Goal: Task Accomplishment & Management: Manage account settings

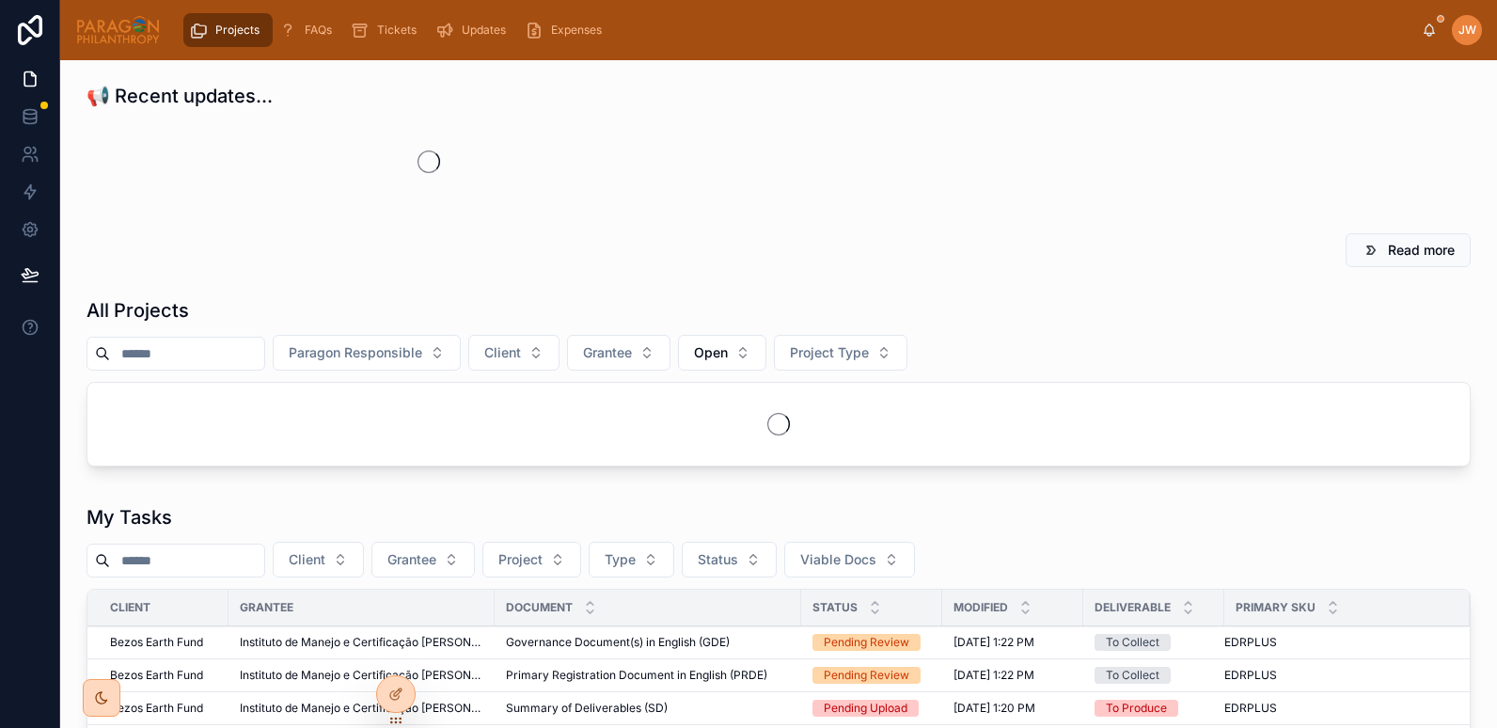
click at [204, 350] on input "text" at bounding box center [187, 354] width 154 height 26
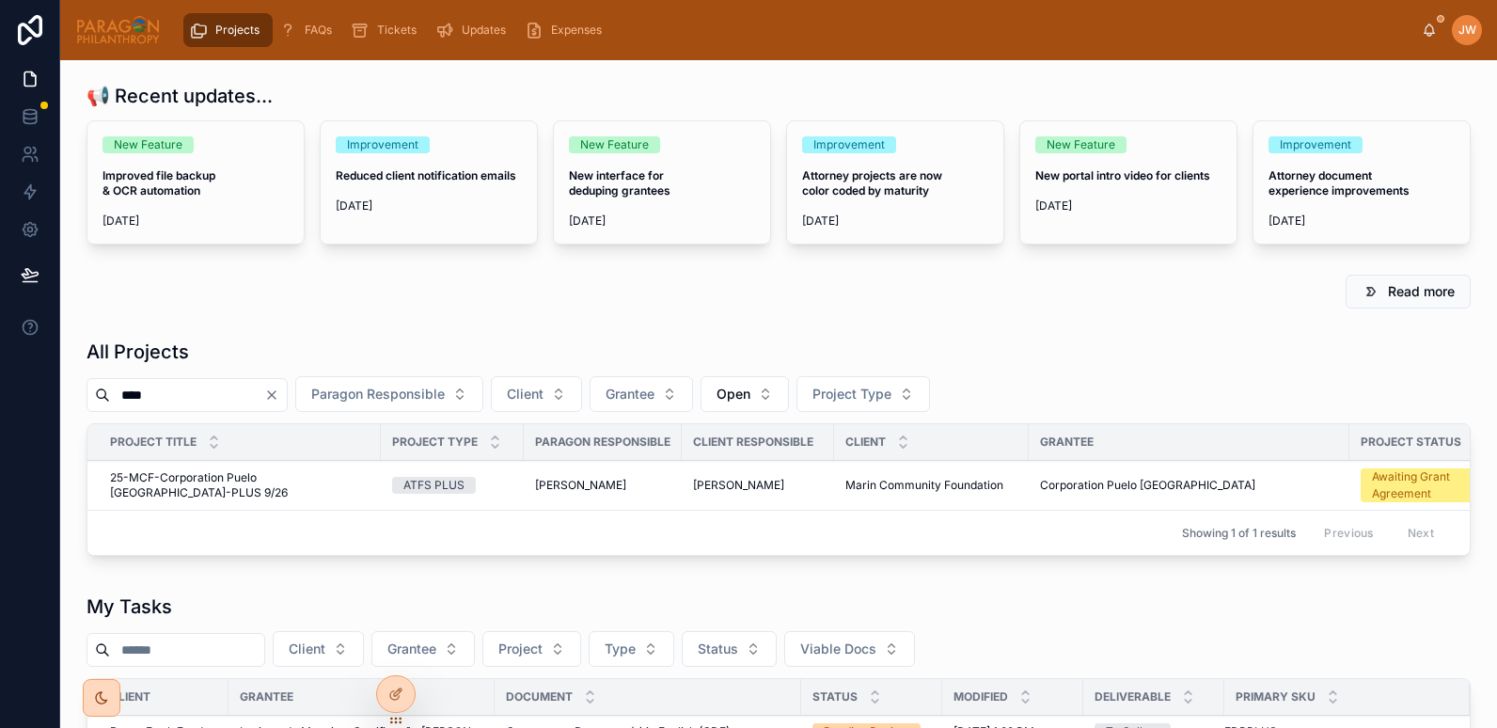
type input "****"
click at [172, 476] on span "25-MCF-Corporation Puelo [GEOGRAPHIC_DATA]-PLUS 9/26" at bounding box center [240, 485] width 260 height 30
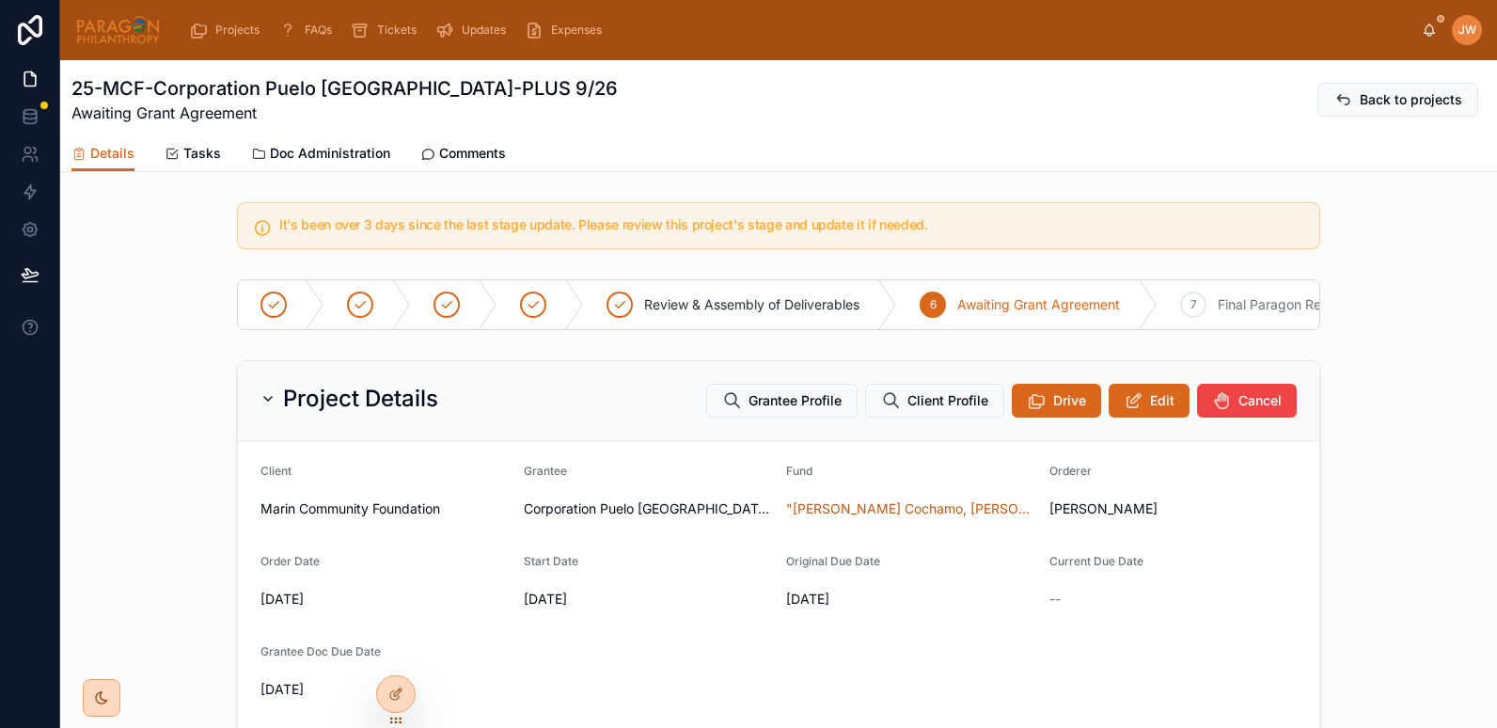
click at [324, 152] on span "Doc Administration" at bounding box center [330, 153] width 120 height 19
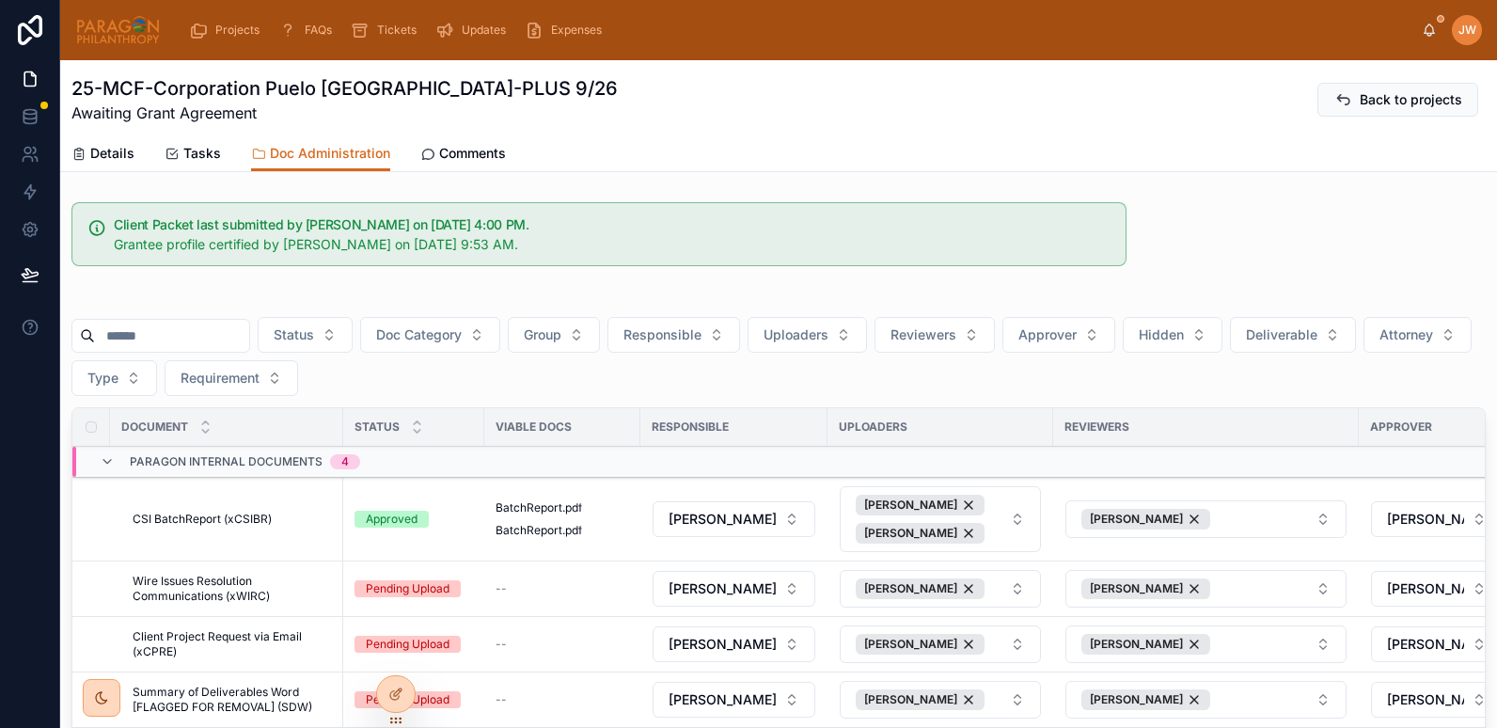
click at [141, 337] on input "text" at bounding box center [172, 336] width 154 height 26
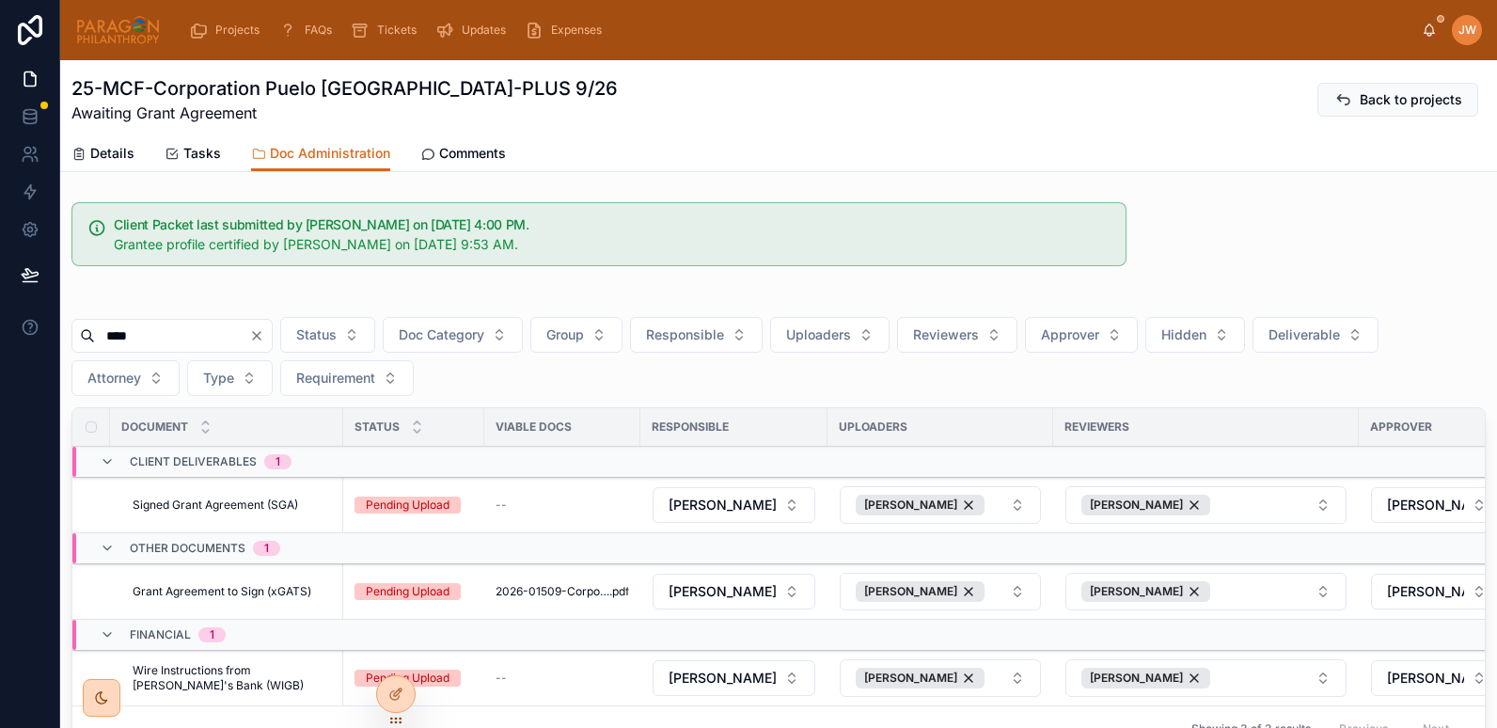
scroll to position [173, 0]
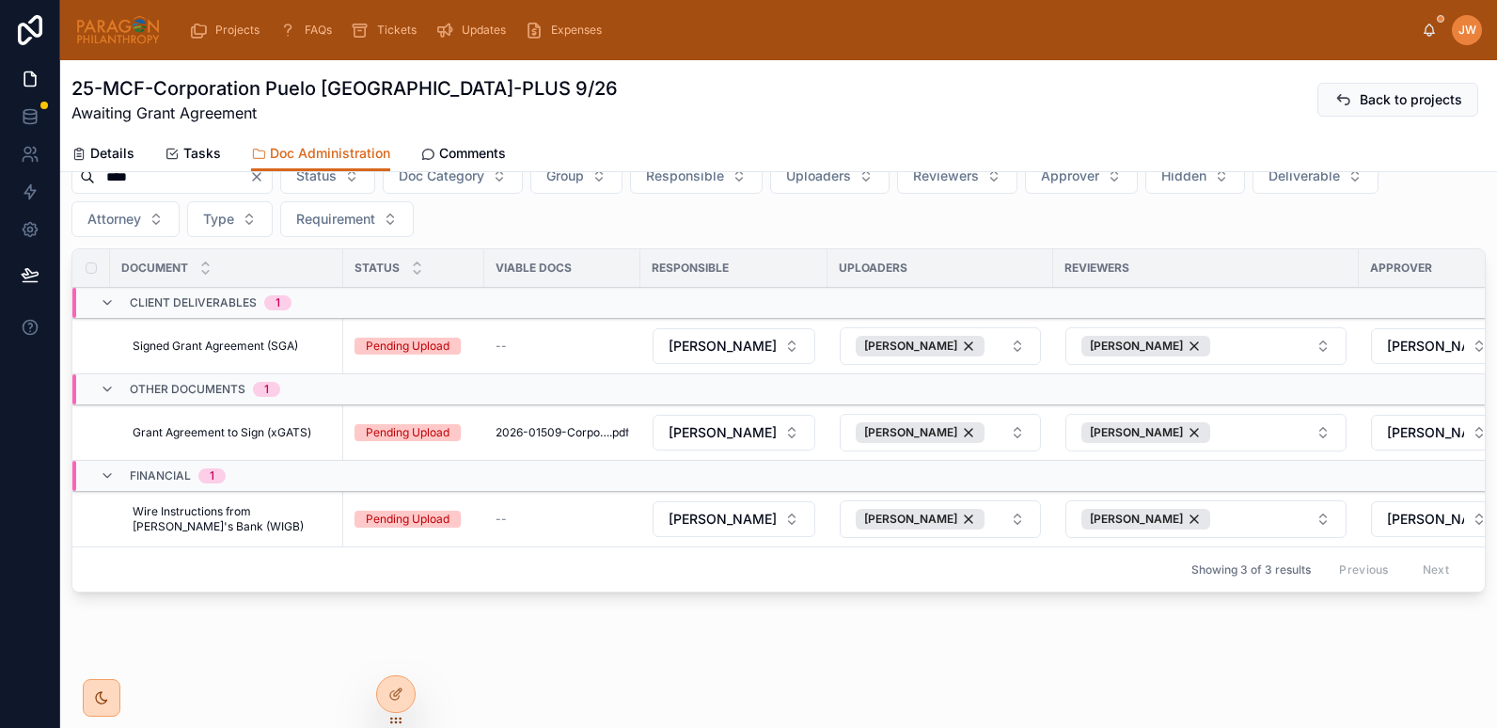
type input "****"
click at [249, 425] on span "Grant Agreement to Sign (xGATS)" at bounding box center [222, 432] width 179 height 15
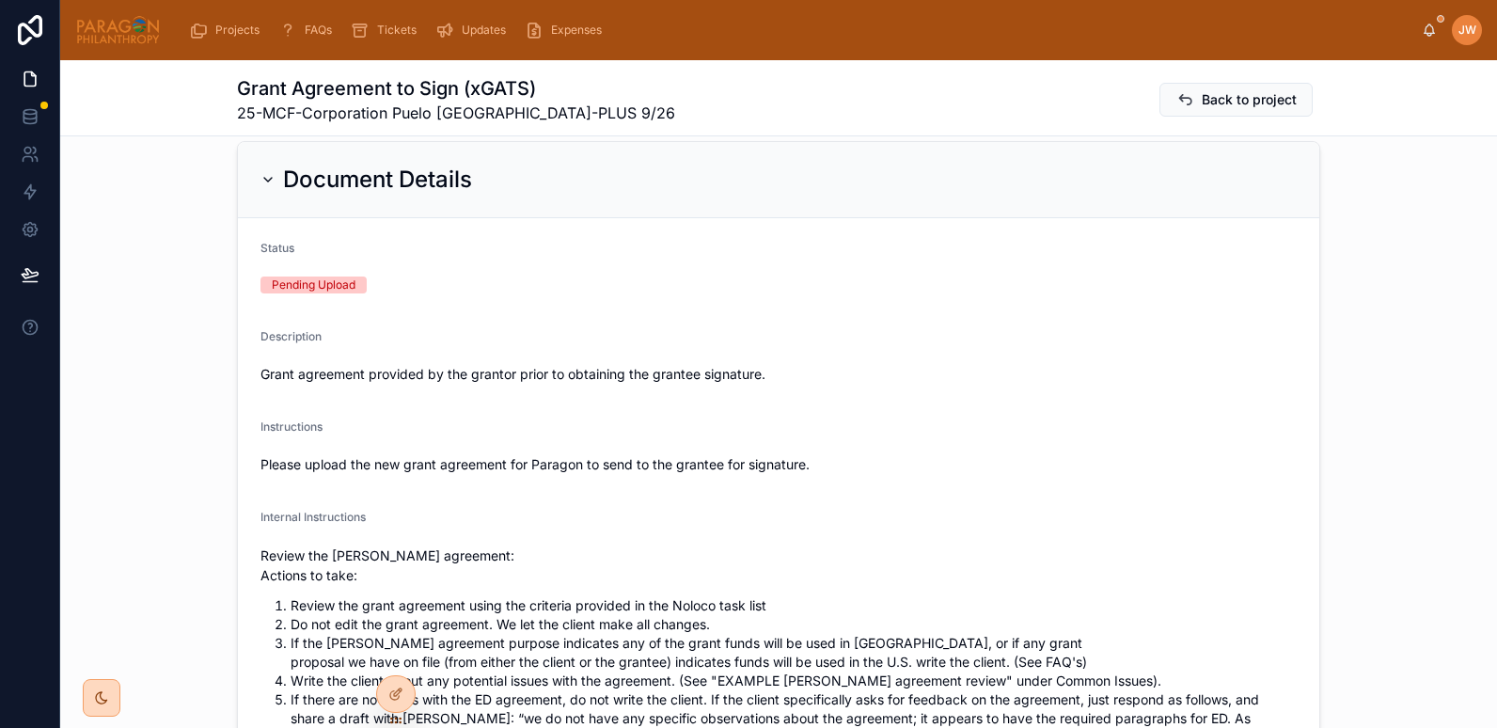
scroll to position [341, 0]
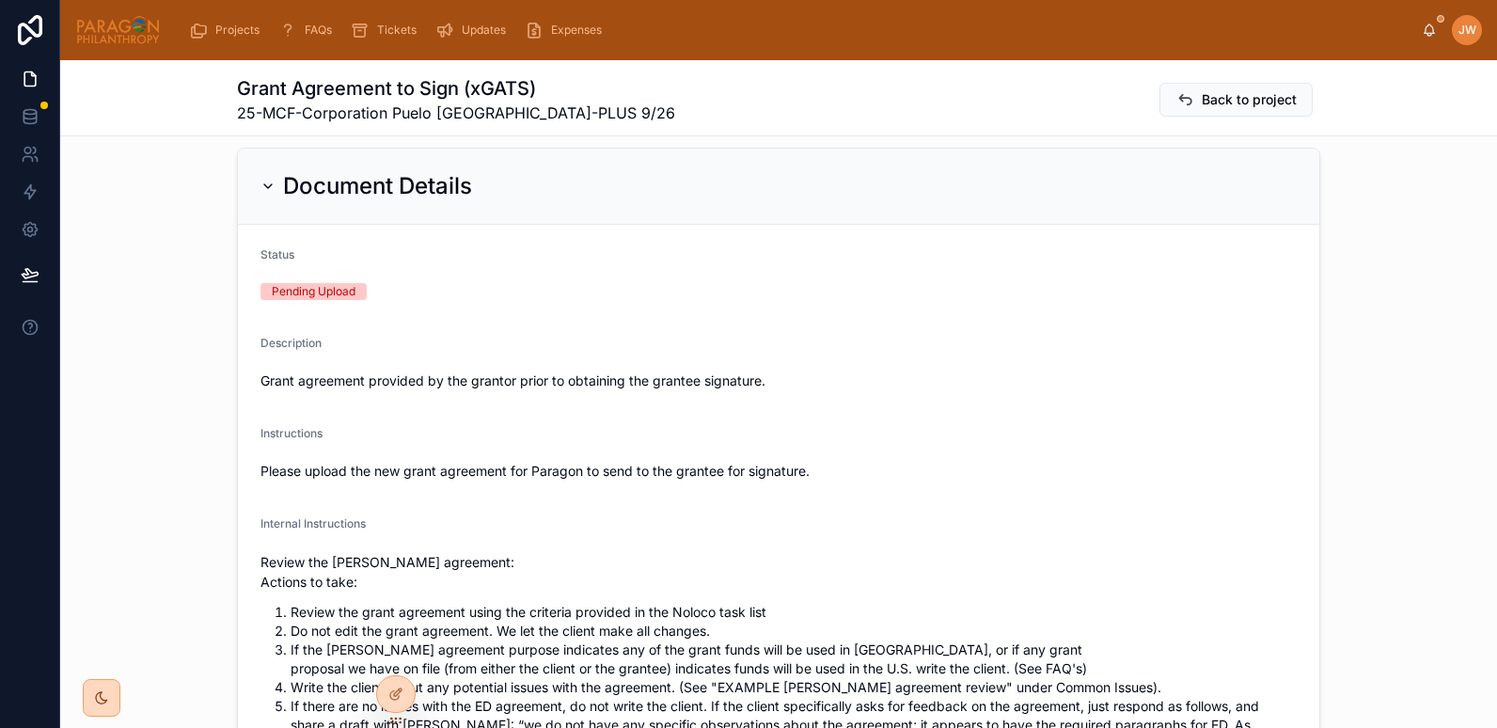
click at [262, 183] on icon at bounding box center [268, 186] width 15 height 15
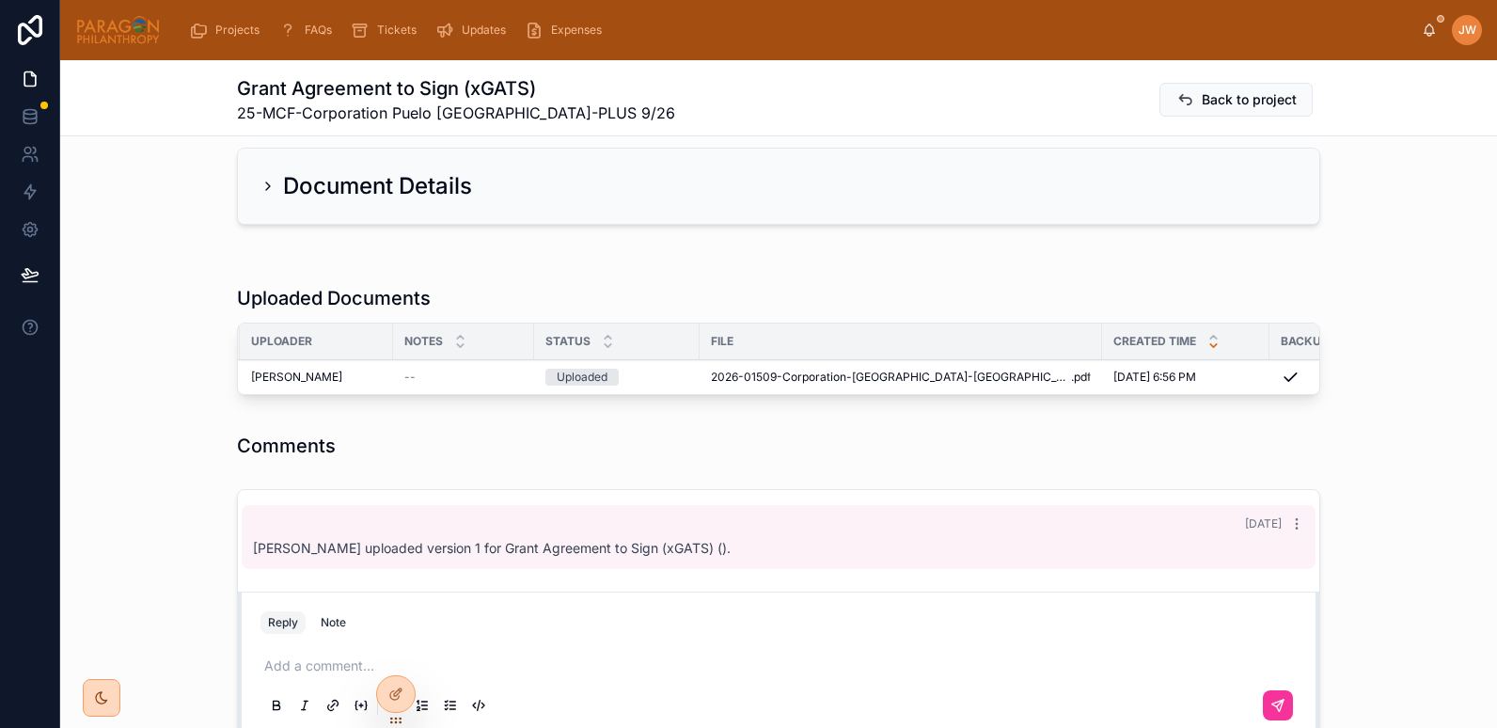
scroll to position [0, 372]
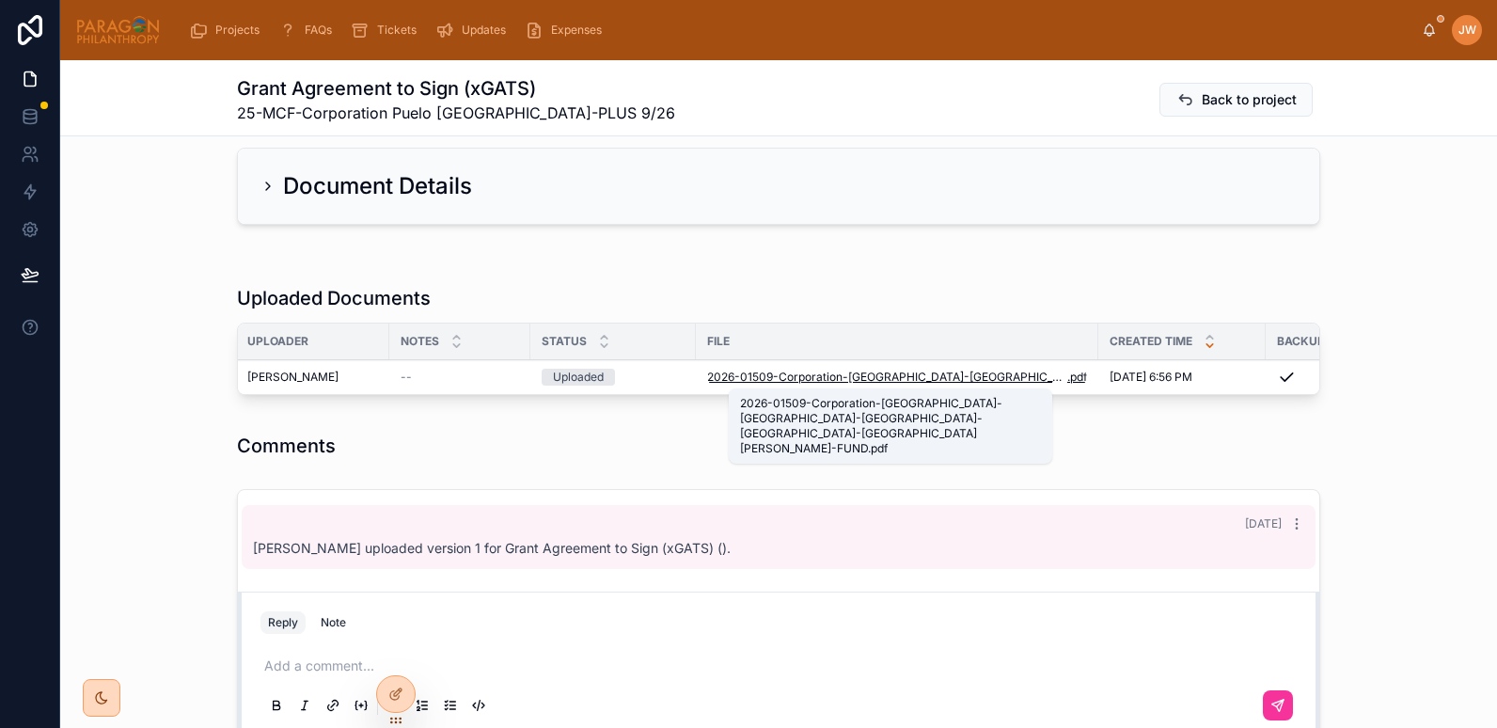
click at [831, 384] on span "2026-01509-Corporation-[GEOGRAPHIC_DATA]-[GEOGRAPHIC_DATA]-[GEOGRAPHIC_DATA]-[G…" at bounding box center [887, 377] width 360 height 15
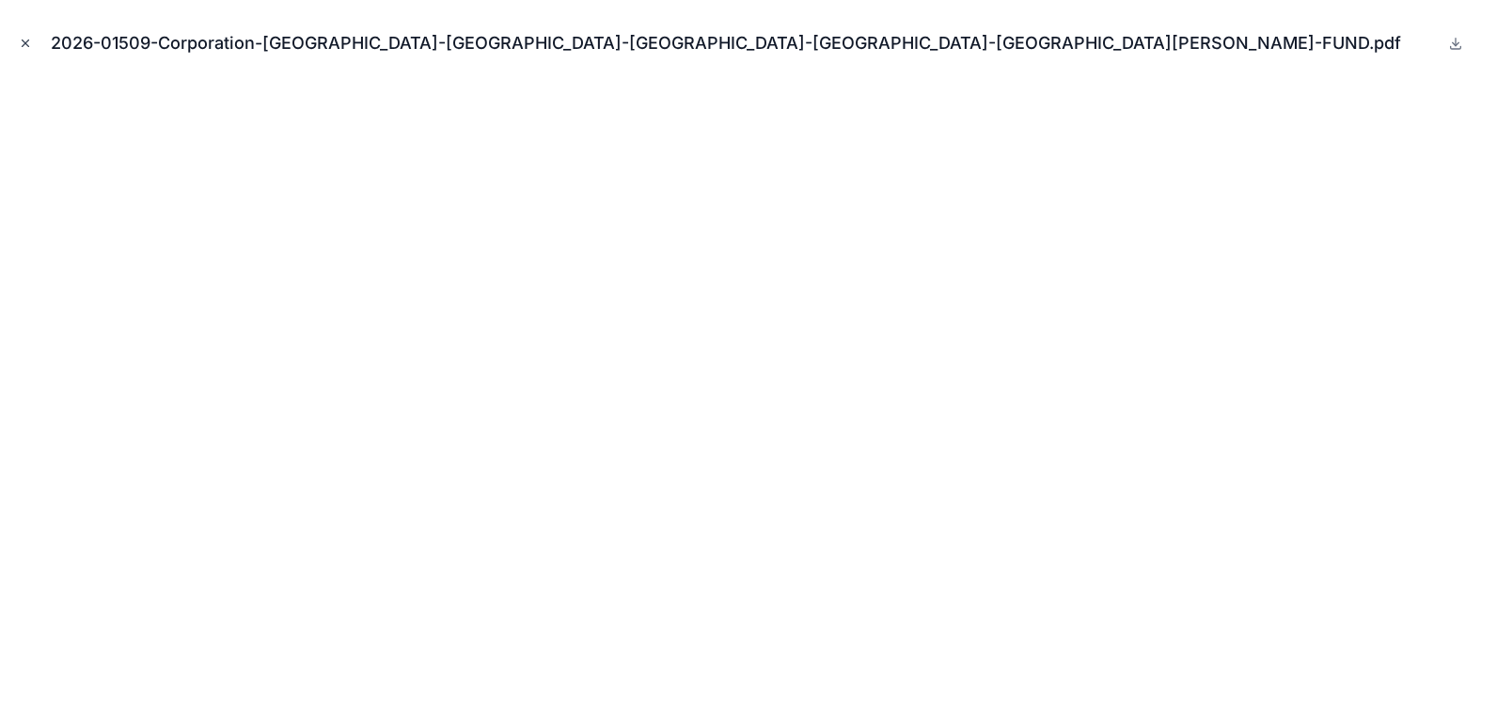
click at [24, 52] on button "Close modal" at bounding box center [25, 43] width 21 height 21
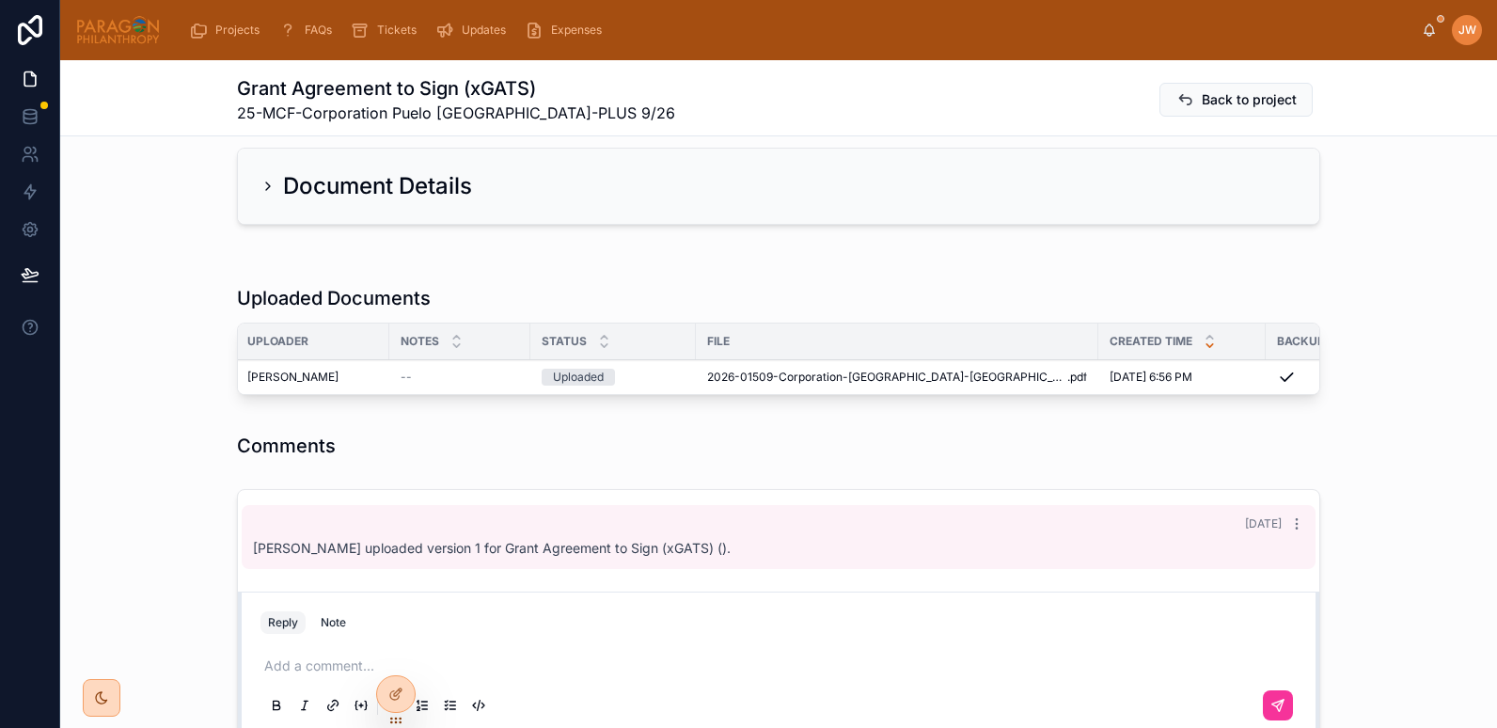
click at [0, 0] on button "Advance" at bounding box center [0, 0] width 0 height 0
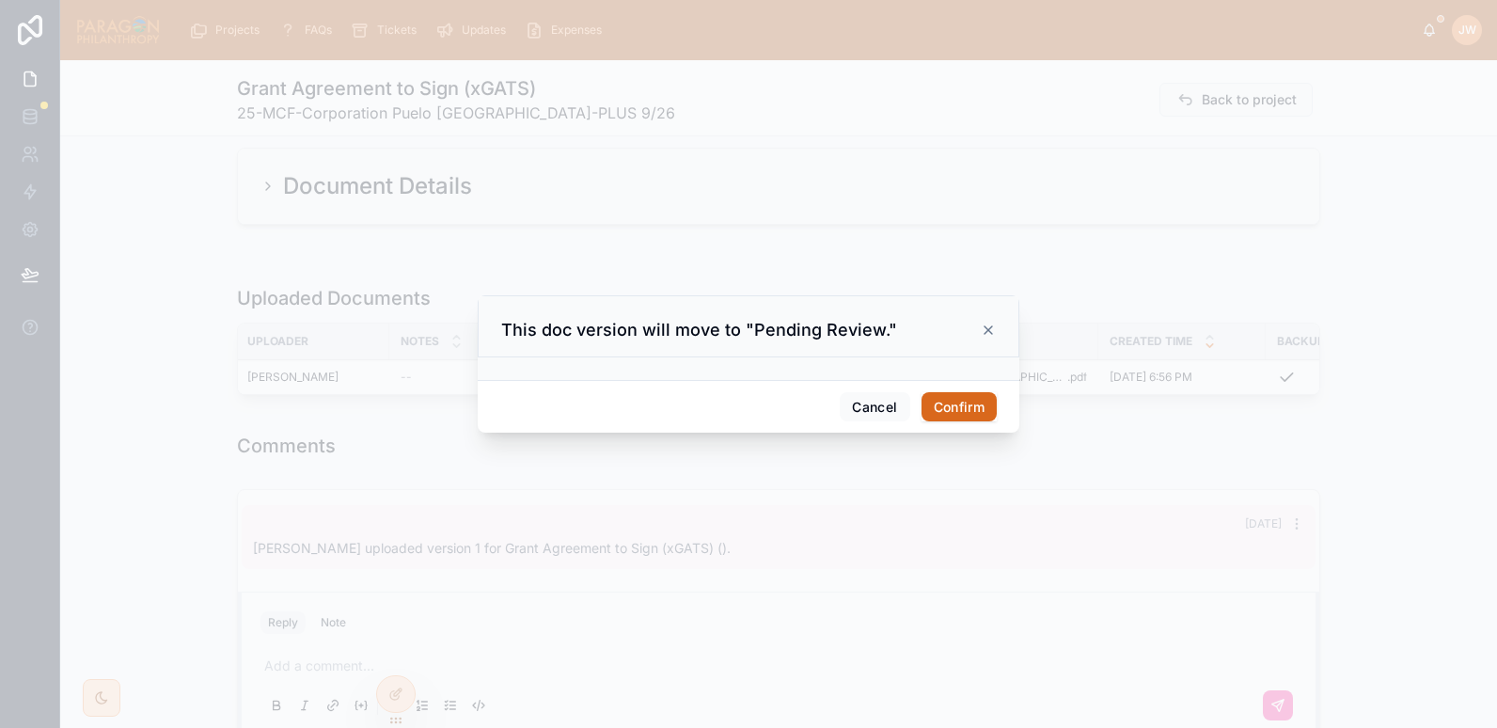
click at [960, 412] on button "Confirm" at bounding box center [959, 407] width 75 height 30
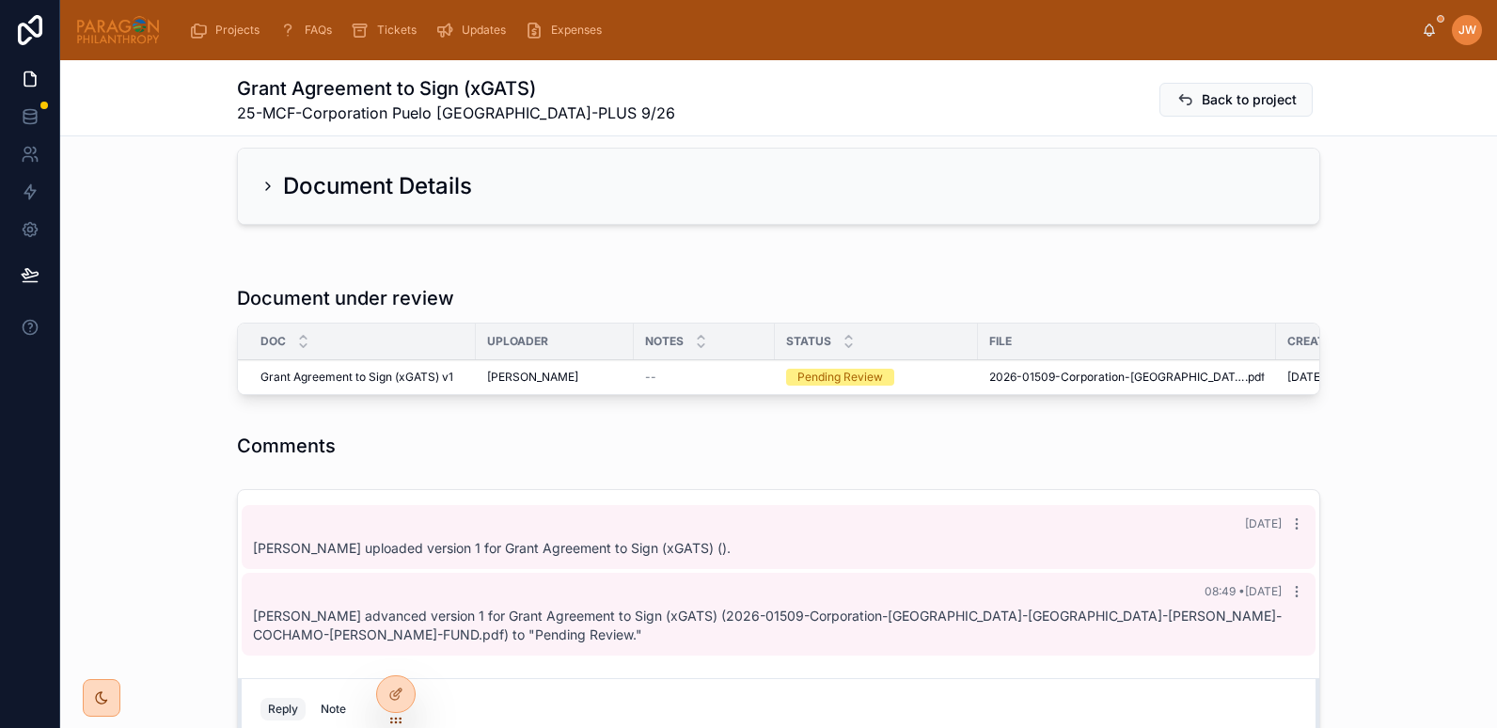
click at [1430, 21] on div "JW Jessica Watkins" at bounding box center [1452, 30] width 60 height 30
click at [1430, 27] on icon at bounding box center [1429, 30] width 15 height 15
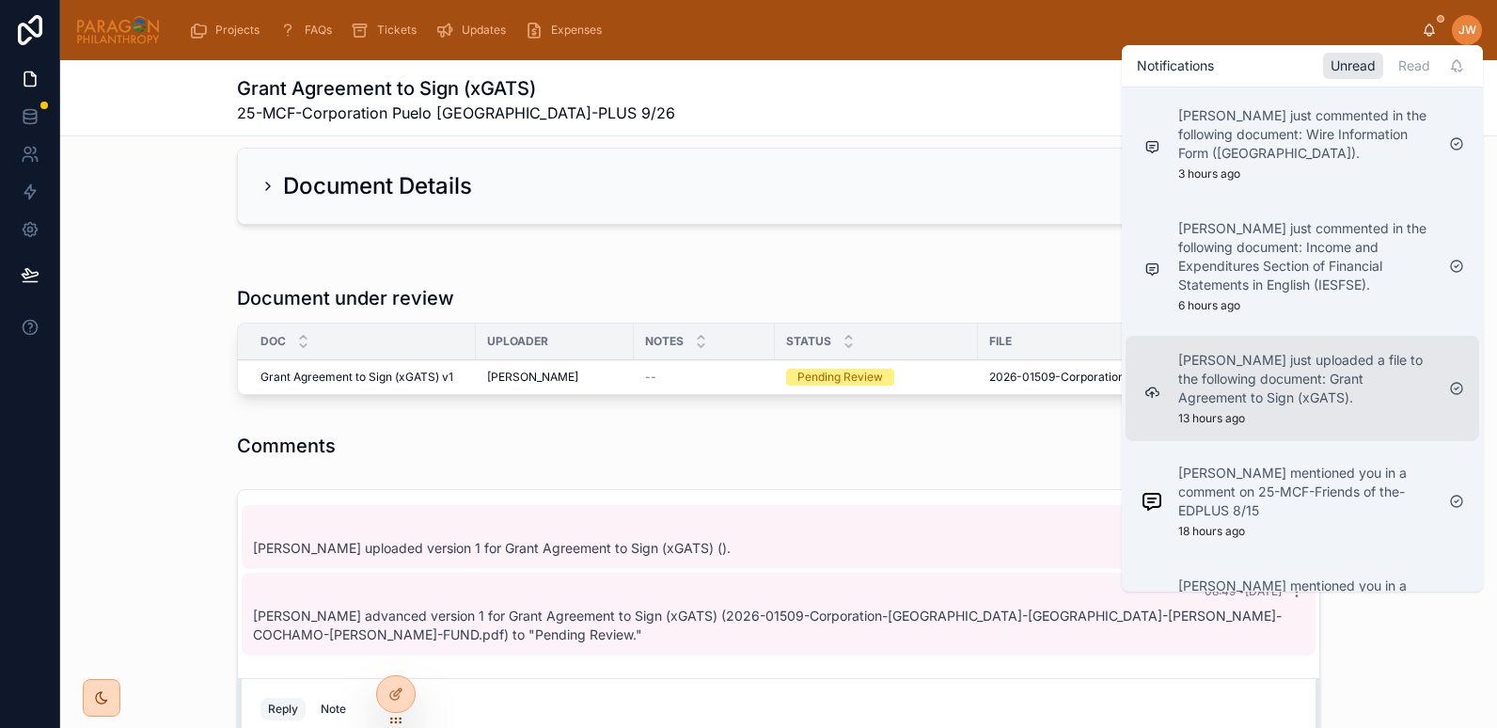
click at [1273, 385] on p "Bonnie Grossman just uploaded a file to the following document: Grant Agreement…" at bounding box center [1307, 379] width 256 height 56
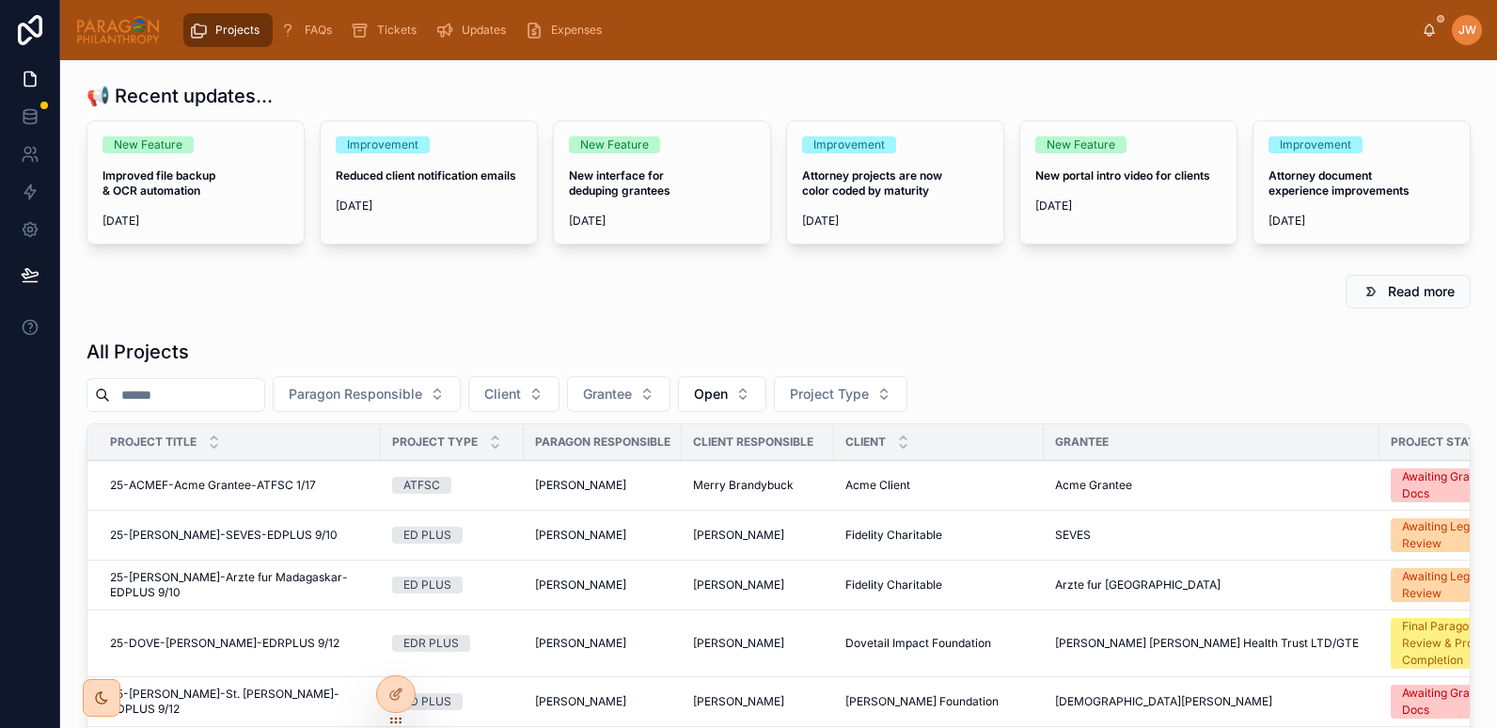
click at [159, 387] on input "text" at bounding box center [187, 395] width 154 height 26
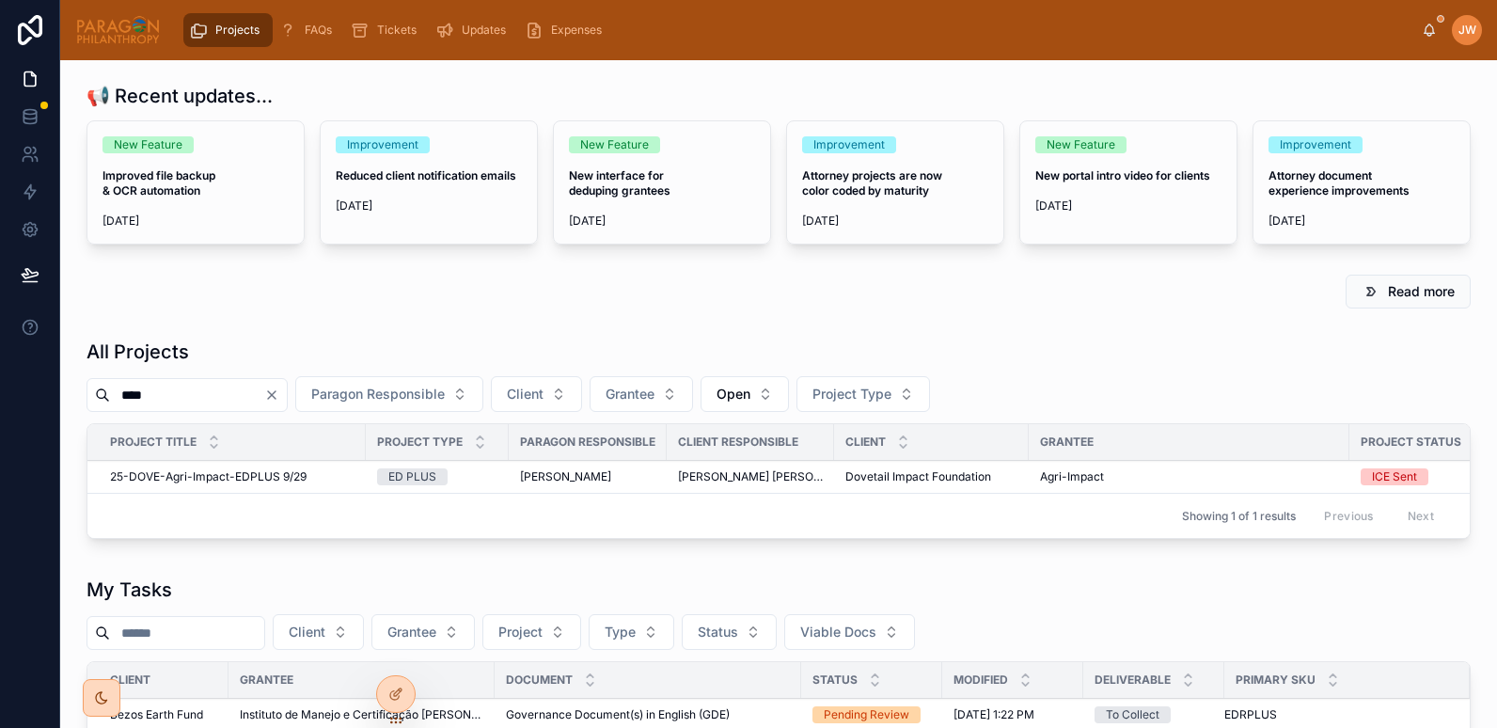
type input "****"
click at [207, 484] on td "25-DOVE-Agri-Impact-EDPLUS 9/29 25-DOVE-Agri-Impact-EDPLUS 9/29" at bounding box center [226, 477] width 278 height 33
click at [187, 482] on span "25-DOVE-Agri-Impact-EDPLUS 9/29" at bounding box center [208, 476] width 197 height 15
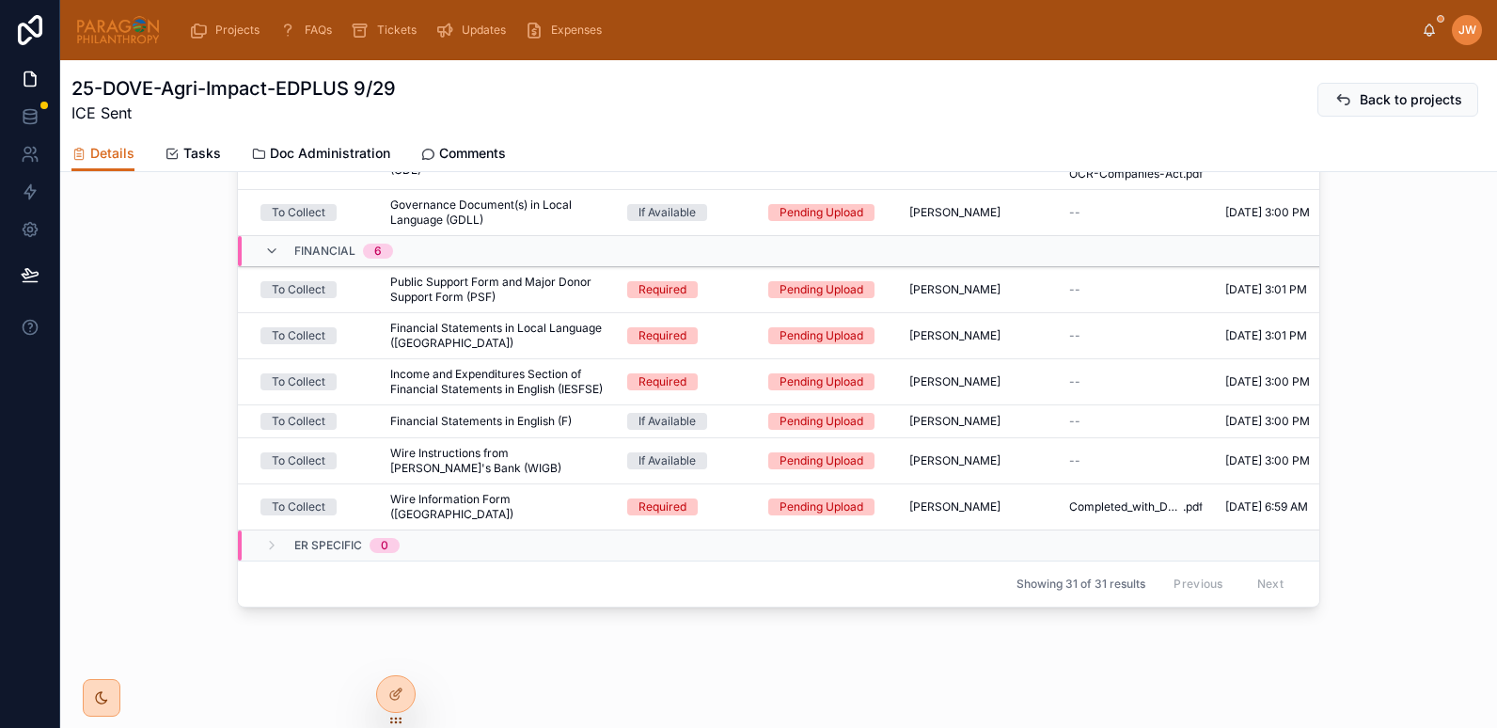
scroll to position [1307, 0]
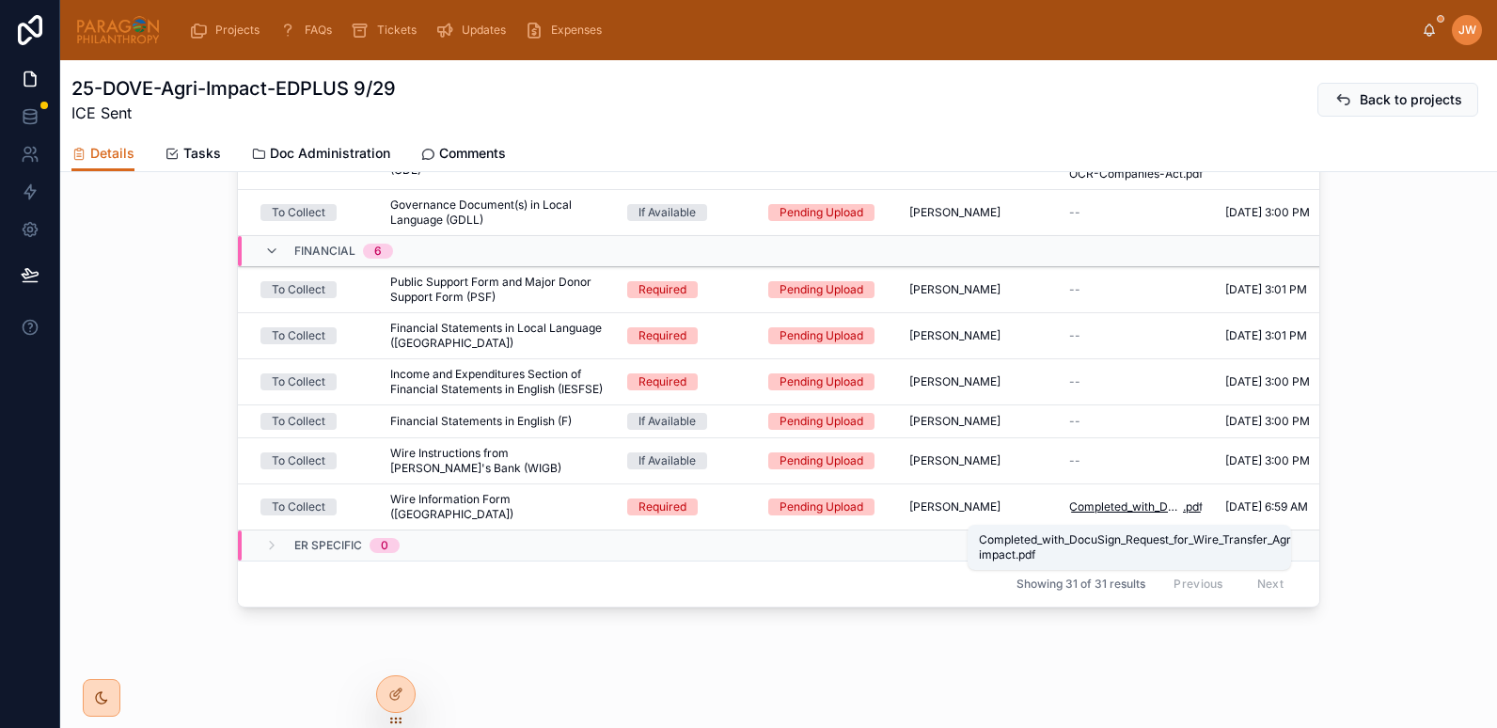
click at [1096, 512] on span "Completed_with_DocuSign_Request_for_Wire_Transfer_Agri-impact" at bounding box center [1127, 506] width 114 height 15
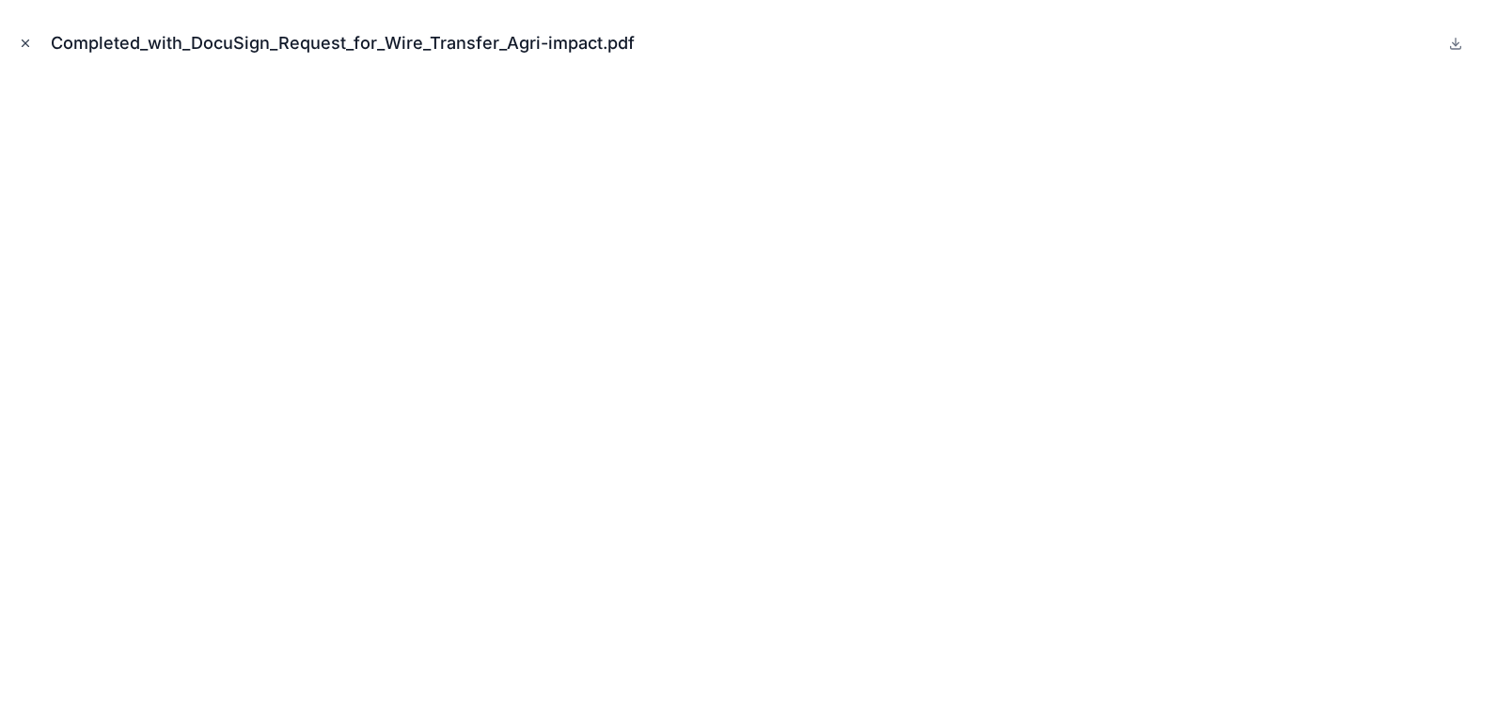
click at [19, 51] on button "Close modal" at bounding box center [25, 43] width 21 height 21
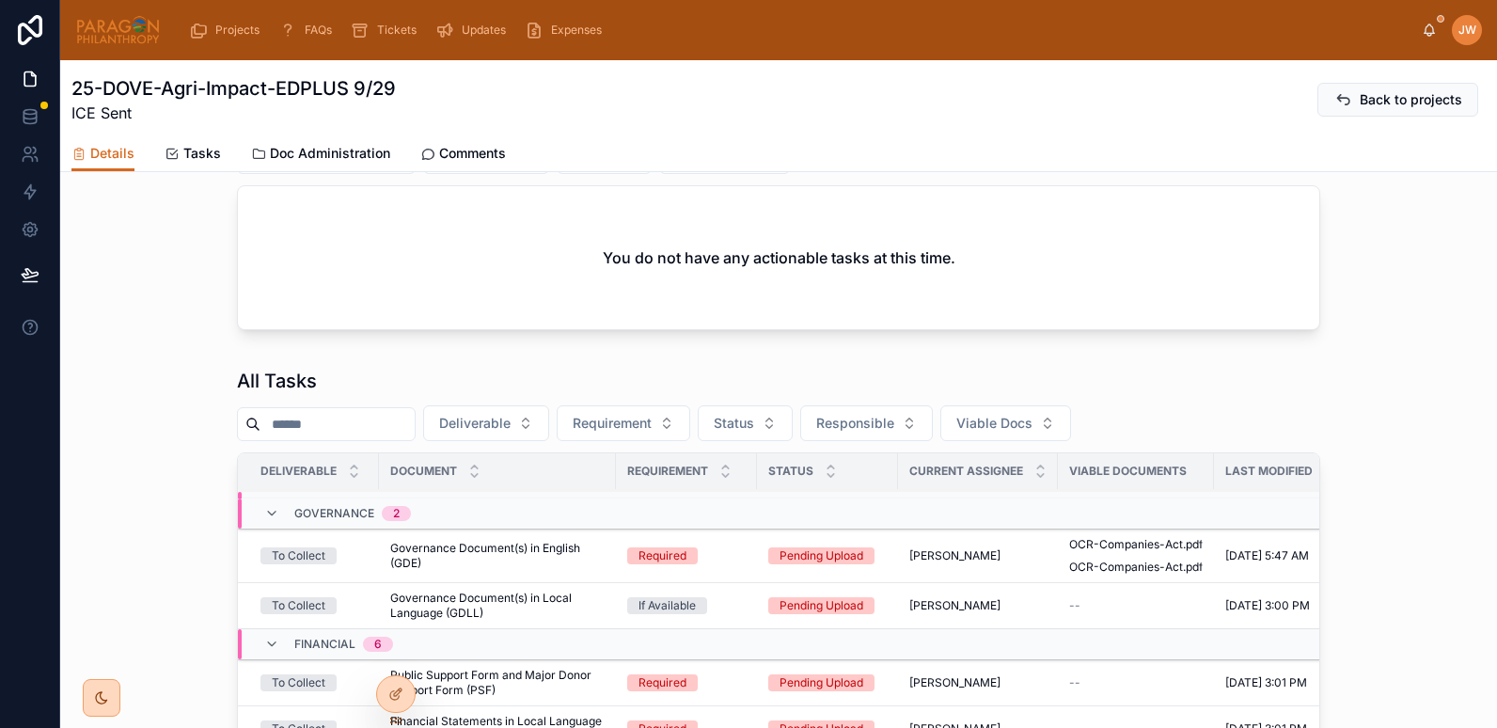
scroll to position [1372, 0]
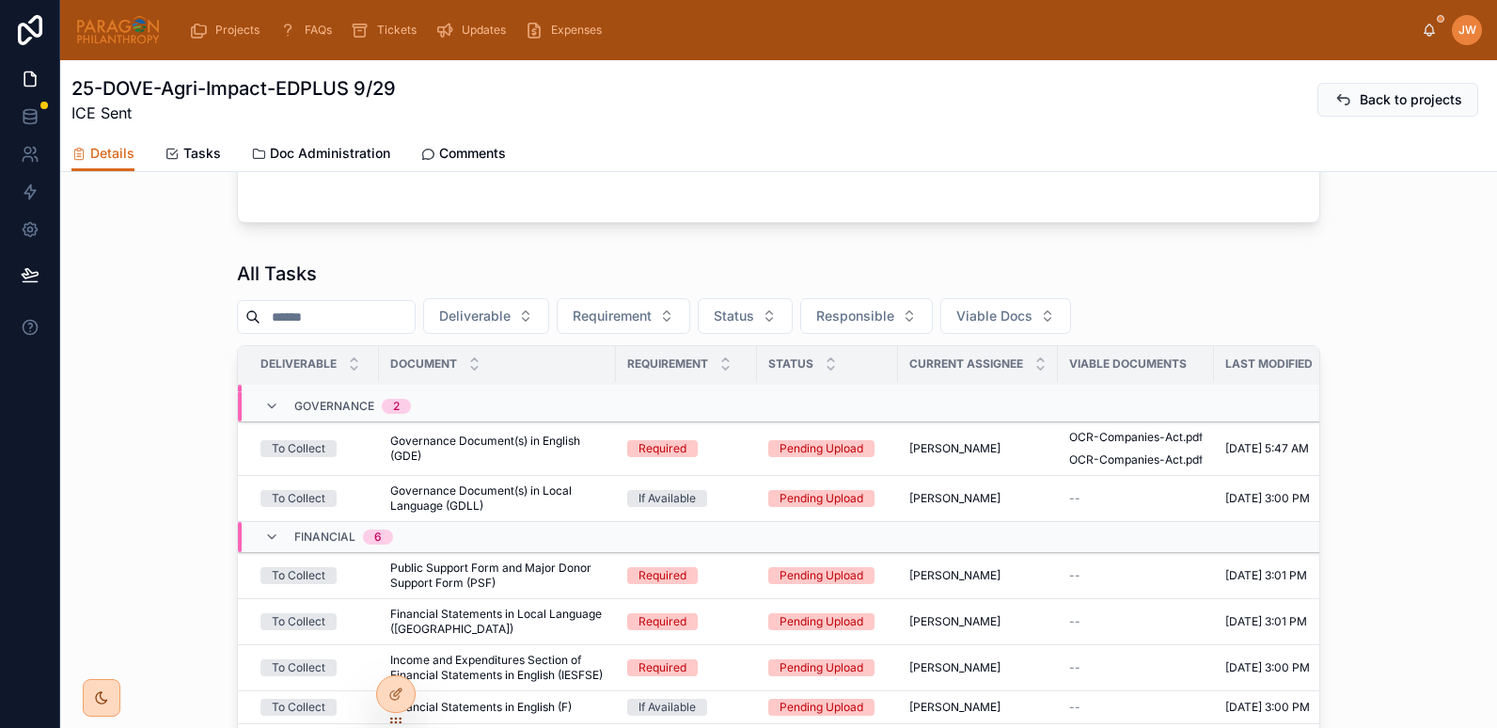
click at [140, 20] on img at bounding box center [118, 30] width 86 height 30
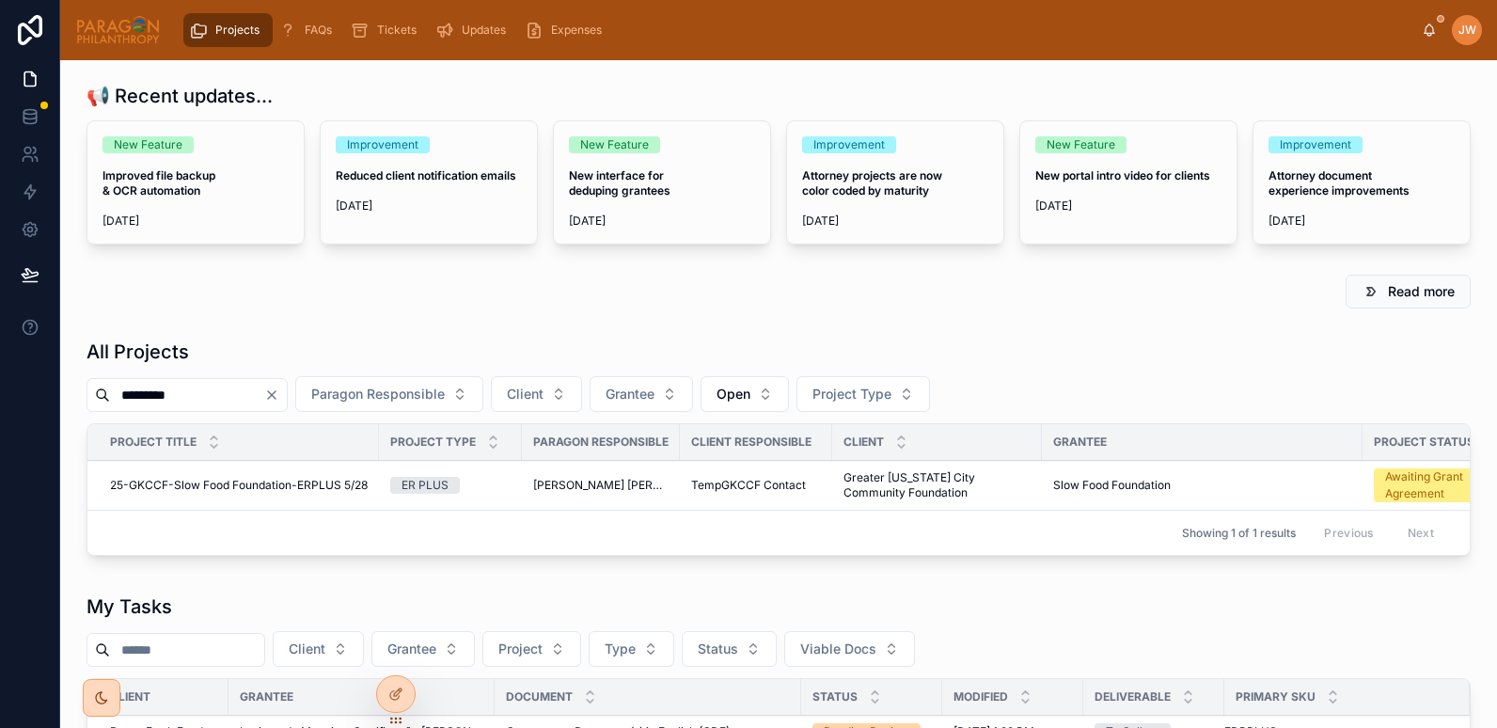
type input "*********"
click at [206, 488] on span "25-GKCCF-Slow Food Foundation-ERPLUS 5/28" at bounding box center [239, 485] width 258 height 15
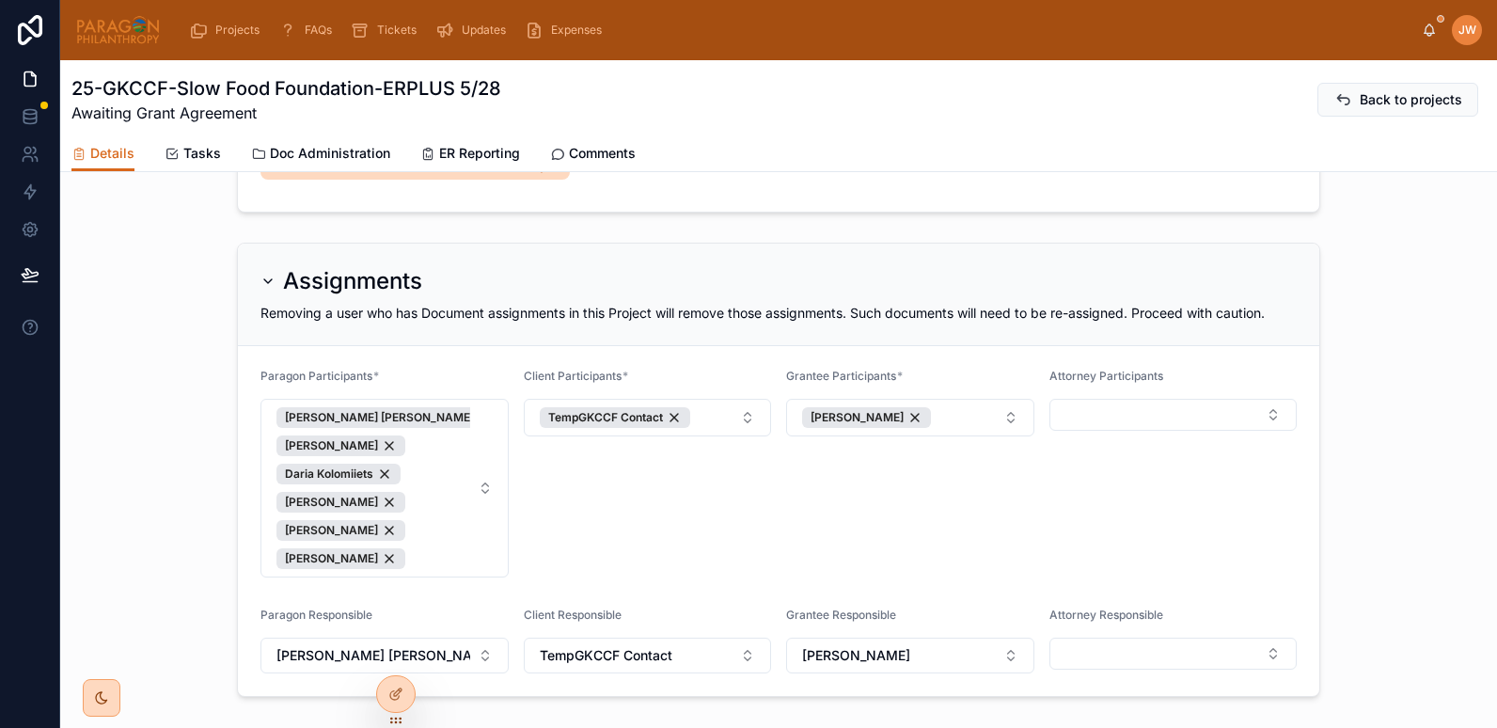
scroll to position [1111, 0]
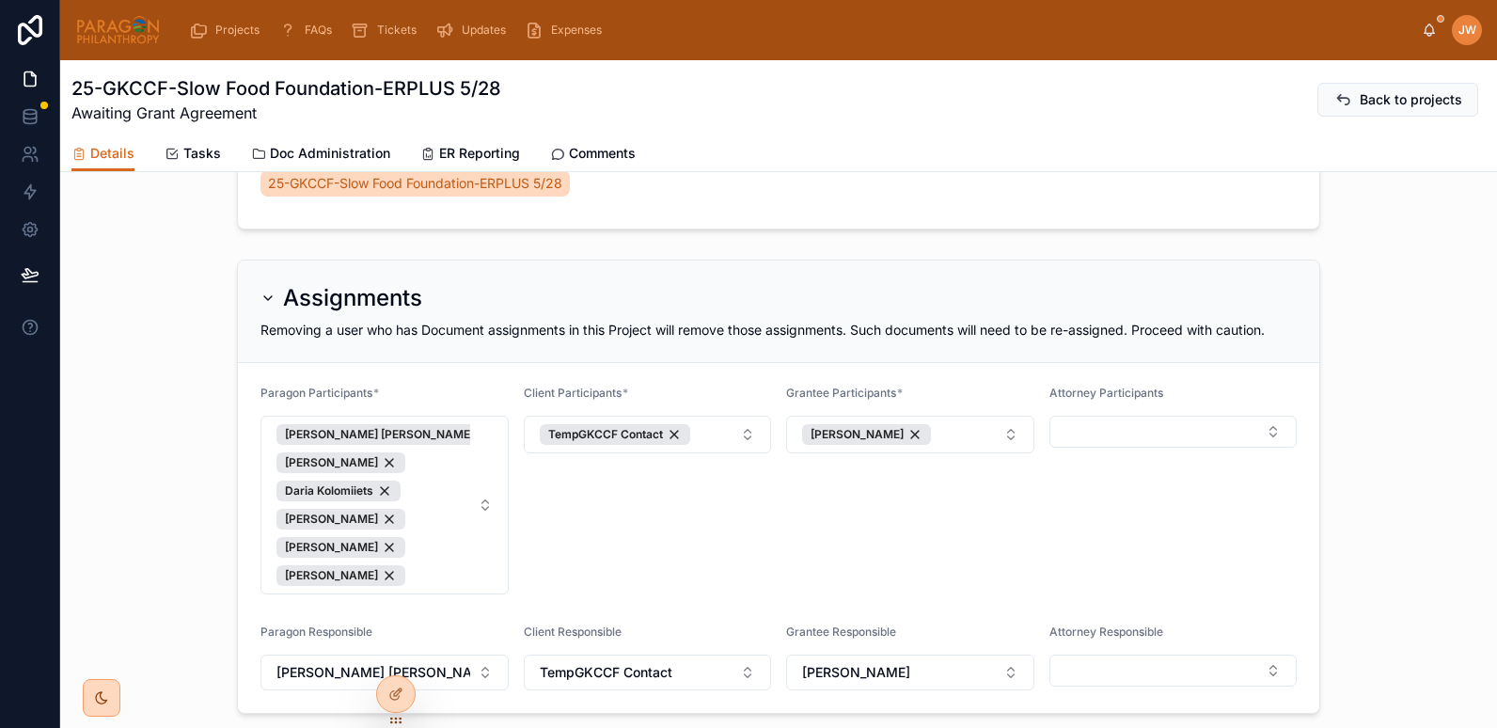
click at [466, 149] on span "ER Reporting" at bounding box center [479, 153] width 81 height 19
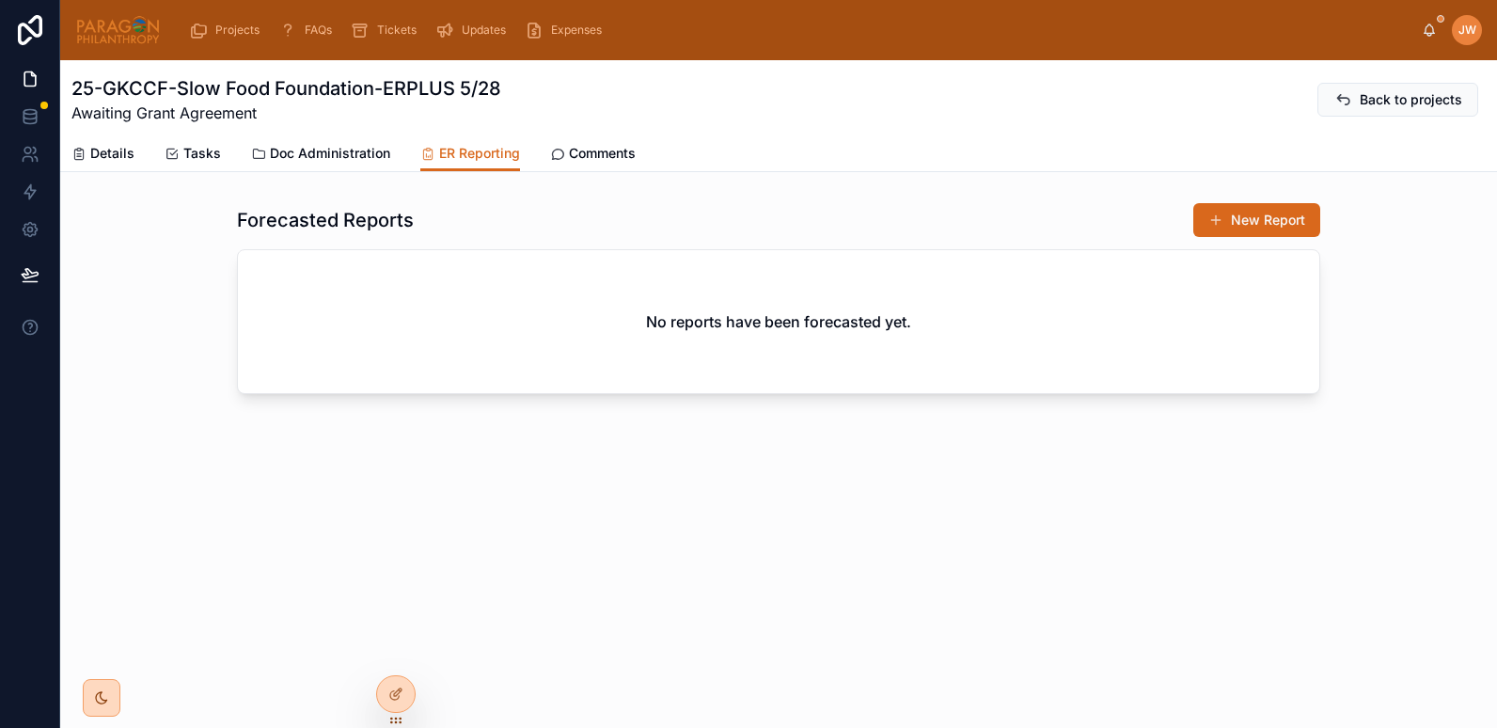
click at [414, 208] on div "Forecasted Reports New Report" at bounding box center [779, 220] width 1084 height 36
click at [1234, 222] on button "New Report" at bounding box center [1257, 220] width 127 height 34
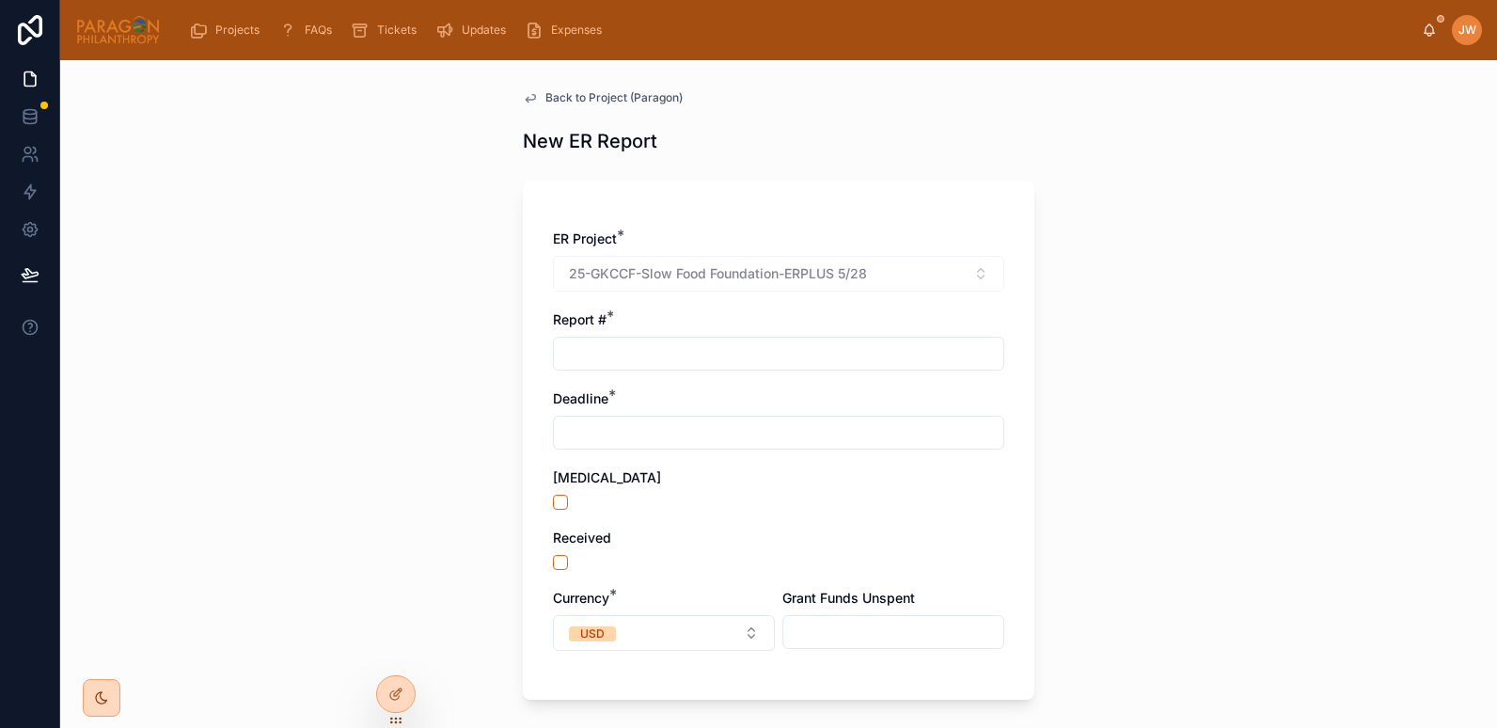
click at [616, 355] on input "text" at bounding box center [779, 354] width 450 height 26
type input "*"
click at [611, 438] on input "text" at bounding box center [779, 433] width 450 height 26
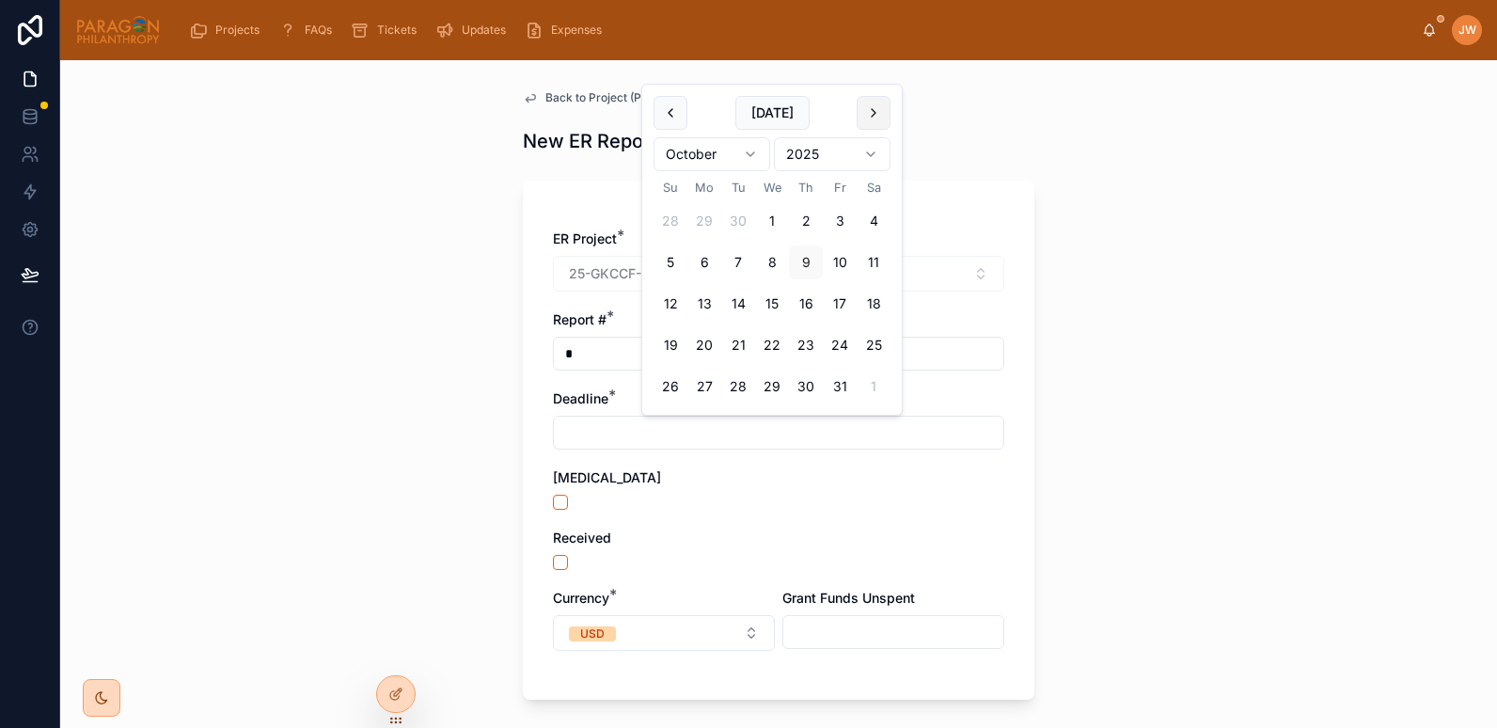
click at [874, 123] on button at bounding box center [874, 113] width 34 height 34
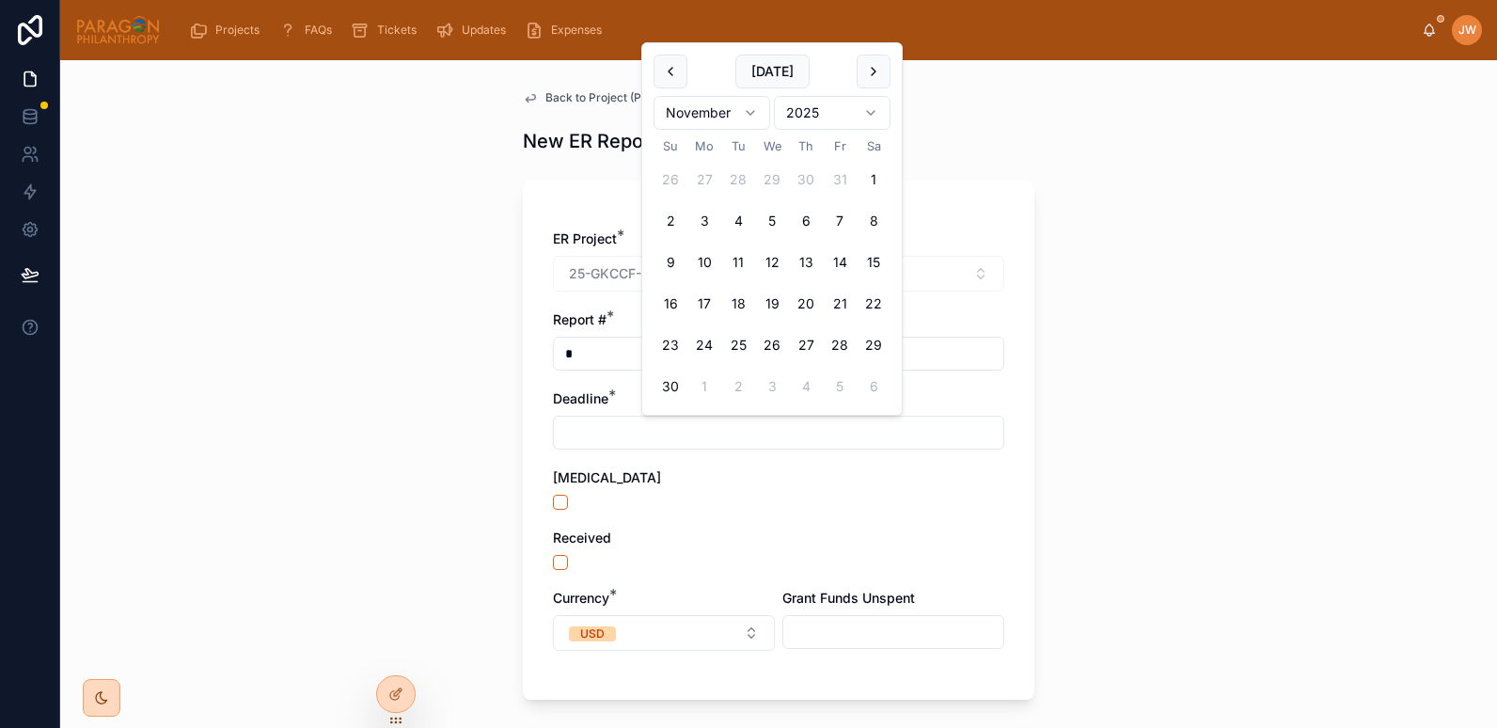
click at [874, 123] on html "Projects FAQs Tickets Updates Expenses JW Jessica Watkins Back to Project (Para…" at bounding box center [748, 364] width 1497 height 728
click at [875, 71] on html "Projects FAQs Tickets Updates Expenses JW Jessica Watkins Back to Project (Para…" at bounding box center [748, 364] width 1497 height 728
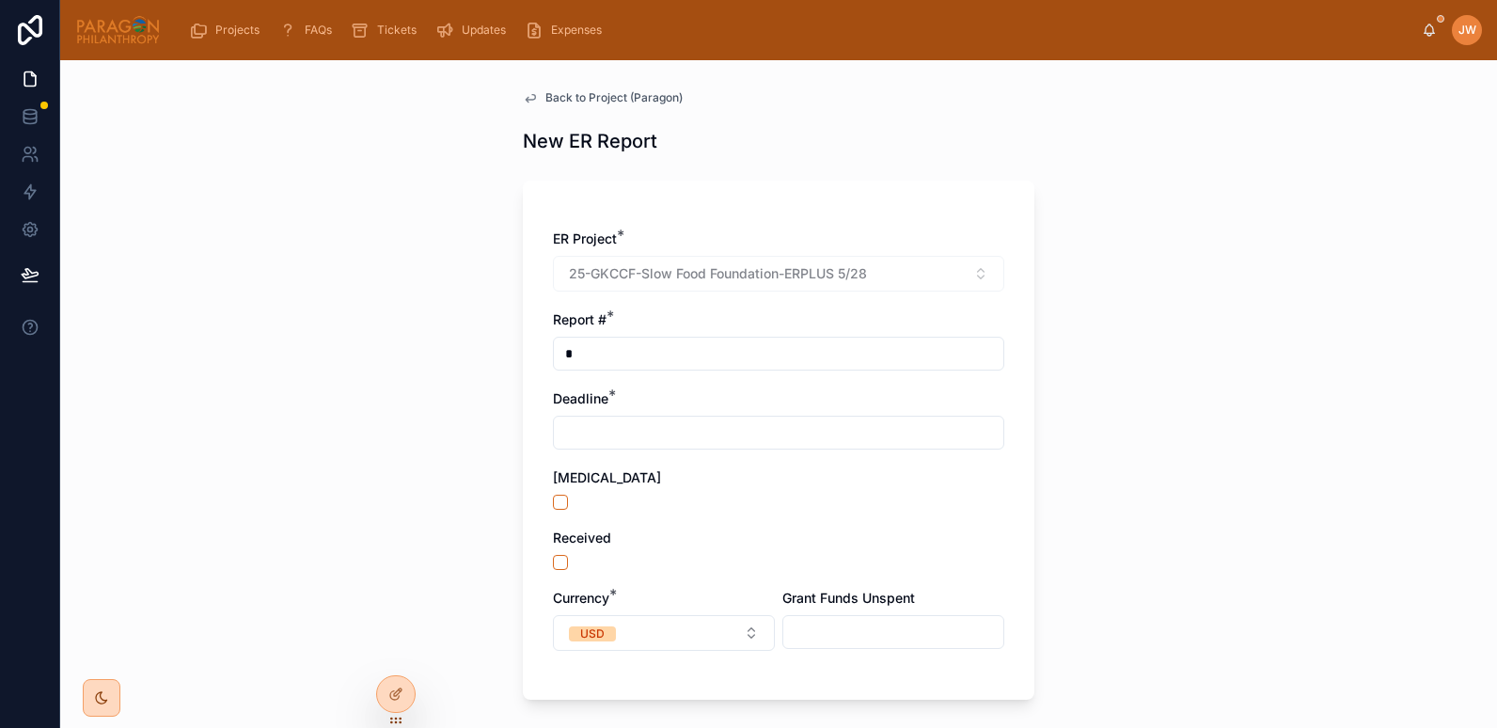
click at [622, 442] on input "text" at bounding box center [779, 433] width 450 height 26
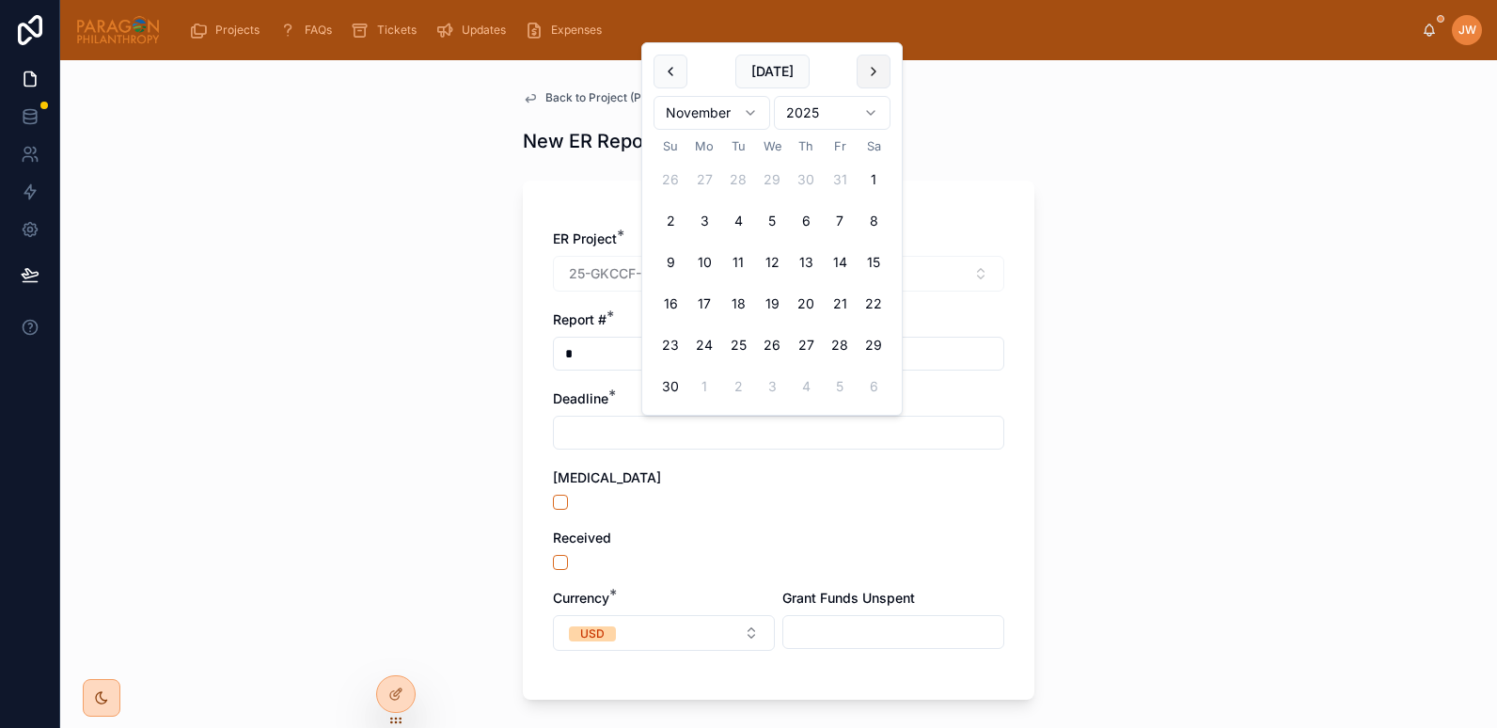
click at [873, 70] on button at bounding box center [874, 72] width 34 height 34
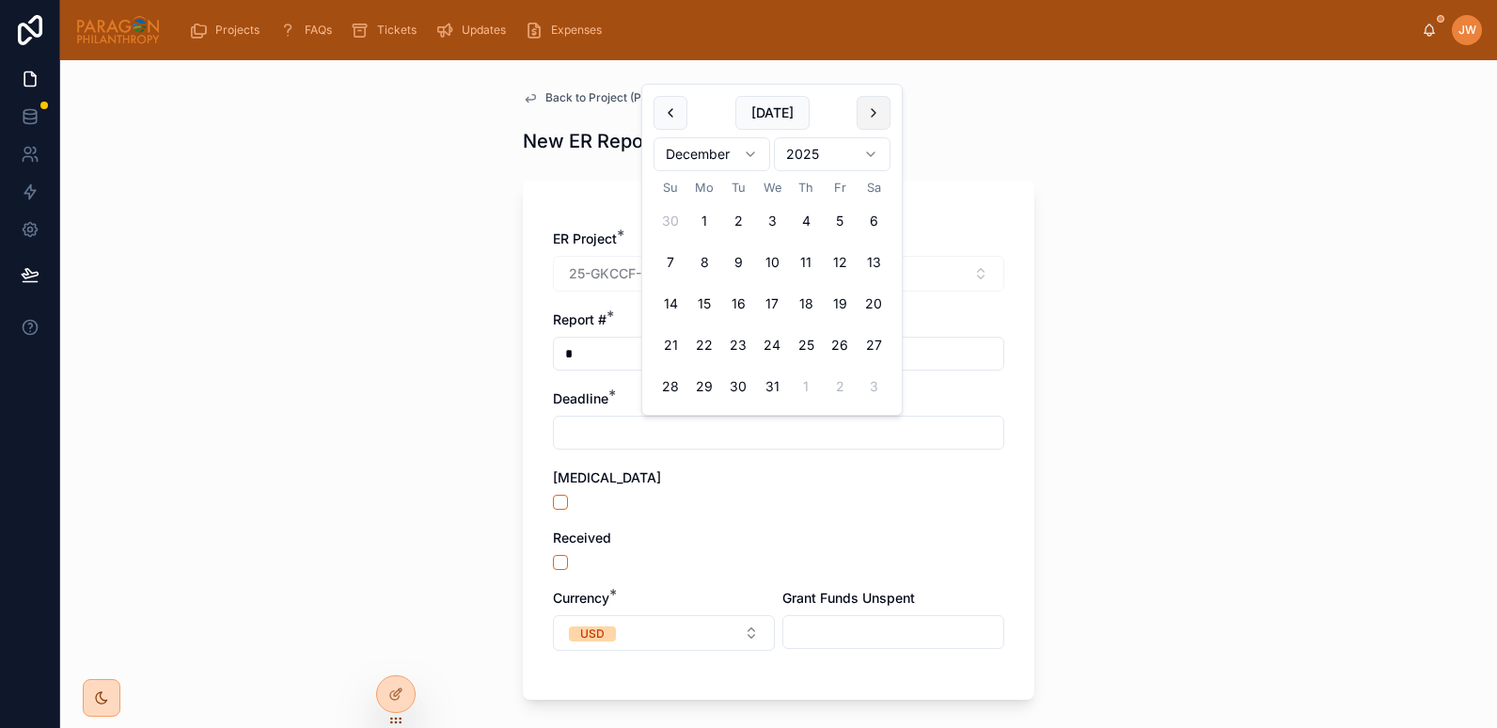
click at [870, 114] on button at bounding box center [874, 113] width 34 height 34
click at [875, 383] on button "31" at bounding box center [874, 387] width 34 height 34
type input "*********"
click at [407, 460] on div "Back to Project (Paragon) New ER Report ER Project * 25-GKCCF-Slow Food Foundat…" at bounding box center [778, 394] width 1437 height 668
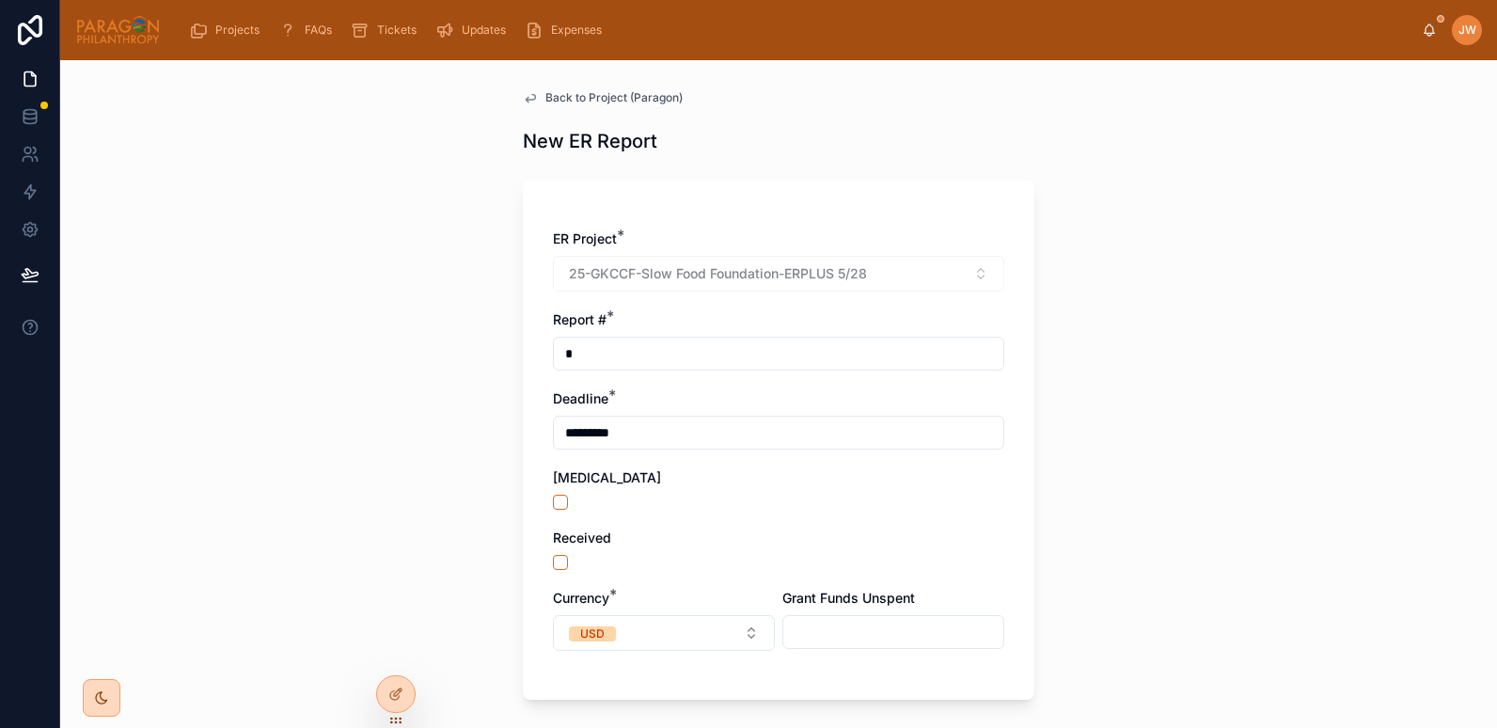
scroll to position [156, 0]
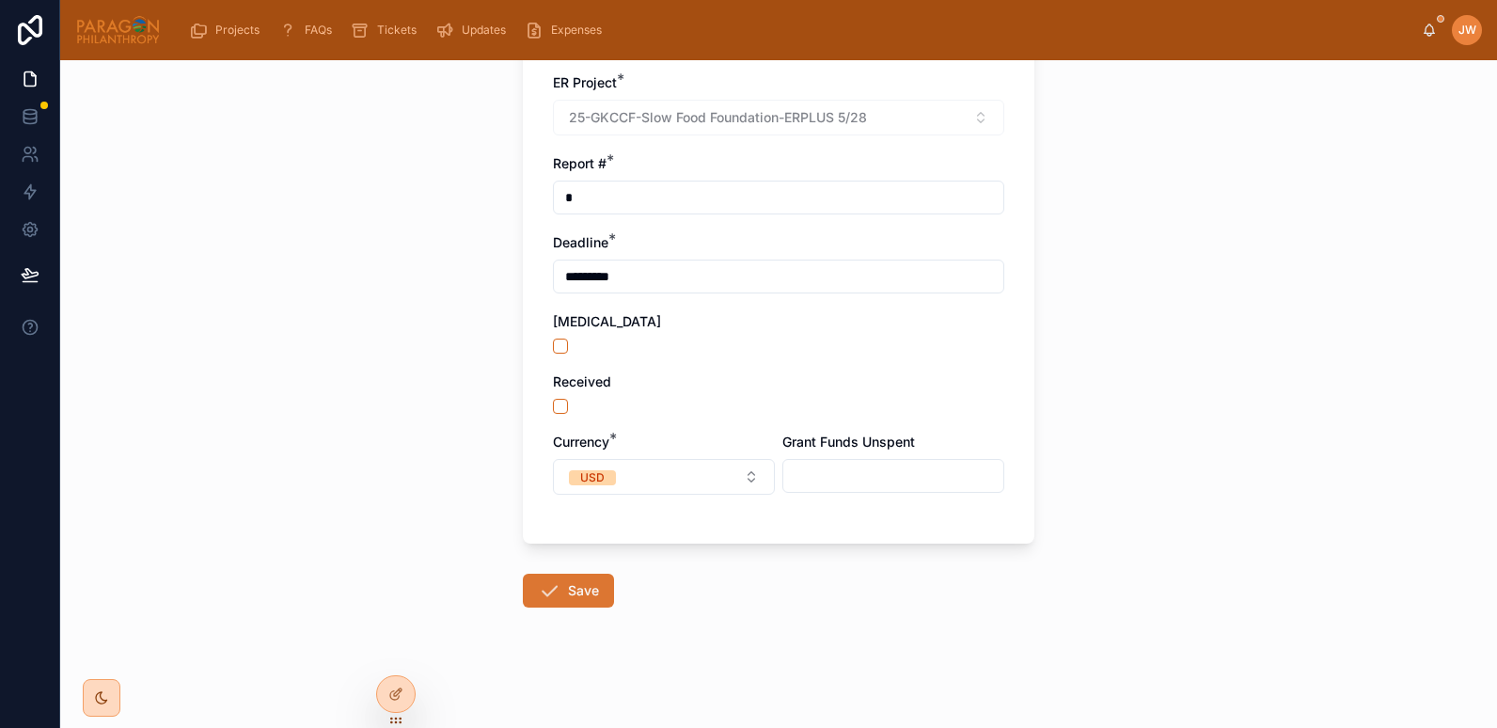
click at [546, 581] on icon at bounding box center [549, 590] width 23 height 23
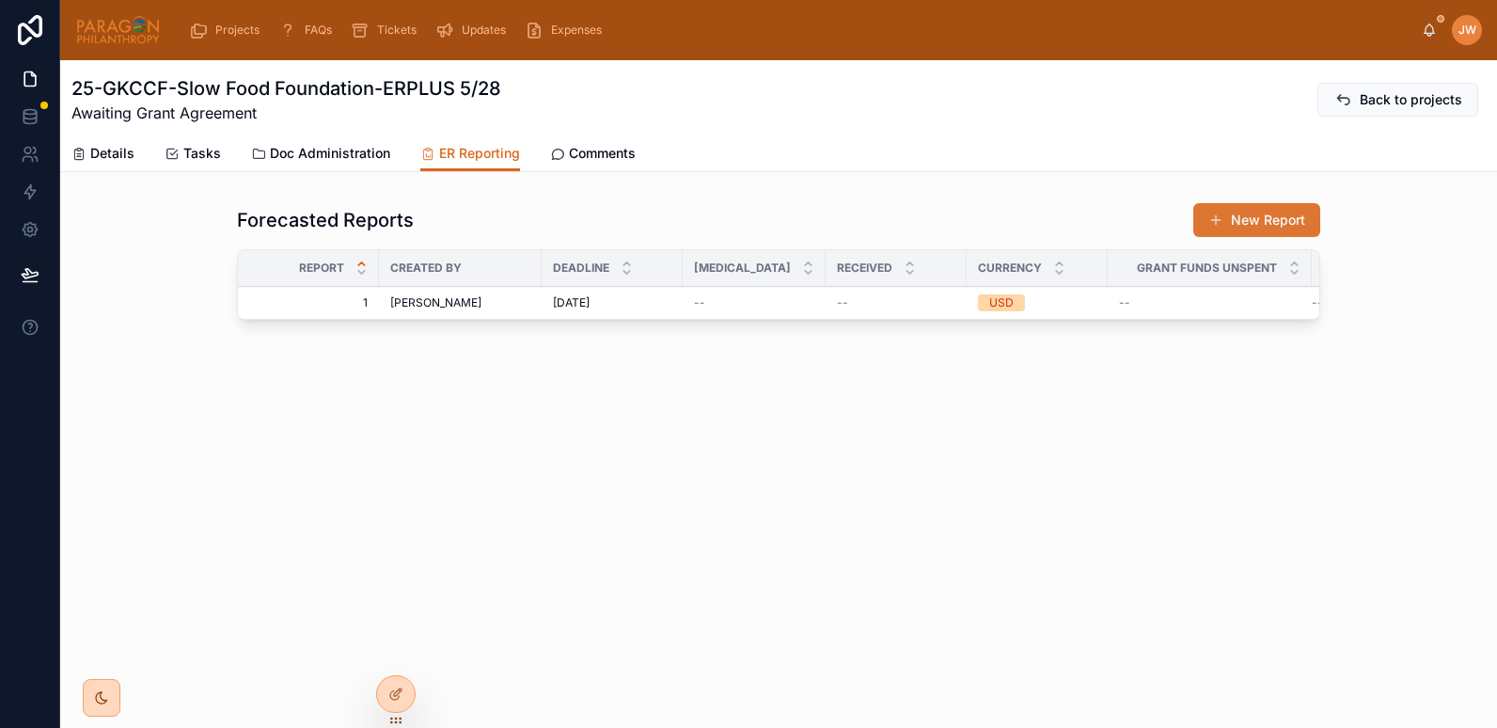
click at [1240, 222] on button "New Report" at bounding box center [1257, 220] width 127 height 34
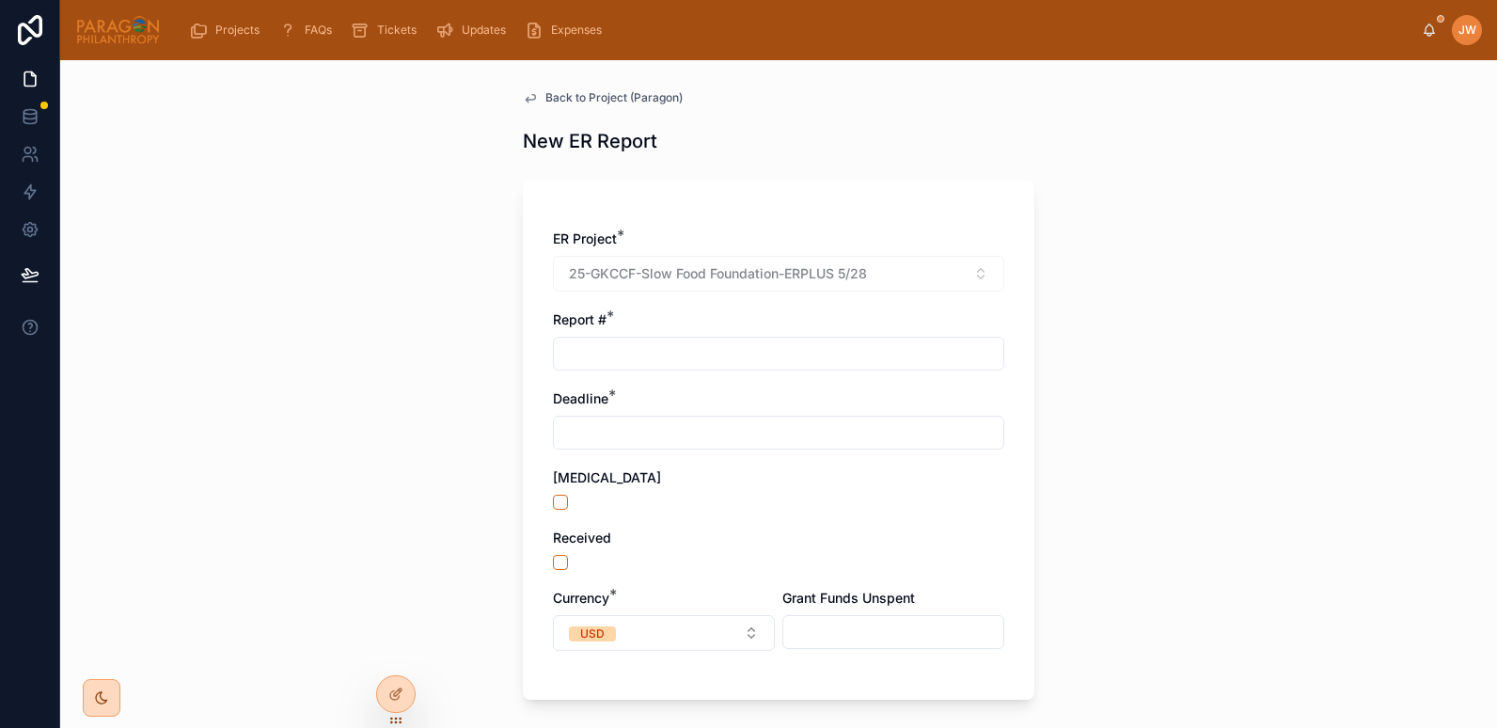
click at [610, 355] on input "text" at bounding box center [779, 354] width 450 height 26
type input "*"
click at [584, 442] on input "text" at bounding box center [779, 433] width 450 height 26
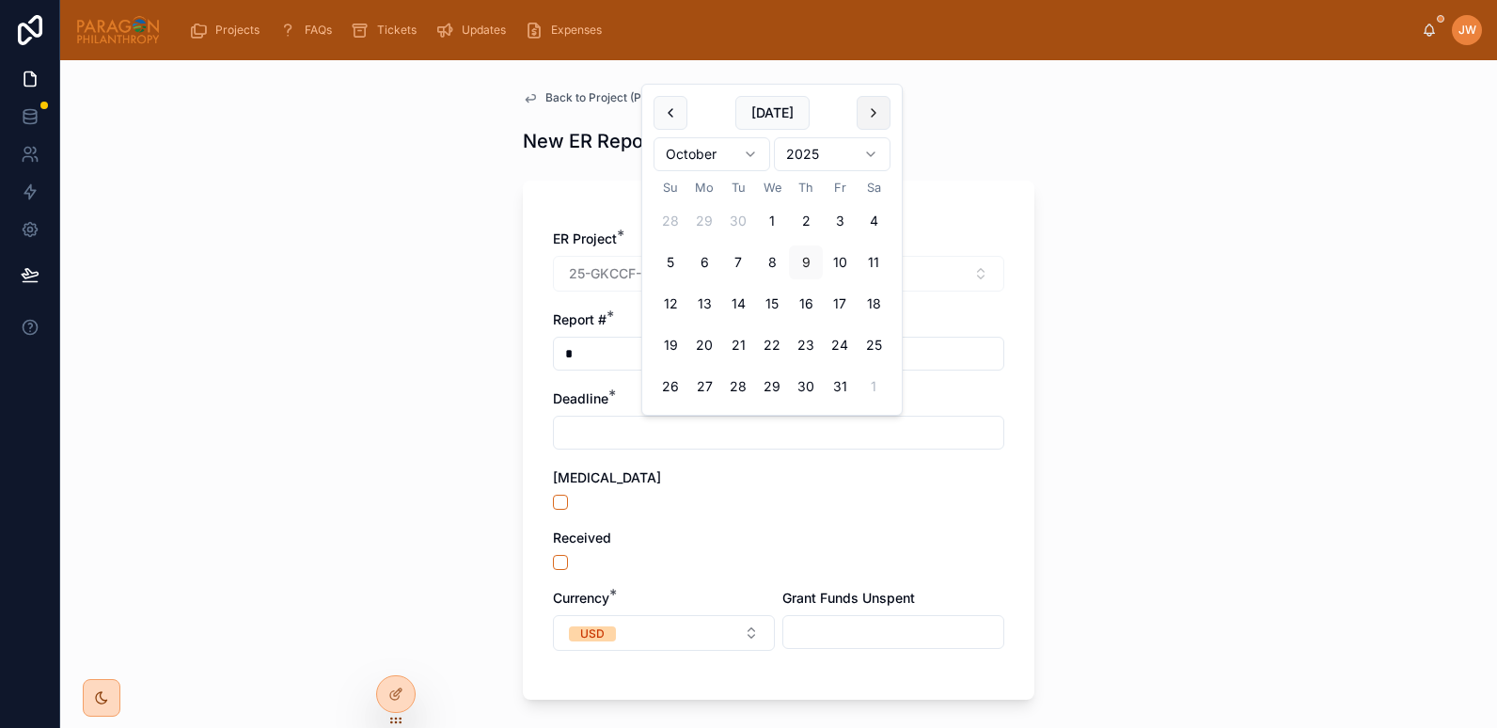
click at [874, 128] on button at bounding box center [874, 113] width 34 height 34
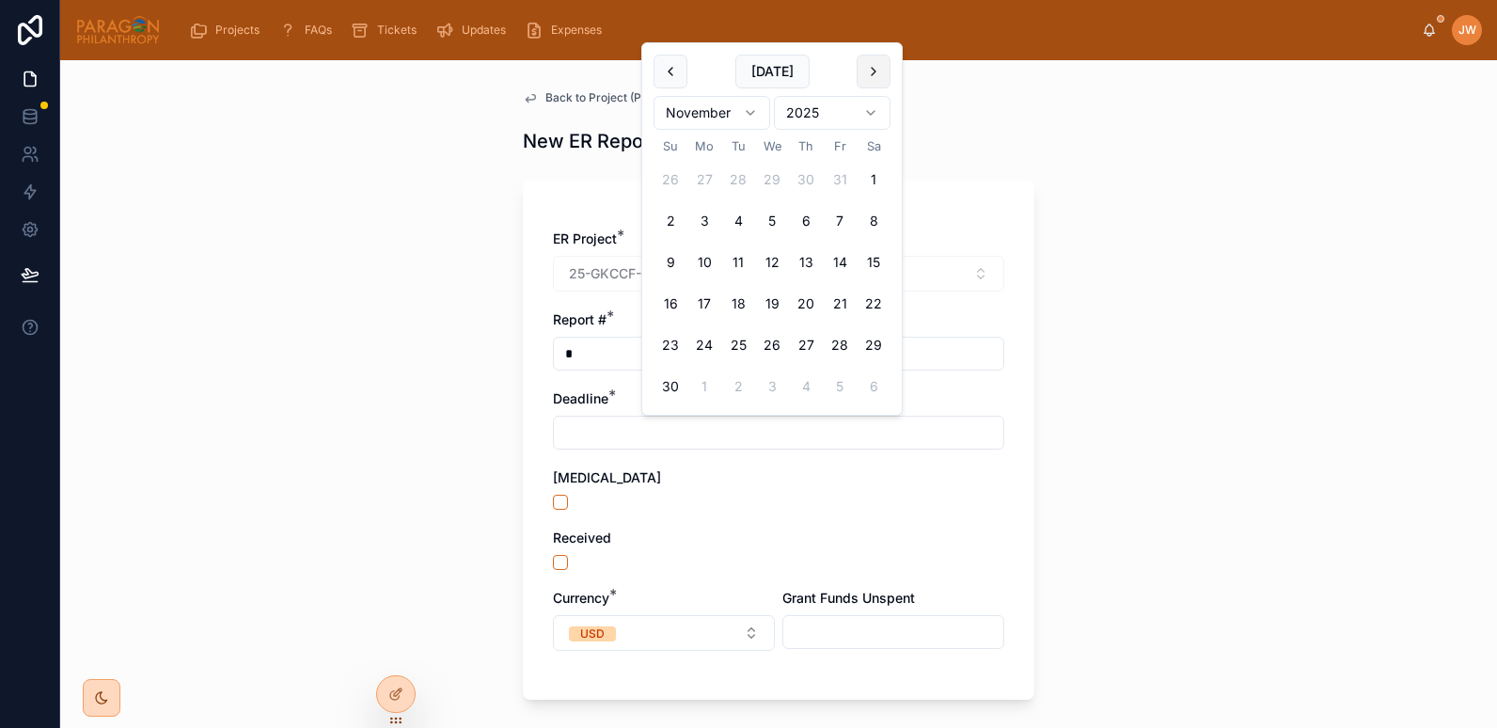
click at [879, 77] on button at bounding box center [874, 72] width 34 height 34
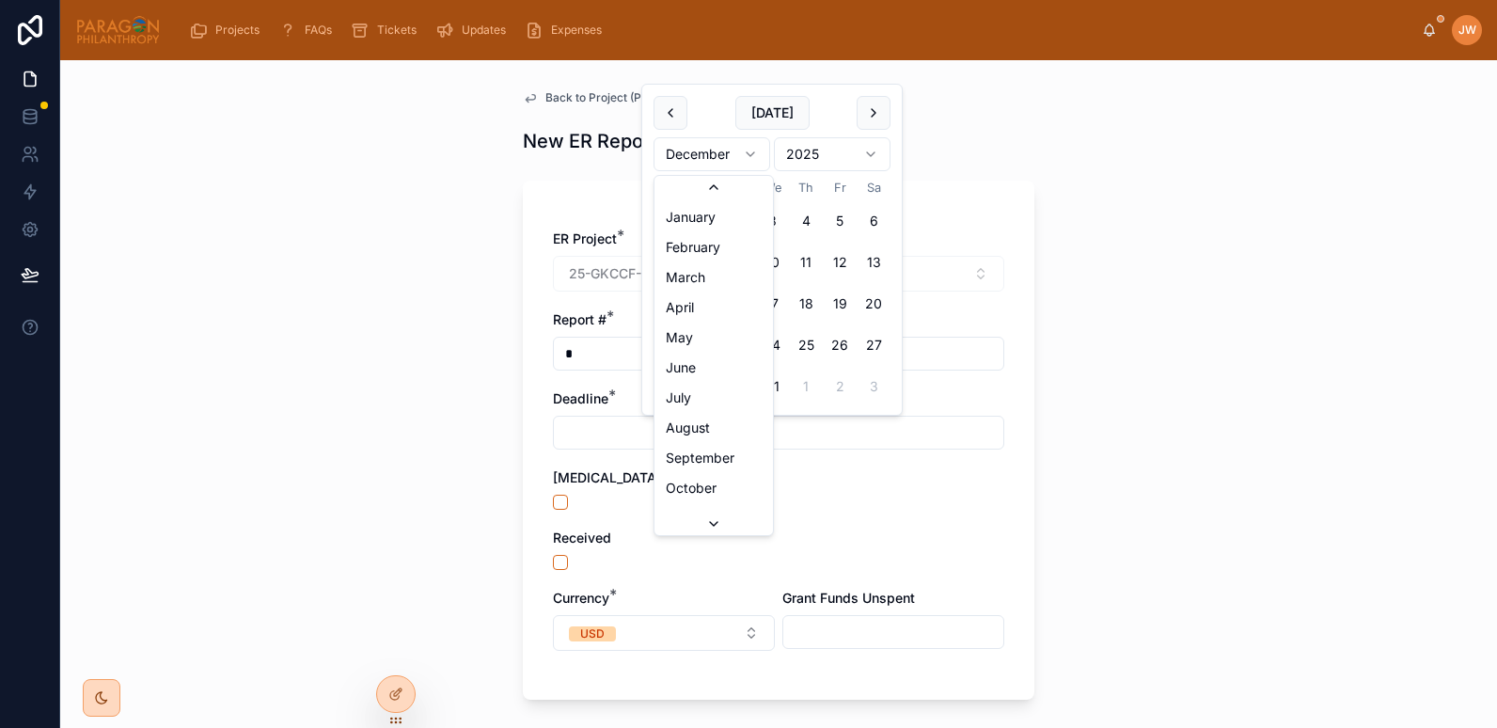
click at [748, 151] on html "Projects FAQs Tickets Updates Expenses JW Jessica Watkins Back to Project (Para…" at bounding box center [748, 364] width 1497 height 728
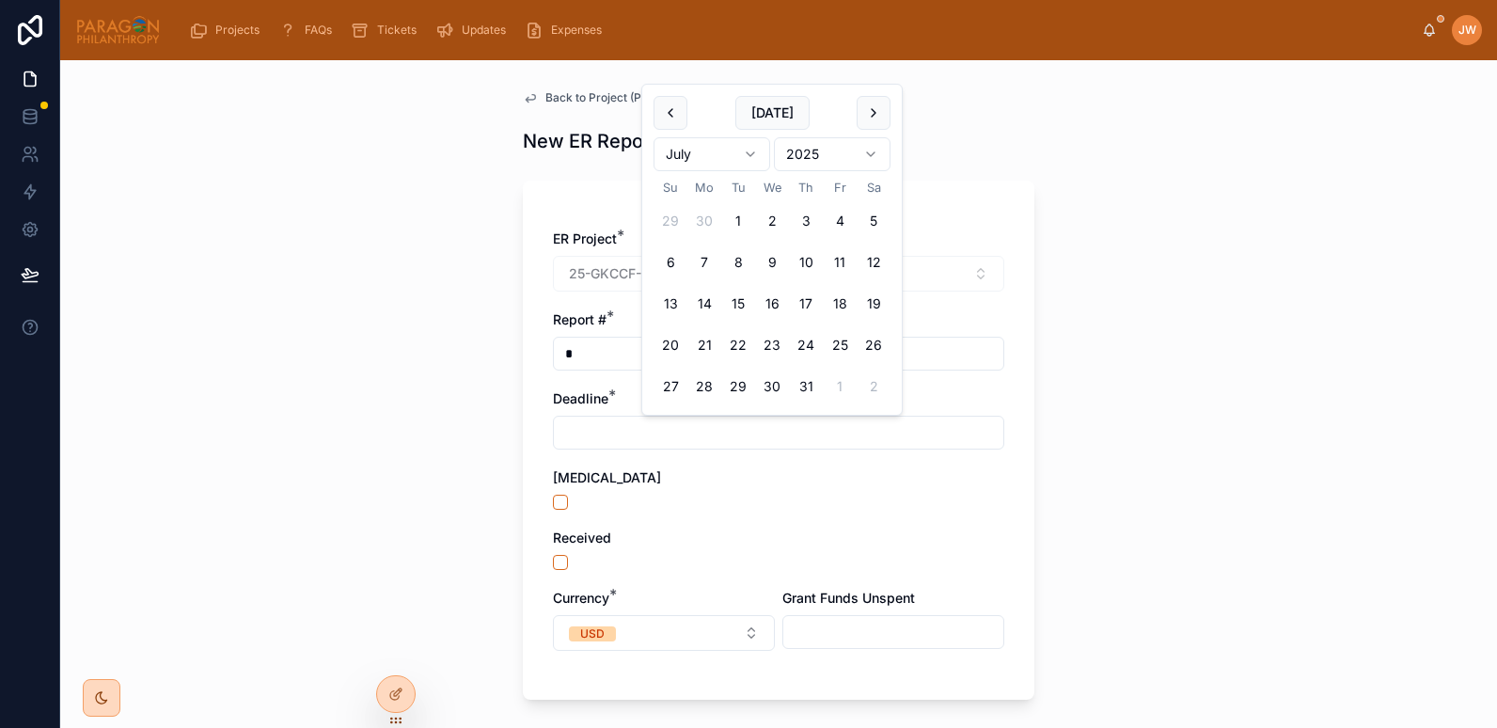
click at [829, 165] on html "Projects FAQs Tickets Updates Expenses JW Jessica Watkins Back to Project (Para…" at bounding box center [748, 364] width 1497 height 728
click at [842, 387] on button "31" at bounding box center [840, 387] width 34 height 34
type input "*********"
click at [425, 542] on div "Back to Project (Paragon) New ER Report ER Project * 25-GKCCF-Slow Food Foundat…" at bounding box center [778, 394] width 1437 height 668
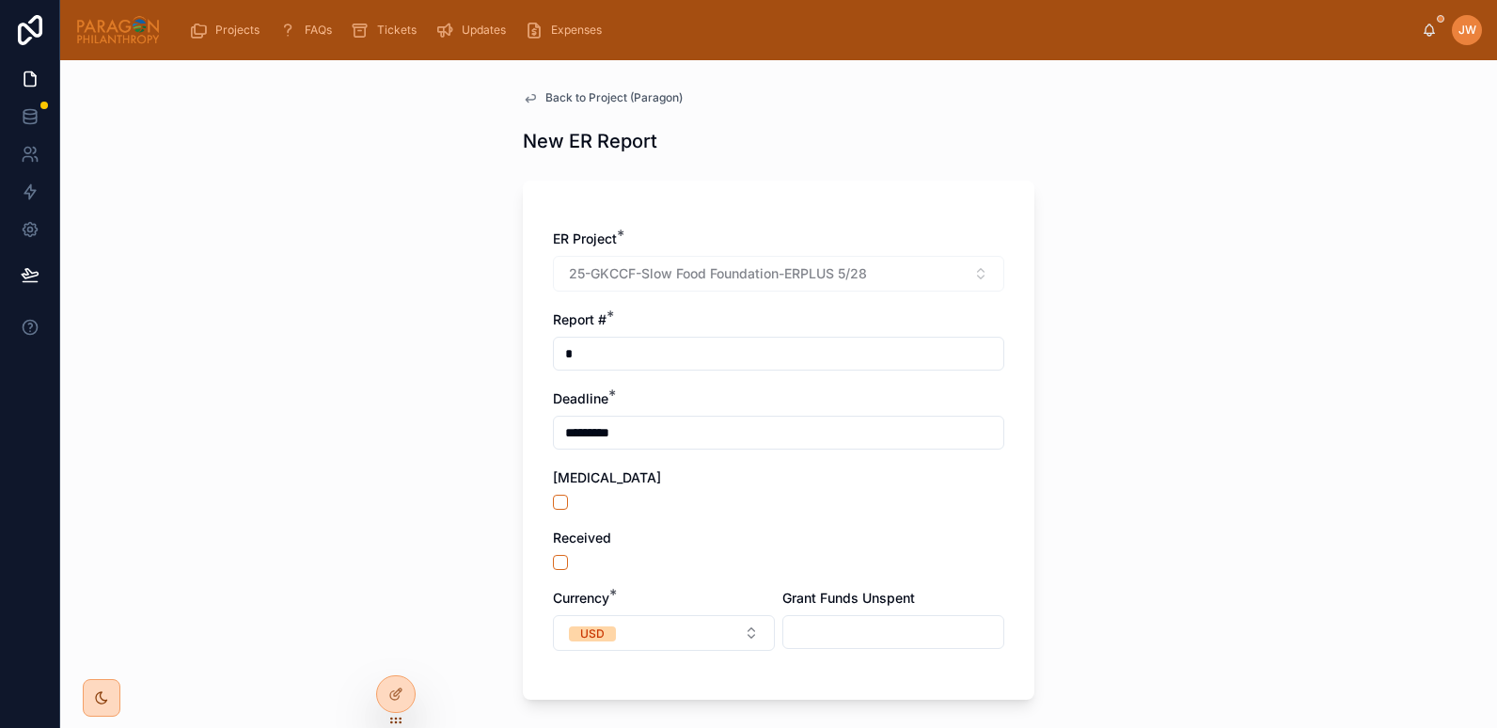
scroll to position [156, 0]
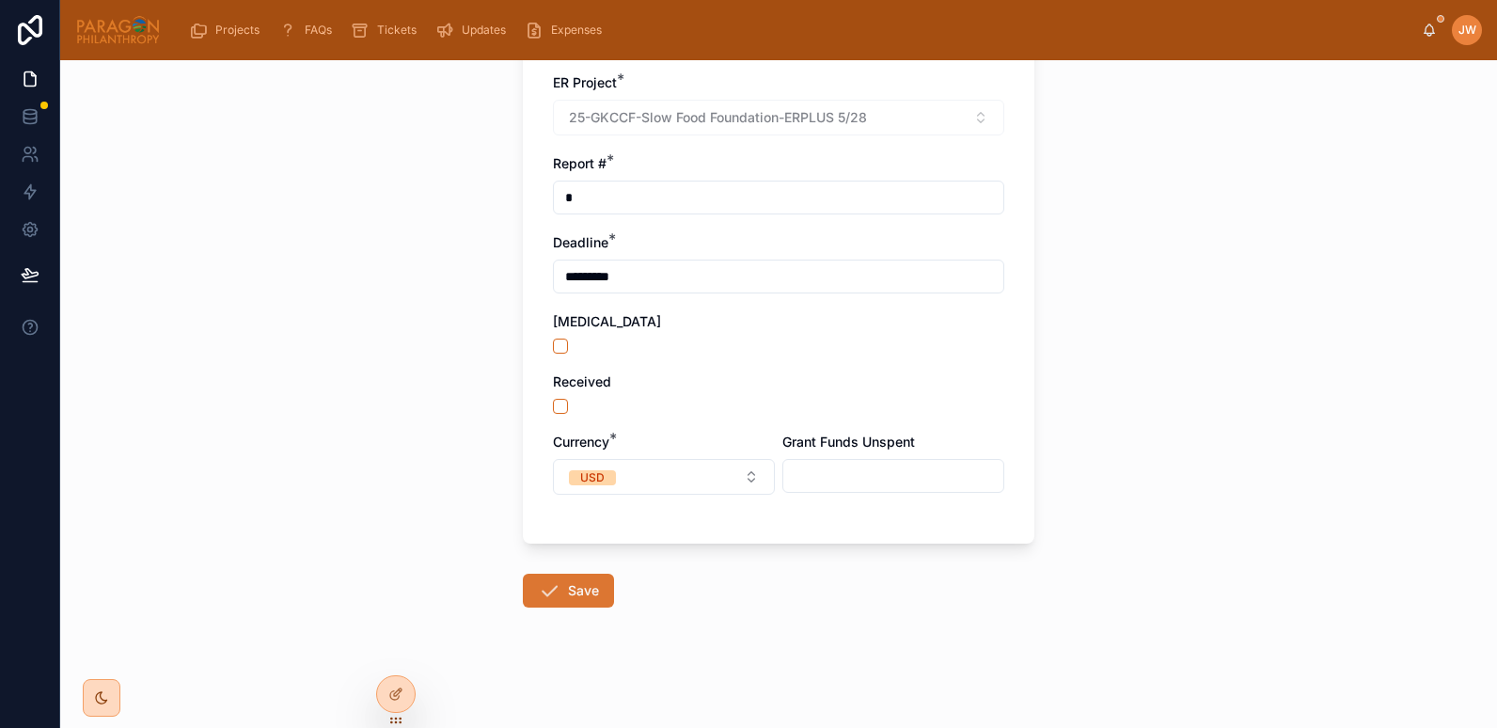
click at [577, 591] on button "Save" at bounding box center [568, 591] width 91 height 34
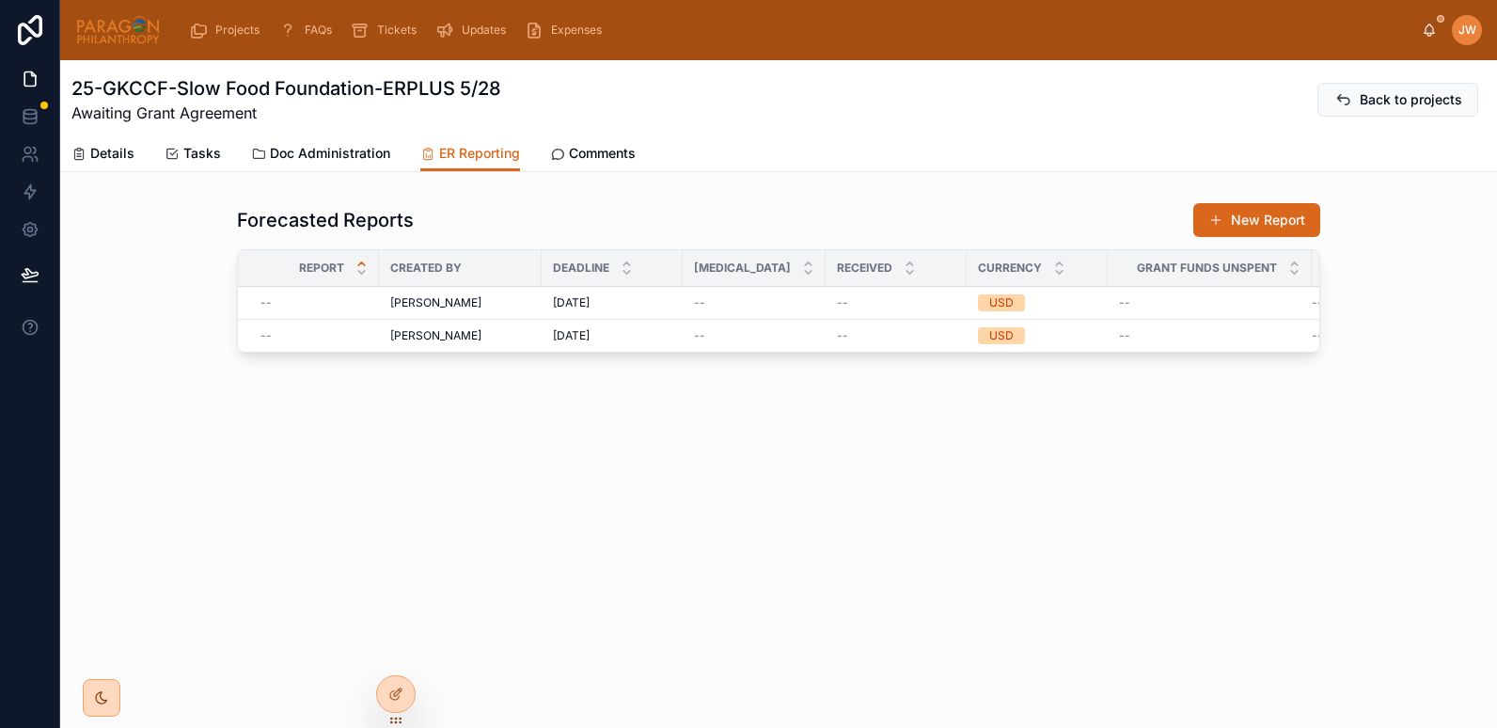
click at [115, 35] on img at bounding box center [118, 30] width 86 height 30
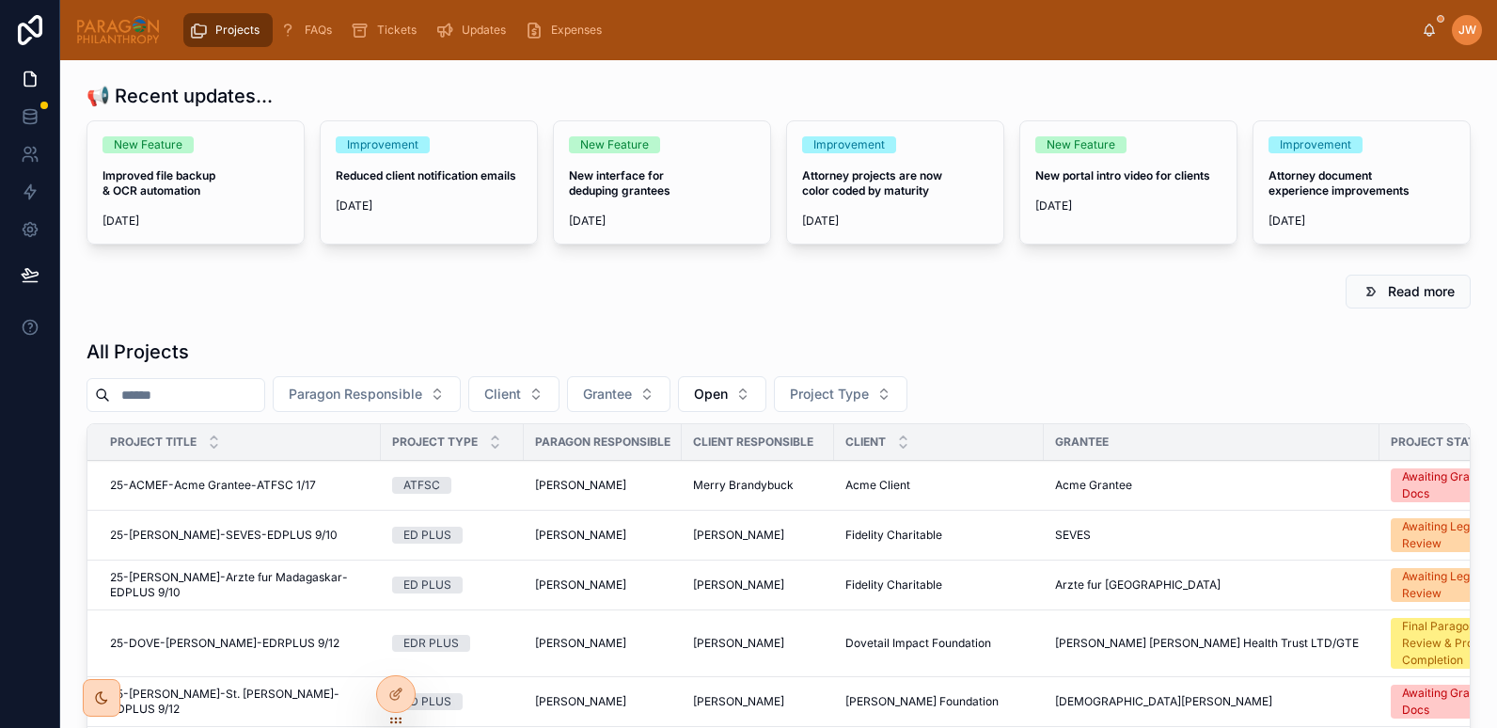
click at [204, 391] on input "text" at bounding box center [187, 395] width 154 height 26
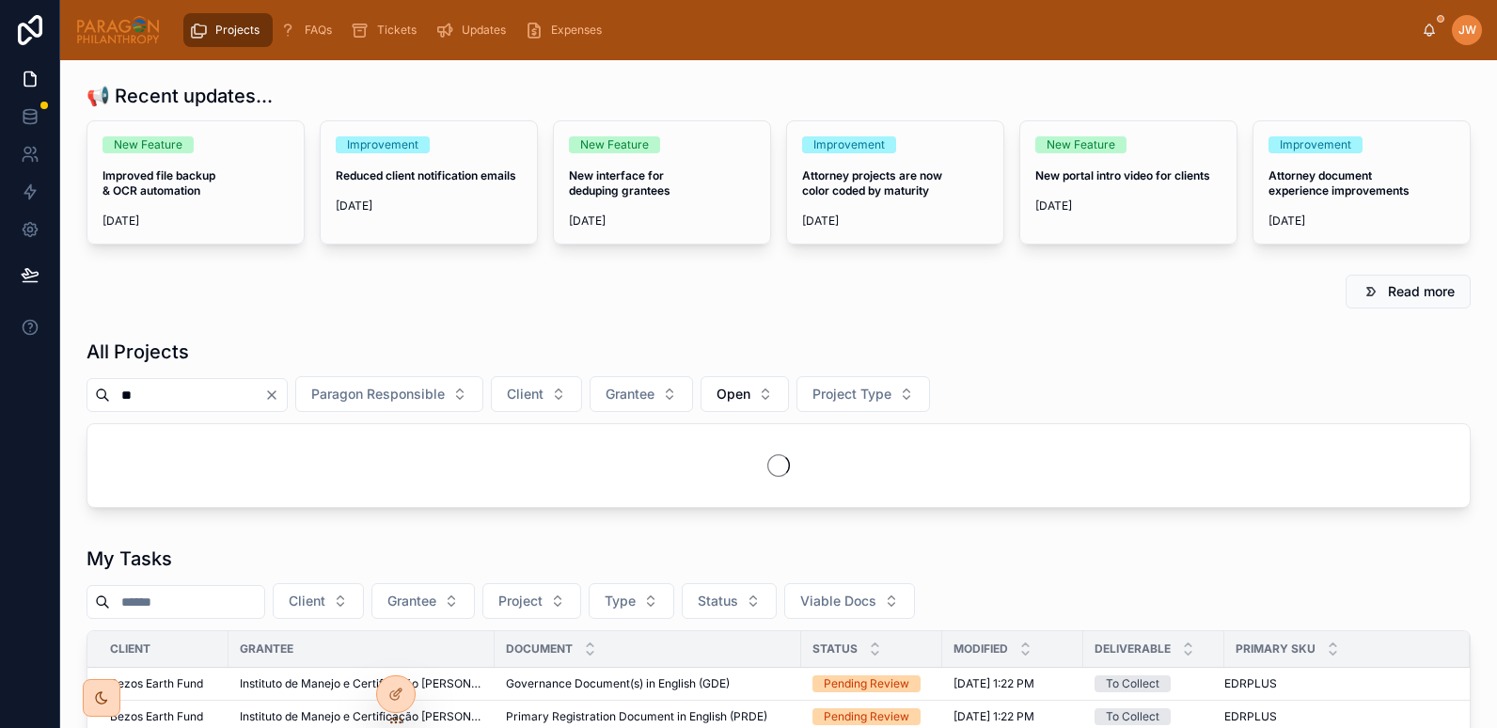
type input "*"
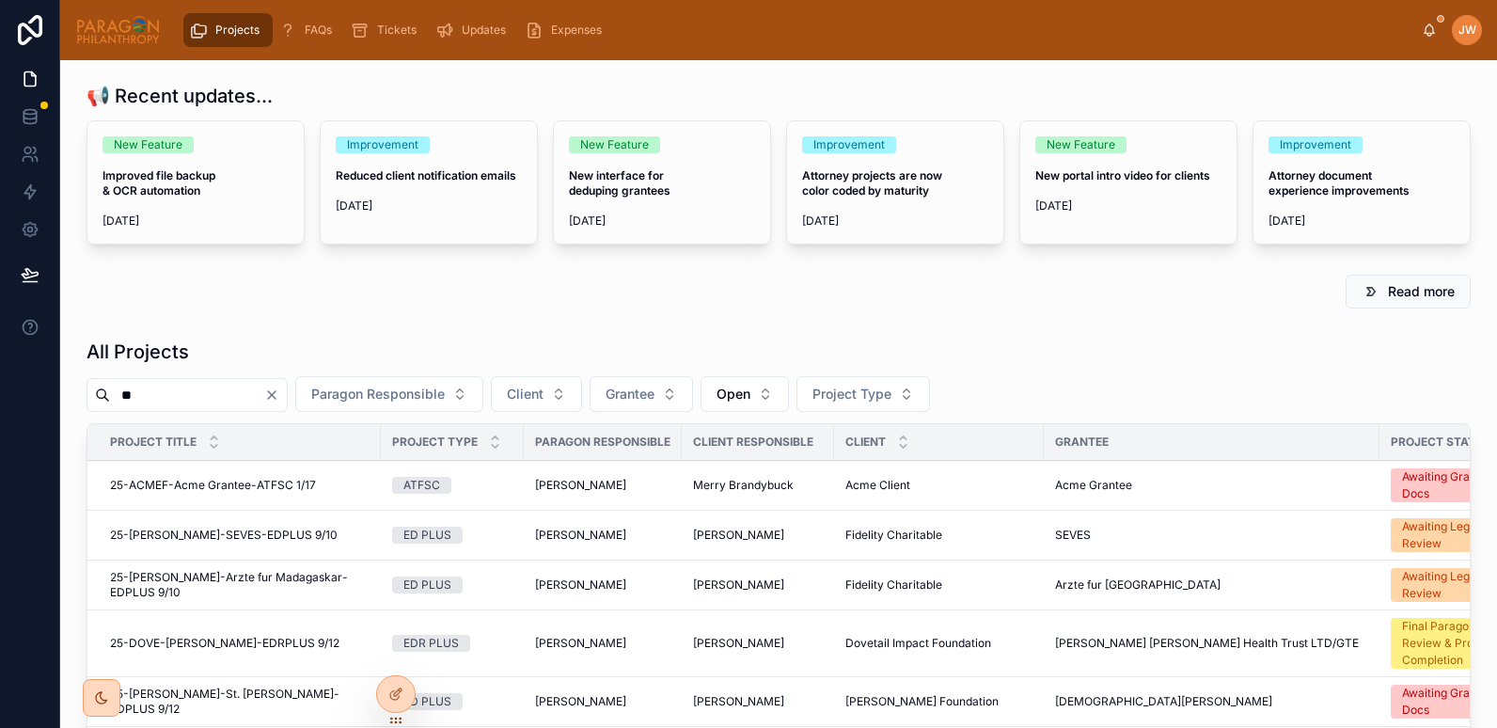
type input "***"
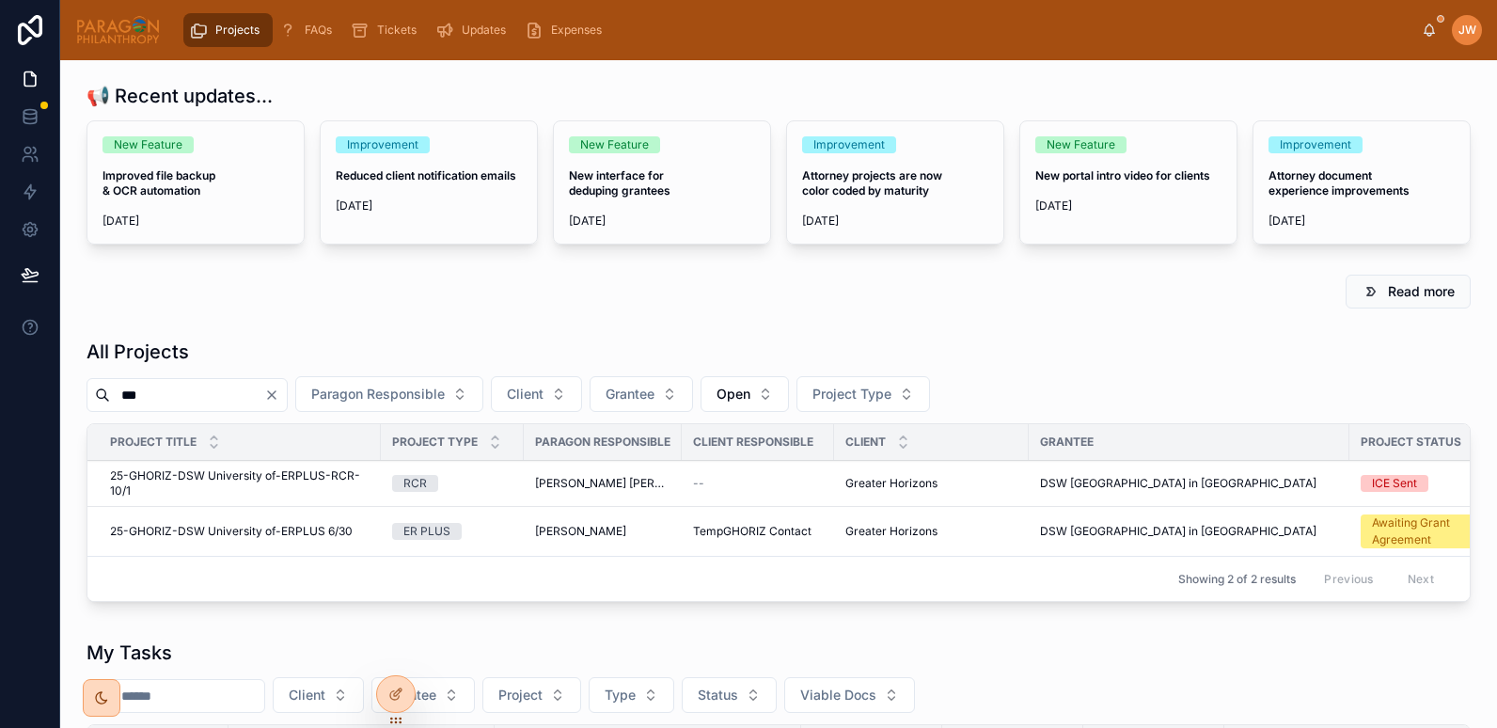
click at [220, 533] on span "25-GHORIZ-DSW University of-ERPLUS 6/30" at bounding box center [231, 531] width 243 height 15
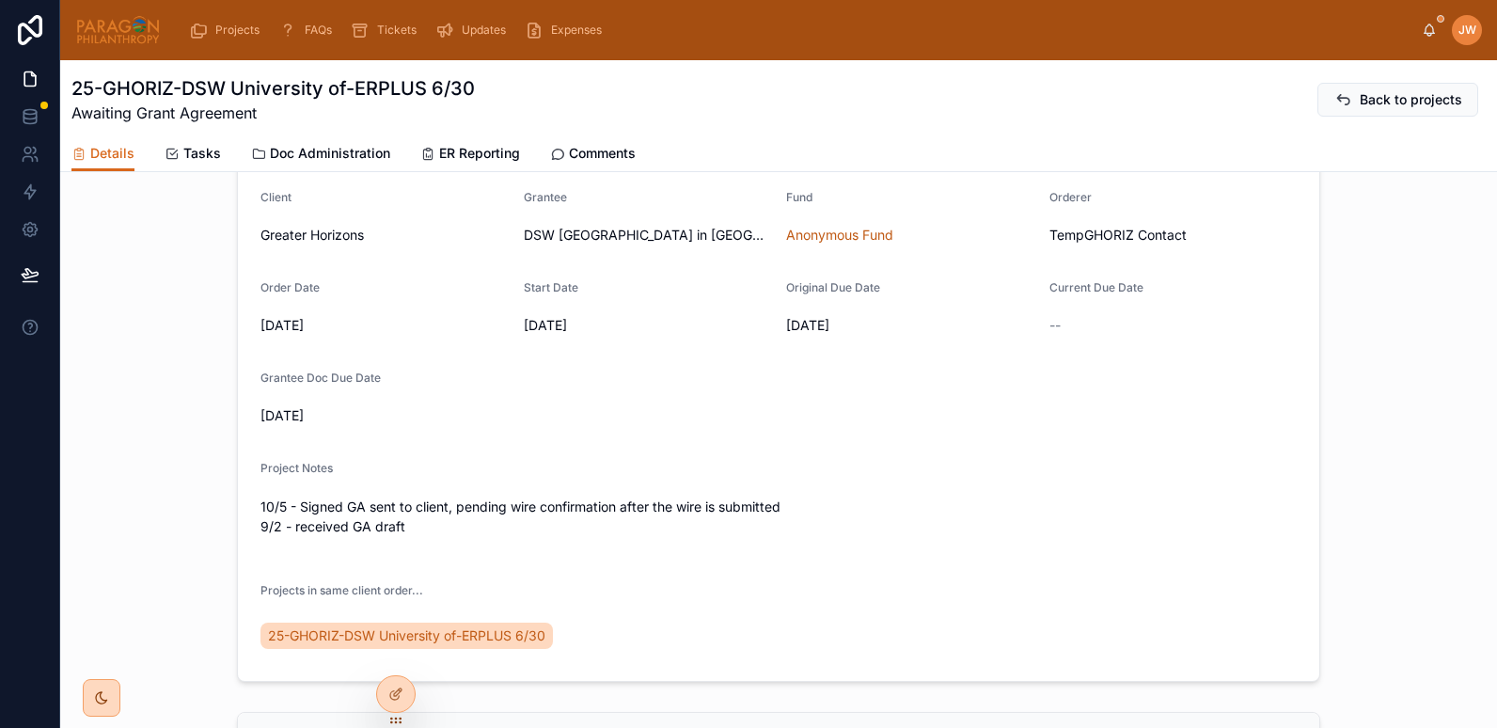
scroll to position [355, 0]
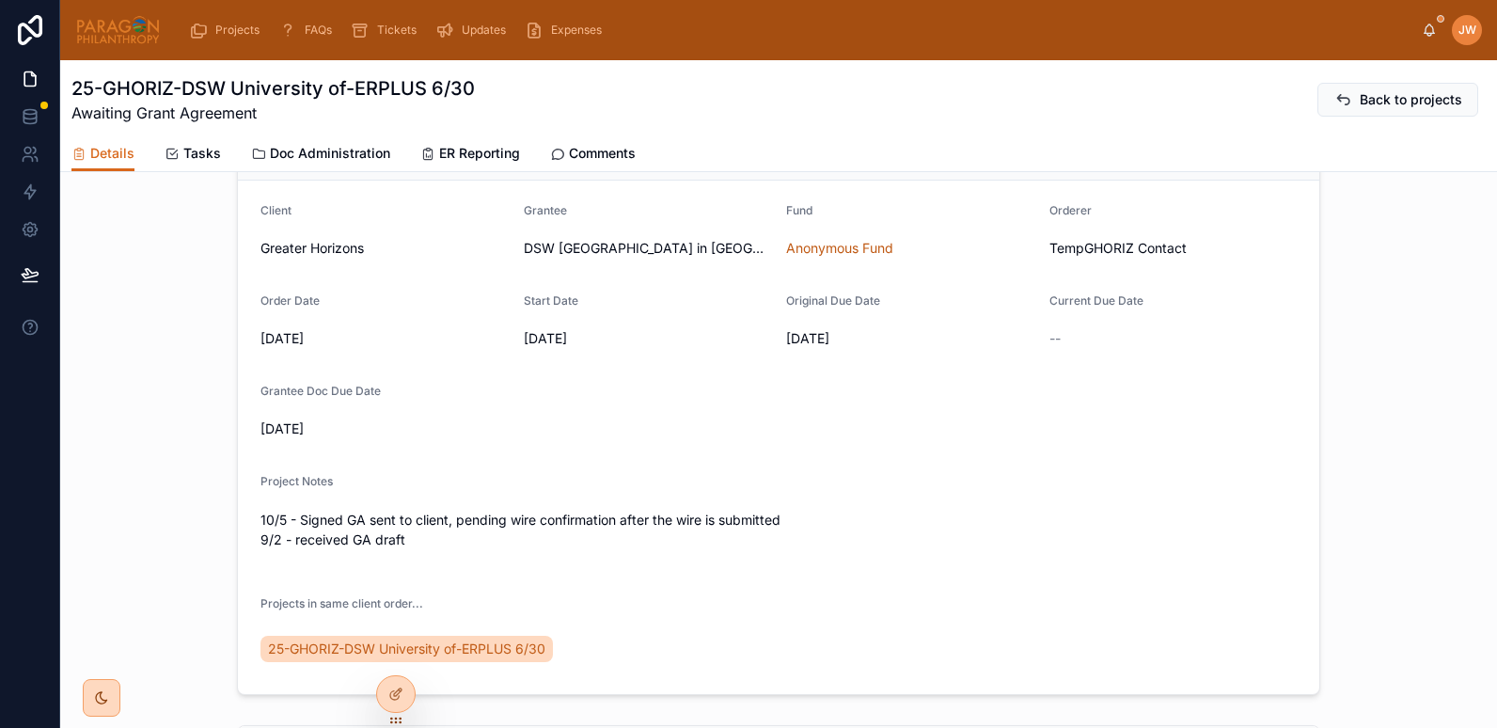
click at [474, 150] on span "ER Reporting" at bounding box center [479, 153] width 81 height 19
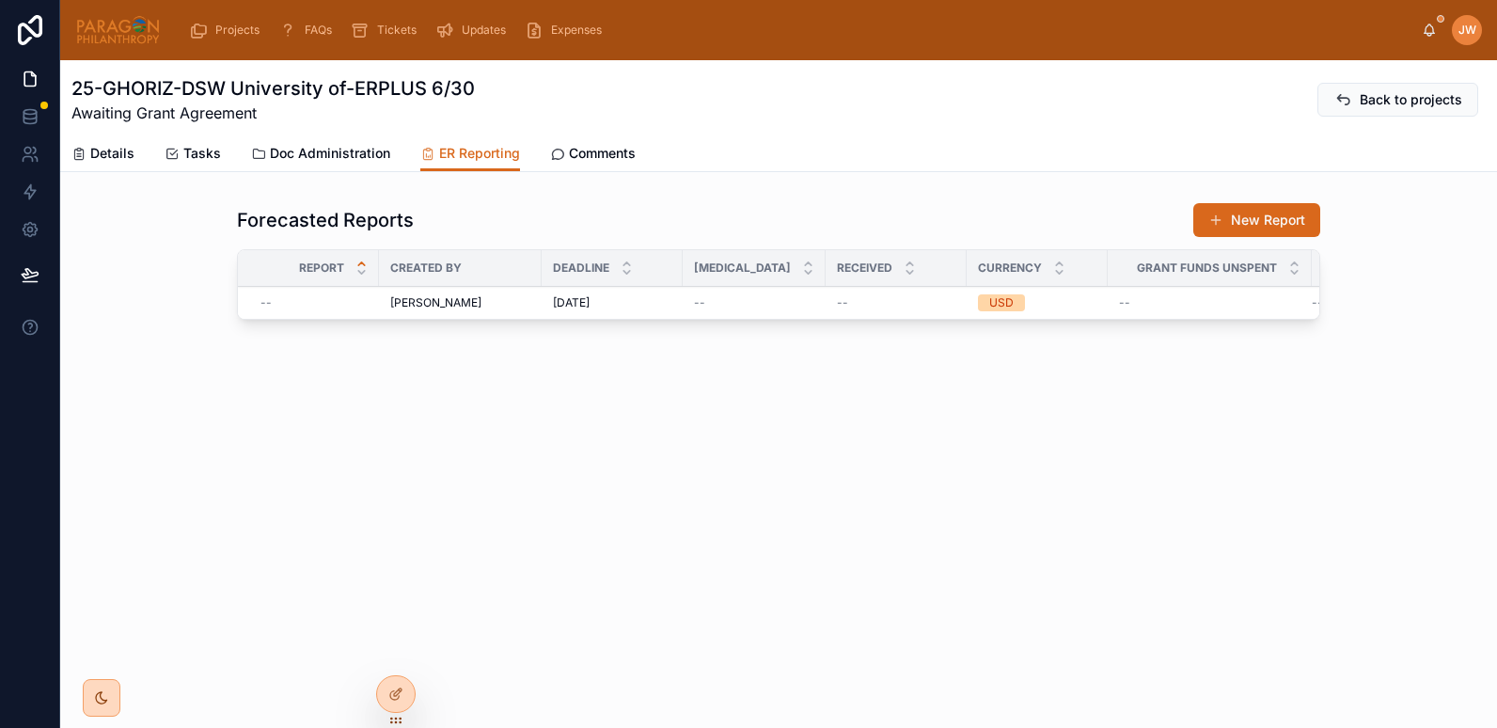
click at [339, 151] on span "Doc Administration" at bounding box center [330, 153] width 120 height 19
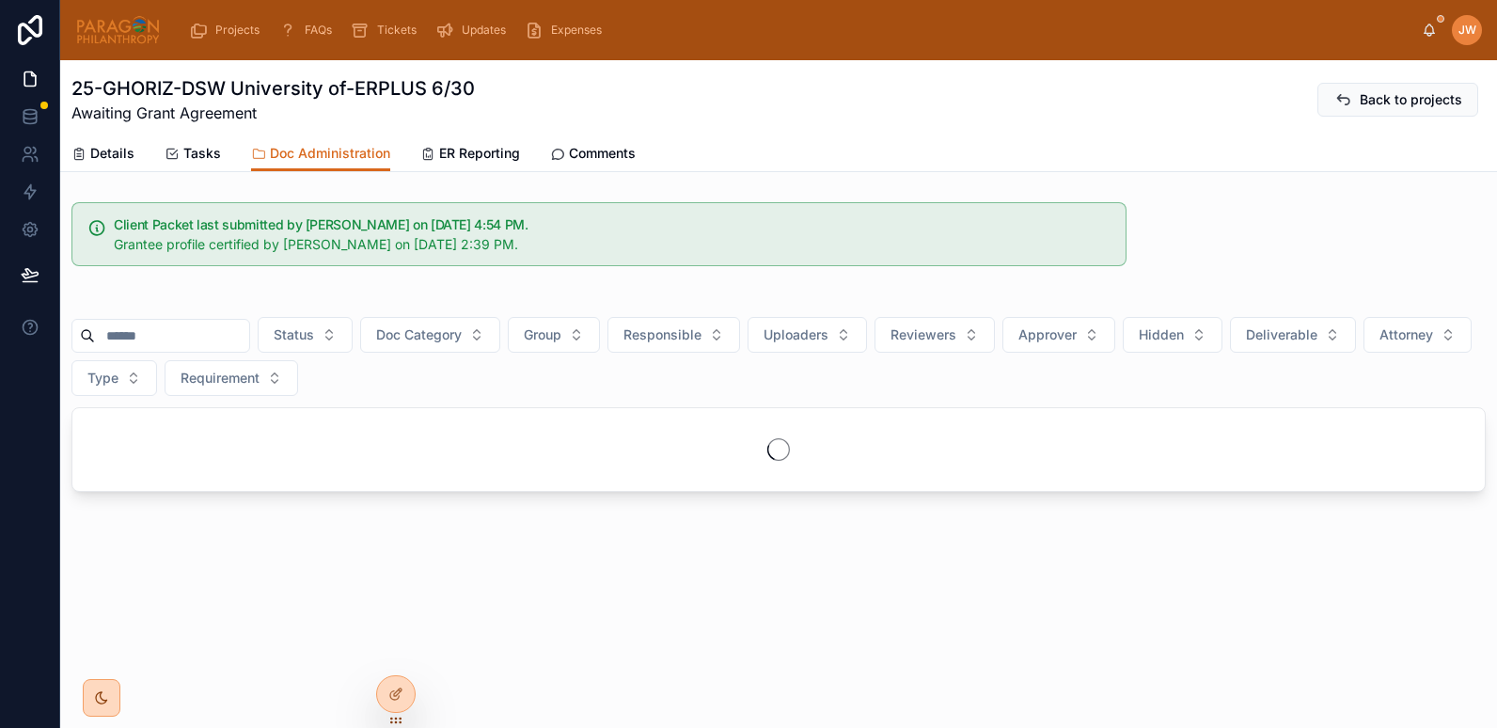
click at [163, 339] on input "text" at bounding box center [172, 336] width 154 height 26
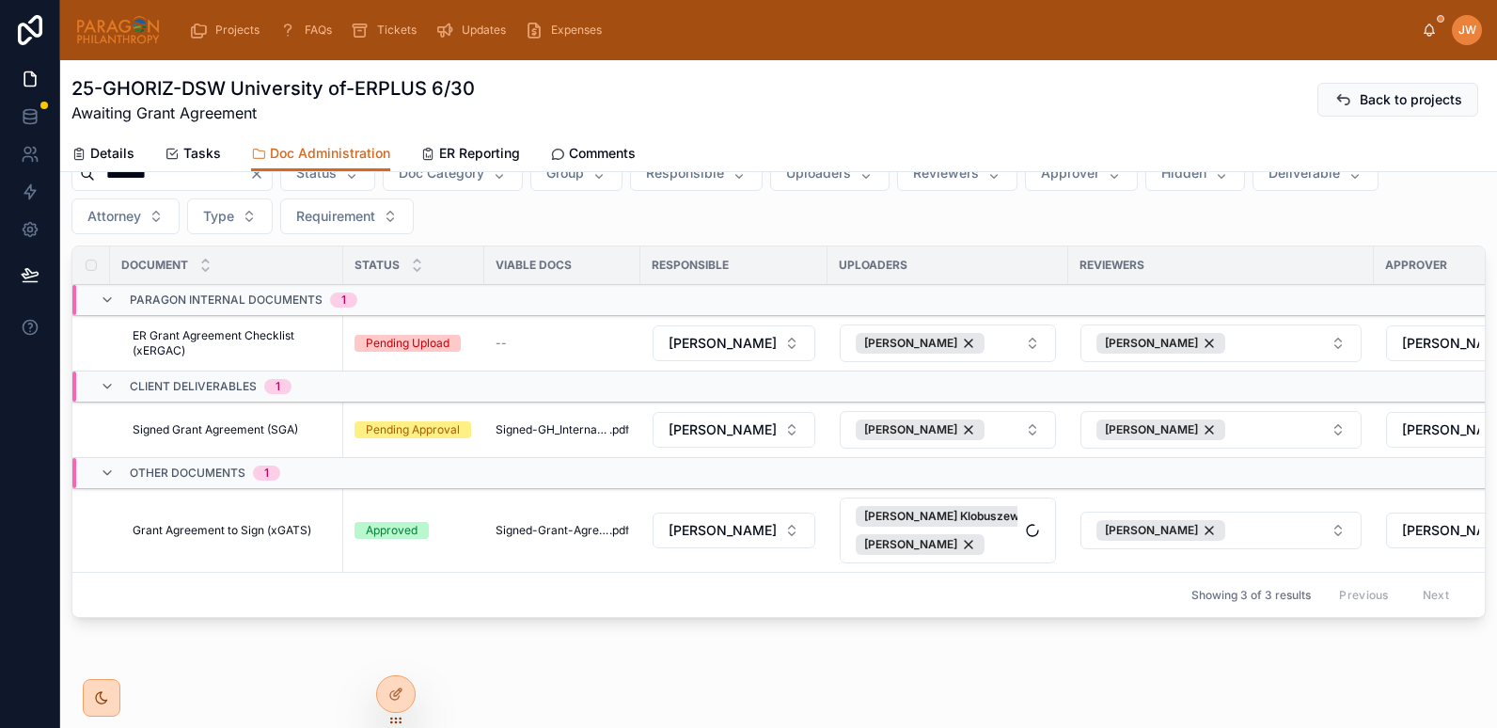
scroll to position [201, 0]
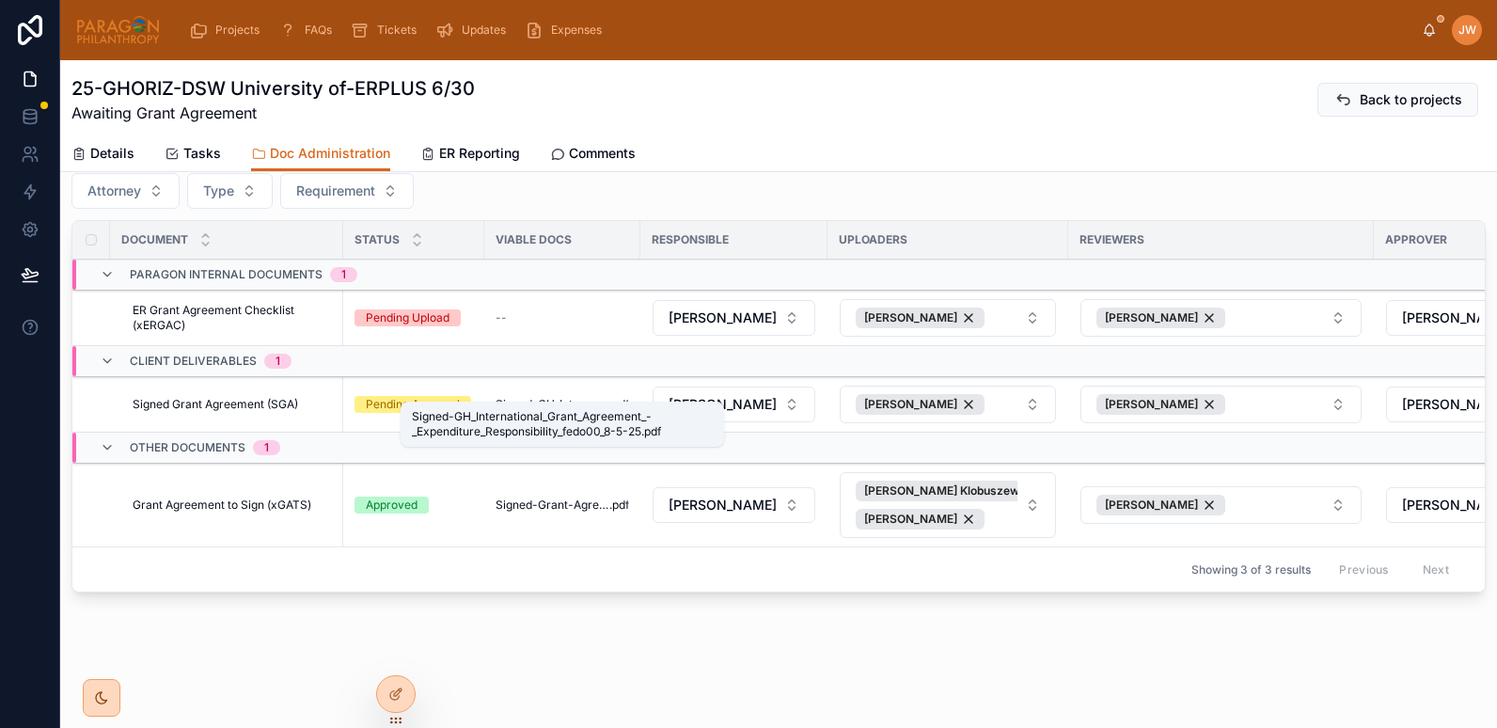
type input "********"
click at [557, 397] on span "Signed-GH_International_Grant_Agreement_-_Expenditure_Responsibility_fedo00_8-5…" at bounding box center [553, 404] width 114 height 15
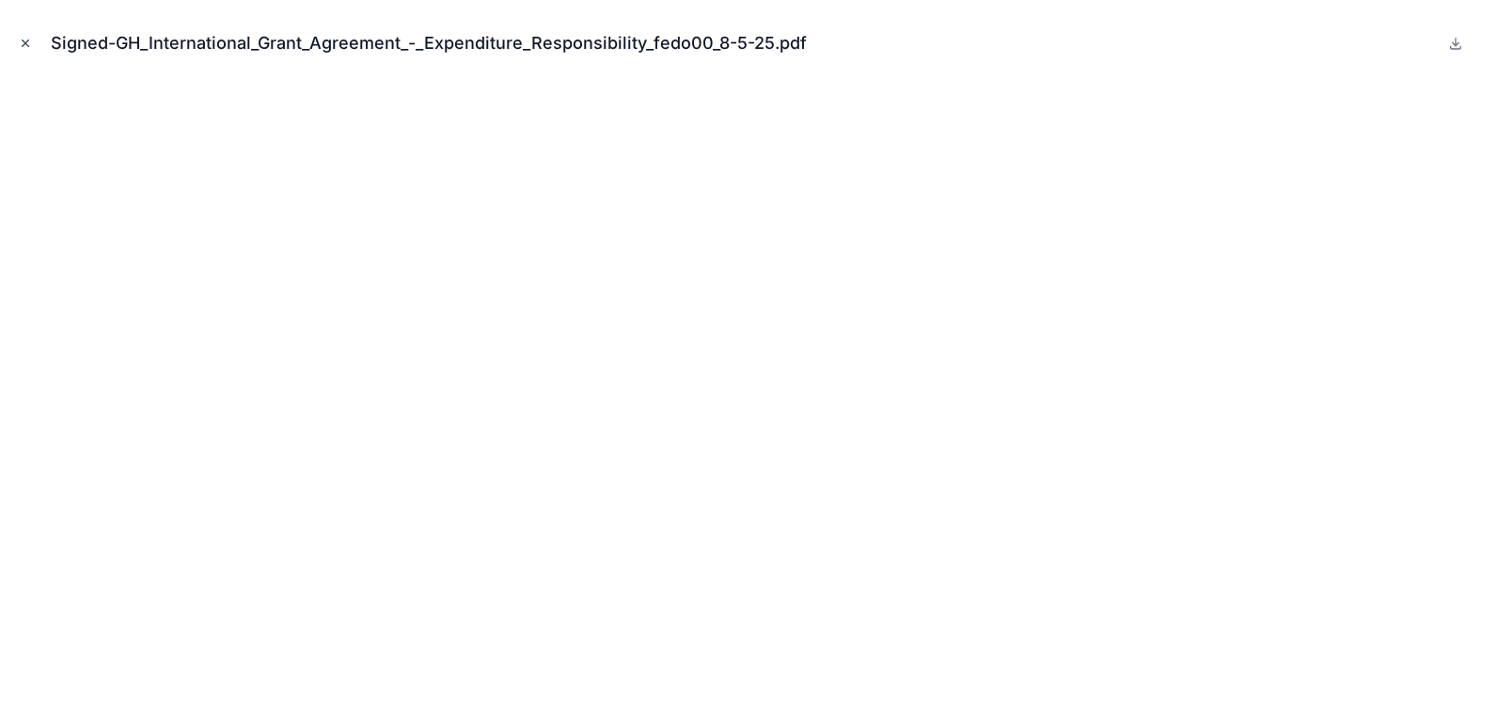
click at [29, 40] on icon "Close modal" at bounding box center [25, 43] width 13 height 13
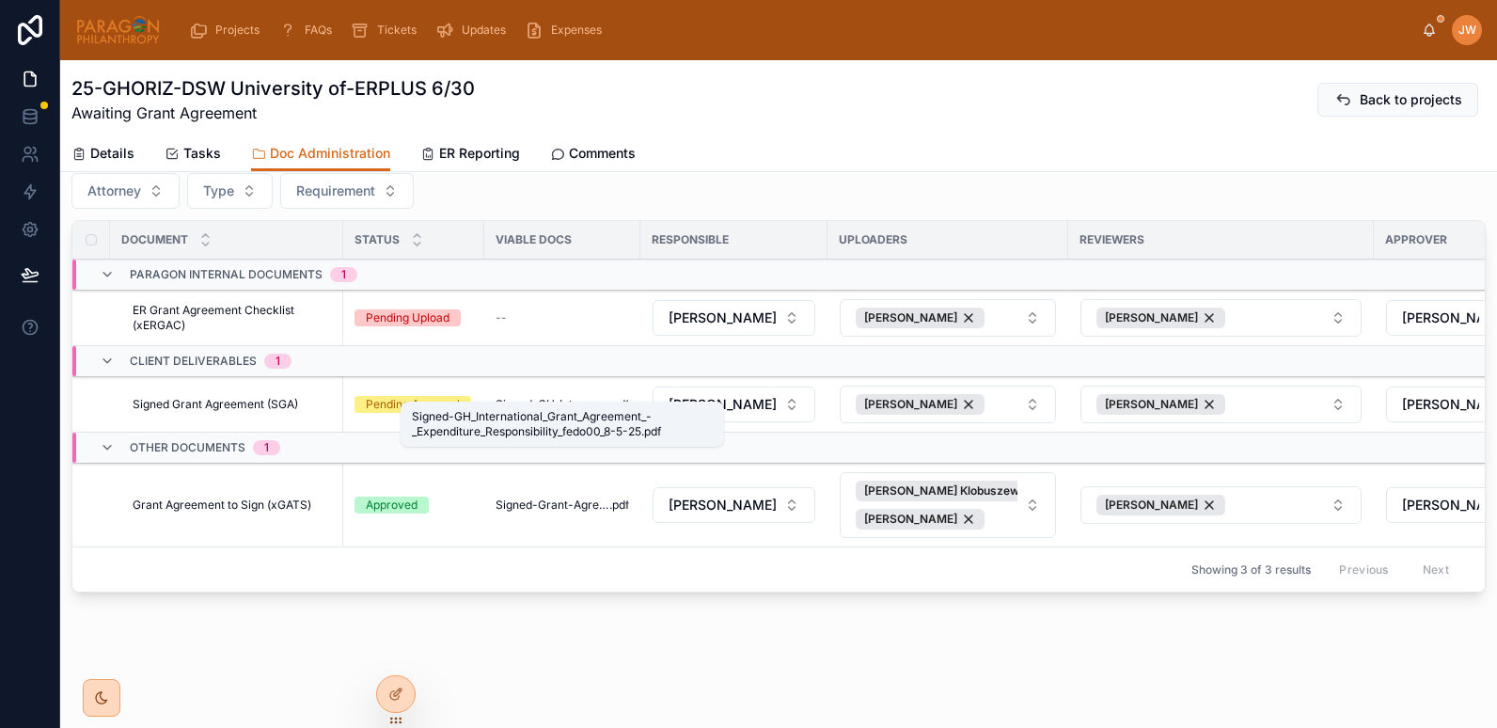
click at [552, 397] on span "Signed-GH_International_Grant_Agreement_-_Expenditure_Responsibility_fedo00_8-5…" at bounding box center [553, 404] width 114 height 15
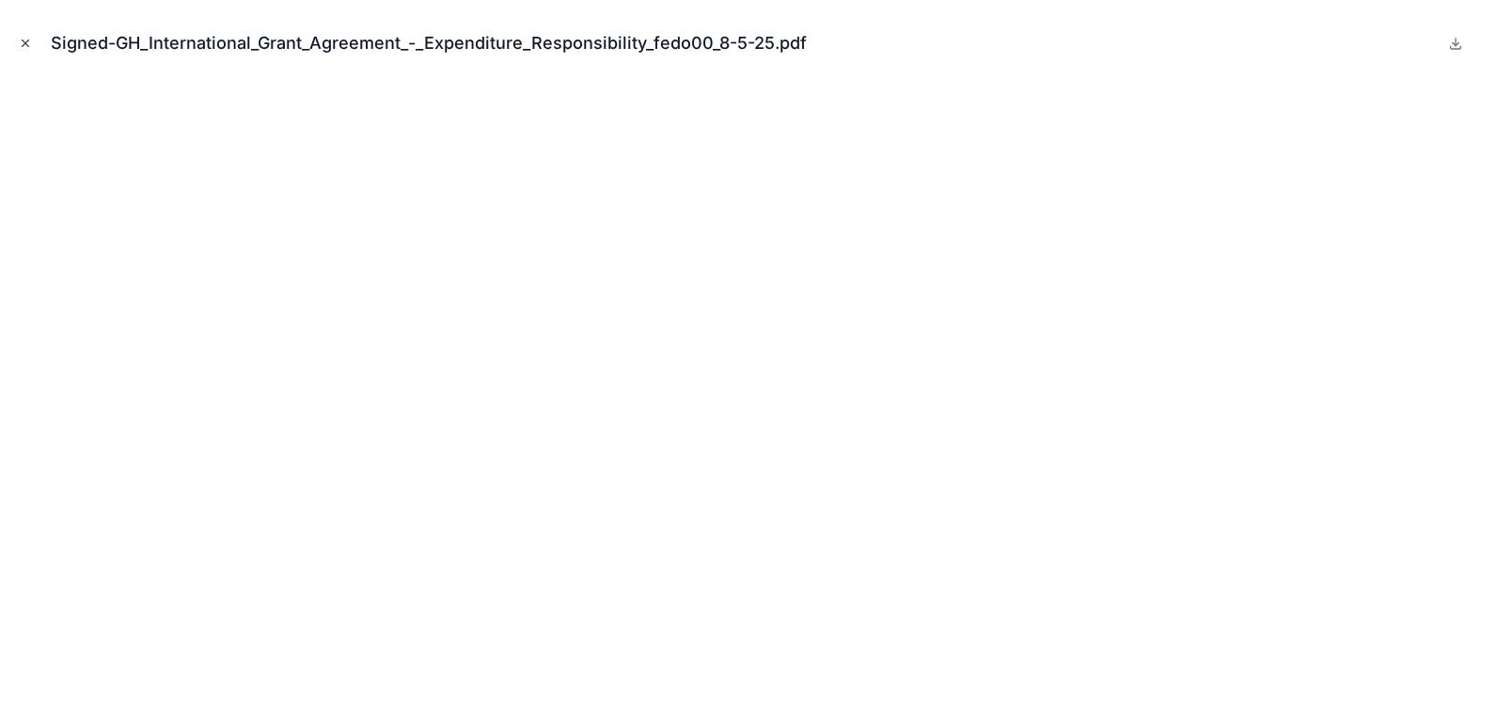
click at [27, 40] on icon "Close modal" at bounding box center [25, 43] width 13 height 13
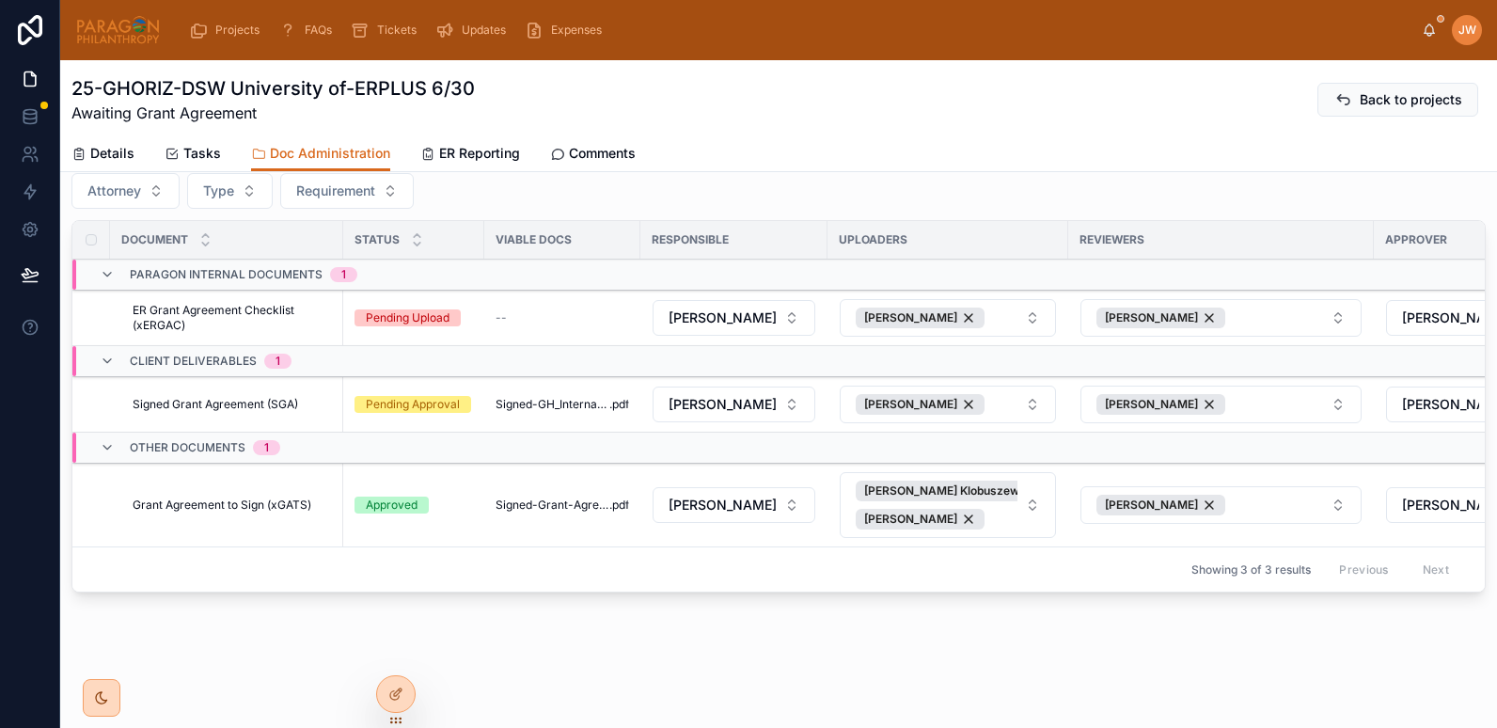
click at [471, 150] on span "ER Reporting" at bounding box center [479, 153] width 81 height 19
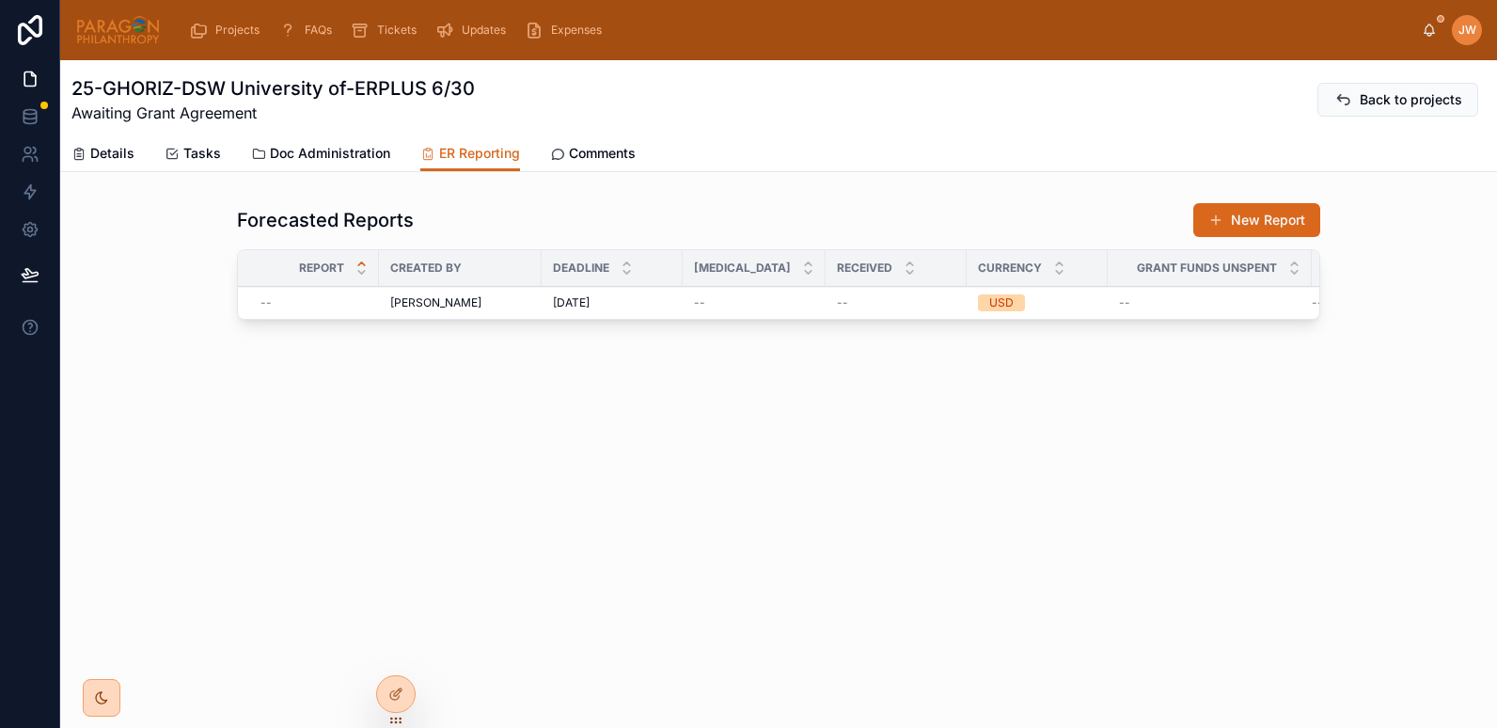
click at [111, 159] on span "Details" at bounding box center [112, 153] width 44 height 19
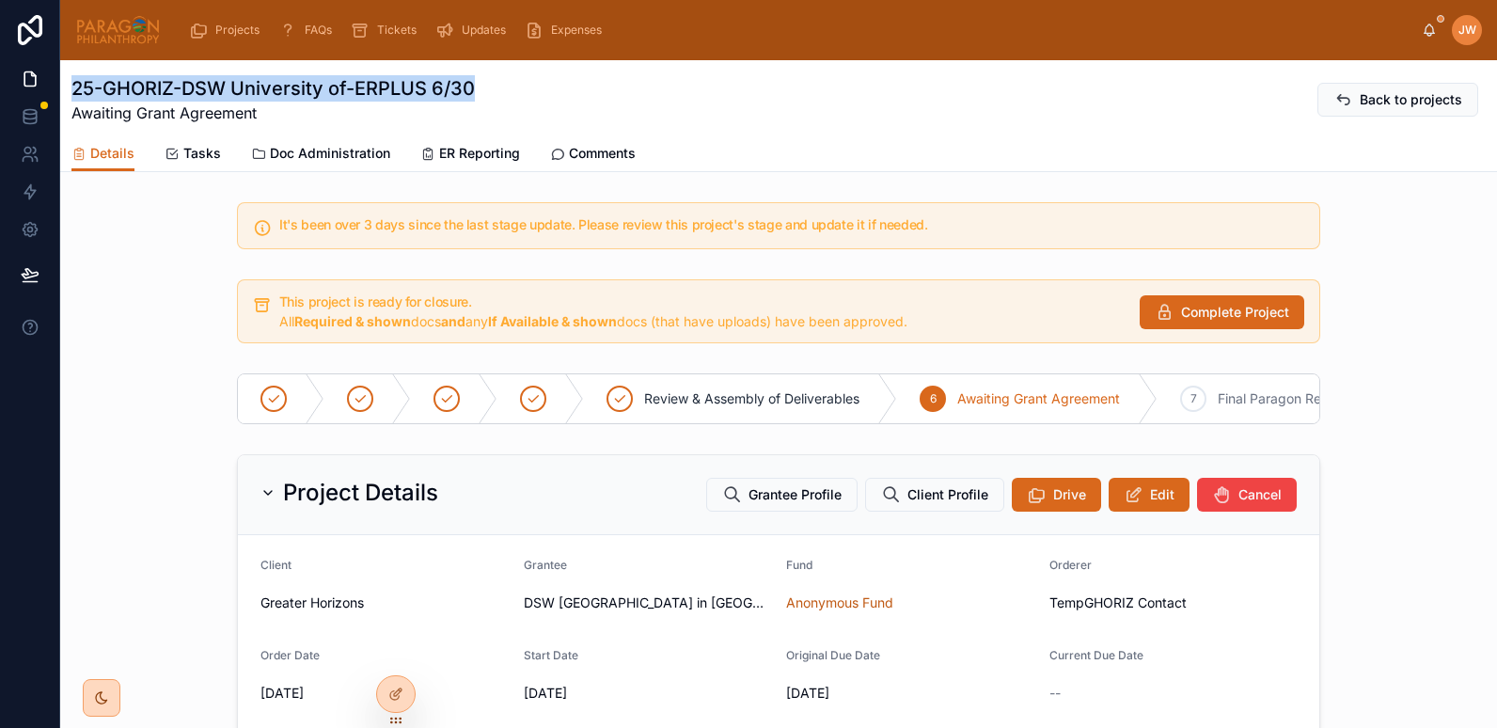
drag, startPoint x: 72, startPoint y: 84, endPoint x: 518, endPoint y: 67, distance: 446.2
click at [518, 67] on div "25-GHORIZ-DSW University of-ERPLUS 6/30 Awaiting Grant Agreement Back to projec…" at bounding box center [778, 97] width 1415 height 75
copy h1 "25-GHORIZ-DSW University of-ERPLUS 6/30"
click at [339, 151] on span "Doc Administration" at bounding box center [330, 153] width 120 height 19
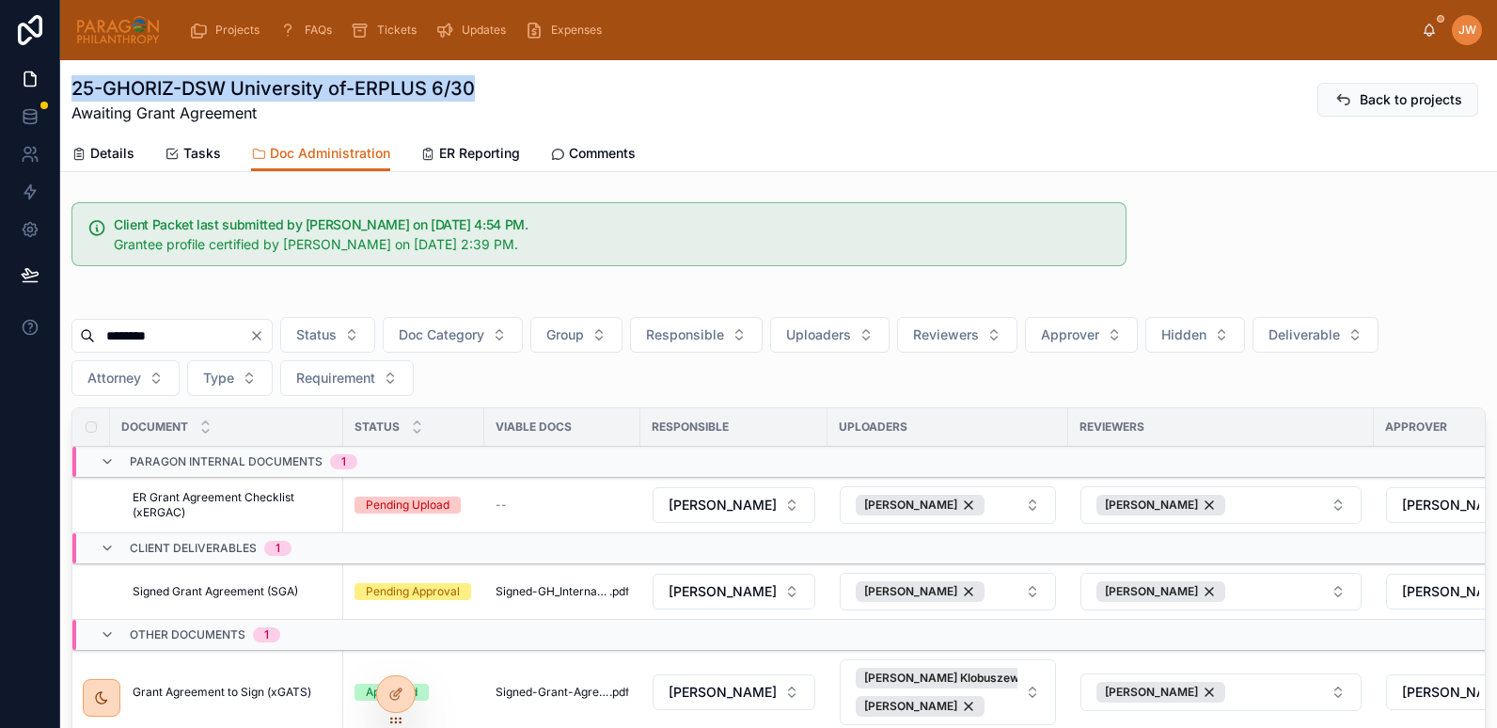
click at [225, 587] on span "Signed Grant Agreement (SGA)" at bounding box center [216, 591] width 166 height 15
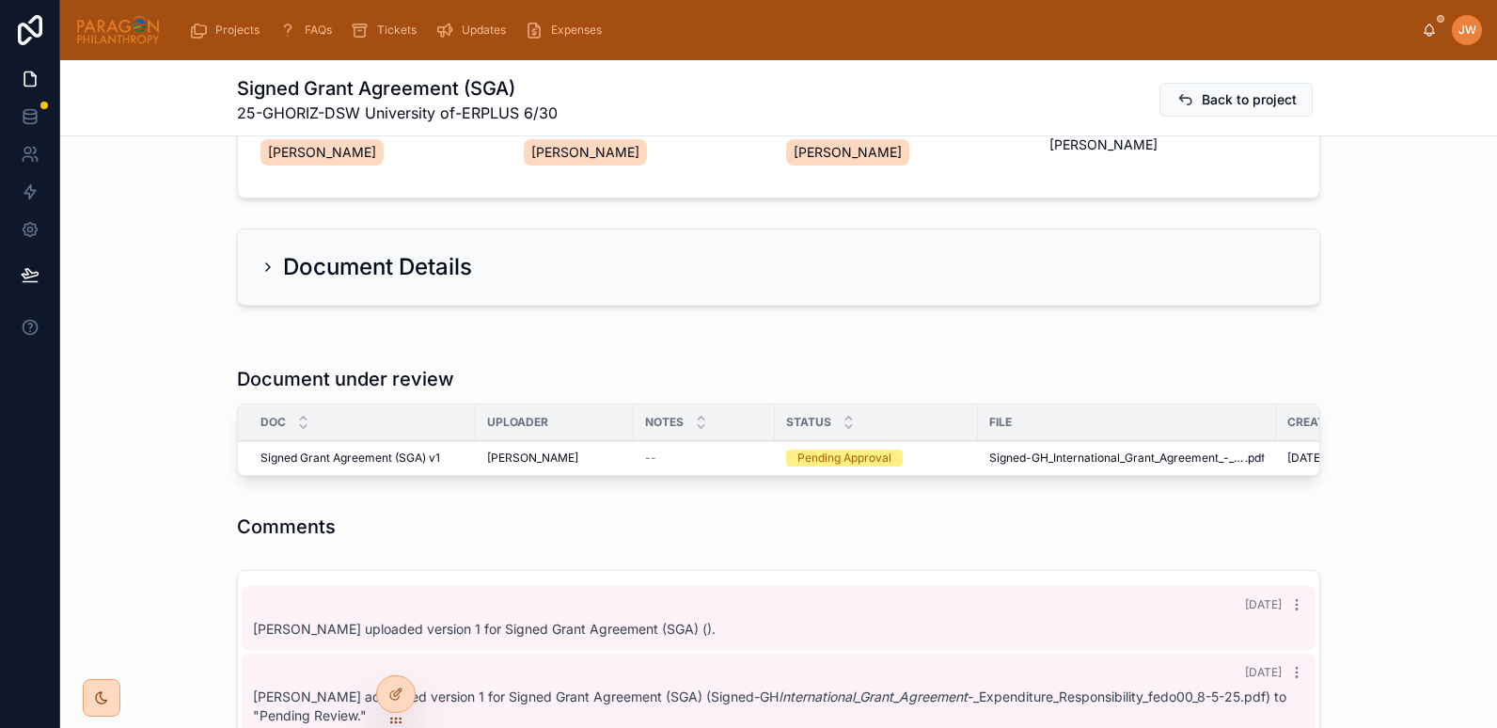
scroll to position [261, 0]
click at [0, 0] on icon at bounding box center [0, 0] width 0 height 0
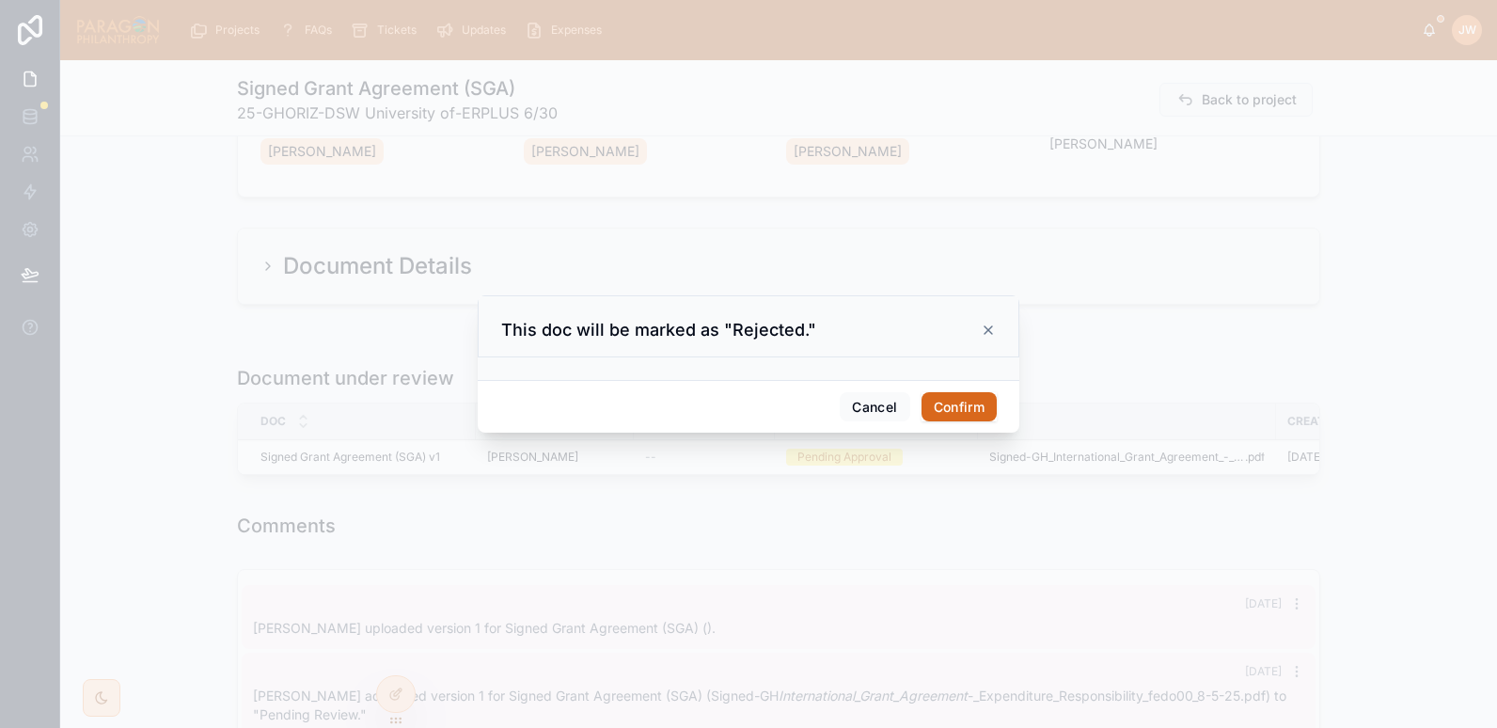
click at [962, 412] on button "Confirm" at bounding box center [959, 407] width 75 height 30
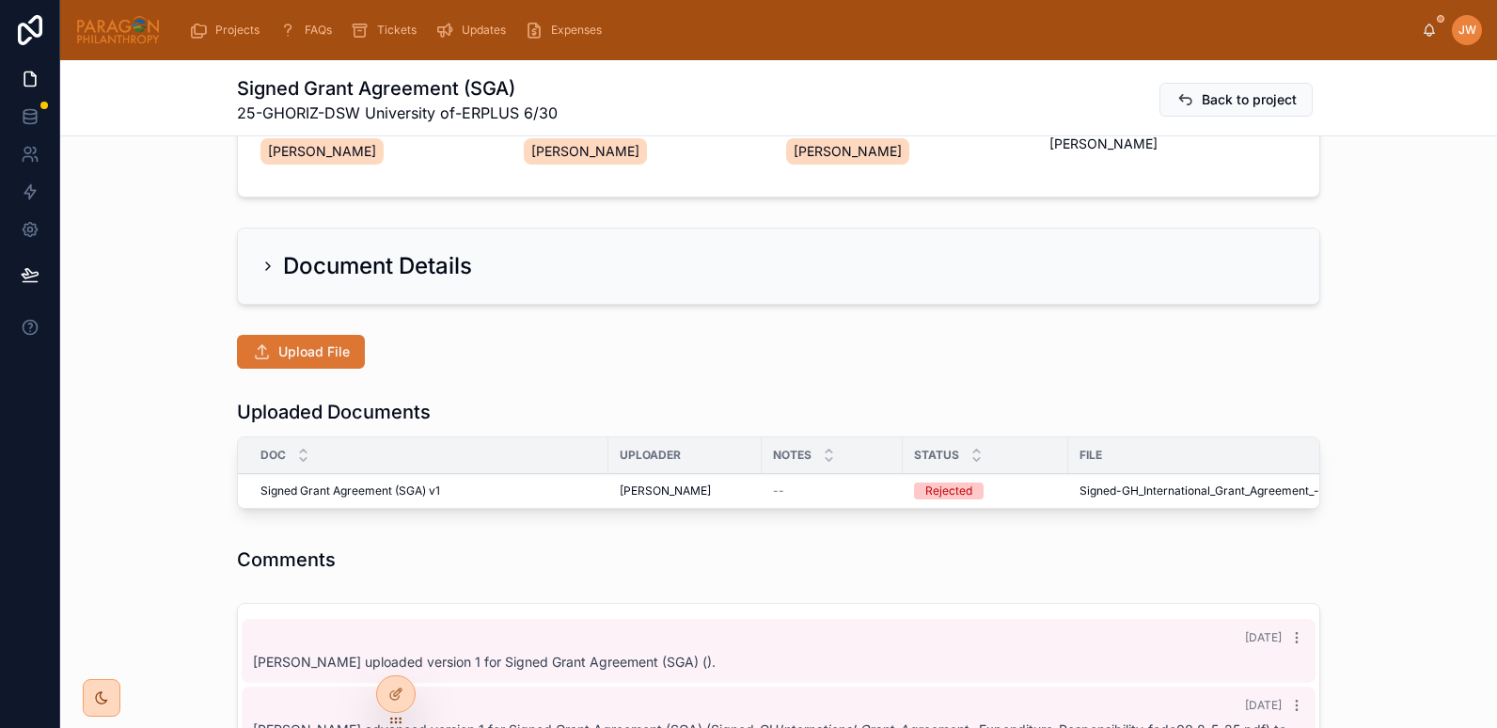
click at [293, 349] on span "Upload File" at bounding box center [313, 351] width 71 height 19
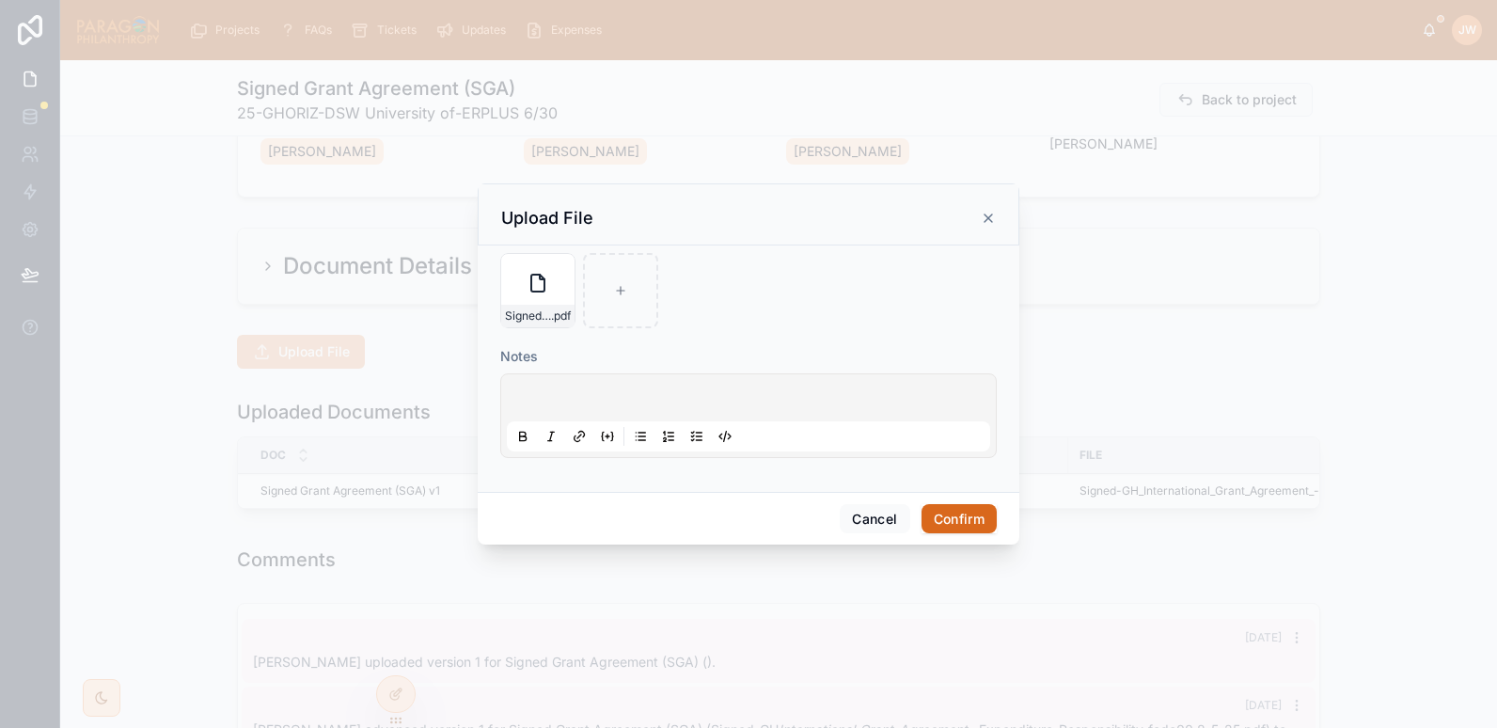
click at [966, 515] on button "Confirm" at bounding box center [959, 519] width 75 height 30
click at [132, 245] on div at bounding box center [748, 364] width 1497 height 728
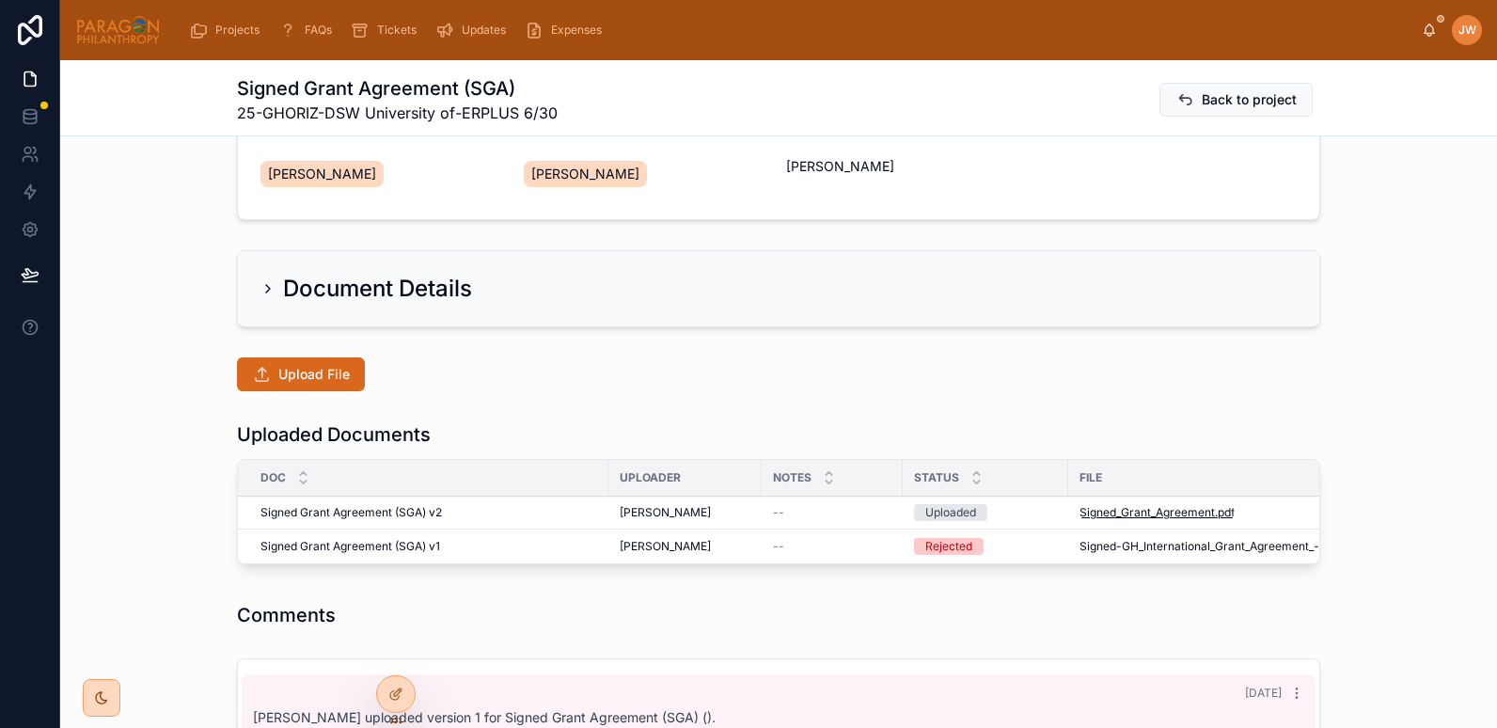
scroll to position [240, 0]
click at [1104, 509] on span "Signed_Grant_Agreement" at bounding box center [1147, 511] width 135 height 15
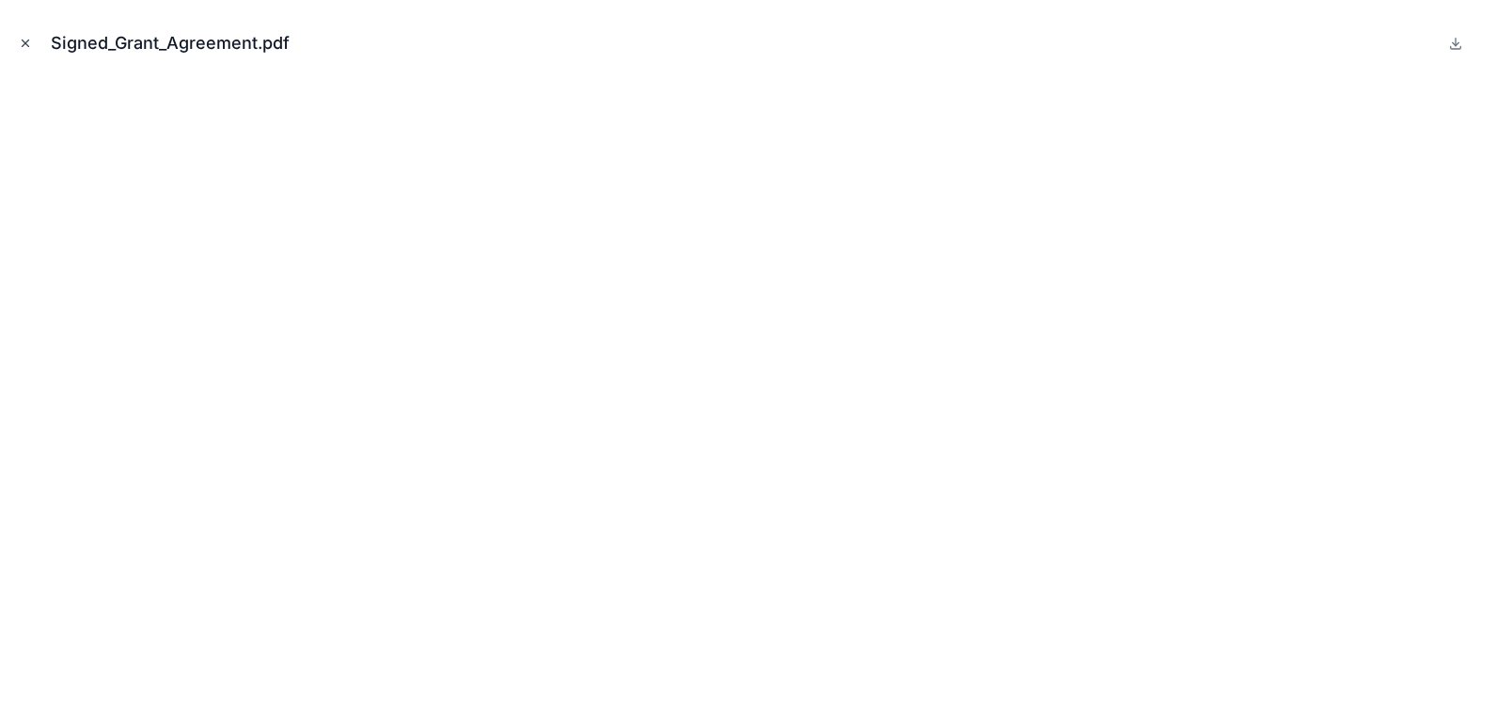
click at [25, 44] on icon "Close modal" at bounding box center [25, 43] width 13 height 13
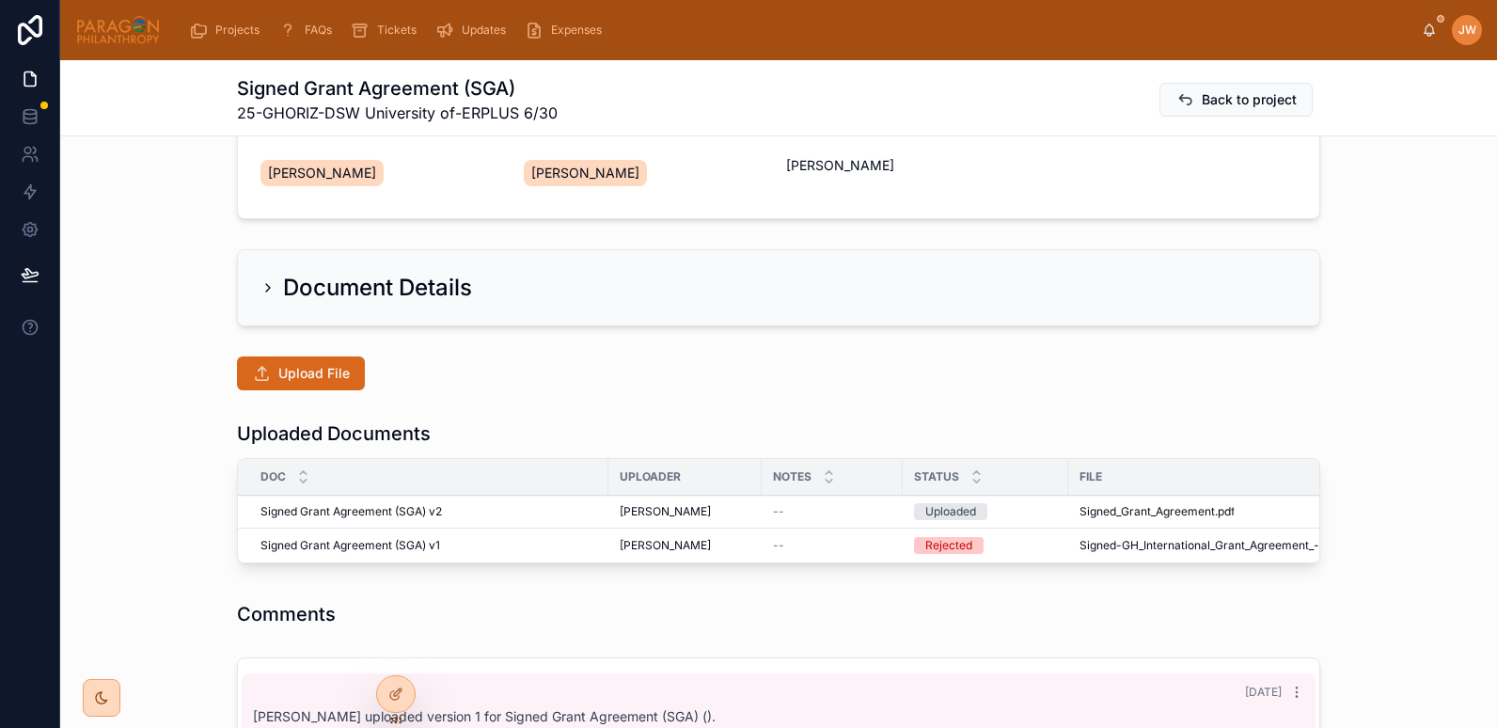
click at [0, 0] on span "Advance" at bounding box center [0, 0] width 0 height 0
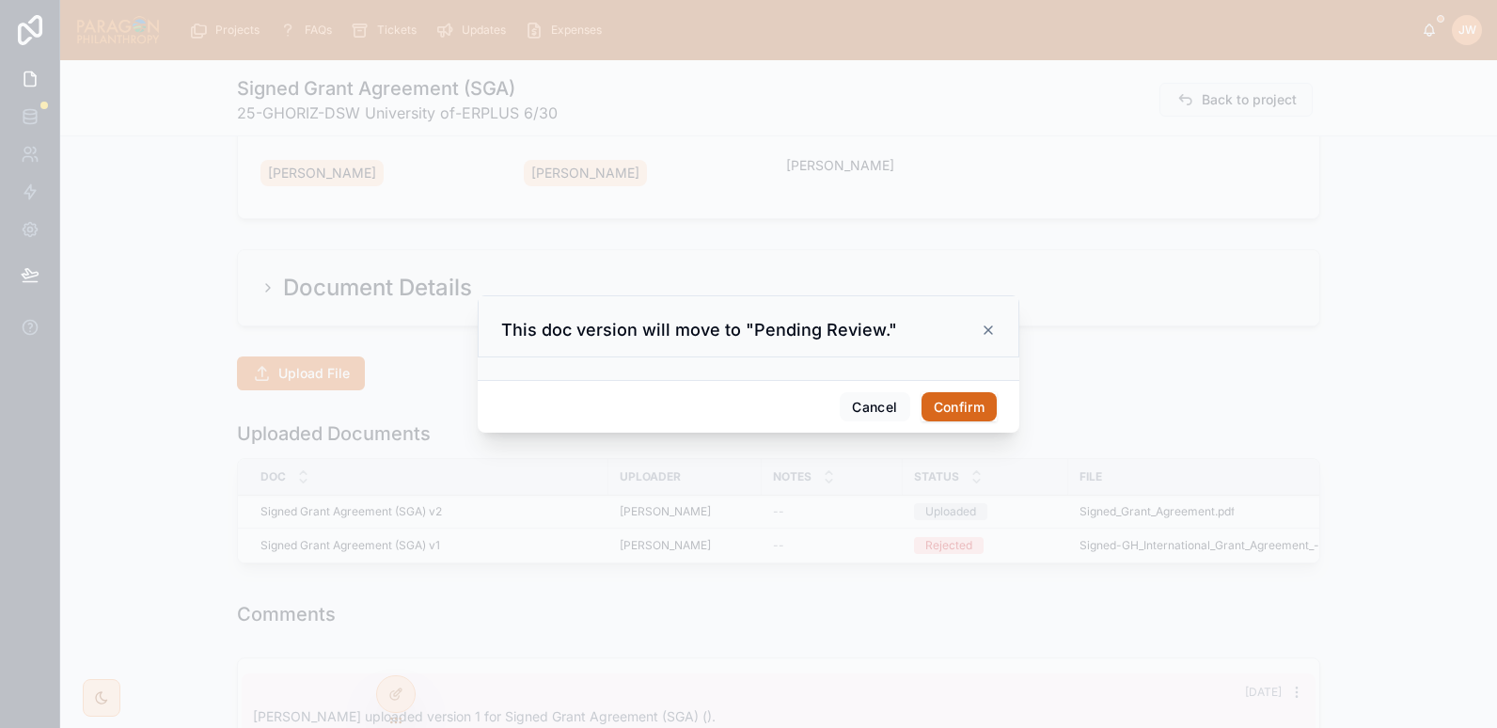
click at [971, 399] on button "Confirm" at bounding box center [959, 407] width 75 height 30
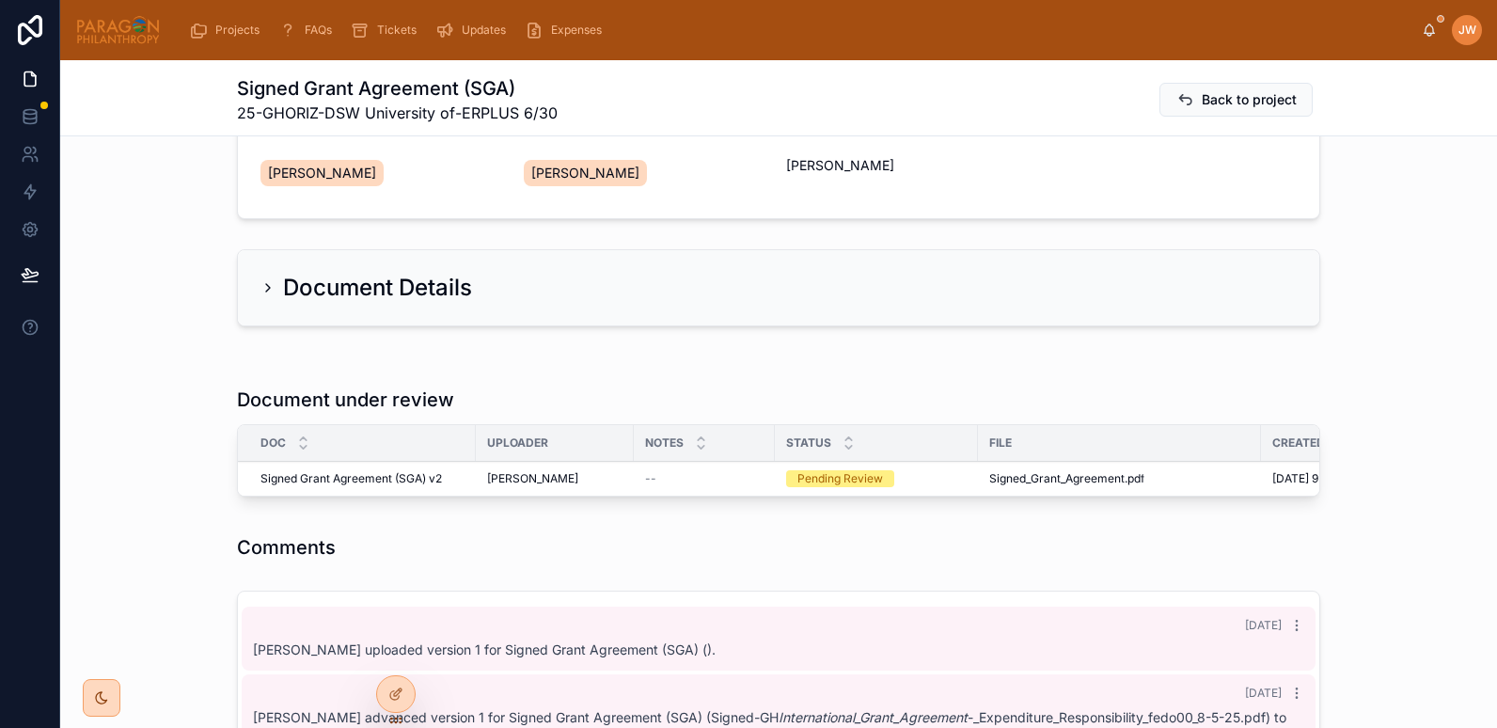
scroll to position [68, 0]
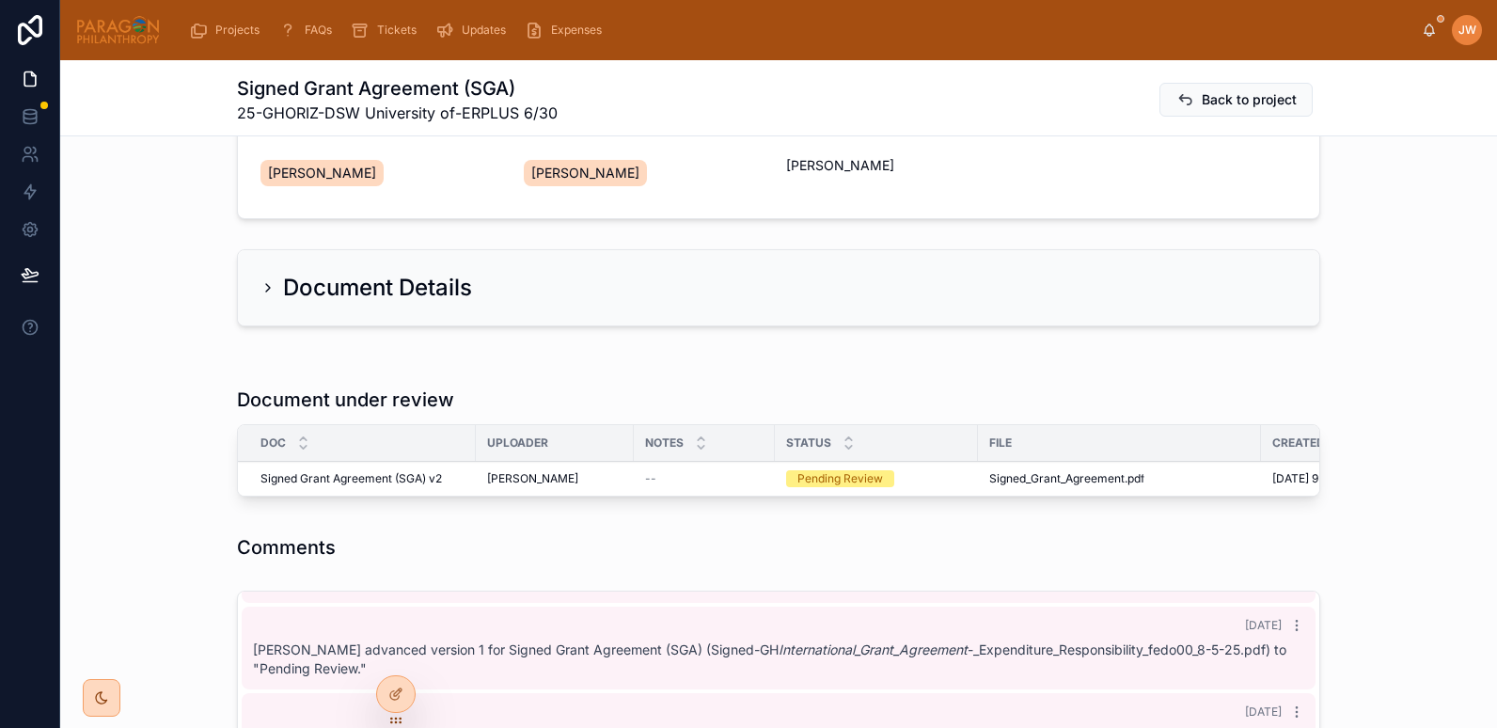
click at [0, 0] on span "Reviewed" at bounding box center [0, 0] width 0 height 0
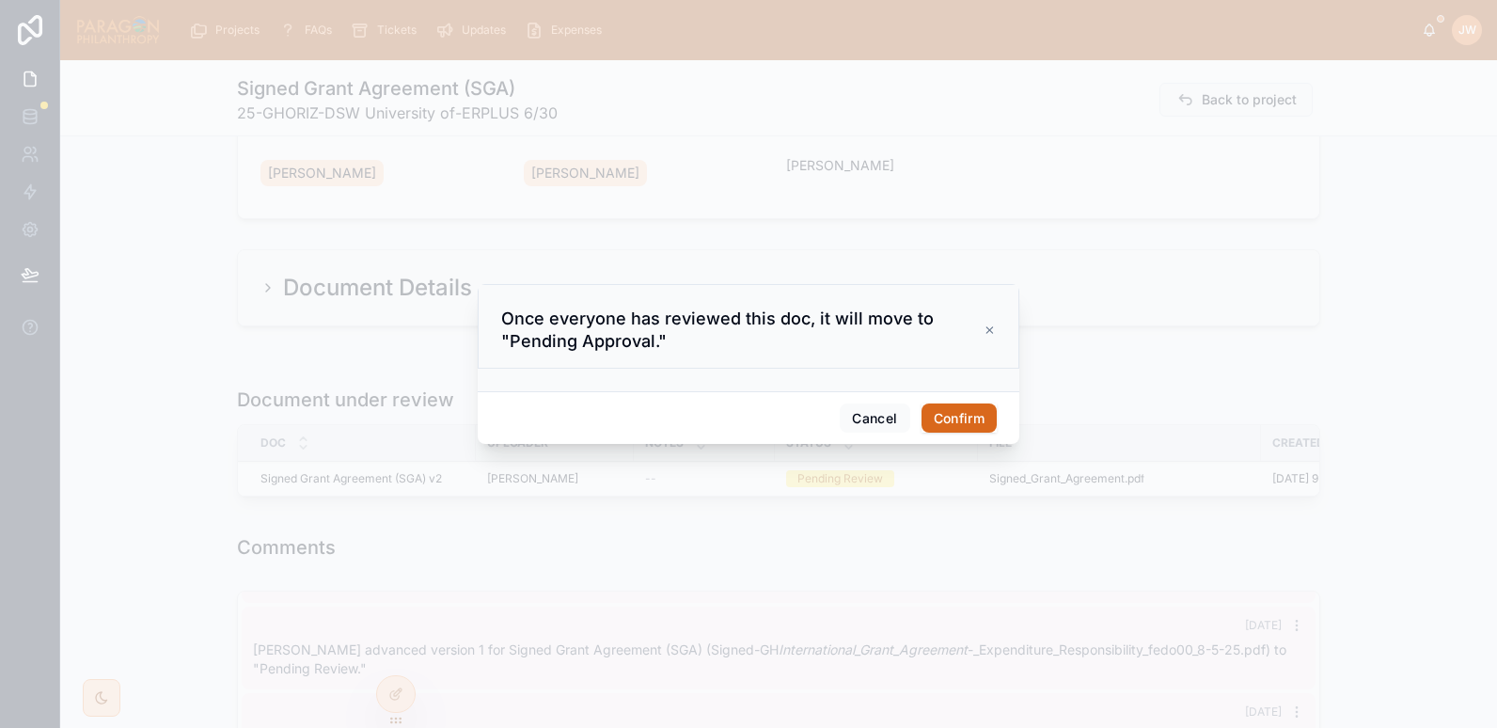
click at [948, 419] on button "Confirm" at bounding box center [959, 419] width 75 height 30
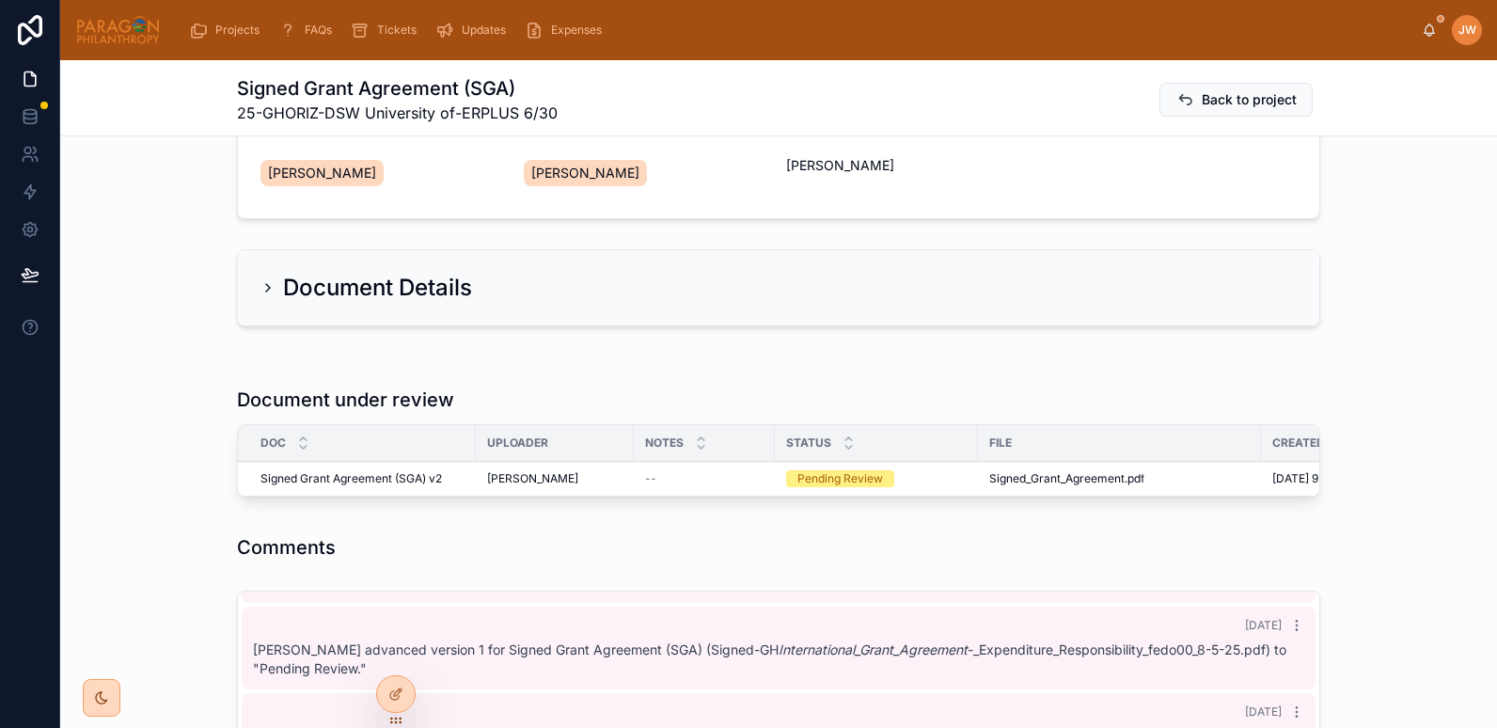
click at [0, 0] on button "Reviewed" at bounding box center [0, 0] width 0 height 0
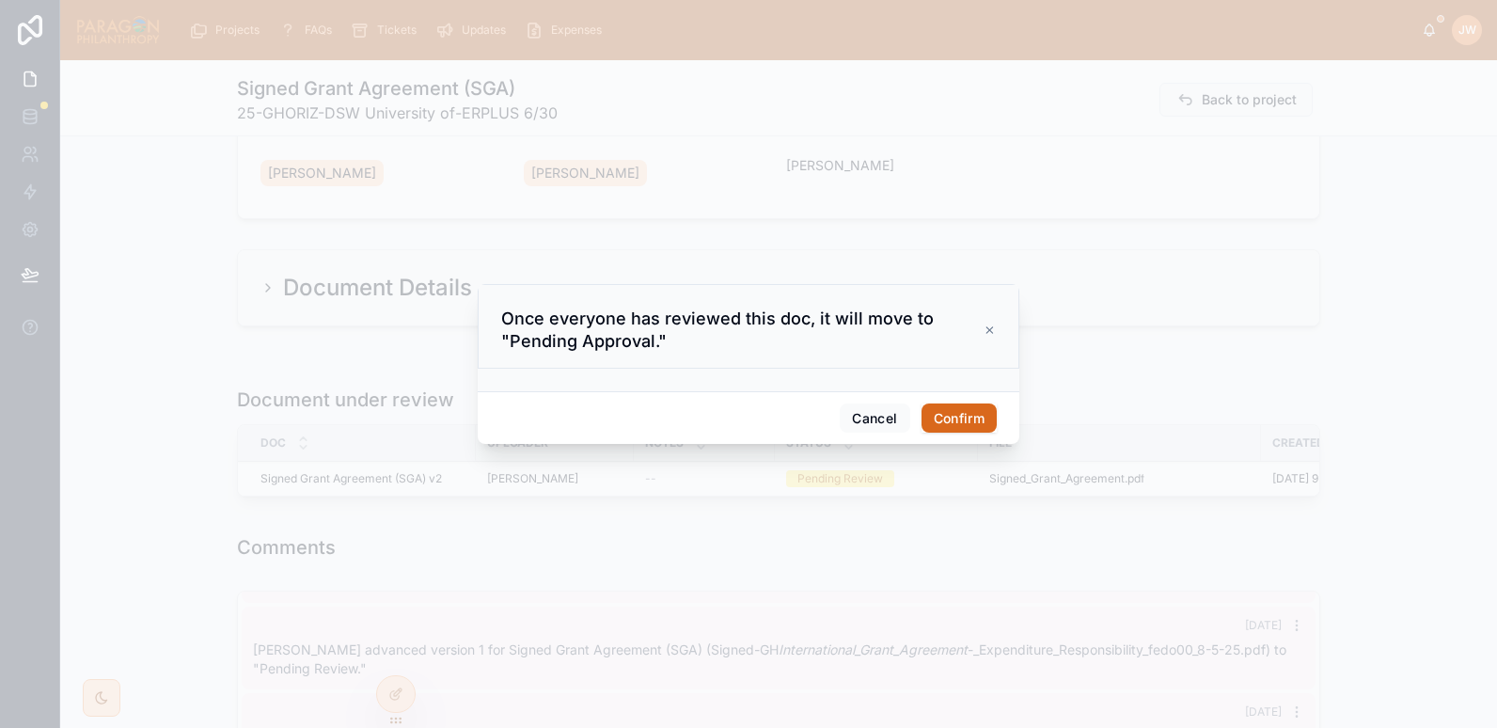
click at [958, 428] on button "Confirm" at bounding box center [959, 419] width 75 height 30
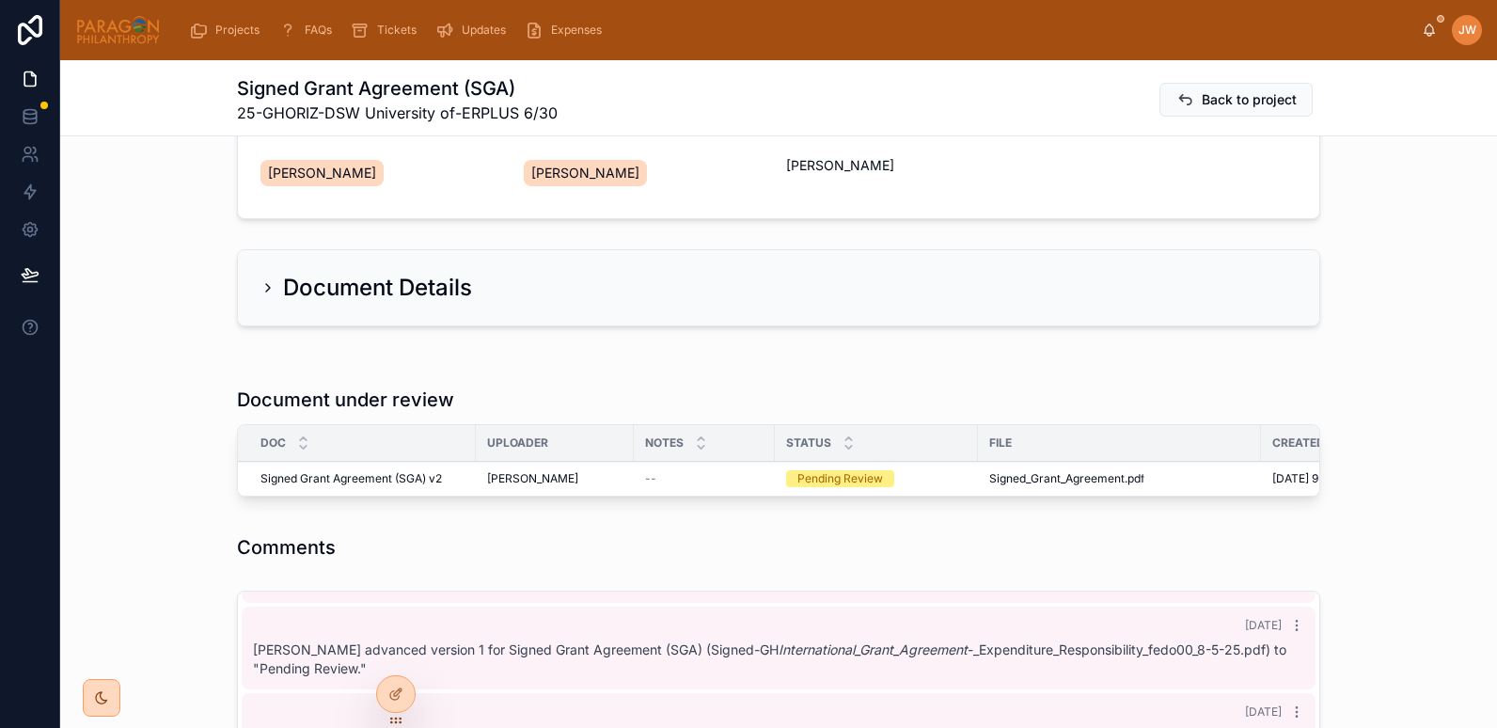
scroll to position [135, 0]
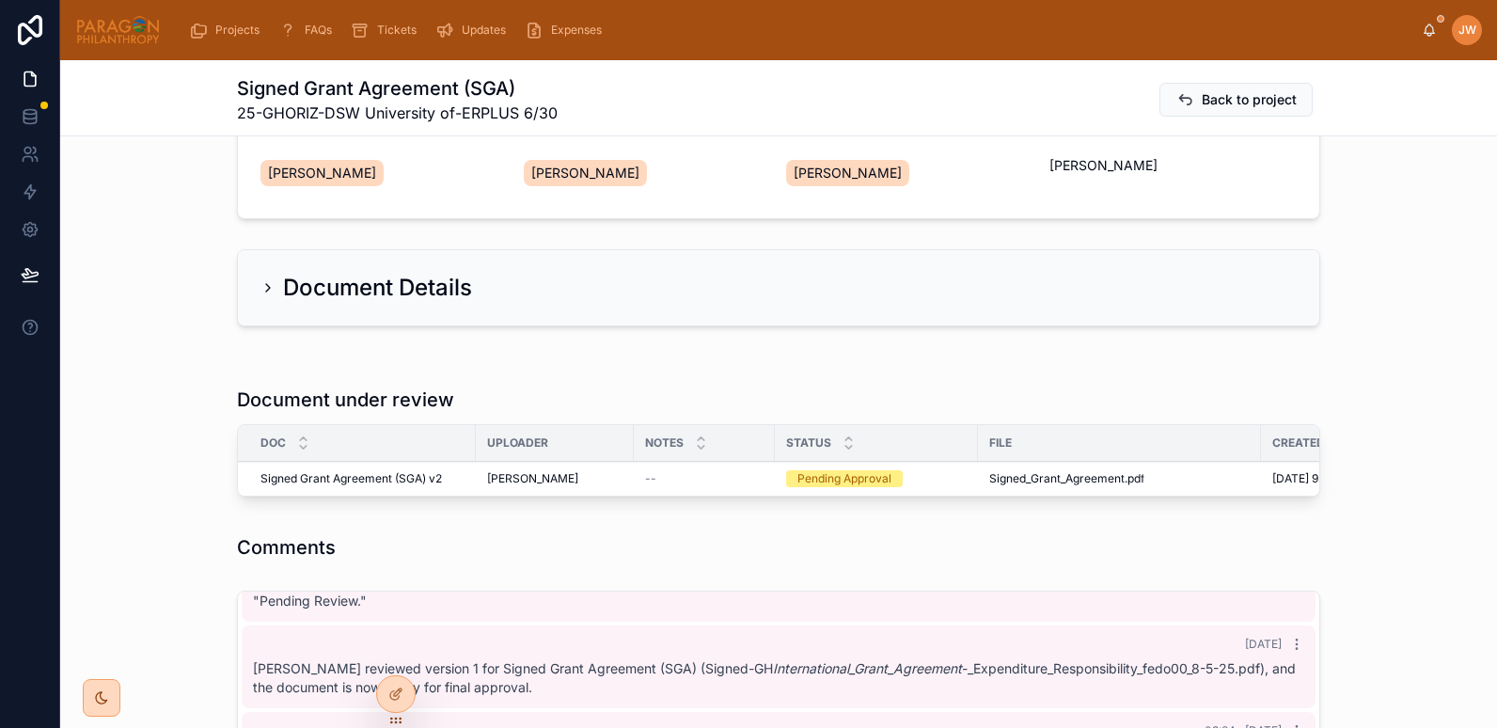
click at [1041, 456] on div "File" at bounding box center [1119, 443] width 283 height 30
click at [0, 0] on span "Approve" at bounding box center [0, 0] width 0 height 0
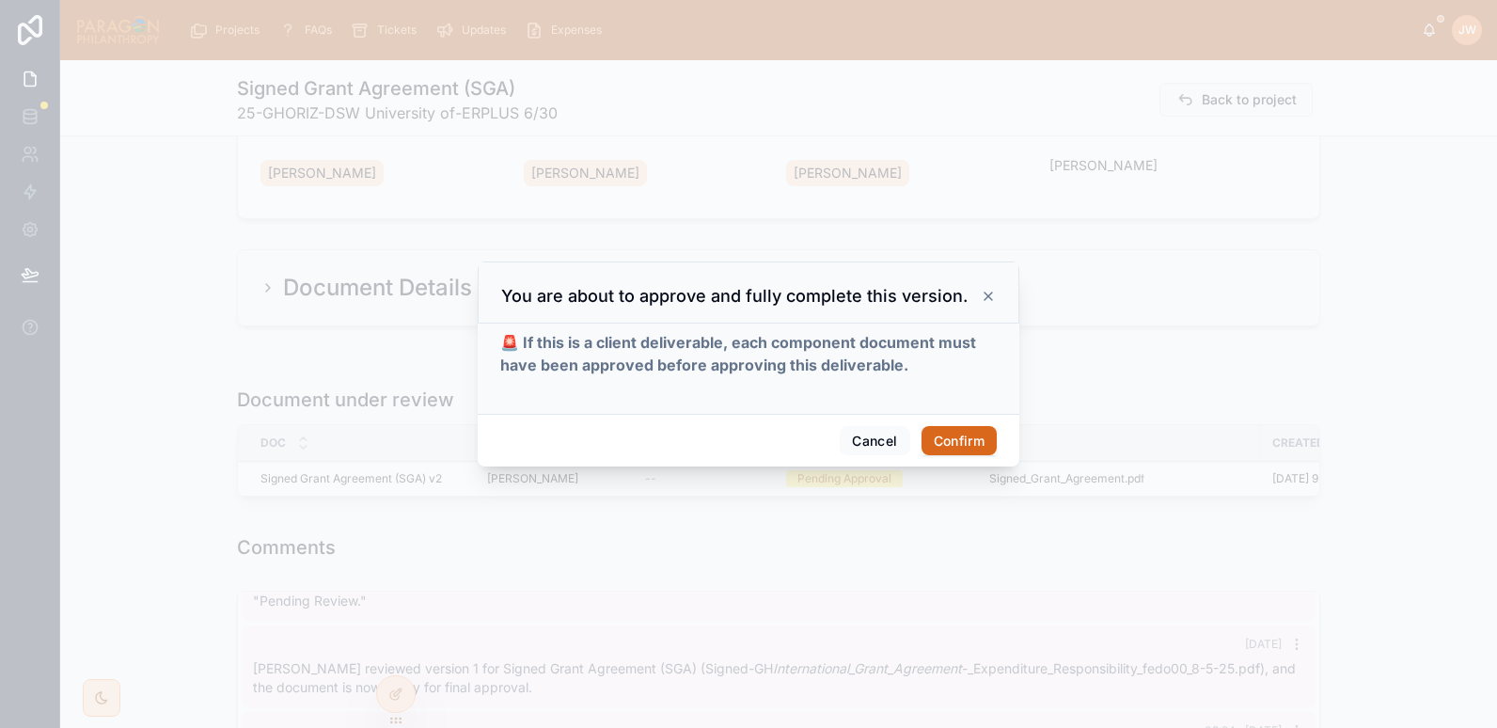
click at [987, 437] on button "Confirm" at bounding box center [959, 441] width 75 height 30
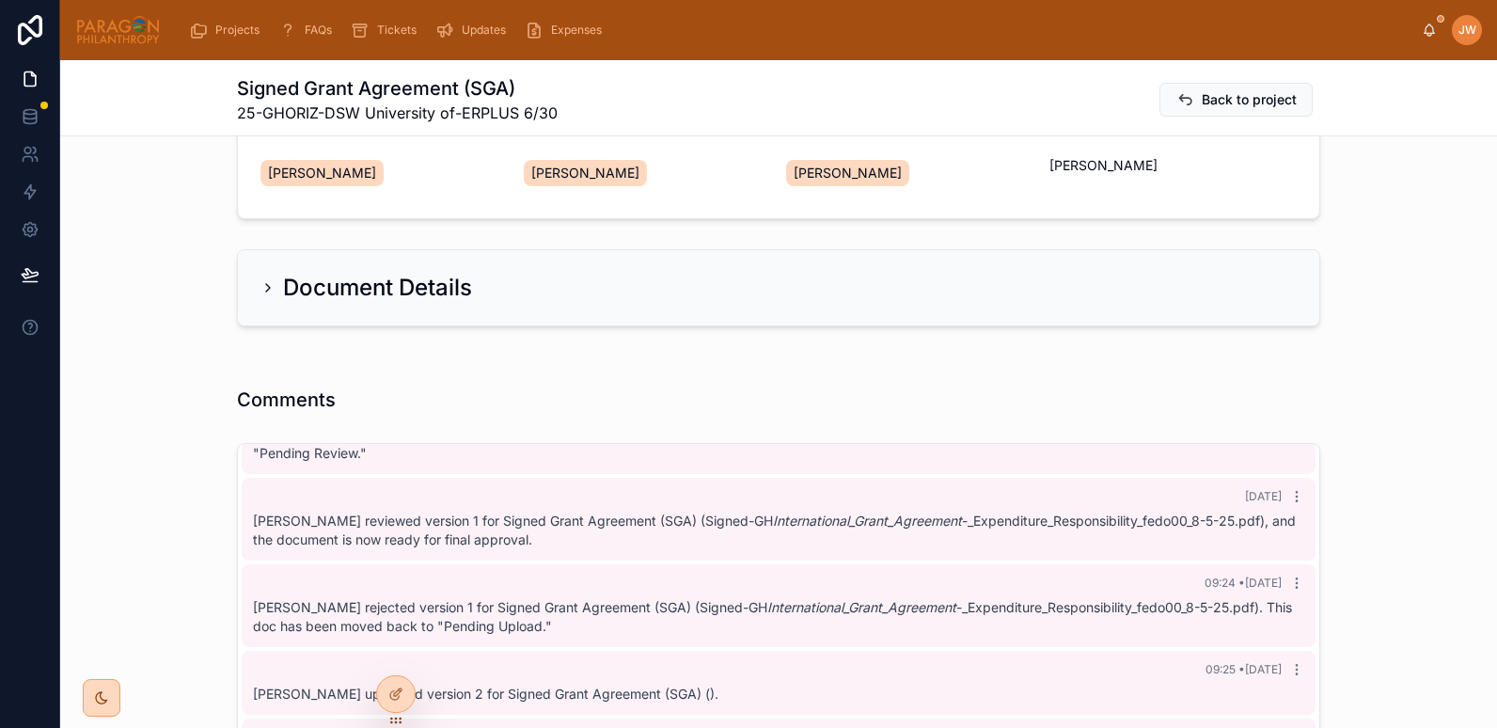
scroll to position [0, 0]
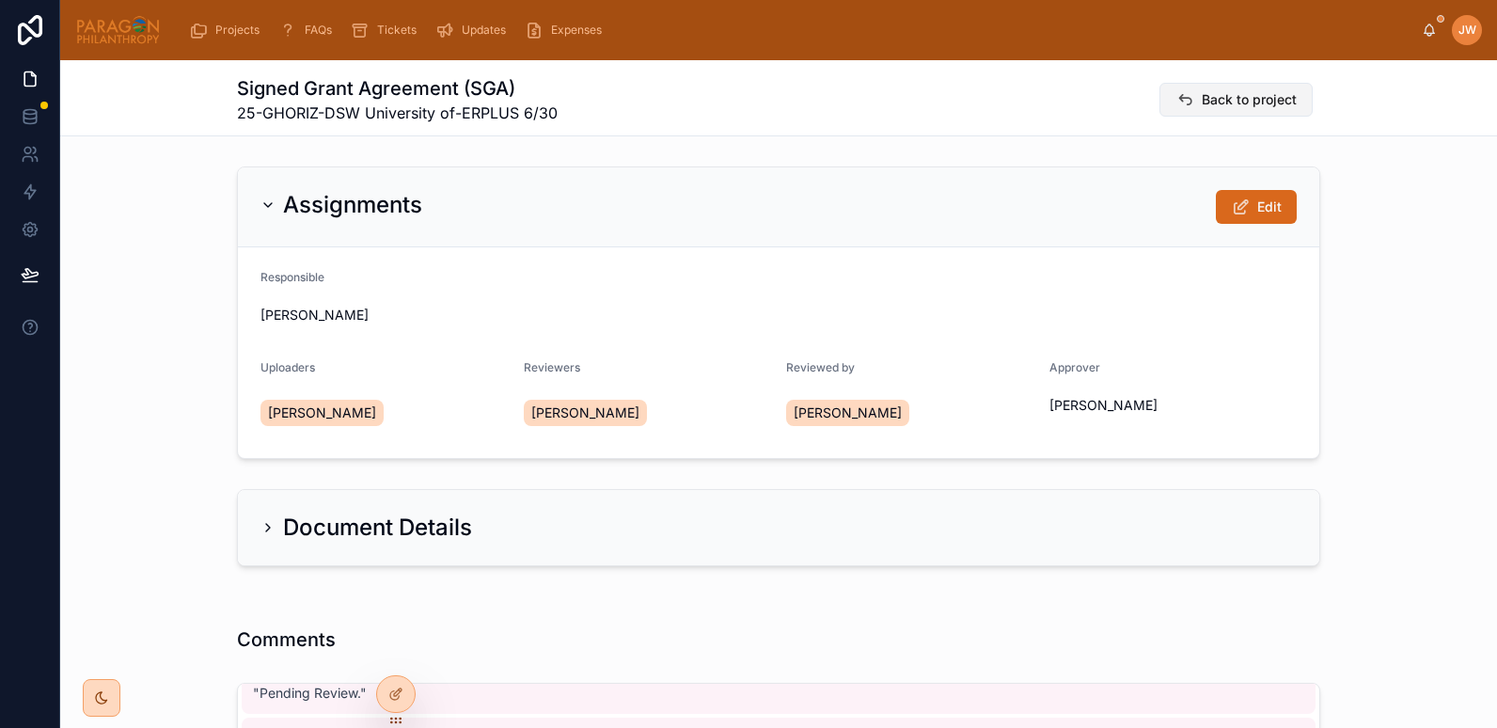
click at [1236, 98] on span "Back to project" at bounding box center [1249, 99] width 95 height 19
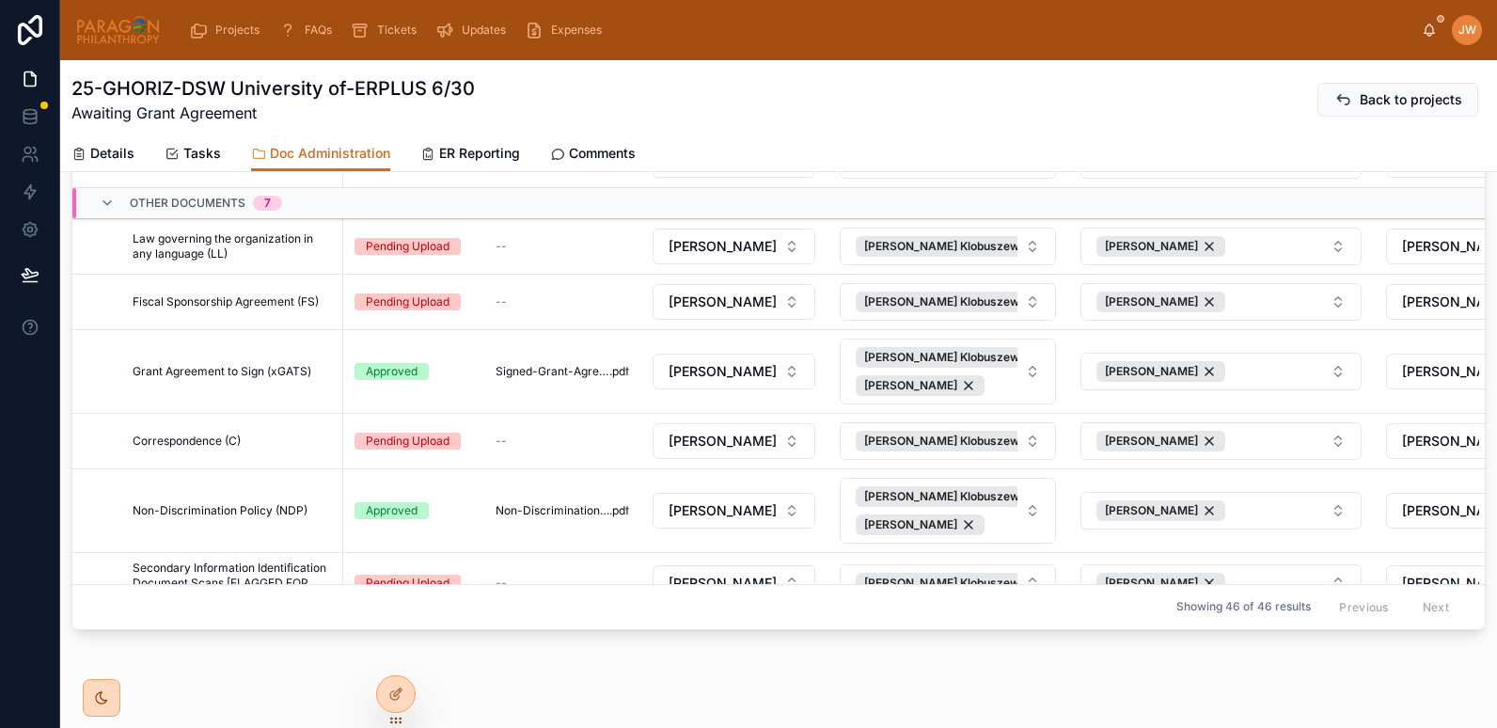
scroll to position [934, 0]
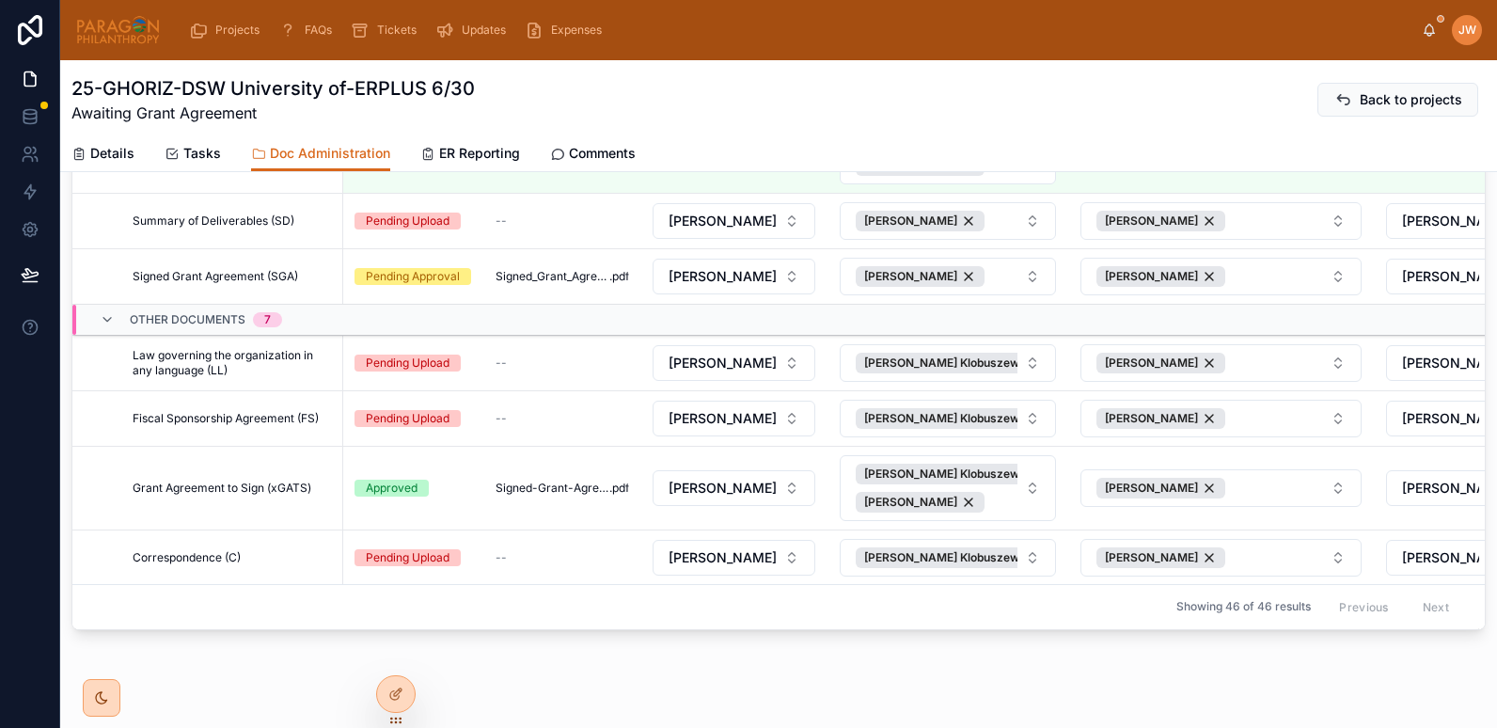
drag, startPoint x: 1263, startPoint y: 254, endPoint x: 800, endPoint y: 297, distance: 464.8
click at [0, 0] on span "Show" at bounding box center [0, 0] width 0 height 0
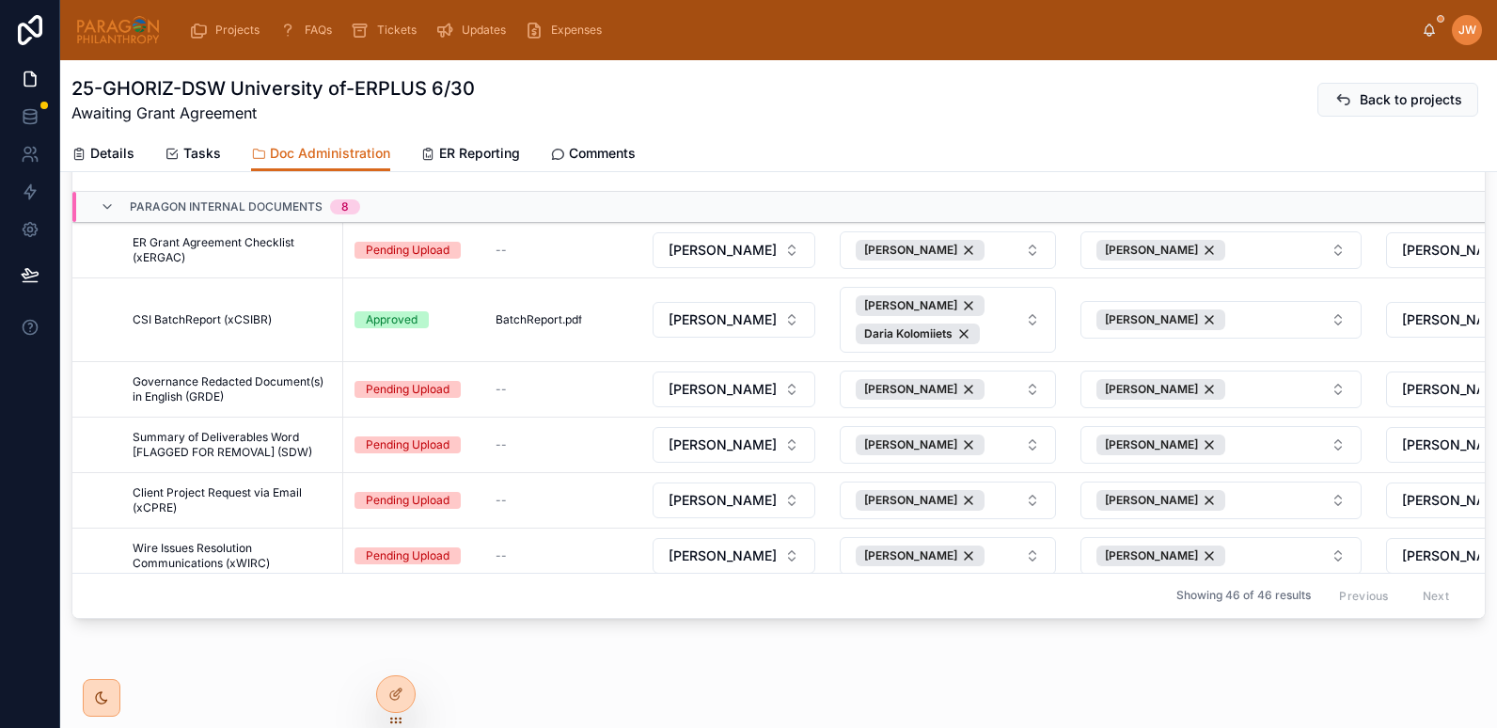
scroll to position [722, 0]
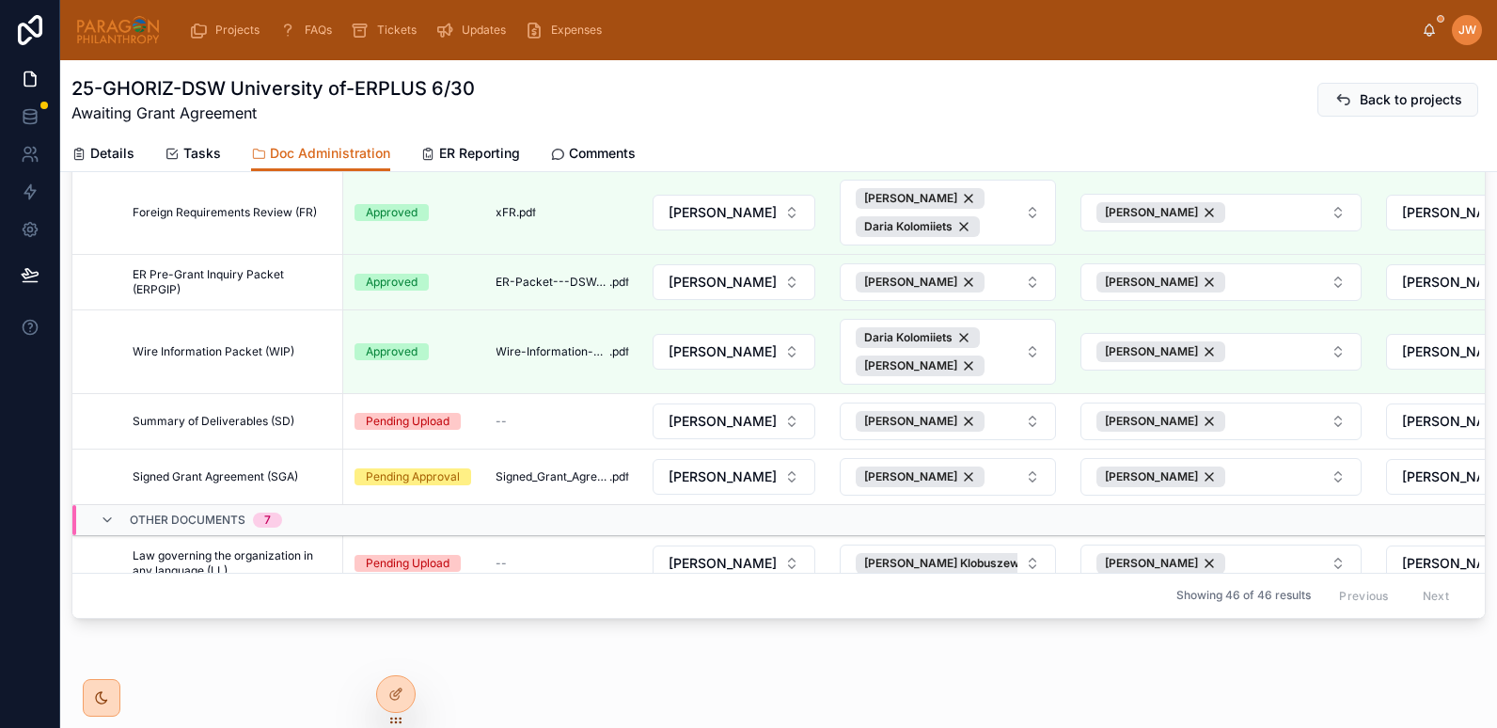
drag, startPoint x: 546, startPoint y: 478, endPoint x: 246, endPoint y: 473, distance: 300.1
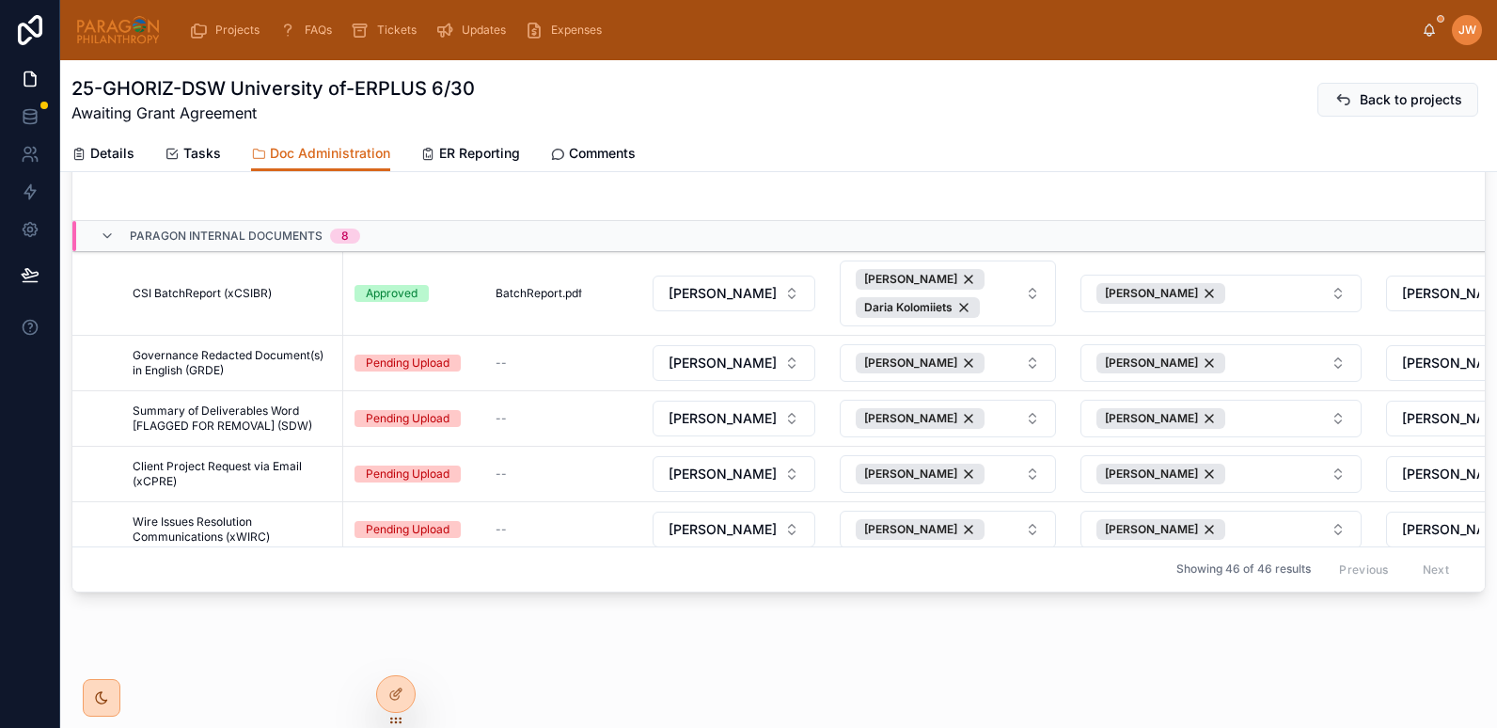
scroll to position [798, 17]
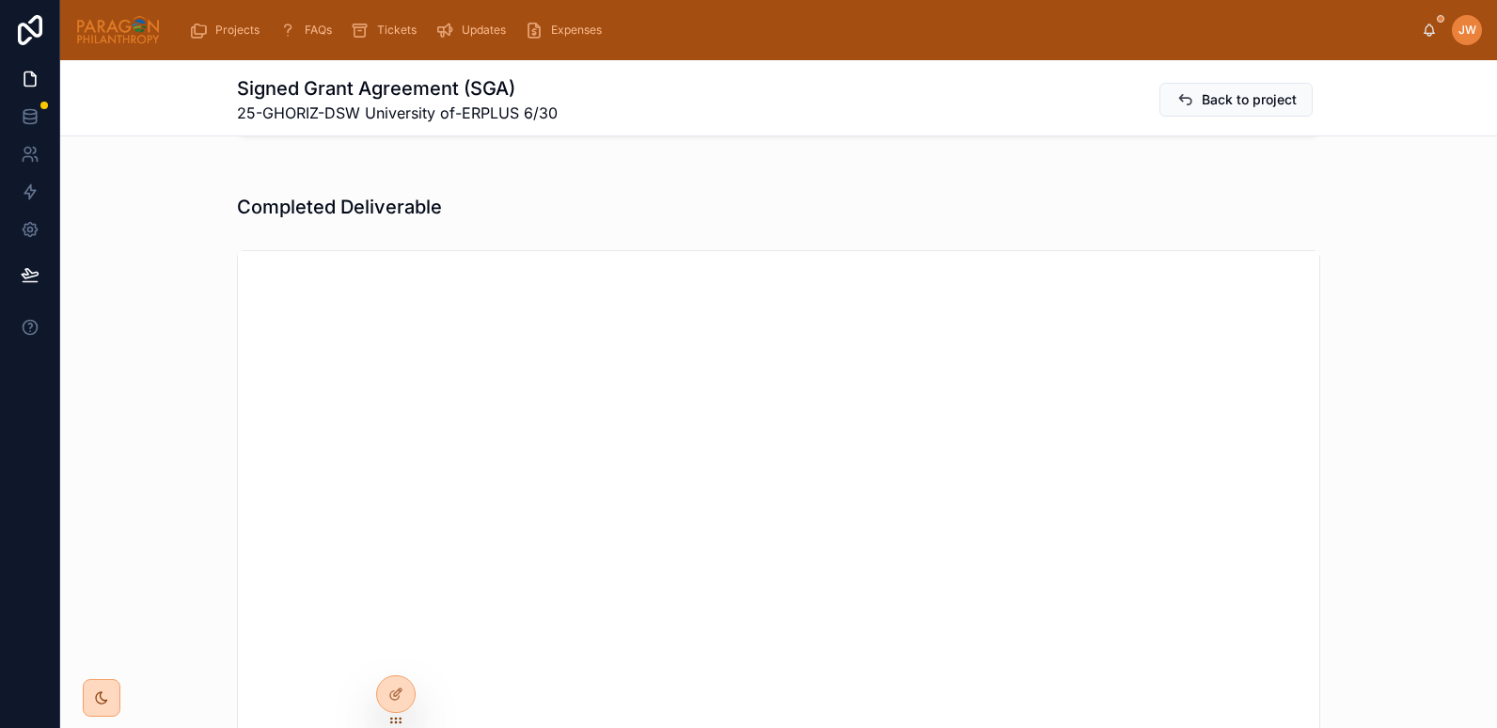
scroll to position [434, 0]
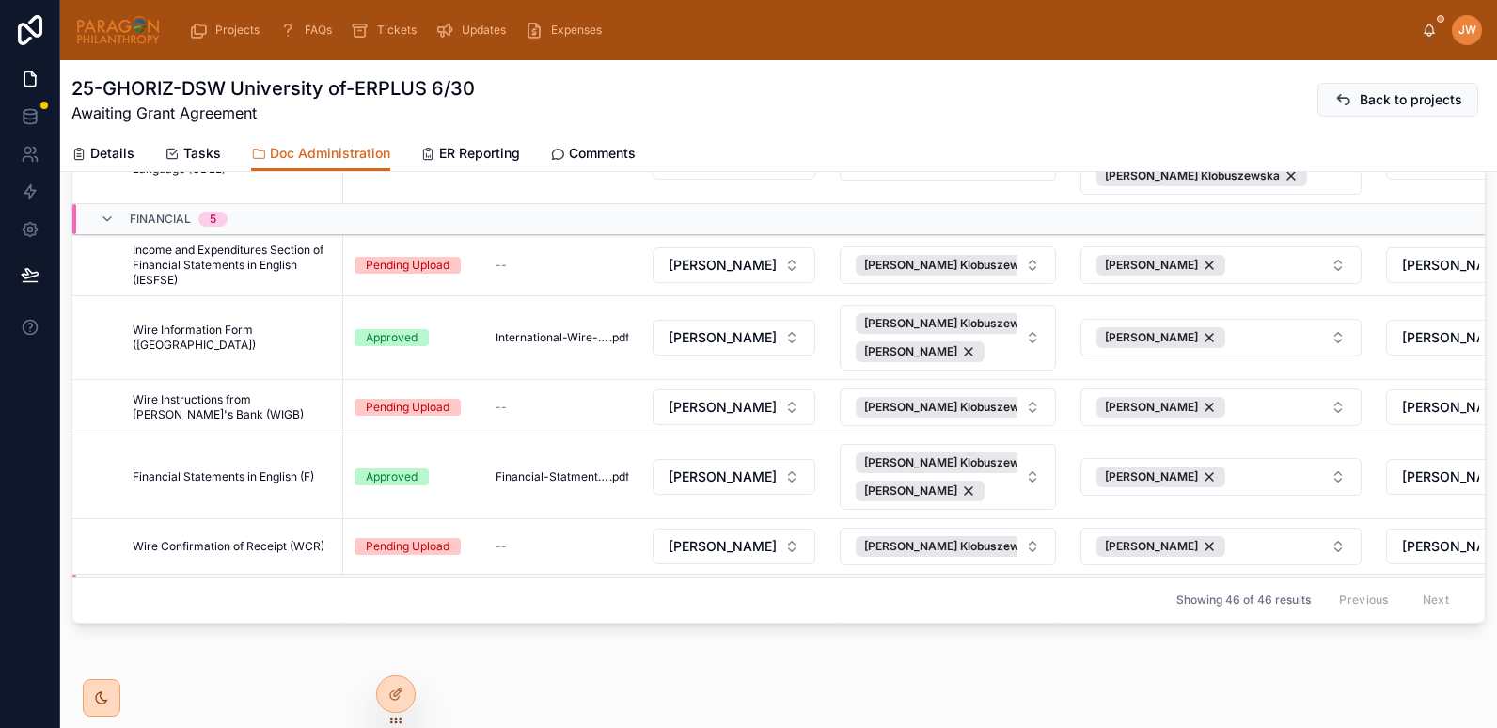
scroll to position [2460, 0]
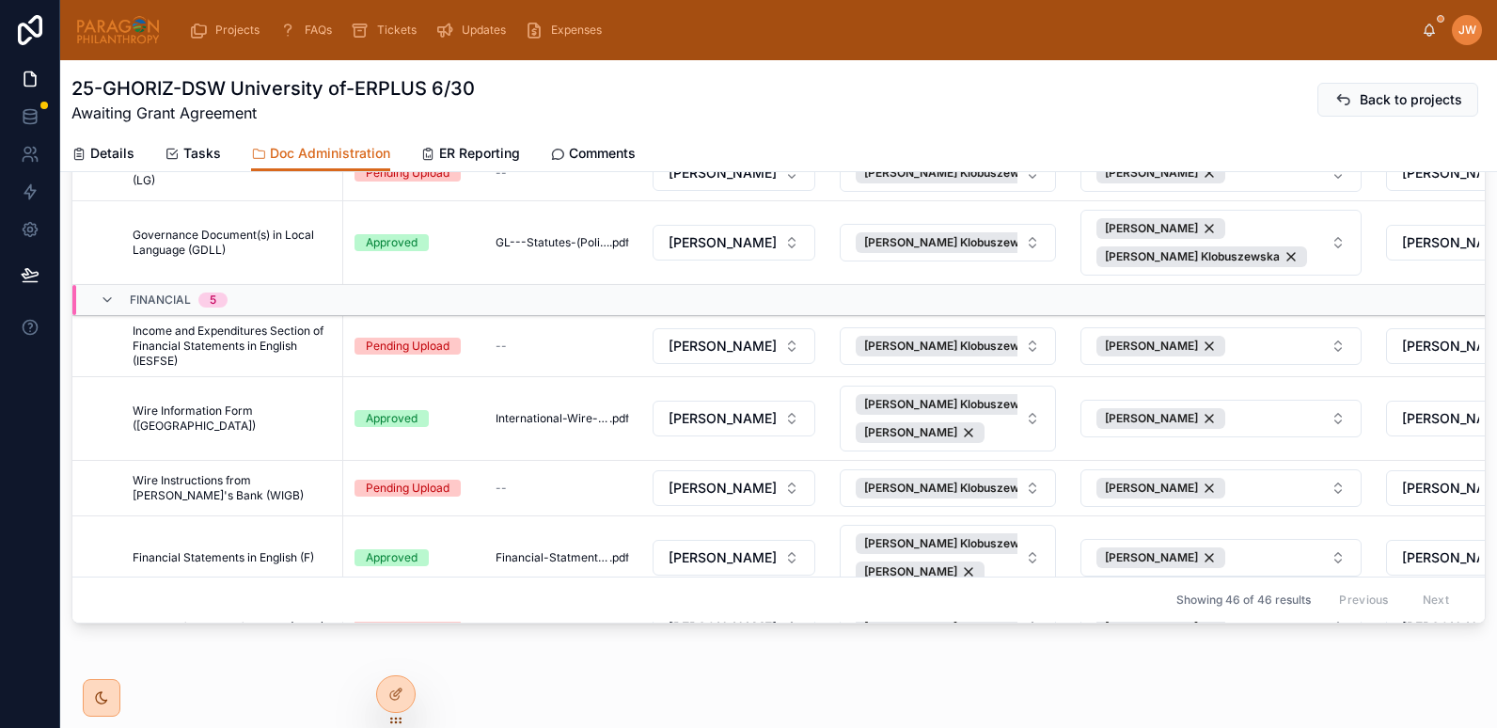
click at [110, 151] on span "Details" at bounding box center [112, 153] width 44 height 19
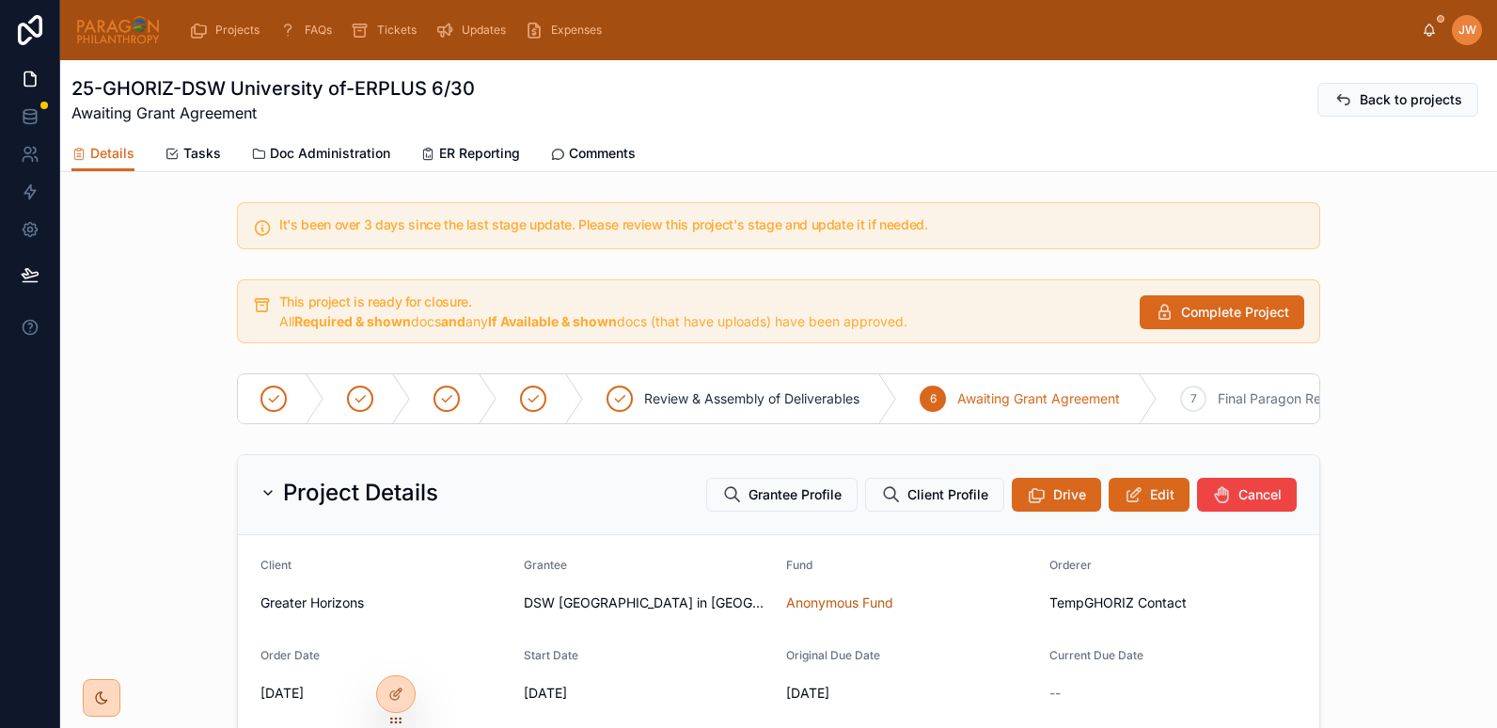
click at [357, 147] on span "Doc Administration" at bounding box center [330, 153] width 120 height 19
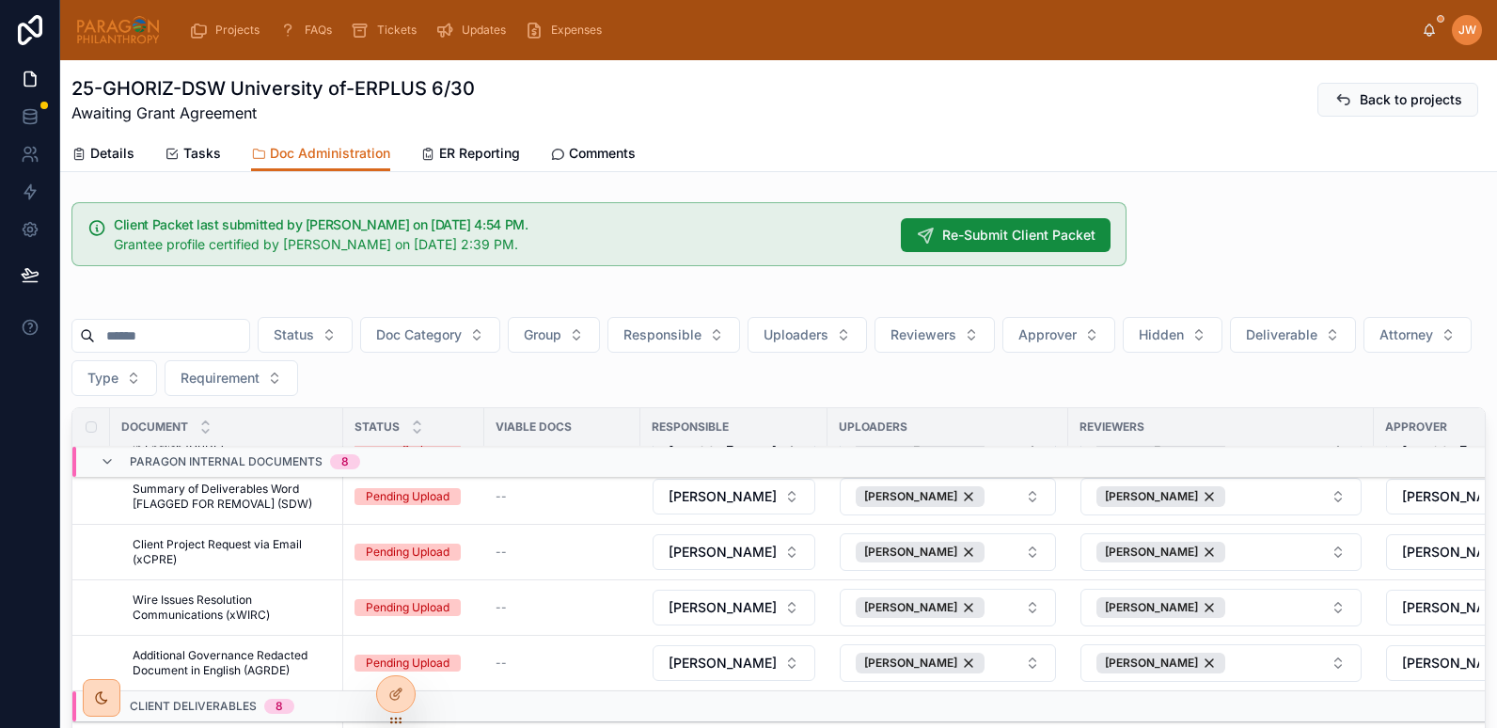
scroll to position [427, 0]
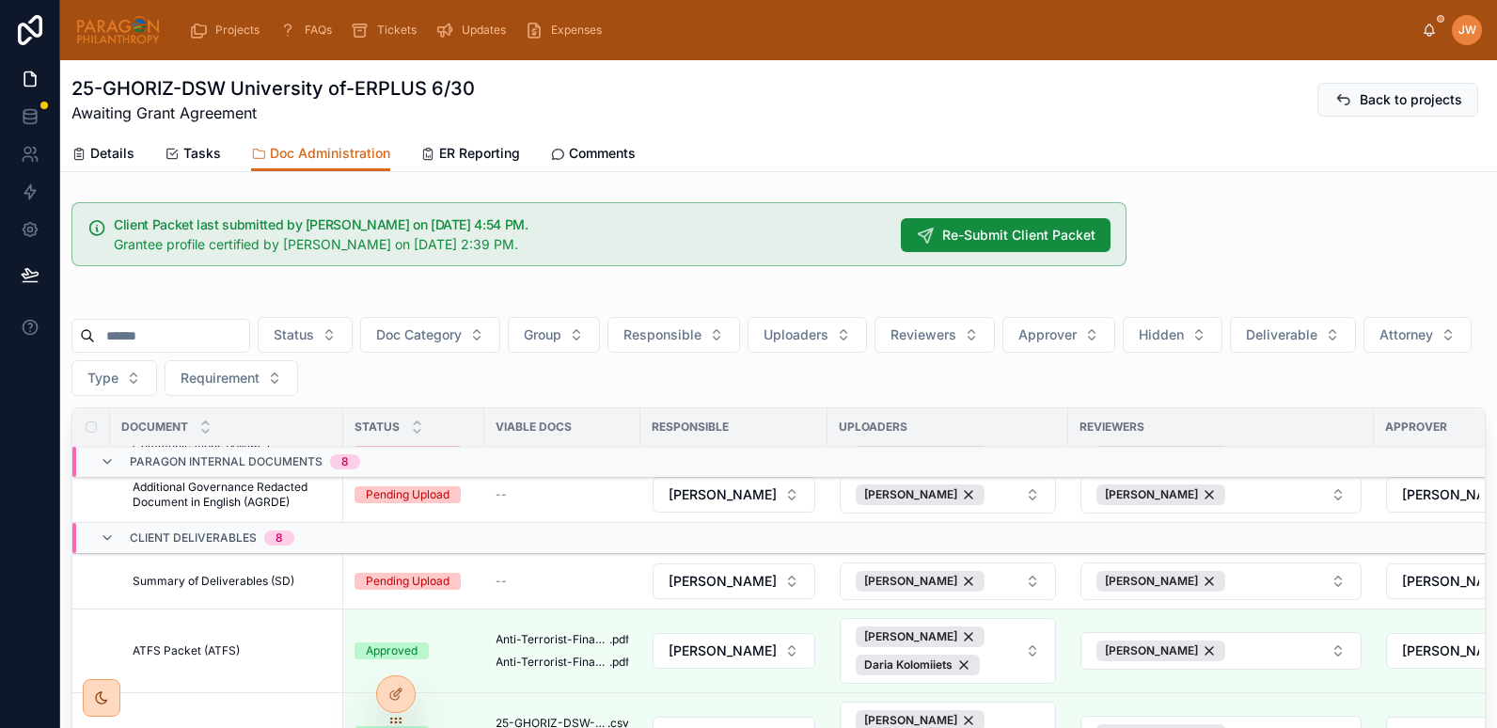
click at [476, 158] on span "ER Reporting" at bounding box center [479, 153] width 81 height 19
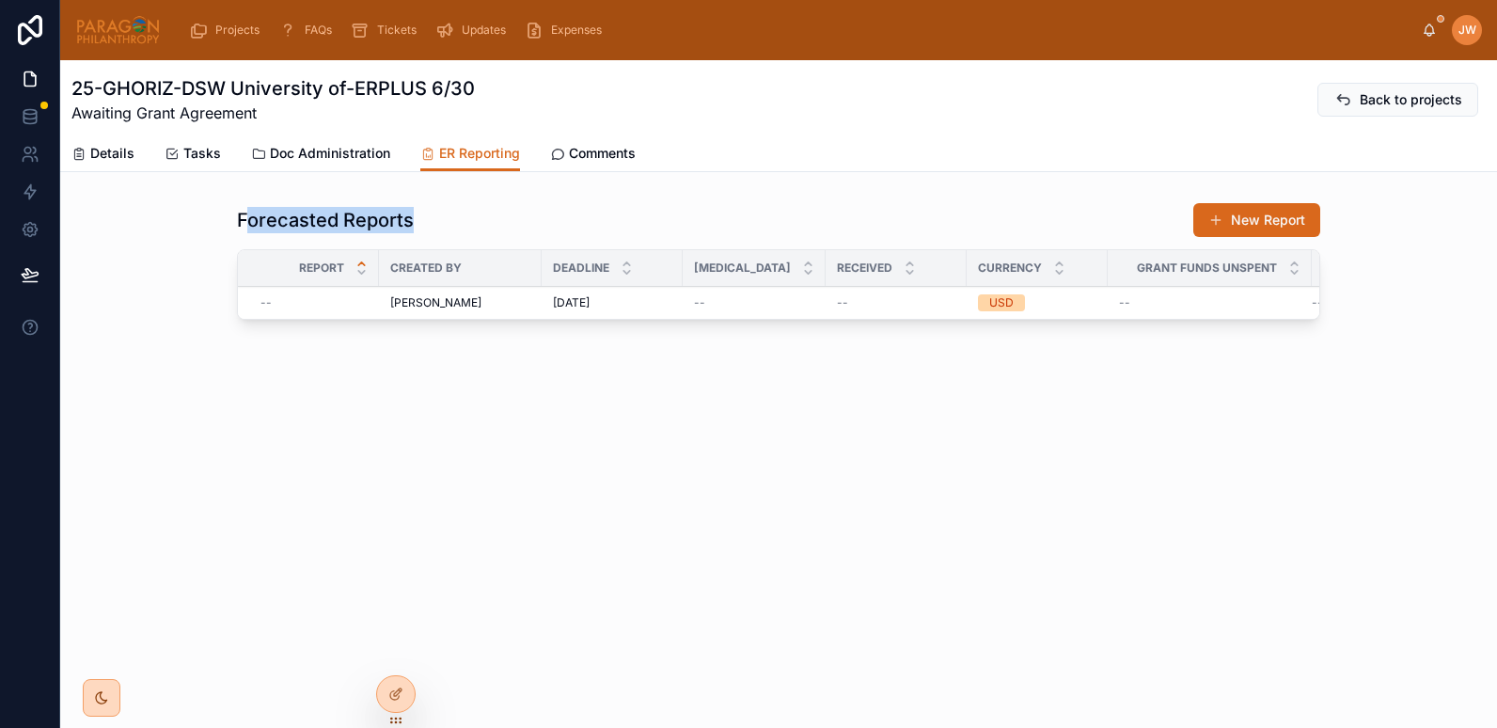
drag, startPoint x: 396, startPoint y: 213, endPoint x: 531, endPoint y: 208, distance: 135.5
click at [531, 208] on div "Forecasted Reports New Report" at bounding box center [779, 220] width 1084 height 36
drag, startPoint x: 531, startPoint y: 208, endPoint x: 349, endPoint y: 227, distance: 183.5
click at [349, 227] on h1 "Forecasted Reports" at bounding box center [325, 220] width 177 height 26
drag, startPoint x: 428, startPoint y: 222, endPoint x: 239, endPoint y: 224, distance: 189.1
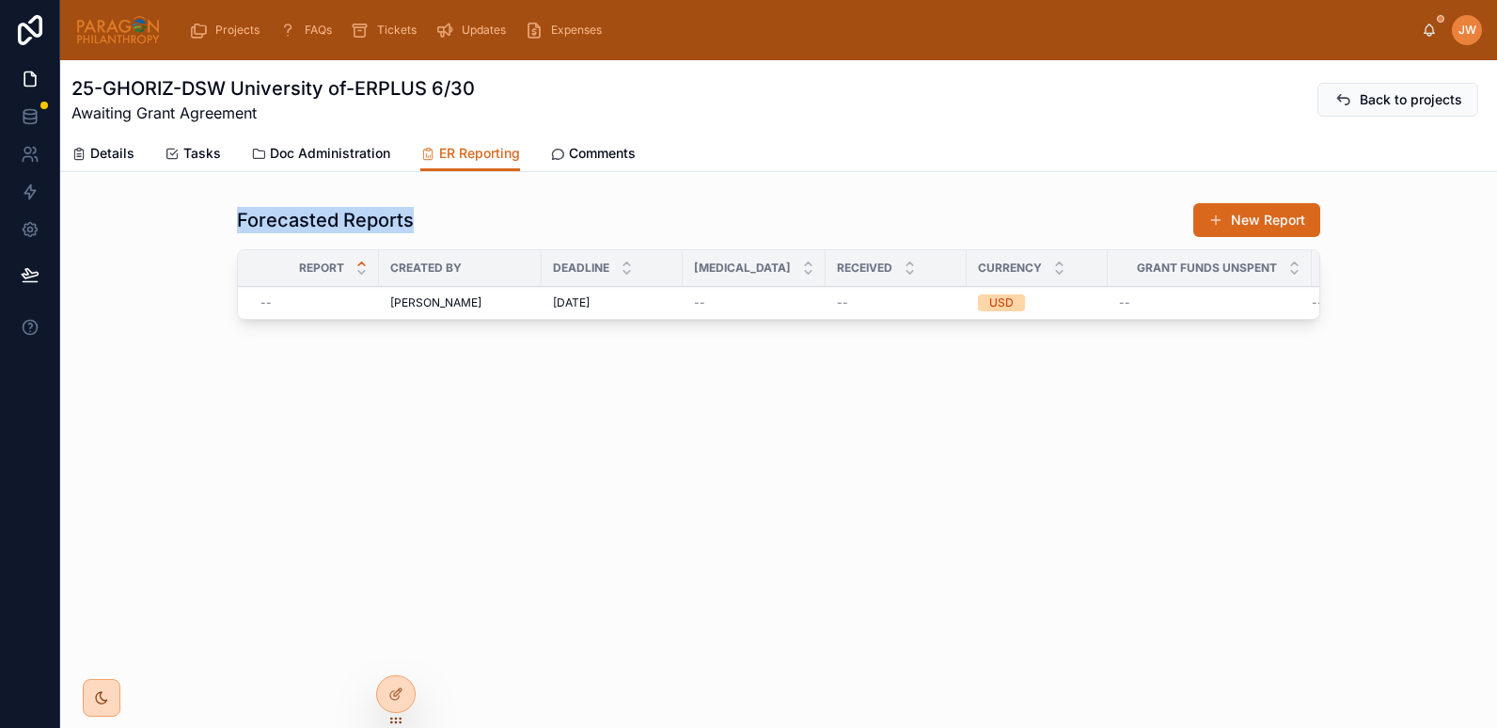
click at [239, 224] on div "Forecasted Reports New Report" at bounding box center [779, 220] width 1084 height 36
click at [119, 30] on img at bounding box center [118, 30] width 86 height 30
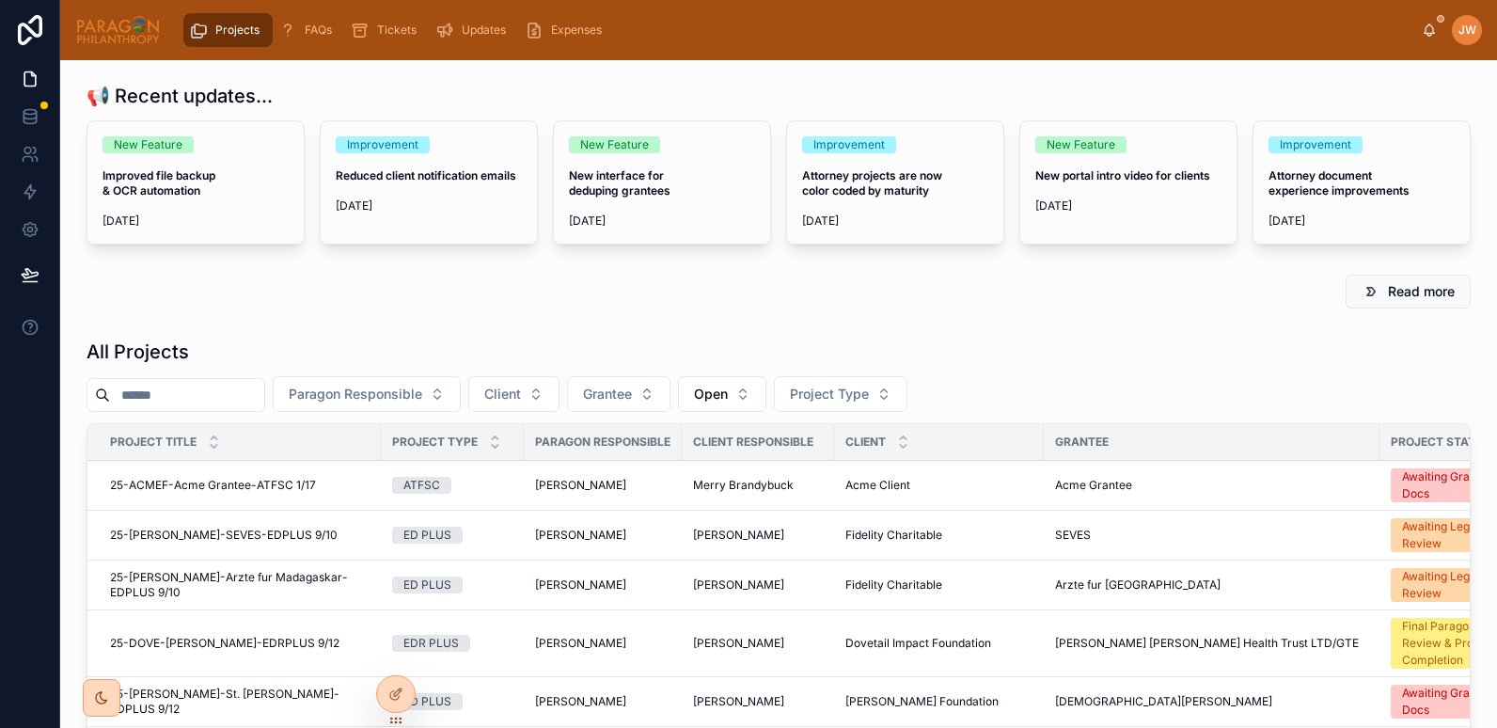
click at [174, 392] on input "text" at bounding box center [187, 395] width 154 height 26
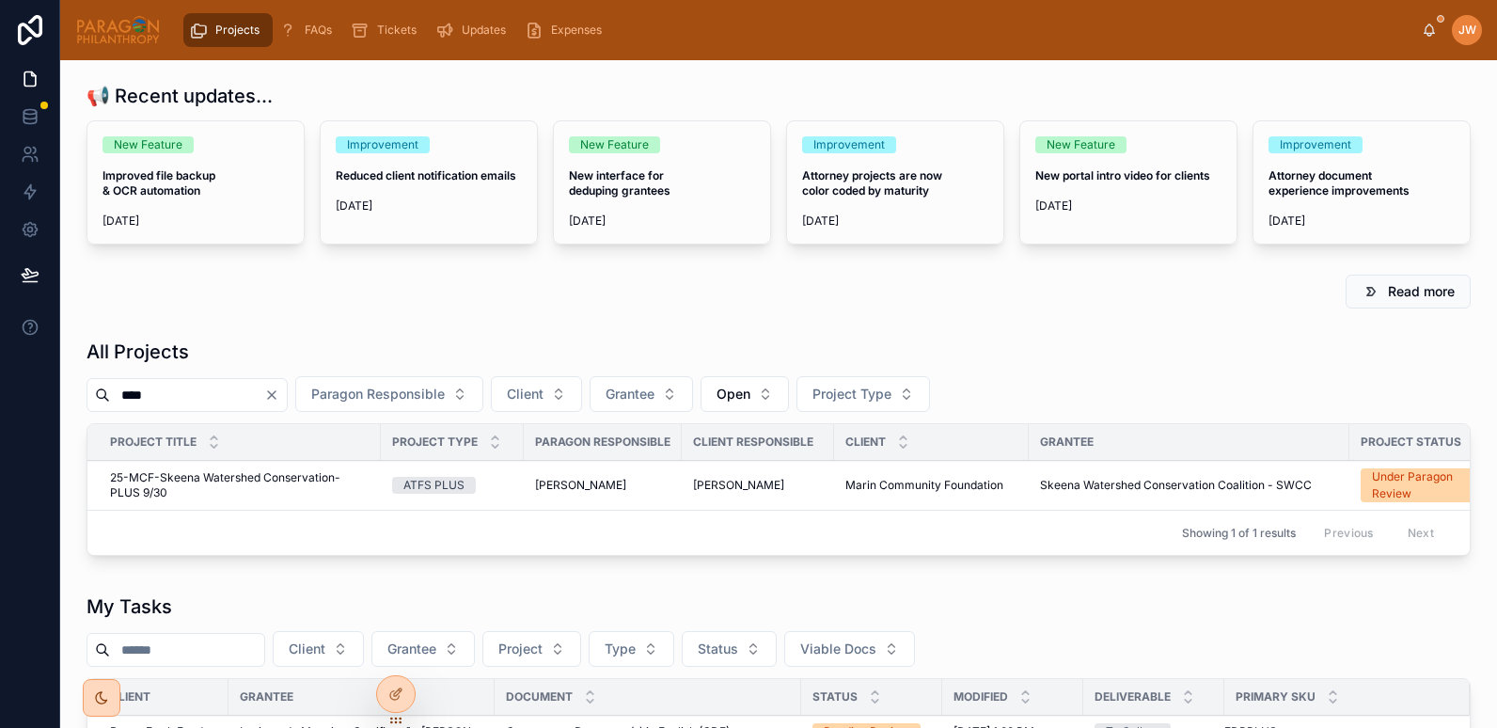
type input "****"
click at [174, 475] on span "25-MCF-Skeena Watershed Conservation-PLUS 9/30" at bounding box center [240, 485] width 260 height 30
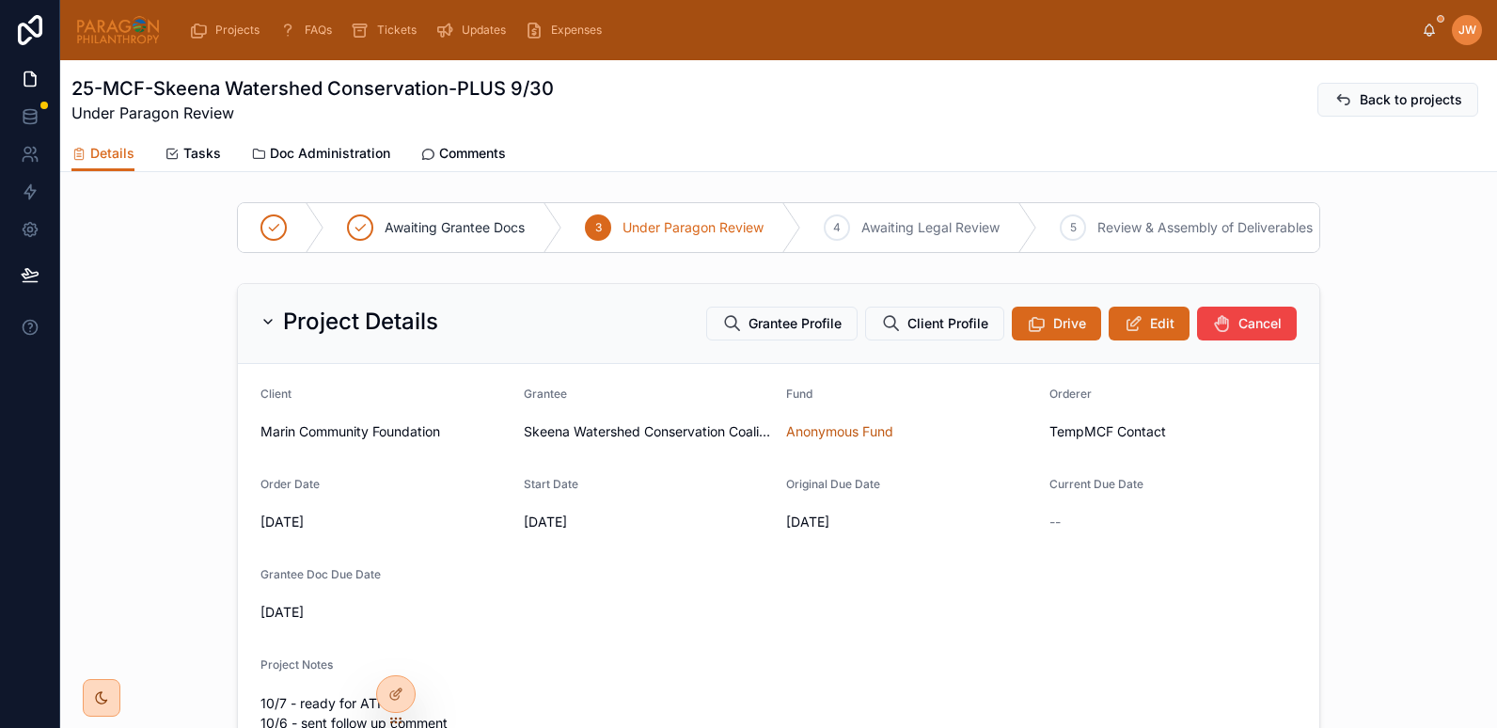
click at [457, 153] on span "Comments" at bounding box center [472, 153] width 67 height 19
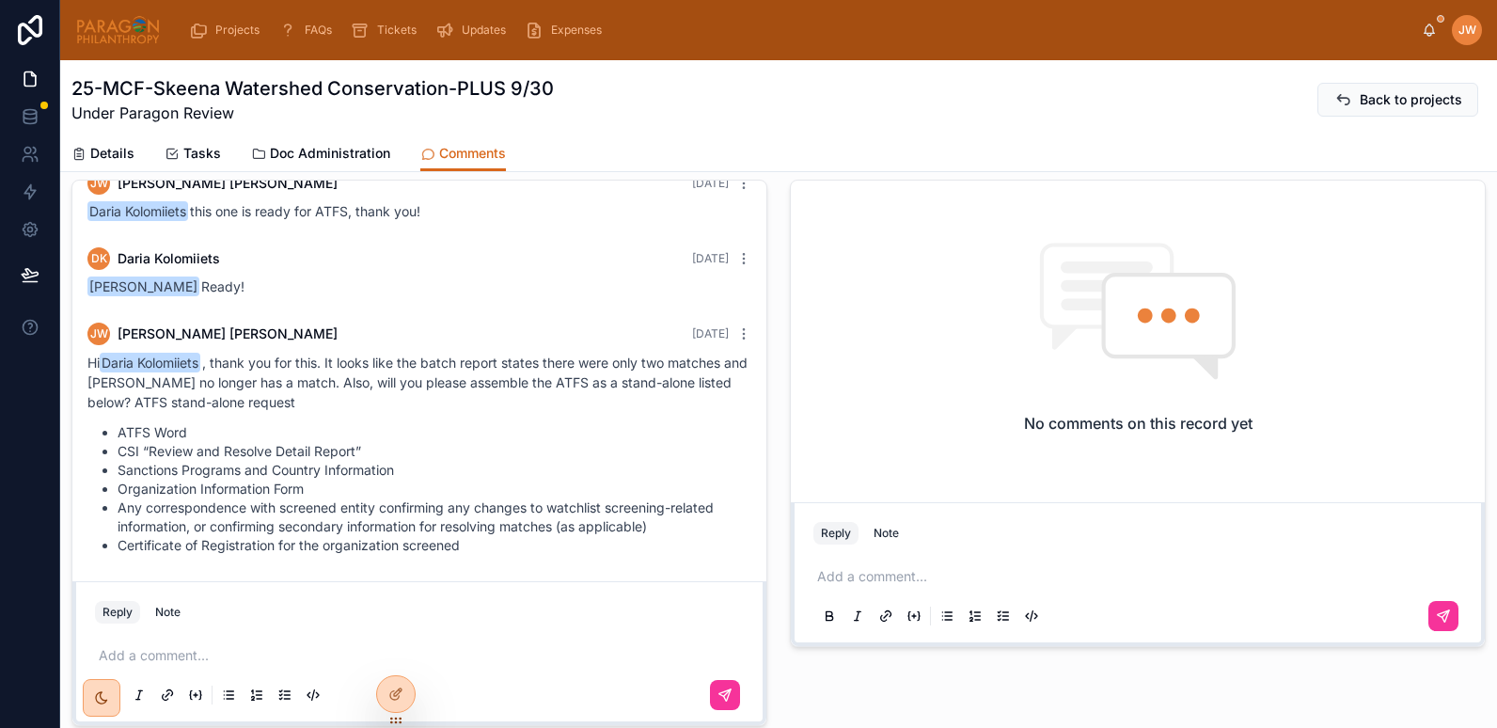
scroll to position [68, 0]
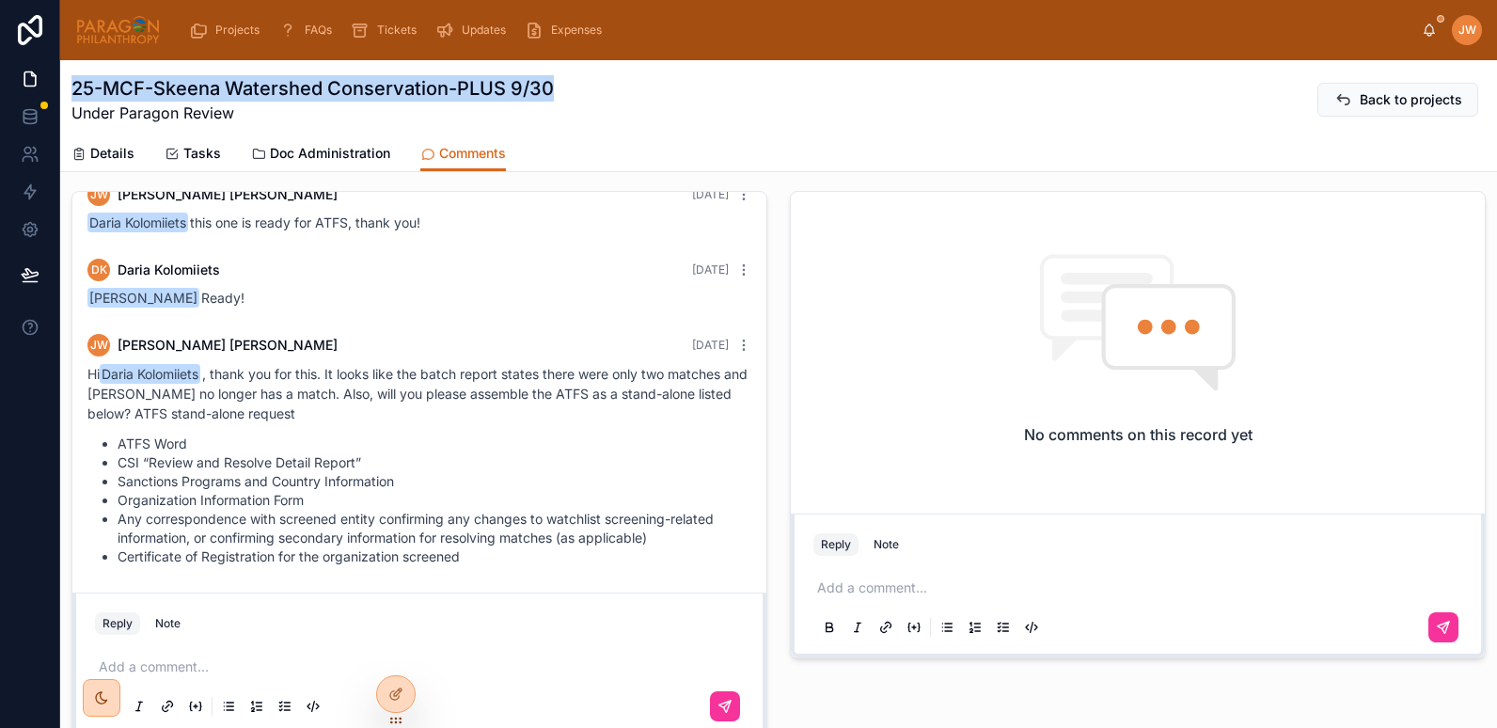
drag, startPoint x: 76, startPoint y: 82, endPoint x: 547, endPoint y: 93, distance: 471.4
click at [547, 93] on h1 "25-MCF-Skeena Watershed Conservation-PLUS 9/30" at bounding box center [312, 88] width 483 height 26
copy h1 "25-MCF-Skeena Watershed Conservation-PLUS 9/30"
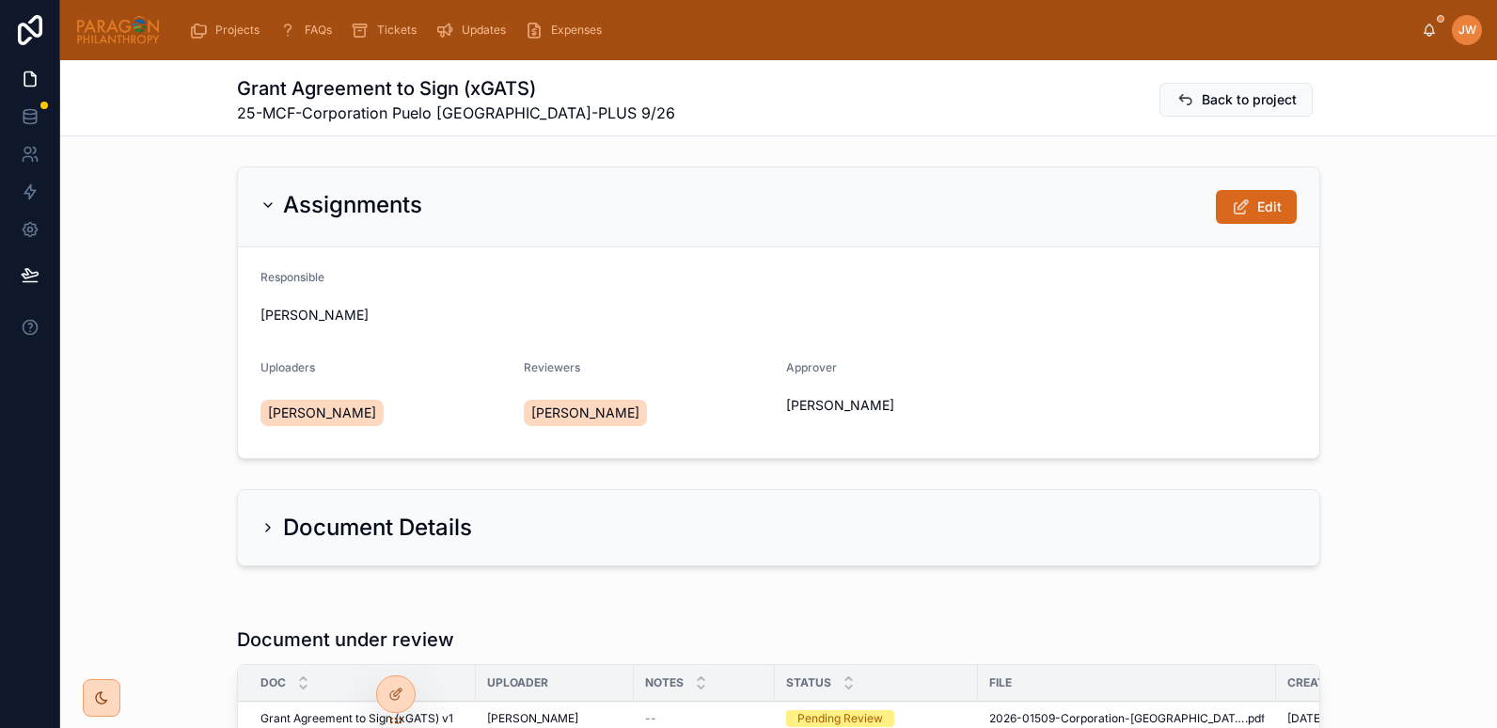
scroll to position [341, 0]
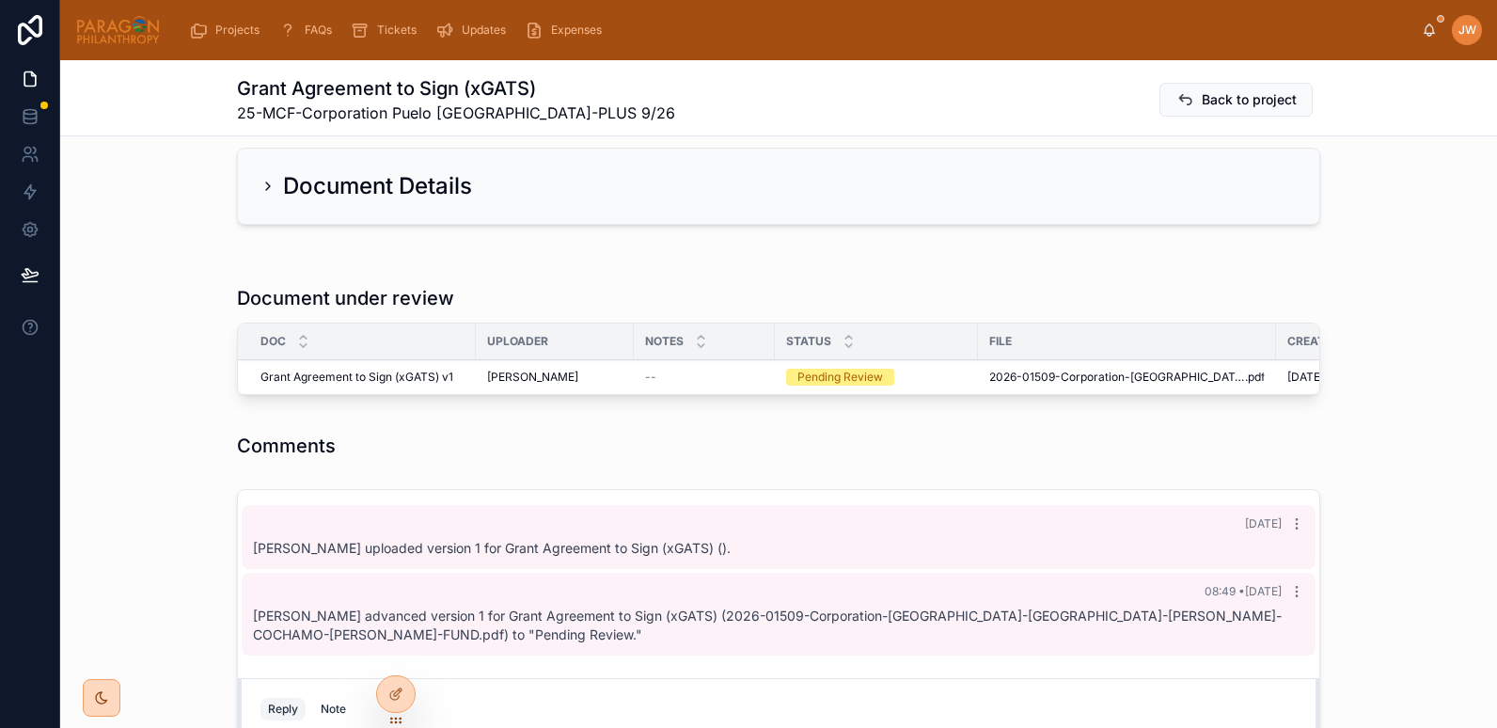
click at [0, 0] on span "Reviewed" at bounding box center [0, 0] width 0 height 0
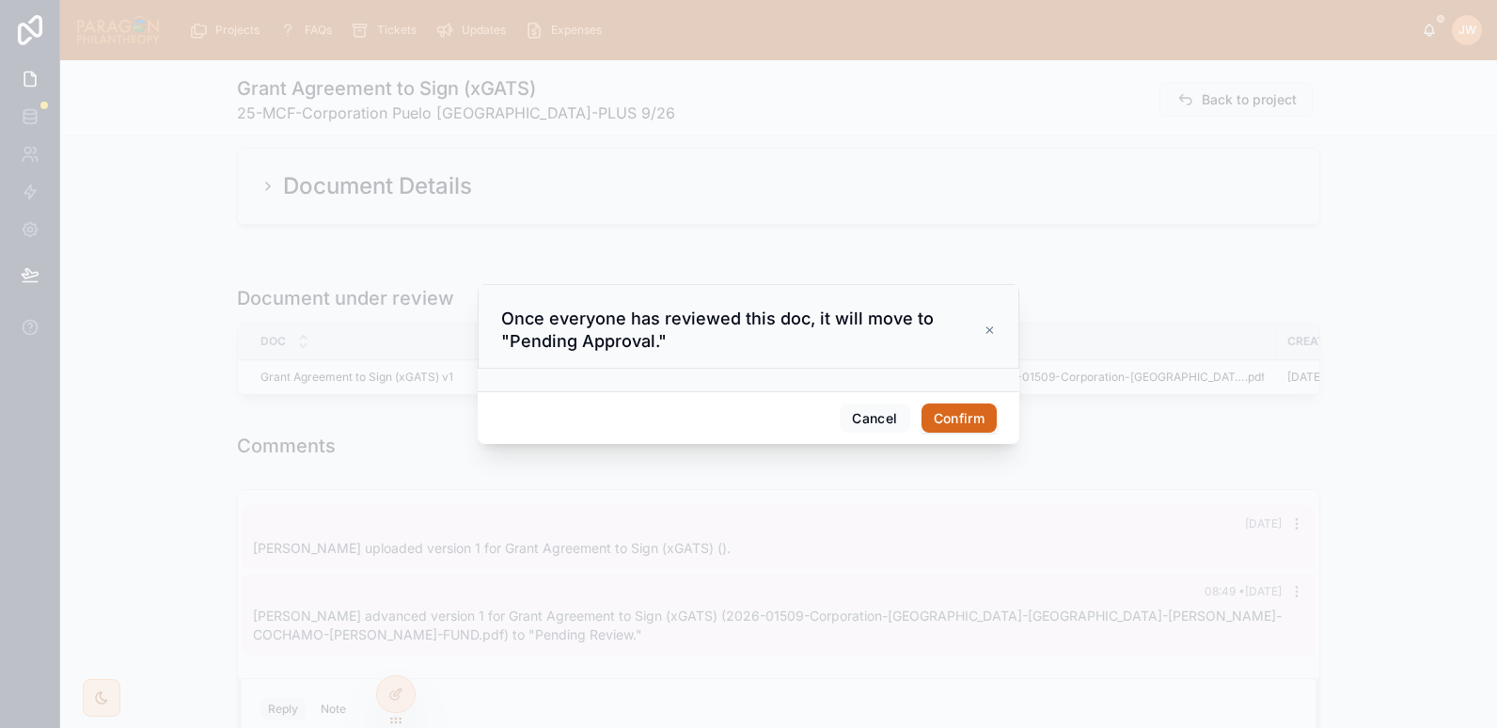
click at [981, 414] on button "Confirm" at bounding box center [959, 419] width 75 height 30
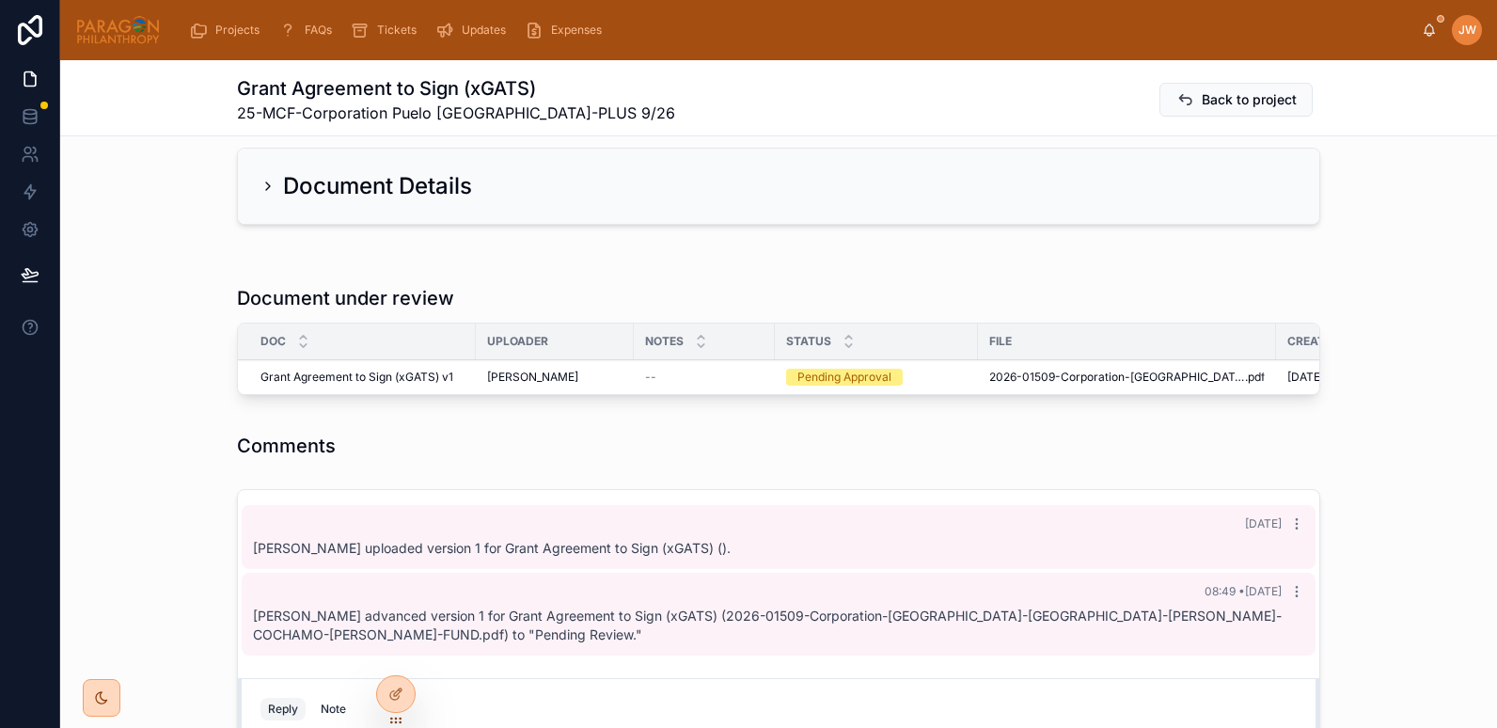
click at [0, 0] on button "Approve" at bounding box center [0, 0] width 0 height 0
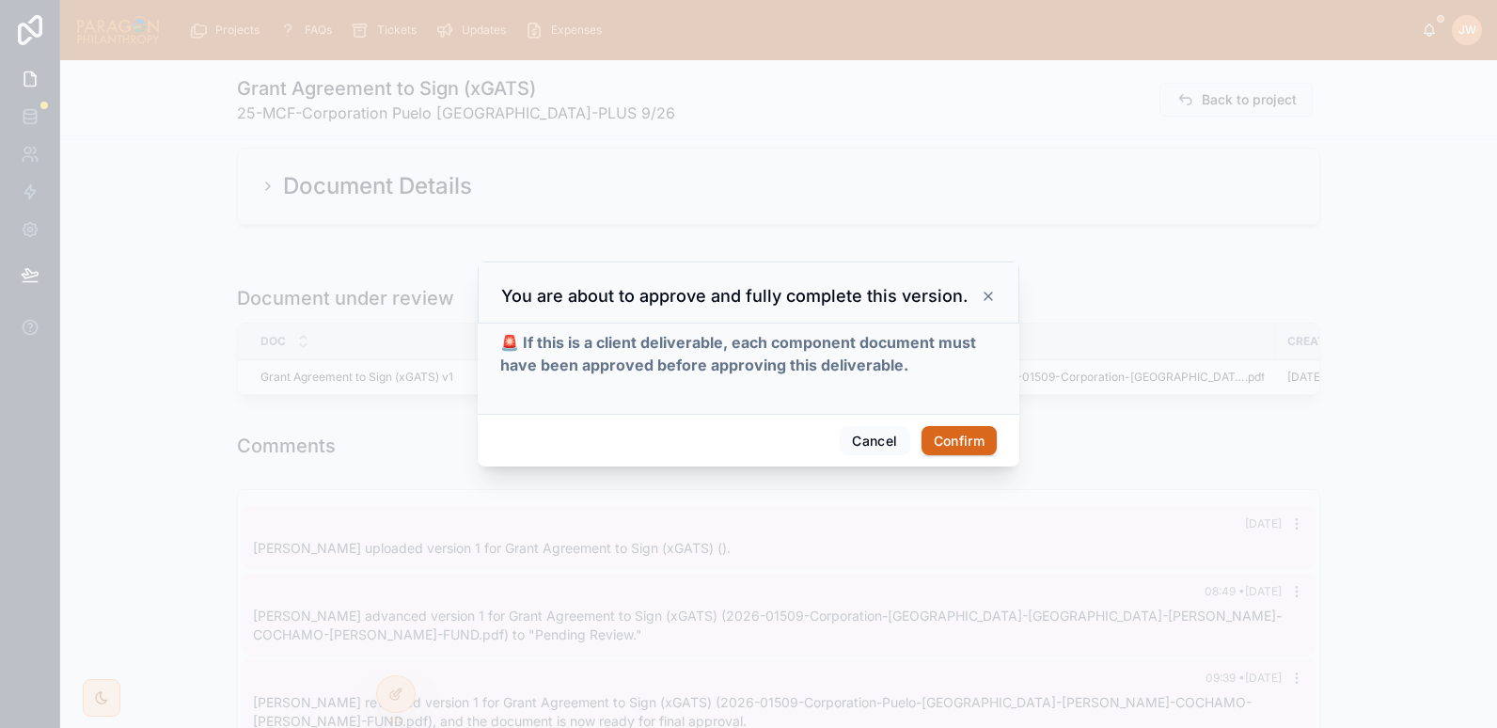
click at [940, 422] on div "Cancel Confirm" at bounding box center [749, 441] width 542 height 54
click at [945, 430] on button "Confirm" at bounding box center [959, 441] width 75 height 30
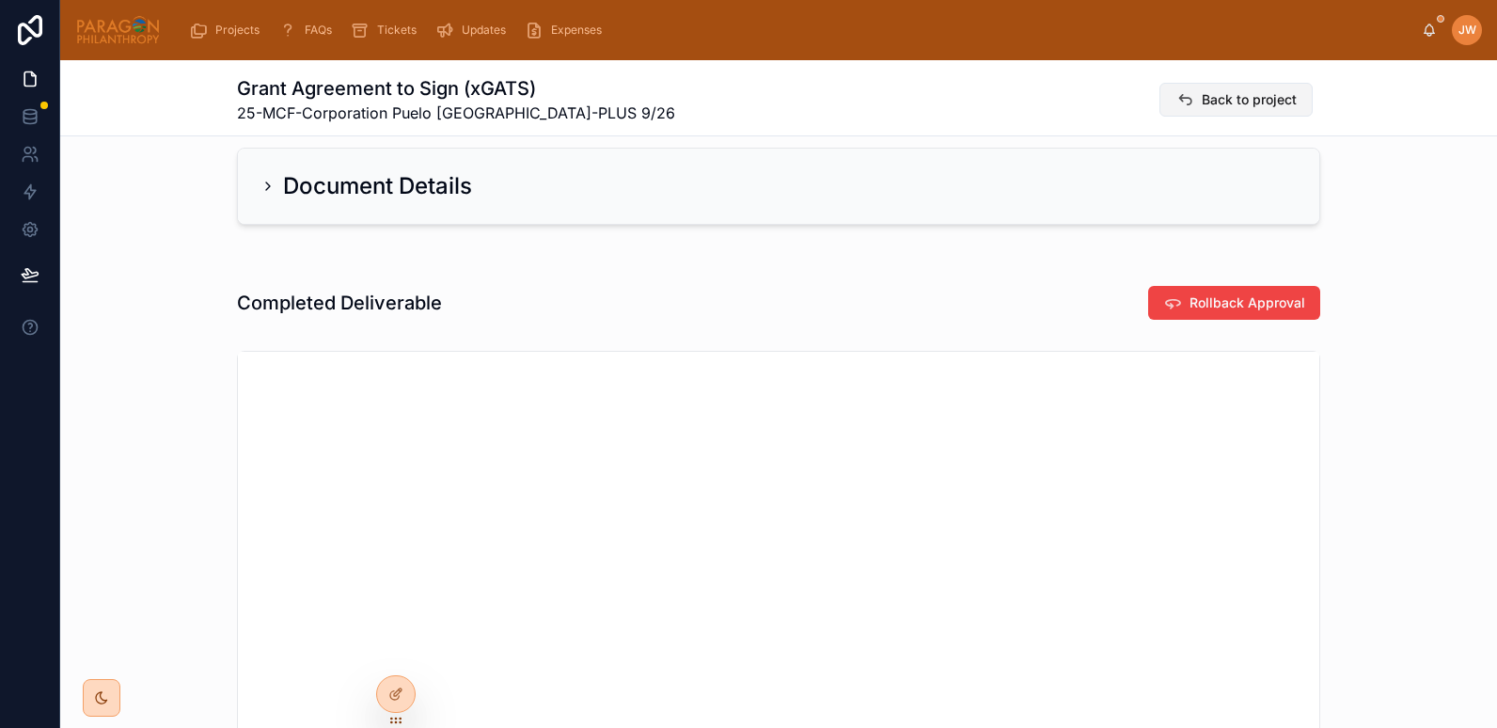
click at [1252, 95] on span "Back to project" at bounding box center [1249, 99] width 95 height 19
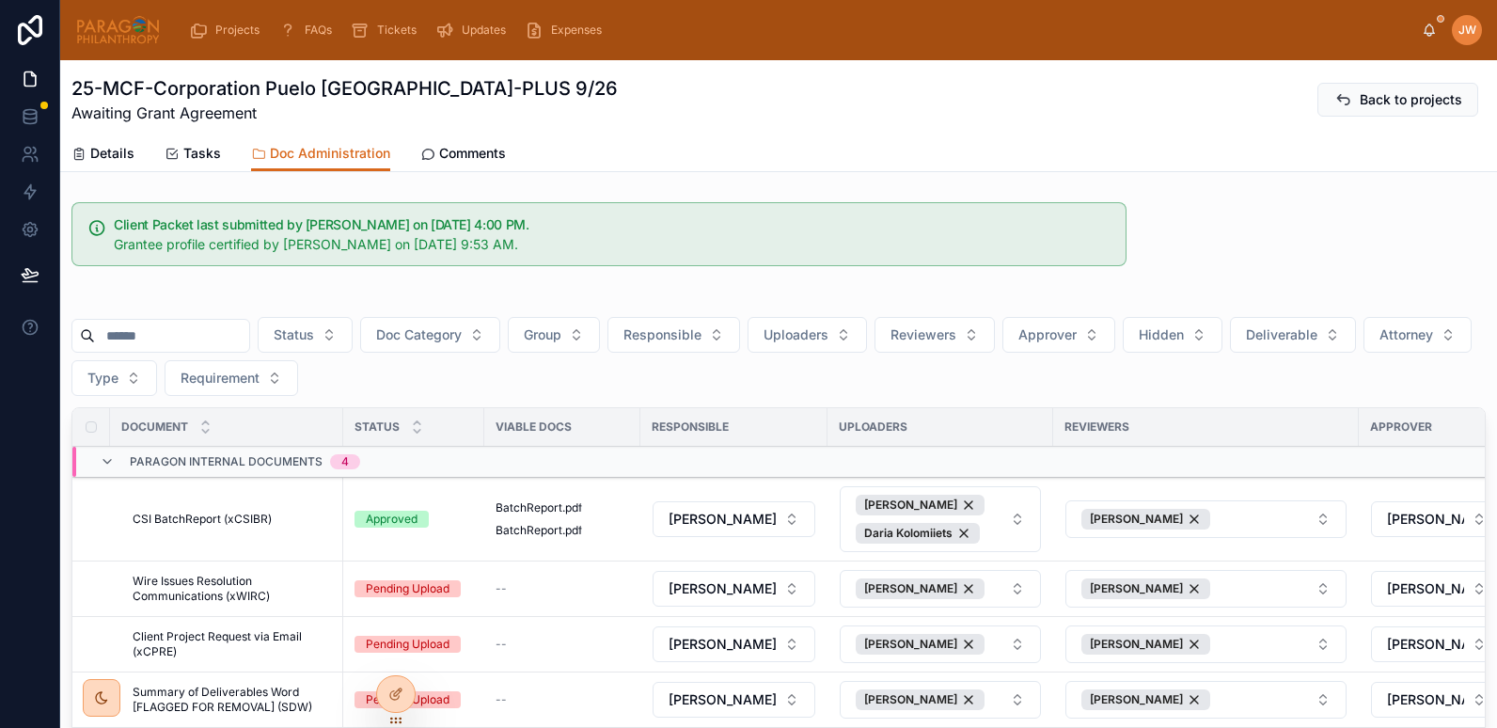
click at [198, 326] on input "text" at bounding box center [172, 336] width 154 height 26
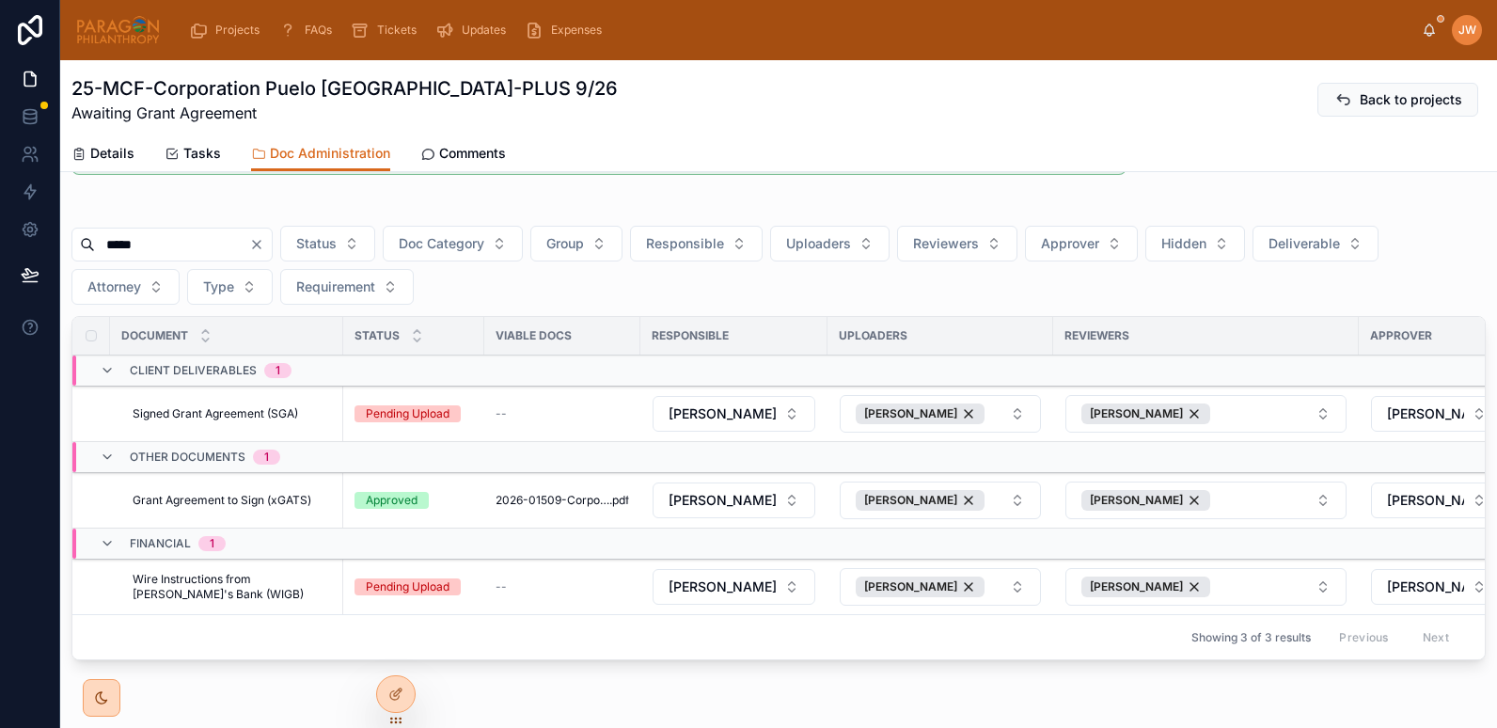
scroll to position [99, 0]
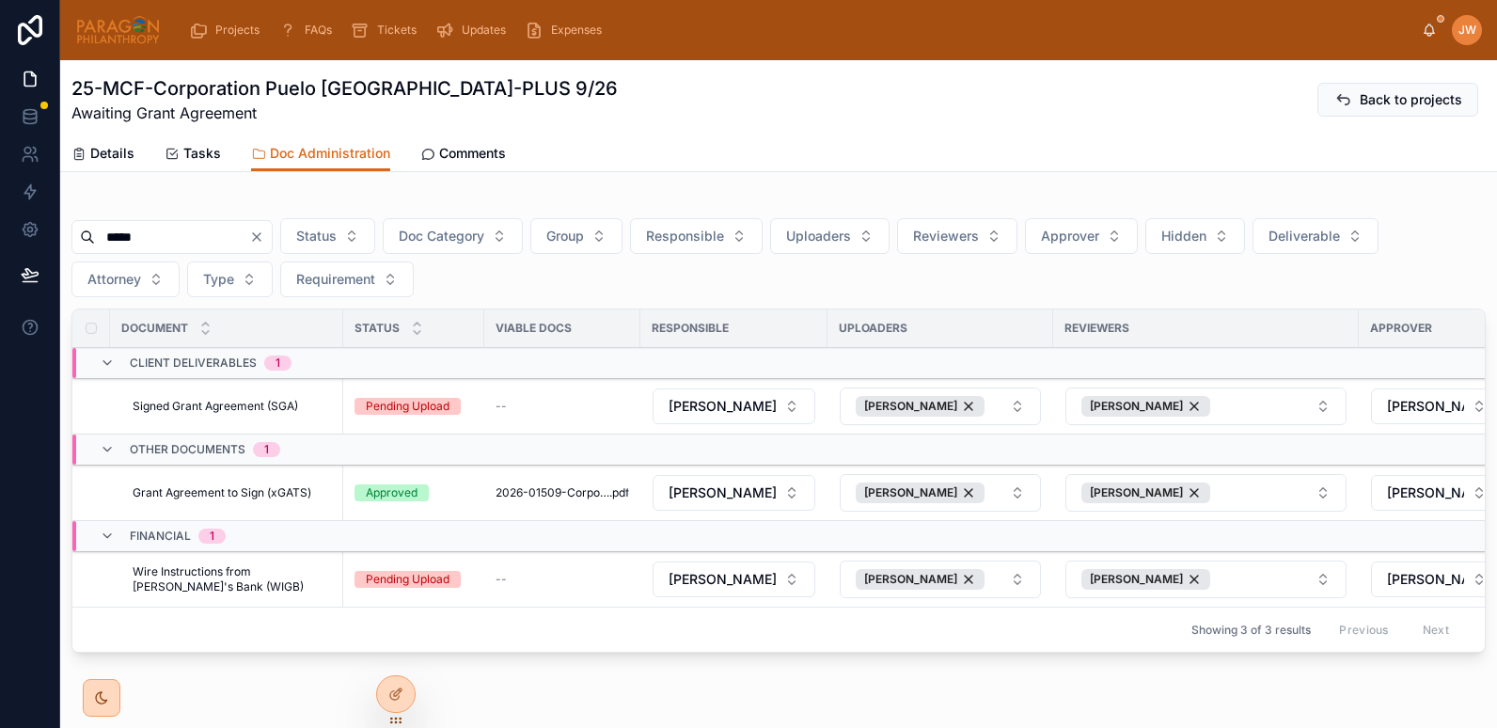
type input "*****"
click at [155, 411] on span "Signed Grant Agreement (SGA)" at bounding box center [216, 406] width 166 height 15
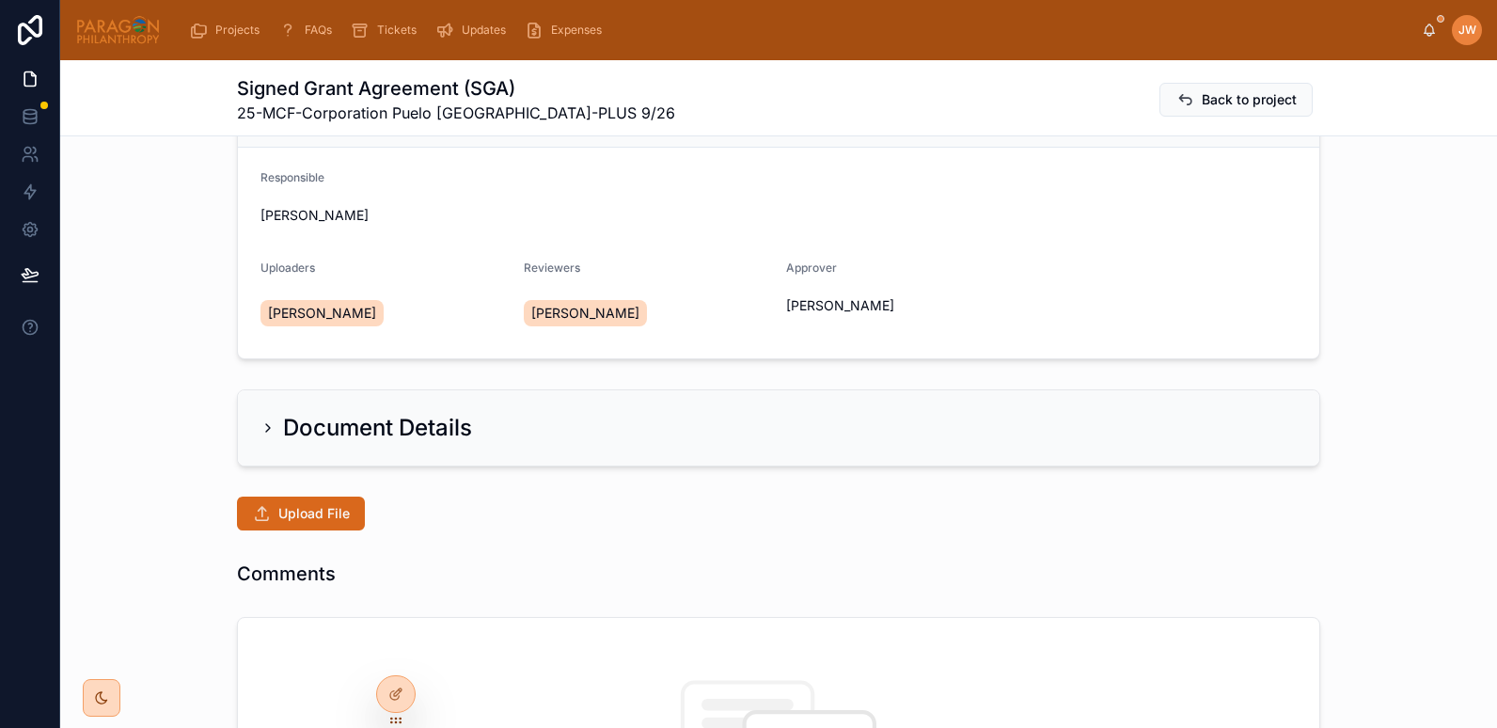
click at [265, 426] on icon at bounding box center [268, 427] width 15 height 15
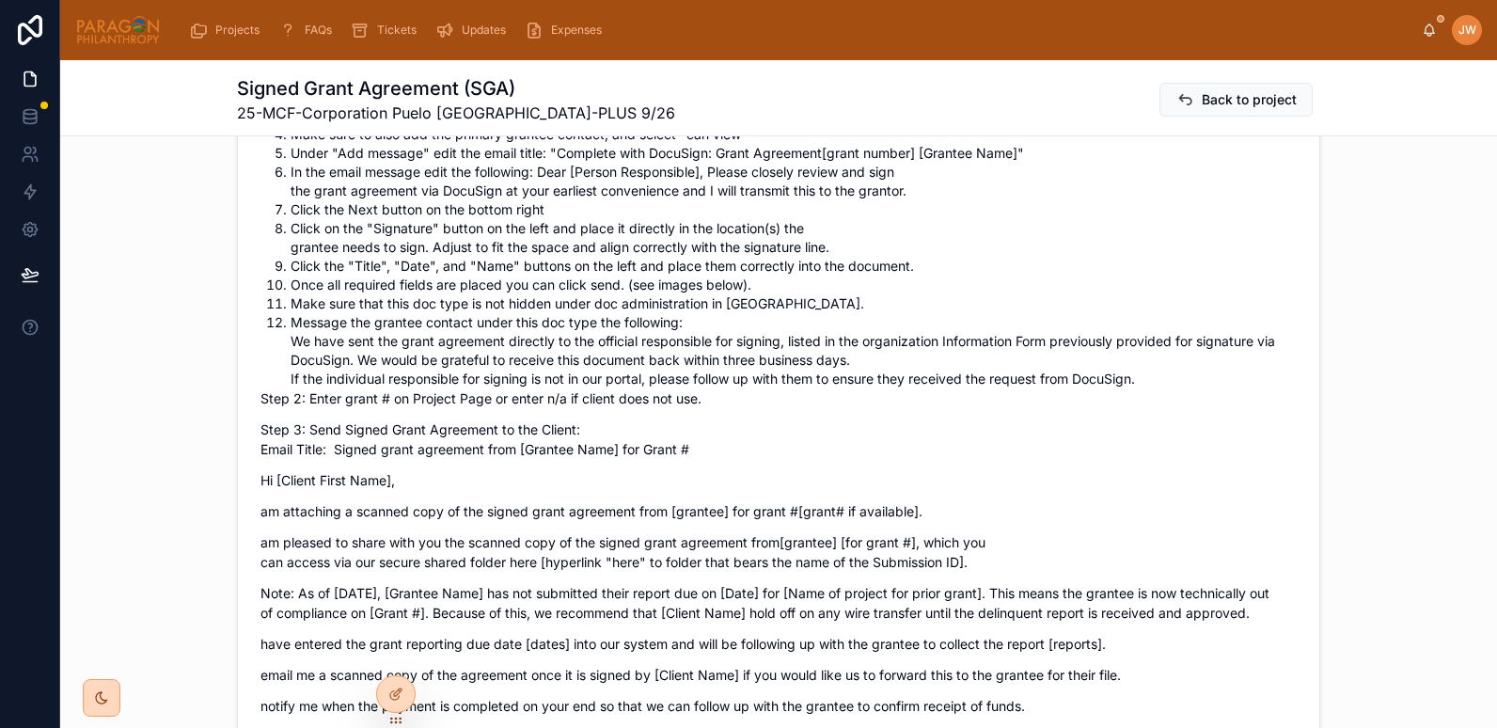
scroll to position [852, 0]
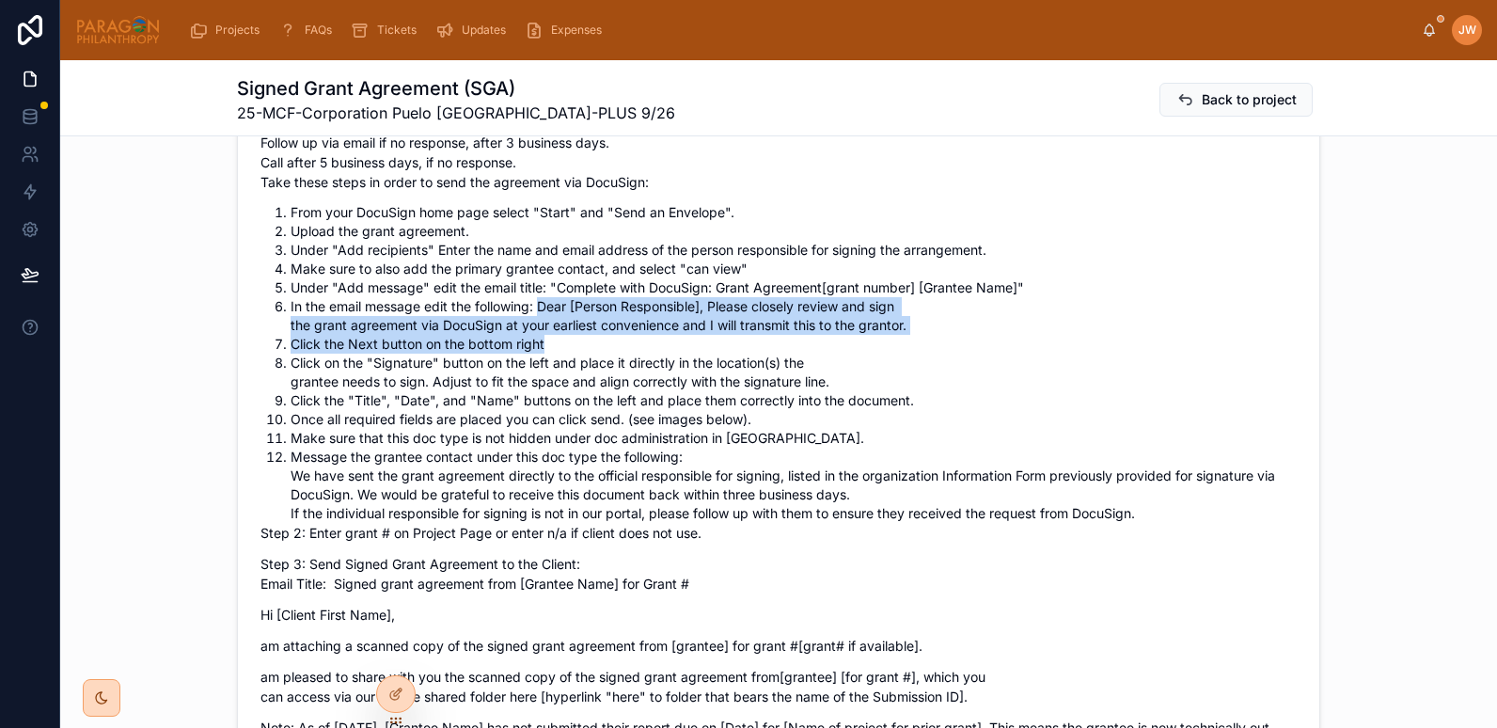
drag, startPoint x: 533, startPoint y: 305, endPoint x: 909, endPoint y: 335, distance: 376.5
click at [909, 335] on ol "From your DocuSign home page select "Start" and "Send an Envelope". Upload the …" at bounding box center [779, 363] width 1037 height 320
copy ol "Dear [Person Responsible], Please closely review and sign the grant agreement v…"
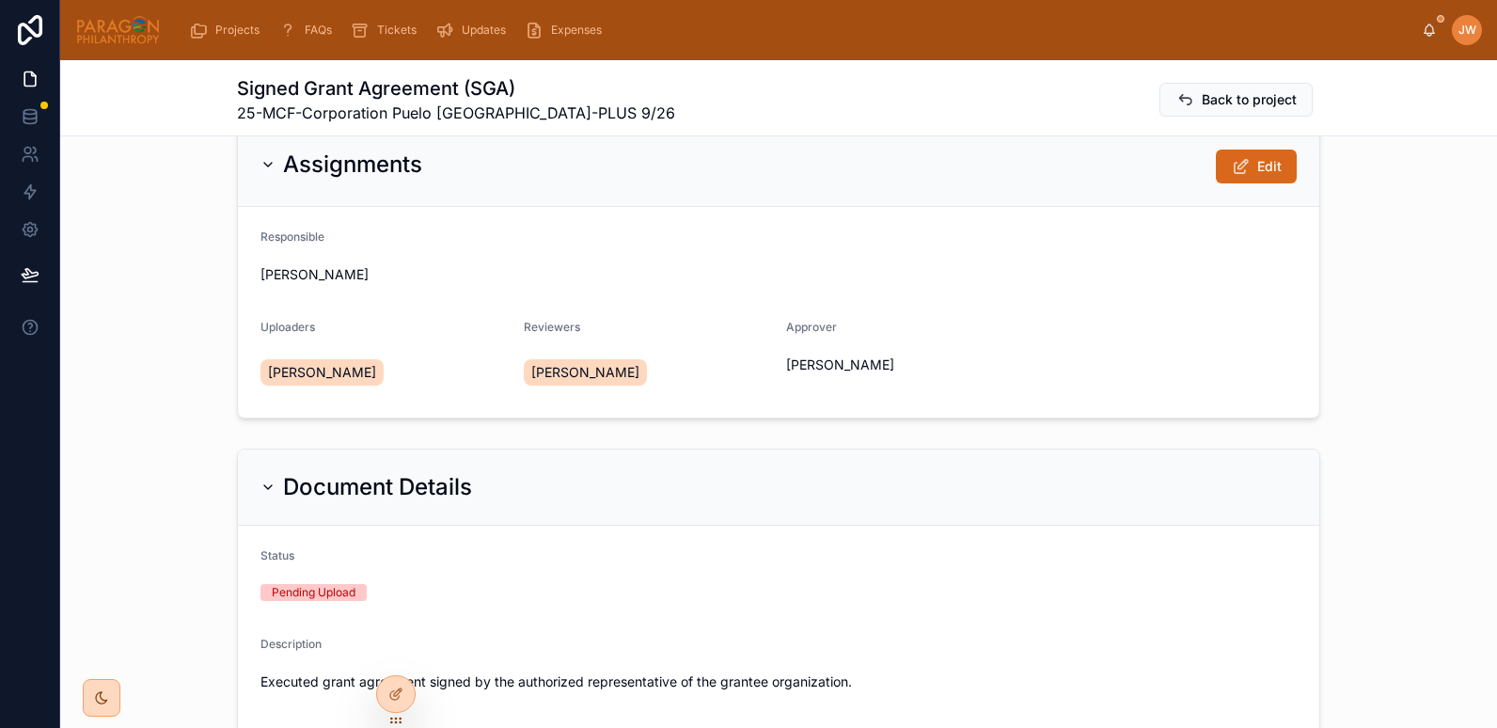
scroll to position [0, 0]
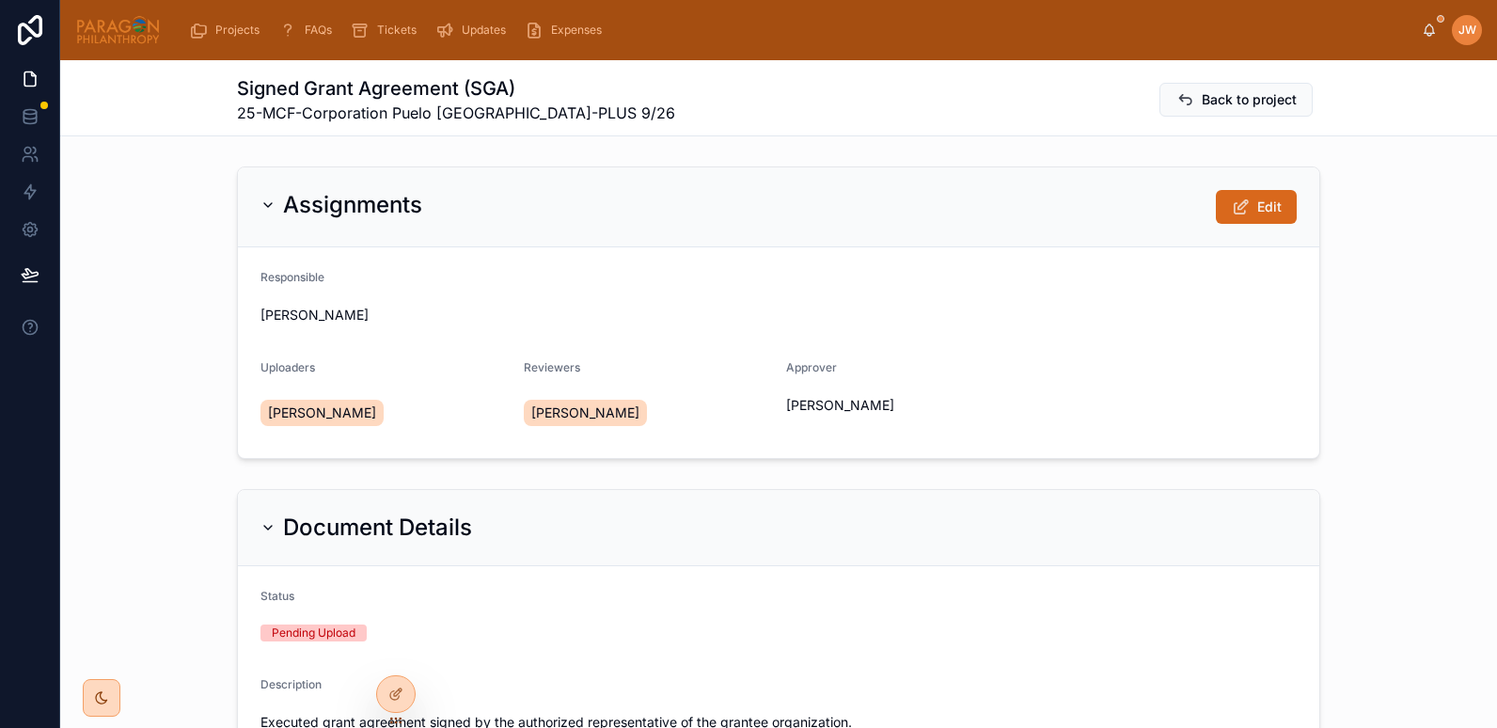
click at [111, 30] on img at bounding box center [118, 30] width 86 height 30
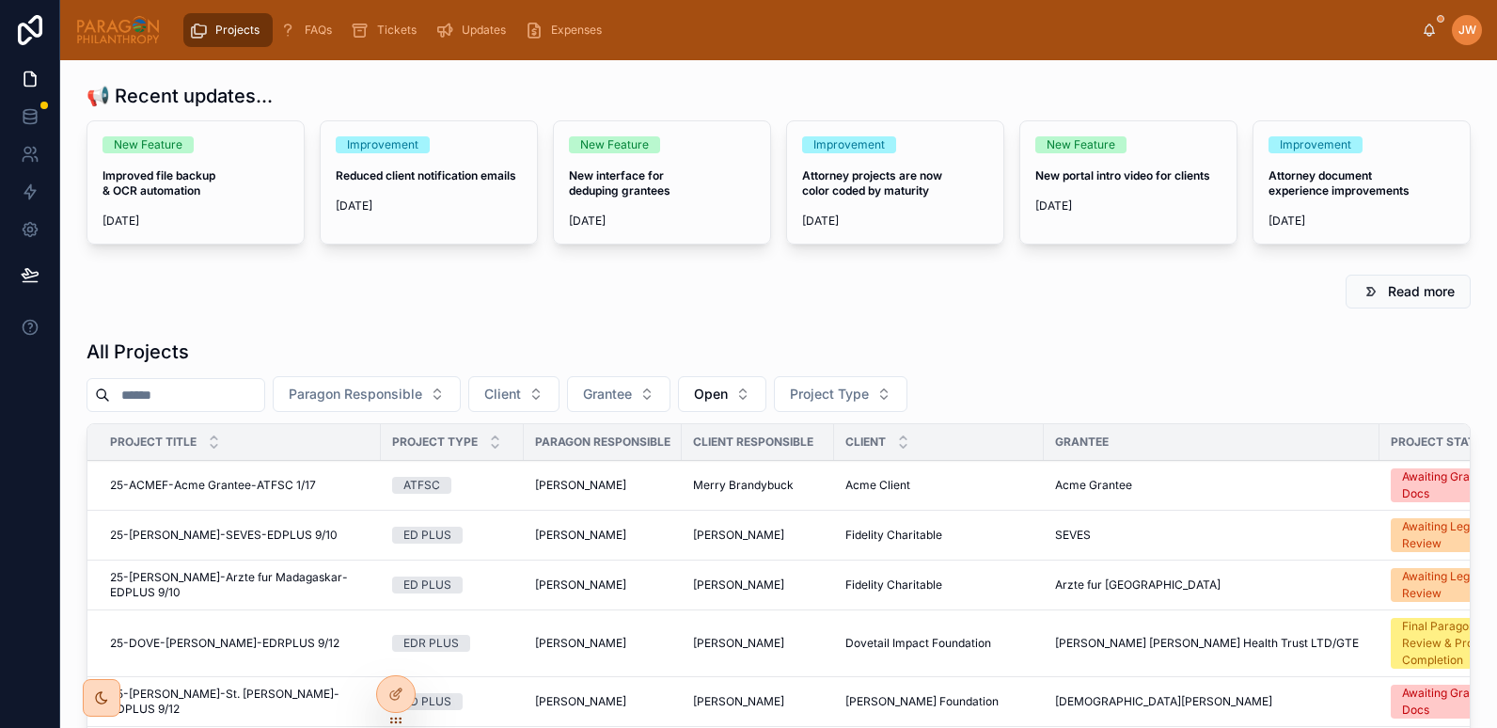
click at [167, 372] on div "All Projects Paragon Responsible Client Grantee Open Project Type Project Title…" at bounding box center [779, 655] width 1385 height 633
click at [171, 391] on input "text" at bounding box center [187, 395] width 154 height 26
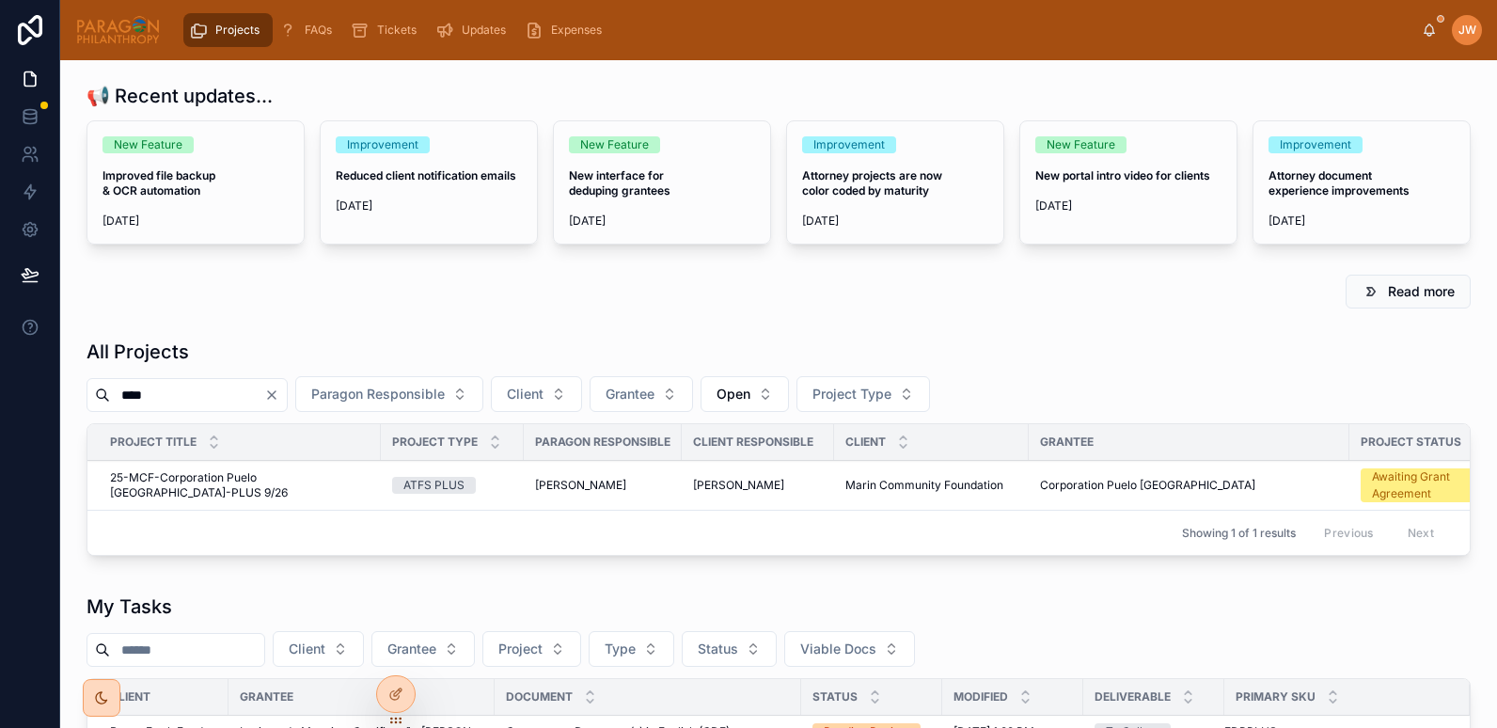
type input "****"
click at [213, 483] on span "25-MCF-Corporation Puelo Patagonia-PLUS 9/26" at bounding box center [240, 485] width 260 height 30
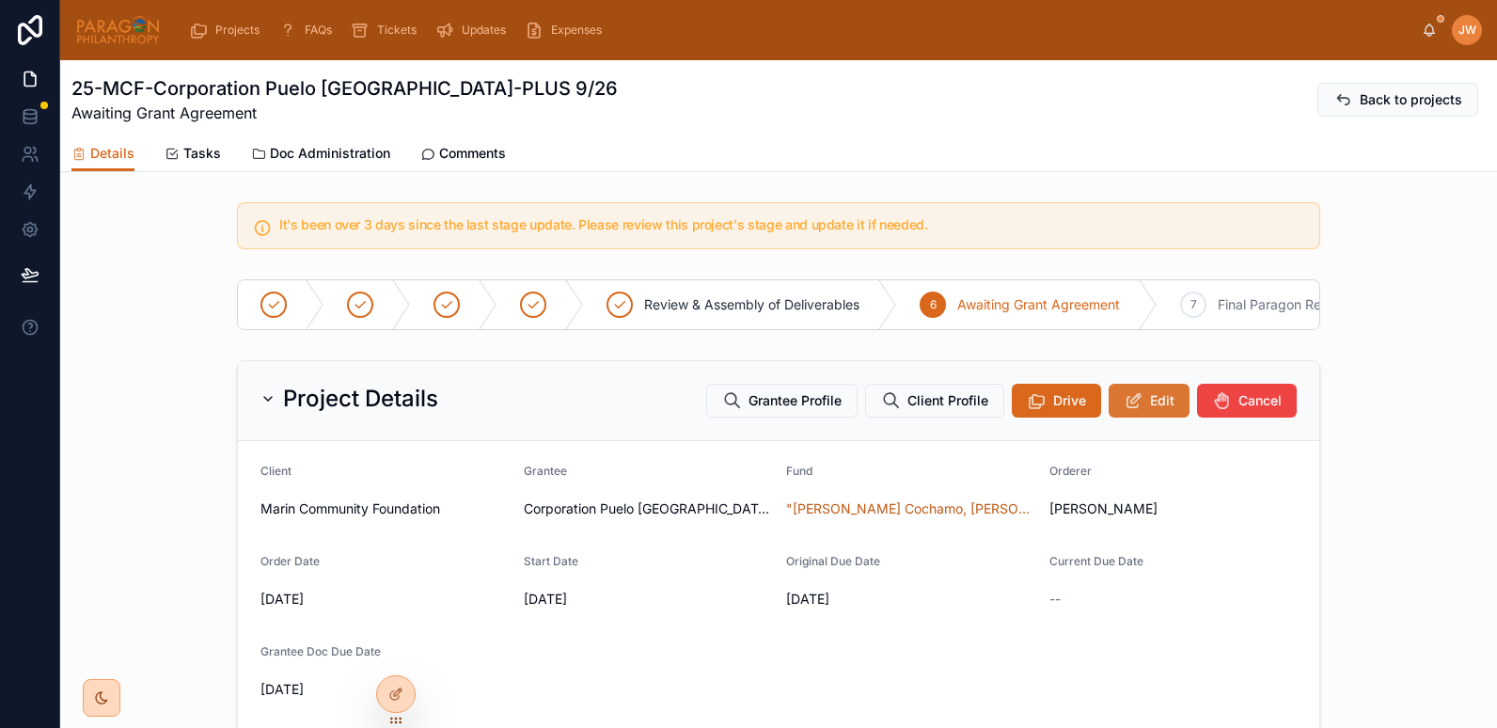
click at [1150, 410] on span "Edit" at bounding box center [1162, 400] width 24 height 19
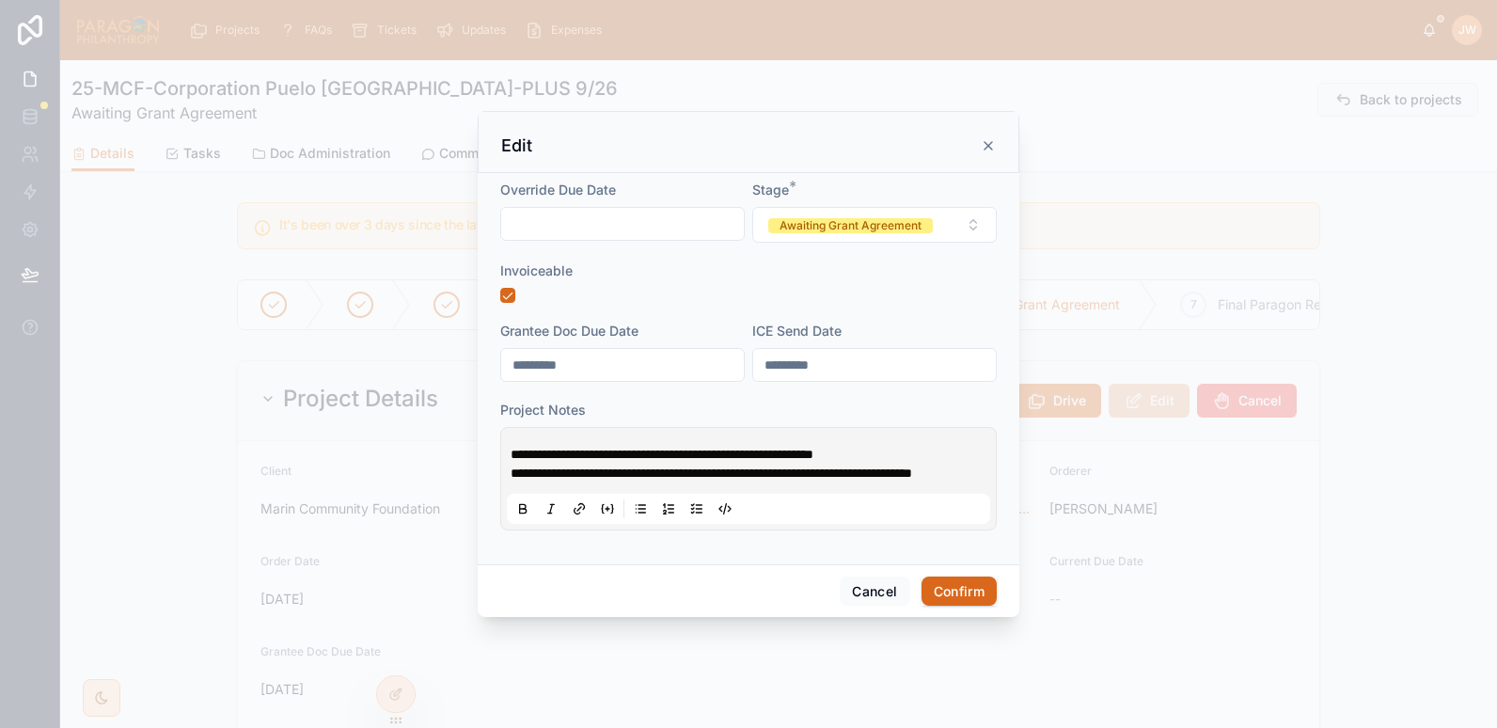
click at [515, 448] on span "**********" at bounding box center [662, 454] width 303 height 13
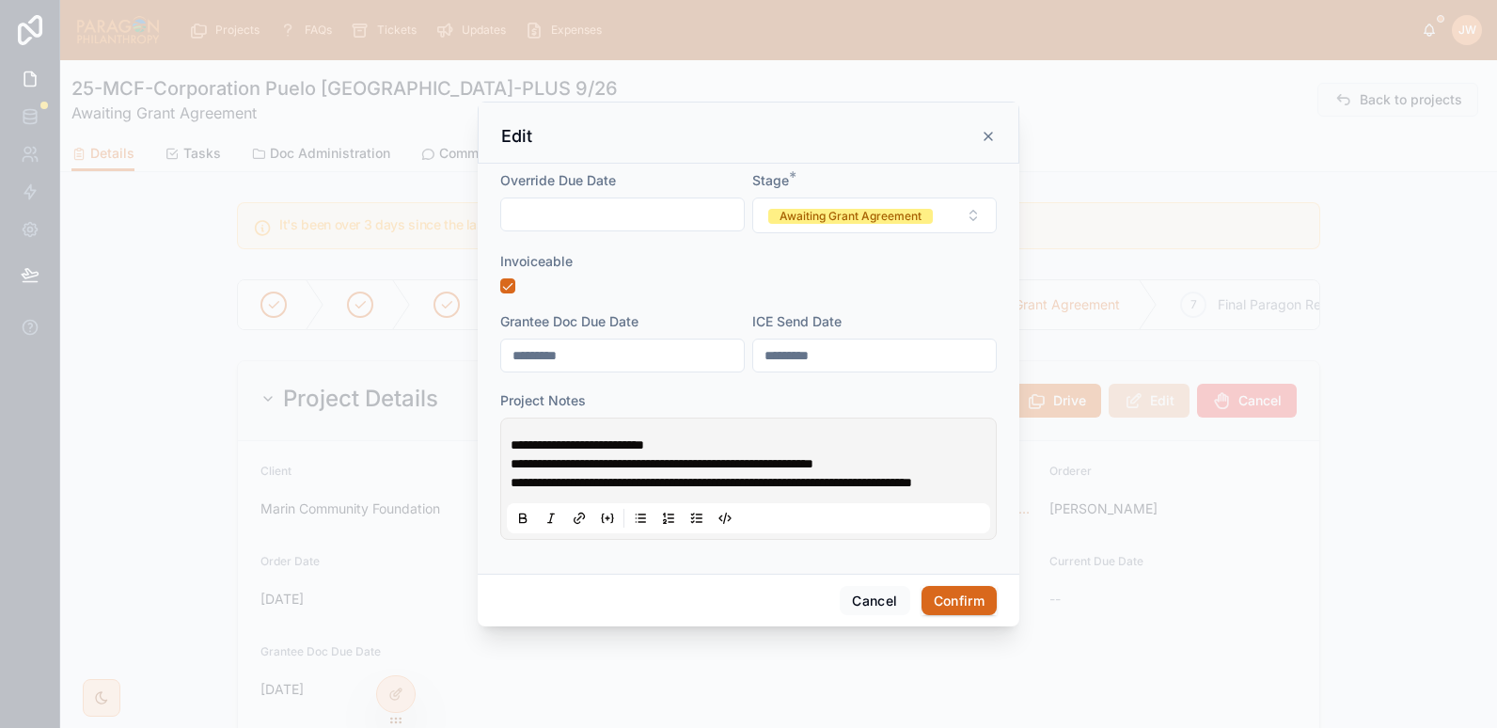
click at [636, 457] on span "**********" at bounding box center [662, 463] width 303 height 13
click at [646, 459] on span "**********" at bounding box center [662, 463] width 303 height 13
click at [662, 492] on p "**********" at bounding box center [752, 482] width 483 height 19
click at [566, 438] on span "**********" at bounding box center [578, 444] width 134 height 13
click at [693, 492] on p "**********" at bounding box center [752, 482] width 483 height 19
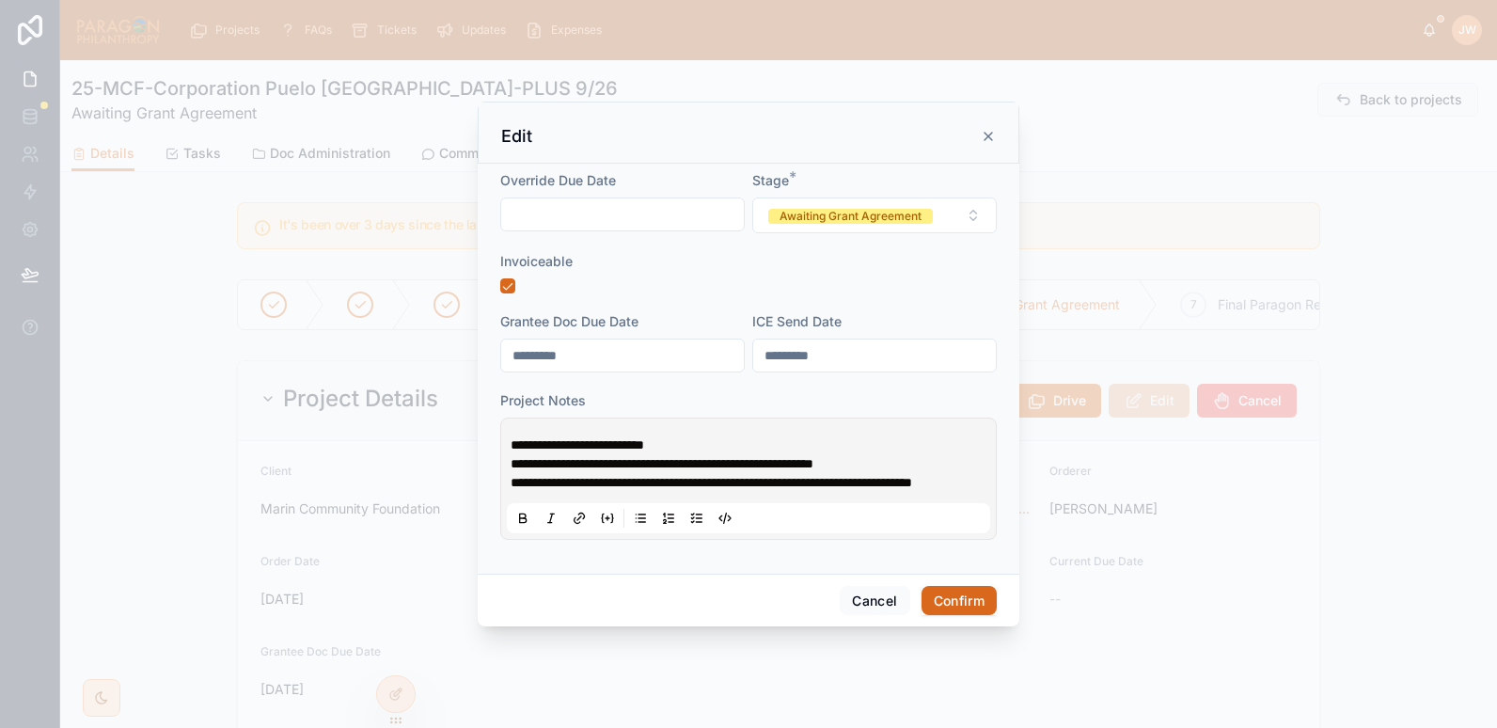
click at [977, 616] on button "Confirm" at bounding box center [959, 601] width 75 height 30
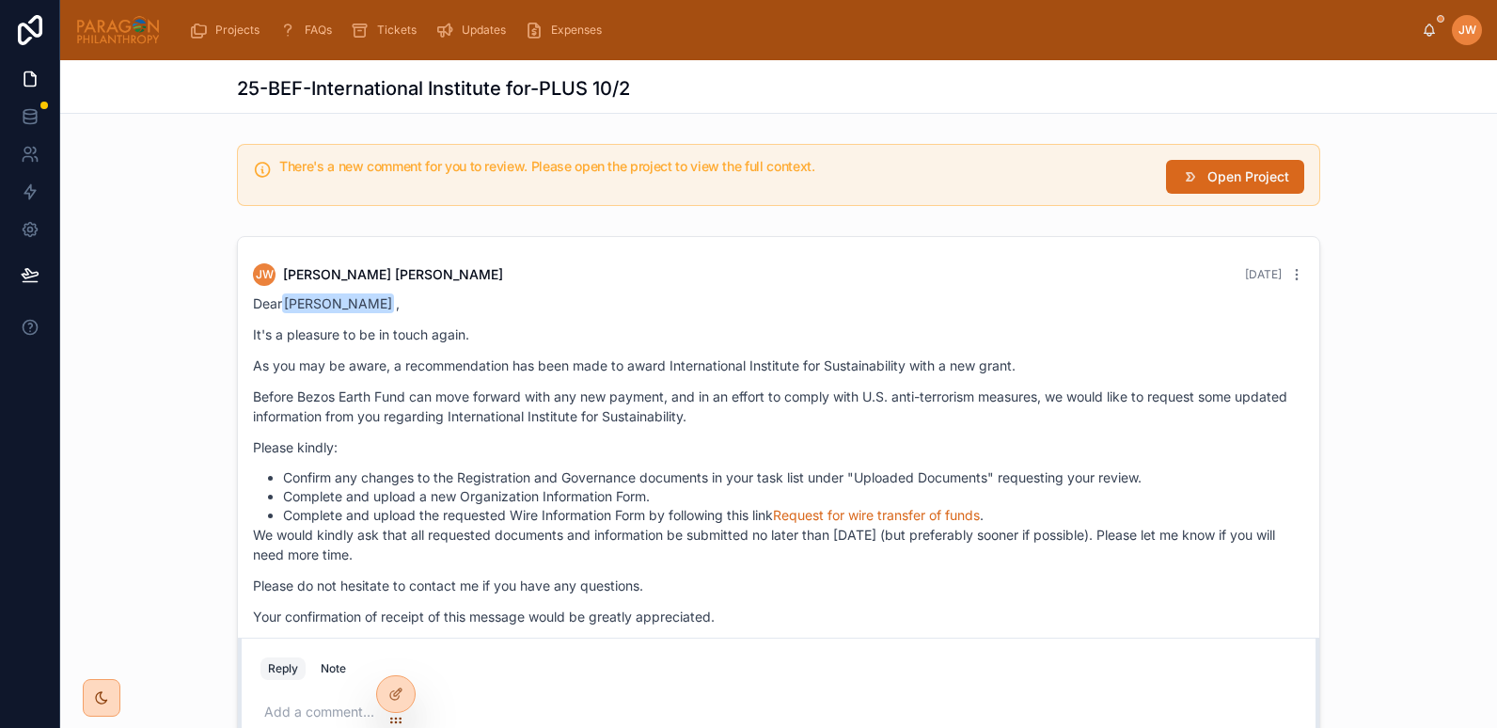
scroll to position [723, 0]
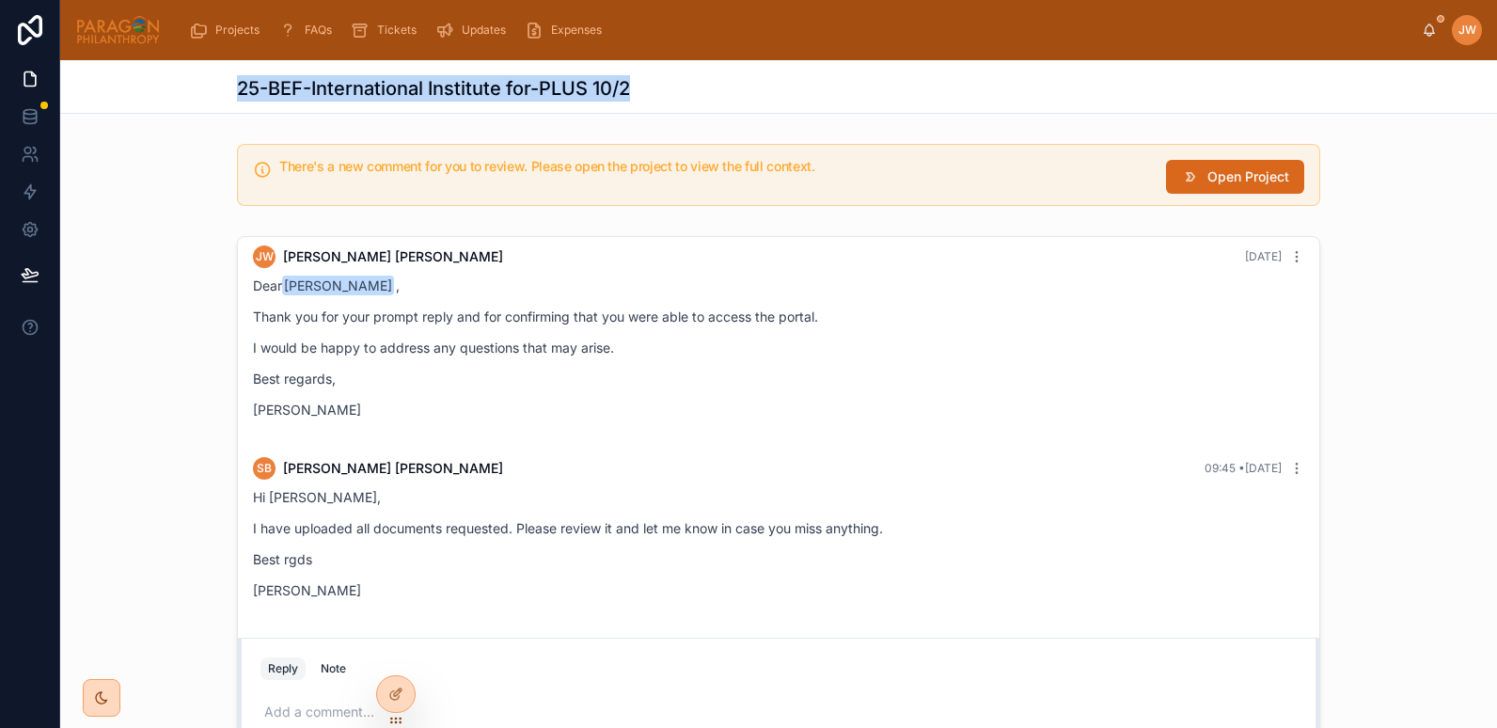
drag, startPoint x: 636, startPoint y: 76, endPoint x: 221, endPoint y: 93, distance: 415.2
click at [221, 93] on div "25-BEF-International Institute for-PLUS 10/2" at bounding box center [778, 87] width 1437 height 54
click at [829, 86] on div "25-BEF-International Institute for-PLUS 10/2" at bounding box center [779, 88] width 1084 height 26
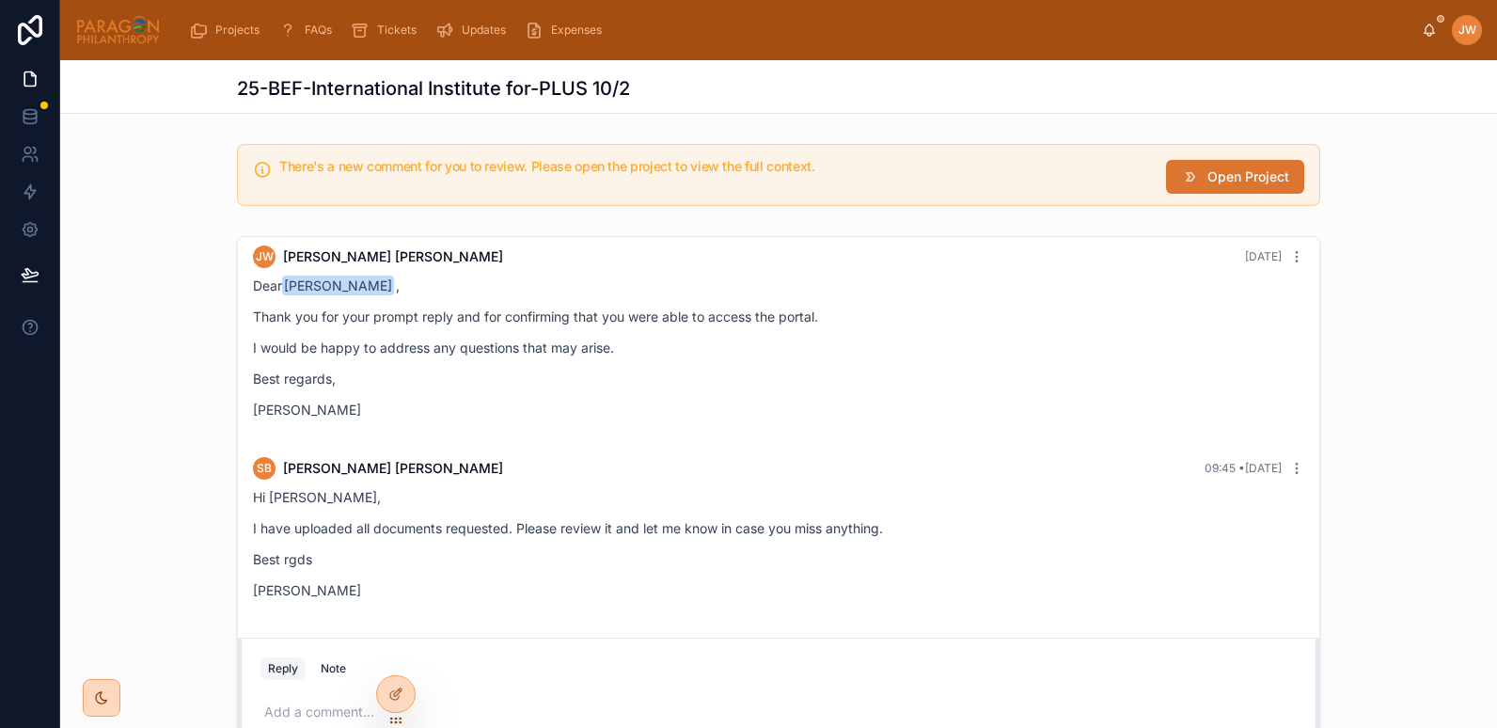
click at [1192, 182] on icon at bounding box center [1190, 176] width 19 height 19
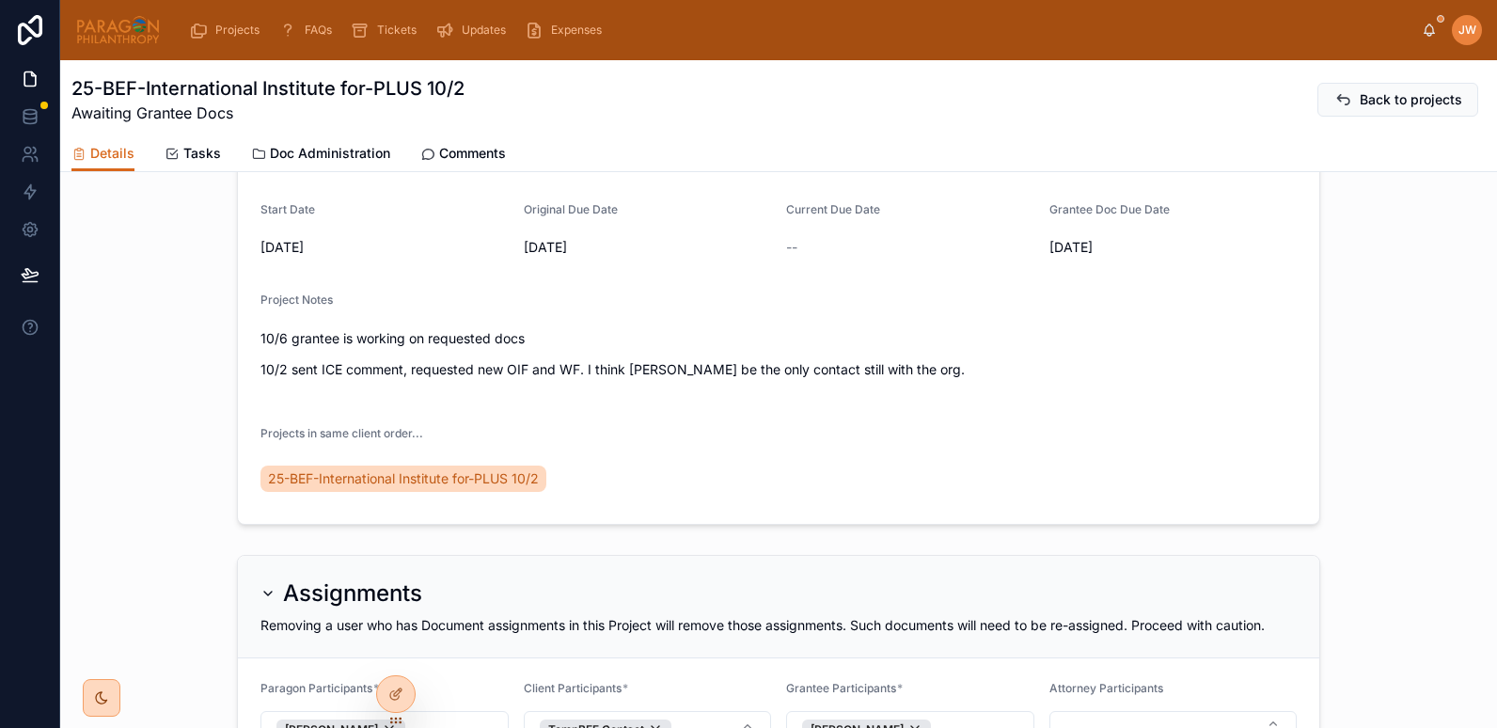
scroll to position [228, 0]
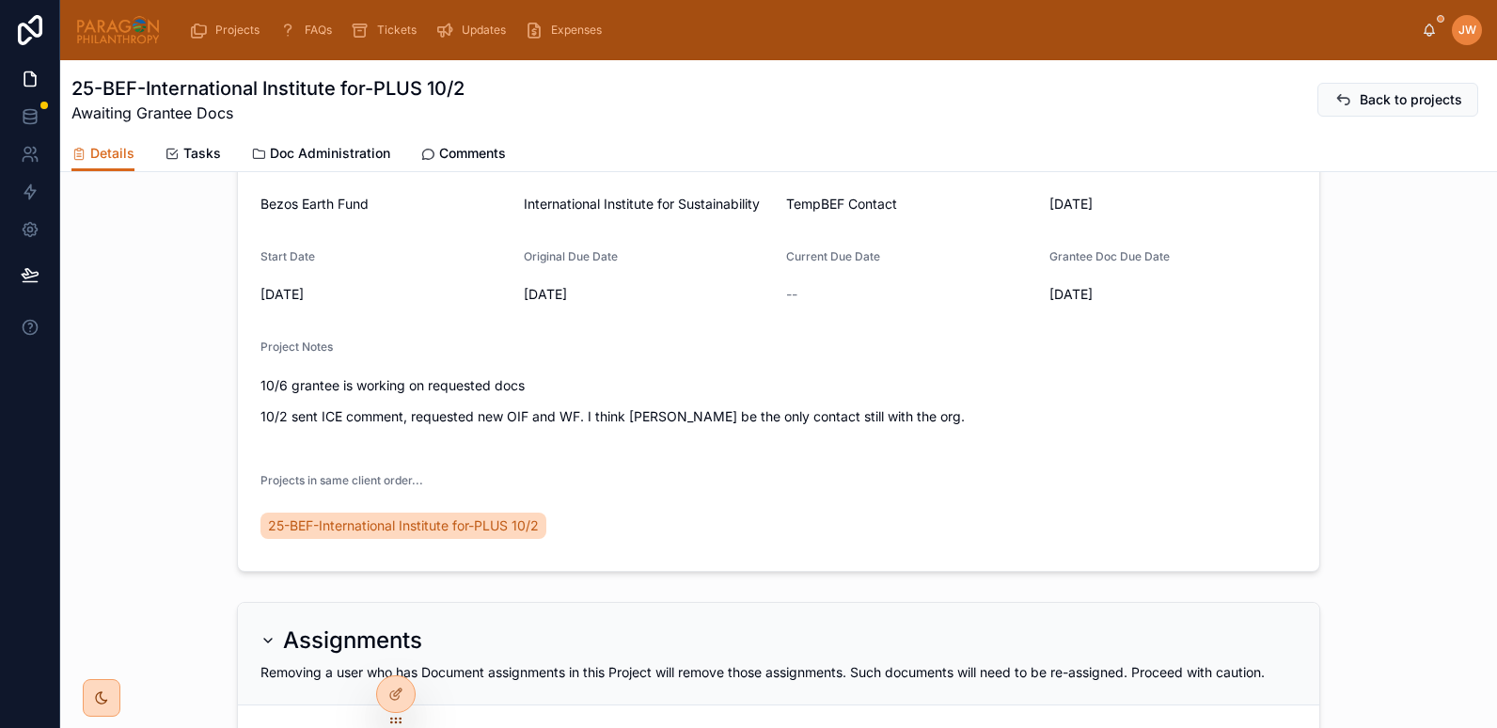
click at [309, 146] on span "Doc Administration" at bounding box center [330, 153] width 120 height 19
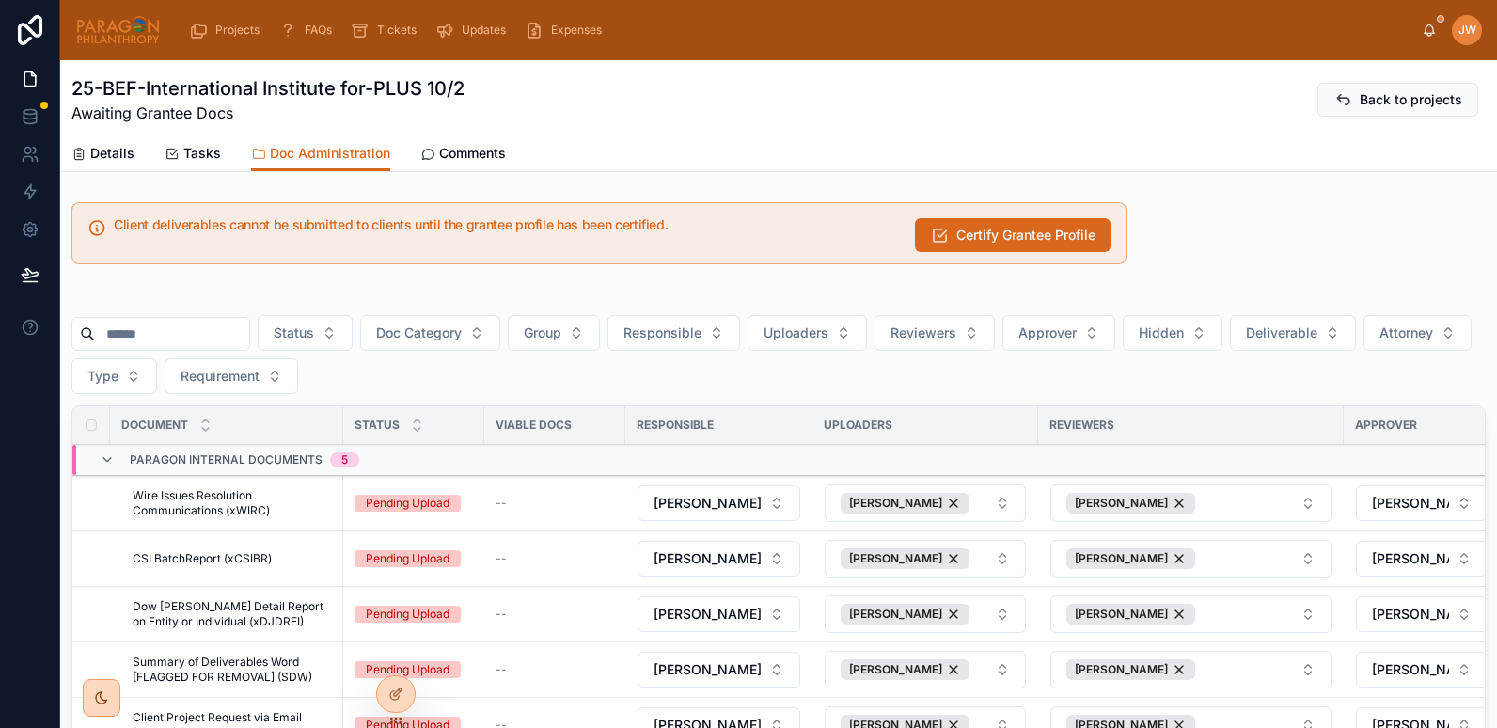
click at [153, 328] on input "text" at bounding box center [172, 334] width 154 height 26
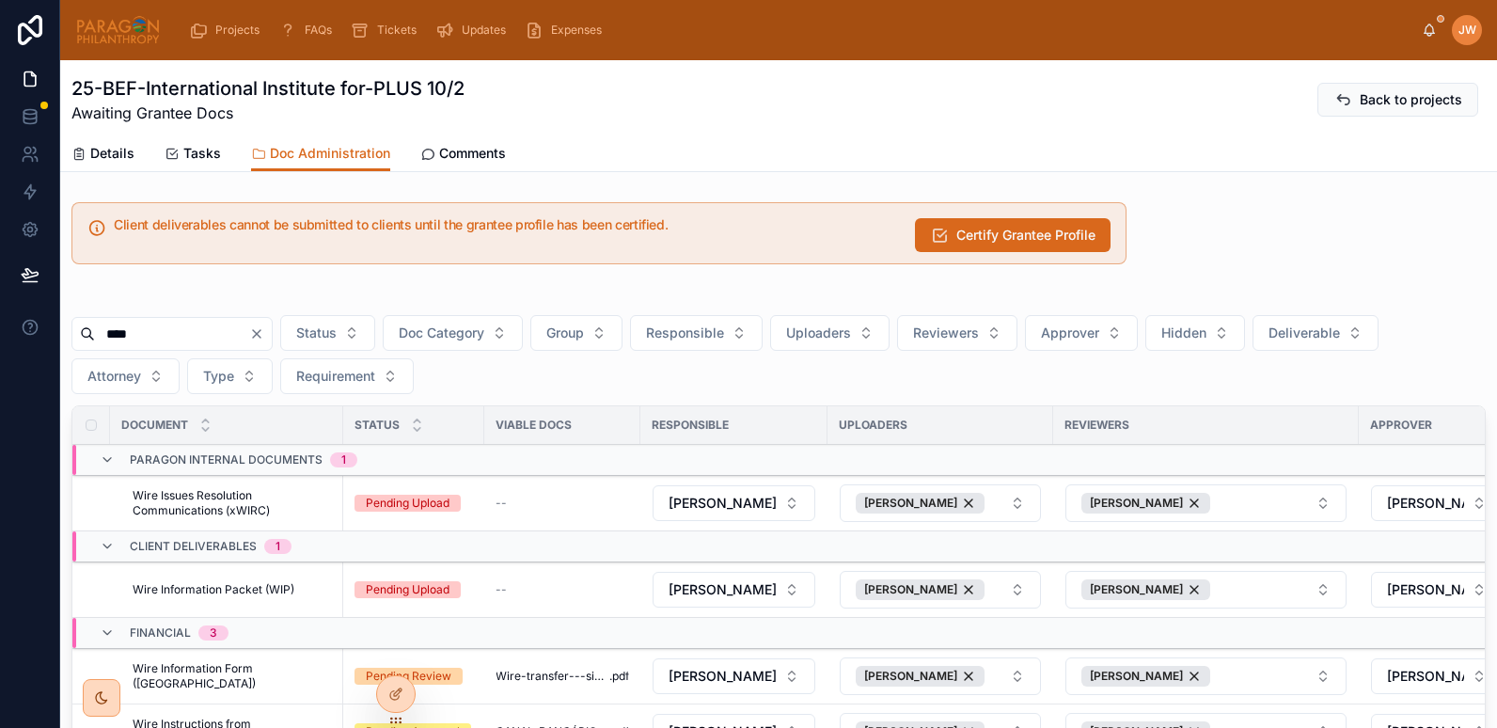
scroll to position [282, 0]
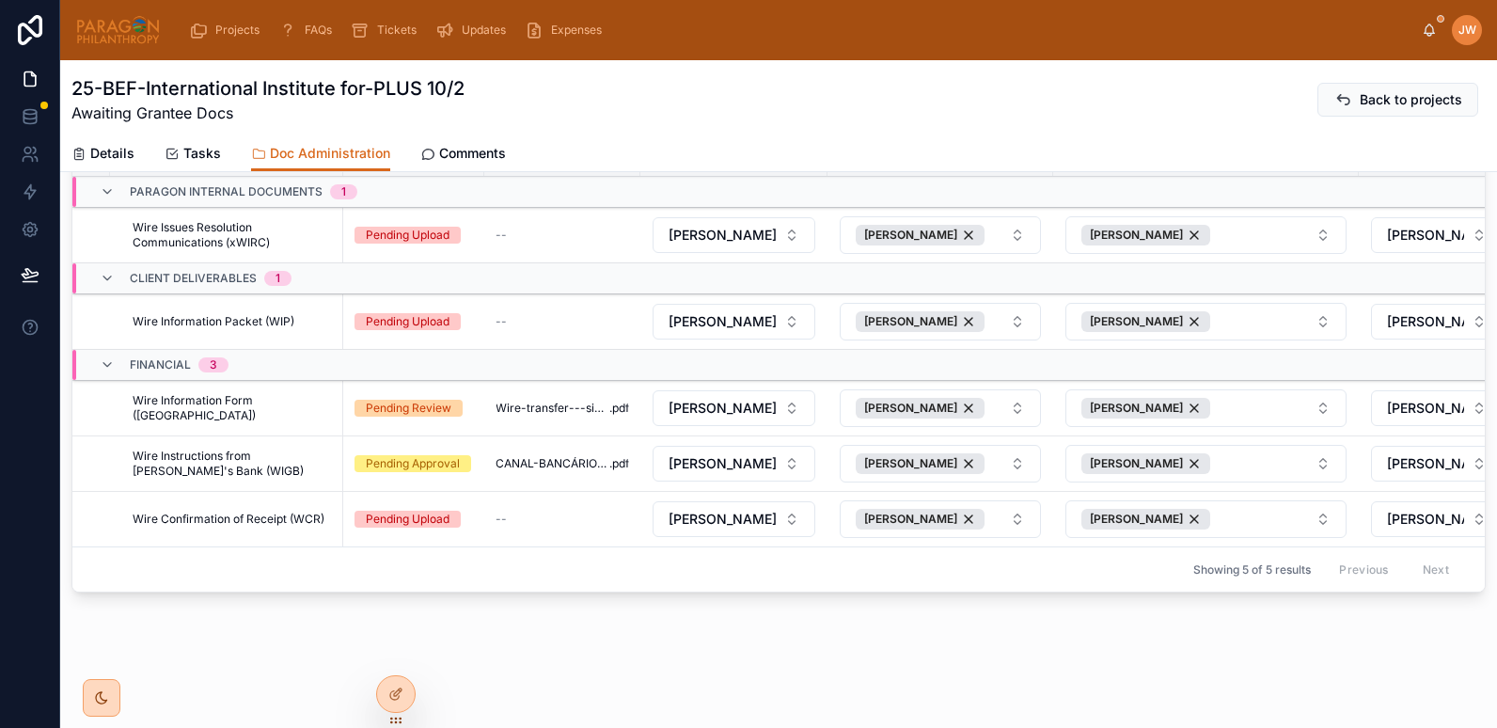
type input "****"
click at [211, 393] on span "Wire Information Form ([GEOGRAPHIC_DATA])" at bounding box center [232, 408] width 199 height 30
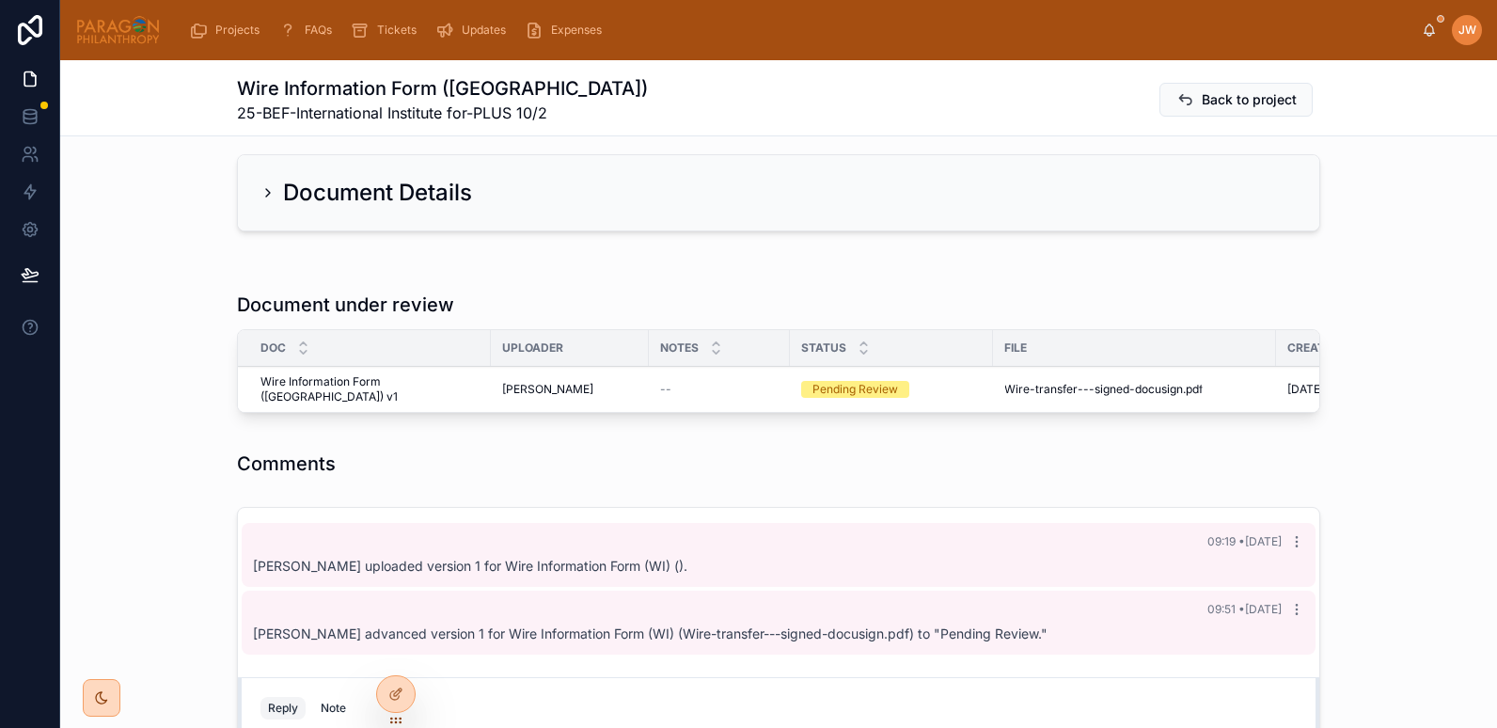
scroll to position [341, 0]
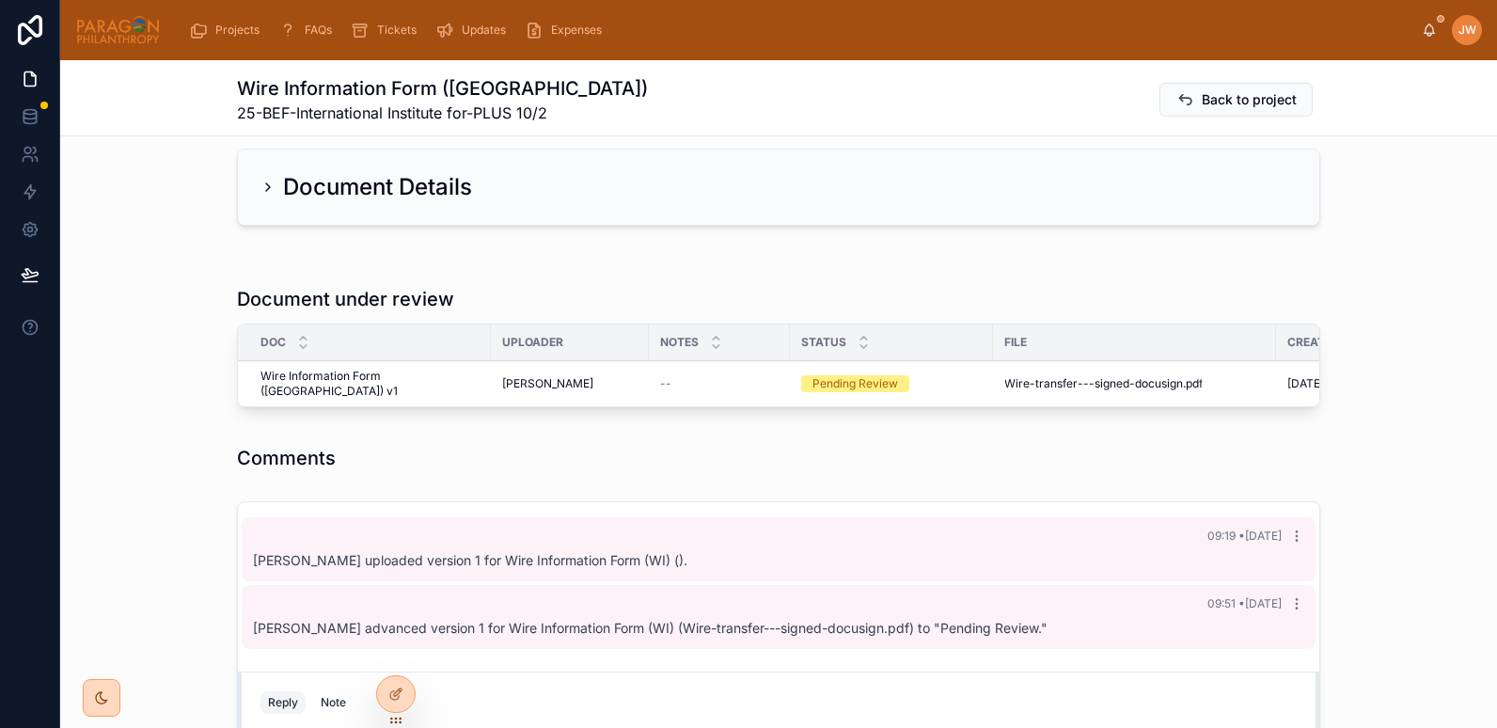
click at [261, 193] on icon at bounding box center [268, 187] width 15 height 15
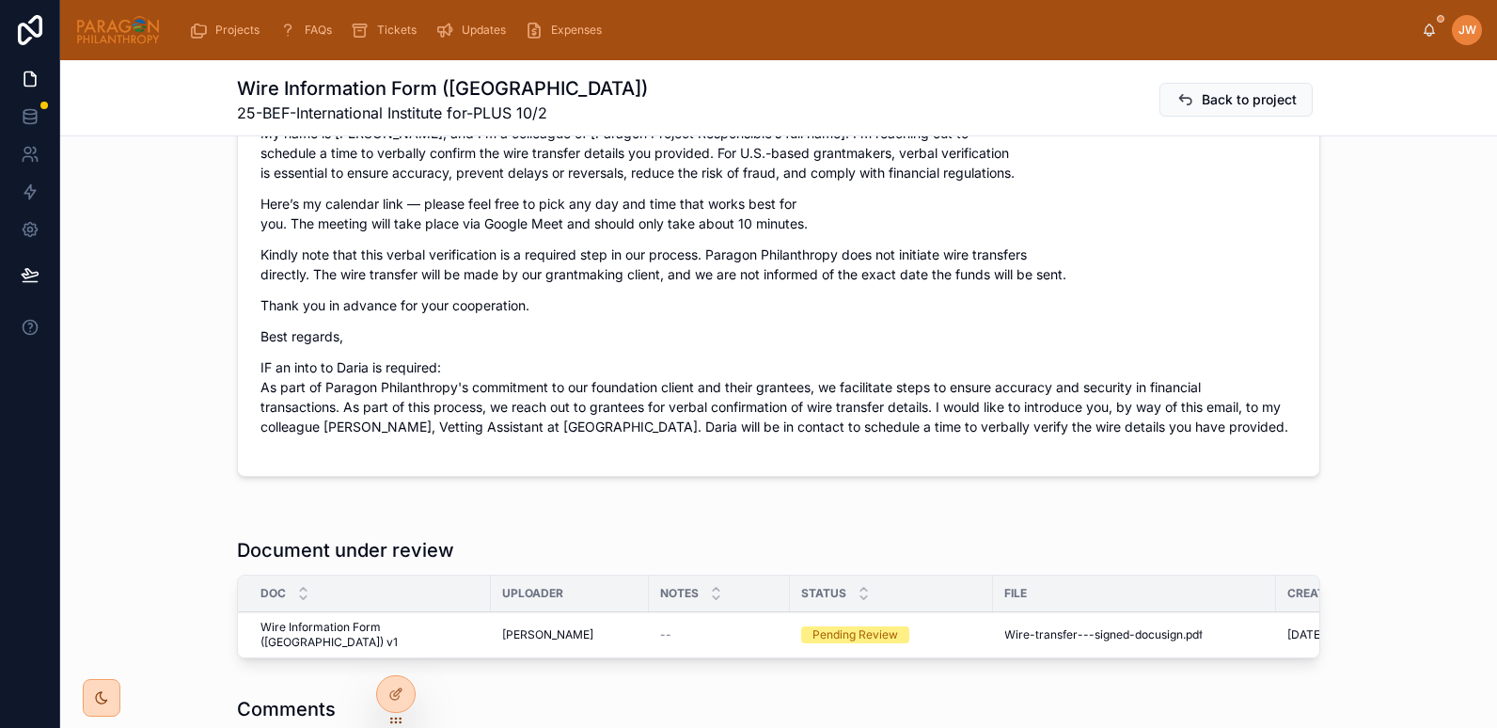
scroll to position [2030, 0]
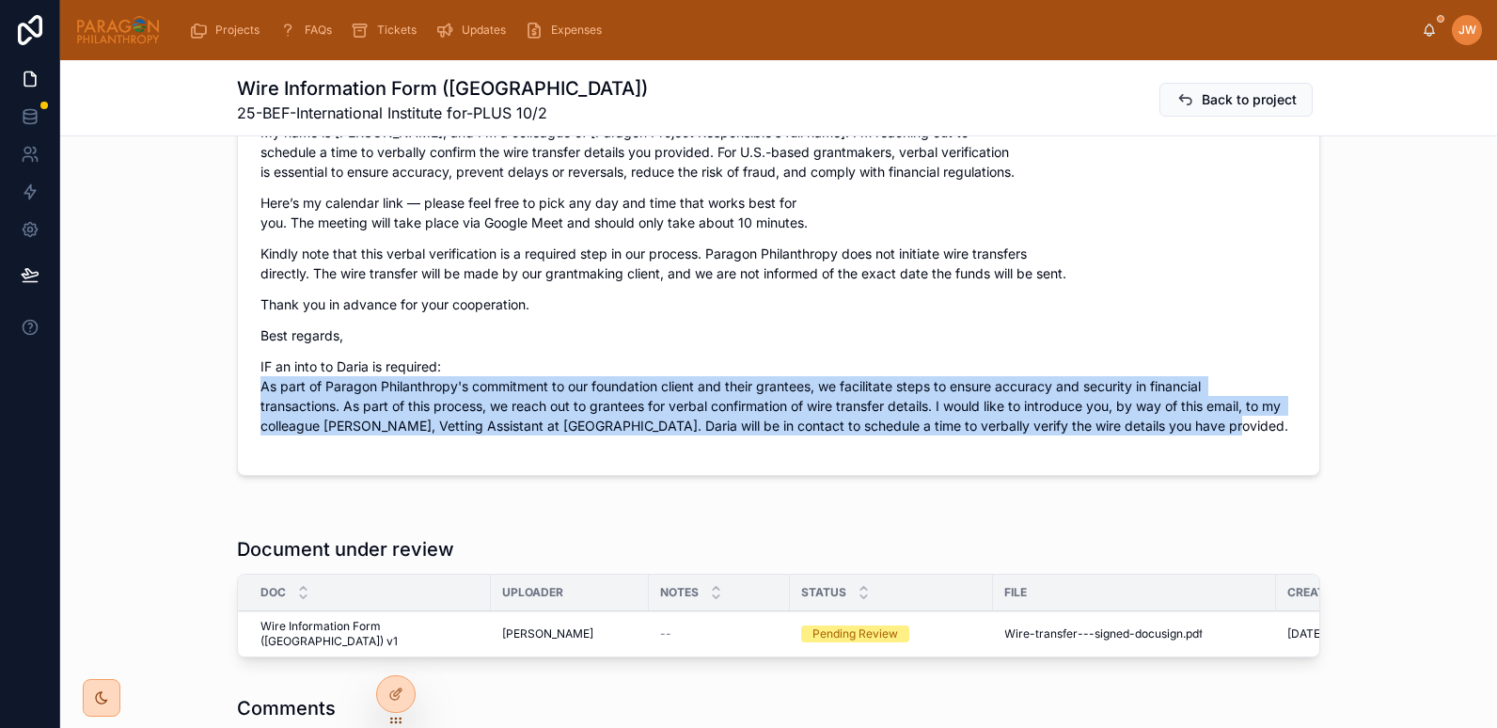
drag, startPoint x: 257, startPoint y: 363, endPoint x: 1299, endPoint y: 412, distance: 1043.4
copy p "As part of Paragon Philanthropy's commitment to our foundation client and their…"
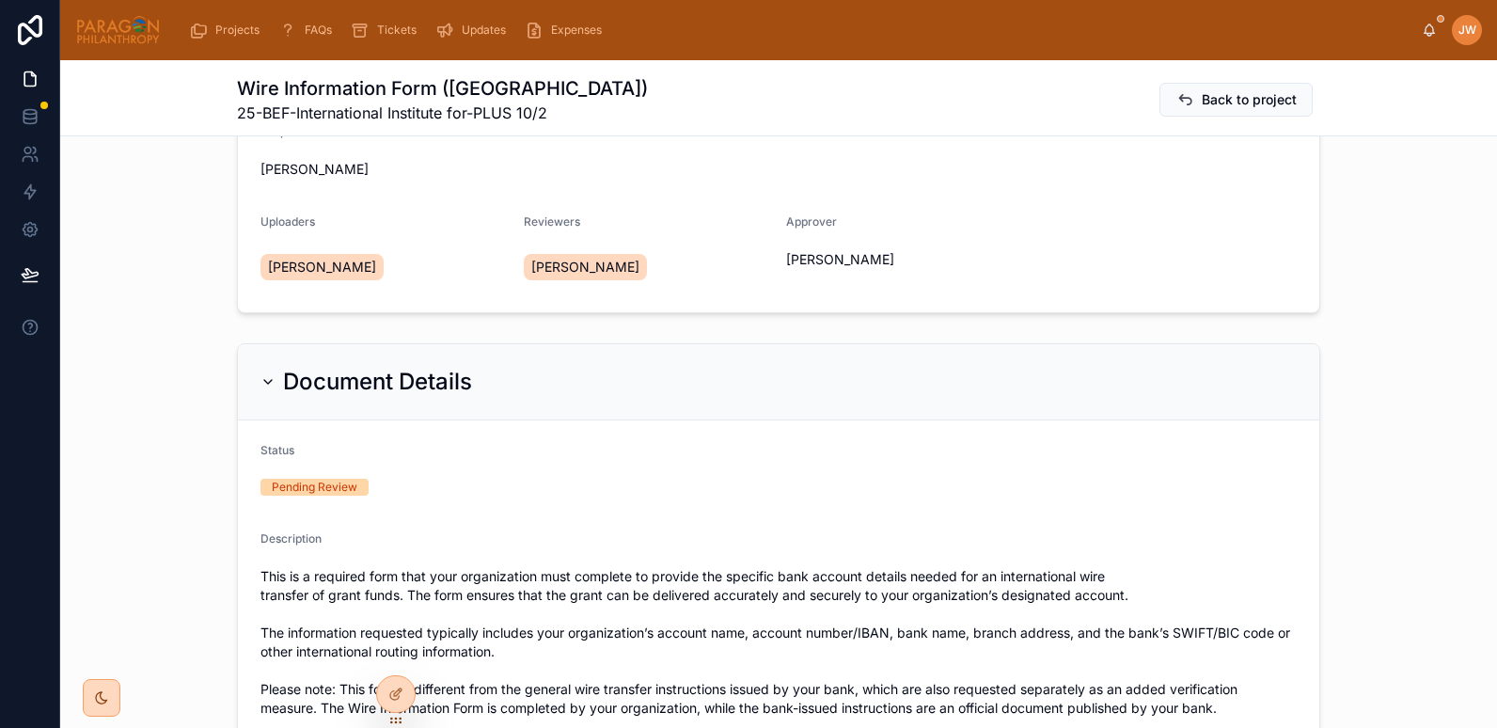
scroll to position [0, 0]
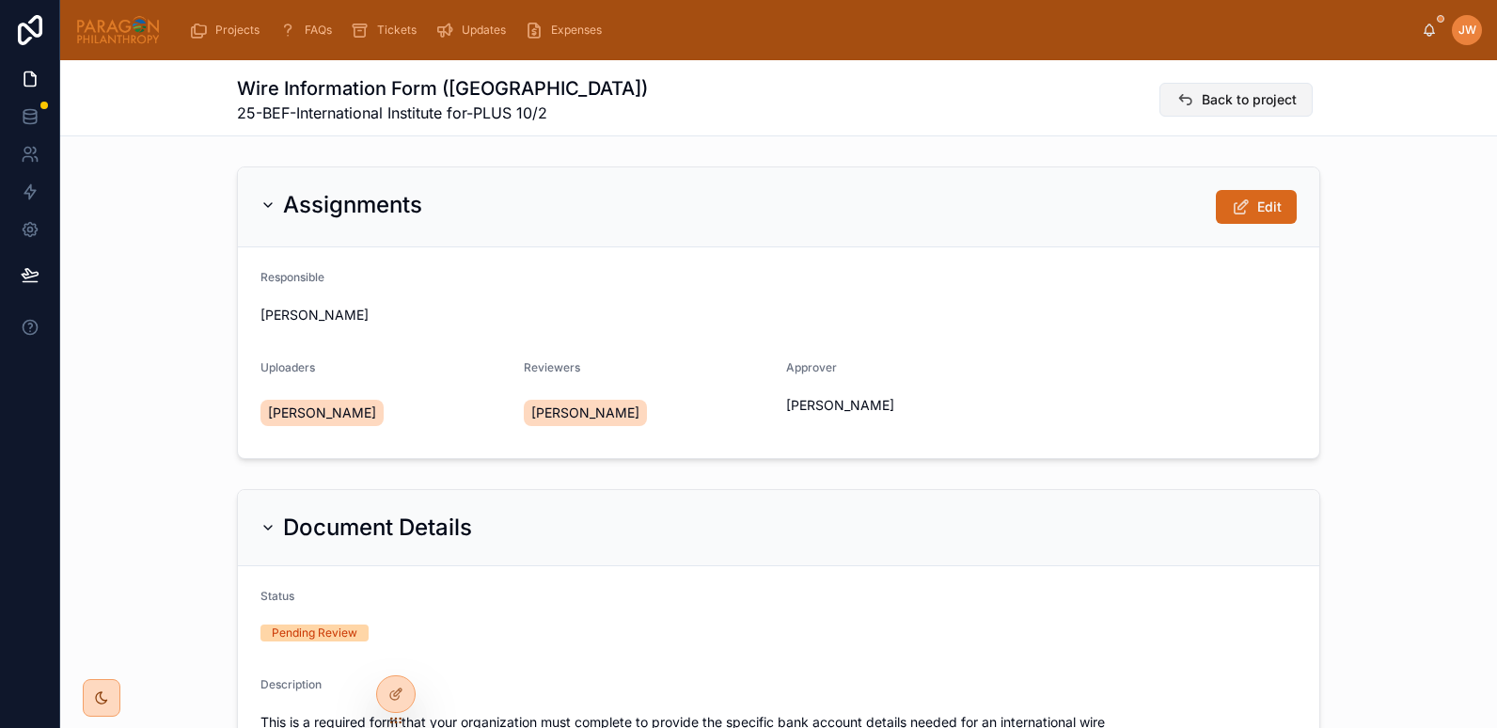
click at [1180, 97] on icon at bounding box center [1185, 99] width 19 height 19
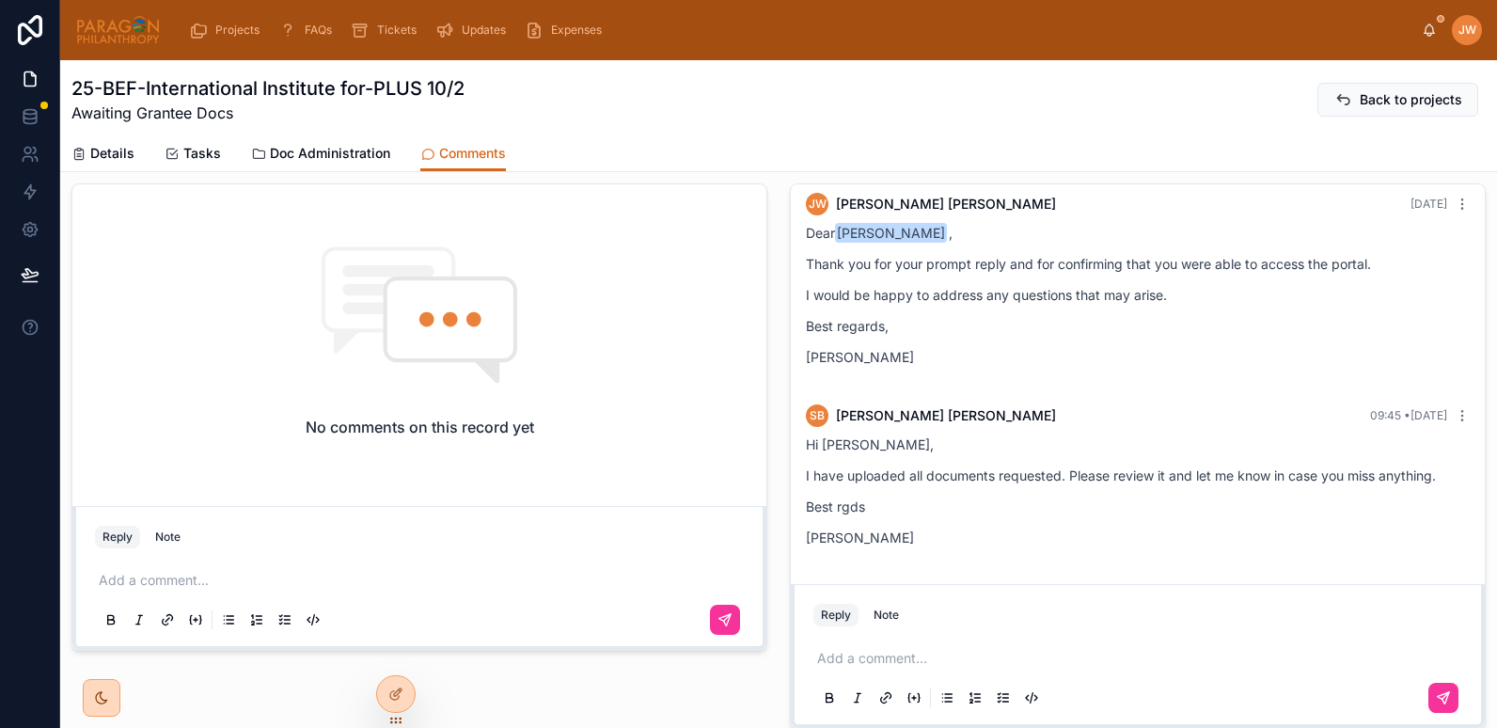
scroll to position [630, 0]
click at [873, 671] on div "Add a comment..." at bounding box center [1138, 676] width 649 height 79
click at [863, 660] on p at bounding box center [1141, 657] width 649 height 19
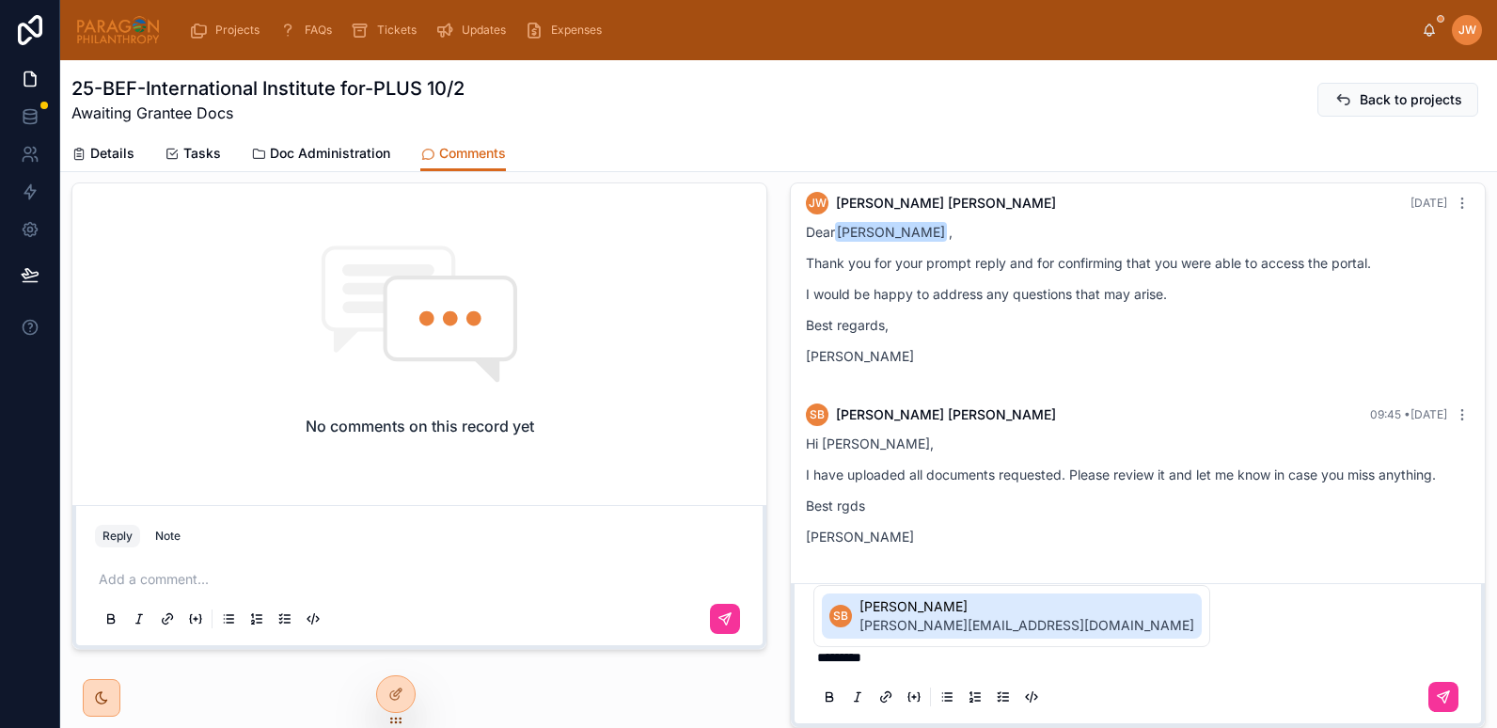
click at [879, 615] on span "[PERSON_NAME]" at bounding box center [1027, 606] width 335 height 19
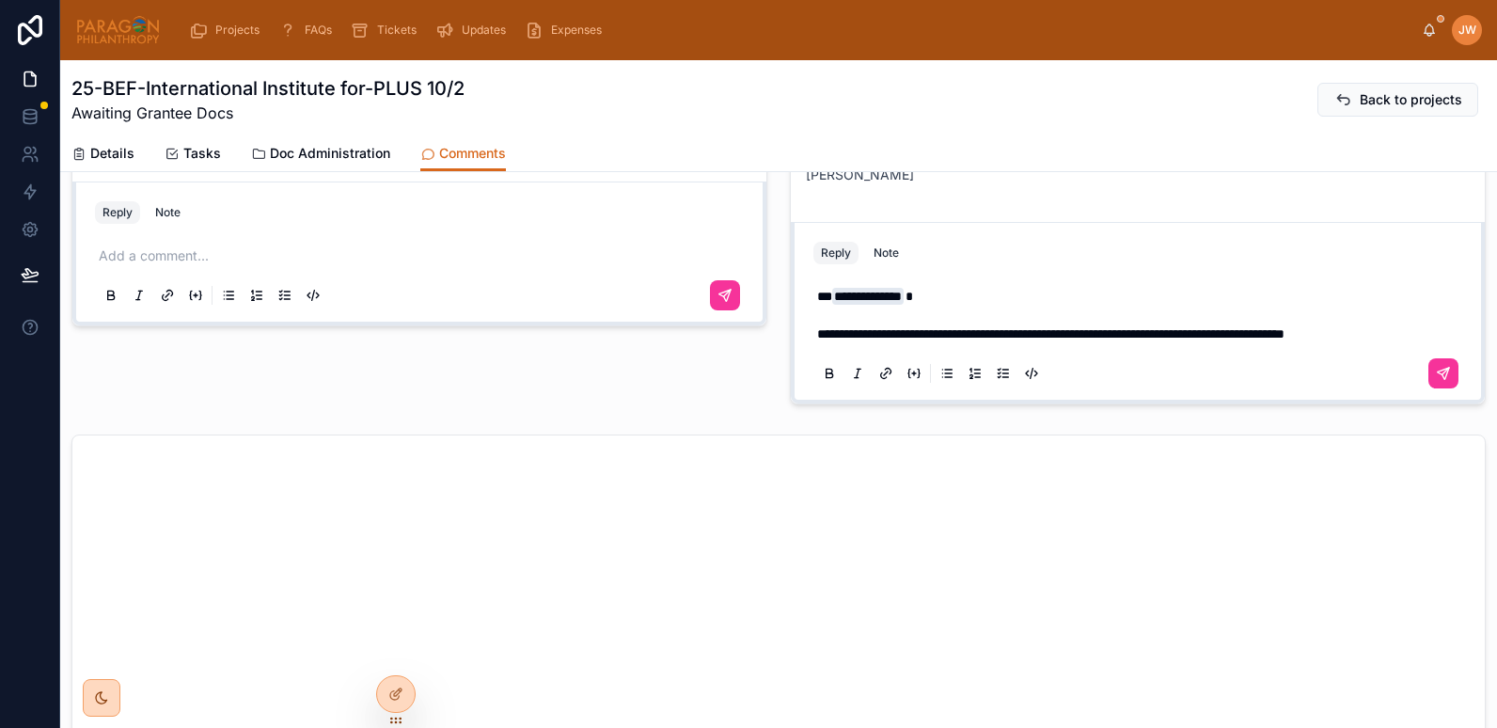
scroll to position [935, 0]
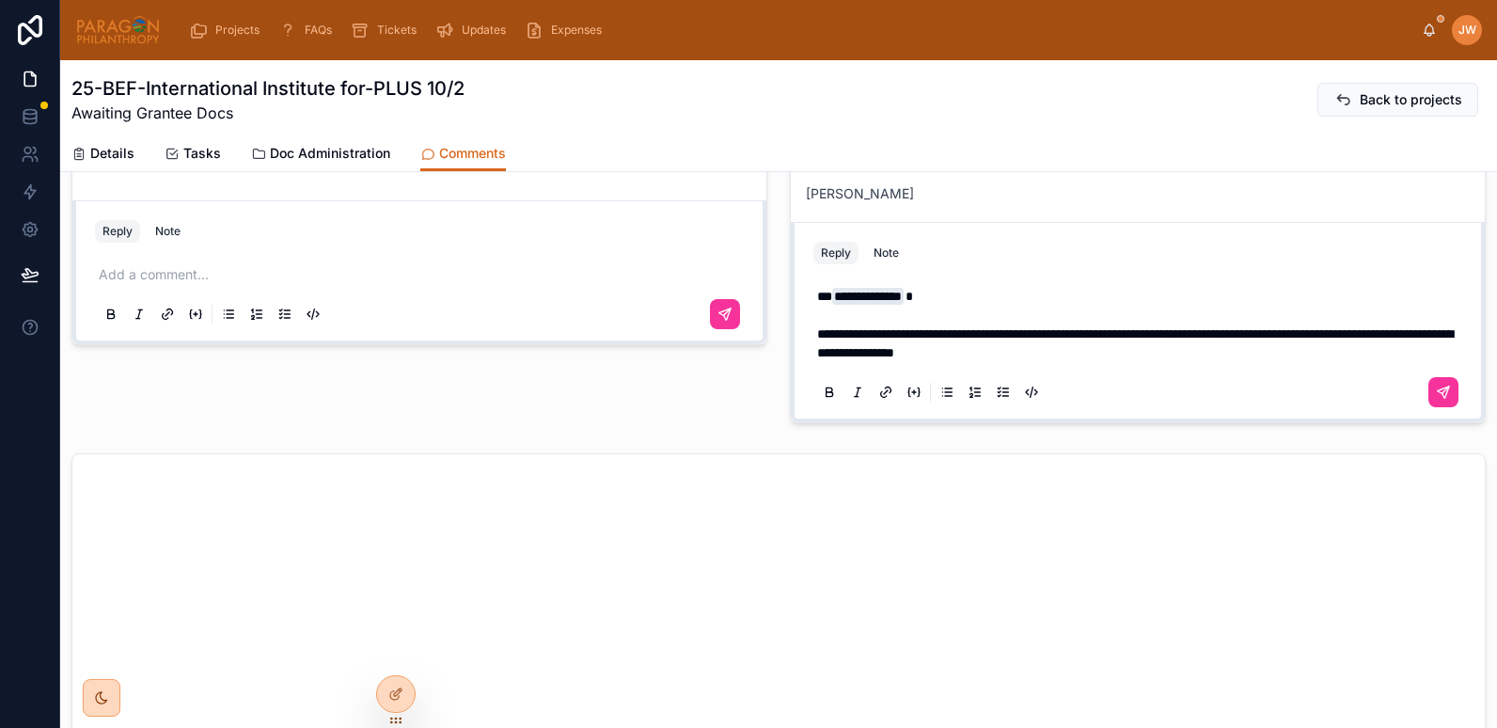
click at [1133, 340] on span "**********" at bounding box center [1135, 343] width 636 height 32
click at [1133, 355] on p "**********" at bounding box center [1141, 324] width 649 height 75
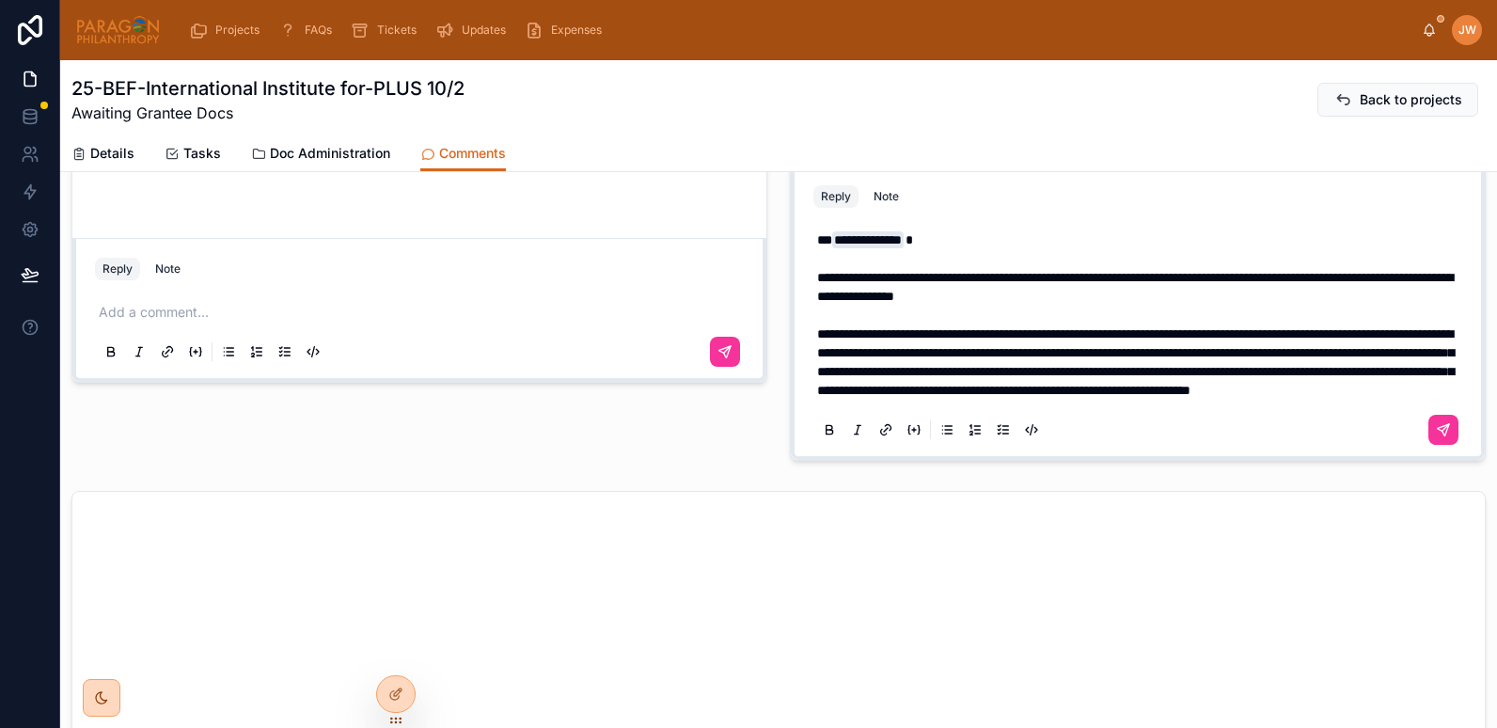
scroll to position [822, 0]
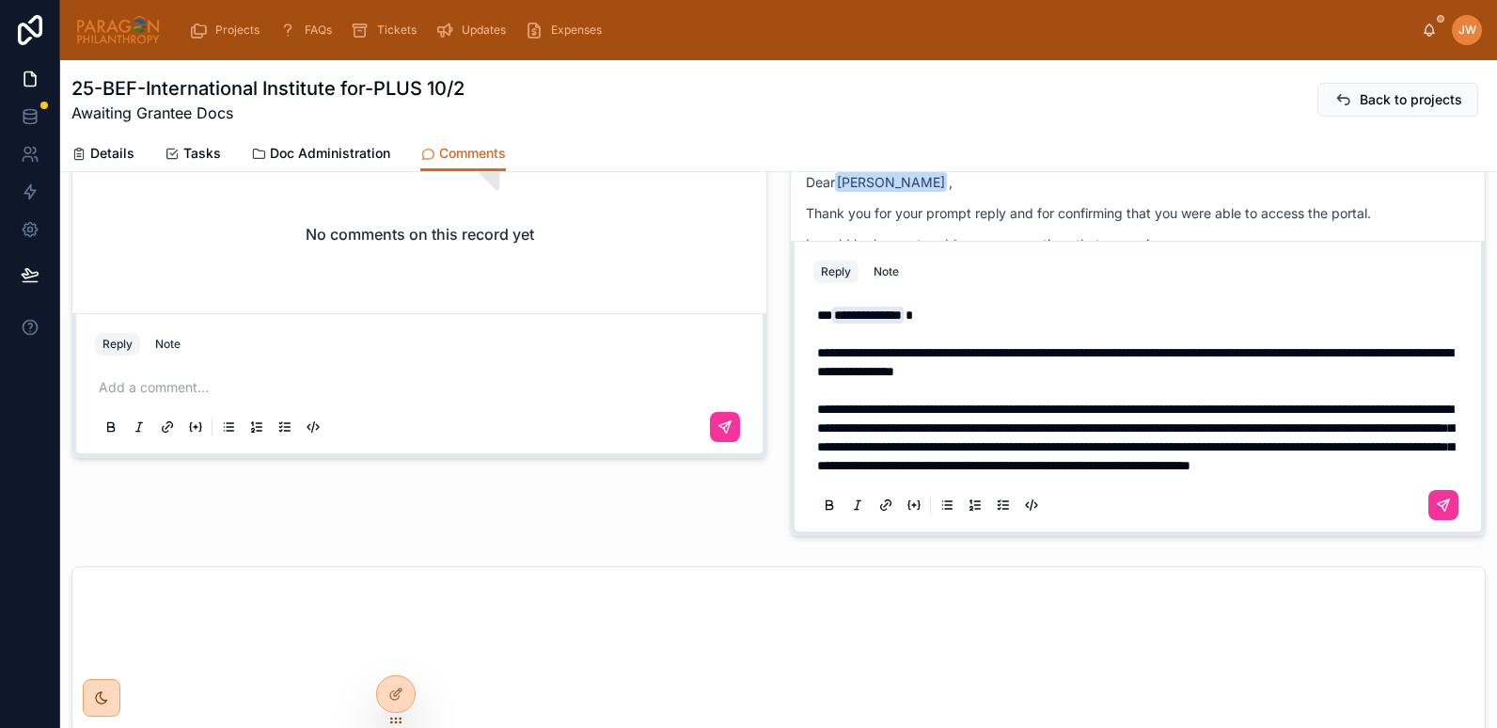
click at [1272, 462] on p "**********" at bounding box center [1141, 390] width 649 height 169
click at [1260, 452] on span "**********" at bounding box center [1135, 438] width 637 height 70
click at [1260, 456] on p "**********" at bounding box center [1141, 390] width 649 height 169
click at [1244, 467] on p "**********" at bounding box center [1141, 390] width 649 height 169
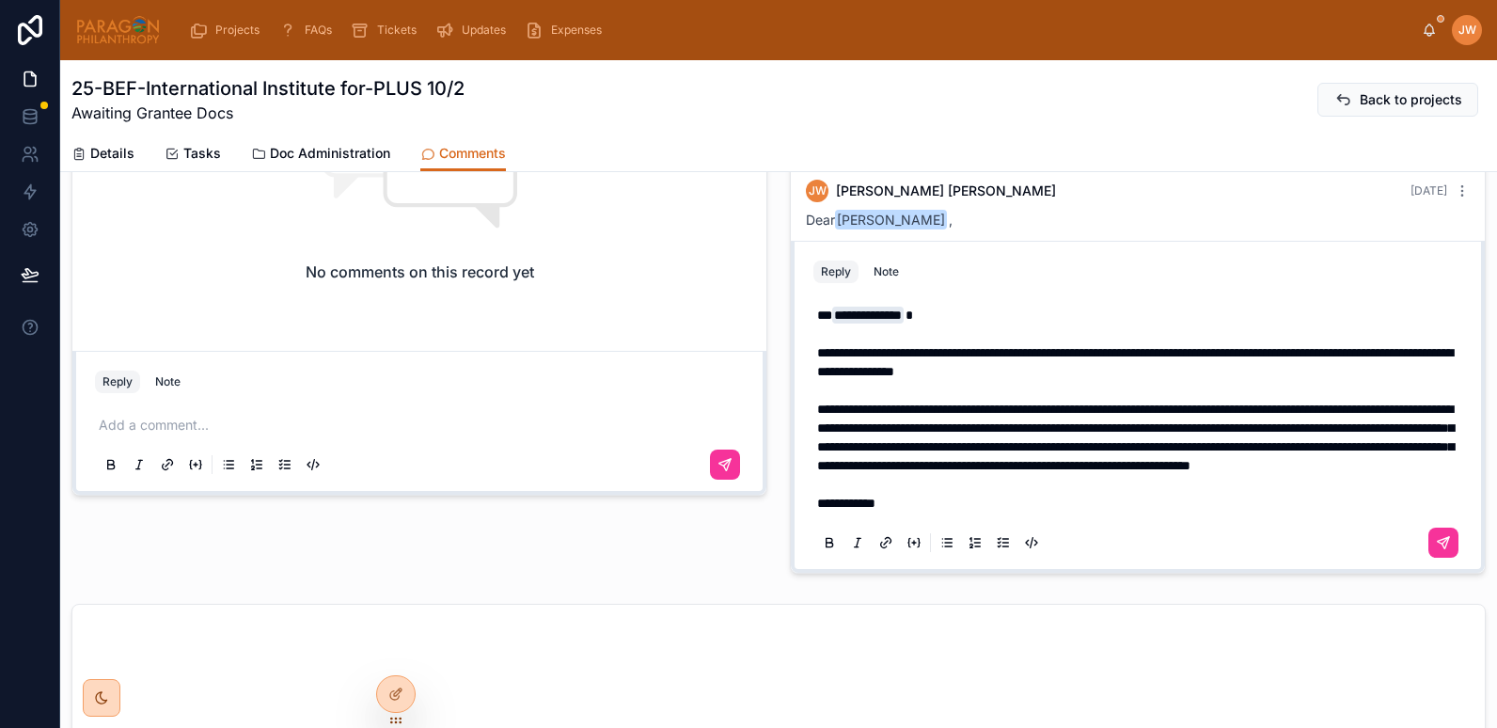
scroll to position [766, 0]
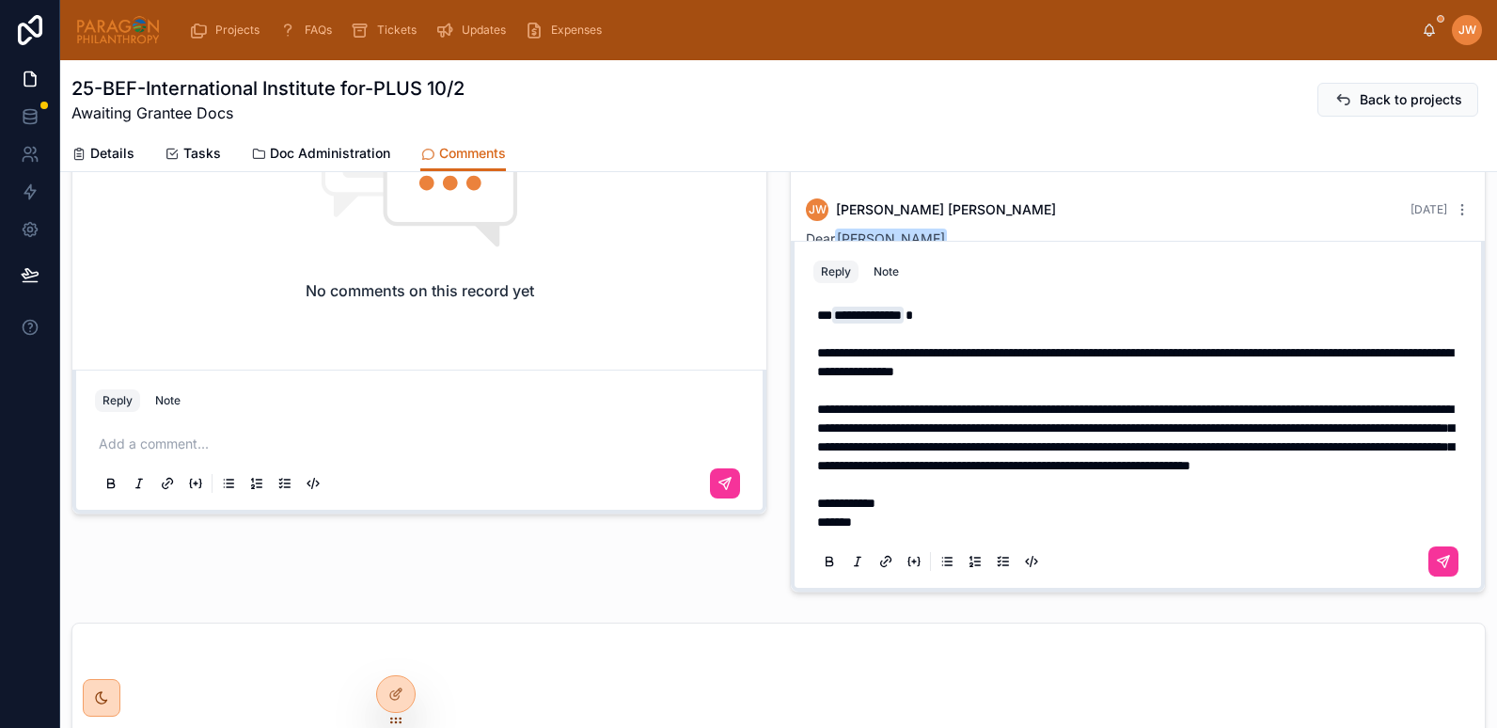
click at [1025, 414] on span "**********" at bounding box center [1135, 438] width 637 height 70
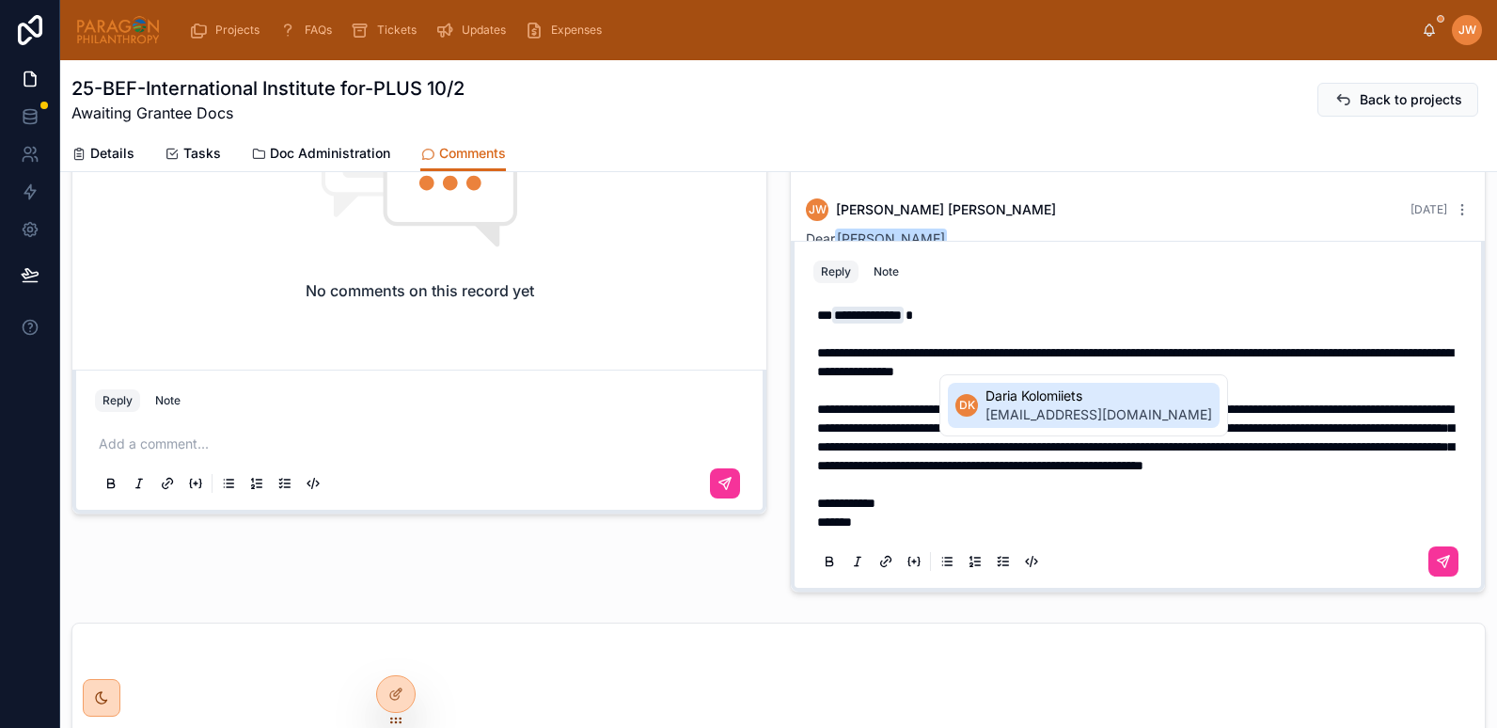
click at [1038, 415] on span "daria@paragonphilanthropy.com" at bounding box center [1099, 414] width 227 height 19
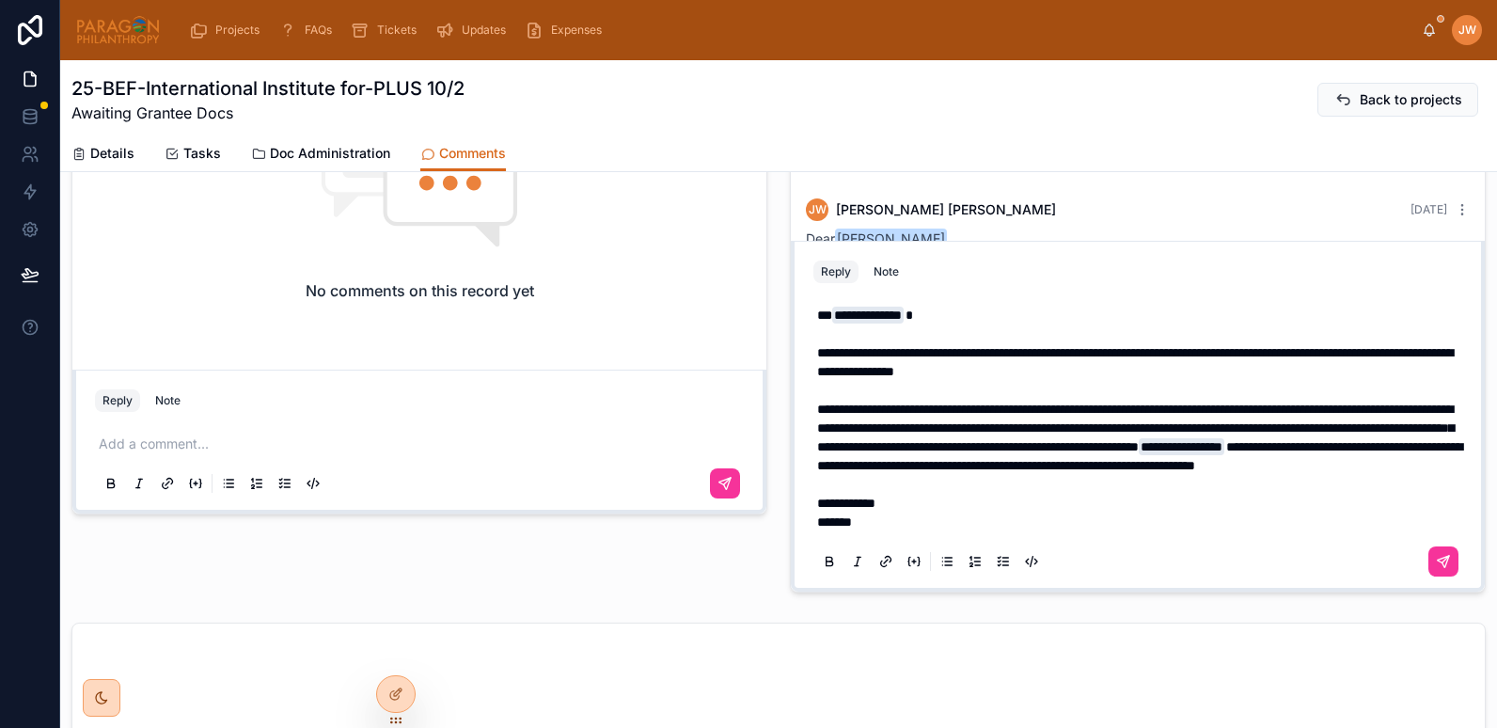
click at [1275, 481] on p "**********" at bounding box center [1141, 419] width 649 height 226
click at [1007, 356] on span "**********" at bounding box center [1135, 362] width 636 height 32
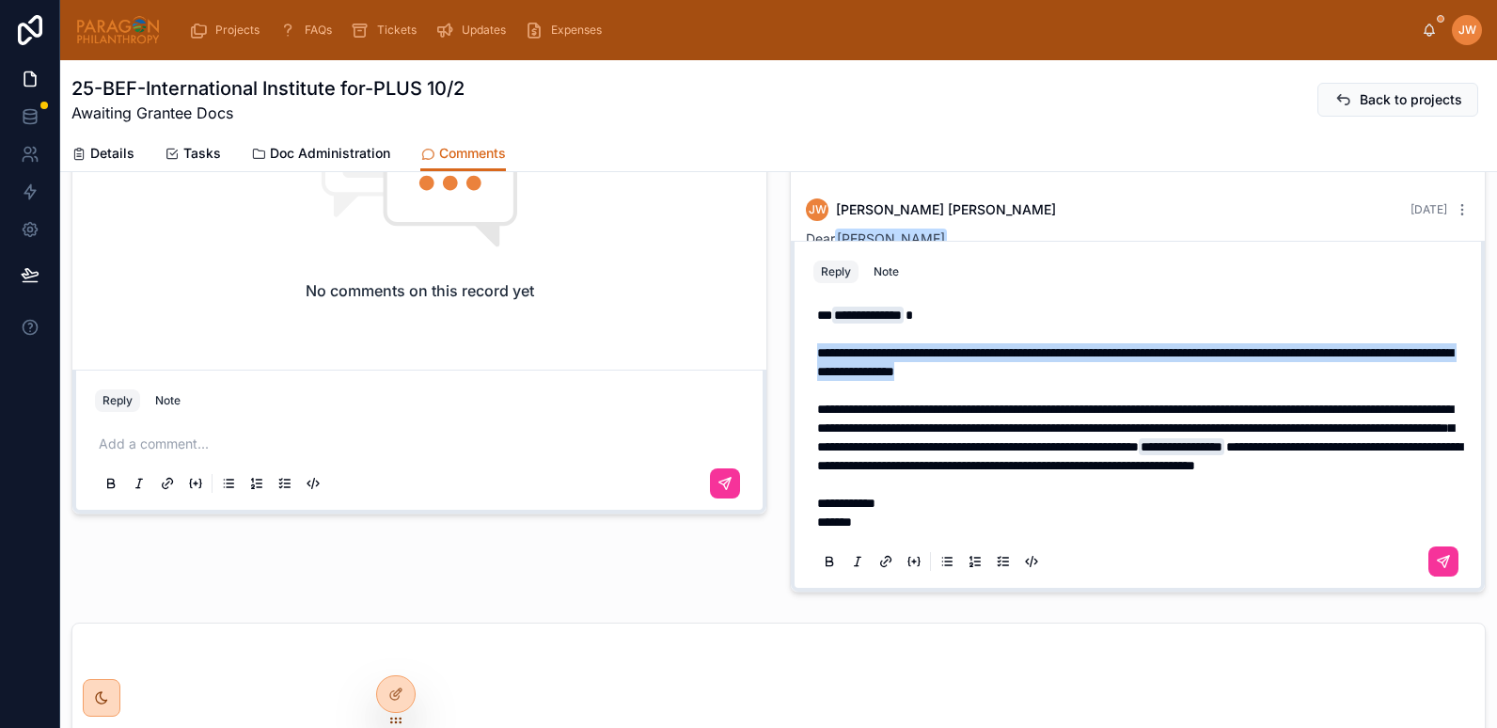
drag, startPoint x: 1153, startPoint y: 347, endPoint x: 795, endPoint y: 329, distance: 358.8
click at [802, 329] on div "**********" at bounding box center [1138, 437] width 672 height 301
copy span "**********"
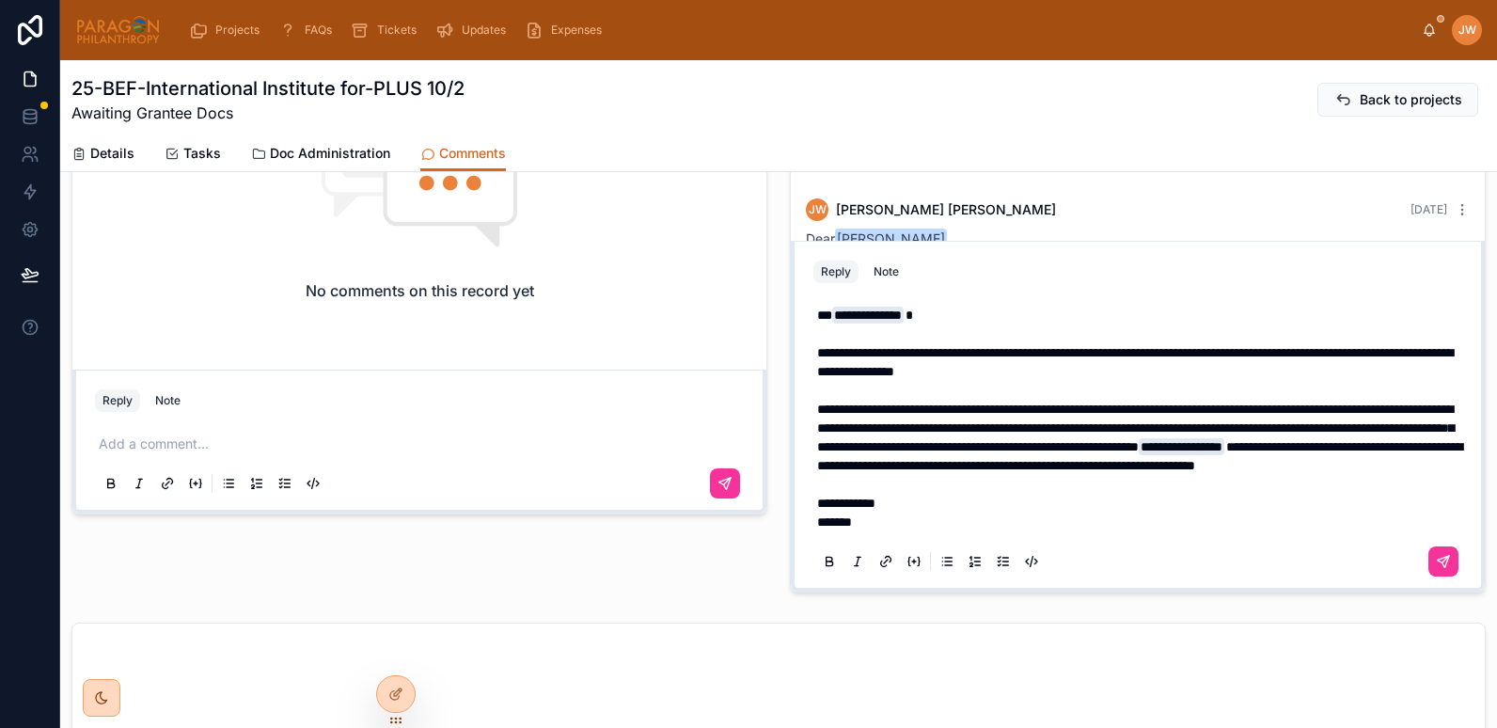
click at [1034, 420] on span "**********" at bounding box center [1135, 428] width 637 height 51
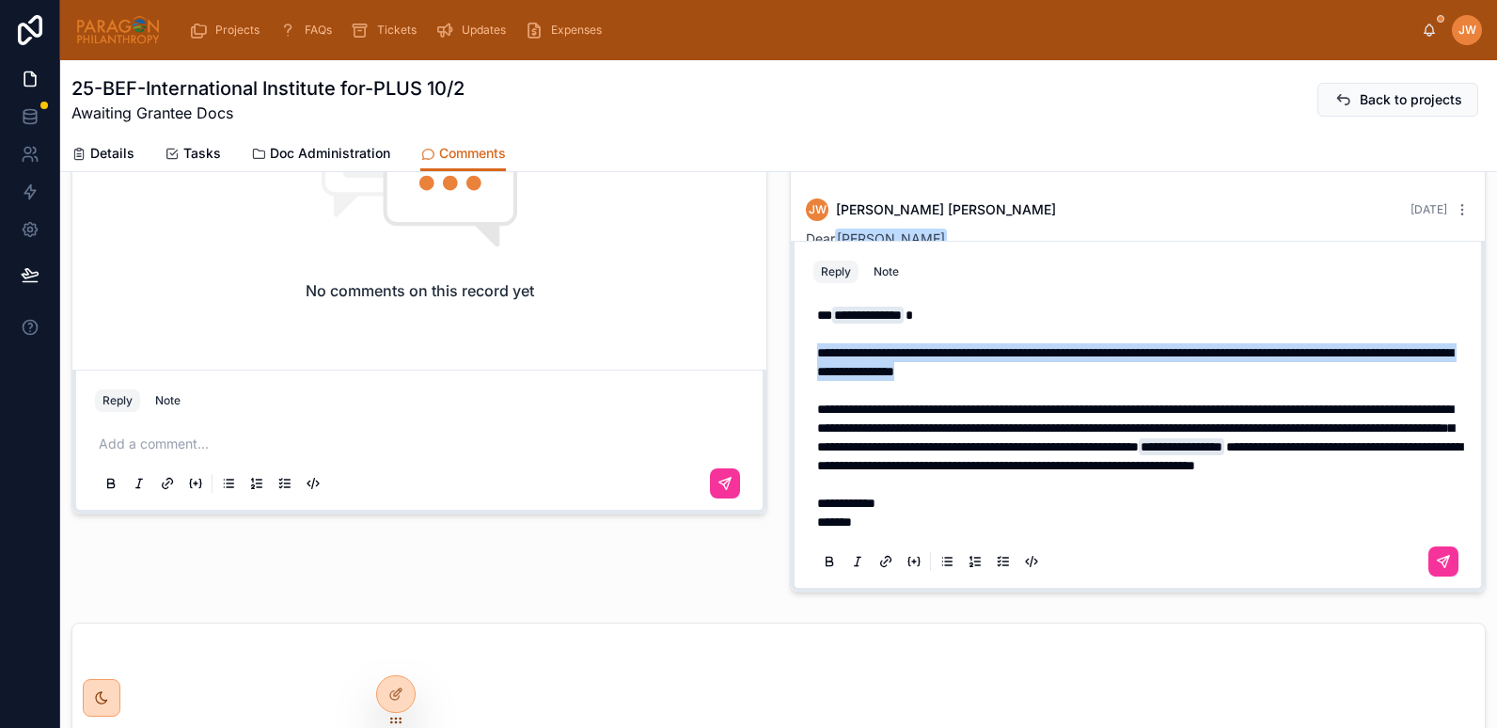
drag, startPoint x: 1121, startPoint y: 357, endPoint x: 803, endPoint y: 335, distance: 318.7
click at [803, 335] on div "**********" at bounding box center [1138, 437] width 672 height 301
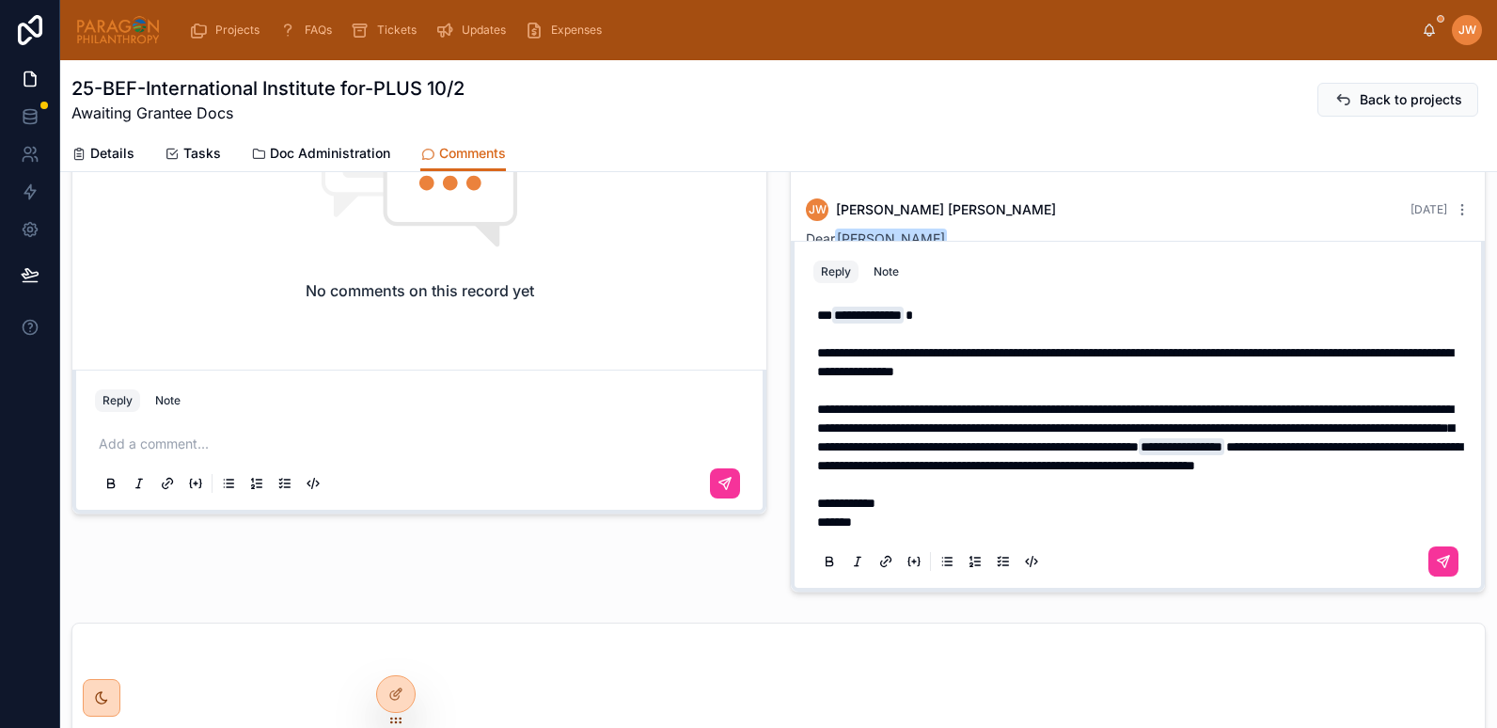
click at [1232, 415] on span "**********" at bounding box center [1135, 428] width 637 height 51
click at [1257, 480] on p "**********" at bounding box center [1141, 419] width 649 height 226
click at [1243, 476] on p "**********" at bounding box center [1141, 419] width 649 height 226
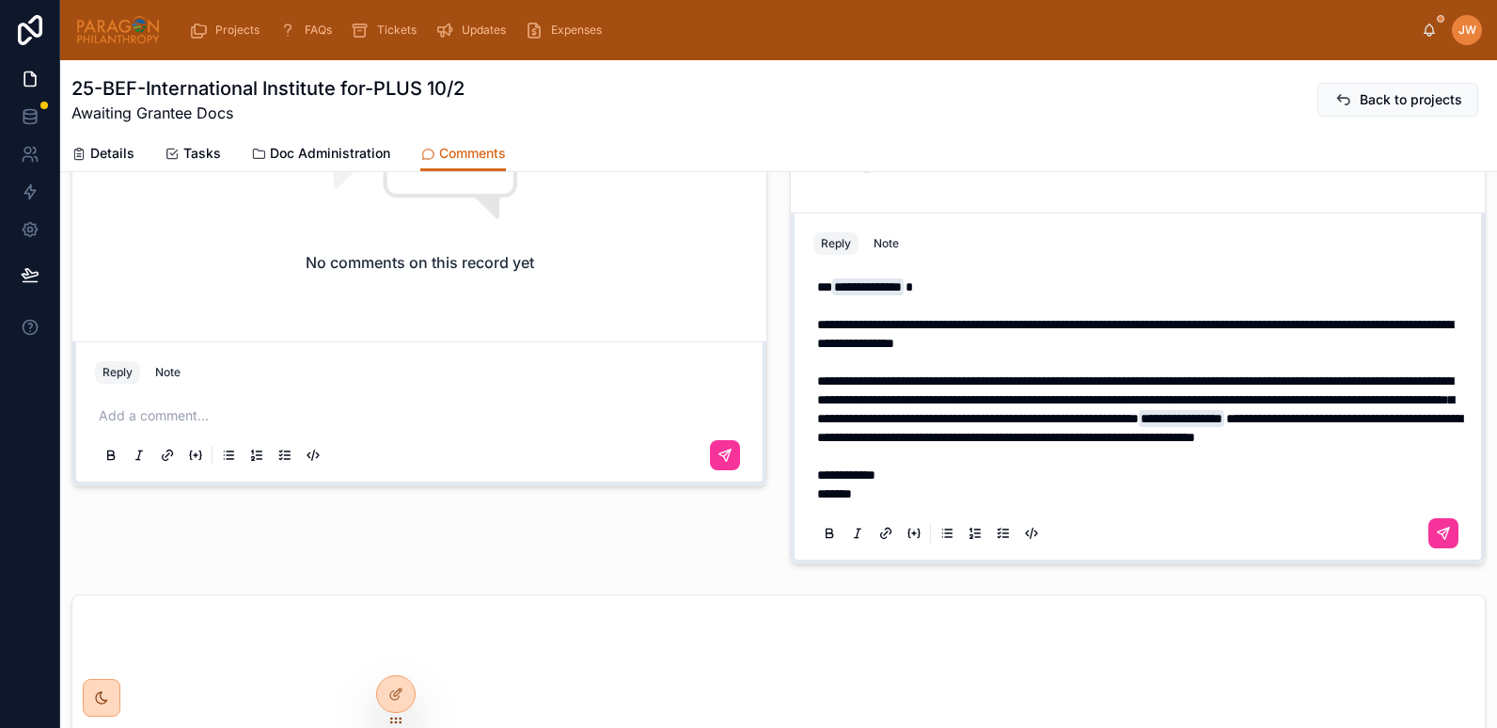
scroll to position [795, 0]
click at [882, 492] on p "**********" at bounding box center [1141, 390] width 649 height 226
click at [1436, 531] on icon at bounding box center [1443, 532] width 15 height 15
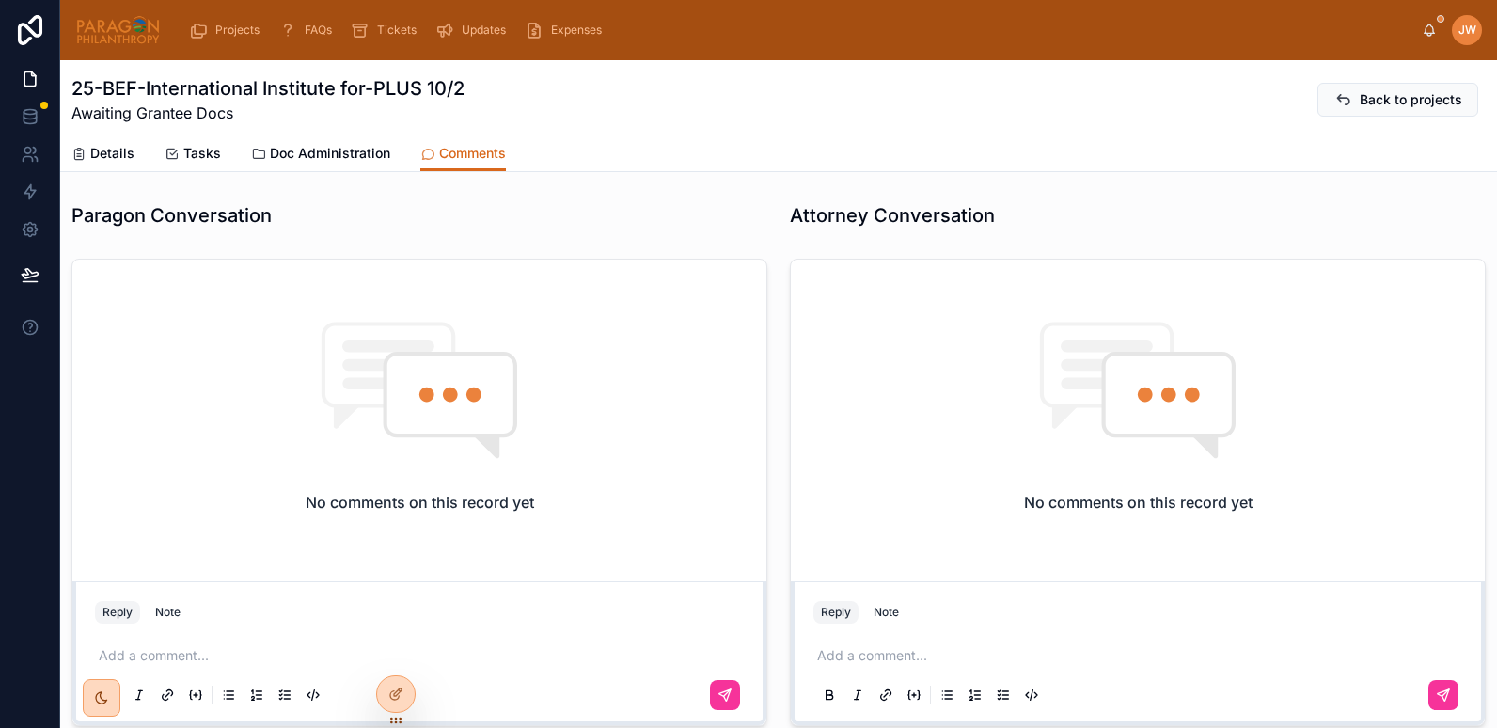
scroll to position [567, 0]
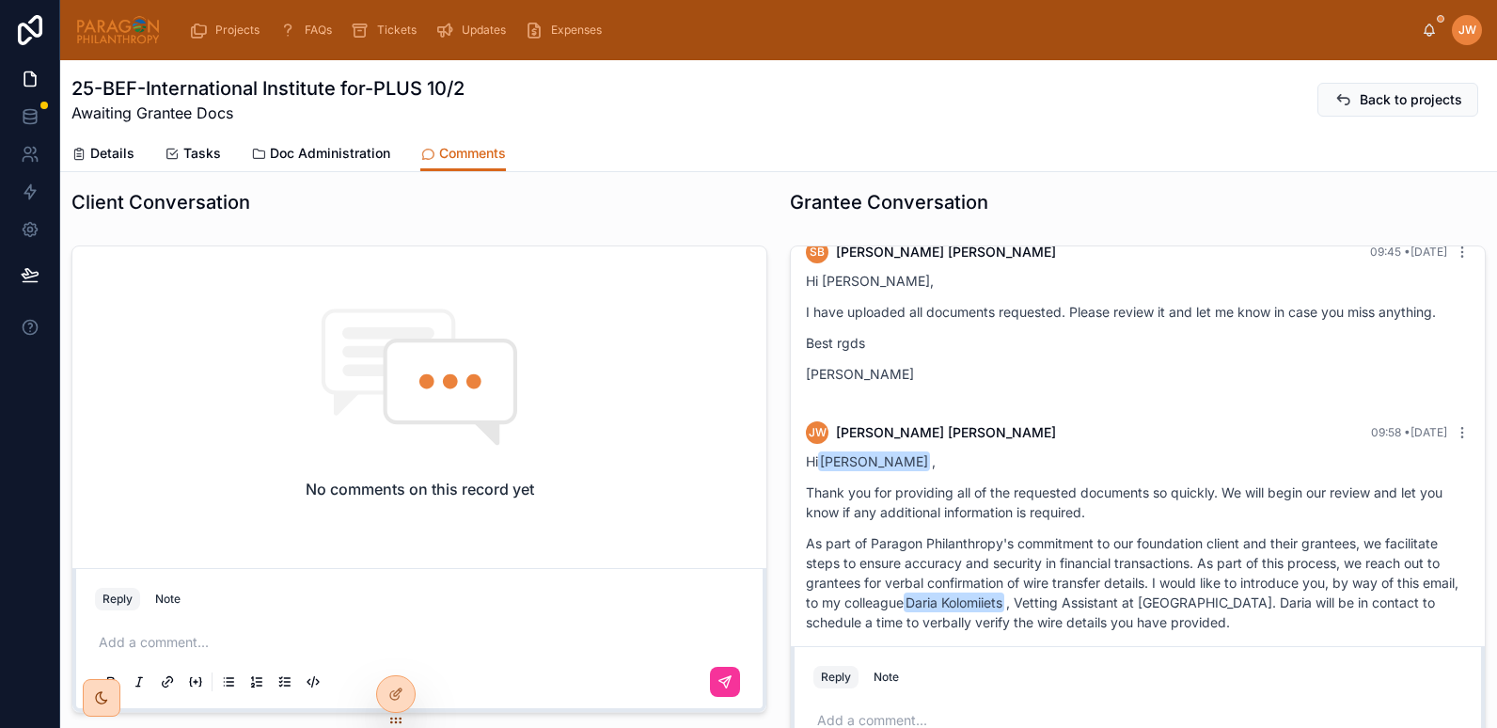
click at [187, 643] on p at bounding box center [423, 642] width 649 height 19
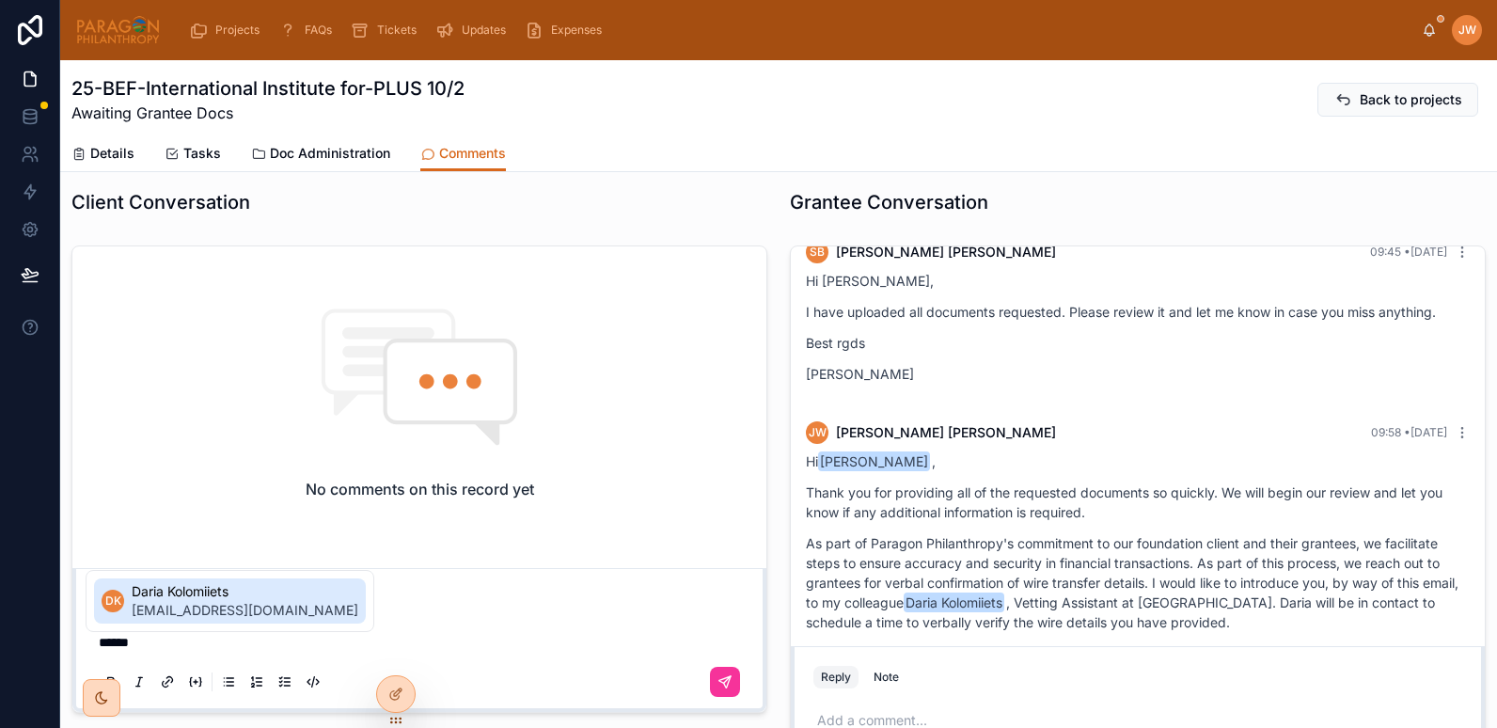
click at [174, 612] on span "daria@paragonphilanthropy.com" at bounding box center [245, 610] width 227 height 19
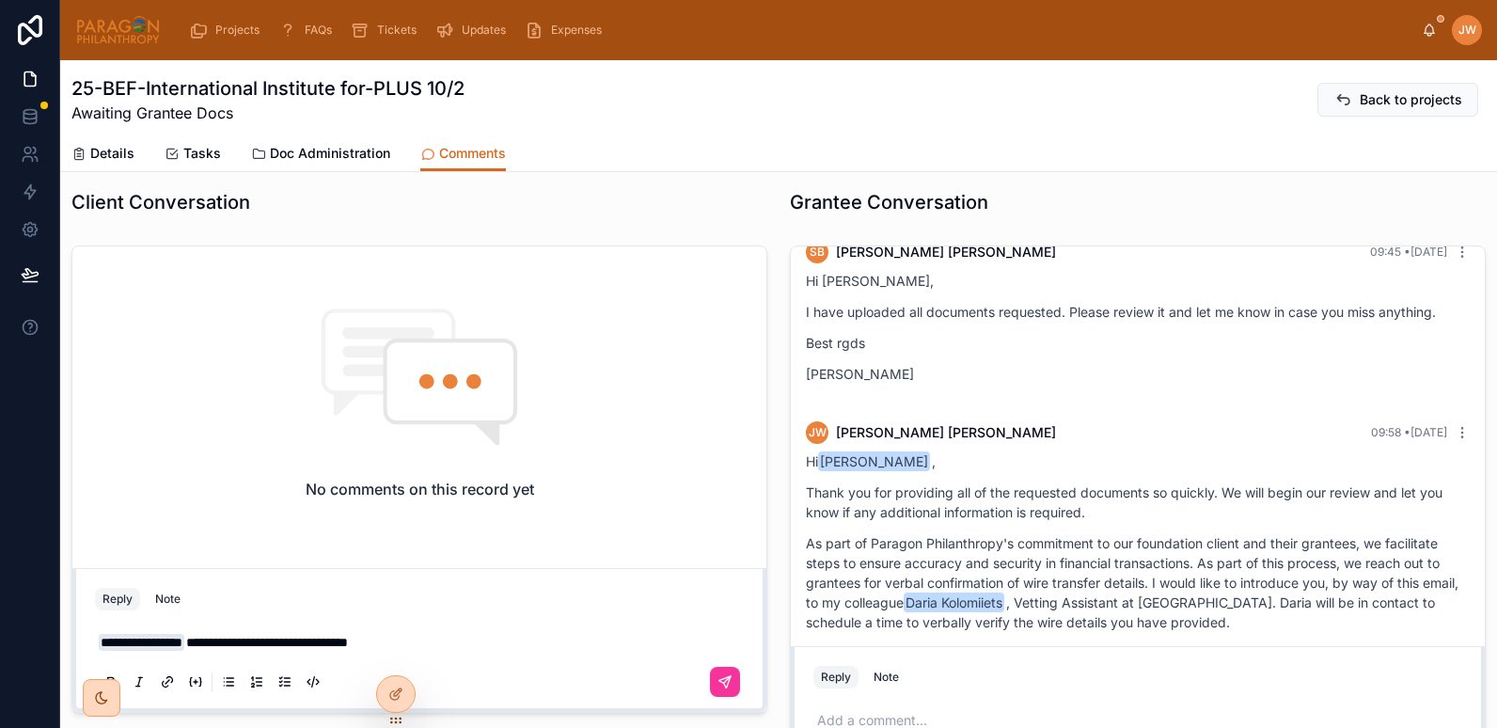
scroll to position [635, 0]
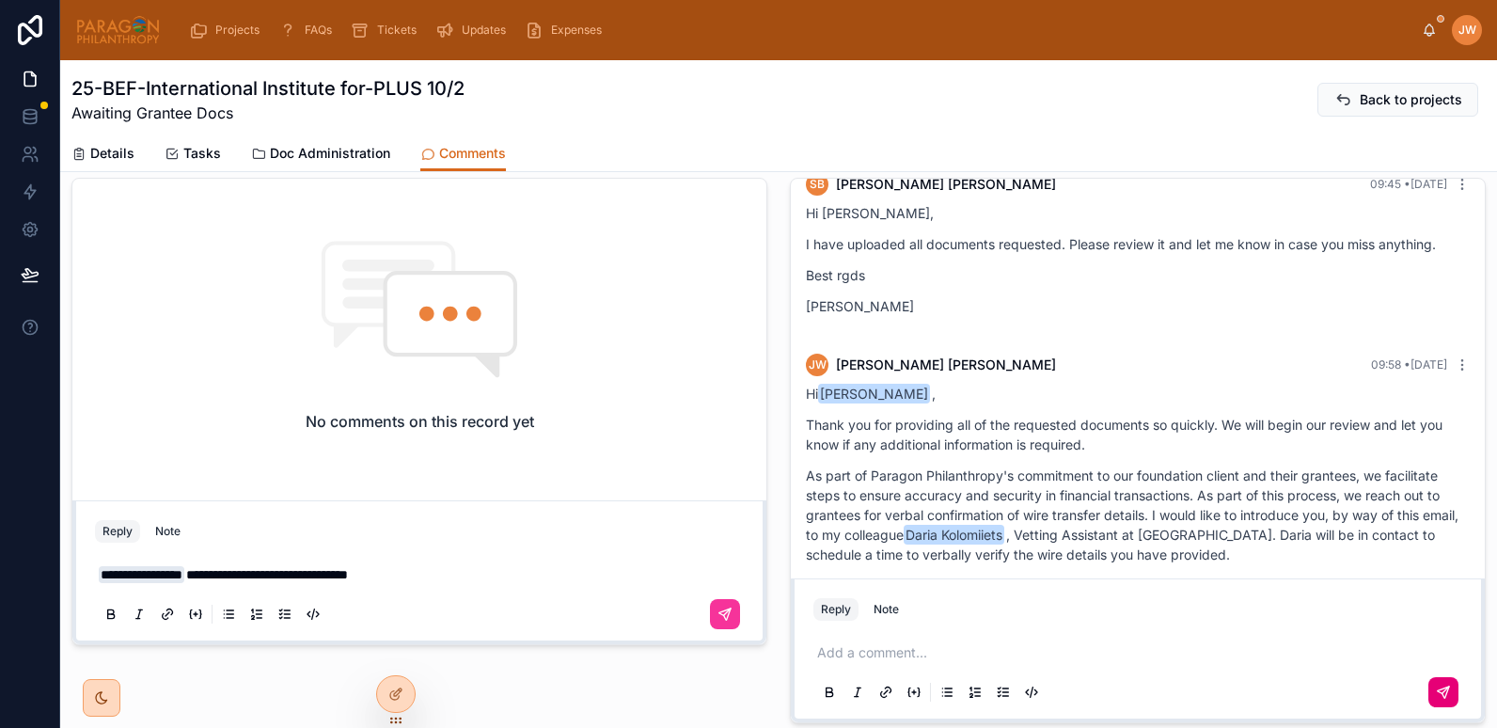
click at [242, 569] on span "**********" at bounding box center [267, 574] width 162 height 13
click at [499, 565] on p "**********" at bounding box center [423, 574] width 649 height 19
click at [489, 565] on p "**********" at bounding box center [423, 574] width 649 height 19
click at [479, 579] on p "**********" at bounding box center [423, 574] width 649 height 19
click at [723, 620] on icon at bounding box center [725, 614] width 15 height 15
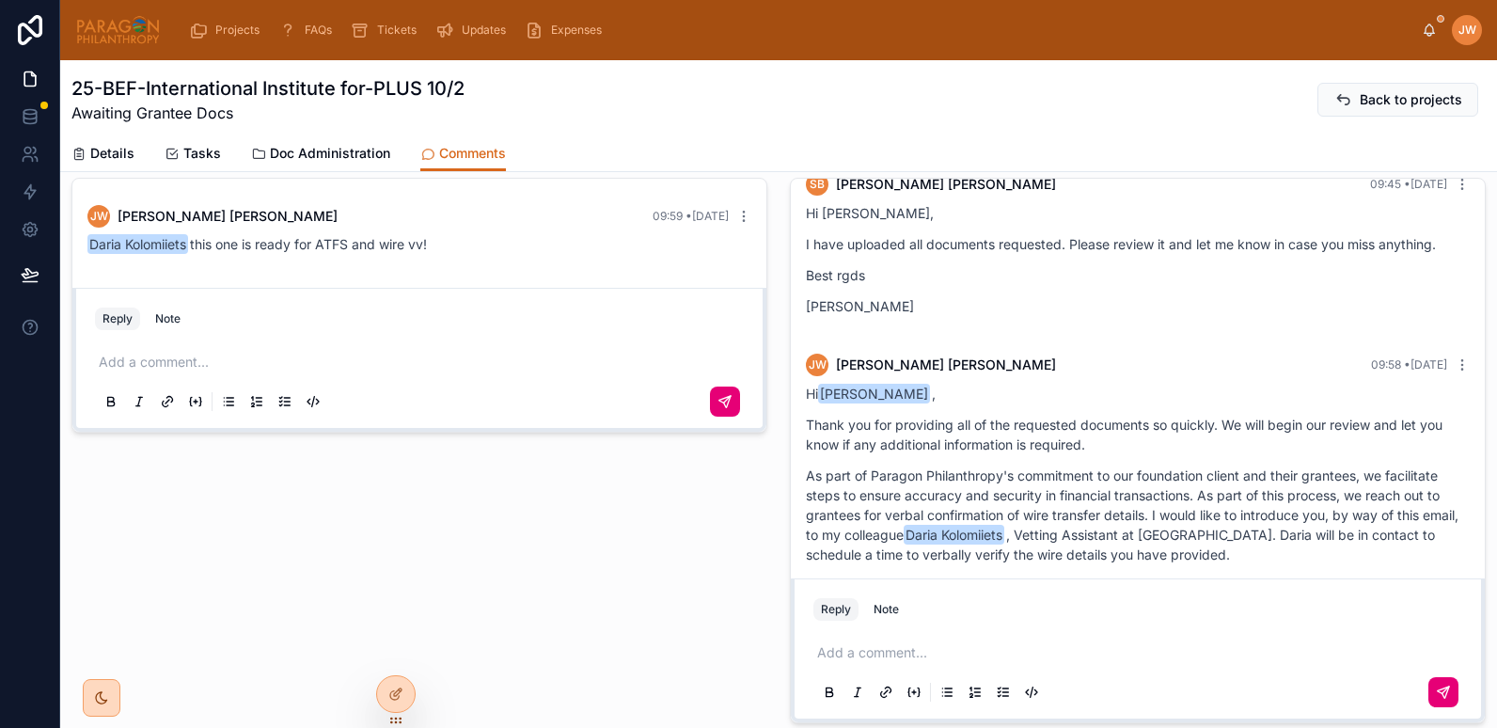
scroll to position [0, 0]
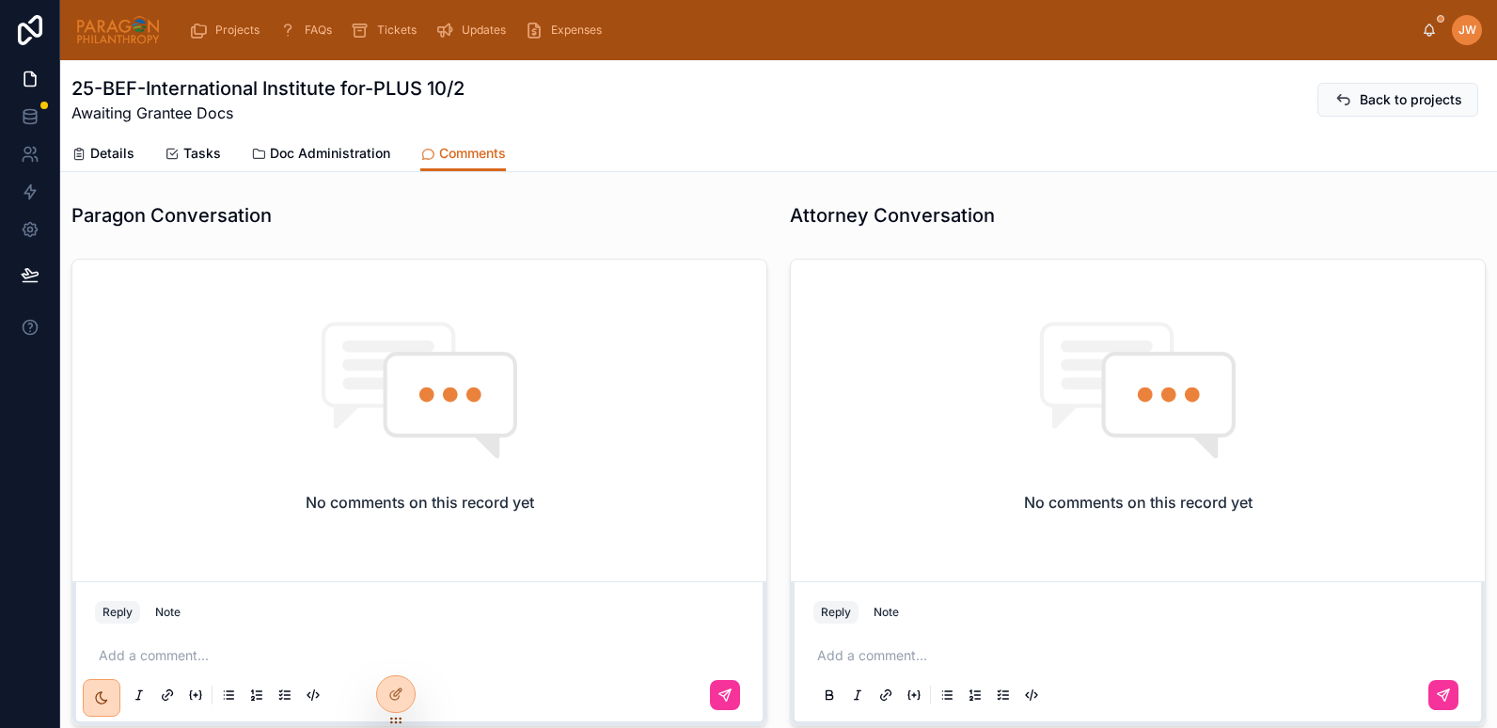
click at [103, 160] on span "Details" at bounding box center [112, 153] width 44 height 19
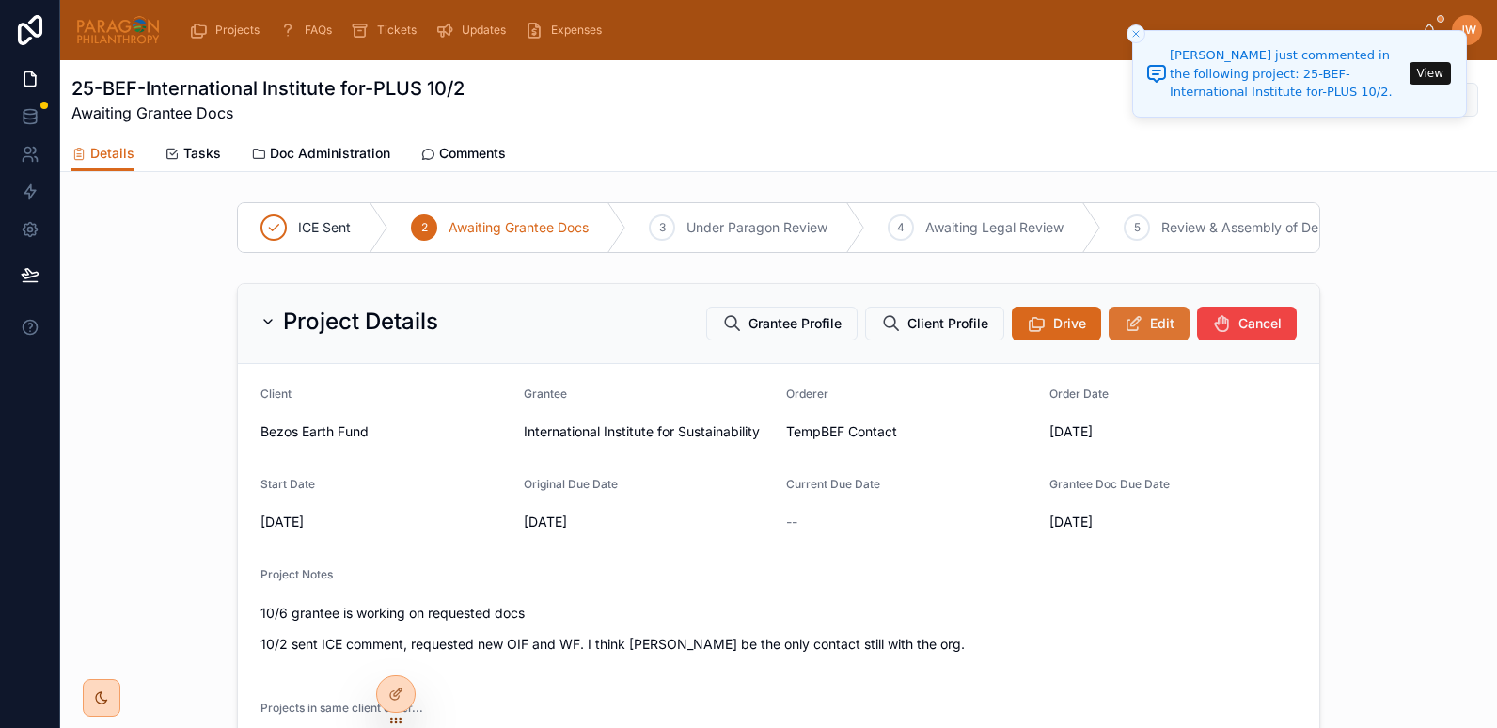
click at [1165, 330] on span "Edit" at bounding box center [1162, 323] width 24 height 19
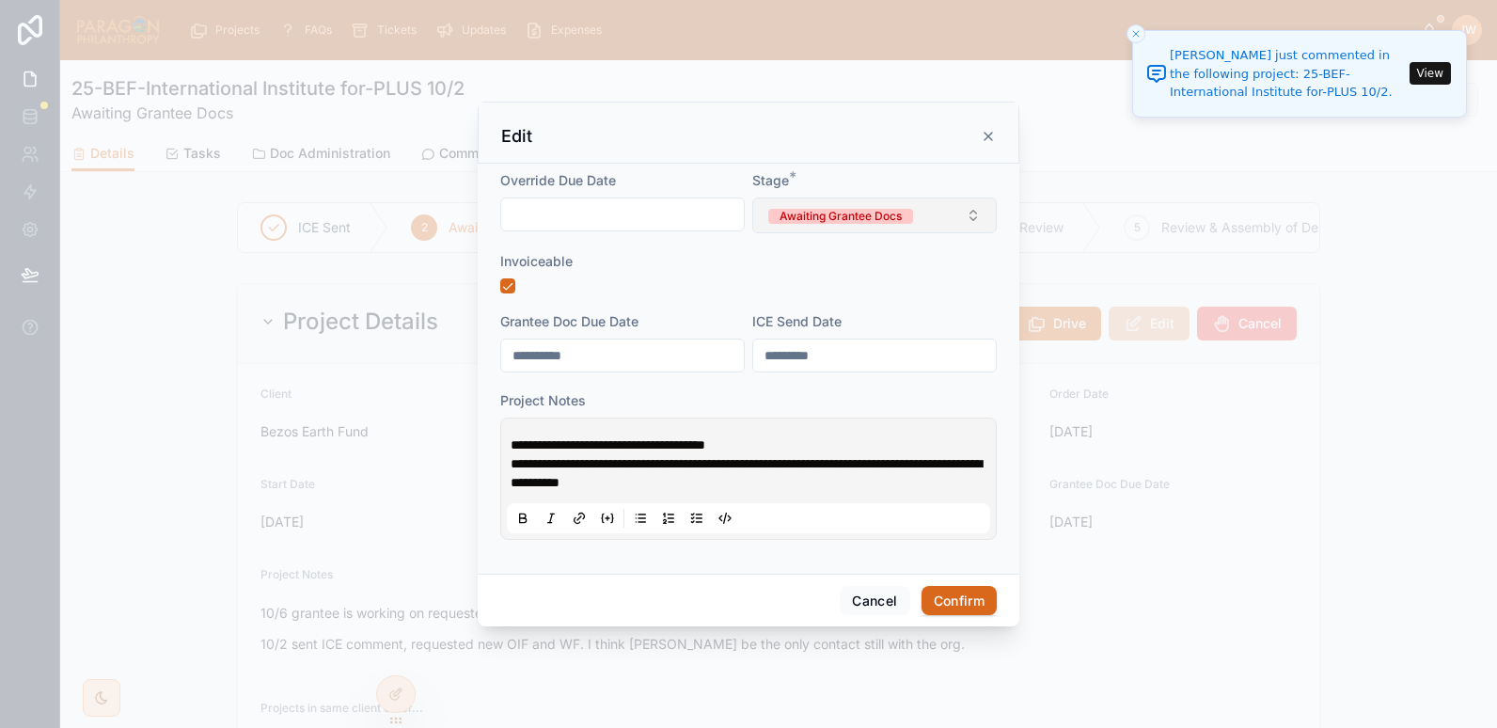
click at [816, 224] on span "Awaiting Grantee Docs" at bounding box center [840, 215] width 145 height 19
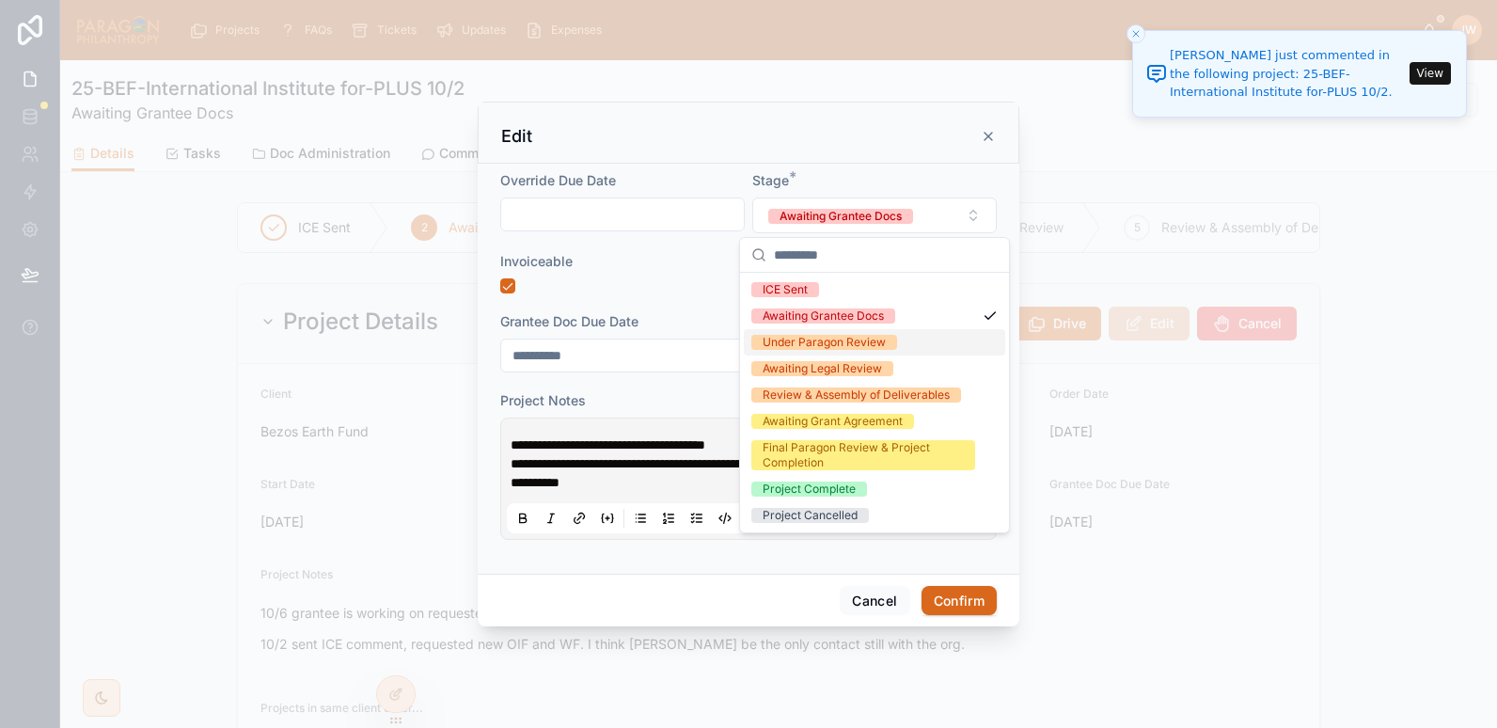
click at [822, 345] on div "Under Paragon Review" at bounding box center [824, 342] width 123 height 15
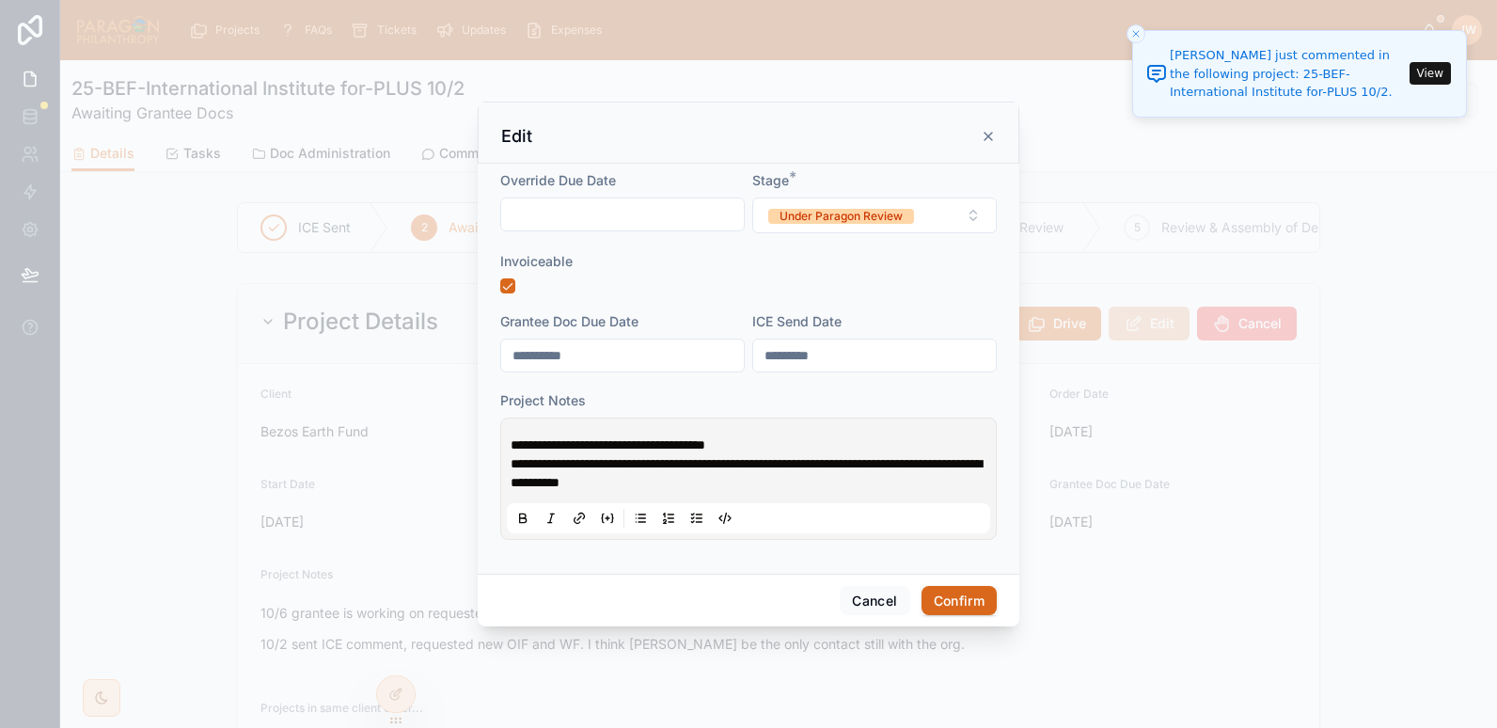
click at [512, 440] on span "**********" at bounding box center [608, 444] width 195 height 13
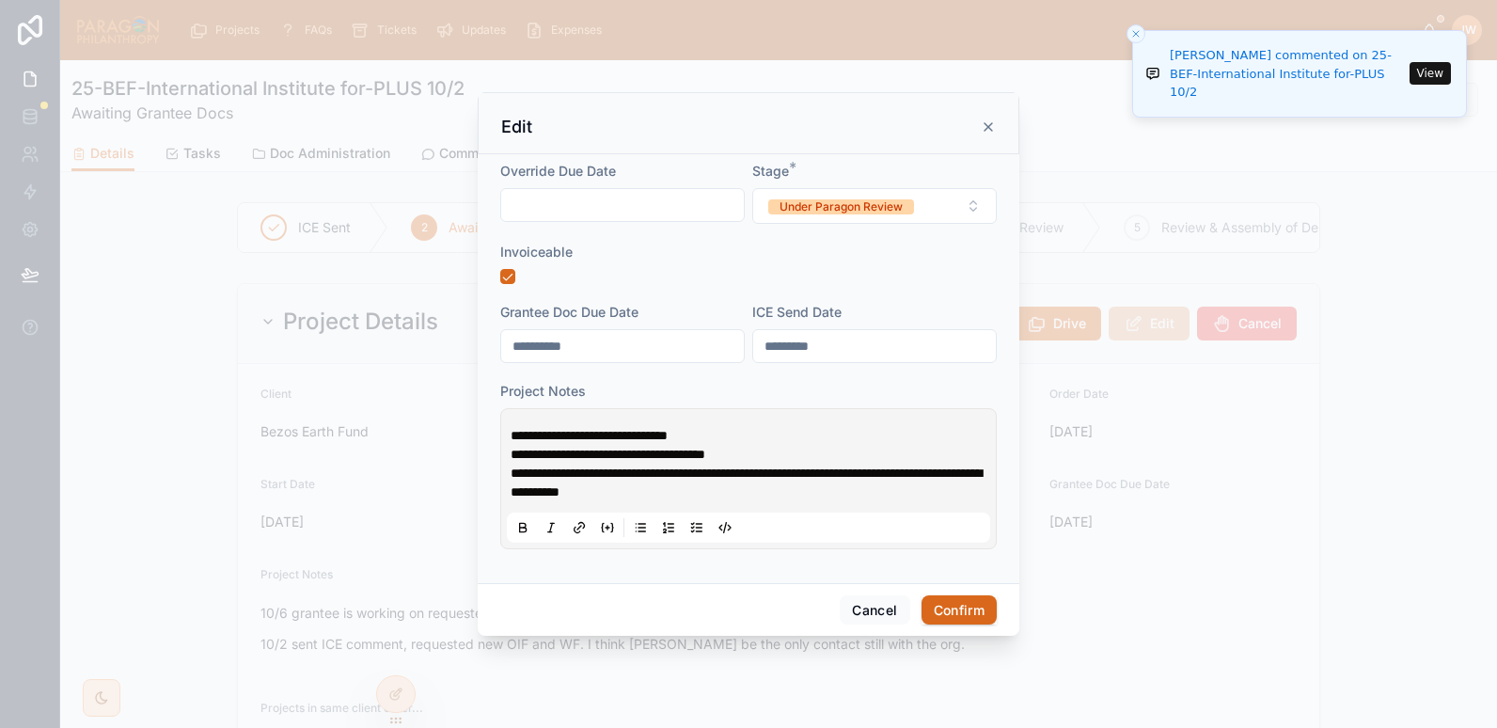
click at [668, 441] on span "**********" at bounding box center [589, 435] width 157 height 13
click at [950, 608] on button "Confirm" at bounding box center [959, 610] width 75 height 30
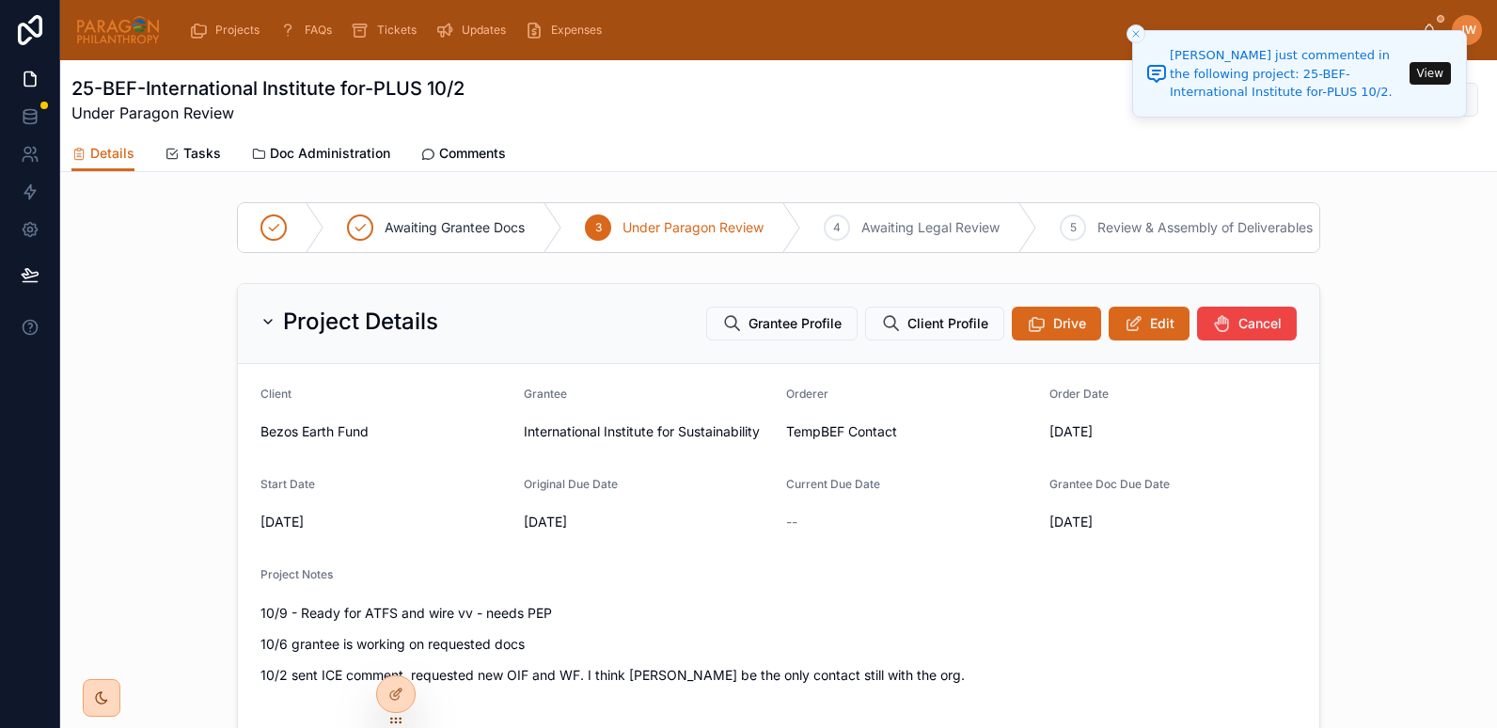
click at [463, 154] on span "Comments" at bounding box center [472, 153] width 67 height 19
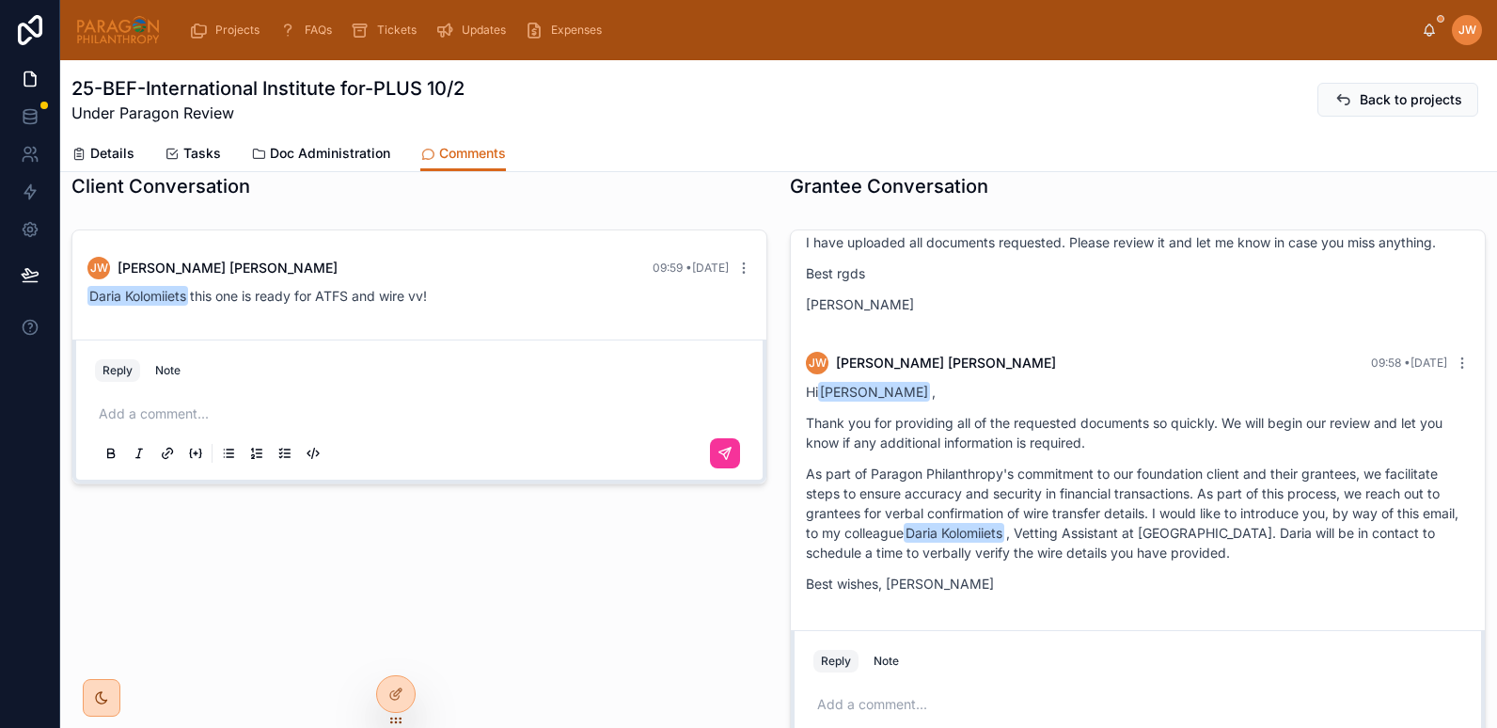
scroll to position [1155, 0]
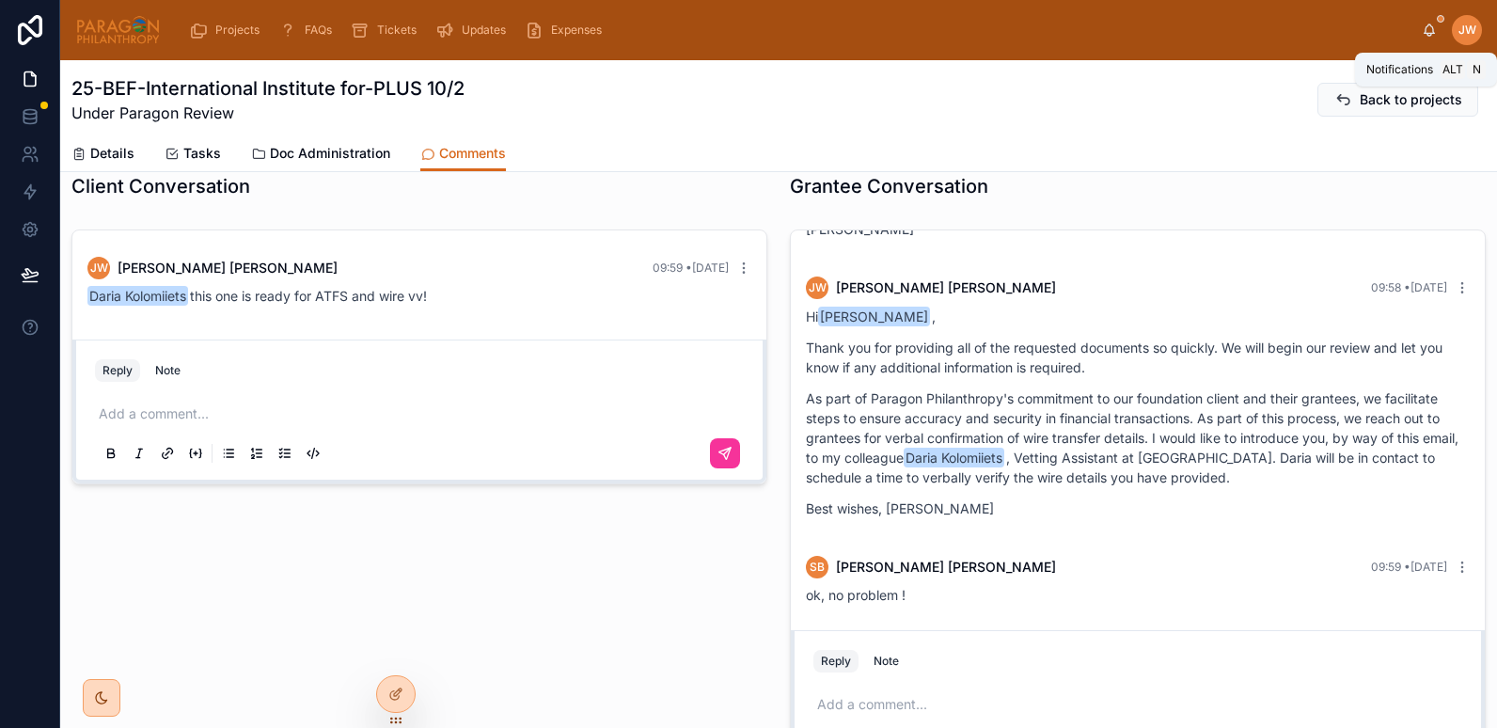
click at [1428, 31] on icon at bounding box center [1429, 30] width 15 height 15
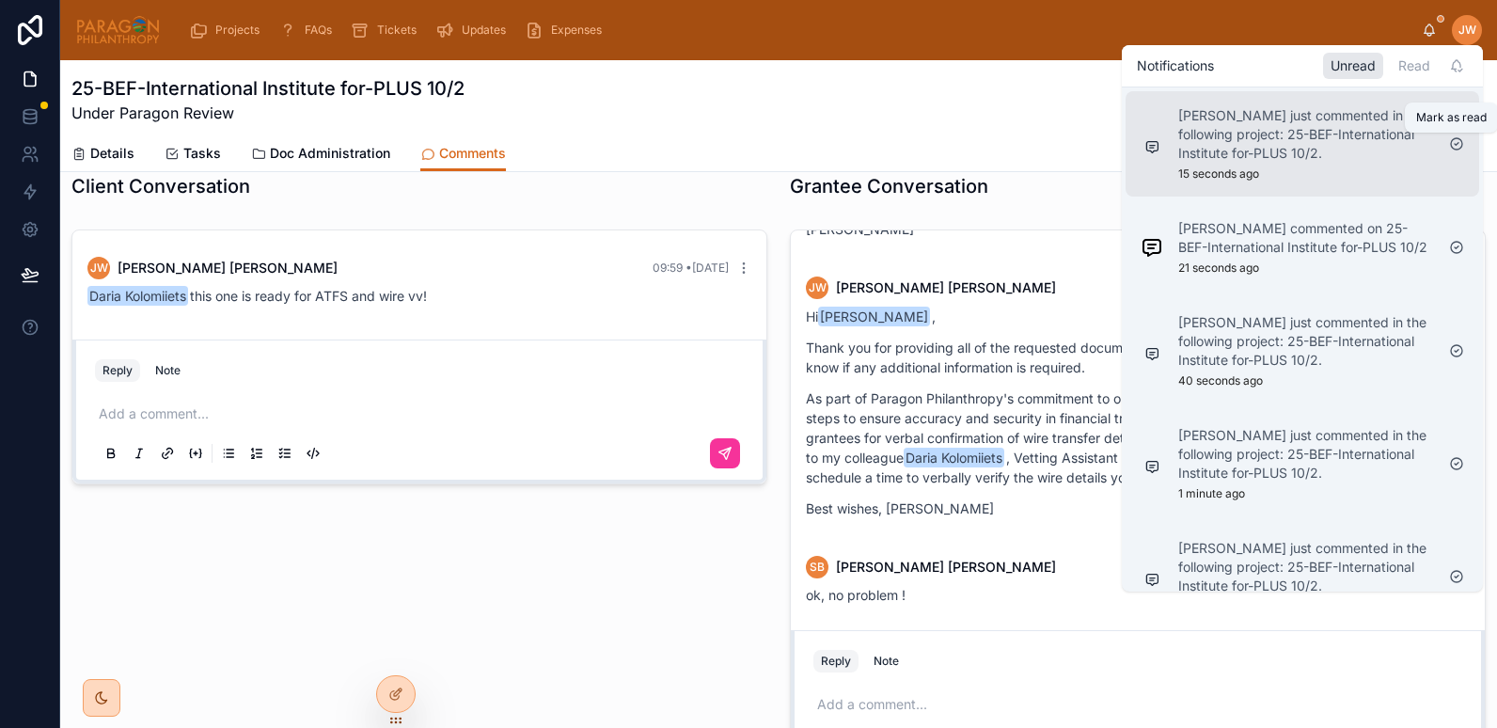
click at [1457, 142] on icon at bounding box center [1457, 143] width 15 height 15
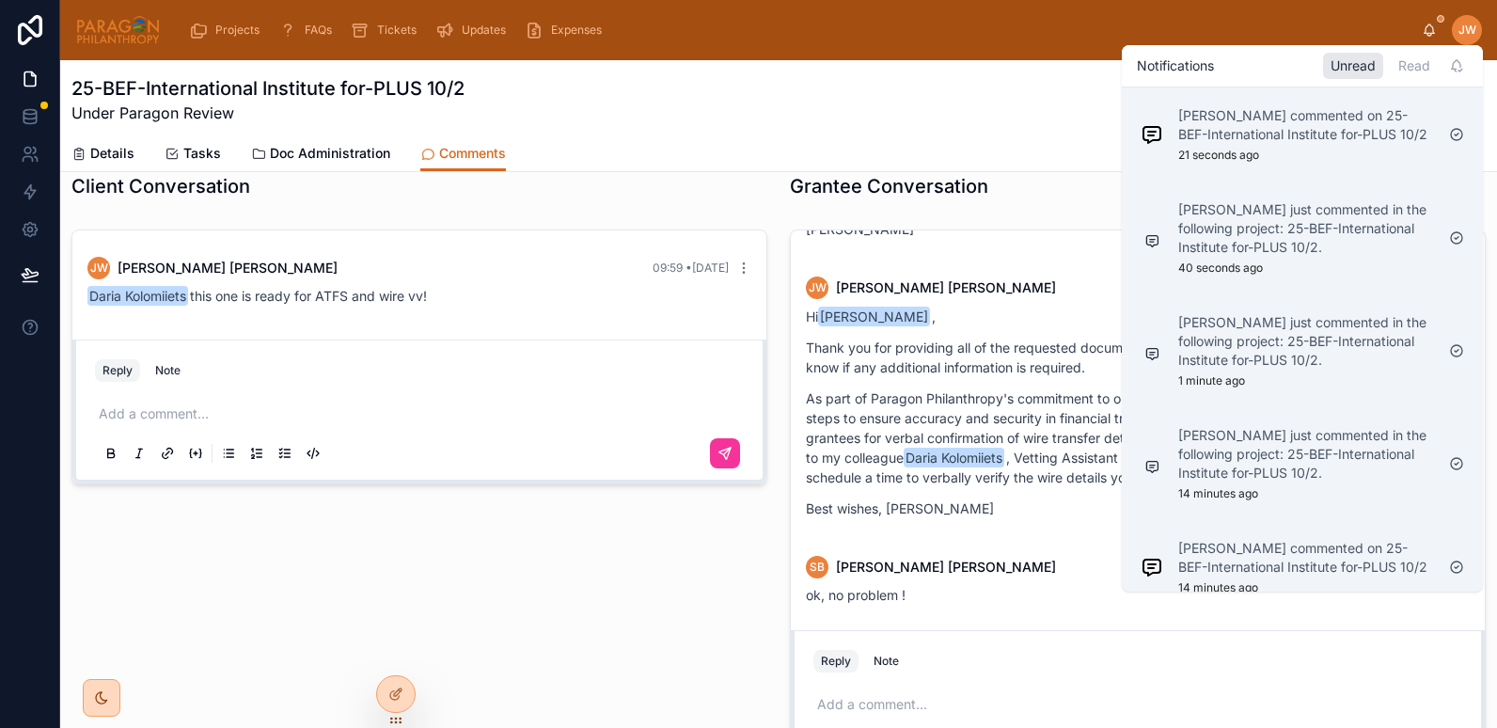
click at [1457, 142] on div at bounding box center [1457, 134] width 30 height 30
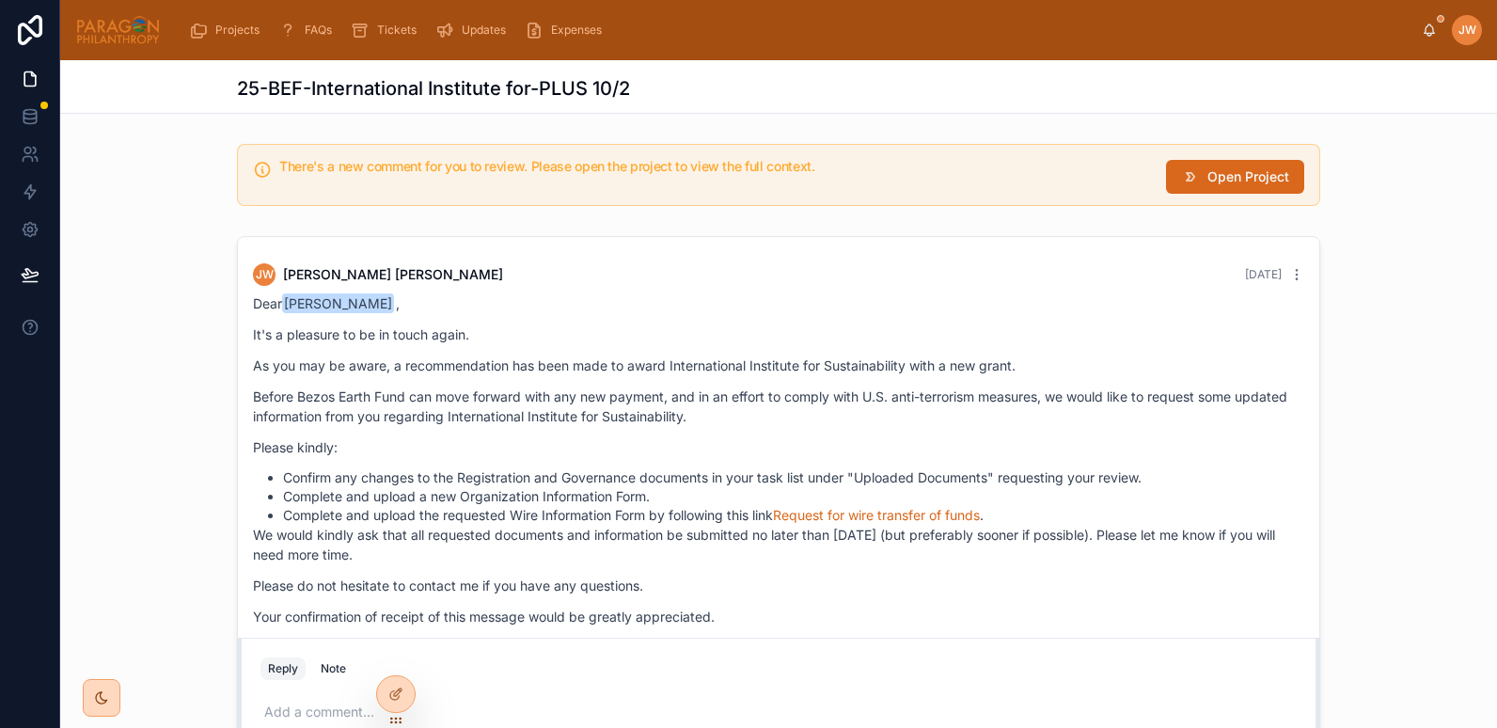
scroll to position [1019, 0]
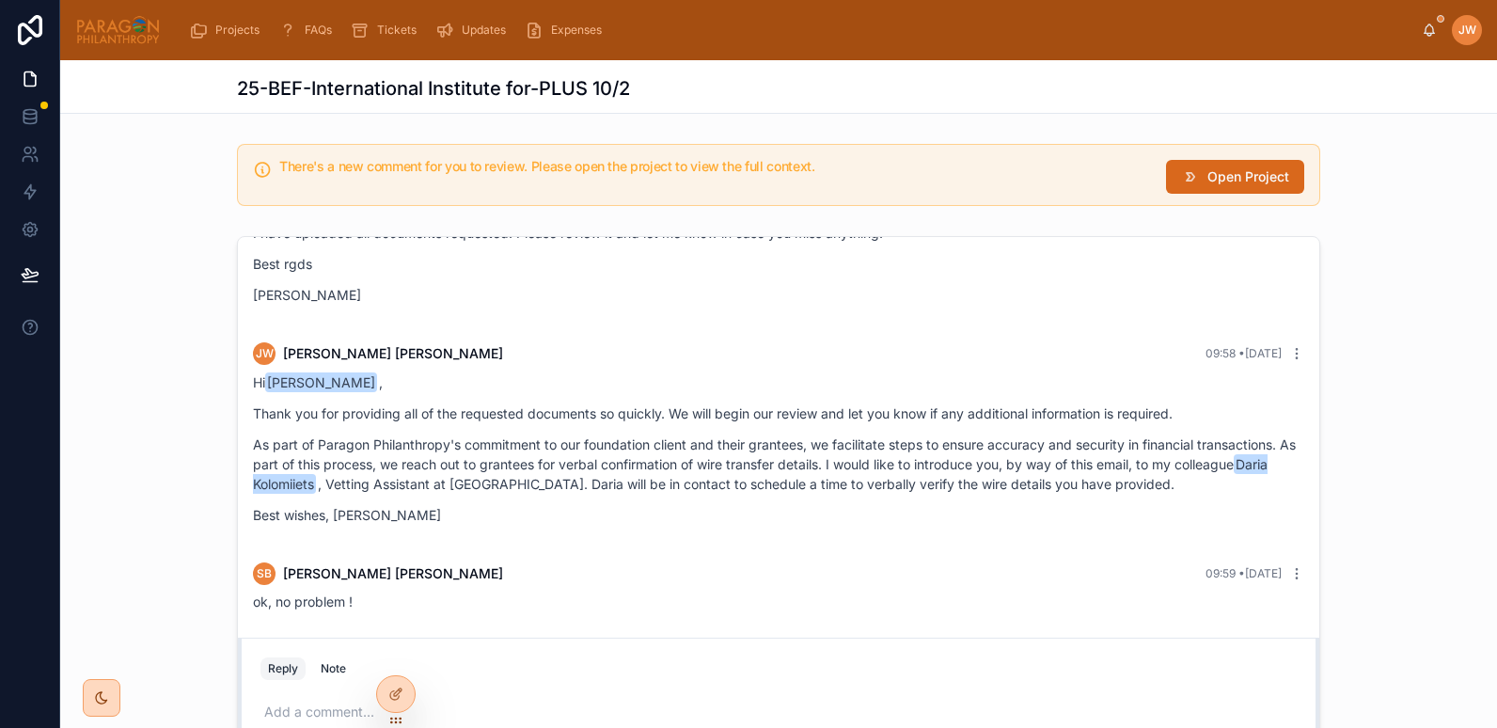
click at [1431, 40] on div "JW Jessica Watkins" at bounding box center [1452, 30] width 60 height 30
click at [1427, 32] on icon at bounding box center [1429, 30] width 15 height 15
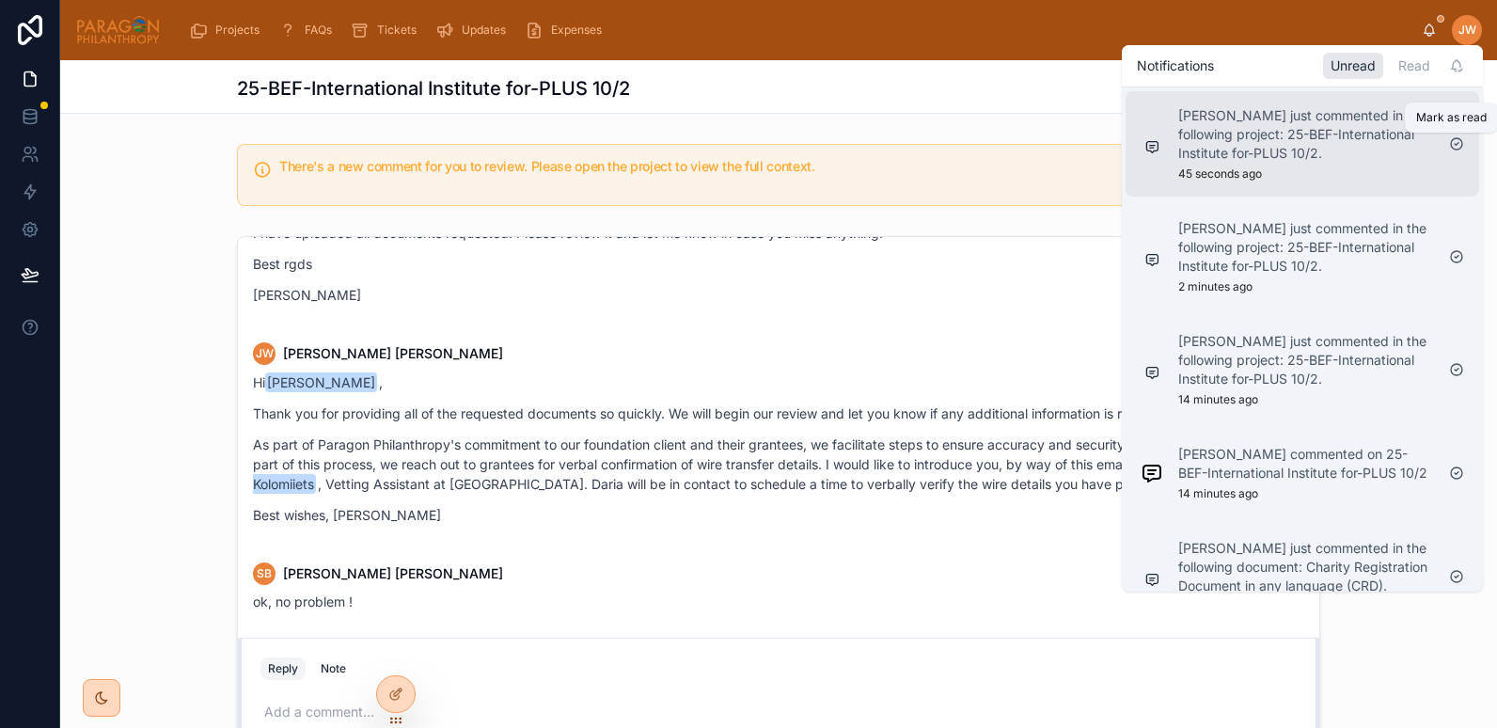
click at [1461, 147] on icon at bounding box center [1457, 143] width 15 height 15
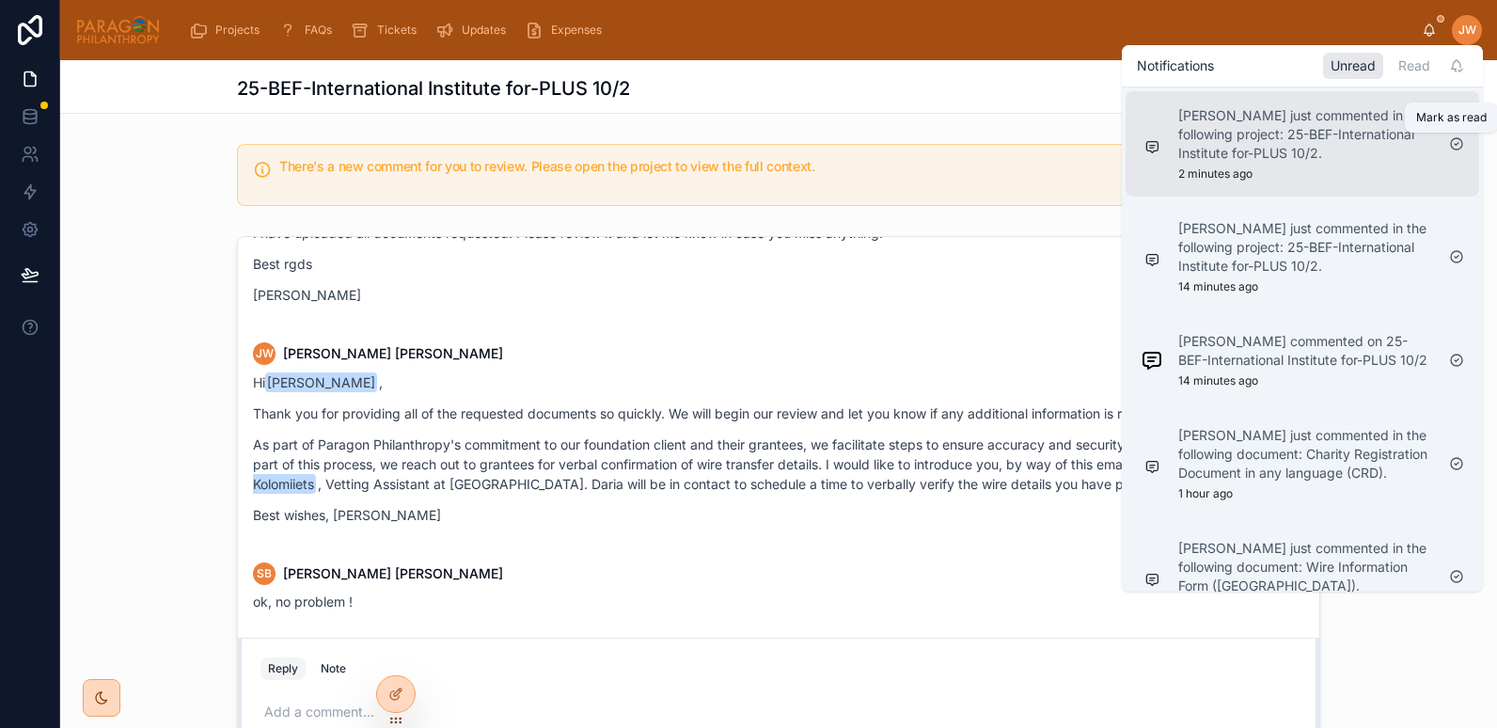
click at [1455, 145] on icon at bounding box center [1457, 143] width 15 height 15
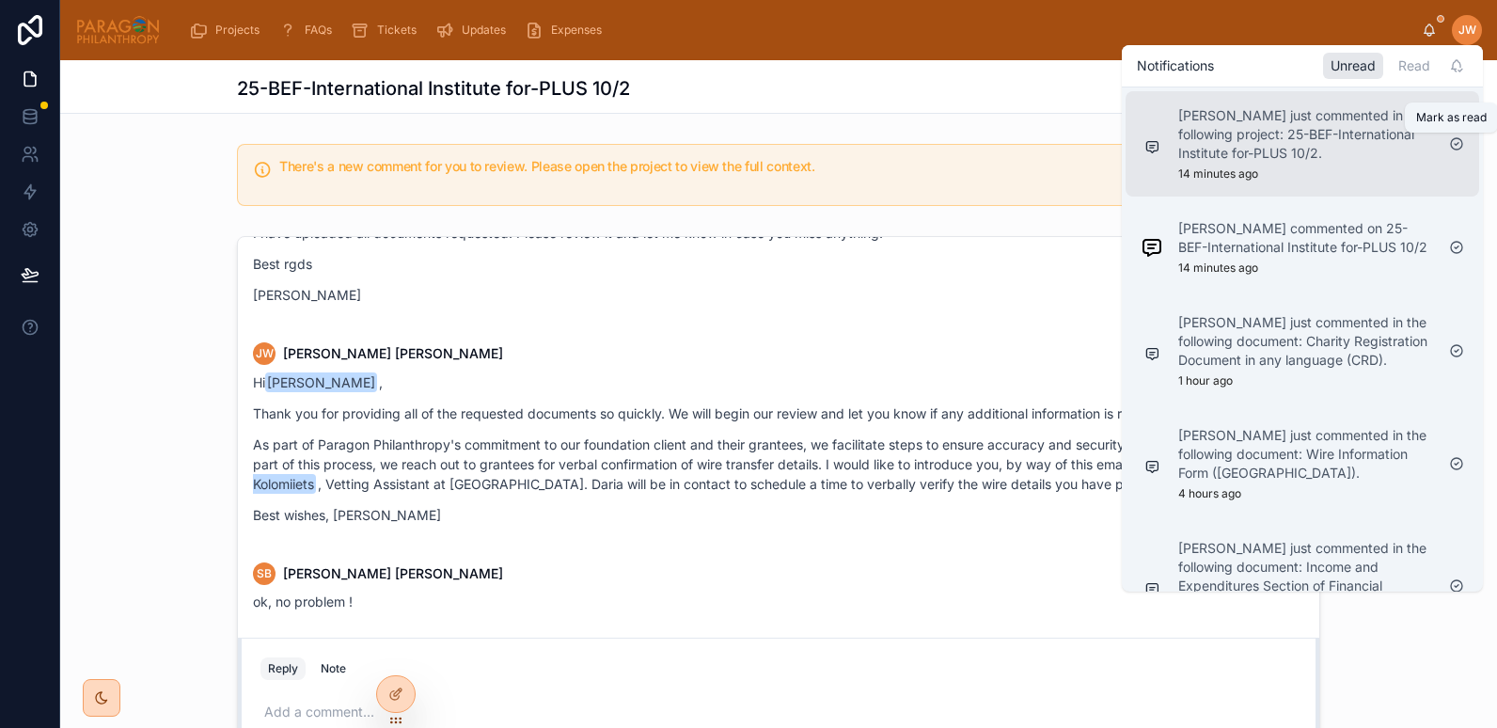
click at [1461, 144] on icon at bounding box center [1457, 143] width 15 height 15
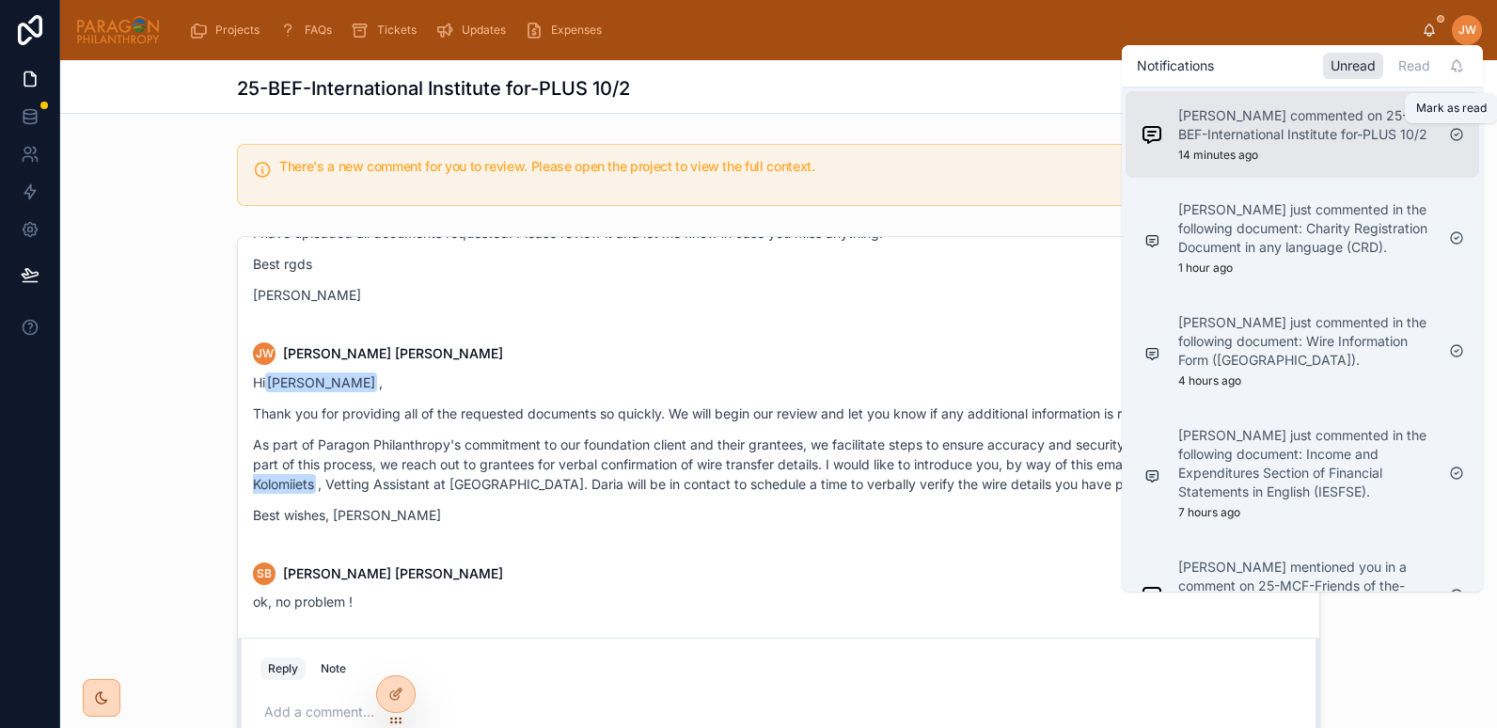
click at [1455, 130] on icon at bounding box center [1456, 134] width 11 height 11
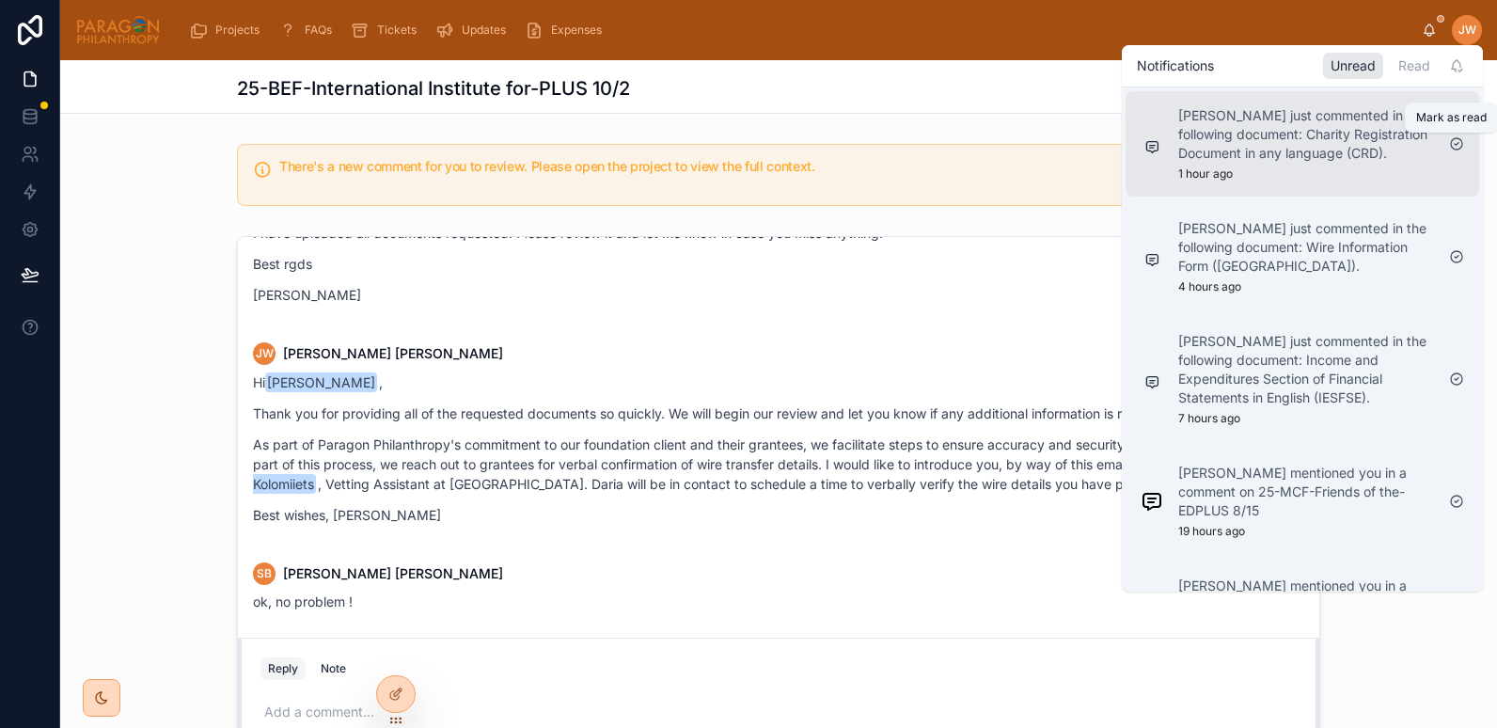
click at [1459, 147] on icon at bounding box center [1457, 143] width 15 height 15
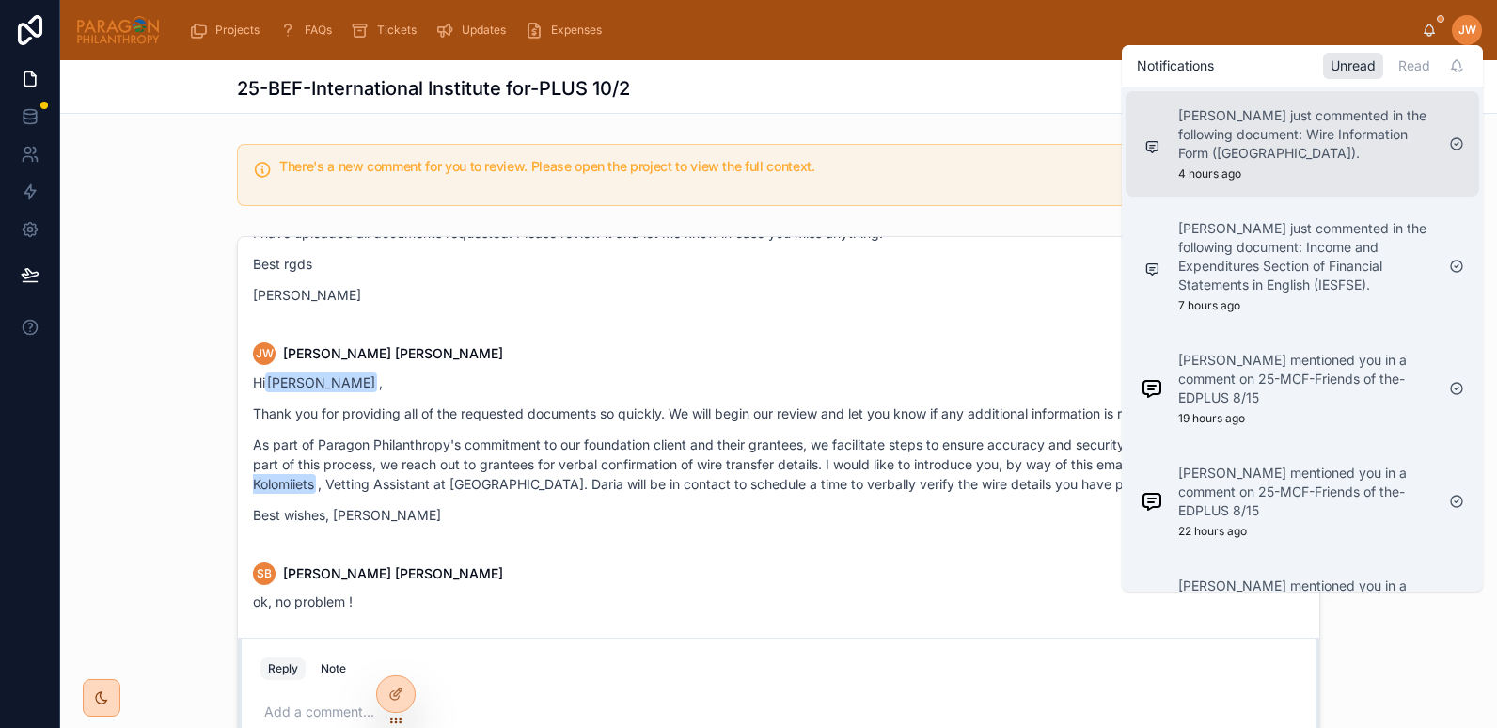
click at [1213, 135] on p "Maruscha Clarke just commented in the following document: Wire Information Form…" at bounding box center [1307, 134] width 256 height 56
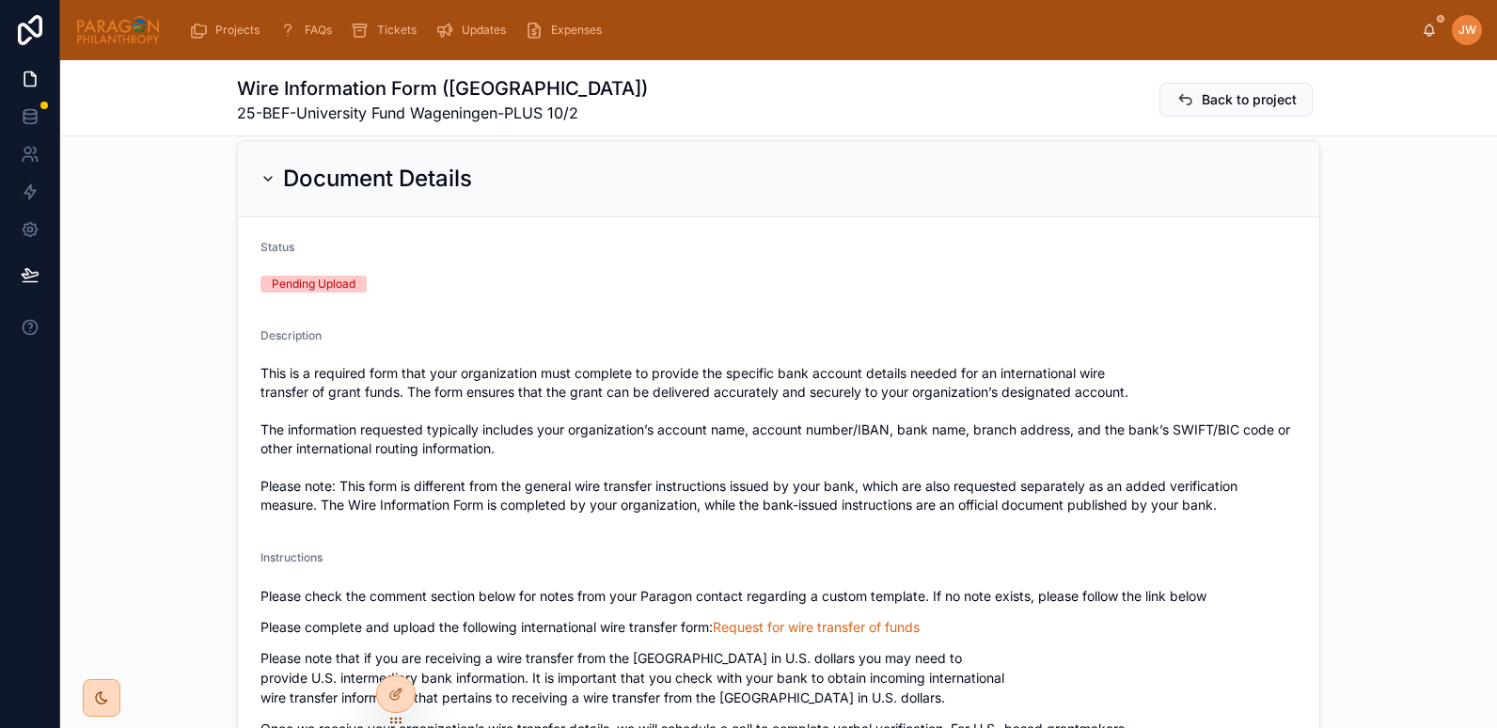
scroll to position [374, 0]
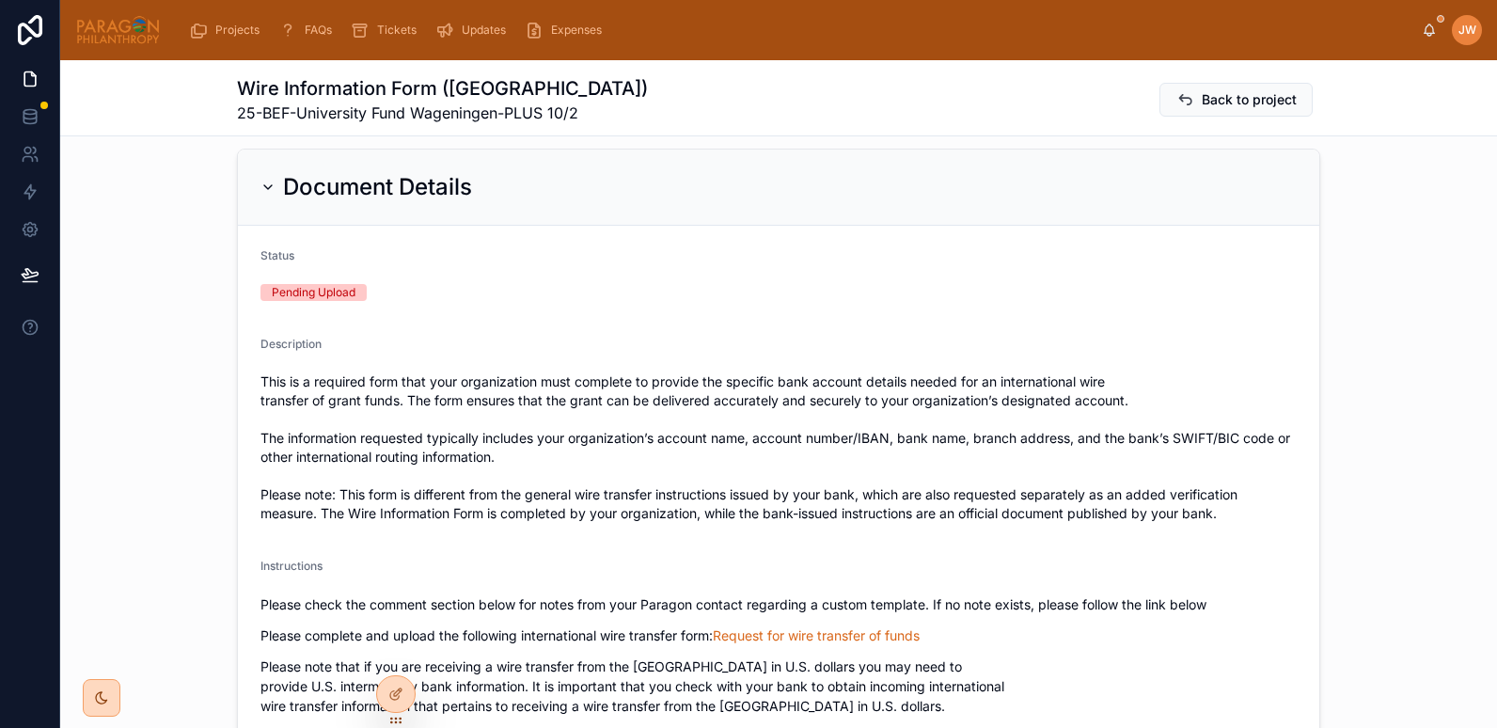
click at [267, 192] on icon at bounding box center [268, 187] width 15 height 15
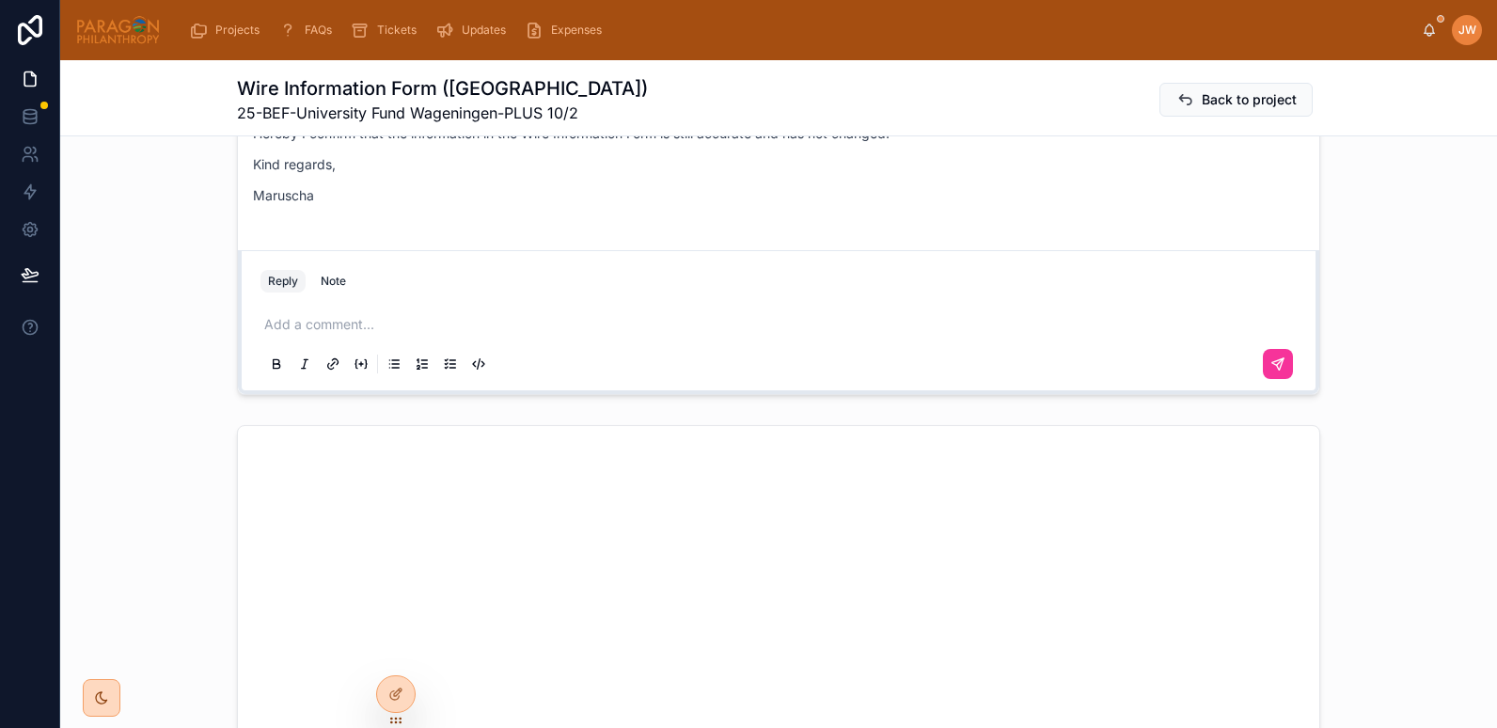
scroll to position [0, 0]
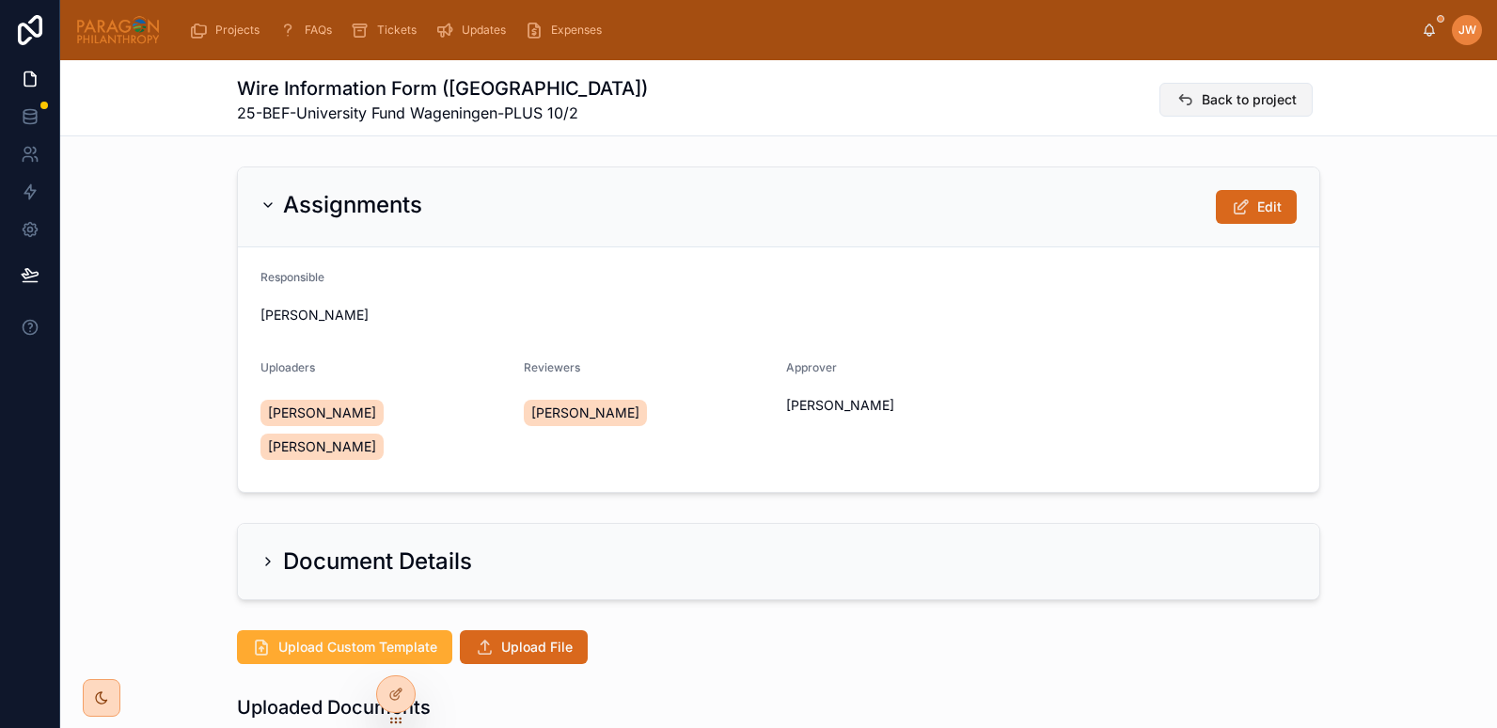
click at [1188, 103] on icon at bounding box center [1185, 99] width 19 height 19
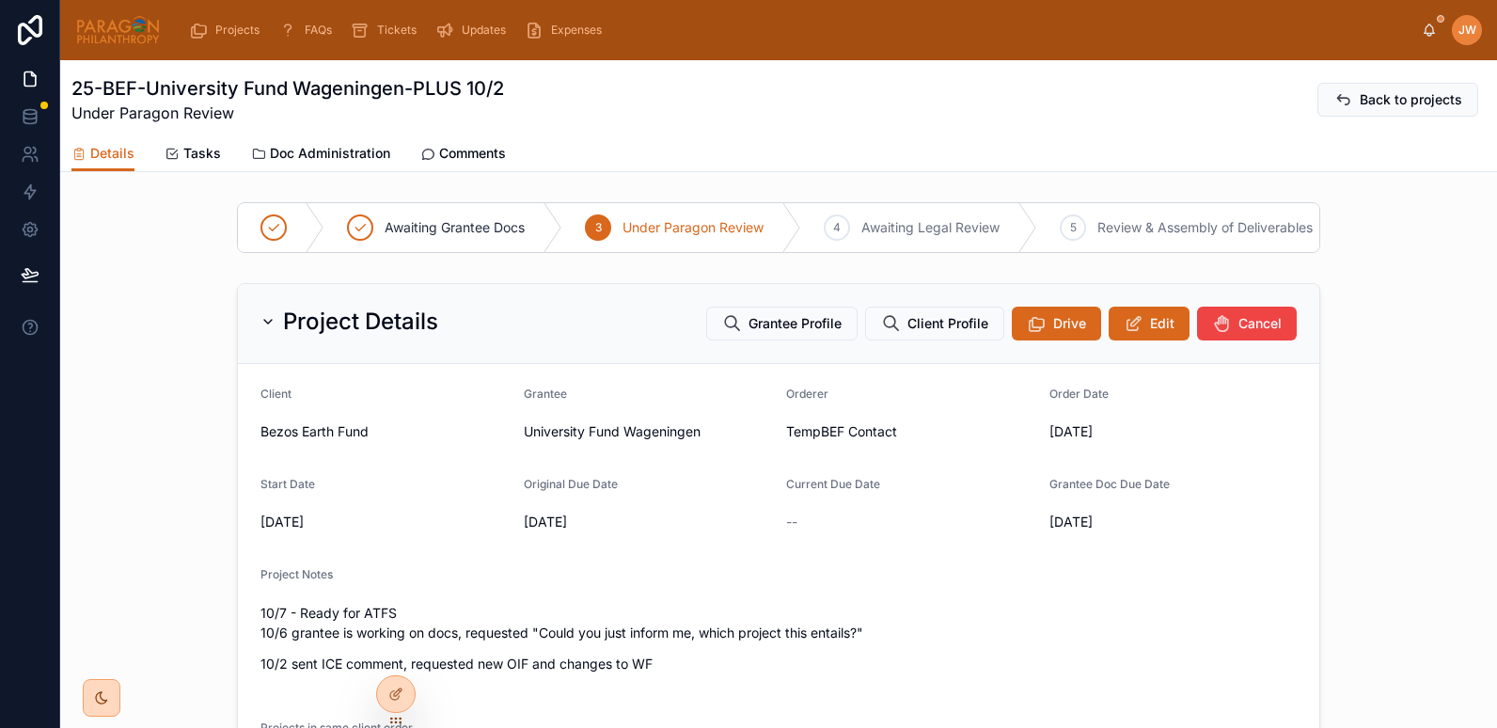
click at [322, 146] on span "Doc Administration" at bounding box center [330, 153] width 120 height 19
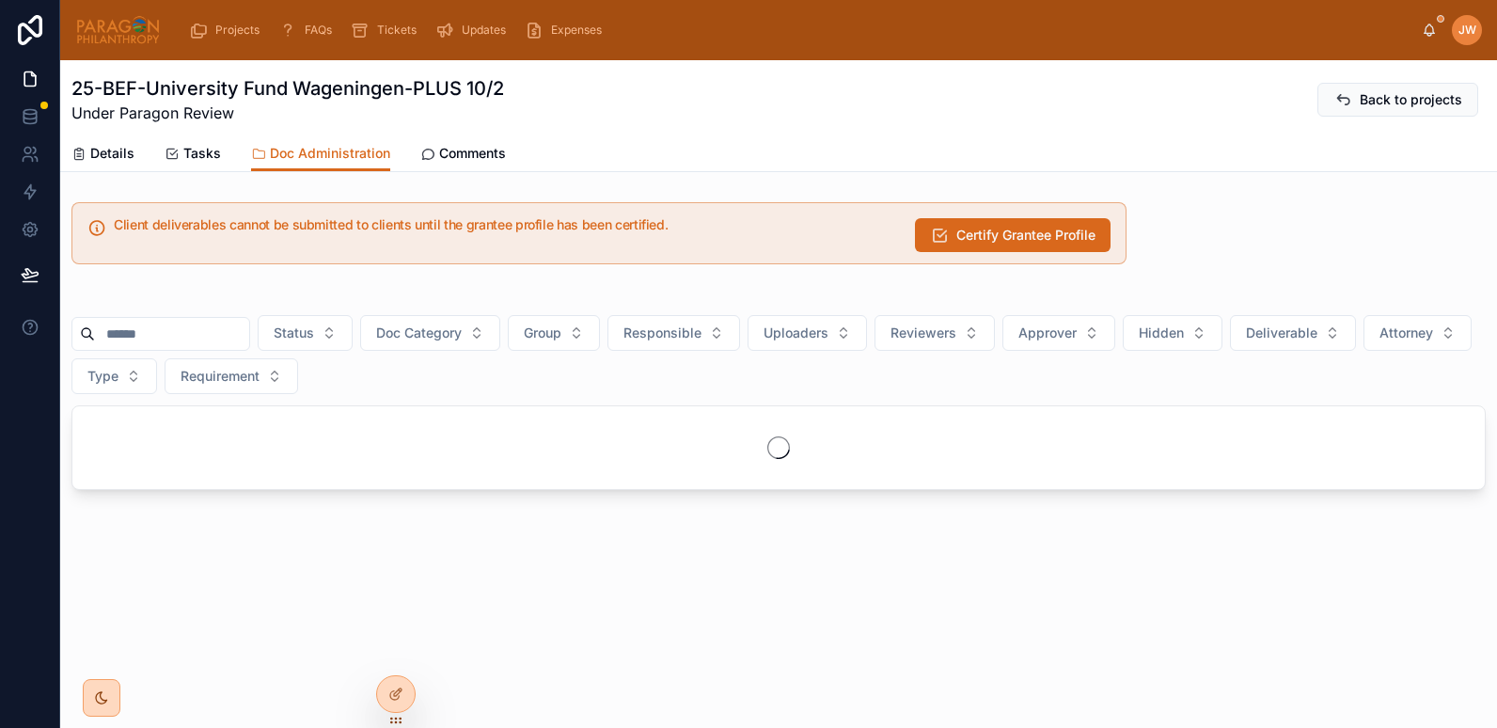
click at [467, 147] on span "Comments" at bounding box center [472, 153] width 67 height 19
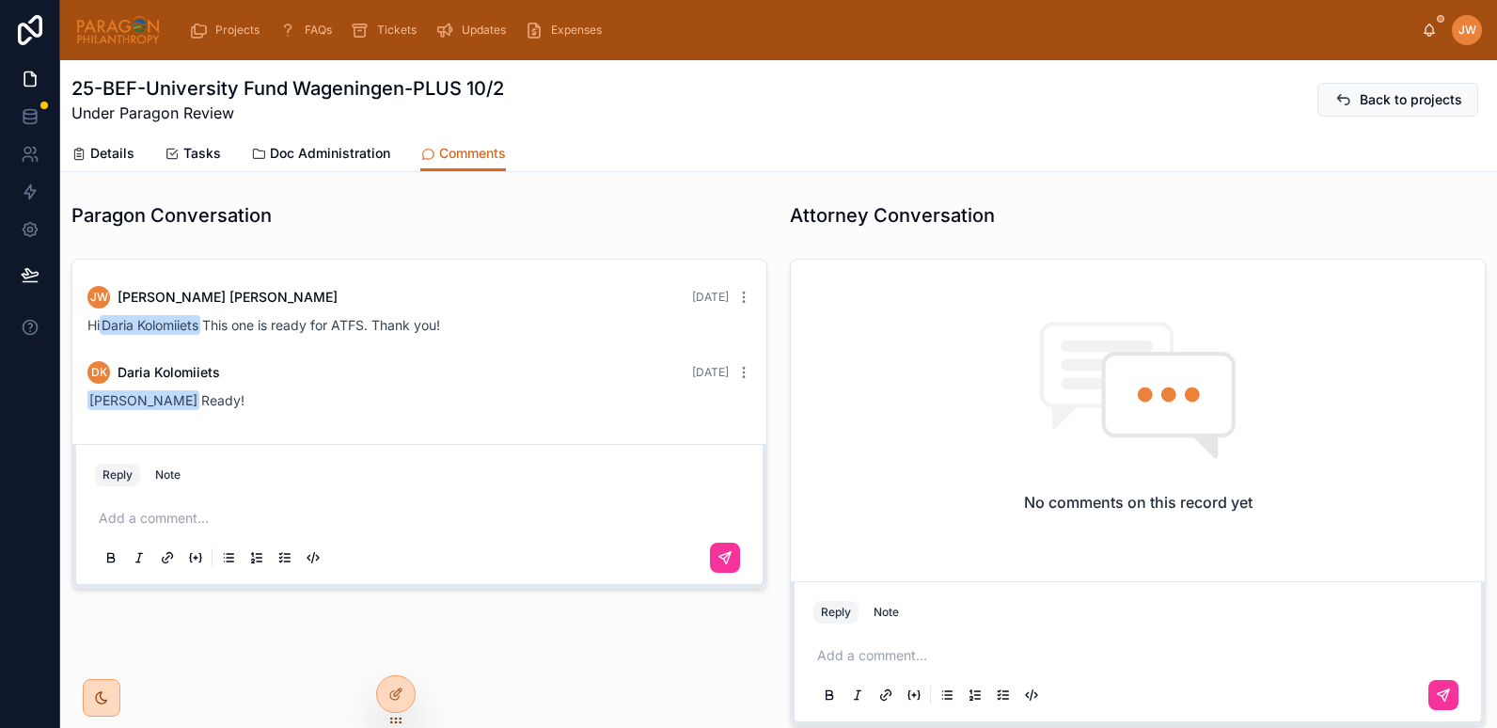
scroll to position [1632, 0]
click at [332, 151] on span "Doc Administration" at bounding box center [330, 153] width 120 height 19
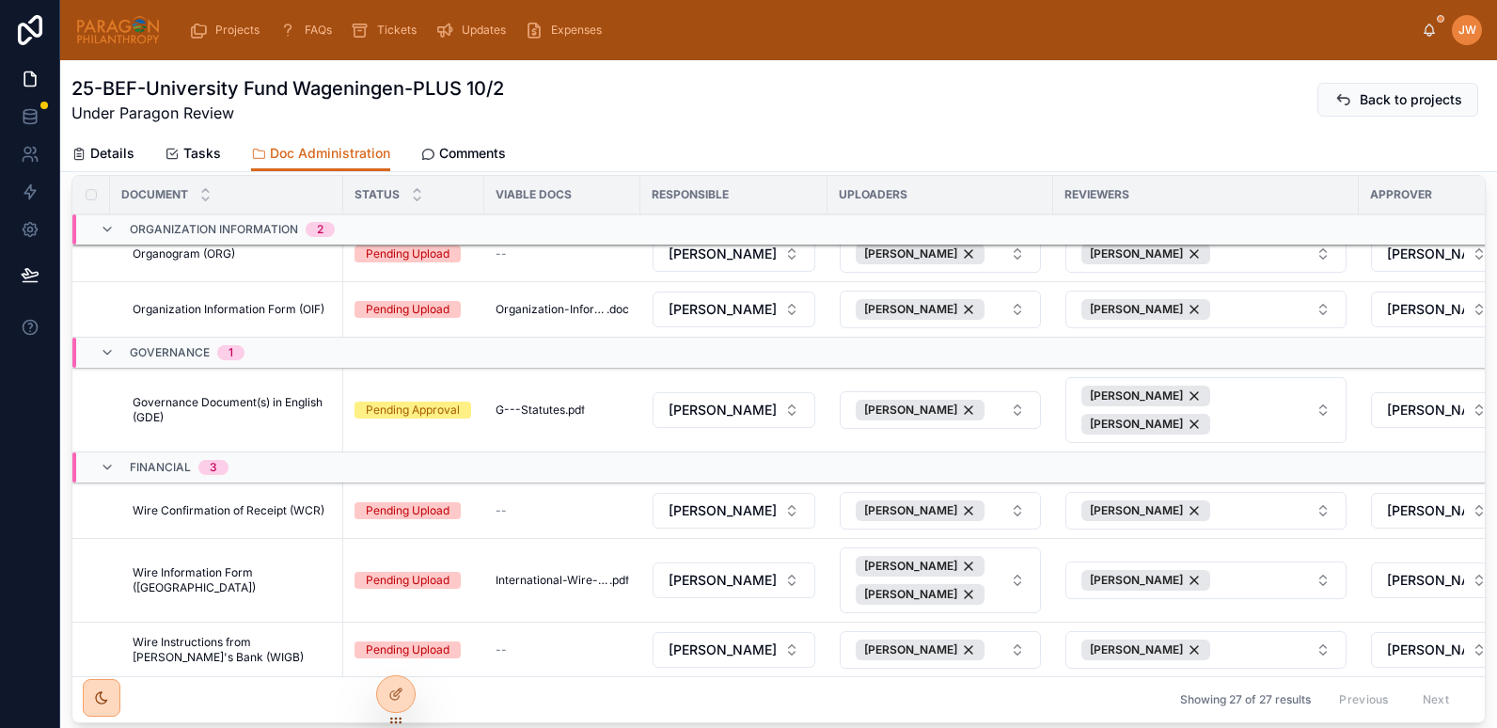
scroll to position [1543, 0]
click at [105, 151] on span "Details" at bounding box center [112, 153] width 44 height 19
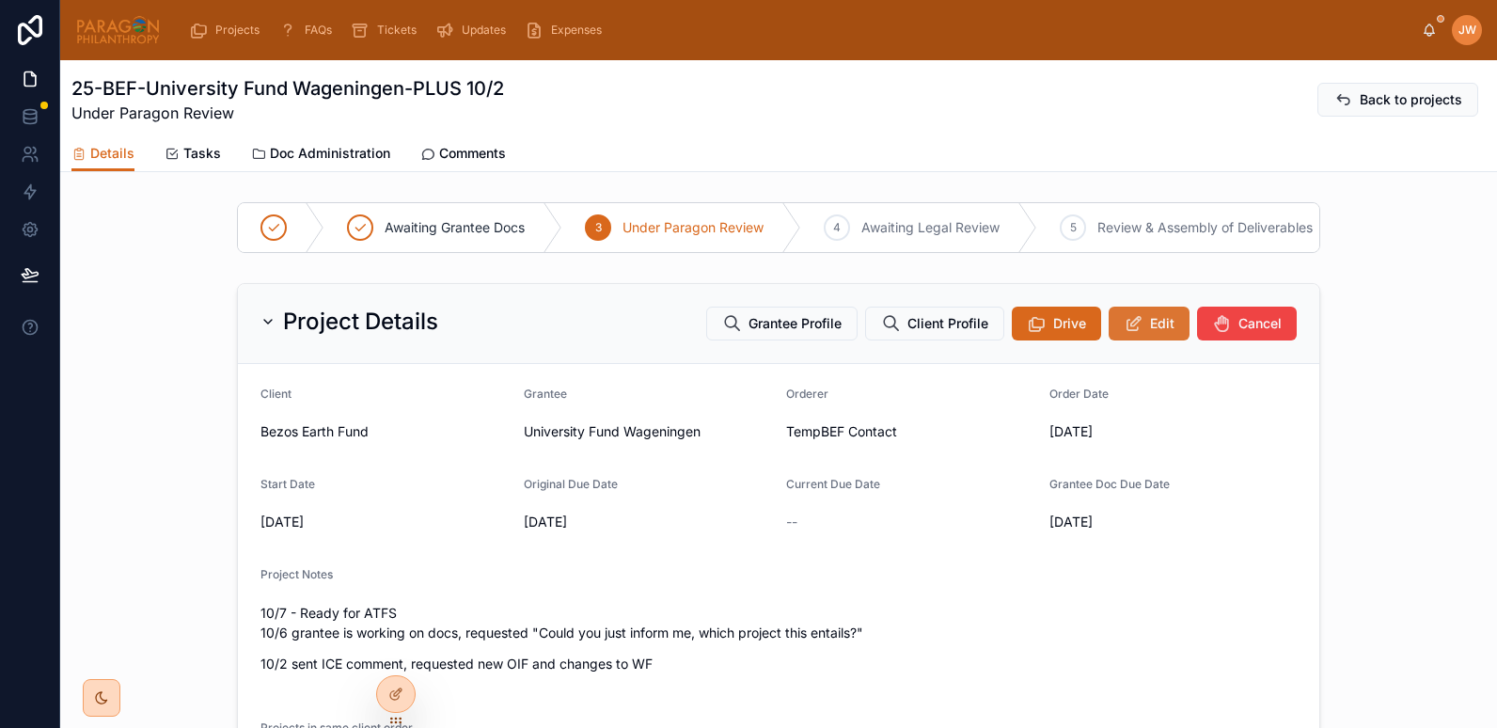
click at [1132, 333] on icon at bounding box center [1134, 323] width 20 height 19
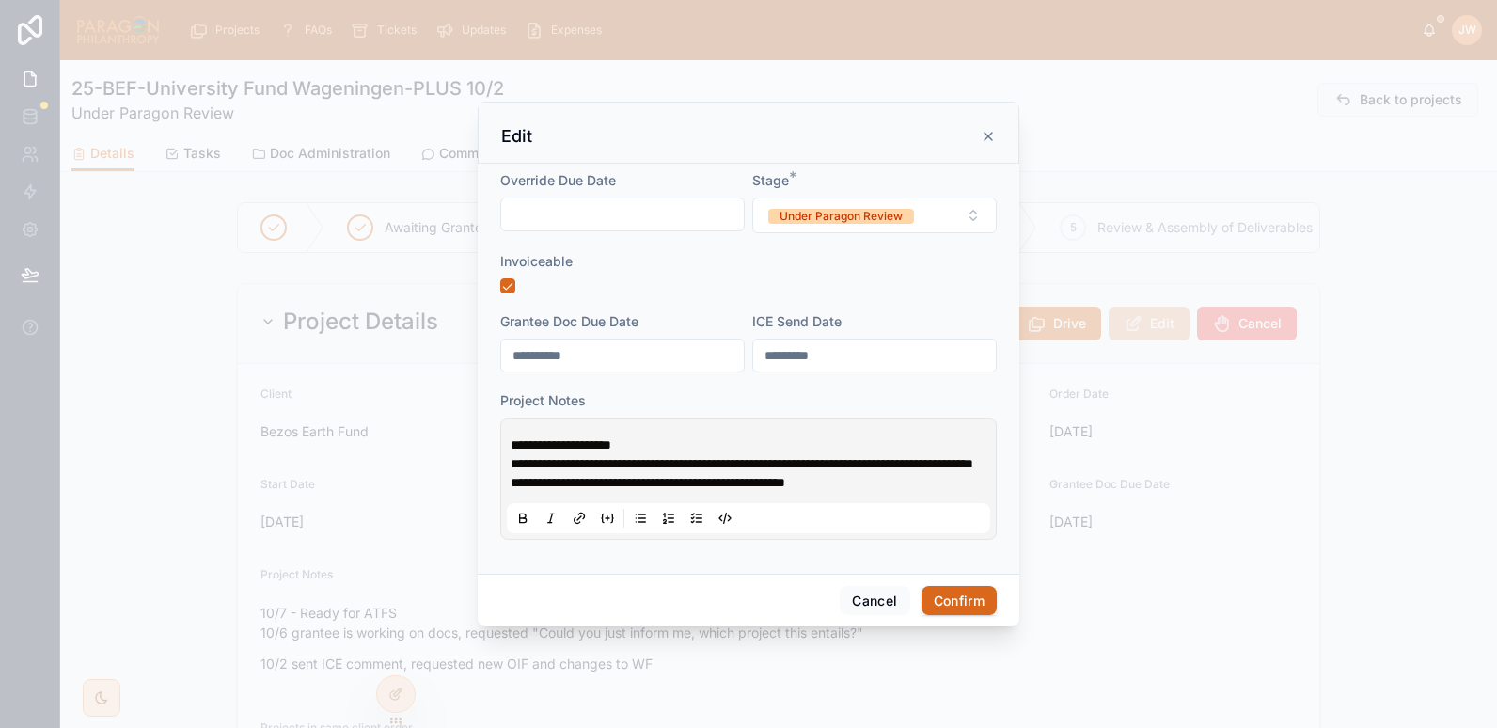
click at [999, 122] on div "Edit" at bounding box center [749, 133] width 542 height 62
click at [978, 128] on div "Edit" at bounding box center [748, 136] width 495 height 23
click at [990, 129] on icon at bounding box center [988, 136] width 15 height 15
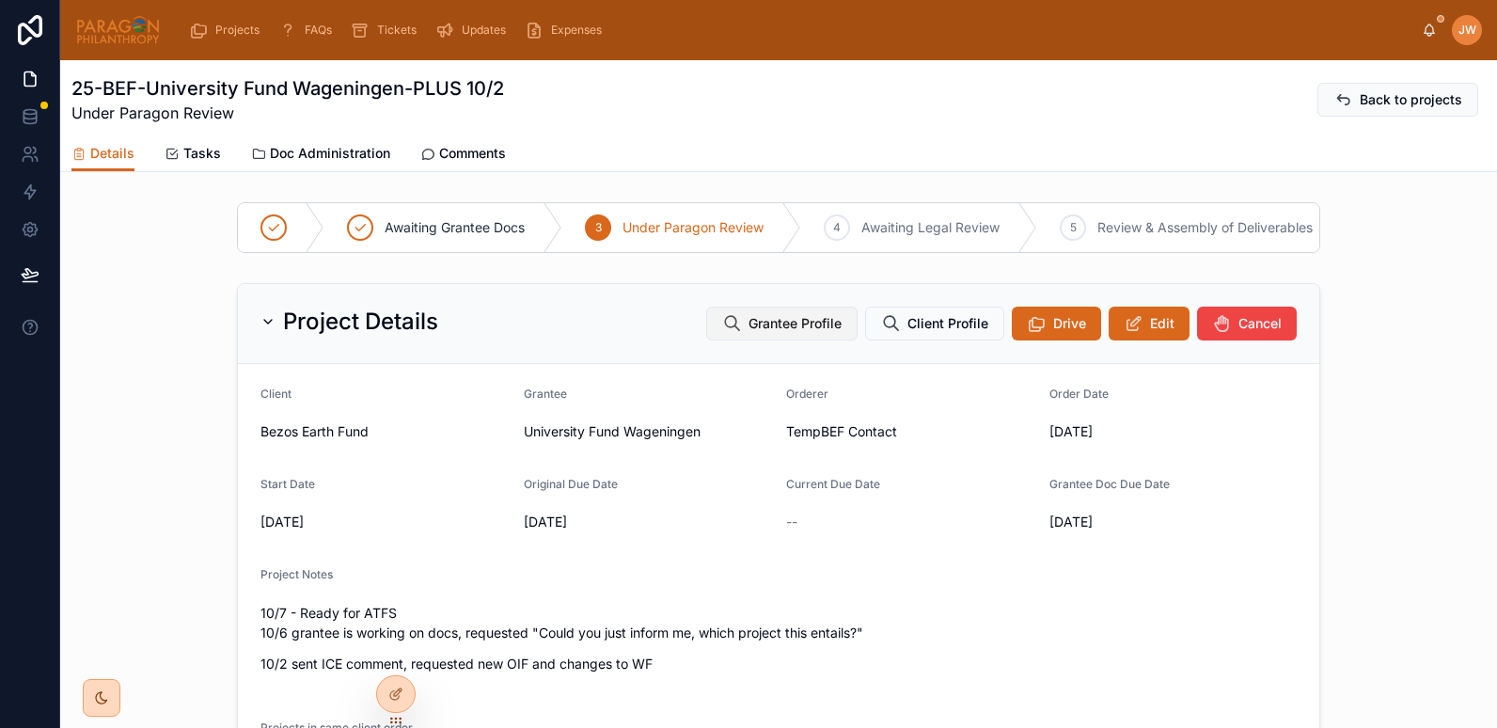
click at [782, 333] on span "Grantee Profile" at bounding box center [795, 323] width 93 height 19
click at [322, 153] on span "Doc Administration" at bounding box center [330, 153] width 120 height 19
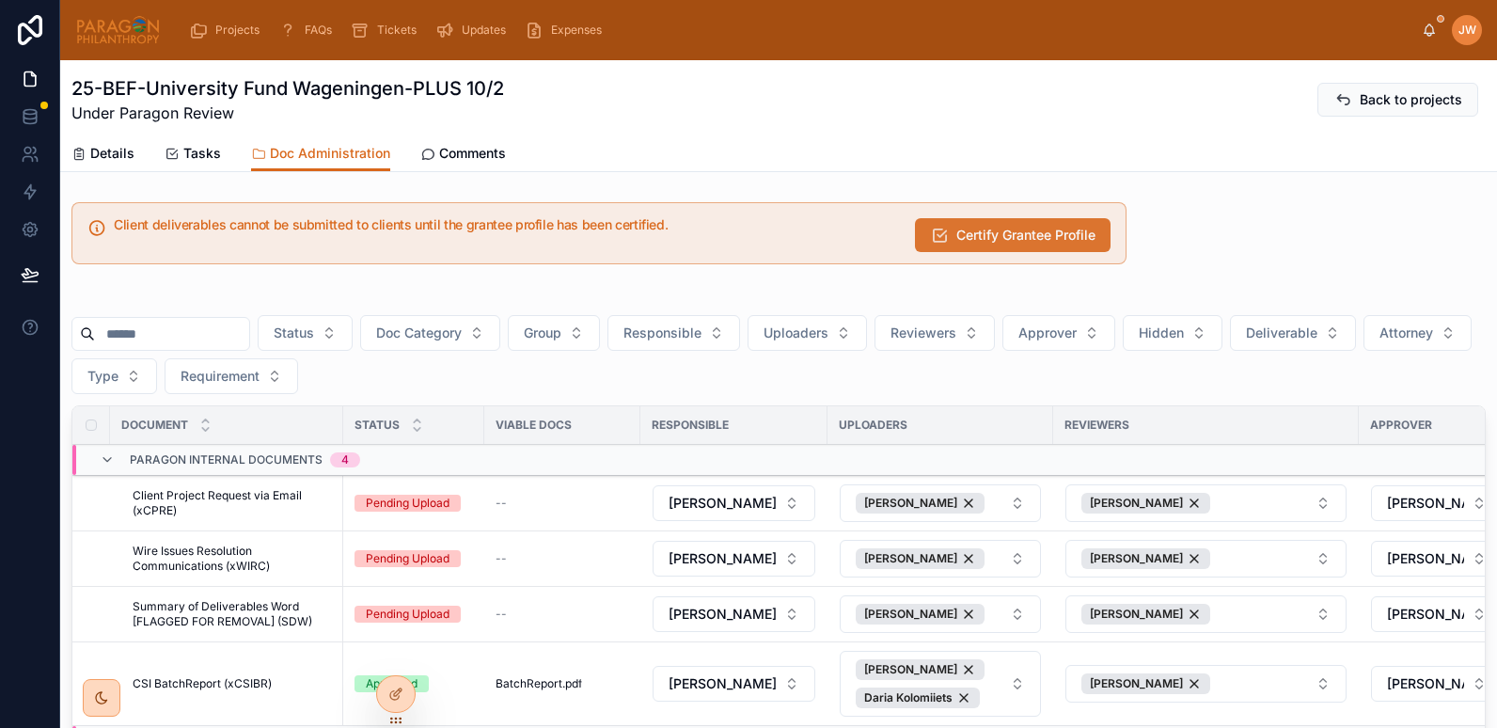
click at [969, 247] on button "Certify Grantee Profile" at bounding box center [1013, 235] width 196 height 34
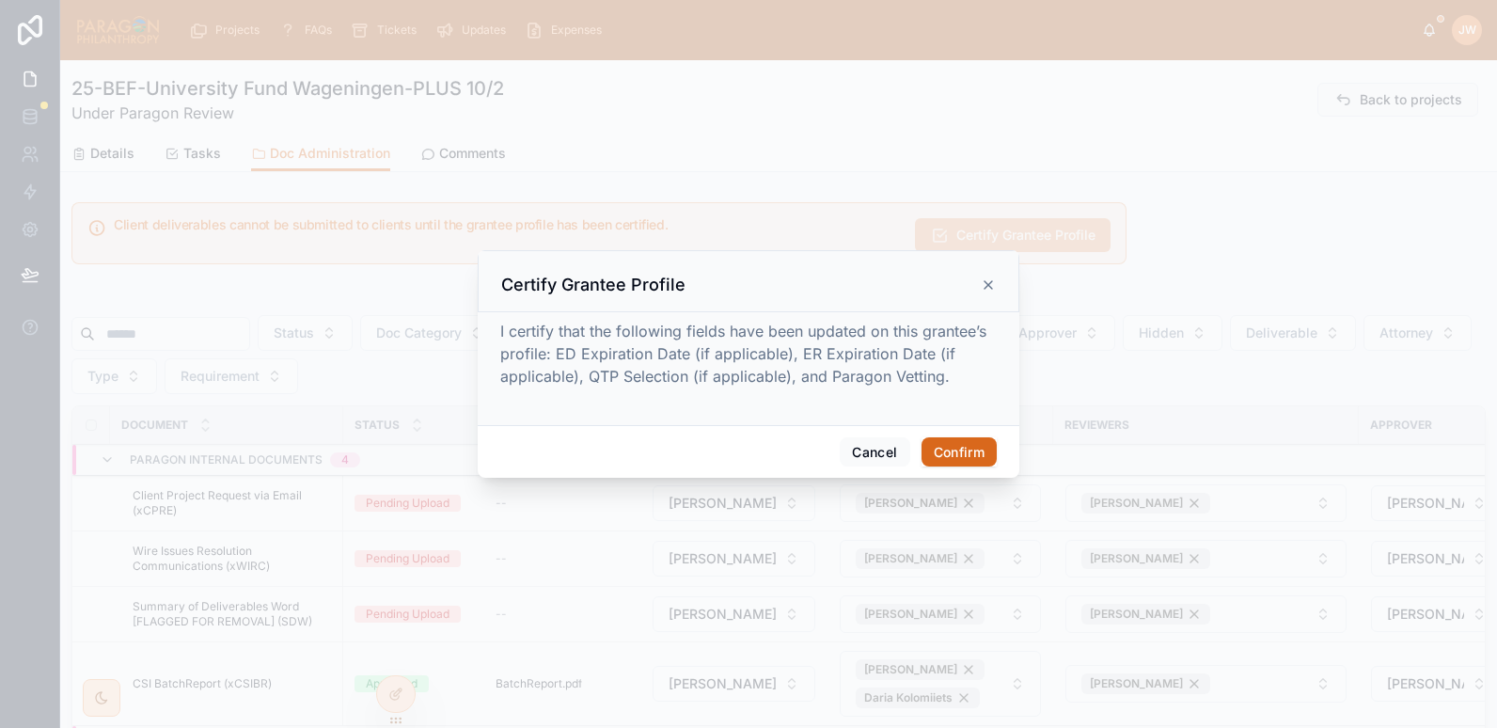
click at [976, 450] on button "Confirm" at bounding box center [959, 452] width 75 height 30
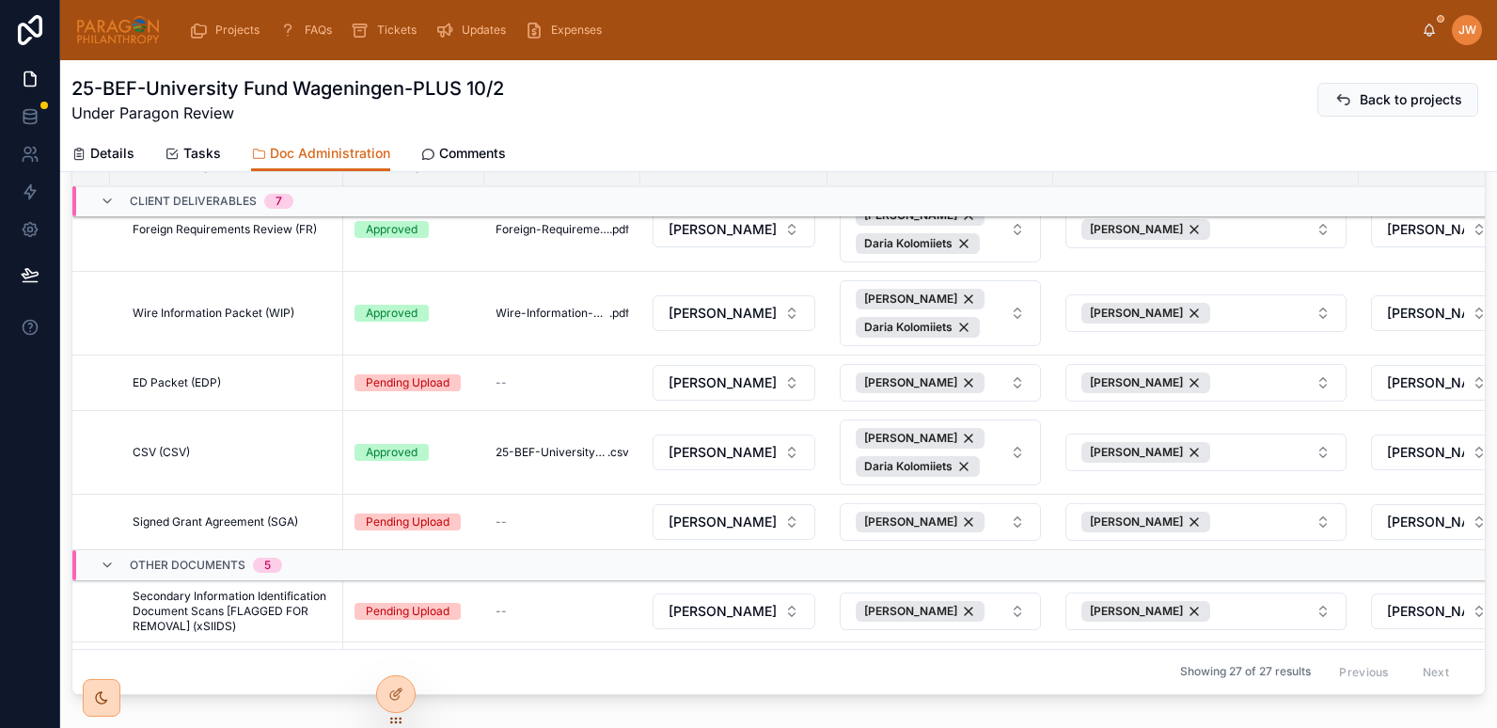
scroll to position [694, 0]
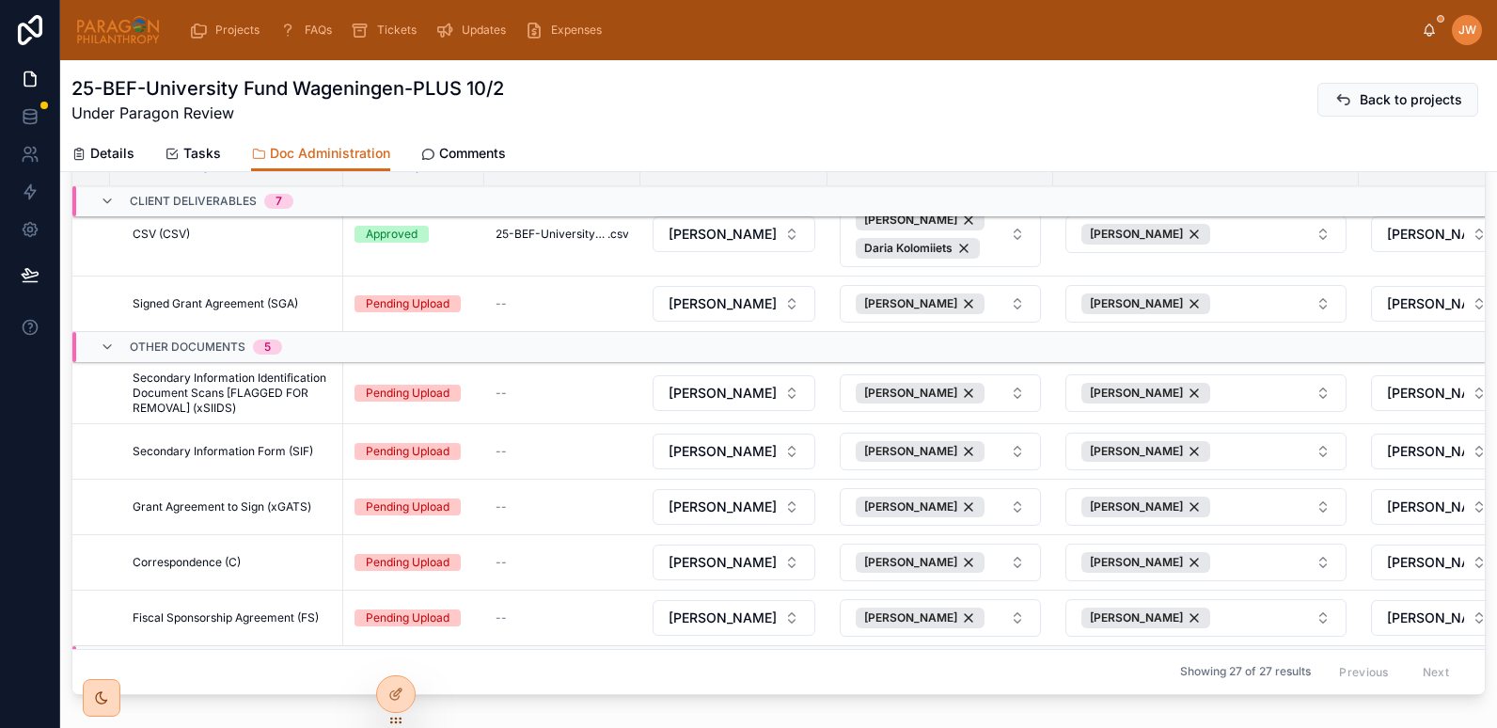
click at [0, 0] on span "Hide" at bounding box center [0, 0] width 0 height 0
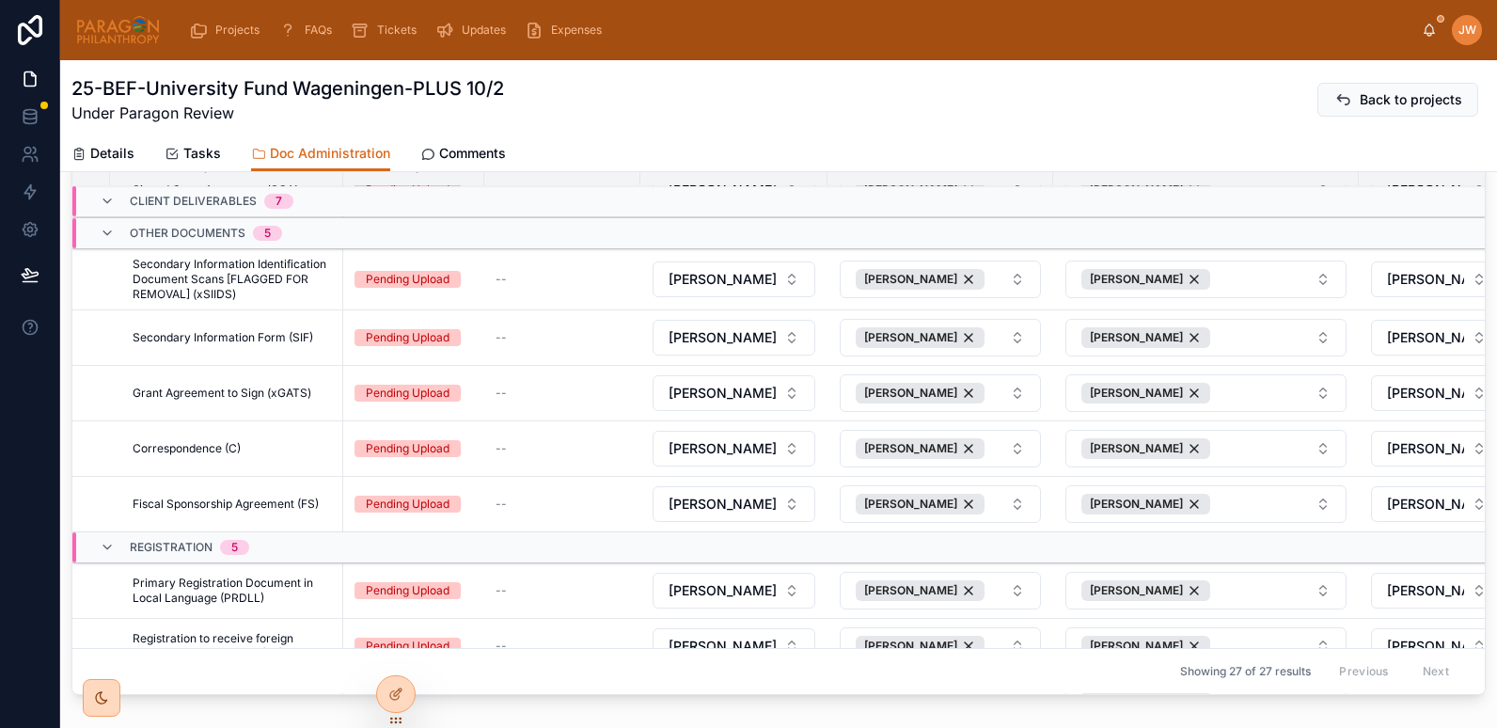
scroll to position [1043, 0]
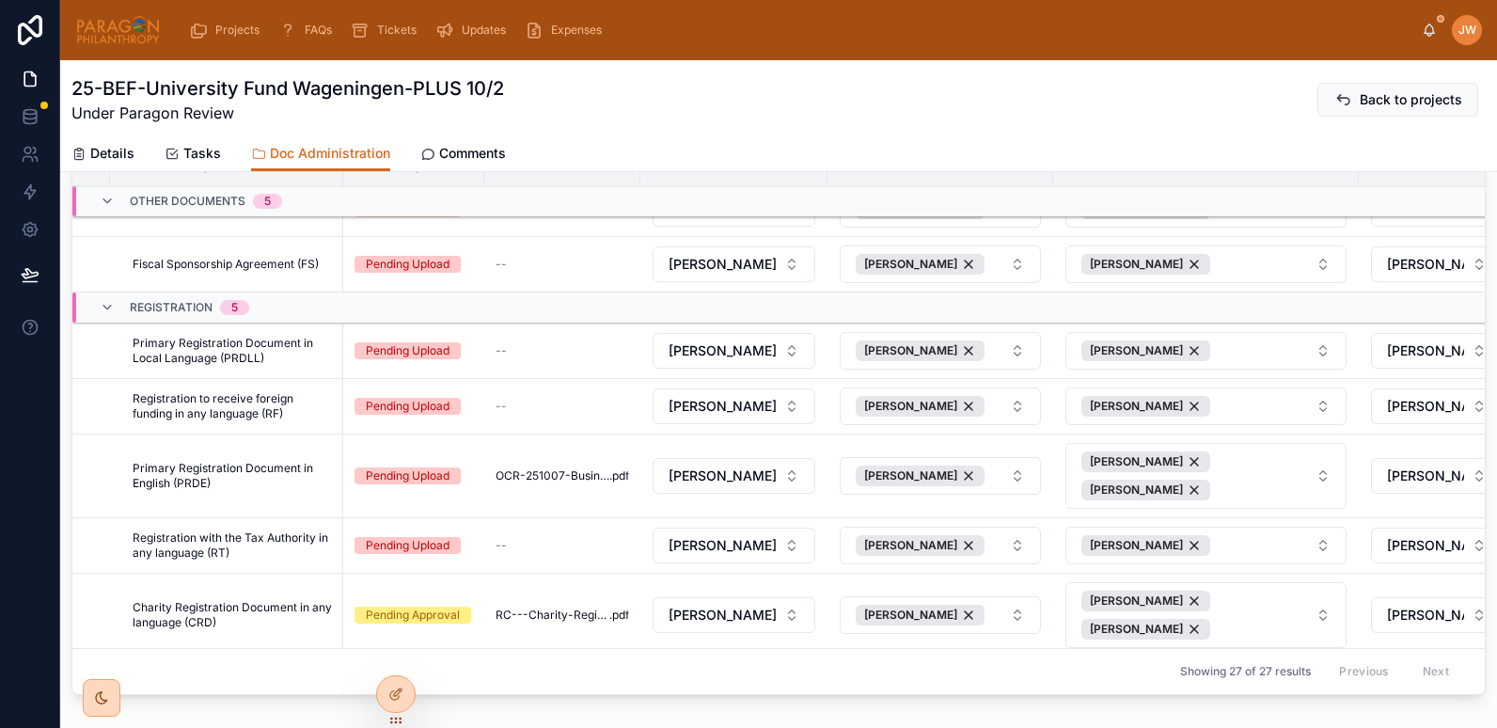
click at [0, 0] on icon at bounding box center [0, 0] width 0 height 0
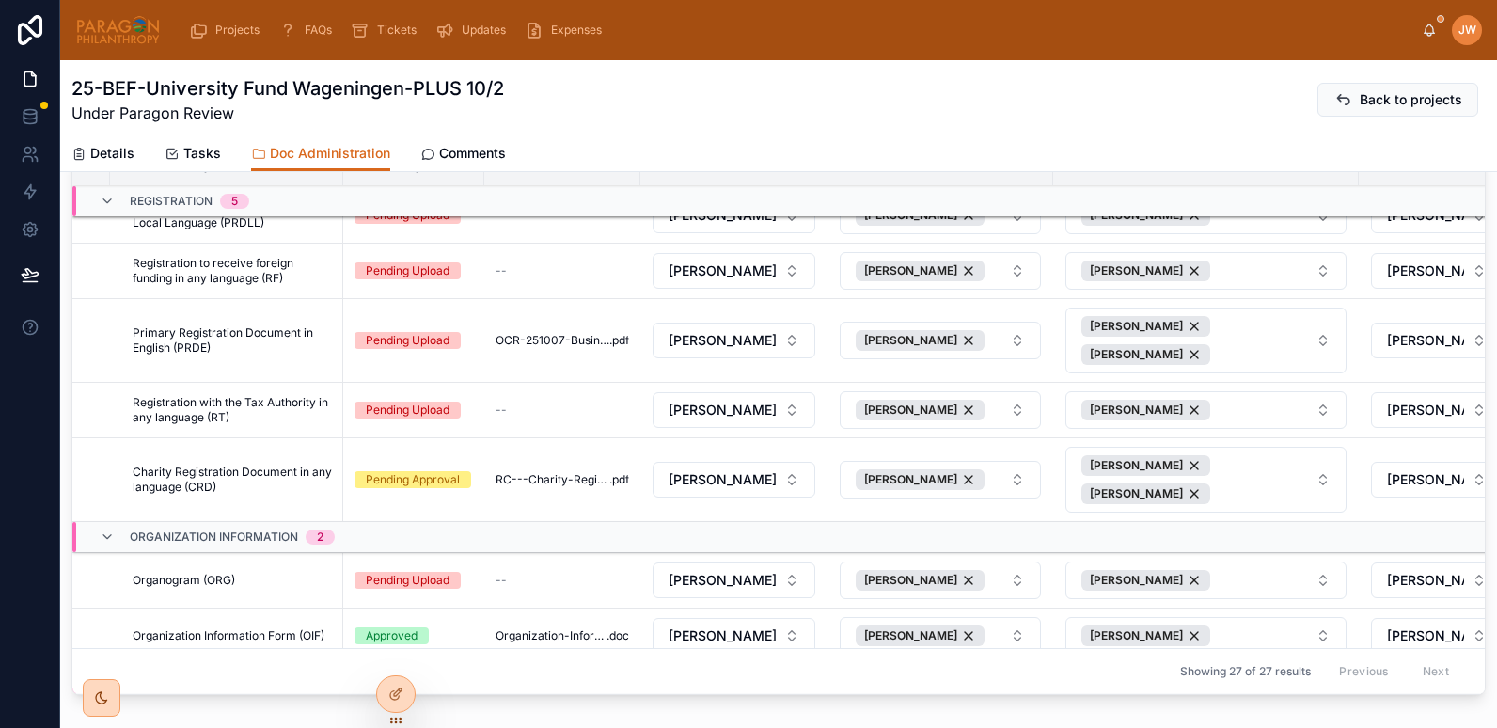
click at [0, 0] on icon at bounding box center [0, 0] width 0 height 0
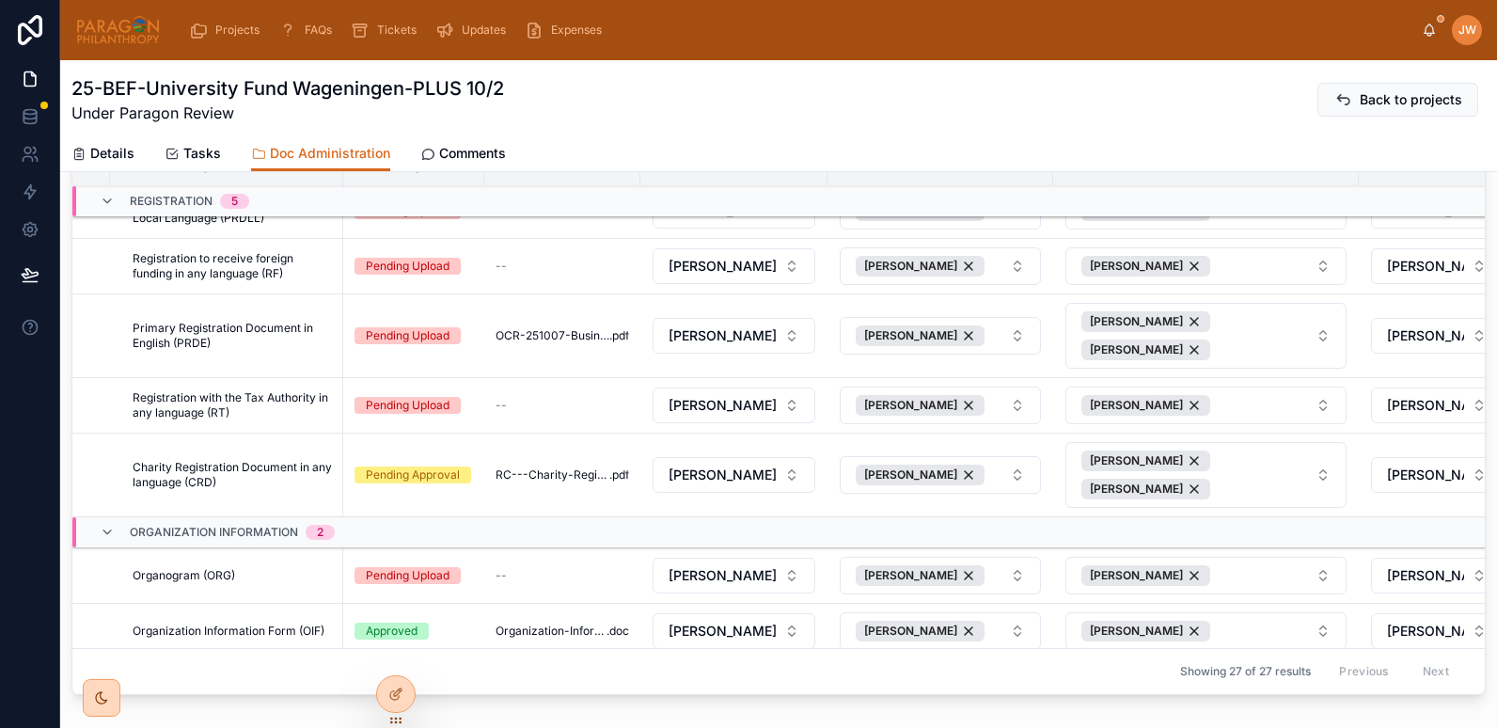
scroll to position [1405, 0]
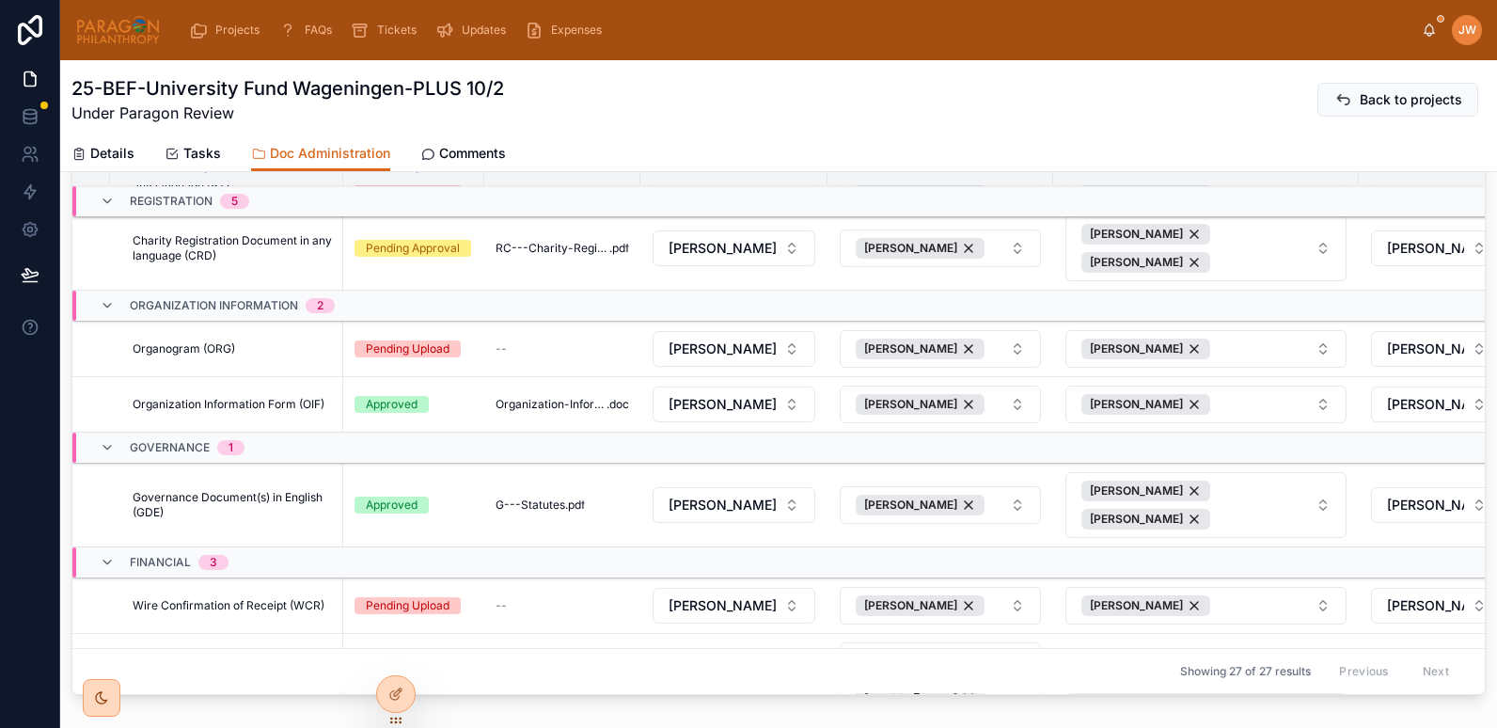
click at [0, 0] on icon at bounding box center [0, 0] width 0 height 0
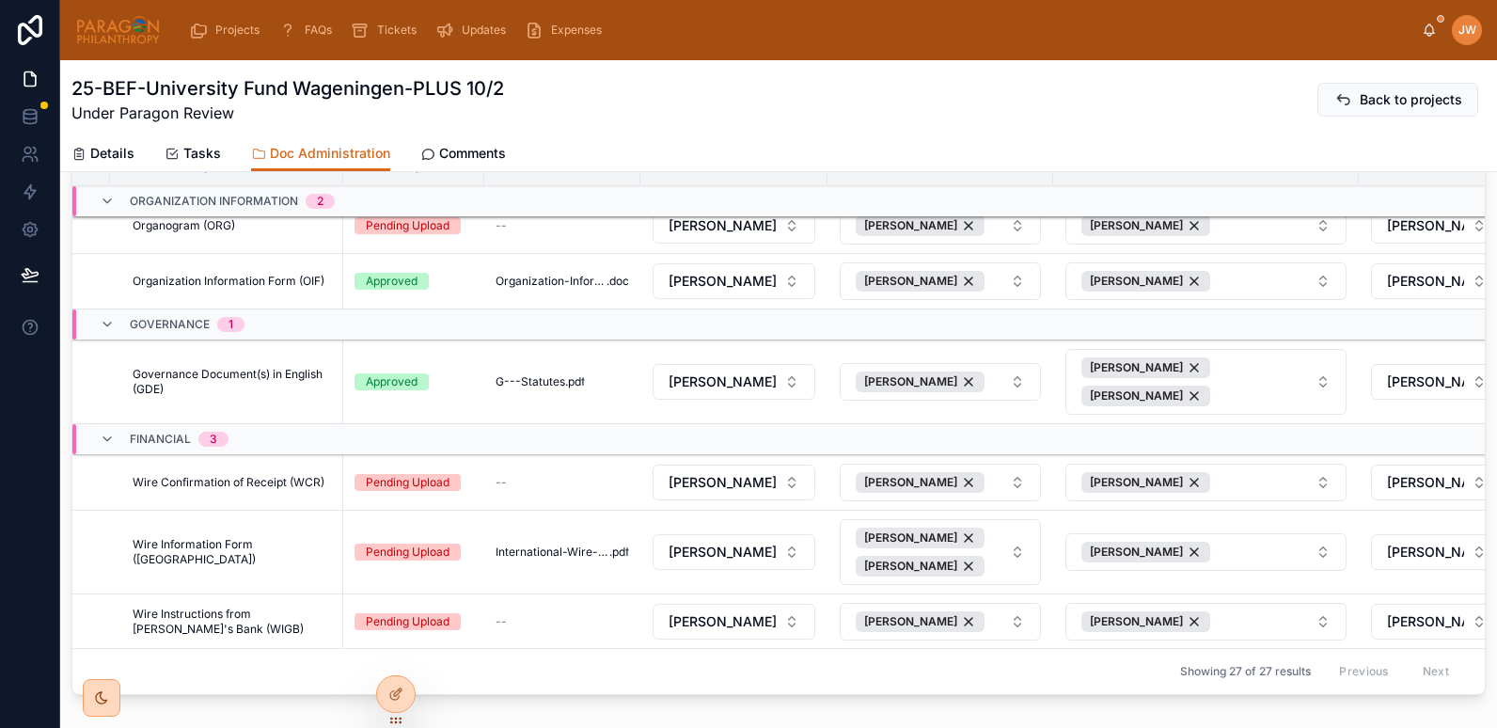
click at [0, 0] on button "Hide" at bounding box center [0, 0] width 0 height 0
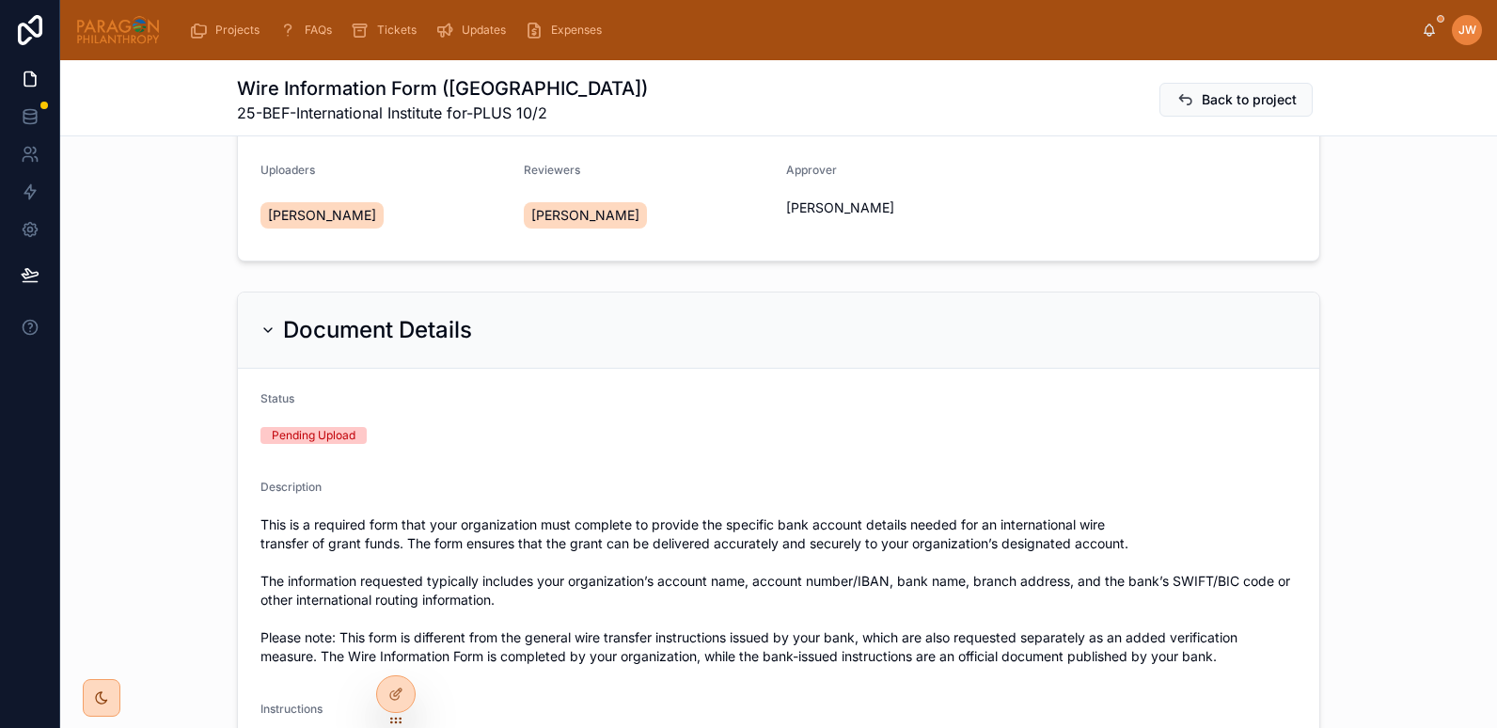
scroll to position [186, 0]
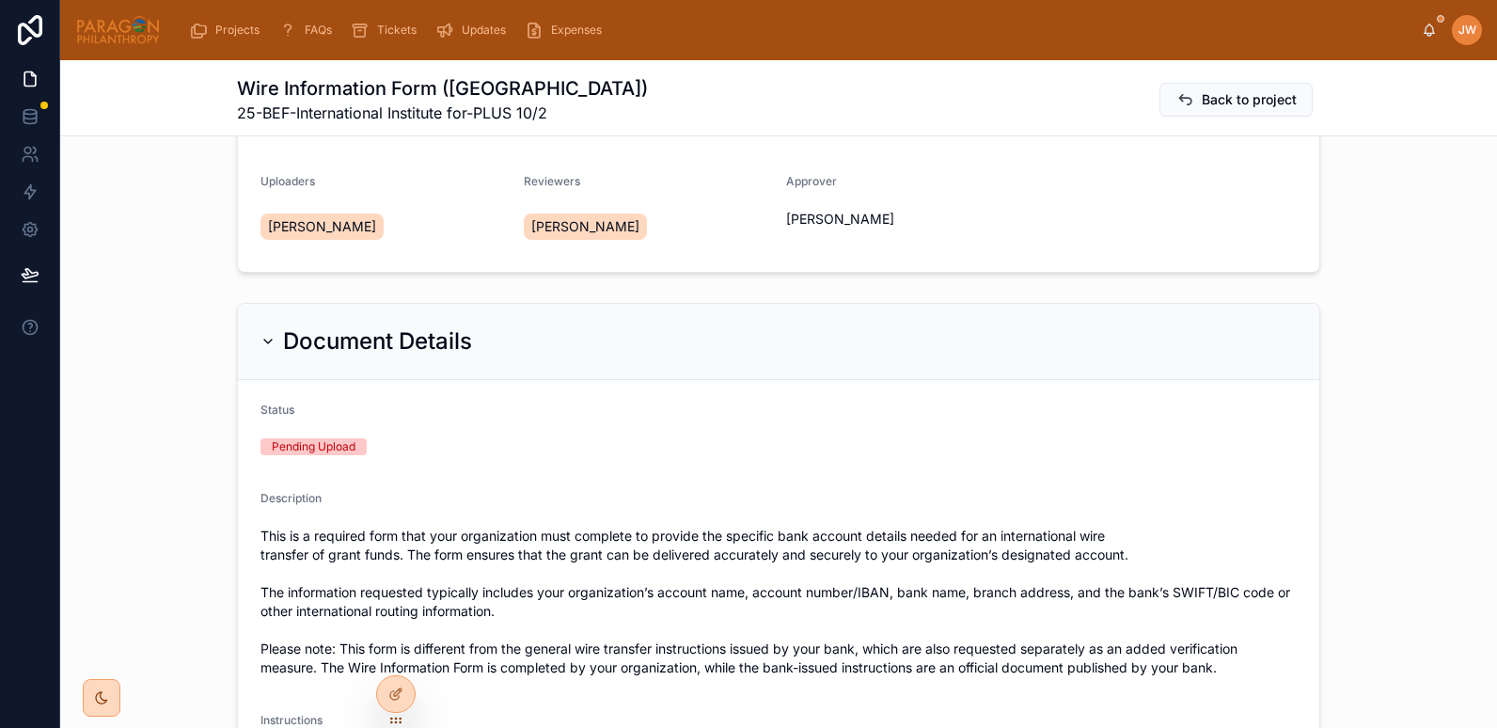
click at [250, 346] on div "Document Details" at bounding box center [779, 342] width 1082 height 76
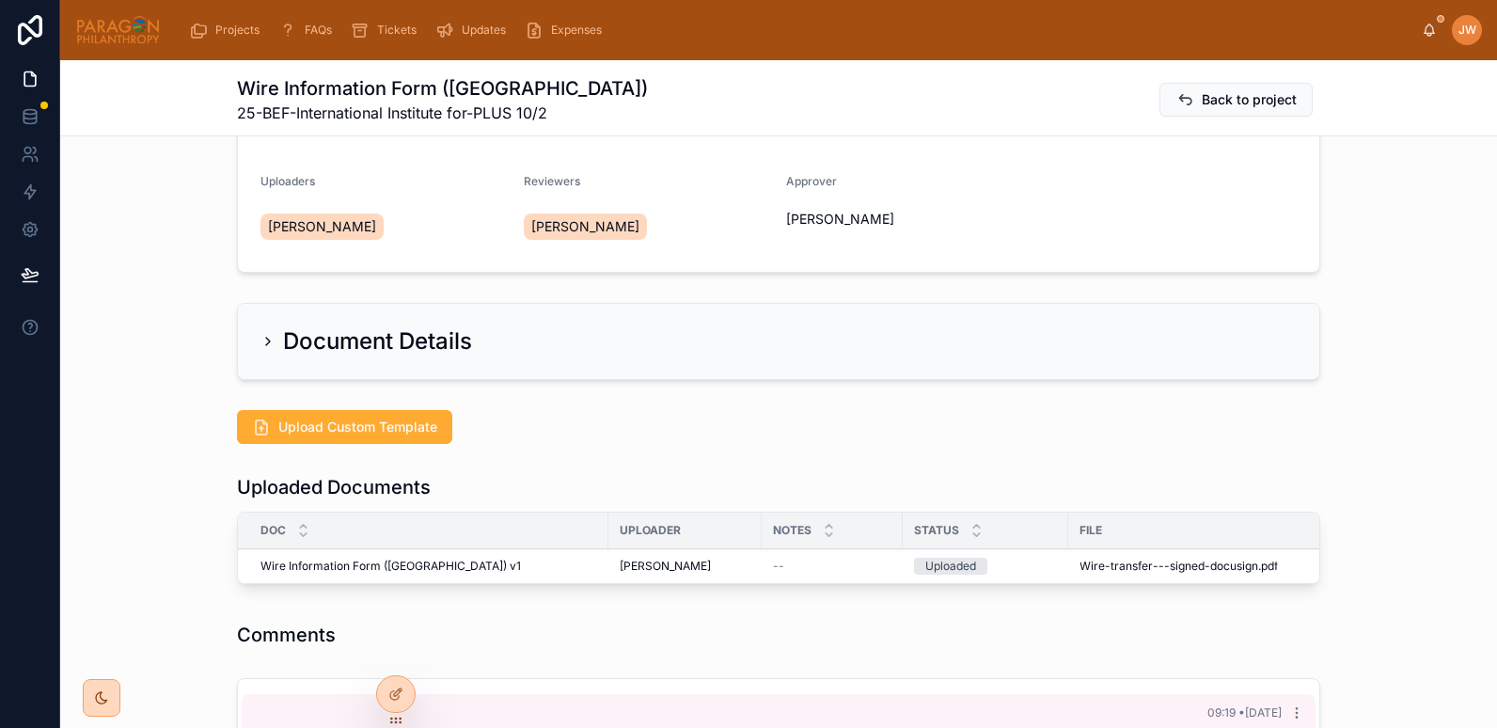
scroll to position [465, 0]
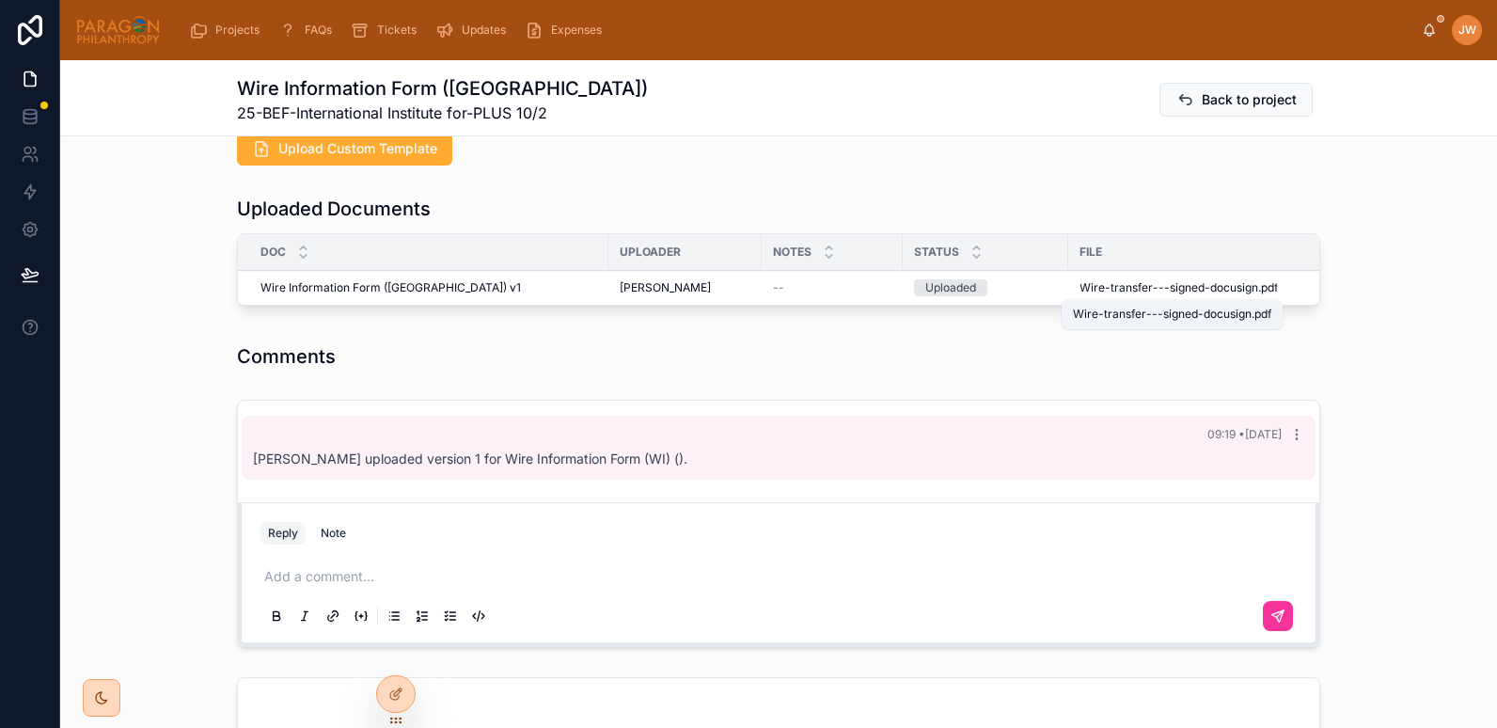
click at [1107, 289] on span "Wire-transfer---signed-docusign" at bounding box center [1169, 287] width 179 height 15
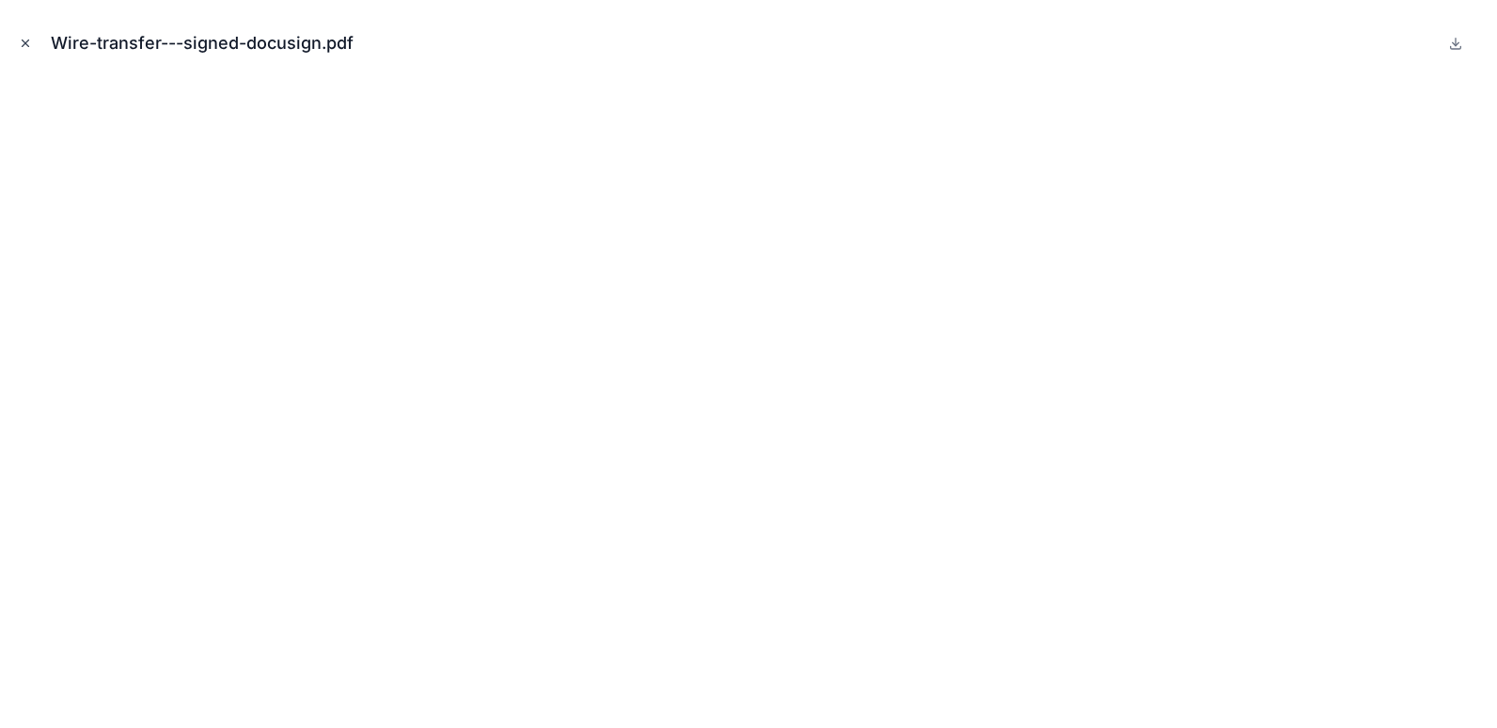
click at [25, 44] on icon "Close modal" at bounding box center [25, 43] width 13 height 13
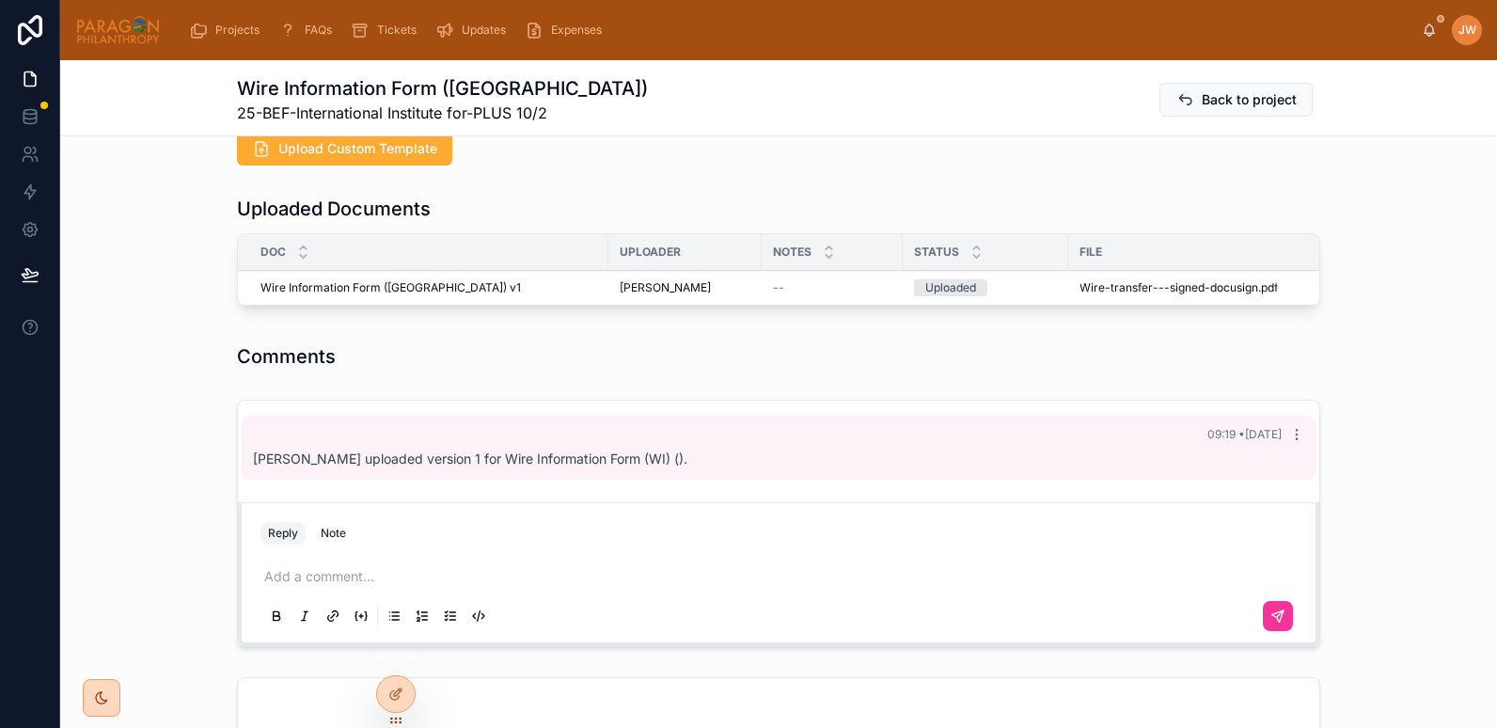
click at [0, 0] on button "Advance" at bounding box center [0, 0] width 0 height 0
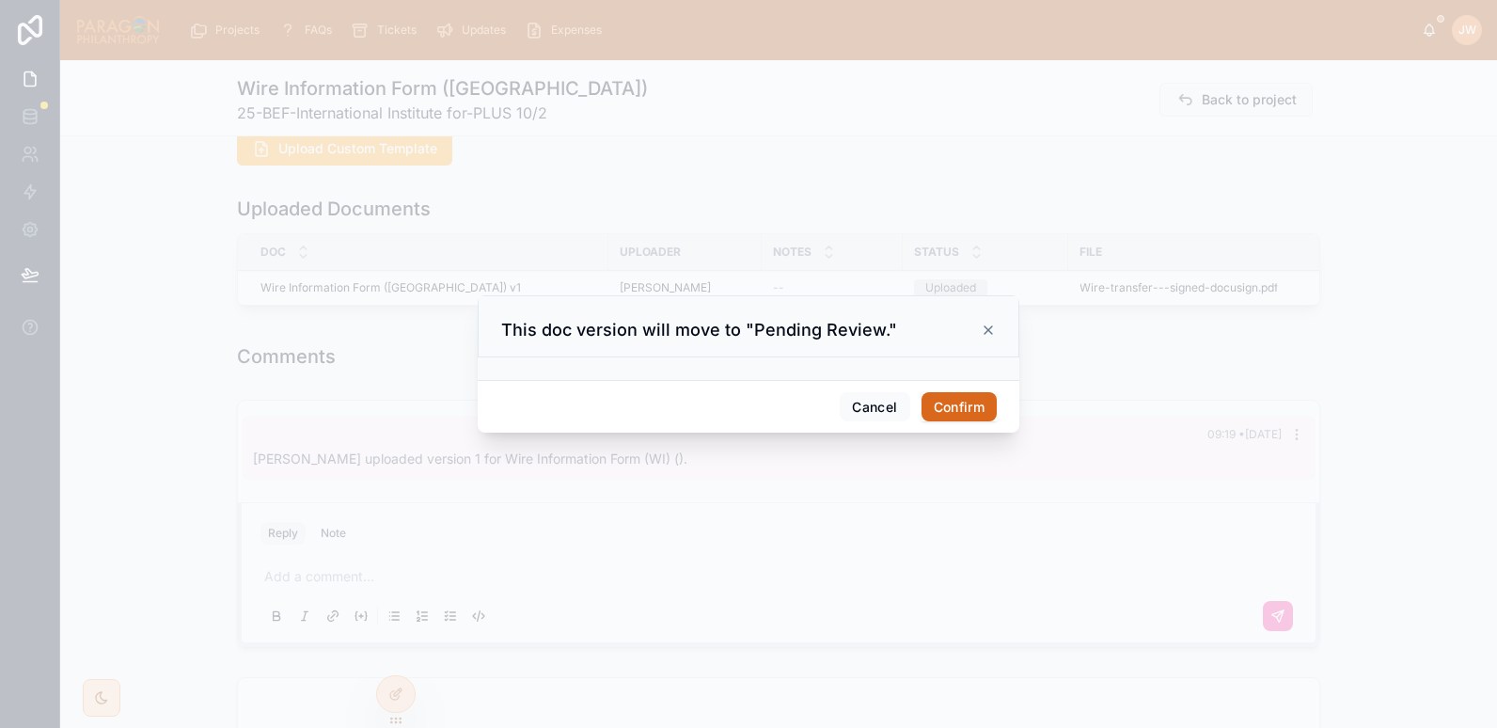
click at [965, 414] on button "Confirm" at bounding box center [959, 407] width 75 height 30
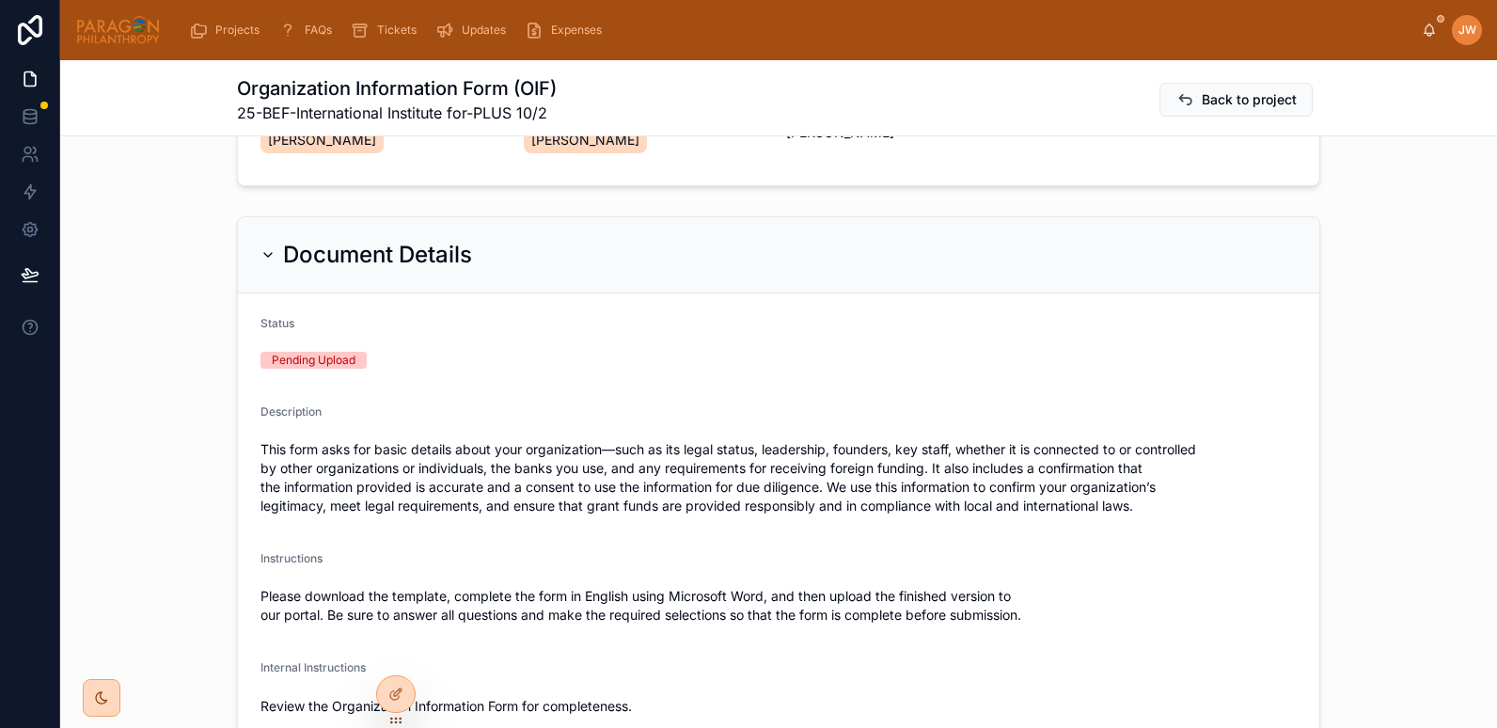
scroll to position [274, 0]
click at [261, 253] on icon at bounding box center [268, 253] width 15 height 15
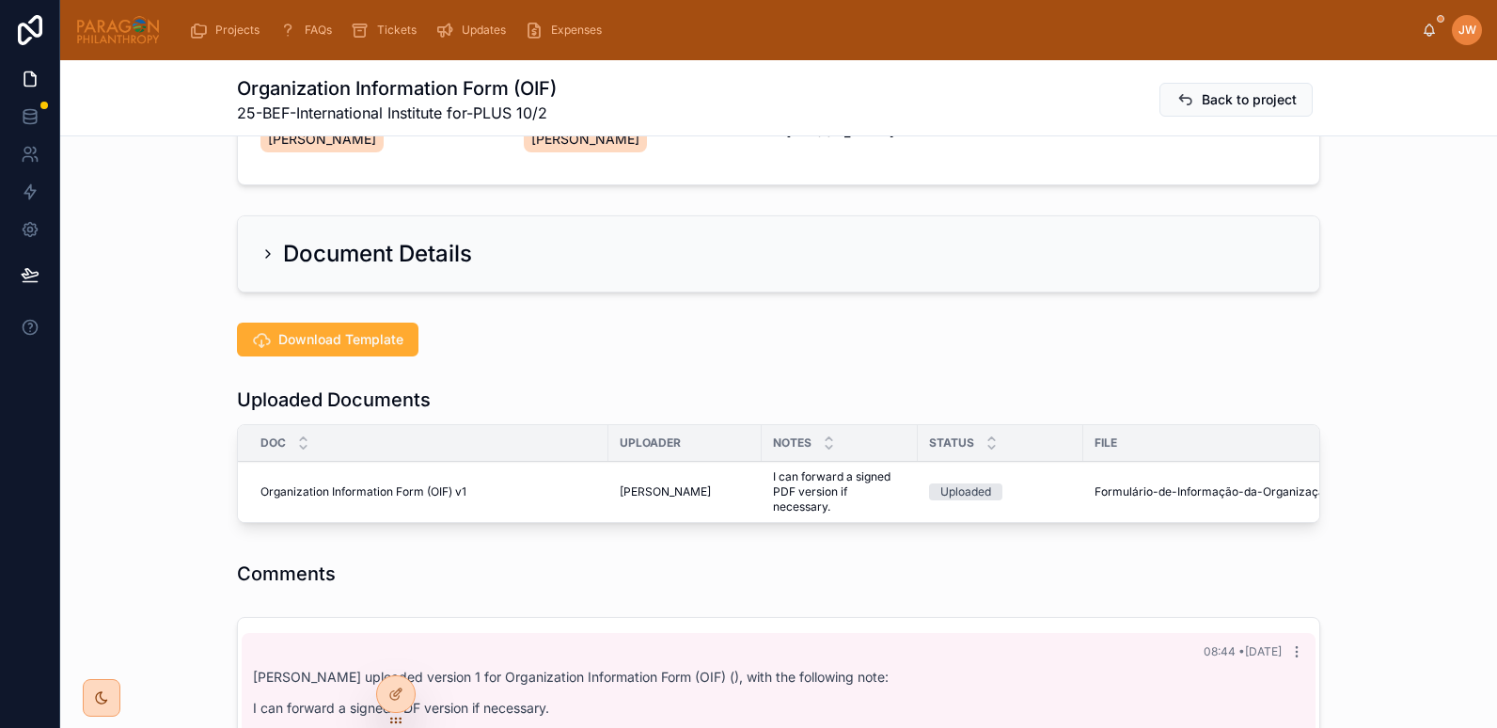
scroll to position [389, 0]
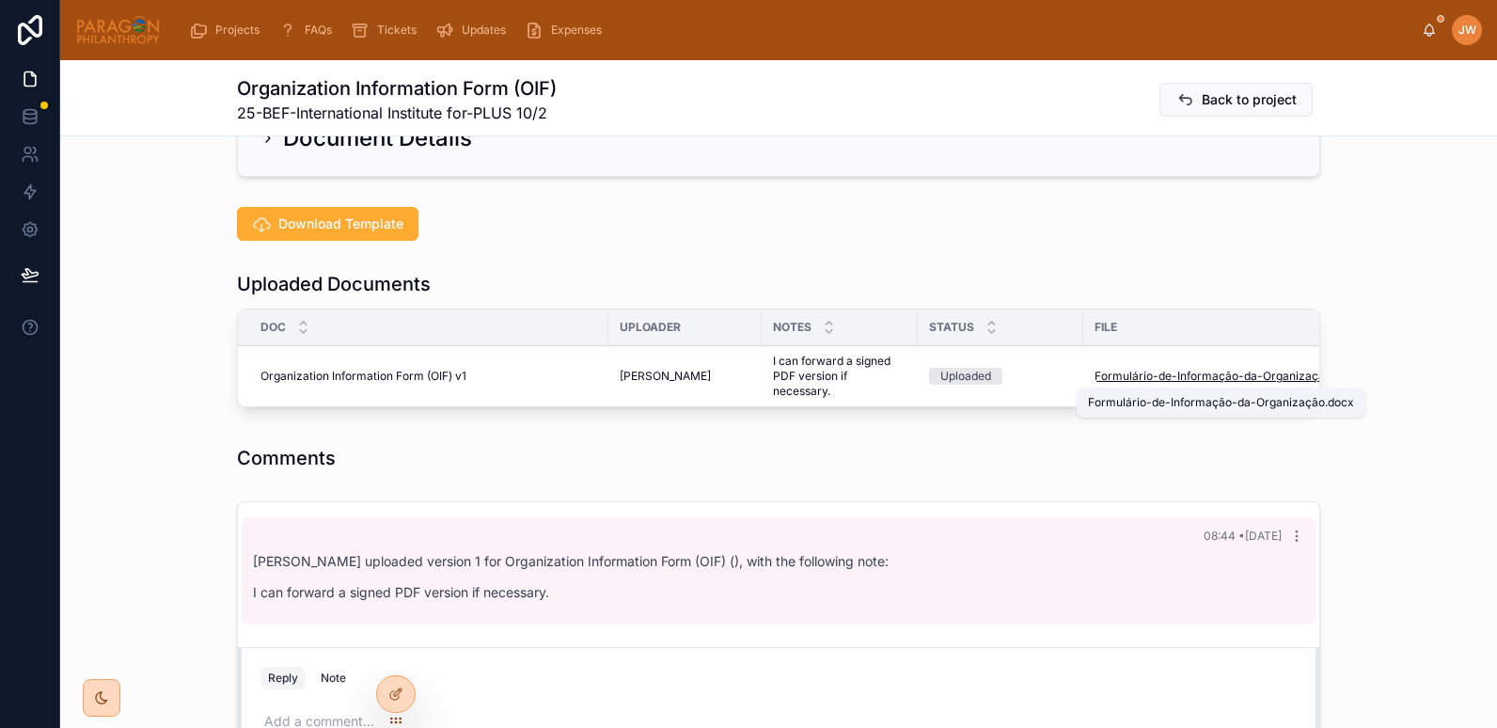
click at [1105, 376] on span "Formulário-de-Informação-da-Organização" at bounding box center [1213, 376] width 237 height 15
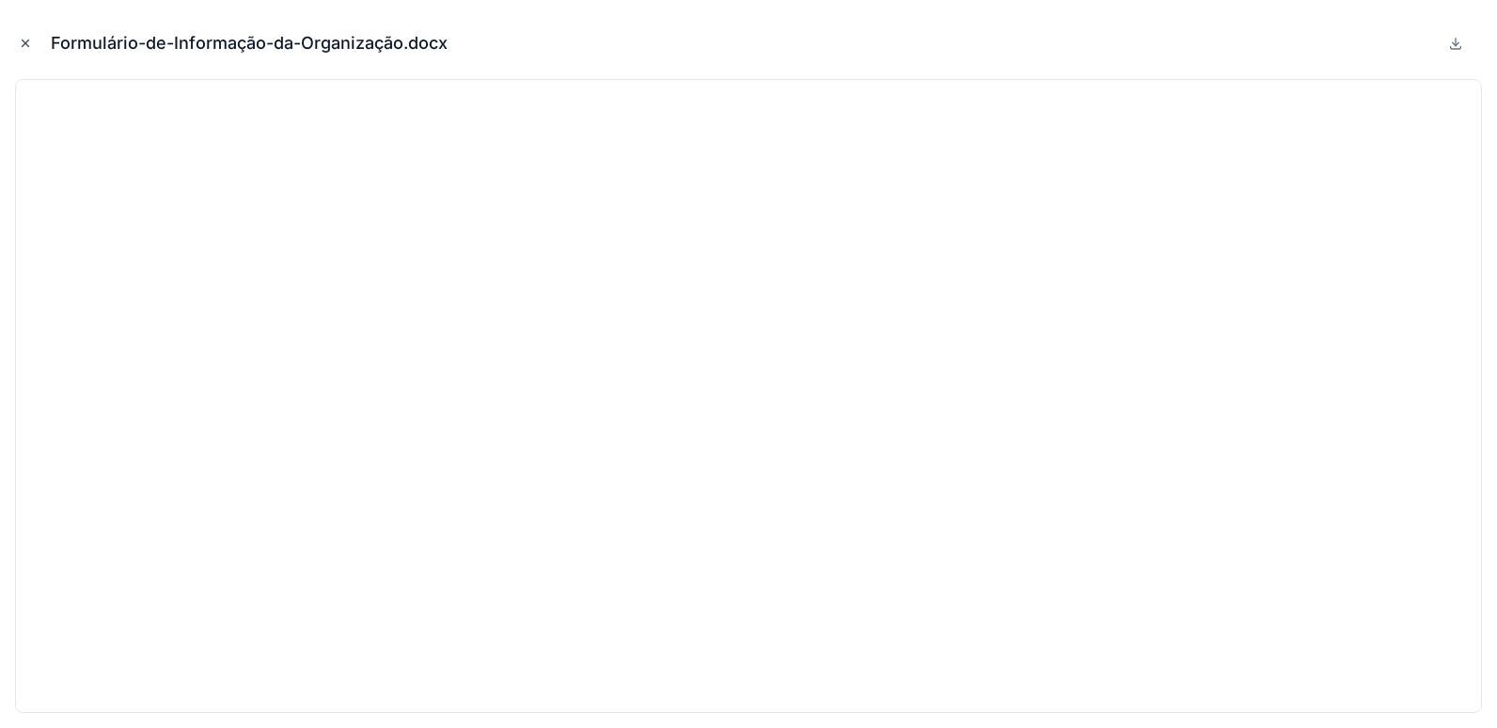
click at [30, 44] on icon "Close modal" at bounding box center [25, 43] width 13 height 13
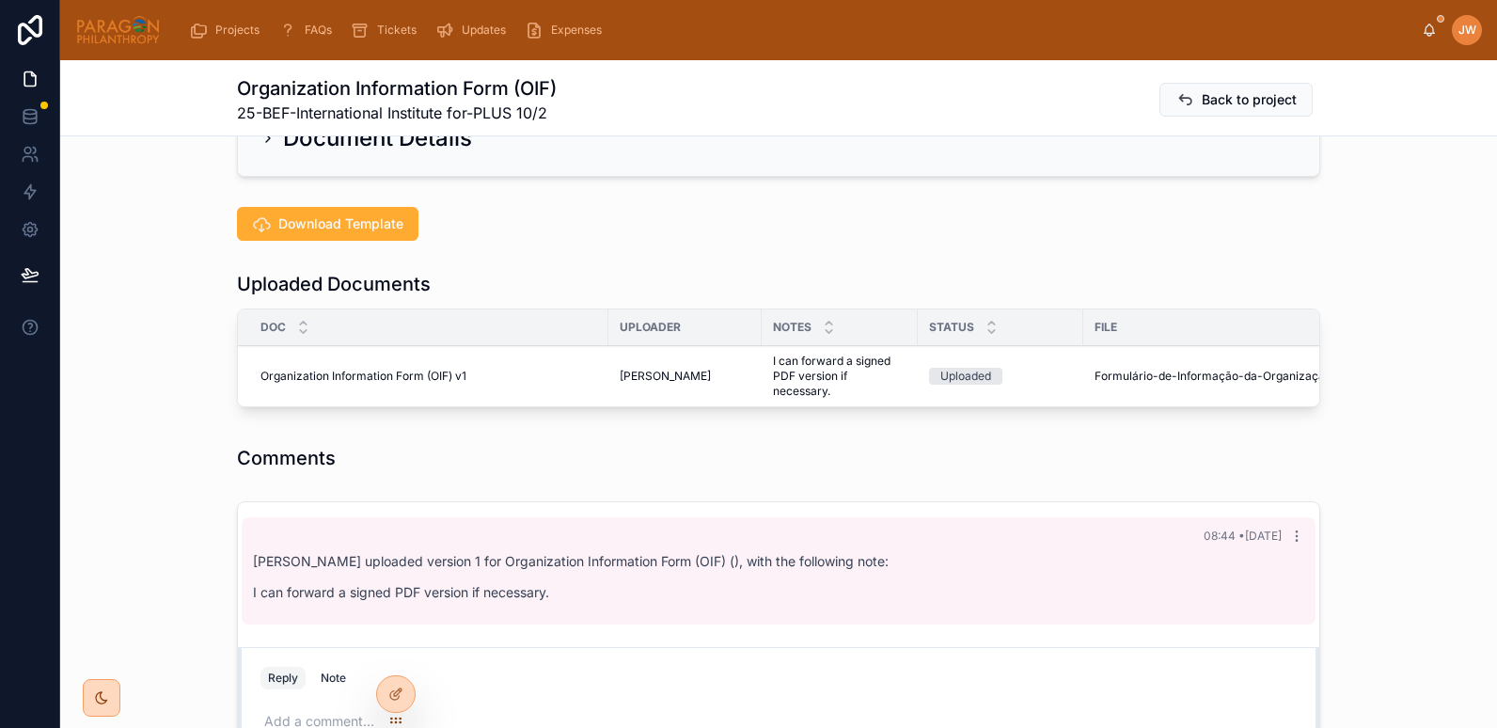
click at [0, 0] on span "Advance" at bounding box center [0, 0] width 0 height 0
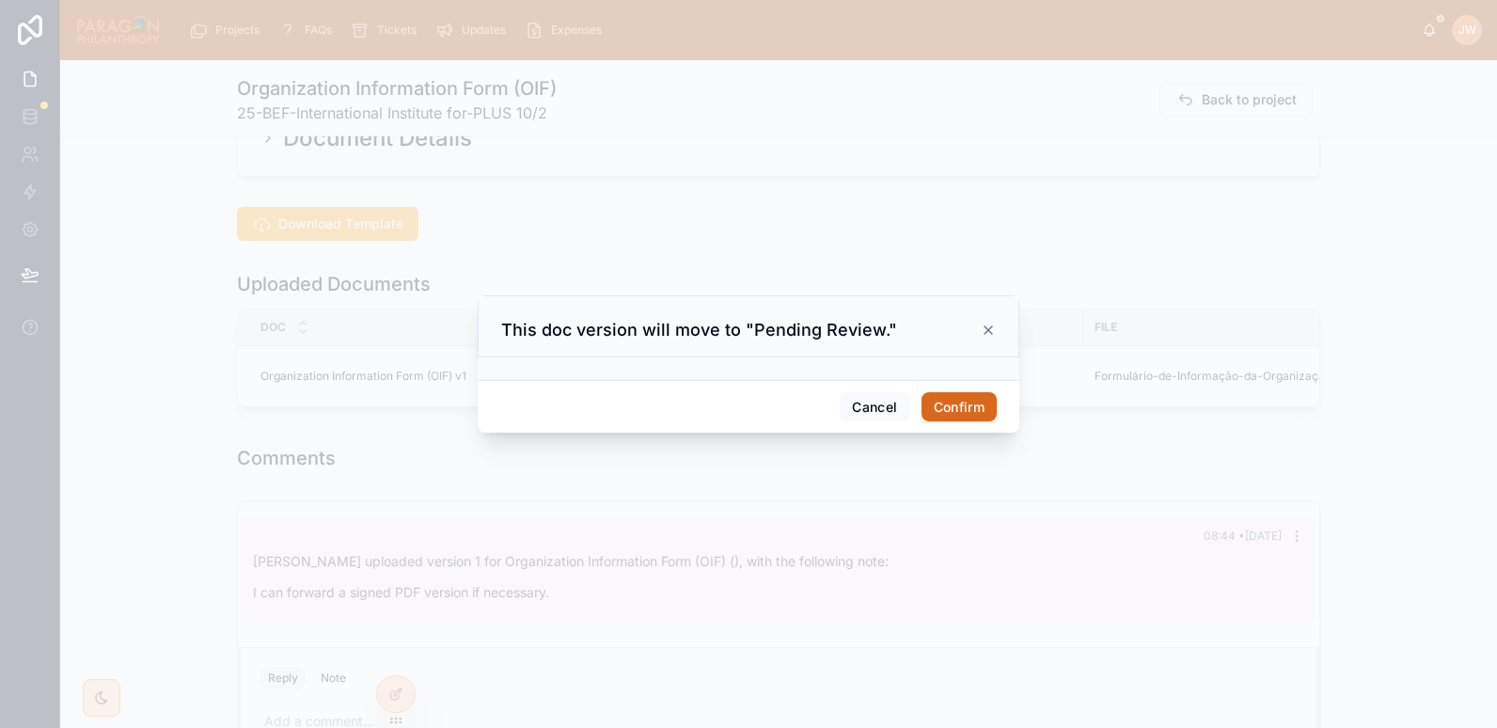
click at [964, 405] on button "Confirm" at bounding box center [959, 407] width 75 height 30
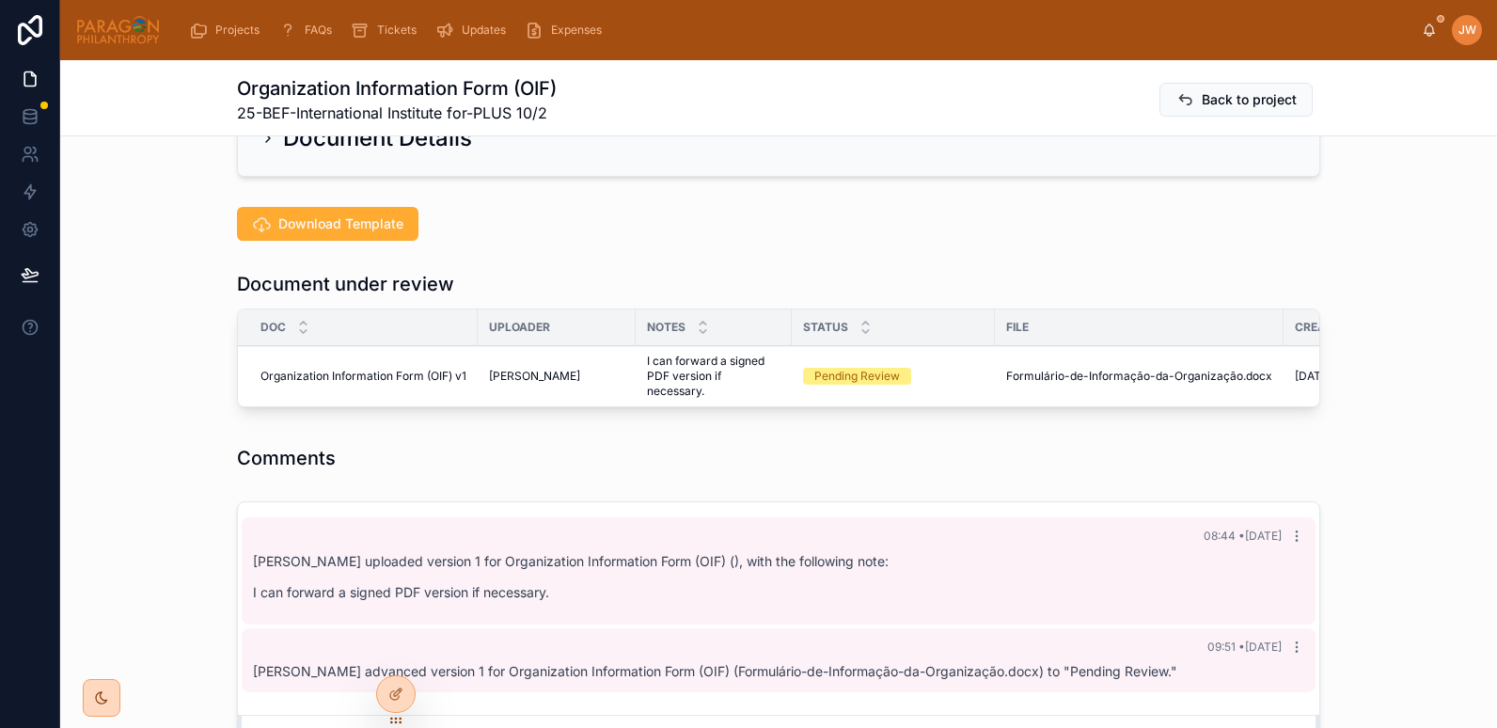
click at [1019, 342] on th "File" at bounding box center [1139, 327] width 289 height 37
click at [0, 0] on button "Reviewed" at bounding box center [0, 0] width 0 height 0
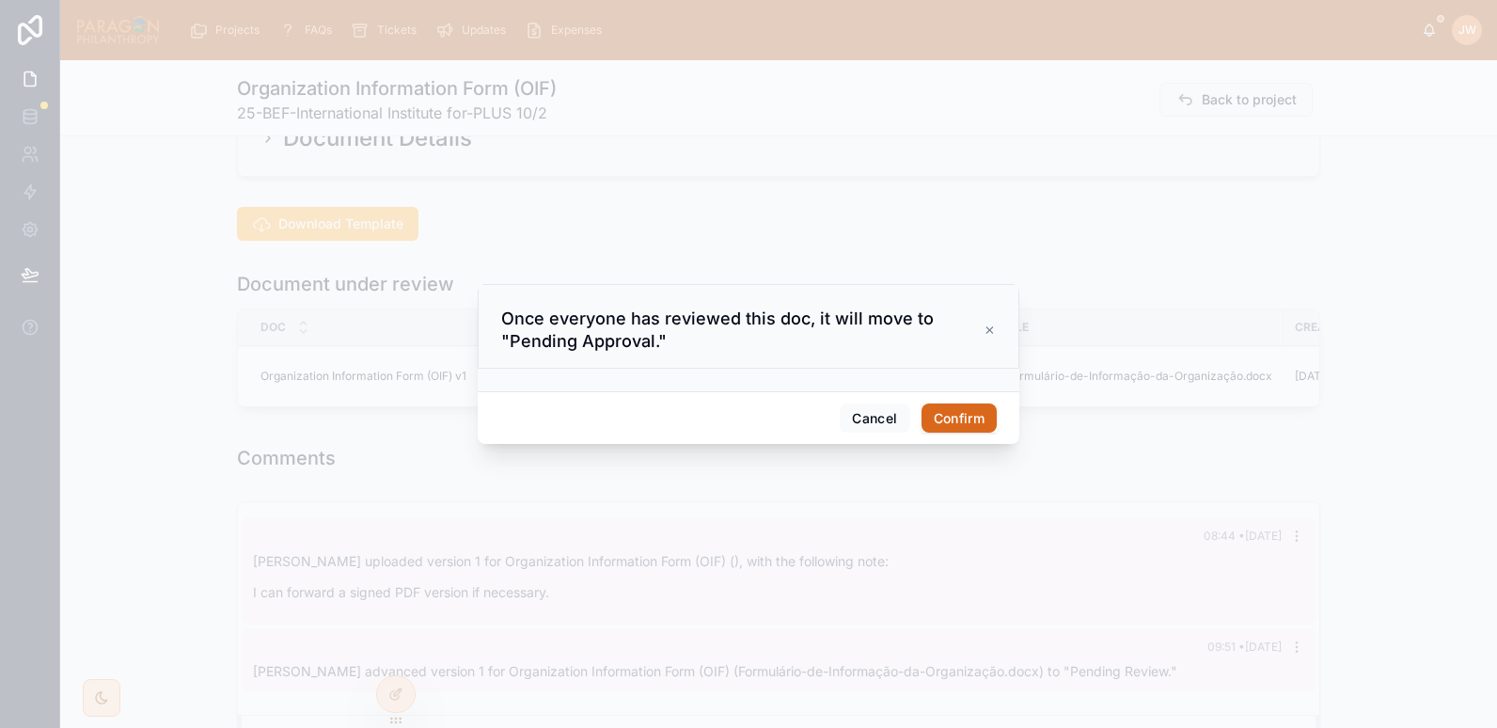
click at [972, 416] on button "Confirm" at bounding box center [959, 419] width 75 height 30
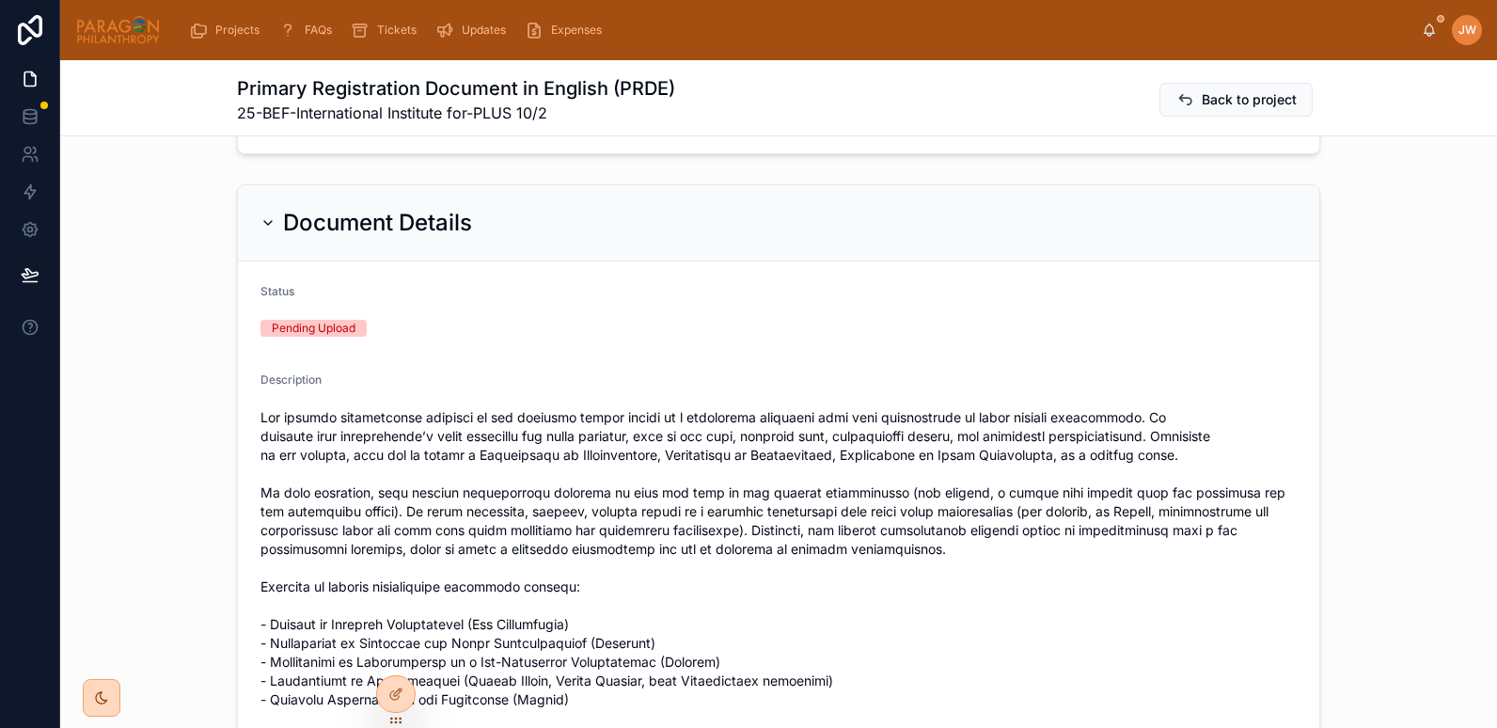
scroll to position [338, 0]
click at [271, 209] on div "Document Details" at bounding box center [367, 224] width 212 height 30
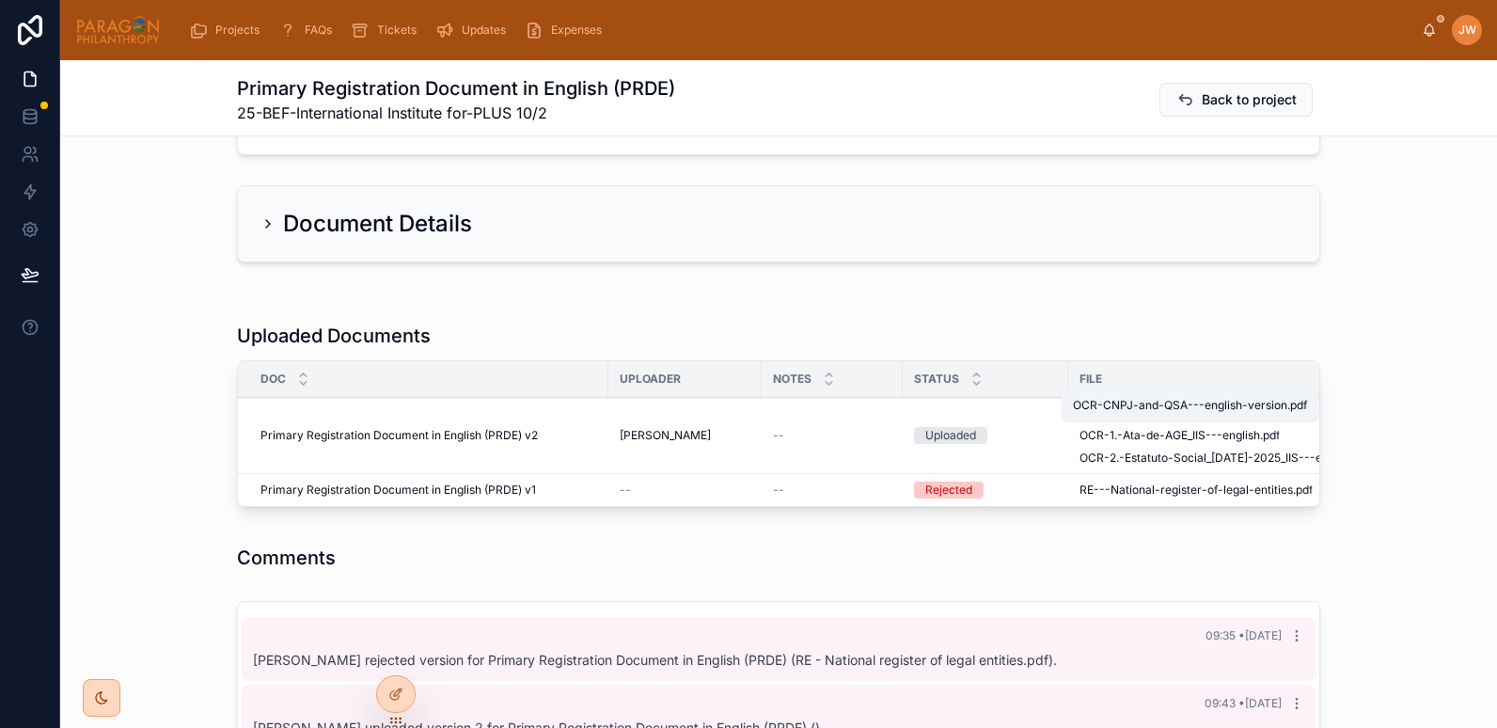
click at [1102, 405] on span "OCR-CNPJ-and-QSA---english-version" at bounding box center [1187, 412] width 214 height 15
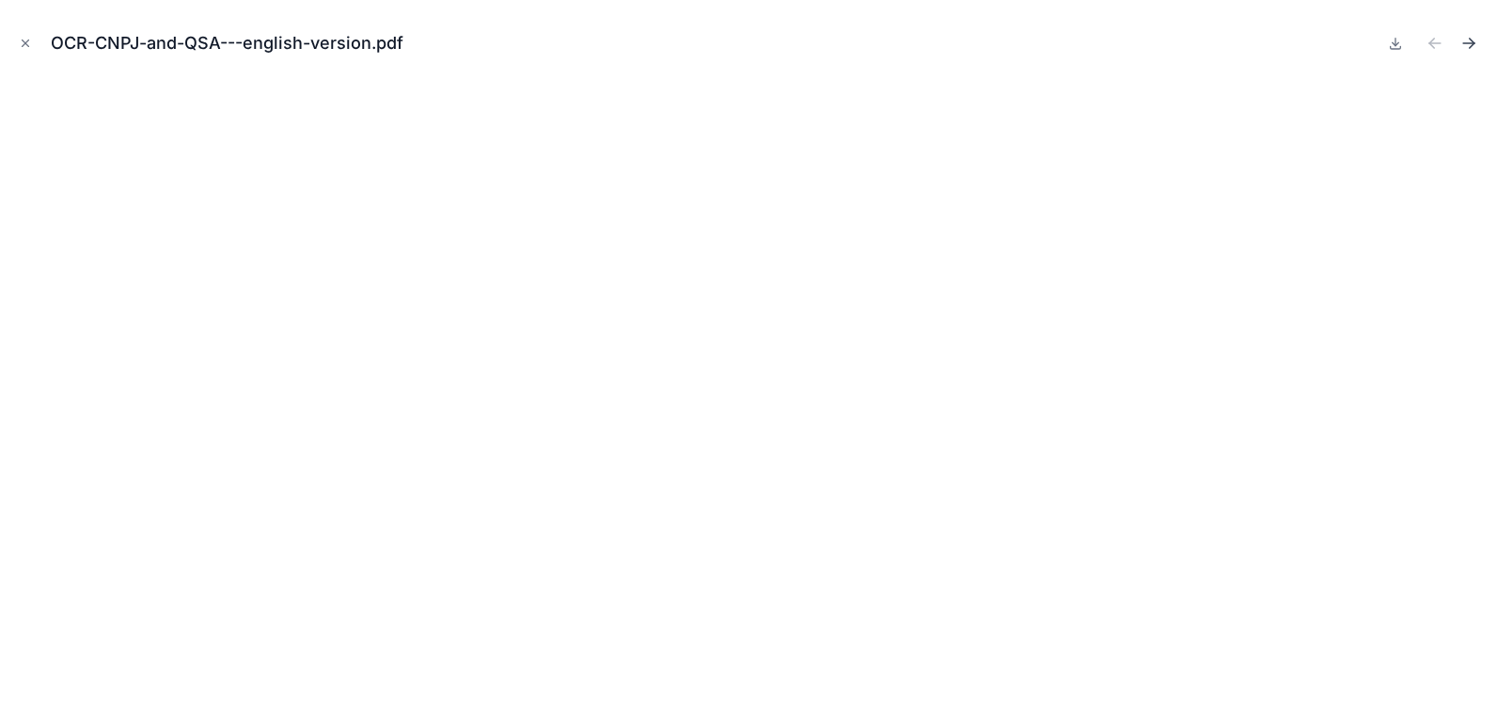
click at [1467, 47] on icon "Next file" at bounding box center [1469, 43] width 19 height 19
click at [20, 47] on icon "Close modal" at bounding box center [25, 43] width 13 height 13
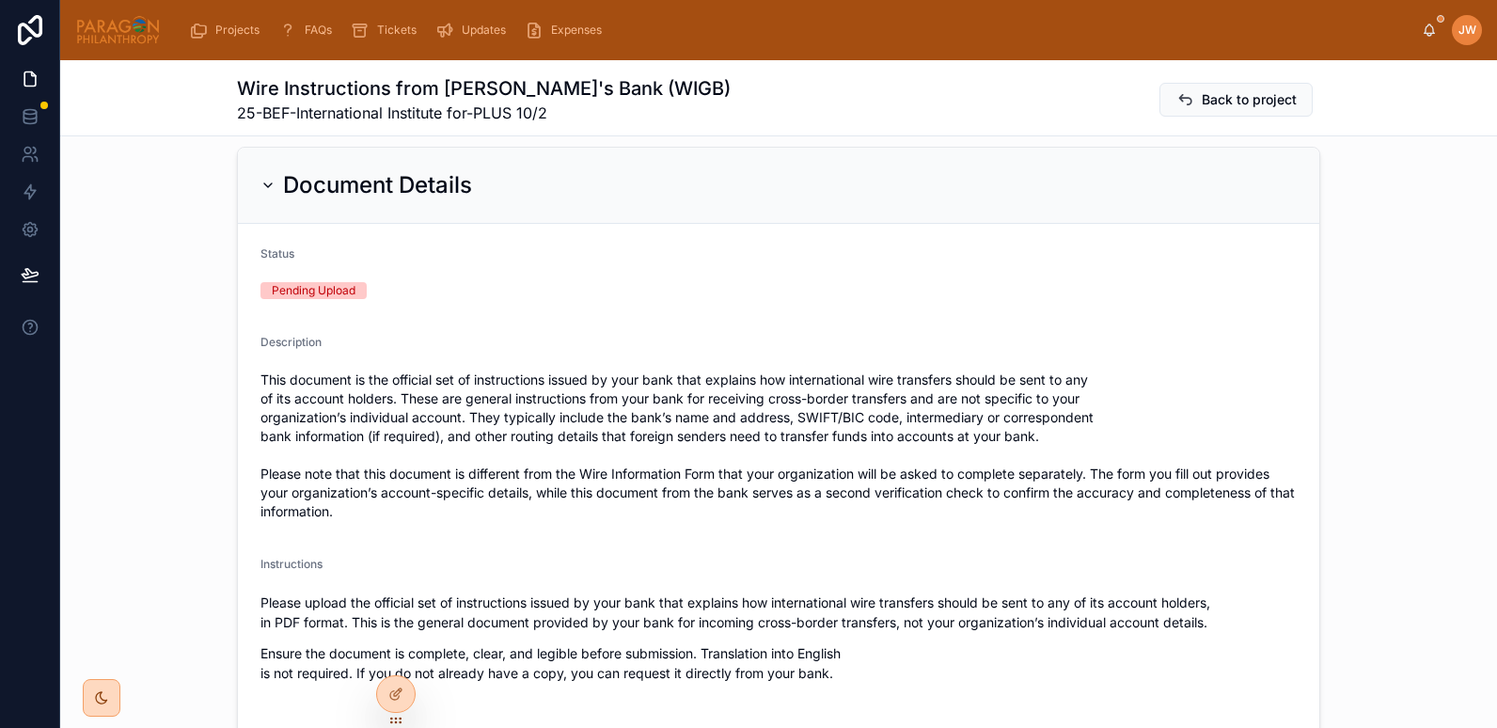
scroll to position [346, 0]
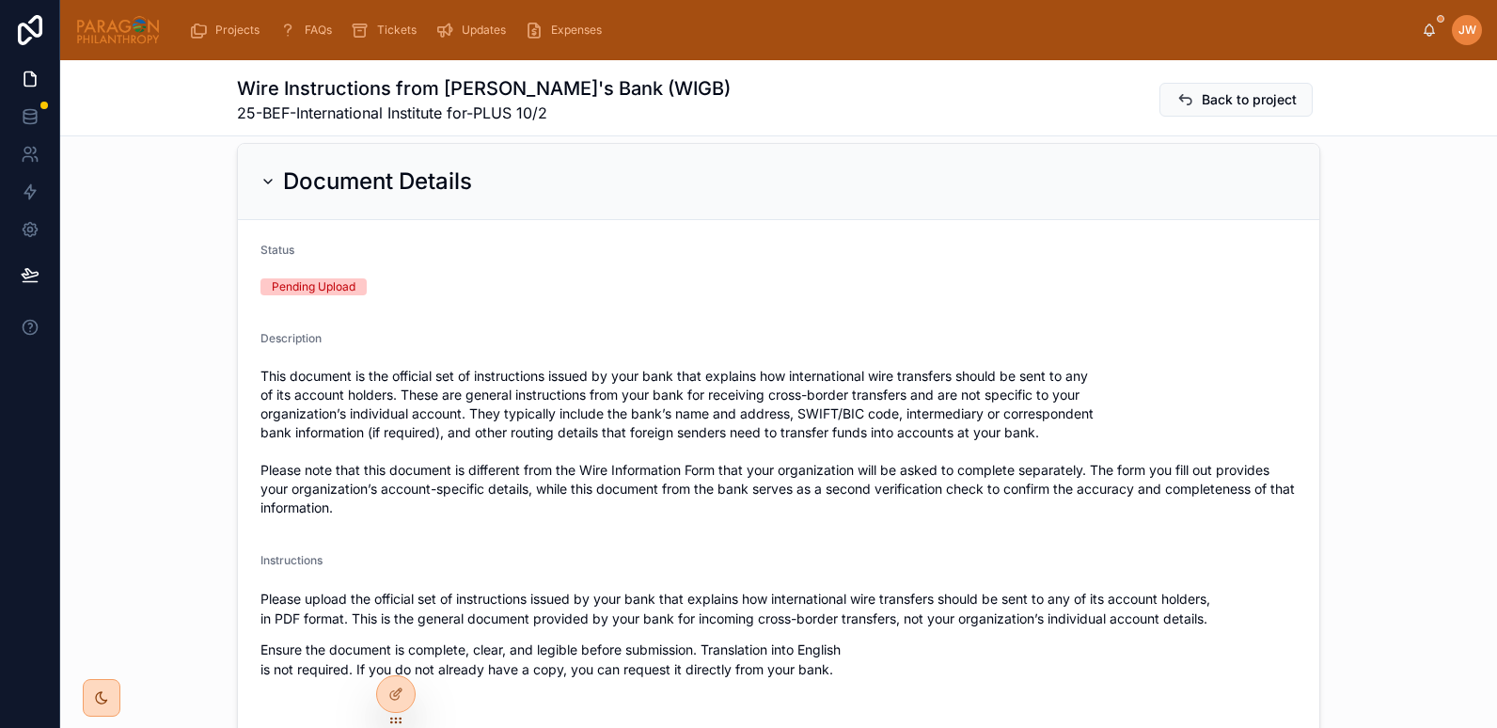
click at [261, 179] on icon at bounding box center [268, 181] width 15 height 15
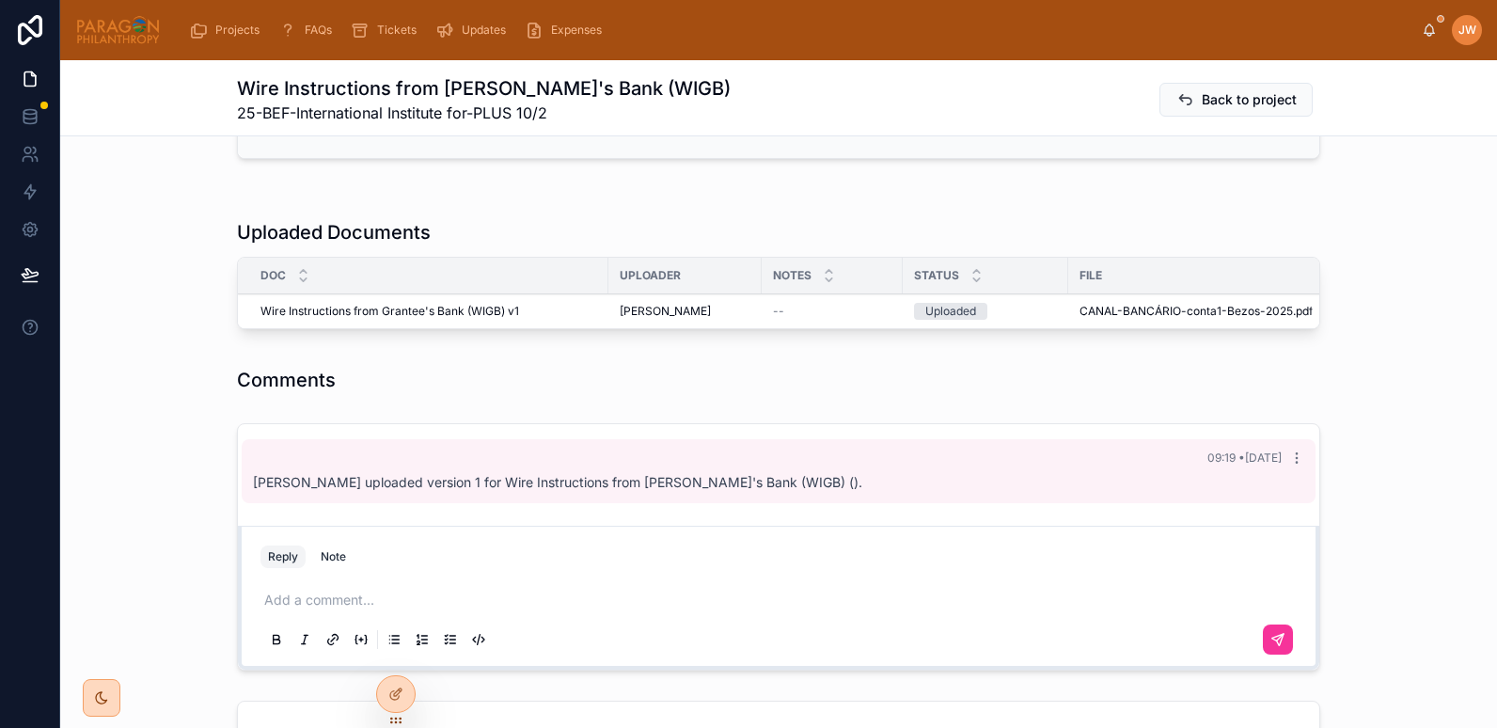
scroll to position [408, 0]
click at [1113, 309] on span "CANAL-BANCÁRIO-conta1-Bezos-2025" at bounding box center [1187, 310] width 214 height 15
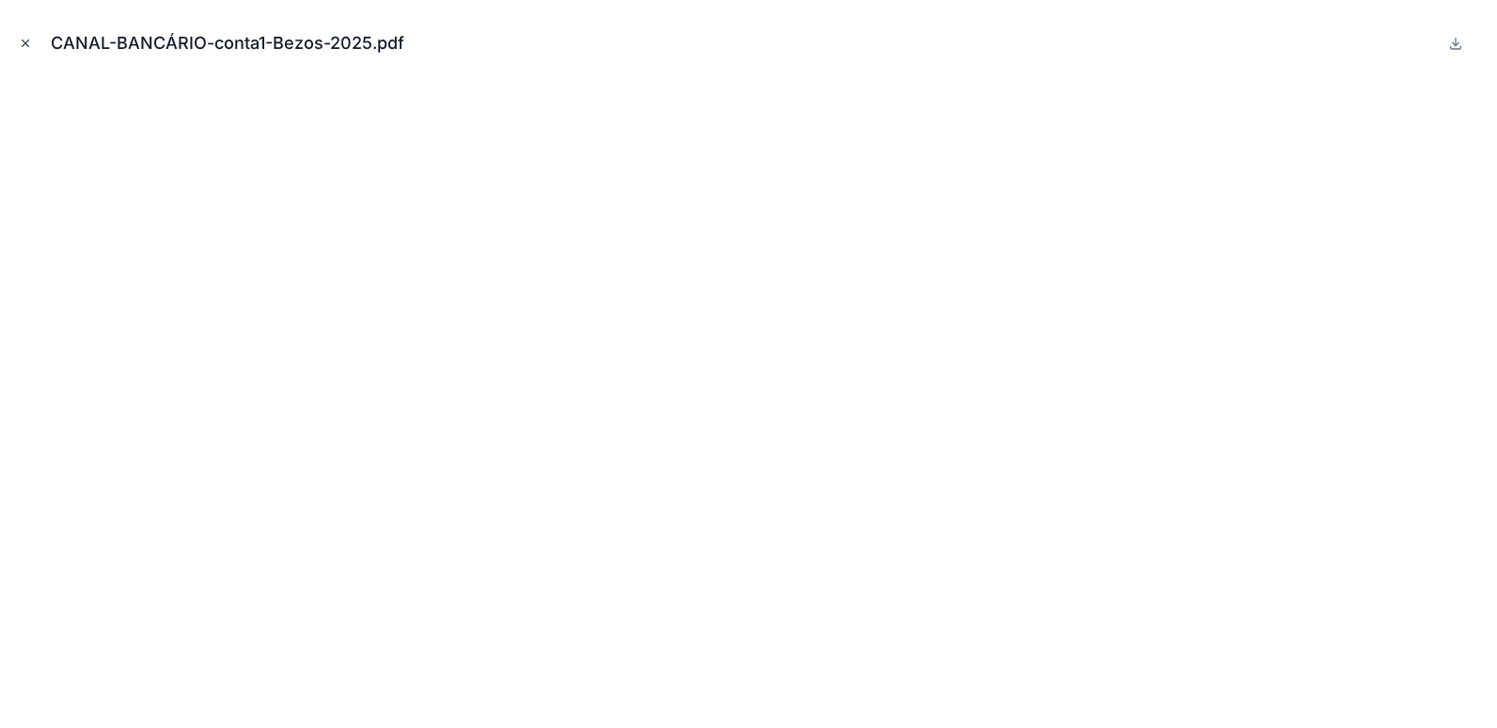
click at [25, 42] on icon "Close modal" at bounding box center [25, 43] width 13 height 13
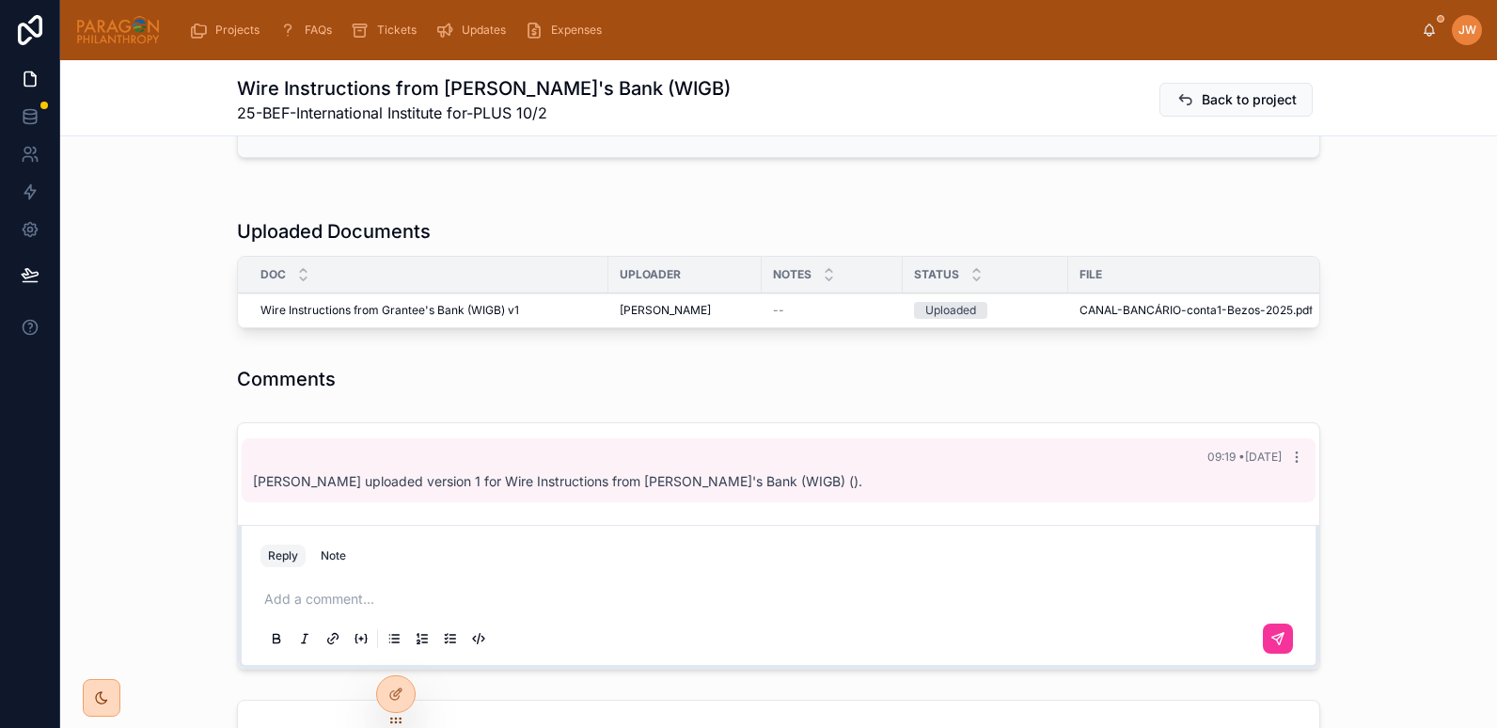
click at [0, 0] on button "Advance" at bounding box center [0, 0] width 0 height 0
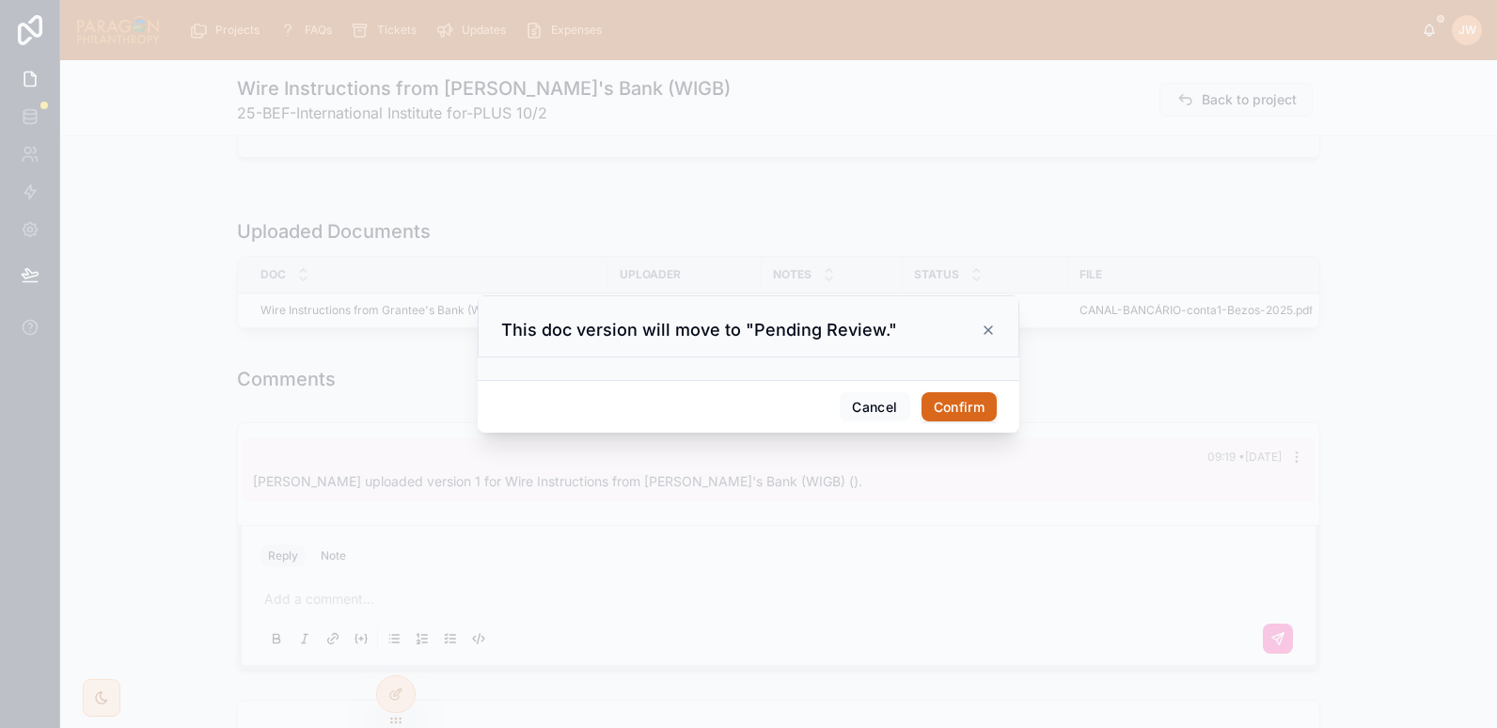
click at [976, 401] on button "Confirm" at bounding box center [959, 407] width 75 height 30
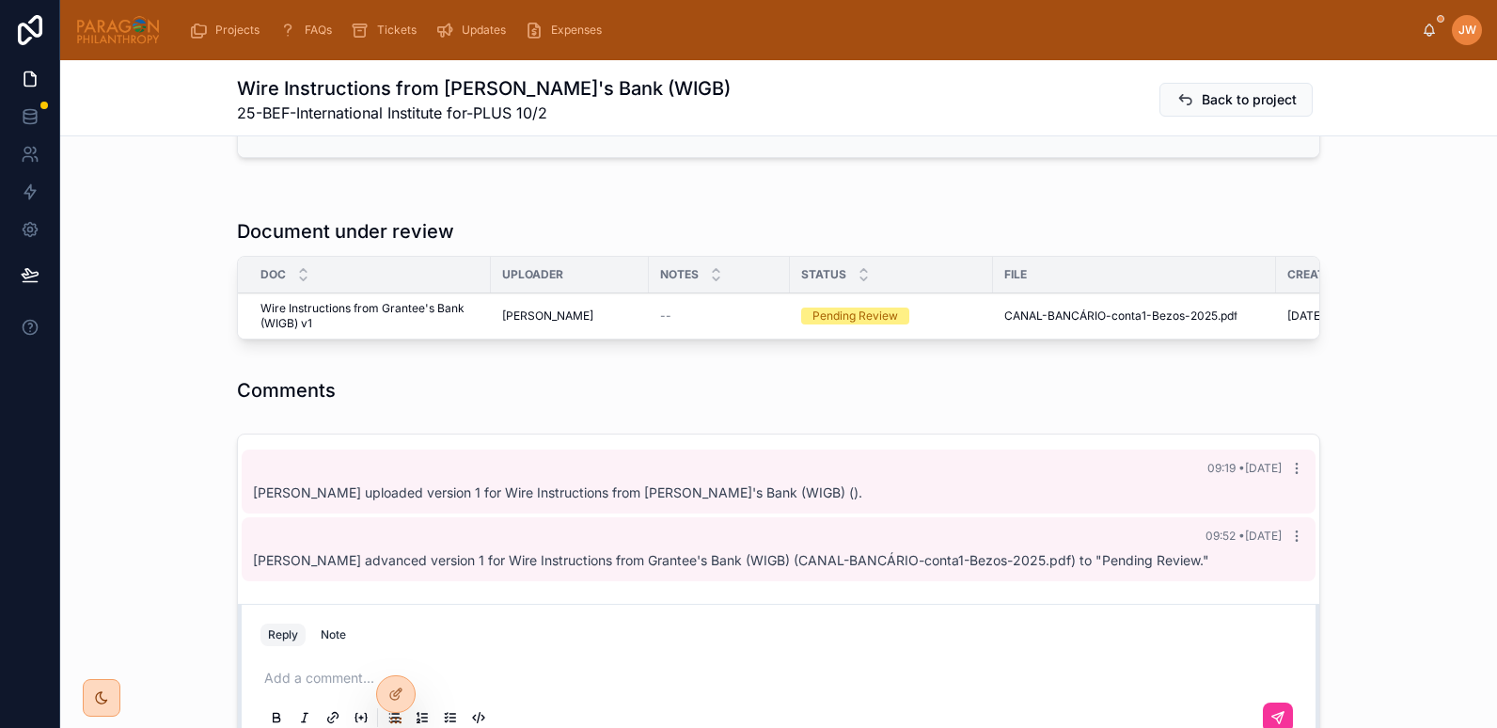
click at [0, 0] on button "Reviewed" at bounding box center [0, 0] width 0 height 0
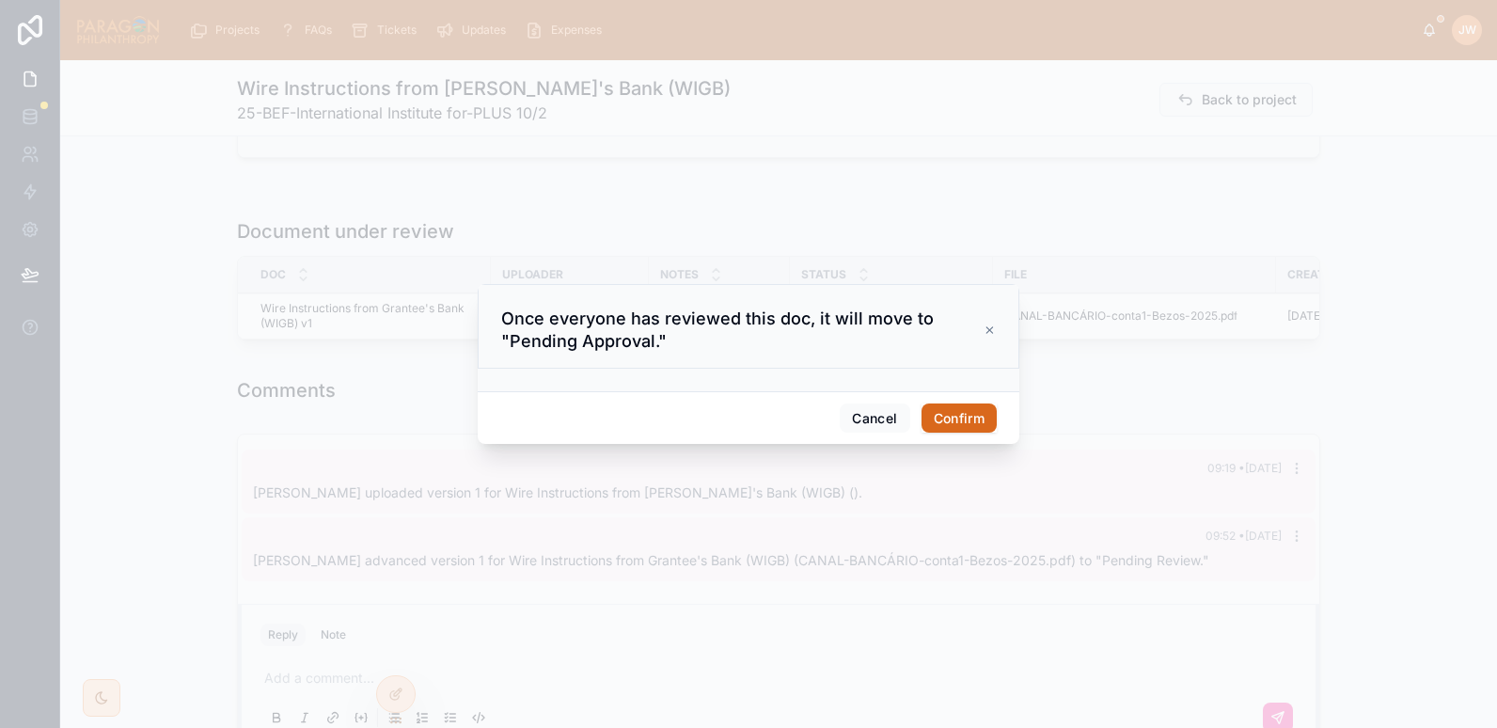
click at [955, 406] on button "Confirm" at bounding box center [959, 419] width 75 height 30
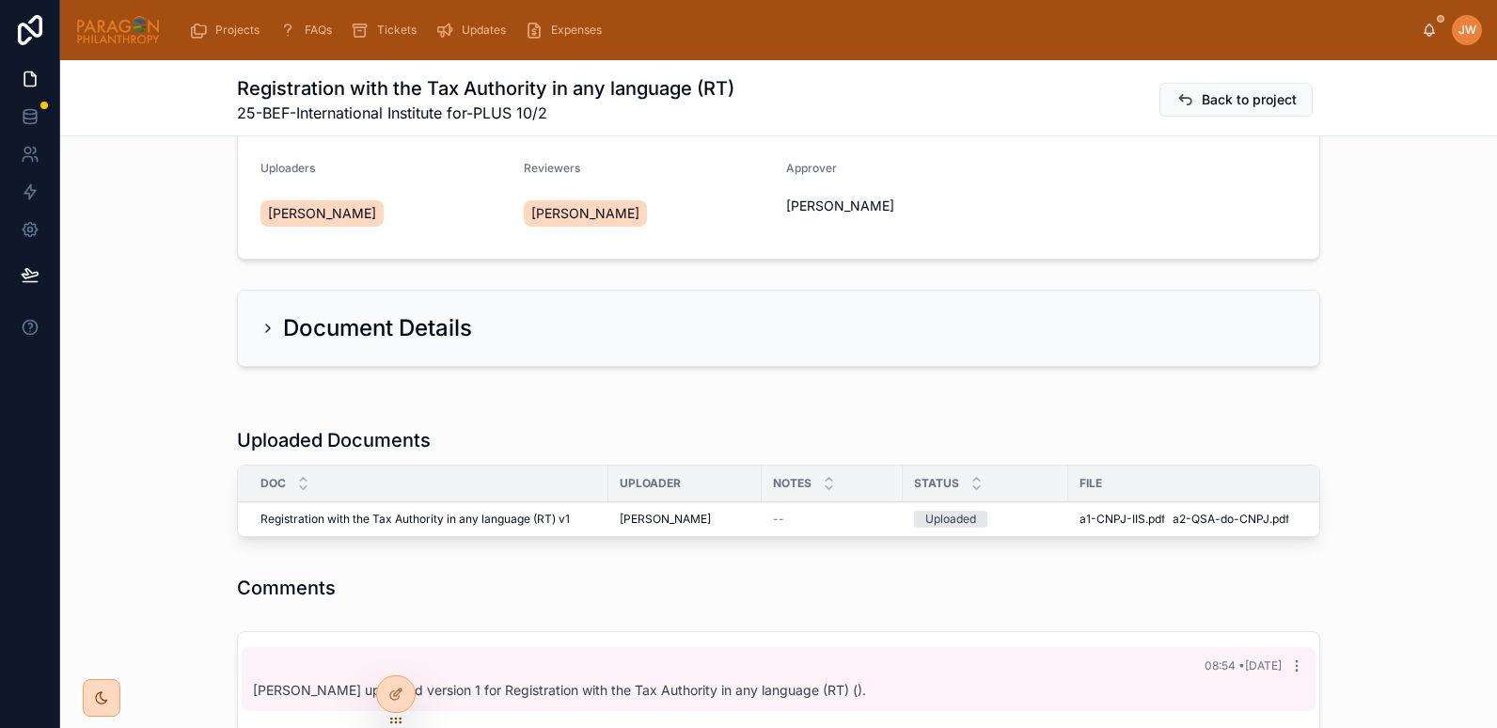
scroll to position [200, 0]
click at [1089, 516] on span "a1-CNPJ-IIS" at bounding box center [1113, 518] width 66 height 15
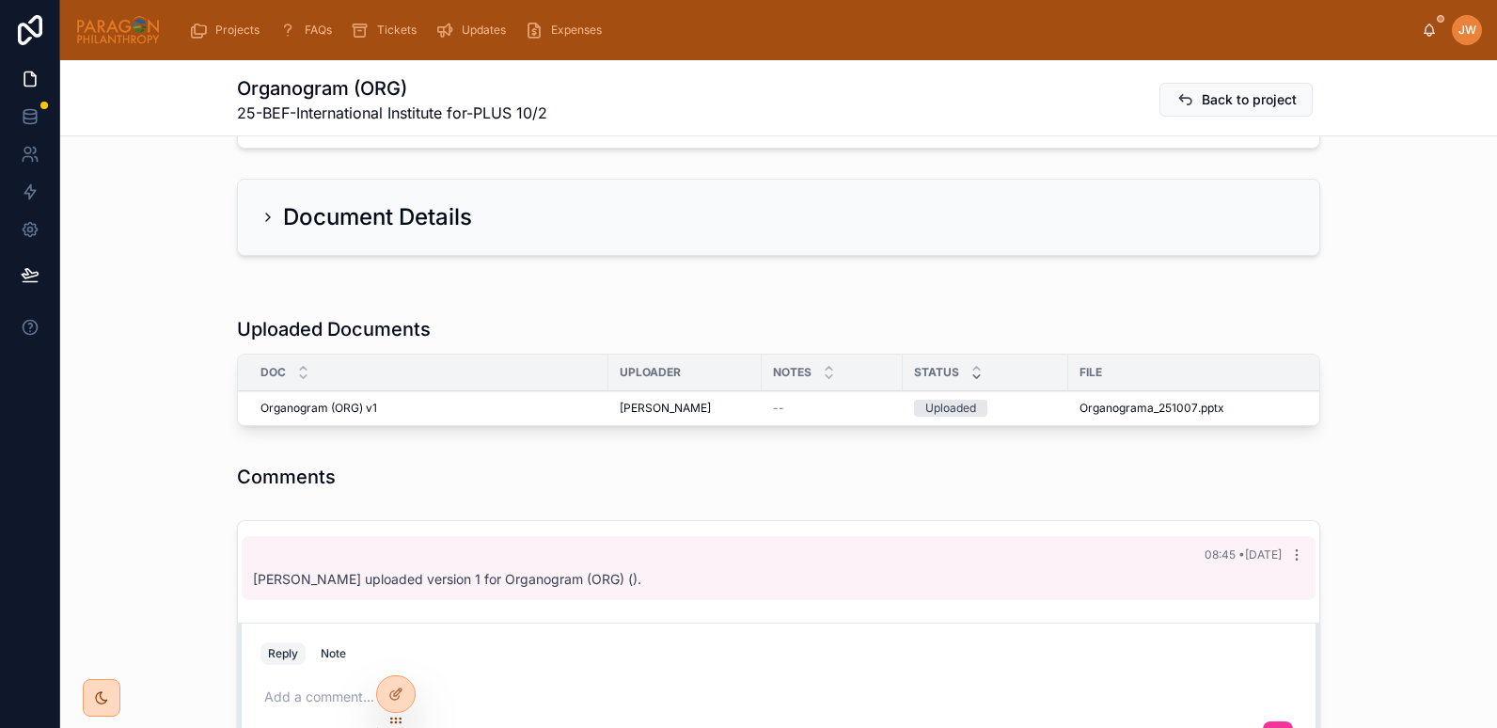
scroll to position [311, 0]
click at [1092, 411] on span "Organograma_251007" at bounding box center [1139, 407] width 119 height 15
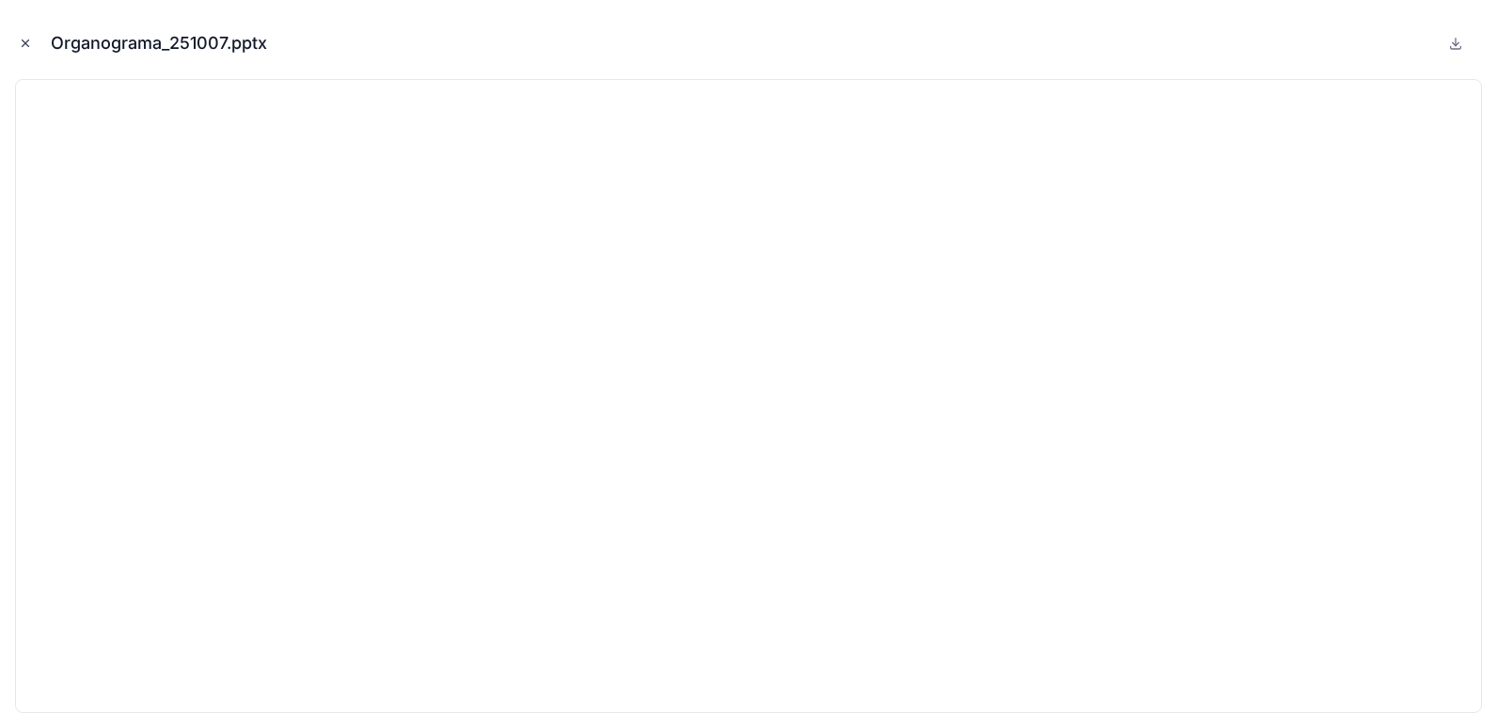
click at [27, 42] on icon "Close modal" at bounding box center [25, 43] width 13 height 13
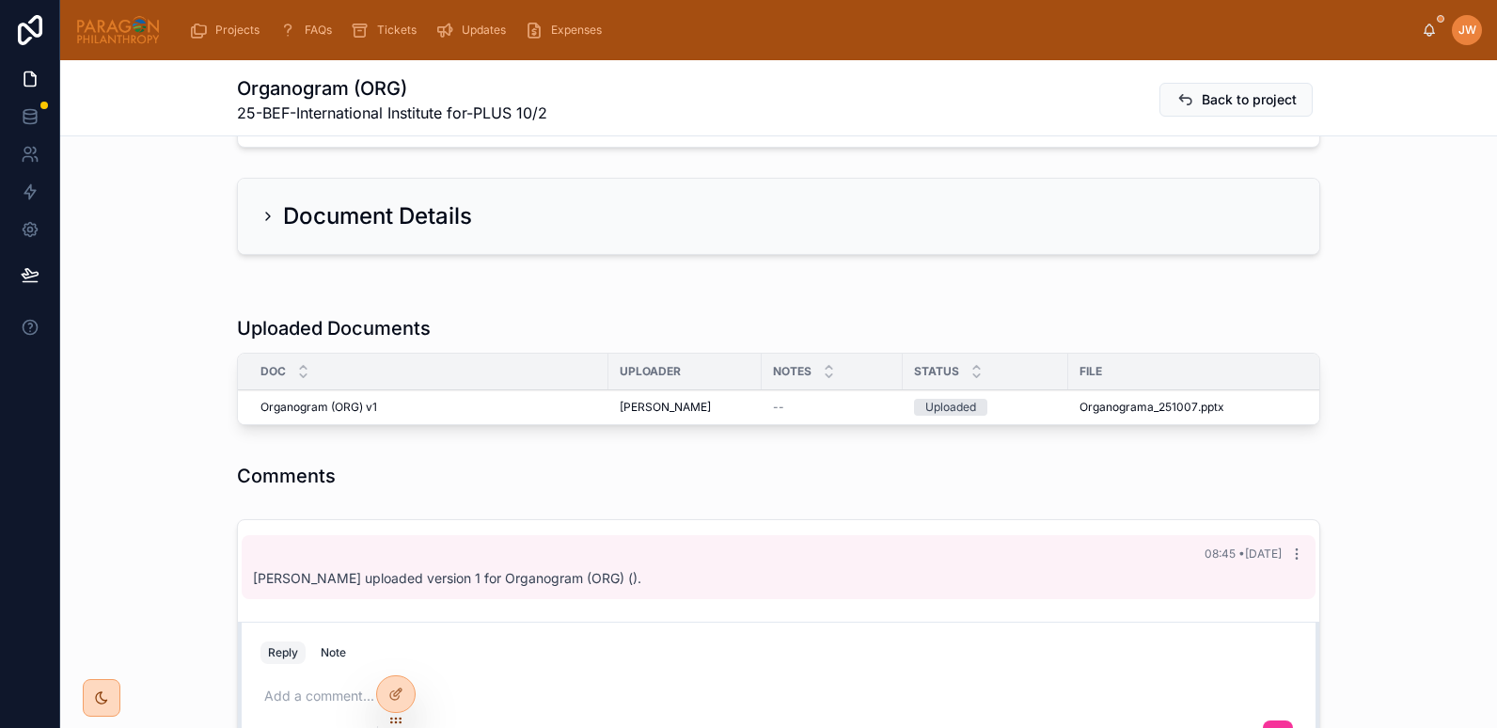
click at [0, 0] on button "Advance" at bounding box center [0, 0] width 0 height 0
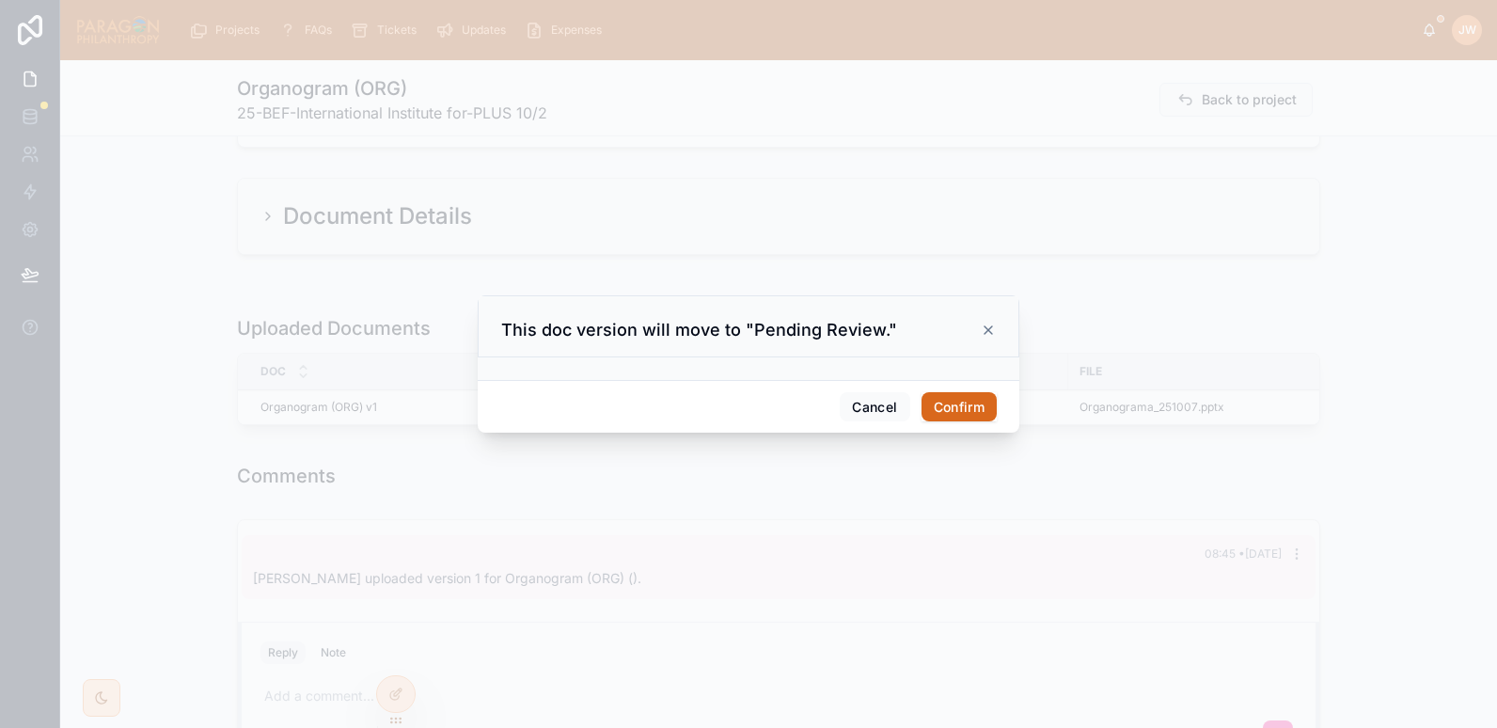
click at [972, 407] on button "Confirm" at bounding box center [959, 407] width 75 height 30
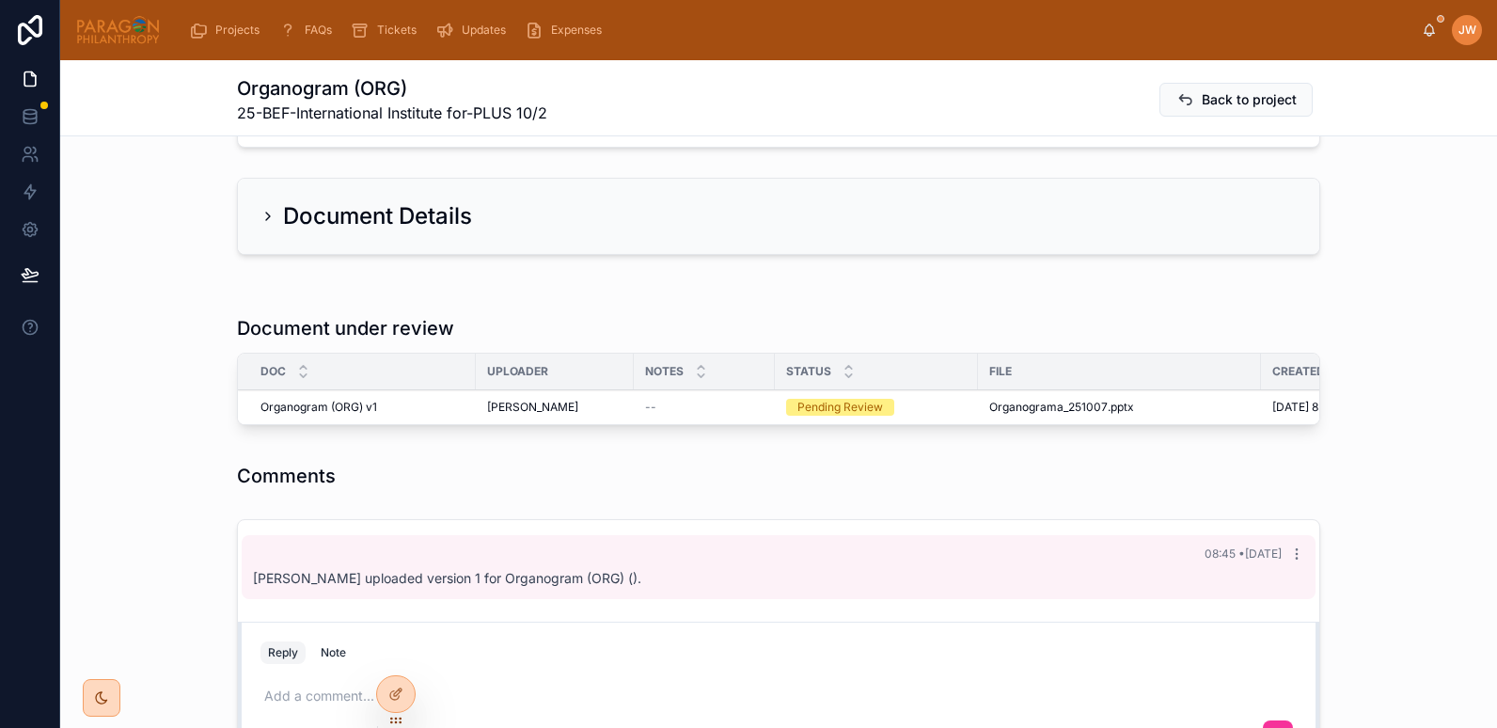
click at [0, 0] on span "Reviewed" at bounding box center [0, 0] width 0 height 0
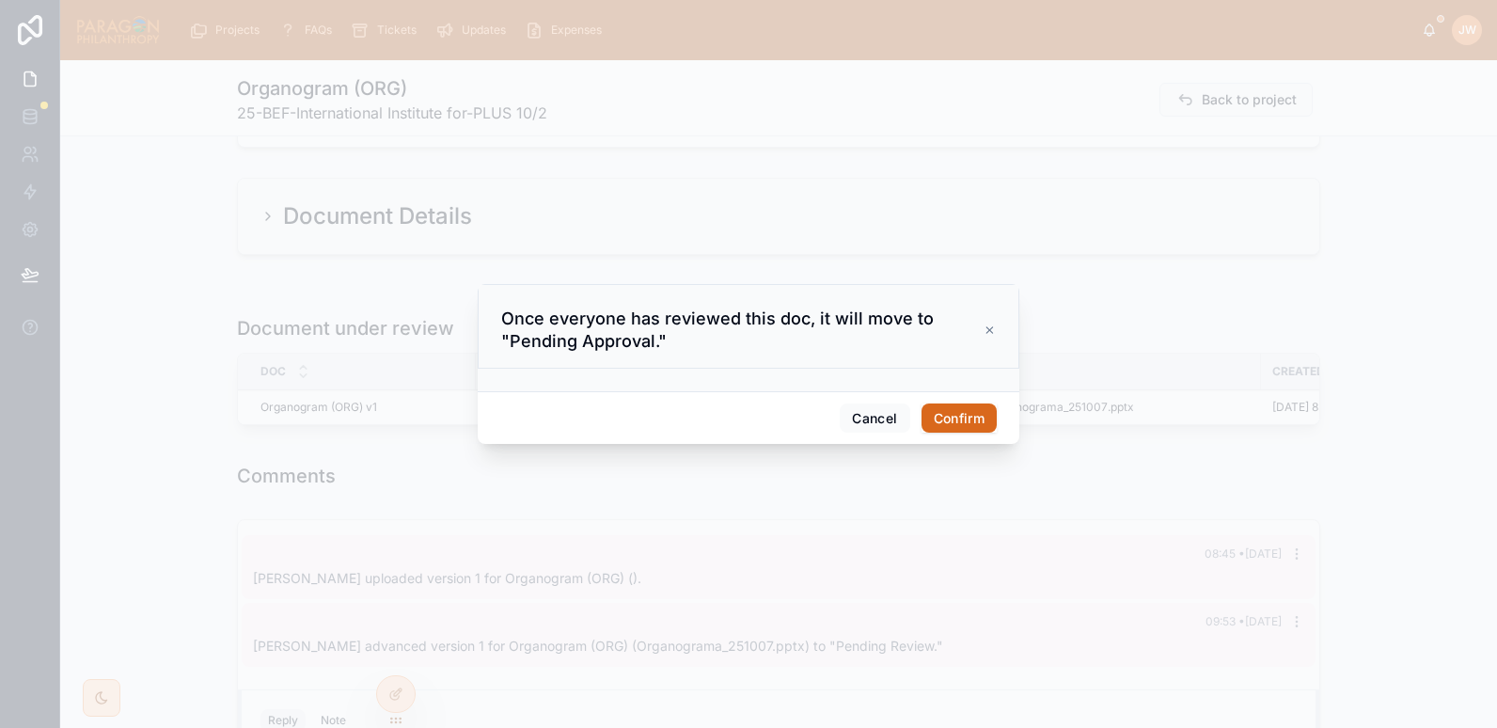
click at [978, 411] on button "Confirm" at bounding box center [959, 419] width 75 height 30
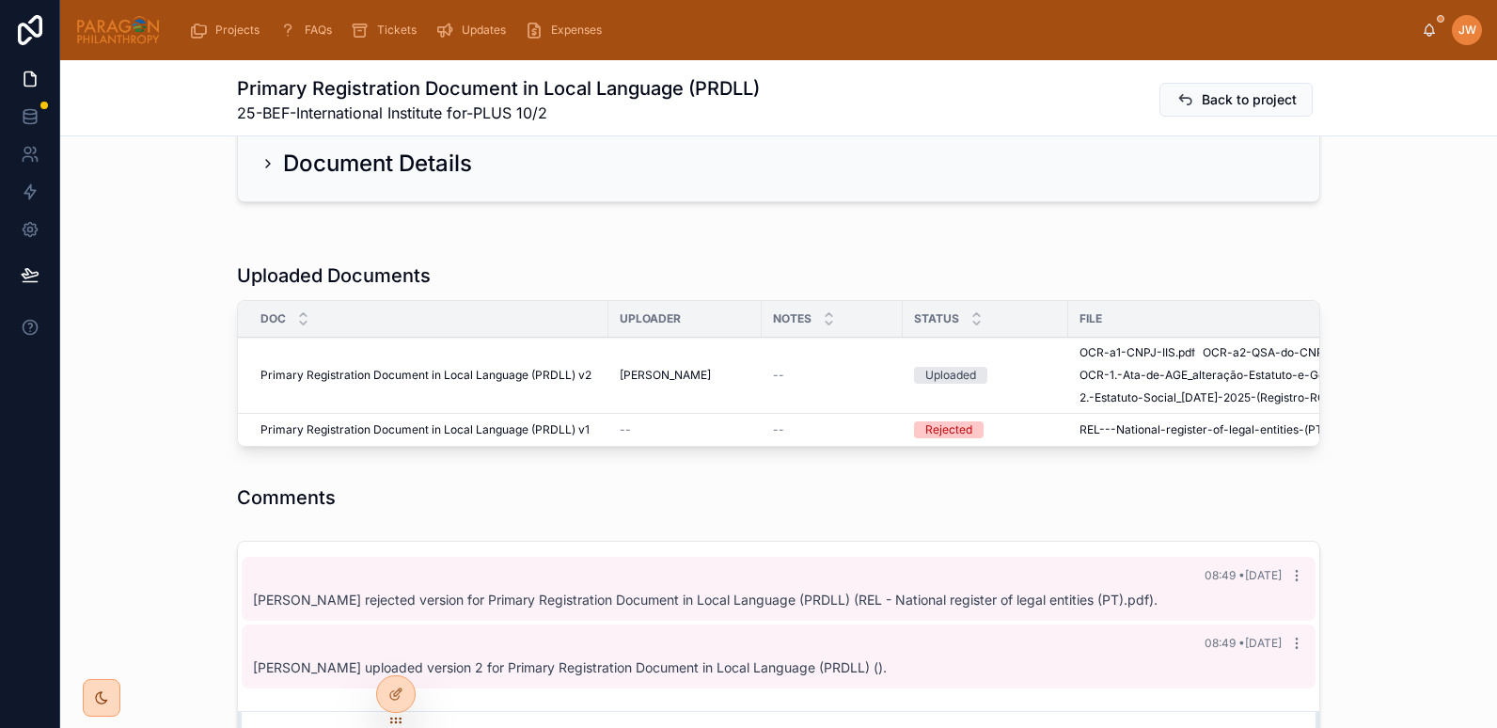
scroll to position [404, 0]
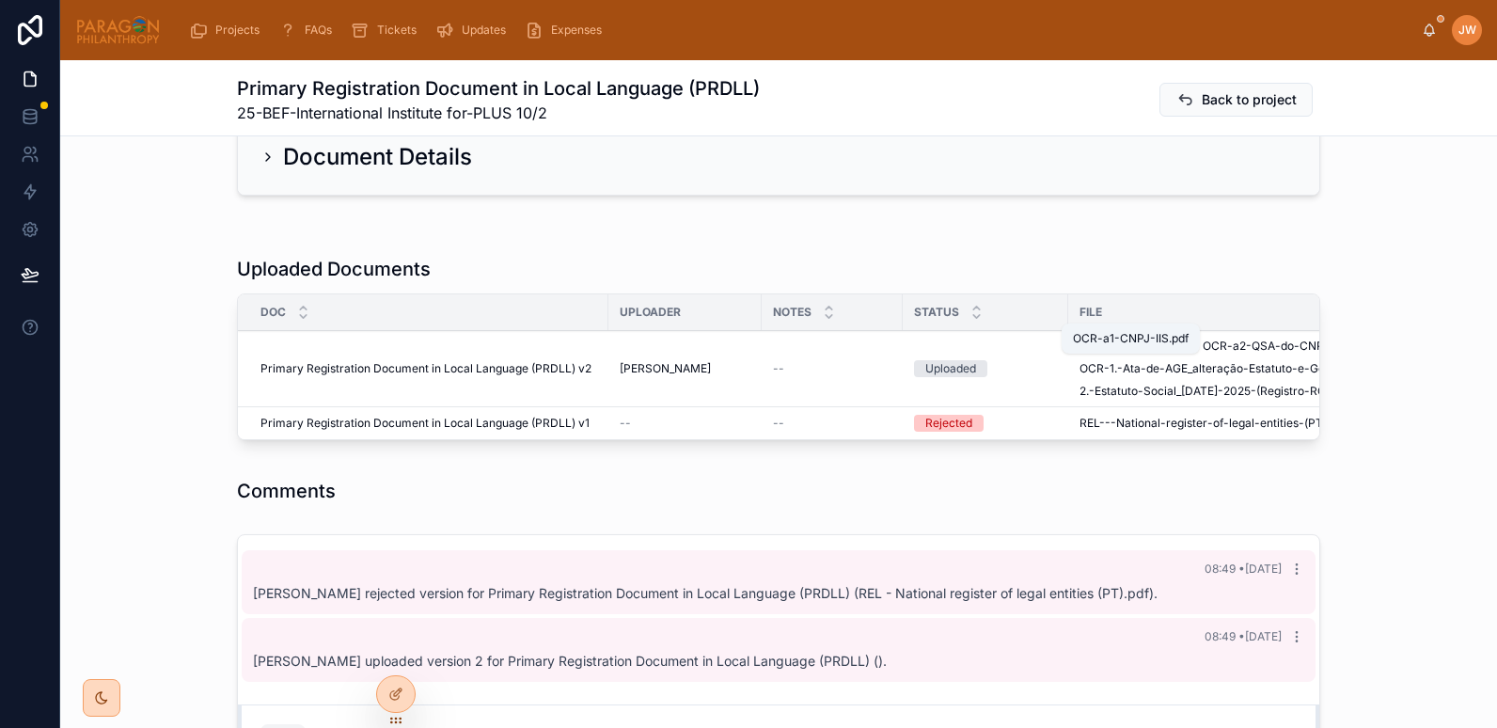
click at [1100, 339] on span "OCR-a1-CNPJ-IIS" at bounding box center [1128, 346] width 96 height 15
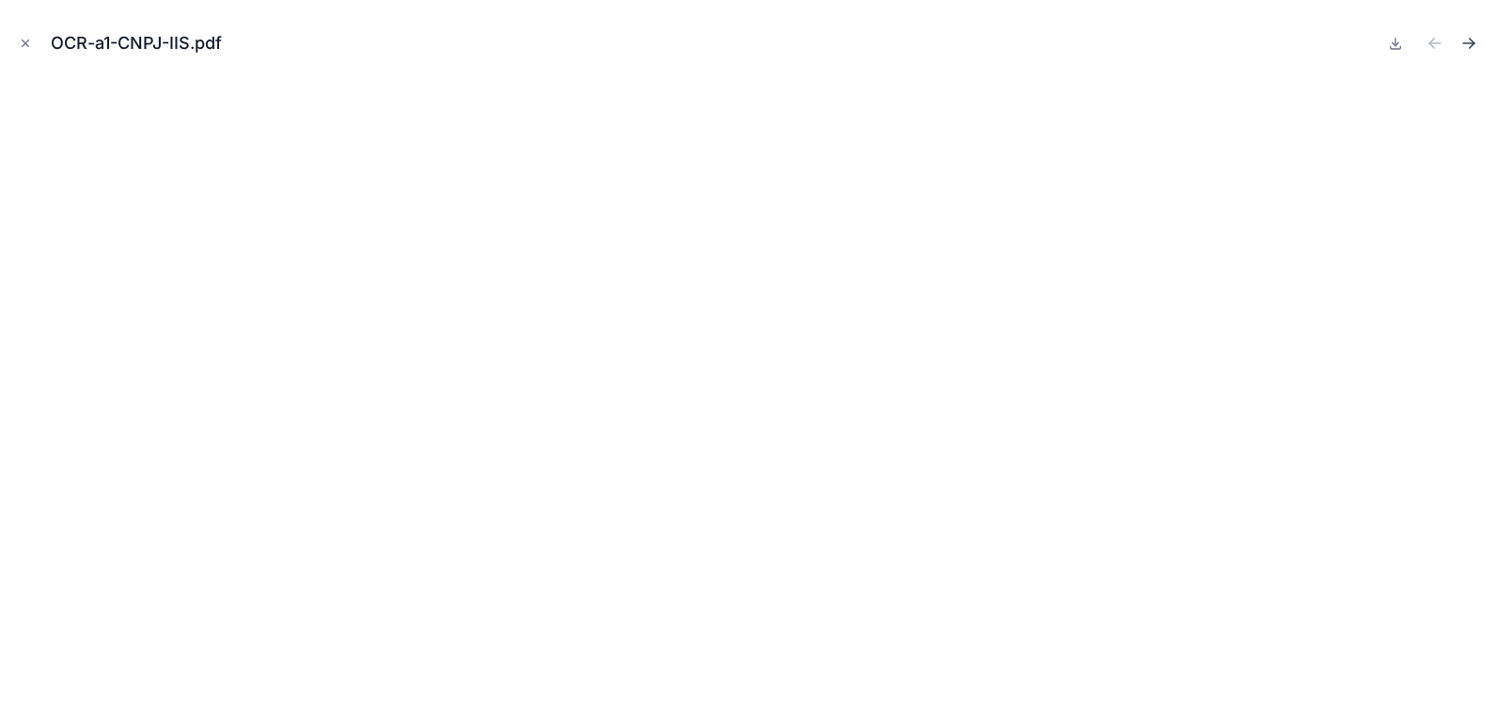
click at [1472, 40] on icon "Next file" at bounding box center [1472, 41] width 5 height 5
click at [24, 46] on icon "Close modal" at bounding box center [25, 43] width 13 height 13
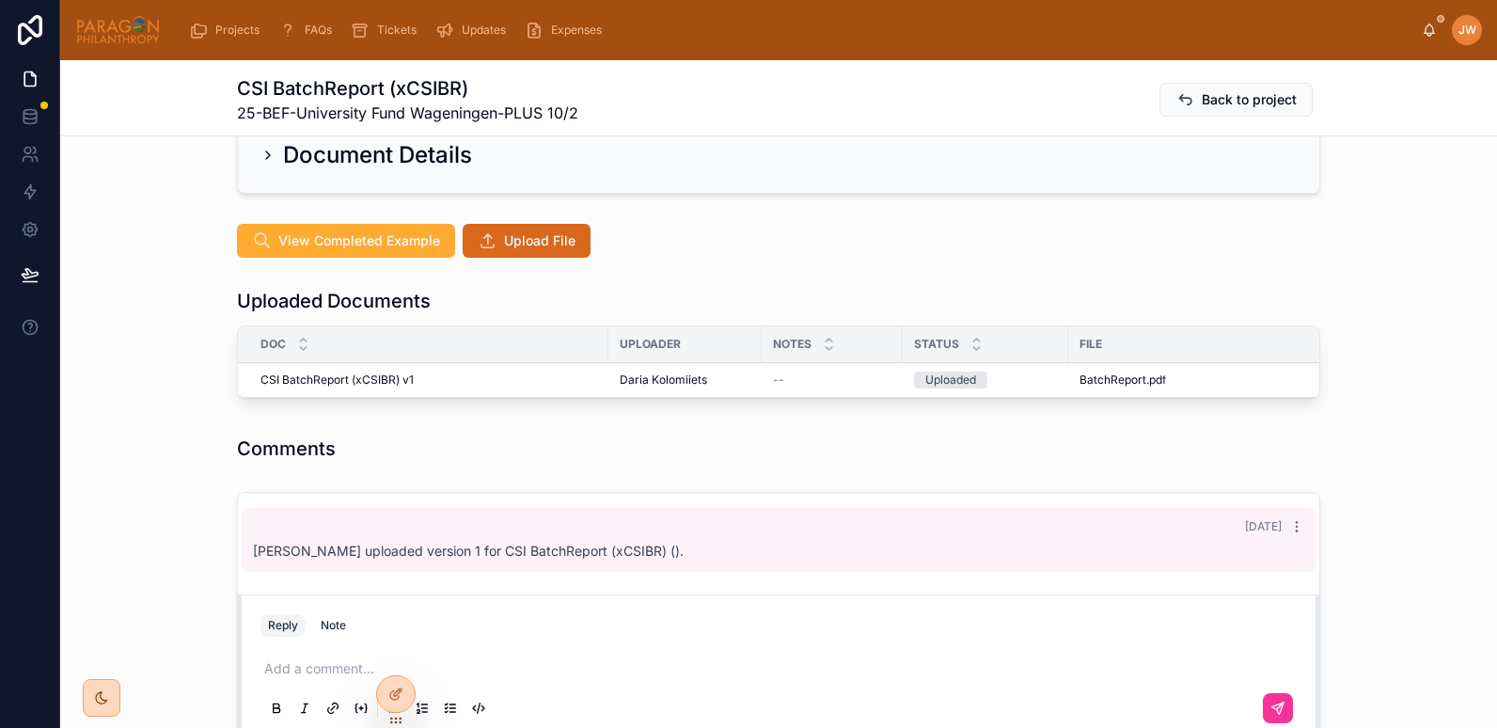
scroll to position [414, 0]
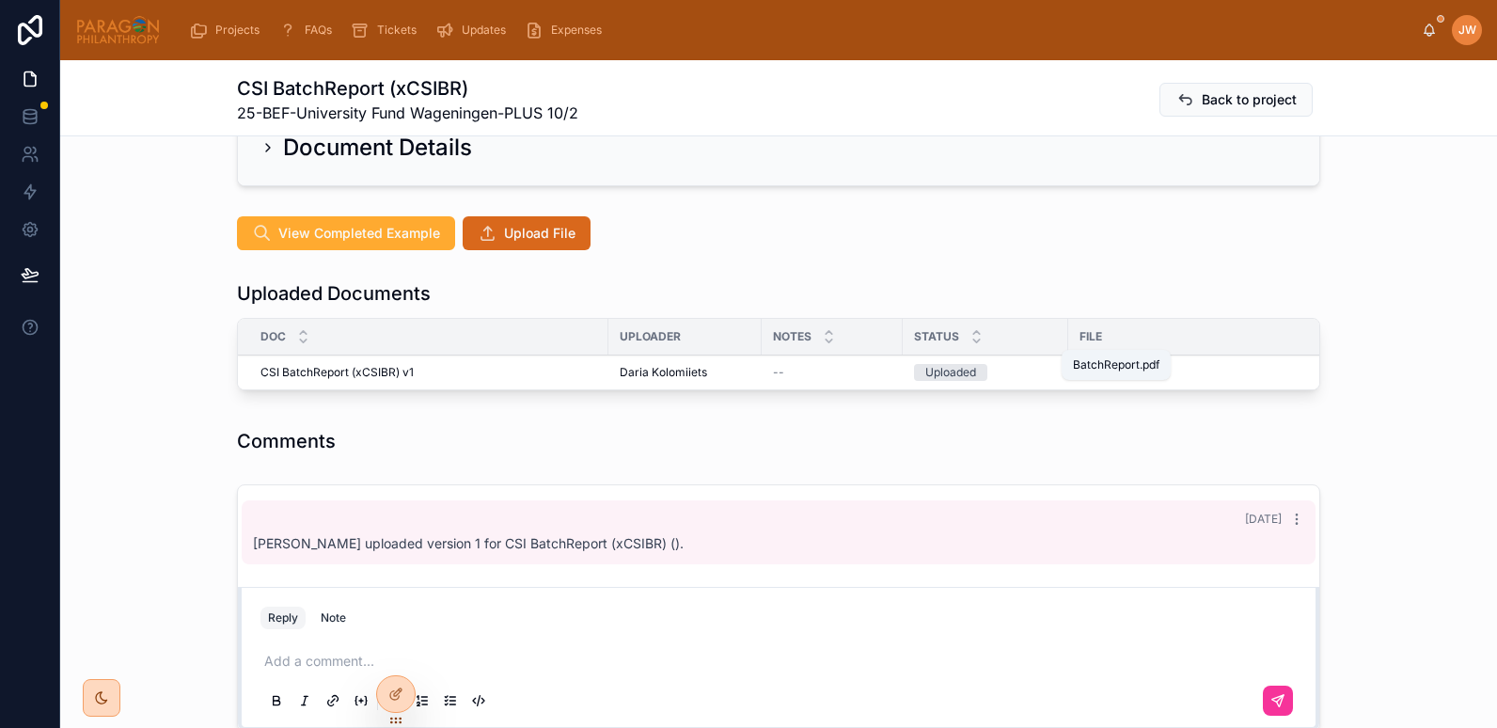
click at [1097, 365] on span "BatchReport" at bounding box center [1113, 372] width 67 height 15
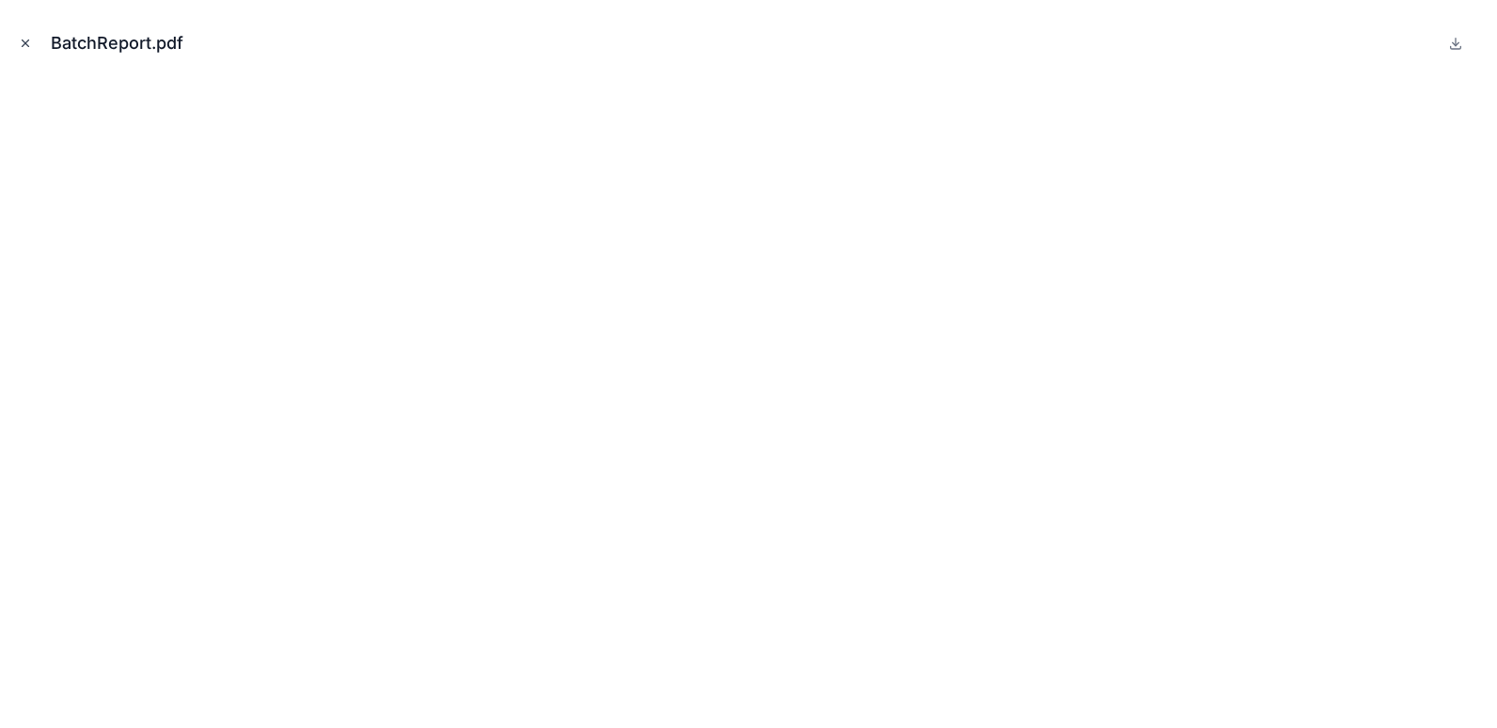
click at [29, 42] on icon "Close modal" at bounding box center [25, 43] width 13 height 13
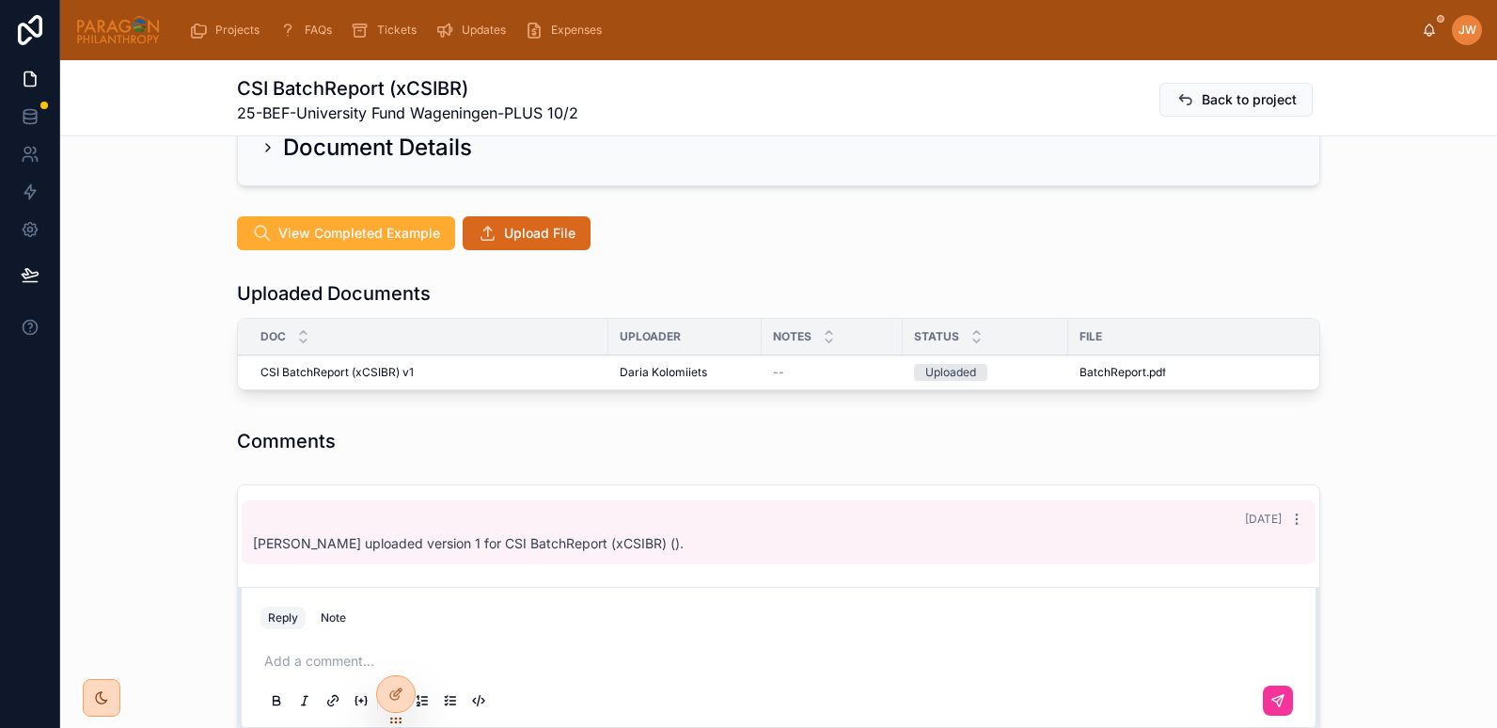
click at [0, 0] on icon at bounding box center [0, 0] width 0 height 0
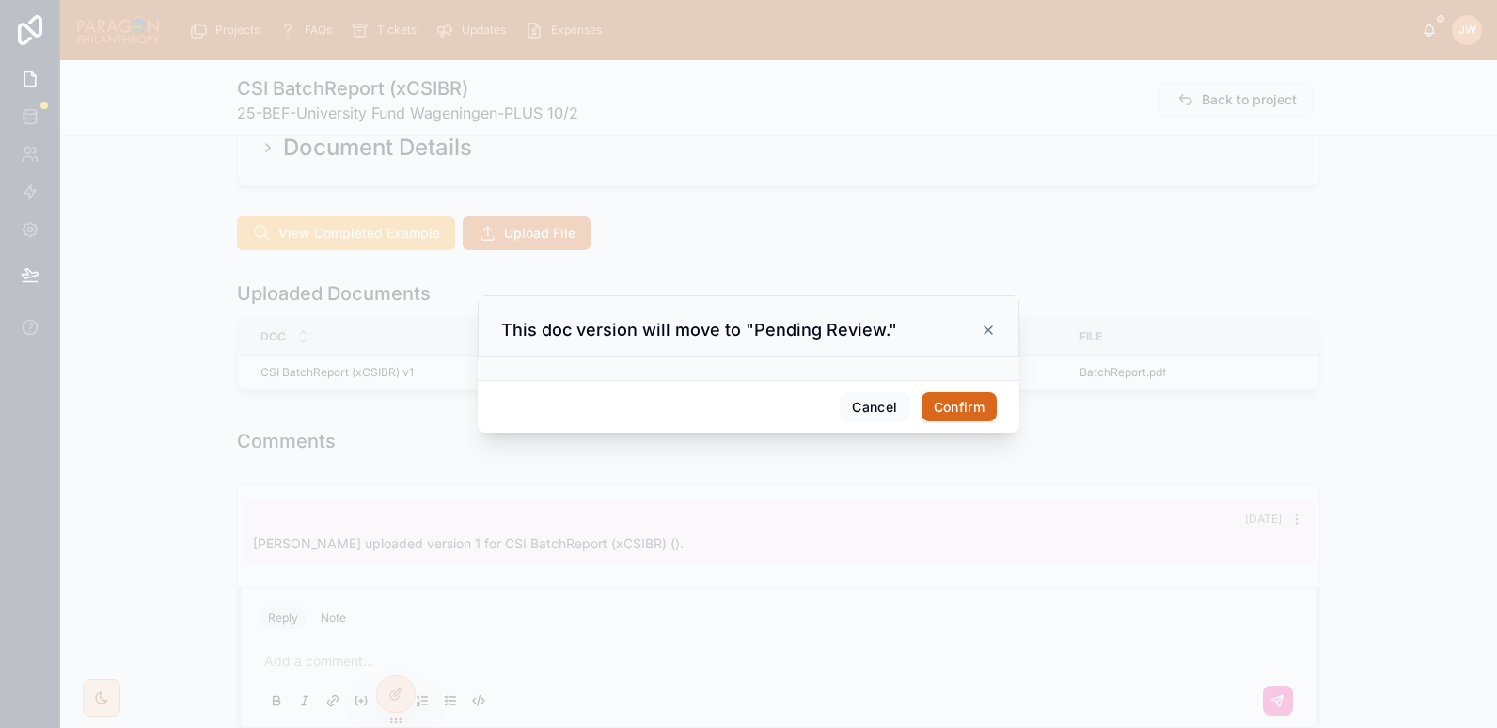
click at [958, 411] on button "Confirm" at bounding box center [959, 407] width 75 height 30
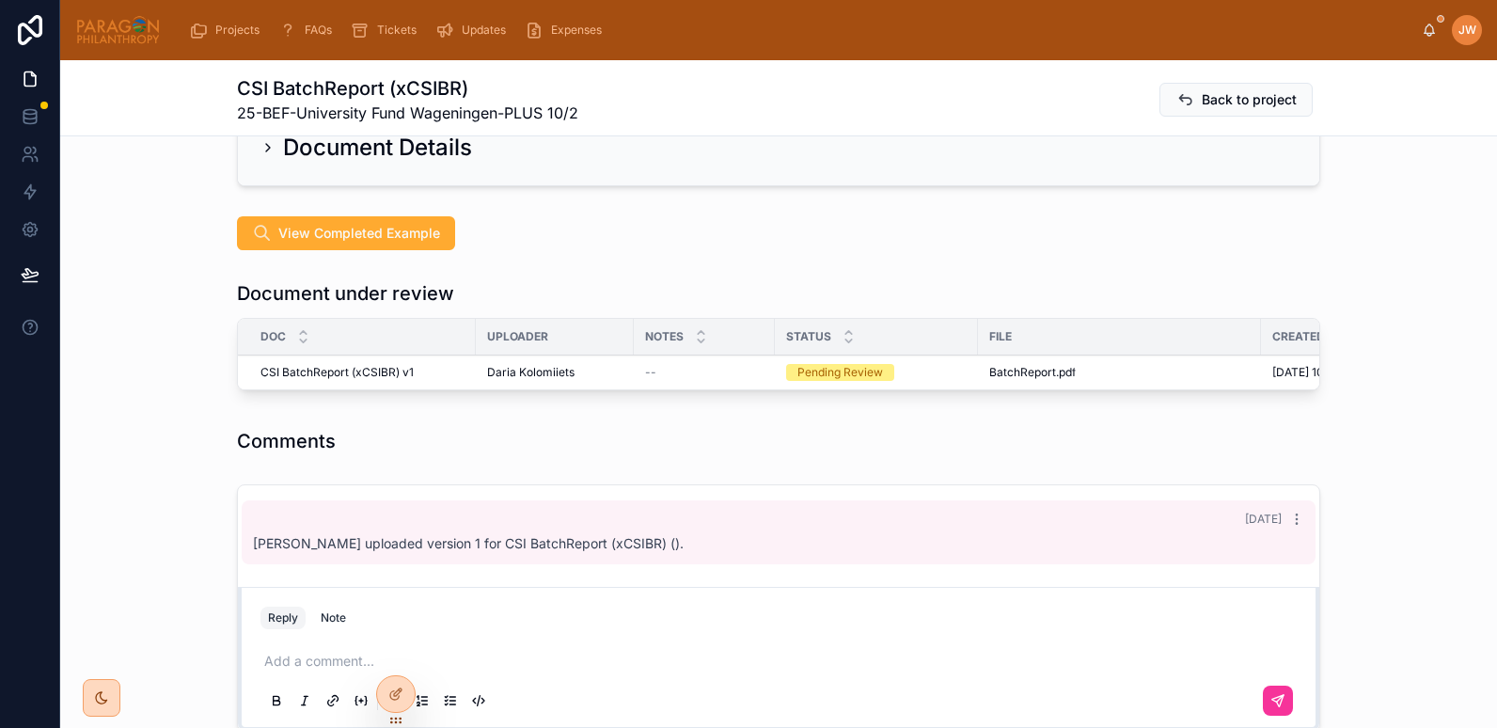
scroll to position [438, 0]
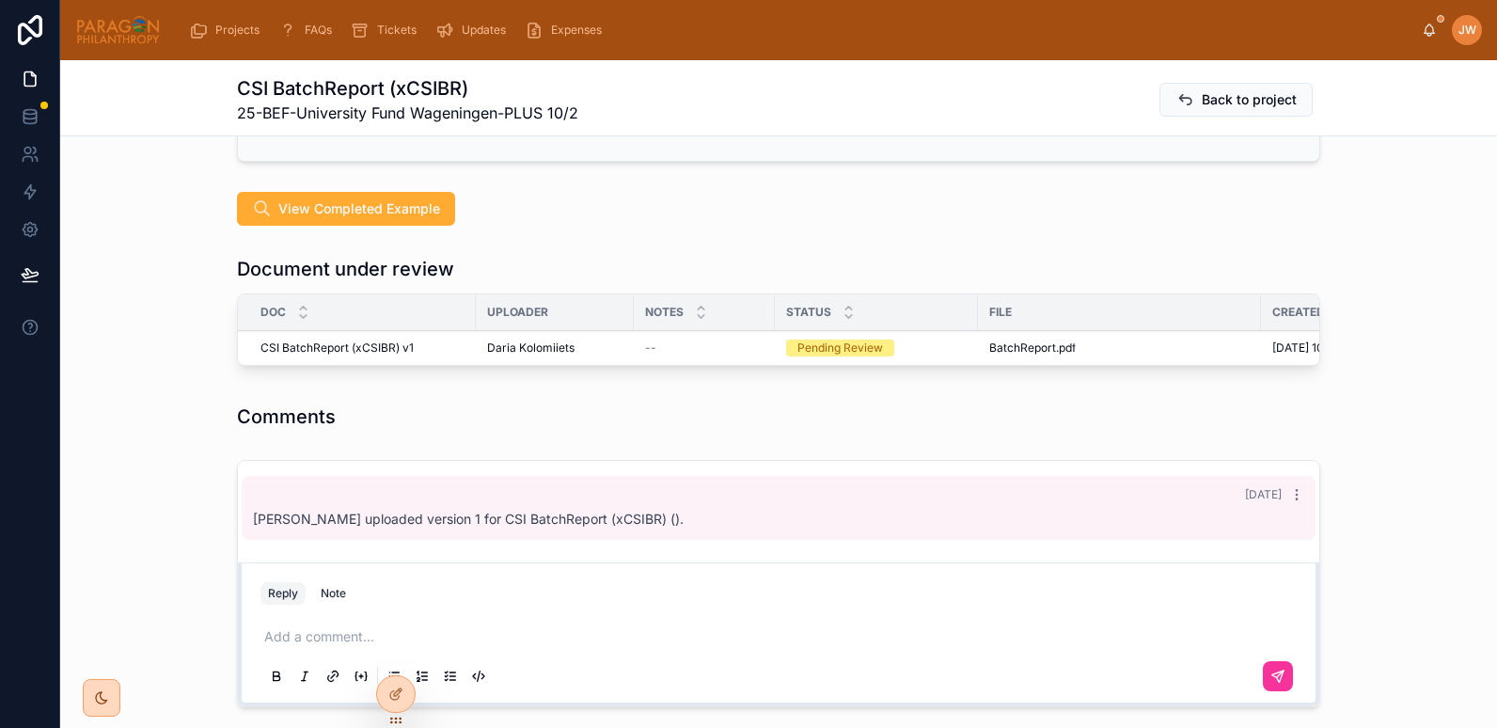
click at [0, 0] on span "Reviewed" at bounding box center [0, 0] width 0 height 0
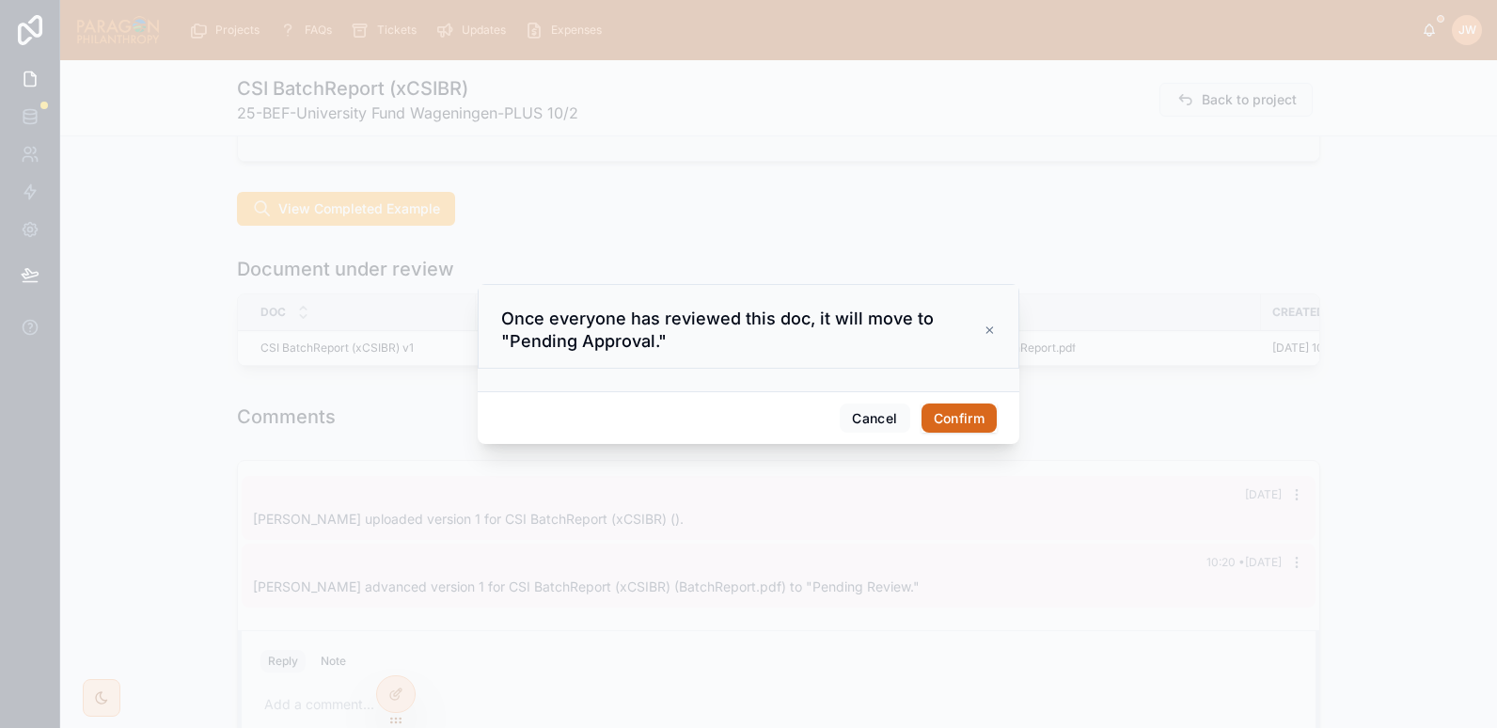
click at [947, 409] on button "Confirm" at bounding box center [959, 419] width 75 height 30
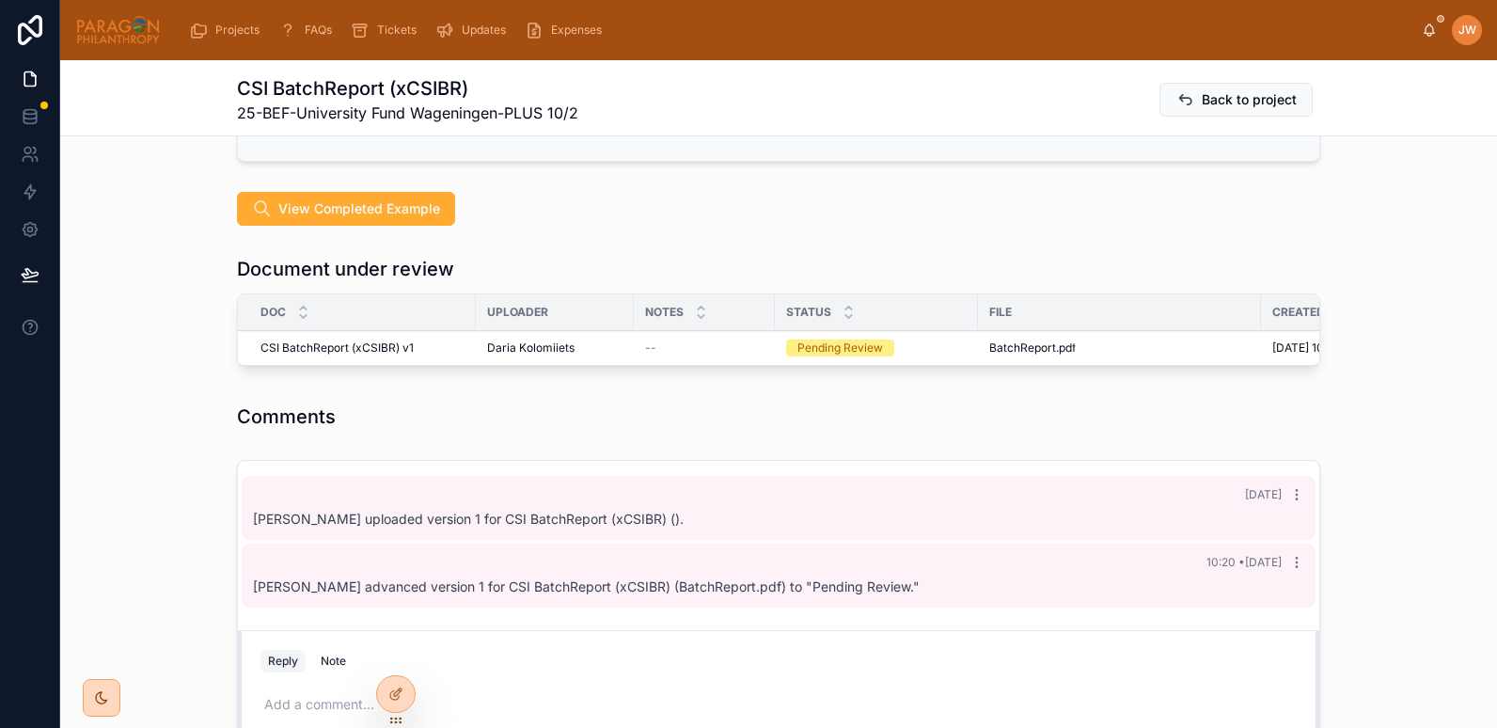
click at [0, 0] on span "Reviewed" at bounding box center [0, 0] width 0 height 0
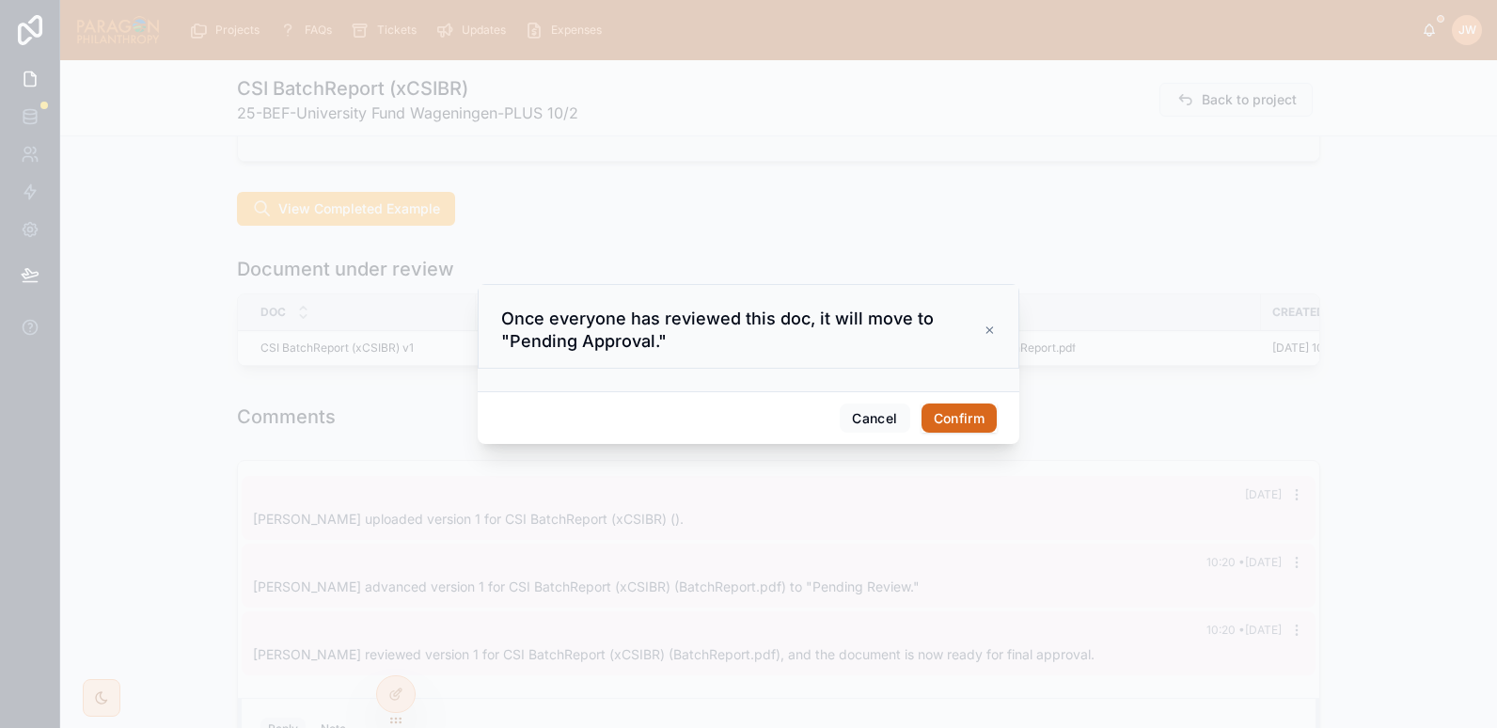
click at [953, 411] on button "Confirm" at bounding box center [959, 419] width 75 height 30
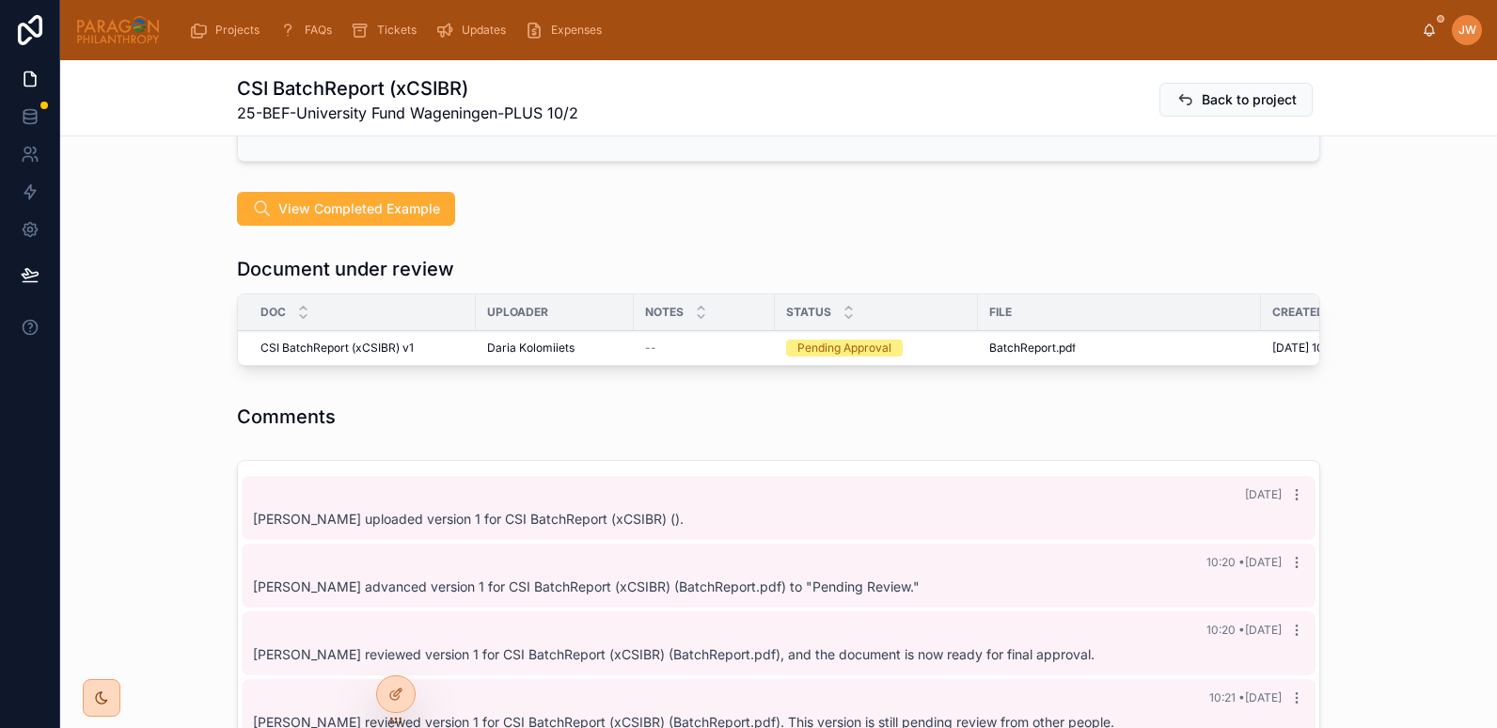
click at [0, 0] on button "Approve" at bounding box center [0, 0] width 0 height 0
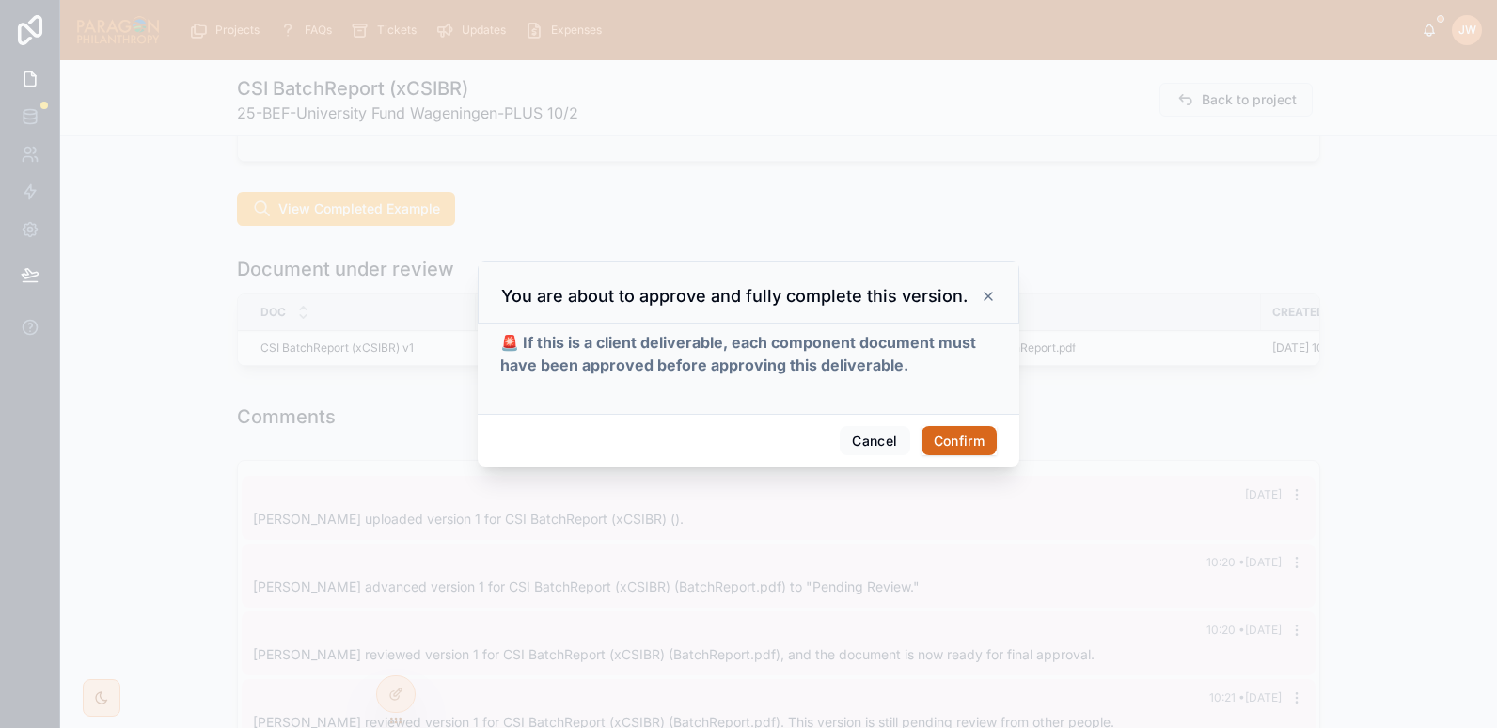
click at [960, 442] on button "Confirm" at bounding box center [959, 441] width 75 height 30
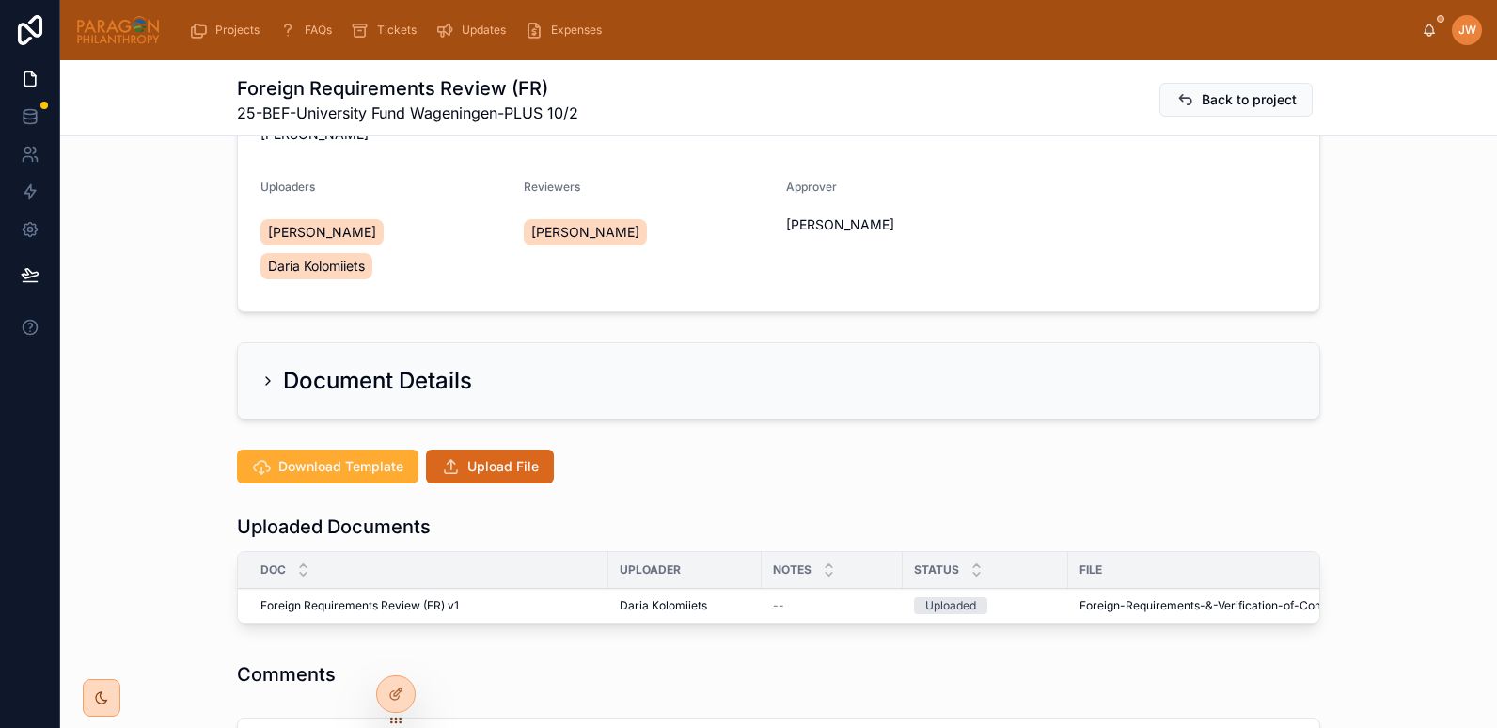
scroll to position [246, 0]
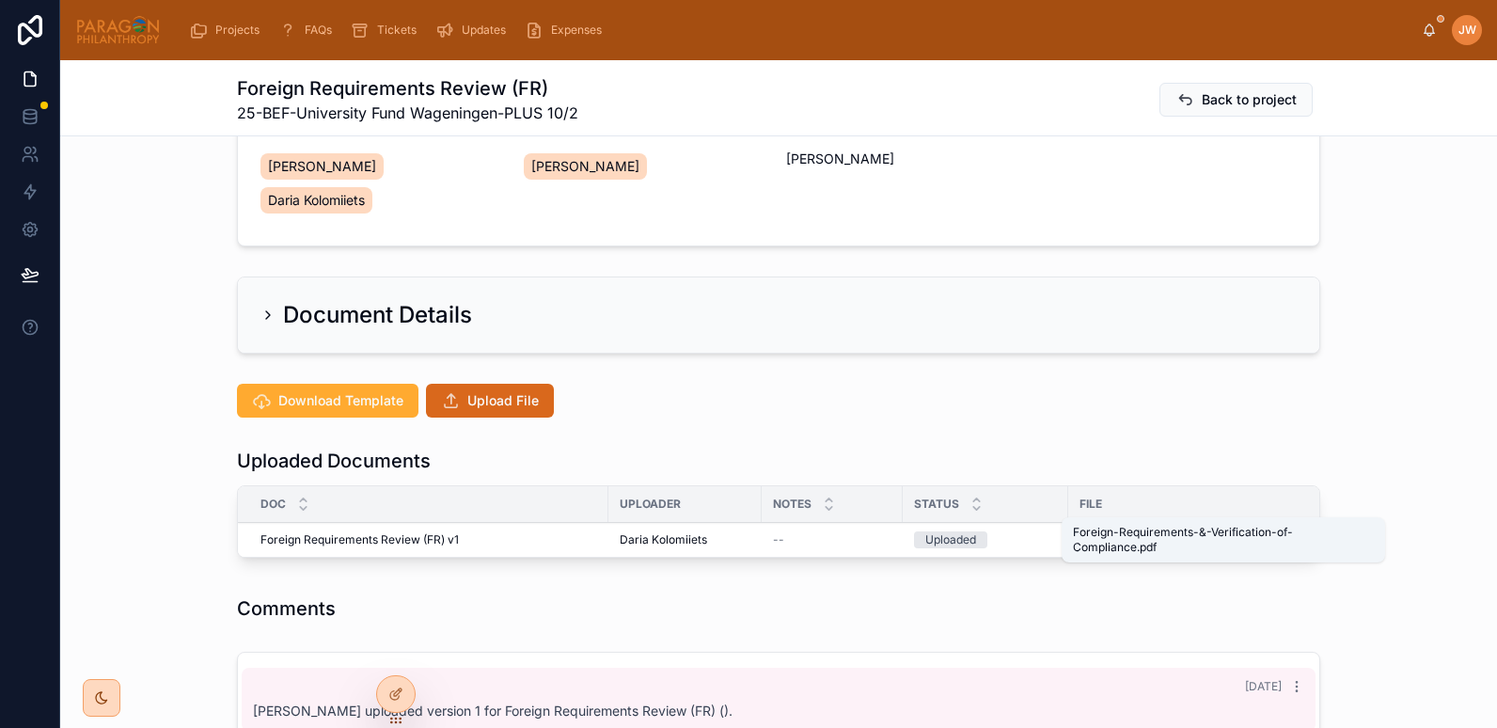
click at [1102, 532] on span "Foreign-Requirements-&-Verification-of-Compliance" at bounding box center [1222, 539] width 284 height 15
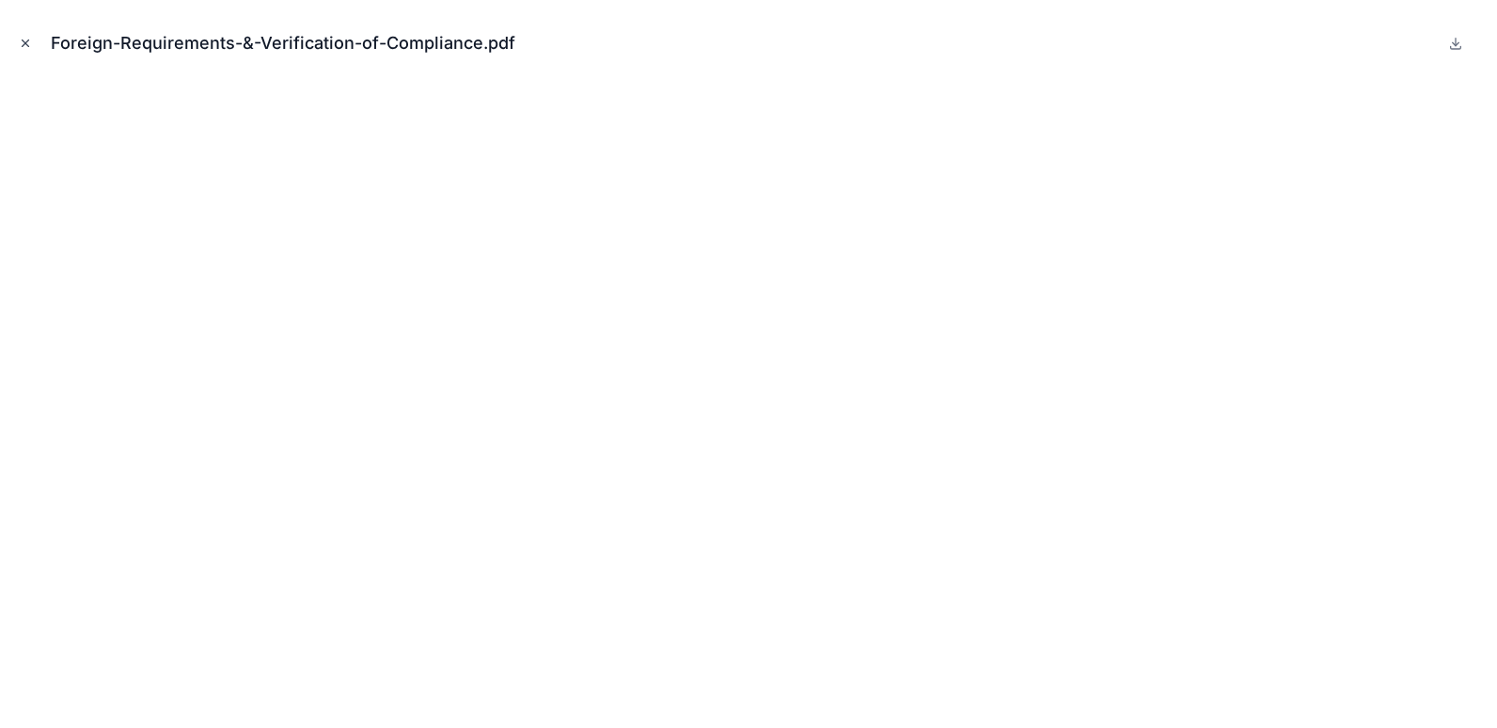
click at [25, 45] on icon "Close modal" at bounding box center [25, 43] width 13 height 13
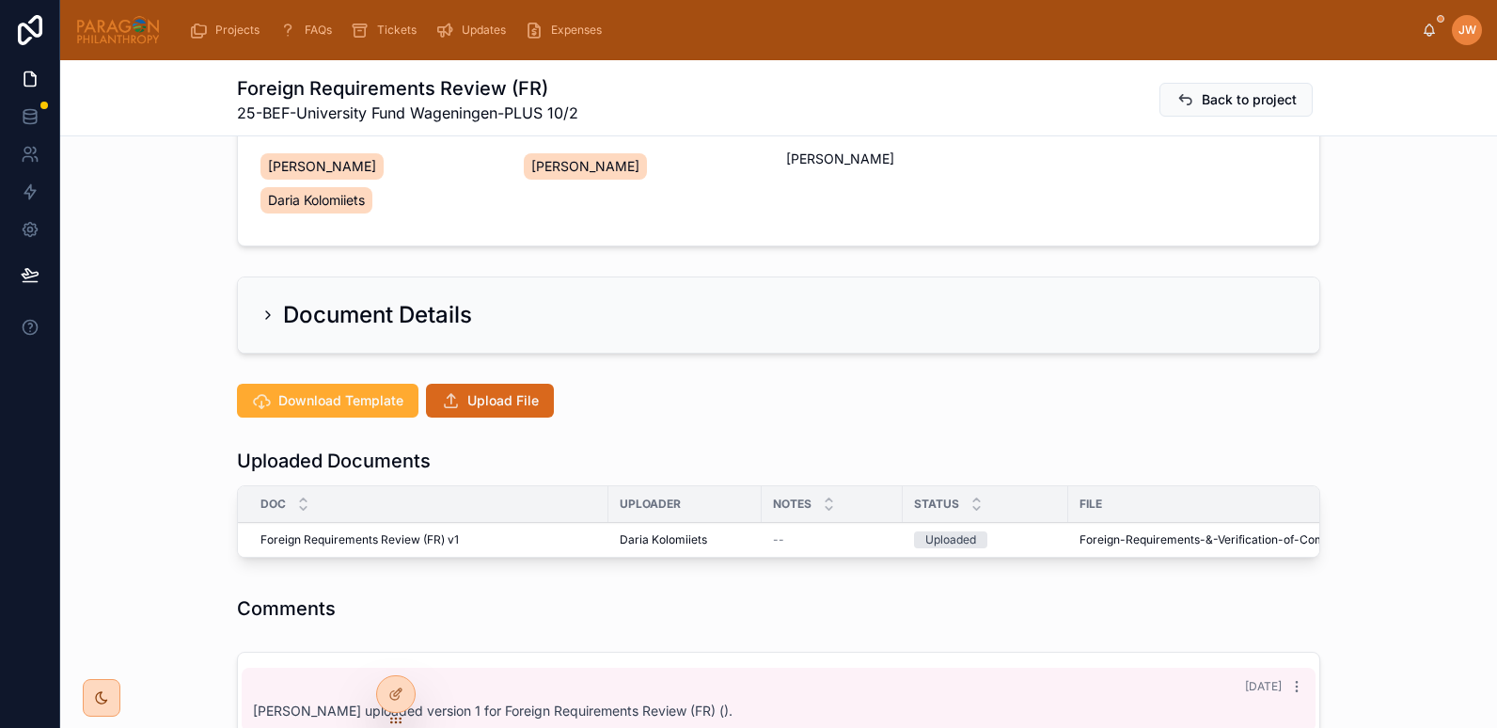
click at [1100, 532] on span "Foreign-Requirements-&-Verification-of-Compliance" at bounding box center [1222, 539] width 284 height 15
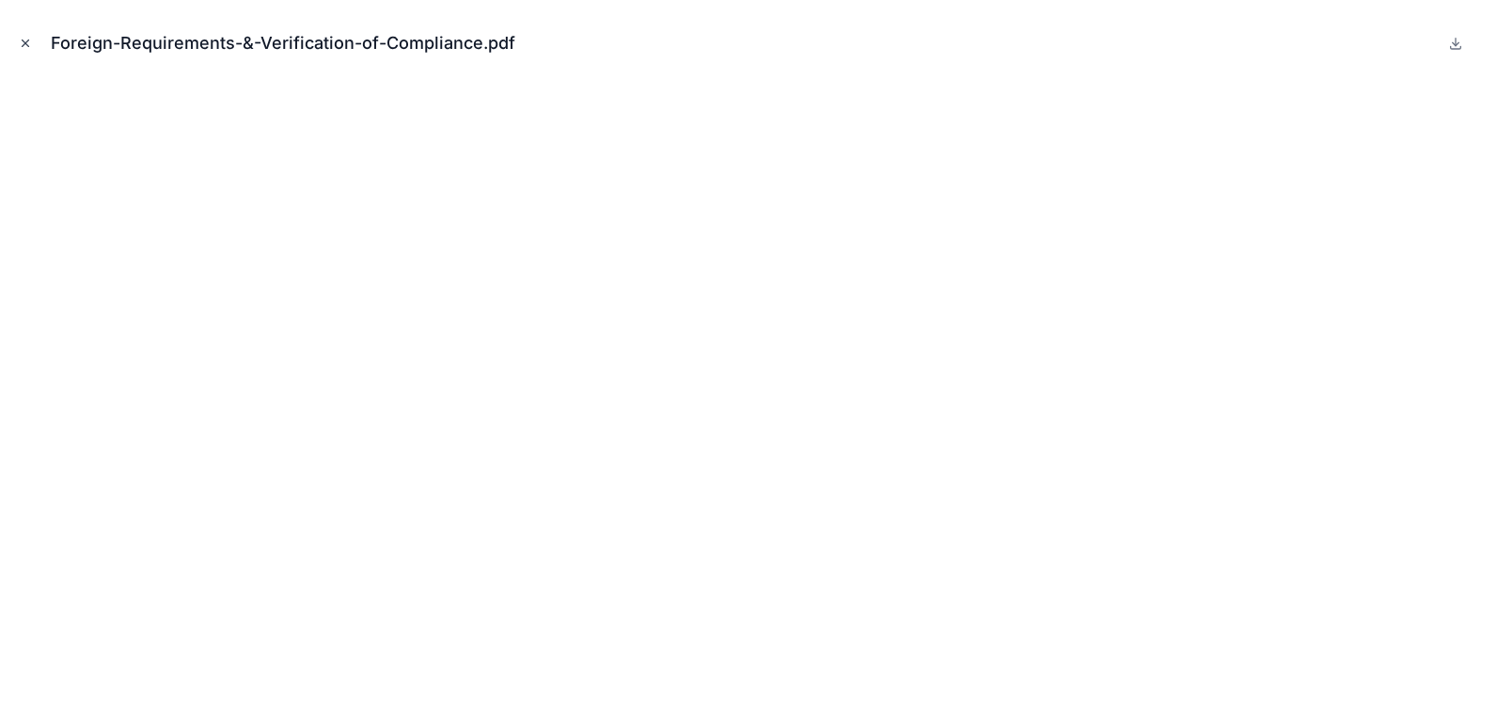
click at [31, 44] on icon "Close modal" at bounding box center [25, 43] width 13 height 13
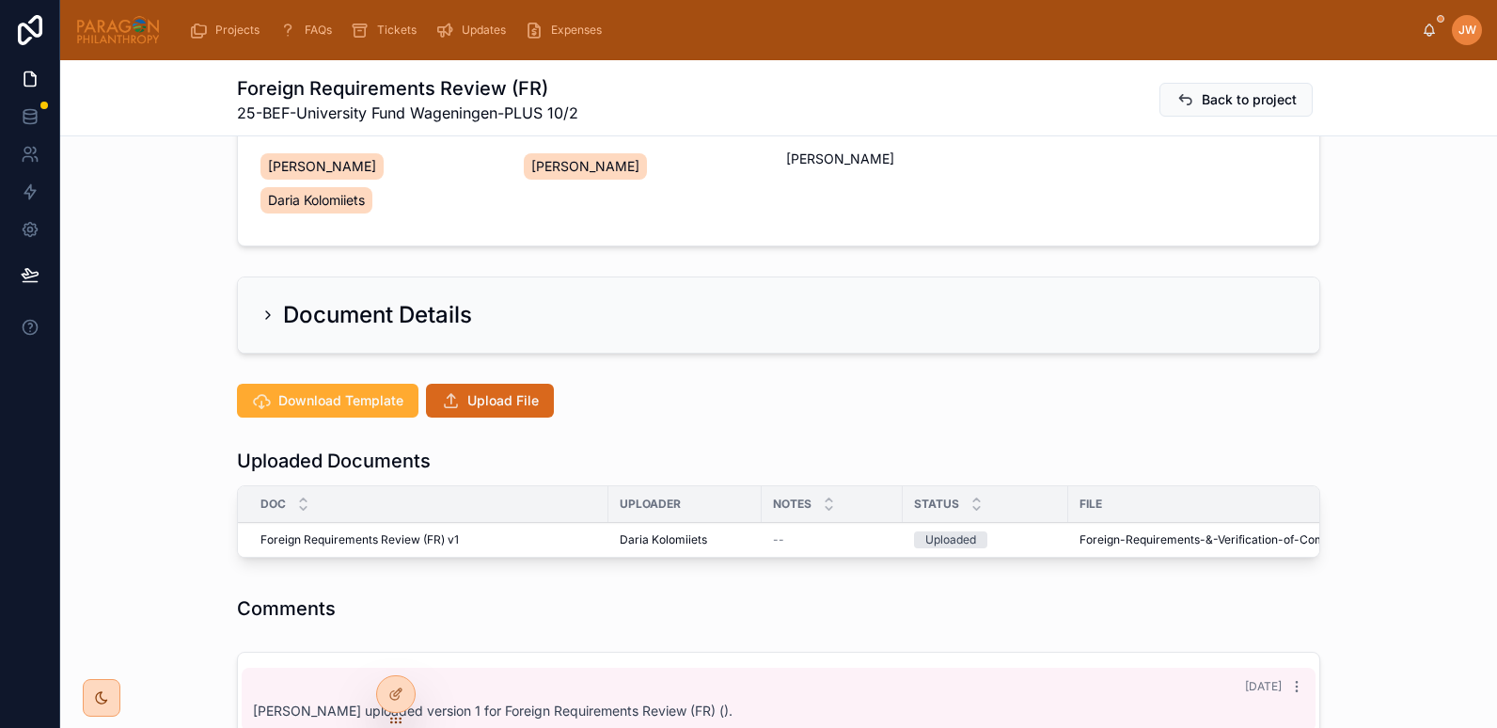
click at [0, 0] on span "Advance" at bounding box center [0, 0] width 0 height 0
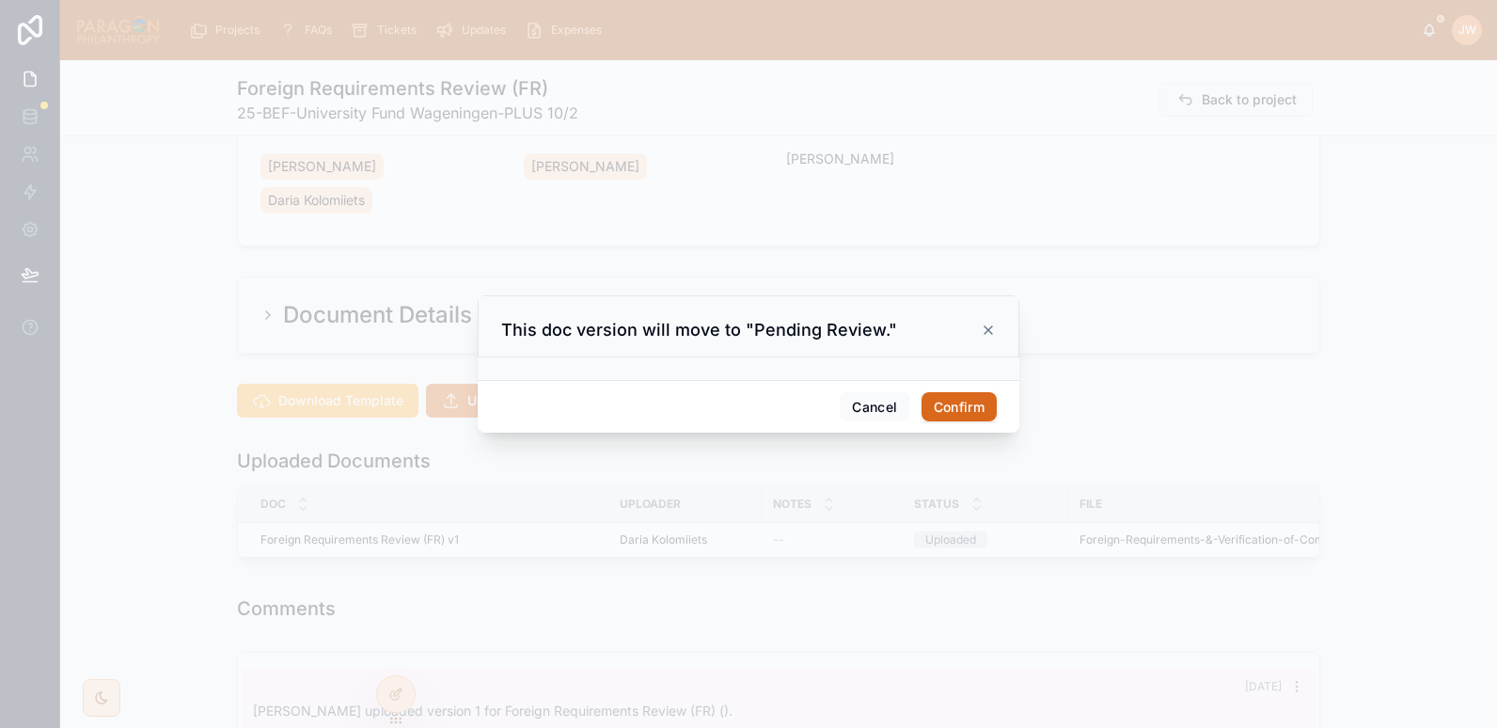
click at [956, 414] on button "Confirm" at bounding box center [959, 407] width 75 height 30
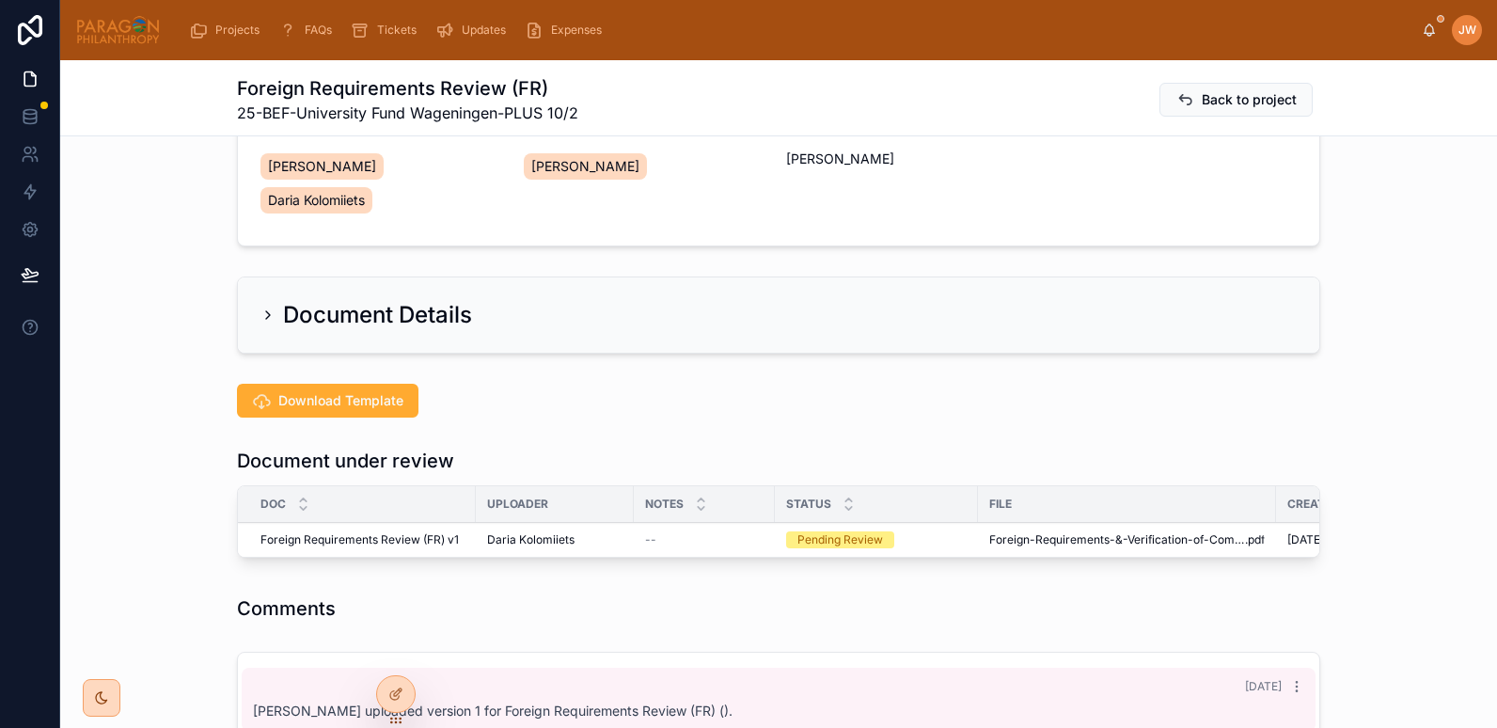
click at [0, 0] on span "Reviewed" at bounding box center [0, 0] width 0 height 0
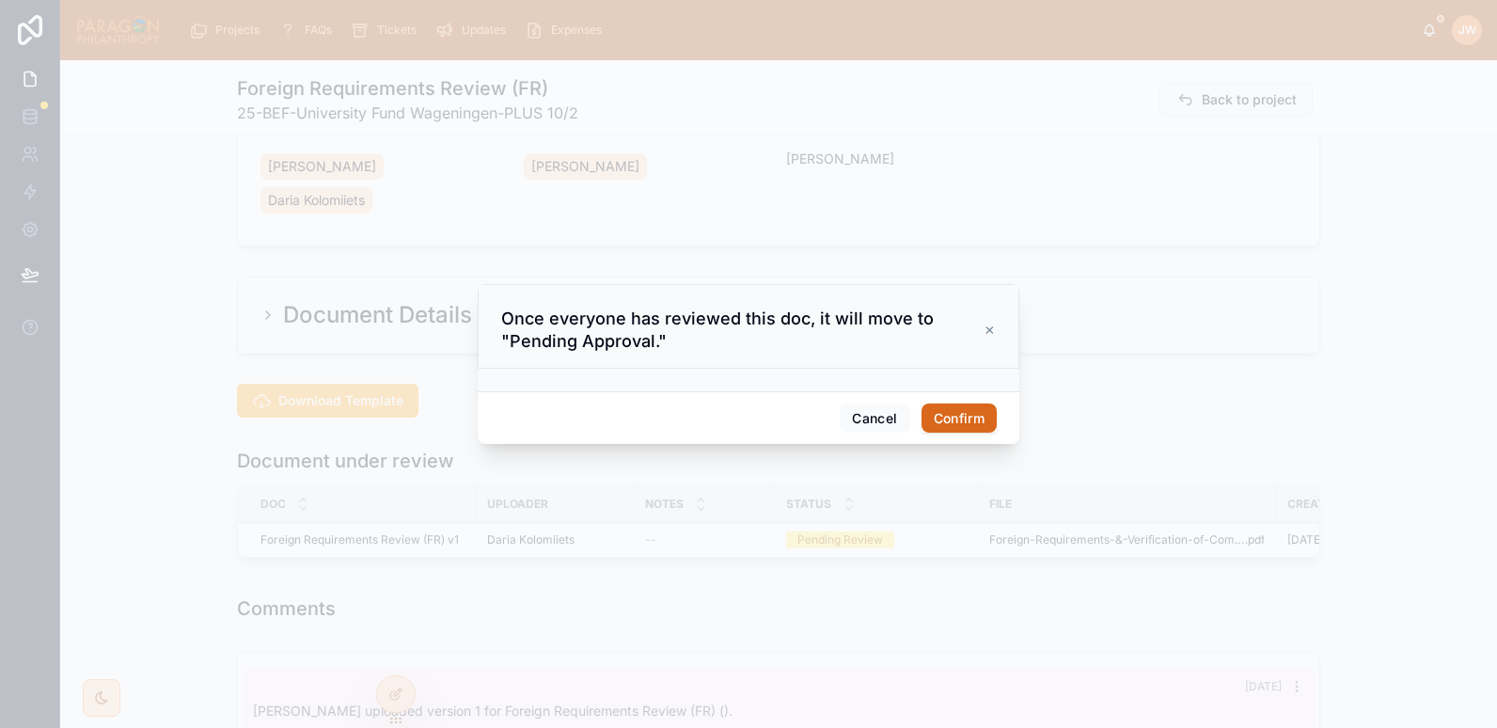
click at [956, 417] on button "Confirm" at bounding box center [959, 419] width 75 height 30
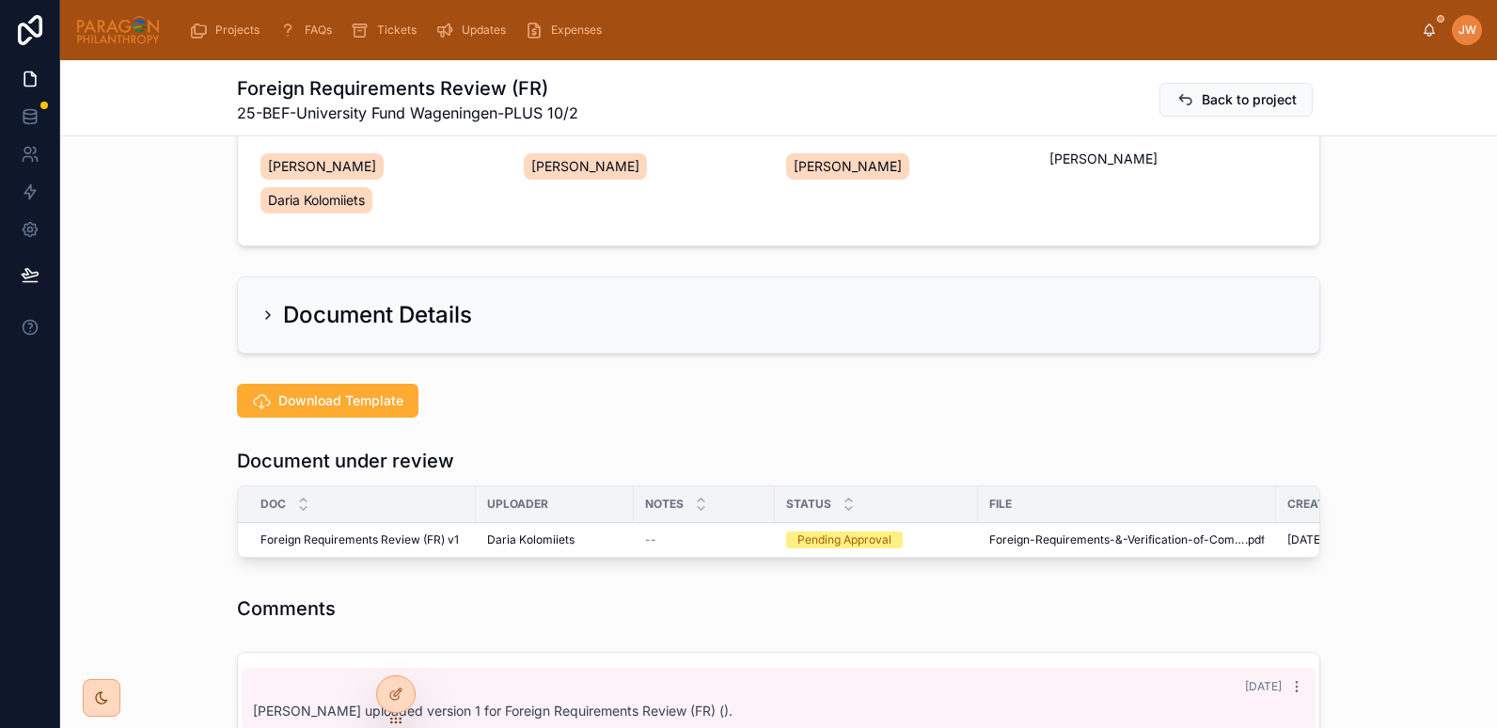
click at [0, 0] on span "Approve" at bounding box center [0, 0] width 0 height 0
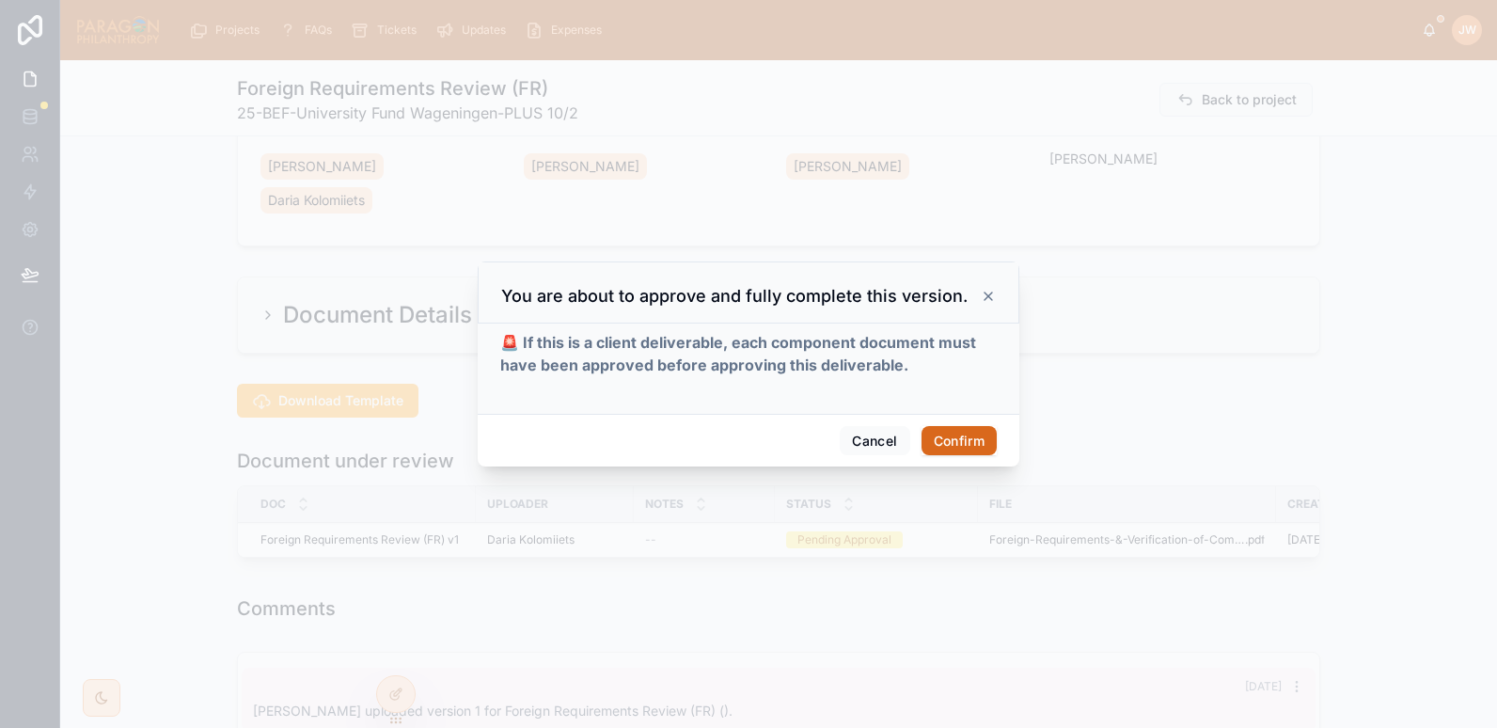
click at [972, 441] on button "Confirm" at bounding box center [959, 441] width 75 height 30
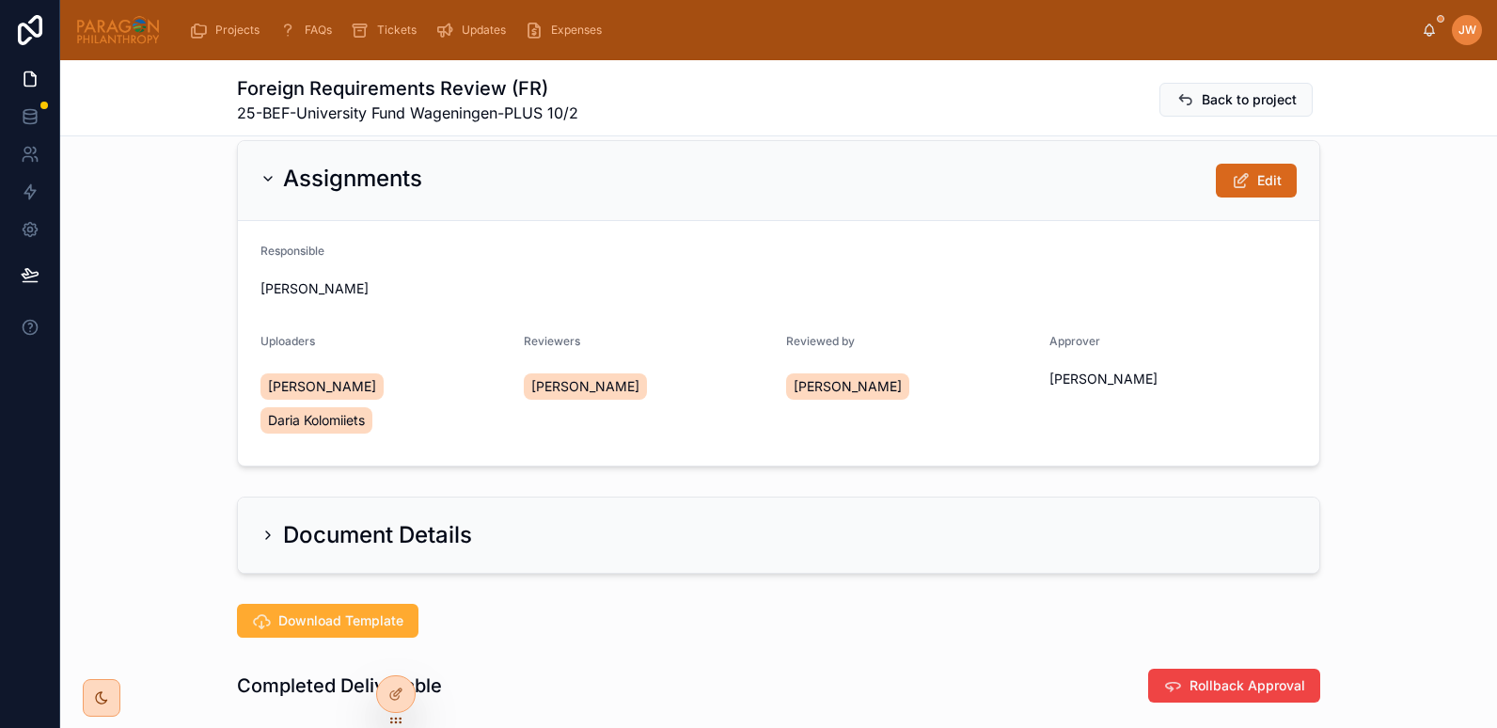
scroll to position [23, 0]
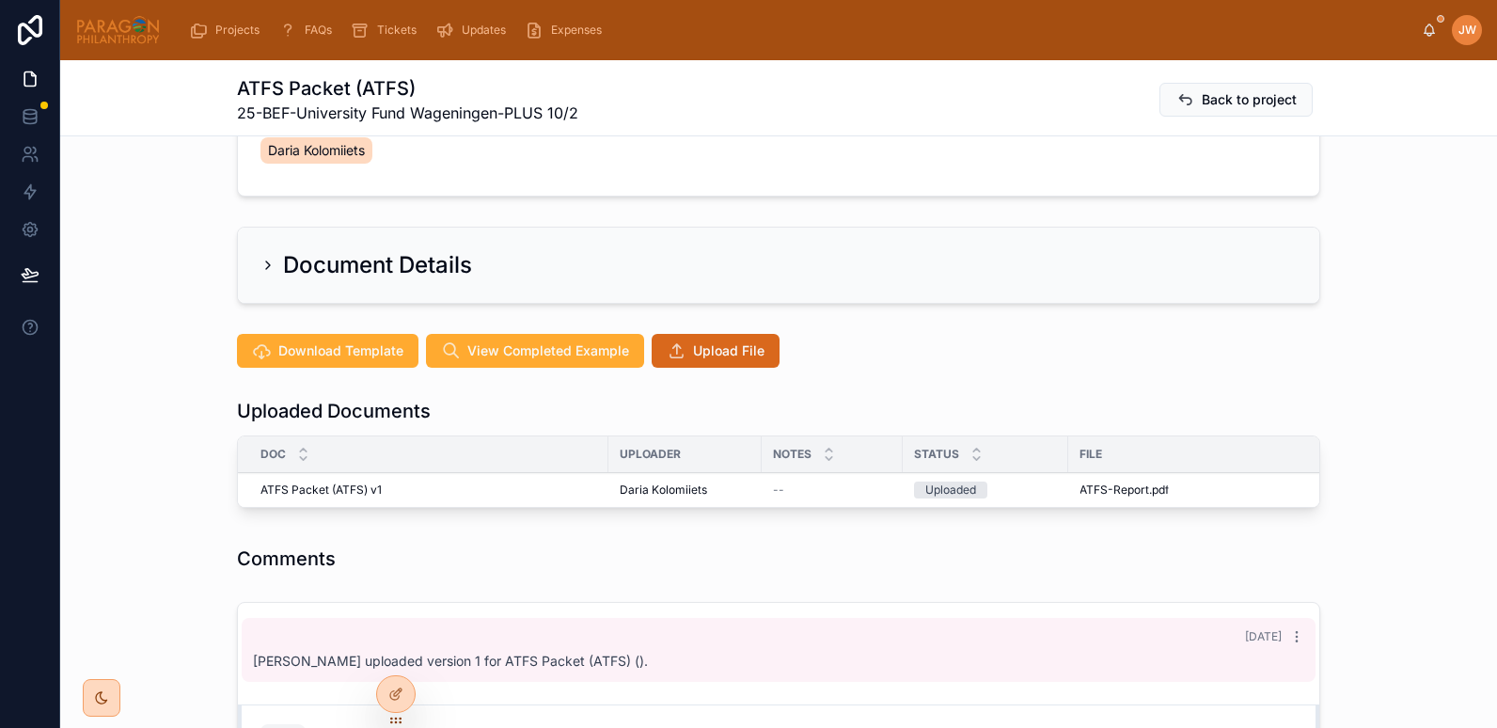
scroll to position [375, 0]
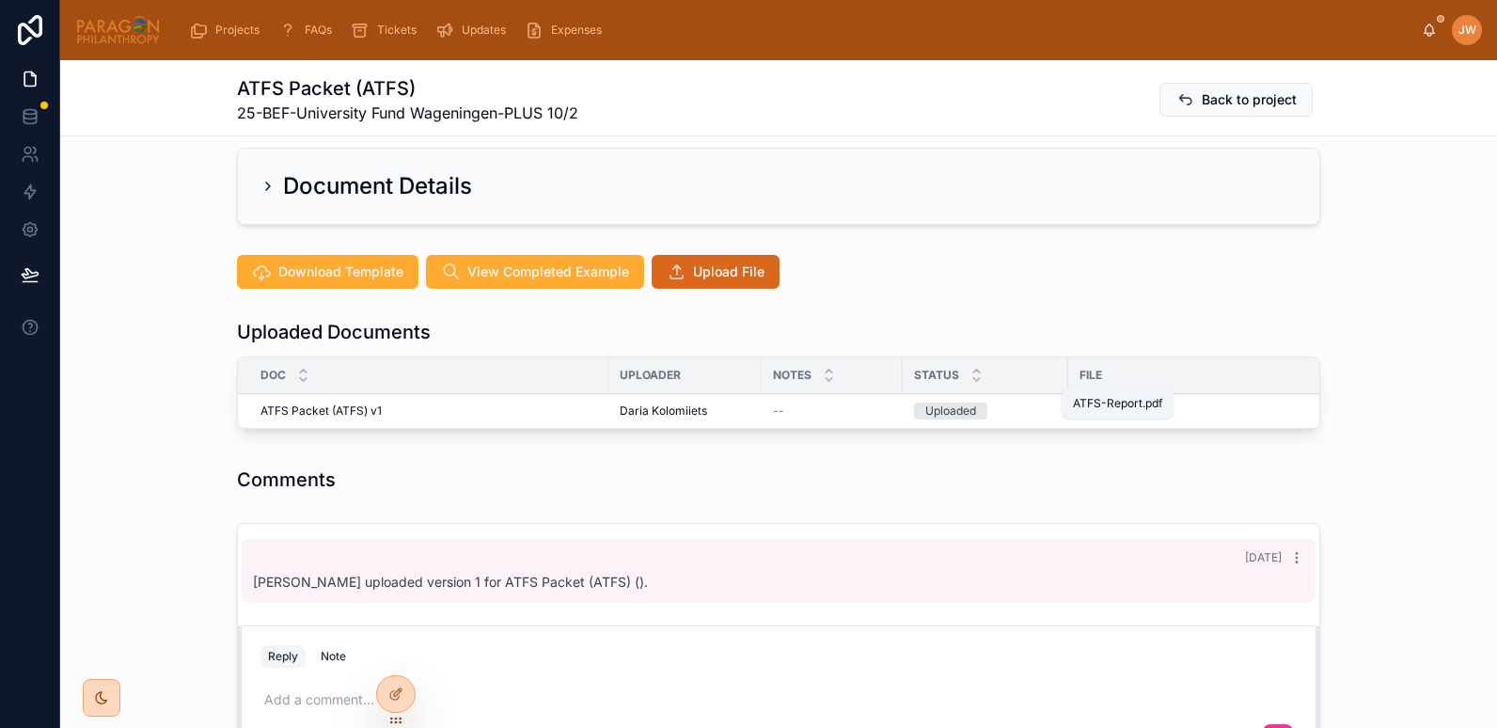
click at [1098, 404] on span "ATFS-Report" at bounding box center [1115, 411] width 70 height 15
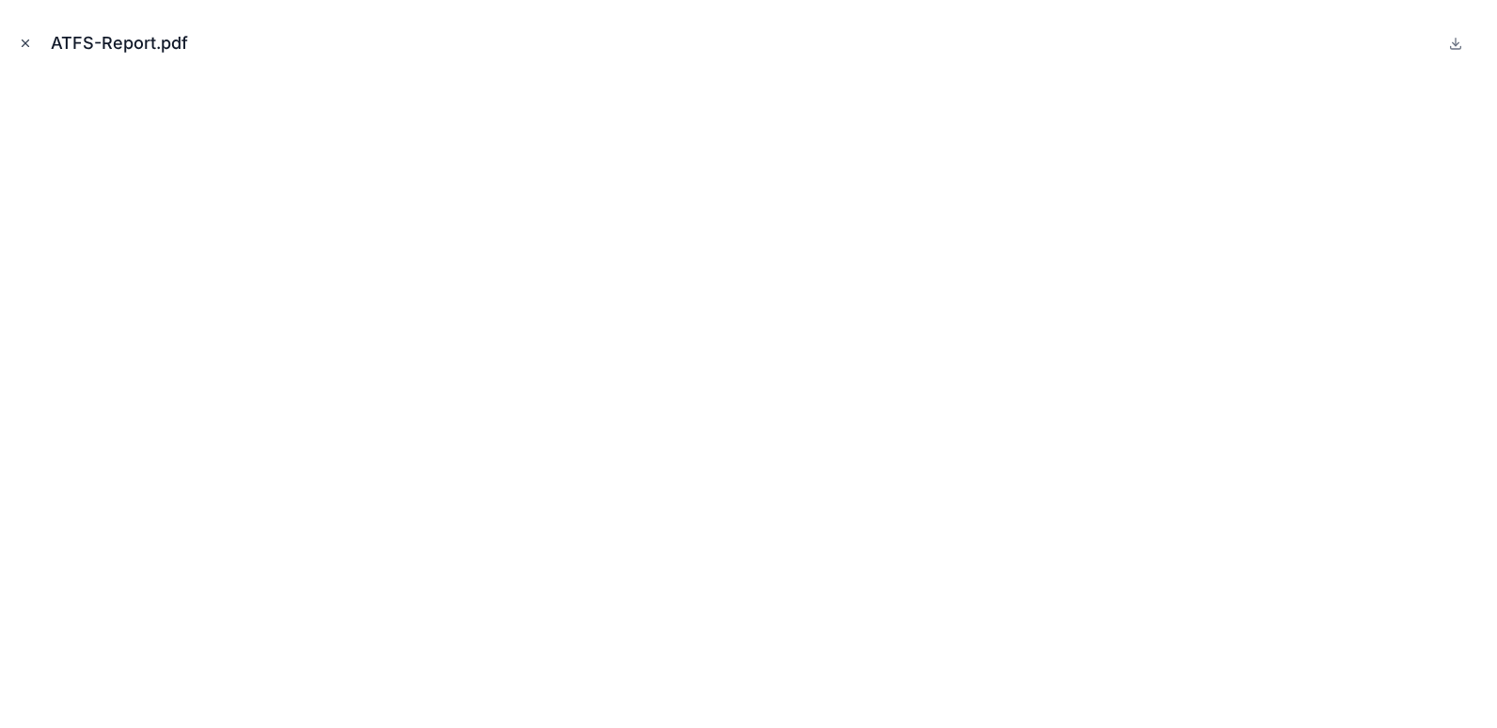
click at [29, 43] on icon "Close modal" at bounding box center [25, 43] width 13 height 13
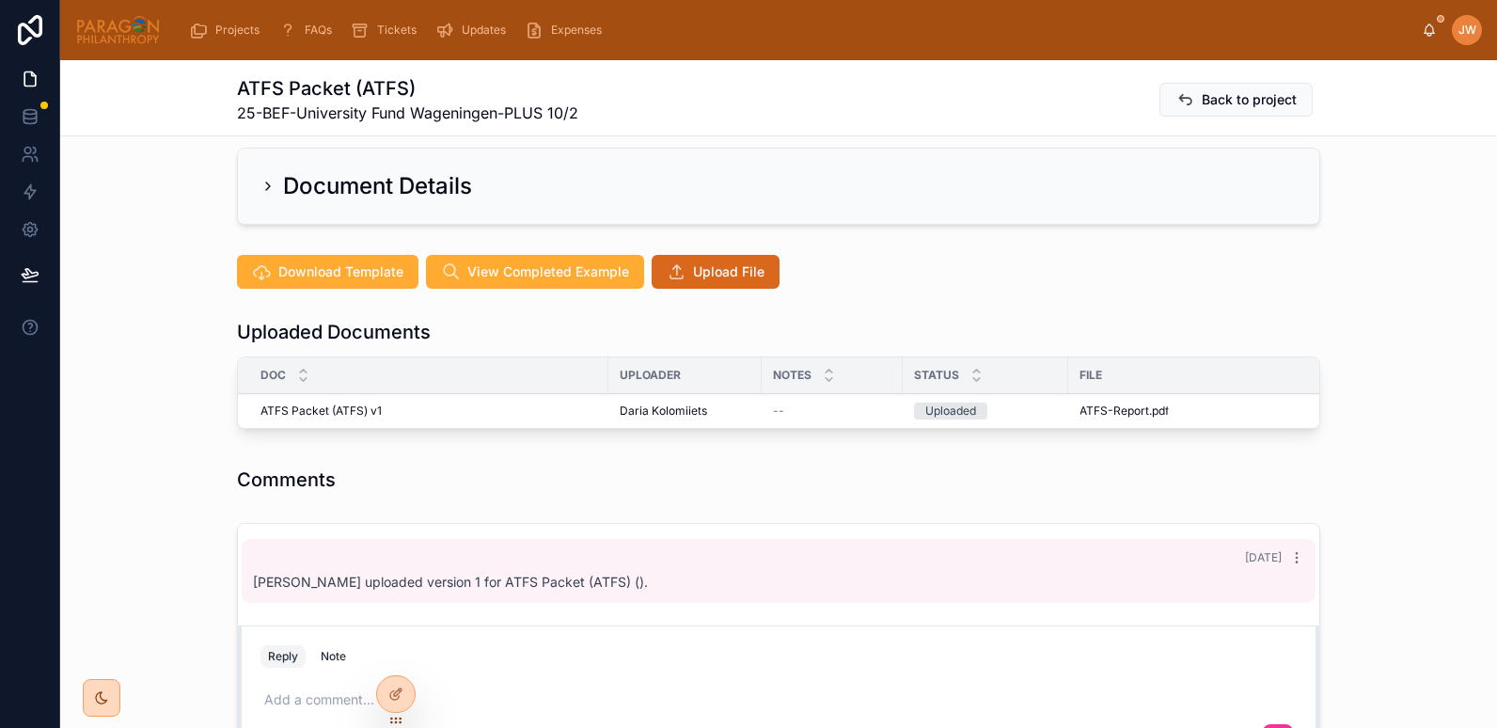
click at [0, 0] on button "Advance" at bounding box center [0, 0] width 0 height 0
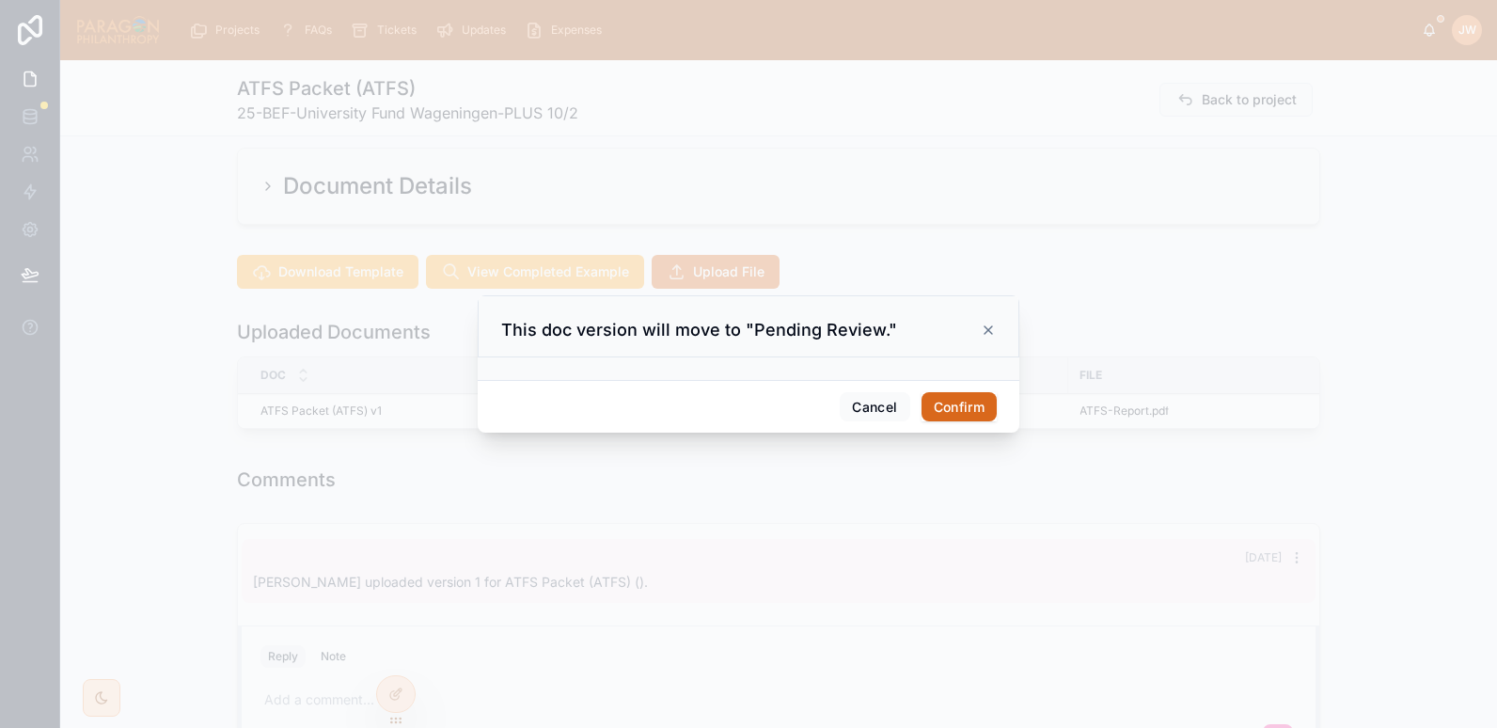
click at [963, 398] on button "Confirm" at bounding box center [959, 407] width 75 height 30
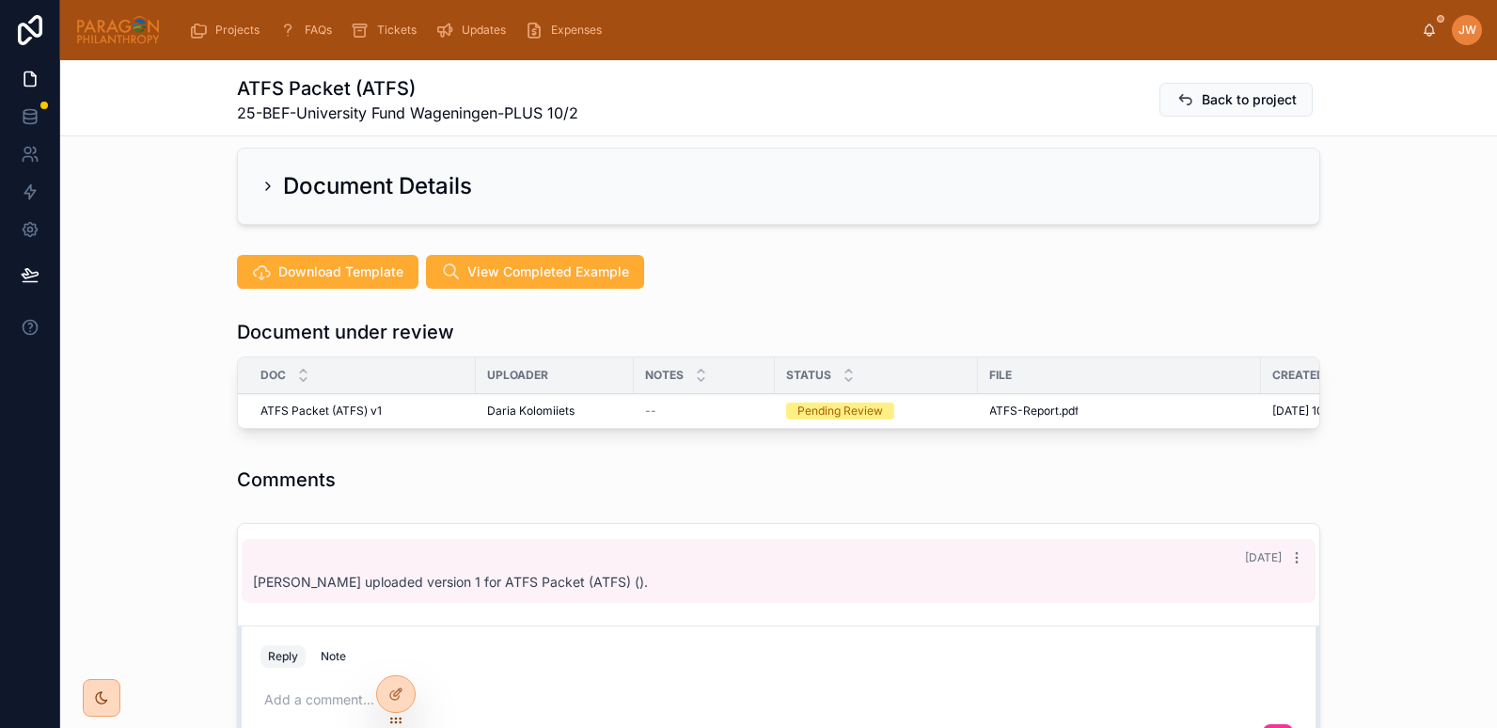
click at [997, 360] on div "File" at bounding box center [1119, 375] width 283 height 30
click at [0, 0] on span "Reviewed" at bounding box center [0, 0] width 0 height 0
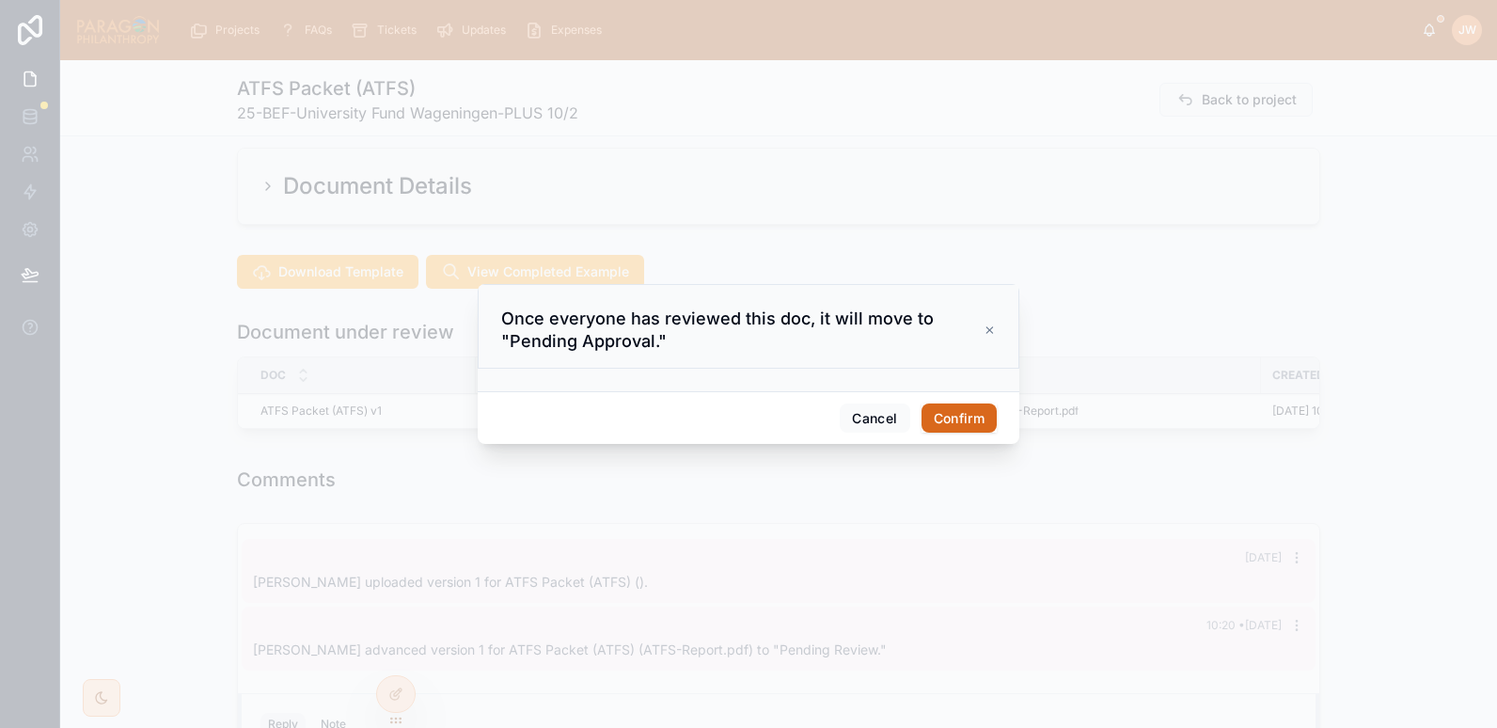
click at [952, 420] on button "Confirm" at bounding box center [959, 419] width 75 height 30
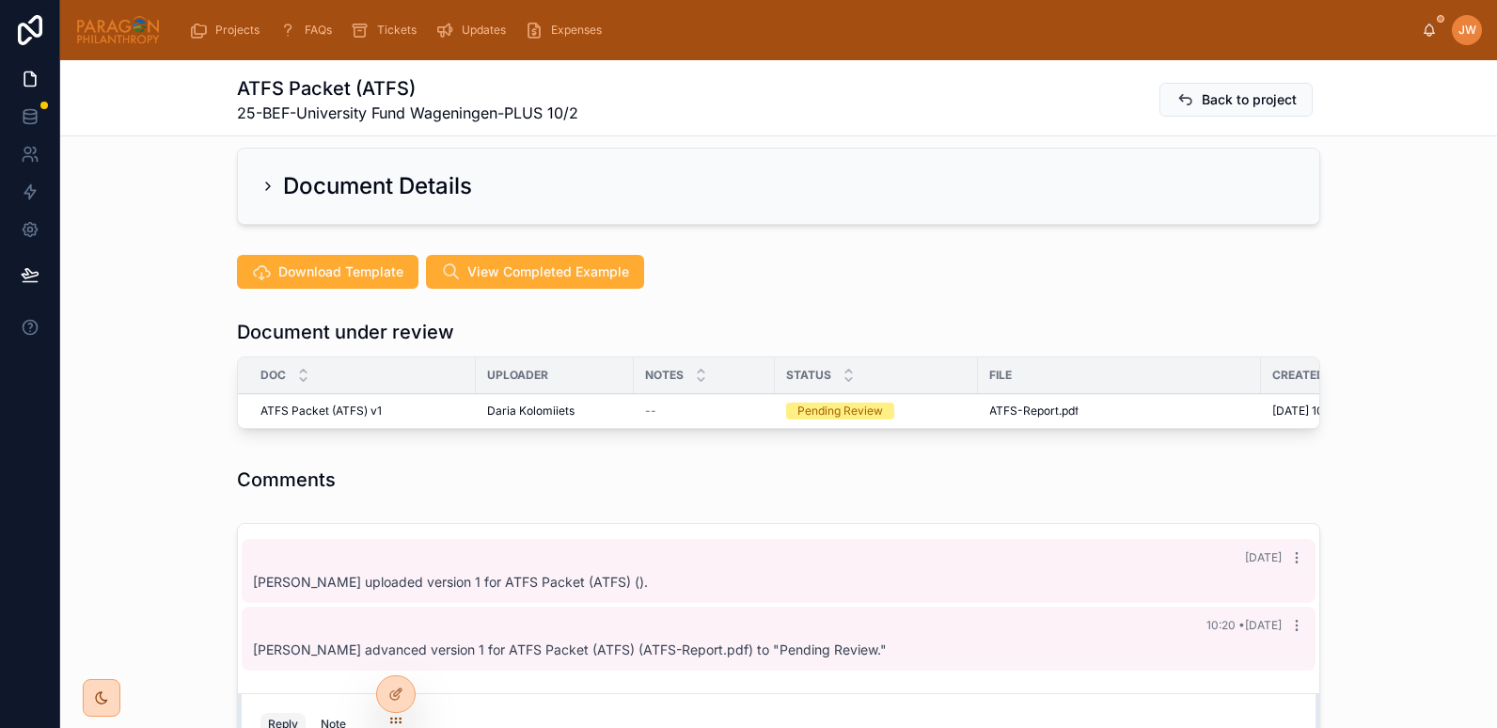
click at [0, 0] on span "Reviewed" at bounding box center [0, 0] width 0 height 0
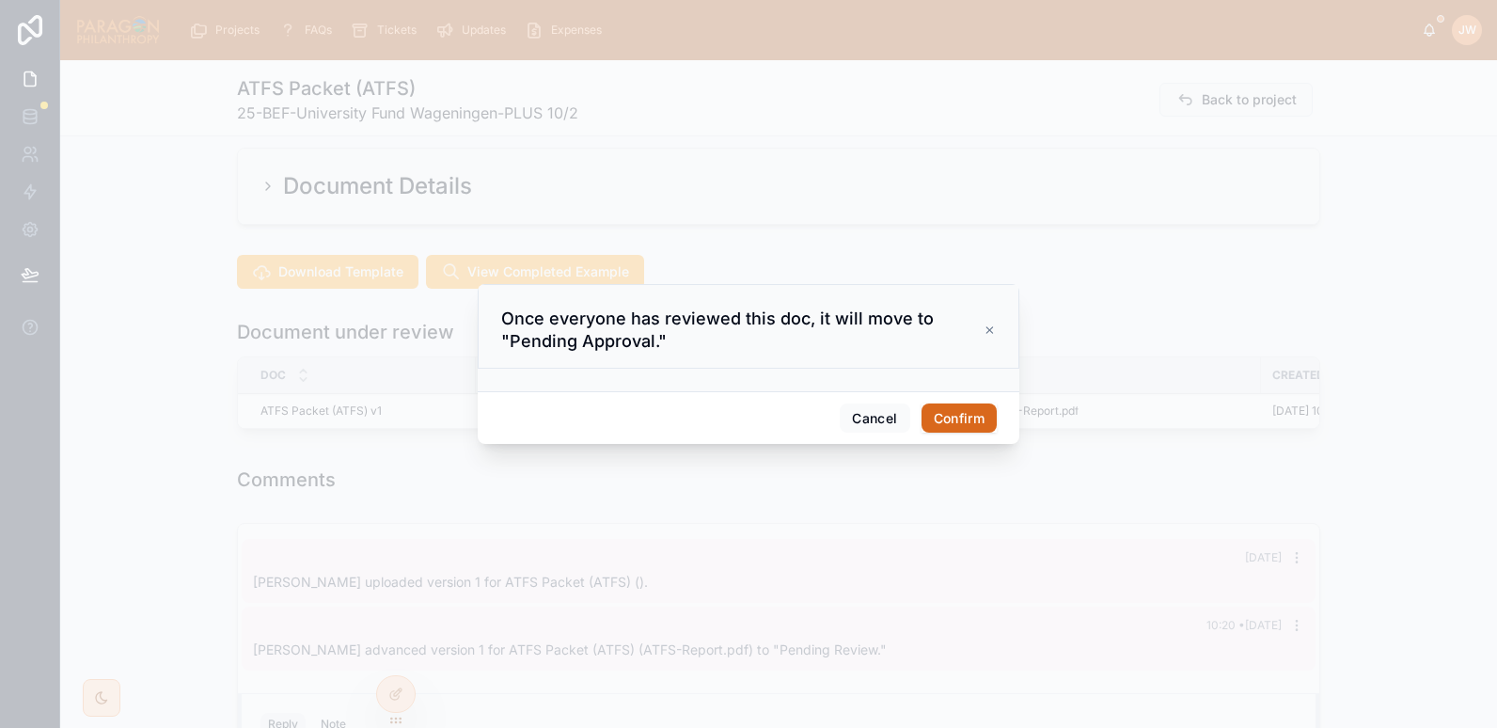
click at [957, 419] on button "Confirm" at bounding box center [959, 419] width 75 height 30
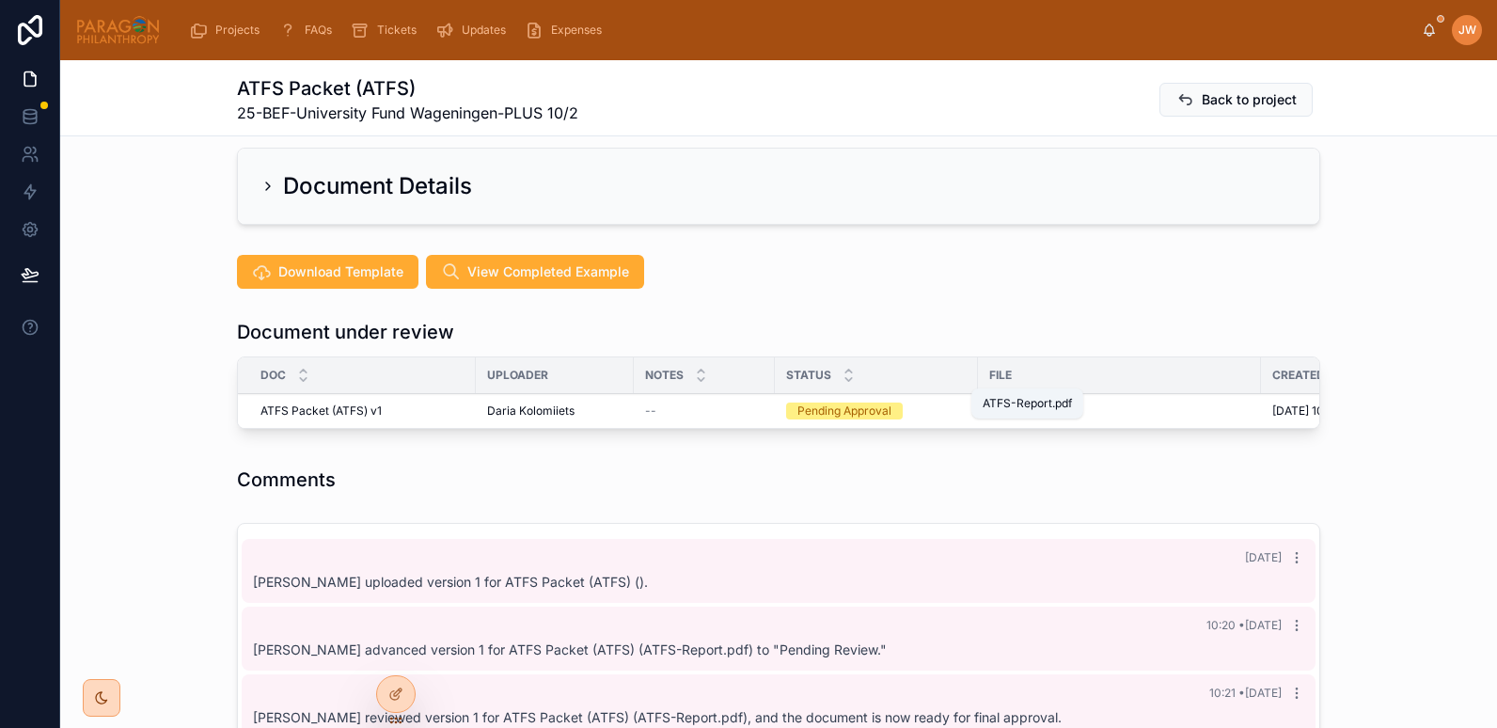
click at [998, 404] on span "ATFS-Report" at bounding box center [1025, 411] width 70 height 15
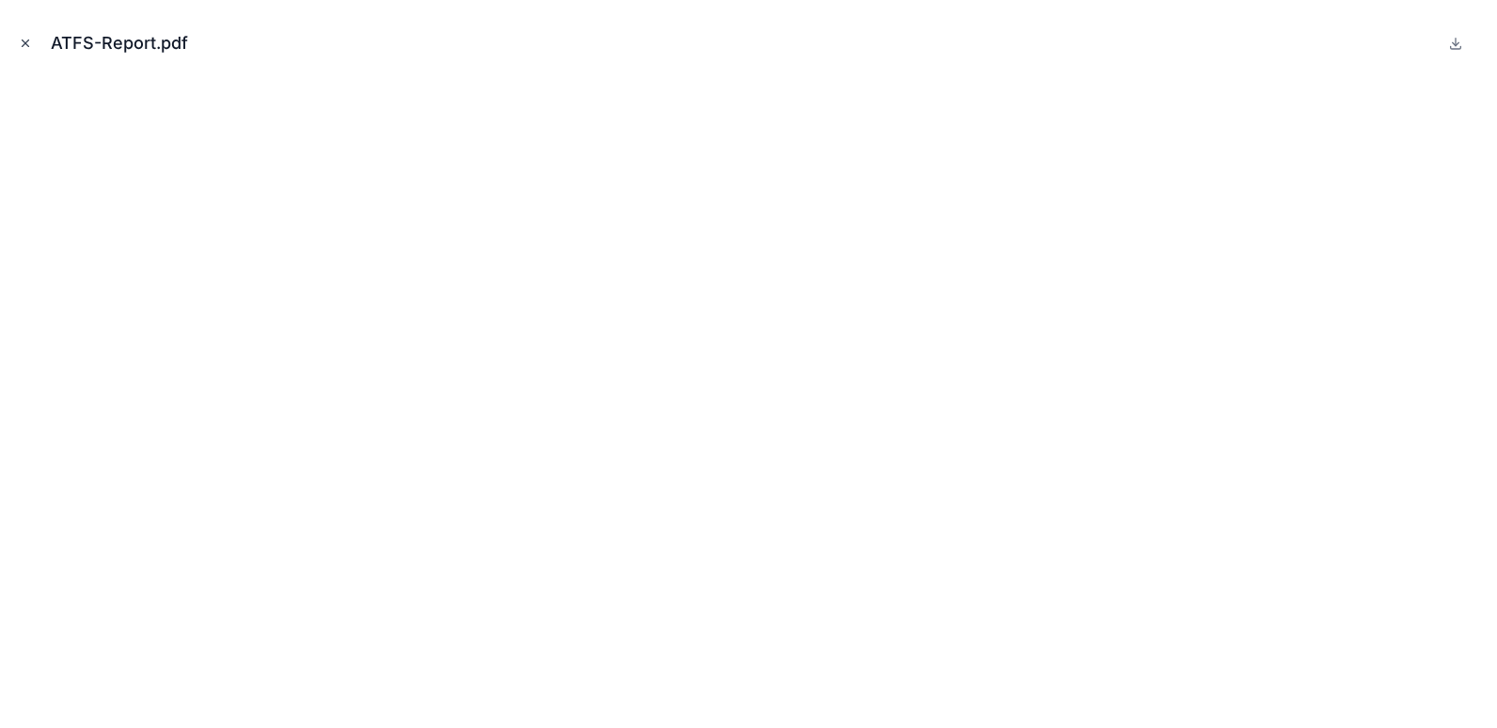
click at [26, 38] on icon "Close modal" at bounding box center [25, 43] width 13 height 13
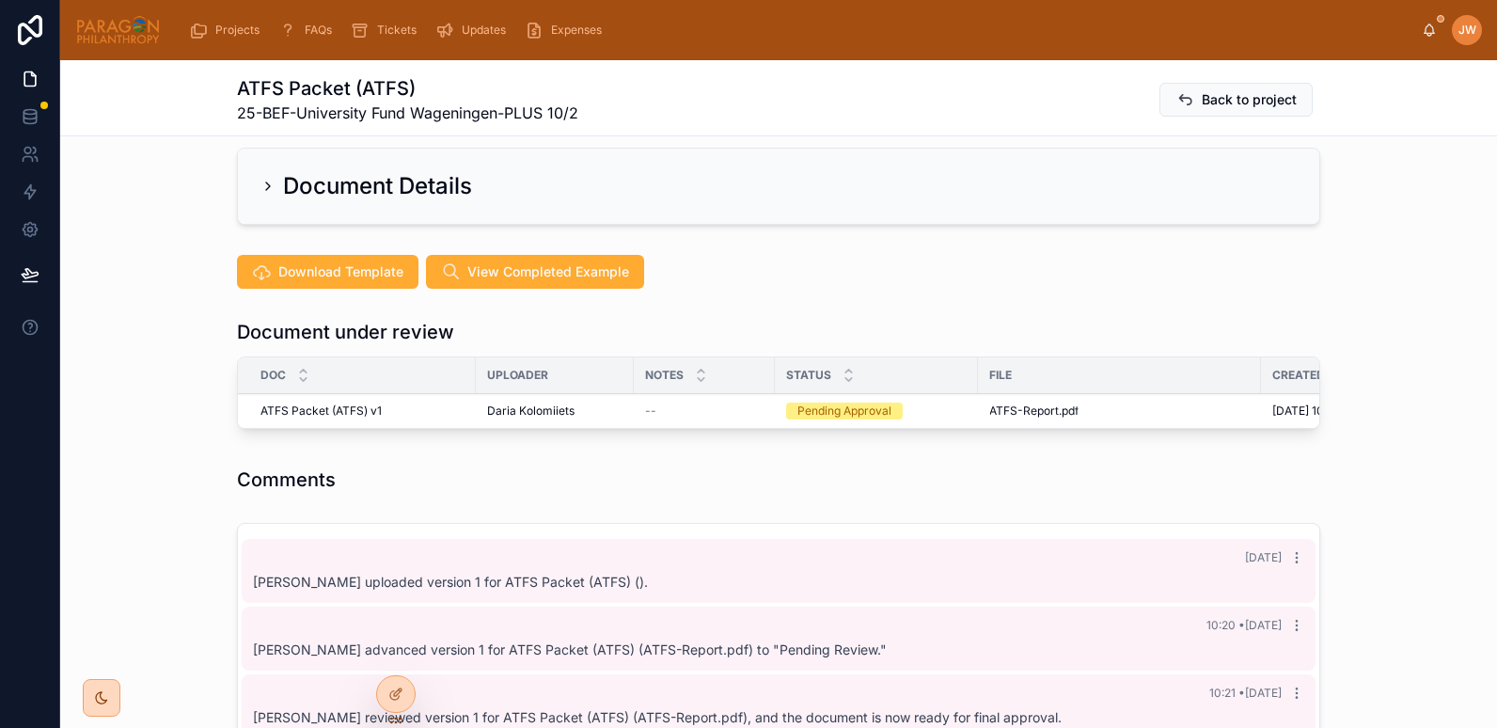
click at [0, 0] on button "Approve" at bounding box center [0, 0] width 0 height 0
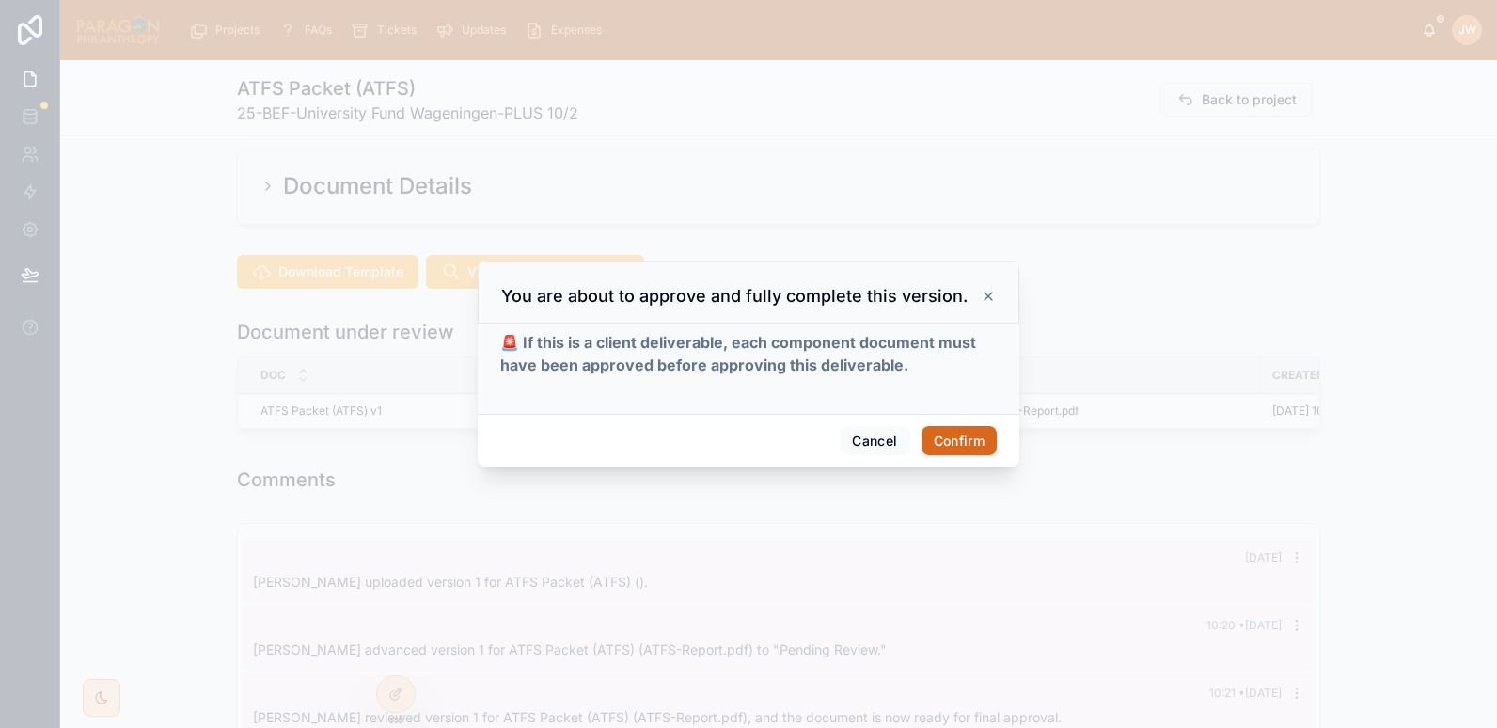
click at [957, 431] on button "Confirm" at bounding box center [959, 441] width 75 height 30
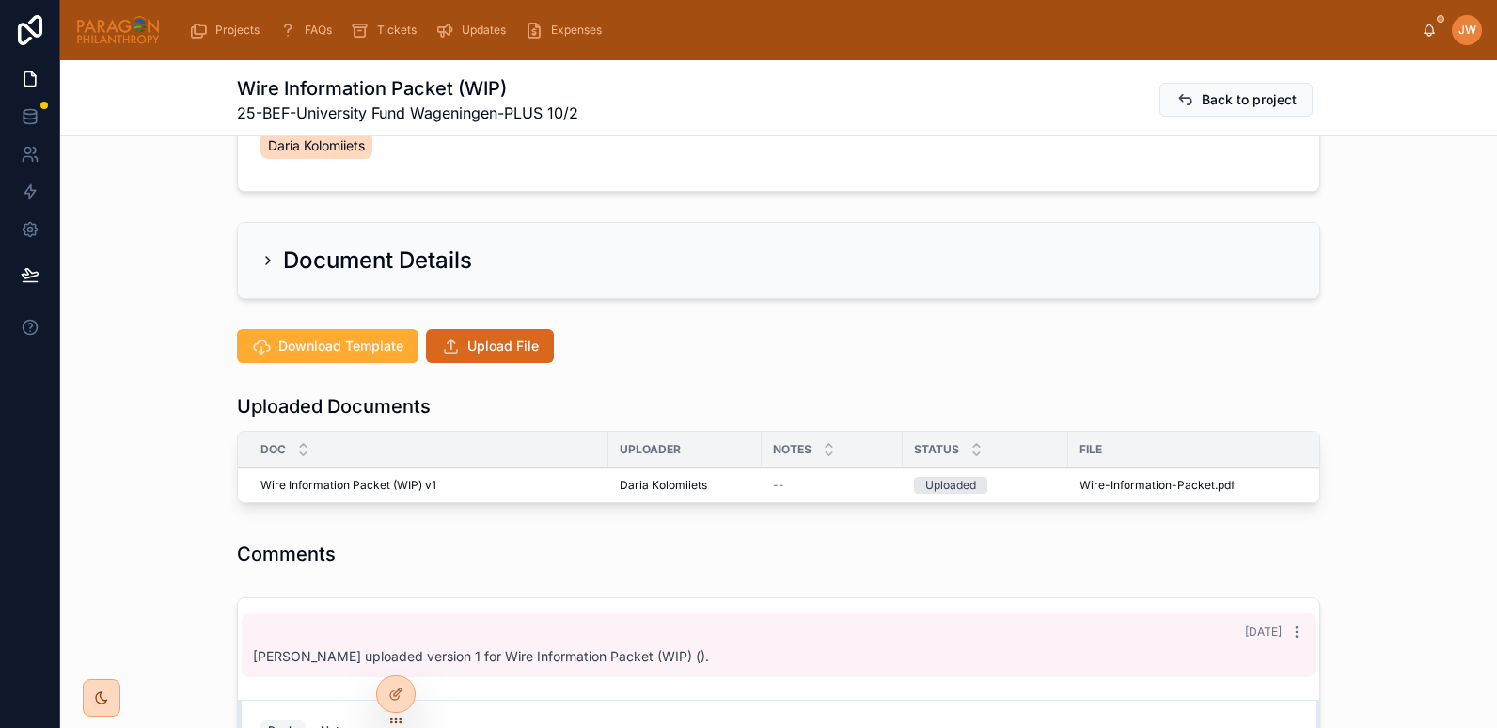
scroll to position [311, 0]
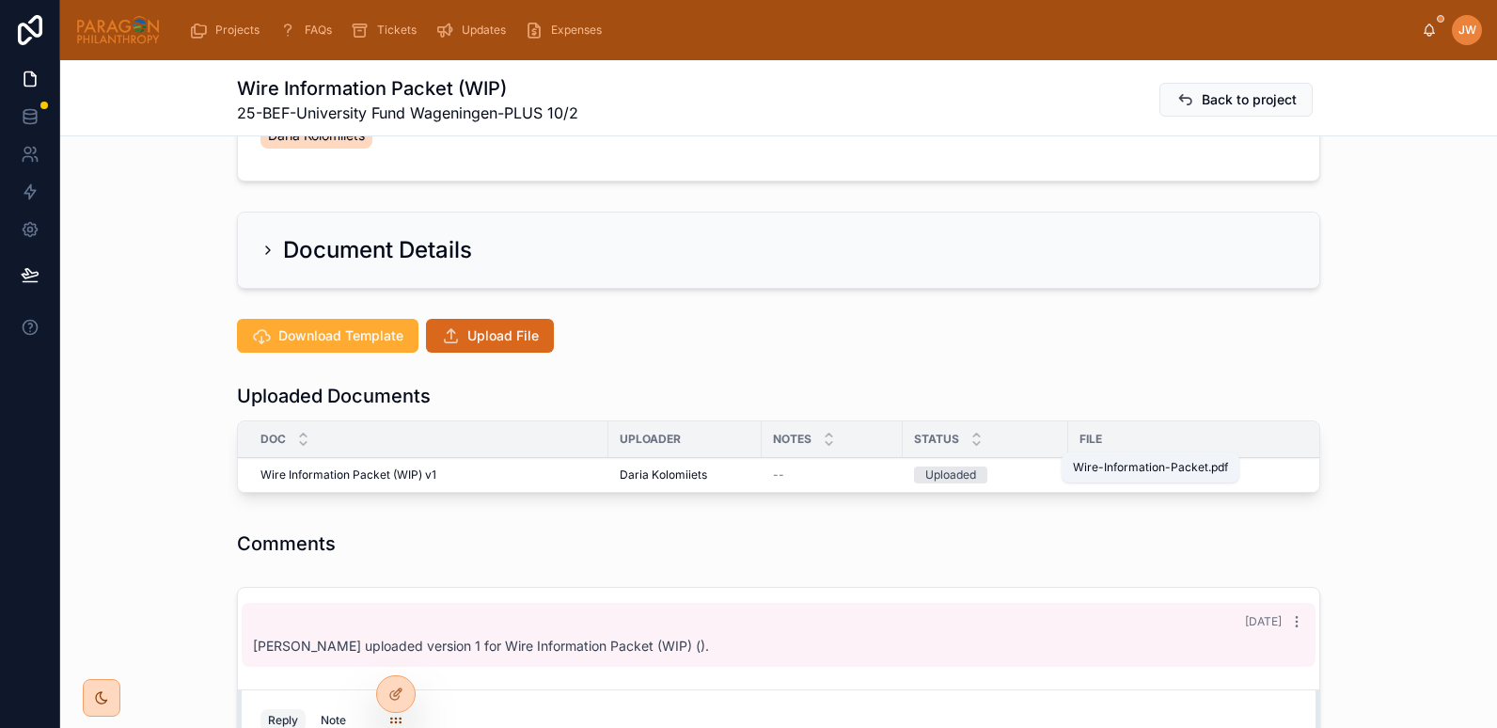
click at [1099, 467] on span "Wire-Information-Packet" at bounding box center [1147, 474] width 135 height 15
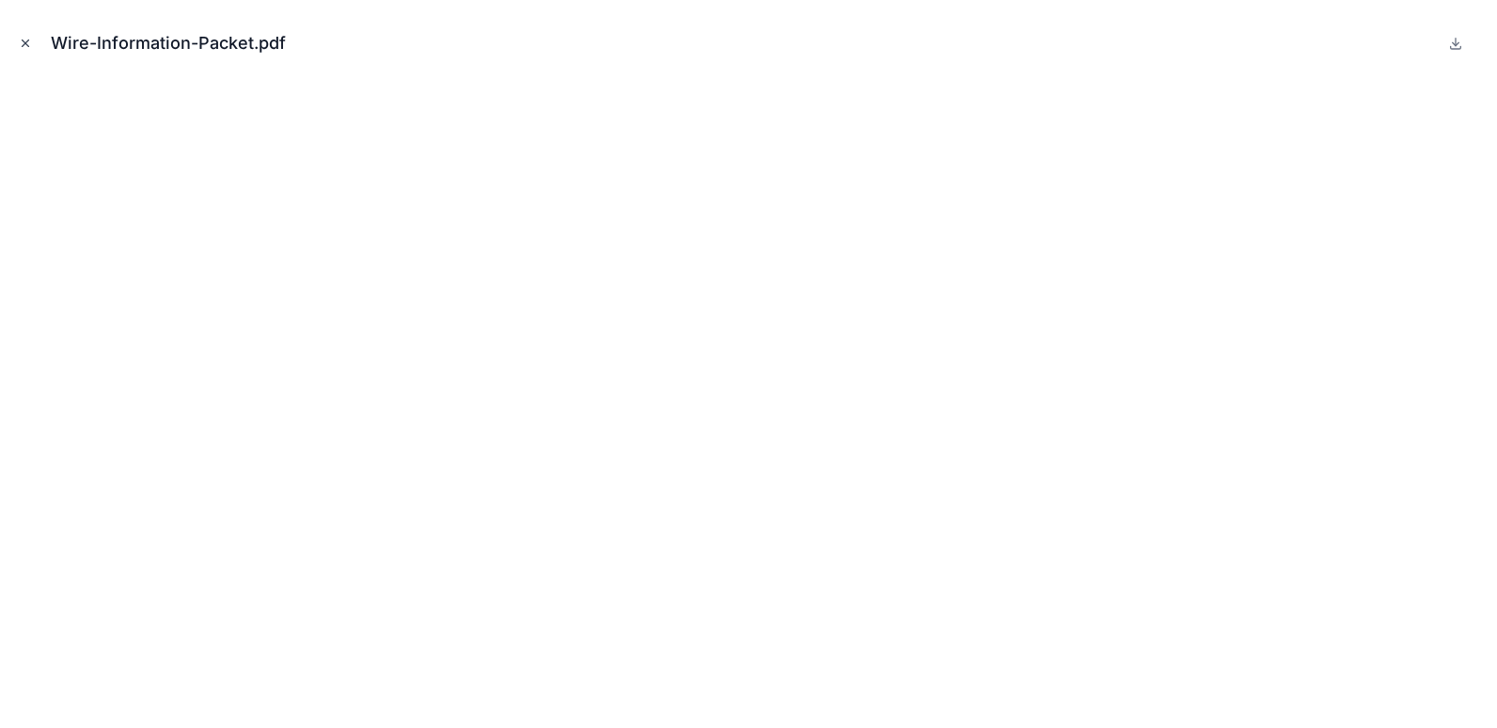
click at [29, 45] on icon "Close modal" at bounding box center [25, 43] width 13 height 13
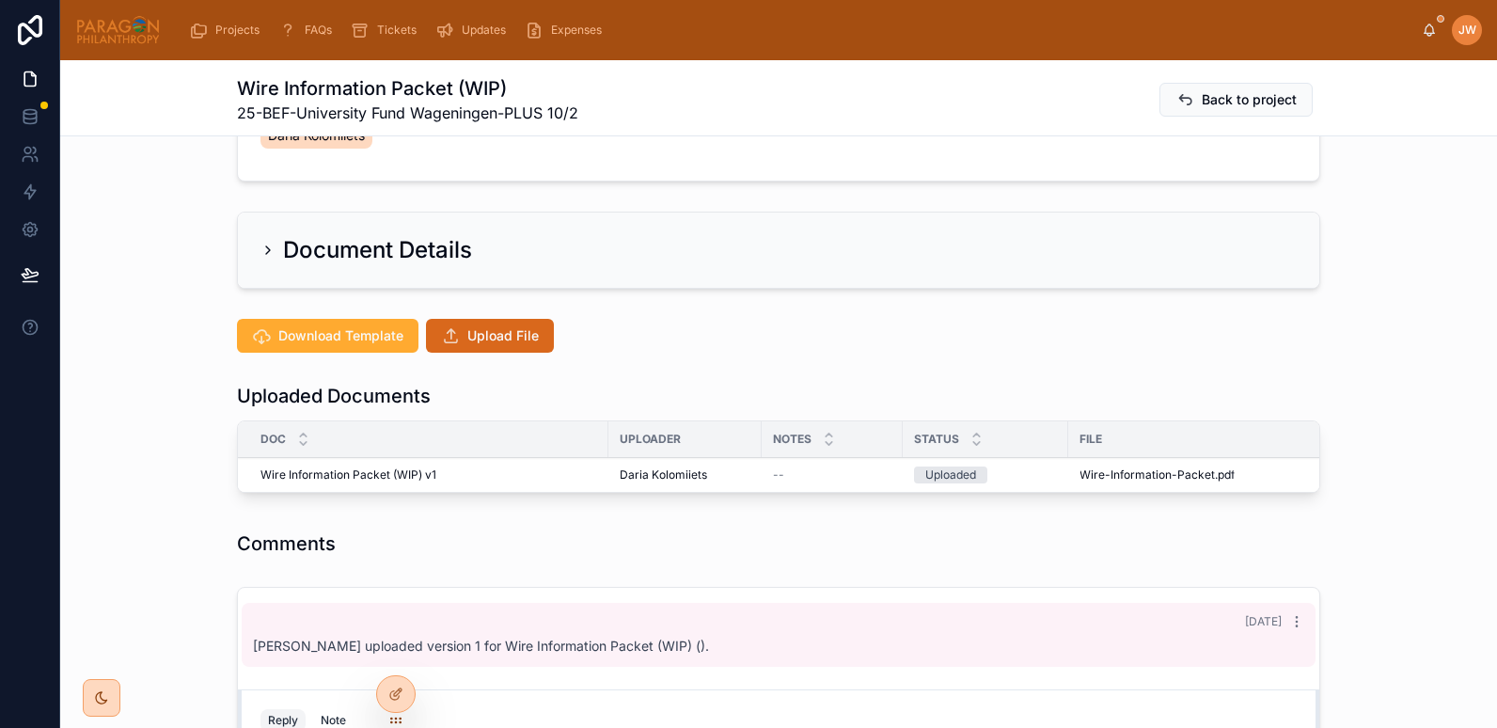
click at [0, 0] on icon at bounding box center [0, 0] width 0 height 0
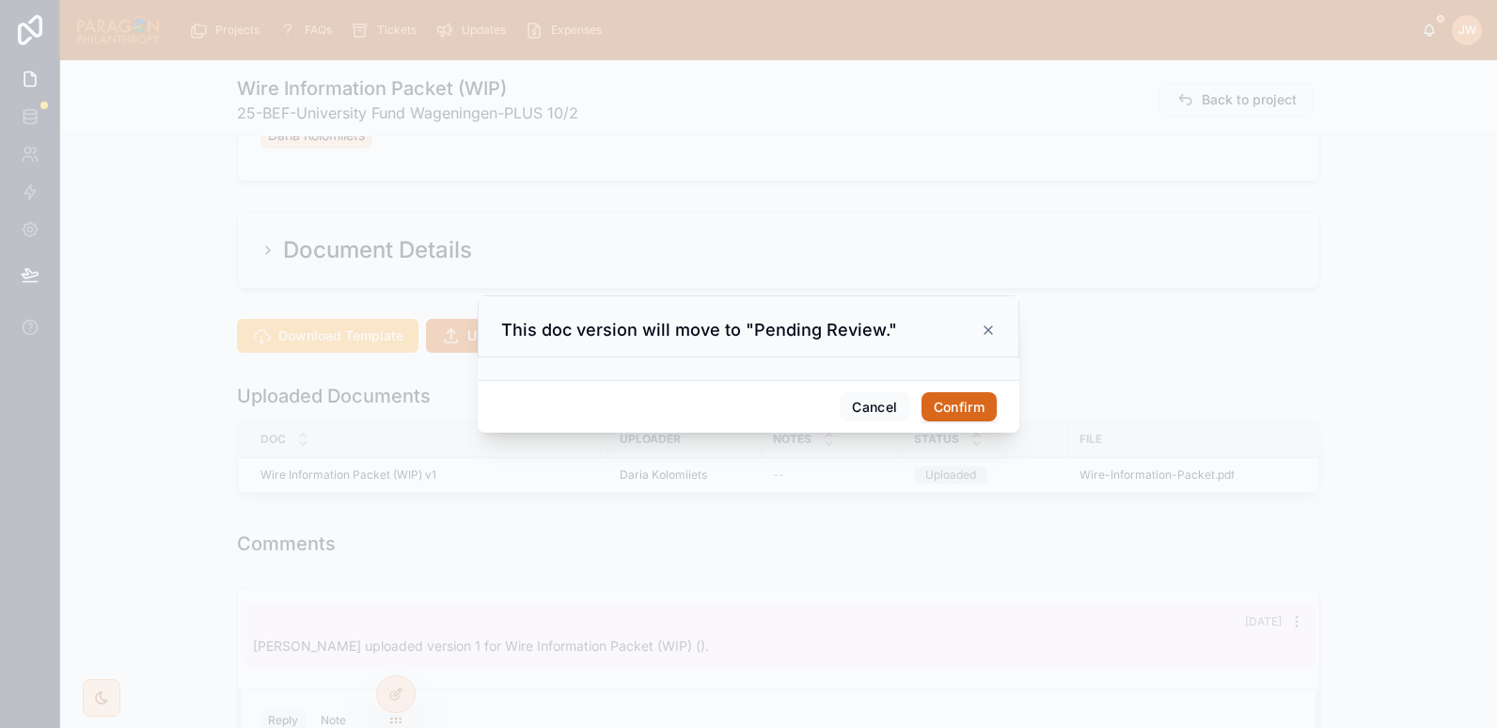
click at [948, 396] on button "Confirm" at bounding box center [959, 407] width 75 height 30
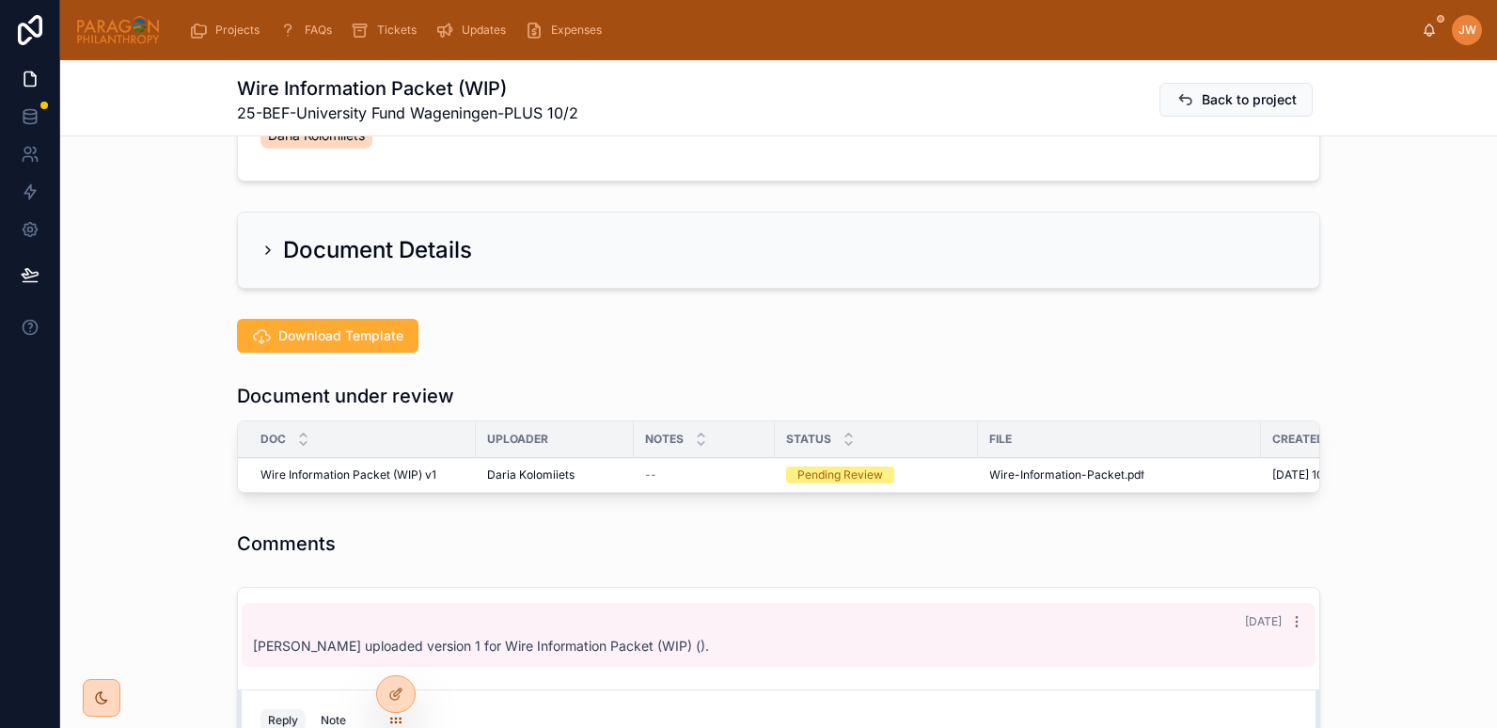
click at [0, 0] on span "Reviewed" at bounding box center [0, 0] width 0 height 0
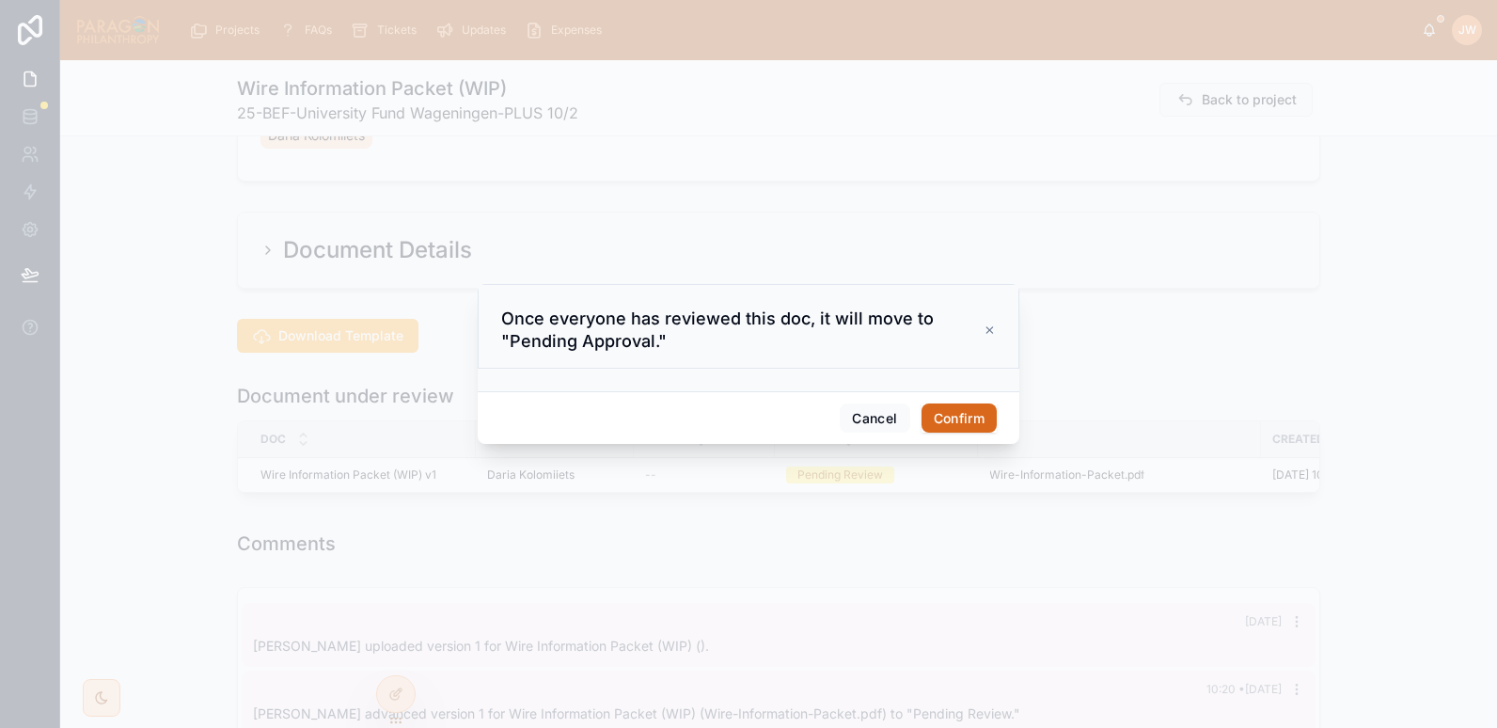
click at [975, 419] on button "Confirm" at bounding box center [959, 419] width 75 height 30
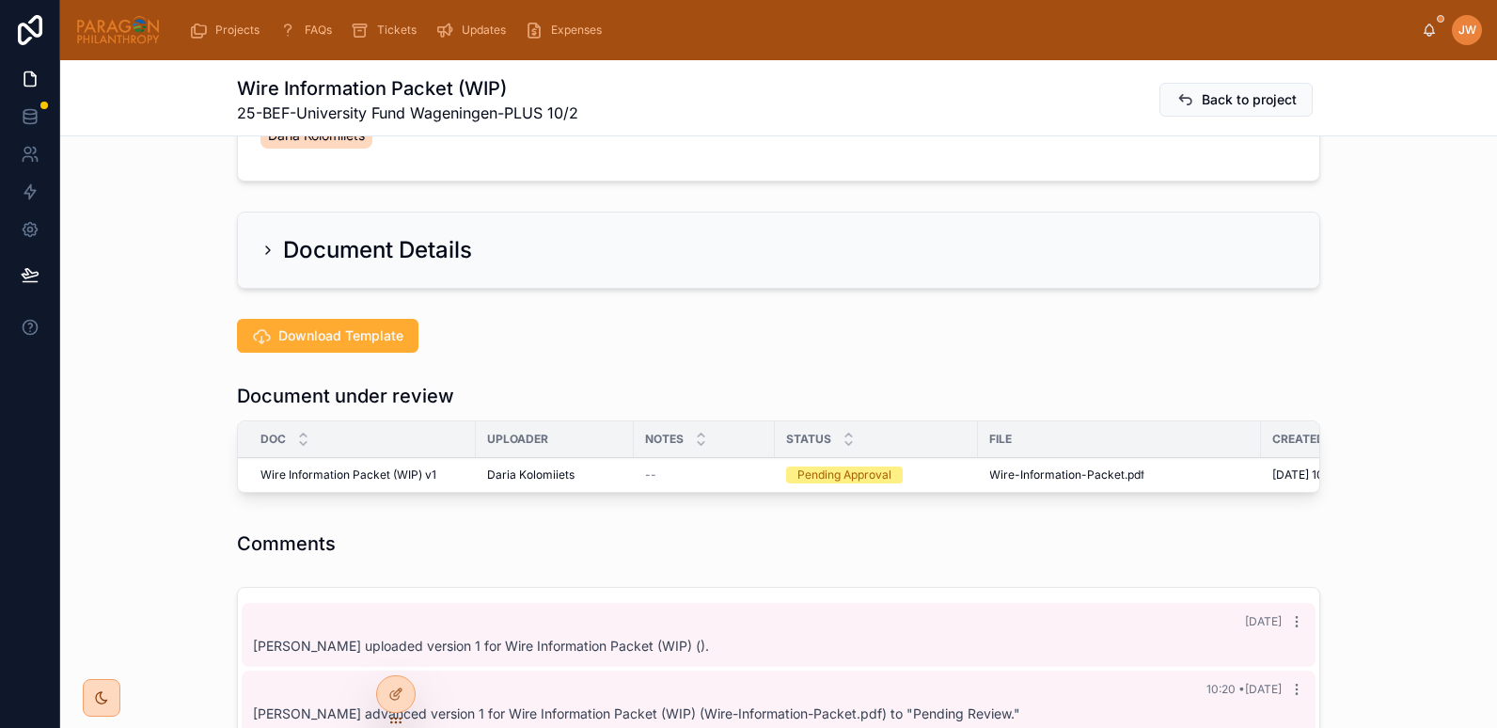
click at [0, 0] on span "Approve" at bounding box center [0, 0] width 0 height 0
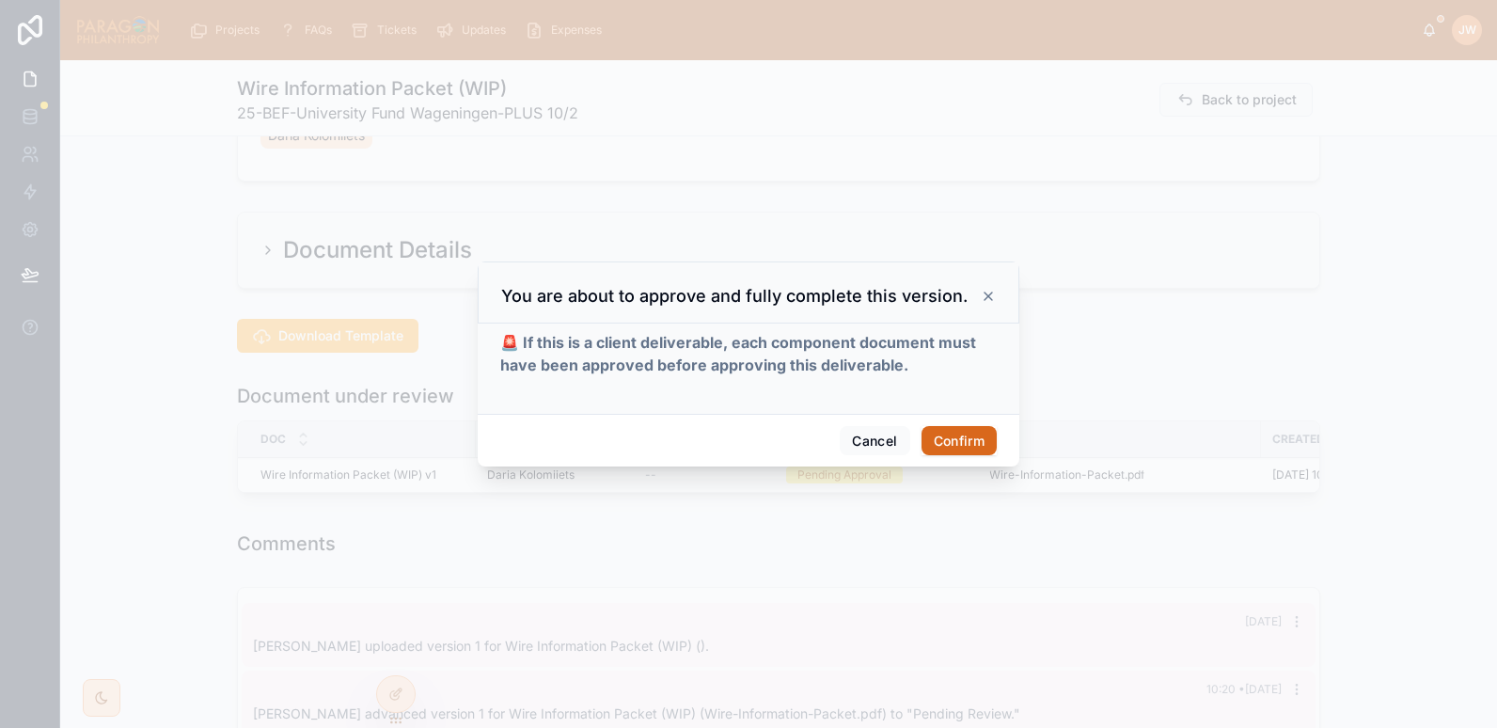
click at [982, 438] on button "Confirm" at bounding box center [959, 441] width 75 height 30
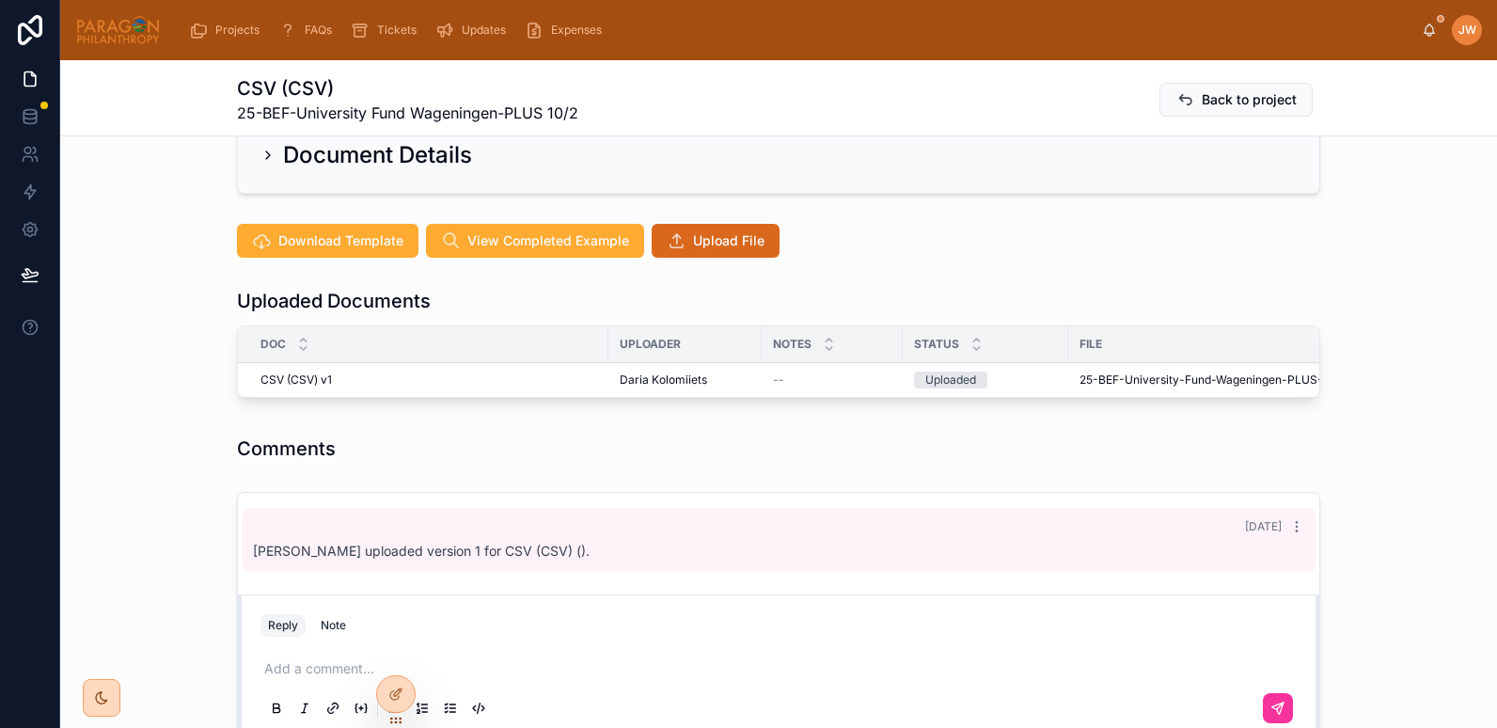
scroll to position [412, 0]
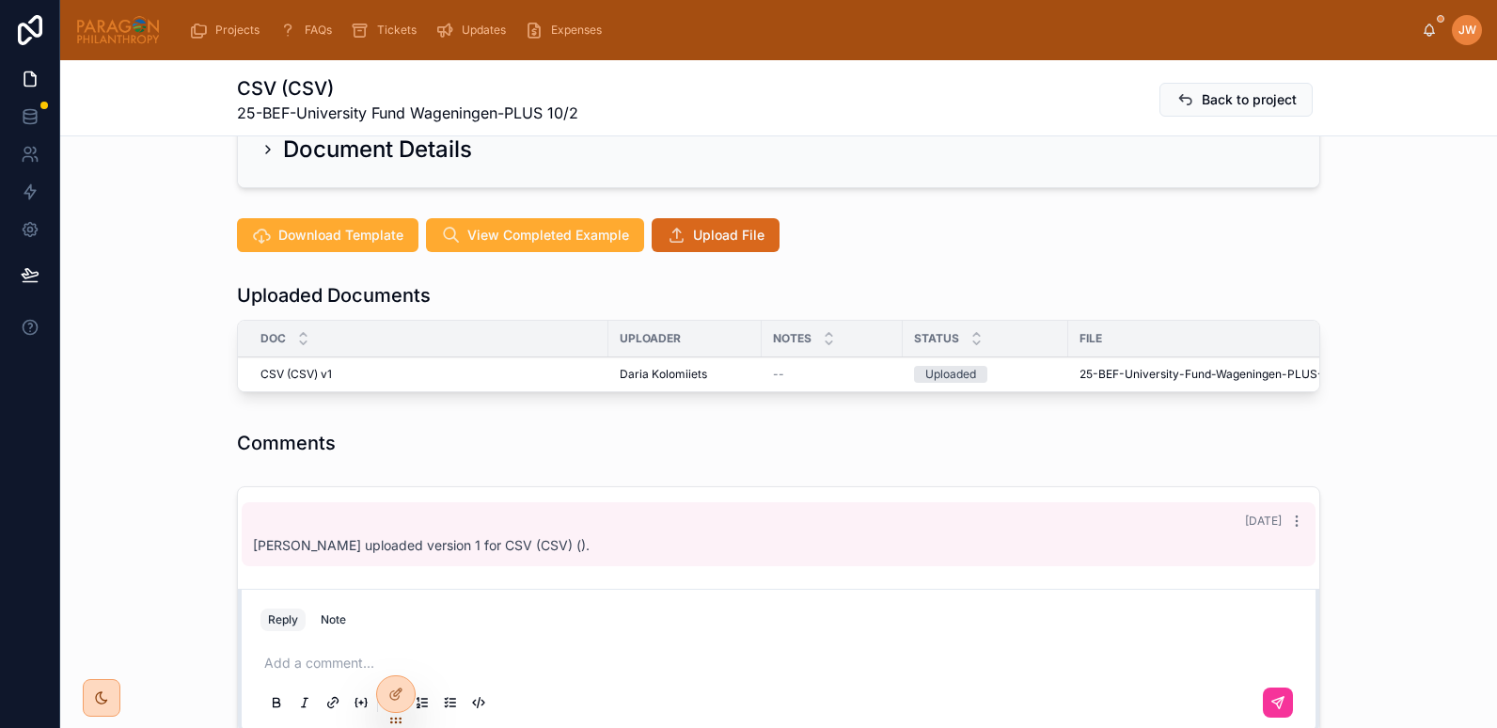
click at [0, 0] on span "Advance" at bounding box center [0, 0] width 0 height 0
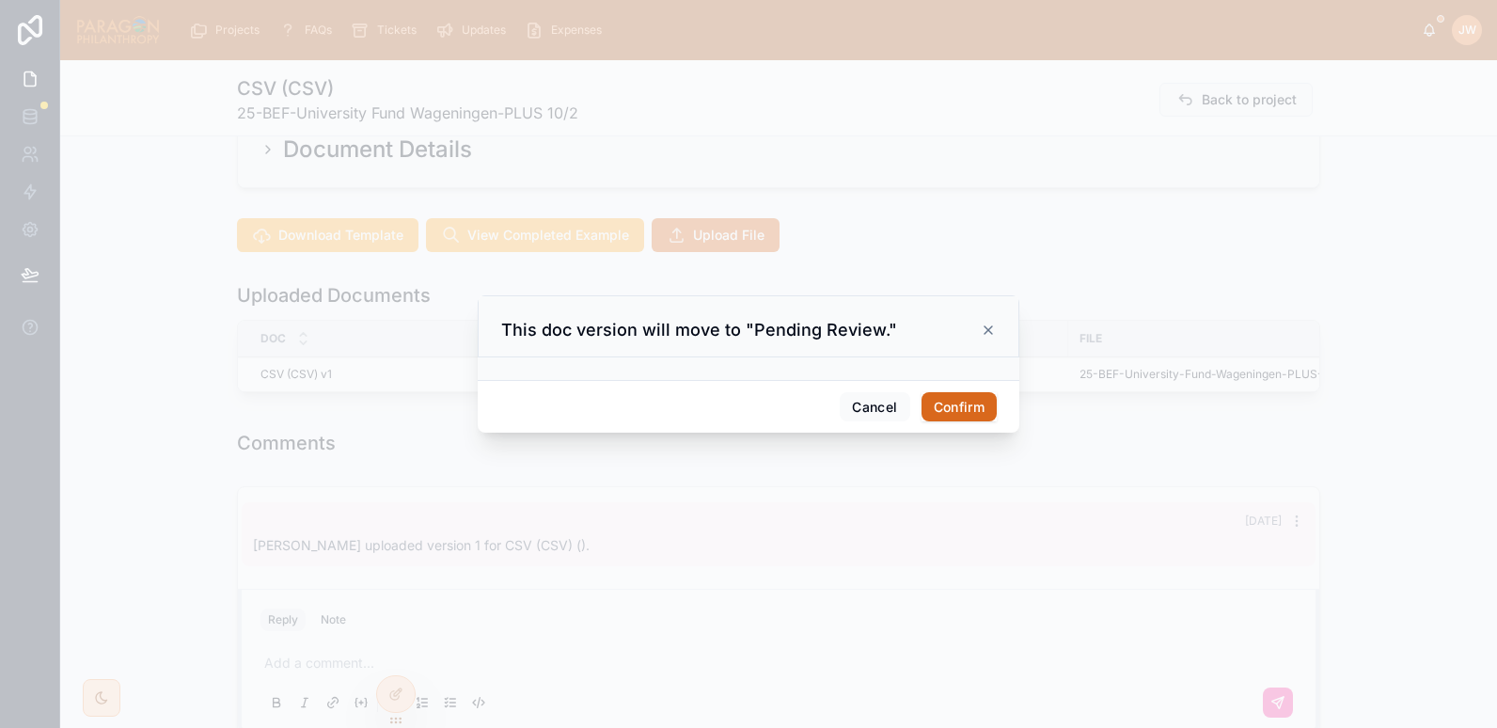
click at [959, 408] on button "Confirm" at bounding box center [959, 407] width 75 height 30
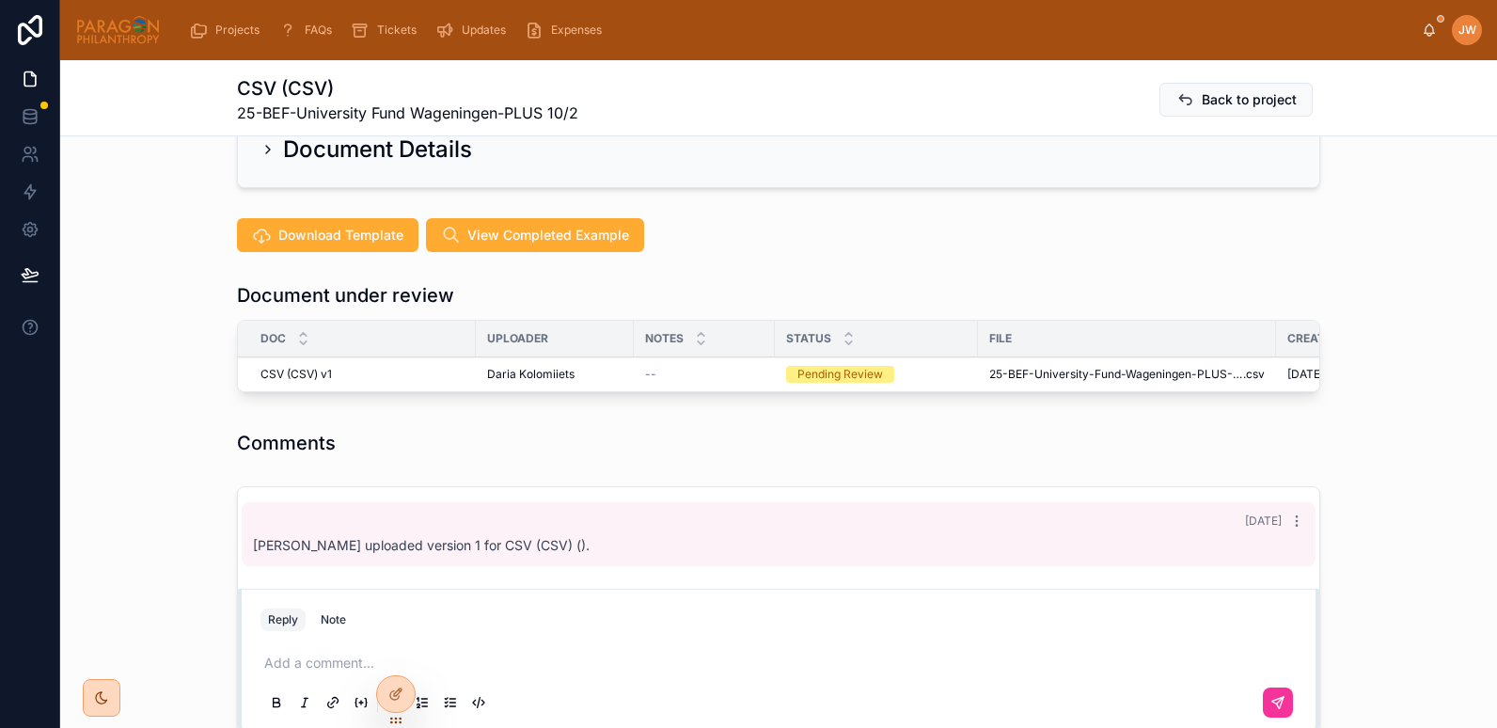
click at [0, 0] on span "Reviewed" at bounding box center [0, 0] width 0 height 0
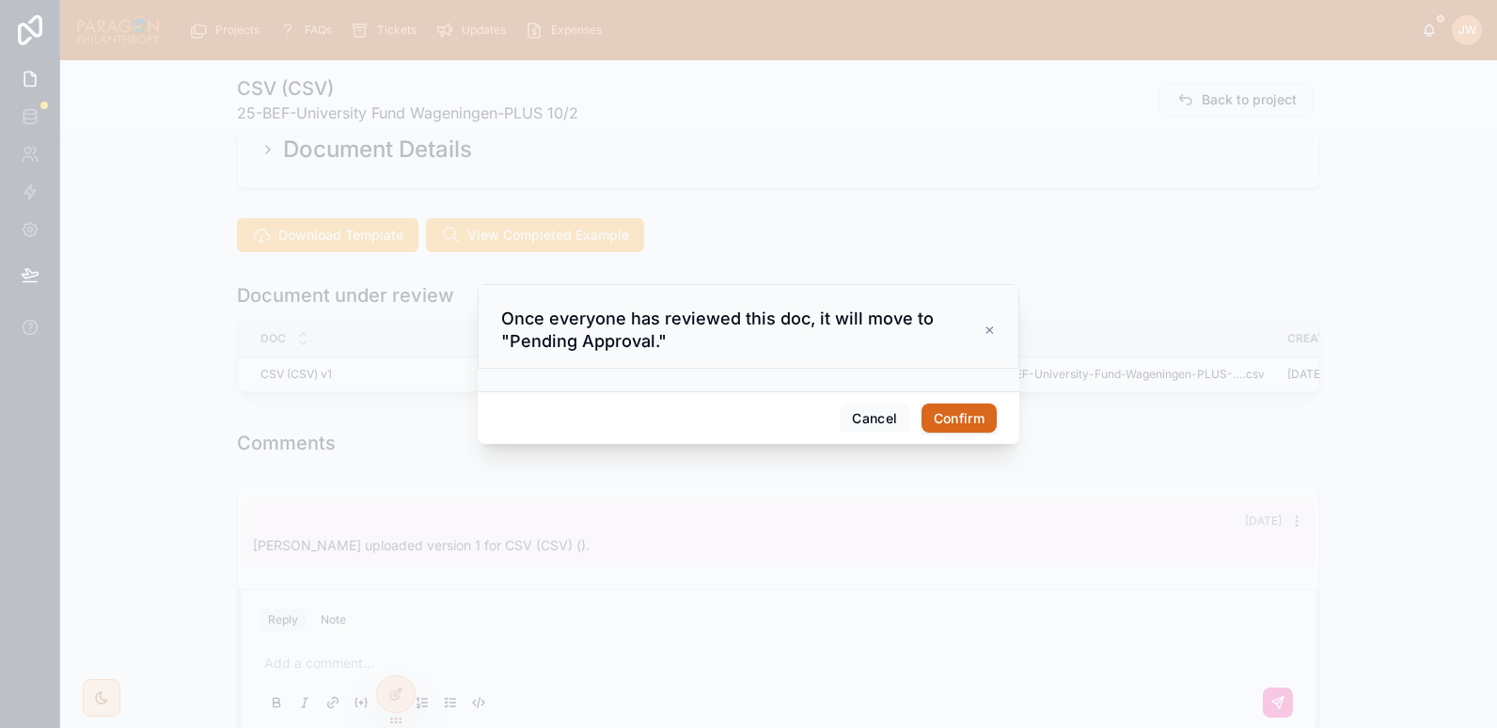
click at [950, 418] on button "Confirm" at bounding box center [959, 419] width 75 height 30
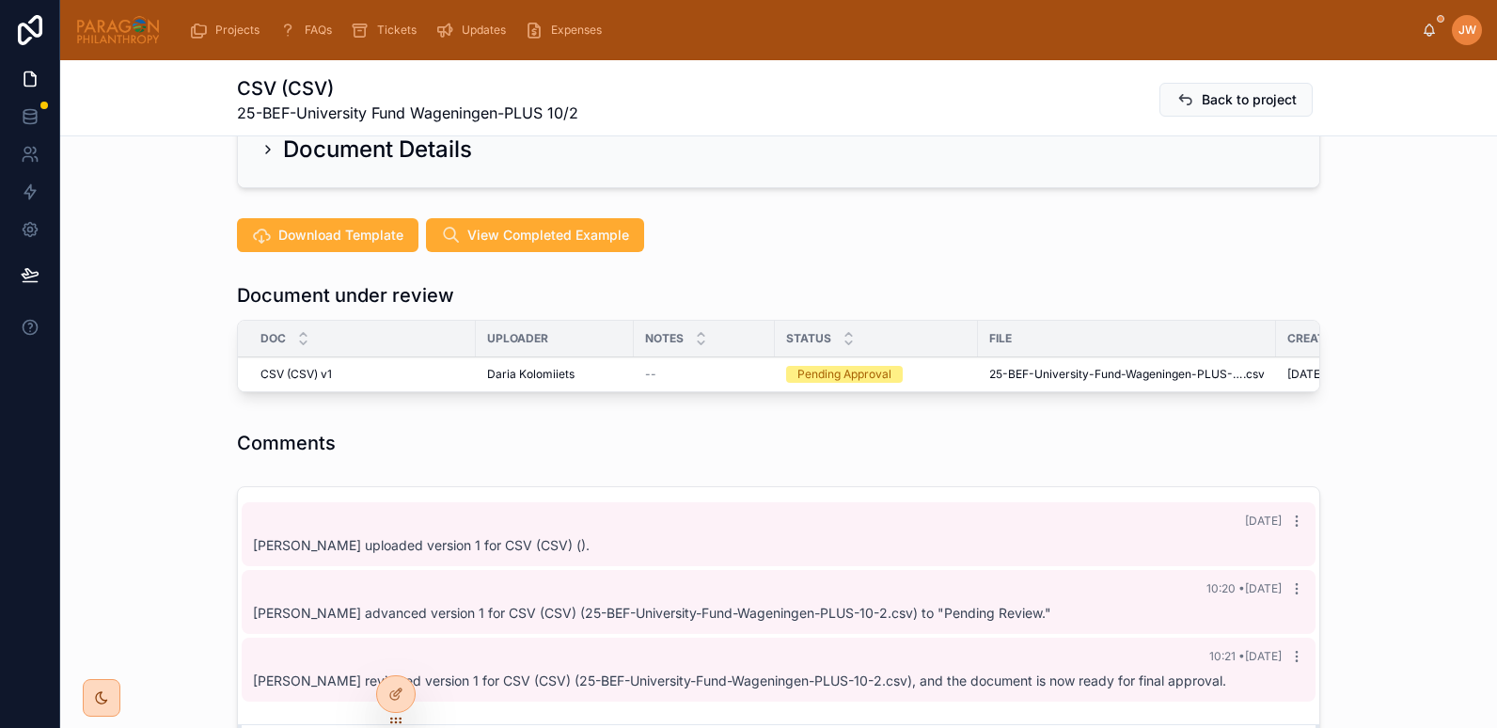
click at [0, 0] on span "Approve" at bounding box center [0, 0] width 0 height 0
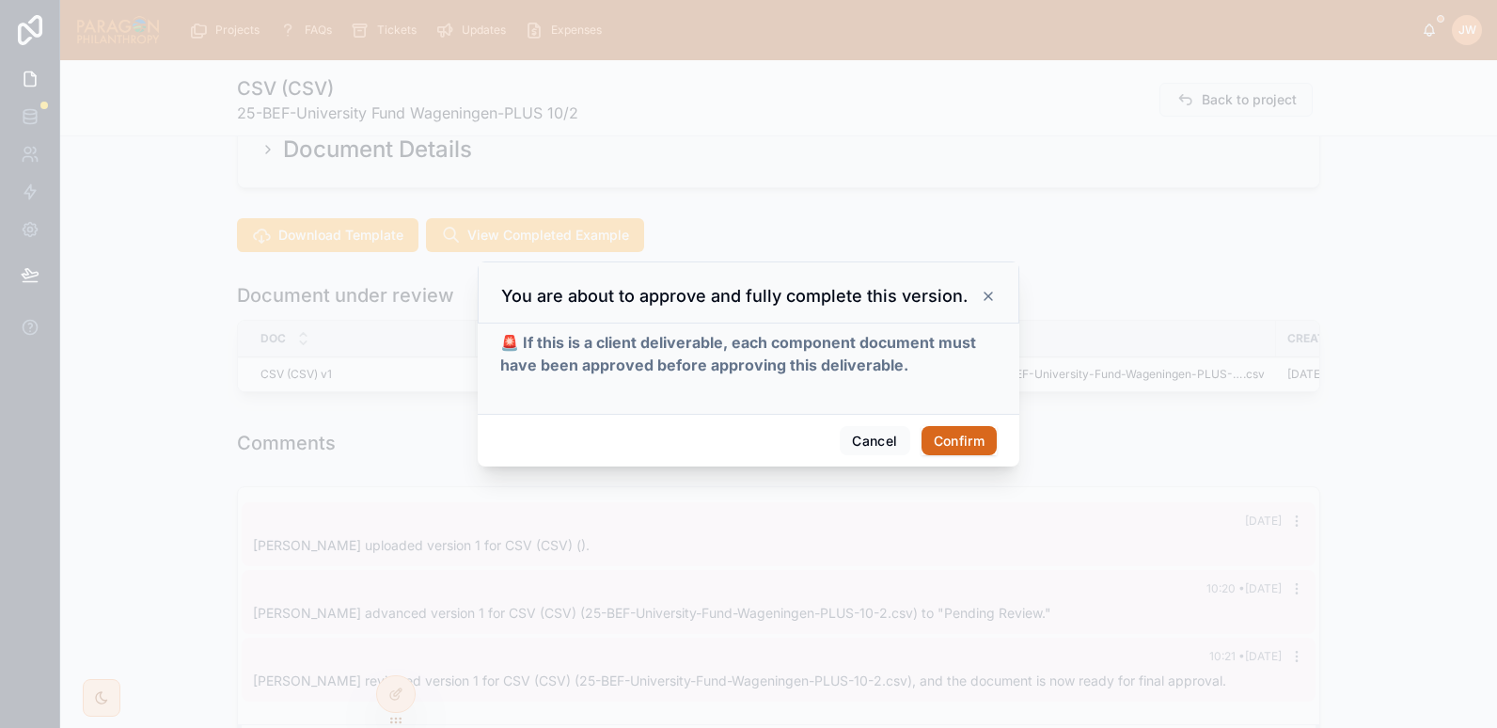
click at [974, 435] on button "Confirm" at bounding box center [959, 441] width 75 height 30
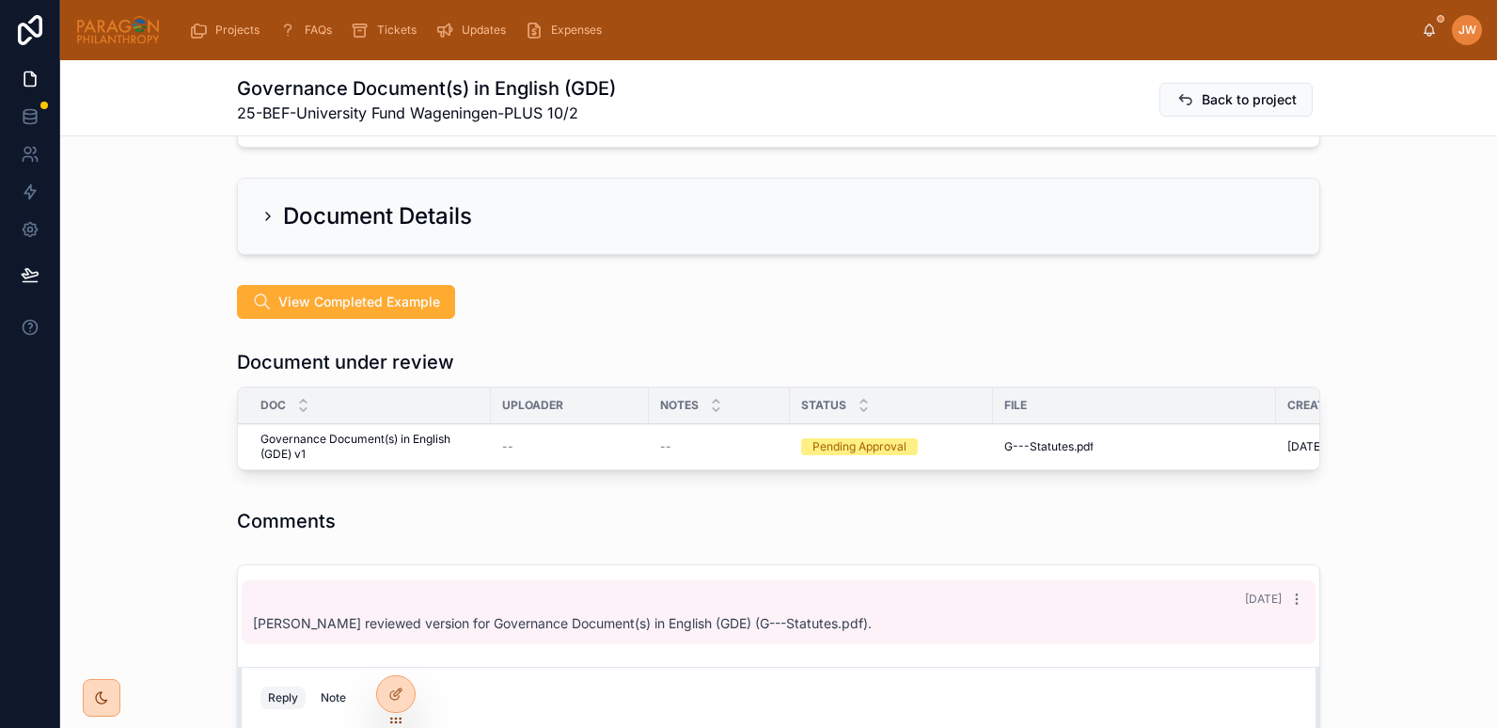
scroll to position [348, 0]
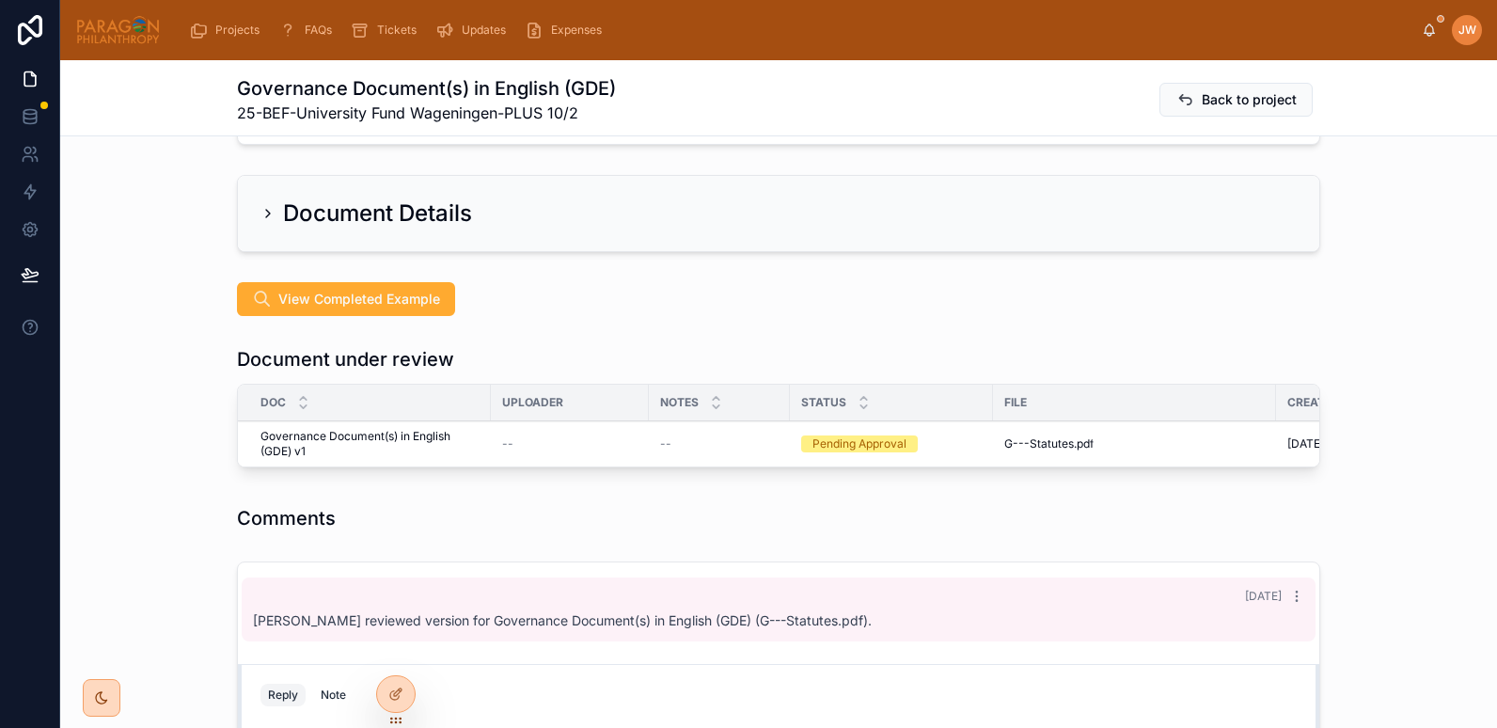
click at [1033, 417] on div "File" at bounding box center [1134, 403] width 283 height 30
click at [0, 0] on button "Approve" at bounding box center [0, 0] width 0 height 0
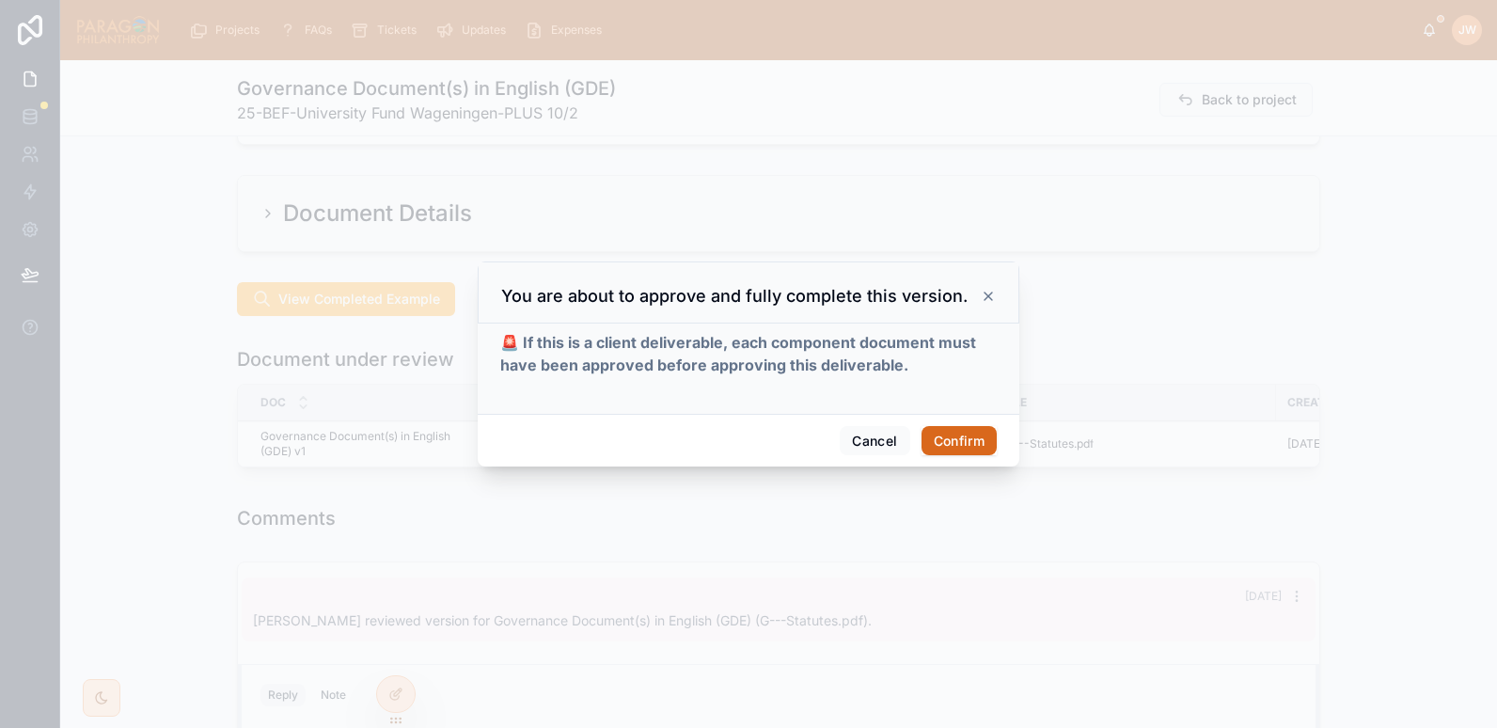
click at [950, 427] on button "Confirm" at bounding box center [959, 441] width 75 height 30
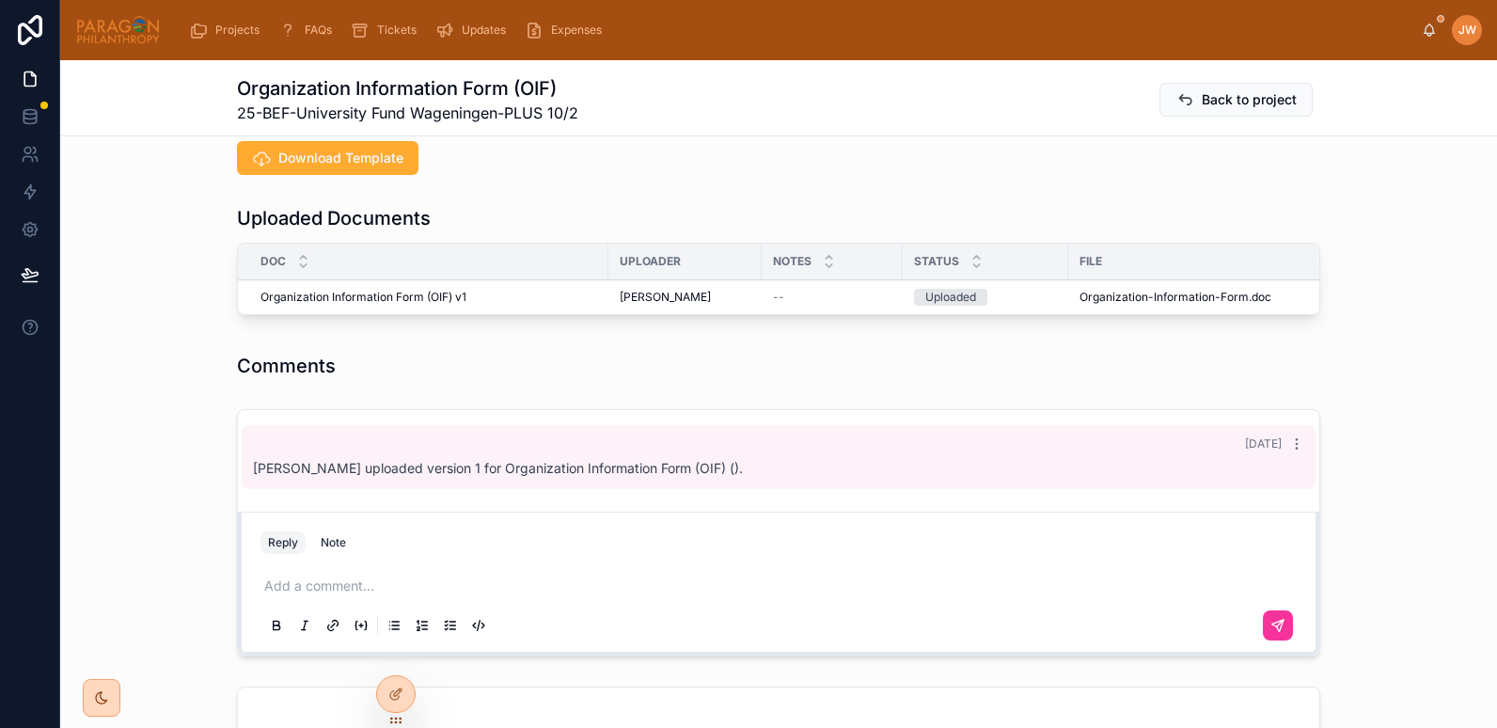
scroll to position [468, 0]
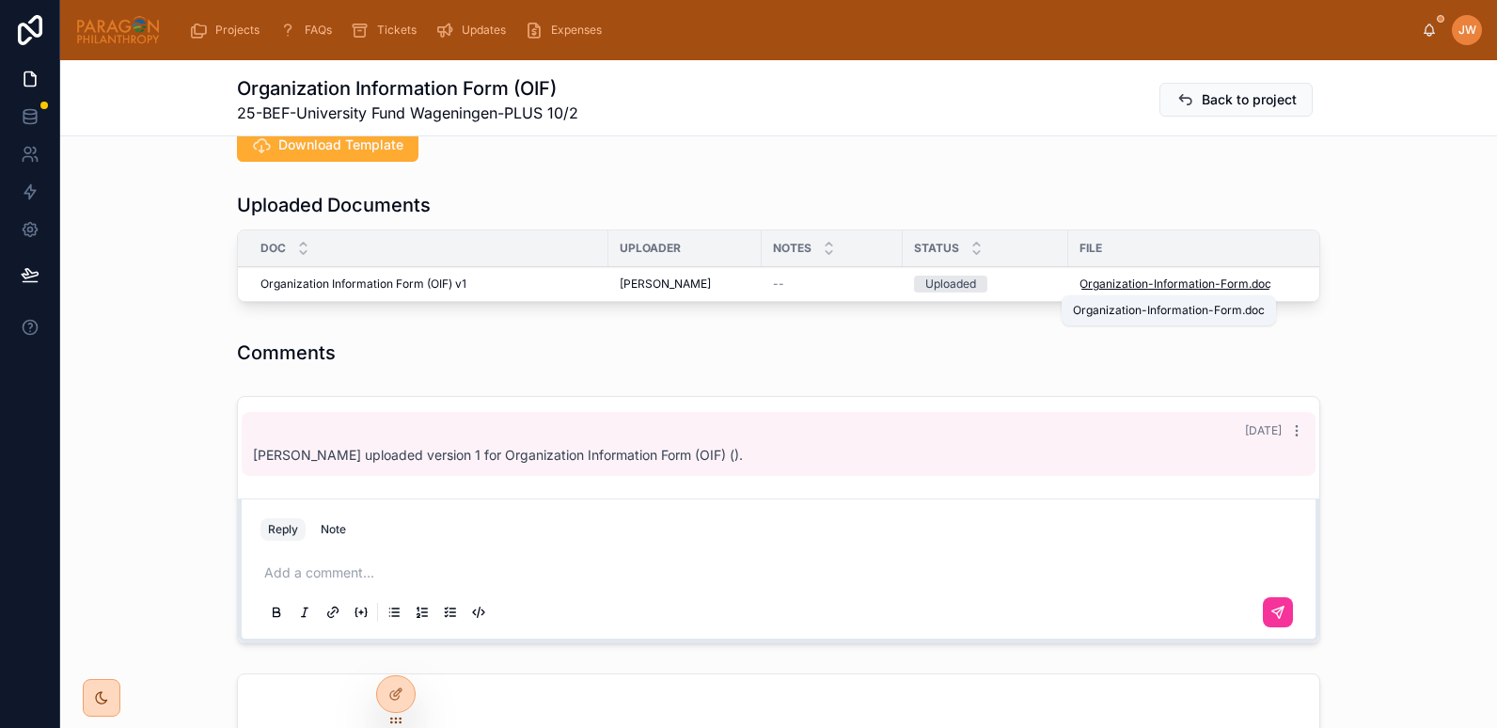
click at [1096, 278] on span "Organization-Information-Form" at bounding box center [1164, 284] width 169 height 15
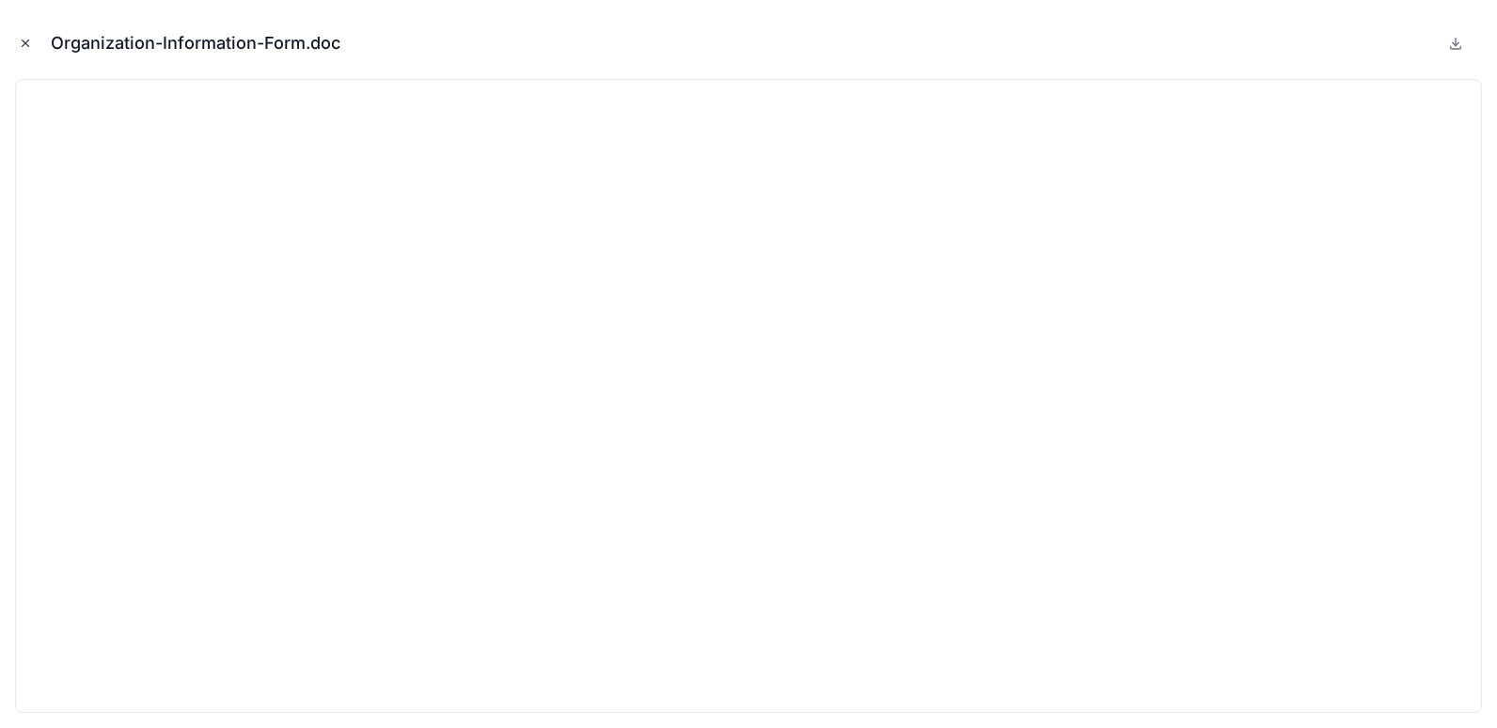
click at [26, 42] on icon "Close modal" at bounding box center [26, 43] width 7 height 7
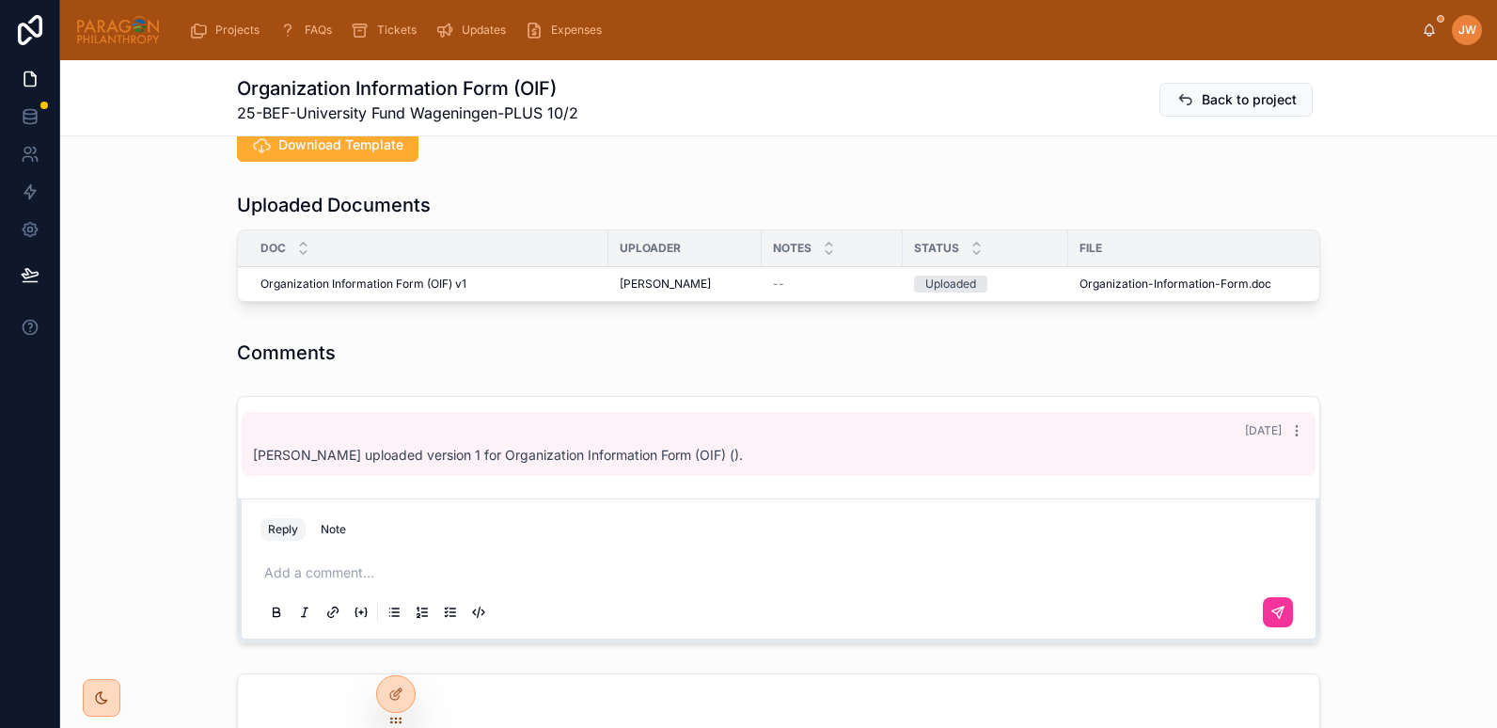
click at [0, 0] on span "Advance" at bounding box center [0, 0] width 0 height 0
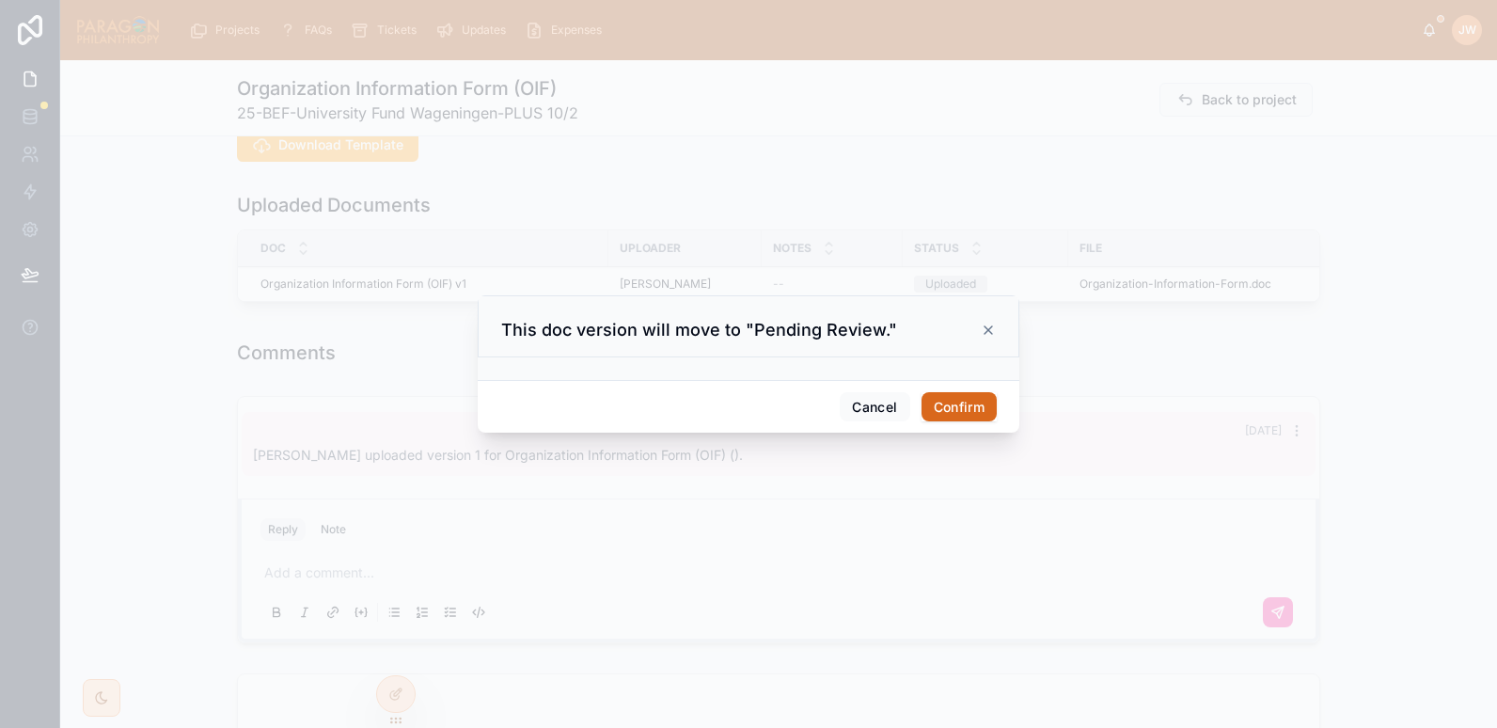
click at [975, 405] on button "Confirm" at bounding box center [959, 407] width 75 height 30
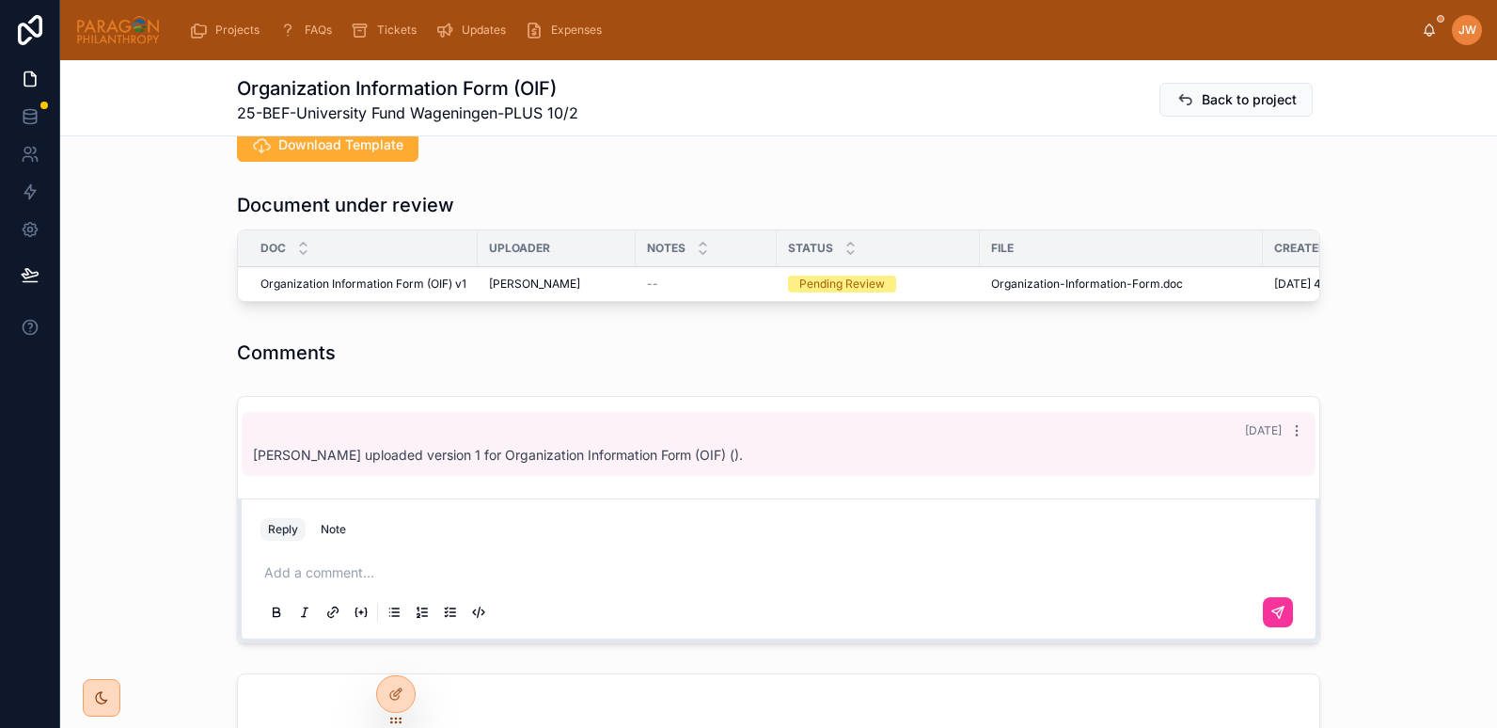
click at [1022, 262] on div "File" at bounding box center [1121, 248] width 283 height 30
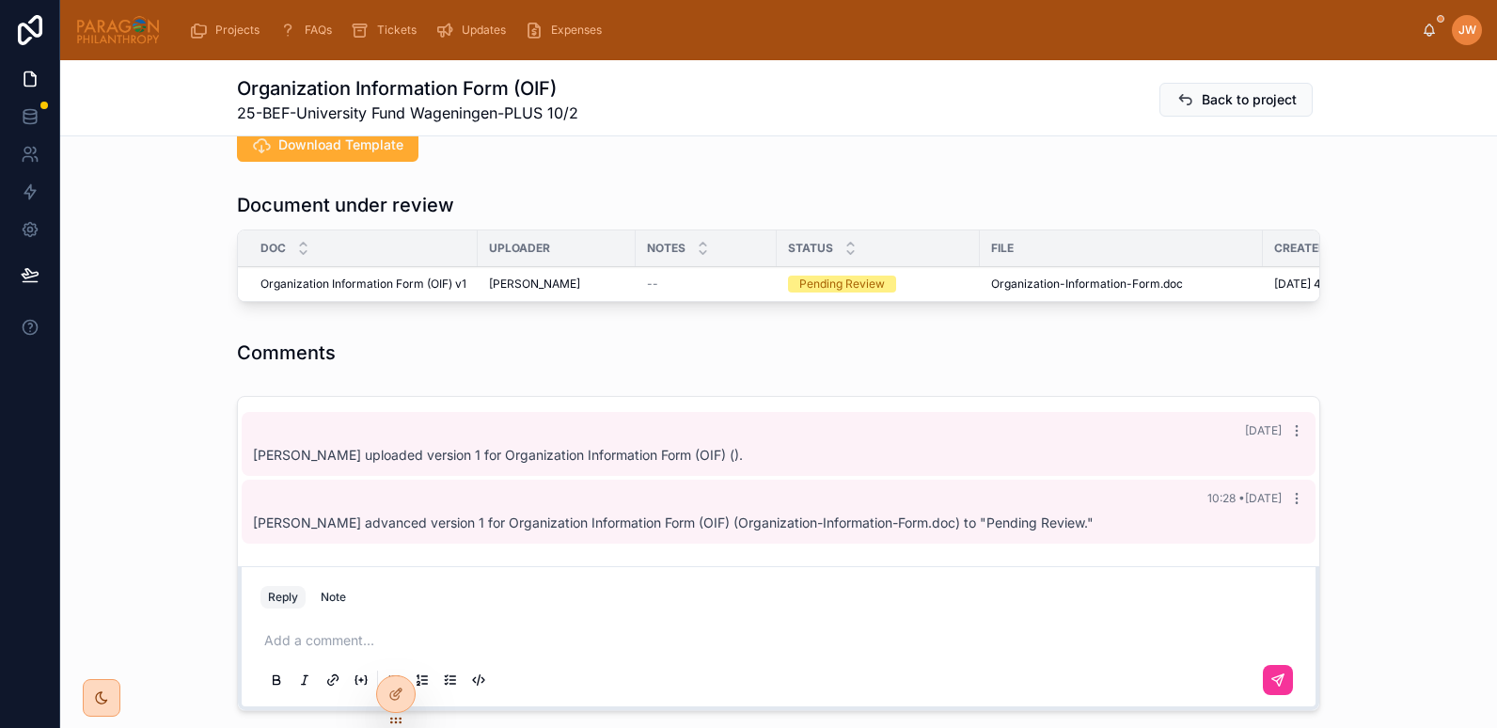
click at [0, 0] on span "Reviewed" at bounding box center [0, 0] width 0 height 0
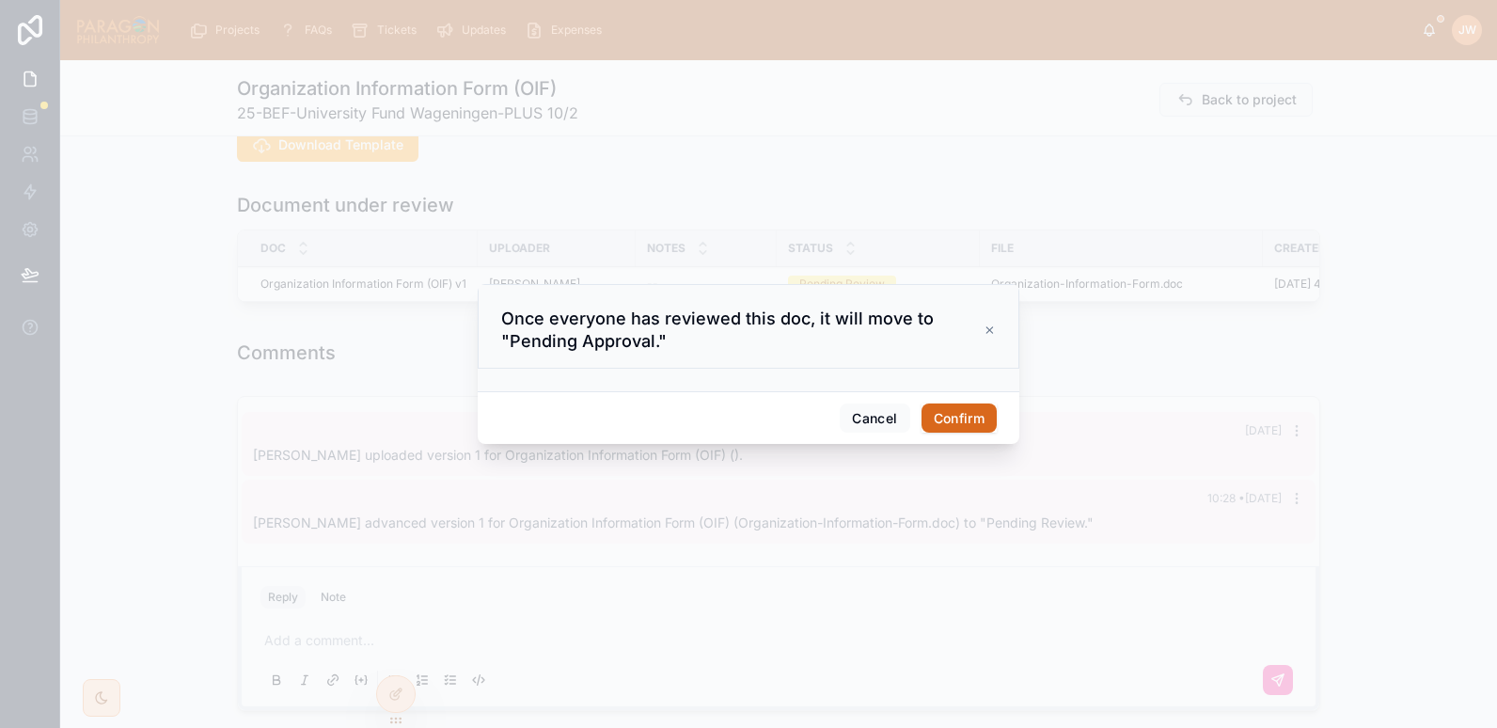
click at [969, 415] on button "Confirm" at bounding box center [959, 419] width 75 height 30
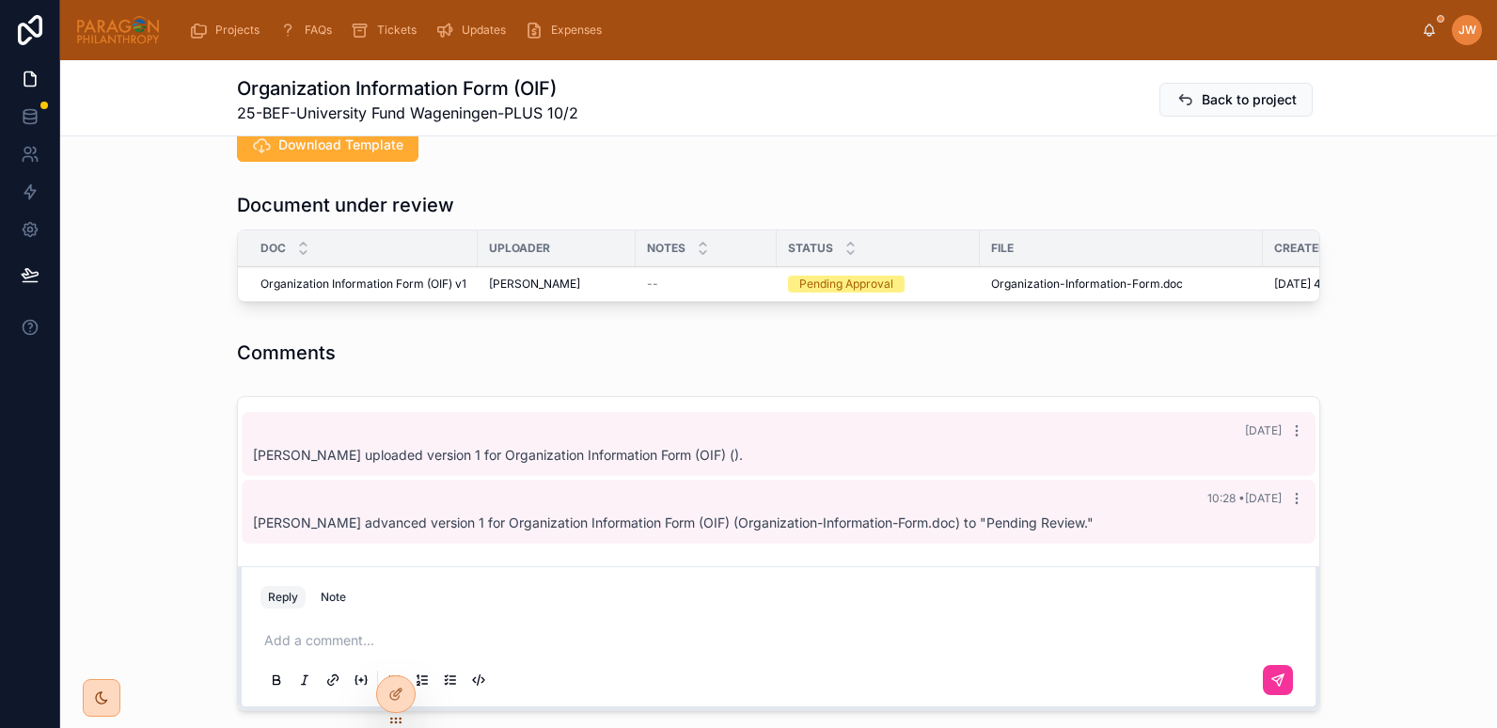
click at [1044, 262] on div "File" at bounding box center [1121, 248] width 283 height 30
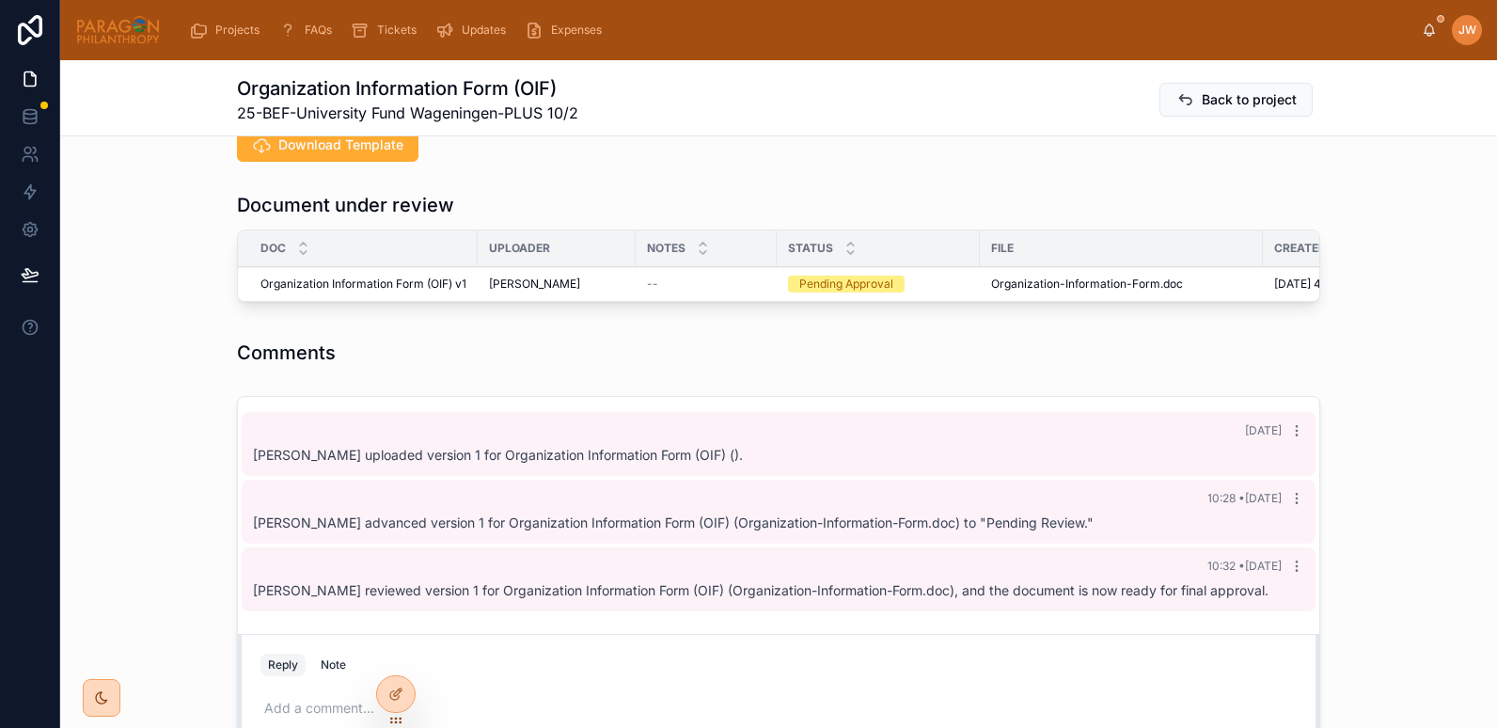
click at [1037, 260] on div "File" at bounding box center [1121, 248] width 283 height 30
click at [0, 0] on button "Approve" at bounding box center [0, 0] width 0 height 0
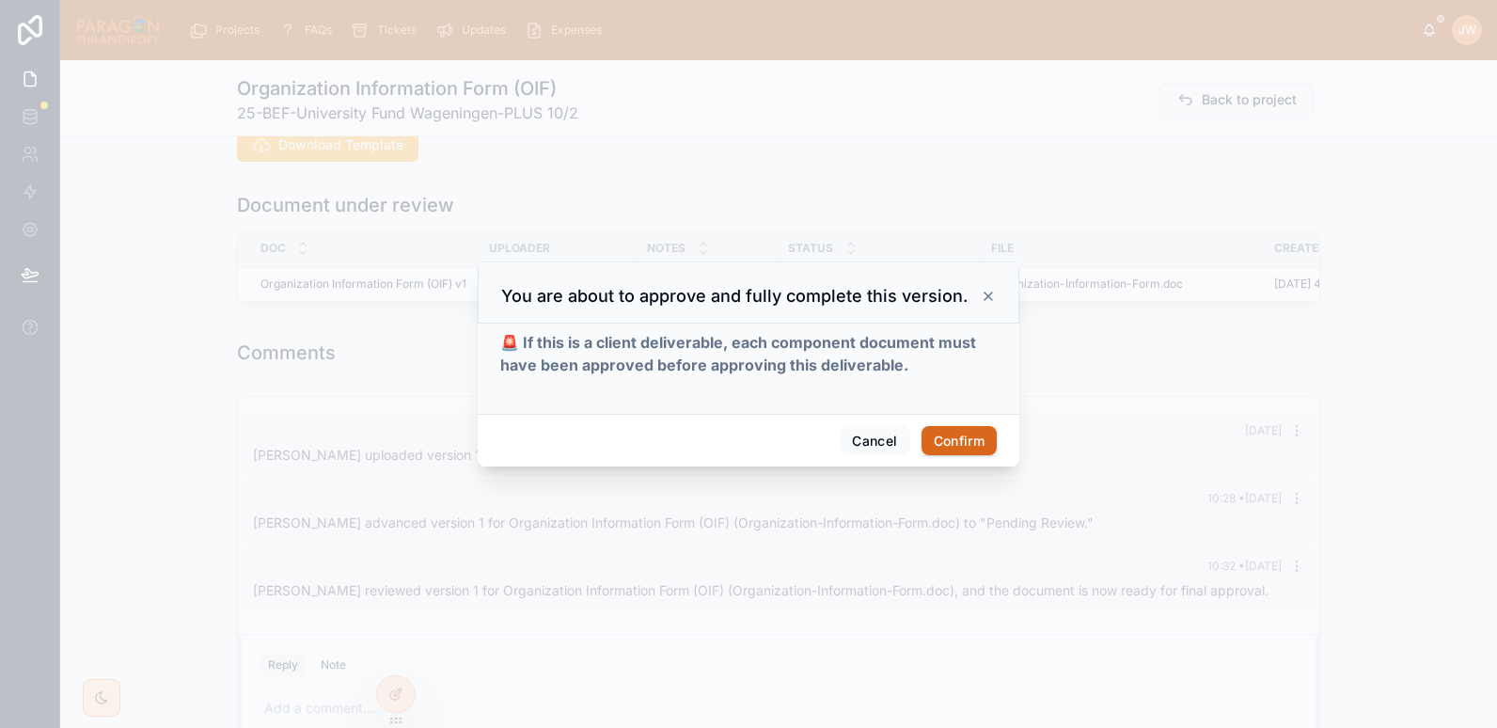
click at [947, 423] on div "Cancel Confirm" at bounding box center [749, 441] width 542 height 54
click at [954, 440] on button "Confirm" at bounding box center [959, 441] width 75 height 30
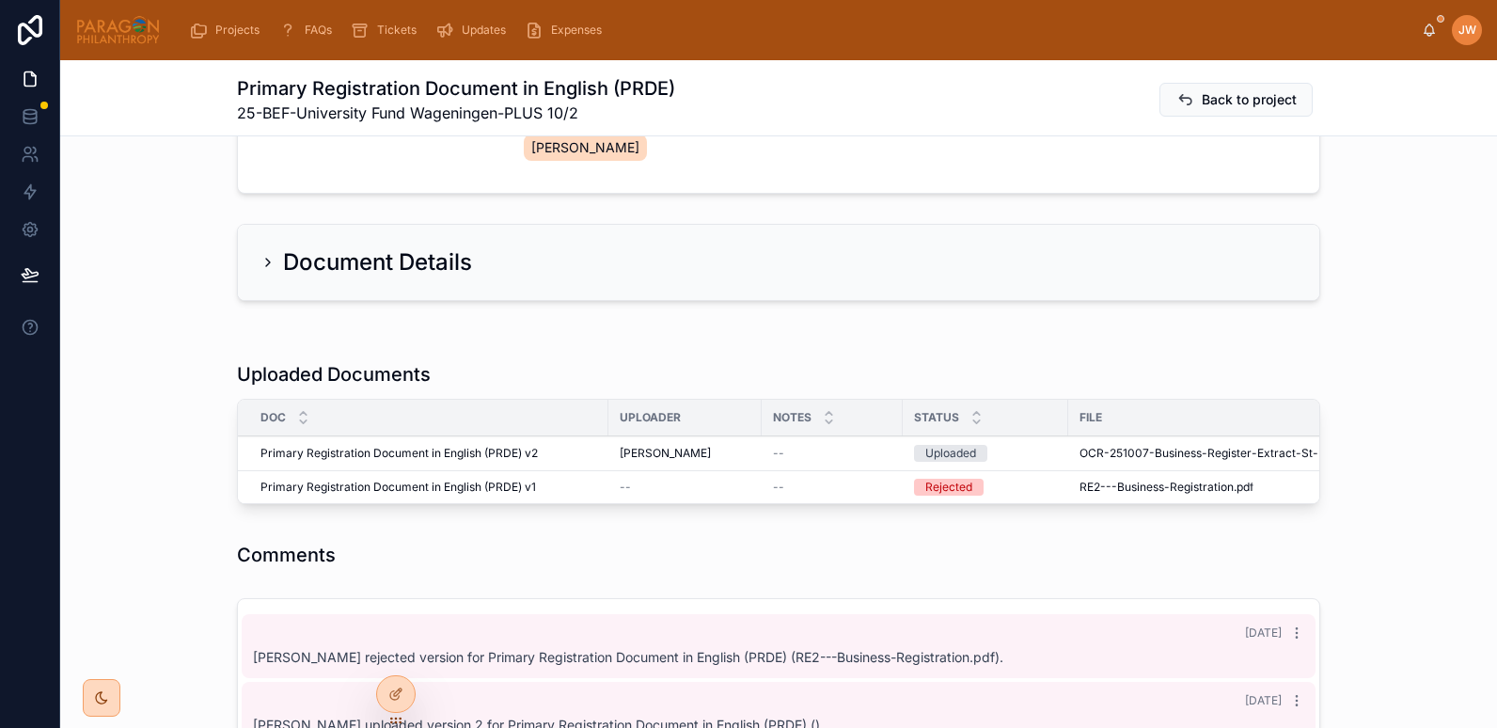
scroll to position [300, 0]
click at [1093, 449] on span "OCR-251007-Business-Register-Extract-St-UFW-41047850" at bounding box center [1242, 452] width 325 height 15
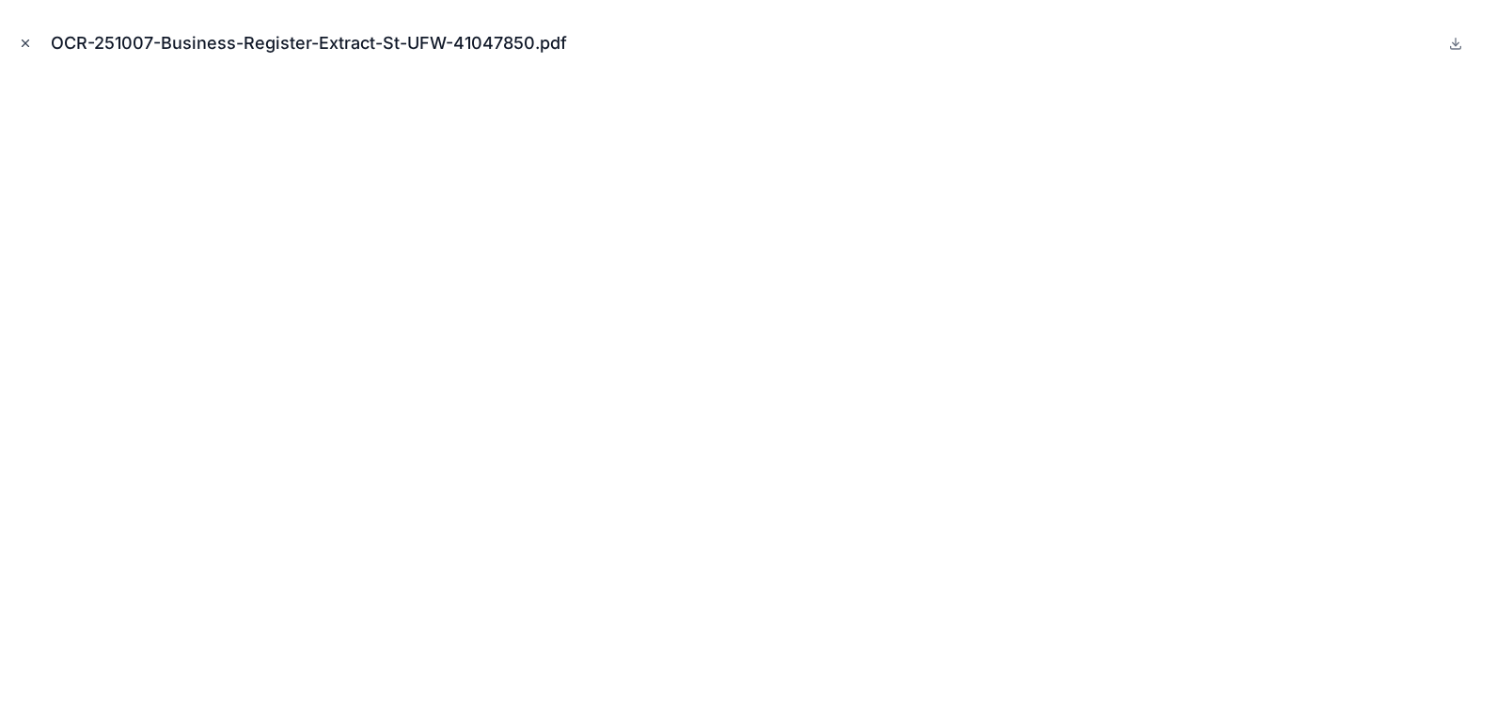
click at [24, 48] on icon "Close modal" at bounding box center [25, 43] width 13 height 13
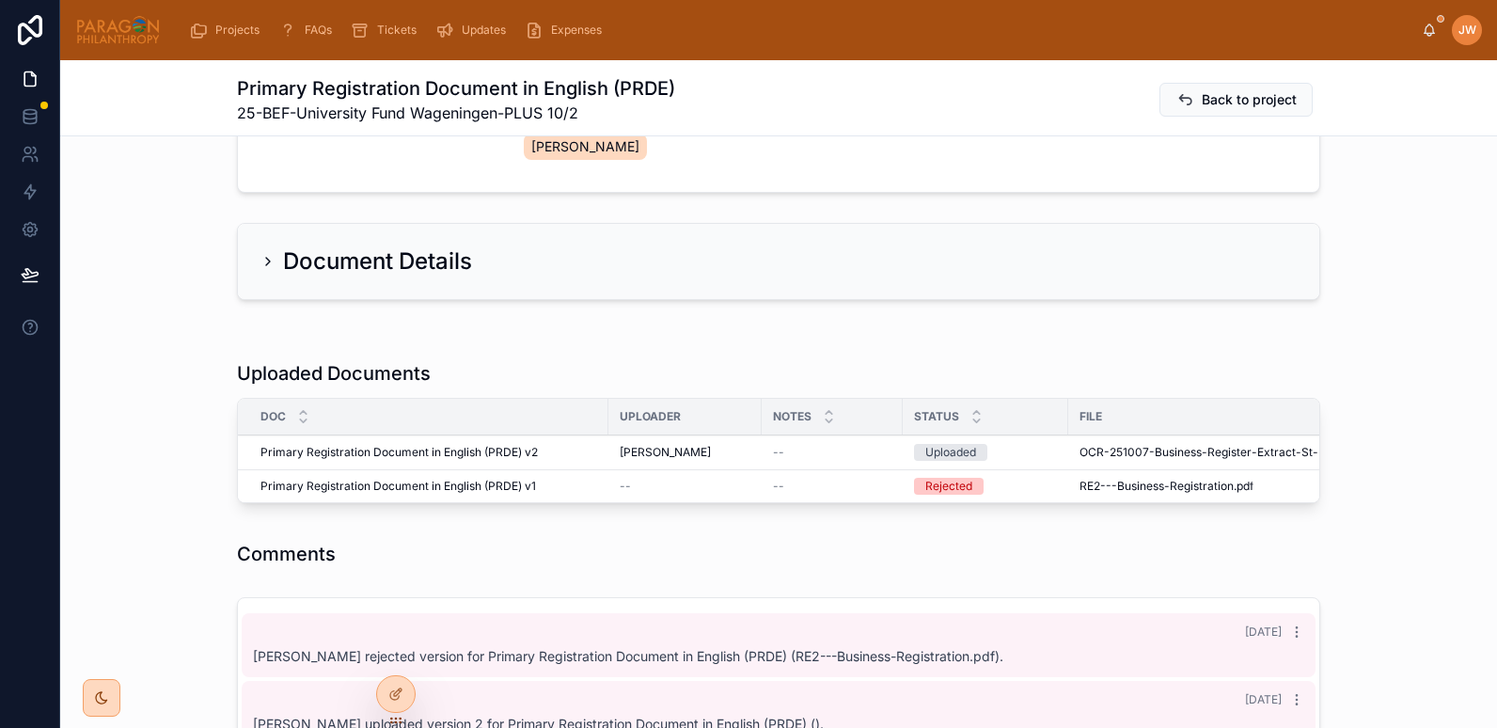
click at [0, 0] on button "Advance" at bounding box center [0, 0] width 0 height 0
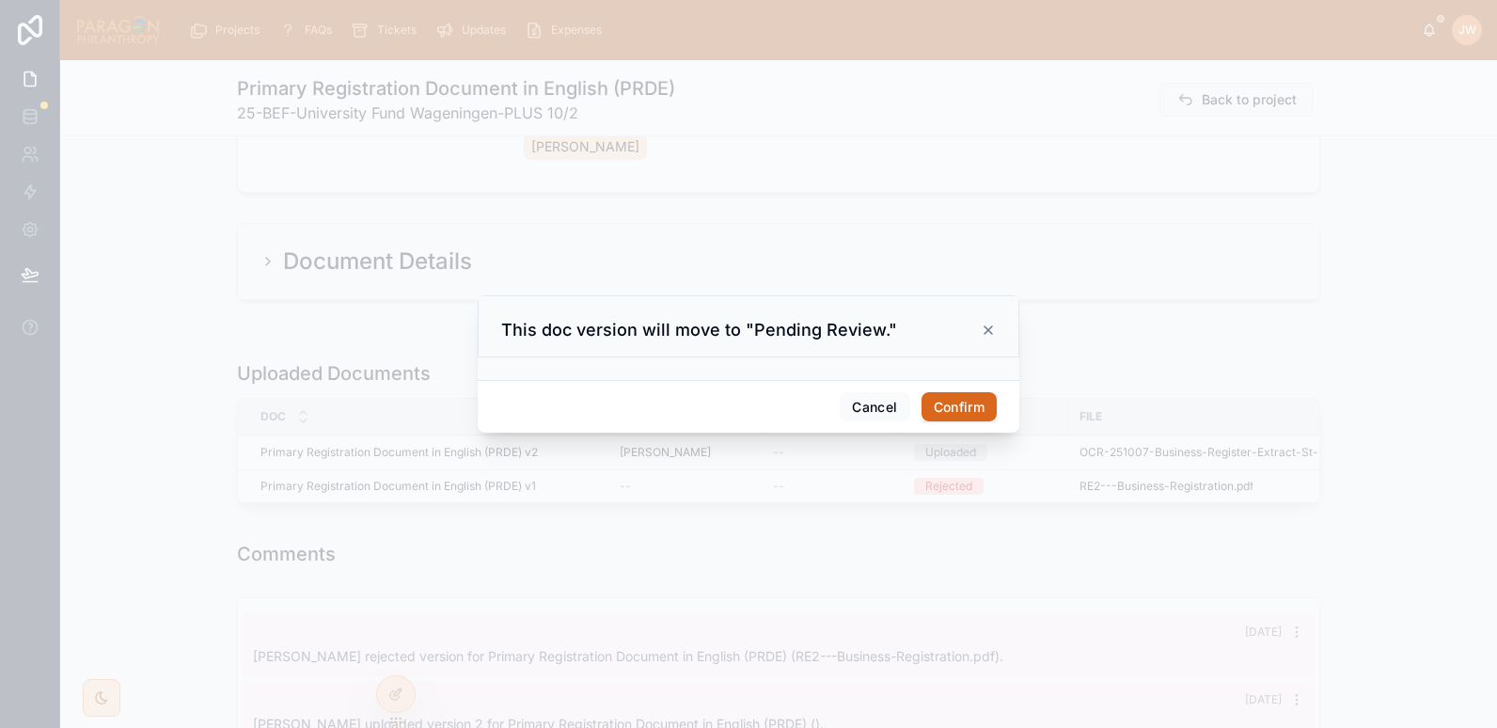
click at [954, 408] on button "Confirm" at bounding box center [959, 407] width 75 height 30
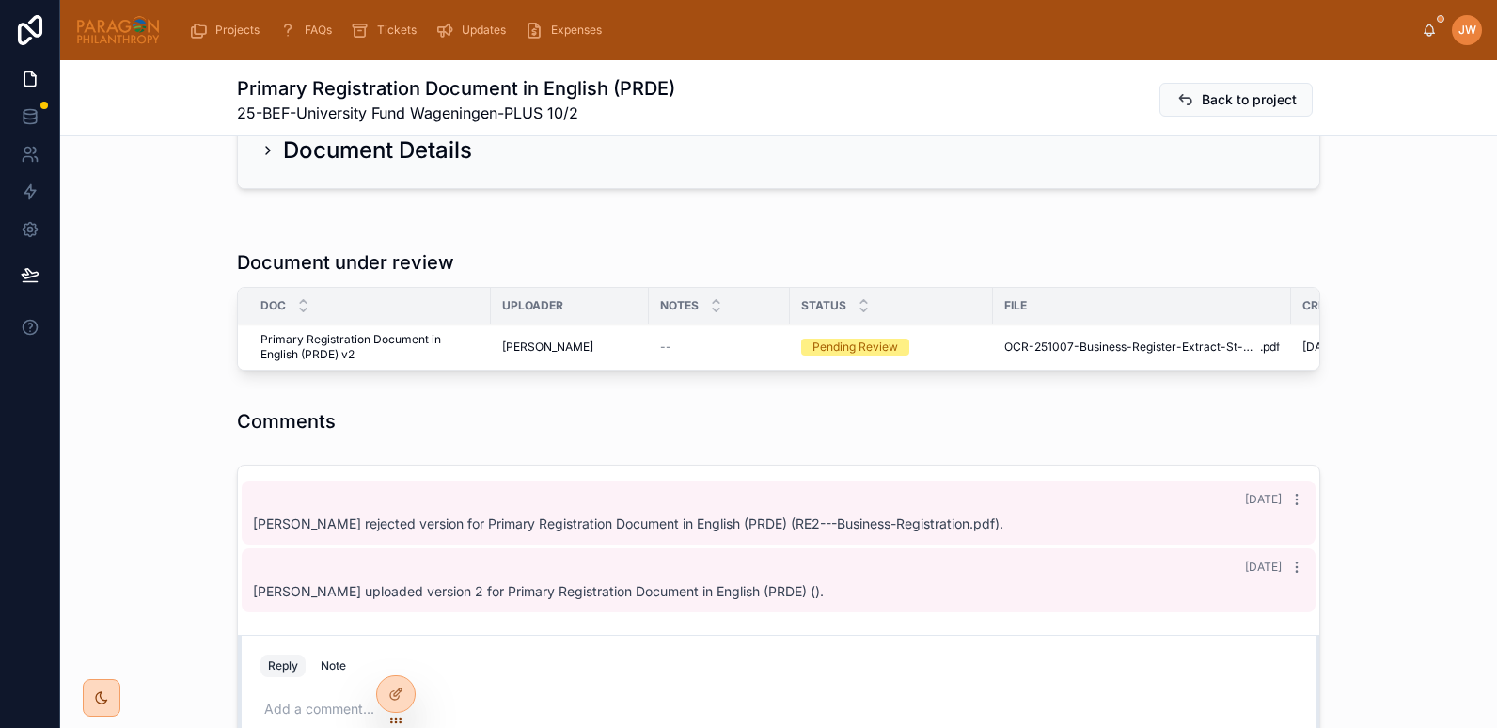
scroll to position [412, 0]
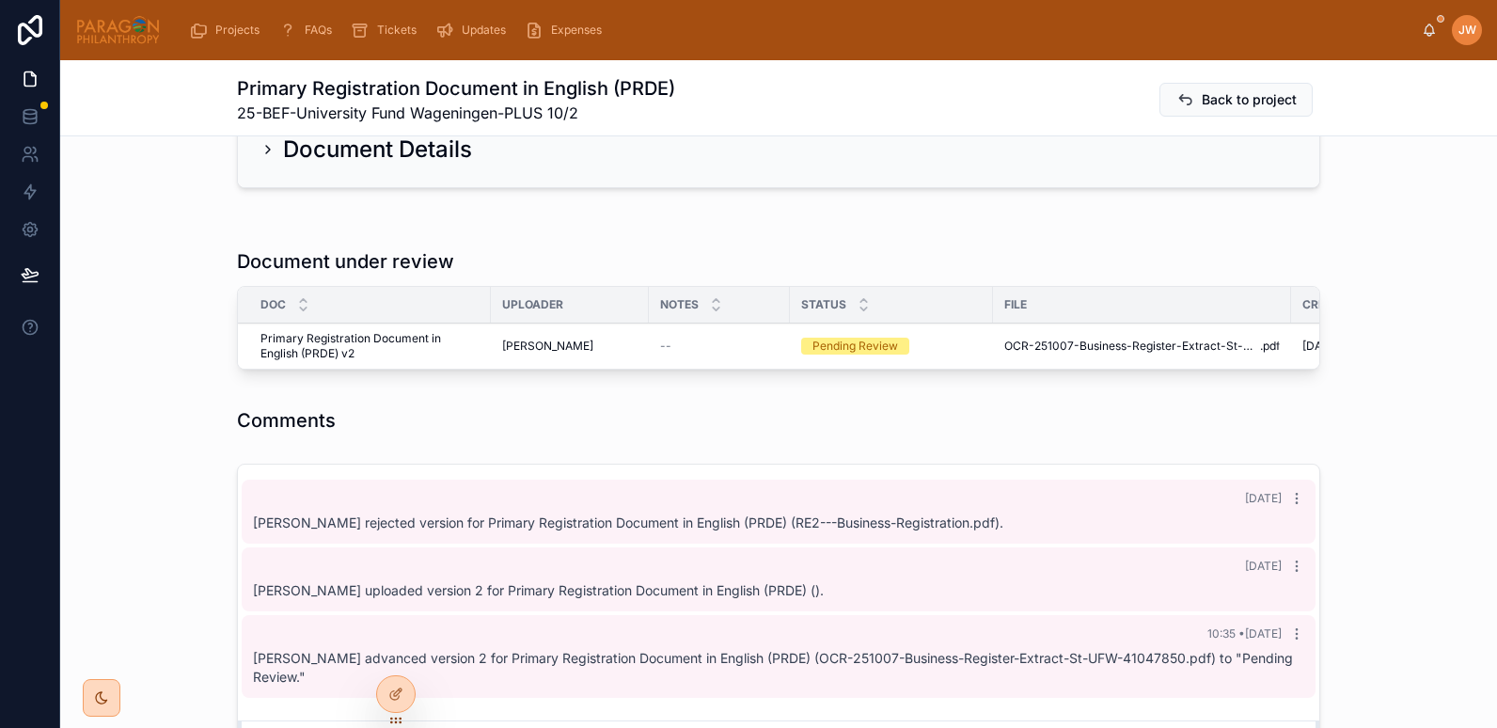
click at [0, 0] on icon at bounding box center [0, 0] width 0 height 0
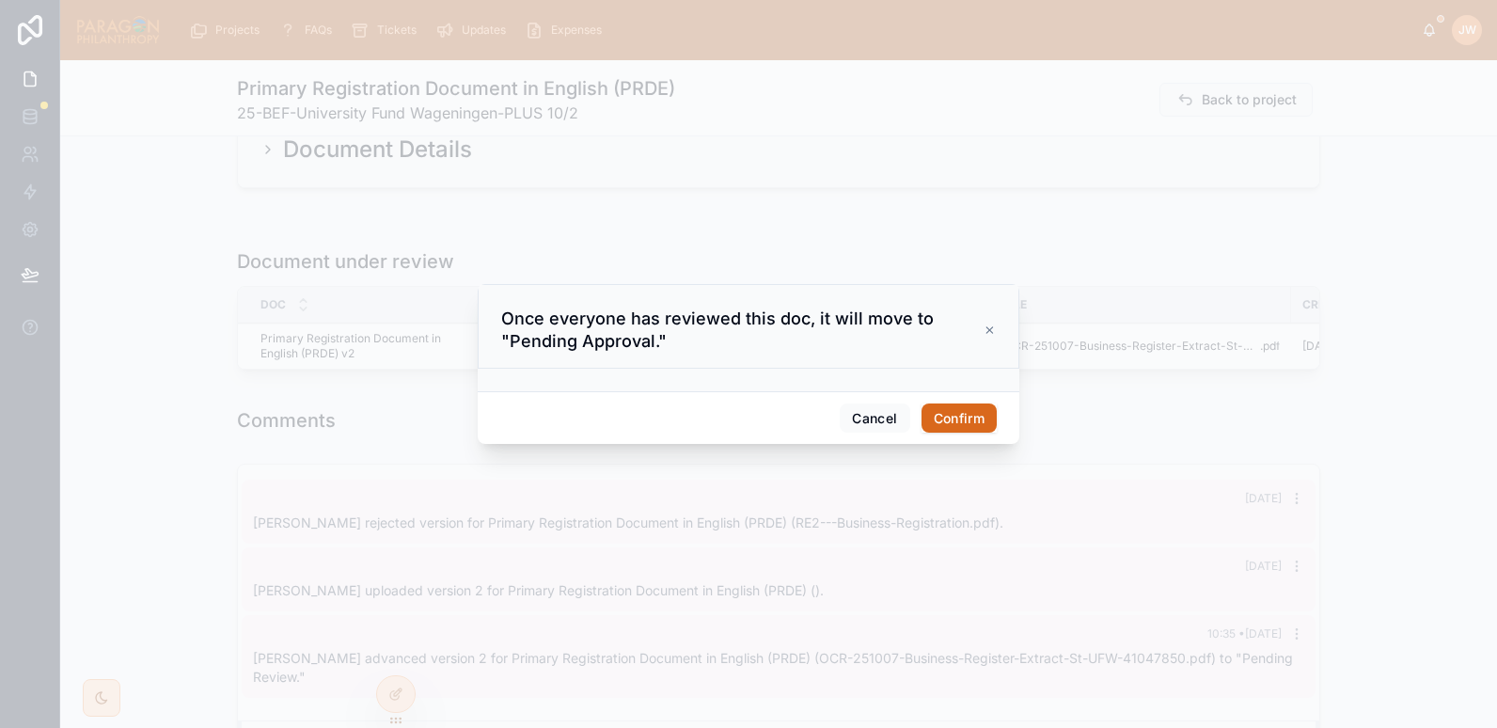
click at [964, 412] on button "Confirm" at bounding box center [959, 419] width 75 height 30
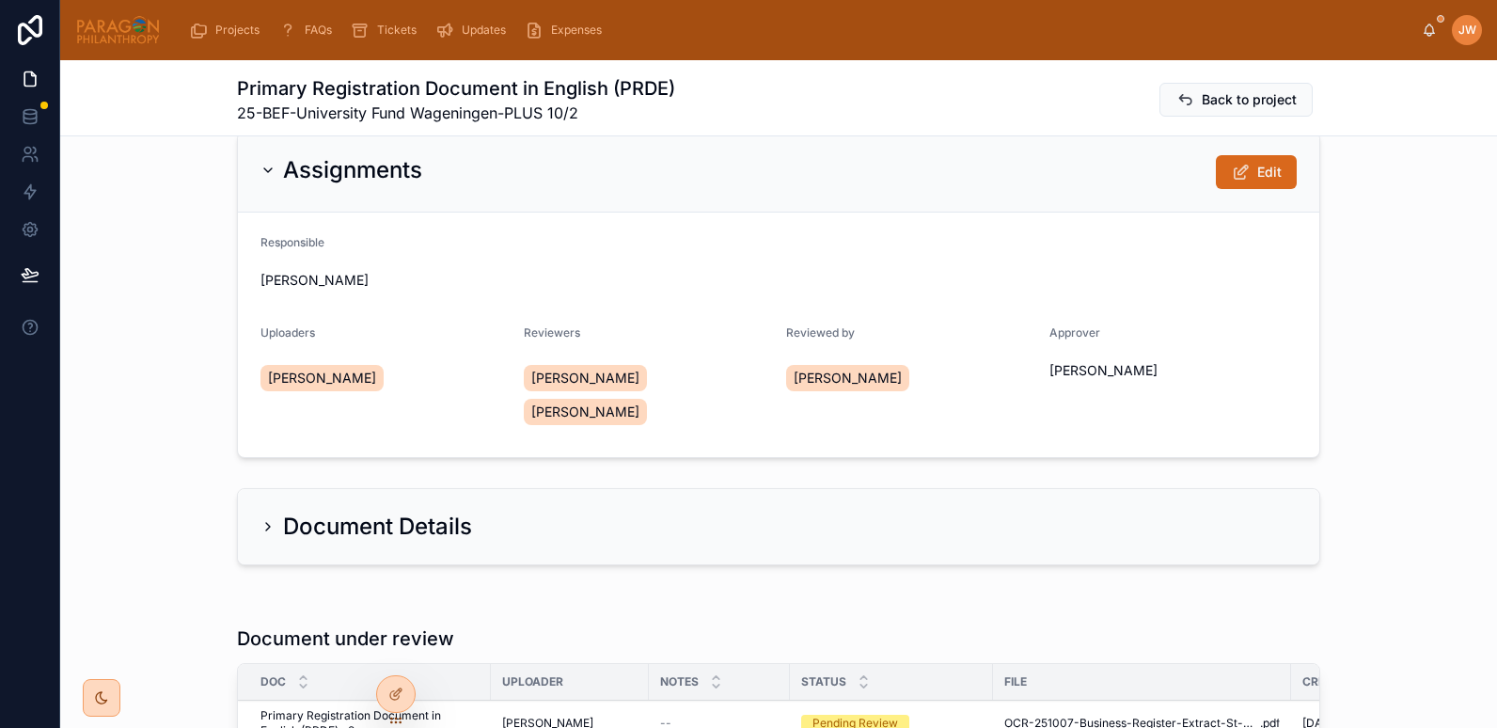
scroll to position [33, 0]
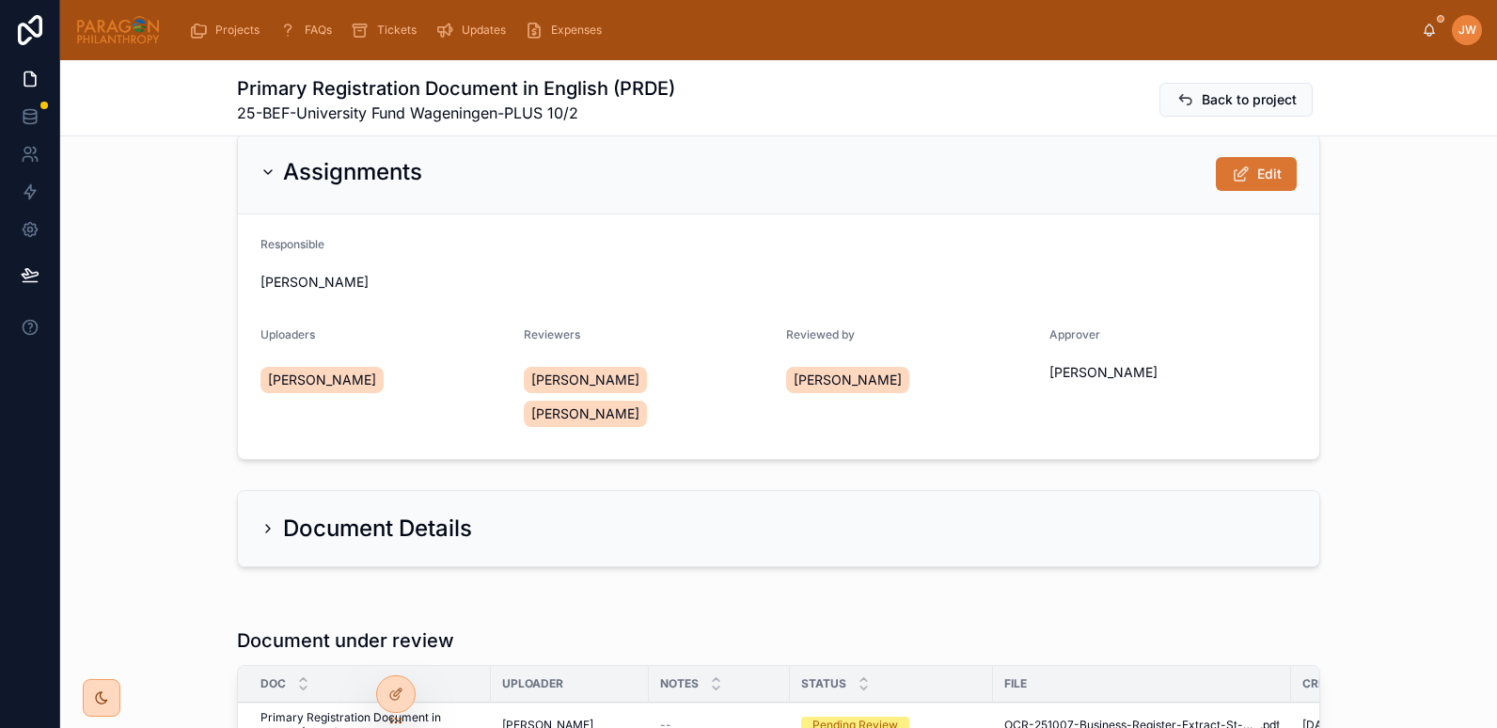
click at [1237, 163] on button "Edit" at bounding box center [1256, 174] width 81 height 34
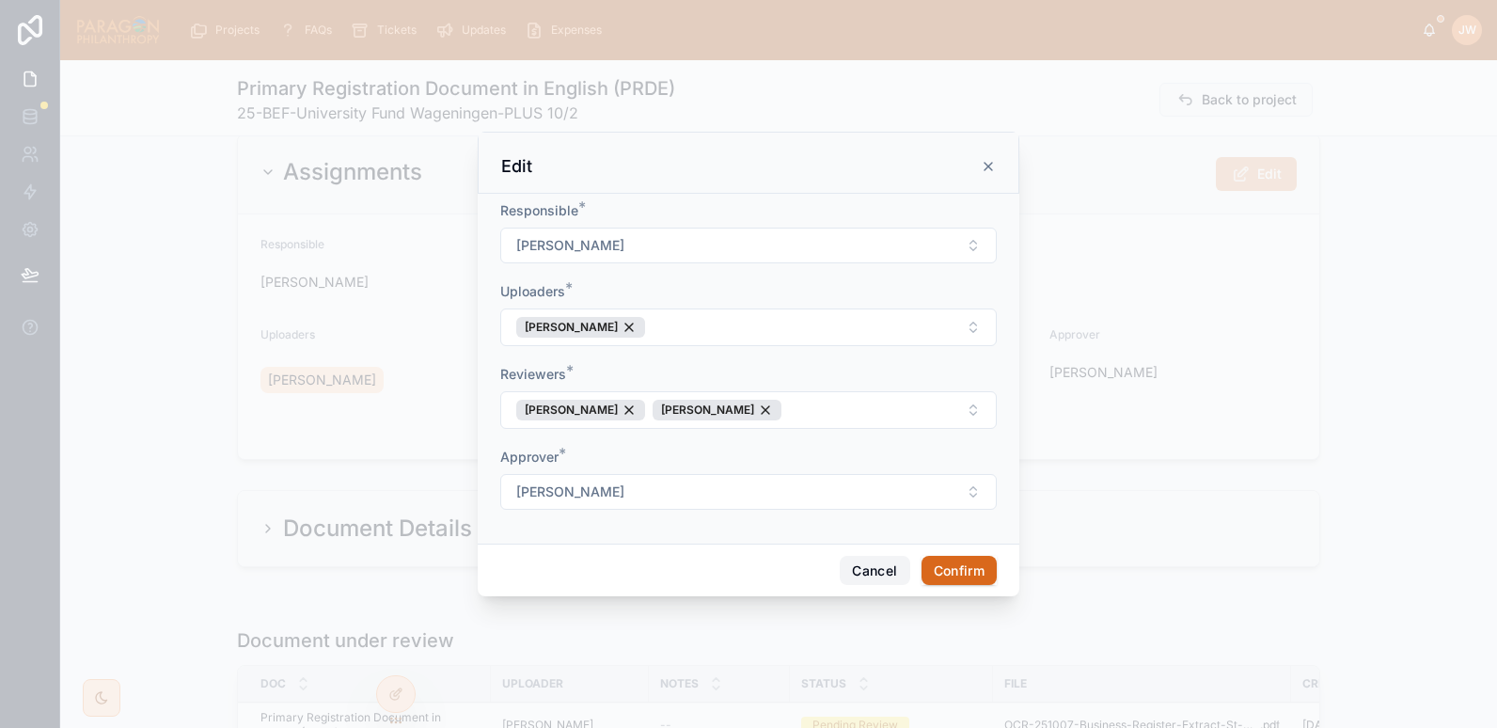
click at [863, 578] on button "Cancel" at bounding box center [875, 571] width 70 height 30
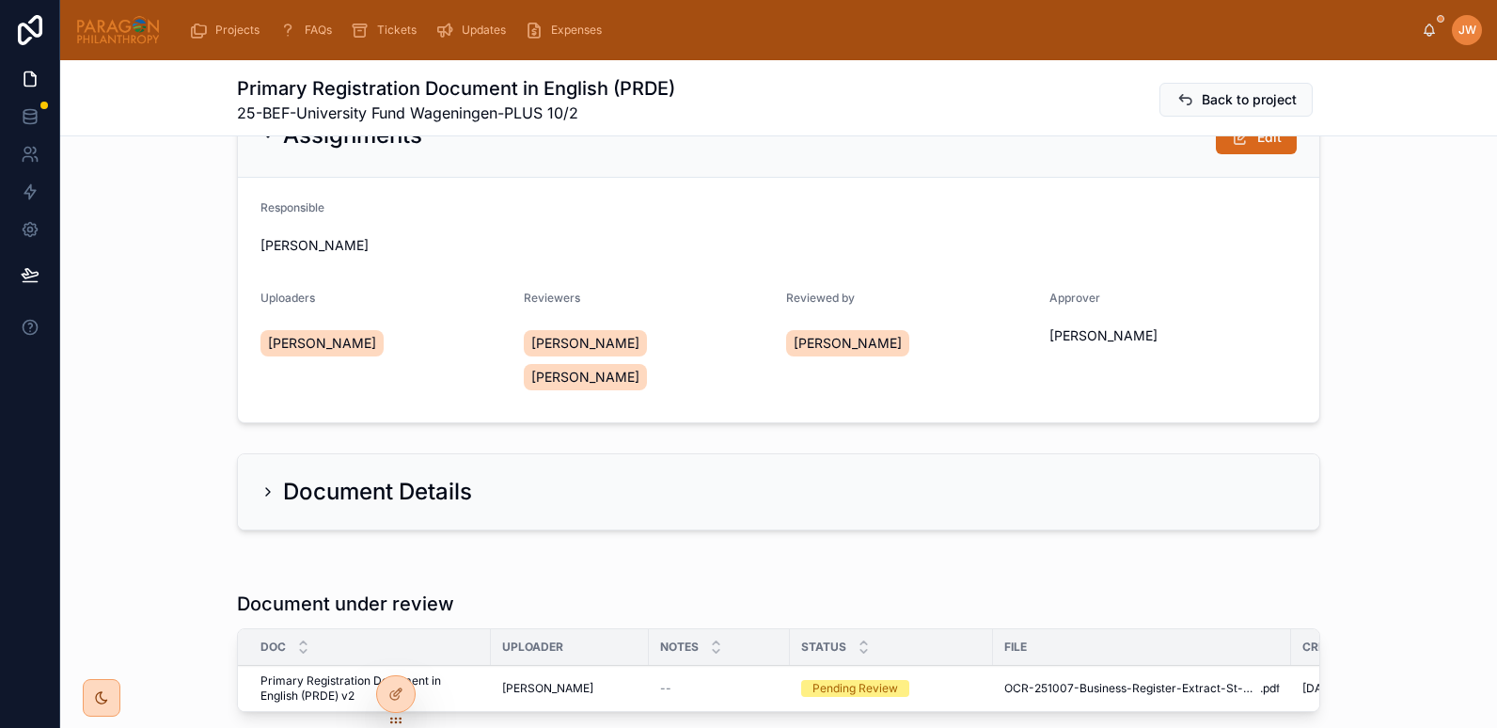
scroll to position [62, 0]
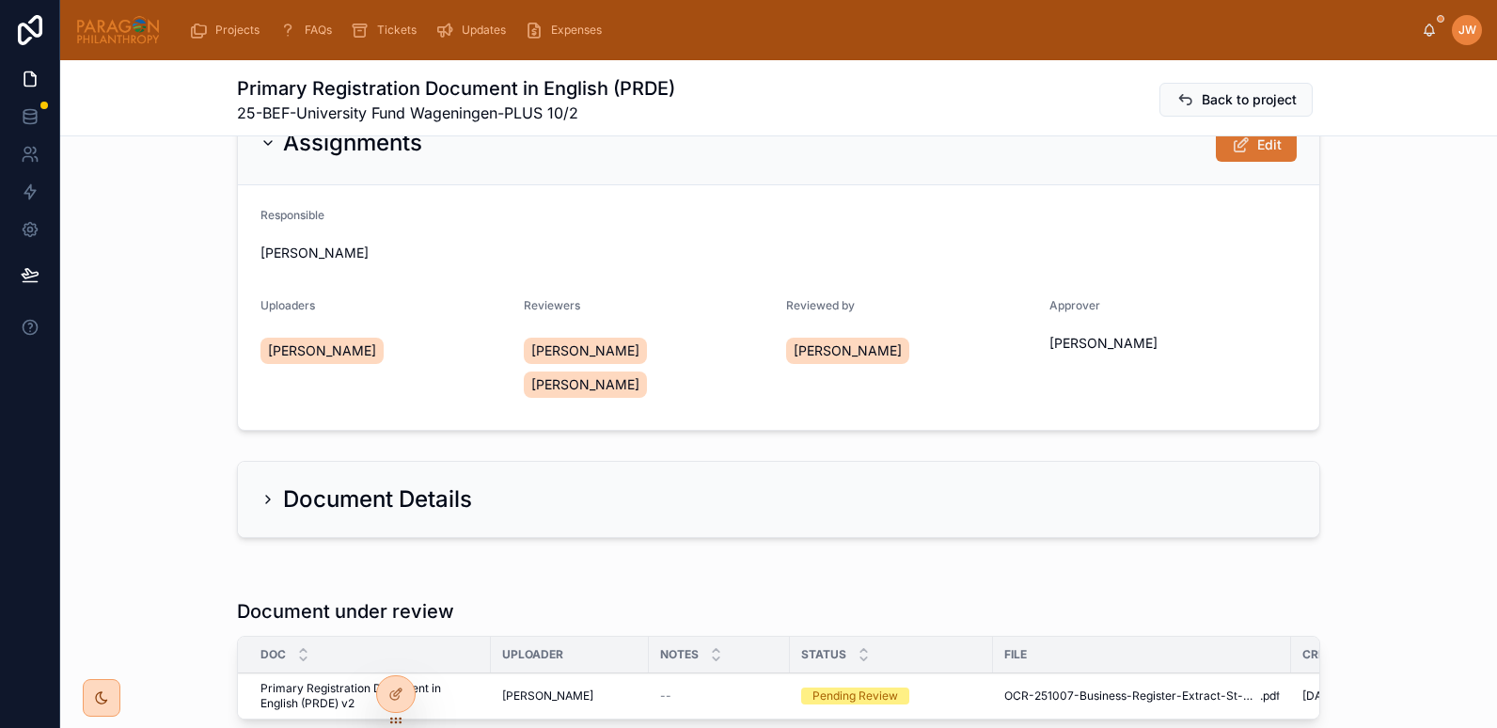
click at [1235, 154] on span at bounding box center [1240, 144] width 19 height 19
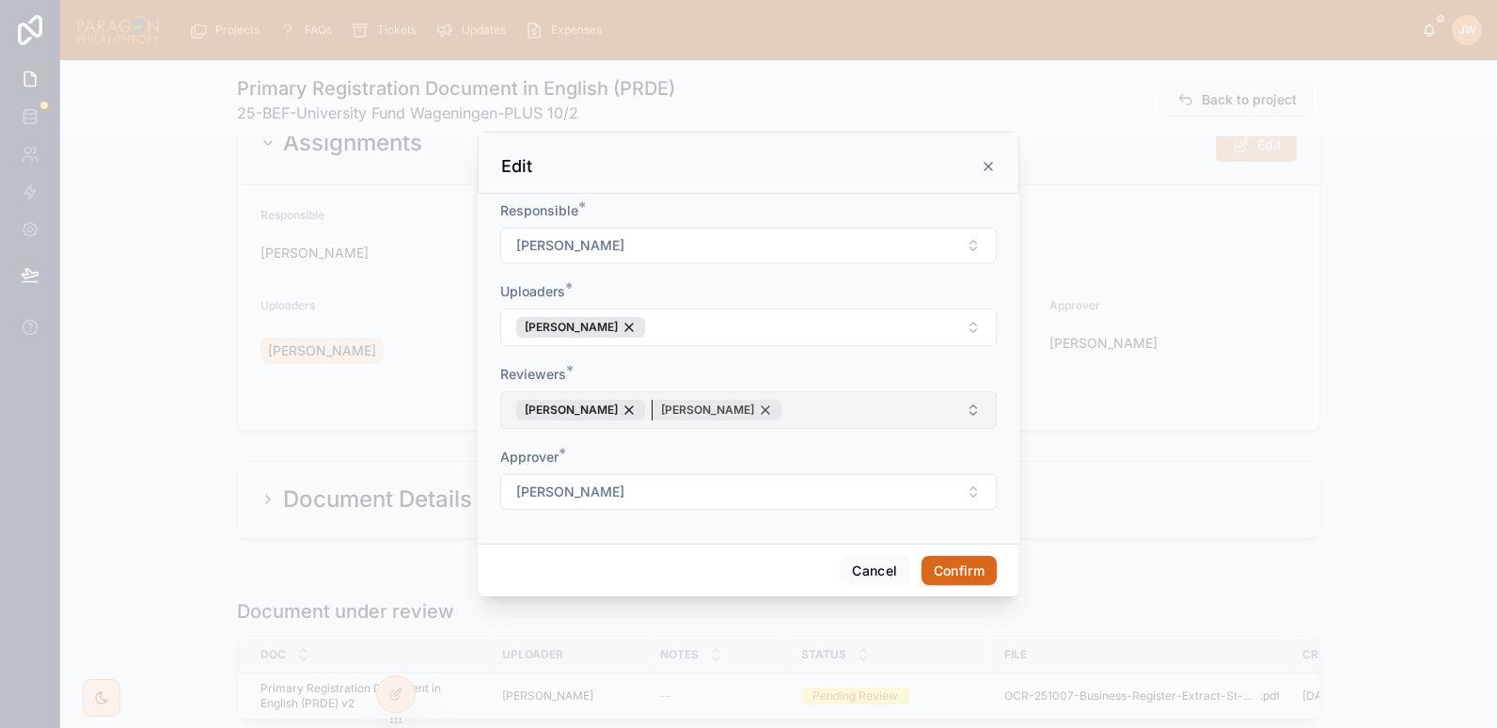
click at [759, 413] on div "[PERSON_NAME]" at bounding box center [717, 410] width 129 height 21
click at [971, 566] on button "Confirm" at bounding box center [959, 571] width 75 height 30
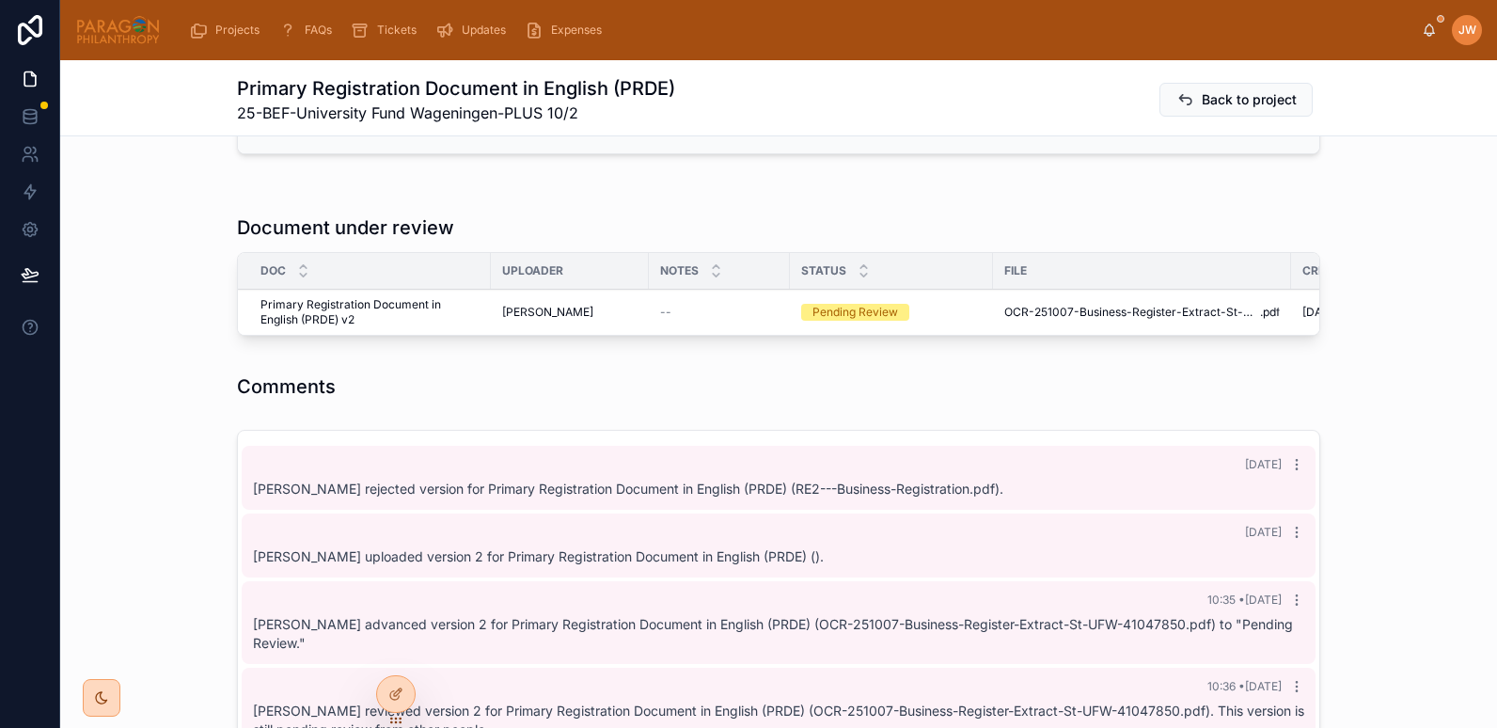
scroll to position [411, 0]
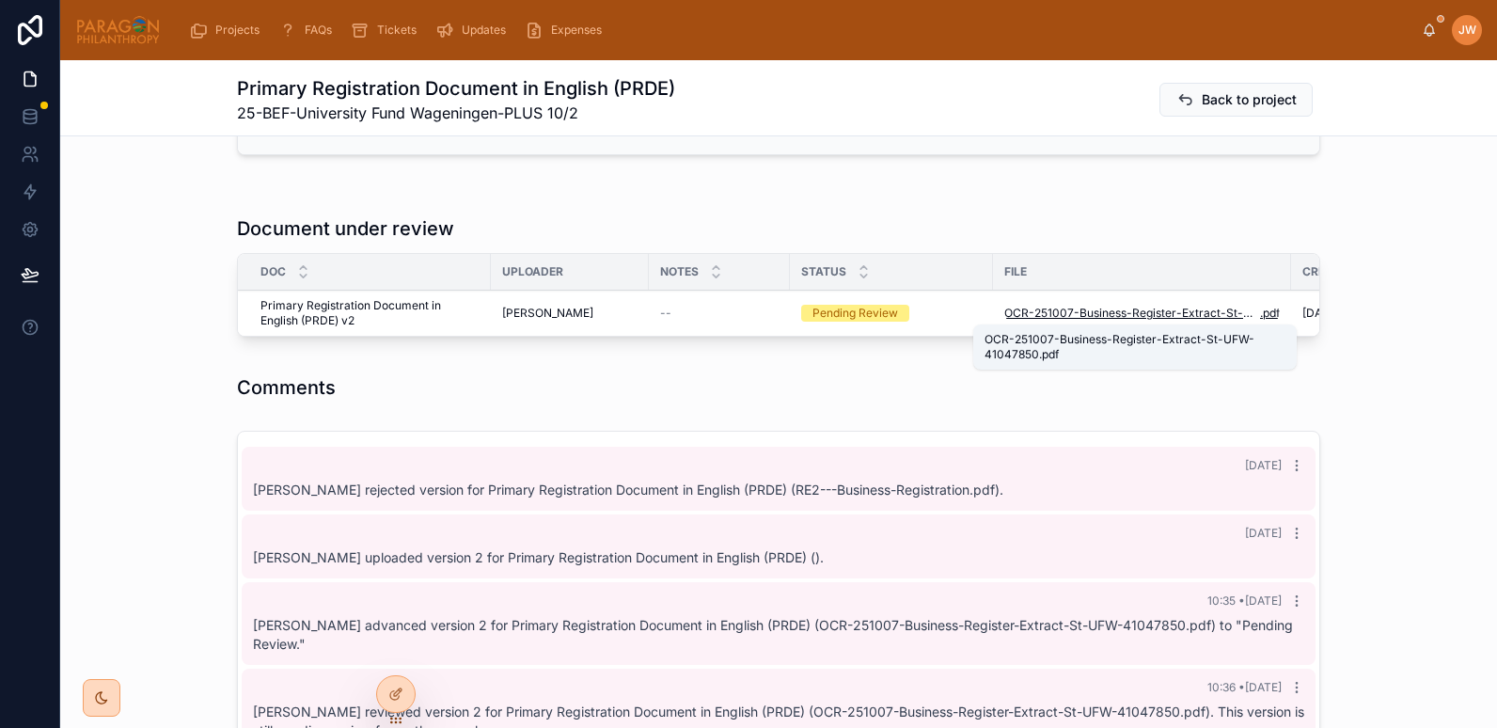
click at [1133, 317] on span "OCR-251007-Business-Register-Extract-St-UFW-41047850" at bounding box center [1133, 313] width 256 height 15
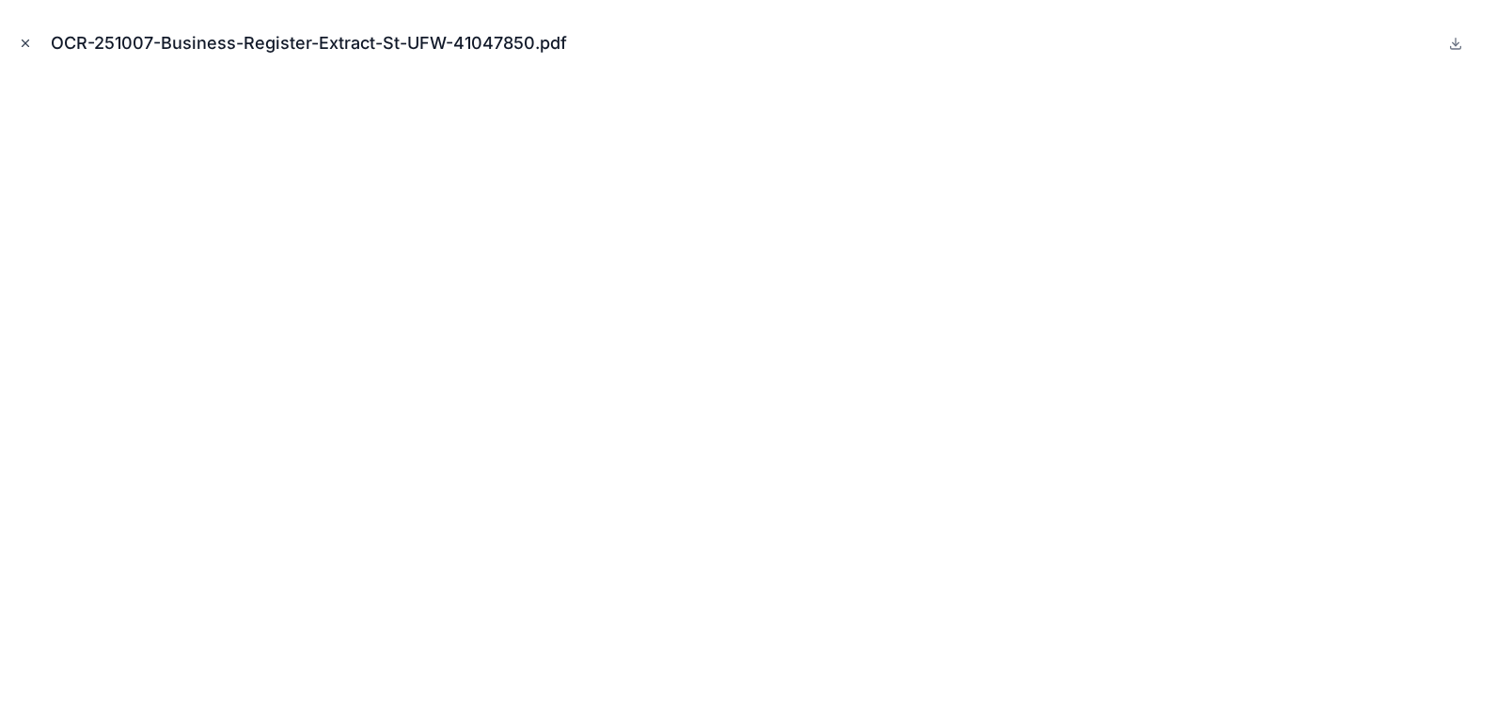
click at [24, 44] on icon "Close modal" at bounding box center [25, 43] width 13 height 13
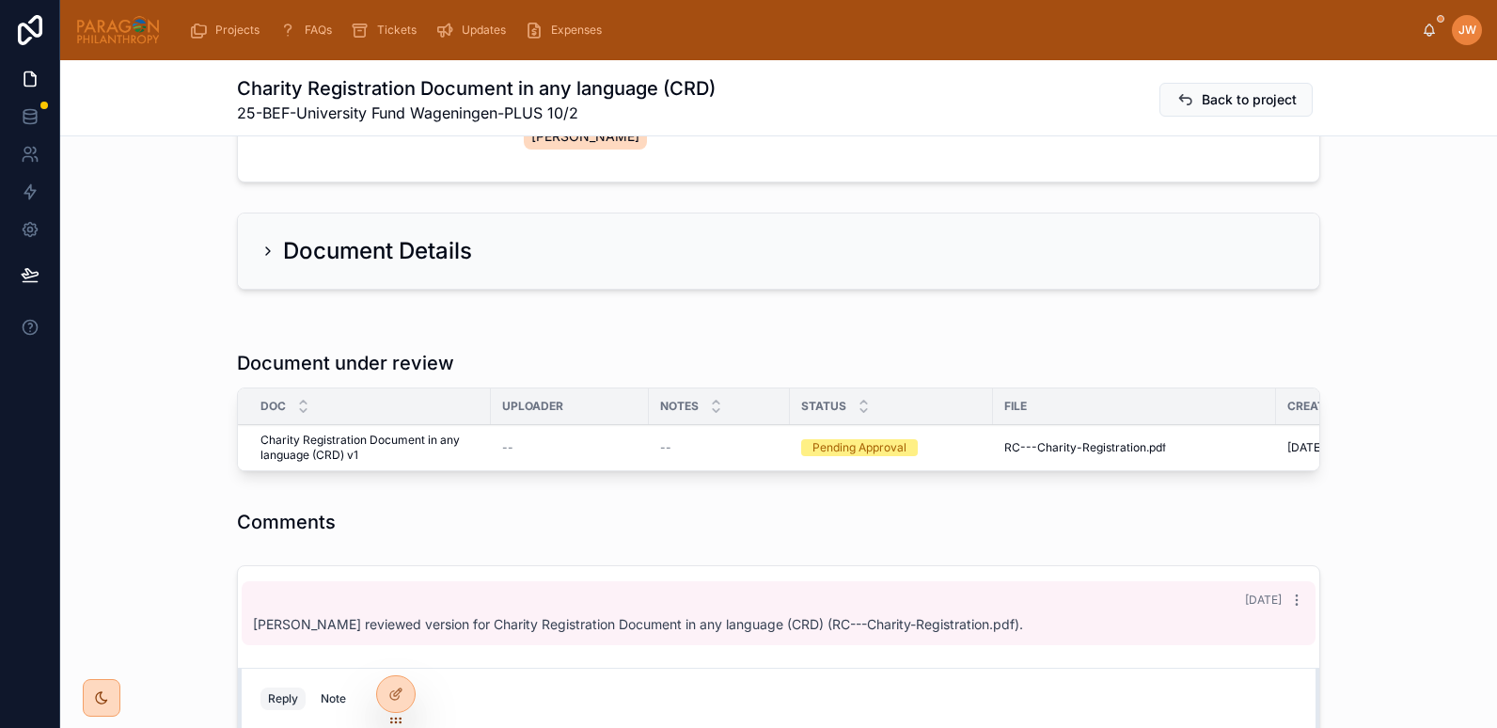
scroll to position [392, 0]
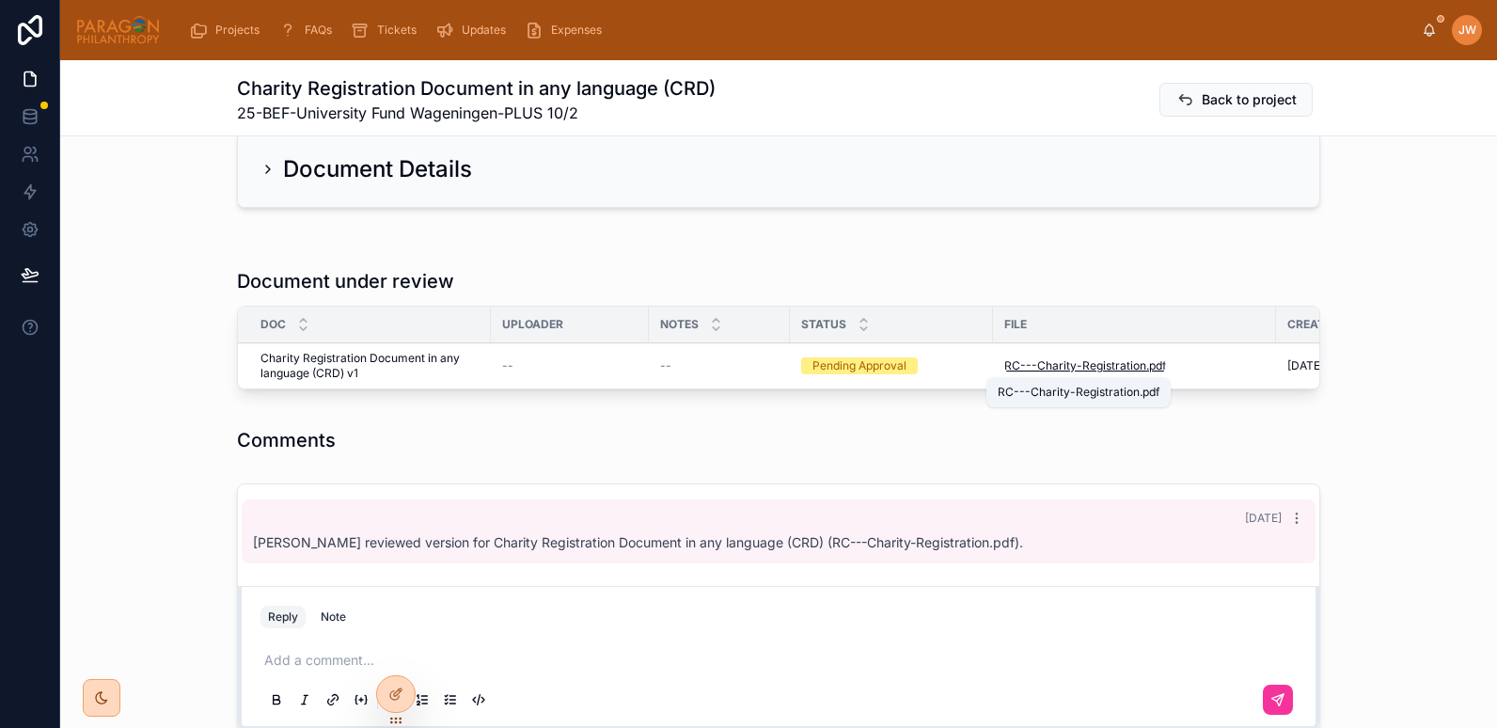
click at [1019, 370] on span "RC---Charity-Registration" at bounding box center [1076, 365] width 142 height 15
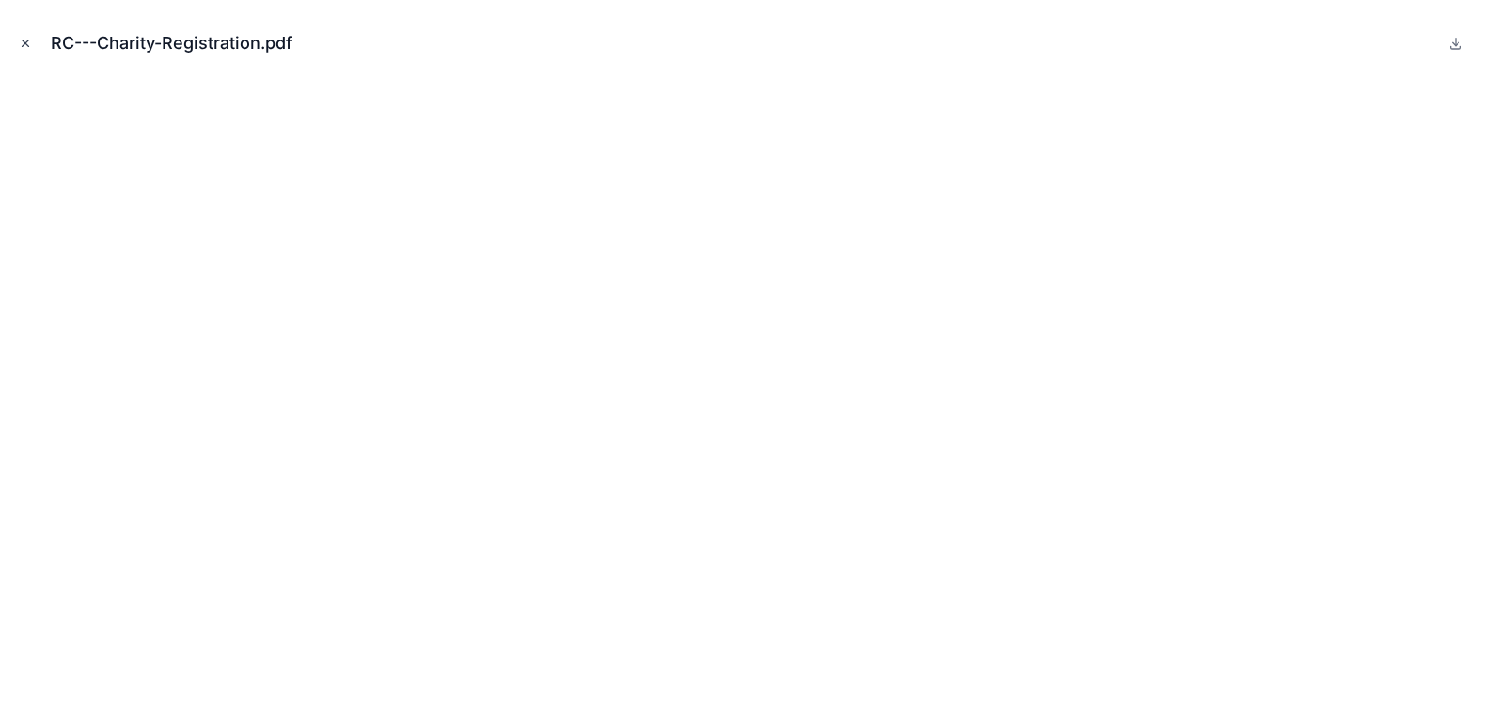
click at [25, 40] on icon "Close modal" at bounding box center [25, 43] width 13 height 13
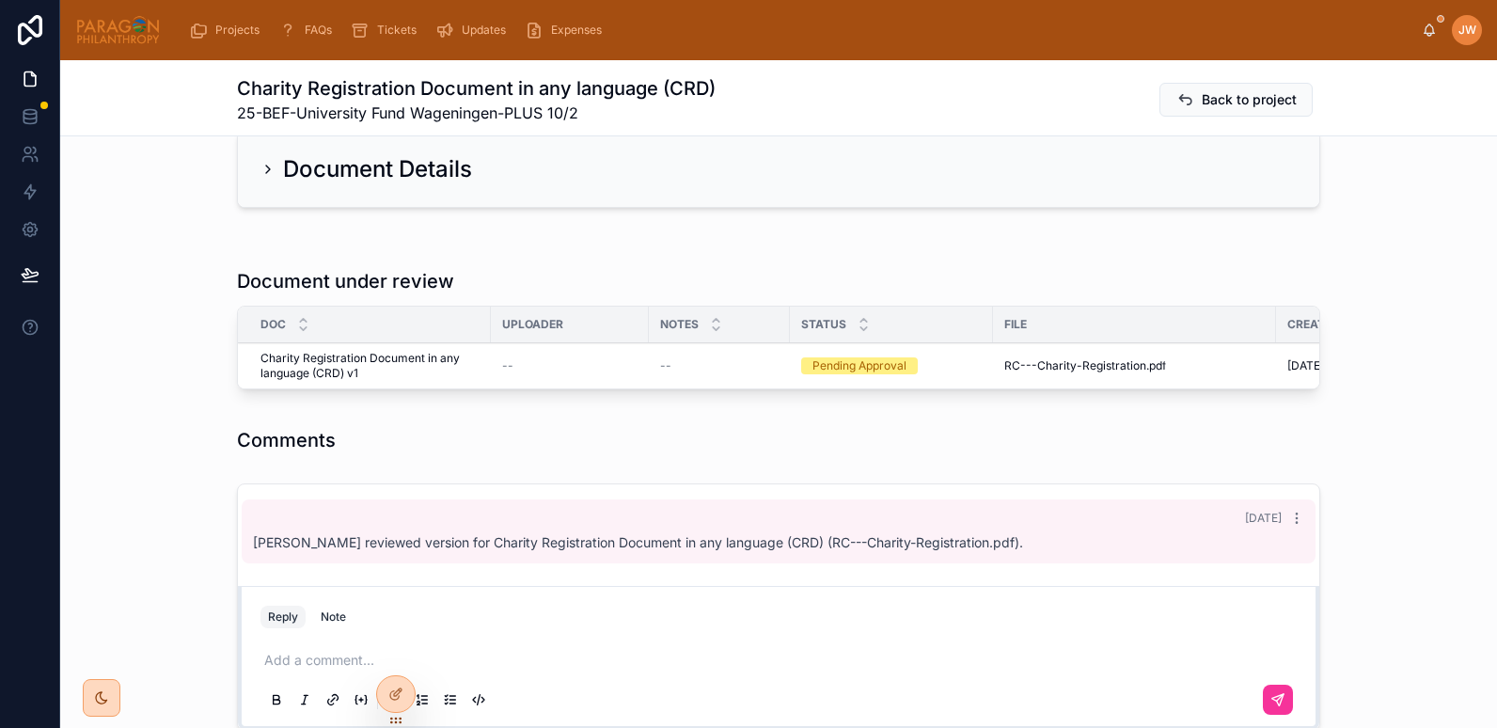
click at [0, 0] on span "Approve" at bounding box center [0, 0] width 0 height 0
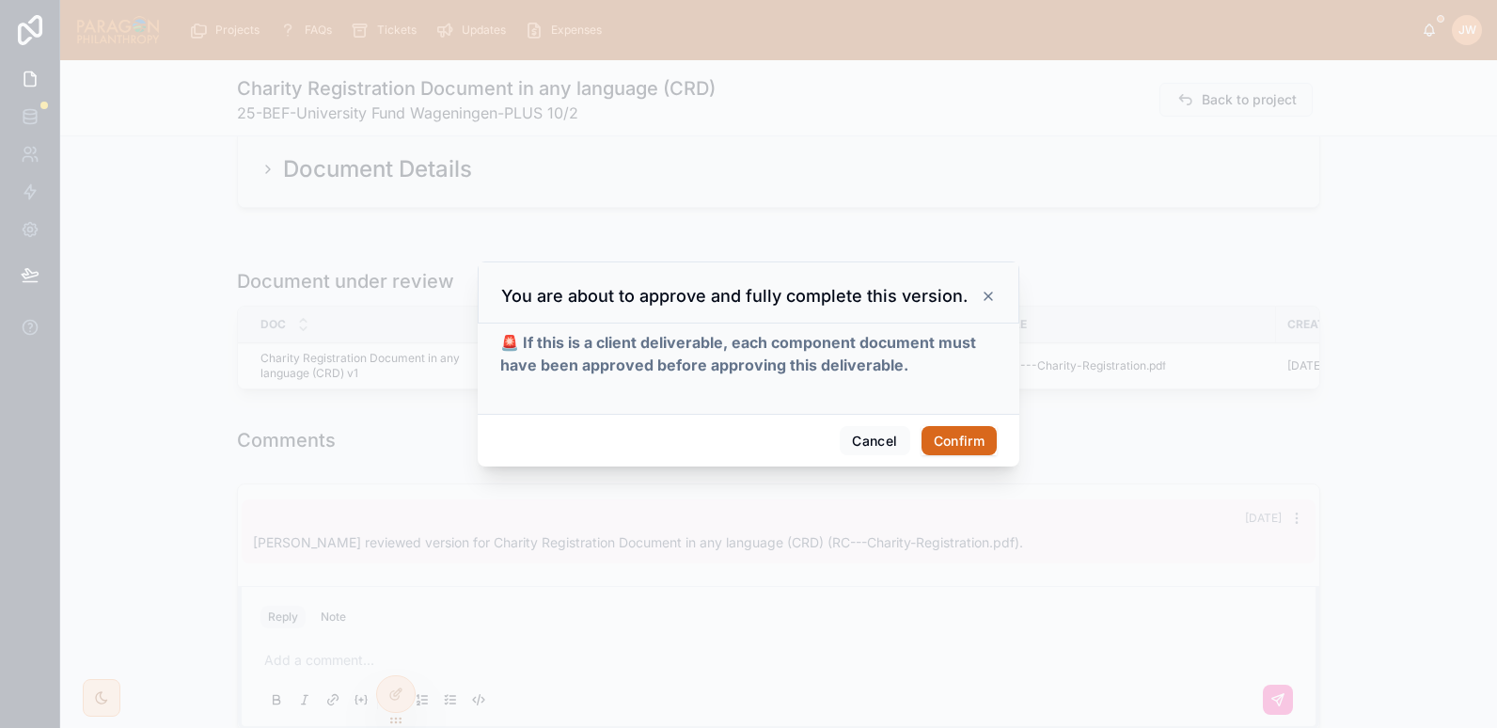
click at [942, 435] on button "Confirm" at bounding box center [959, 441] width 75 height 30
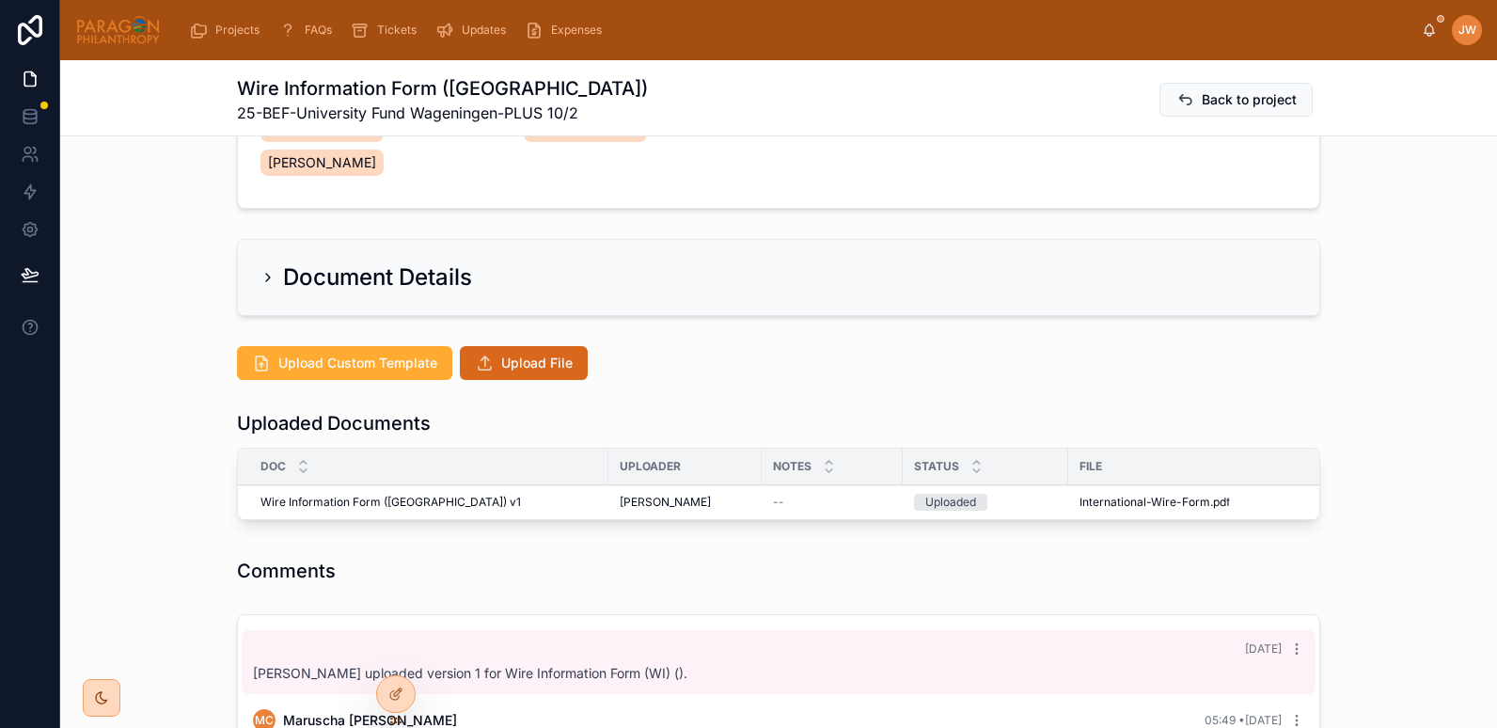
scroll to position [408, 0]
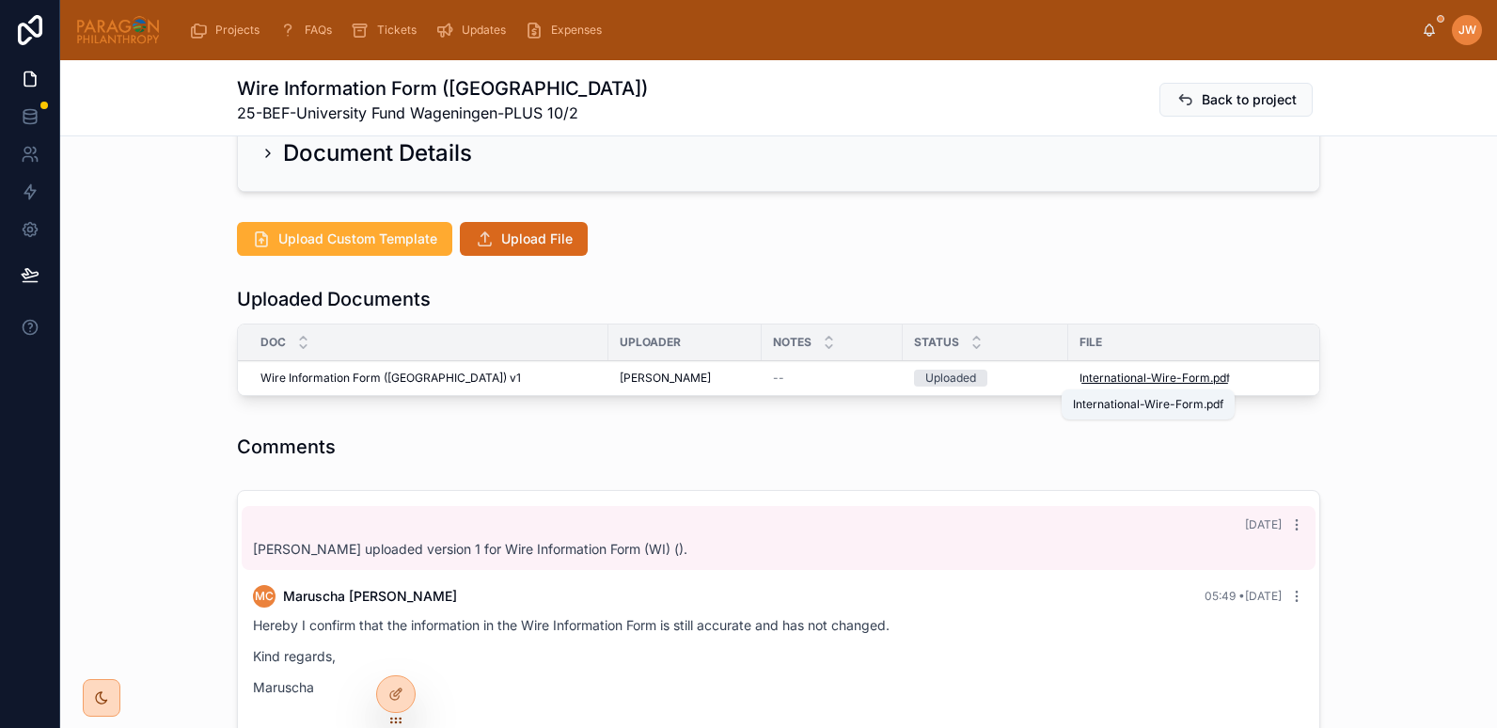
click at [1098, 383] on span "International-Wire-Form" at bounding box center [1145, 378] width 131 height 15
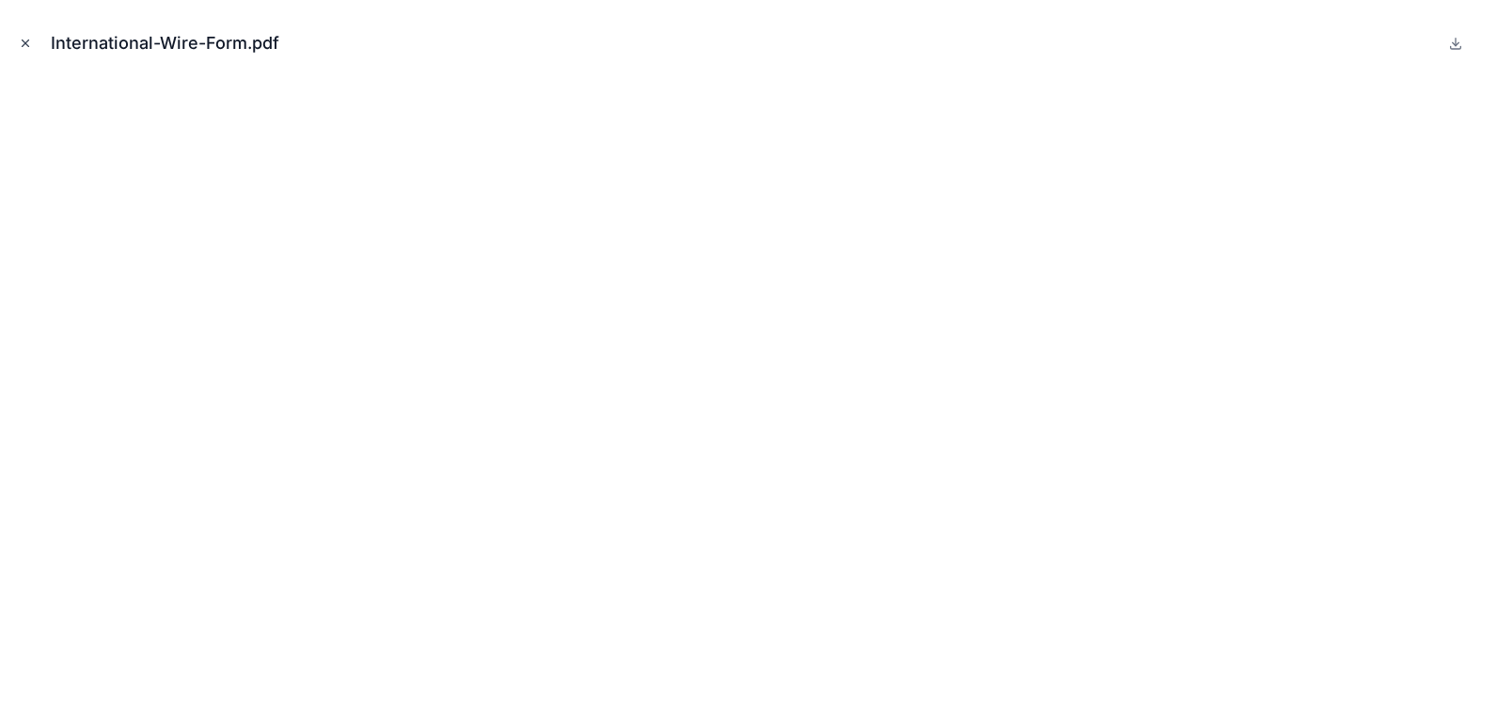
click at [24, 42] on icon "Close modal" at bounding box center [26, 43] width 7 height 7
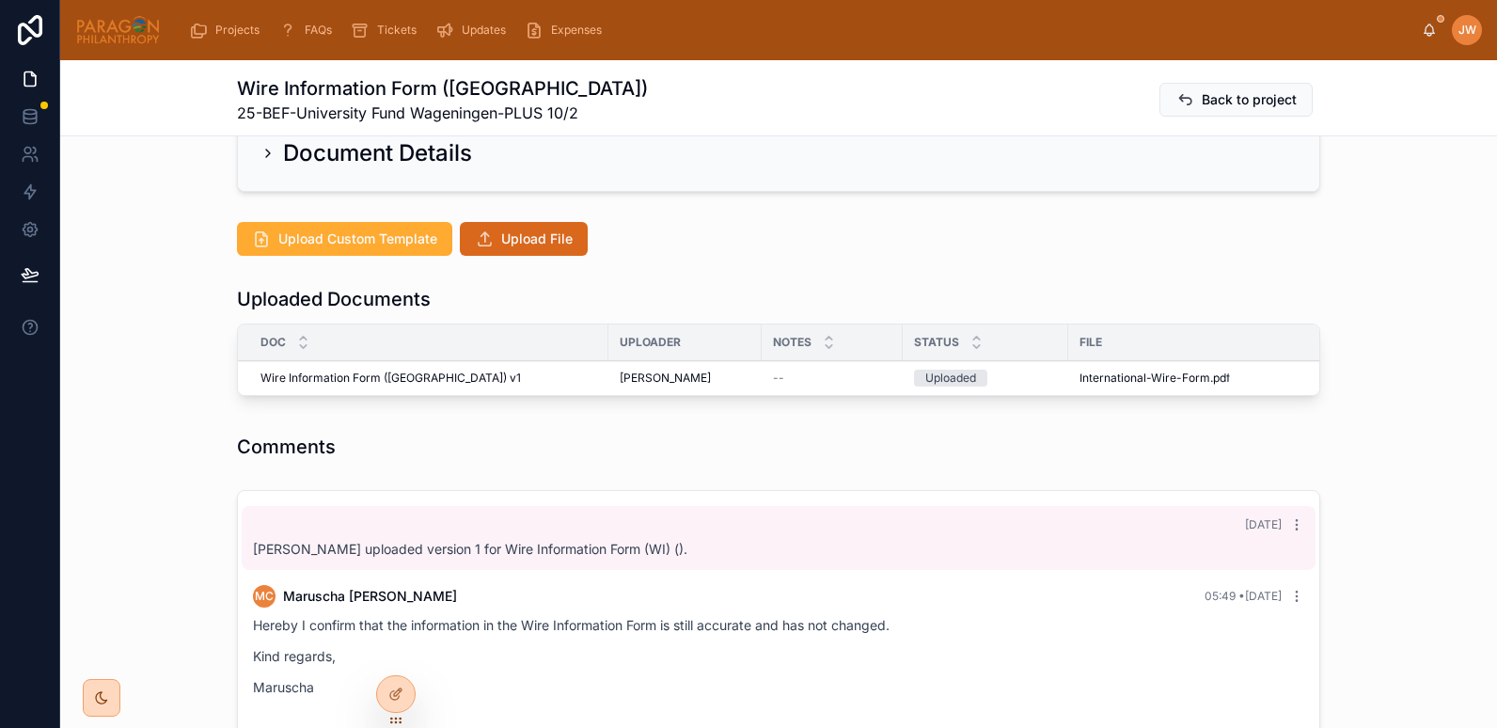
click at [0, 0] on icon at bounding box center [0, 0] width 0 height 0
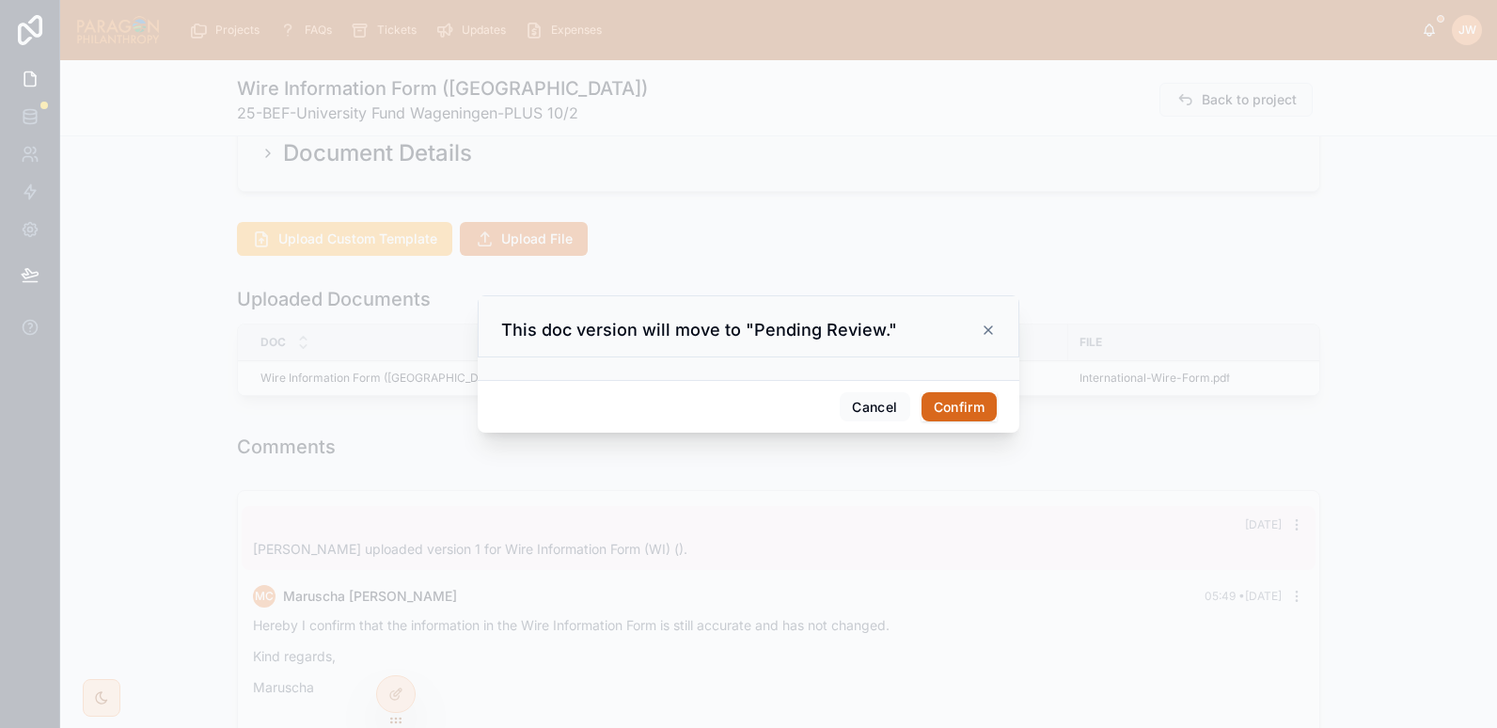
click at [959, 403] on button "Confirm" at bounding box center [959, 407] width 75 height 30
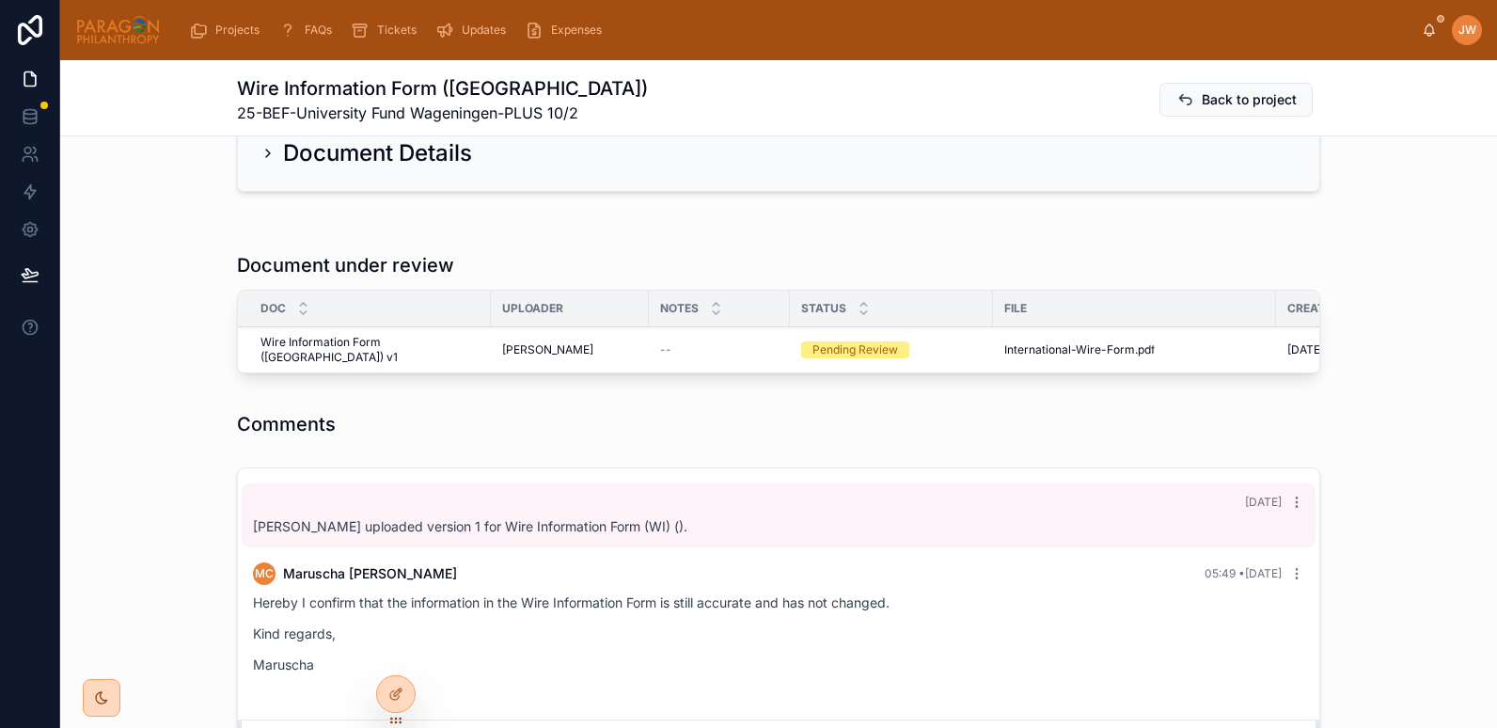
click at [0, 0] on button "Reviewed" at bounding box center [0, 0] width 0 height 0
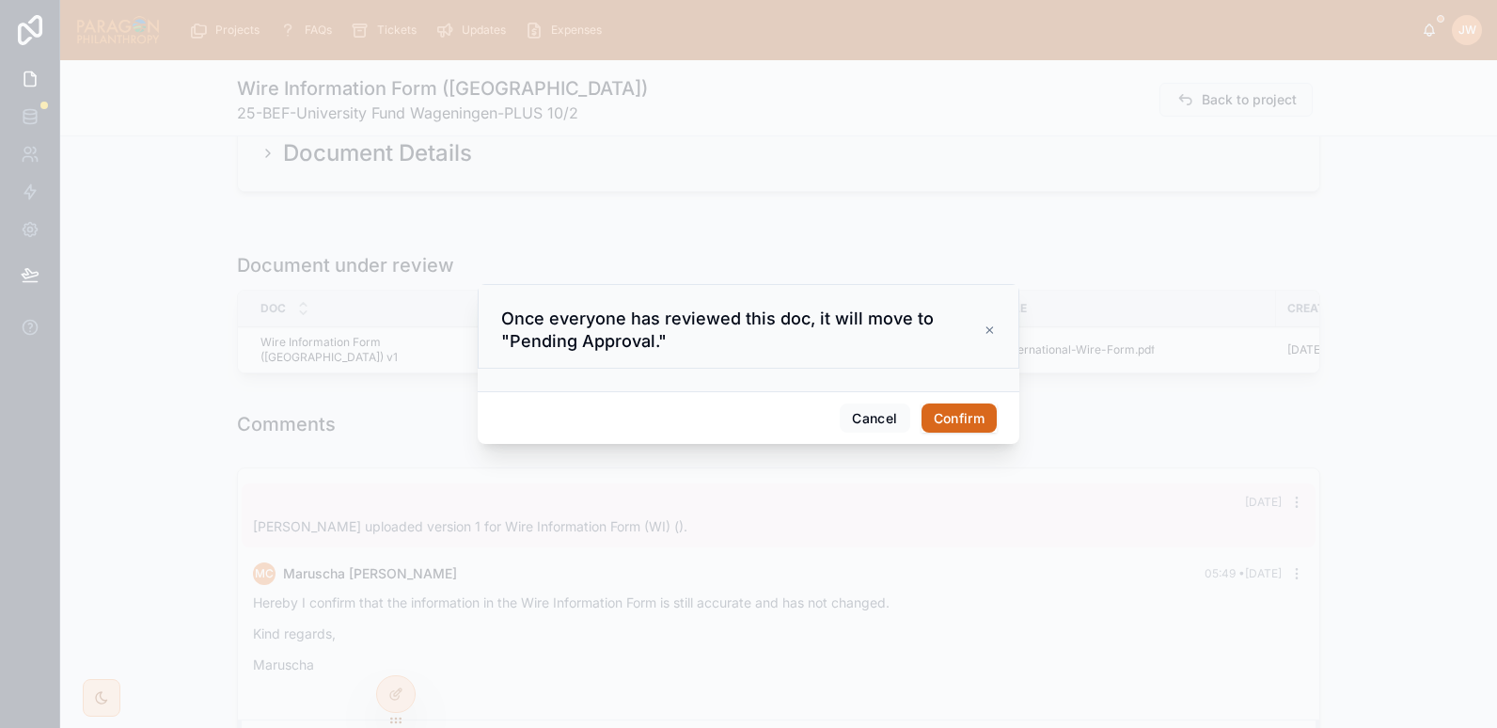
click at [959, 417] on button "Confirm" at bounding box center [959, 419] width 75 height 30
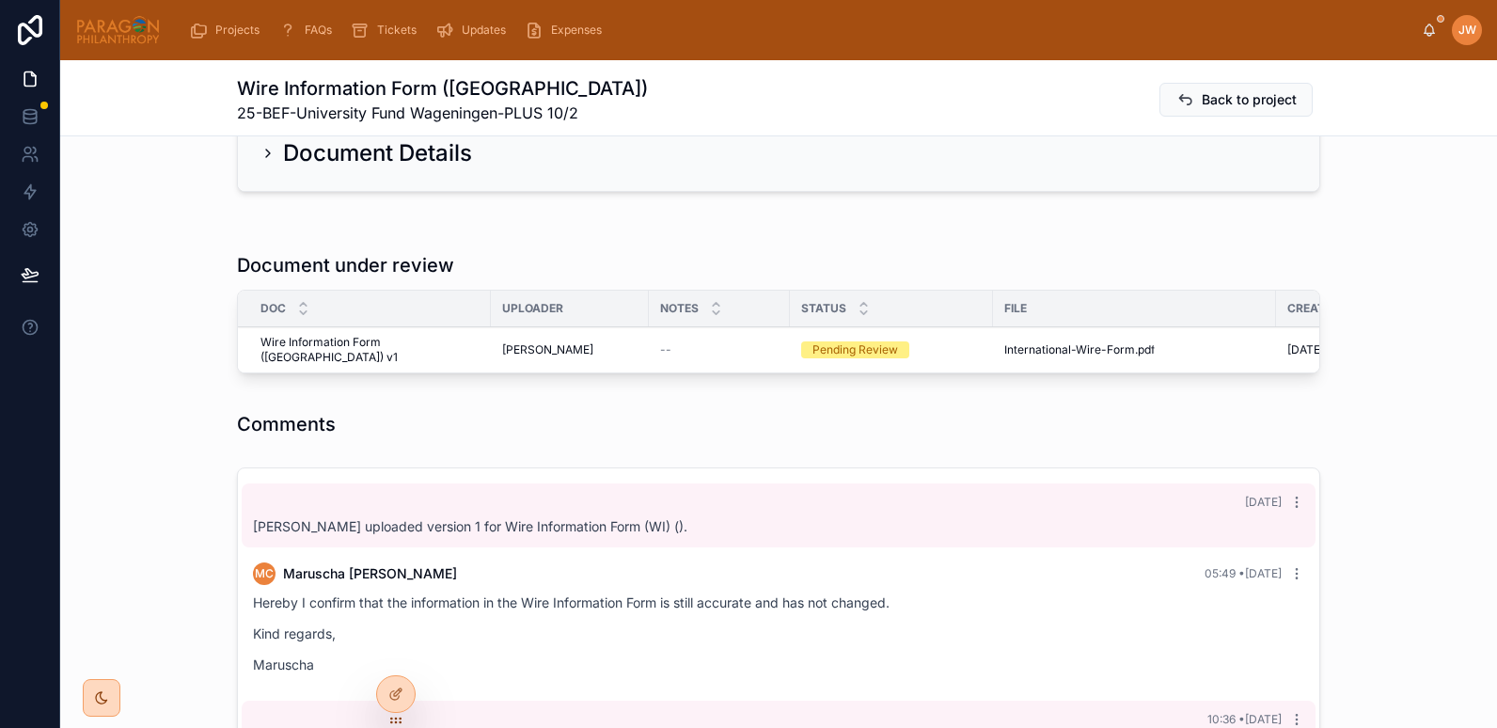
click at [0, 0] on span "Reviewed" at bounding box center [0, 0] width 0 height 0
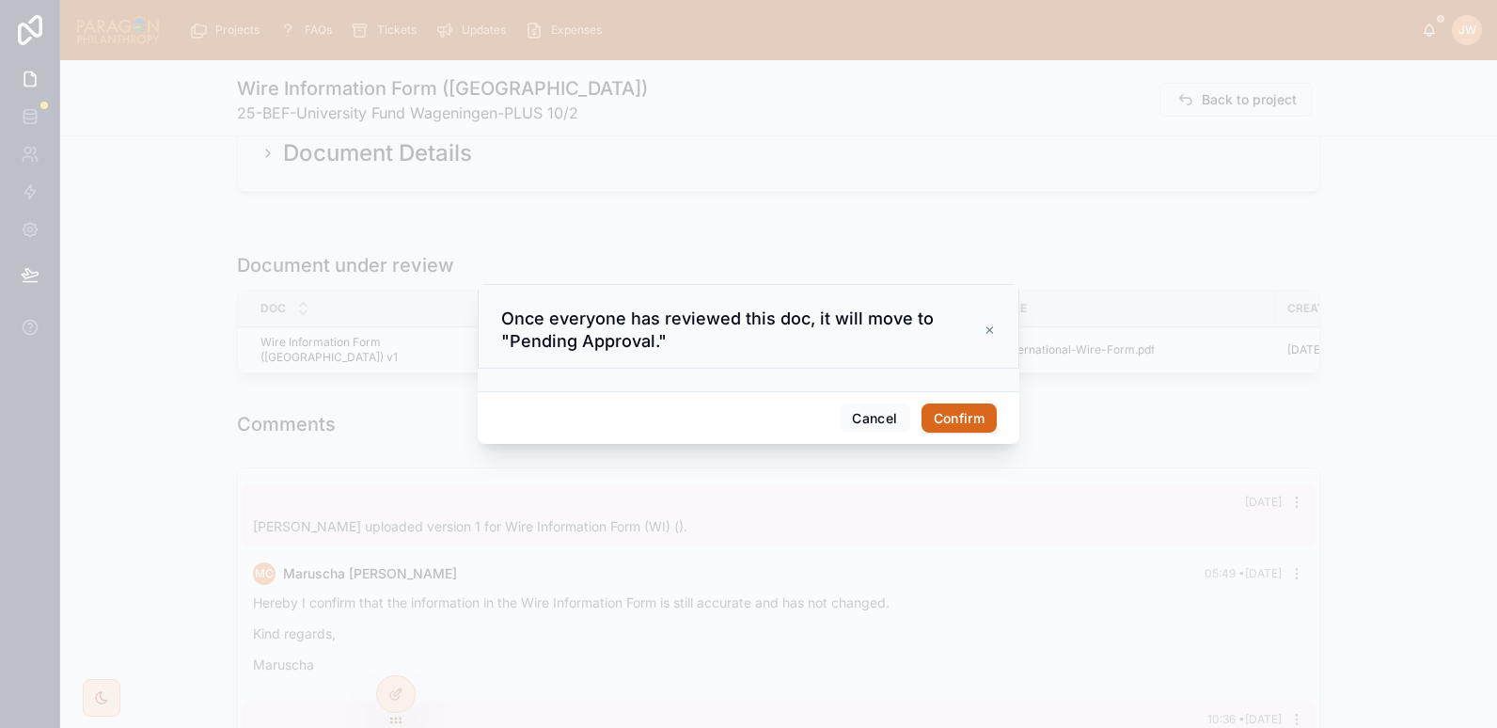
click at [953, 419] on button "Confirm" at bounding box center [959, 419] width 75 height 30
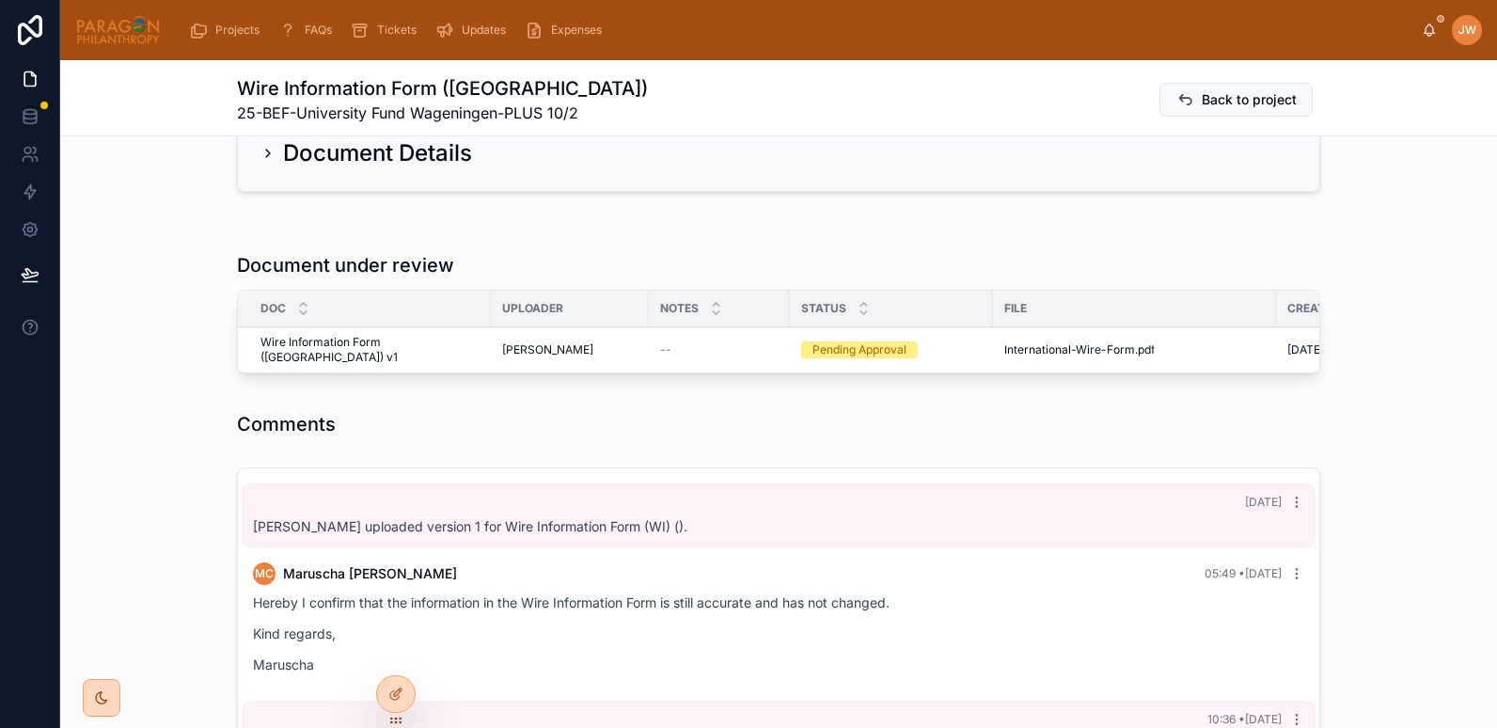
click at [0, 0] on span "Approve" at bounding box center [0, 0] width 0 height 0
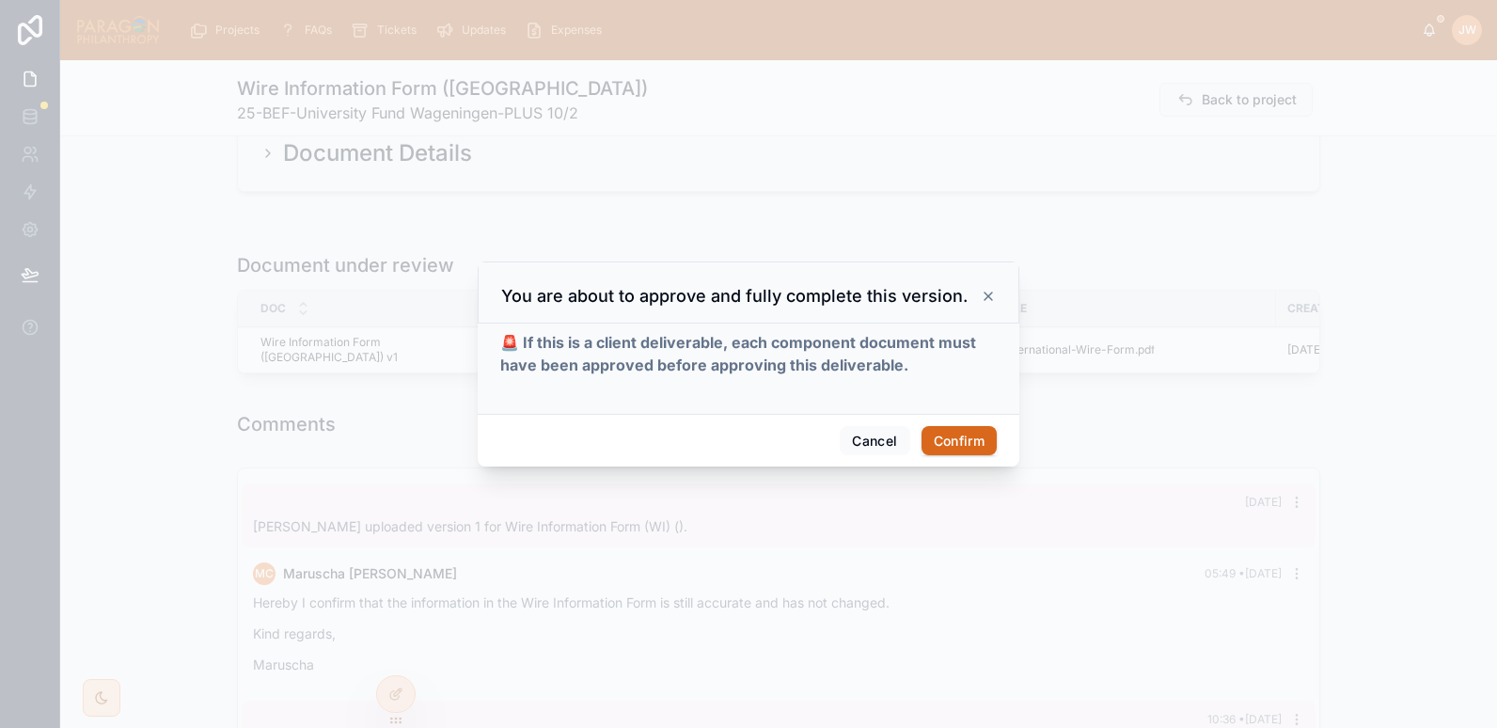
scroll to position [46, 0]
click at [943, 443] on button "Confirm" at bounding box center [959, 441] width 75 height 30
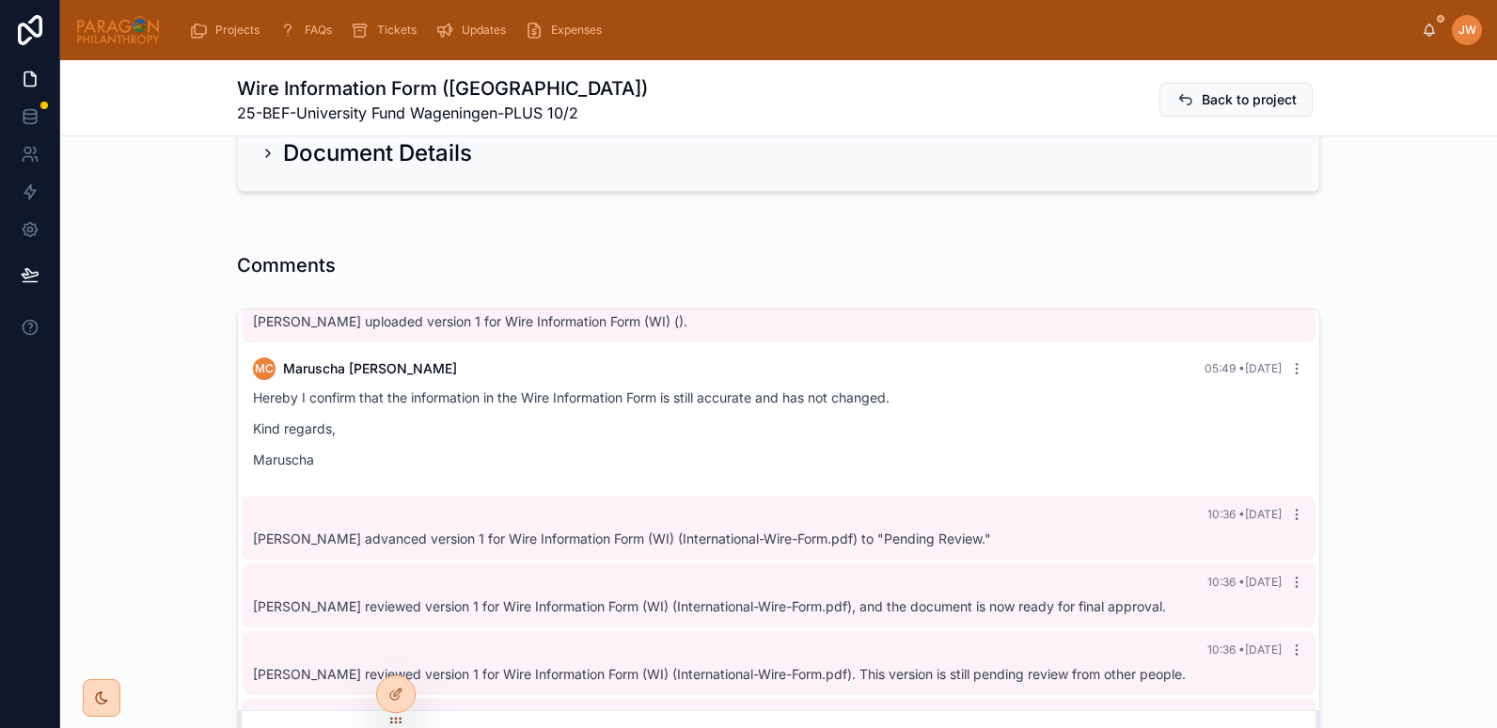
scroll to position [114, 0]
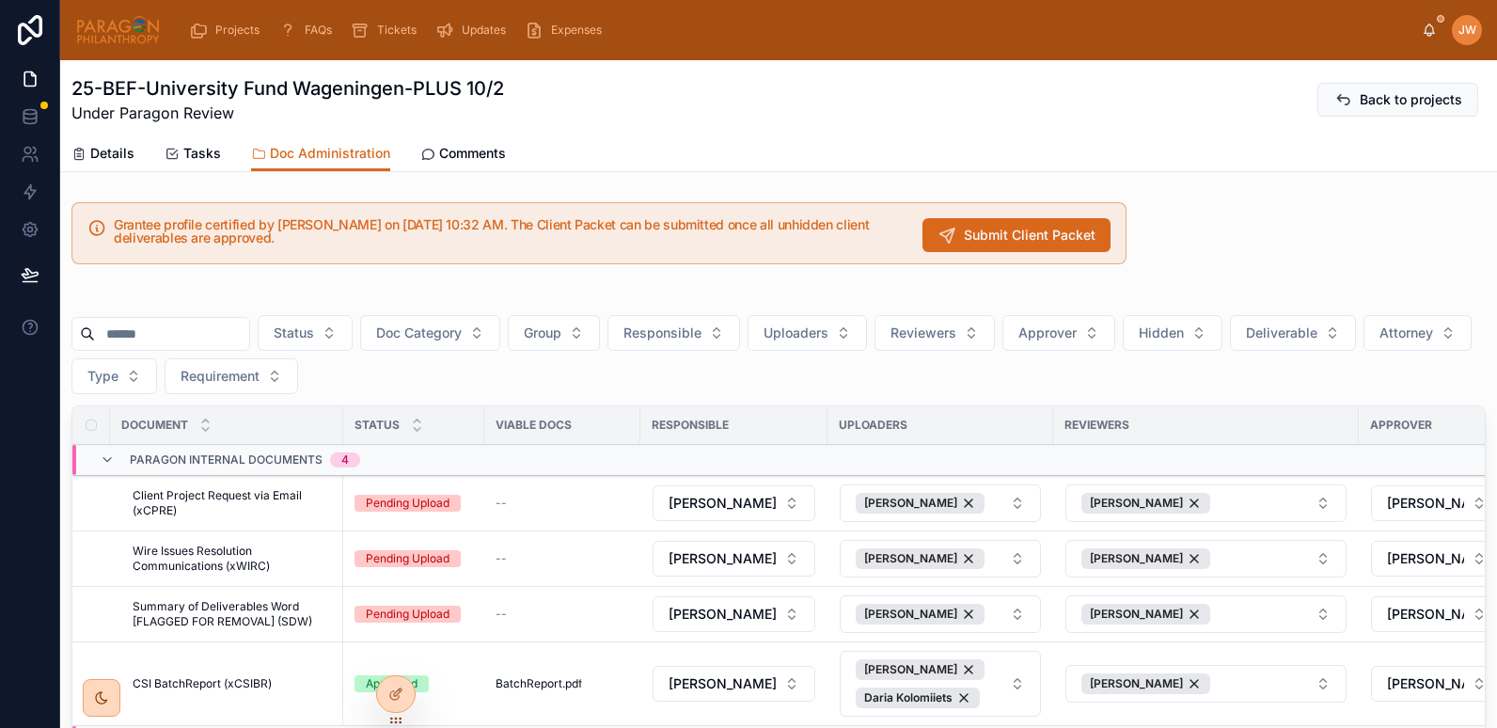
scroll to position [361, 0]
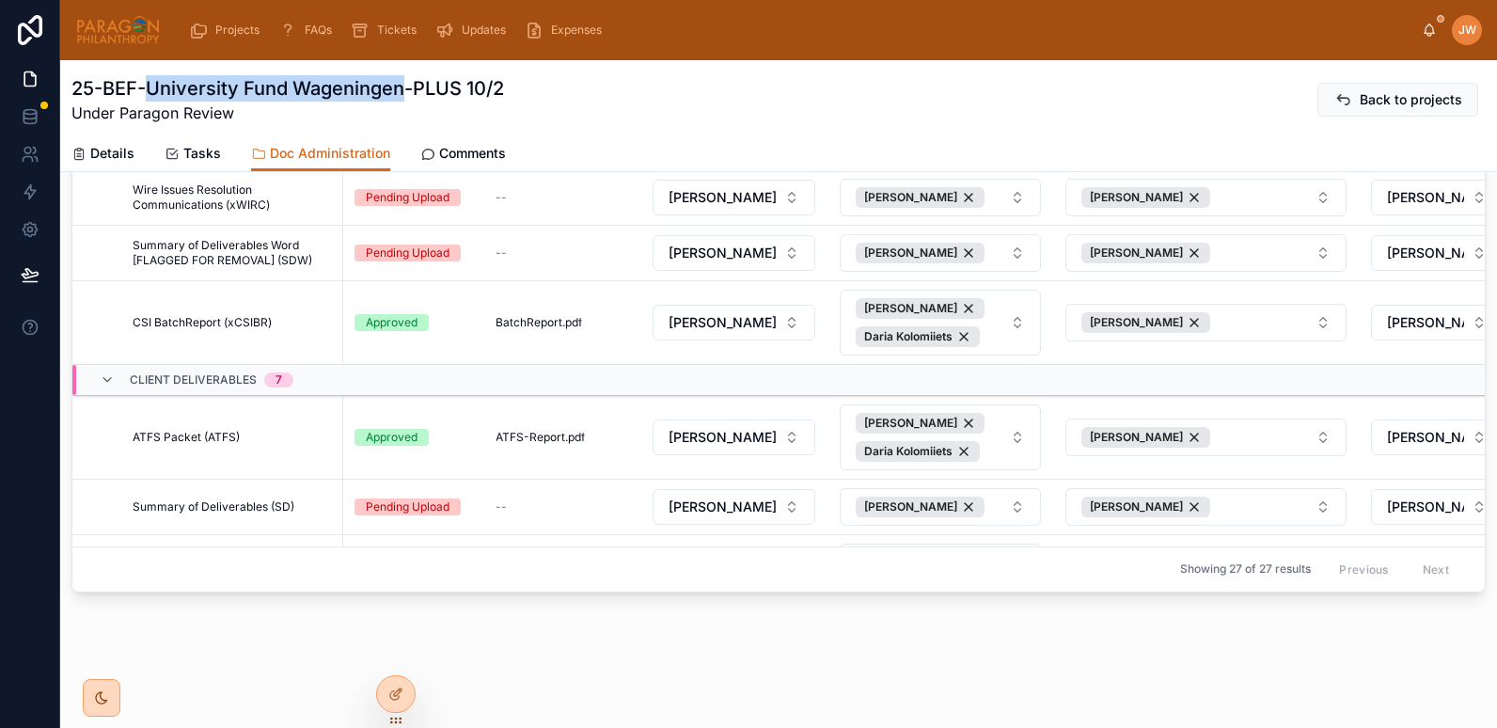
drag, startPoint x: 148, startPoint y: 87, endPoint x: 404, endPoint y: 93, distance: 255.9
click at [404, 93] on h1 "25-BEF-University Fund Wageningen-PLUS 10/2" at bounding box center [287, 88] width 433 height 26
copy h1 "University Fund Wageningen"
click at [224, 432] on span "ATFS Packet (ATFS)" at bounding box center [186, 437] width 107 height 15
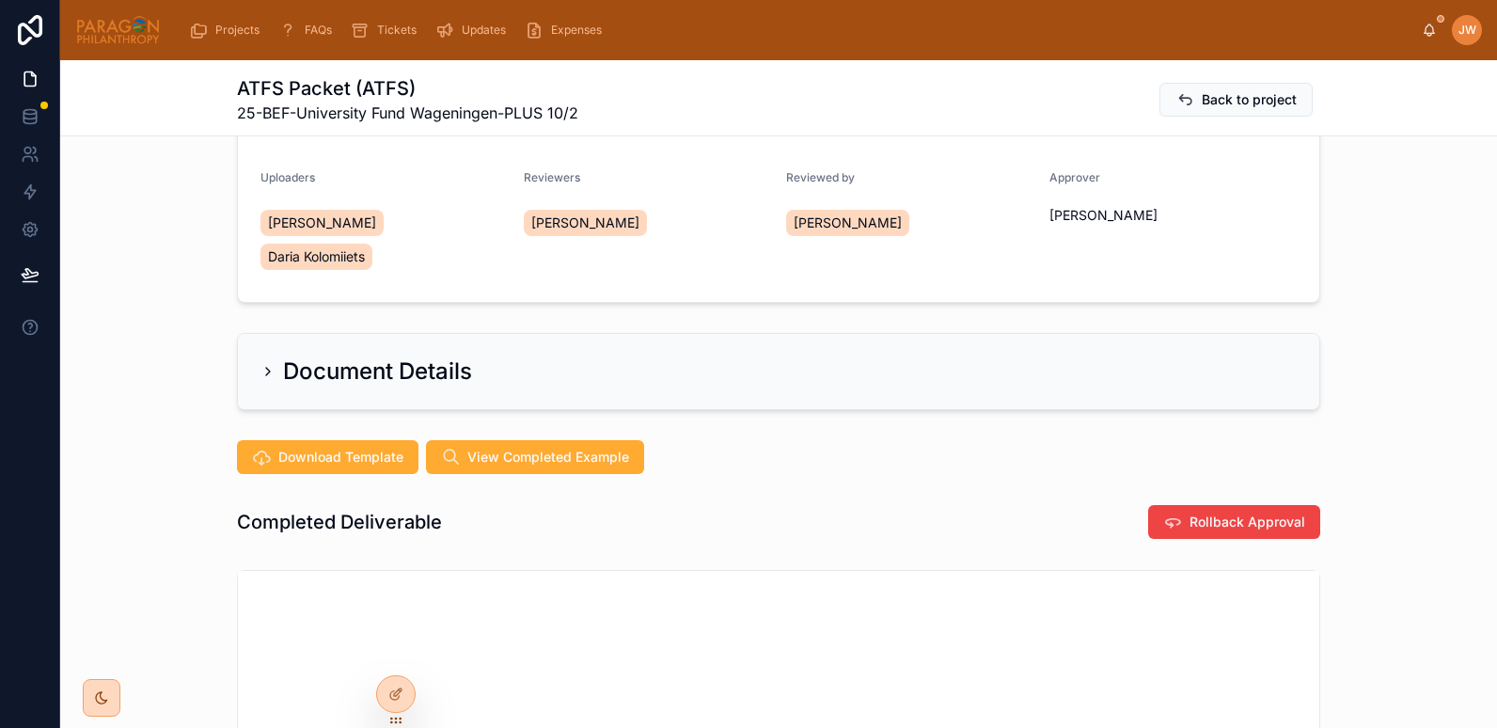
scroll to position [193, 0]
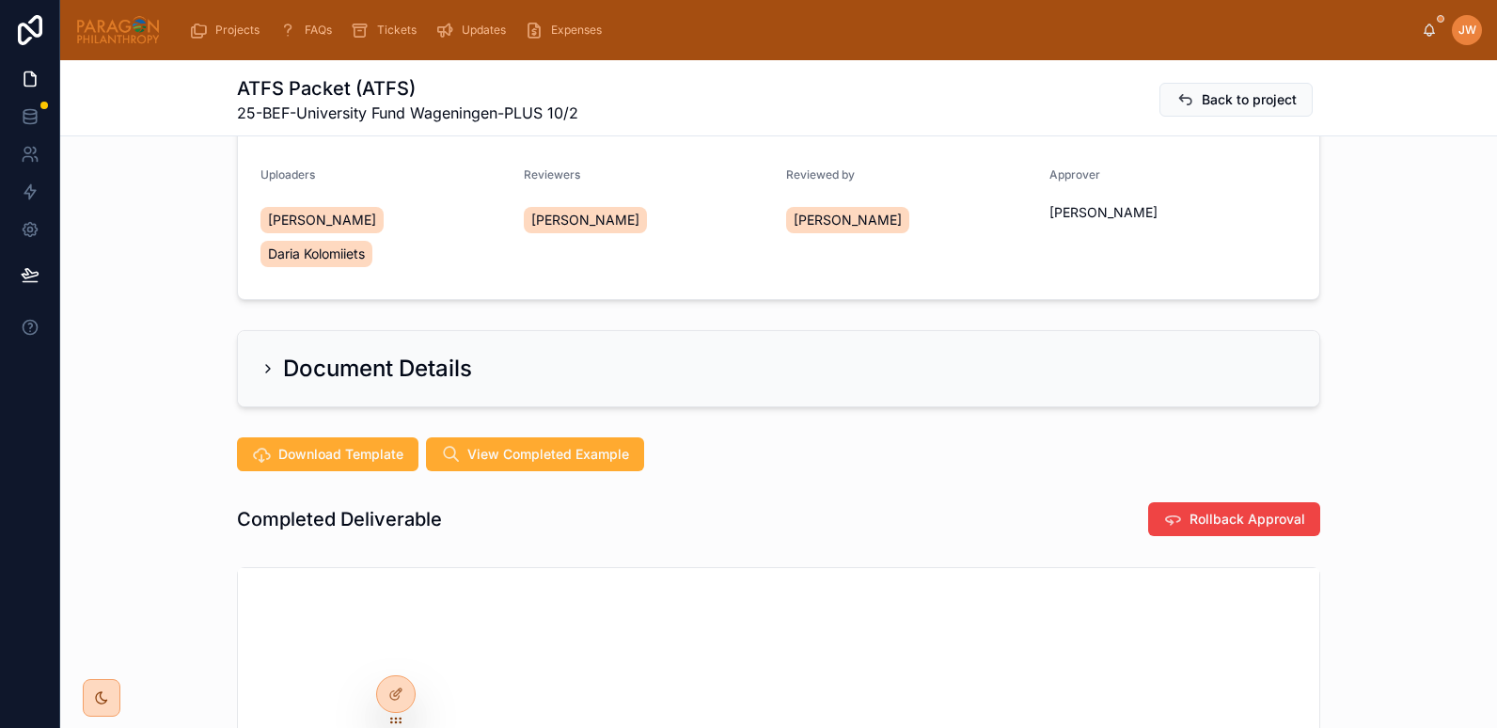
click at [264, 361] on icon at bounding box center [268, 368] width 15 height 15
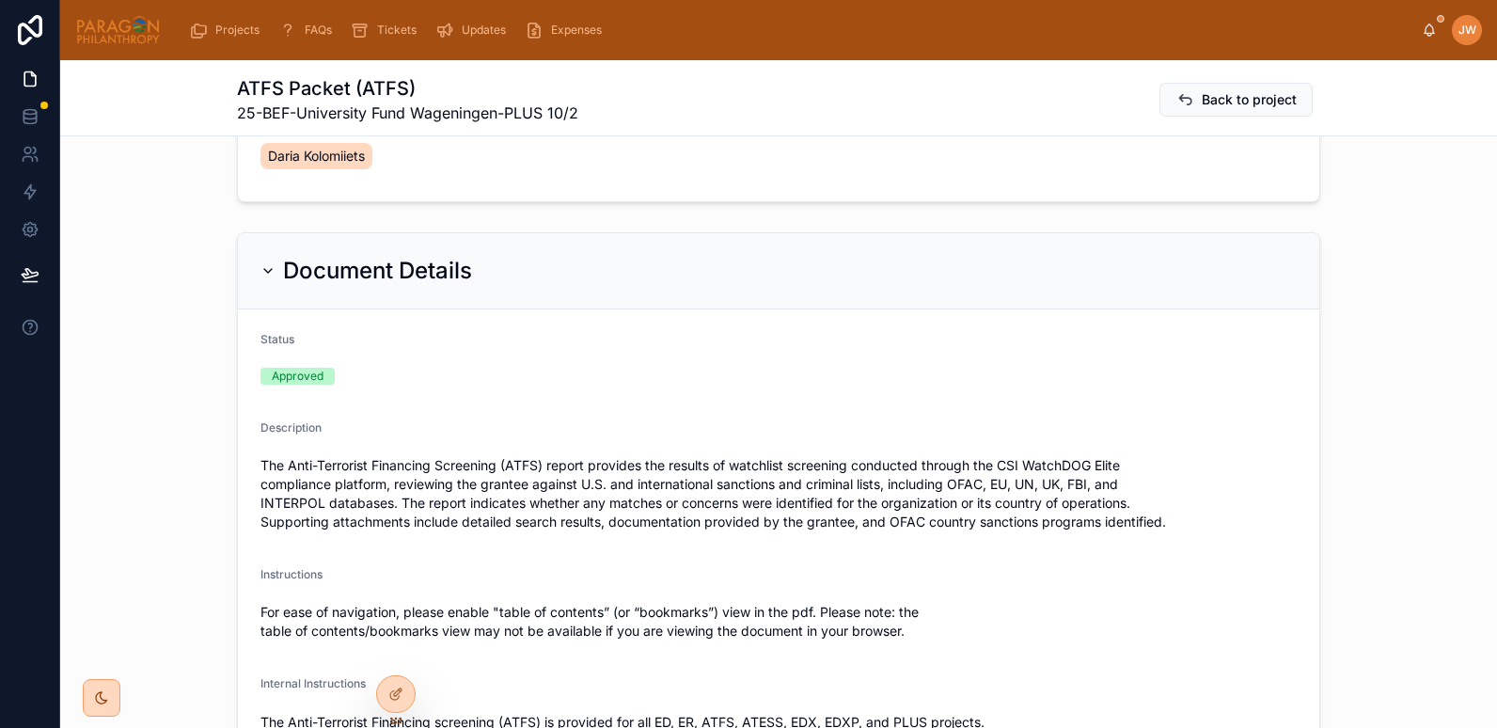
scroll to position [292, 0]
drag, startPoint x: 281, startPoint y: 431, endPoint x: 580, endPoint y: 436, distance: 299.2
click at [580, 455] on span "The Anti-Terrorist Financing Screening (ATFS) report provides the results of wa…" at bounding box center [779, 492] width 1037 height 75
copy span "Anti-Terrorist Financing Screening (ATFS) report"
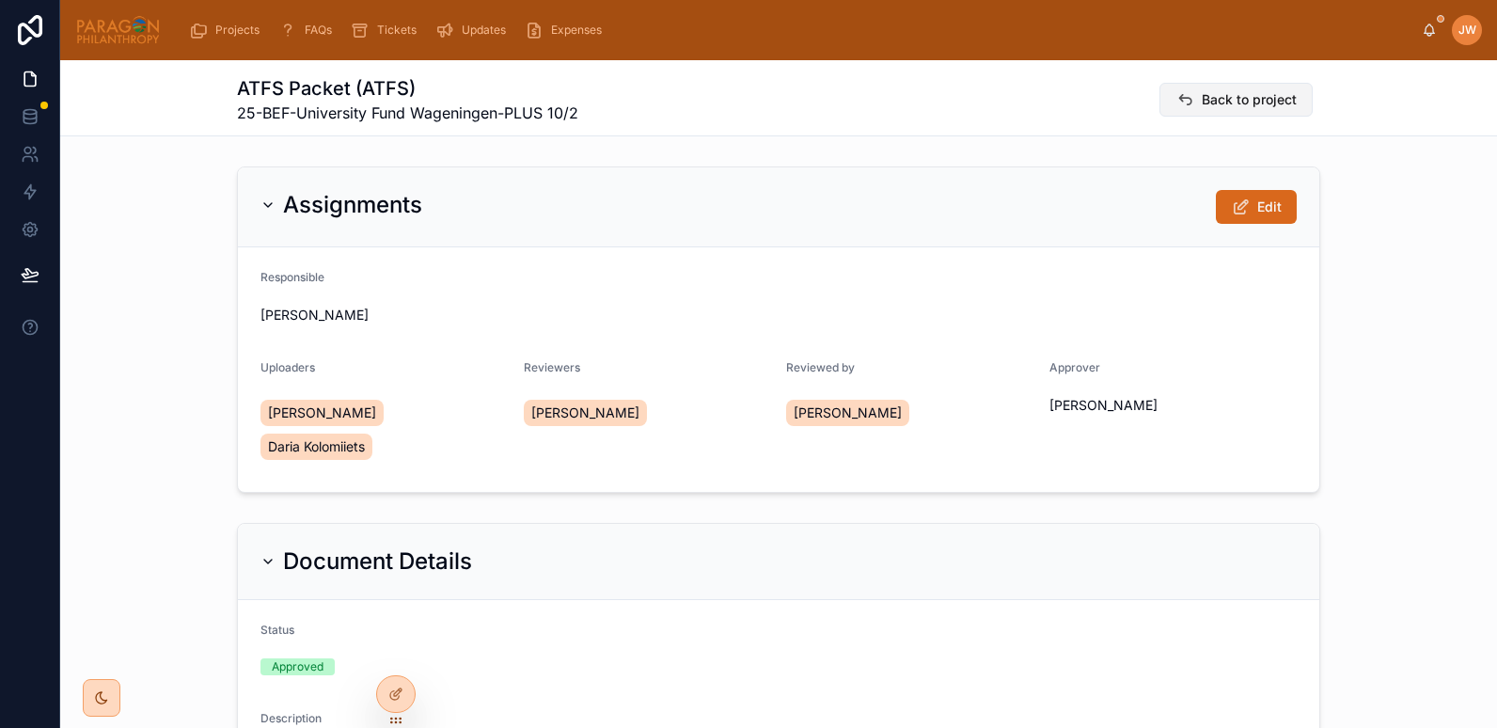
click at [1228, 99] on span "Back to project" at bounding box center [1249, 99] width 95 height 19
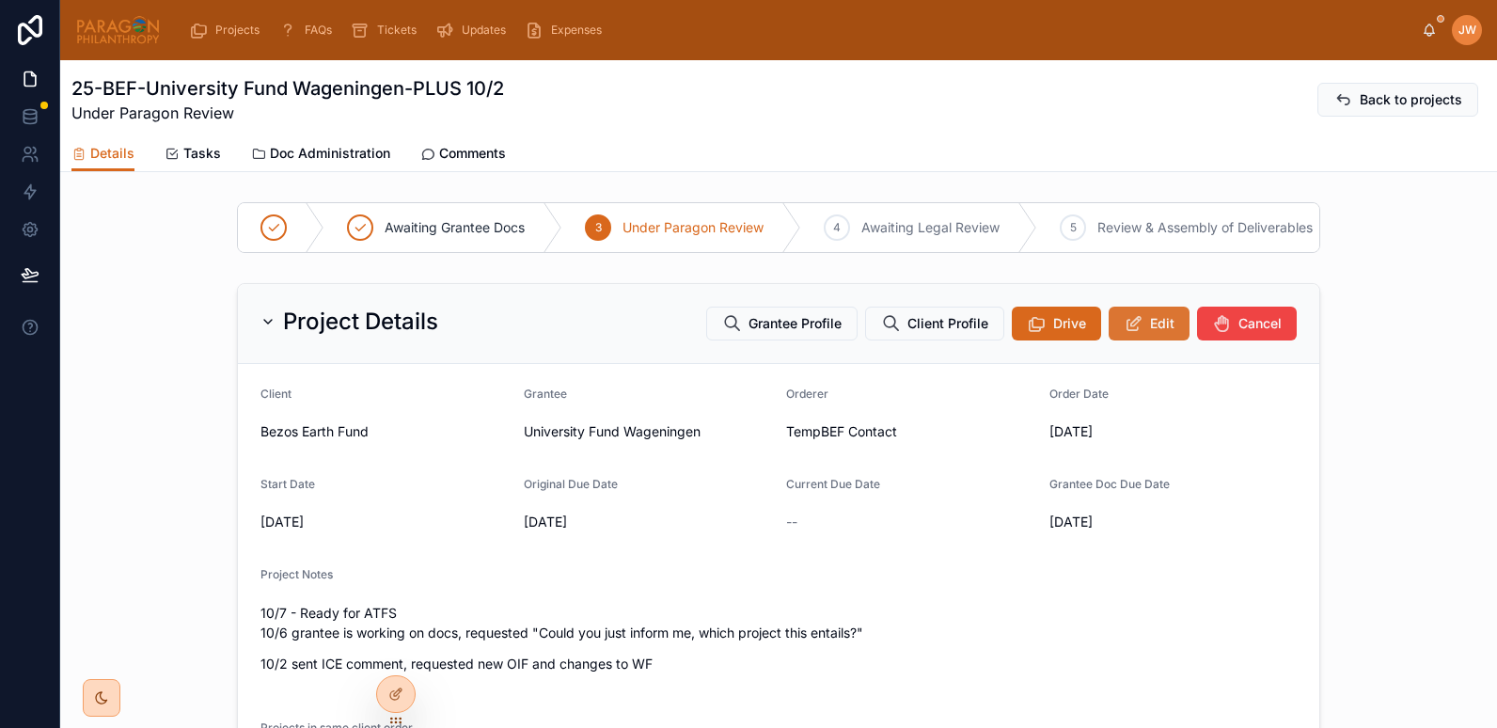
click at [1138, 341] on button "Edit" at bounding box center [1149, 324] width 81 height 34
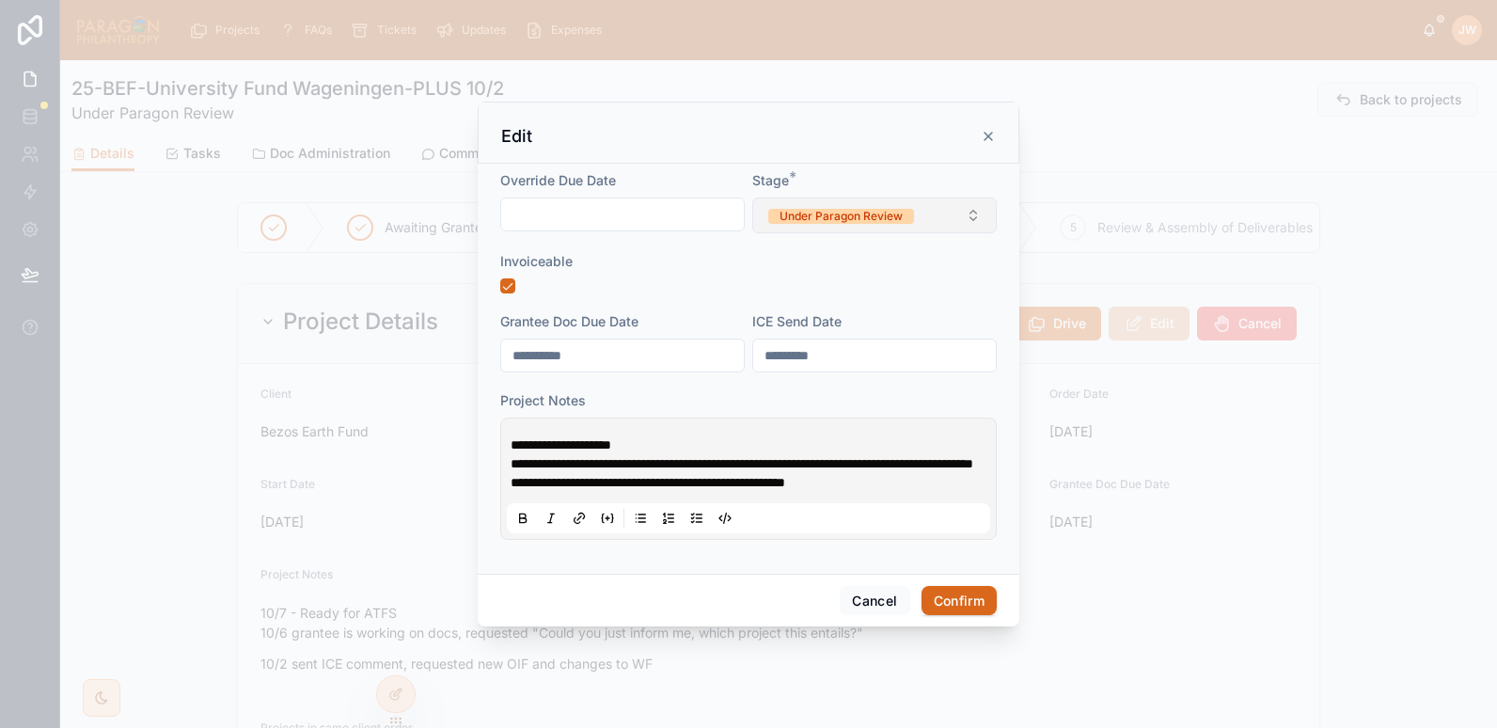
click at [810, 215] on button "Under Paragon Review" at bounding box center [875, 216] width 245 height 36
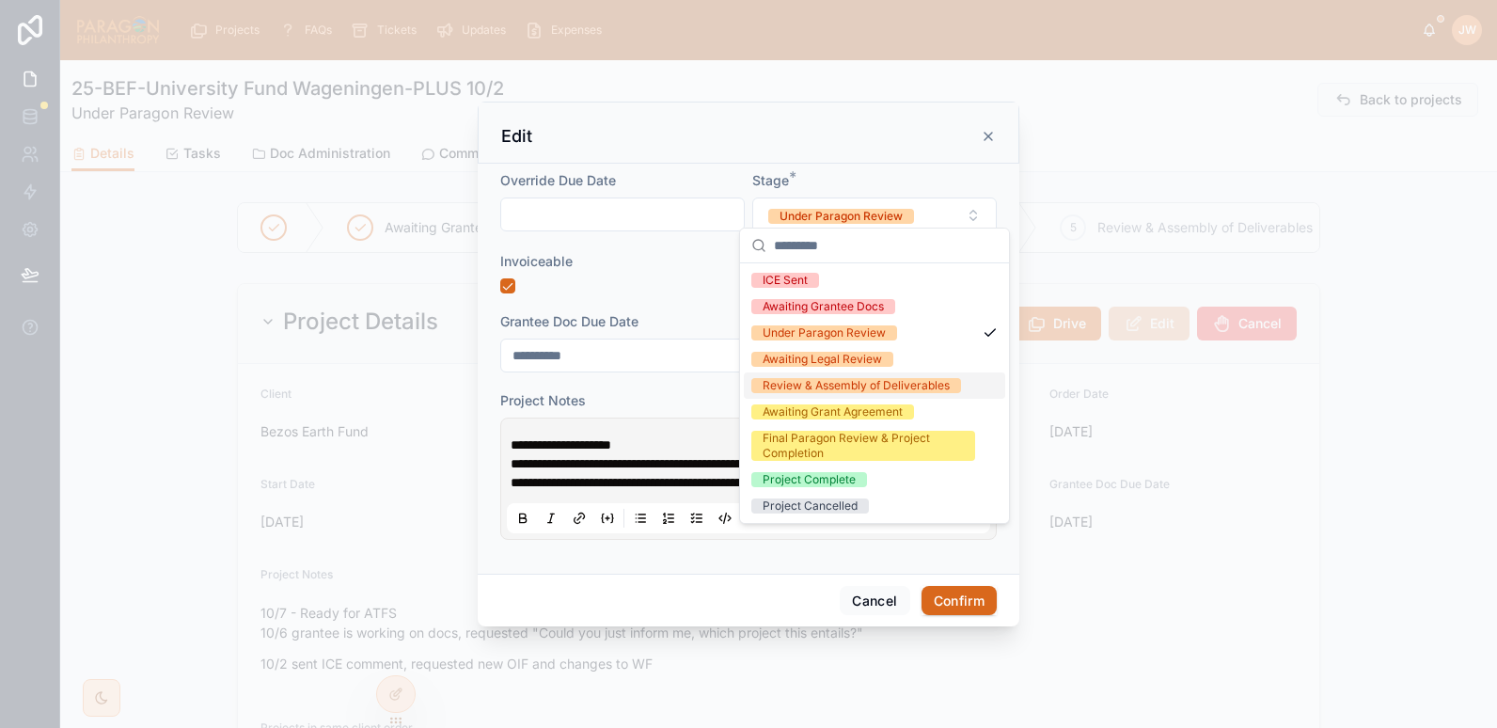
click at [791, 385] on div "Review & Assembly of Deliverables" at bounding box center [856, 385] width 187 height 15
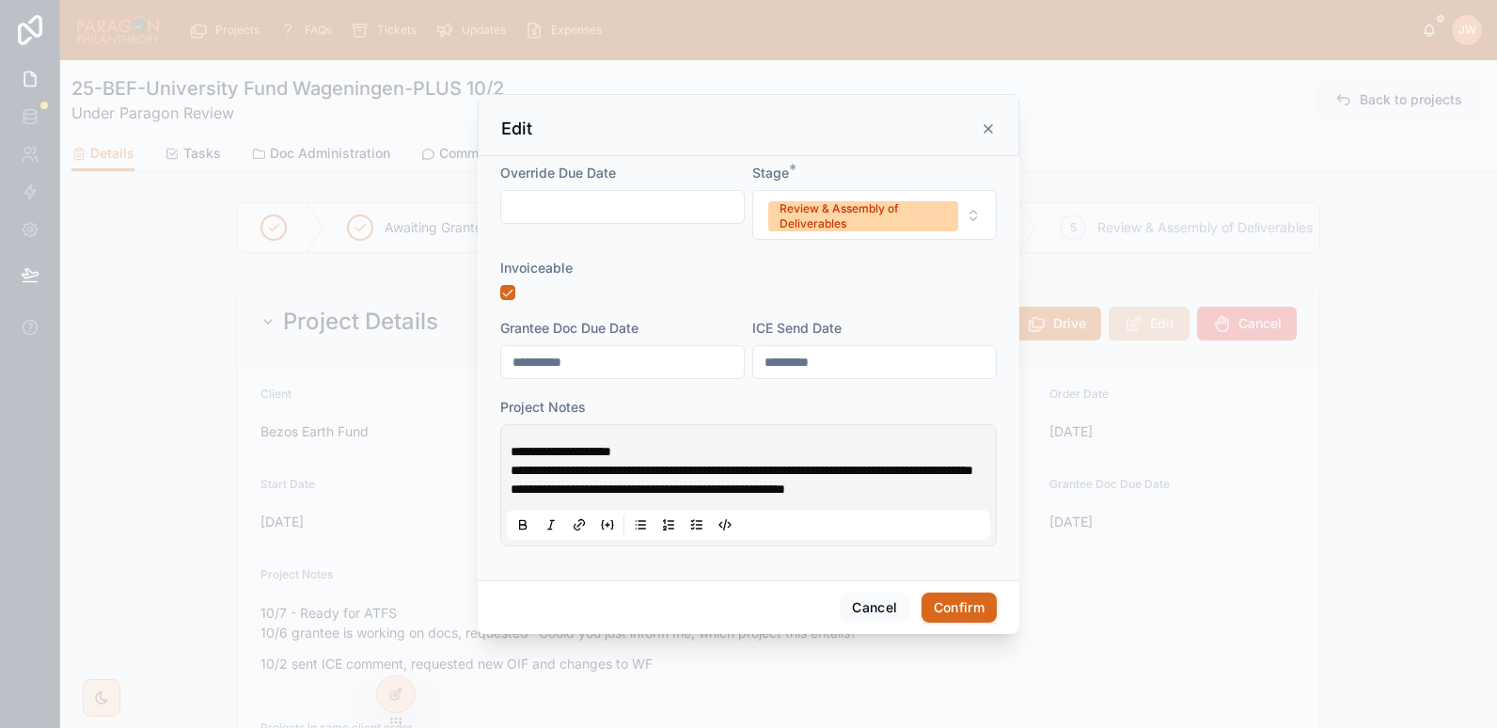
click at [959, 610] on button "Confirm" at bounding box center [959, 608] width 75 height 30
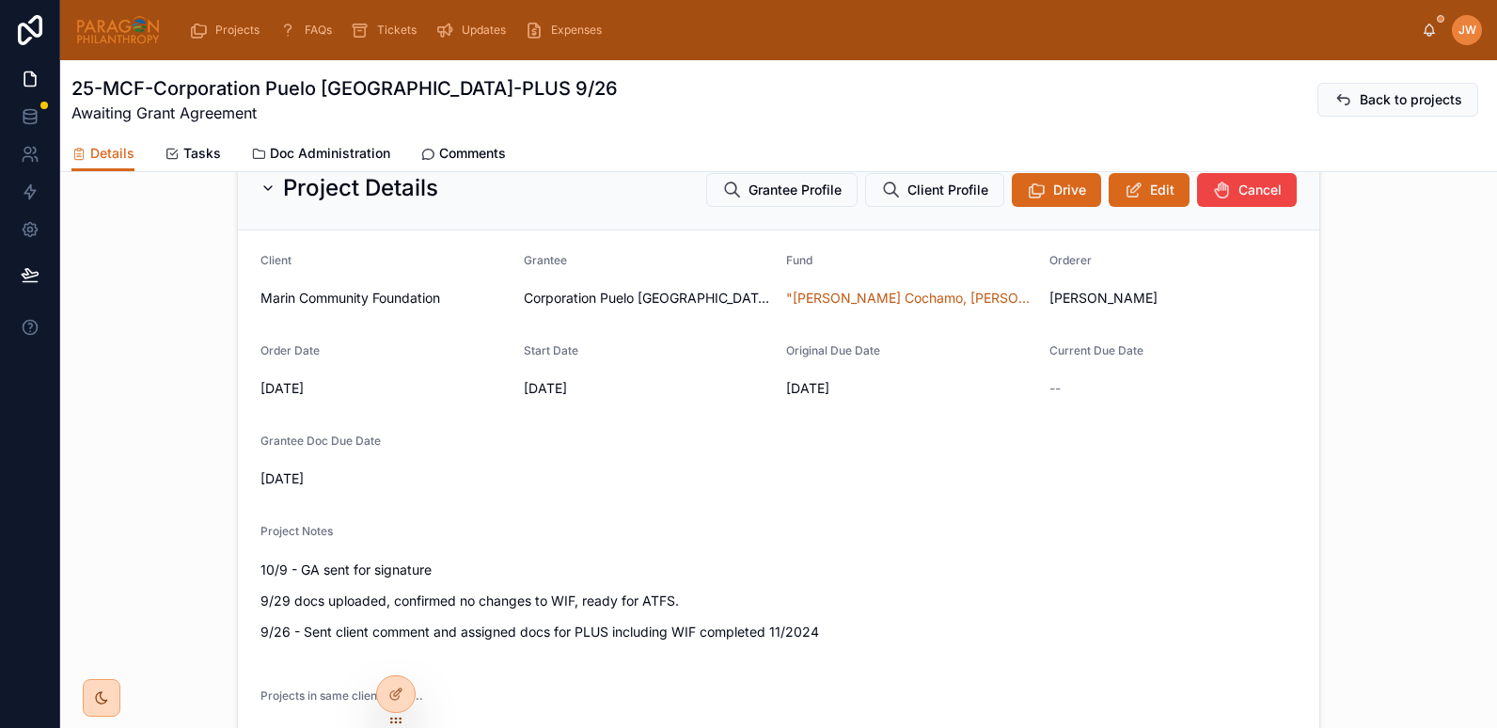
scroll to position [201, 0]
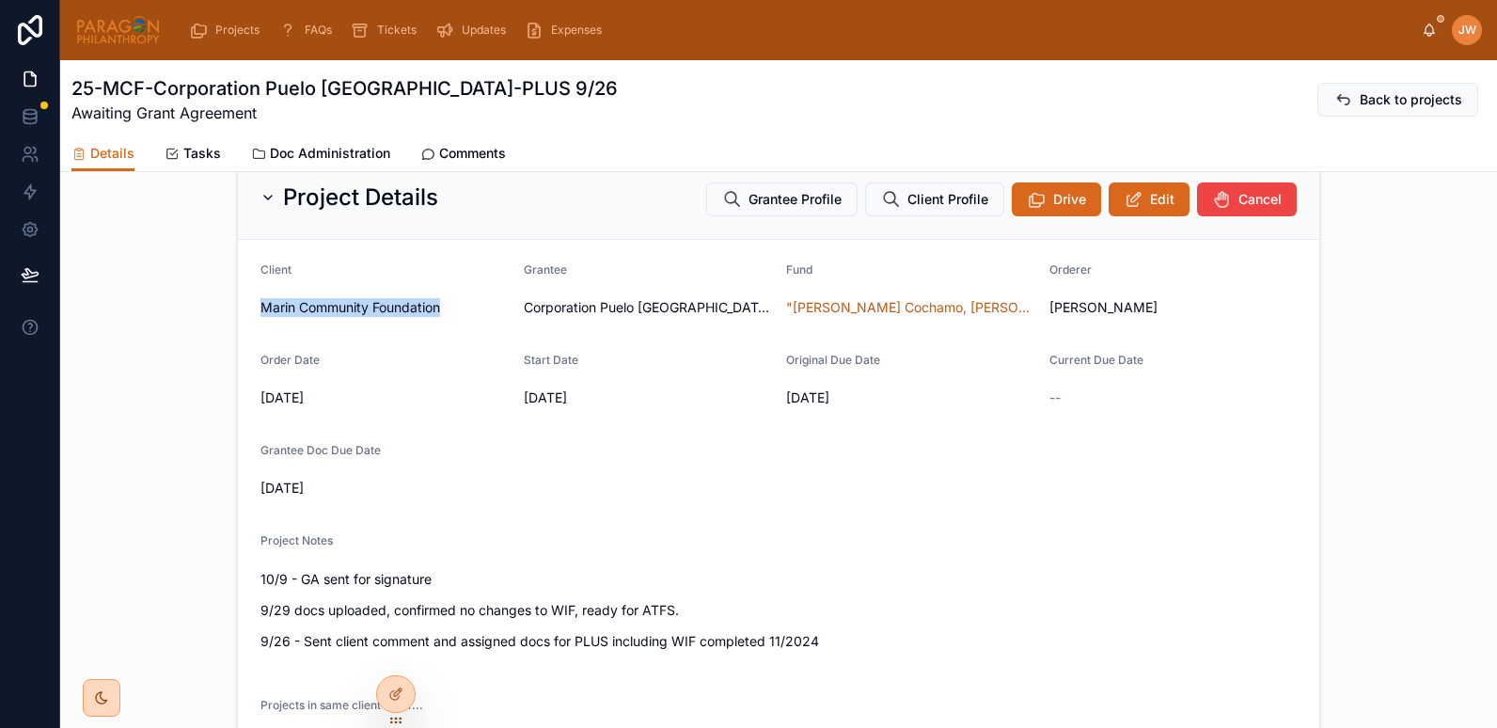
drag, startPoint x: 447, startPoint y: 319, endPoint x: 255, endPoint y: 324, distance: 191.9
click at [261, 317] on span "Marin Community Foundation" at bounding box center [385, 307] width 248 height 19
copy span "Marin Community Foundation"
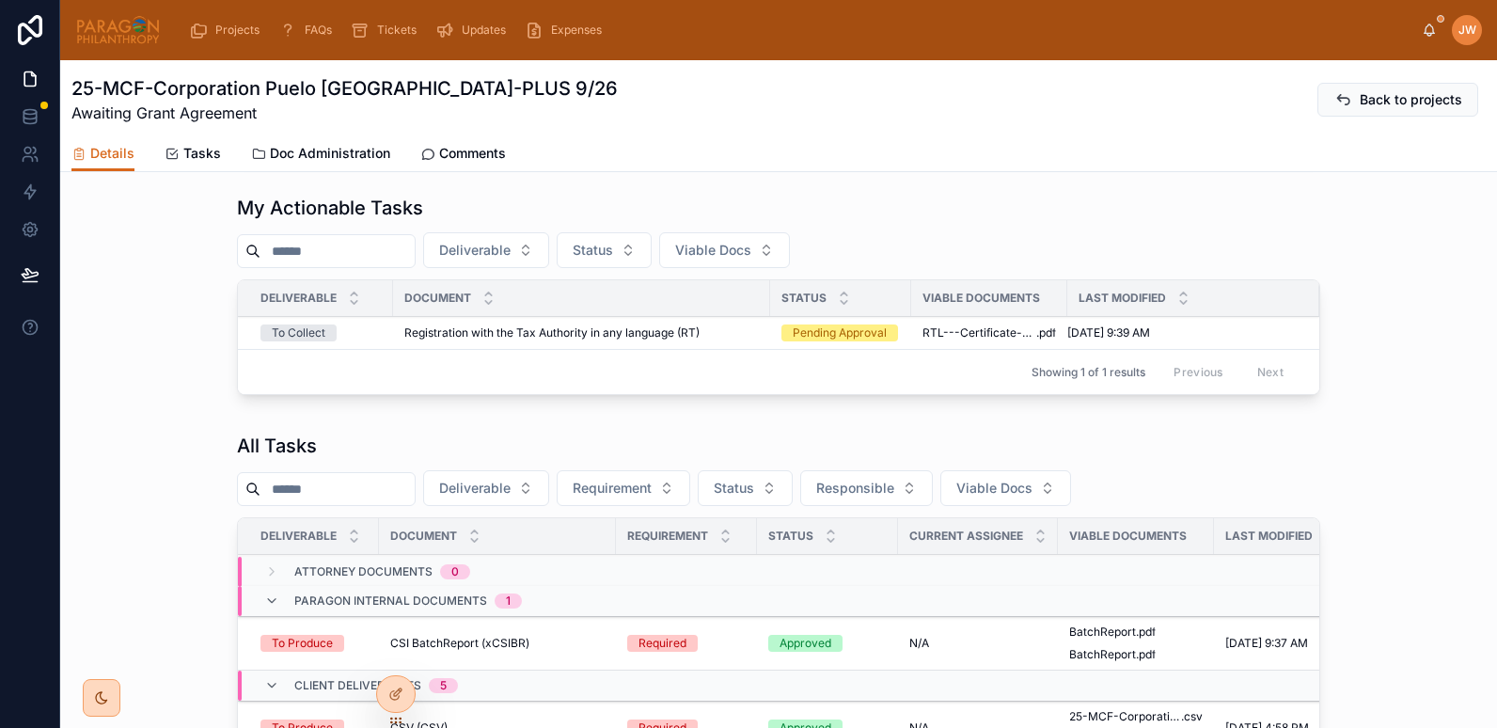
scroll to position [1234, 0]
click at [0, 0] on icon at bounding box center [0, 0] width 0 height 0
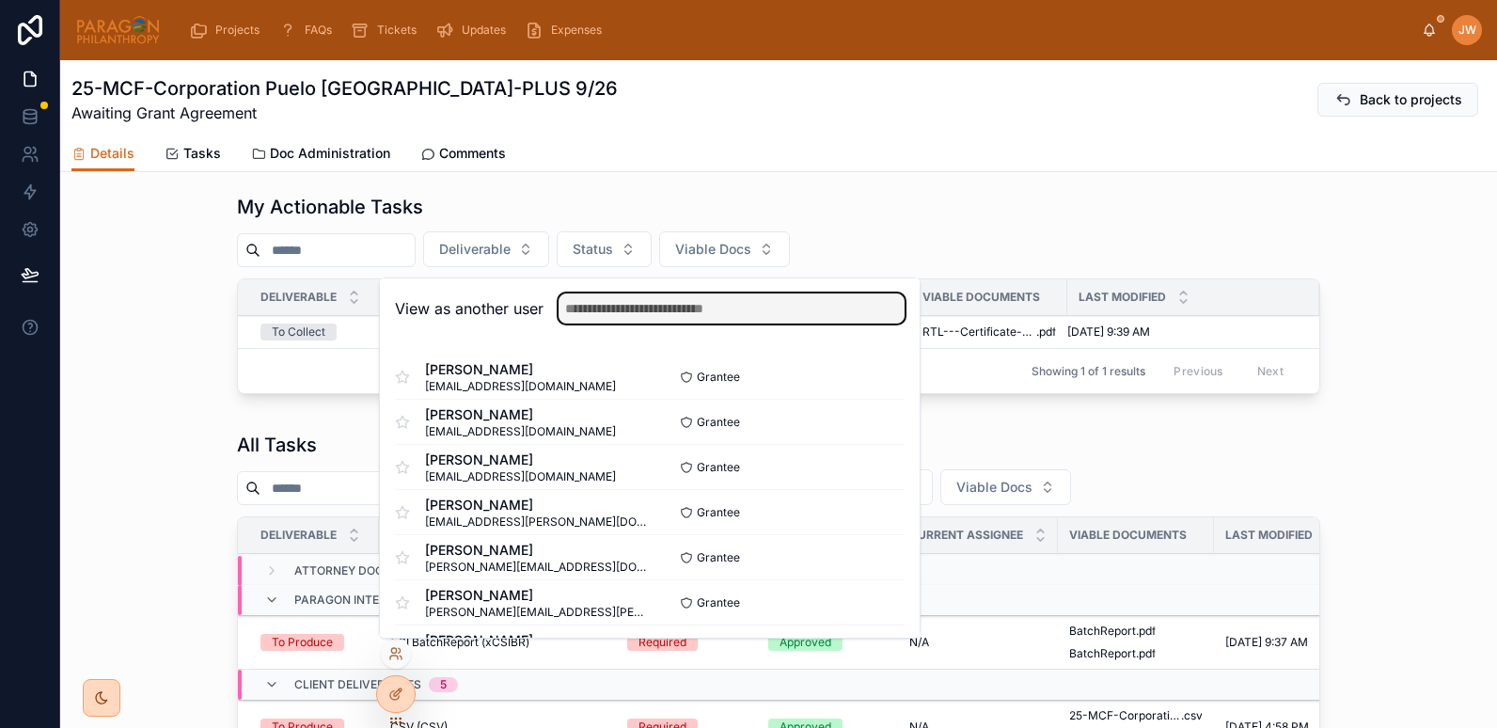
click at [635, 312] on input "text" at bounding box center [732, 308] width 346 height 30
paste input "**********"
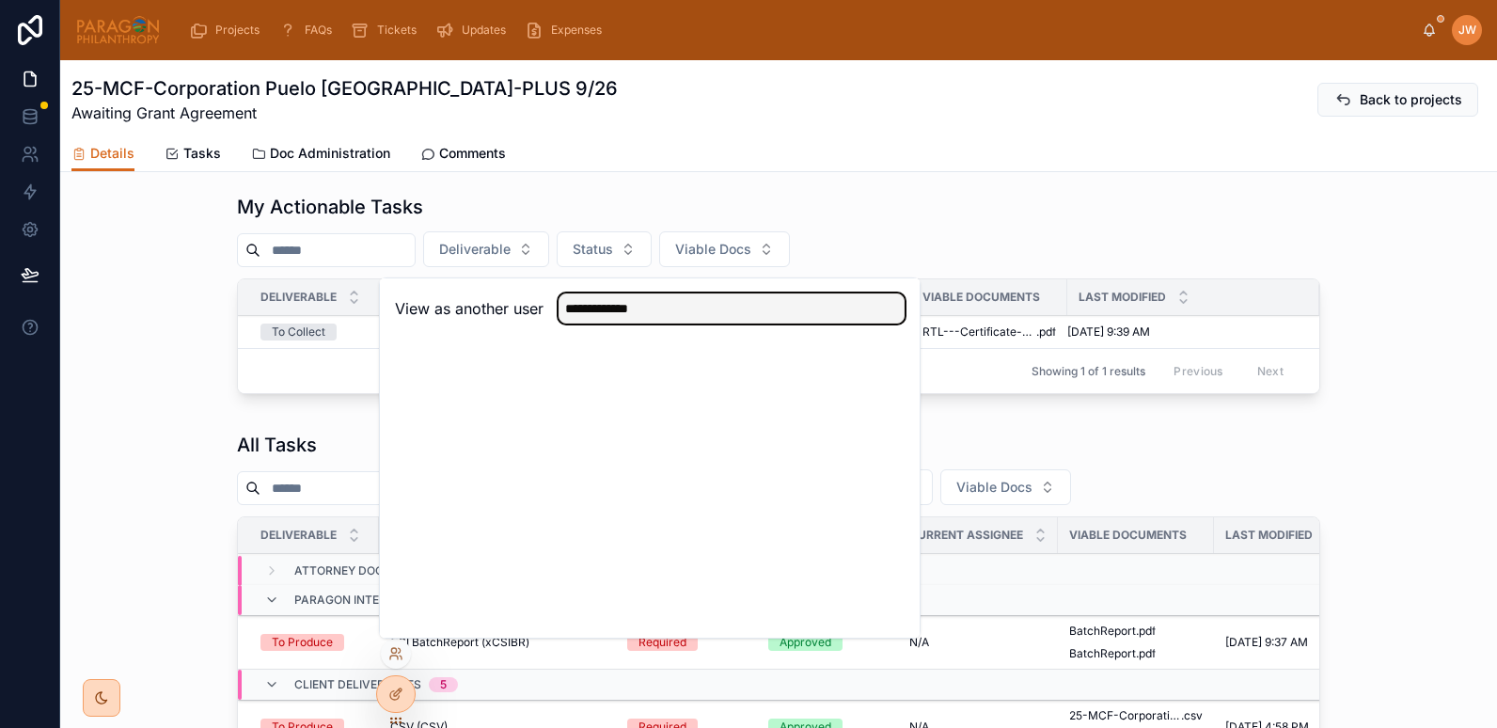
drag, startPoint x: 606, startPoint y: 309, endPoint x: 783, endPoint y: 311, distance: 176.8
click at [783, 311] on input "**********" at bounding box center [732, 308] width 346 height 30
type input "******"
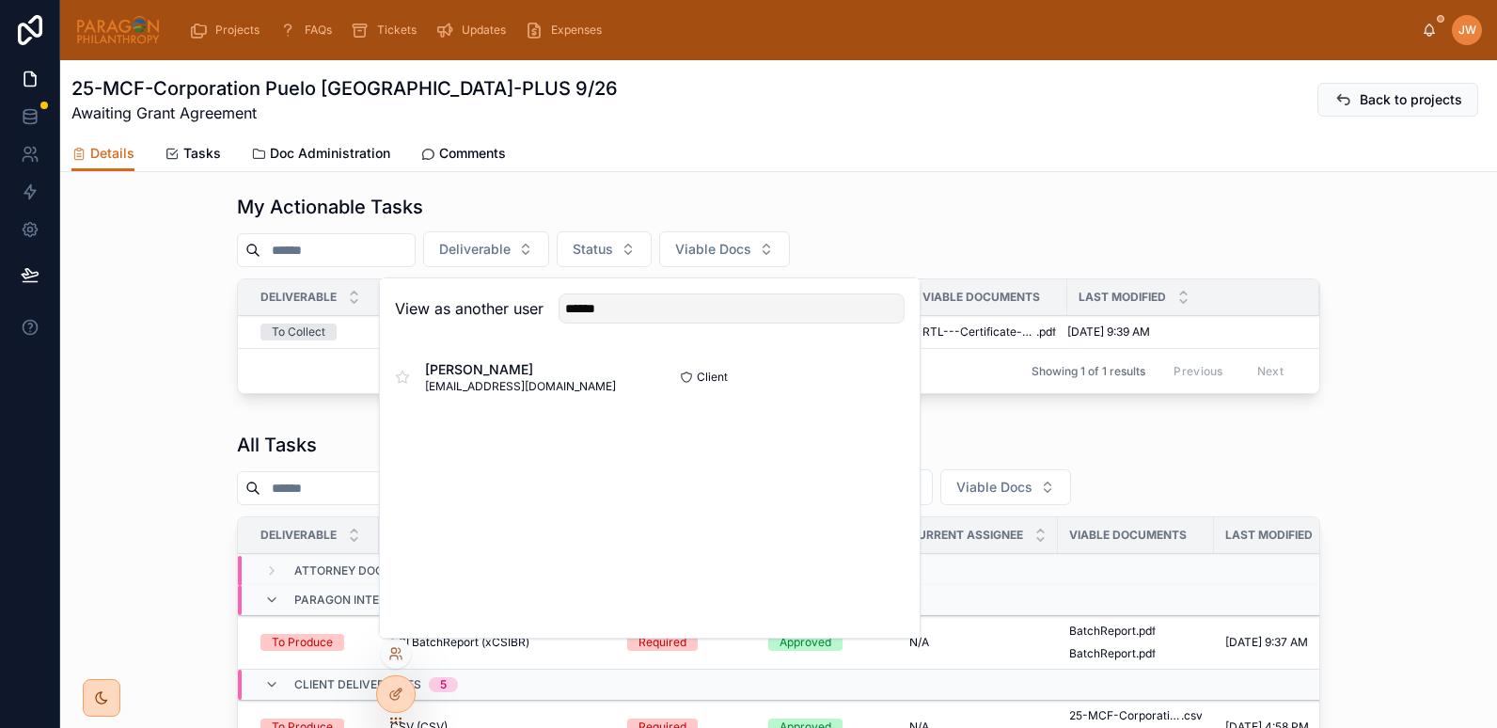
click at [0, 0] on button "Select" at bounding box center [0, 0] width 0 height 0
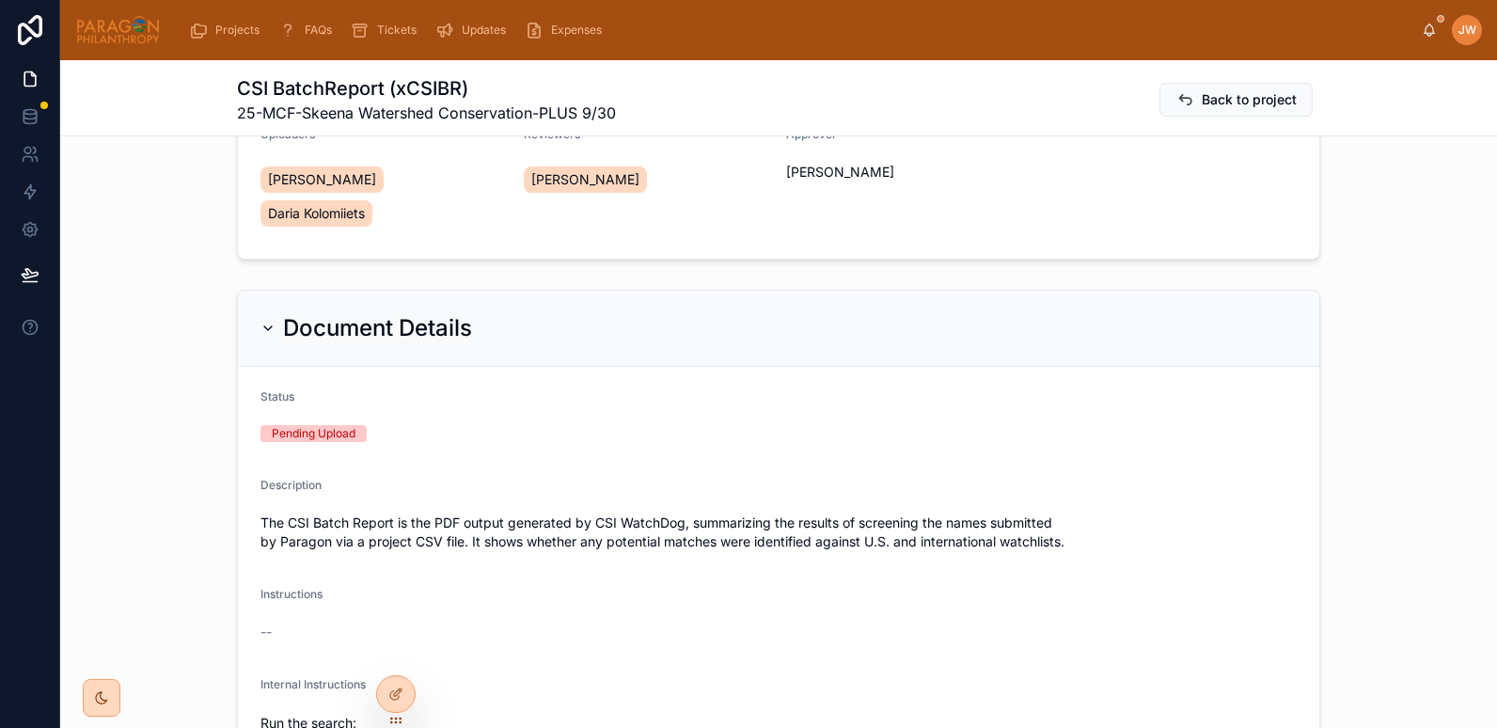
scroll to position [248, 0]
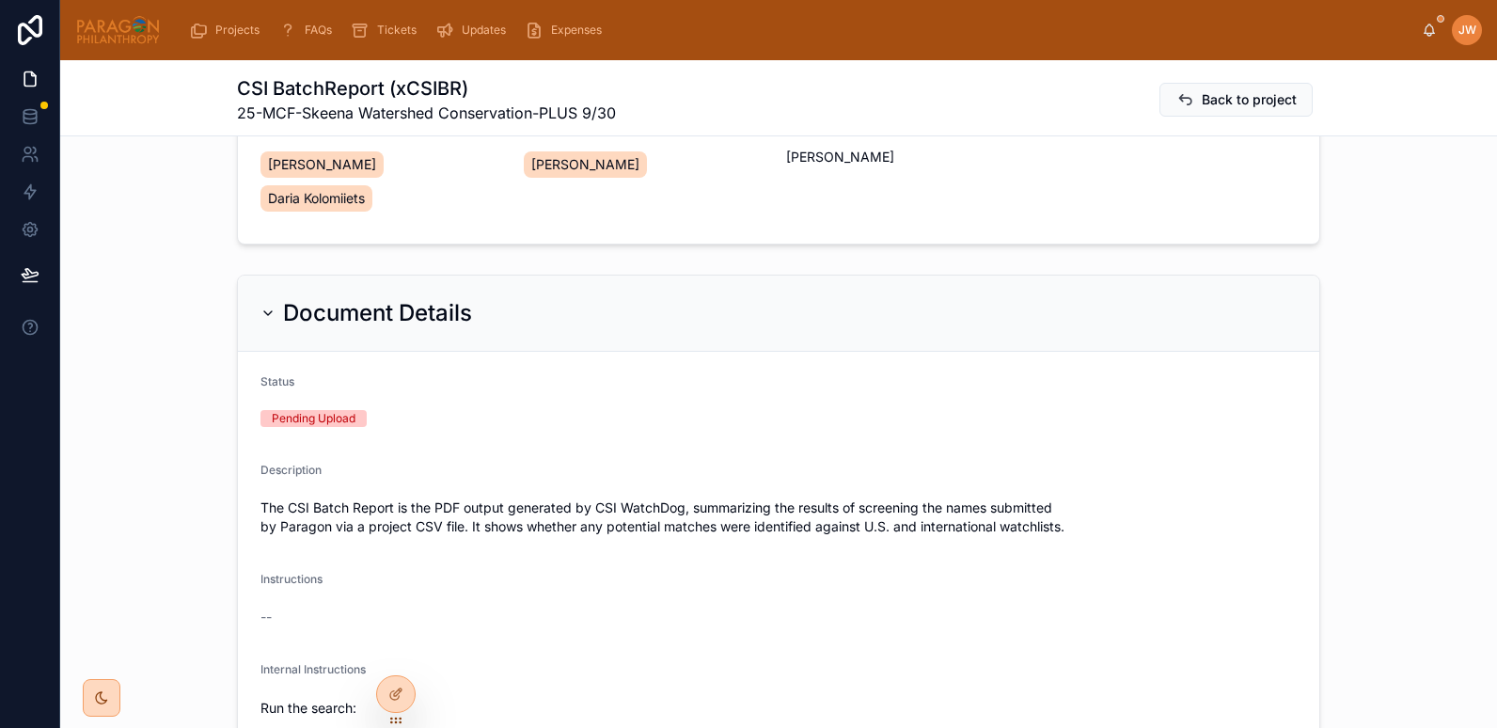
click at [261, 298] on div "Document Details" at bounding box center [367, 313] width 212 height 30
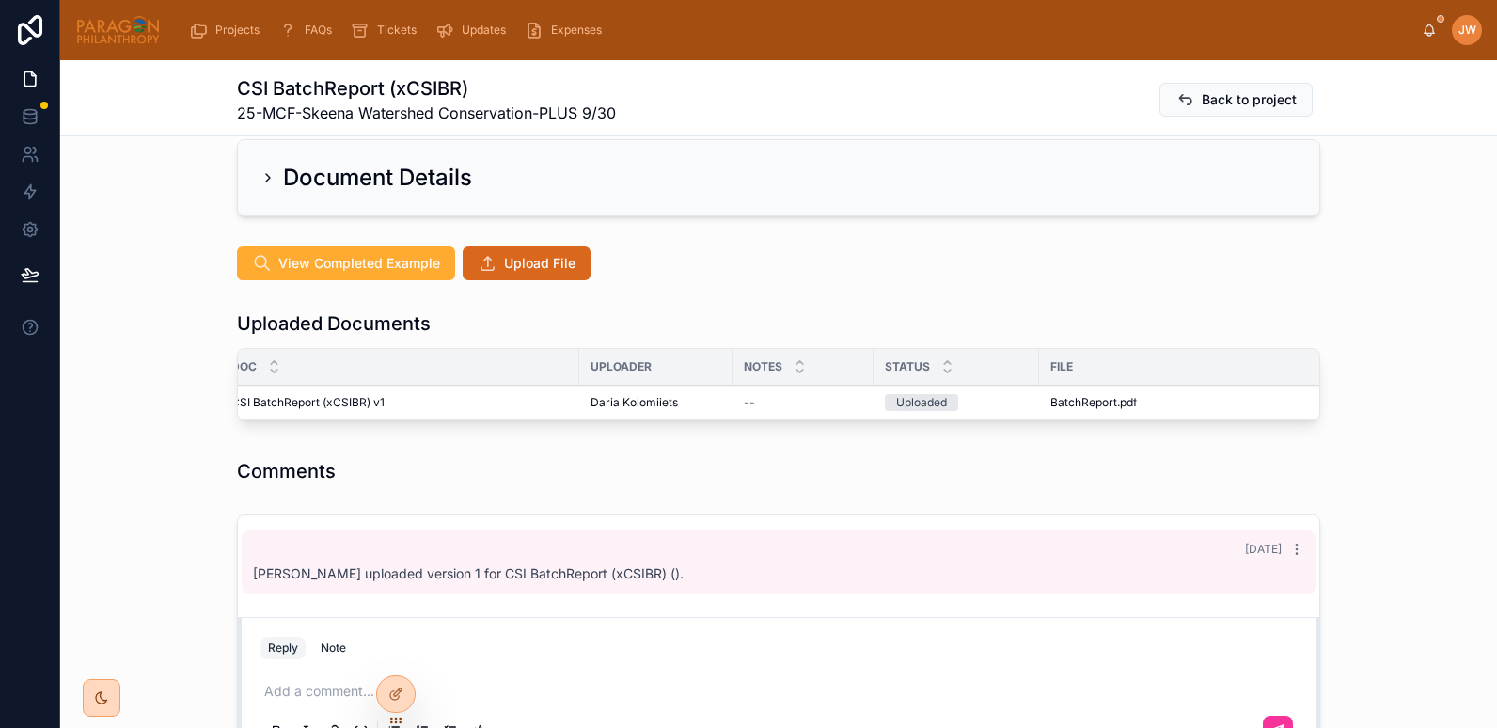
scroll to position [0, 0]
click at [0, 0] on span "Advance" at bounding box center [0, 0] width 0 height 0
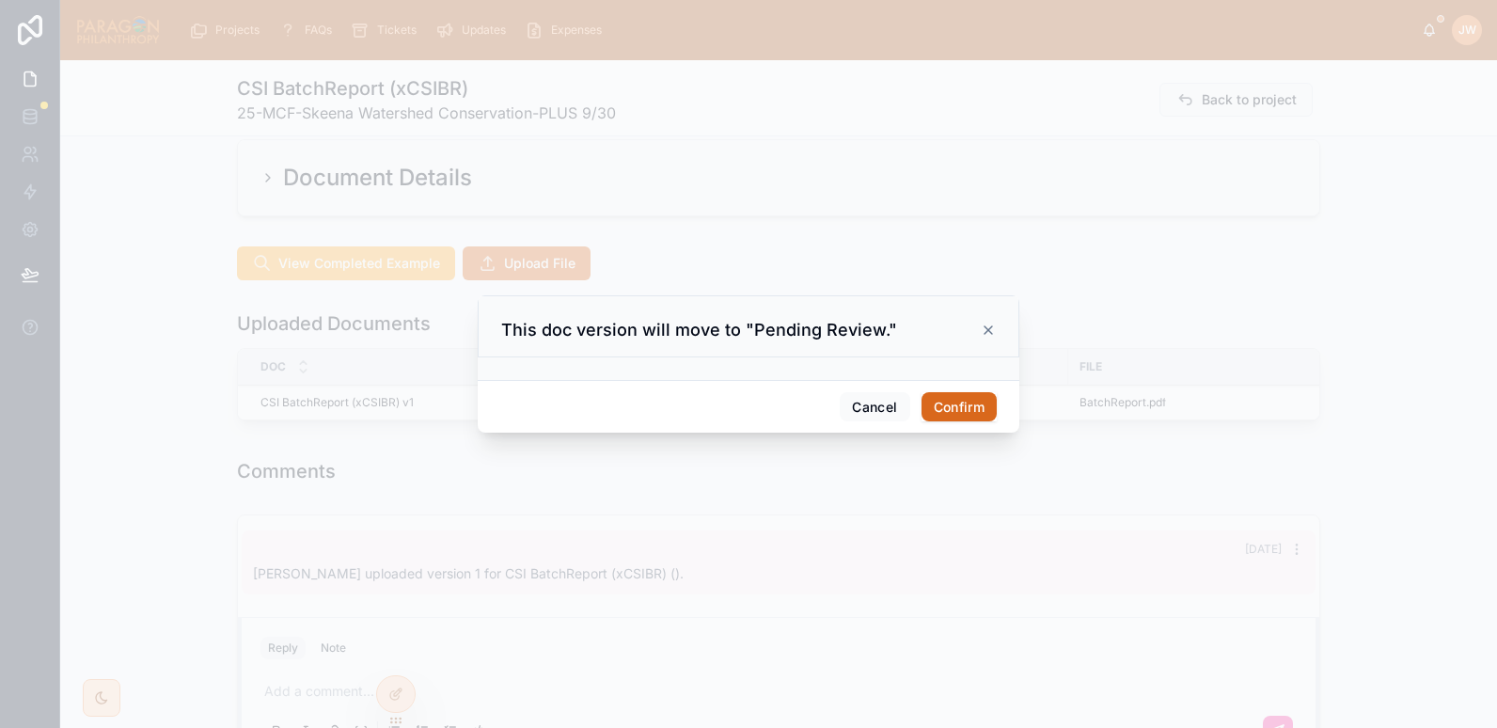
click at [973, 403] on button "Confirm" at bounding box center [959, 407] width 75 height 30
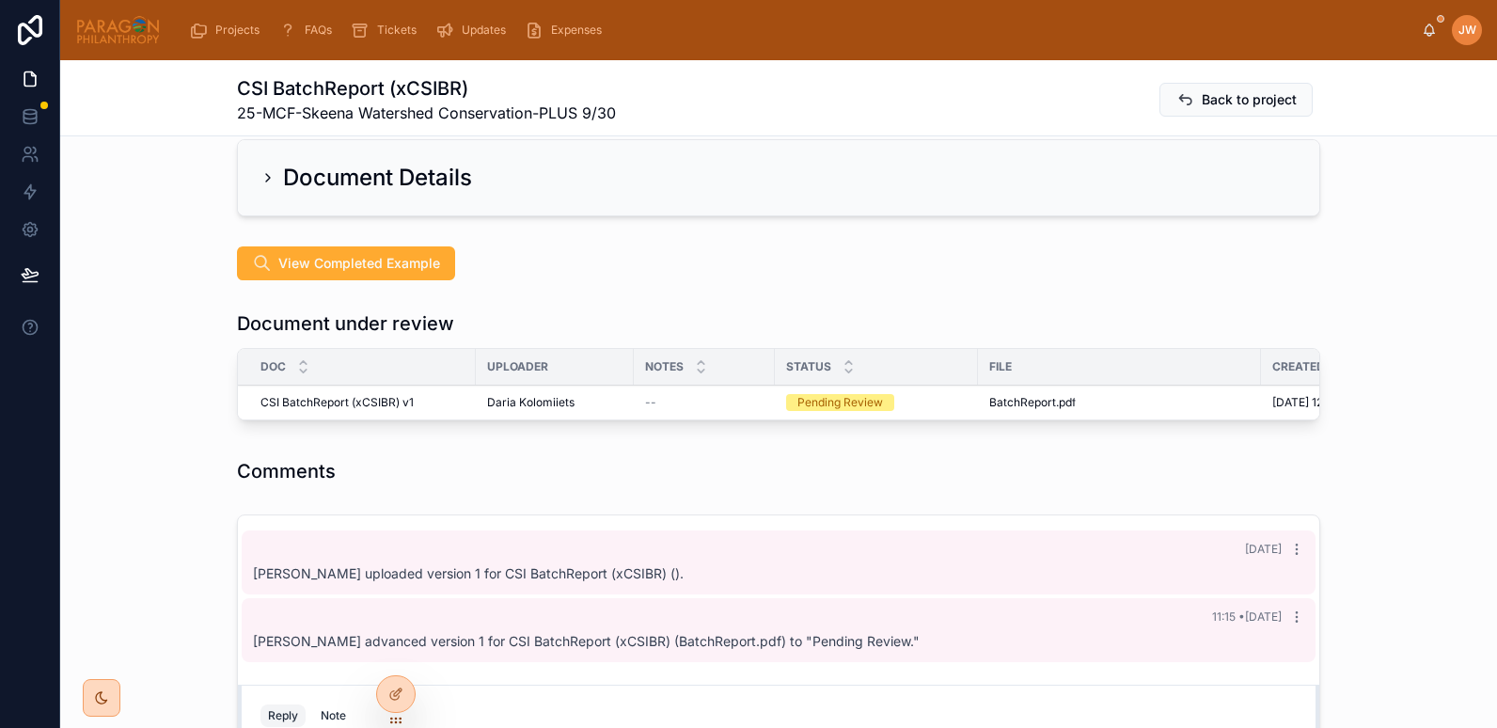
click at [0, 0] on button "Reviewed" at bounding box center [0, 0] width 0 height 0
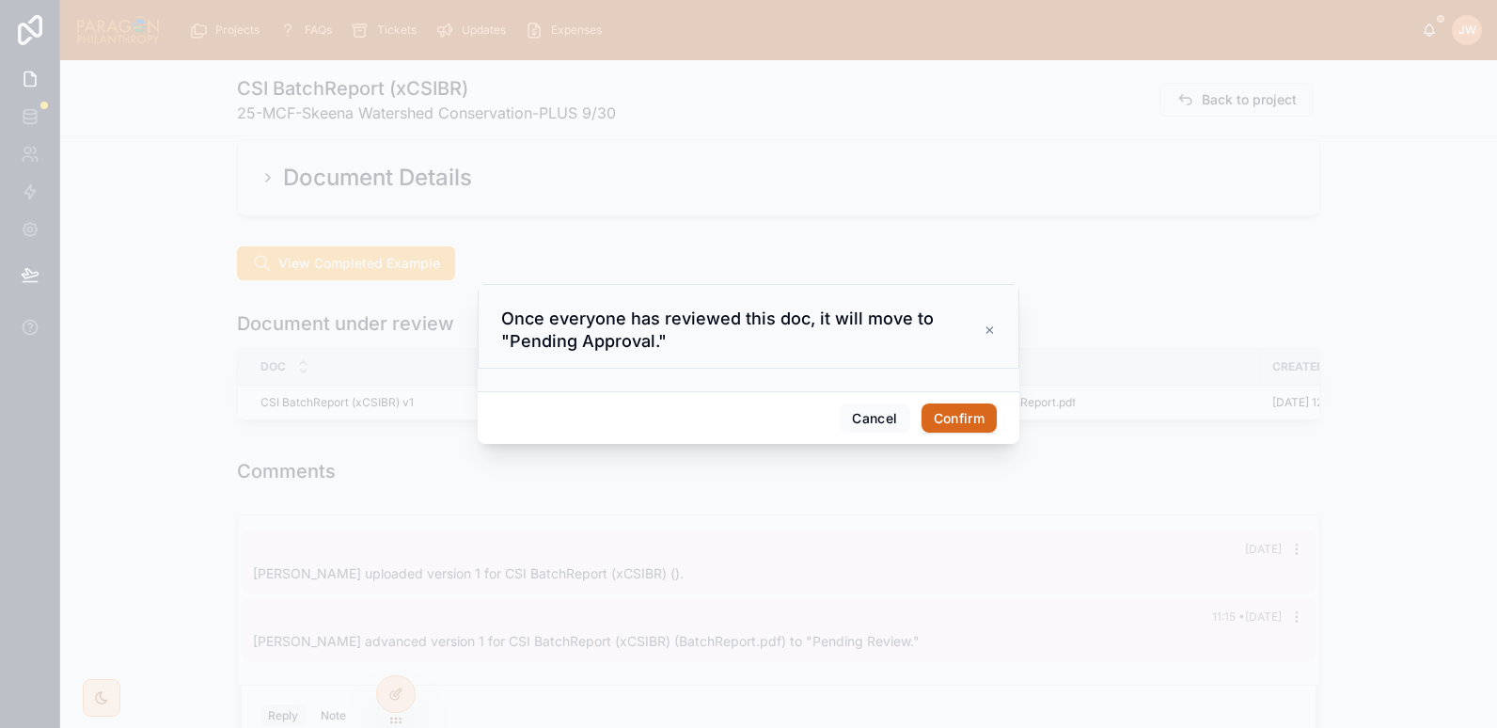
click at [944, 413] on button "Confirm" at bounding box center [959, 419] width 75 height 30
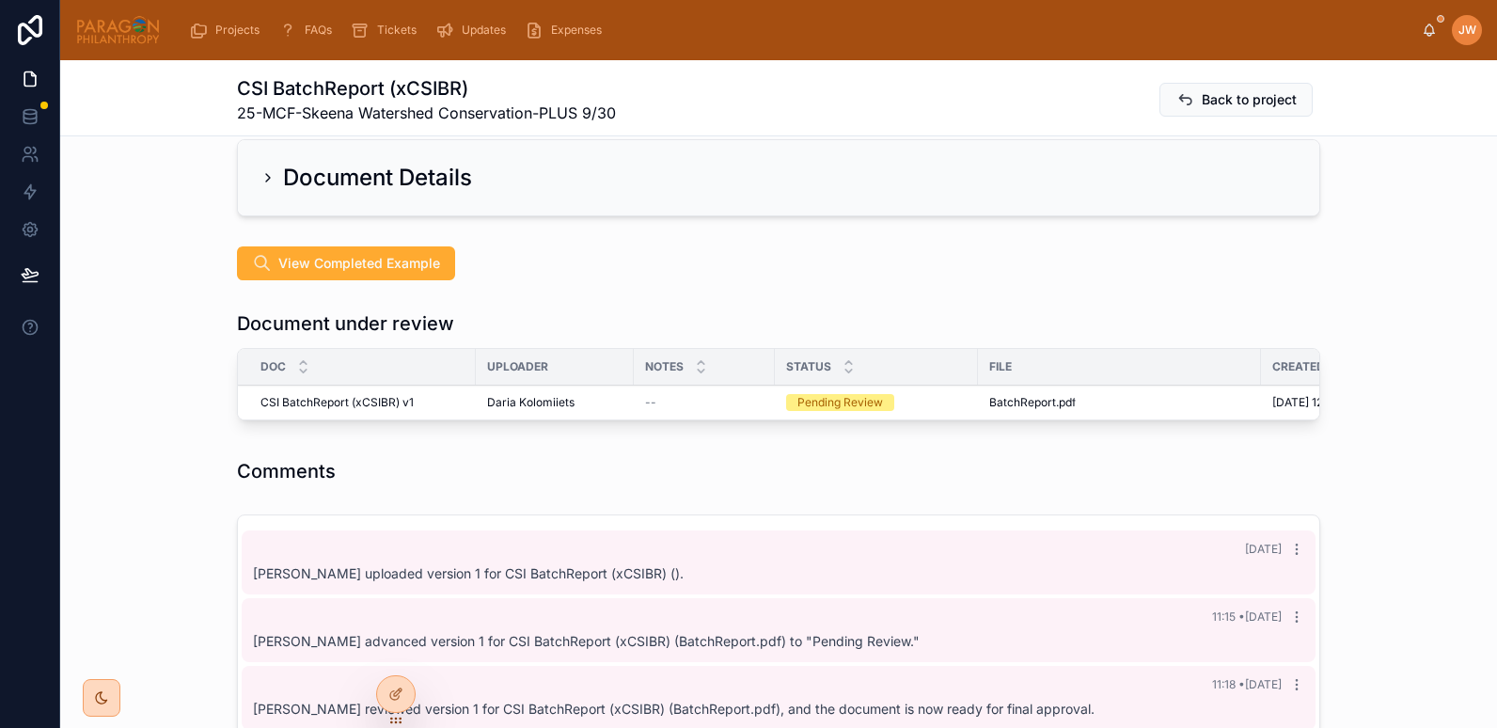
click at [0, 0] on icon at bounding box center [0, 0] width 0 height 0
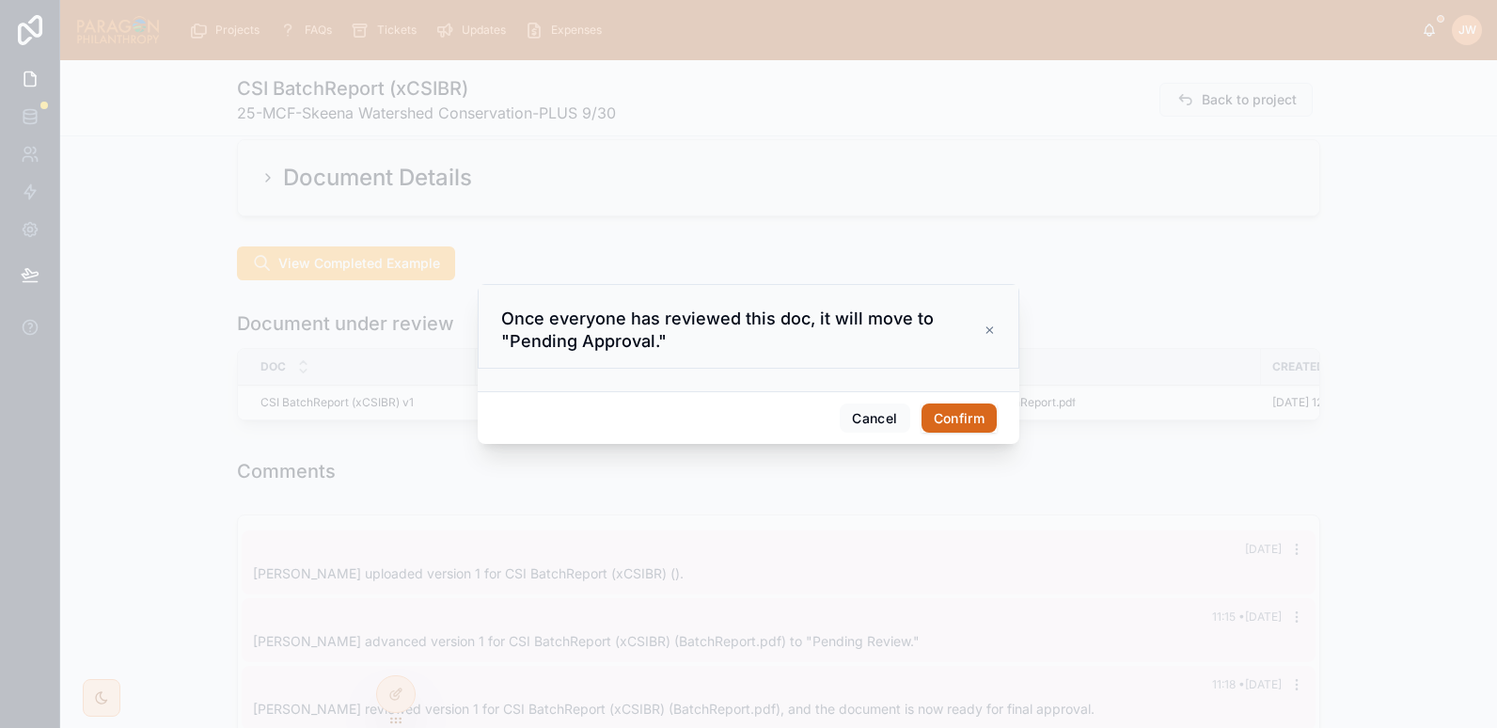
click at [955, 419] on button "Confirm" at bounding box center [959, 419] width 75 height 30
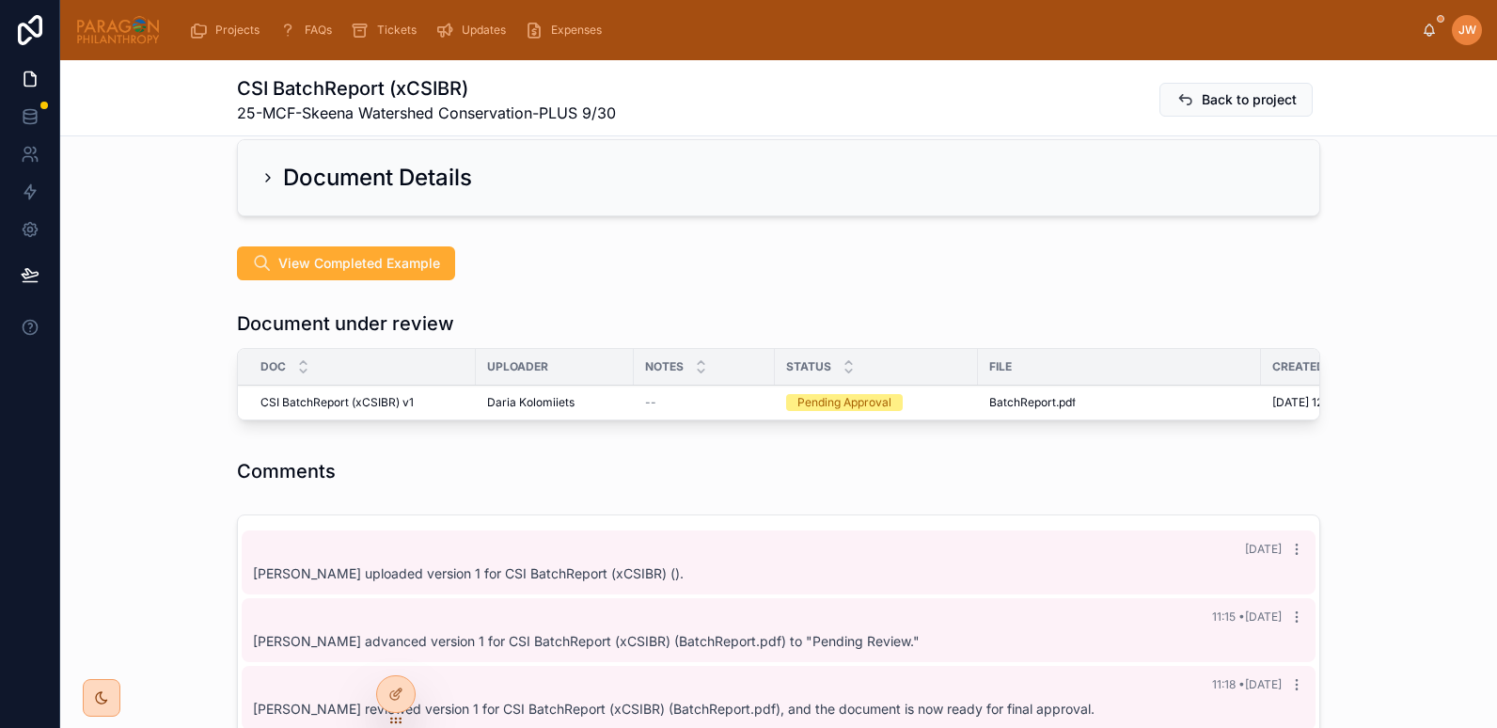
click at [0, 0] on span "Approve" at bounding box center [0, 0] width 0 height 0
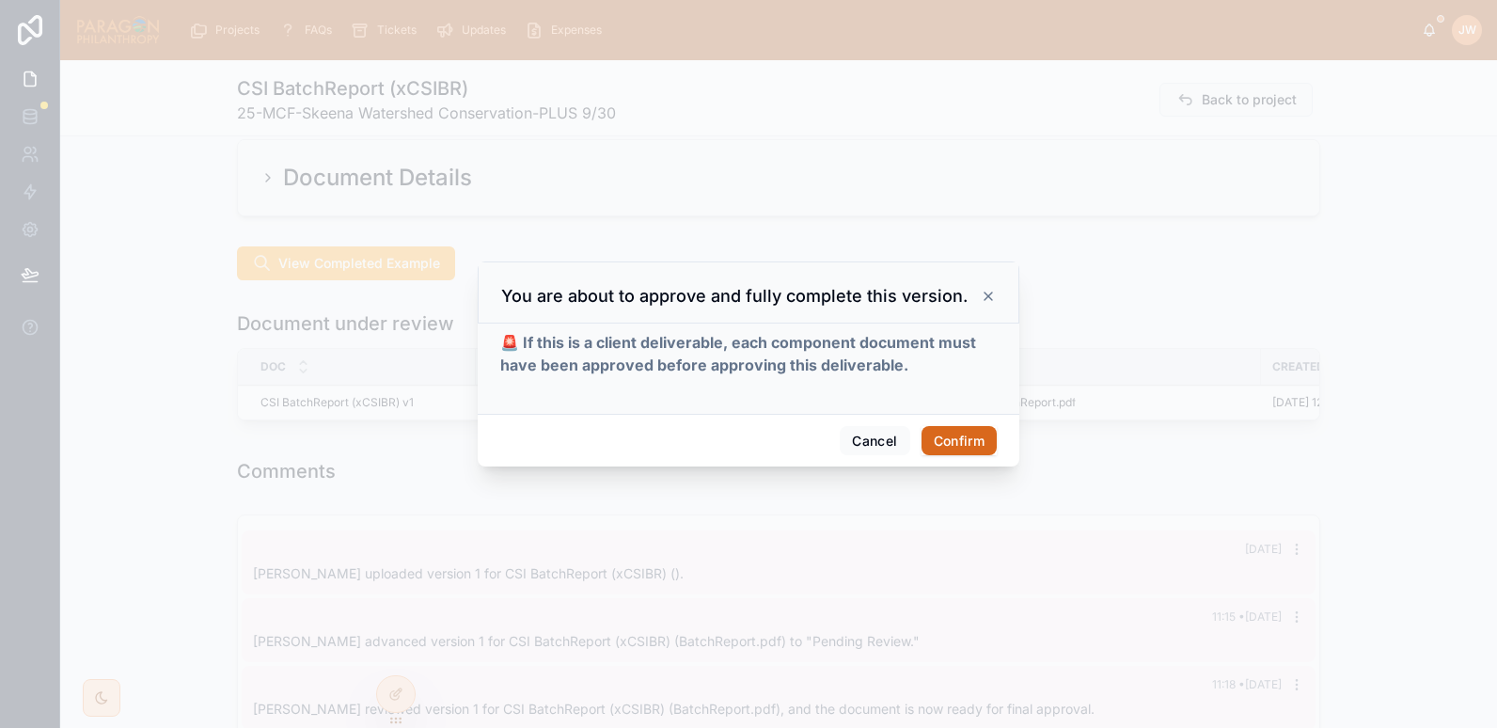
click at [949, 438] on button "Confirm" at bounding box center [959, 441] width 75 height 30
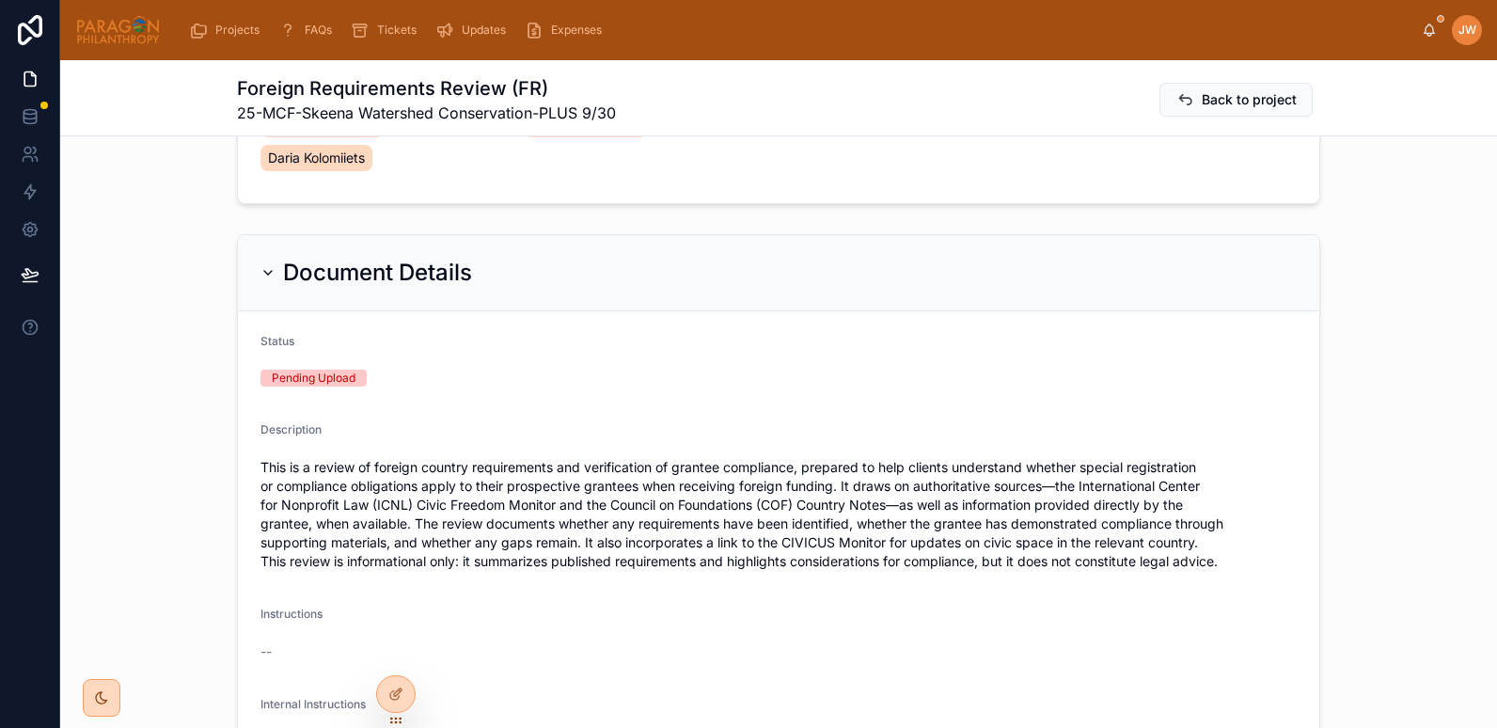
scroll to position [290, 0]
click at [267, 257] on div "Document Details" at bounding box center [367, 272] width 212 height 30
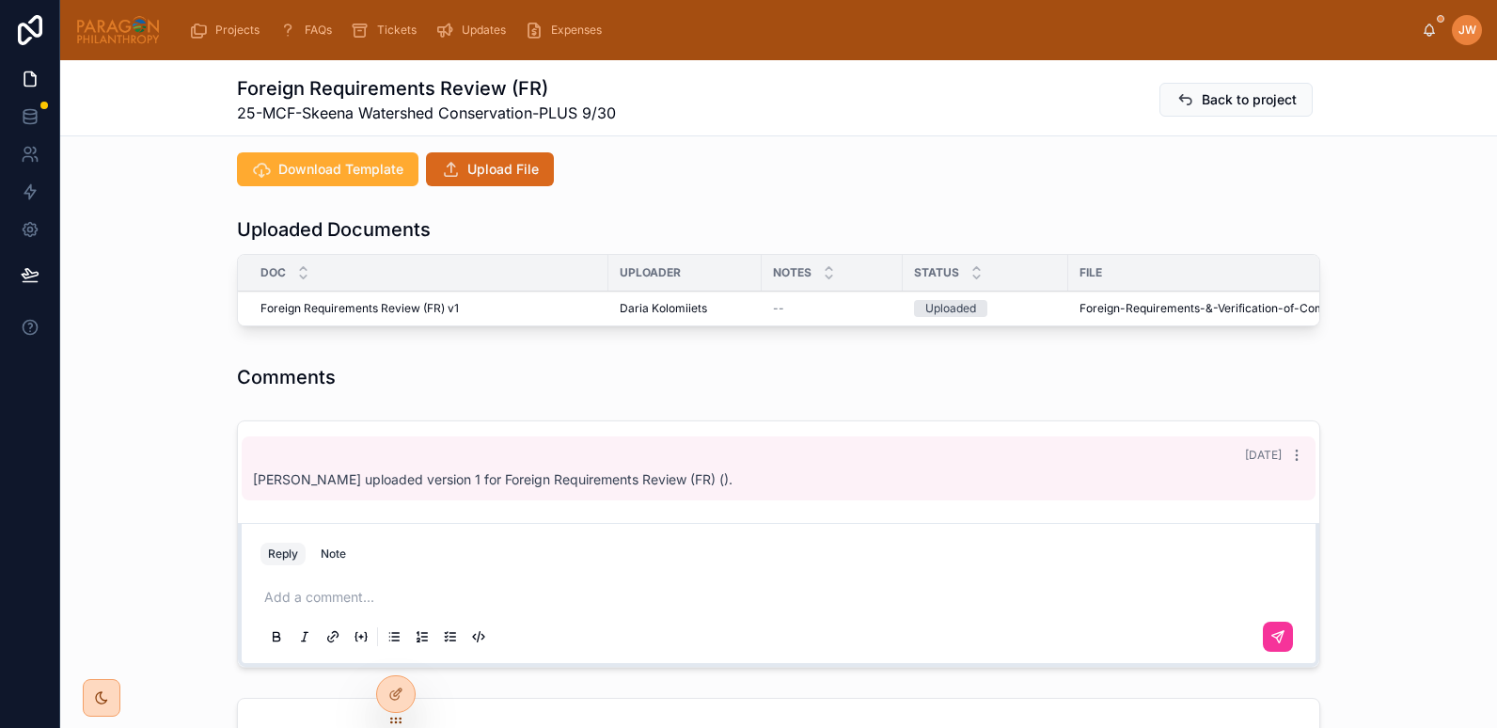
scroll to position [521, 0]
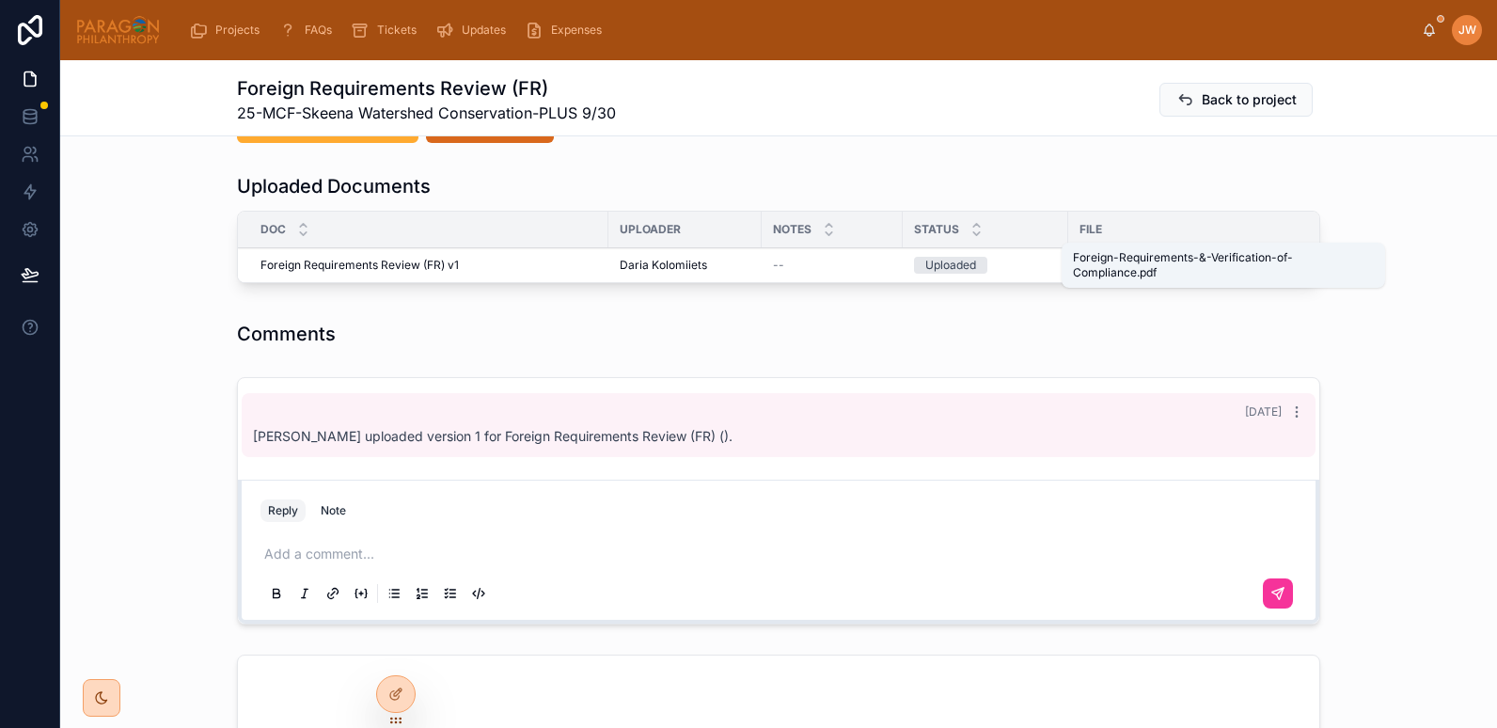
click at [1097, 258] on span "Foreign-Requirements-&-Verification-of-Compliance" at bounding box center [1222, 265] width 284 height 15
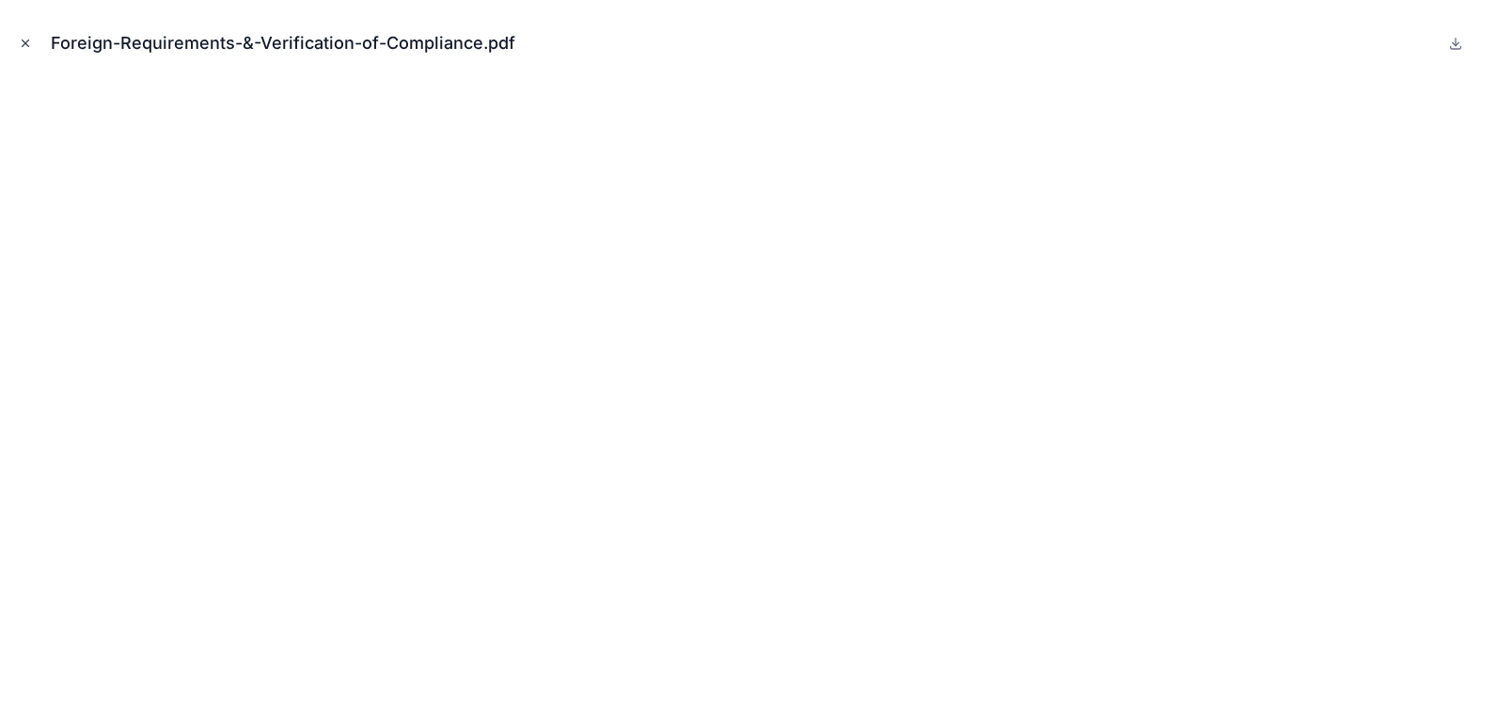
click at [32, 46] on button "Close modal" at bounding box center [25, 43] width 21 height 21
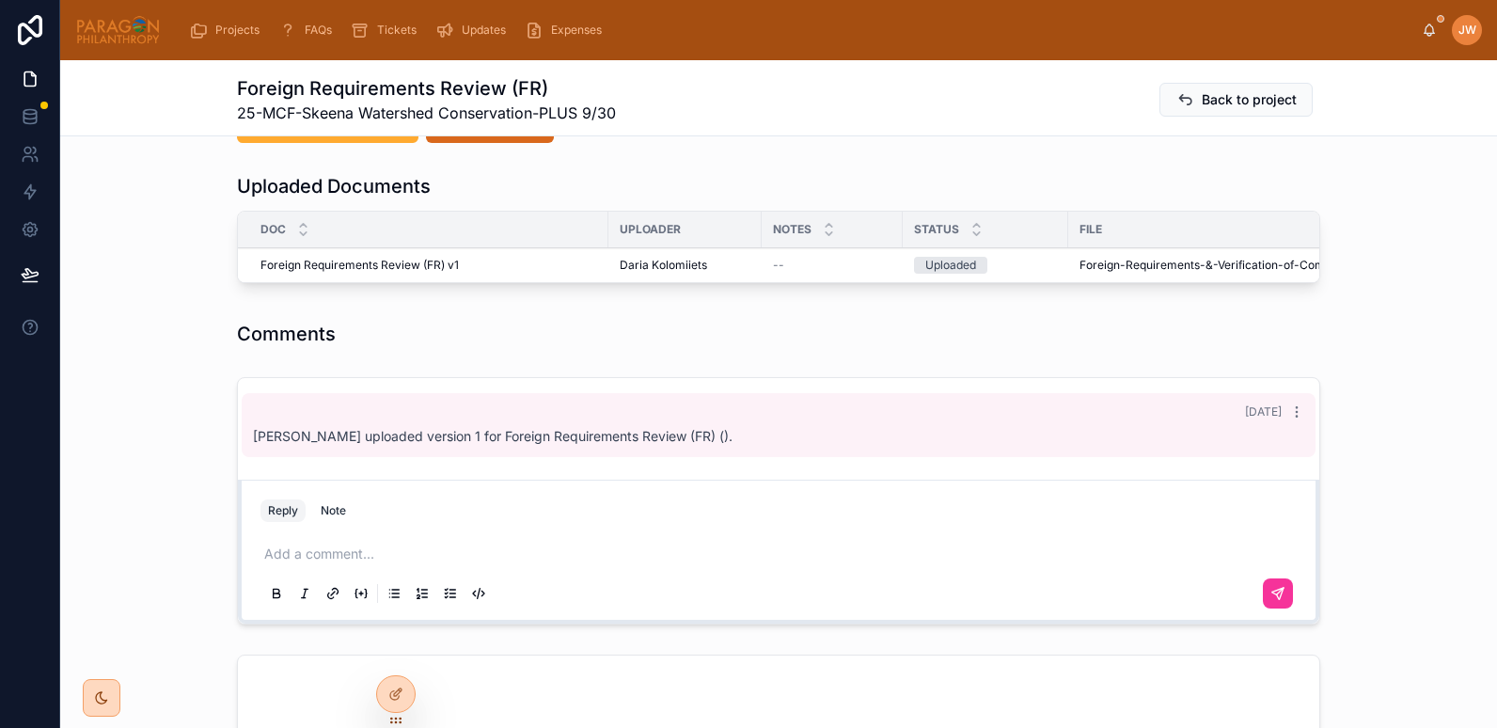
click at [0, 0] on icon at bounding box center [0, 0] width 0 height 0
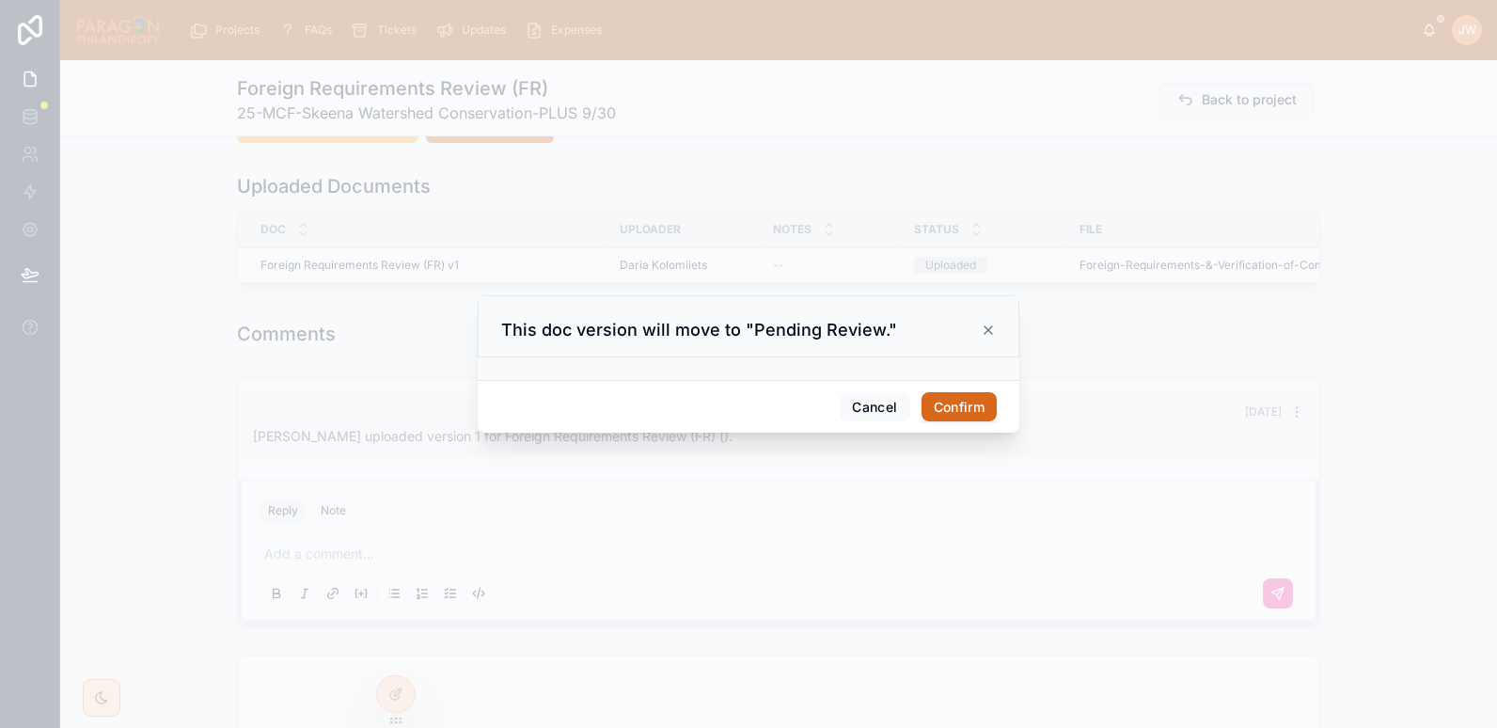
click at [950, 399] on button "Confirm" at bounding box center [959, 407] width 75 height 30
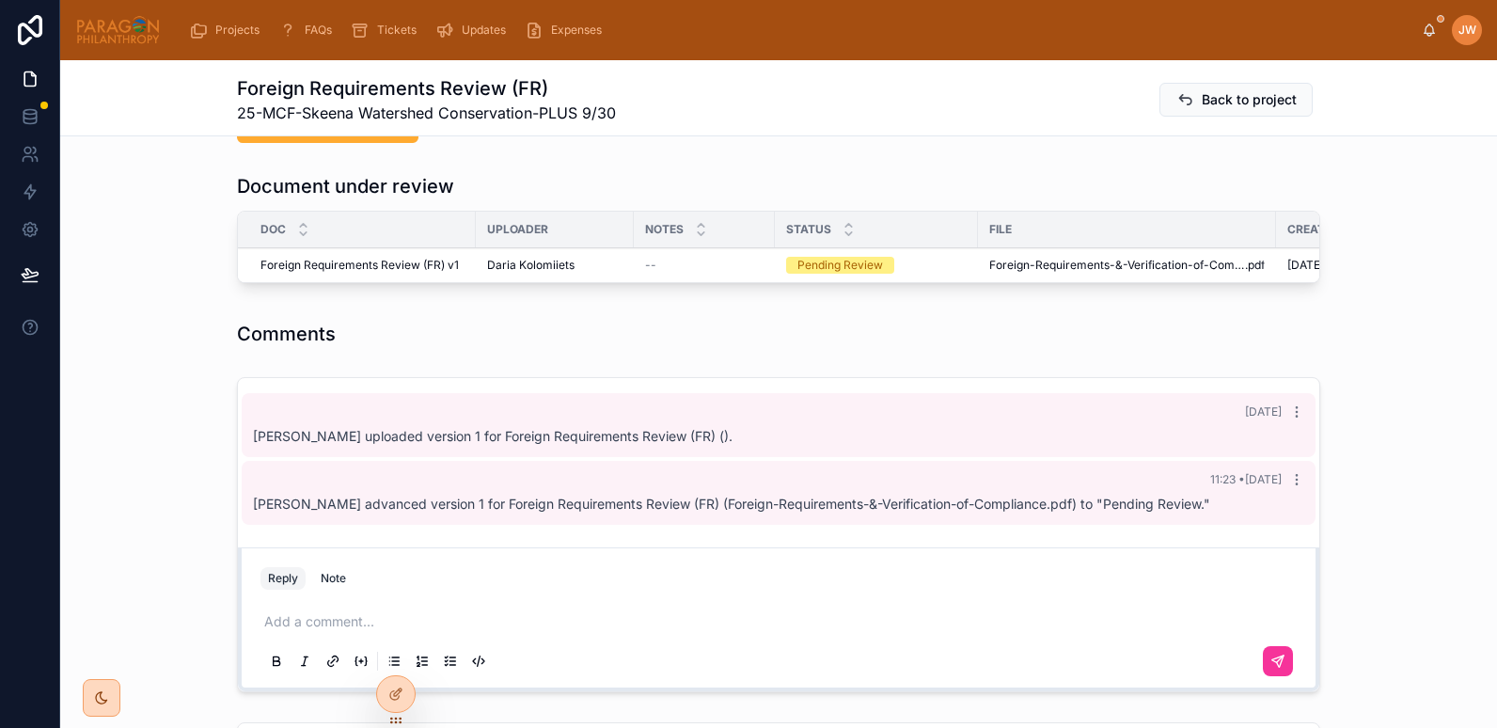
click at [0, 0] on span "Reviewed" at bounding box center [0, 0] width 0 height 0
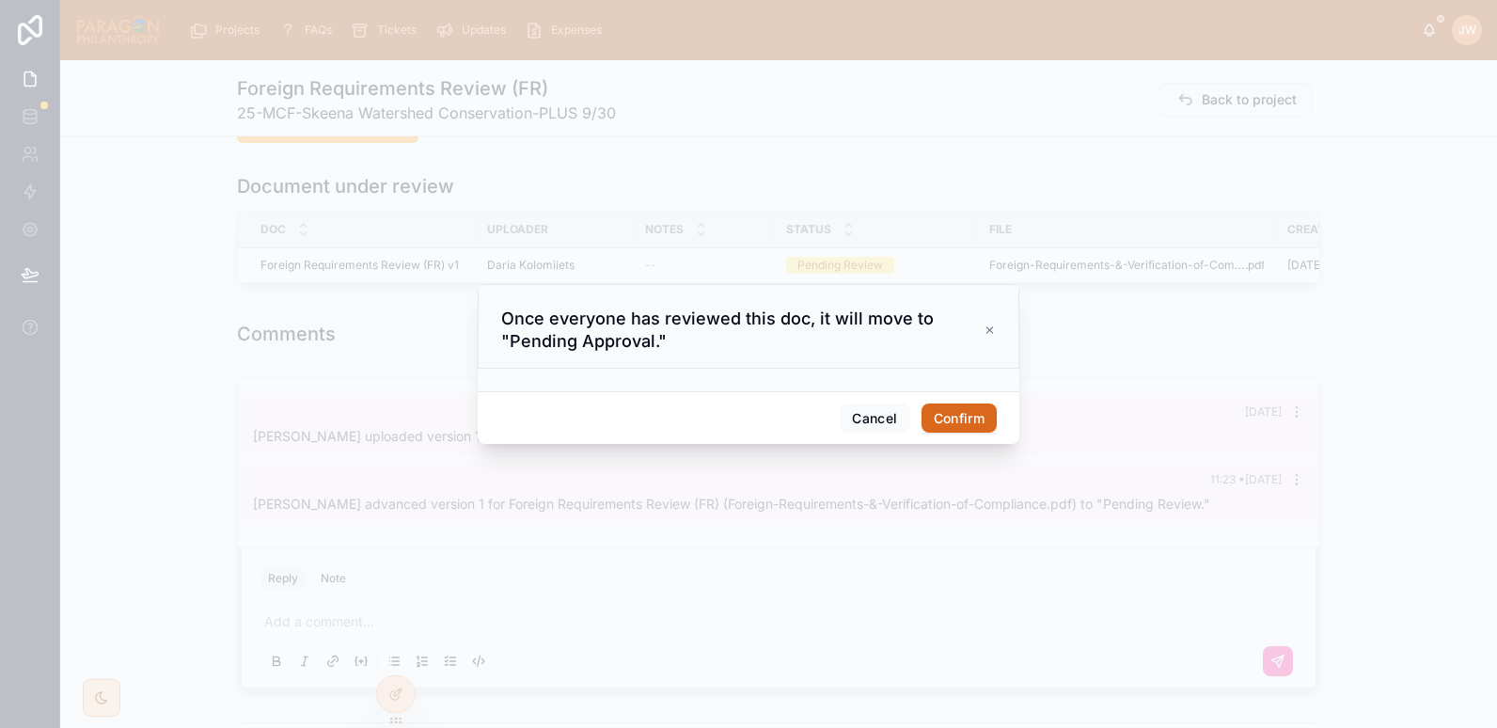
click at [959, 408] on button "Confirm" at bounding box center [959, 419] width 75 height 30
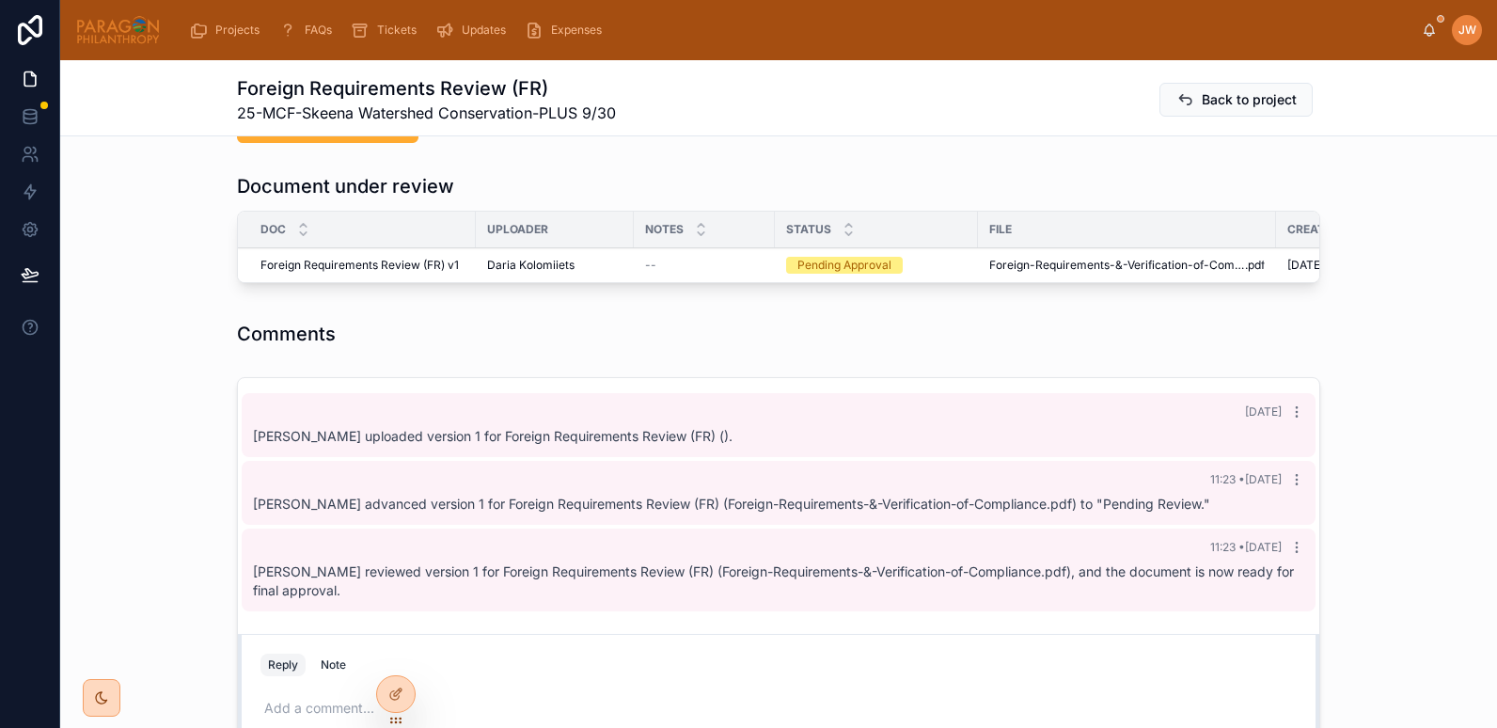
click at [1039, 248] on tr "Foreign Requirements Review (FR) v1 Foreign Requirements Review (FR) v1 Daria K…" at bounding box center [978, 265] width 1481 height 35
click at [0, 0] on button "Approve" at bounding box center [0, 0] width 0 height 0
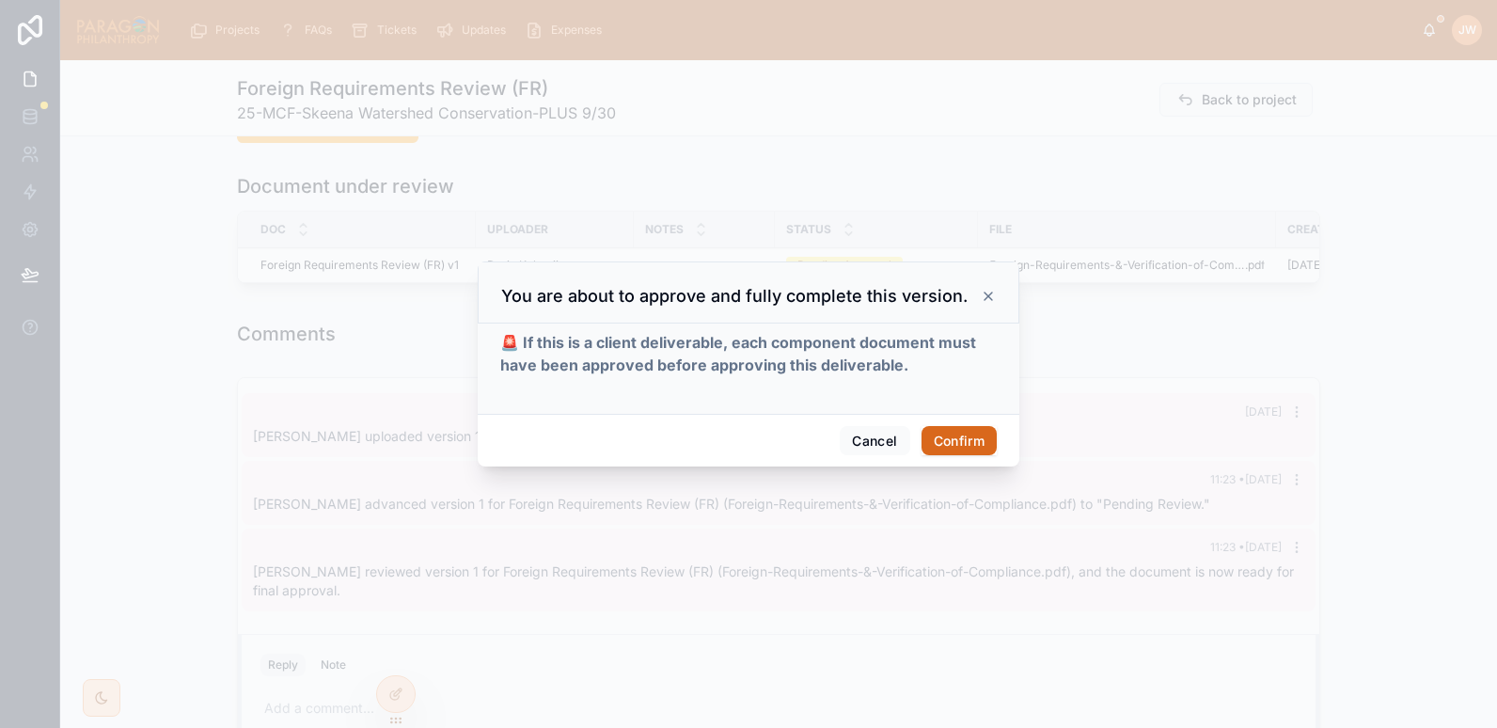
click at [958, 442] on button "Confirm" at bounding box center [959, 441] width 75 height 30
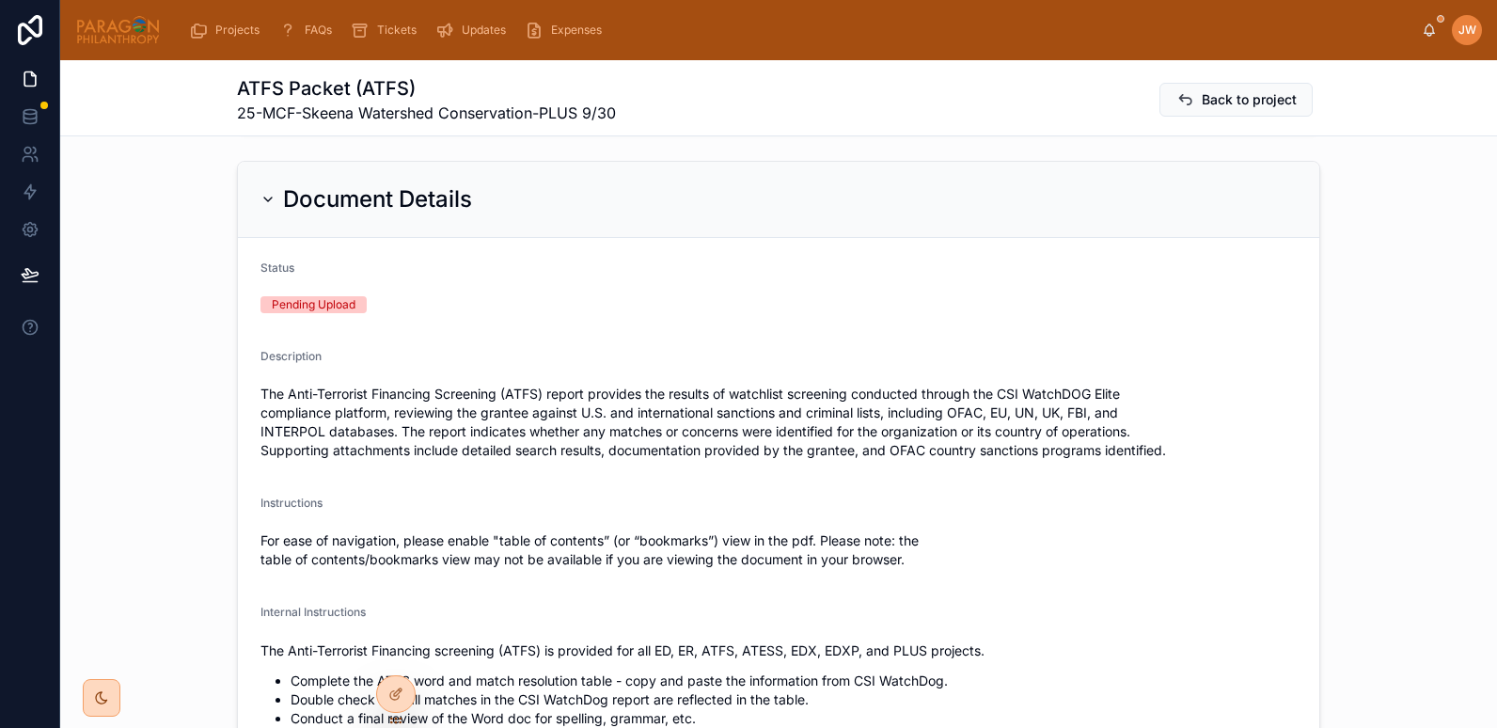
scroll to position [364, 0]
click at [264, 182] on div "Document Details" at bounding box center [367, 197] width 212 height 30
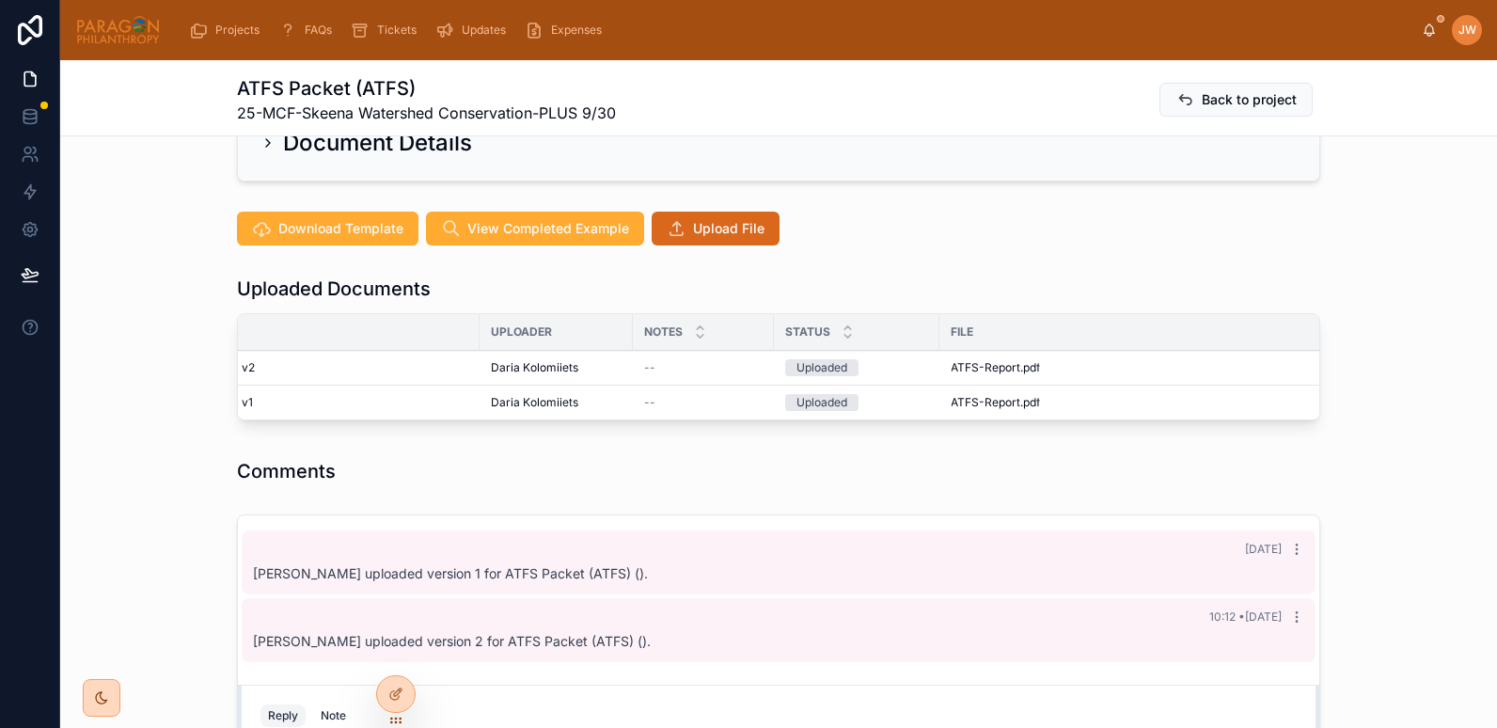
scroll to position [0, 0]
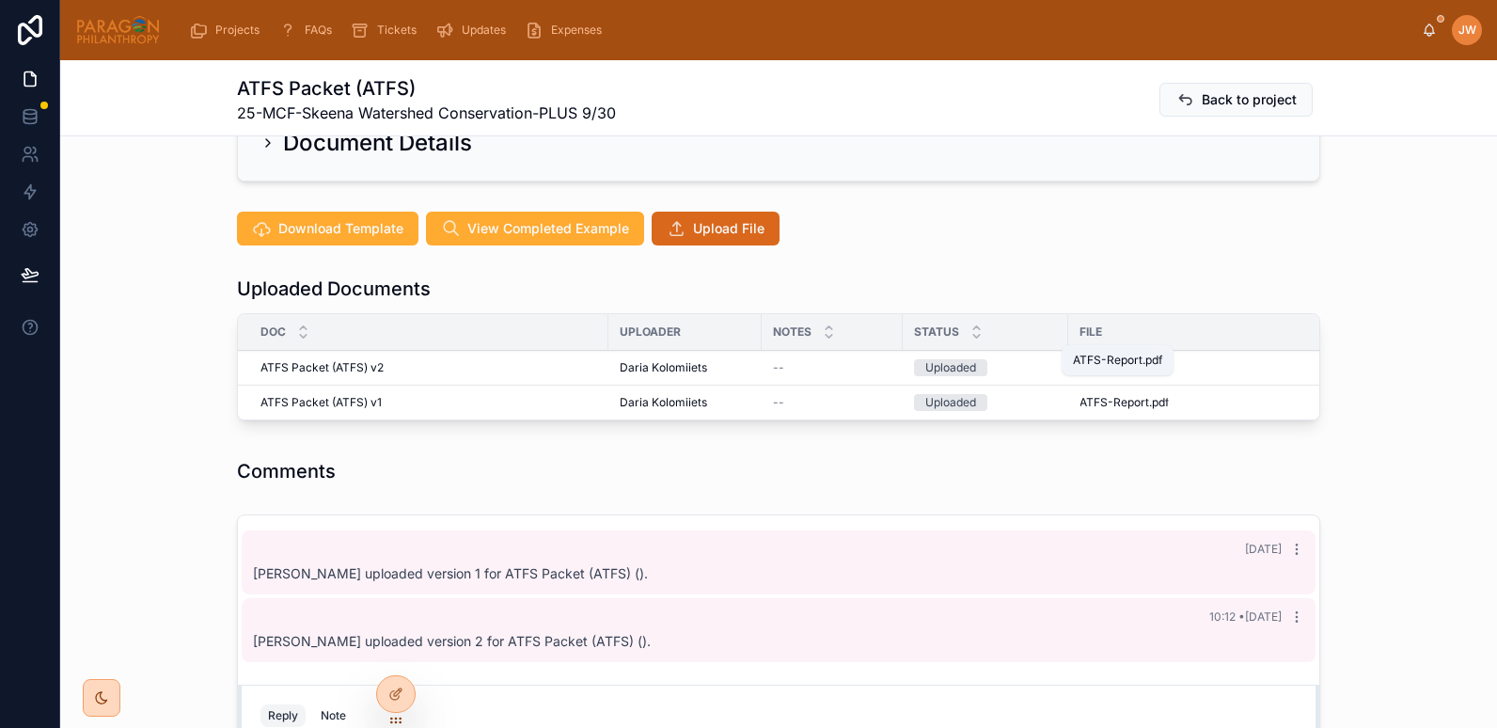
click at [1089, 360] on span "ATFS-Report" at bounding box center [1115, 367] width 70 height 15
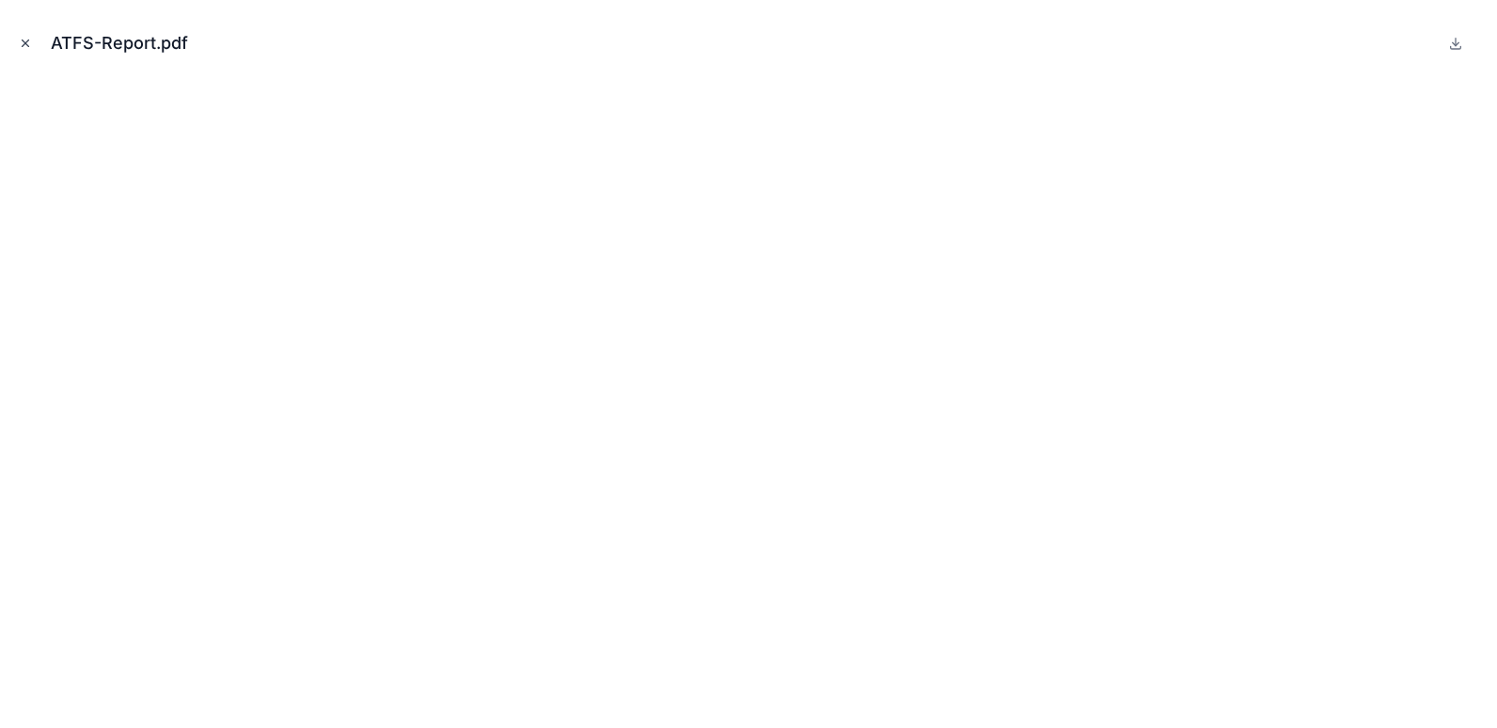
click at [25, 34] on button "Close modal" at bounding box center [25, 43] width 21 height 21
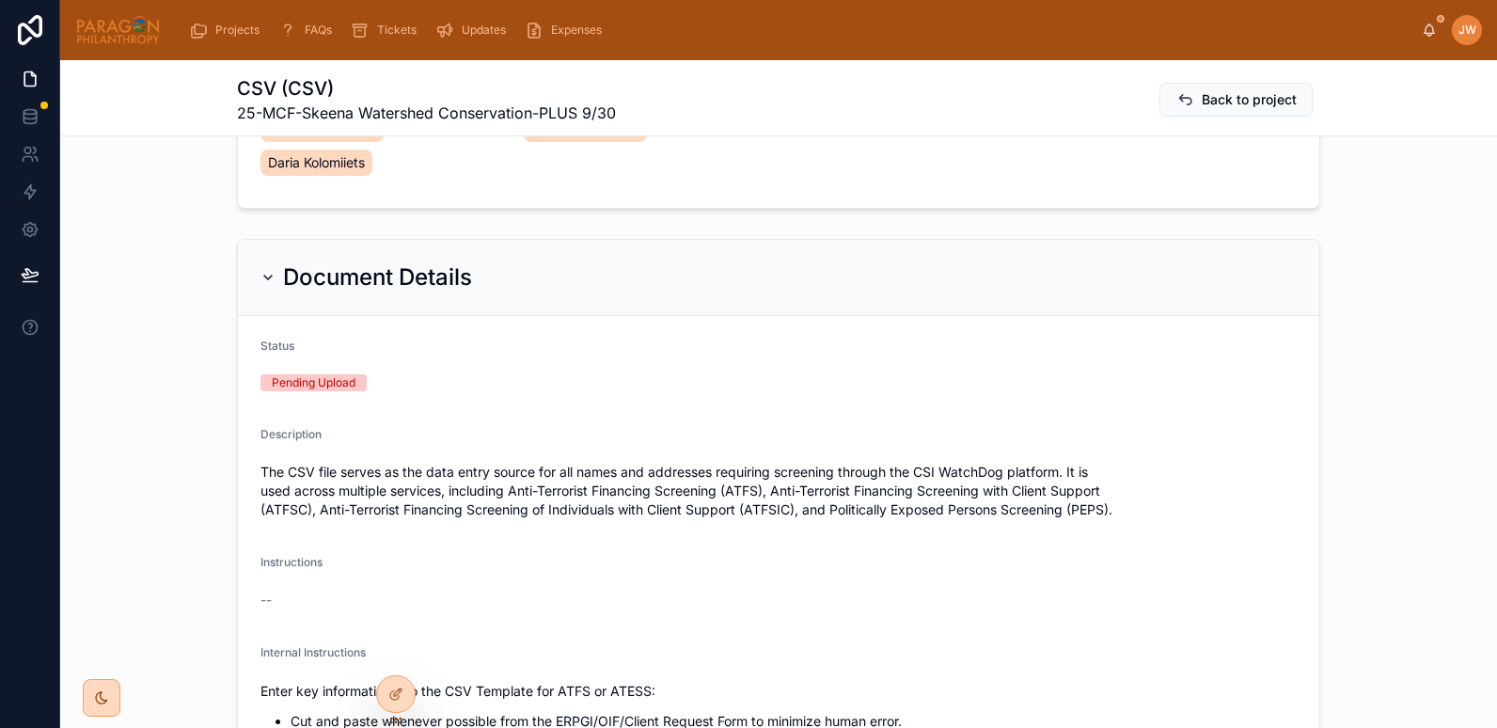
scroll to position [283, 0]
click at [266, 263] on div "Document Details" at bounding box center [367, 278] width 212 height 30
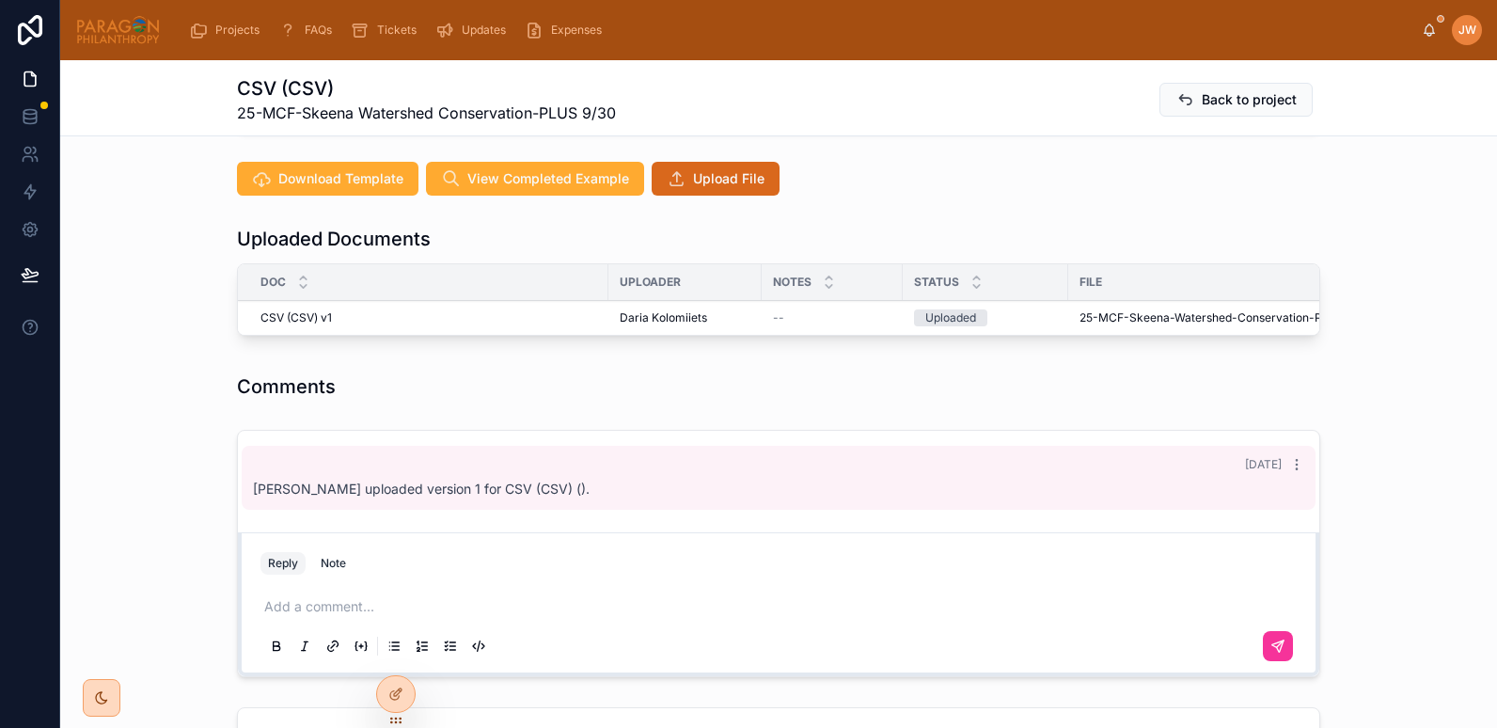
scroll to position [477, 0]
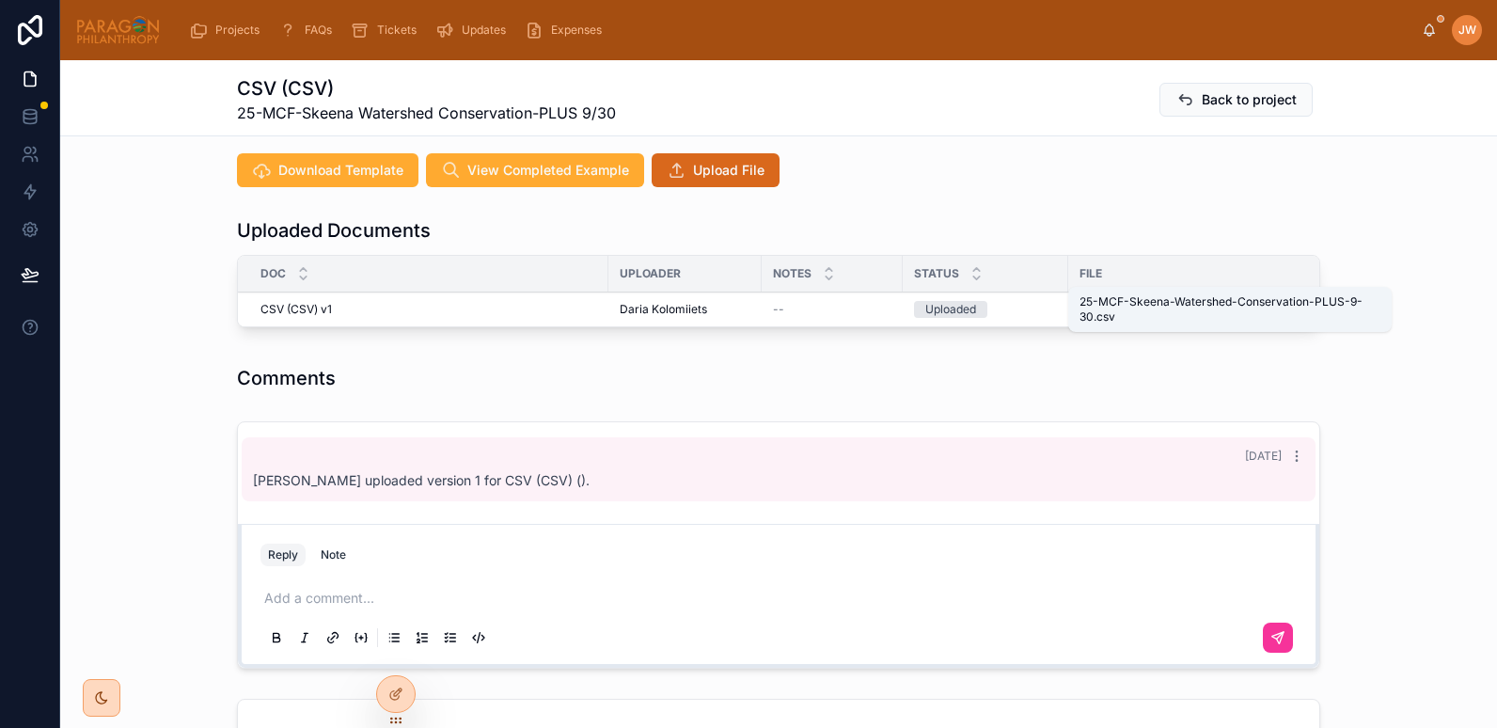
click at [1091, 302] on span "25-MCF-Skeena-Watershed-Conservation-PLUS-9-30" at bounding box center [1228, 309] width 297 height 15
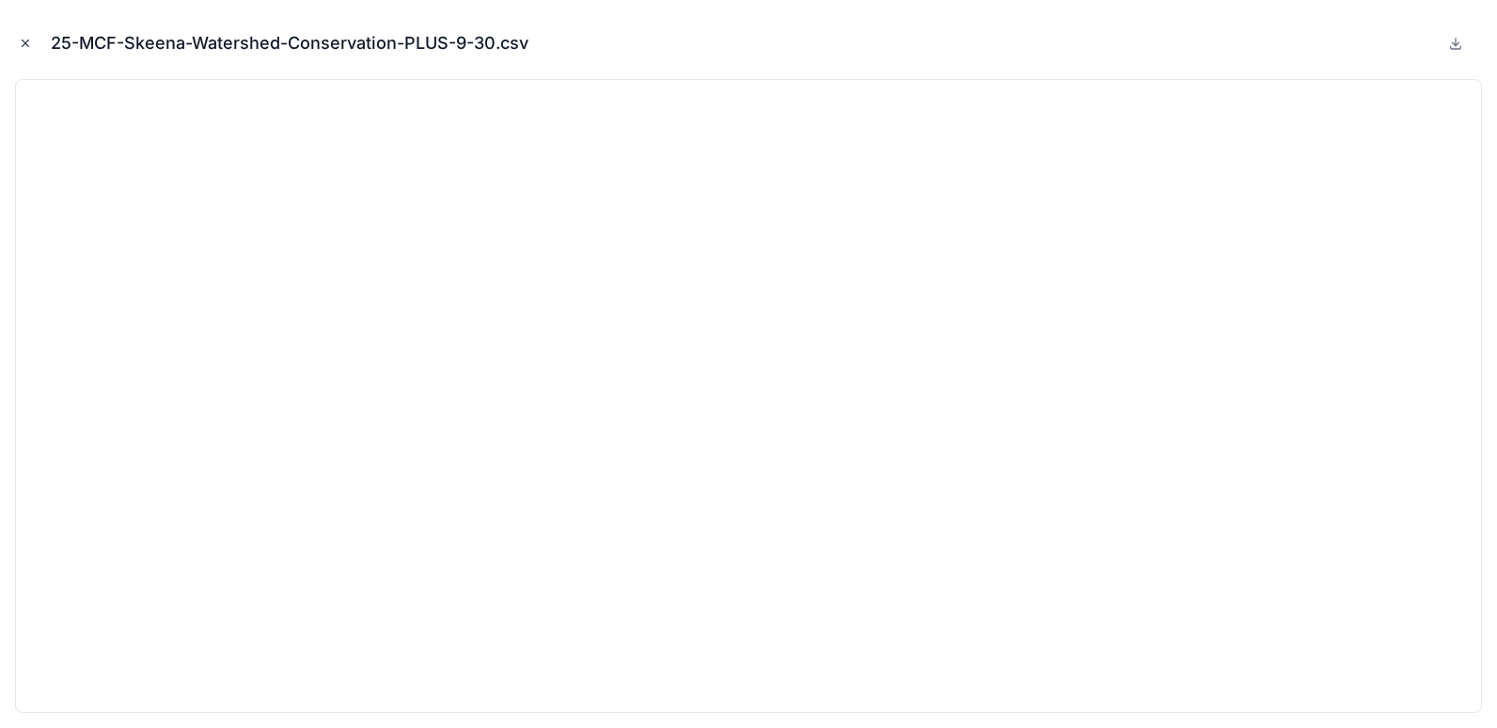
click at [19, 45] on icon "Close modal" at bounding box center [25, 43] width 13 height 13
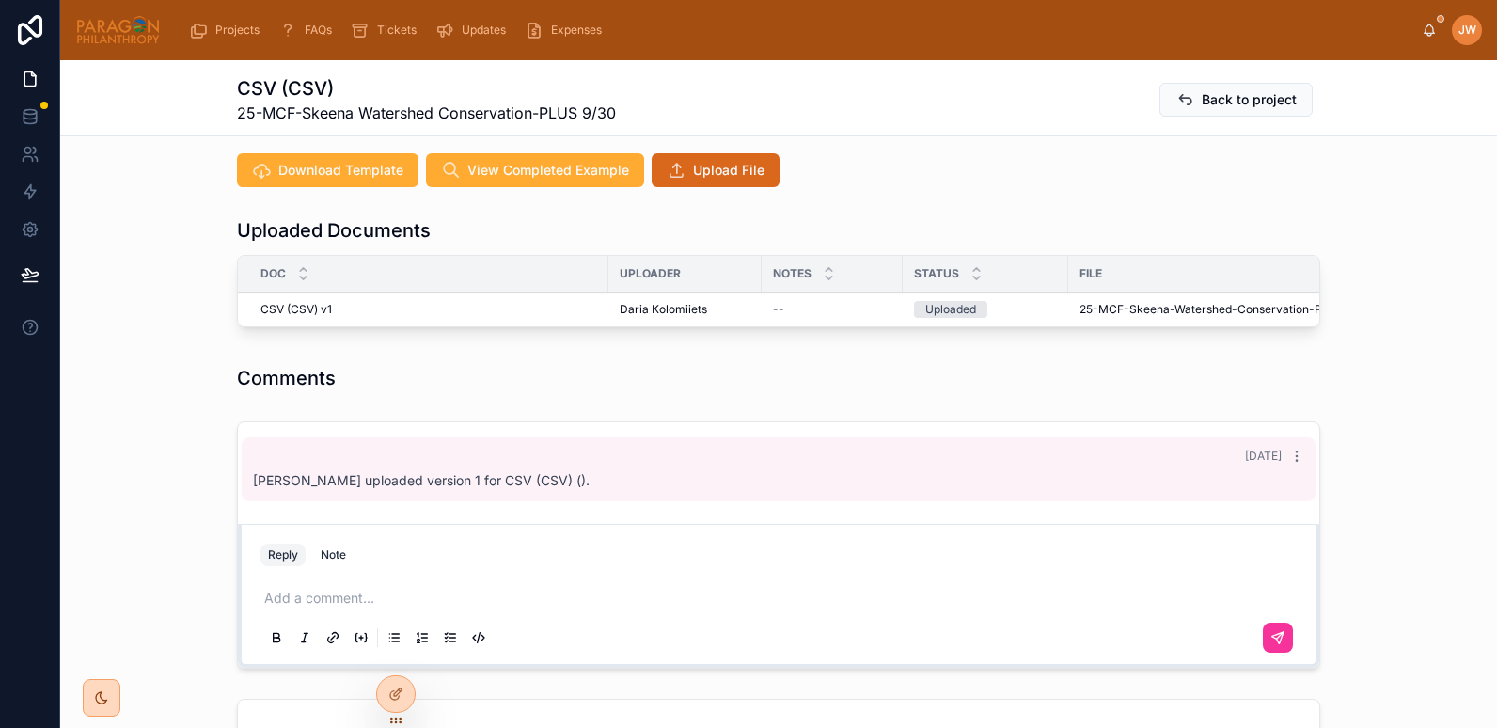
click at [1139, 259] on div "File" at bounding box center [1263, 274] width 388 height 30
click at [0, 0] on button "Advance" at bounding box center [0, 0] width 0 height 0
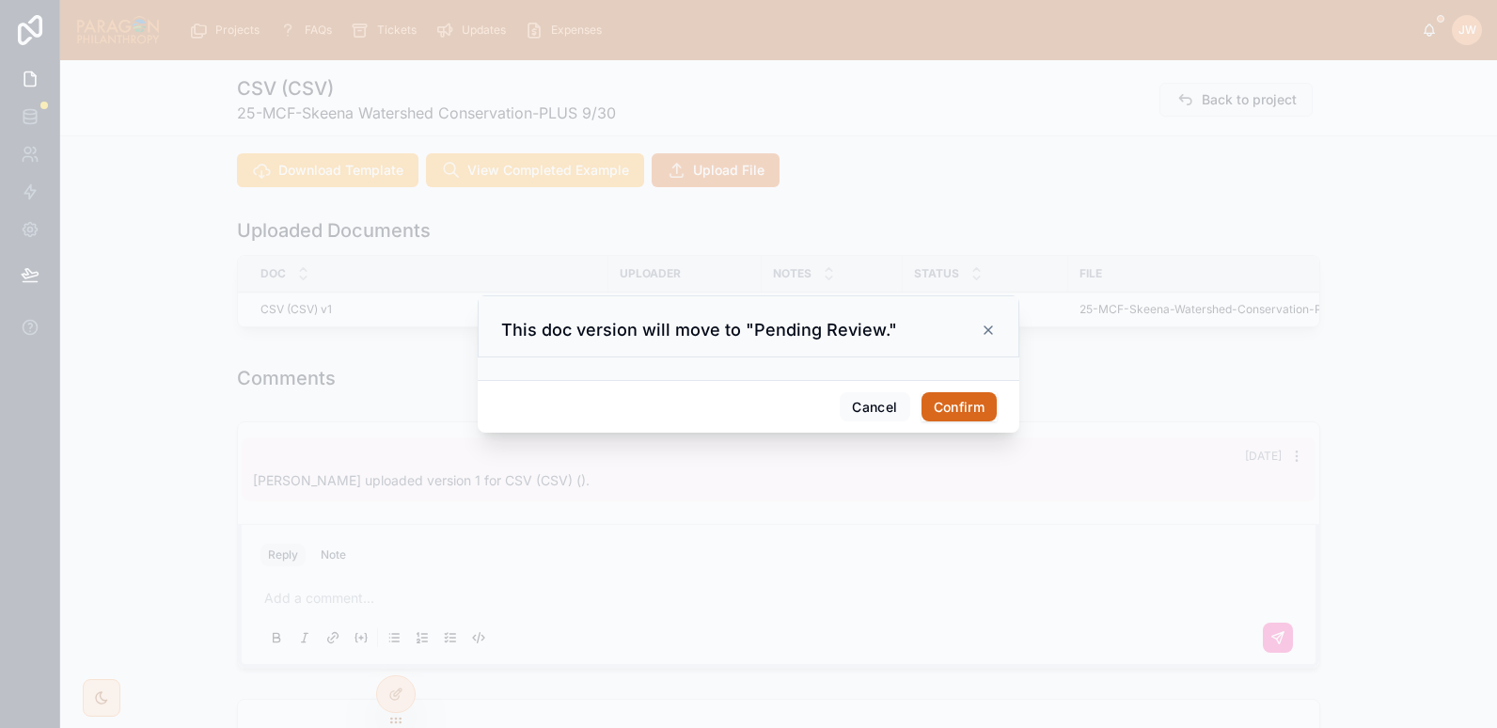
click at [971, 402] on button "Confirm" at bounding box center [959, 407] width 75 height 30
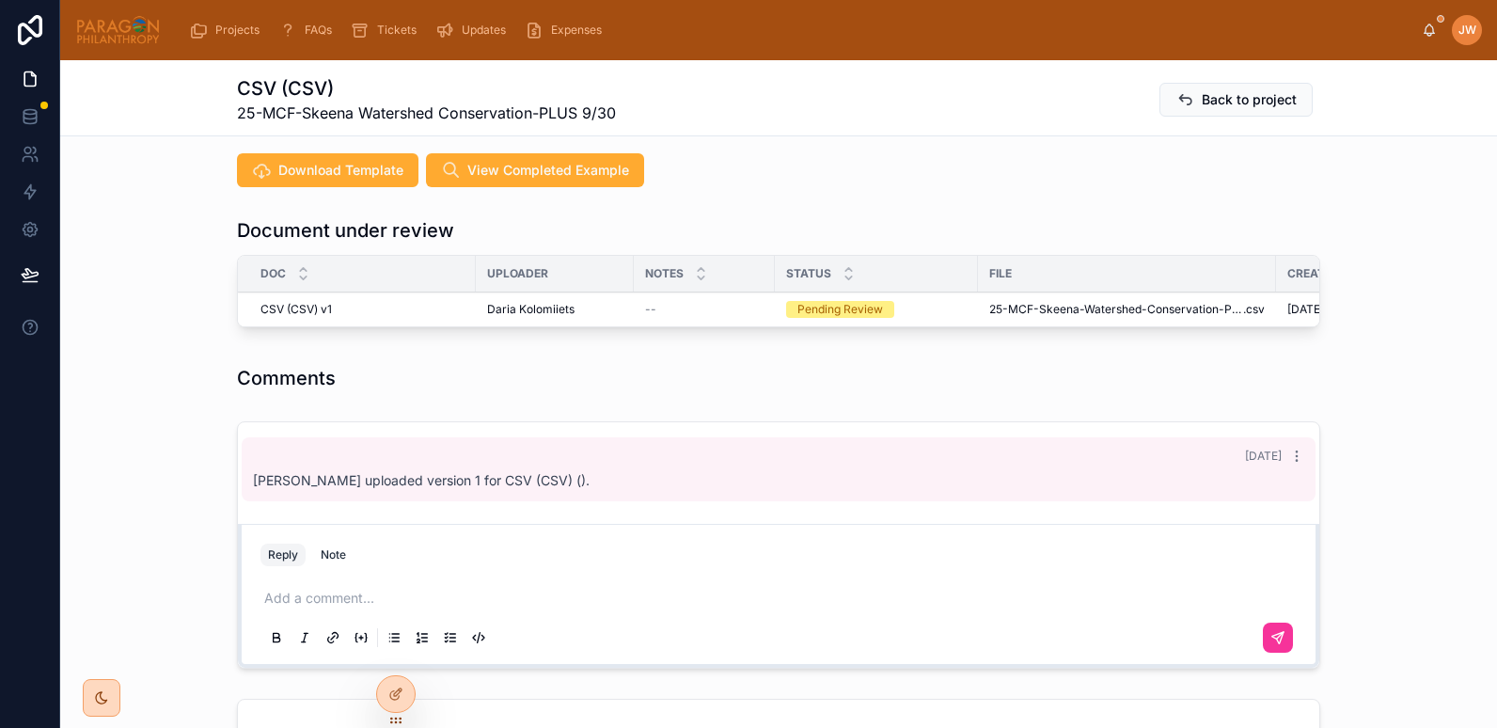
click at [0, 0] on icon at bounding box center [0, 0] width 0 height 0
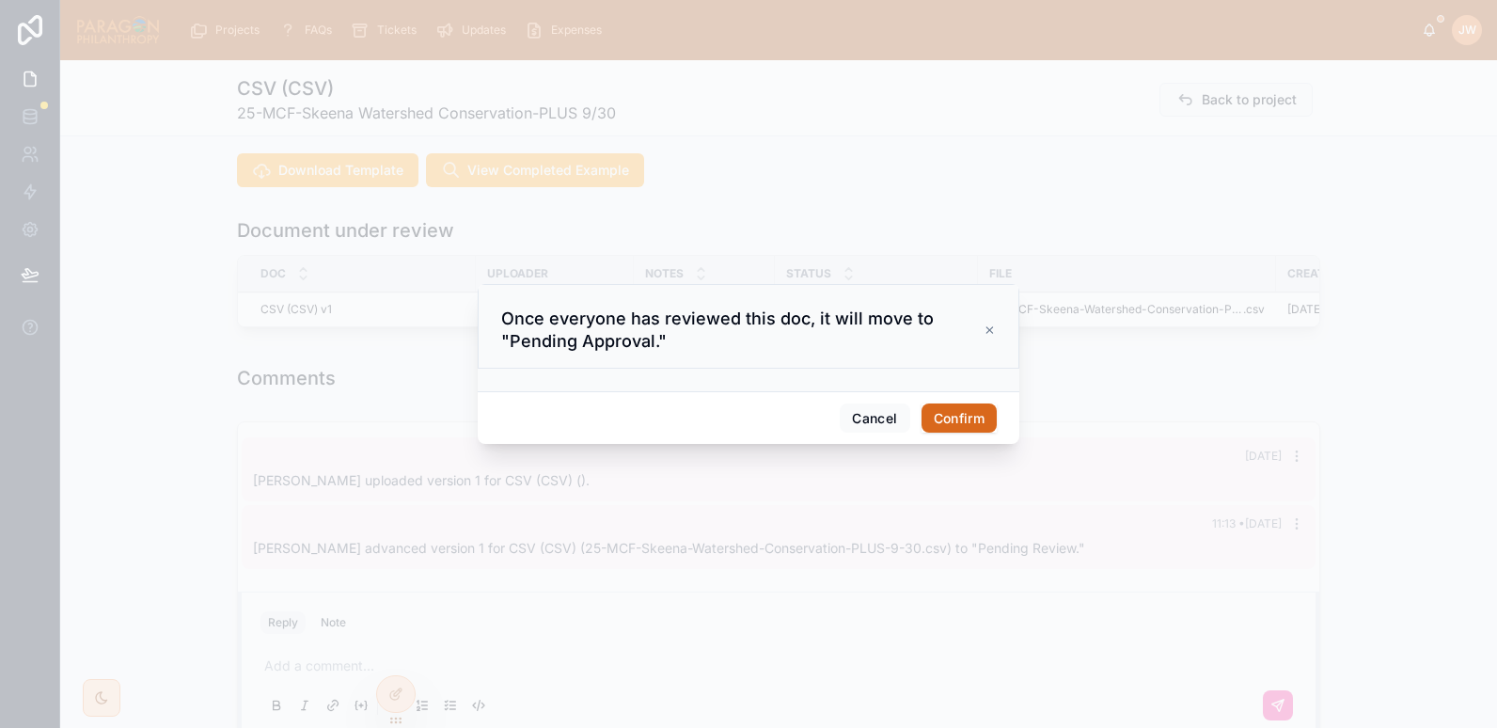
click at [957, 409] on button "Confirm" at bounding box center [959, 419] width 75 height 30
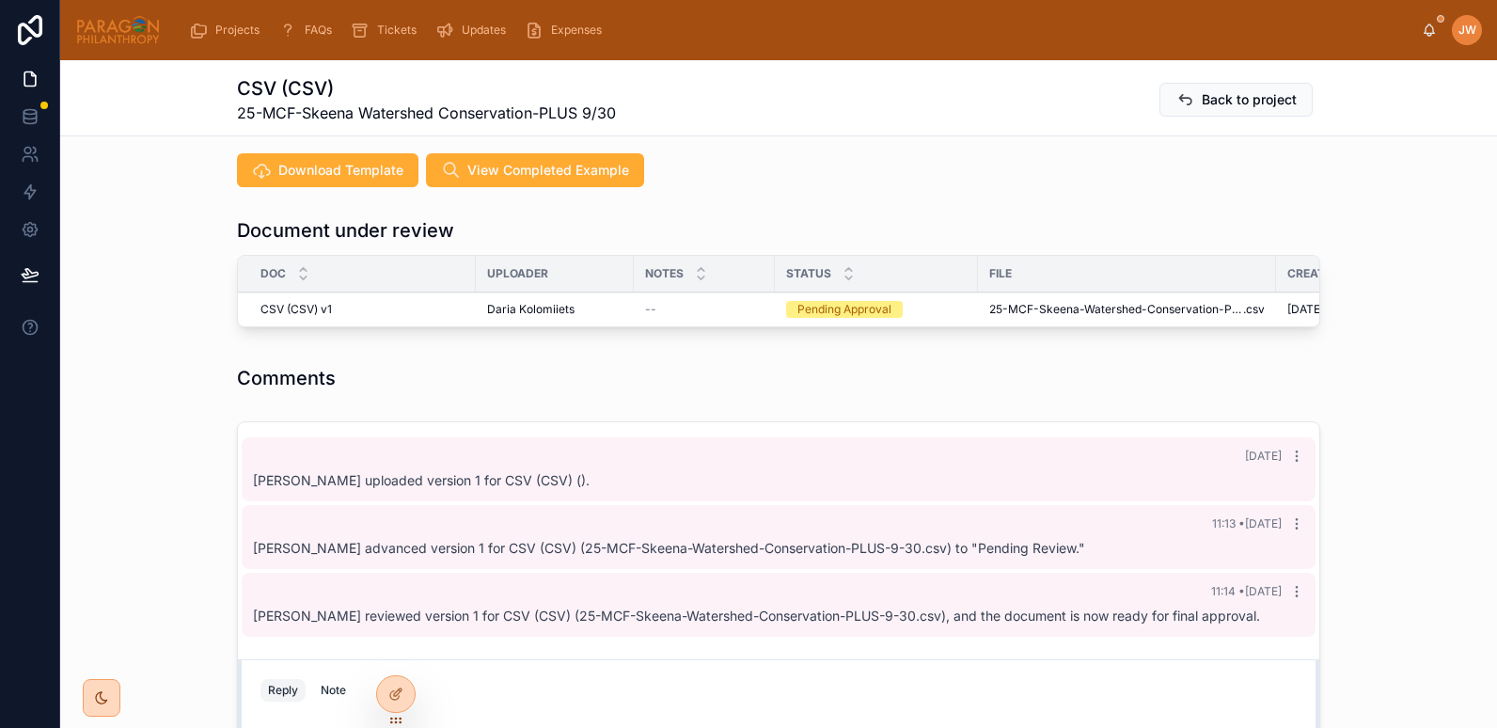
click at [0, 0] on span "Approve" at bounding box center [0, 0] width 0 height 0
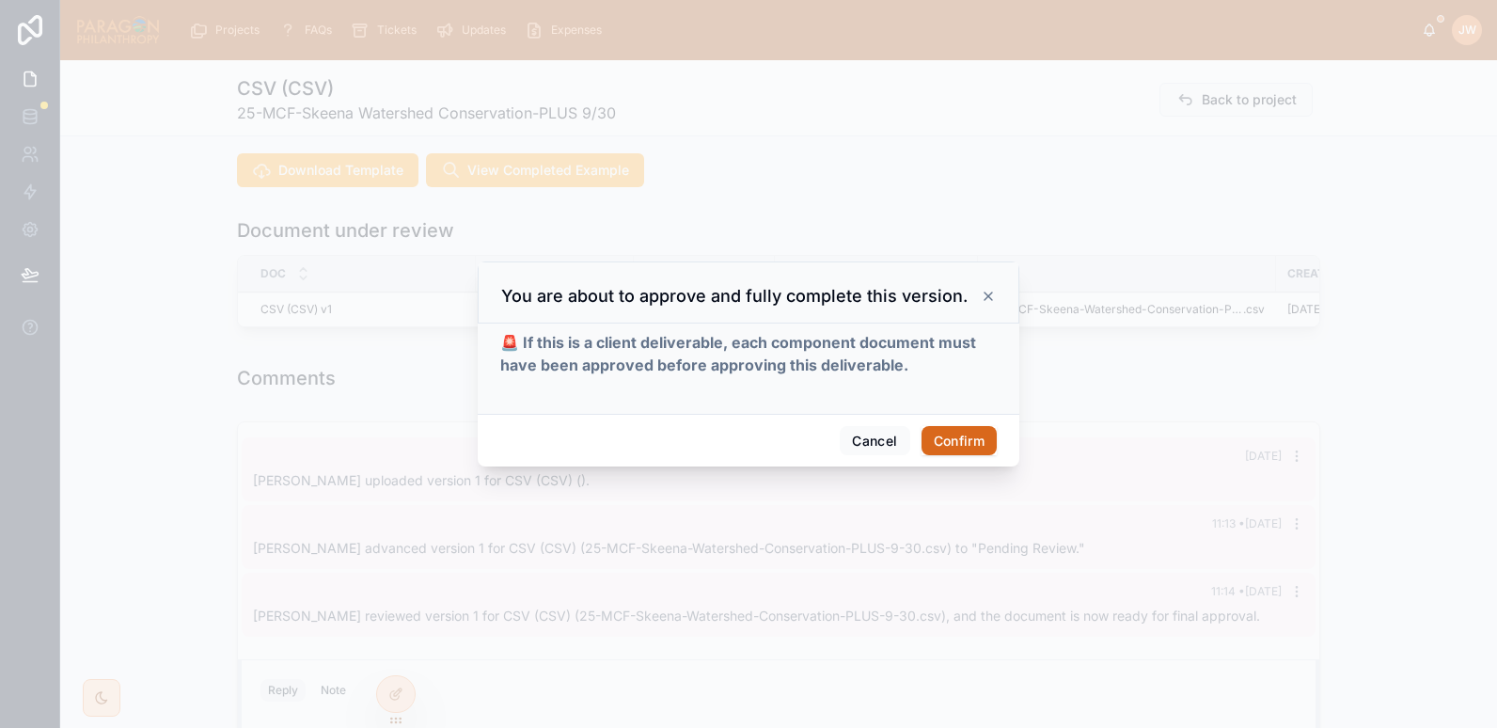
click at [965, 436] on button "Confirm" at bounding box center [959, 441] width 75 height 30
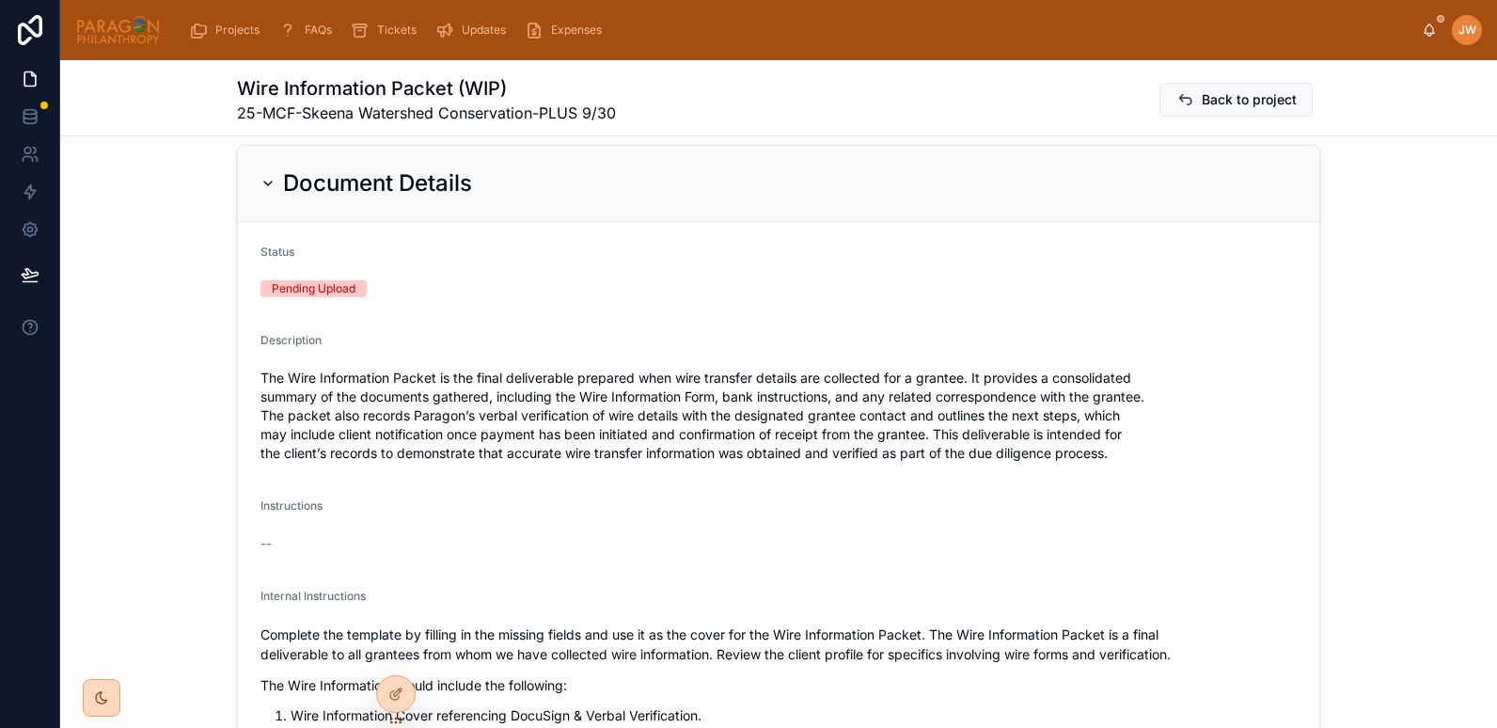
scroll to position [379, 0]
click at [261, 175] on icon at bounding box center [268, 182] width 15 height 15
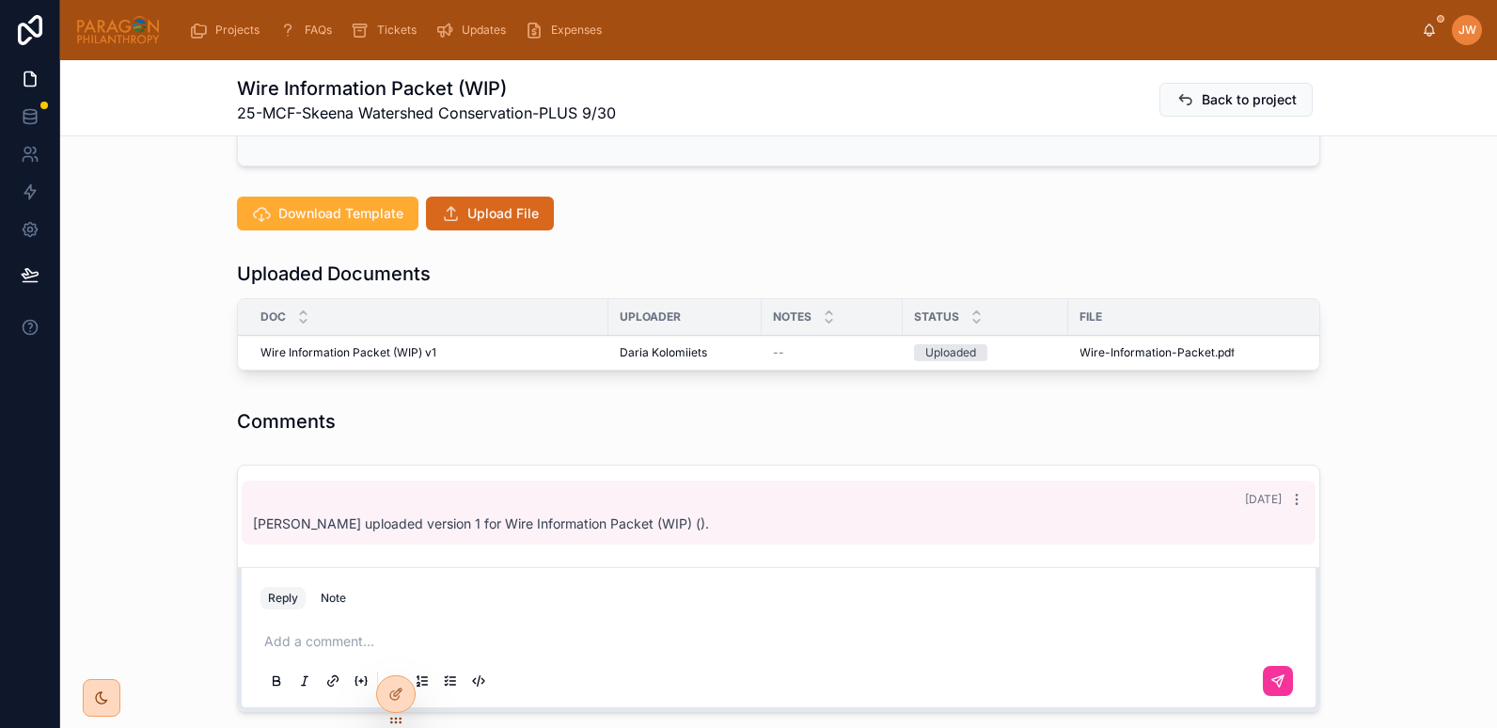
scroll to position [435, 0]
click at [1090, 344] on span "Wire-Information-Packet" at bounding box center [1147, 351] width 135 height 15
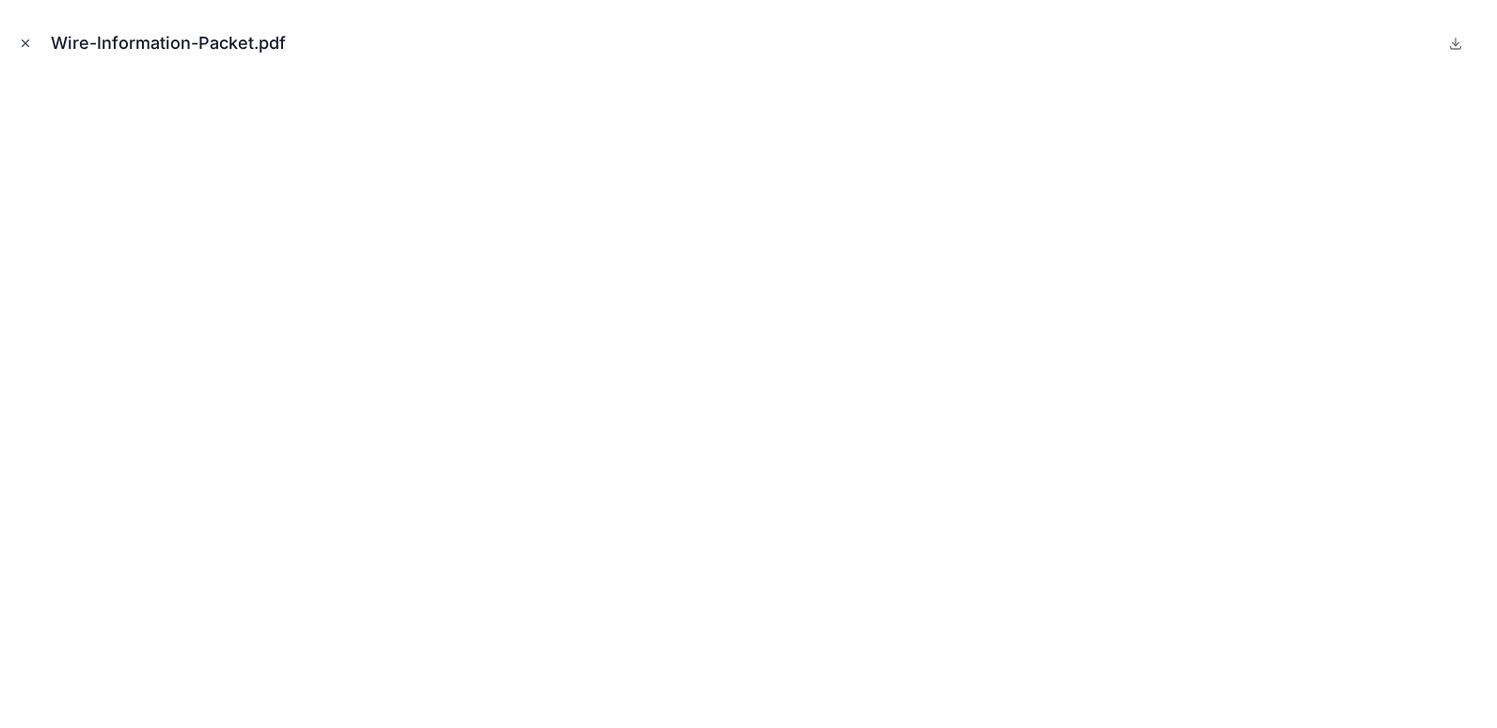
click at [22, 46] on icon "Close modal" at bounding box center [25, 43] width 13 height 13
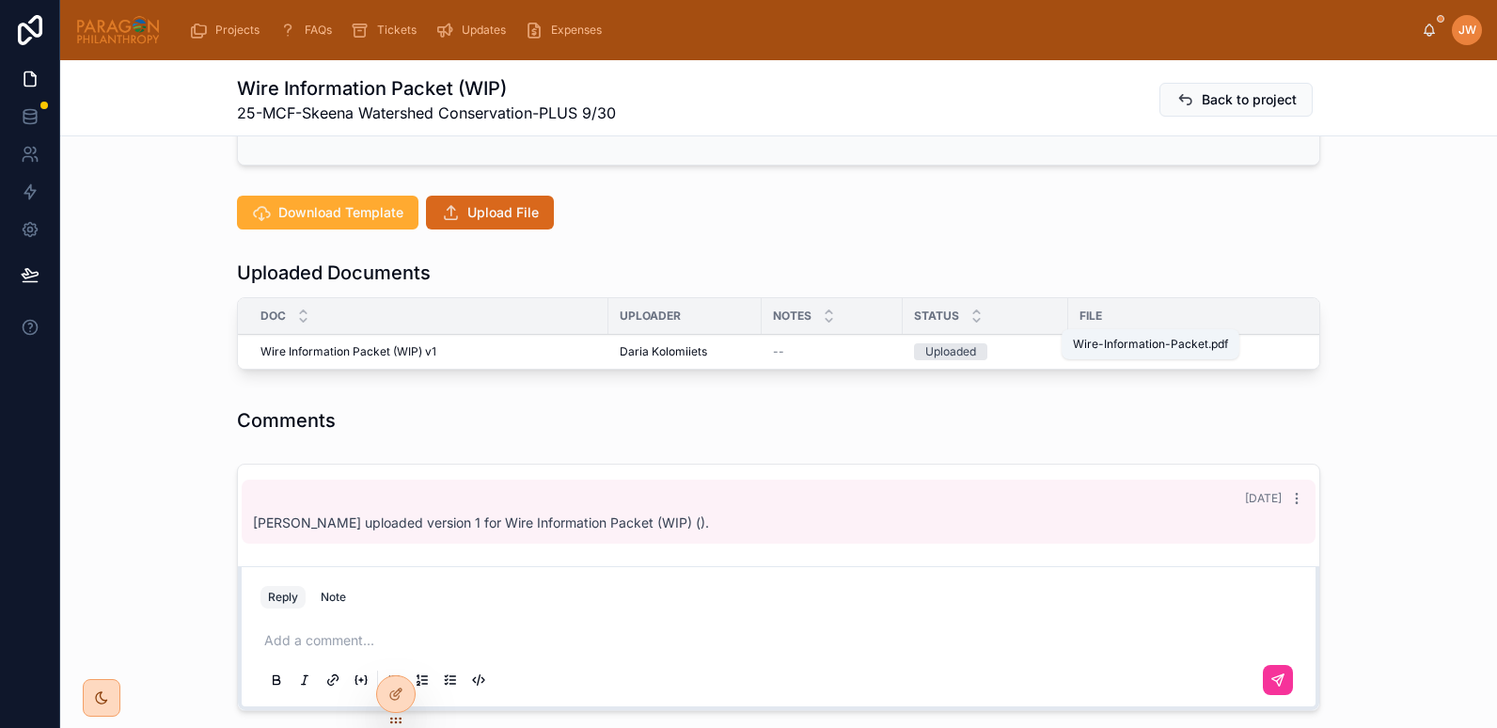
click at [1085, 344] on span "Wire-Information-Packet" at bounding box center [1147, 351] width 135 height 15
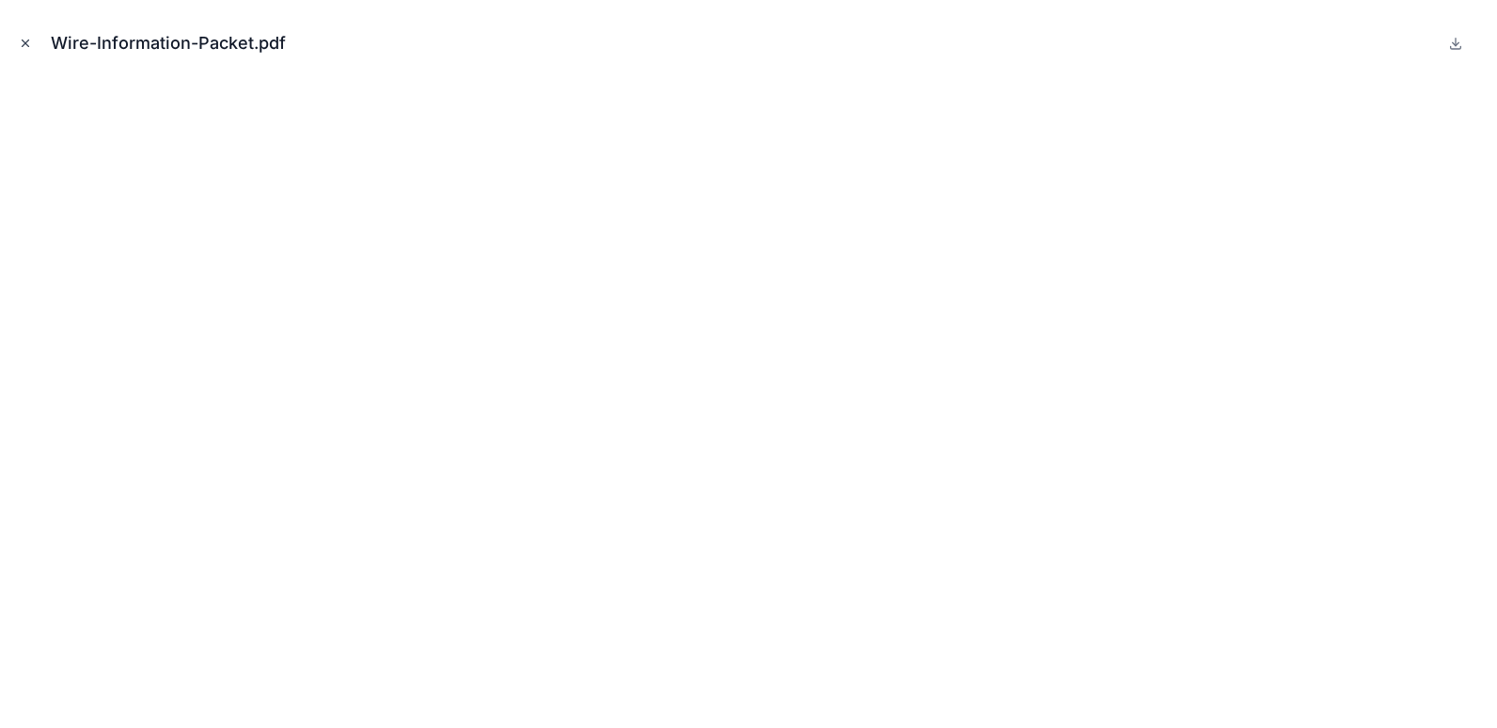
click at [31, 39] on icon "Close modal" at bounding box center [25, 43] width 13 height 13
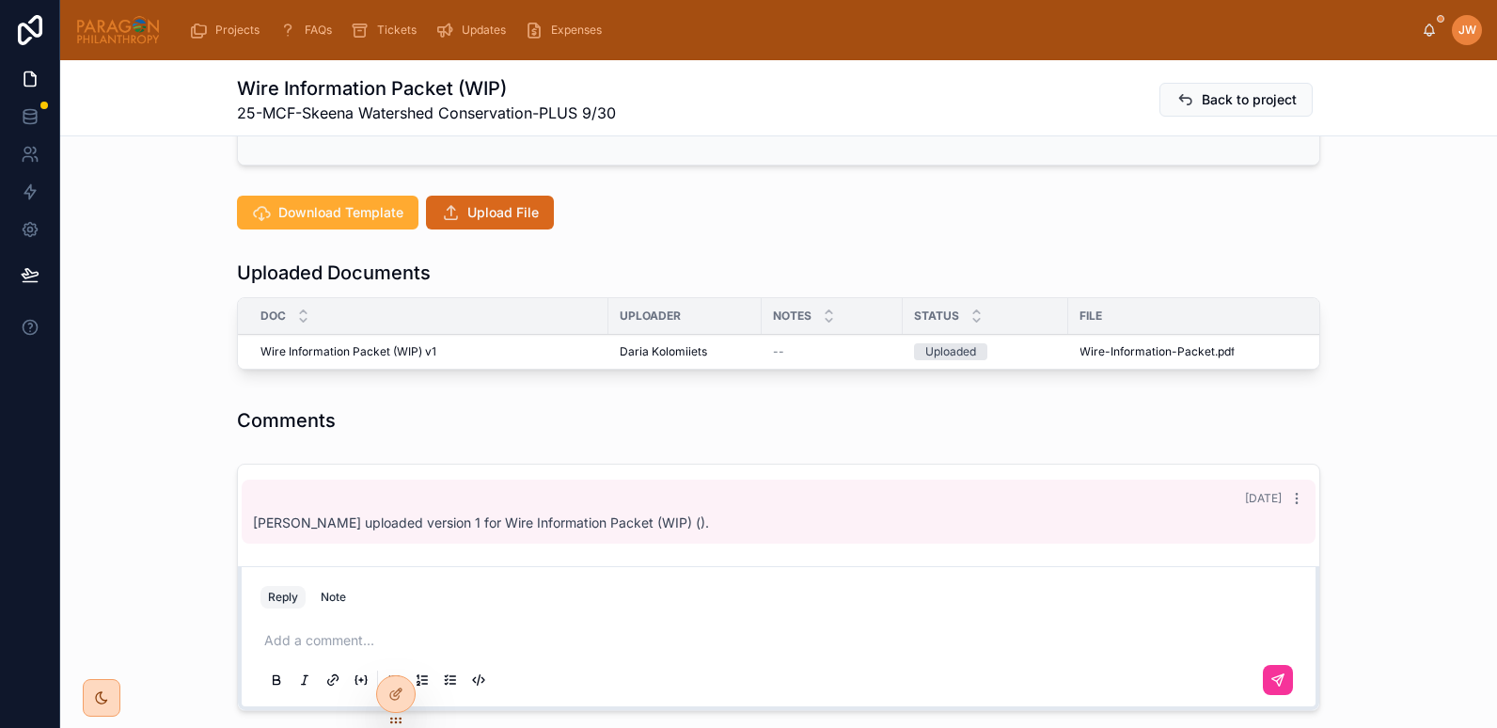
click at [0, 0] on icon at bounding box center [0, 0] width 0 height 0
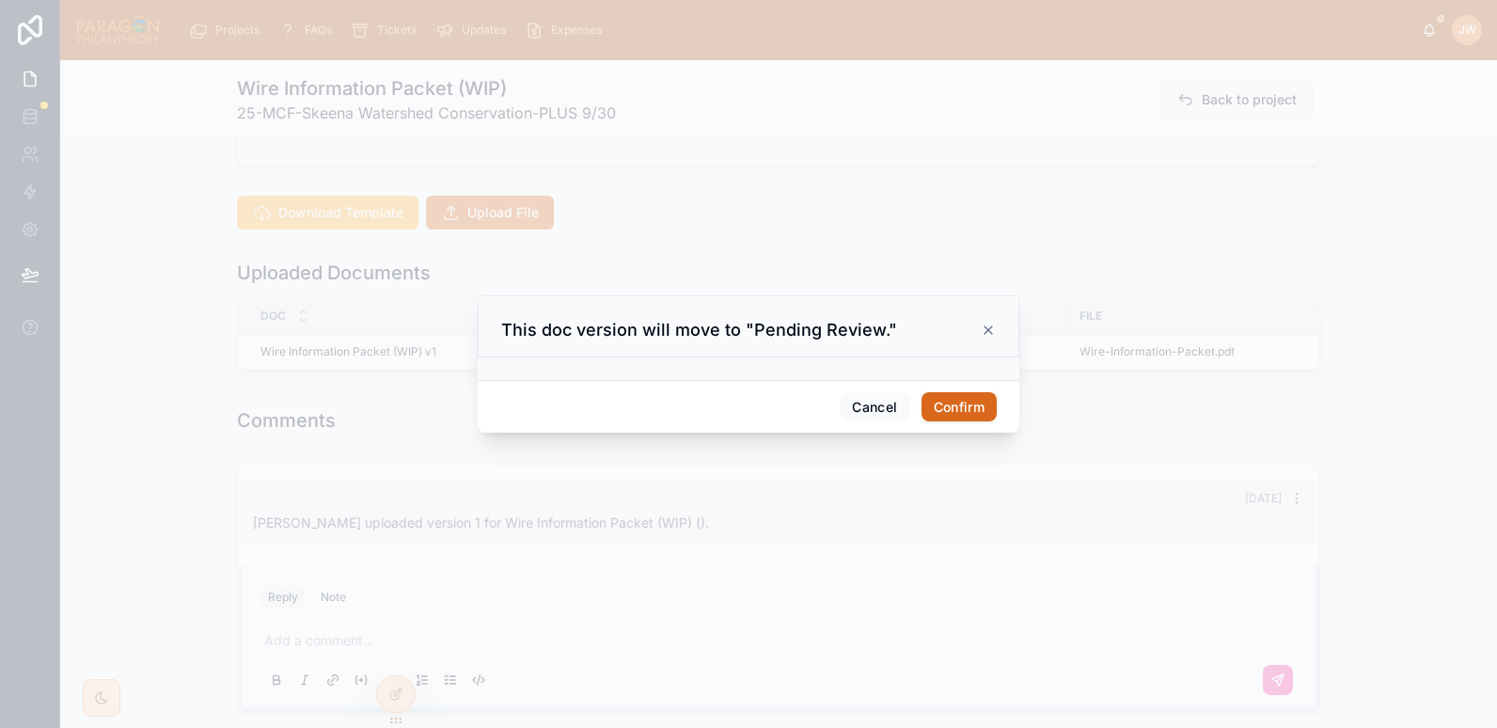
click at [956, 406] on button "Confirm" at bounding box center [959, 407] width 75 height 30
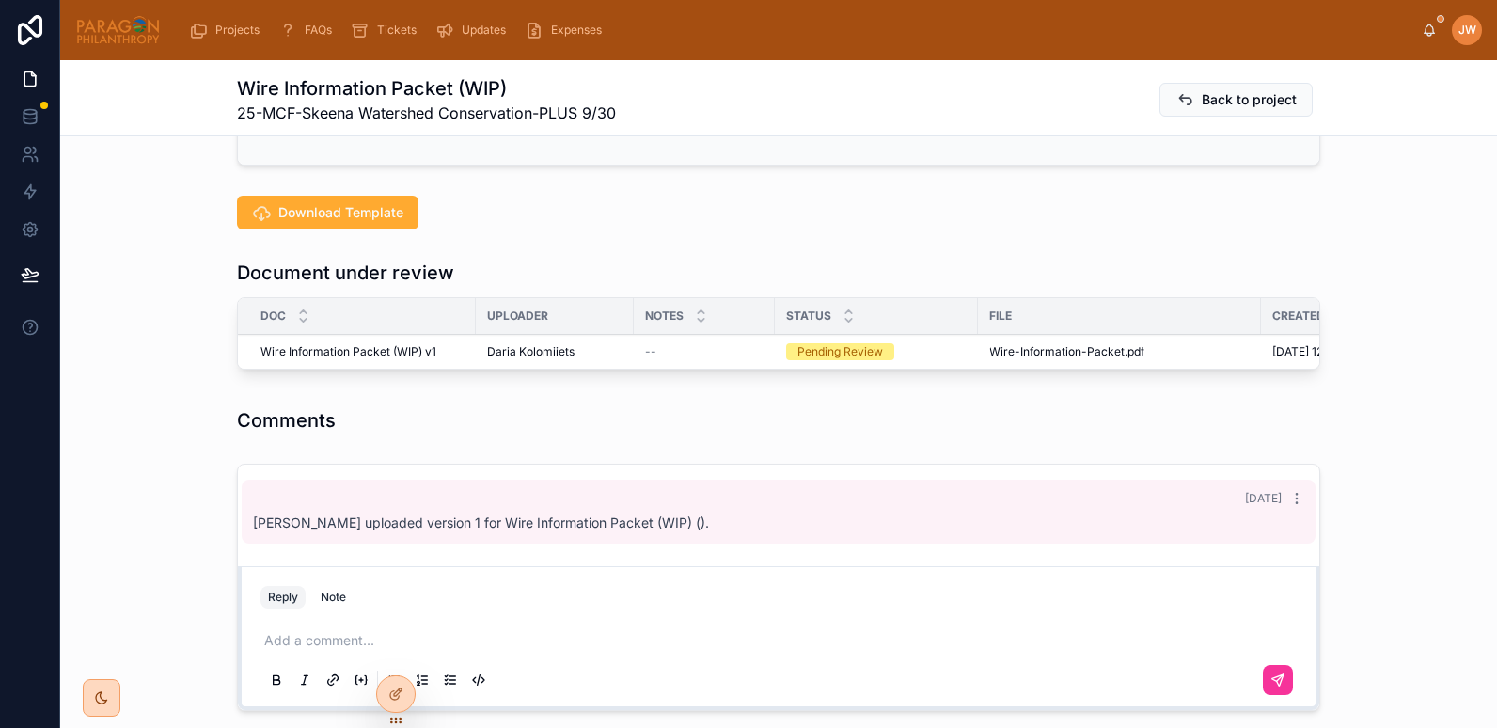
click at [0, 0] on button "Reviewed" at bounding box center [0, 0] width 0 height 0
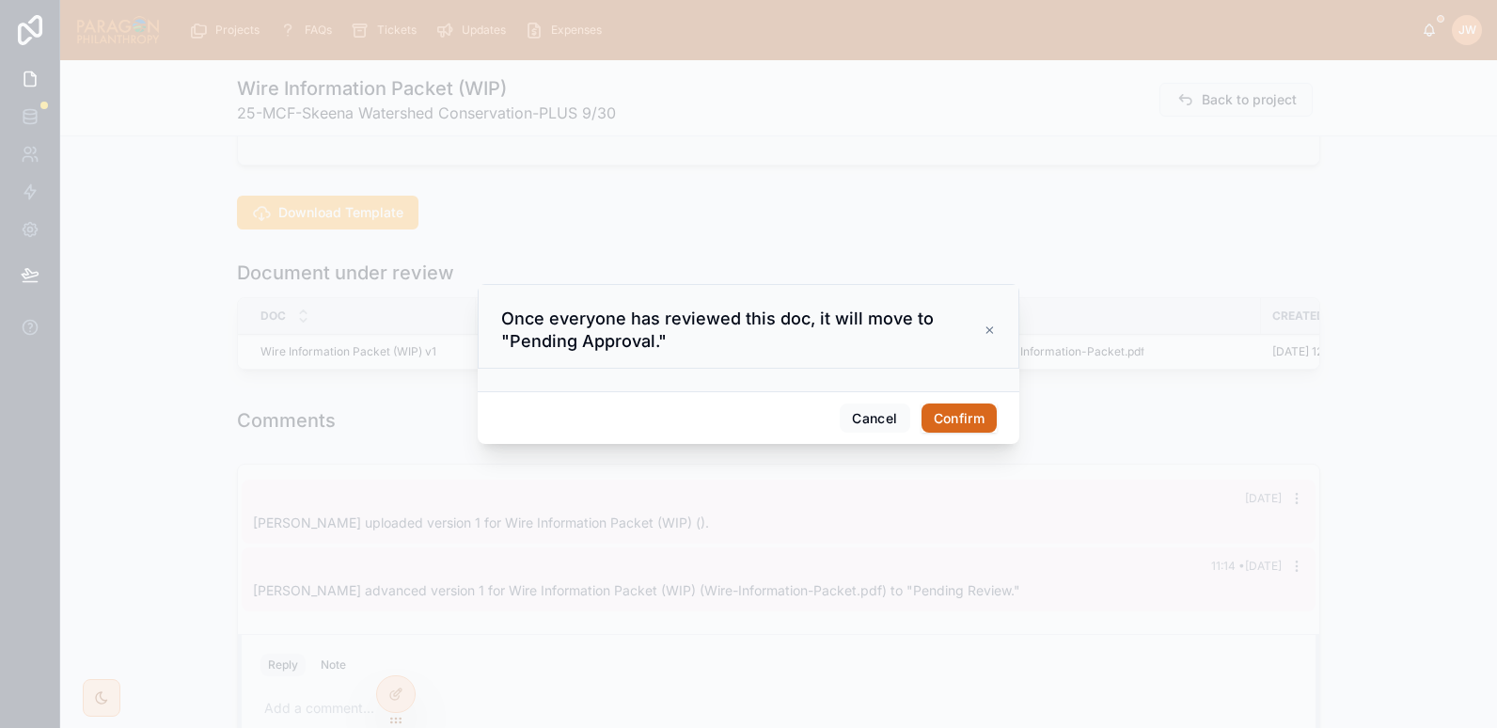
click at [941, 412] on button "Confirm" at bounding box center [959, 419] width 75 height 30
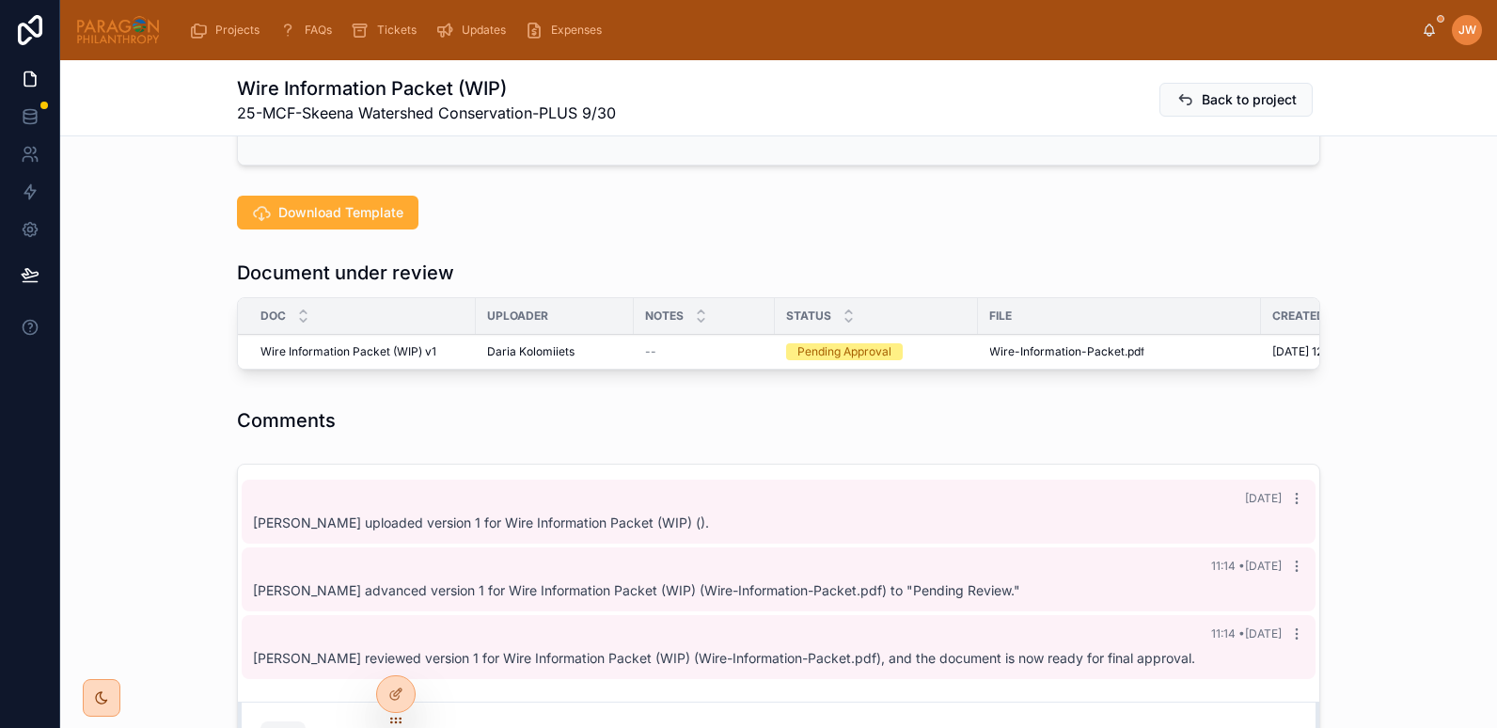
click at [0, 0] on span "Approve" at bounding box center [0, 0] width 0 height 0
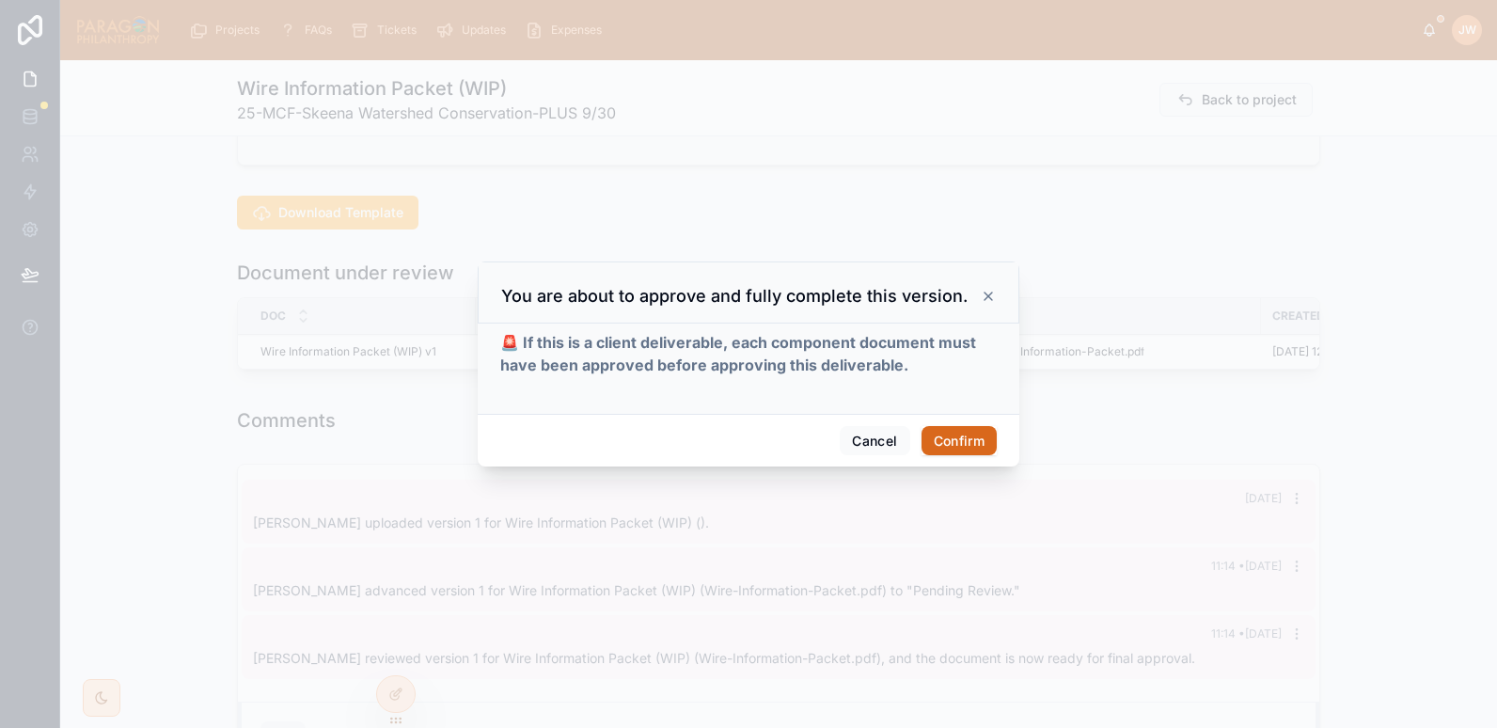
click at [971, 439] on button "Confirm" at bounding box center [959, 441] width 75 height 30
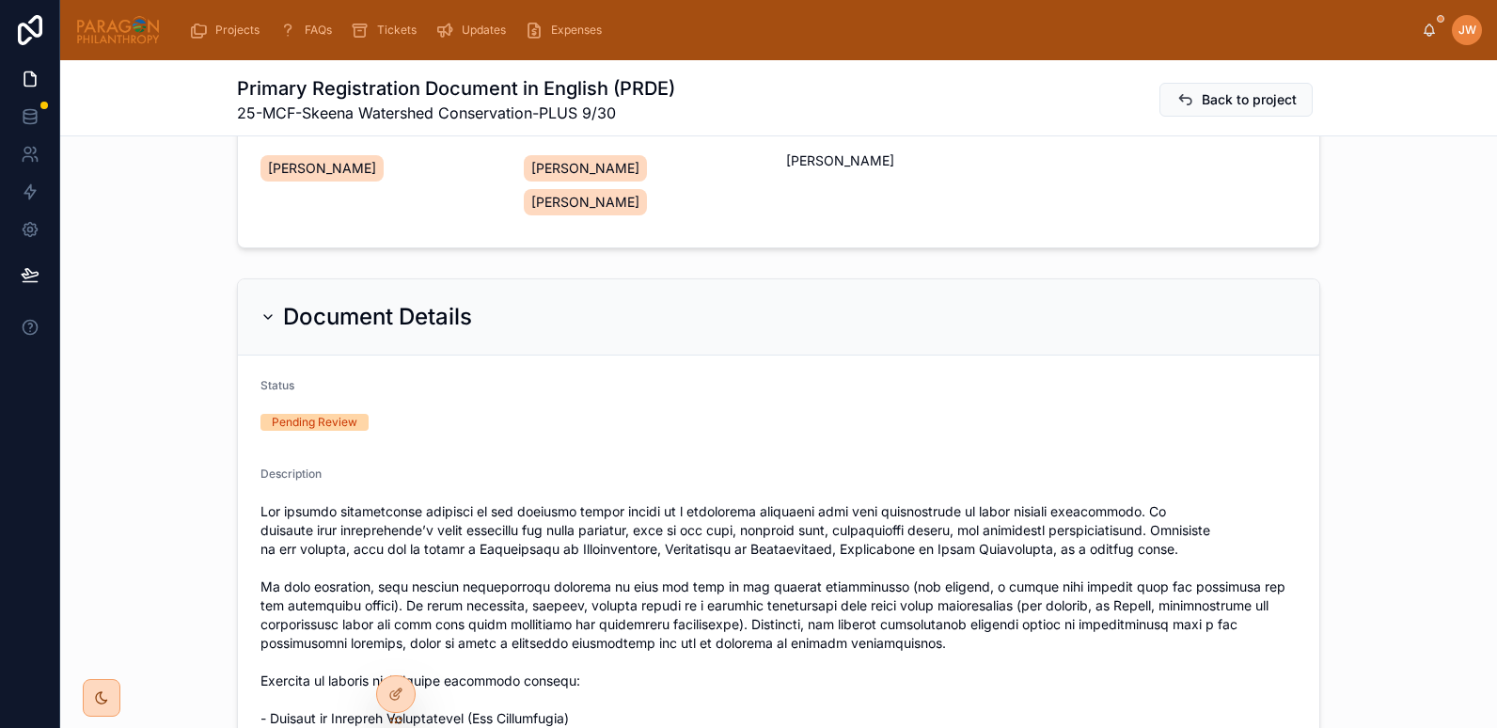
scroll to position [243, 0]
click at [261, 318] on icon at bounding box center [268, 318] width 15 height 15
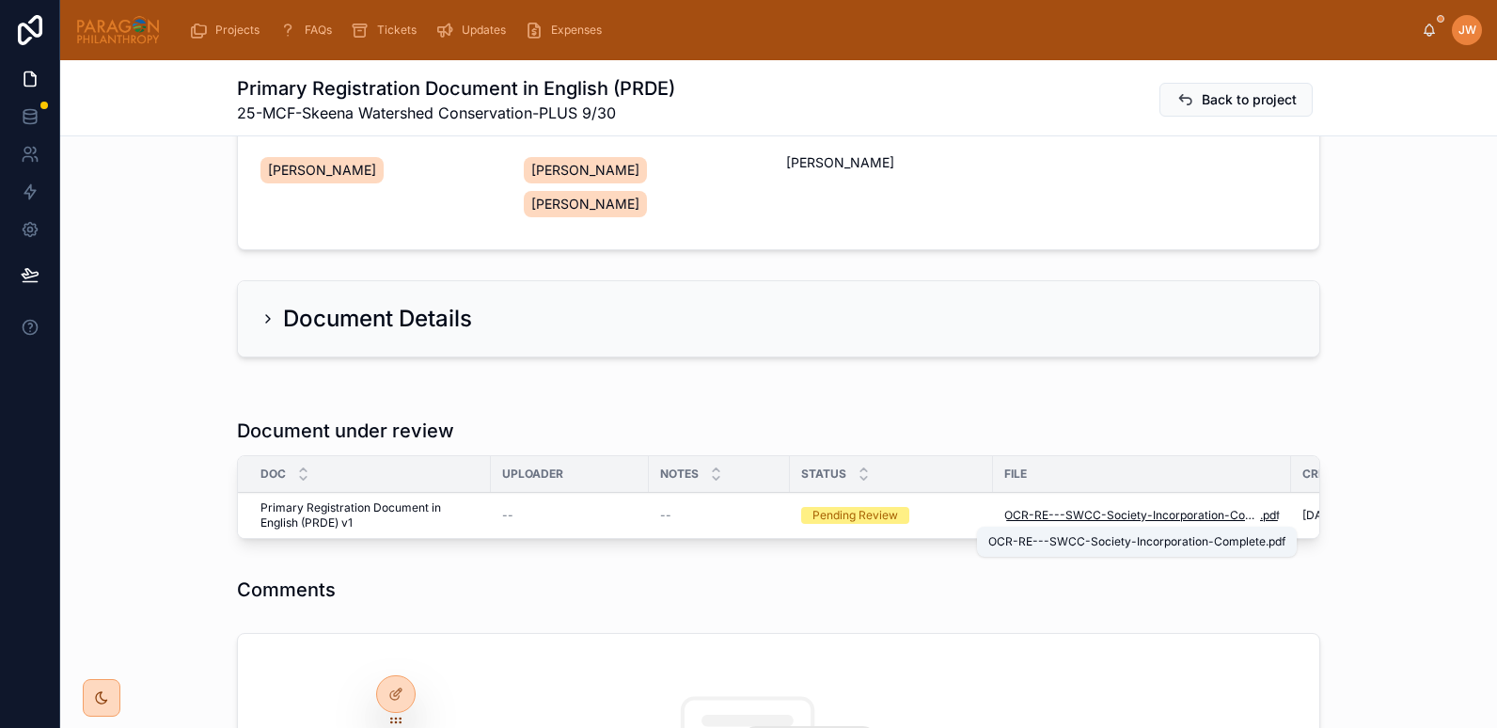
click at [1098, 516] on span "OCR-RE---SWCC-Society-Incorporation-Complete" at bounding box center [1133, 515] width 256 height 15
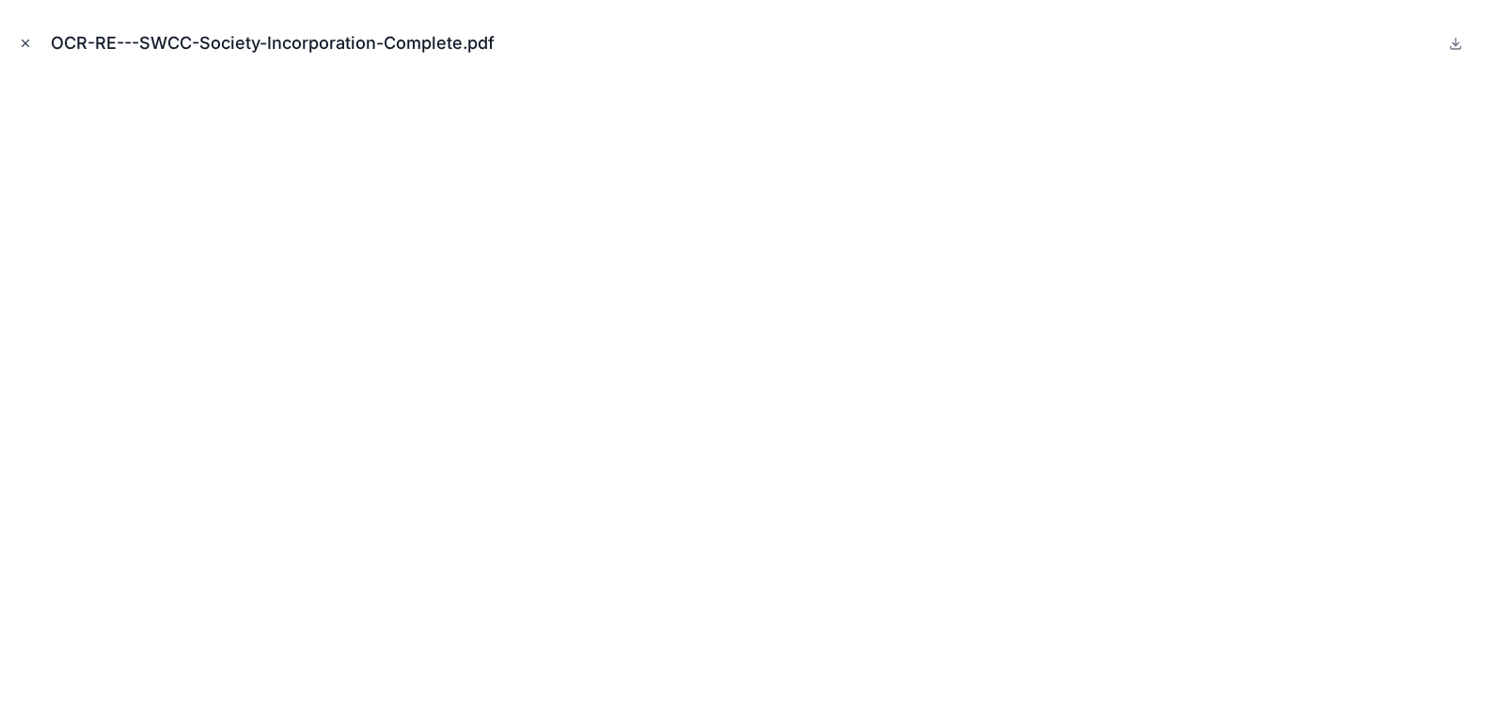
click at [24, 40] on icon "Close modal" at bounding box center [25, 43] width 13 height 13
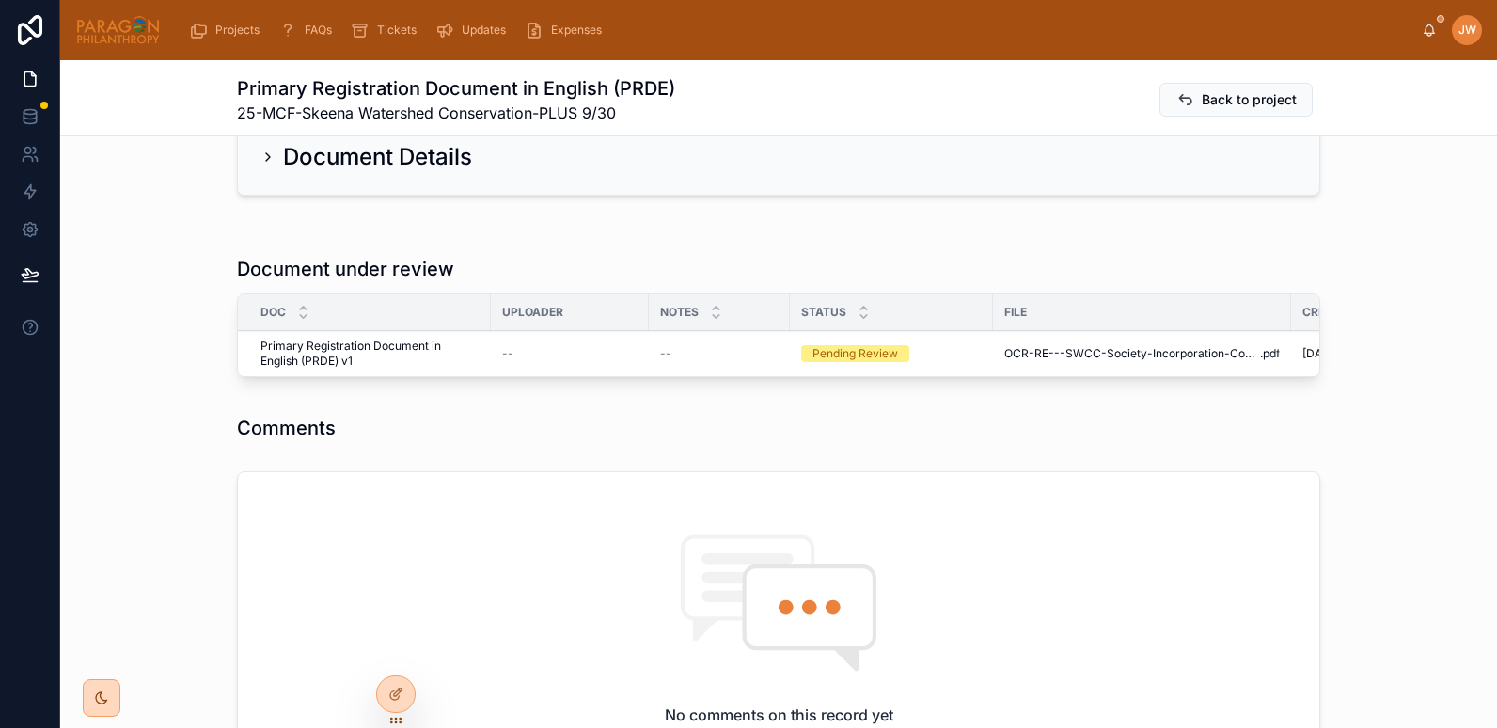
scroll to position [256, 0]
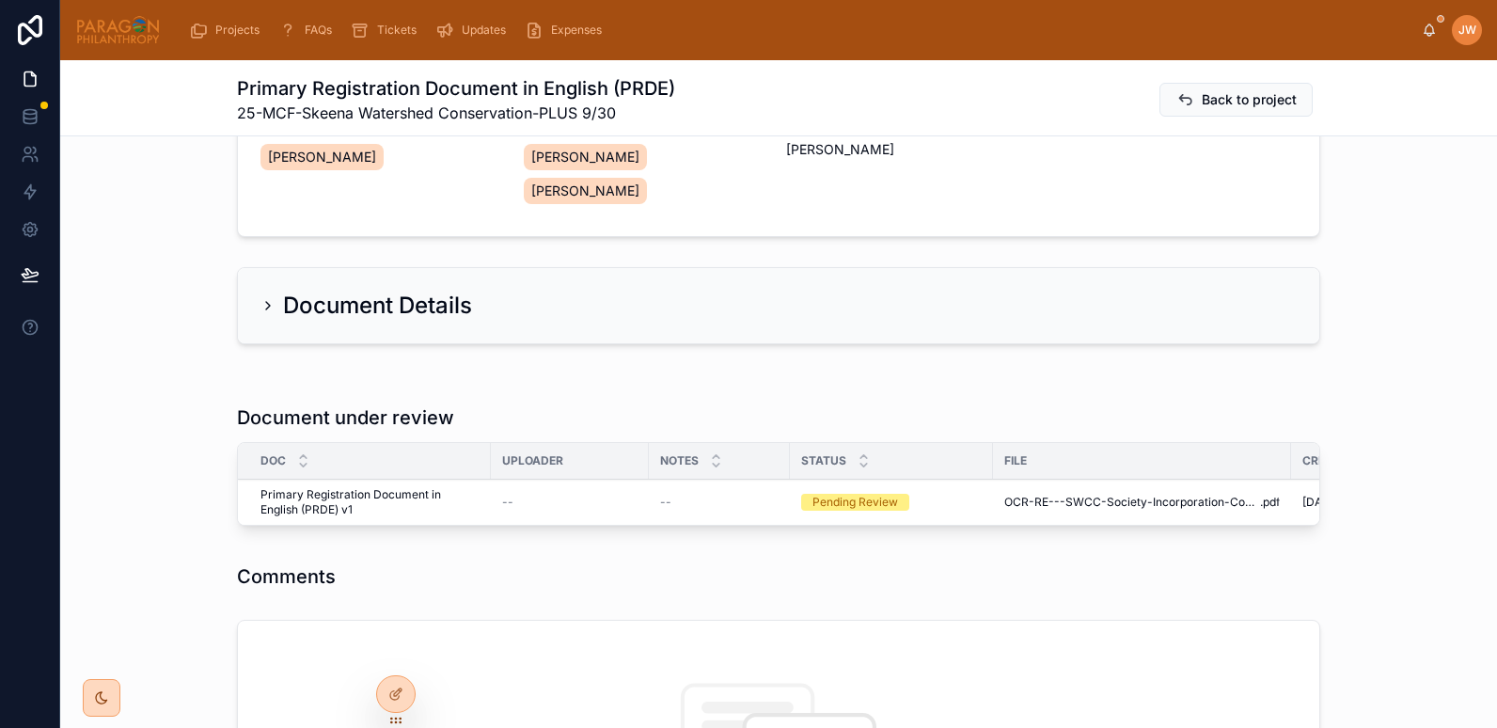
click at [0, 0] on span "Reviewed" at bounding box center [0, 0] width 0 height 0
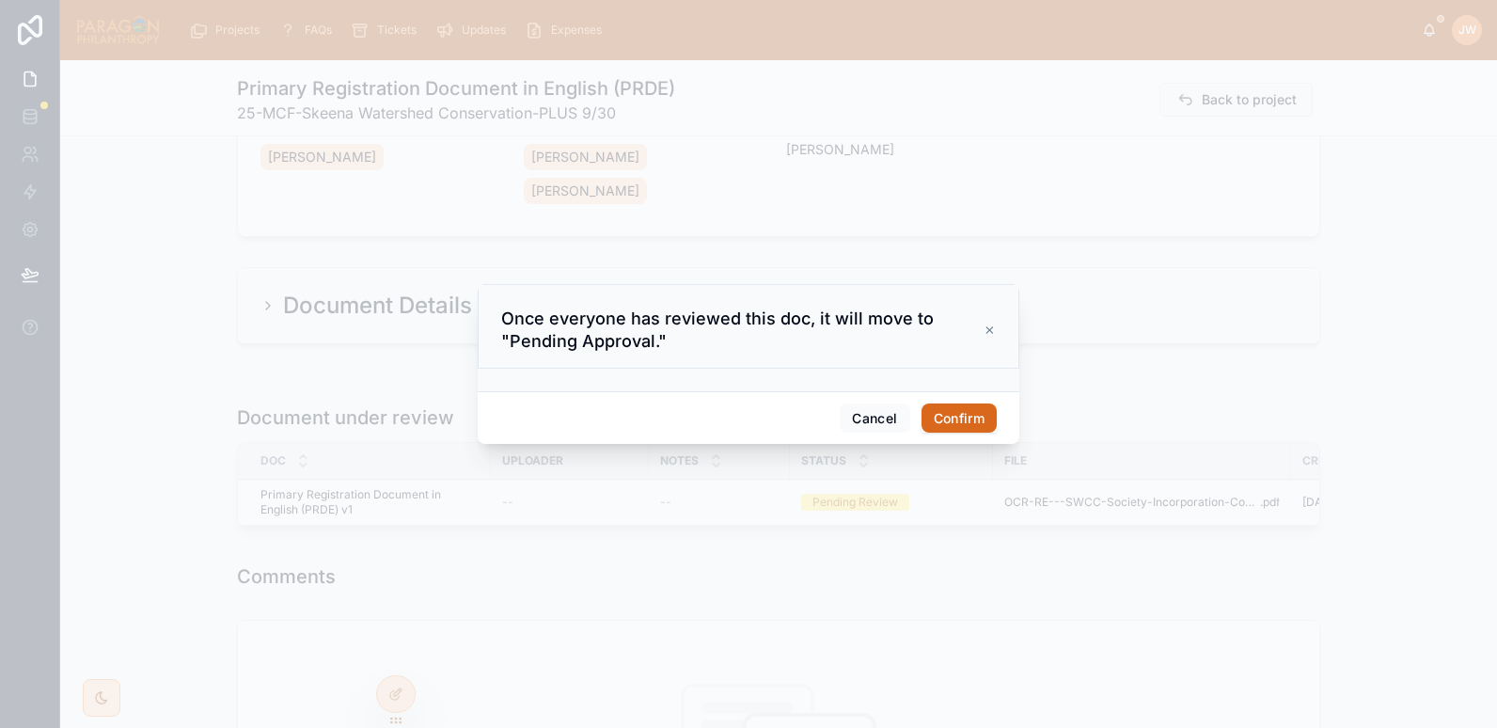
click at [955, 405] on button "Confirm" at bounding box center [959, 419] width 75 height 30
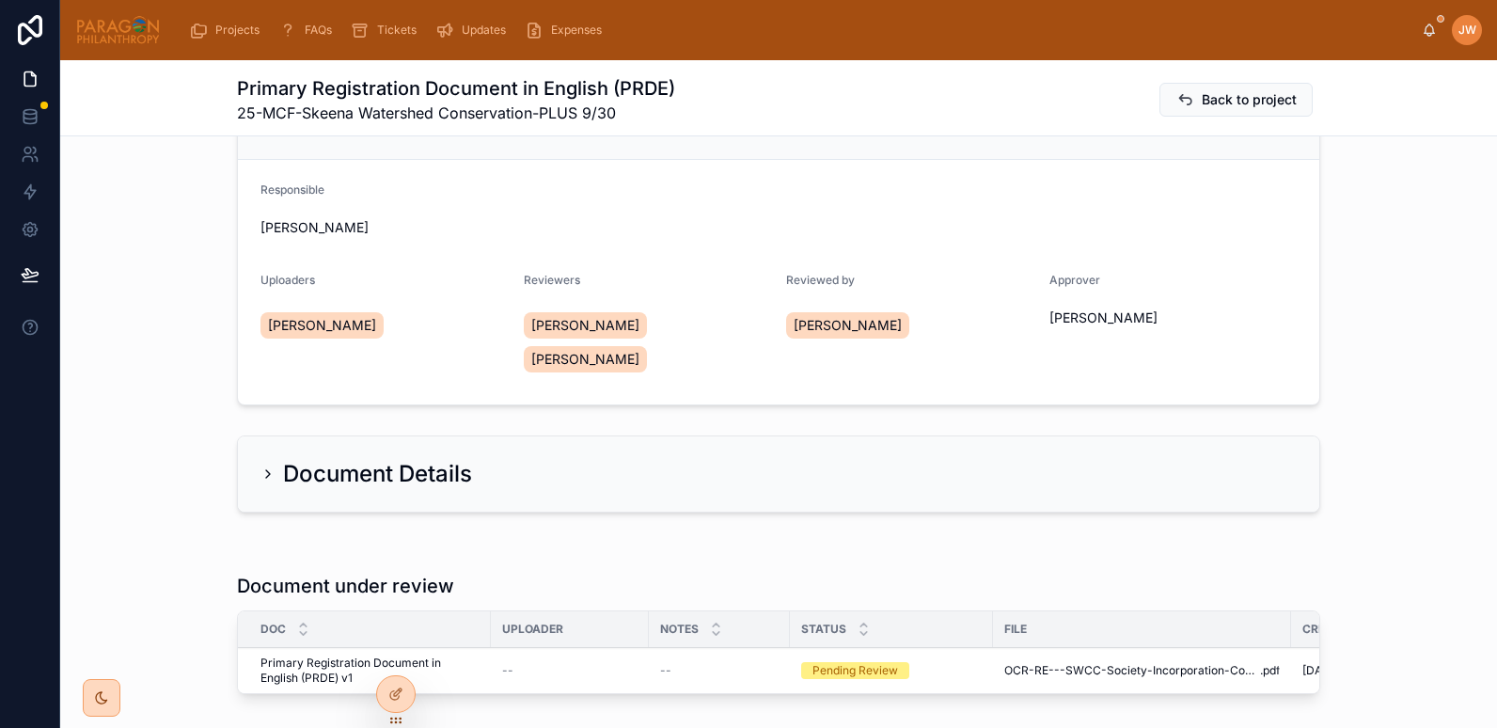
scroll to position [0, 0]
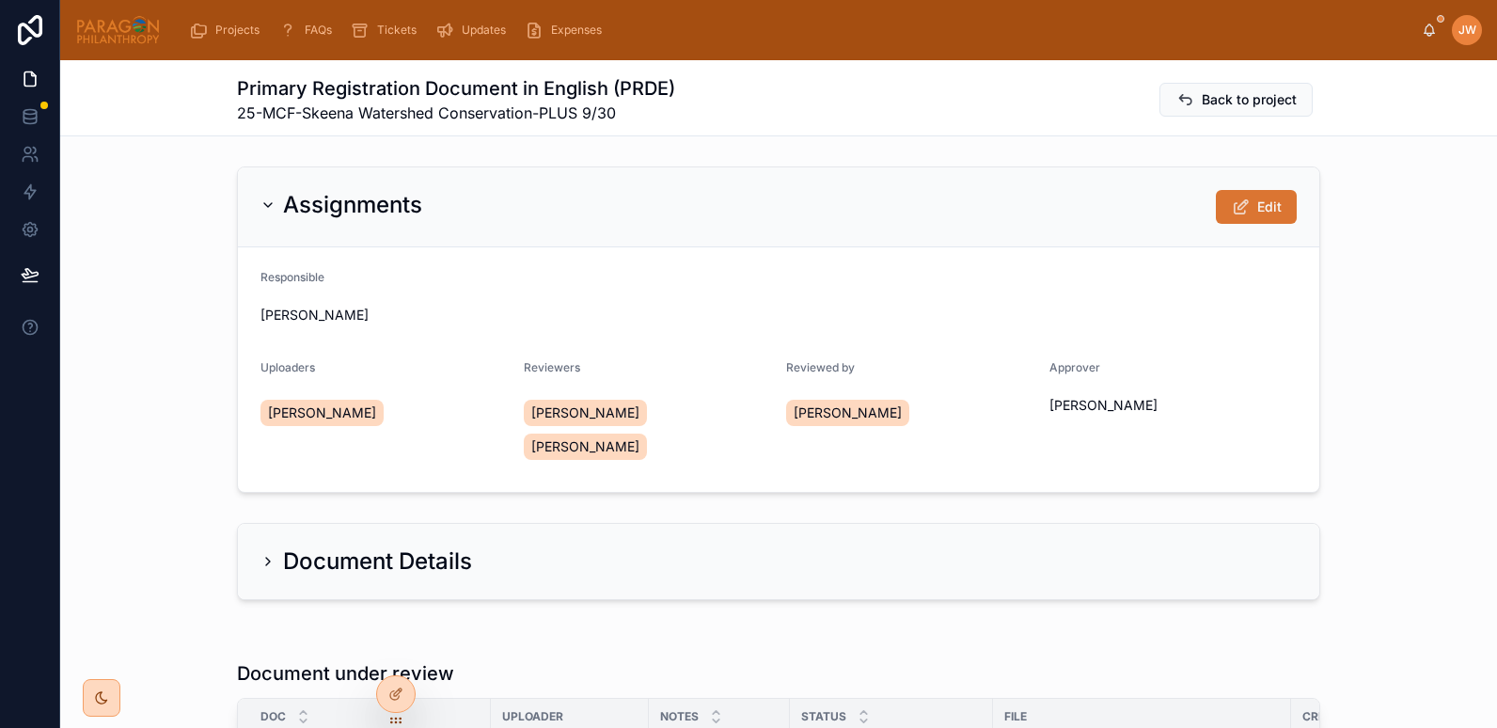
click at [1243, 205] on icon at bounding box center [1241, 207] width 20 height 19
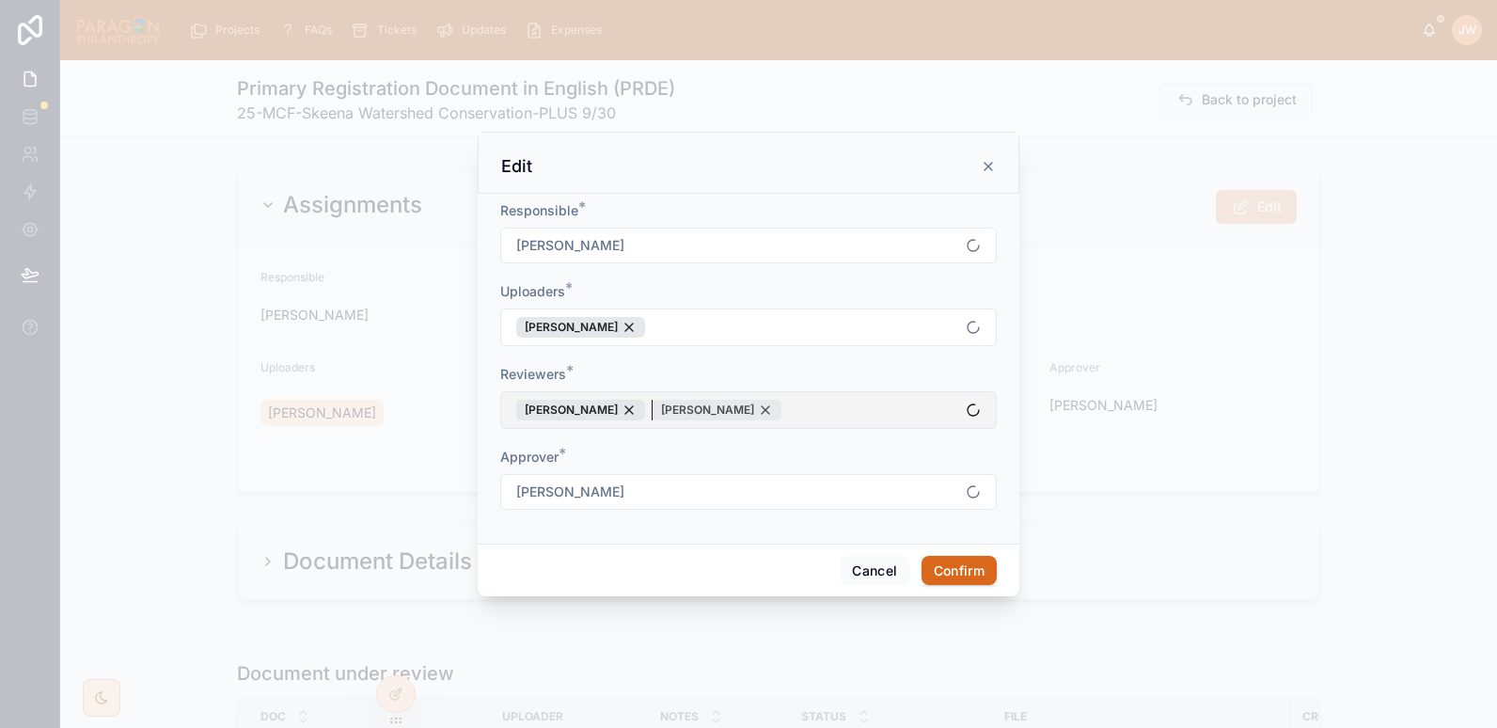
click at [766, 410] on div "[PERSON_NAME]" at bounding box center [717, 410] width 129 height 21
click at [946, 566] on button "Confirm" at bounding box center [959, 571] width 75 height 30
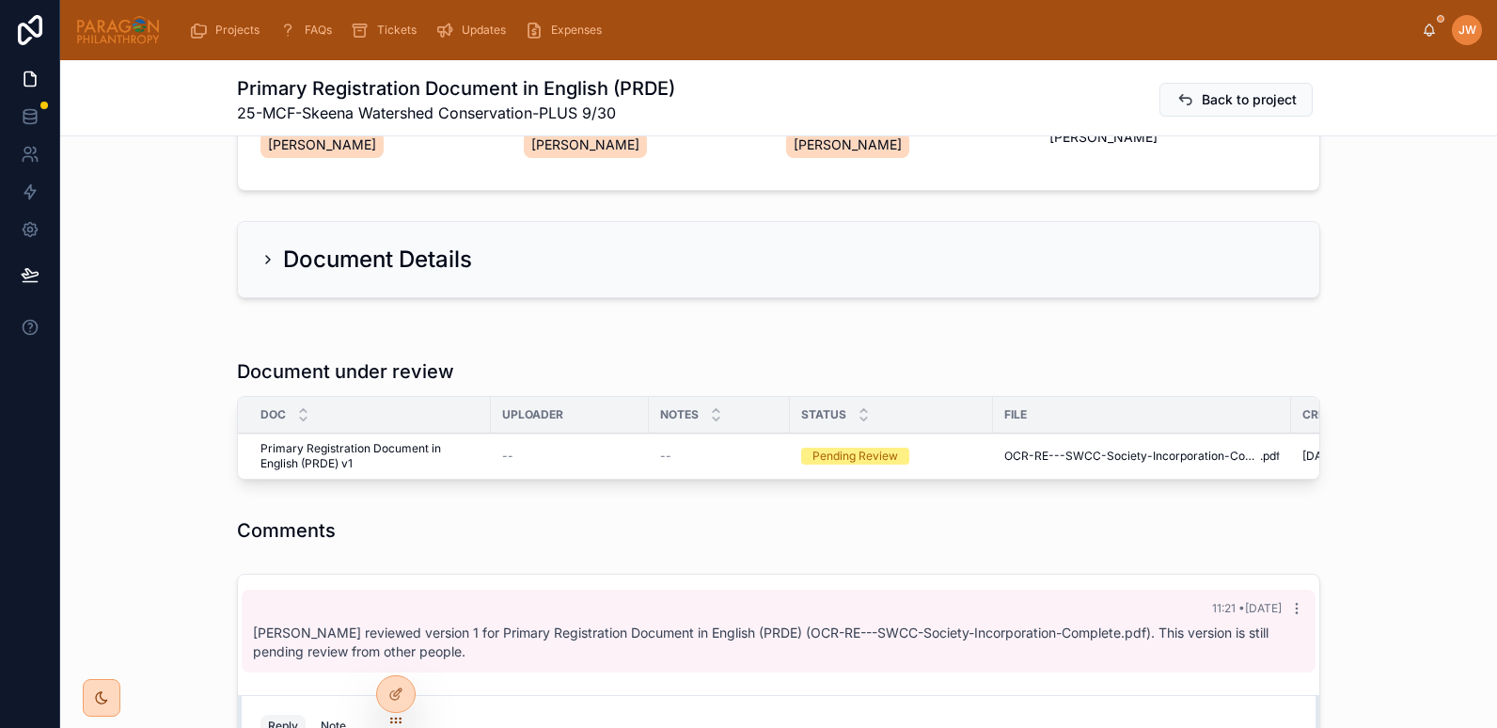
scroll to position [269, 0]
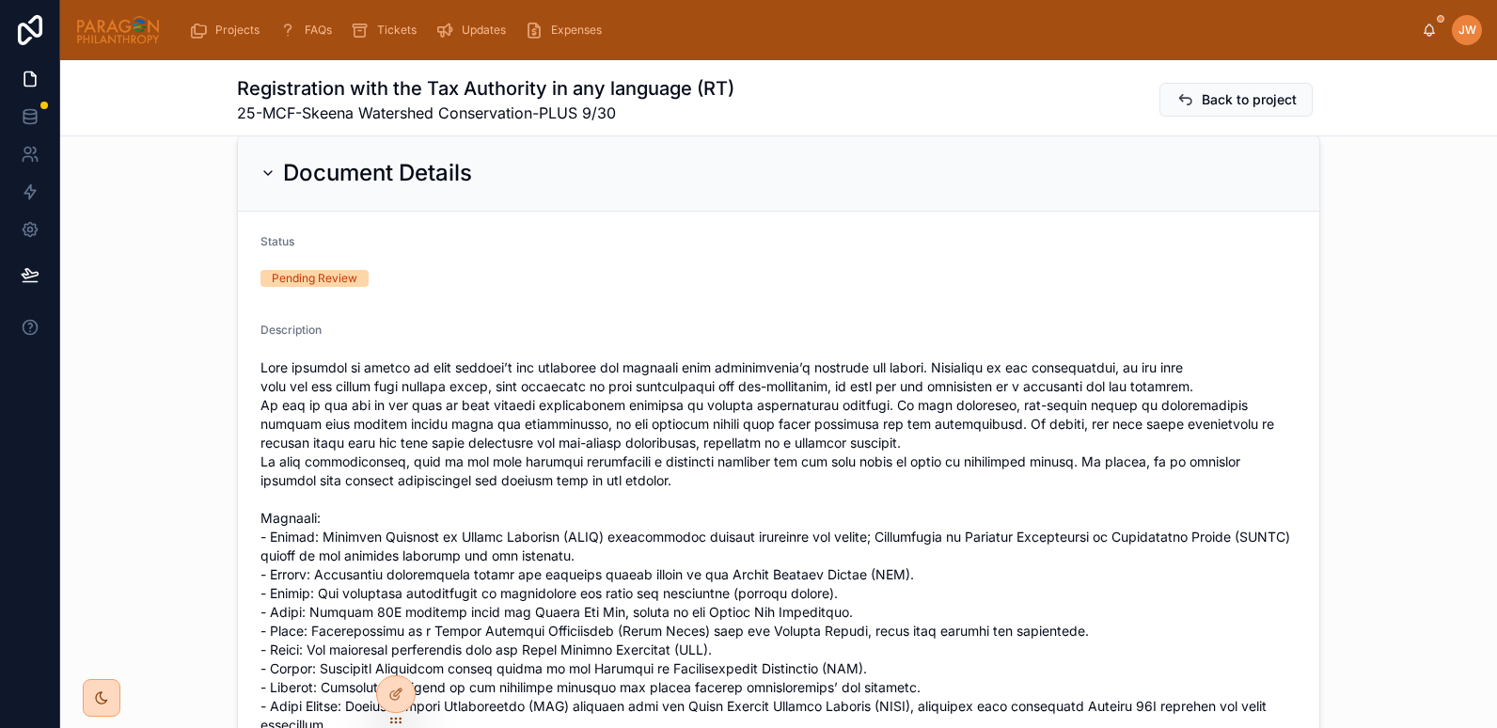
scroll to position [389, 0]
click at [261, 170] on icon at bounding box center [268, 172] width 15 height 15
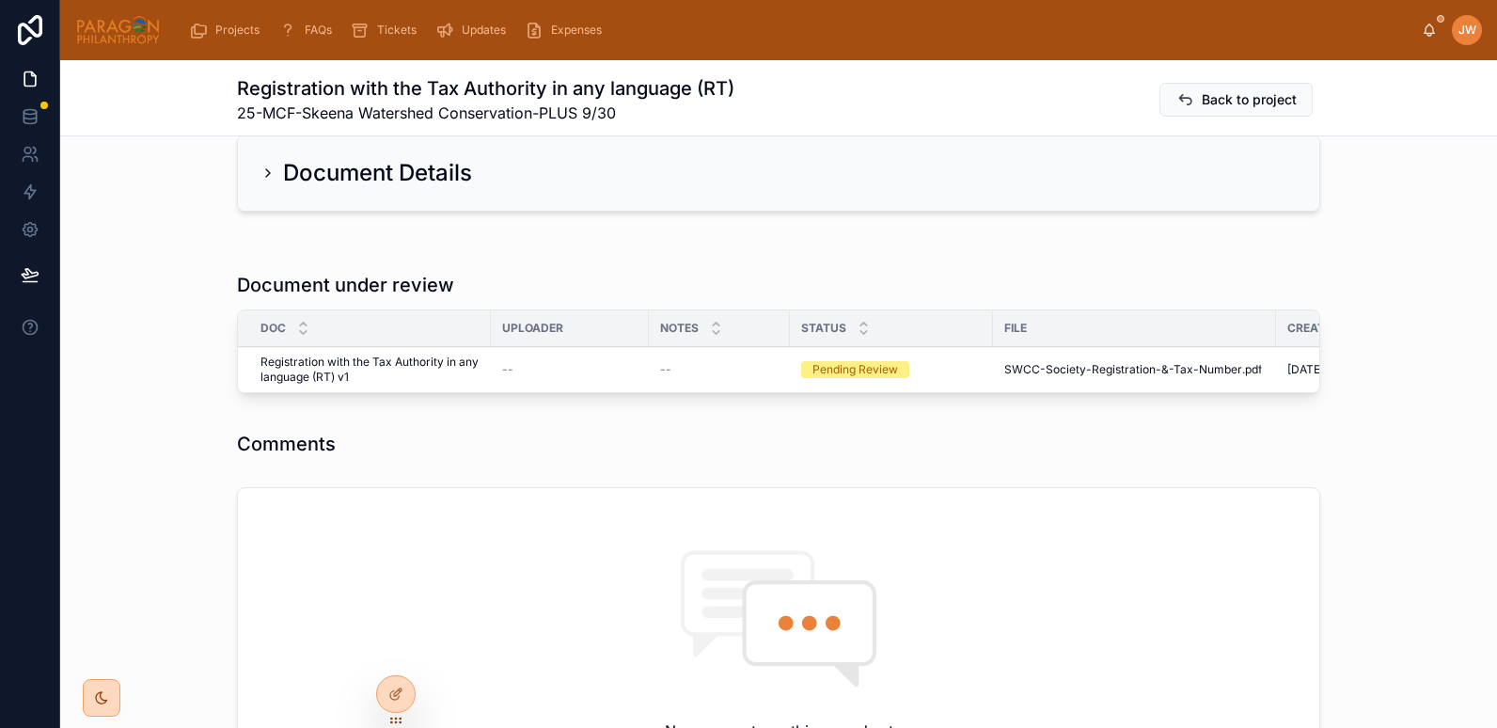
scroll to position [388, 0]
click at [1074, 375] on span "SWCC-Society-Registration-&-Tax-Number" at bounding box center [1124, 370] width 238 height 15
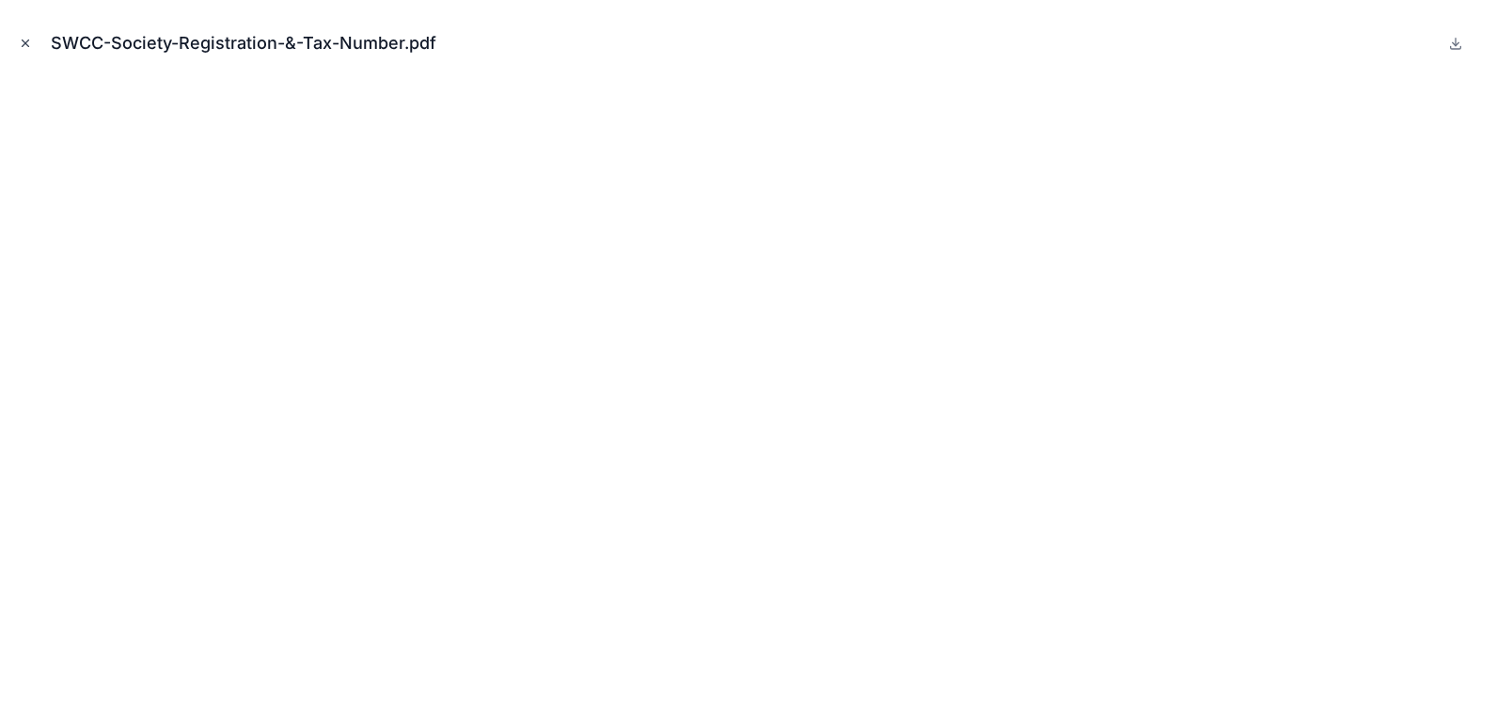
click at [24, 46] on icon "Close modal" at bounding box center [25, 43] width 13 height 13
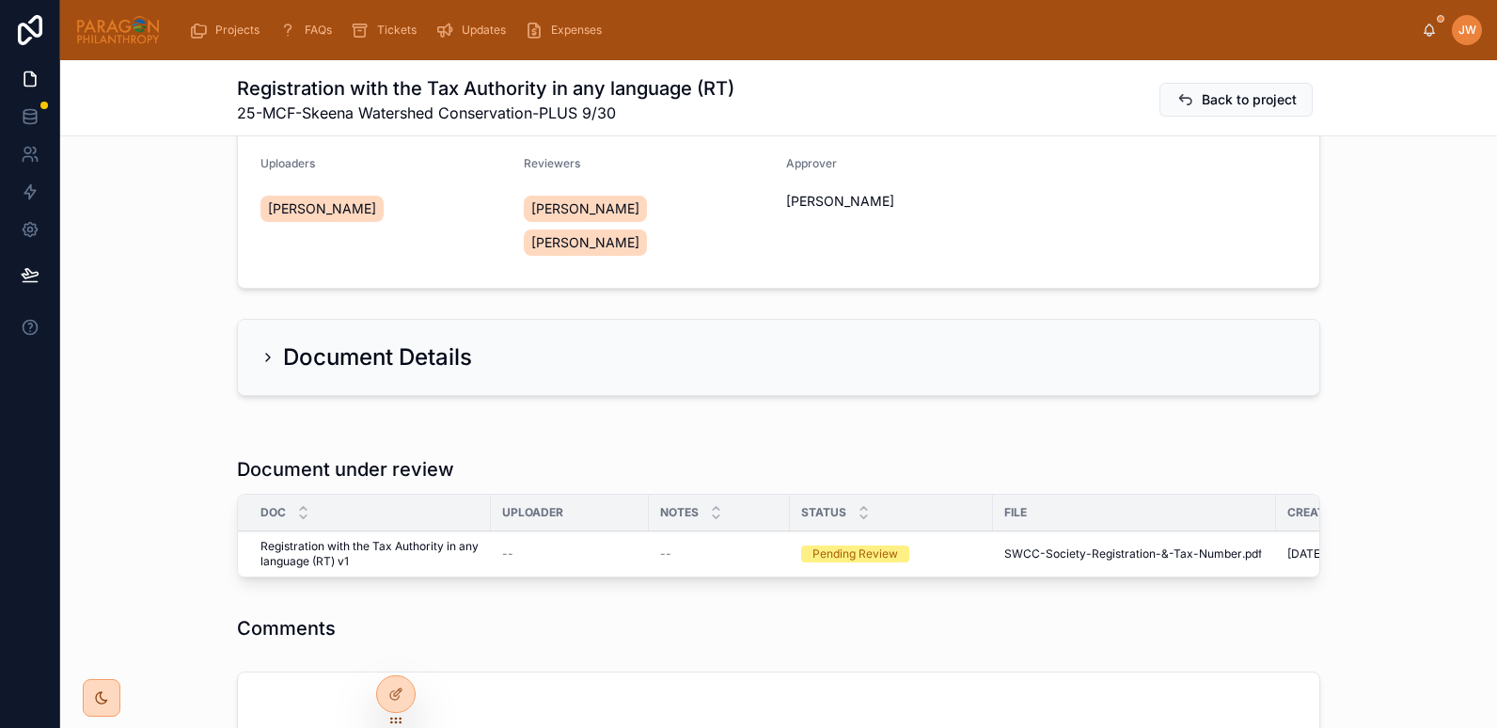
scroll to position [203, 0]
click at [0, 0] on span "Reviewed" at bounding box center [0, 0] width 0 height 0
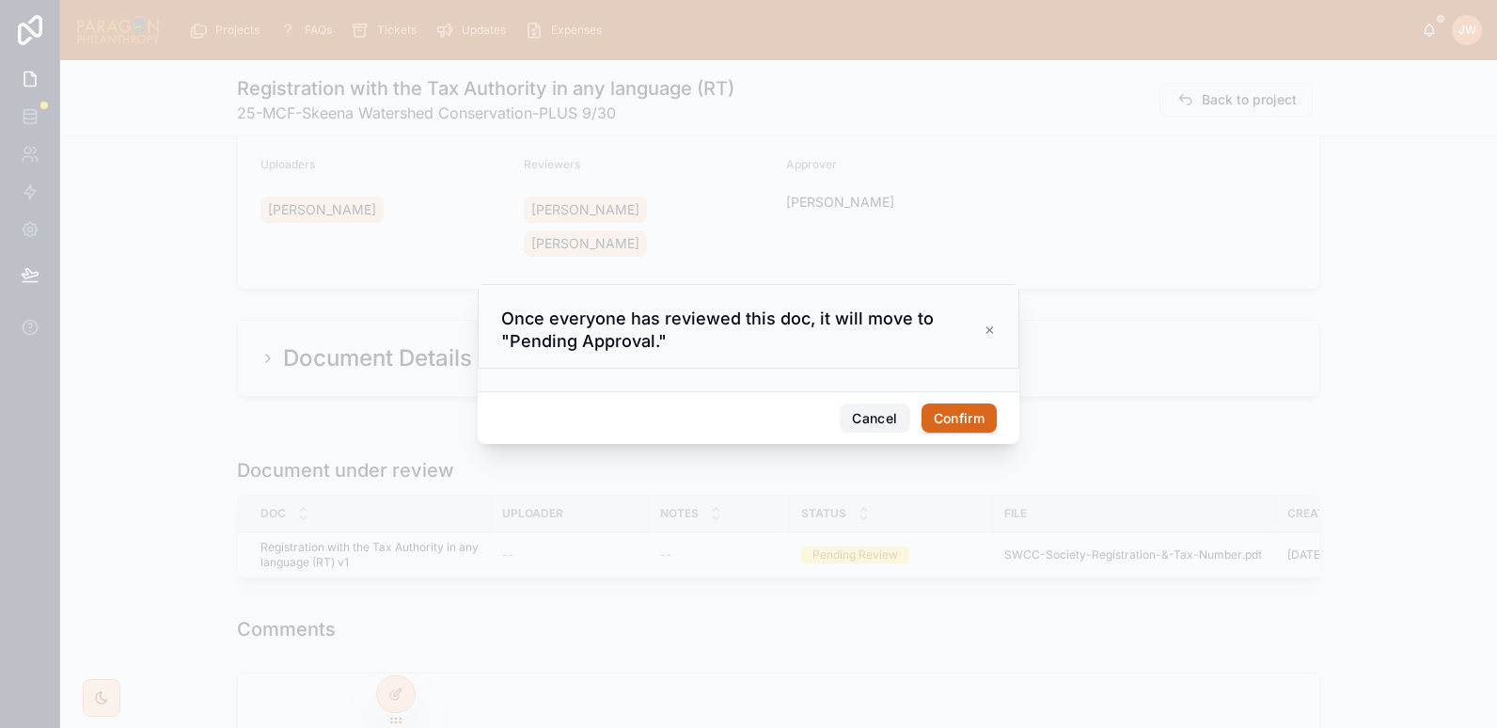
click at [871, 414] on button "Cancel" at bounding box center [875, 419] width 70 height 30
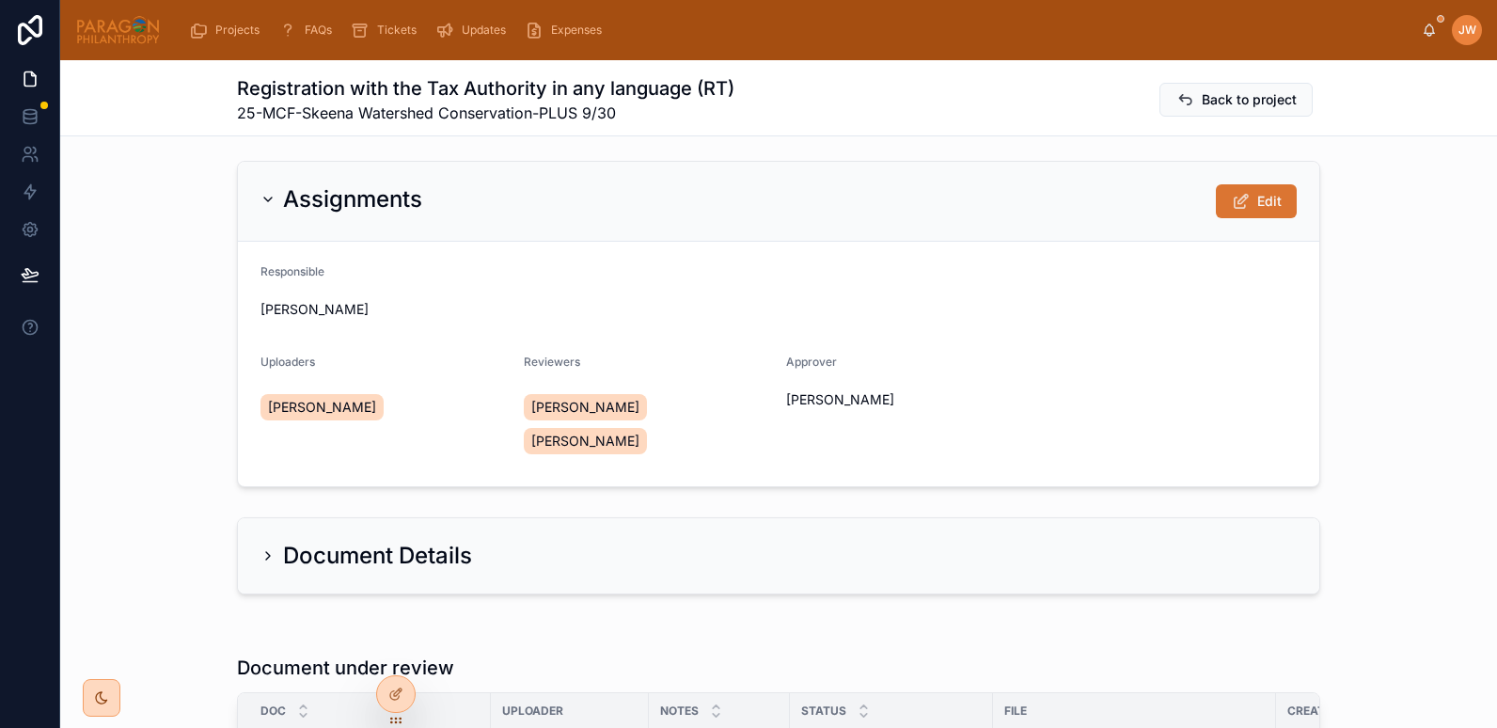
scroll to position [5, 0]
click at [1265, 199] on span "Edit" at bounding box center [1270, 202] width 24 height 19
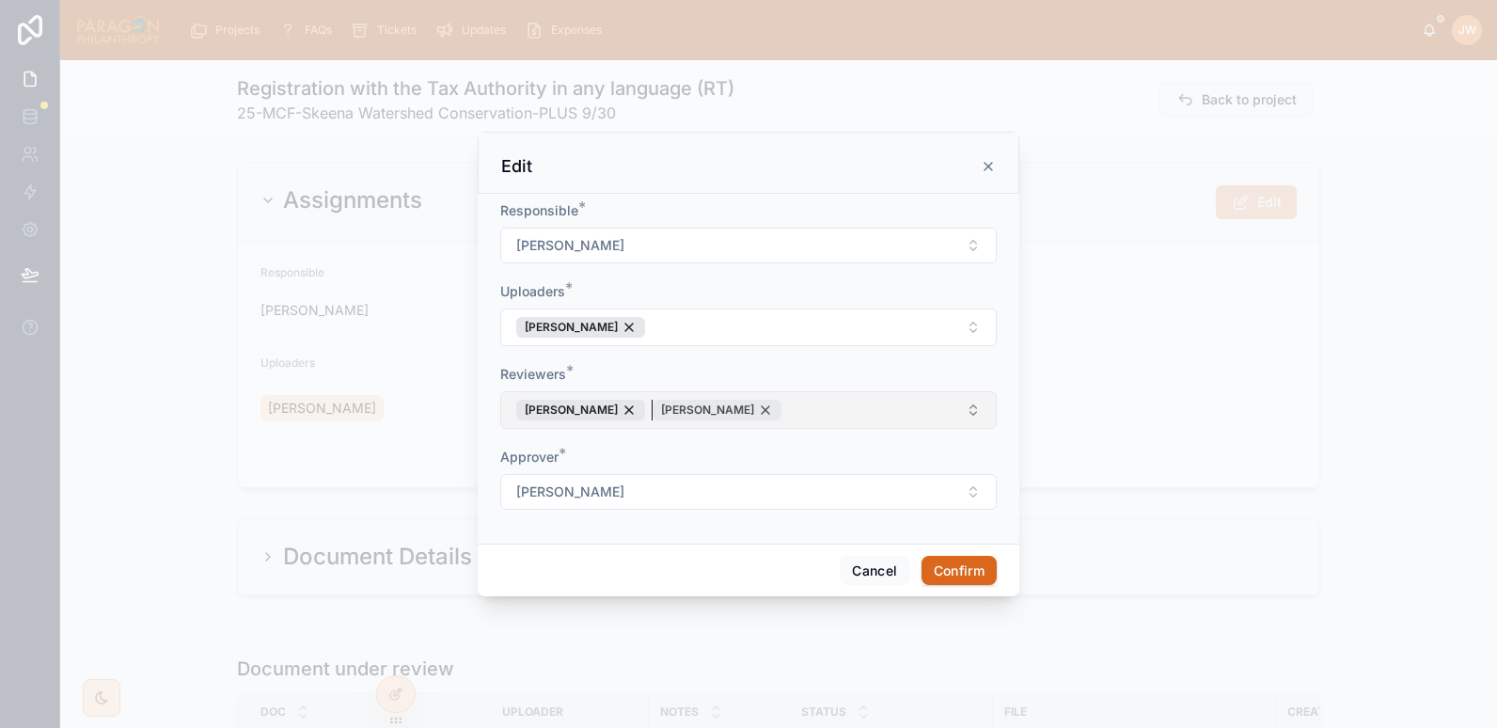
click at [760, 412] on div "[PERSON_NAME]" at bounding box center [717, 410] width 129 height 21
click at [938, 567] on button "Confirm" at bounding box center [959, 571] width 75 height 30
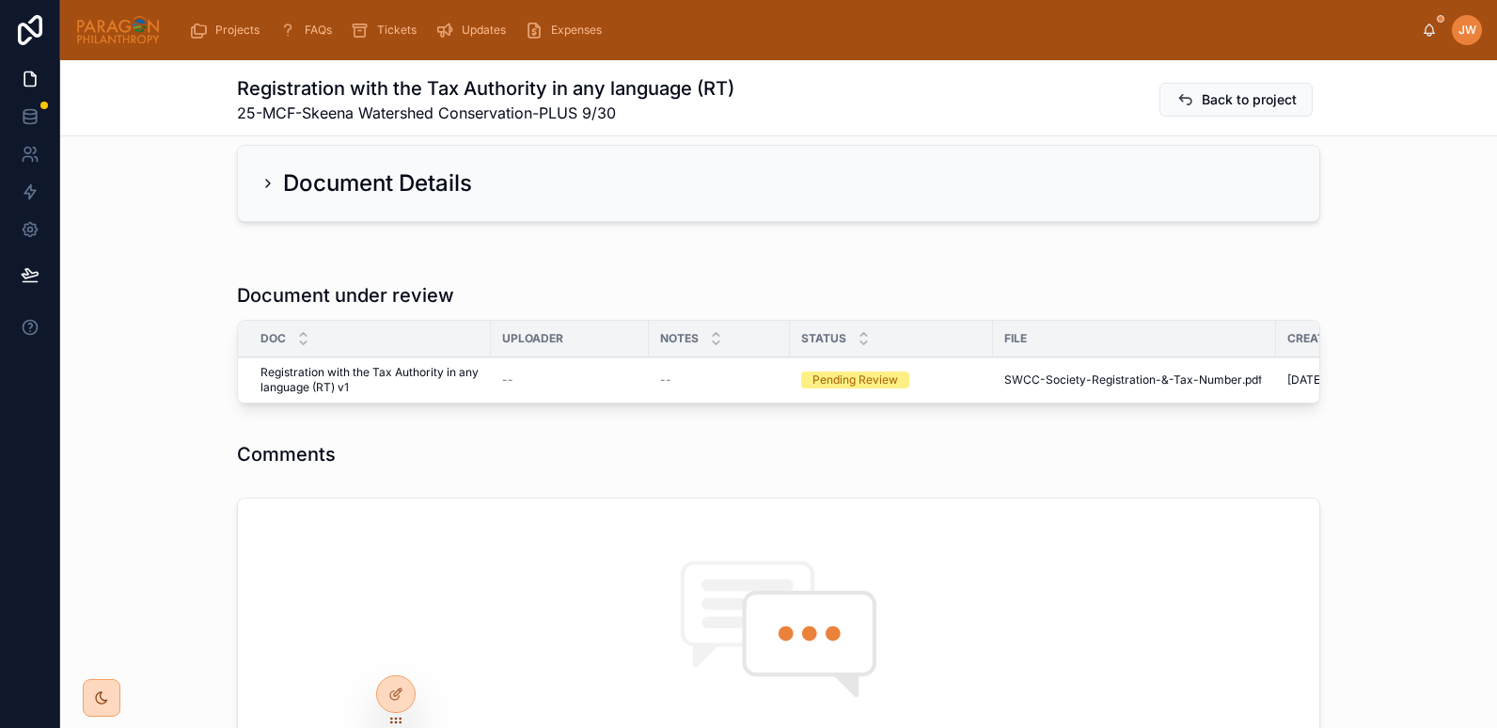
scroll to position [345, 0]
click at [0, 0] on span "Reviewed" at bounding box center [0, 0] width 0 height 0
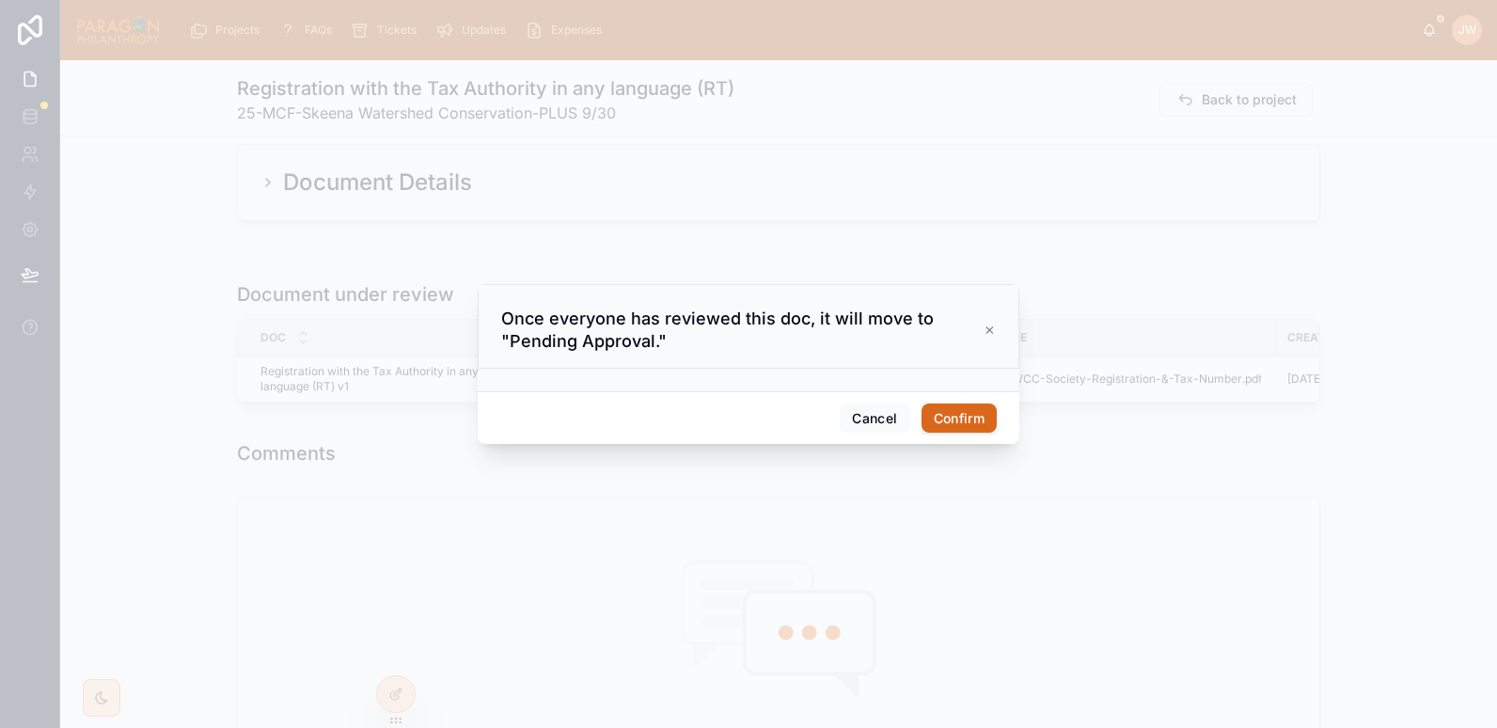
click at [974, 423] on button "Confirm" at bounding box center [959, 419] width 75 height 30
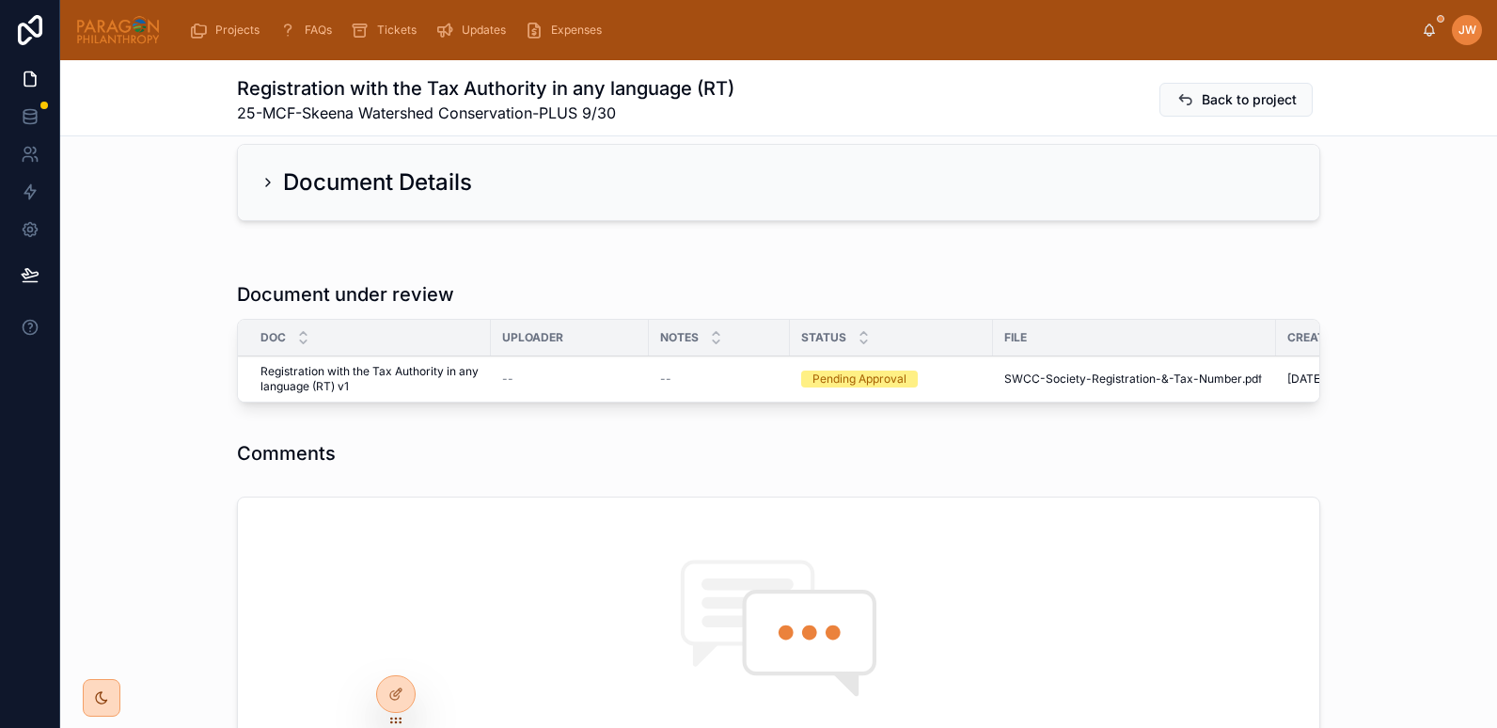
click at [0, 0] on span "Approve" at bounding box center [0, 0] width 0 height 0
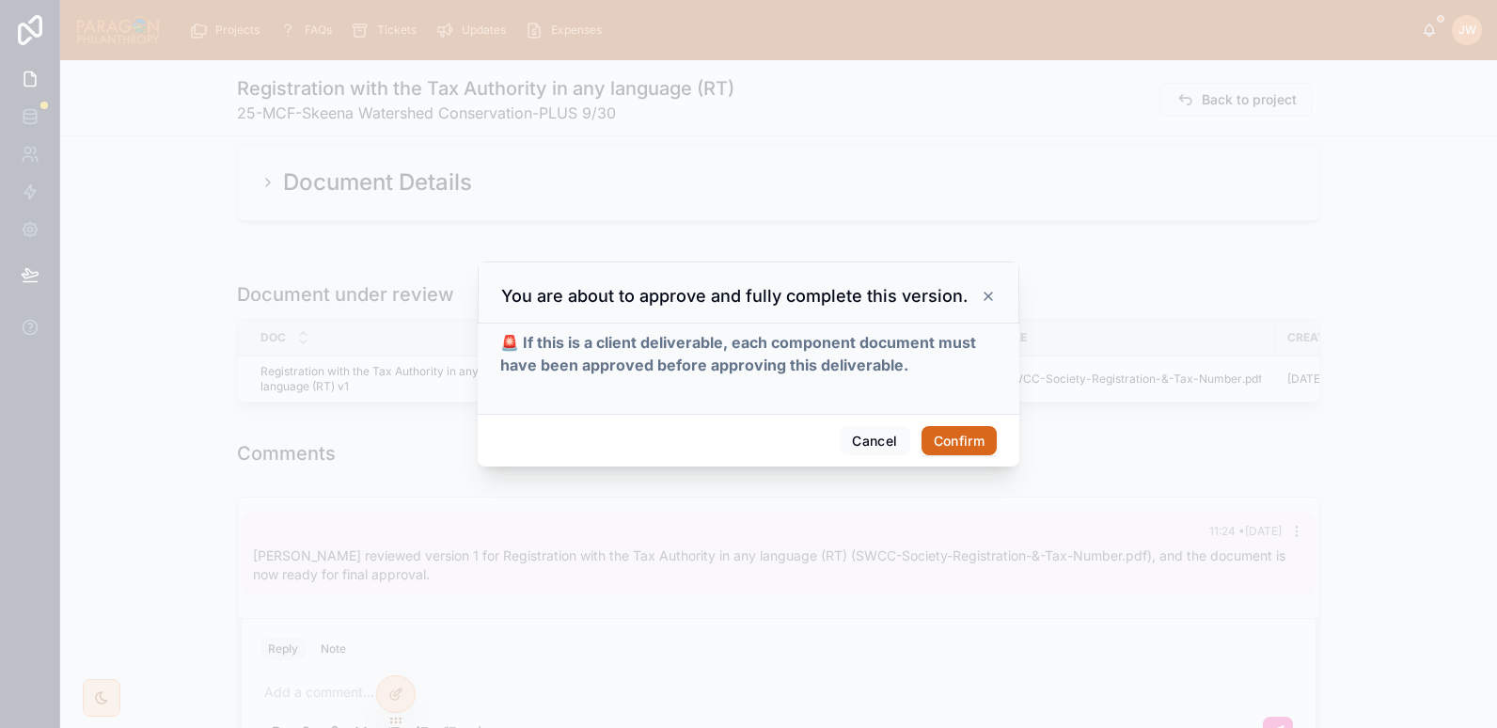
click at [957, 429] on button "Confirm" at bounding box center [959, 441] width 75 height 30
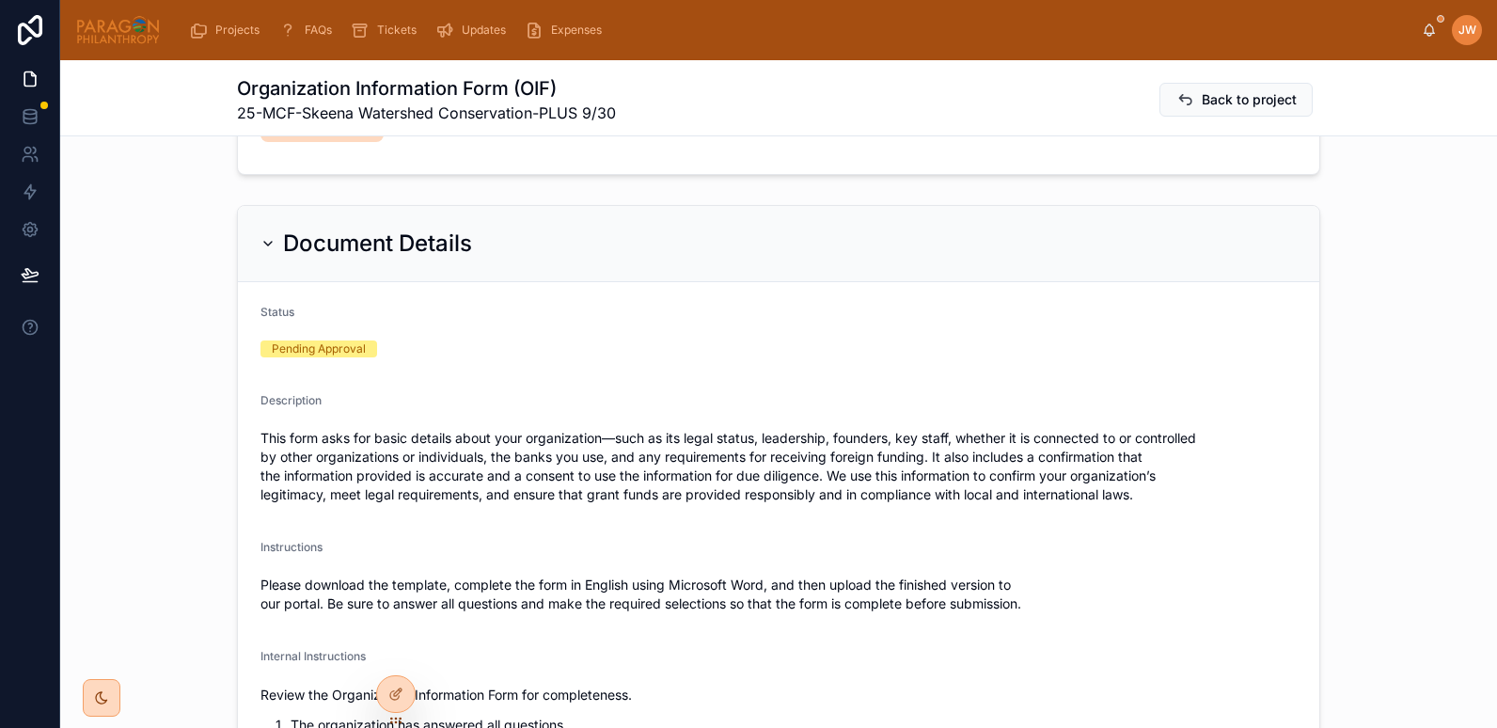
scroll to position [319, 0]
click at [262, 239] on icon at bounding box center [268, 242] width 15 height 15
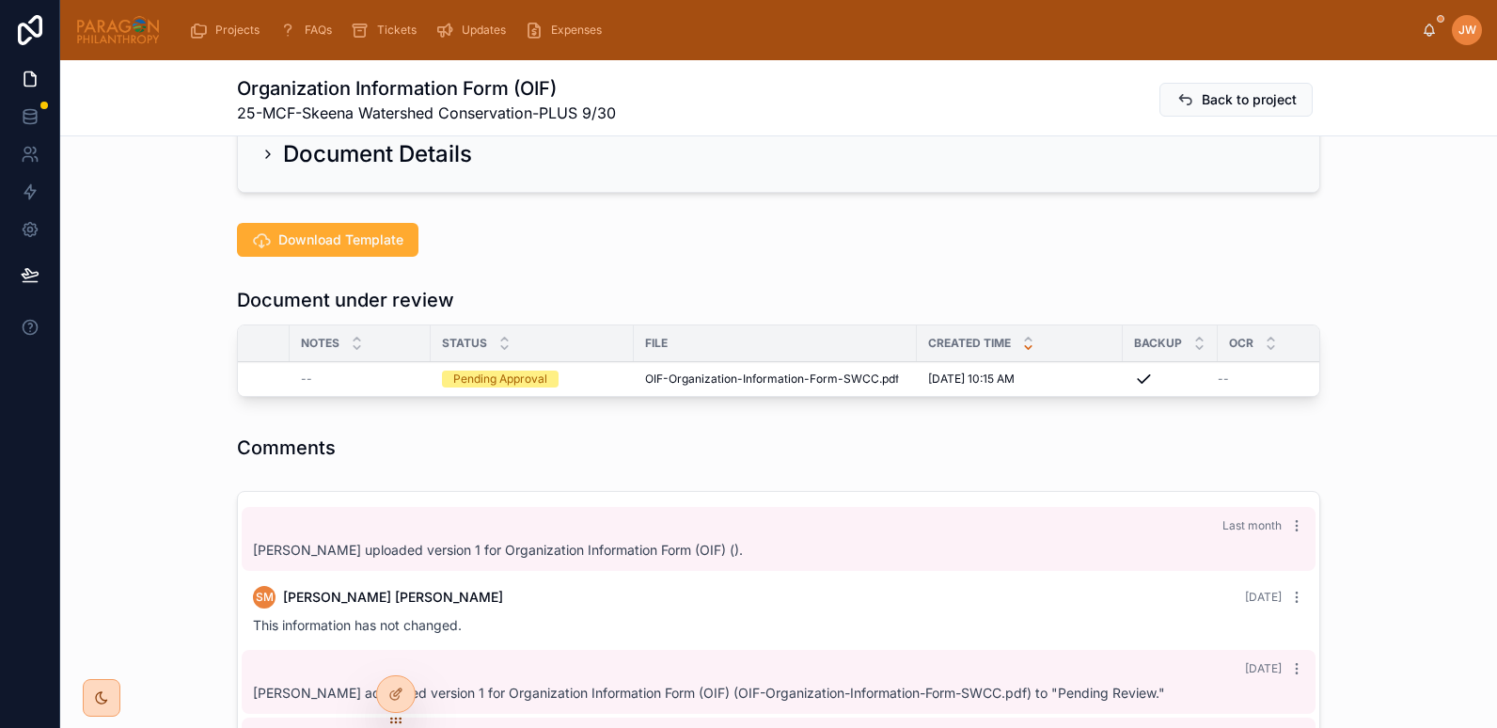
scroll to position [398, 0]
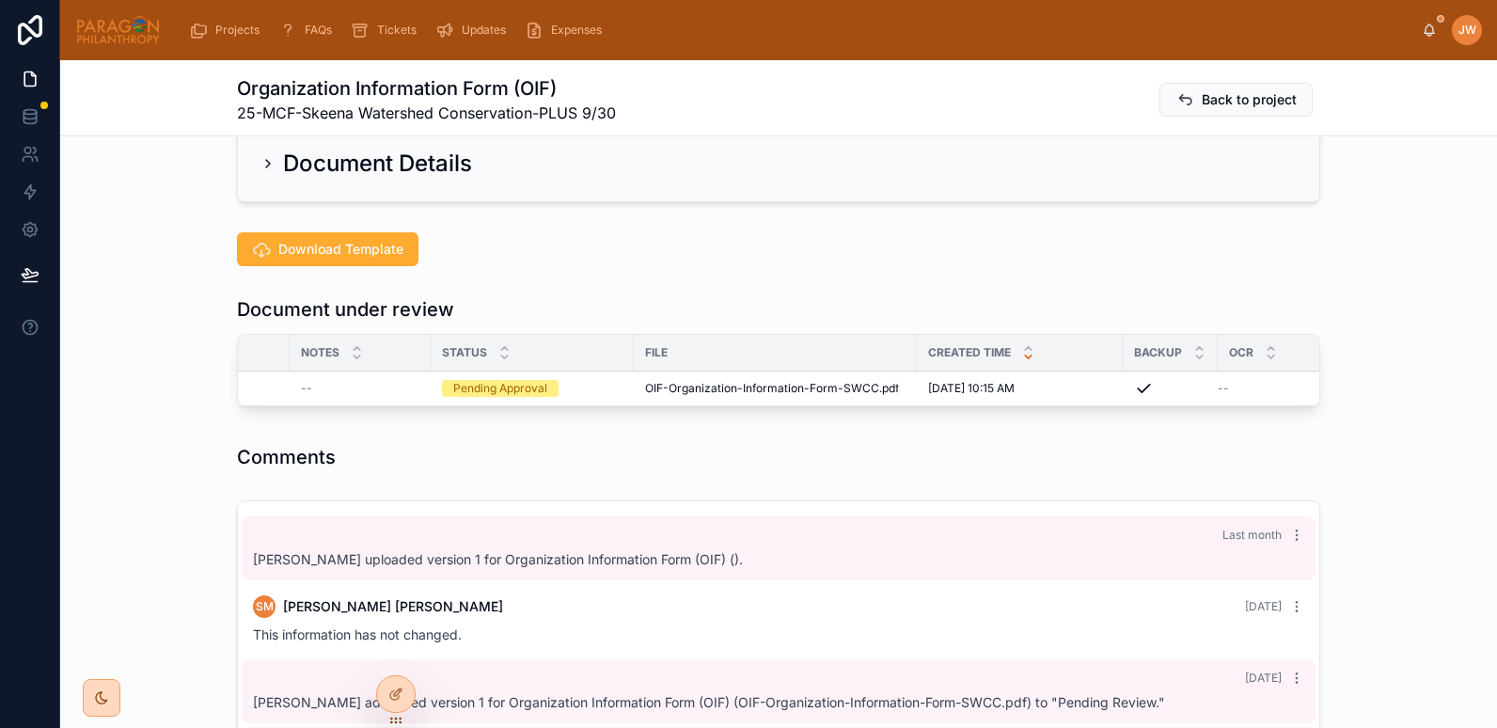
click at [0, 0] on span "Approve" at bounding box center [0, 0] width 0 height 0
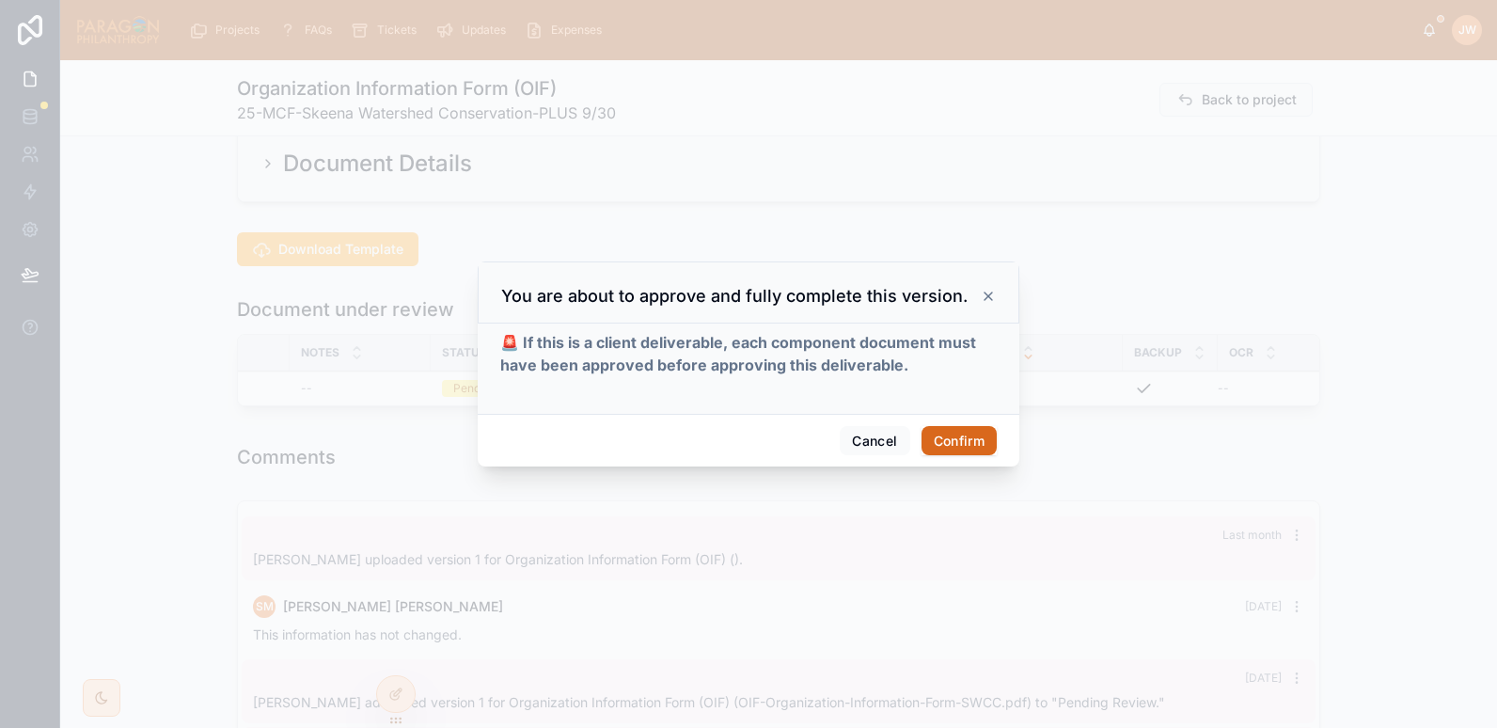
click at [969, 443] on button "Confirm" at bounding box center [959, 441] width 75 height 30
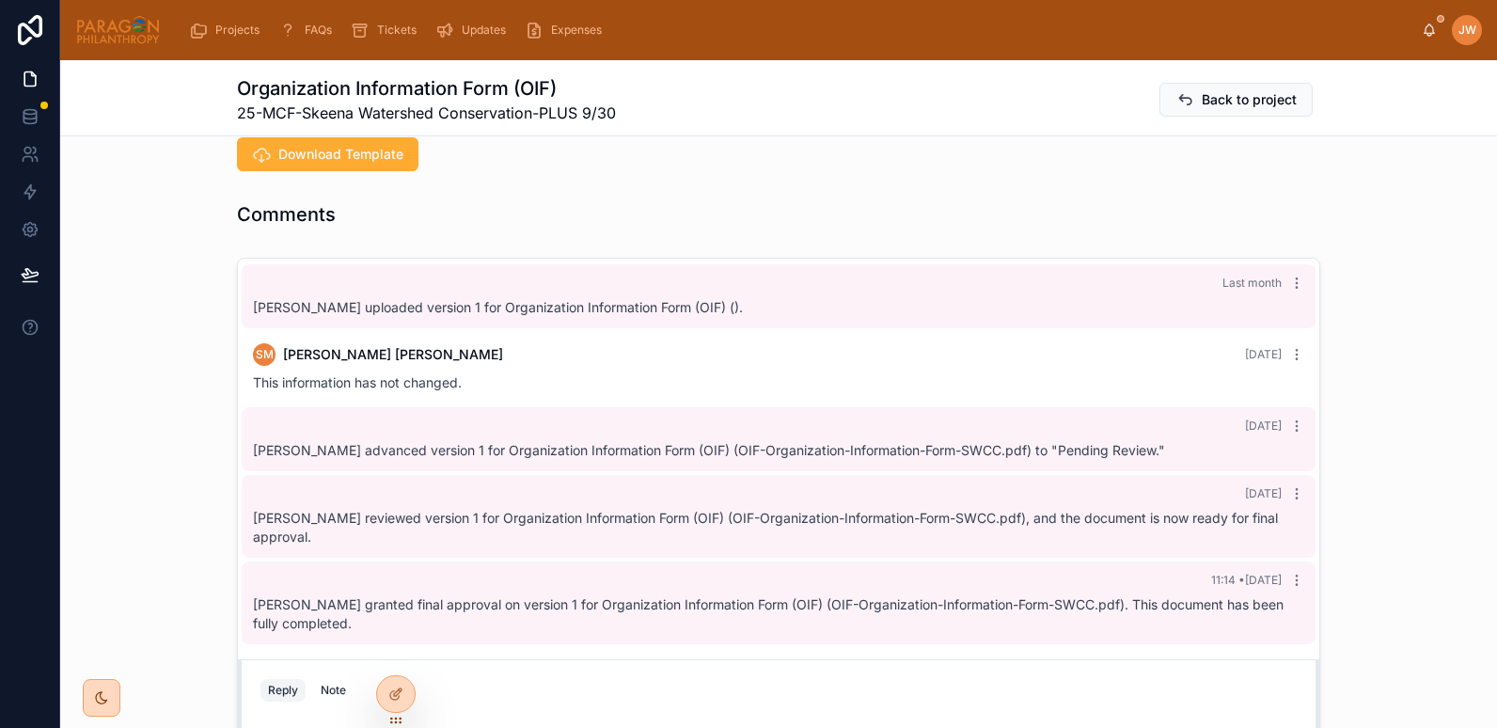
scroll to position [0, 0]
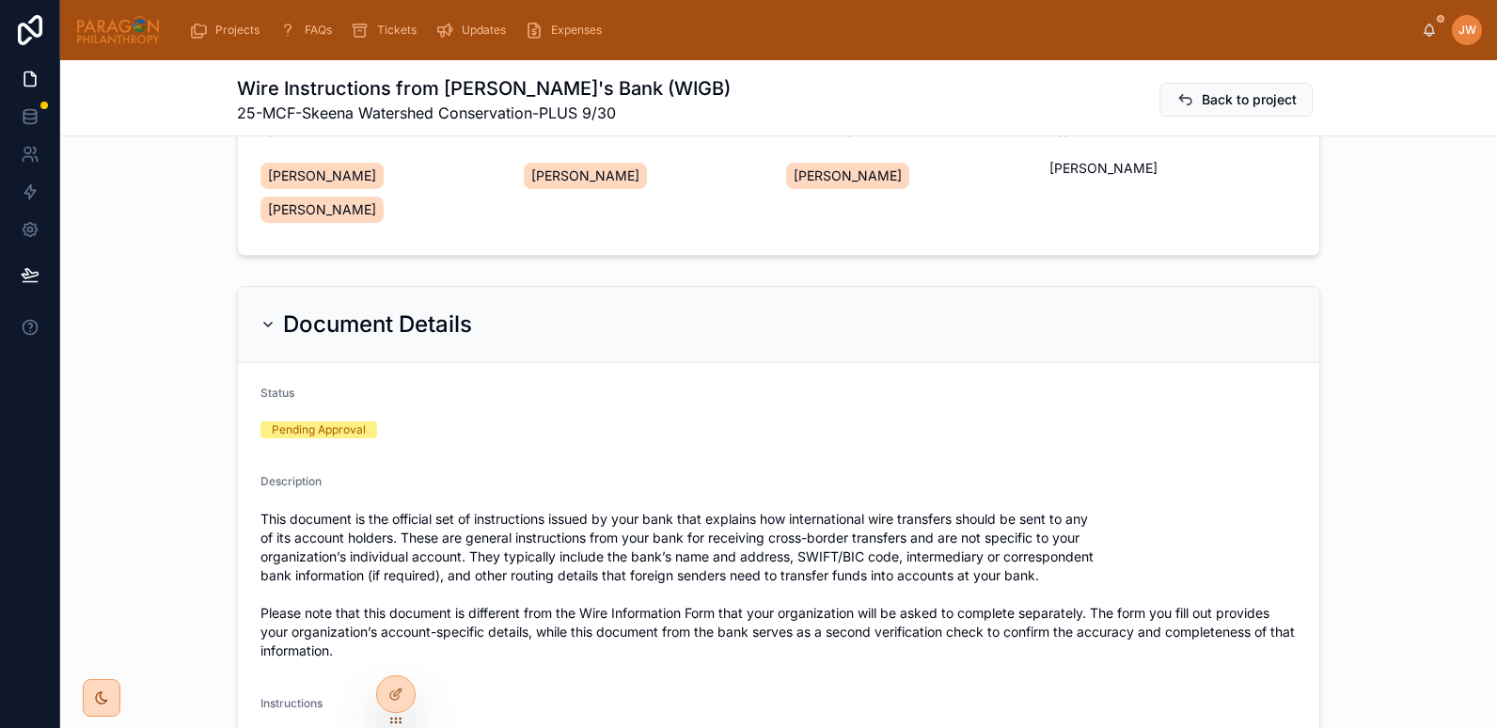
scroll to position [235, 0]
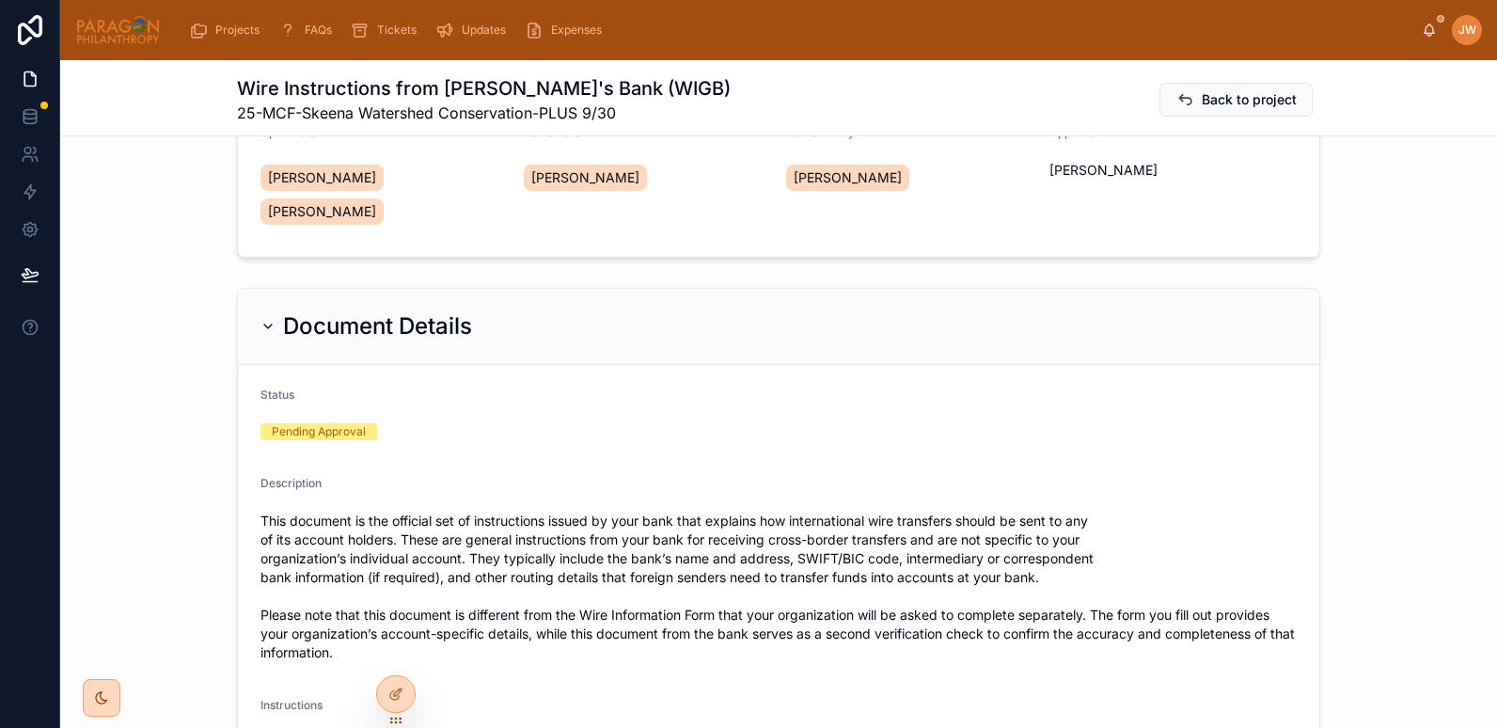
click at [261, 324] on icon at bounding box center [268, 326] width 15 height 15
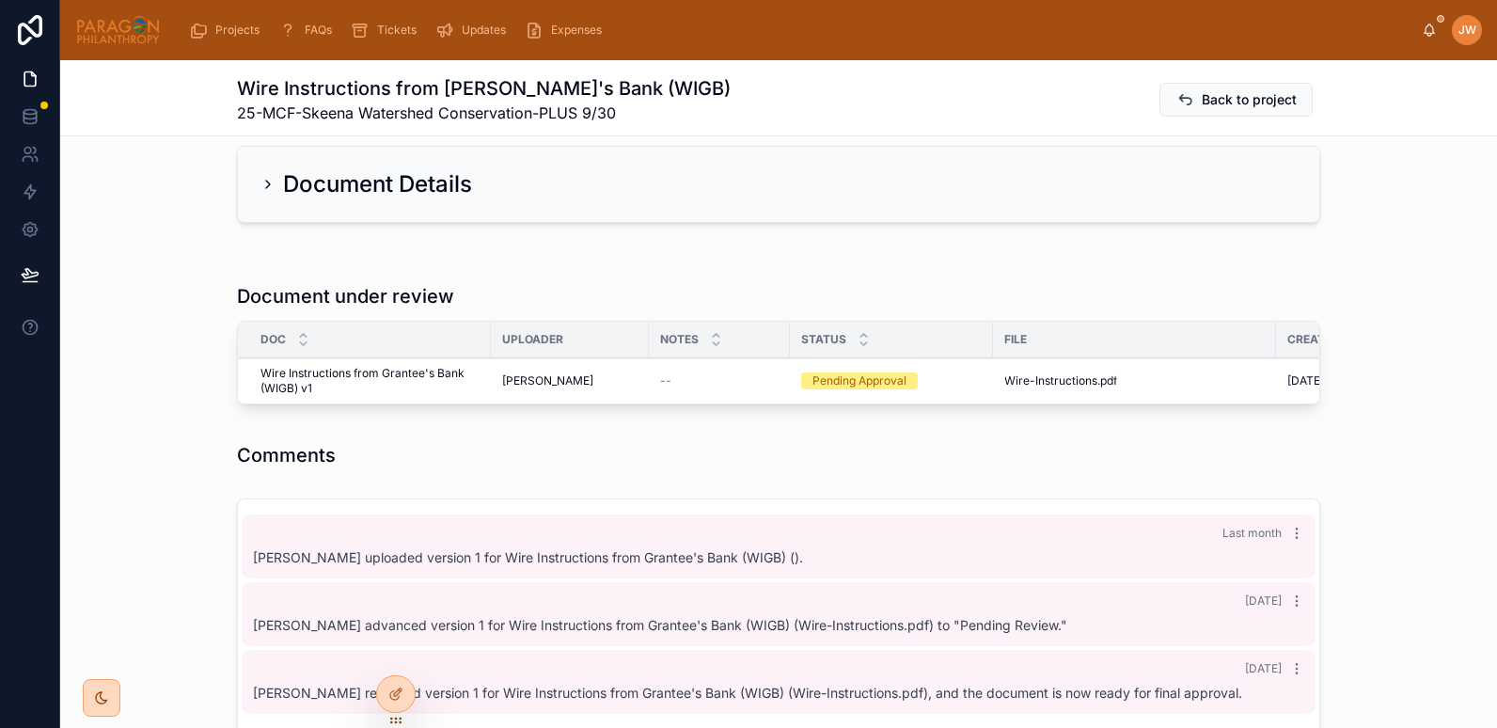
scroll to position [394, 0]
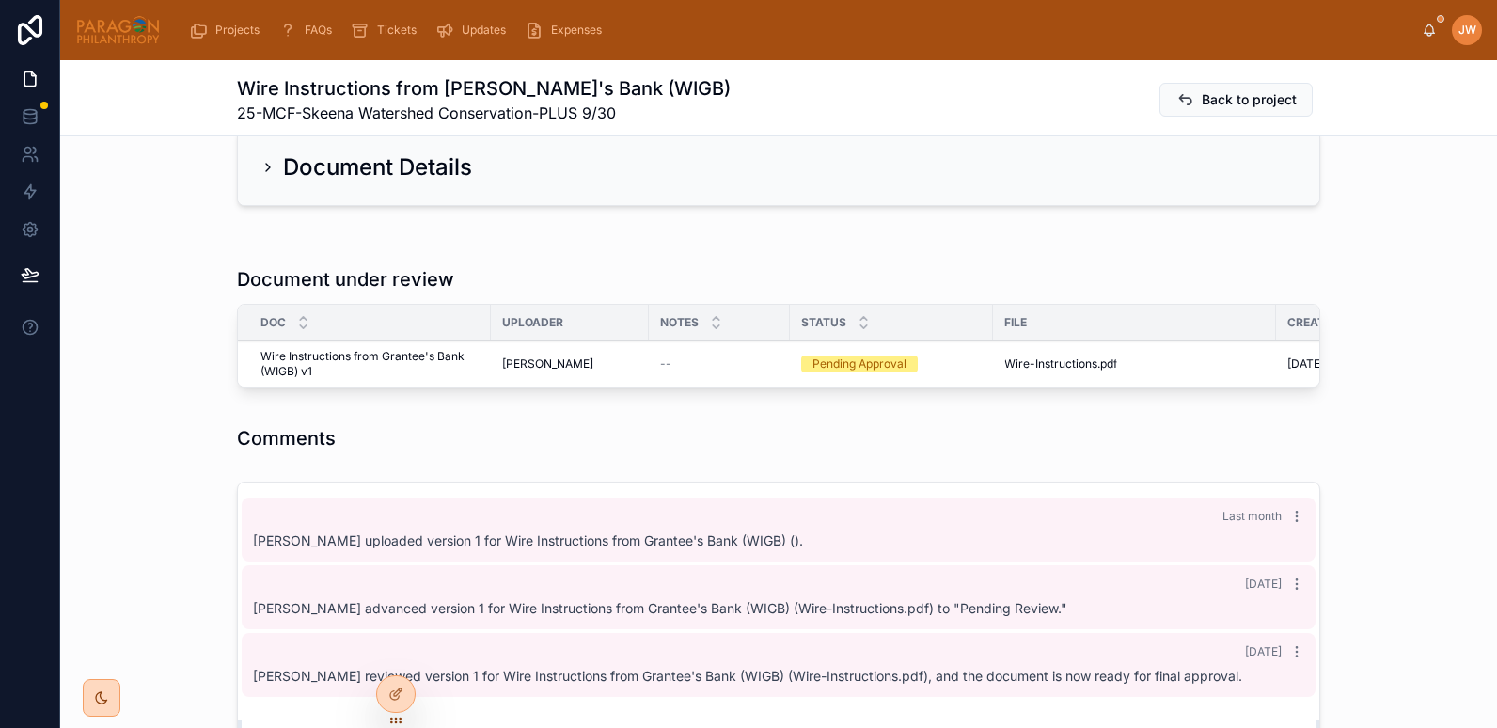
click at [0, 0] on span "Approve" at bounding box center [0, 0] width 0 height 0
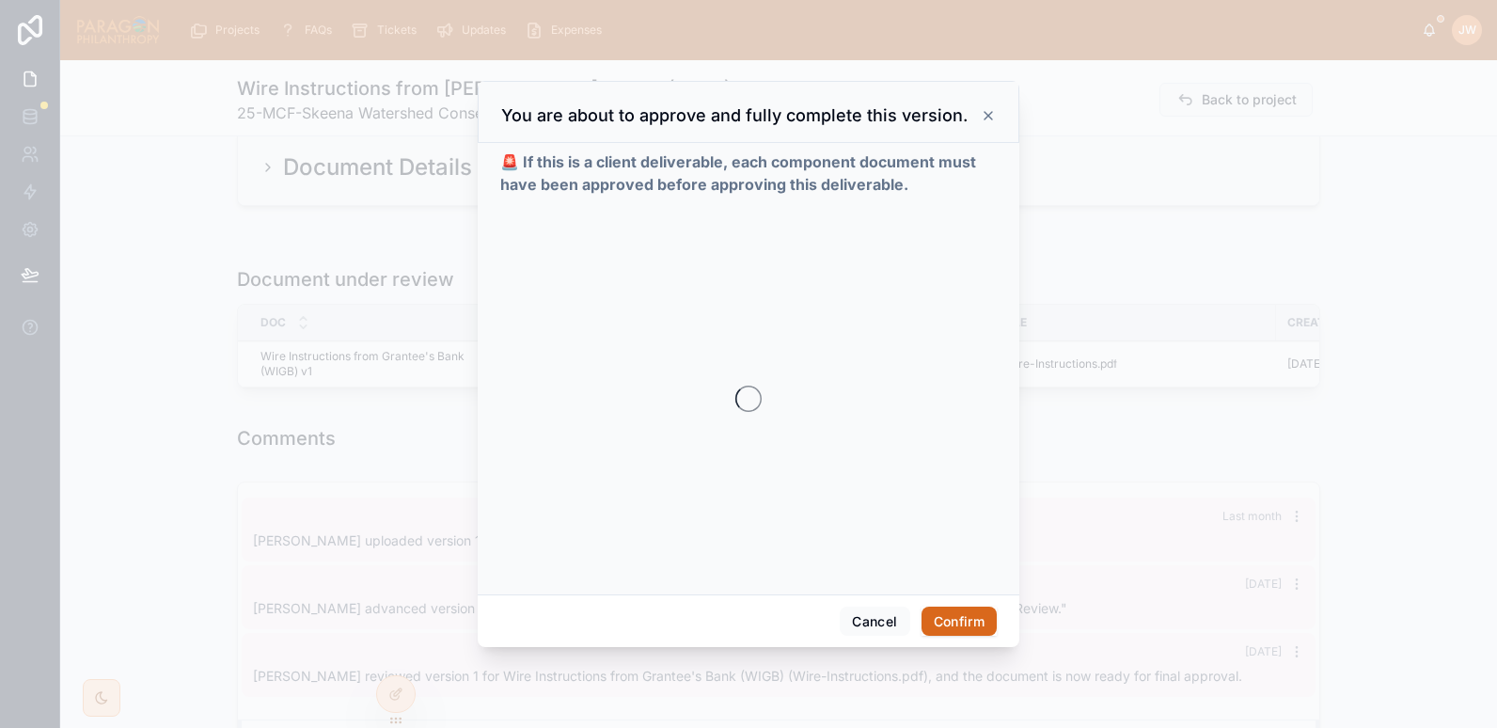
click at [943, 625] on button "Confirm" at bounding box center [959, 622] width 75 height 30
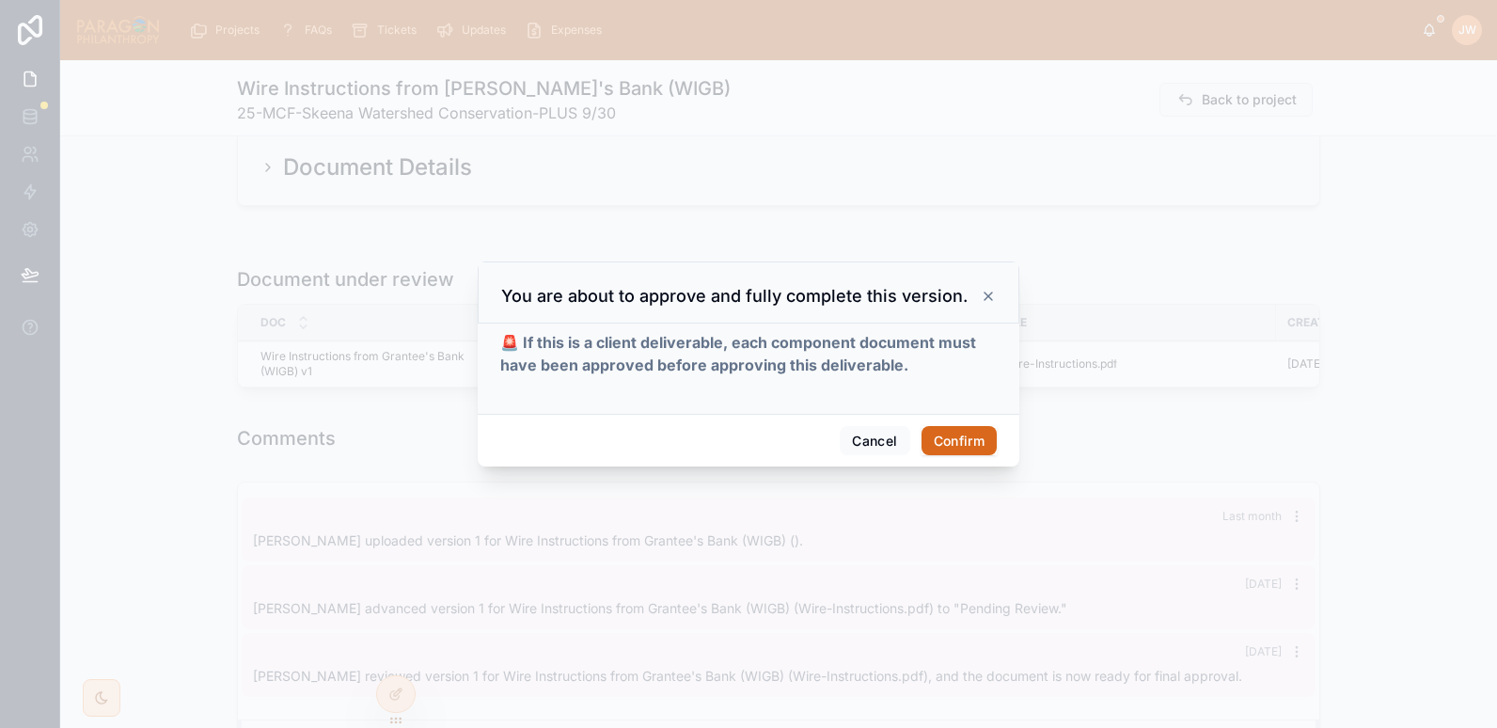
click at [971, 433] on button "Confirm" at bounding box center [959, 441] width 75 height 30
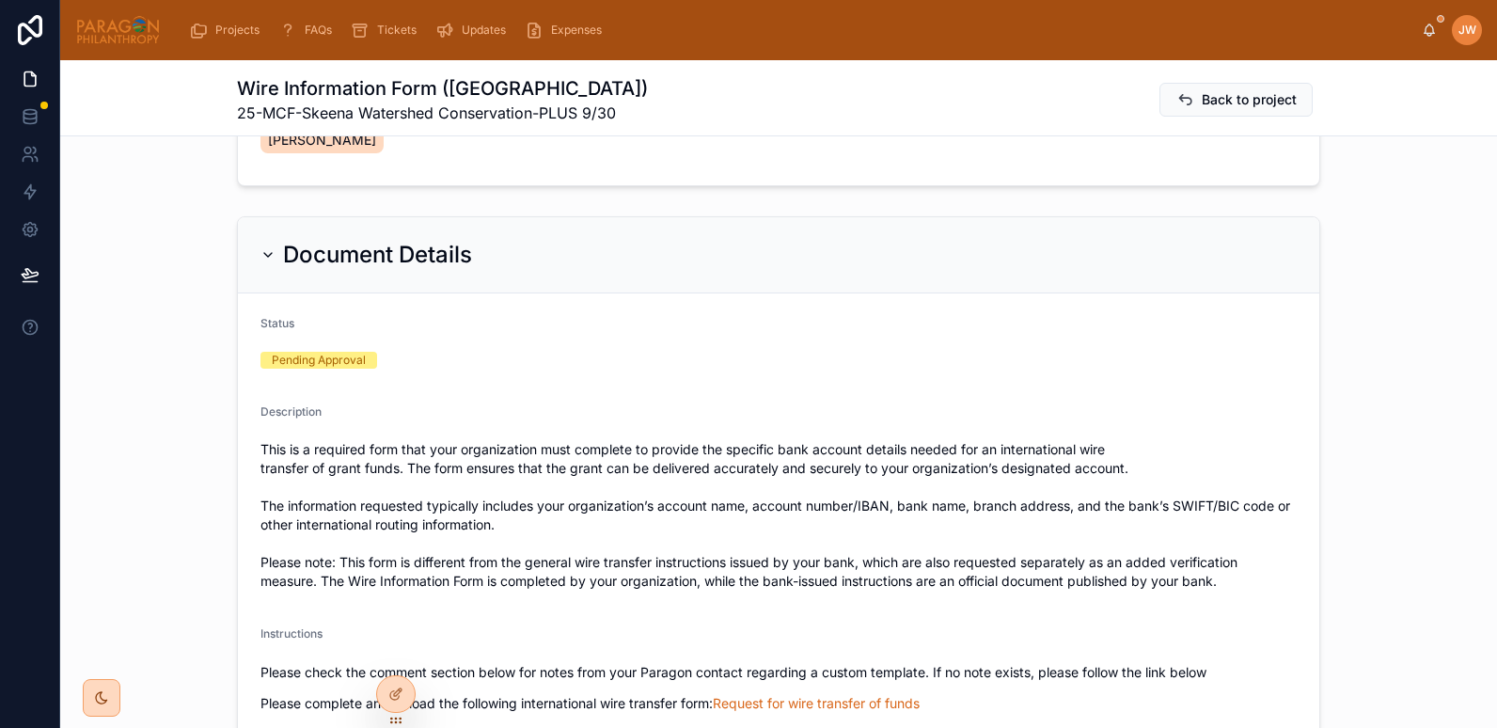
scroll to position [312, 0]
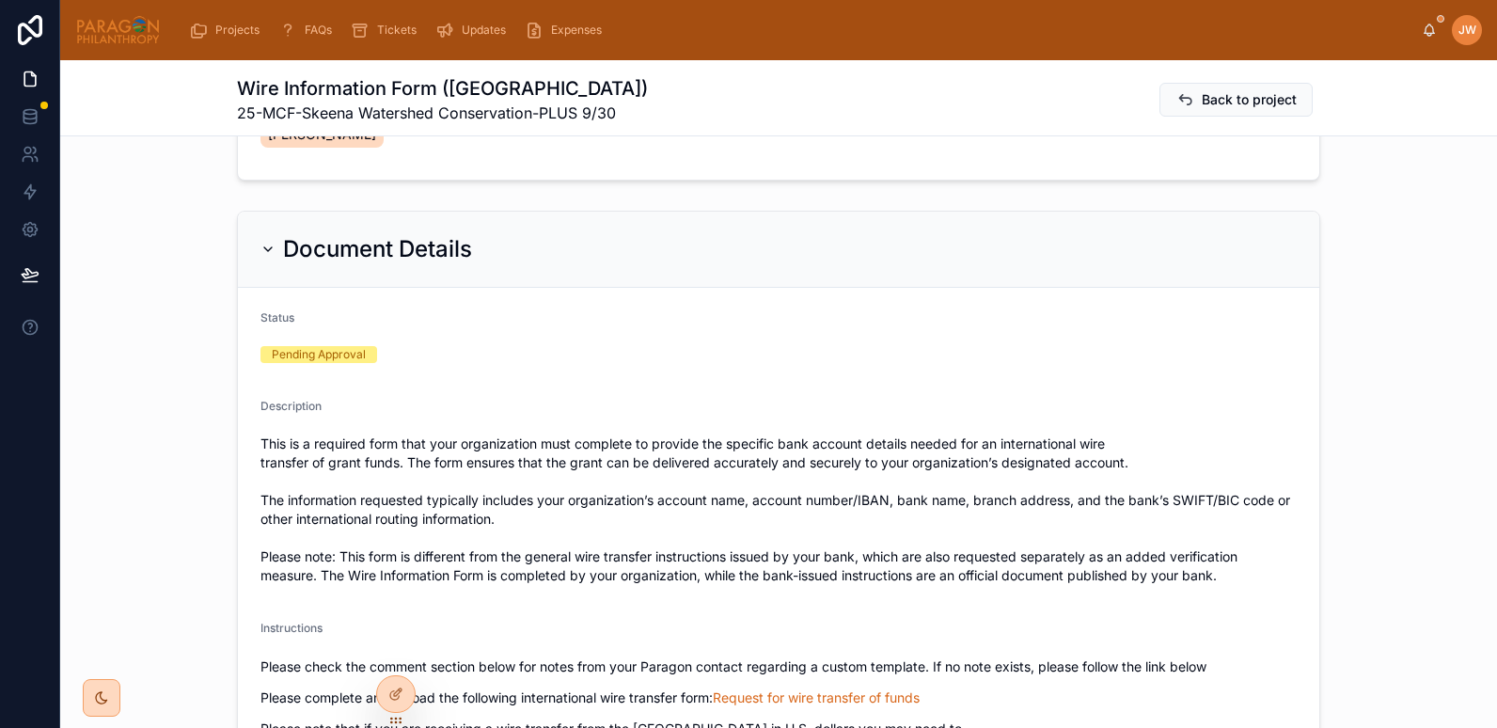
click at [244, 239] on div "Document Details" at bounding box center [779, 250] width 1082 height 76
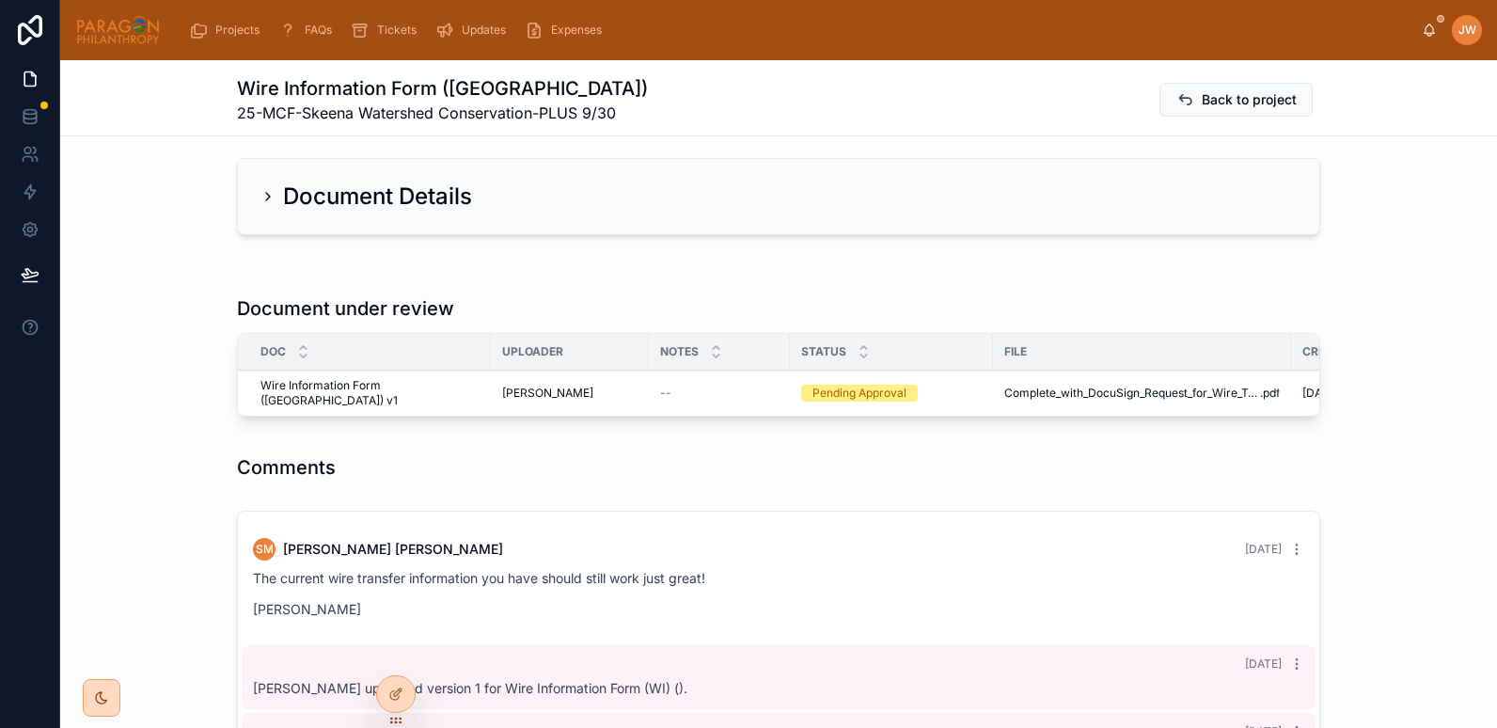
scroll to position [366, 0]
click at [0, 0] on span "Approve" at bounding box center [0, 0] width 0 height 0
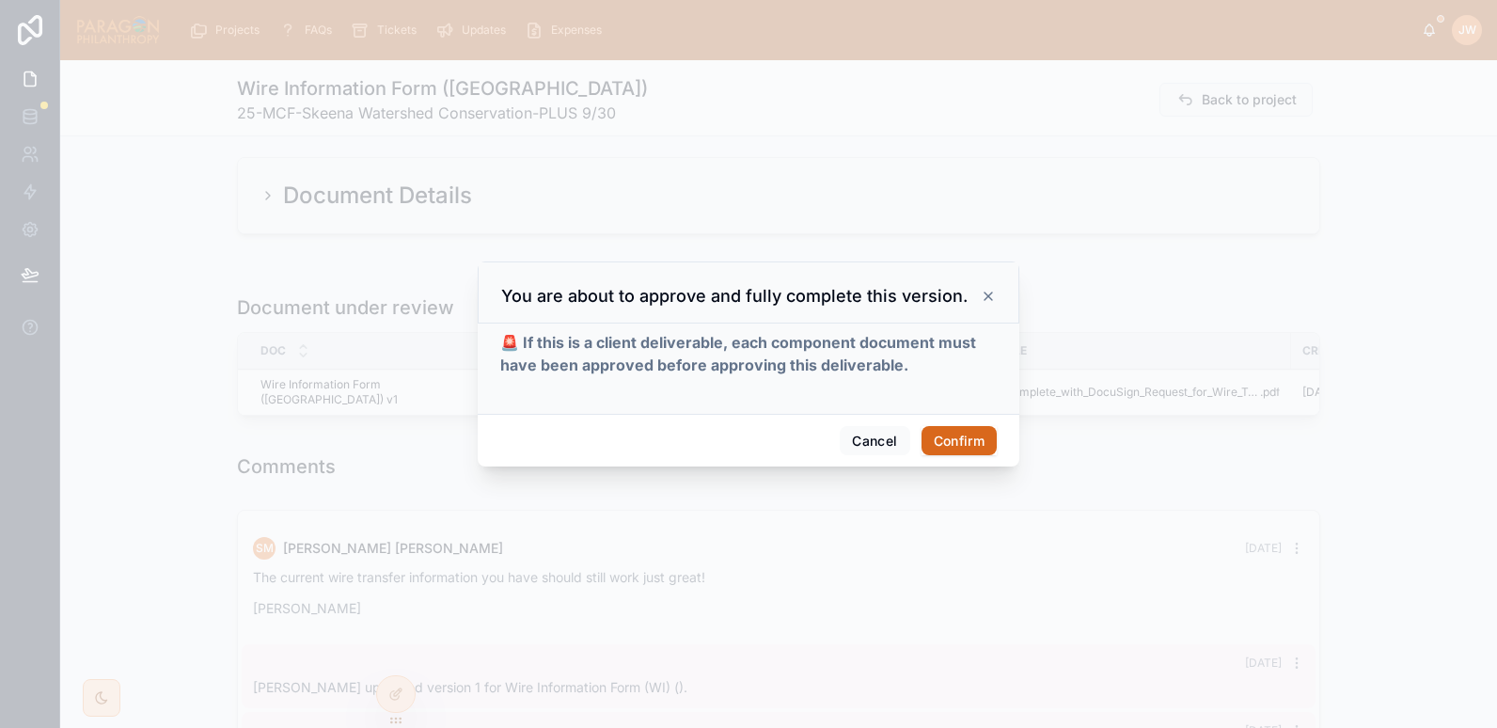
click at [970, 436] on button "Confirm" at bounding box center [959, 441] width 75 height 30
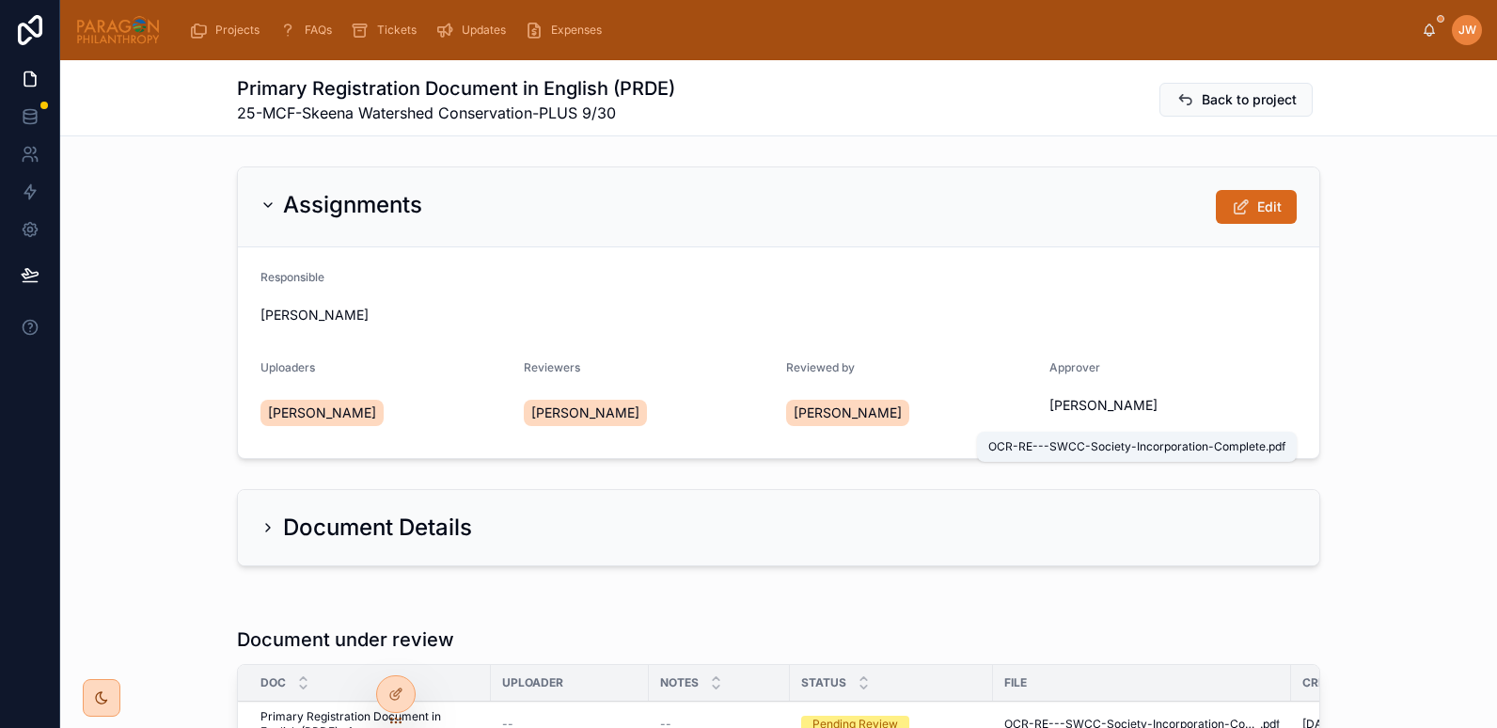
scroll to position [304, 0]
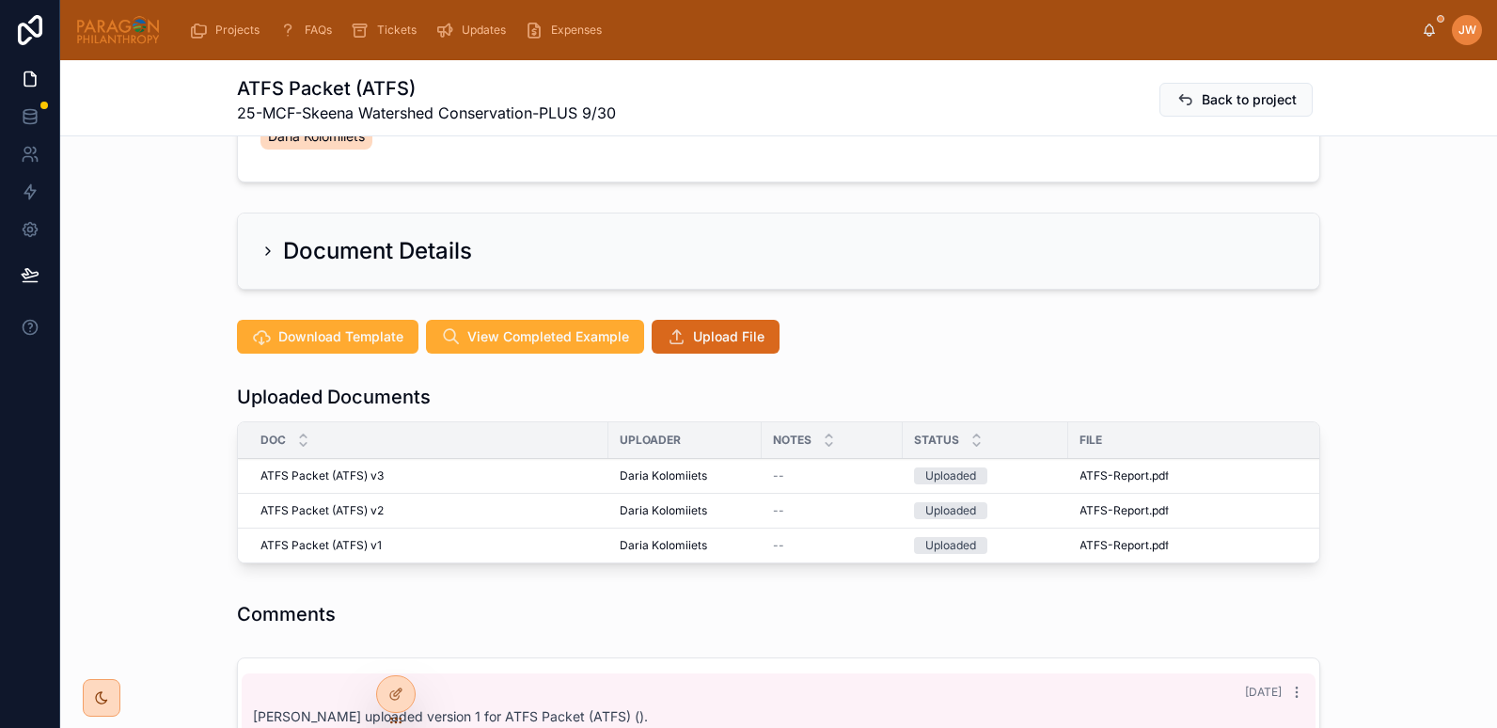
scroll to position [334, 0]
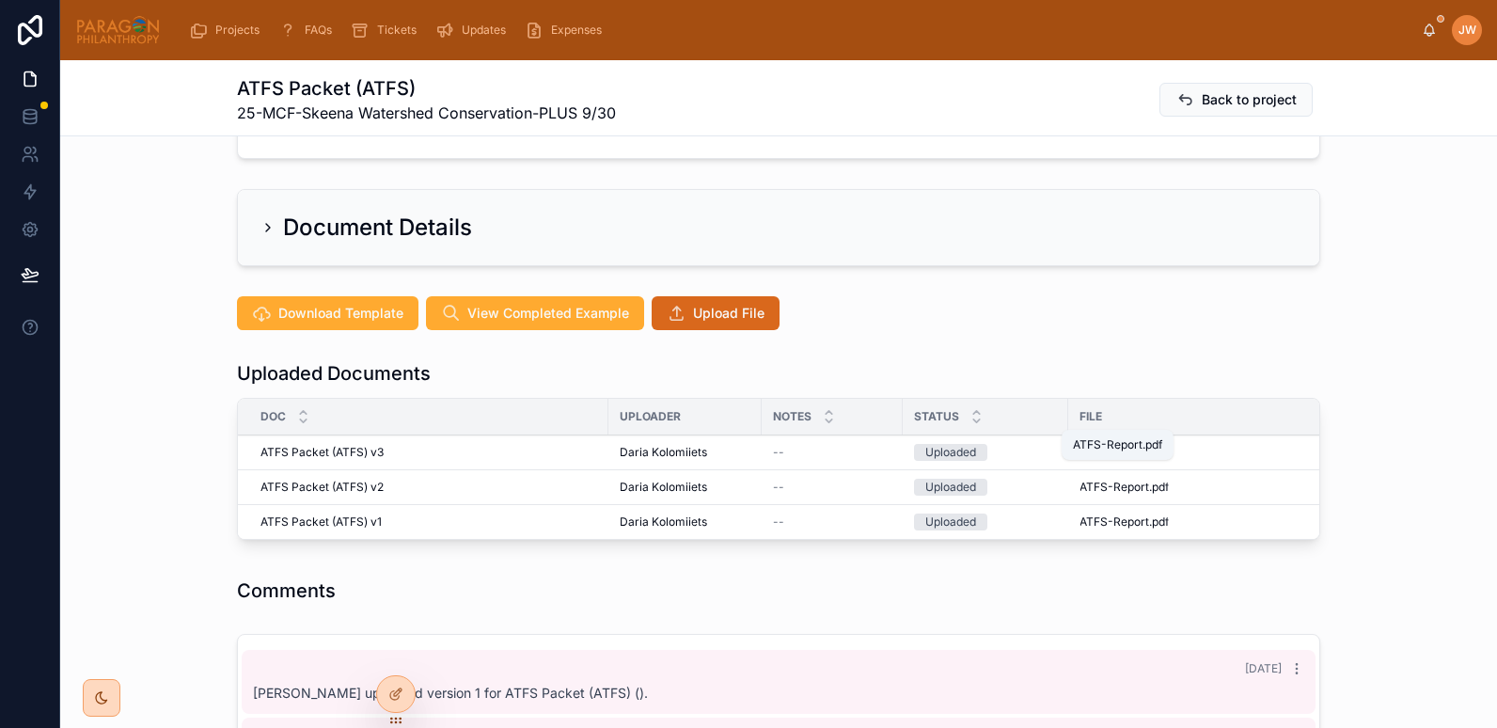
click at [1081, 445] on span "ATFS-Report" at bounding box center [1115, 452] width 70 height 15
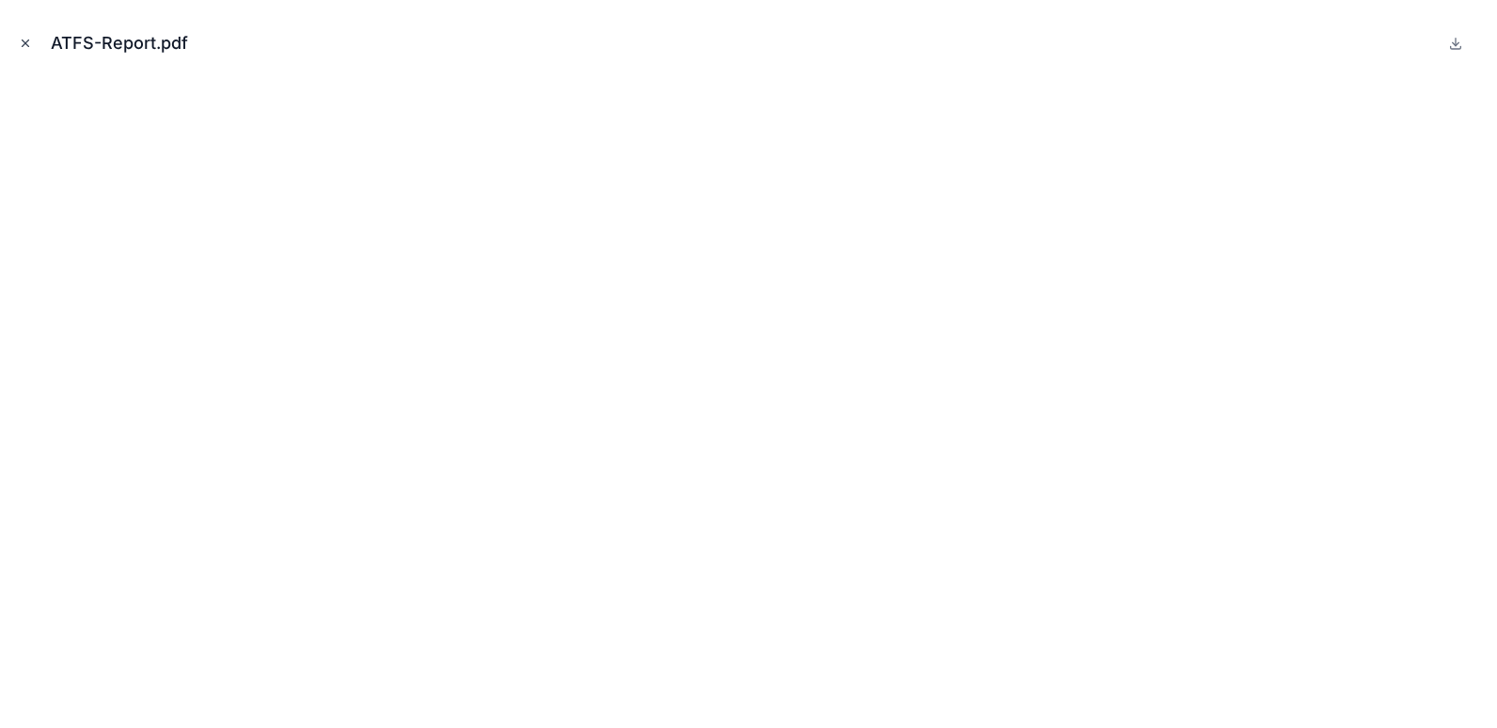
click at [25, 43] on icon "Close modal" at bounding box center [26, 43] width 7 height 7
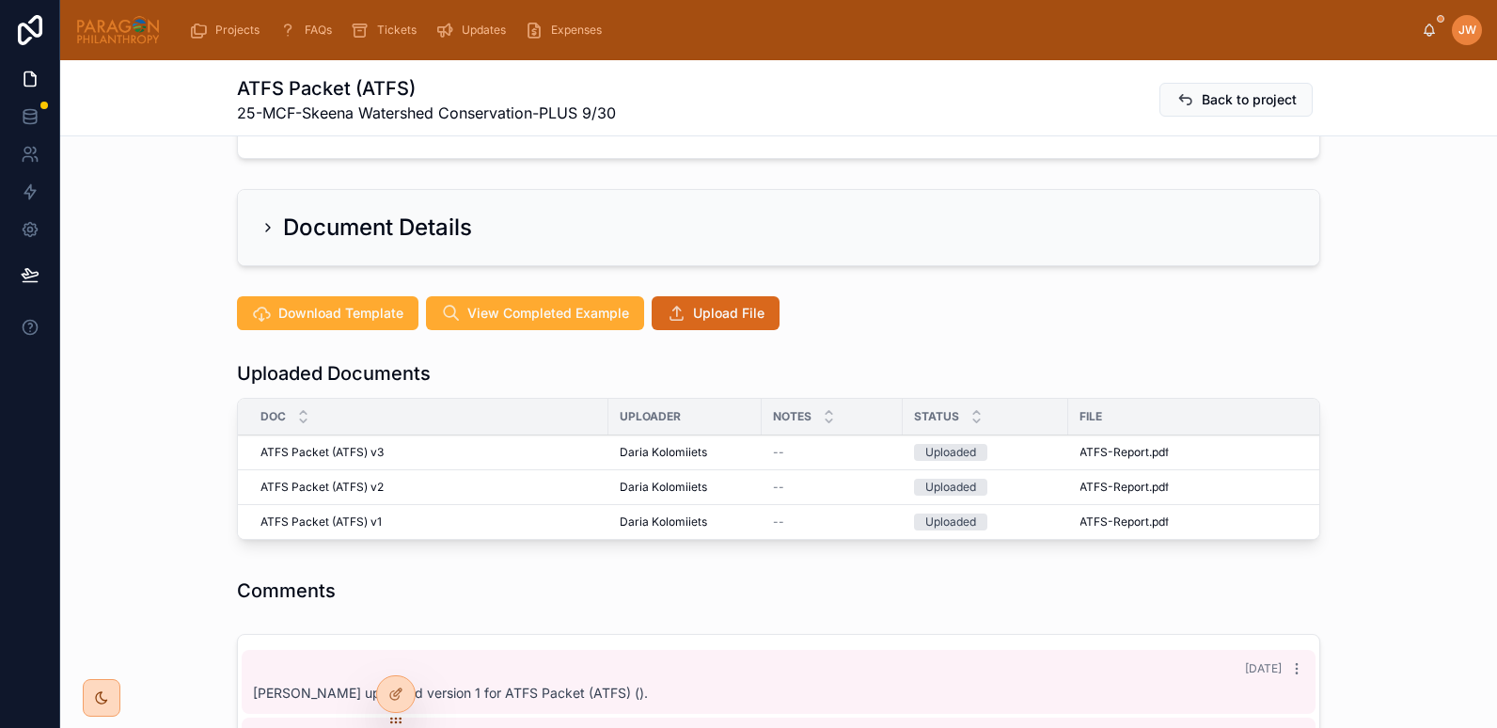
click at [0, 0] on icon at bounding box center [0, 0] width 0 height 0
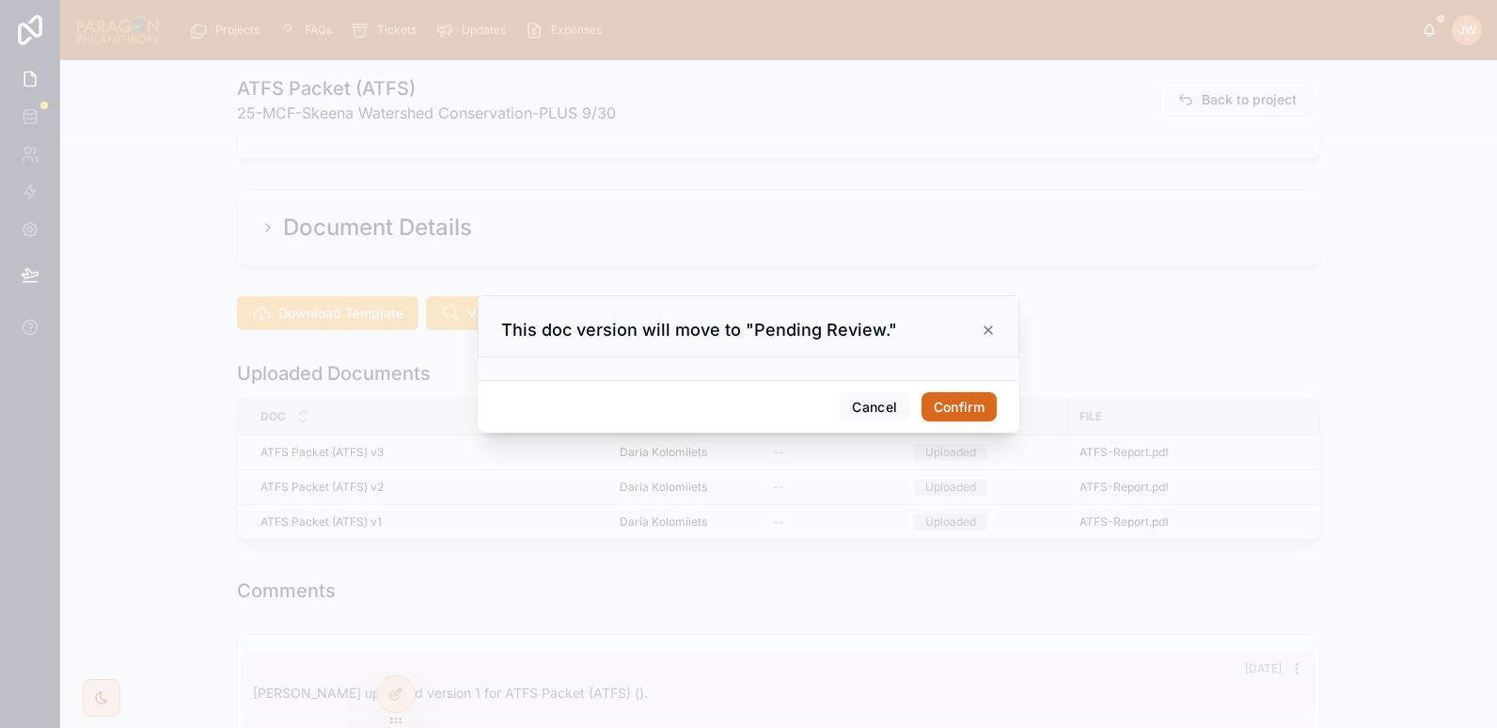
click at [956, 408] on button "Confirm" at bounding box center [959, 407] width 75 height 30
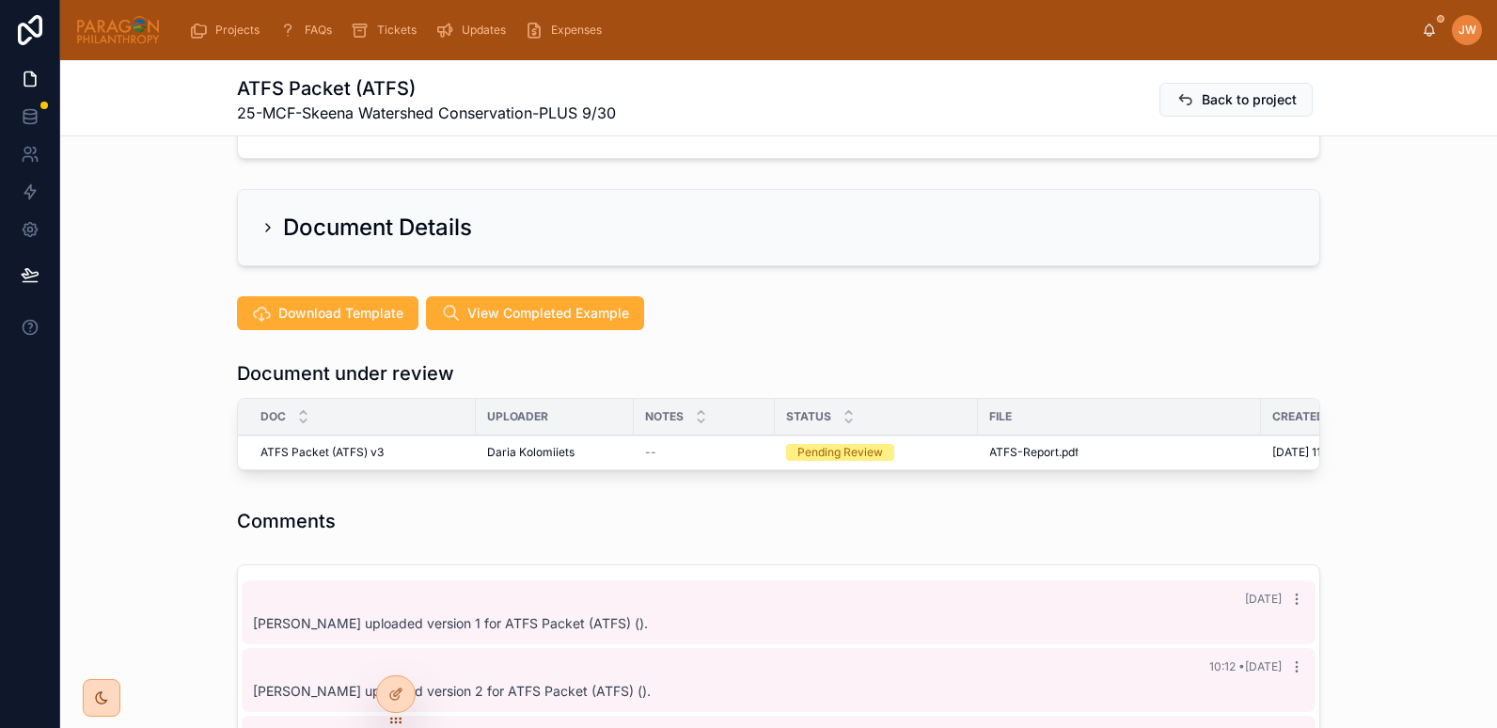
click at [0, 0] on span "Reviewed" at bounding box center [0, 0] width 0 height 0
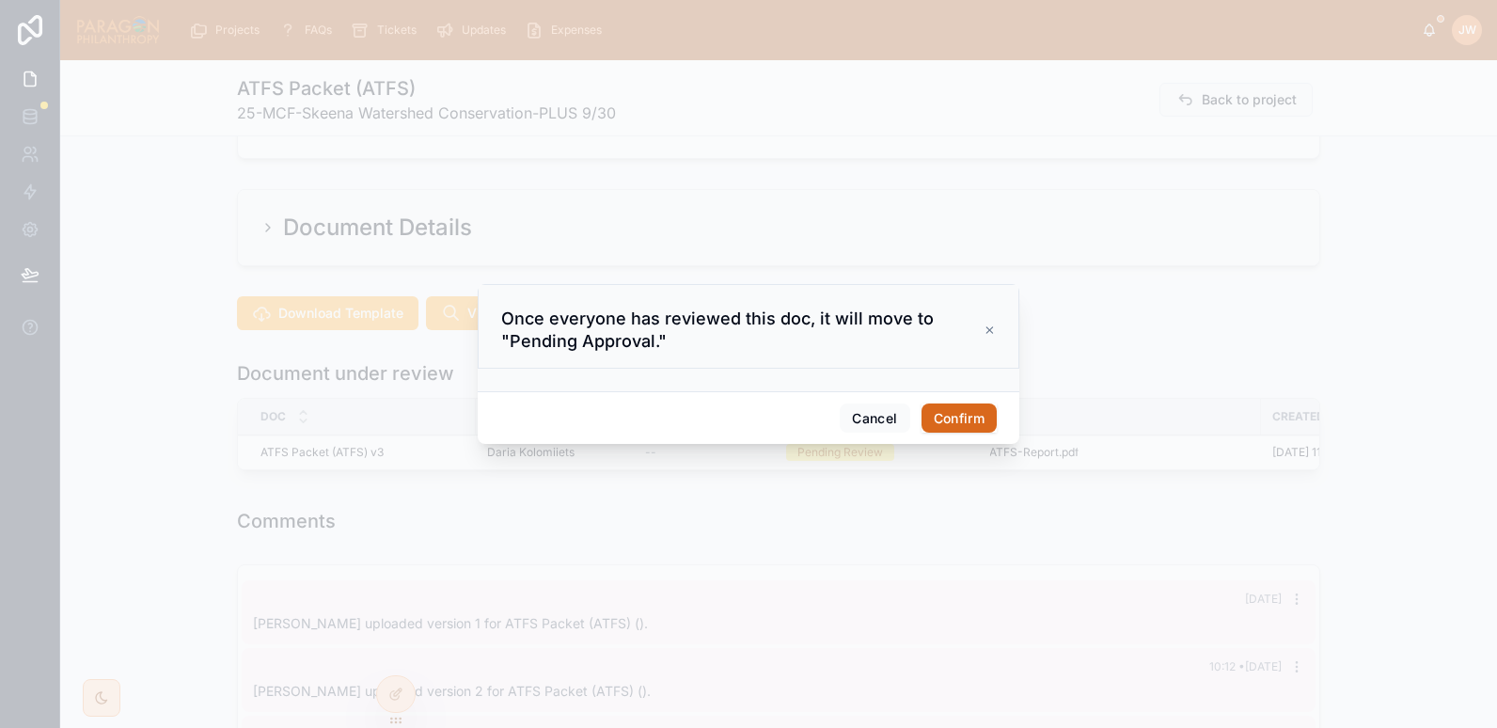
click at [969, 415] on button "Confirm" at bounding box center [959, 419] width 75 height 30
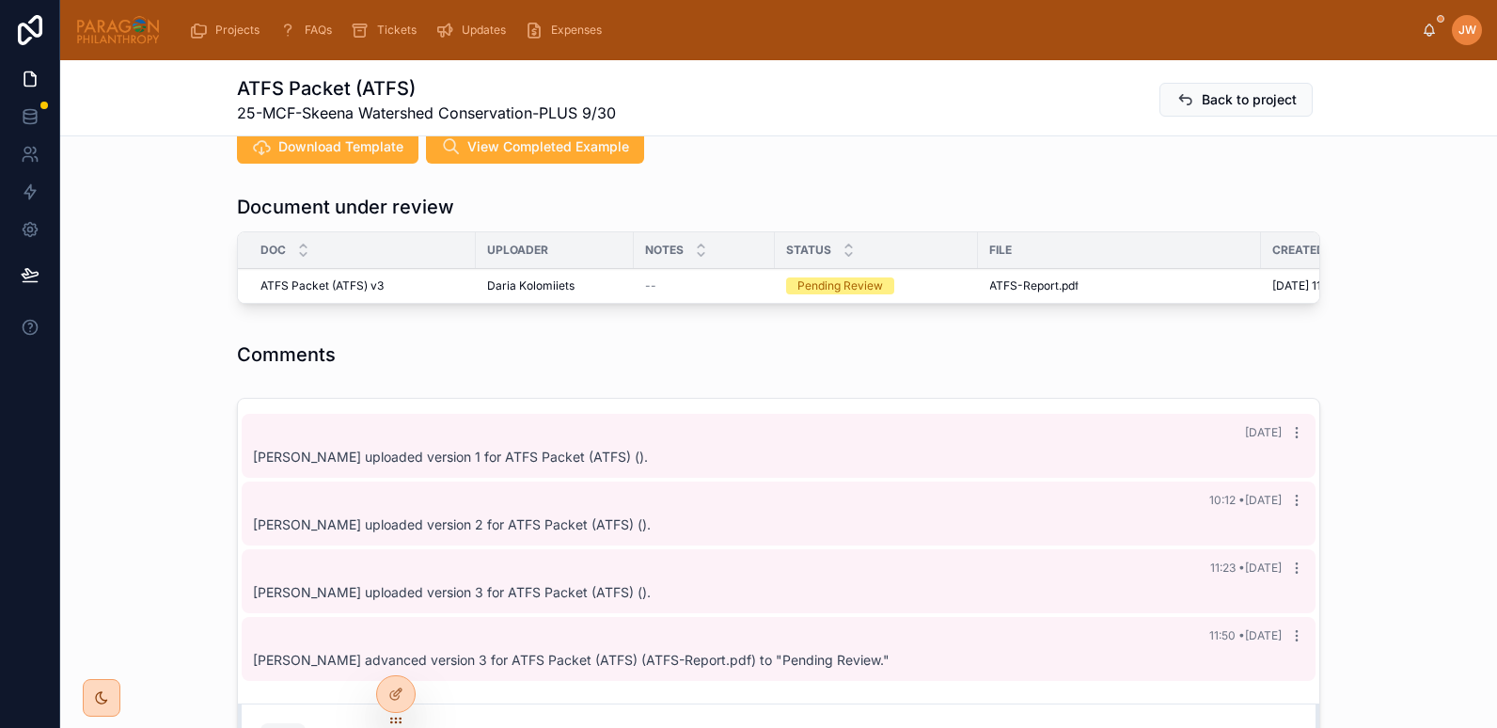
scroll to position [518, 0]
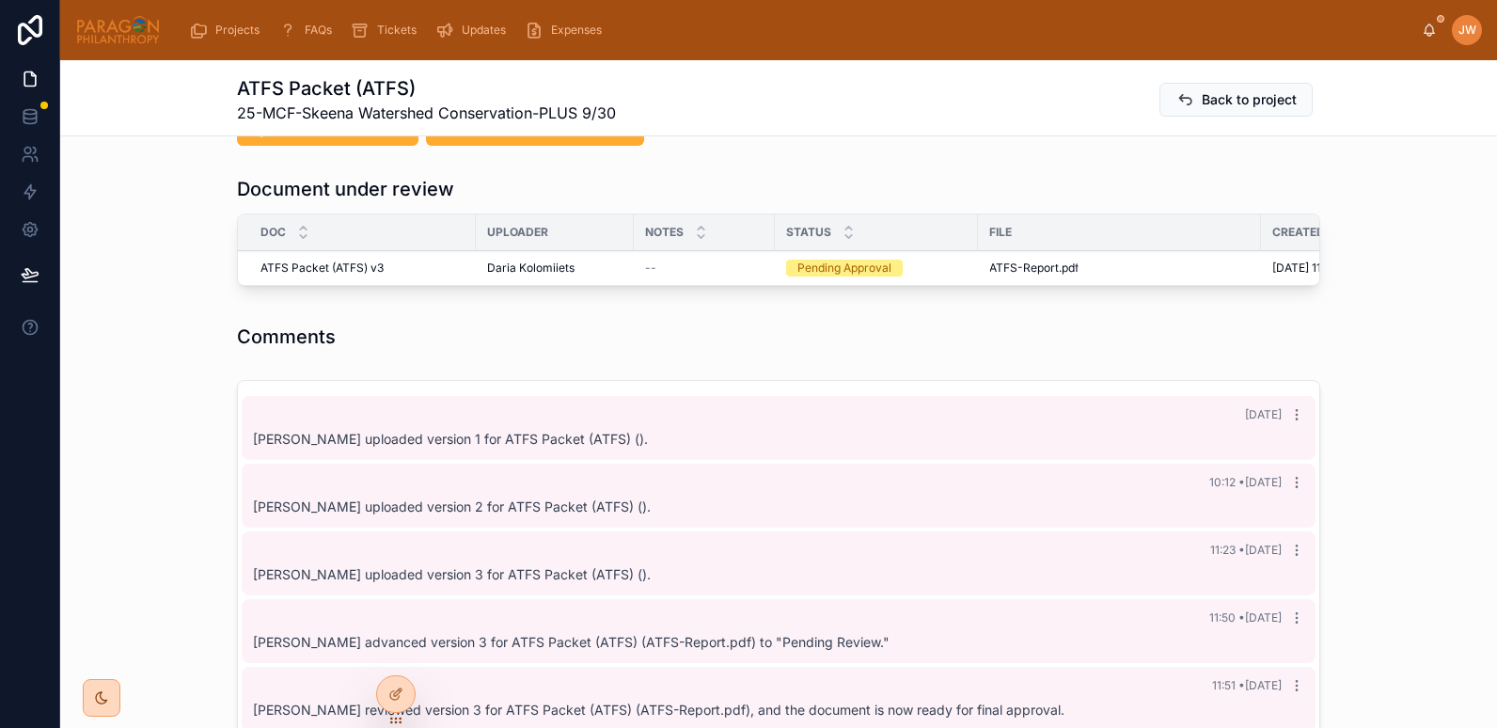
click at [0, 0] on span "Approve" at bounding box center [0, 0] width 0 height 0
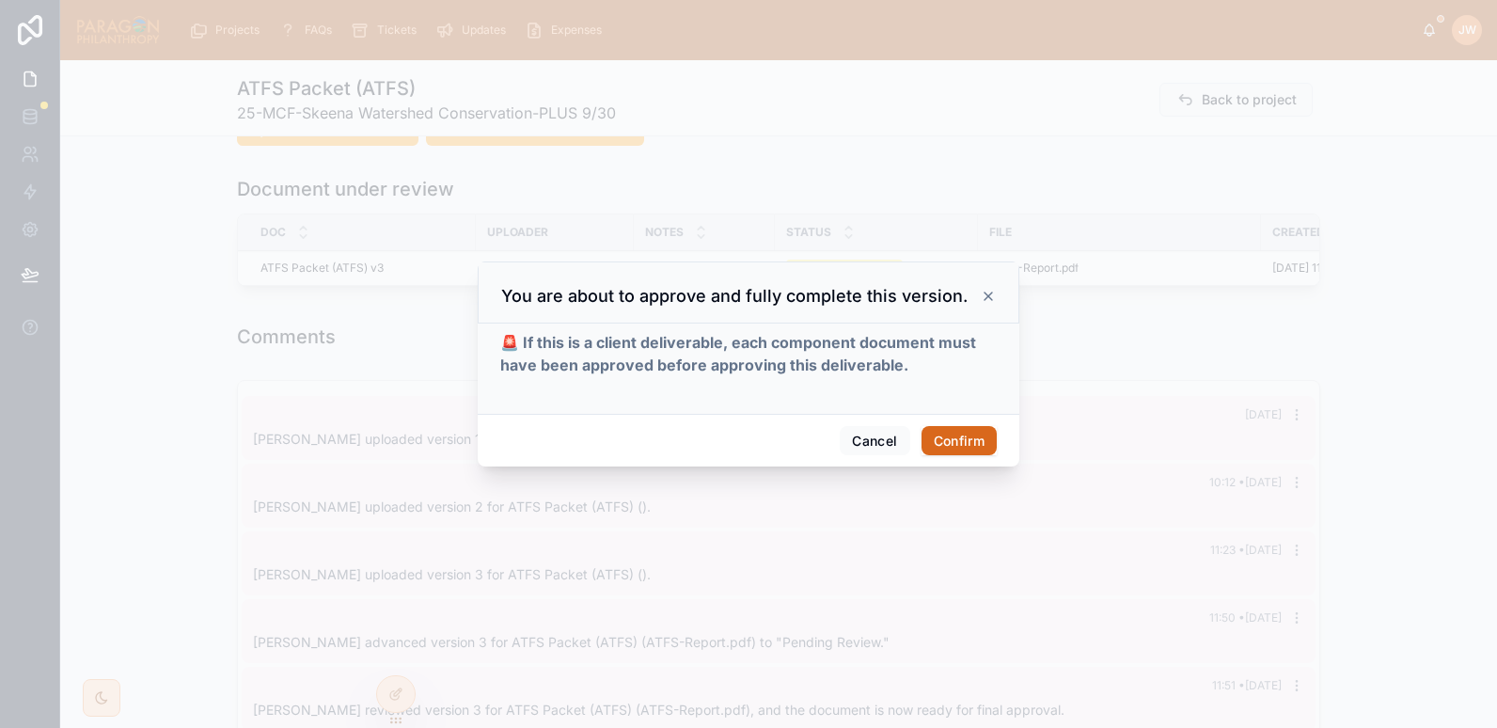
click at [950, 433] on button "Confirm" at bounding box center [959, 441] width 75 height 30
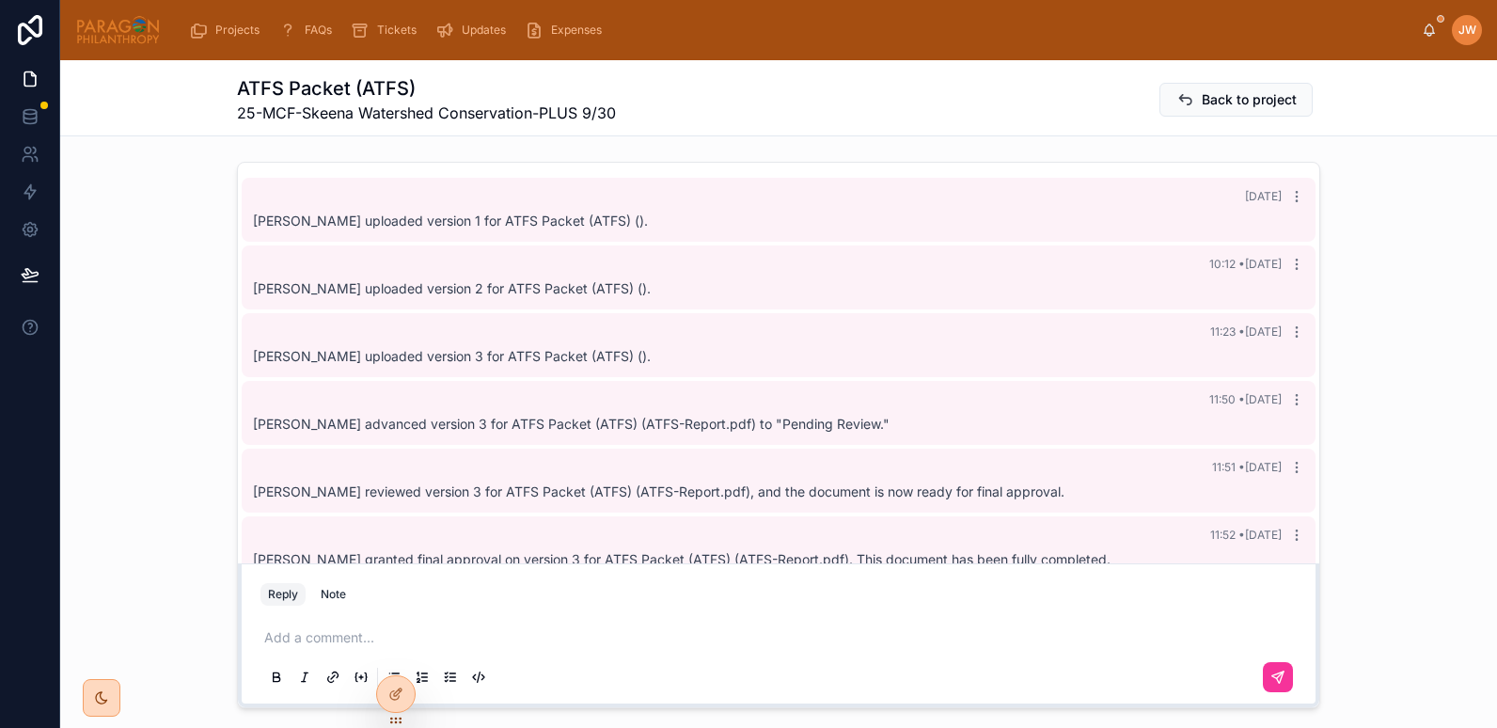
scroll to position [0, 0]
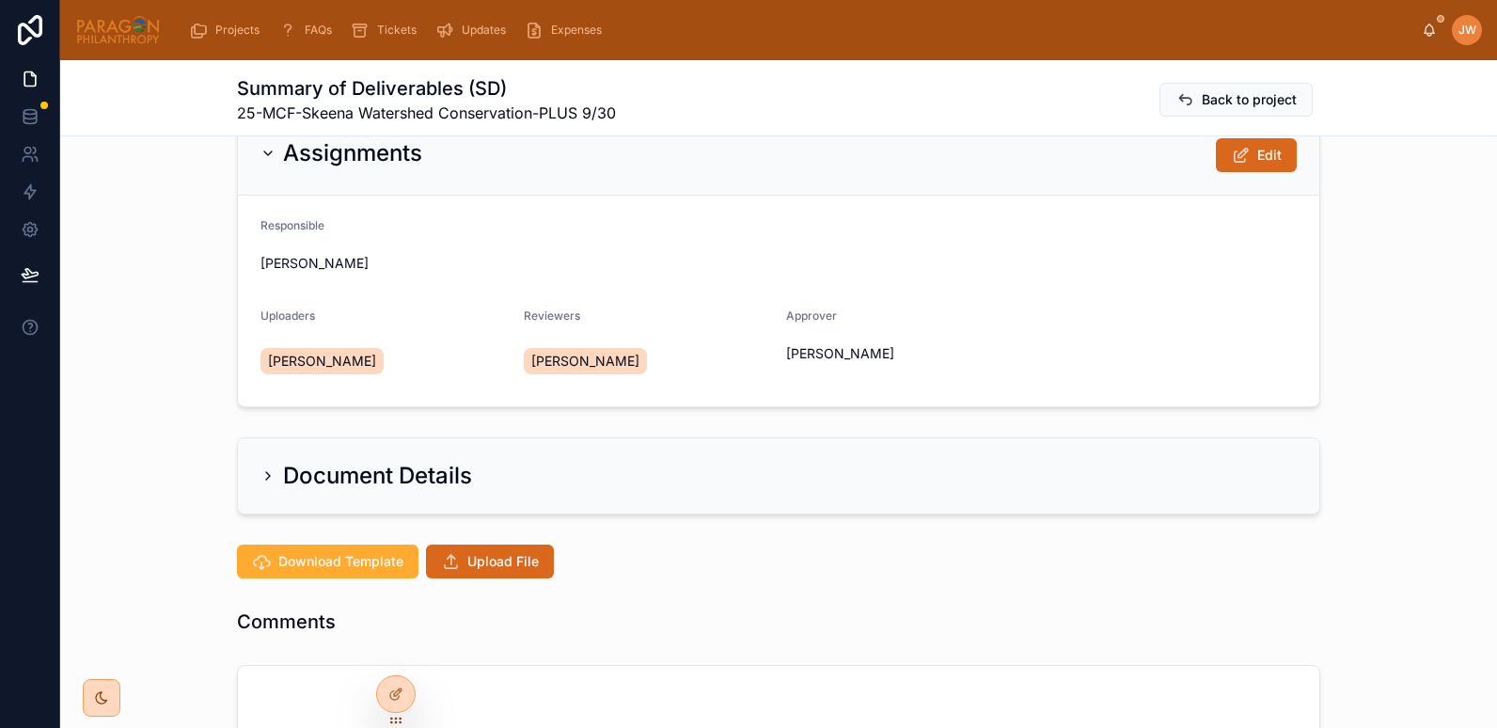
scroll to position [53, 0]
click at [975, 104] on div "Summary of Deliverables (SD) 25-MCF-Skeena Watershed Conservation-PLUS 9/30 Bac…" at bounding box center [779, 99] width 1084 height 49
click at [362, 561] on span "Download Template" at bounding box center [340, 560] width 125 height 19
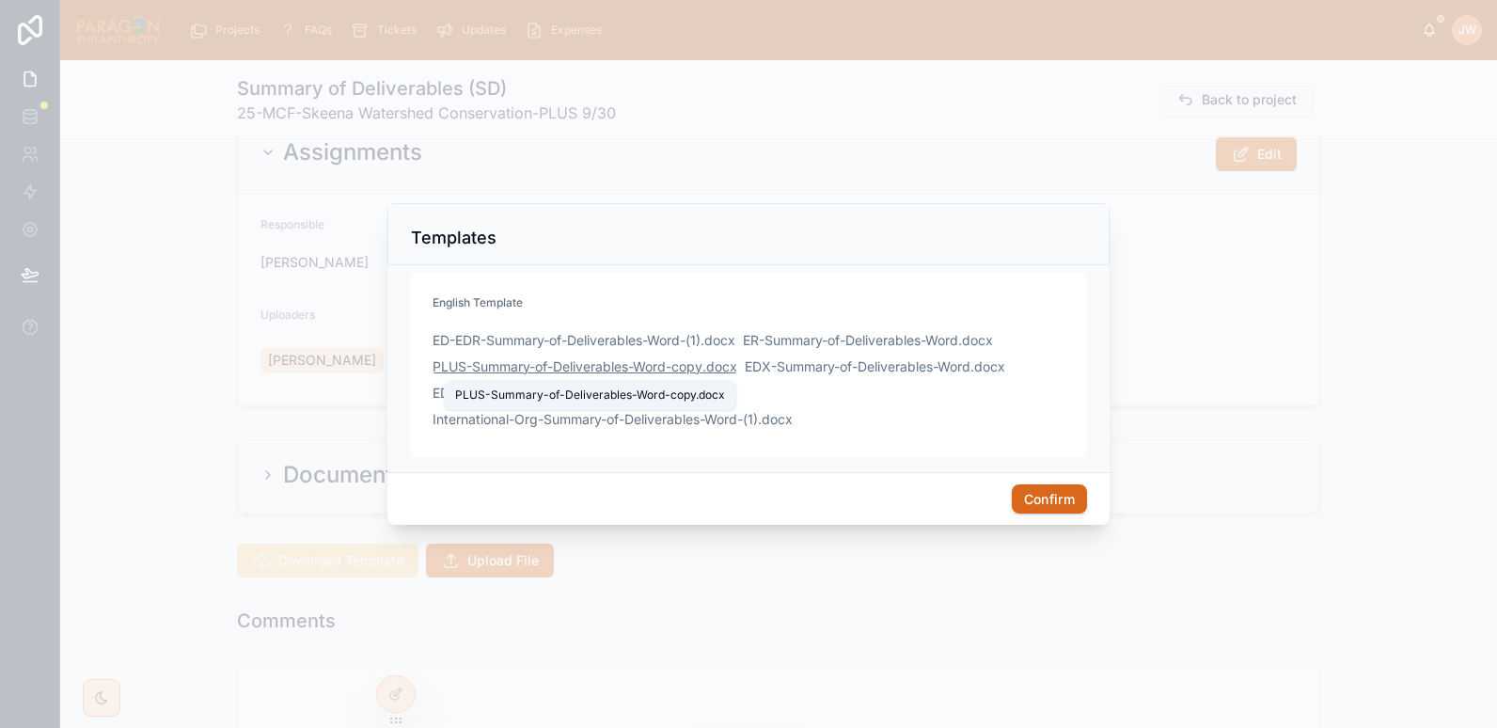
click at [501, 369] on span "PLUS-Summary-of-Deliverables-Word-copy" at bounding box center [568, 366] width 270 height 19
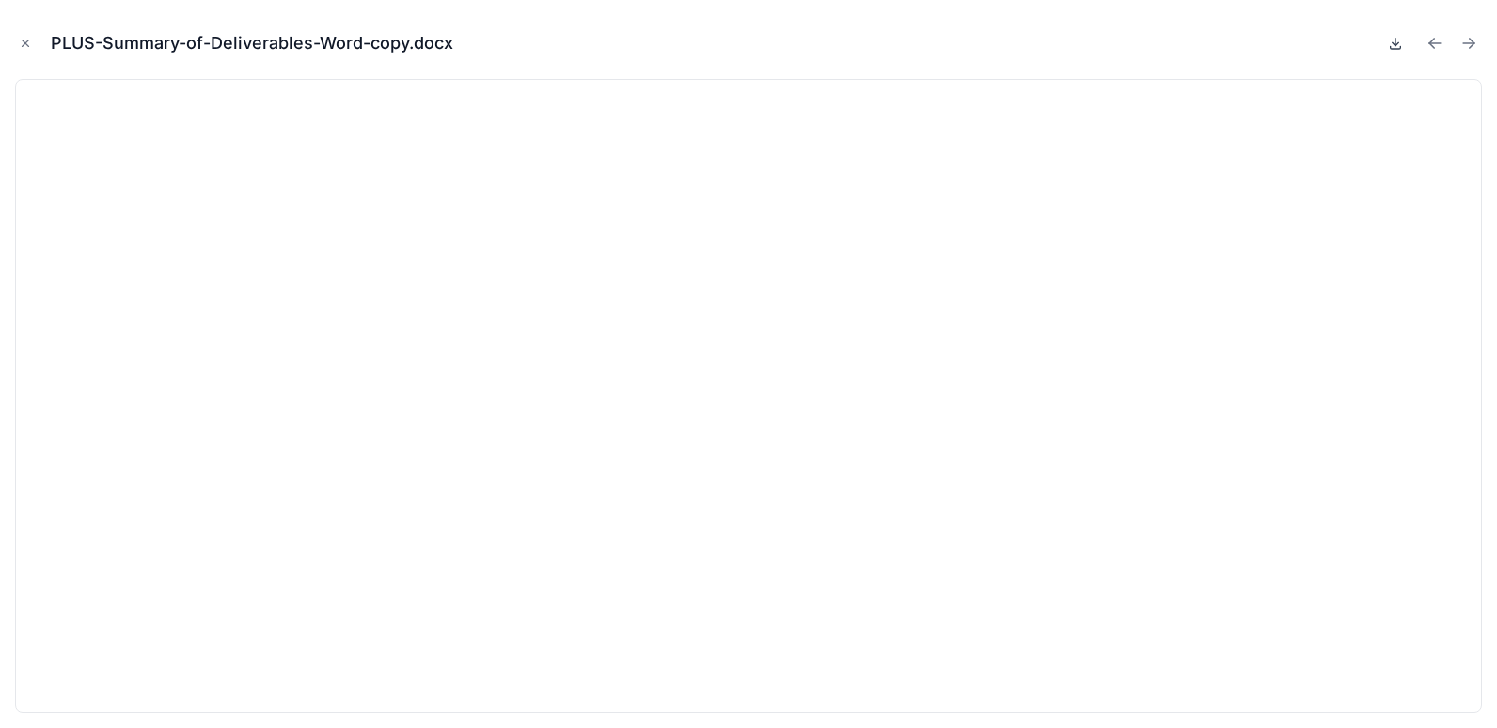
click at [1394, 45] on icon at bounding box center [1395, 43] width 15 height 15
click at [22, 40] on icon "Close modal" at bounding box center [25, 43] width 13 height 13
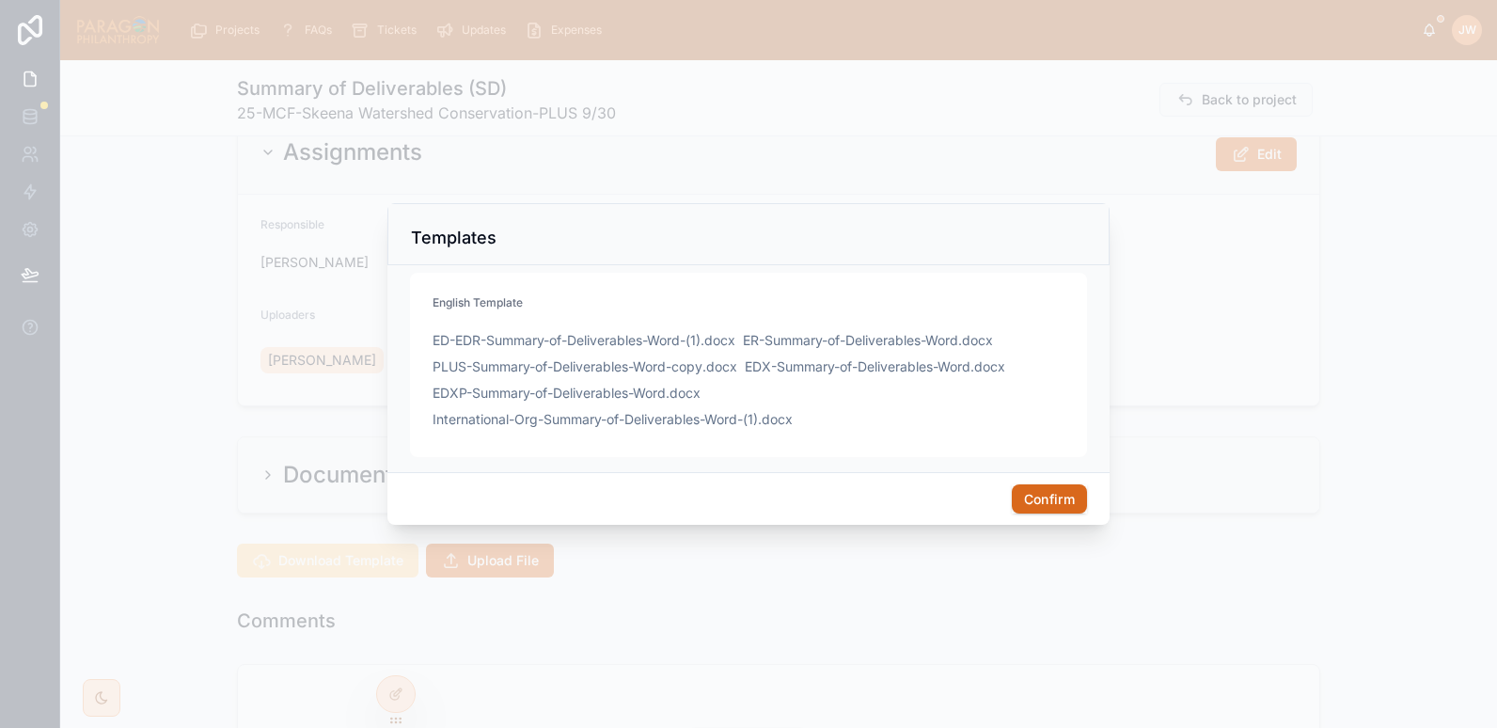
click at [1289, 297] on div at bounding box center [748, 364] width 1497 height 728
click at [1041, 497] on button "Confirm" at bounding box center [1049, 499] width 75 height 30
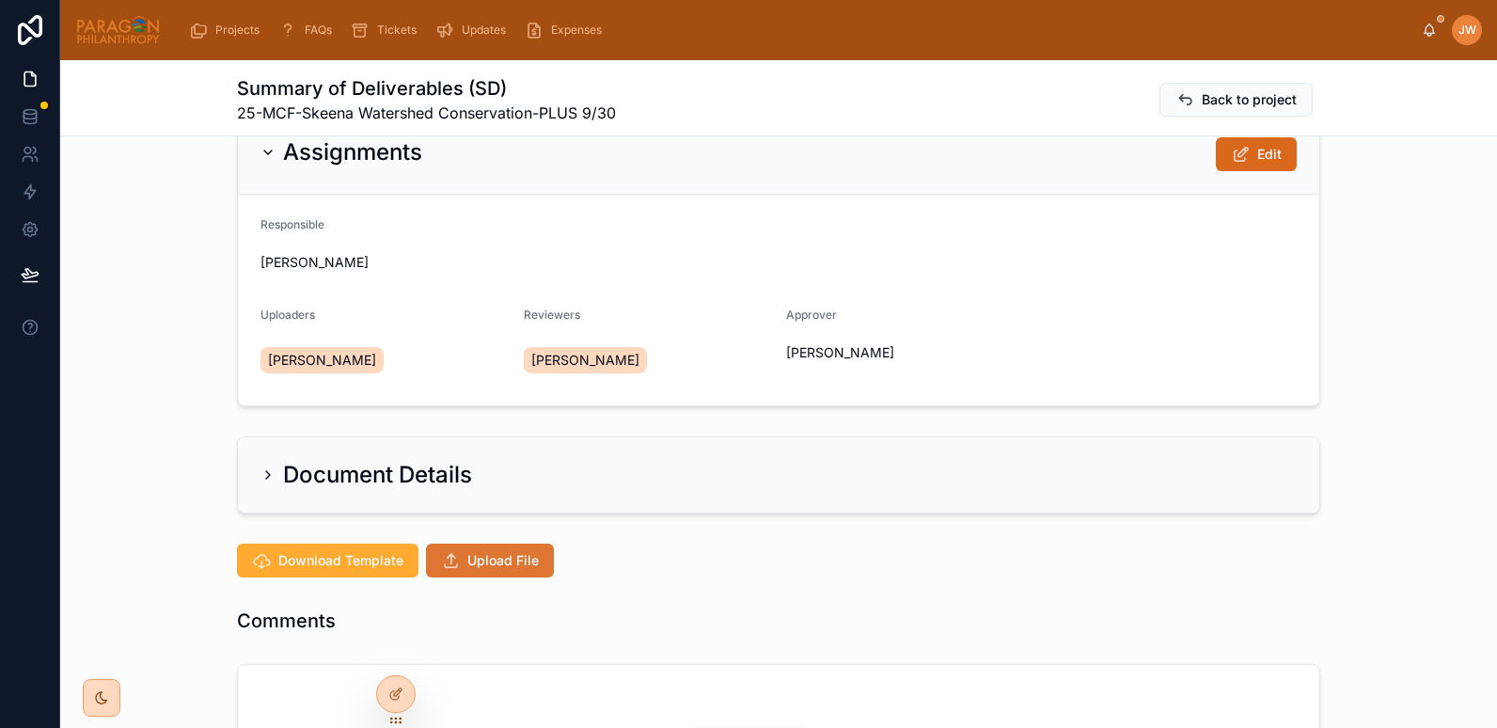
click at [462, 546] on button "Upload File" at bounding box center [490, 561] width 128 height 34
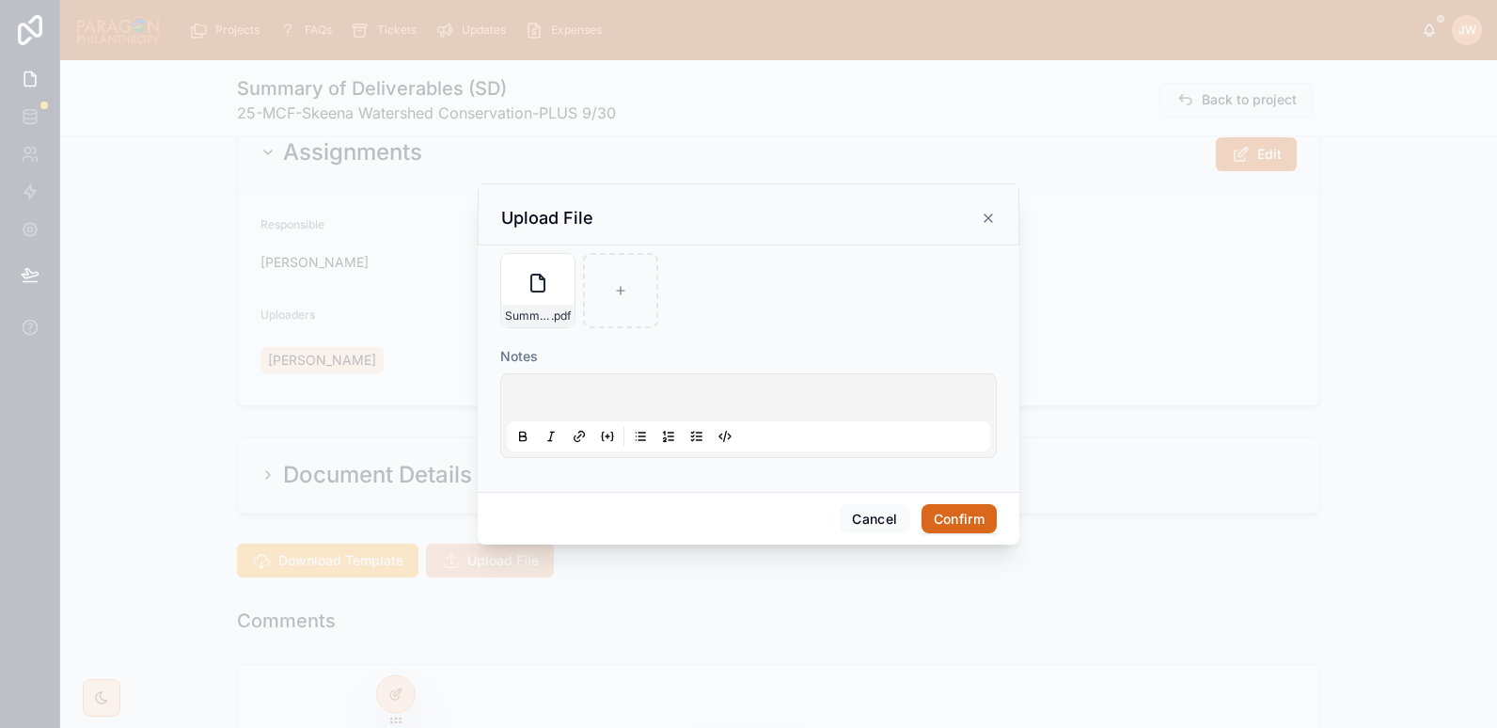
click at [956, 522] on button "Confirm" at bounding box center [959, 519] width 75 height 30
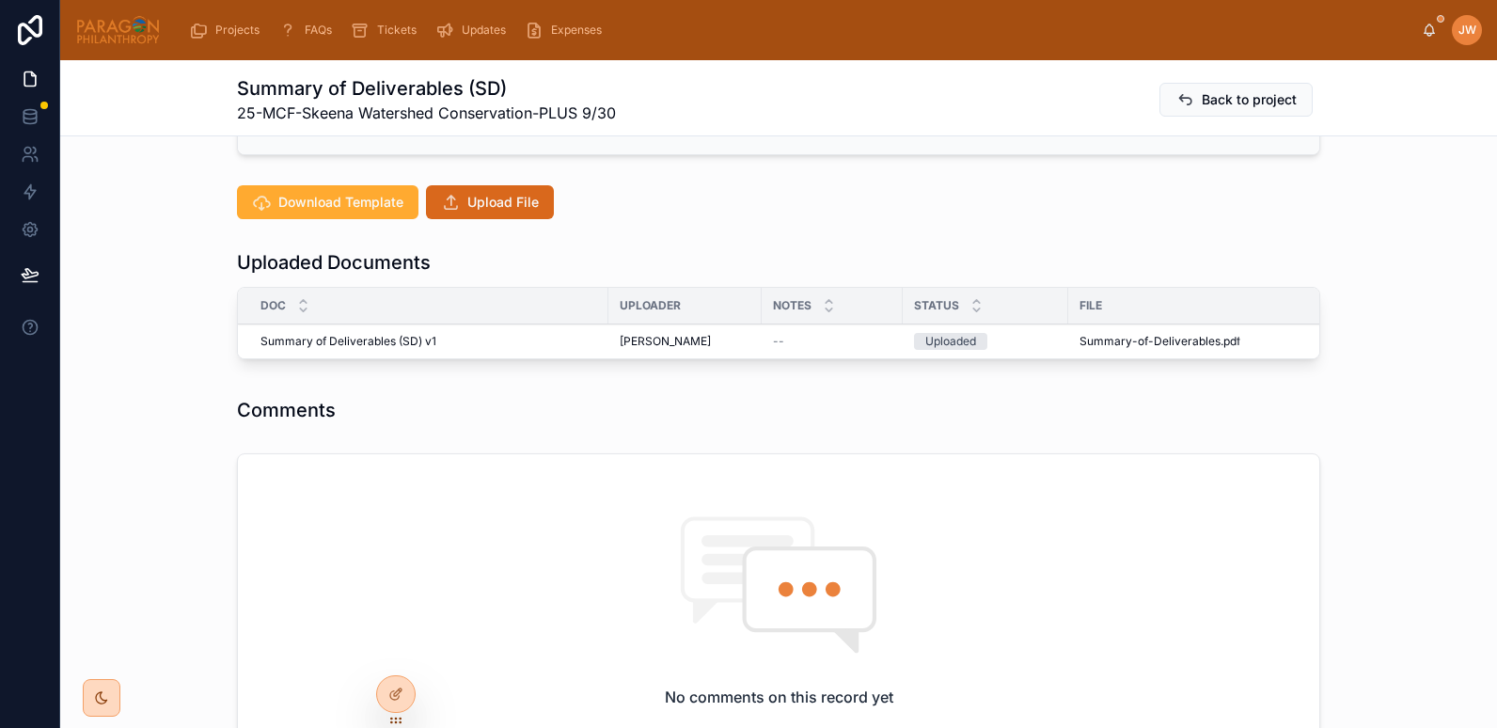
scroll to position [412, 0]
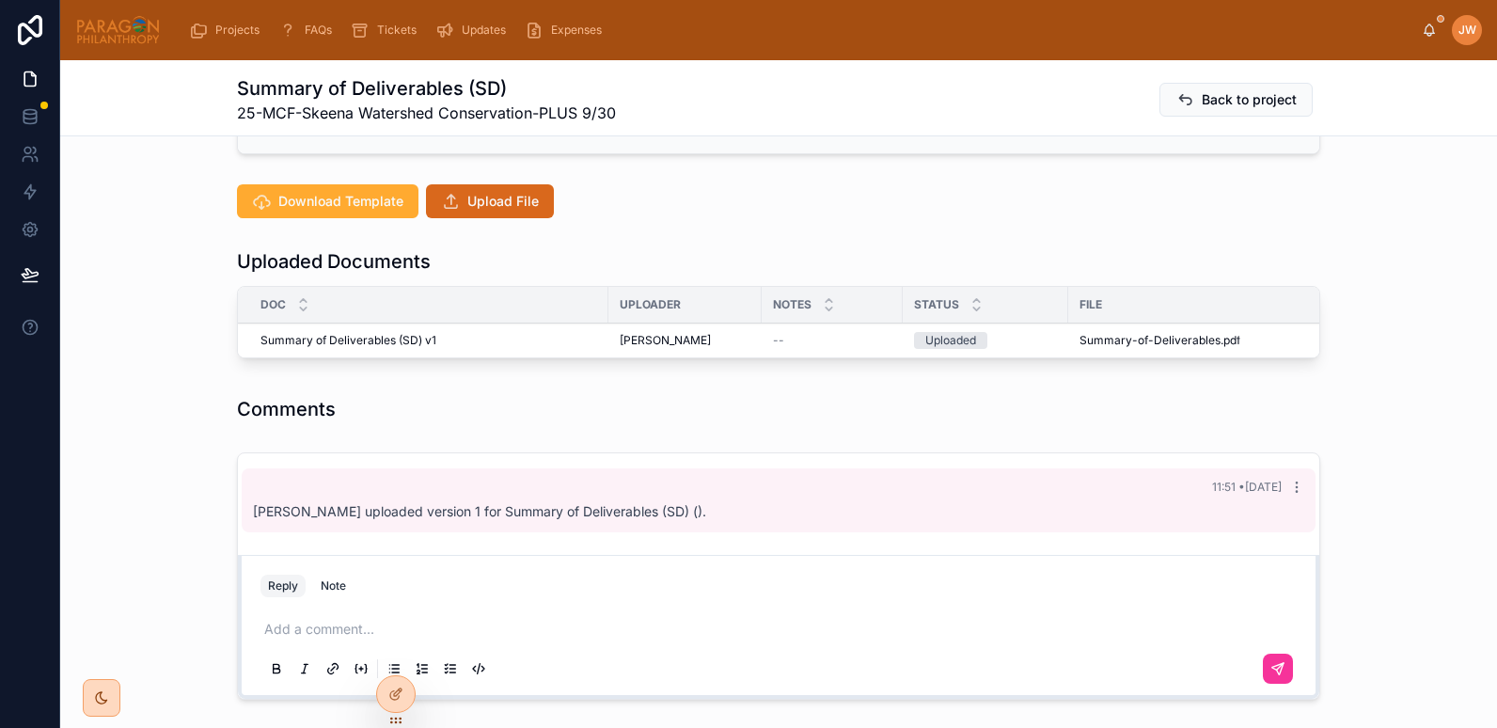
click at [0, 0] on button "Advance" at bounding box center [0, 0] width 0 height 0
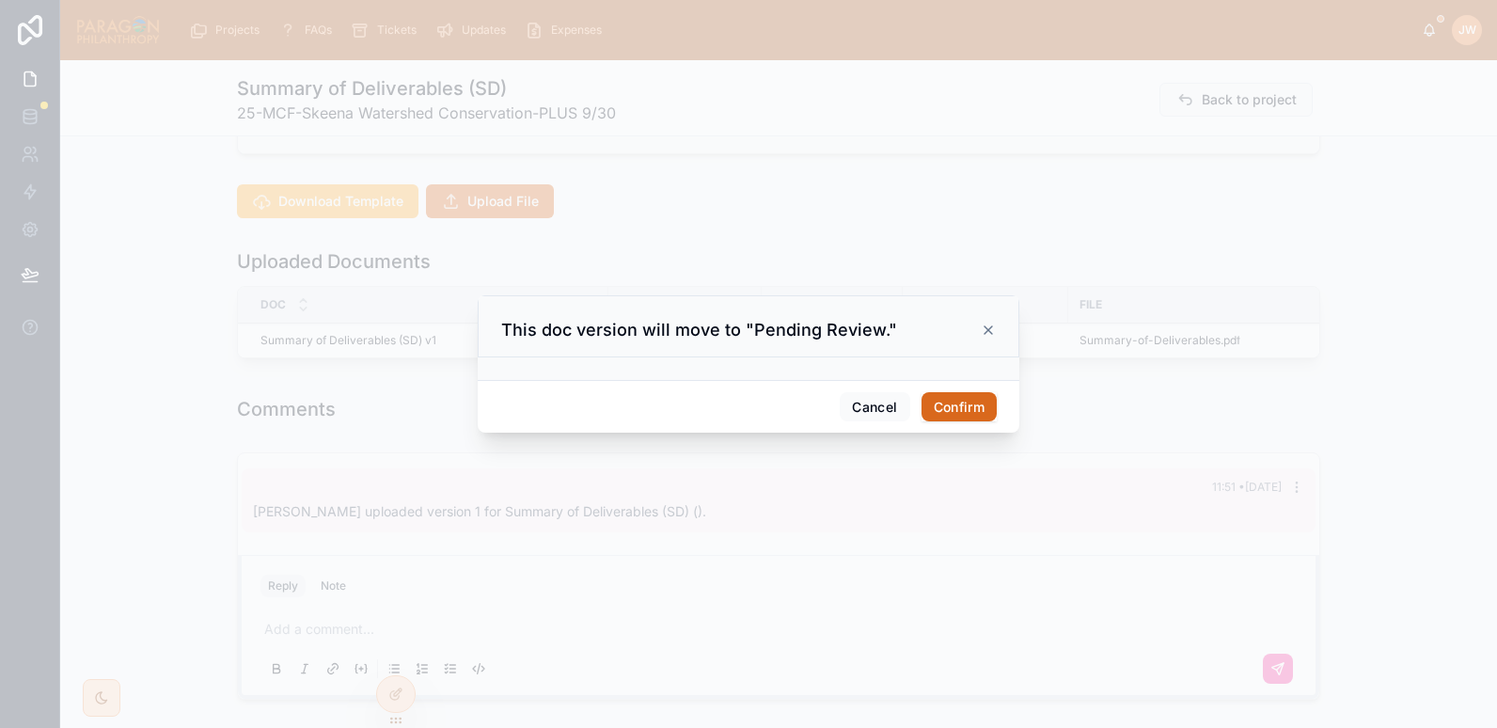
click at [952, 410] on button "Confirm" at bounding box center [959, 407] width 75 height 30
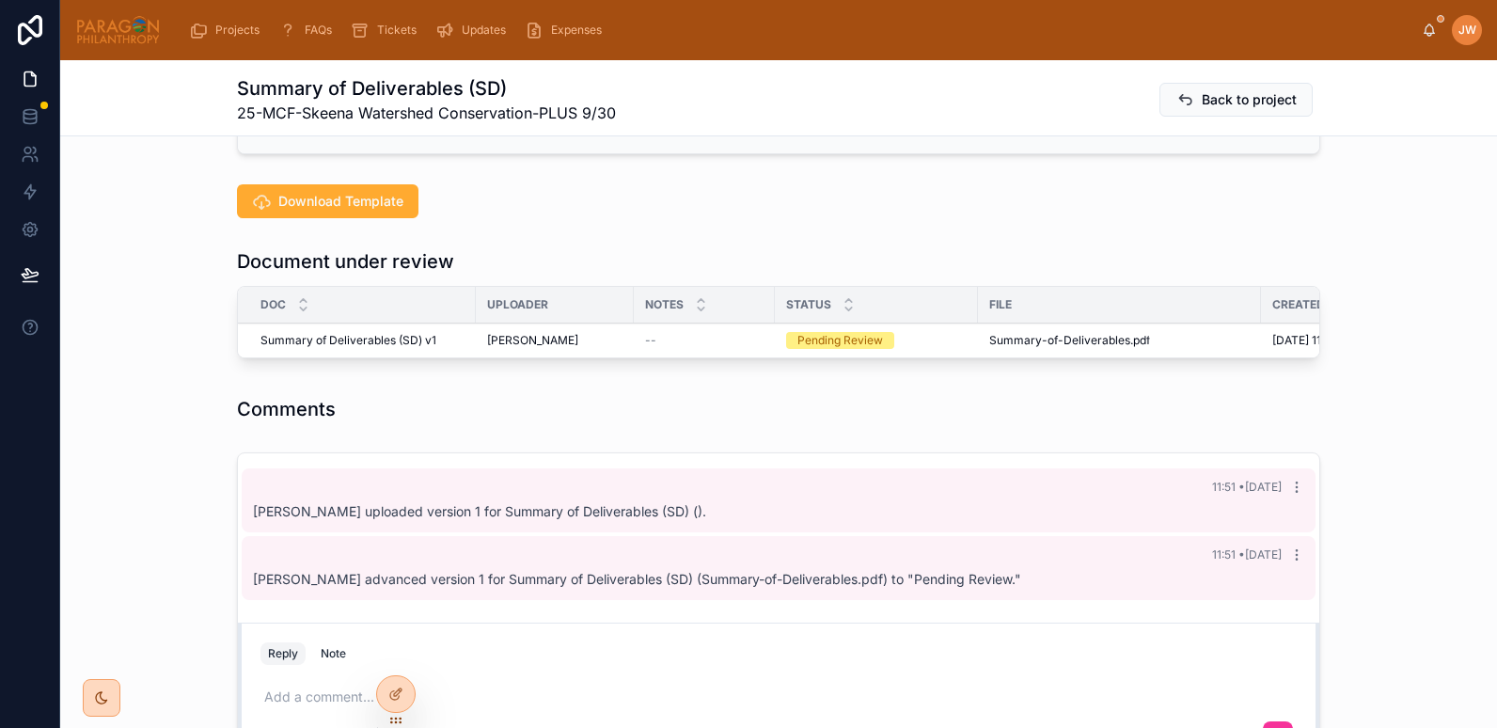
click at [0, 0] on button "Reviewed" at bounding box center [0, 0] width 0 height 0
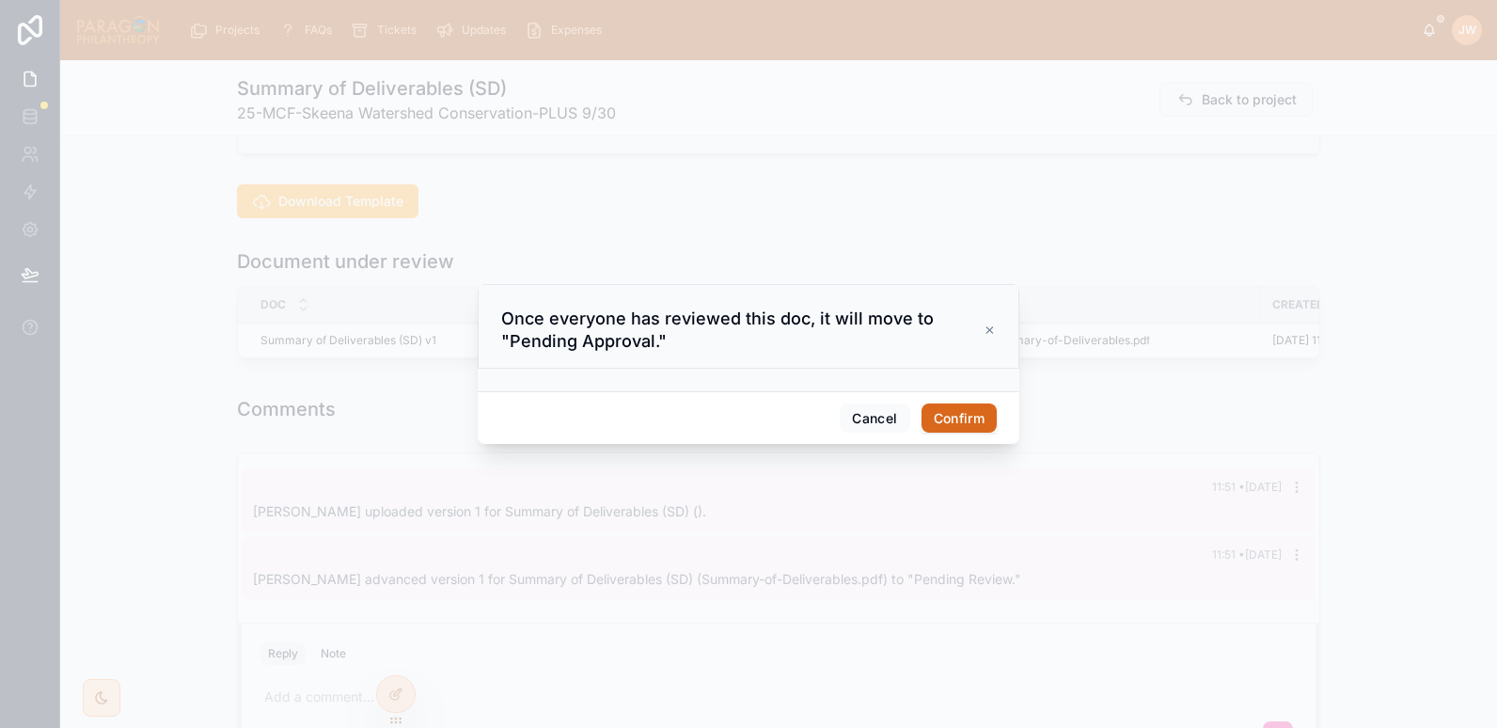
click at [968, 419] on button "Confirm" at bounding box center [959, 419] width 75 height 30
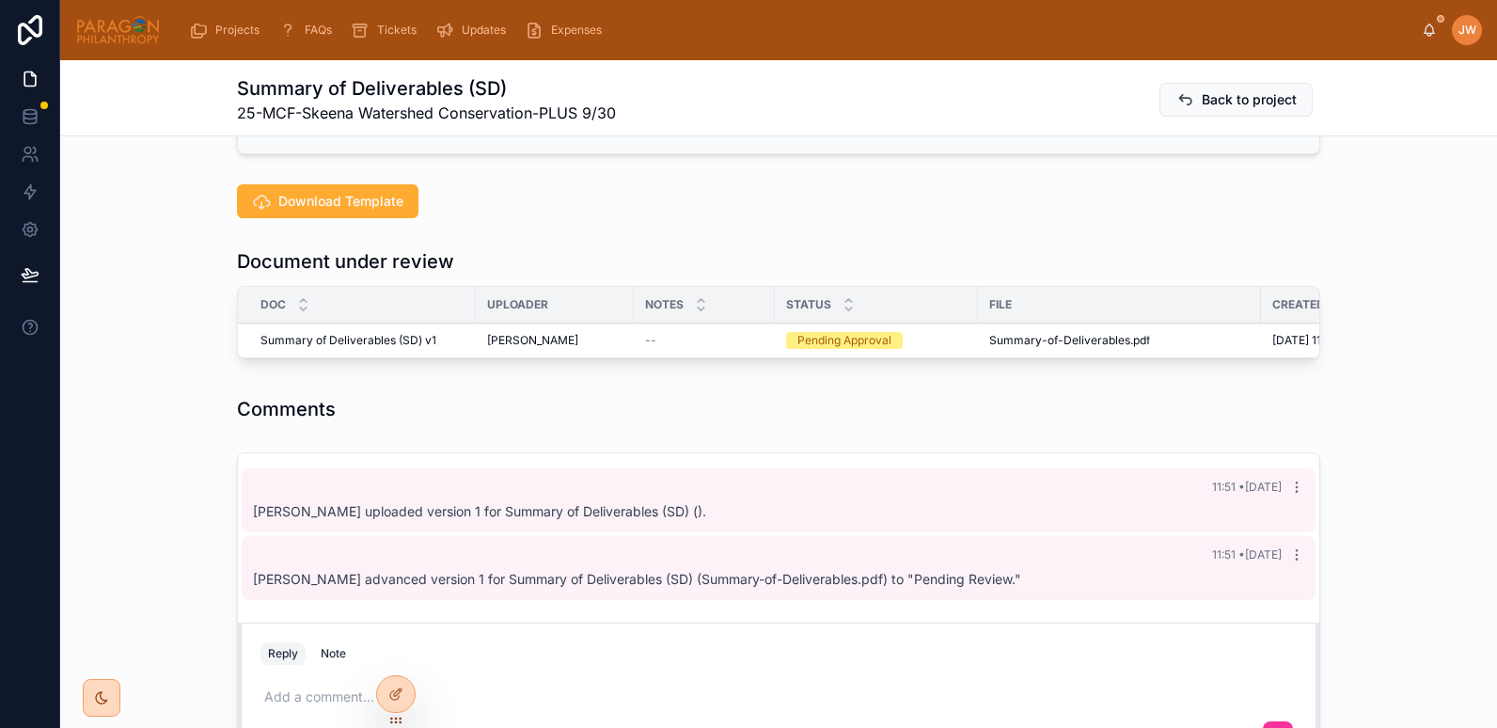
click at [0, 0] on button "Approve" at bounding box center [0, 0] width 0 height 0
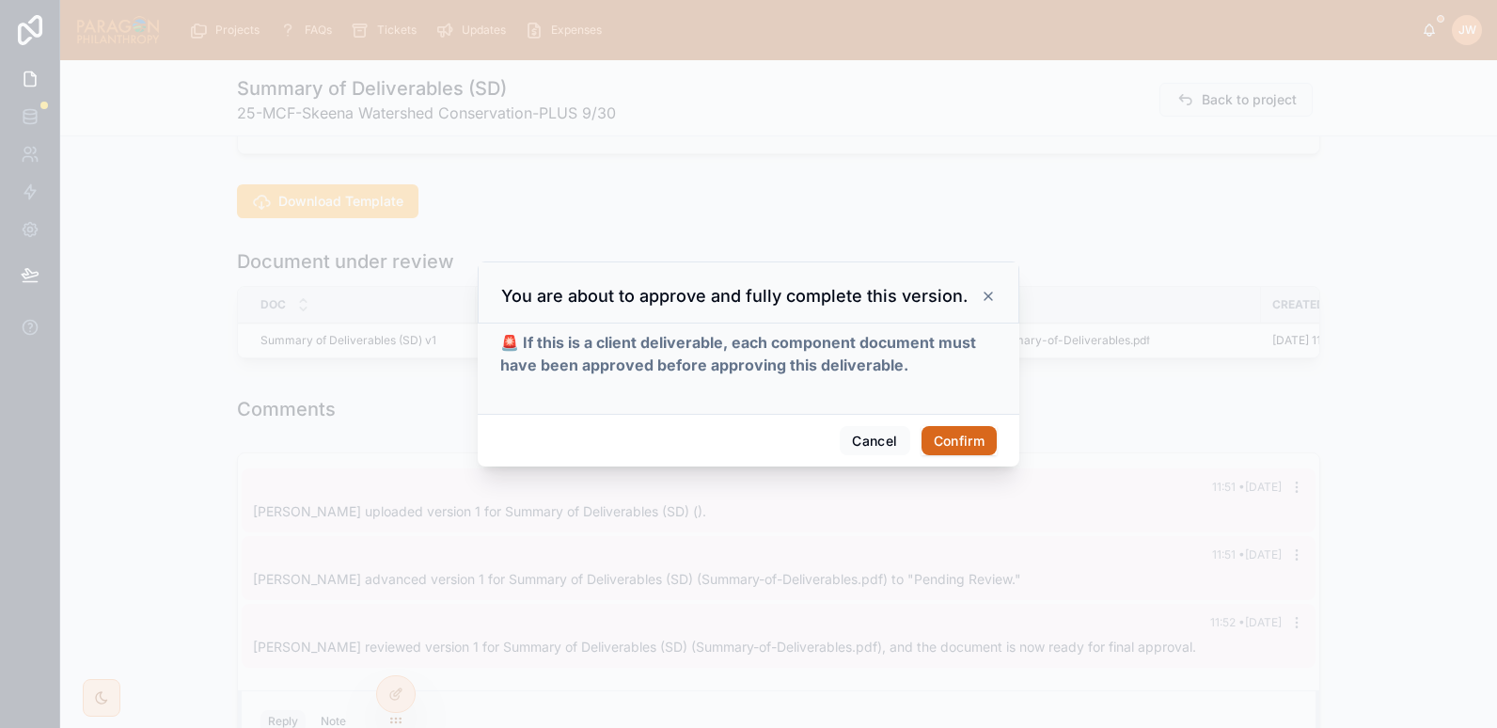
click at [966, 435] on button "Confirm" at bounding box center [959, 441] width 75 height 30
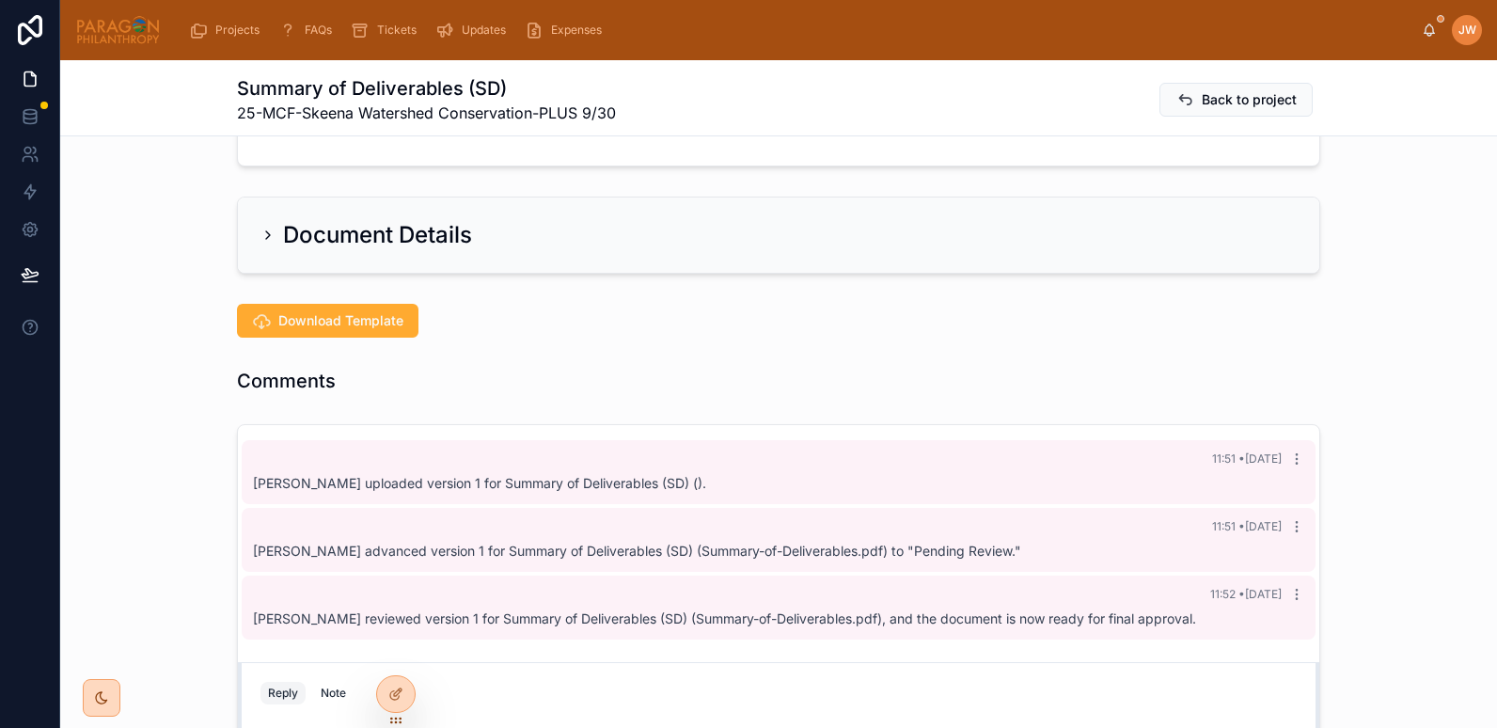
scroll to position [0, 0]
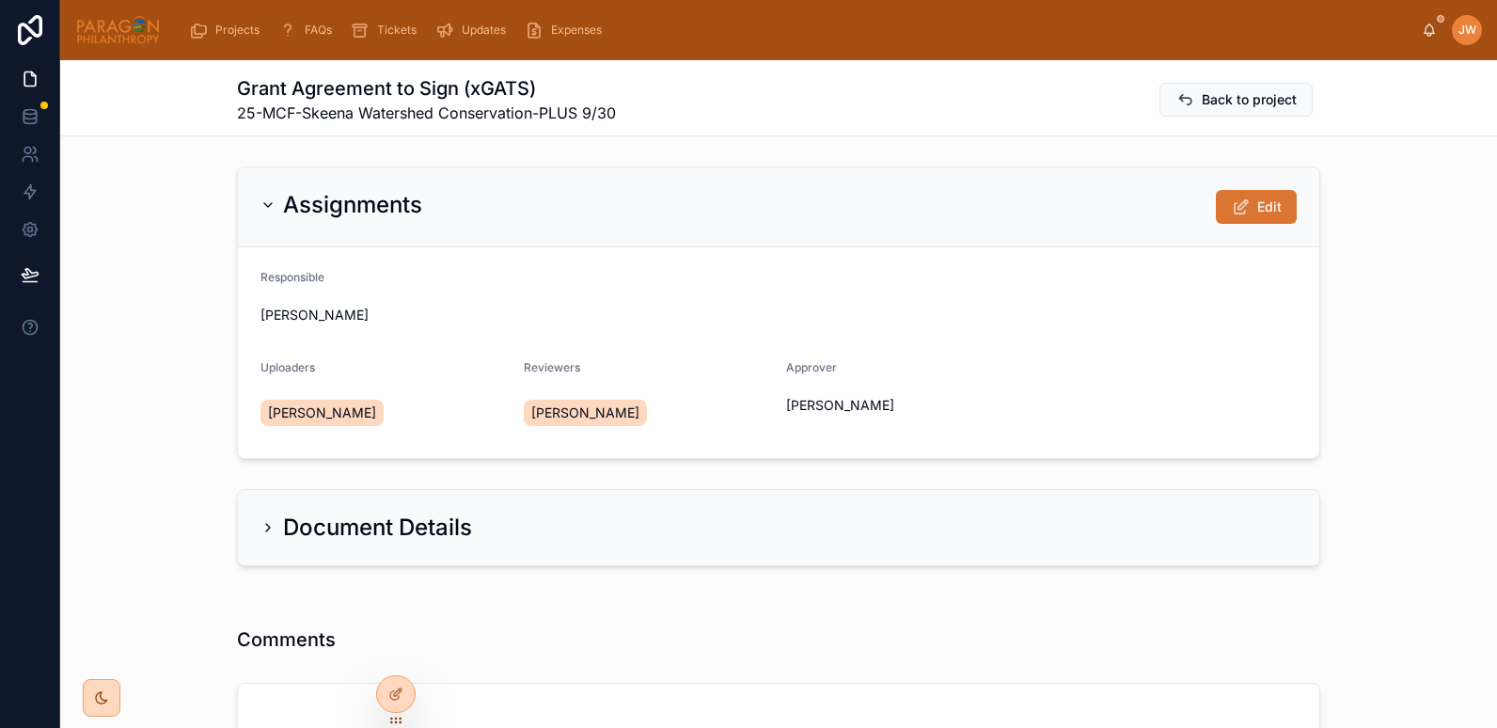
click at [1243, 196] on button "Edit" at bounding box center [1256, 207] width 81 height 34
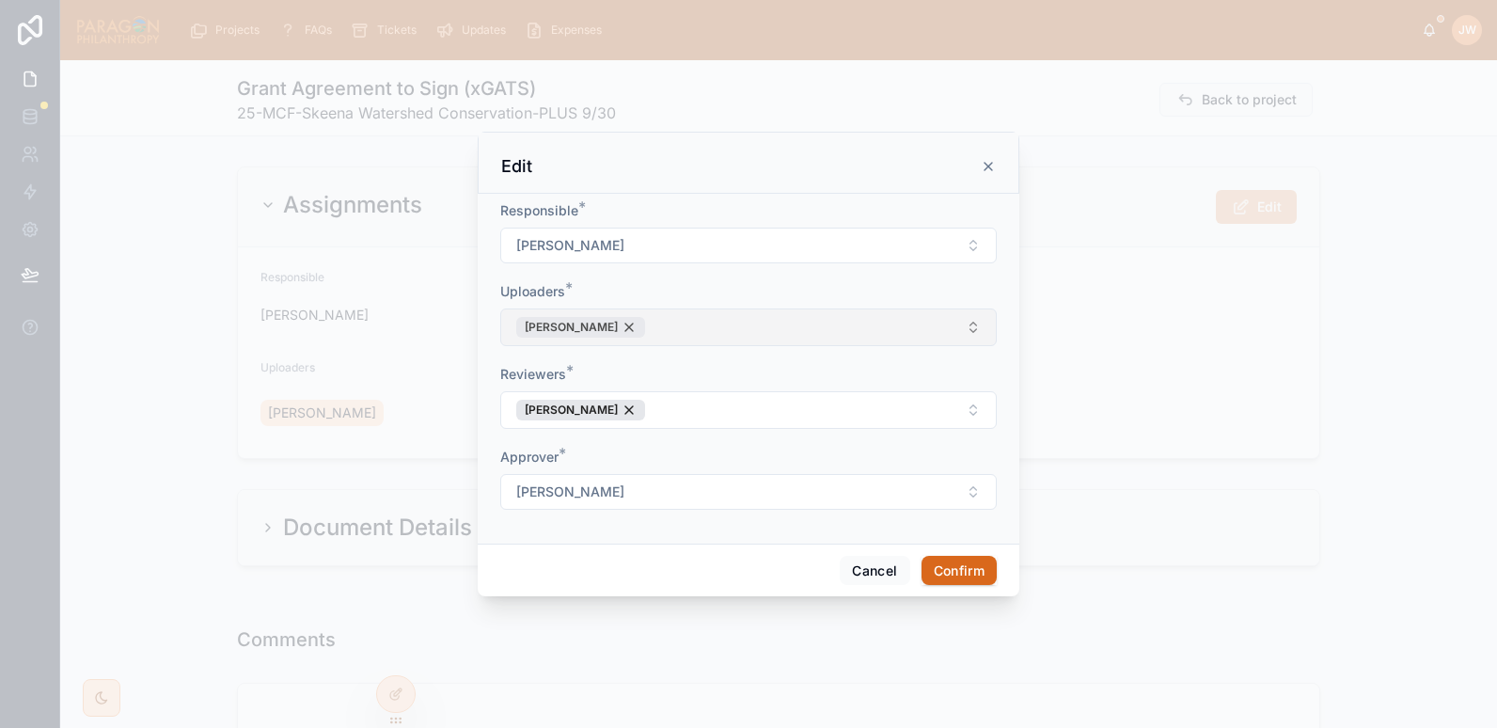
click at [642, 327] on div "[PERSON_NAME]" at bounding box center [580, 327] width 129 height 21
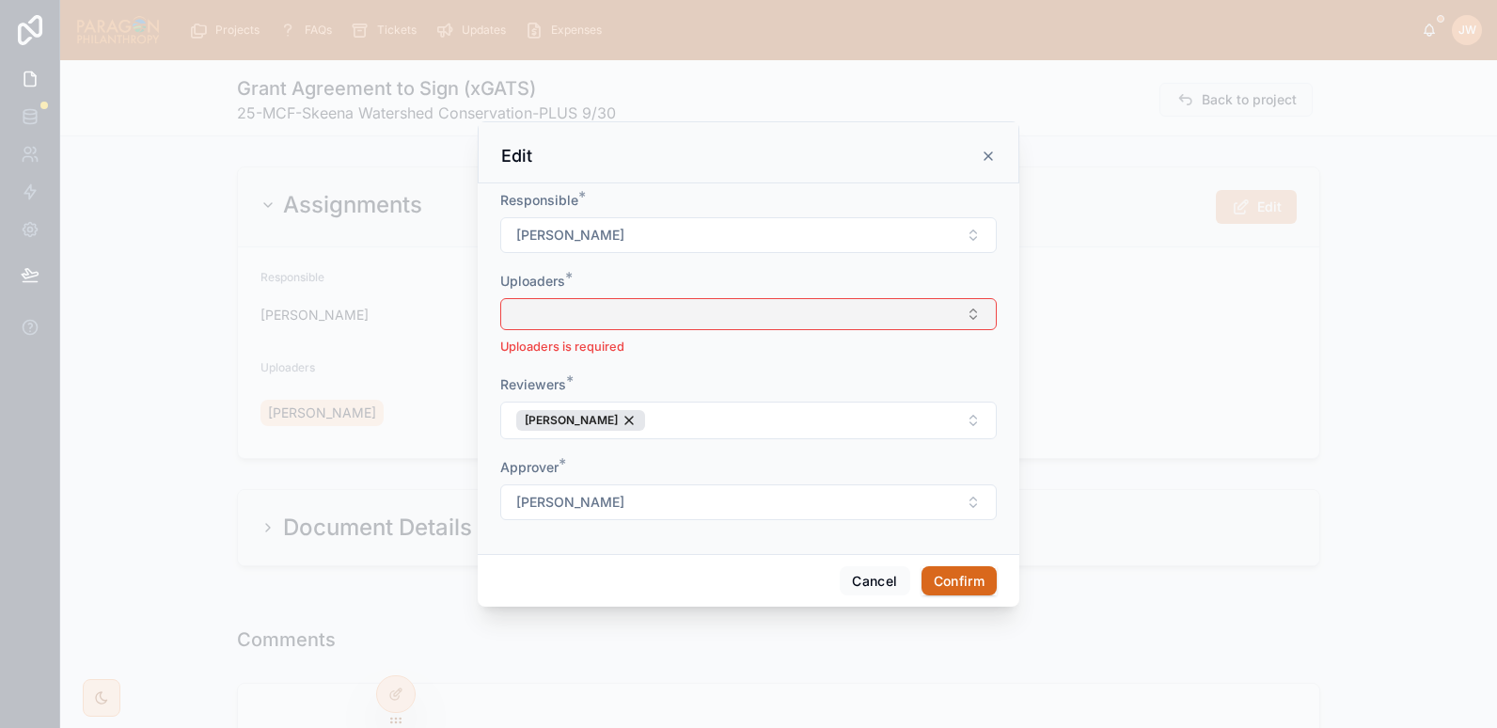
click at [600, 320] on button "Select Button" at bounding box center [748, 314] width 497 height 32
type input "****"
click at [859, 571] on button "Cancel" at bounding box center [875, 581] width 70 height 30
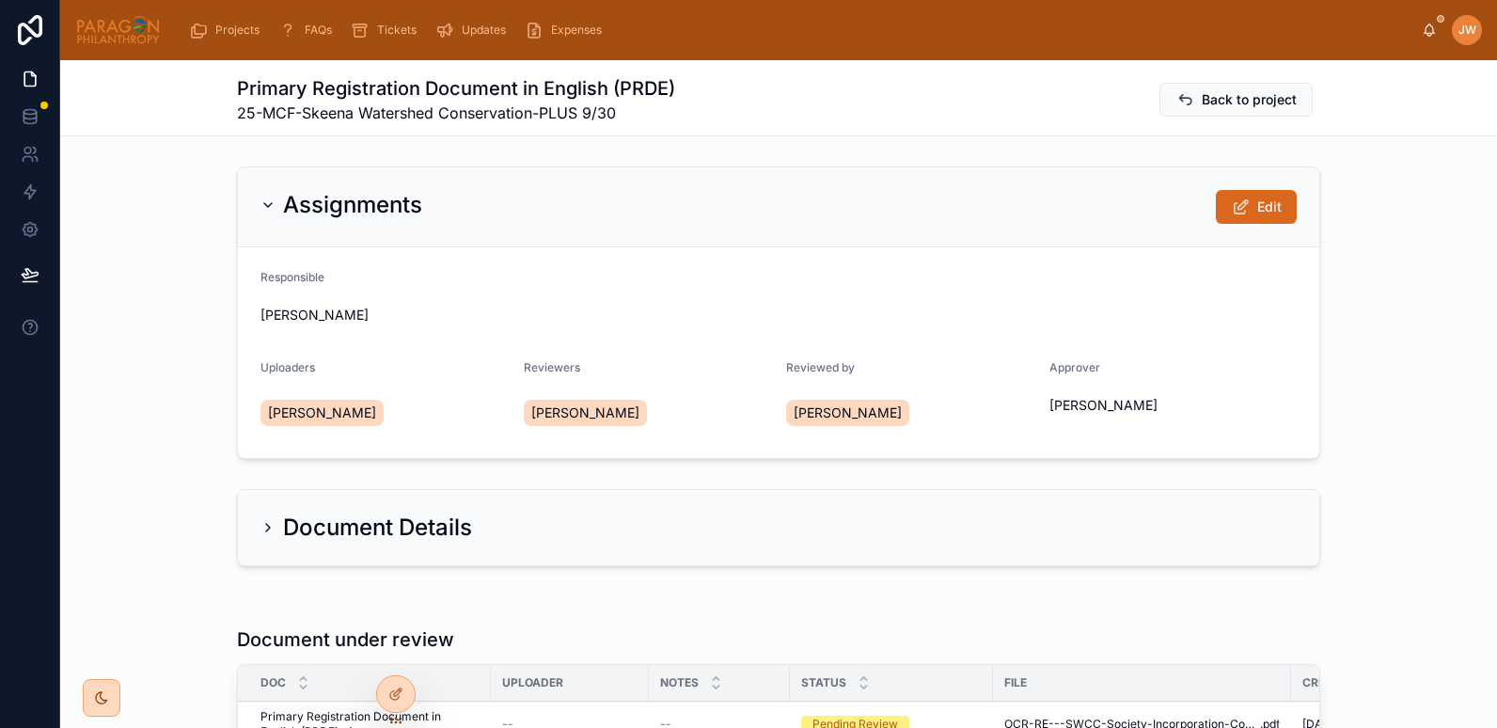
scroll to position [356, 0]
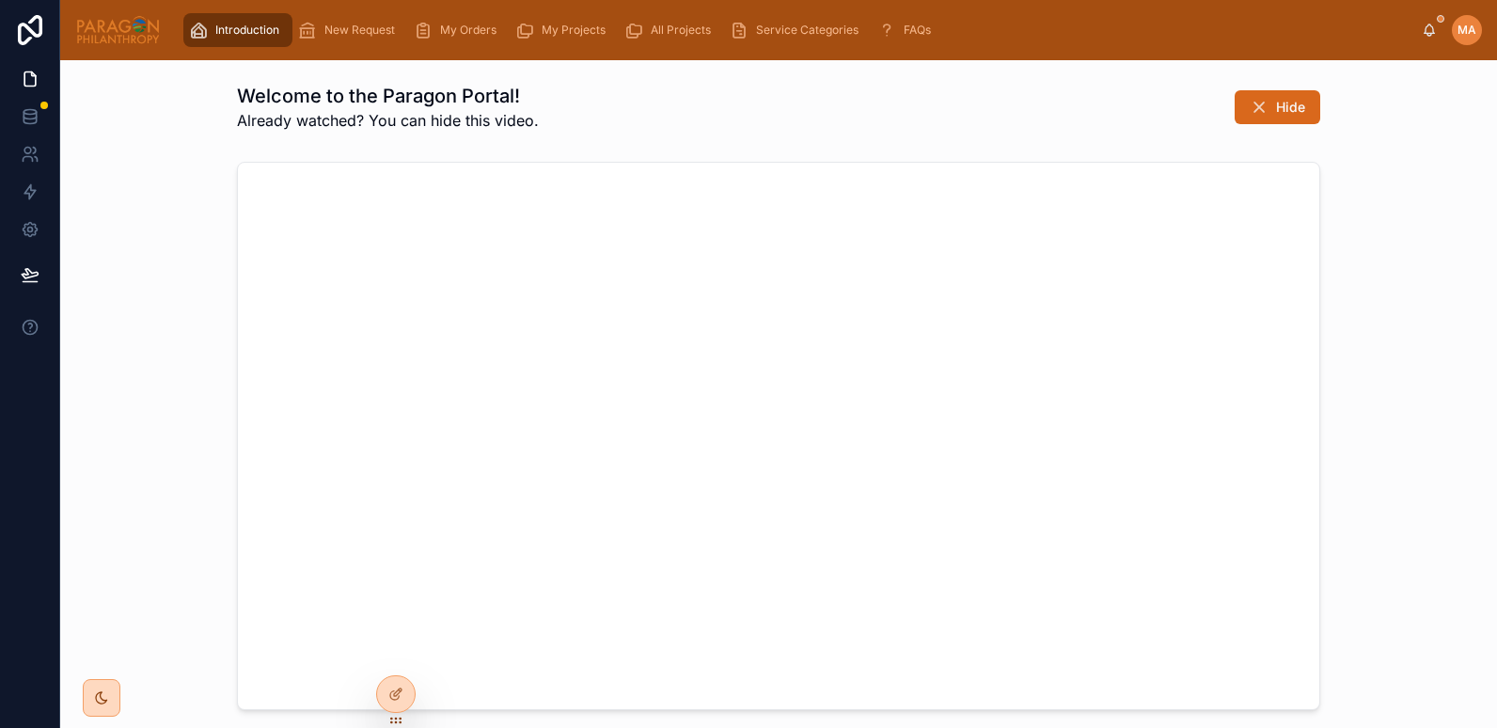
click at [589, 26] on span "My Projects" at bounding box center [574, 30] width 64 height 15
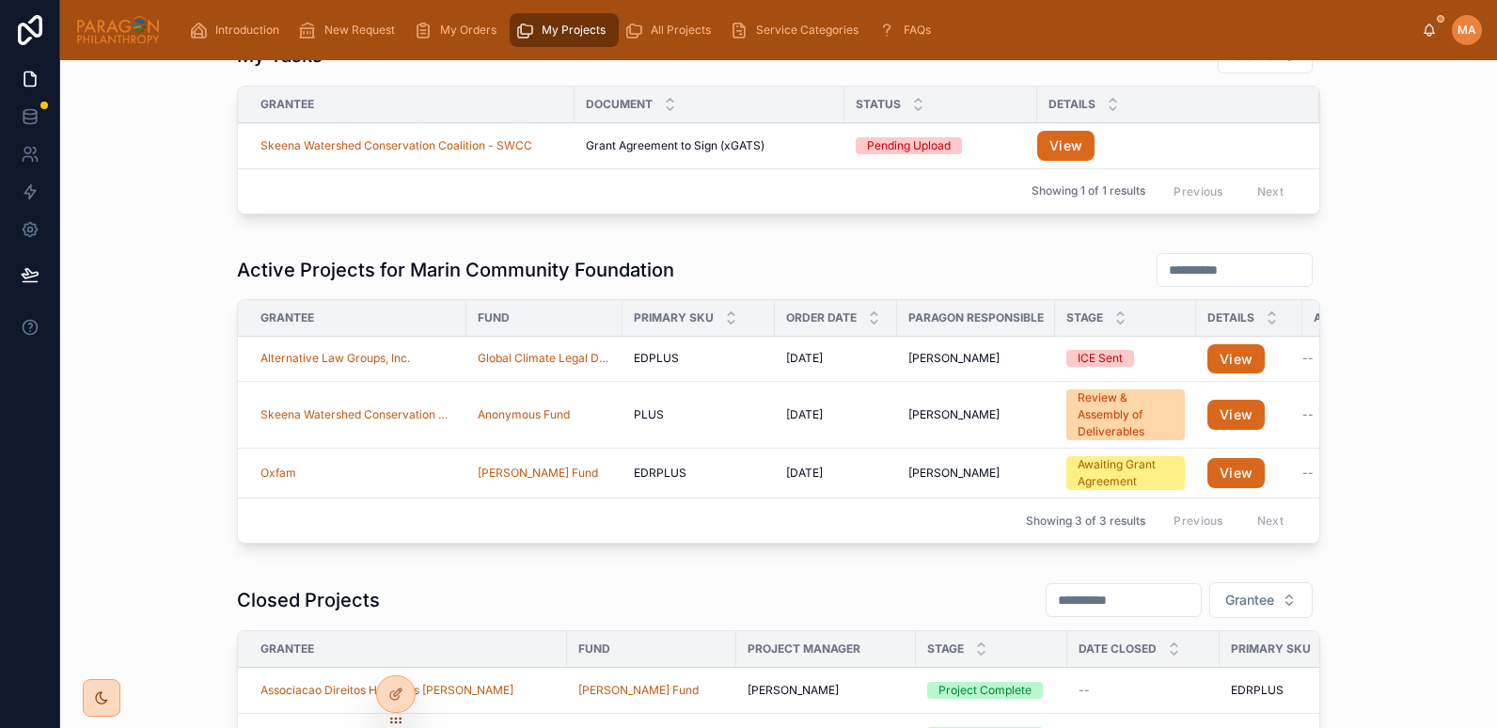
scroll to position [111, 0]
click at [533, 160] on td "Skeena Watershed Conservation Coalition - SWCC" at bounding box center [406, 144] width 337 height 45
click at [1072, 143] on button "View" at bounding box center [1066, 145] width 57 height 30
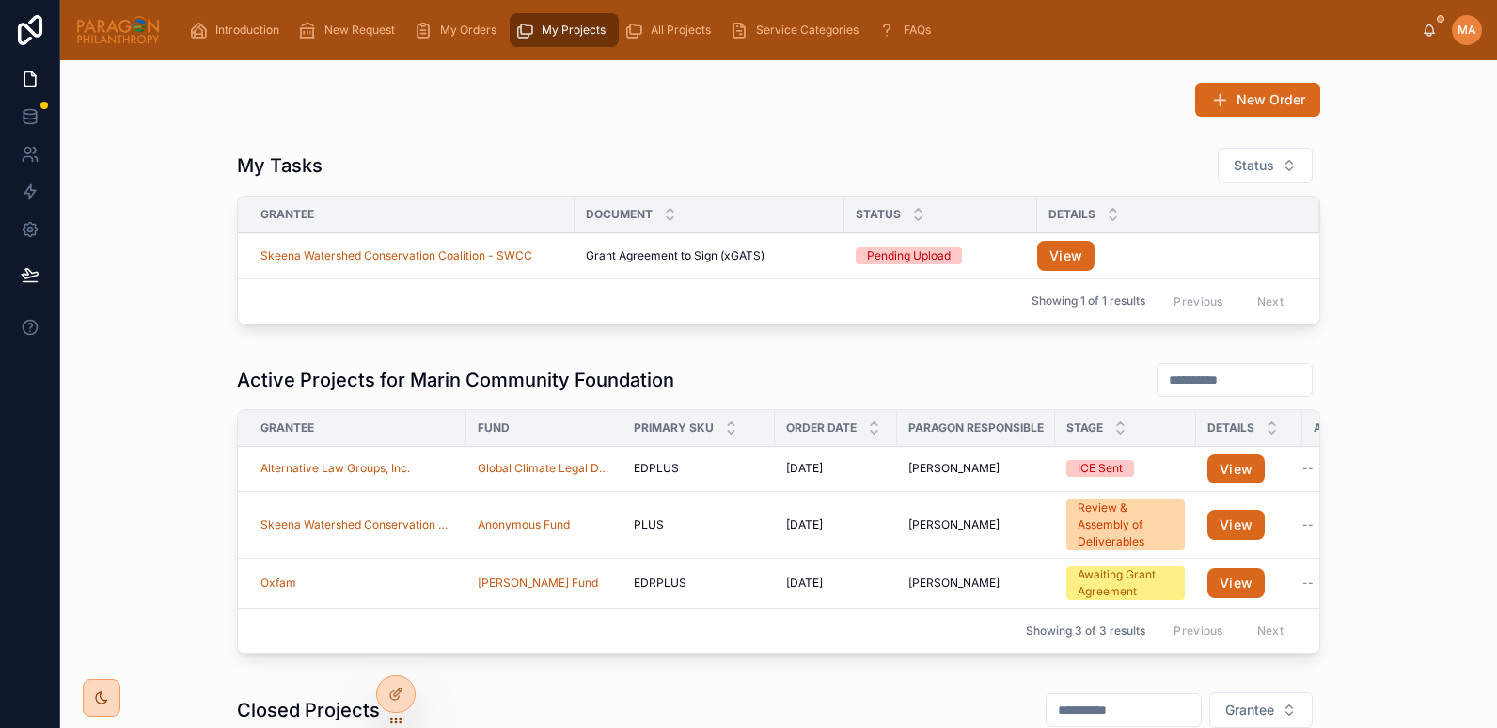
click at [368, 538] on td "Skeena Watershed Conservation Coalition - SWCC" at bounding box center [352, 525] width 229 height 67
click at [748, 531] on div "PLUS PLUS" at bounding box center [699, 524] width 130 height 15
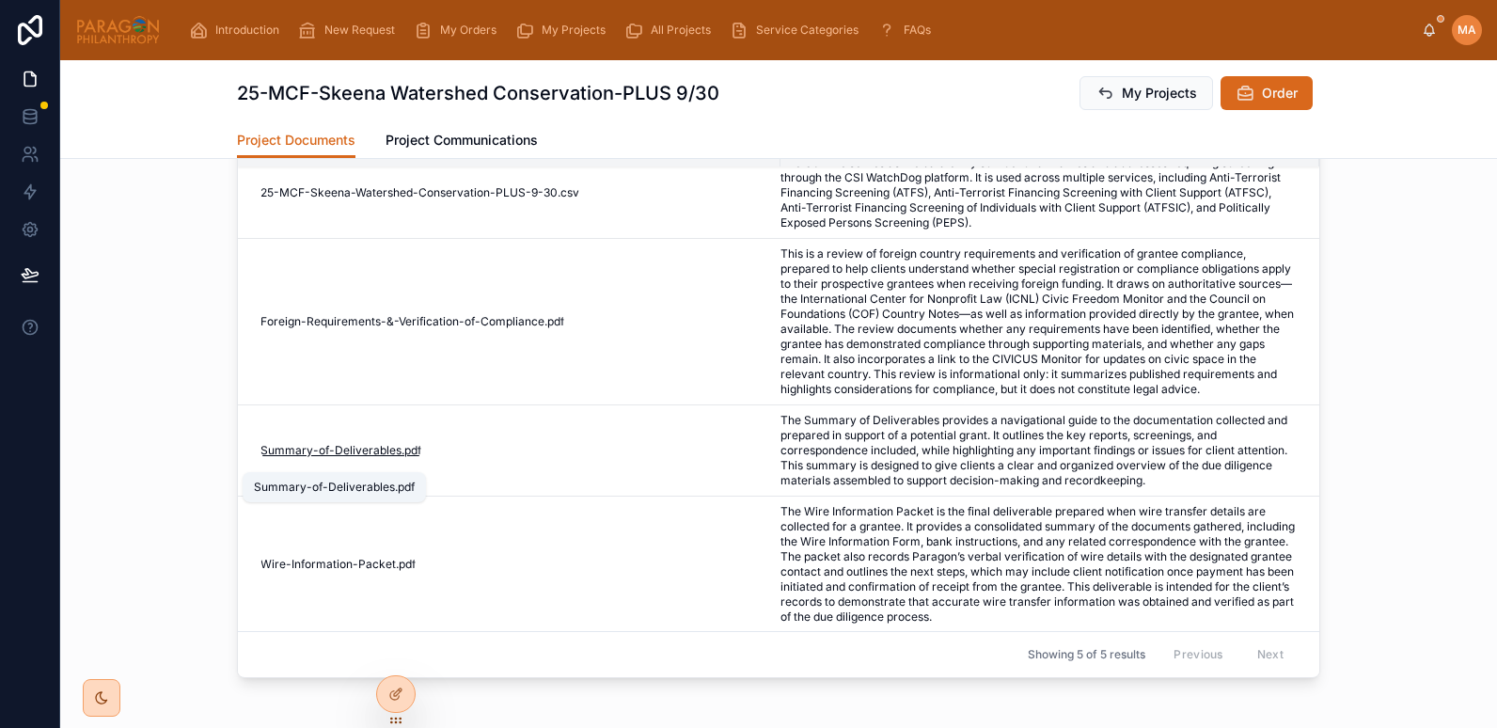
scroll to position [156, 0]
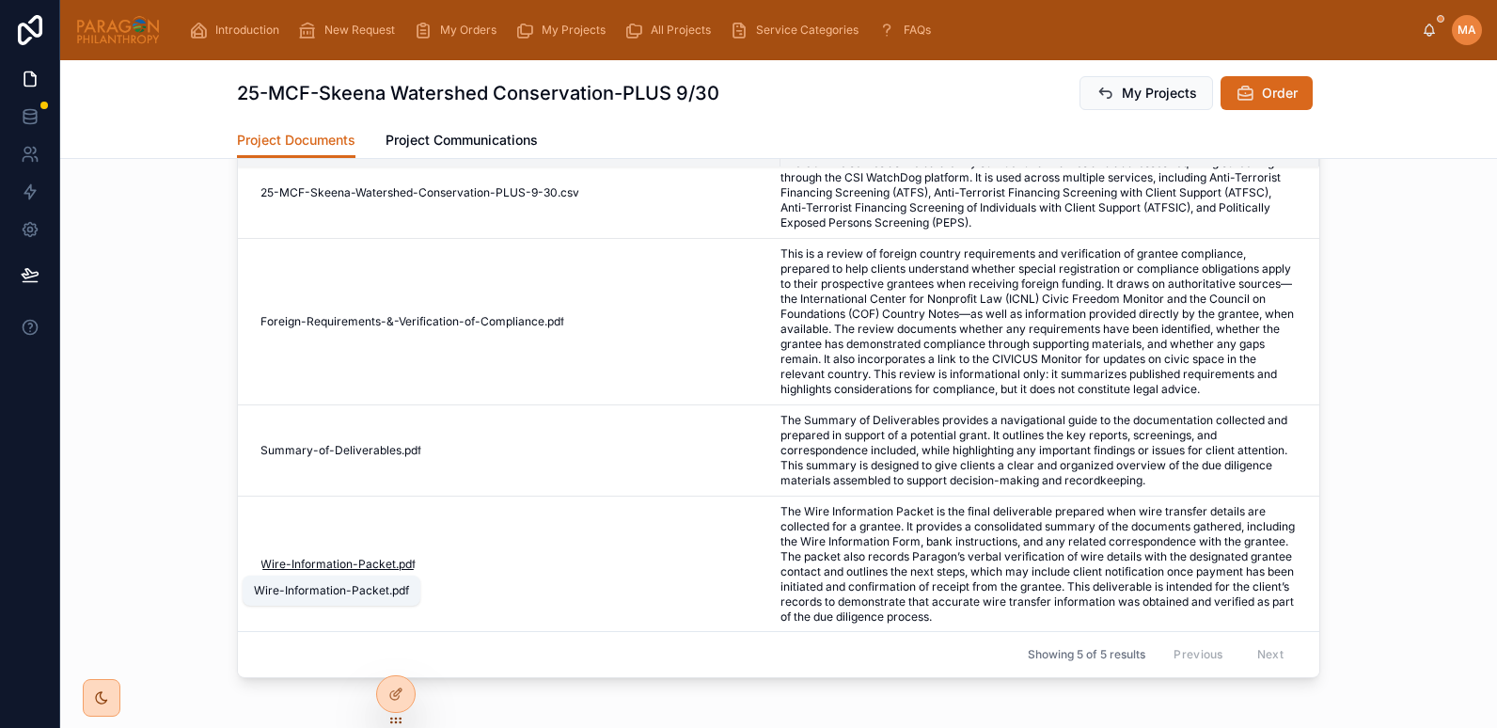
click at [396, 570] on span ".pdf" at bounding box center [406, 564] width 20 height 15
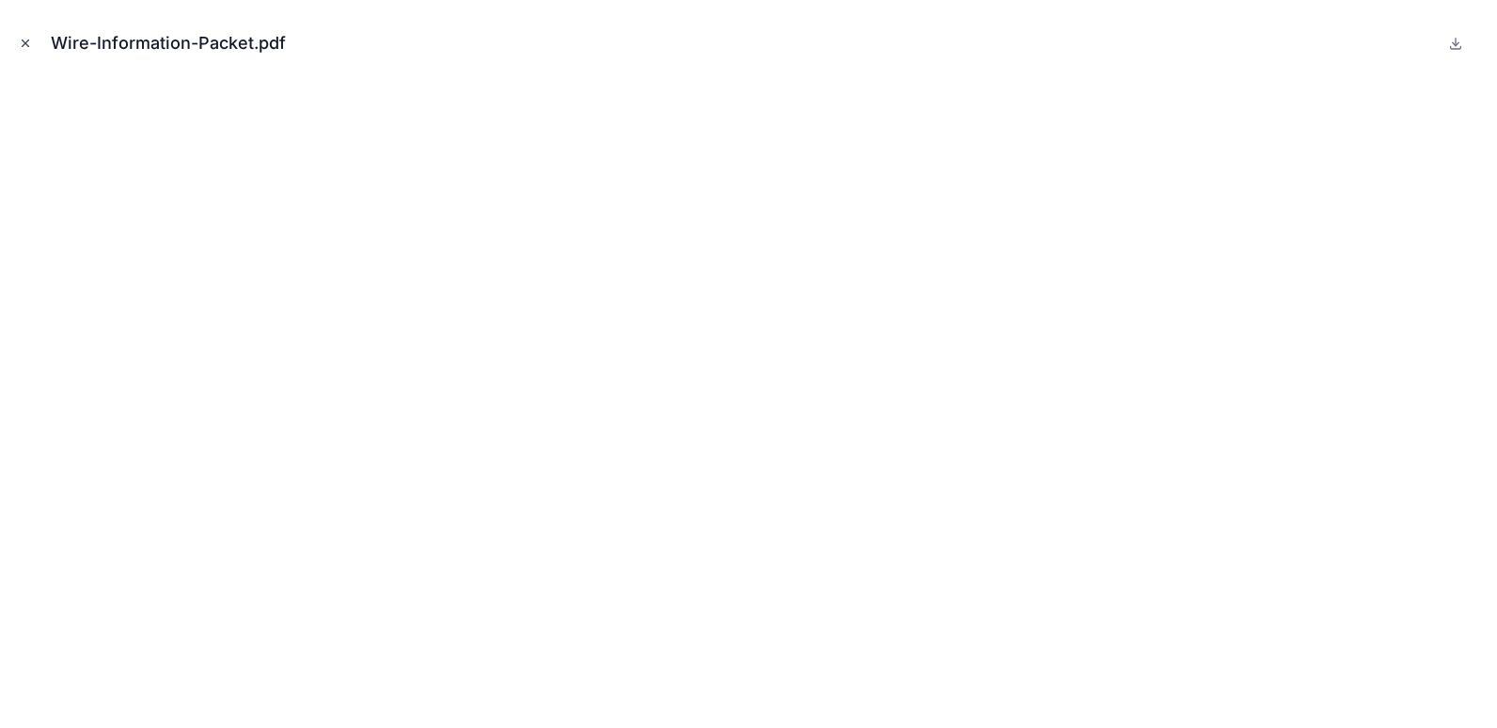
click at [24, 42] on icon "Close modal" at bounding box center [26, 43] width 7 height 7
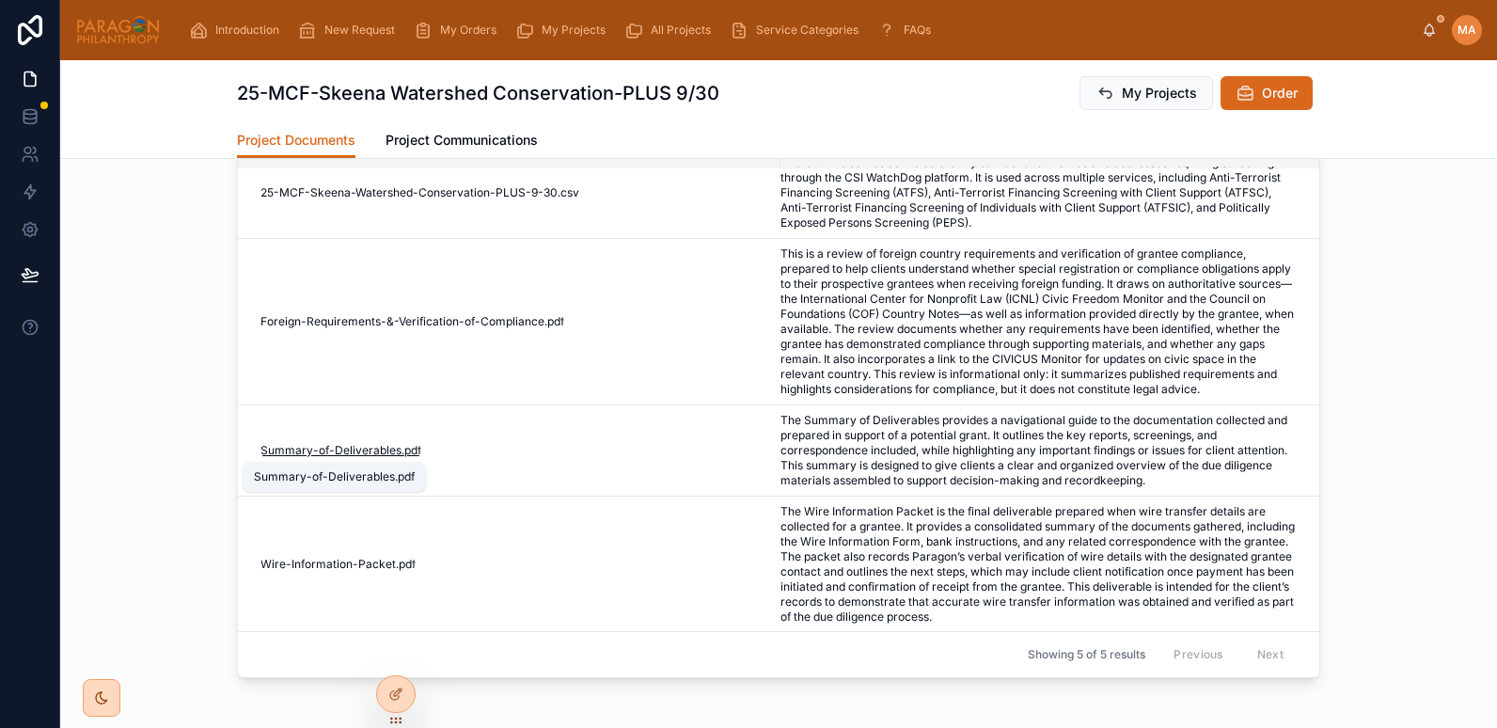
click at [325, 448] on span "Summary-of-Deliverables" at bounding box center [331, 450] width 141 height 15
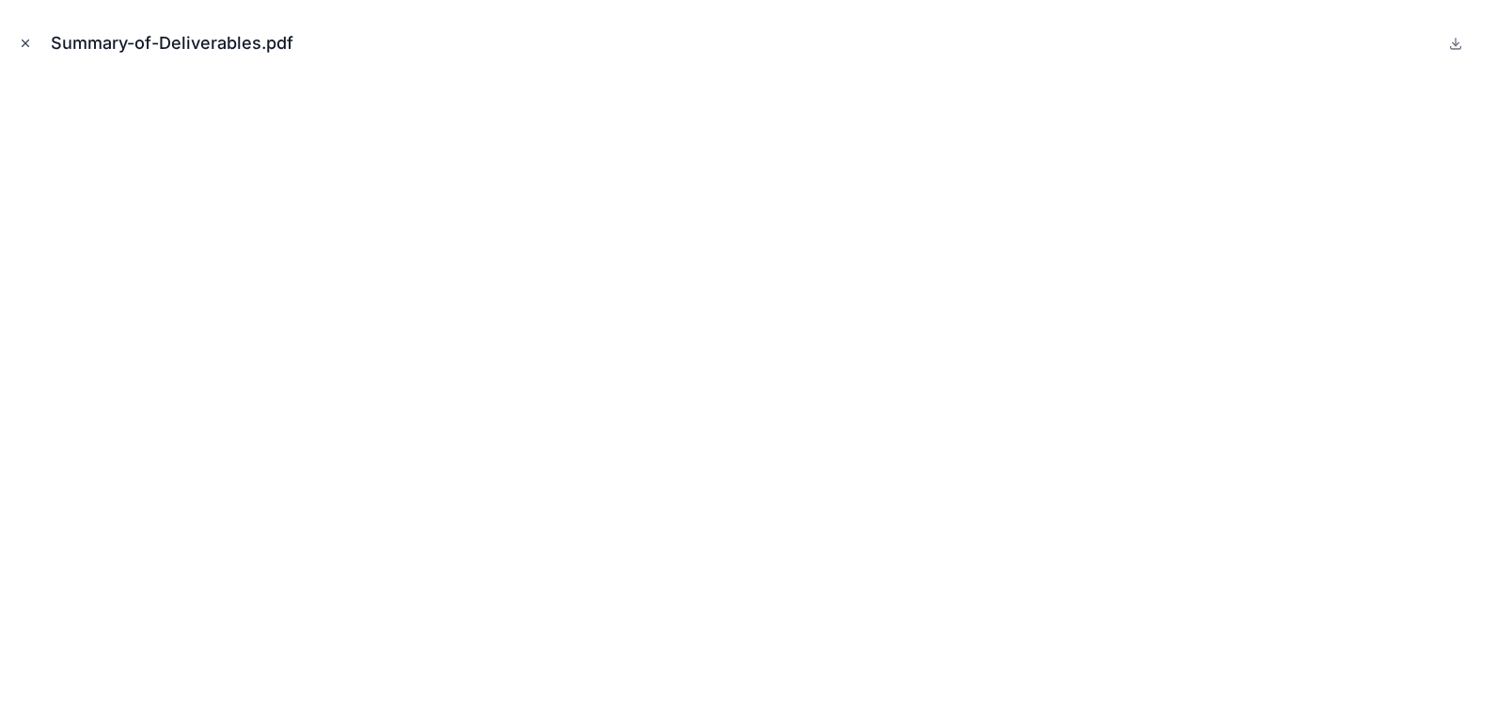
click at [25, 46] on icon "Close modal" at bounding box center [25, 43] width 13 height 13
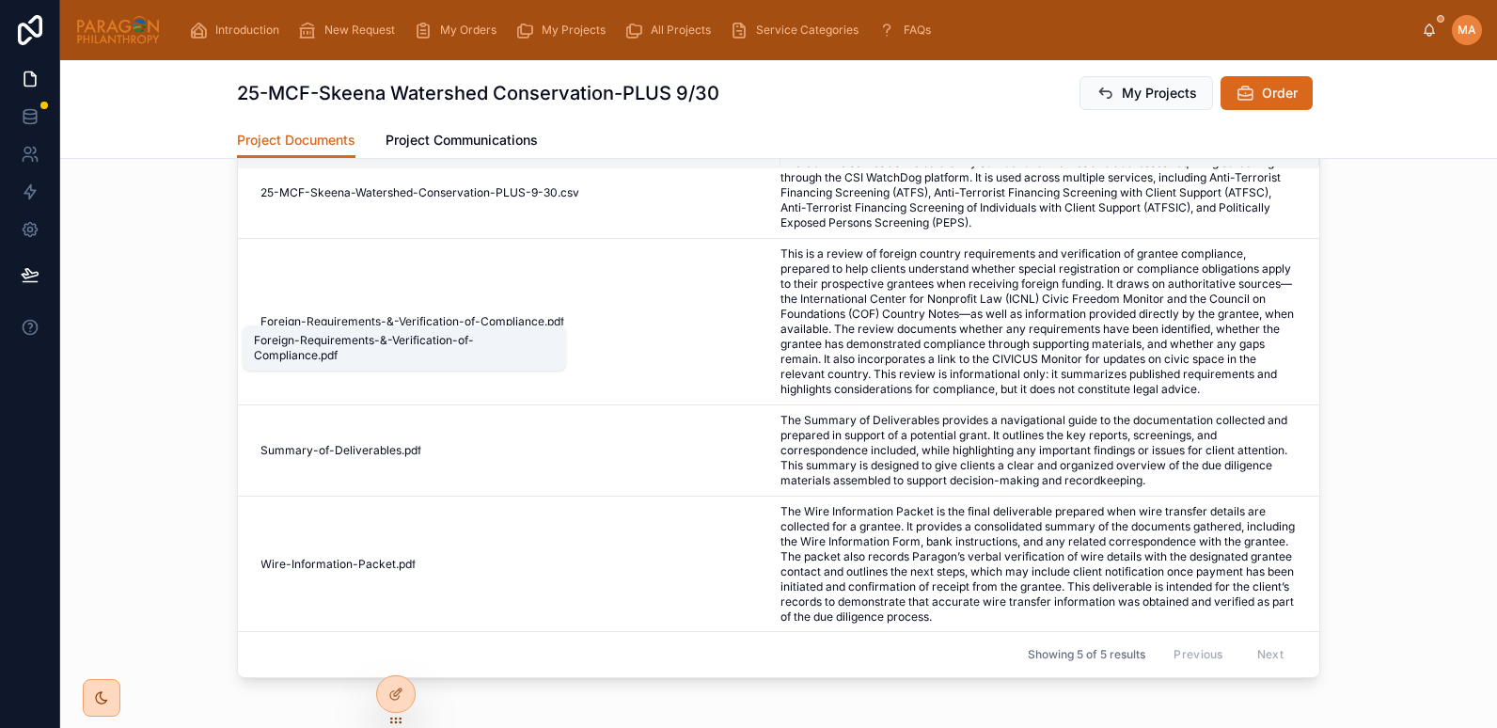
click at [349, 314] on span "Foreign-Requirements-&-Verification-of-Compliance" at bounding box center [403, 321] width 284 height 15
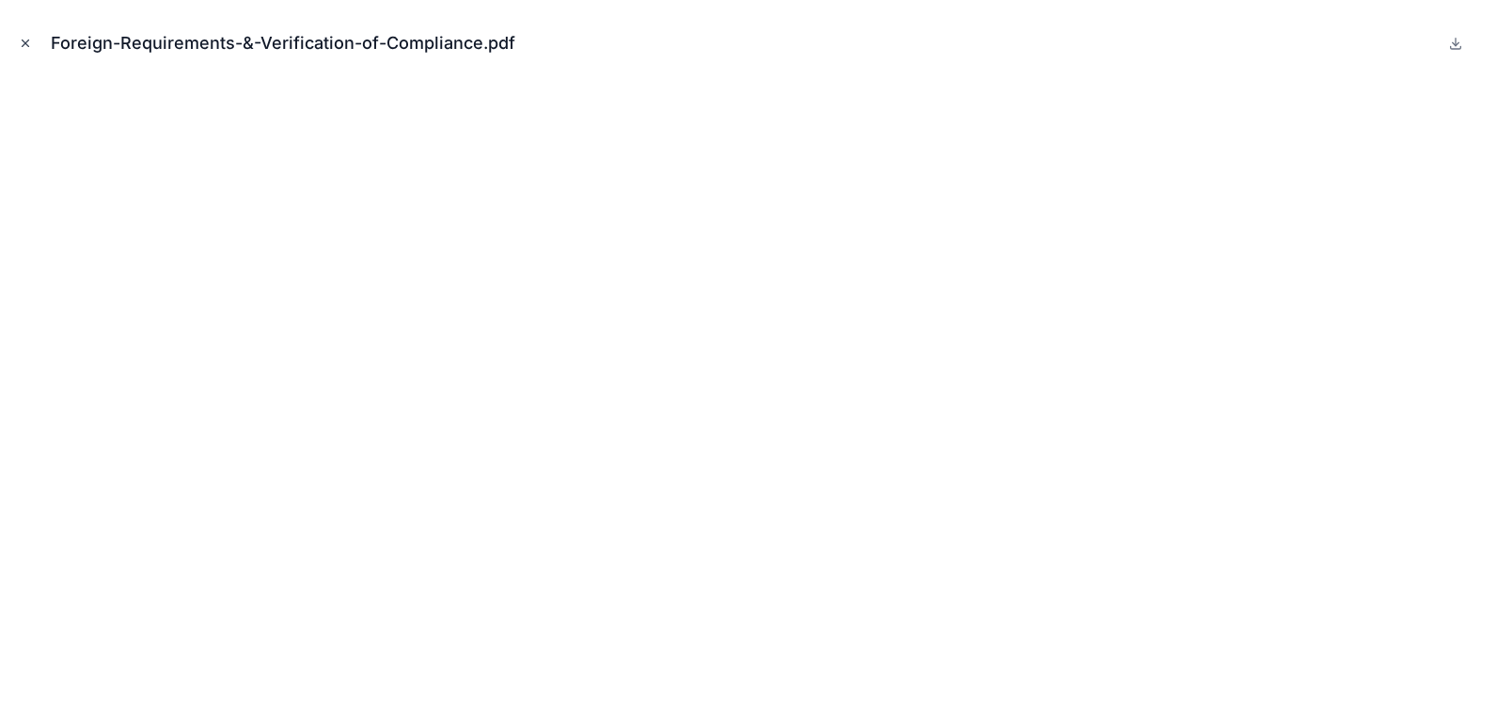
click at [25, 52] on button "Close modal" at bounding box center [25, 43] width 21 height 21
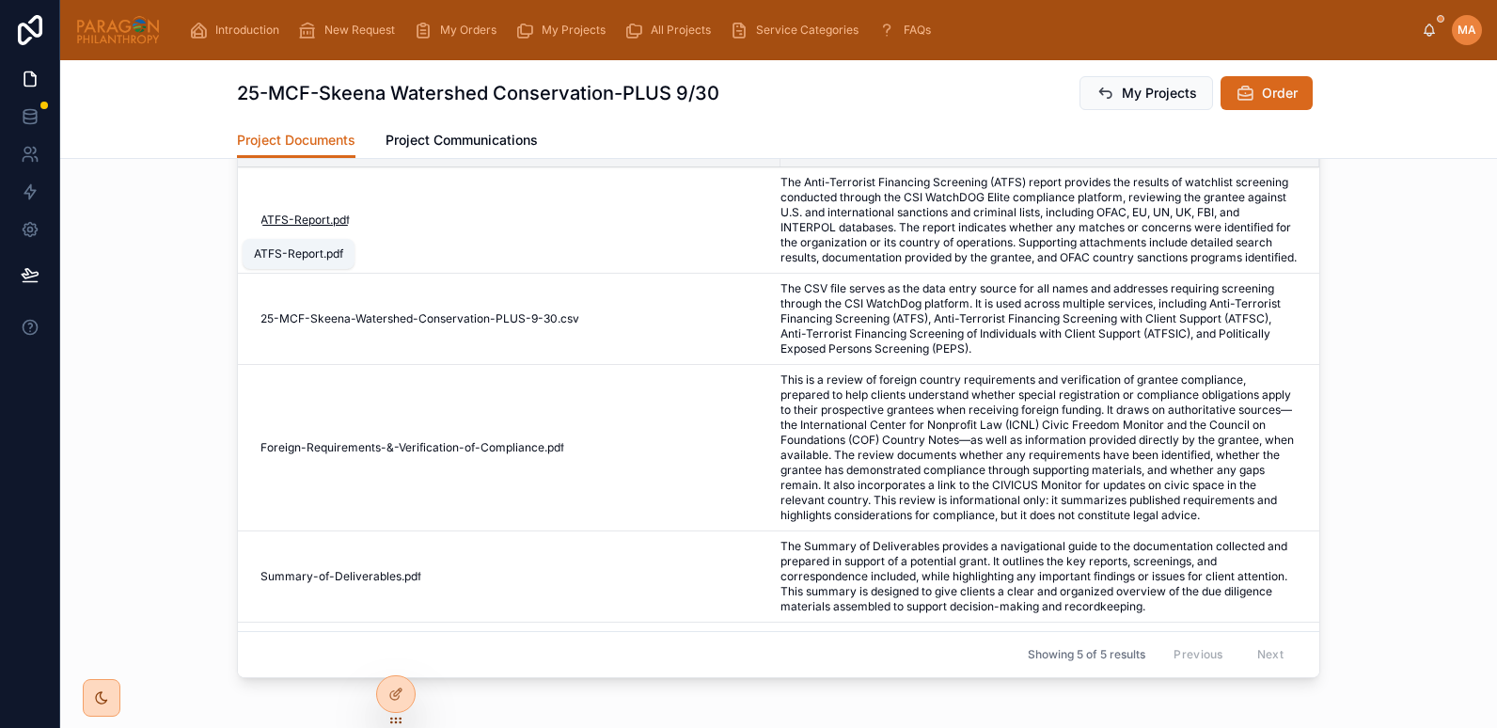
click at [283, 226] on span "ATFS-Report" at bounding box center [296, 220] width 70 height 15
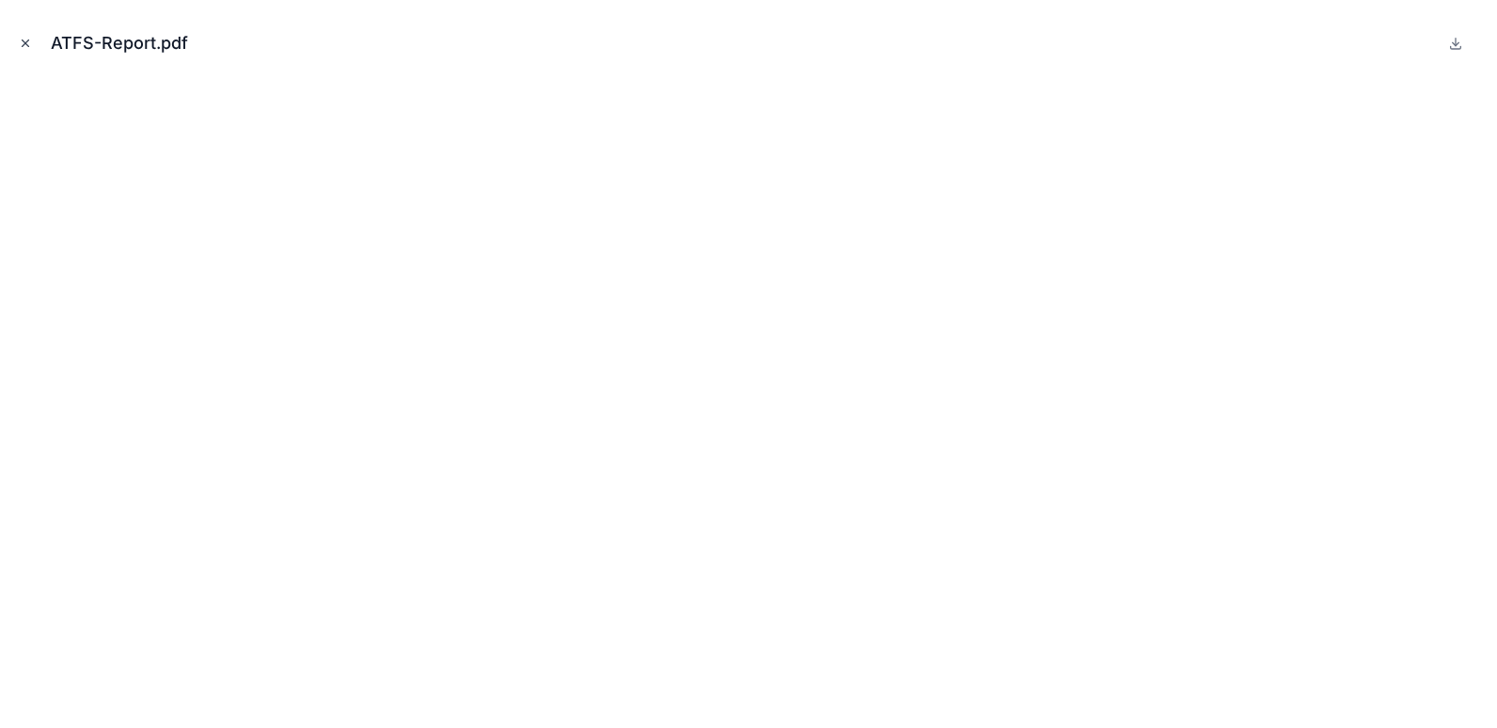
click at [32, 45] on button "Close modal" at bounding box center [25, 43] width 21 height 21
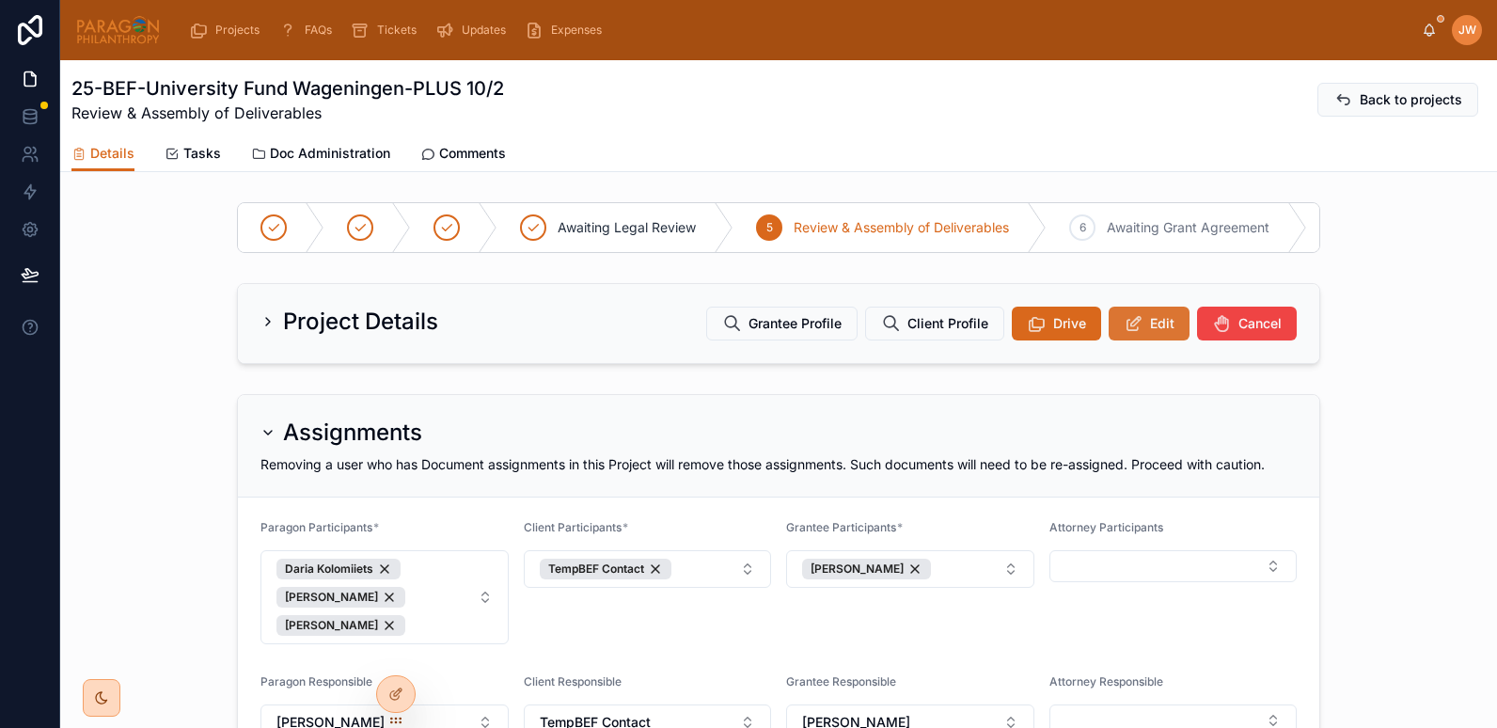
click at [1124, 333] on icon at bounding box center [1134, 323] width 20 height 19
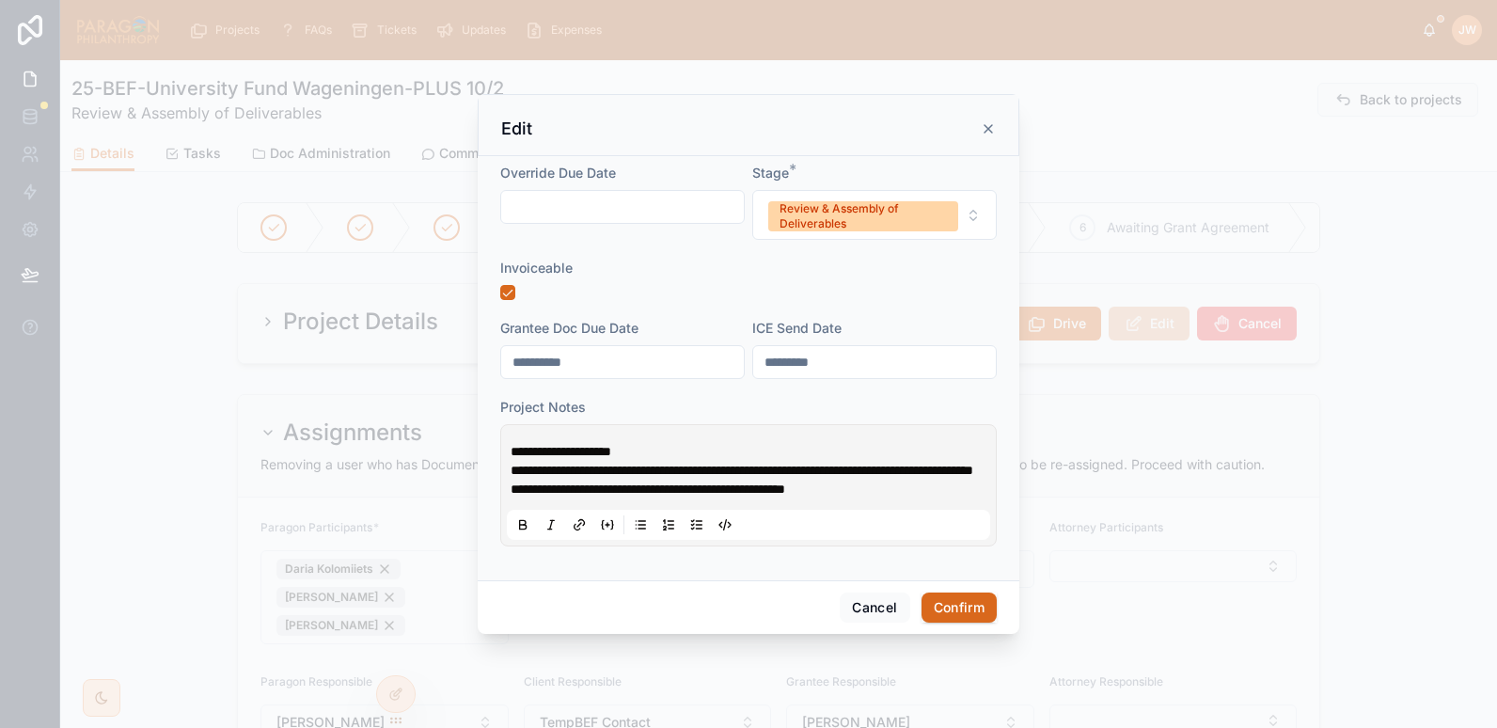
click at [507, 436] on div "**********" at bounding box center [748, 485] width 483 height 109
click at [510, 437] on div "**********" at bounding box center [748, 485] width 483 height 109
click at [514, 445] on span "**********" at bounding box center [561, 451] width 101 height 13
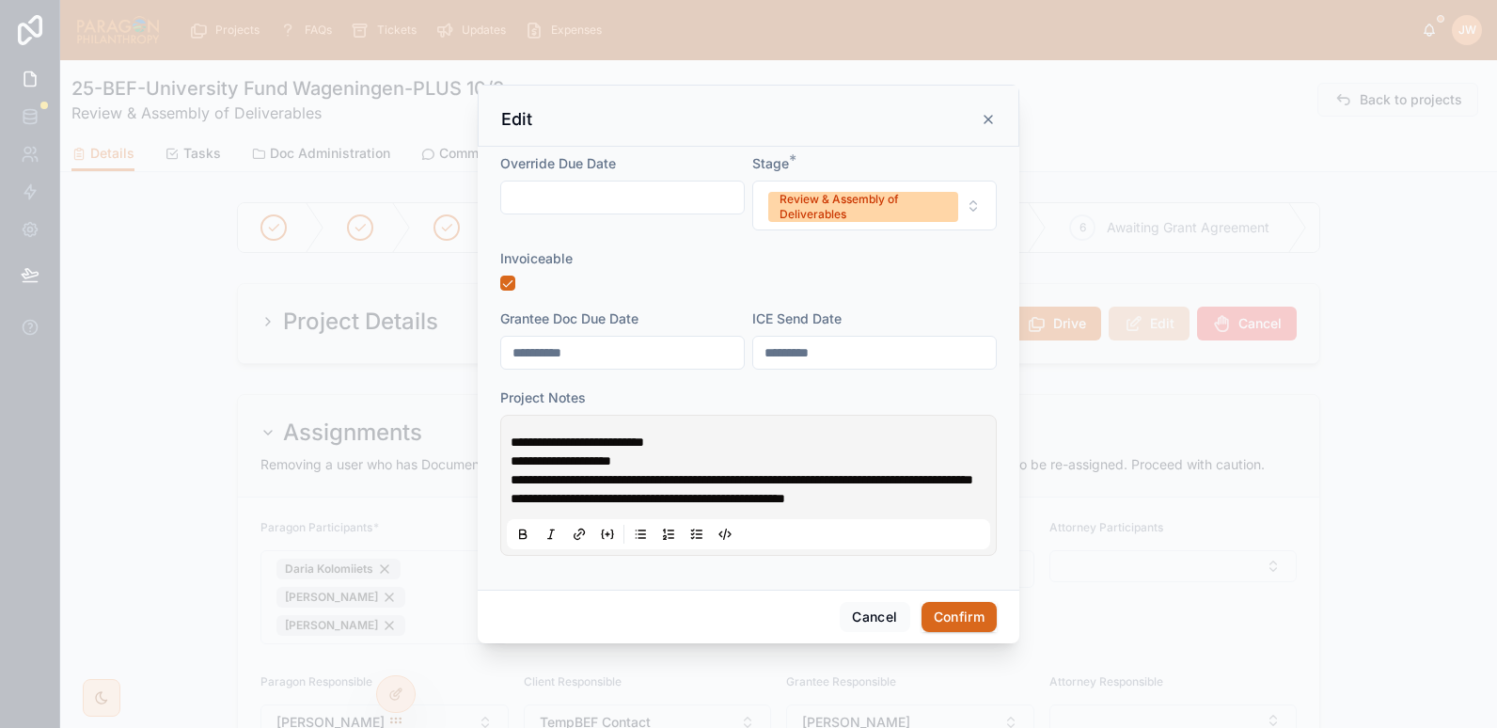
click at [741, 436] on p "**********" at bounding box center [752, 442] width 483 height 19
click at [860, 204] on div "Review & Assembly of Deliverables" at bounding box center [863, 207] width 167 height 30
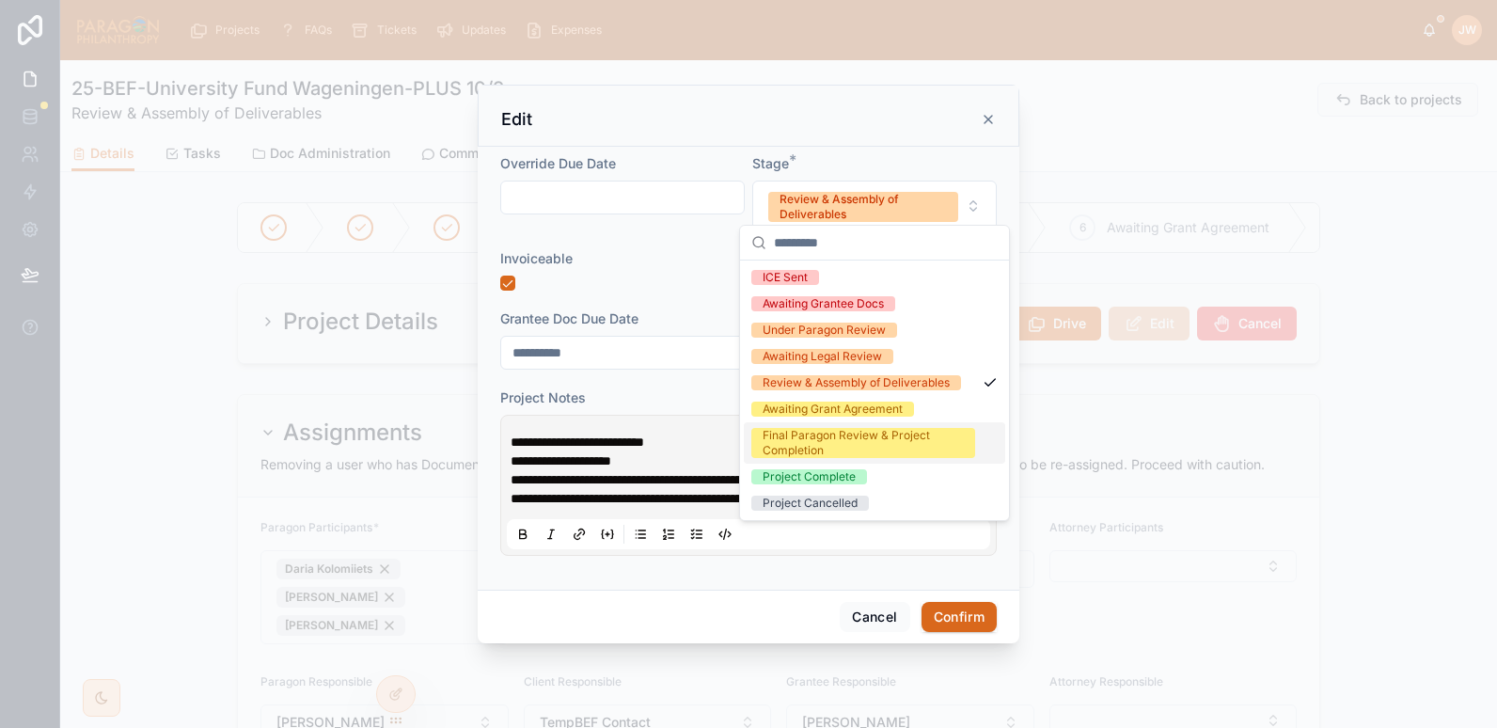
click at [807, 439] on div "Final Paragon Review & Project Completion" at bounding box center [863, 443] width 201 height 30
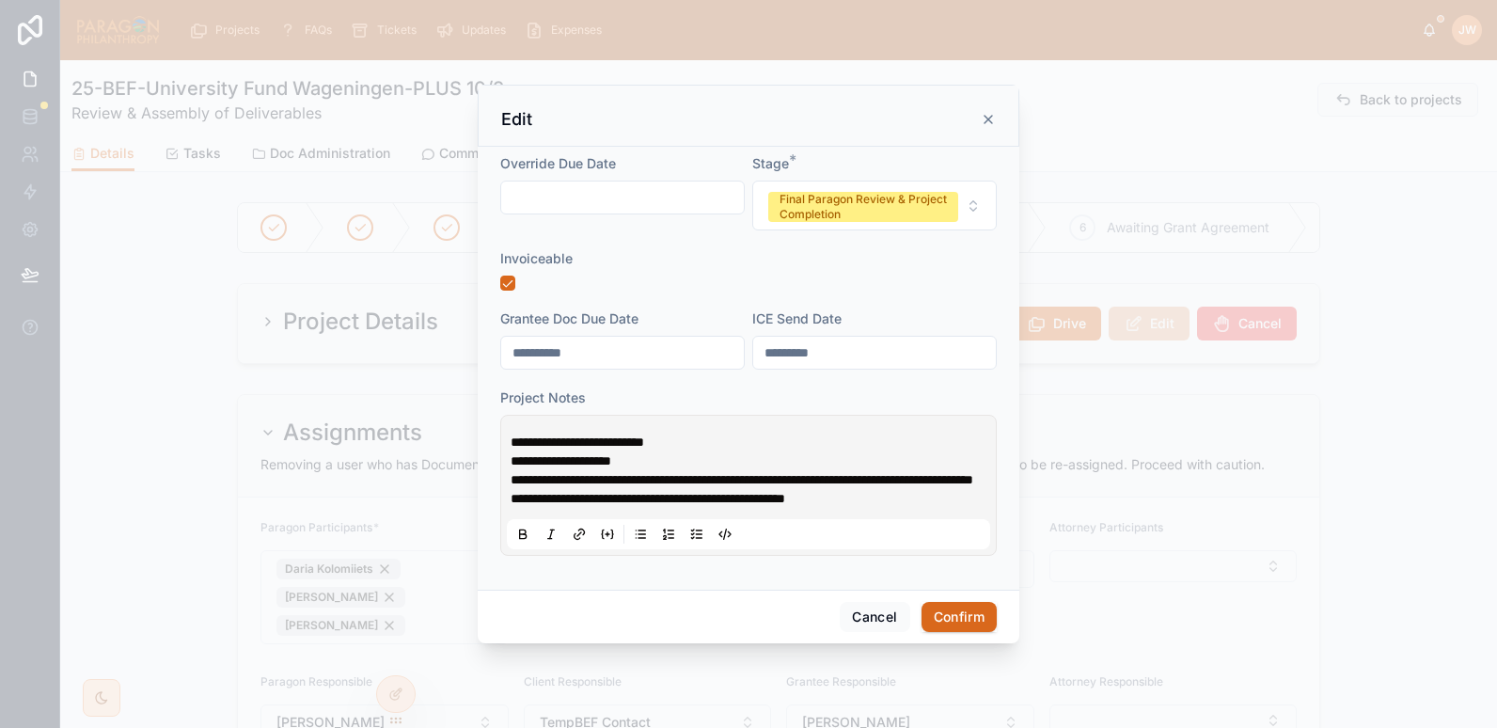
click at [729, 438] on p "**********" at bounding box center [752, 442] width 483 height 19
click at [958, 621] on button "Confirm" at bounding box center [959, 617] width 75 height 30
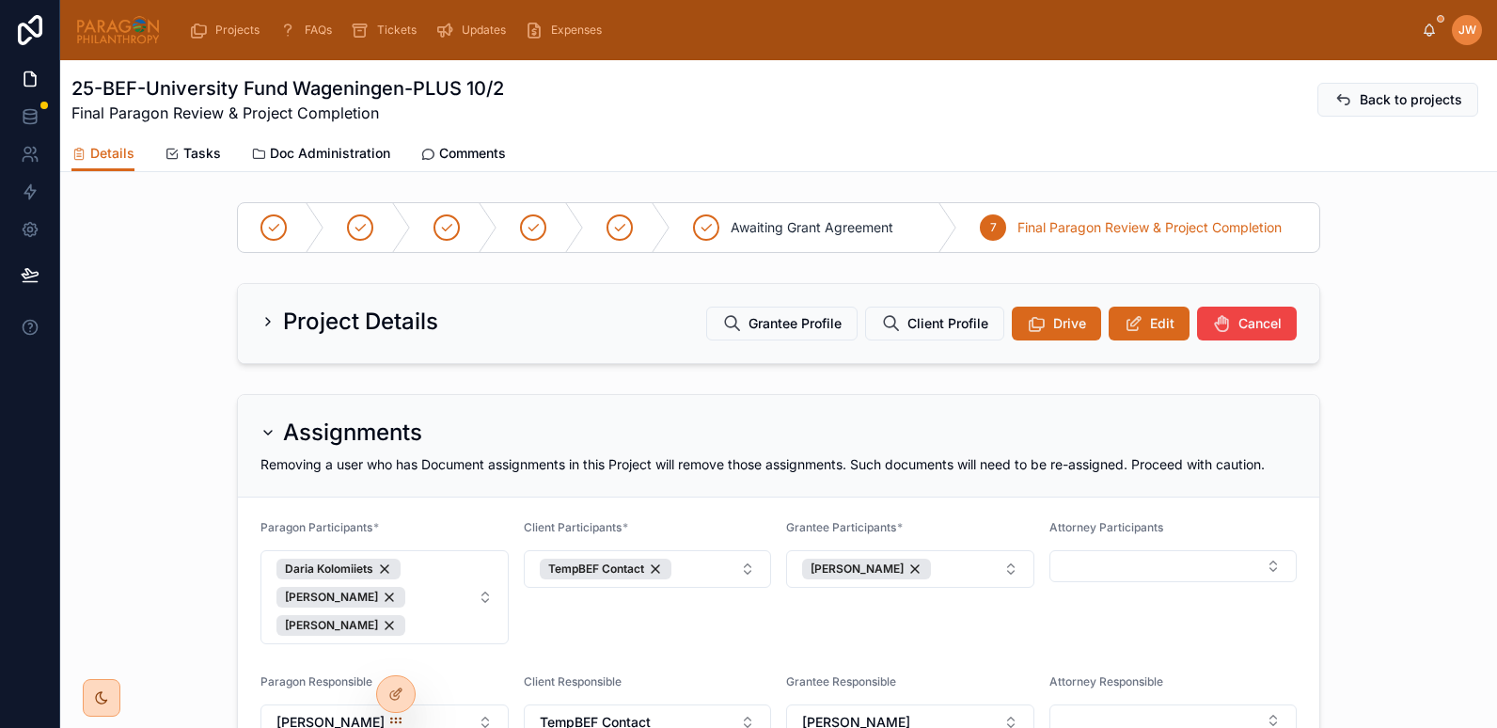
click at [323, 151] on span "Doc Administration" at bounding box center [330, 153] width 120 height 19
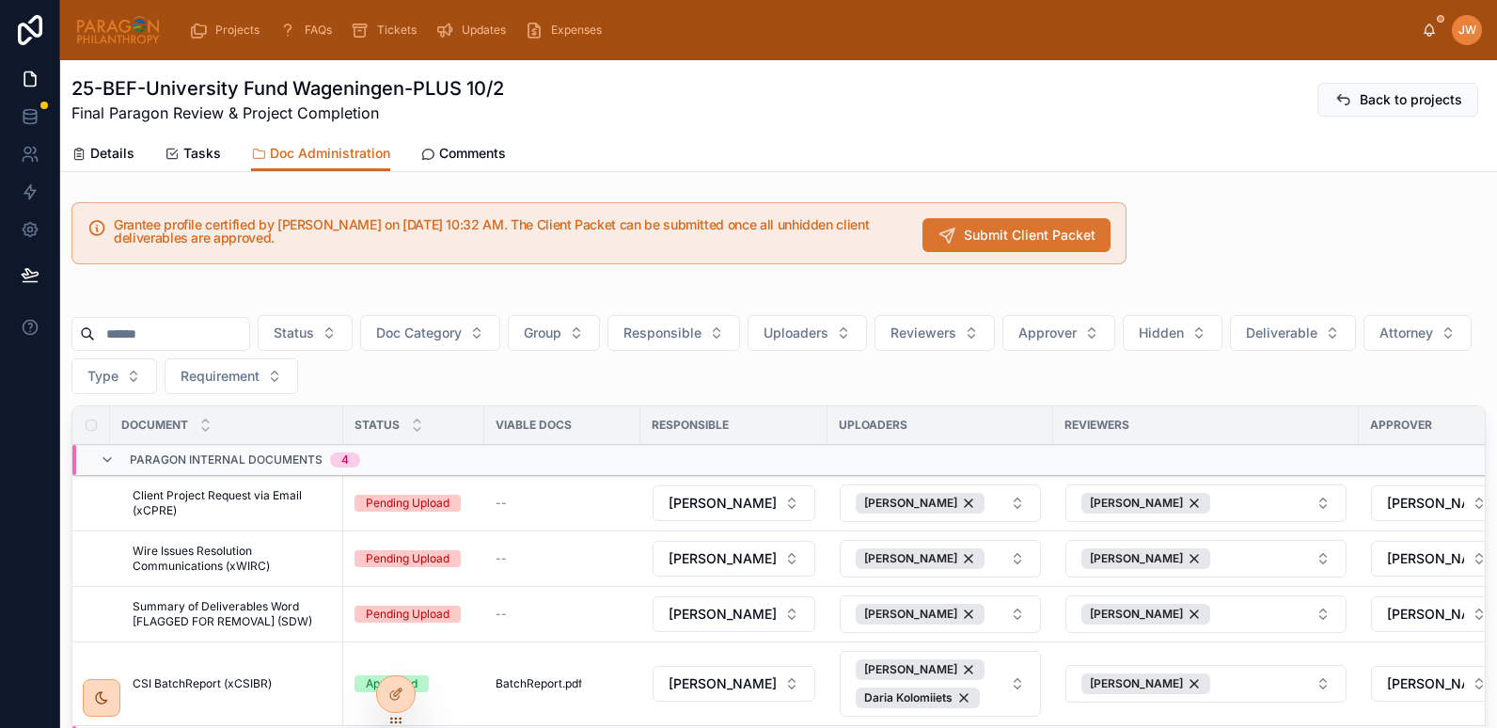
click at [995, 246] on button "Submit Client Packet" at bounding box center [1017, 235] width 188 height 34
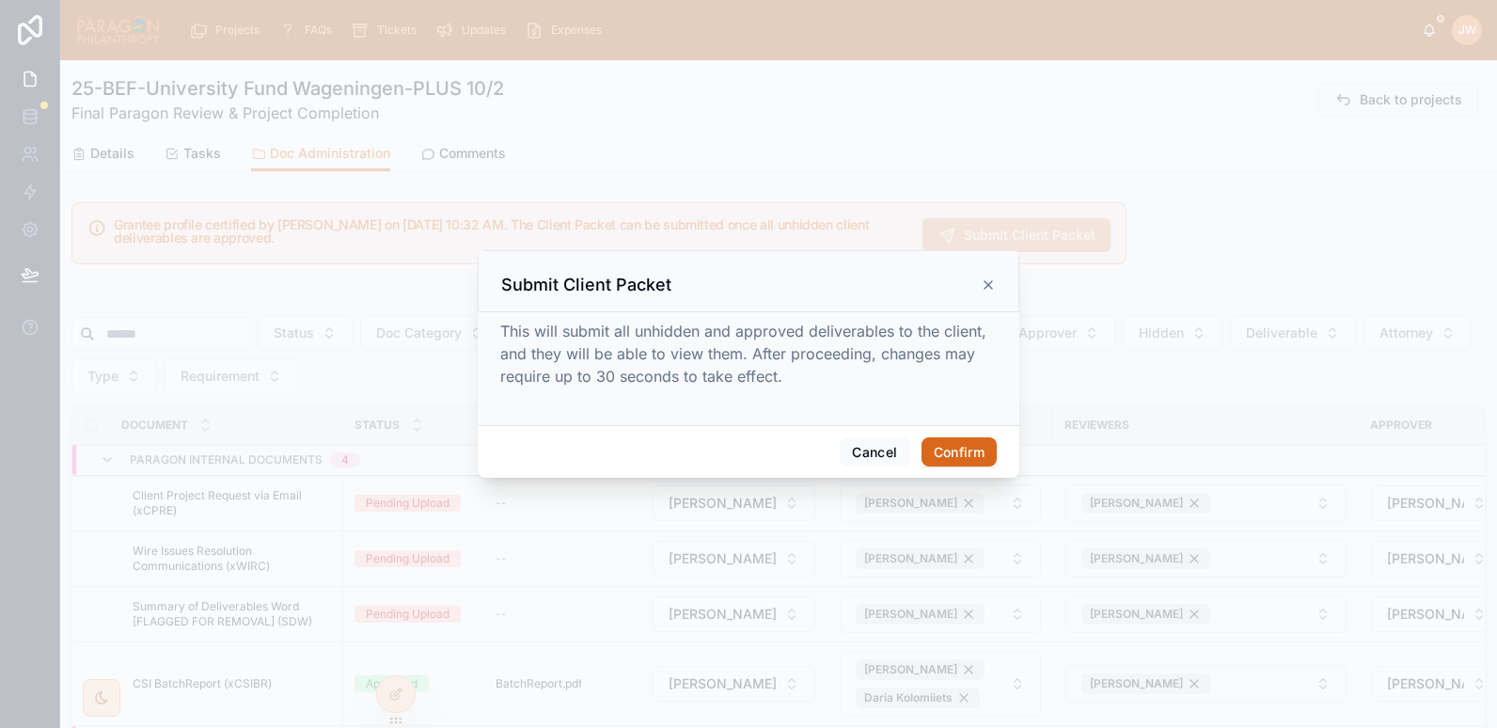
click at [954, 445] on button "Confirm" at bounding box center [959, 452] width 75 height 30
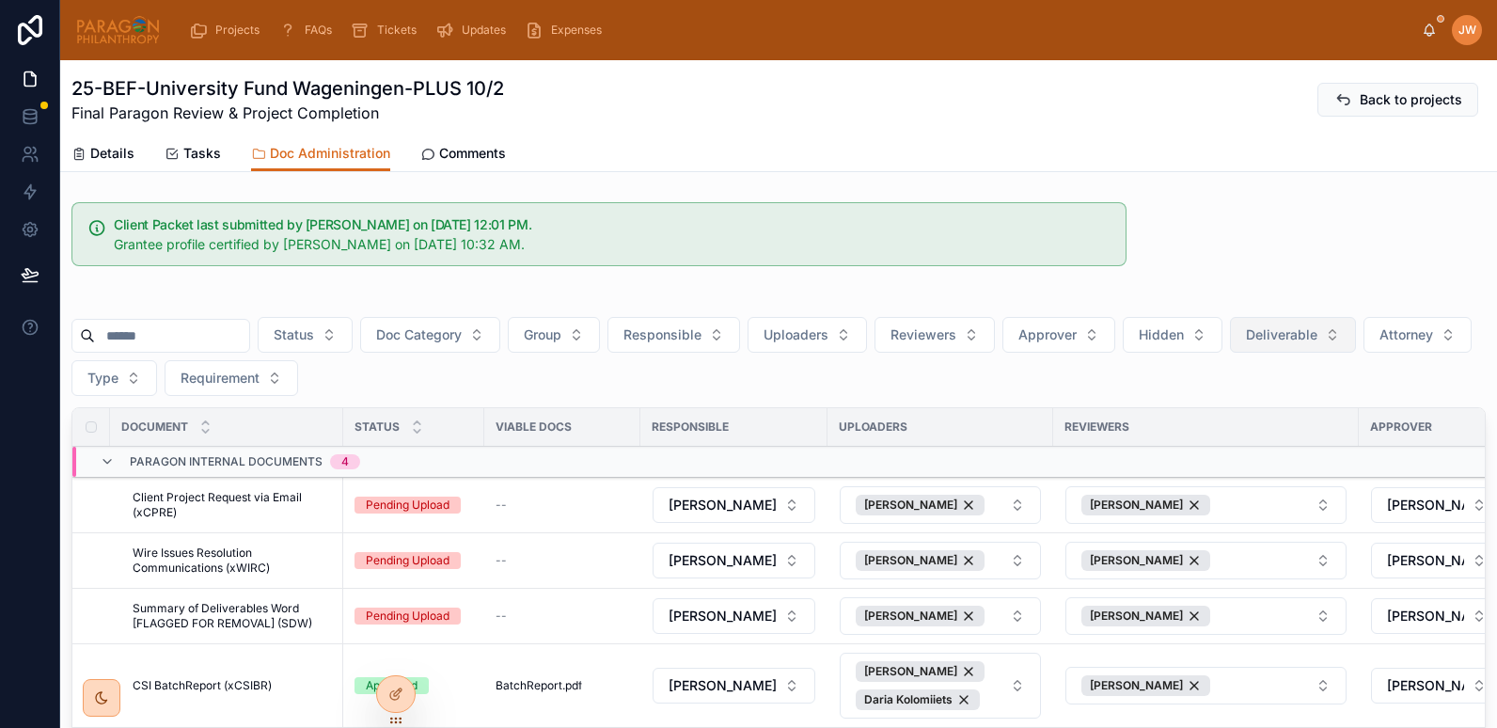
click at [1318, 334] on span "Deliverable" at bounding box center [1281, 334] width 71 height 19
click at [1260, 477] on div "Yes" at bounding box center [1340, 471] width 261 height 30
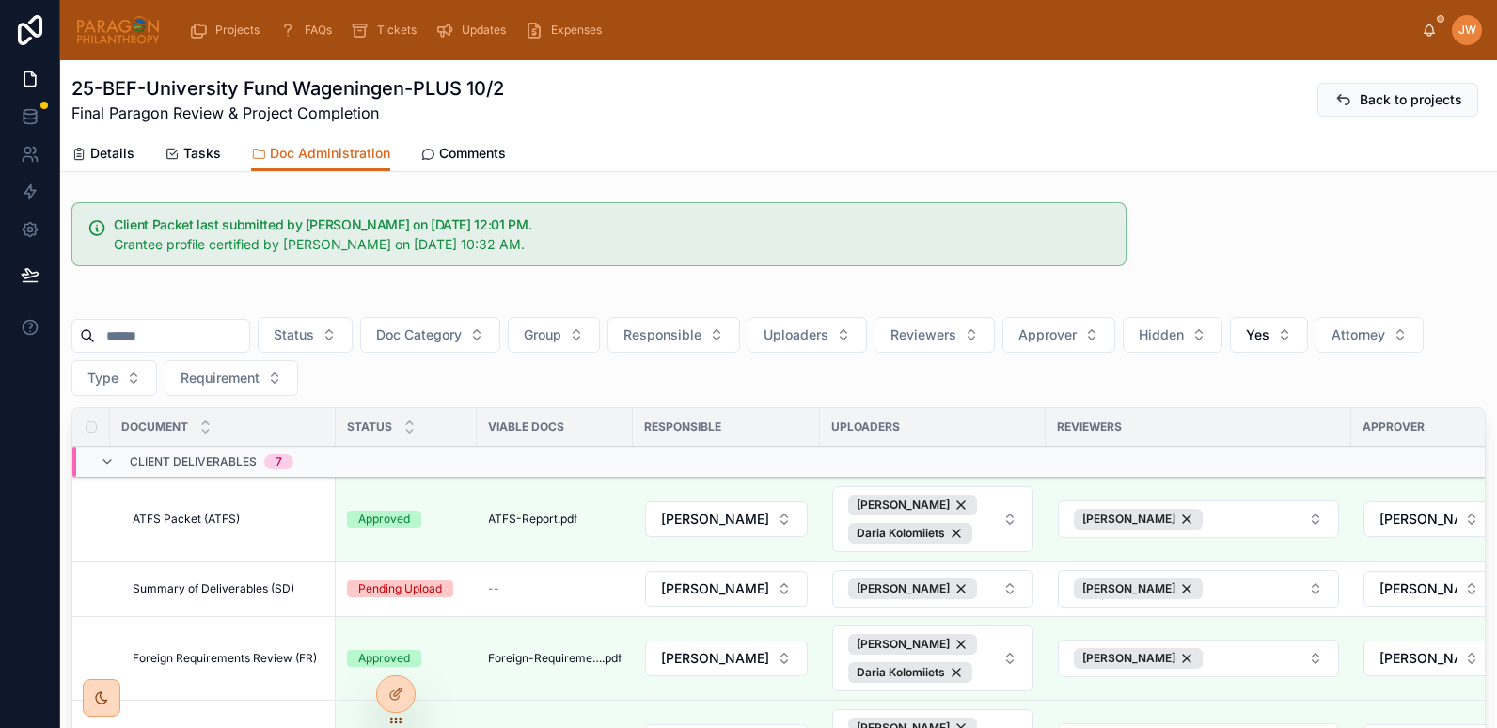
click at [112, 151] on span "Details" at bounding box center [112, 153] width 44 height 19
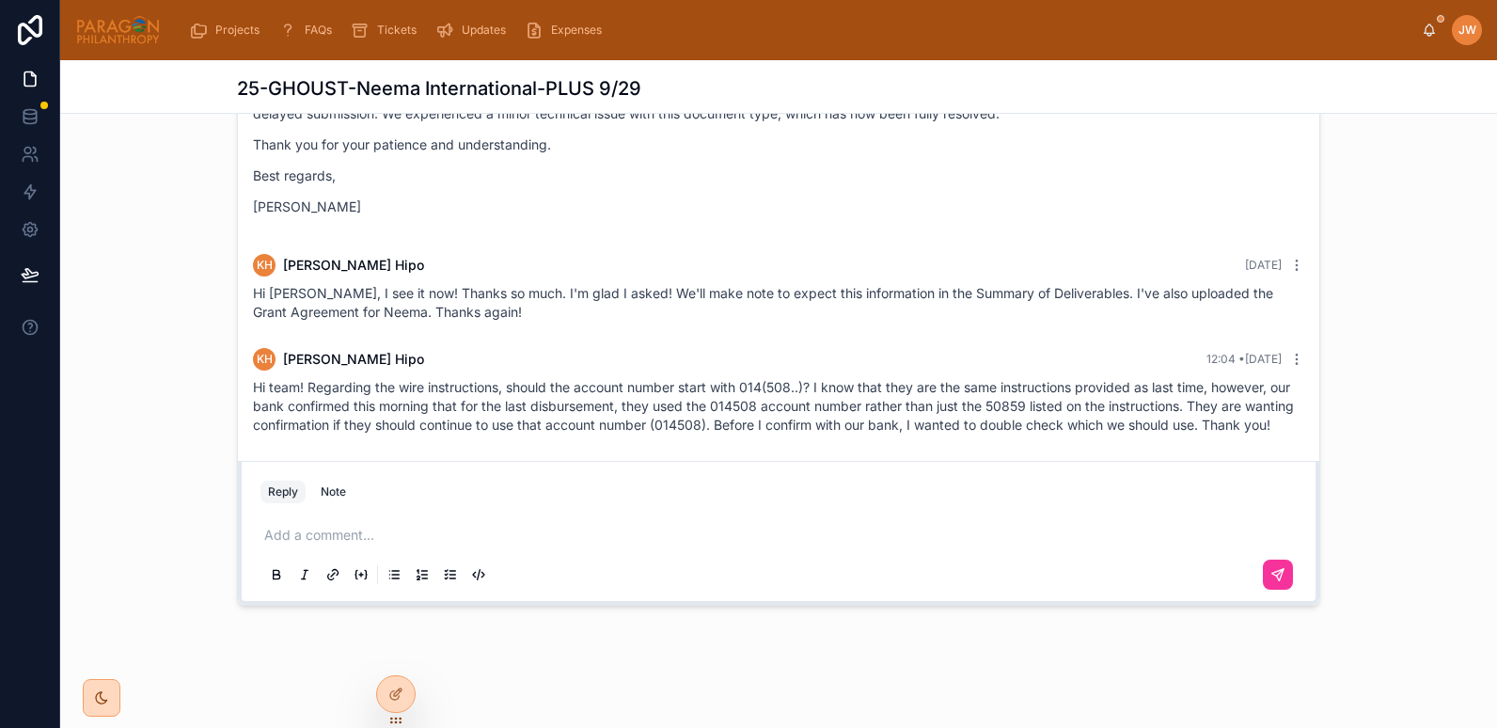
scroll to position [182, 0]
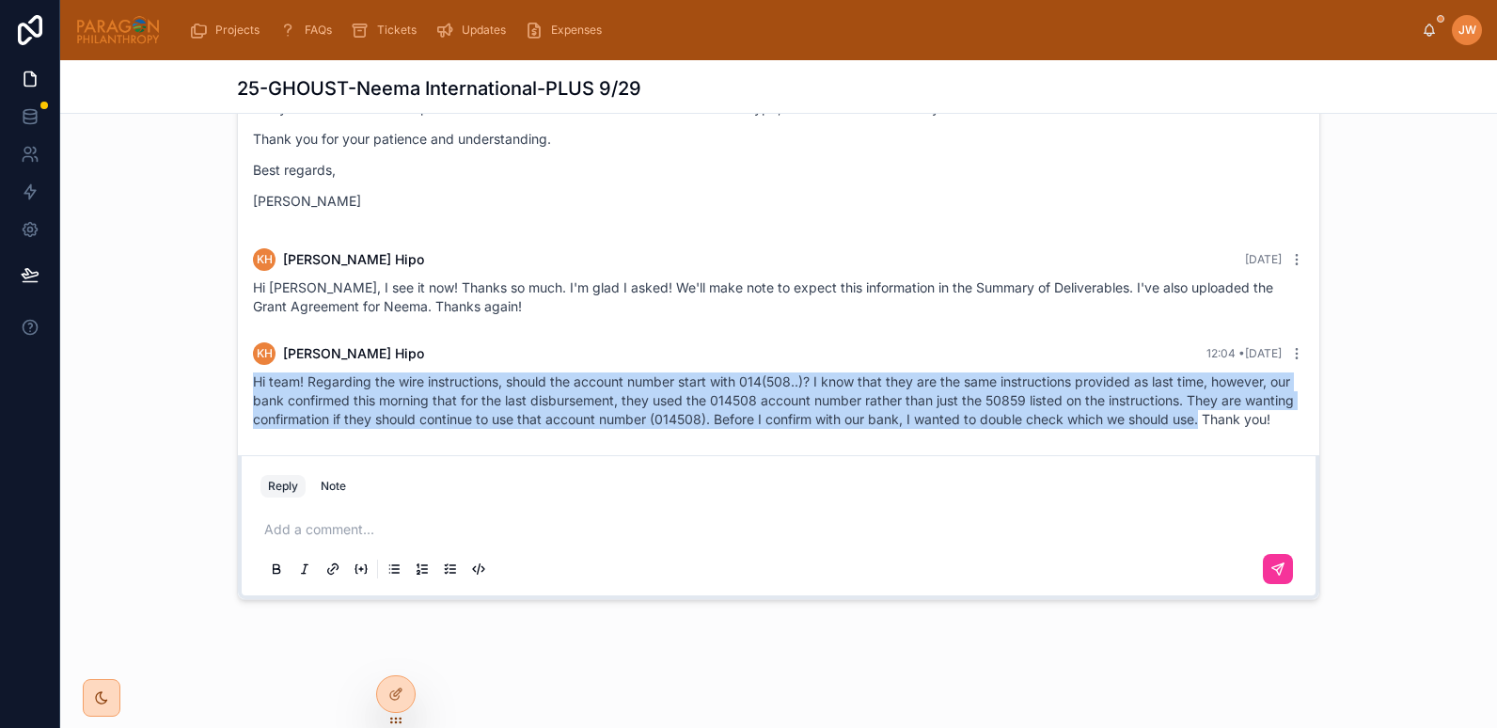
drag, startPoint x: 1263, startPoint y: 404, endPoint x: 241, endPoint y: 372, distance: 1022.9
click at [242, 372] on div "KH [PERSON_NAME] 12:04 • [DATE] Hi team! Regarding the wire instructions, shoul…" at bounding box center [779, 385] width 1074 height 109
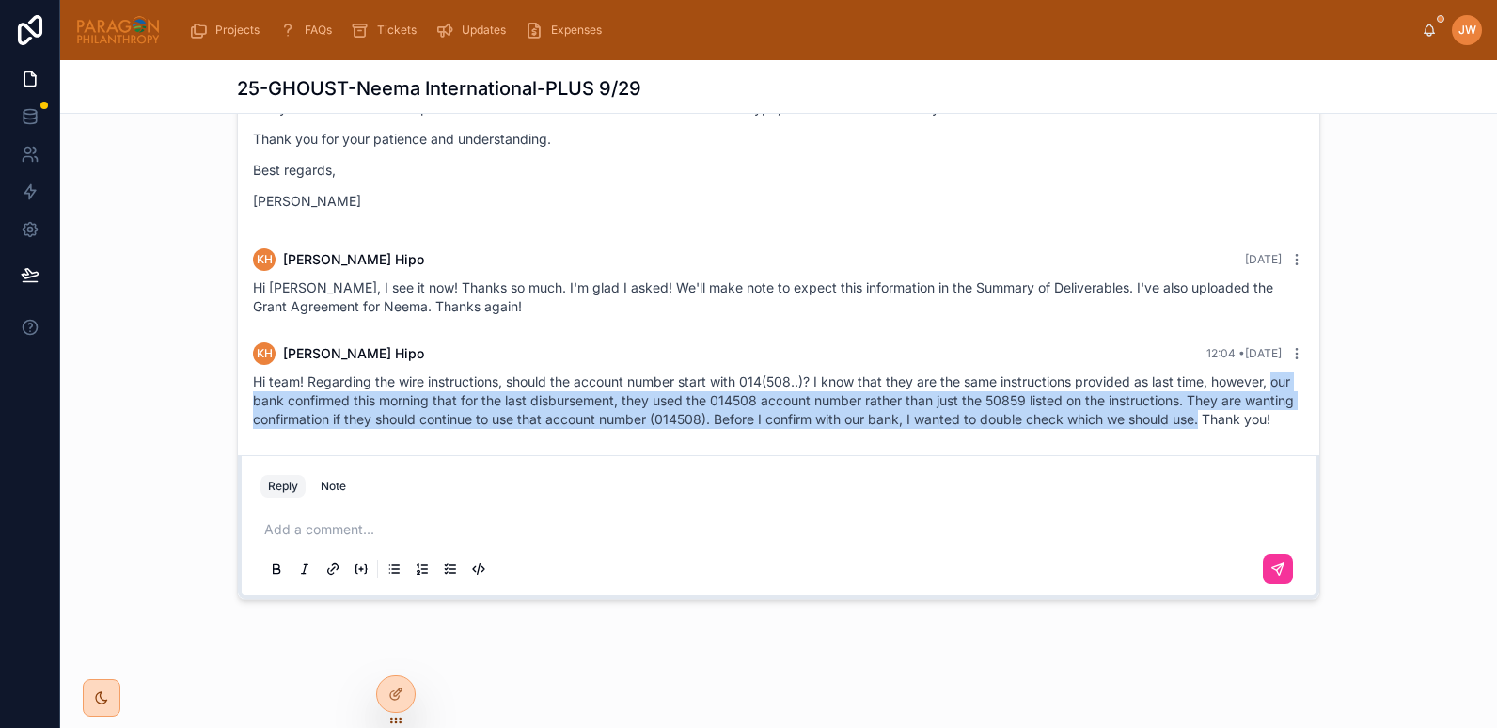
copy span "our bank confirmed this morning that for the last disbursement, they used the 0…"
click at [299, 375] on span "Hi team! Regarding the wire instructions, should the account number start with …" at bounding box center [773, 400] width 1041 height 54
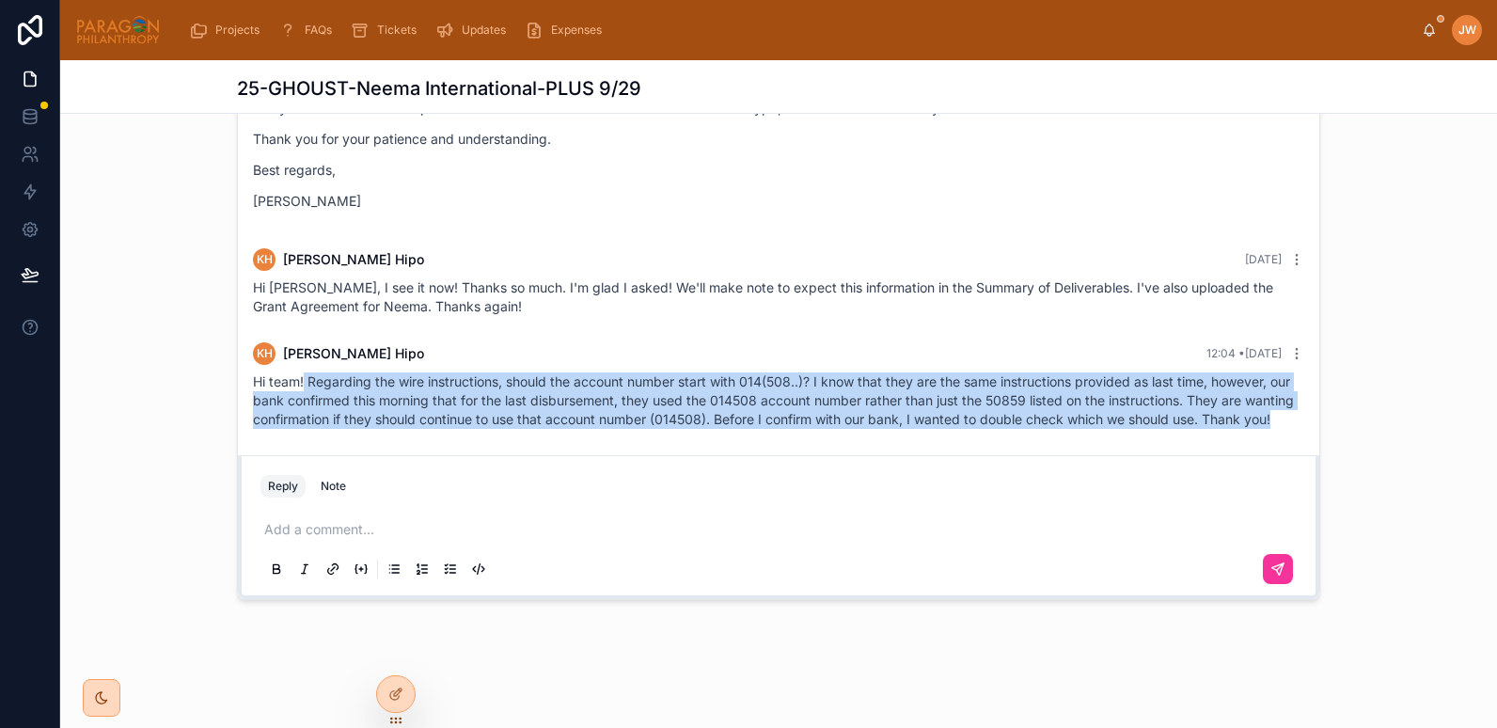
drag, startPoint x: 299, startPoint y: 362, endPoint x: 377, endPoint y: 425, distance: 100.3
click at [377, 425] on div "Hi team! Regarding the wire instructions, should the account number start with …" at bounding box center [779, 400] width 1052 height 56
drag, startPoint x: 377, startPoint y: 425, endPoint x: 248, endPoint y: 383, distance: 135.6
click at [253, 383] on span "Hi team! Regarding the wire instructions, should the account number start with …" at bounding box center [773, 400] width 1041 height 54
drag, startPoint x: 248, startPoint y: 368, endPoint x: 357, endPoint y: 416, distance: 118.3
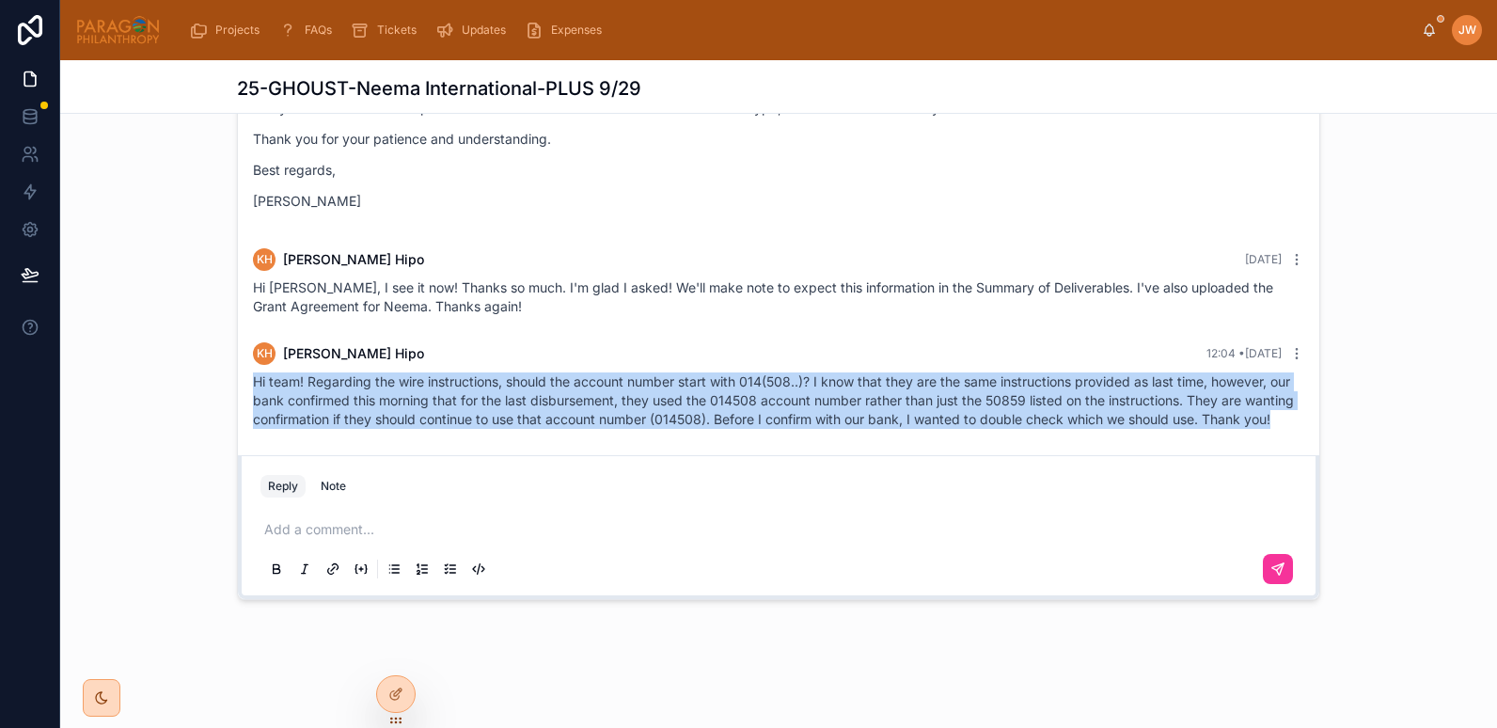
click at [357, 416] on div "Hi team! Regarding the wire instructions, should the account number start with …" at bounding box center [779, 400] width 1052 height 56
copy span "Hi team! Regarding the wire instructions, should the account number start with …"
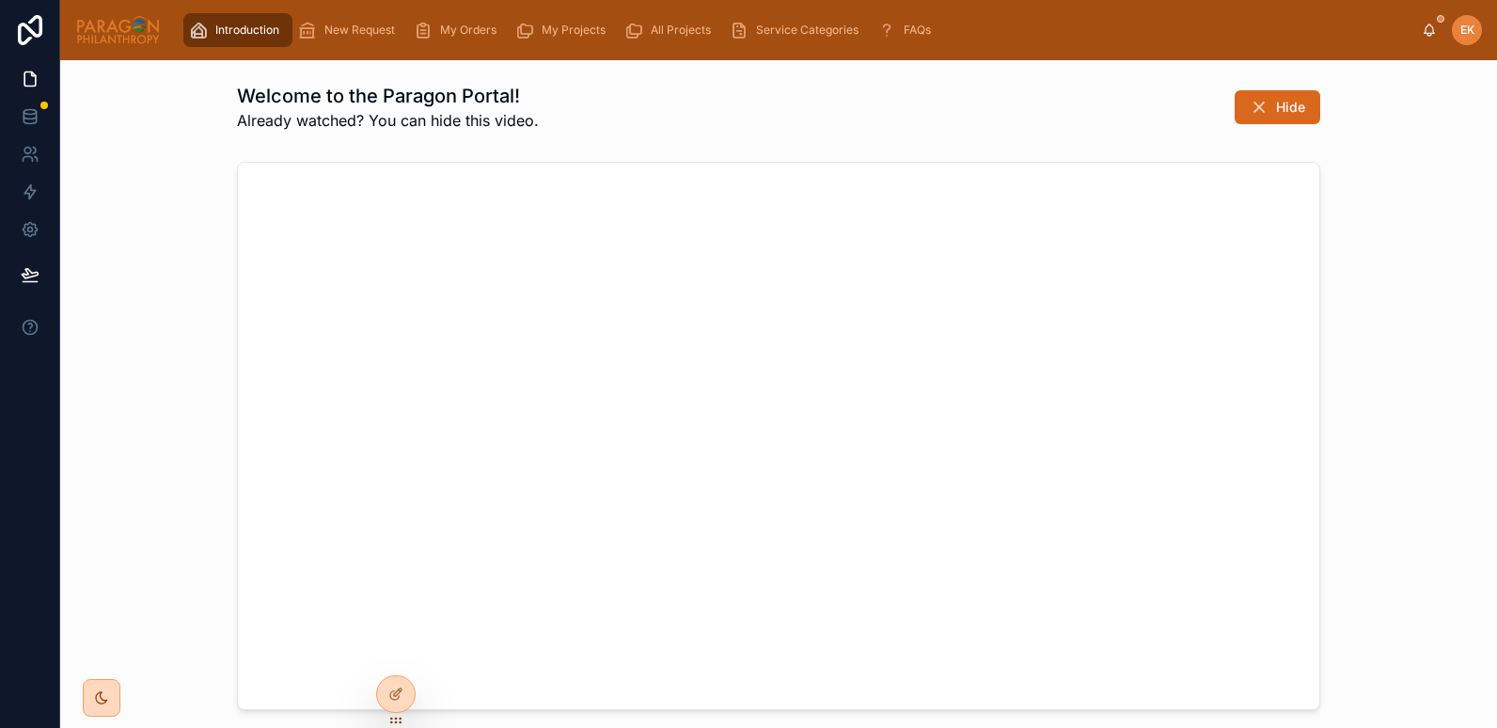
click at [563, 34] on span "My Projects" at bounding box center [574, 30] width 64 height 15
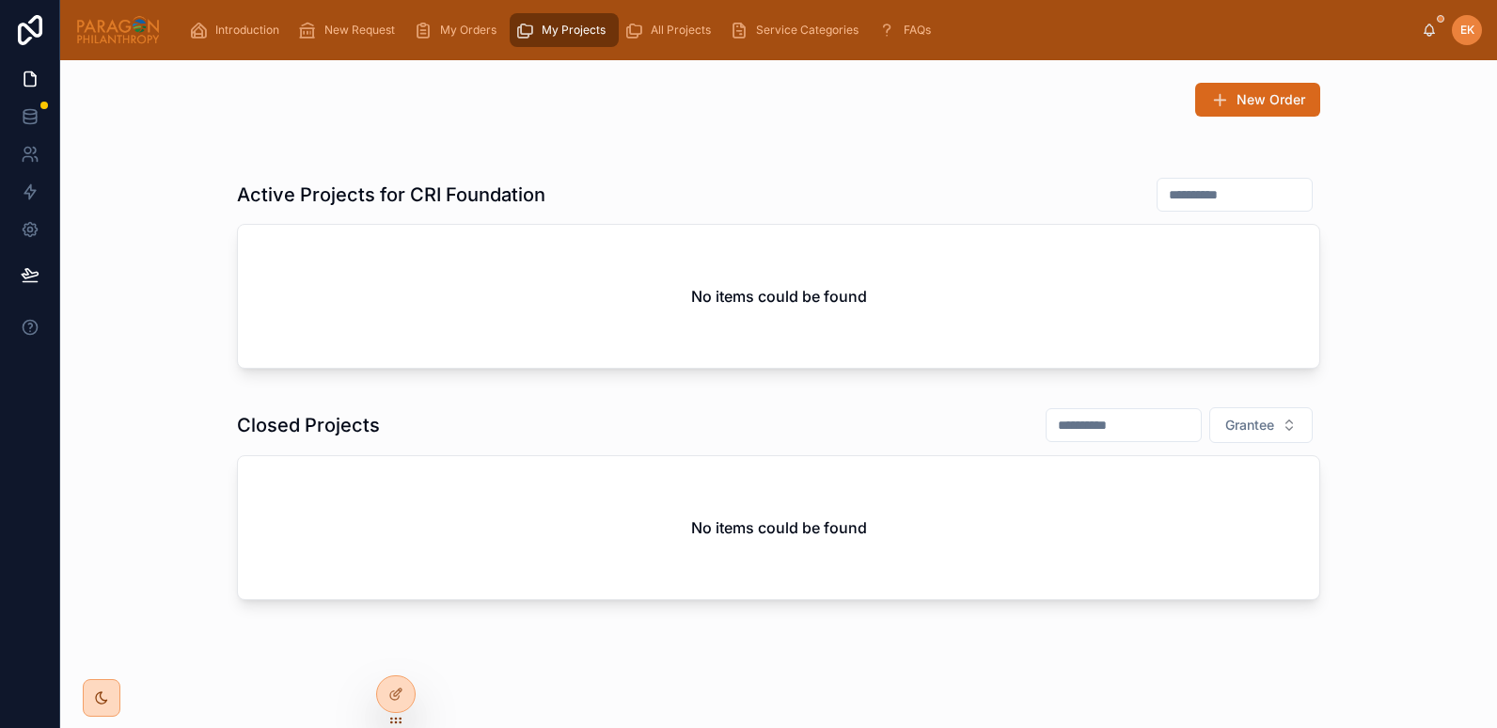
click at [665, 34] on span "All Projects" at bounding box center [681, 30] width 60 height 15
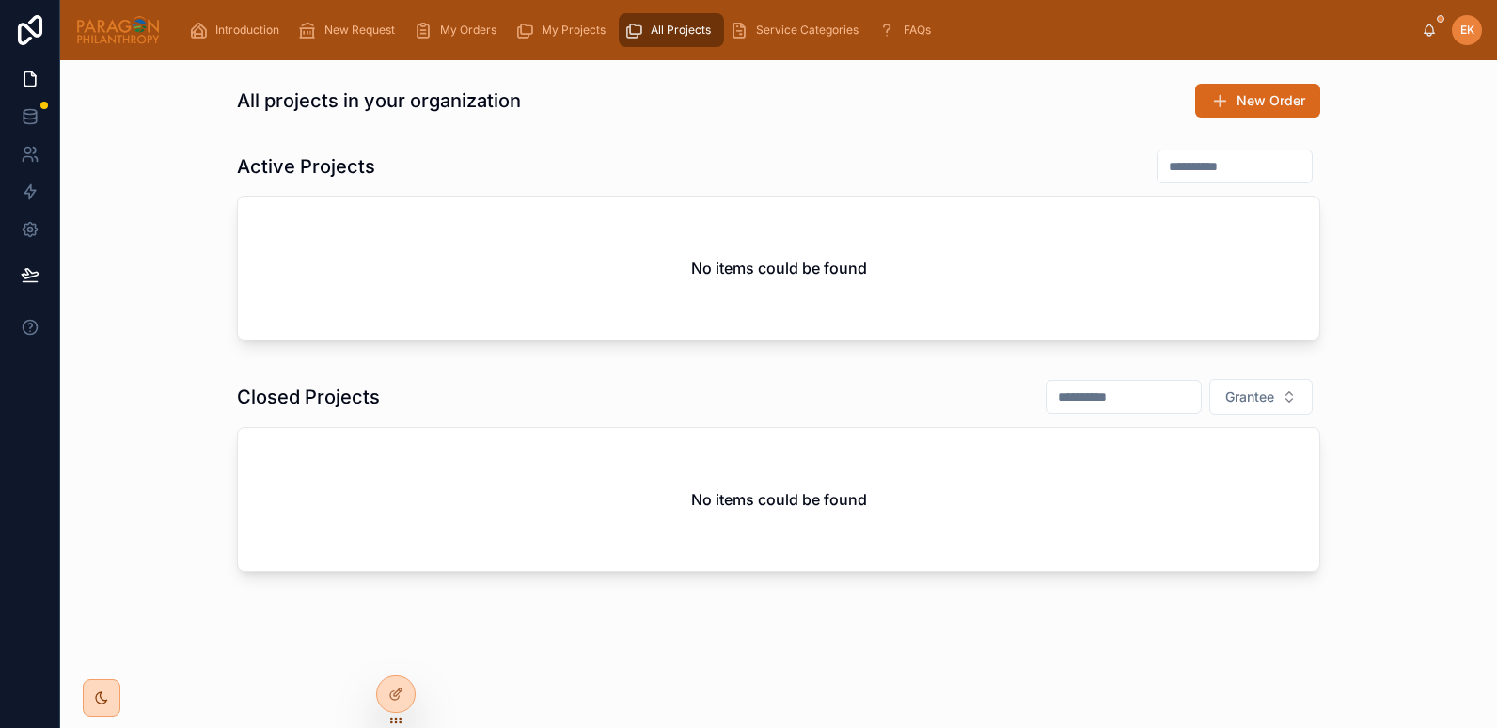
click at [561, 24] on span "My Projects" at bounding box center [574, 30] width 64 height 15
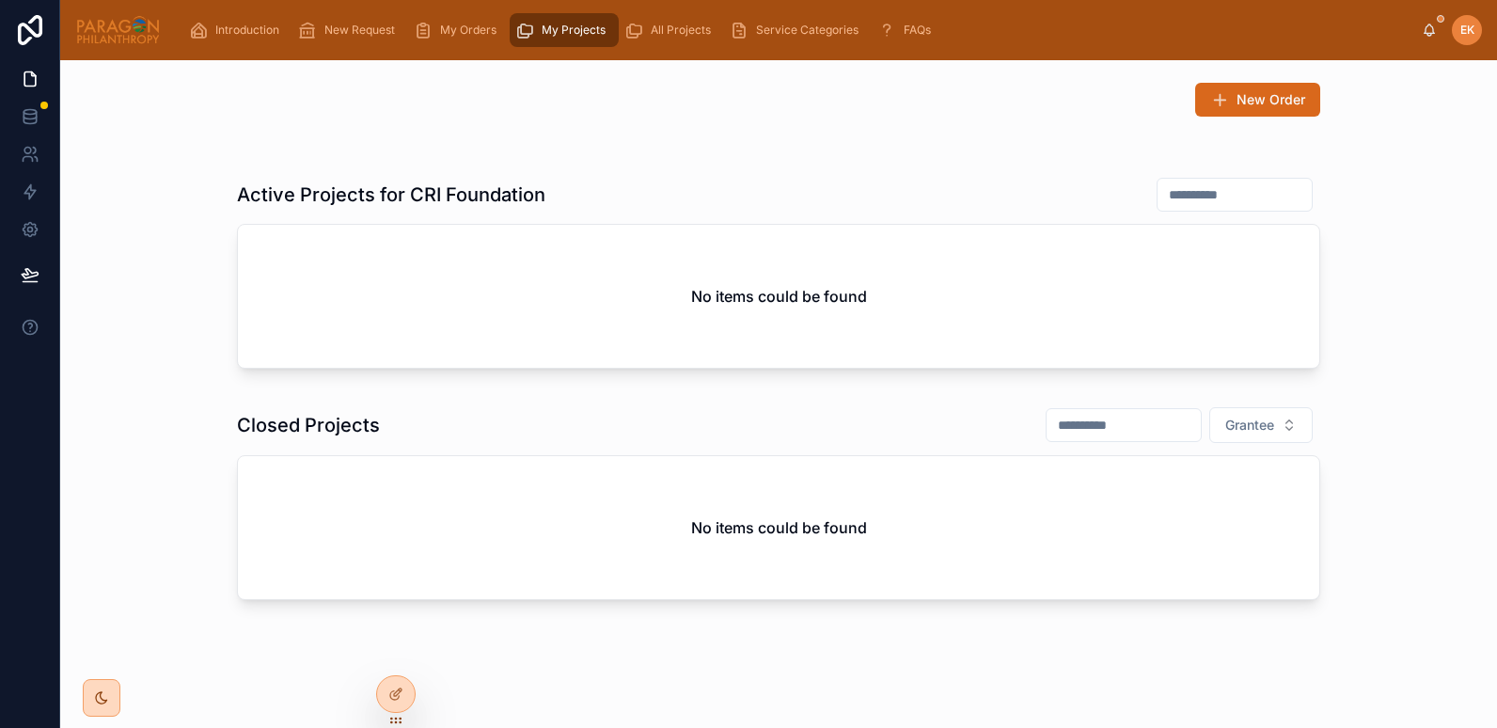
click at [0, 0] on icon at bounding box center [0, 0] width 0 height 0
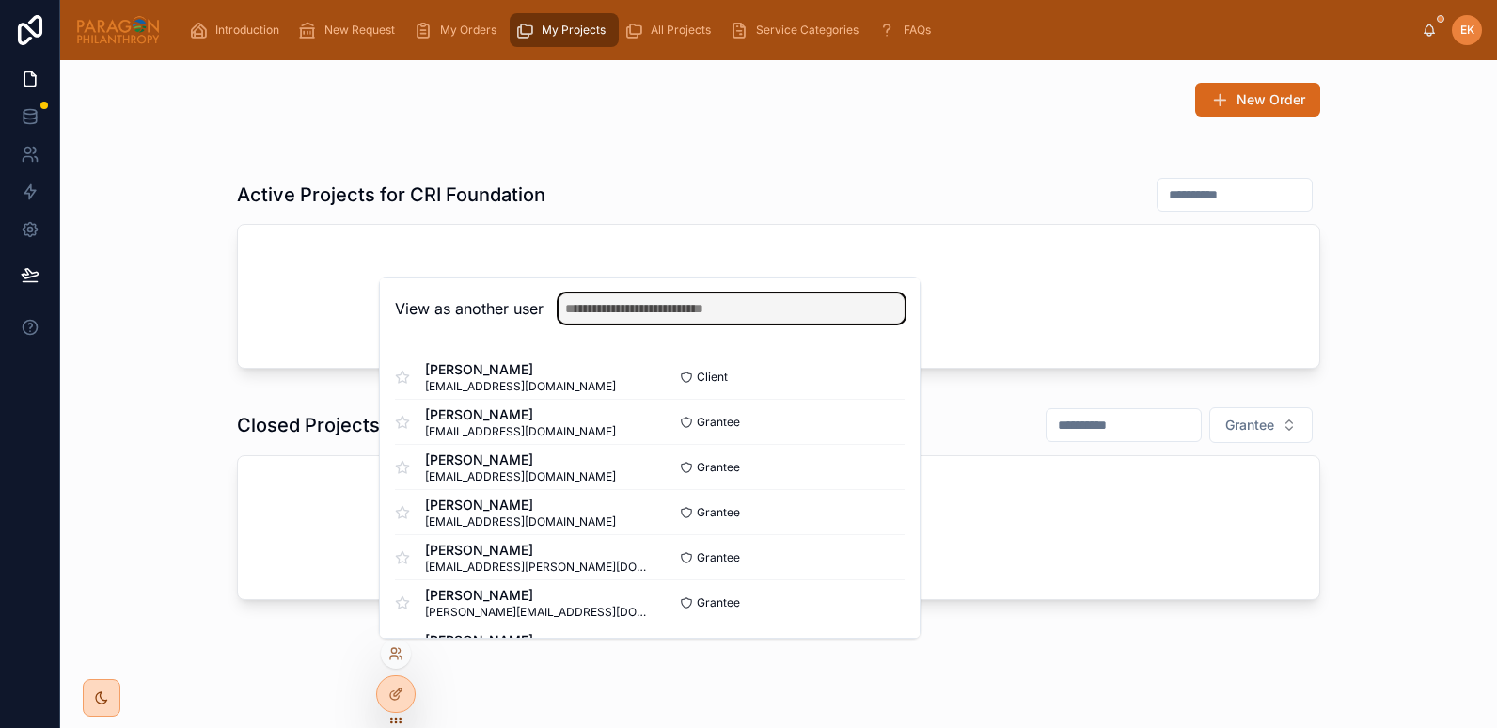
click at [607, 316] on input "text" at bounding box center [732, 308] width 346 height 30
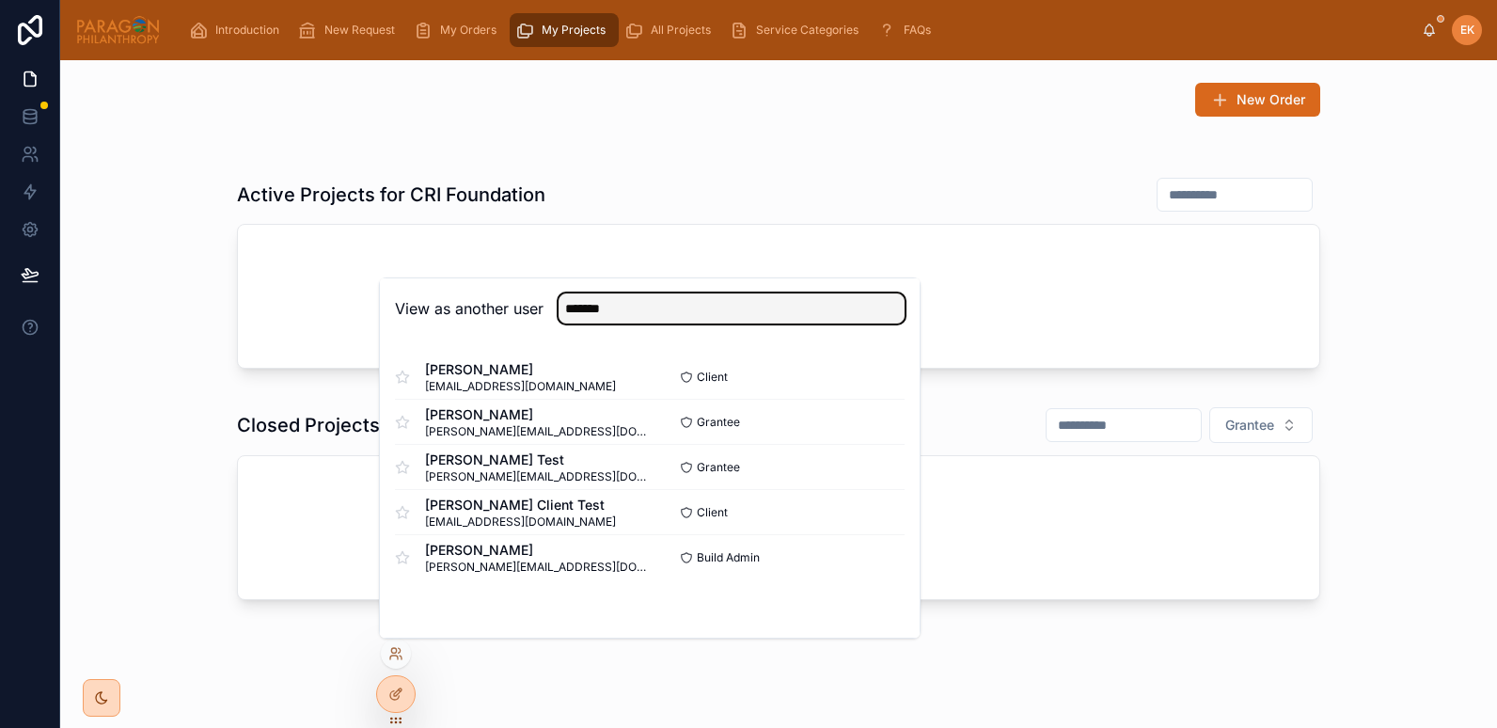
type input "*******"
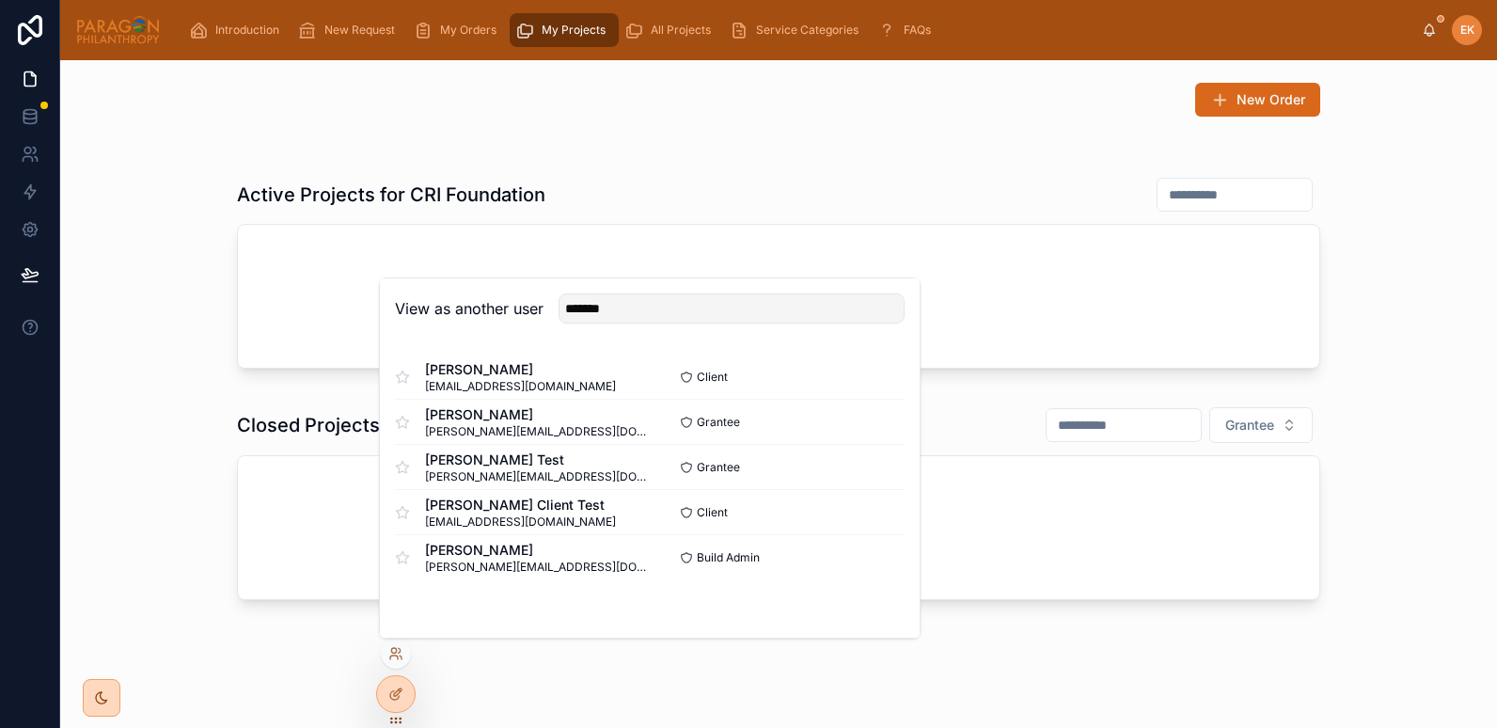
click at [0, 0] on button "Select" at bounding box center [0, 0] width 0 height 0
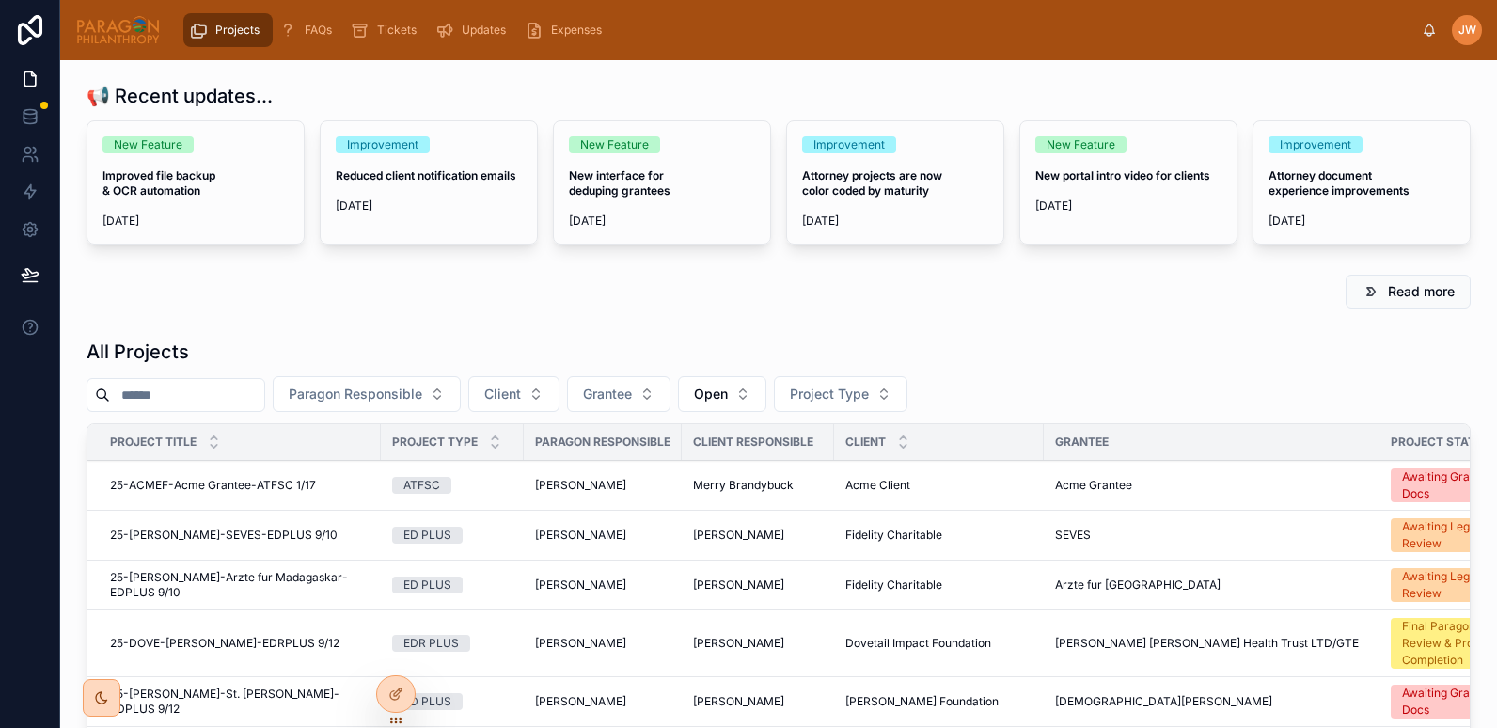
click at [215, 401] on input "text" at bounding box center [187, 395] width 154 height 26
paste input "**********"
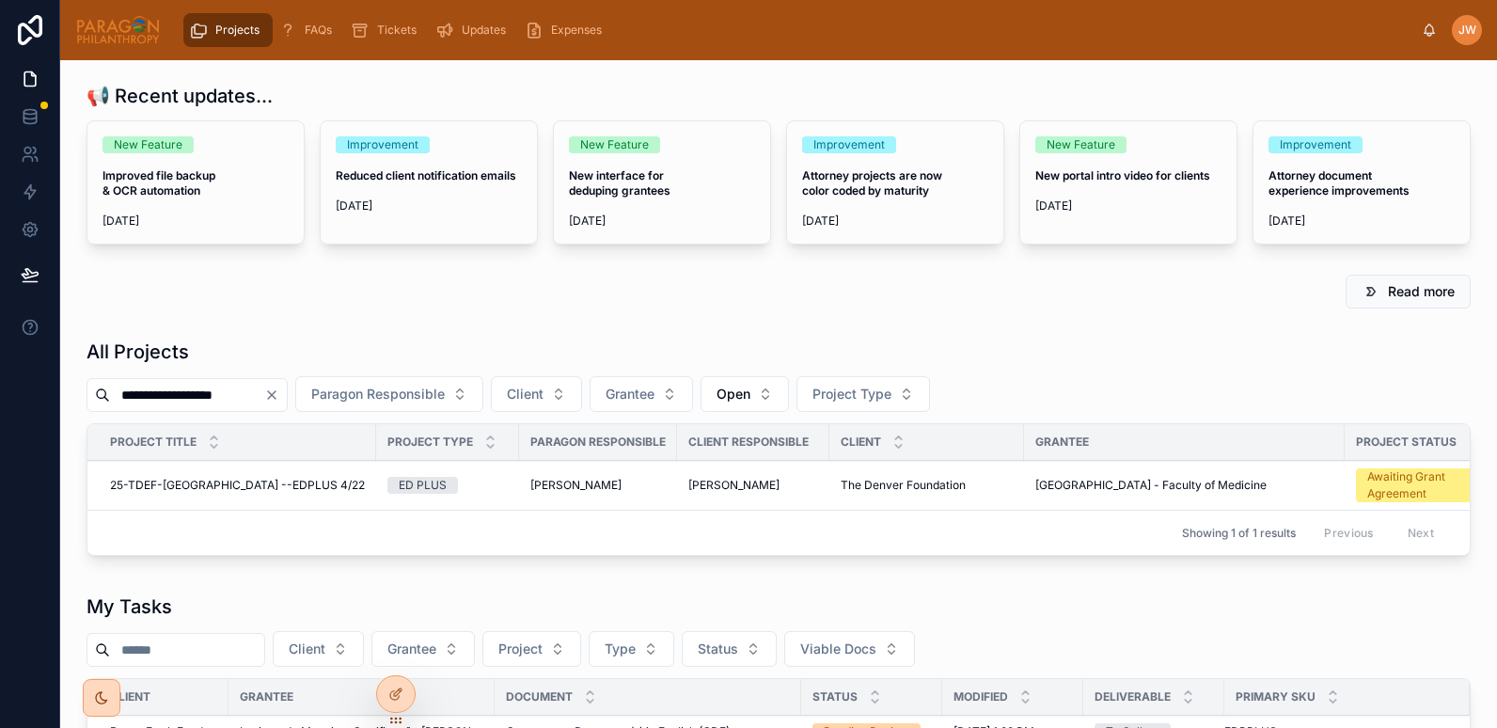
type input "**********"
click at [164, 487] on span "25-TDEF-[GEOGRAPHIC_DATA] --EDPLUS 4/22" at bounding box center [237, 485] width 255 height 15
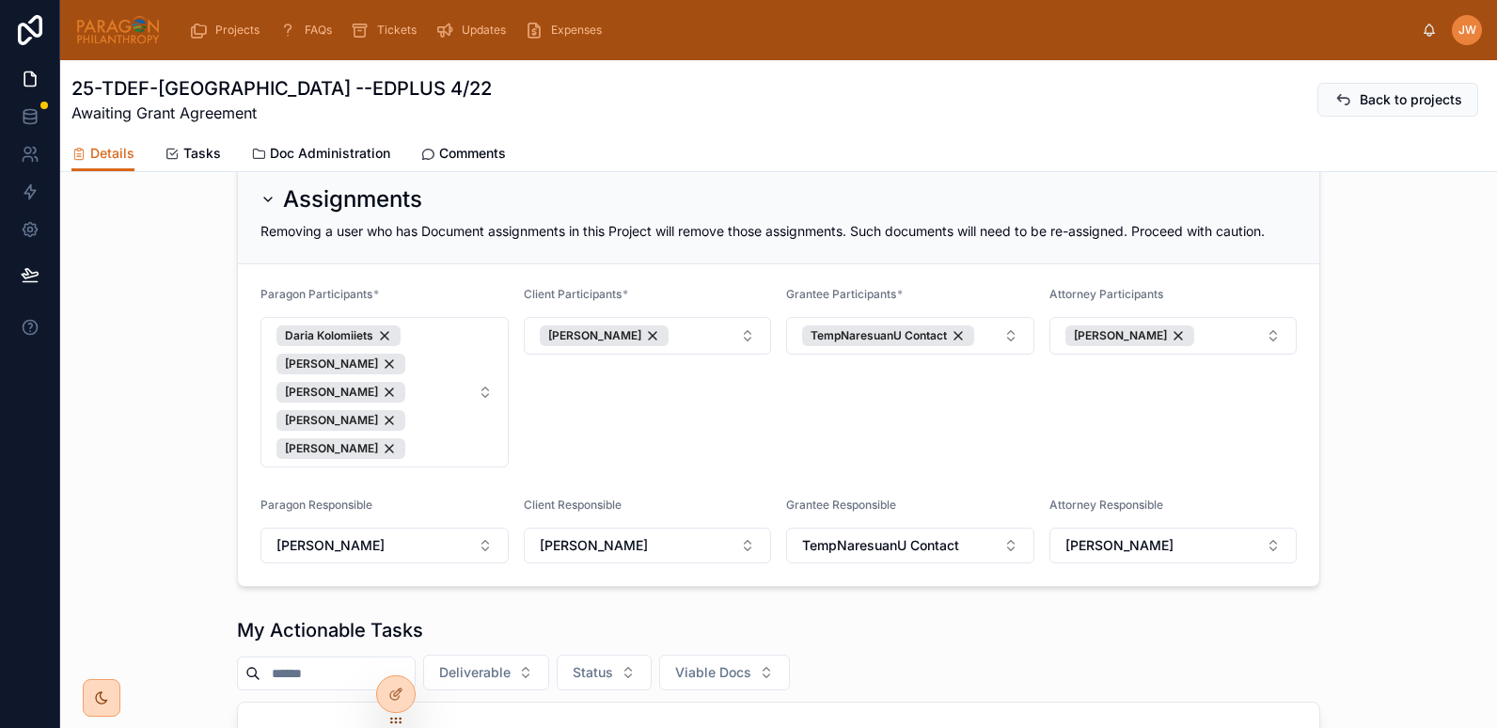
scroll to position [504, 0]
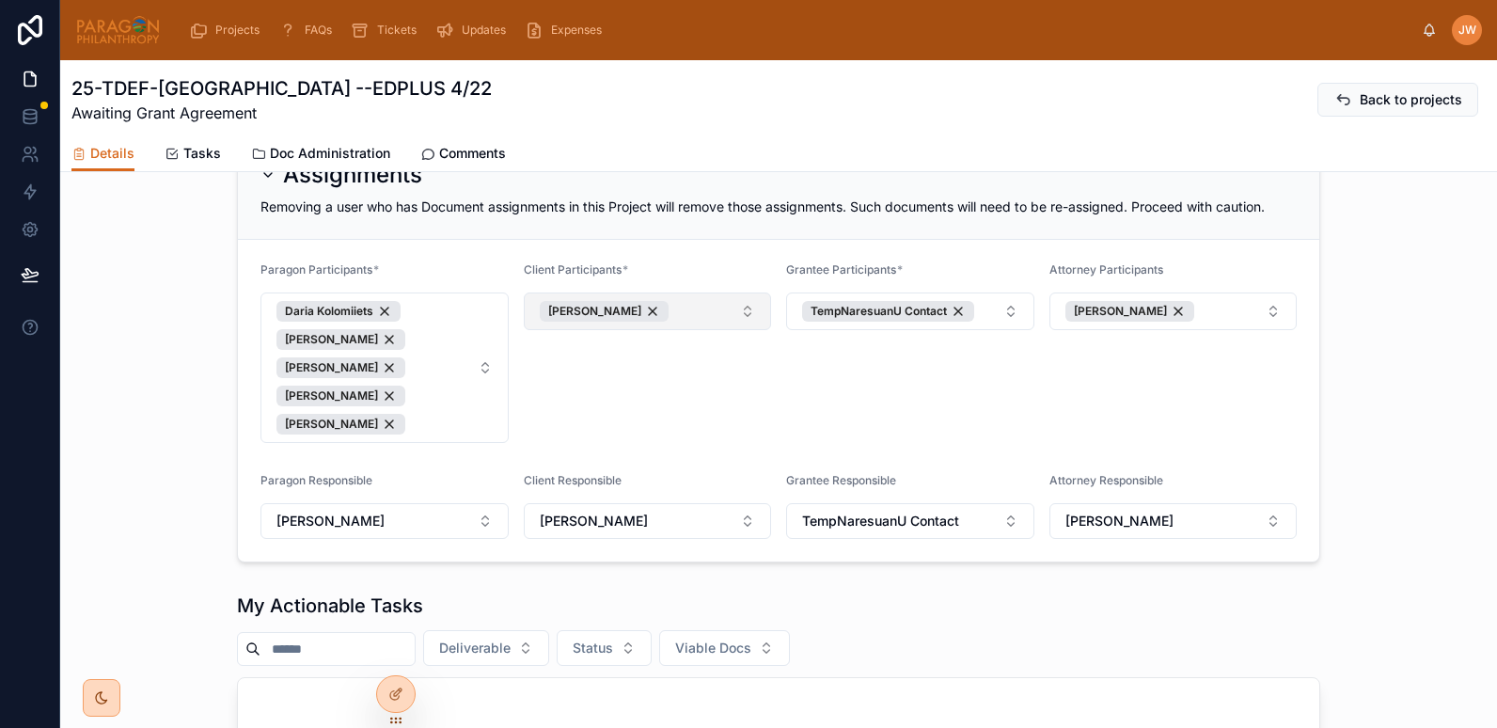
click at [741, 325] on button "Anne Kerwin" at bounding box center [648, 312] width 248 height 38
type input "****"
click at [568, 402] on span "[PERSON_NAME]" at bounding box center [571, 402] width 108 height 19
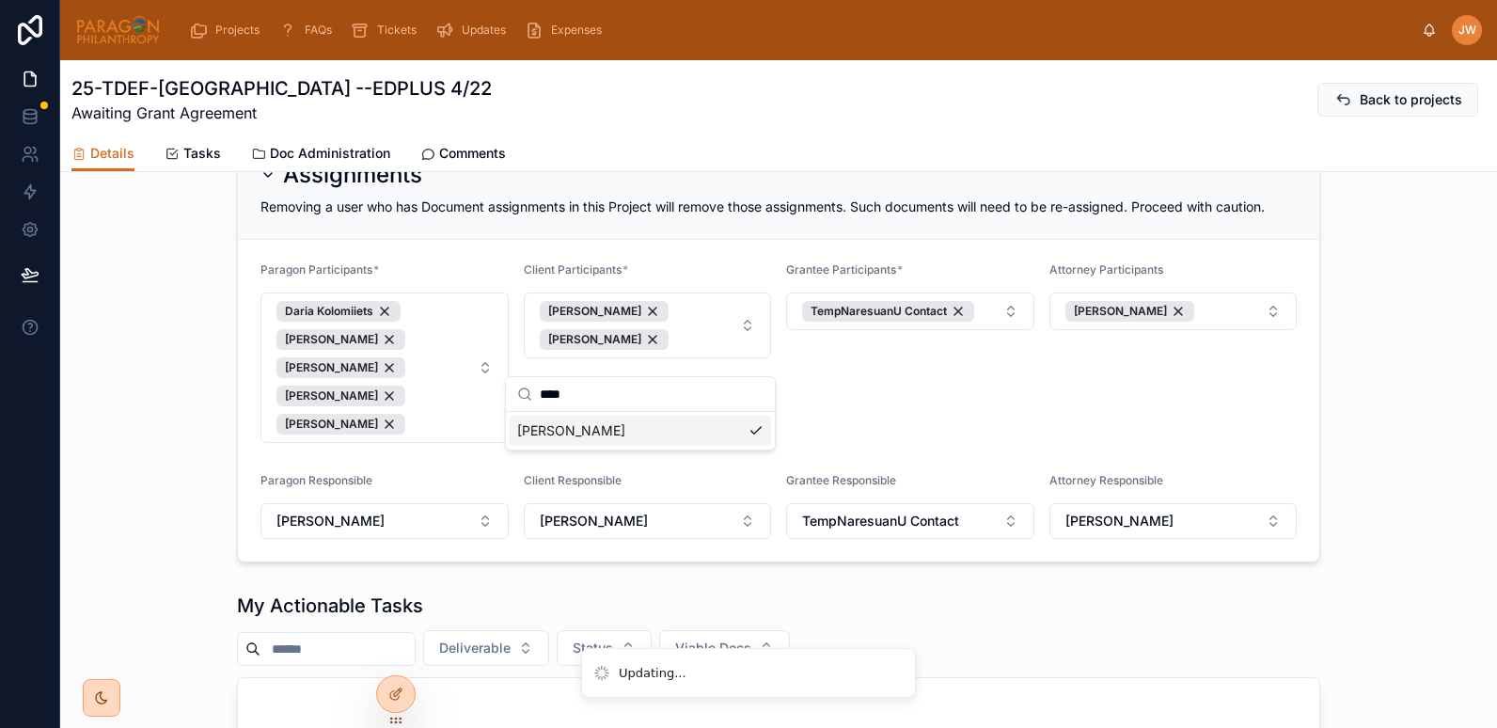
click at [902, 394] on div "Grantee Participants * TempNaresuanU Contact" at bounding box center [910, 352] width 248 height 181
click at [318, 149] on span "Doc Administration" at bounding box center [330, 153] width 120 height 19
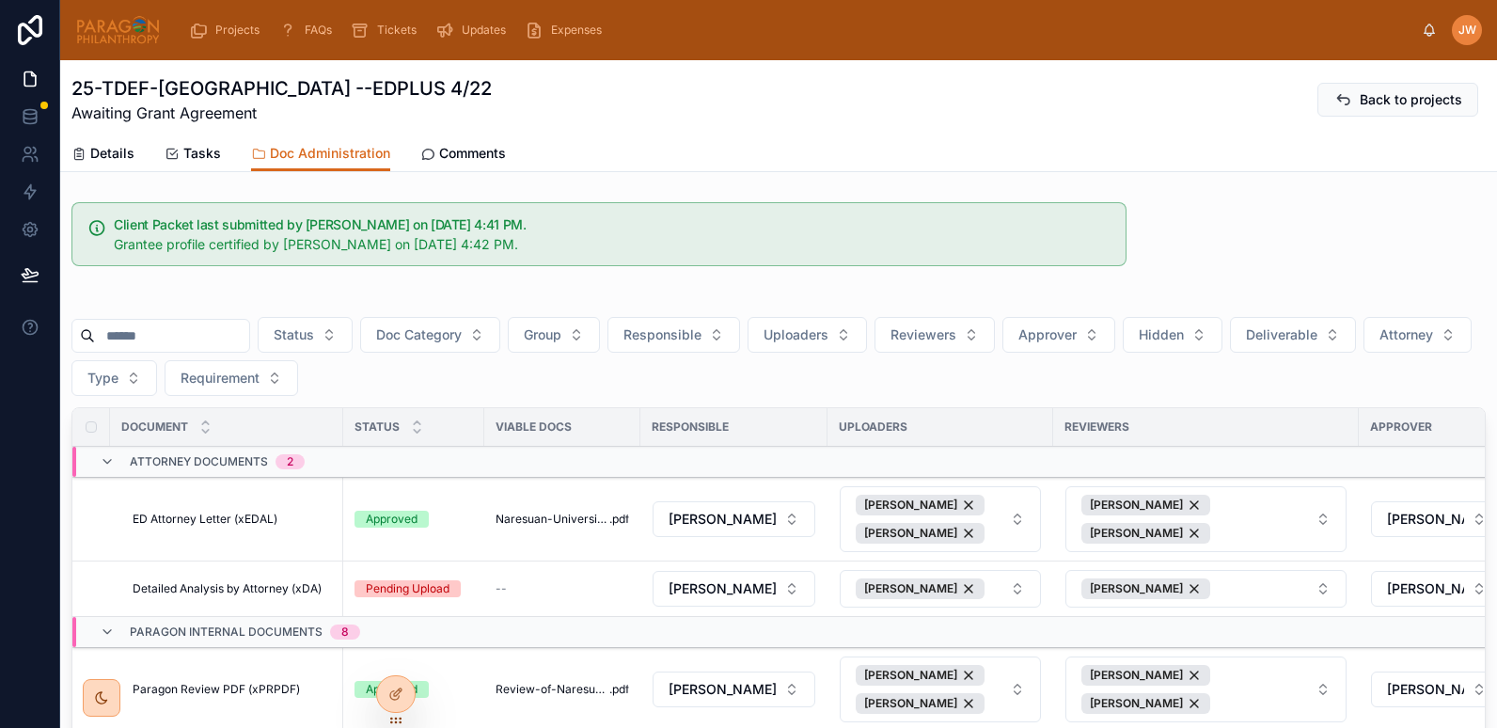
click at [103, 148] on span "Details" at bounding box center [112, 153] width 44 height 19
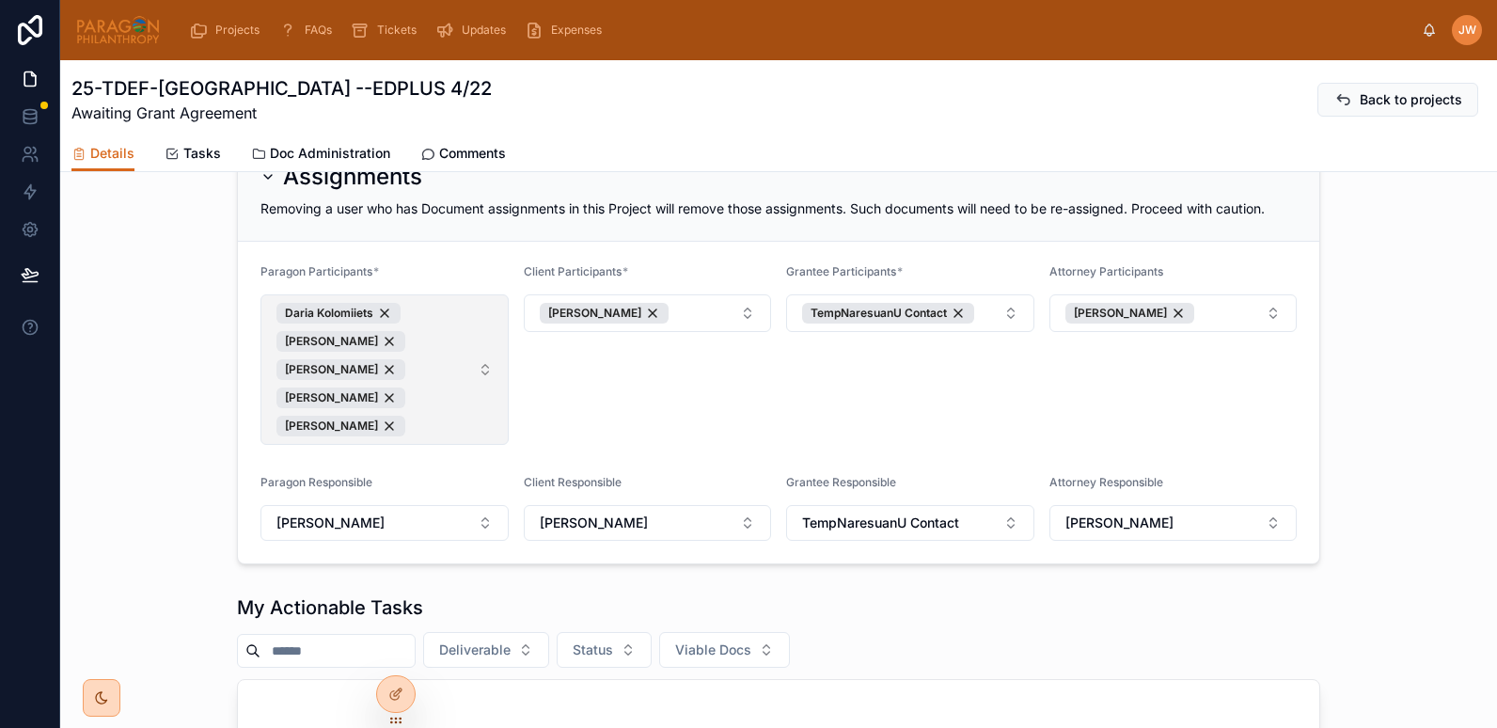
scroll to position [506, 0]
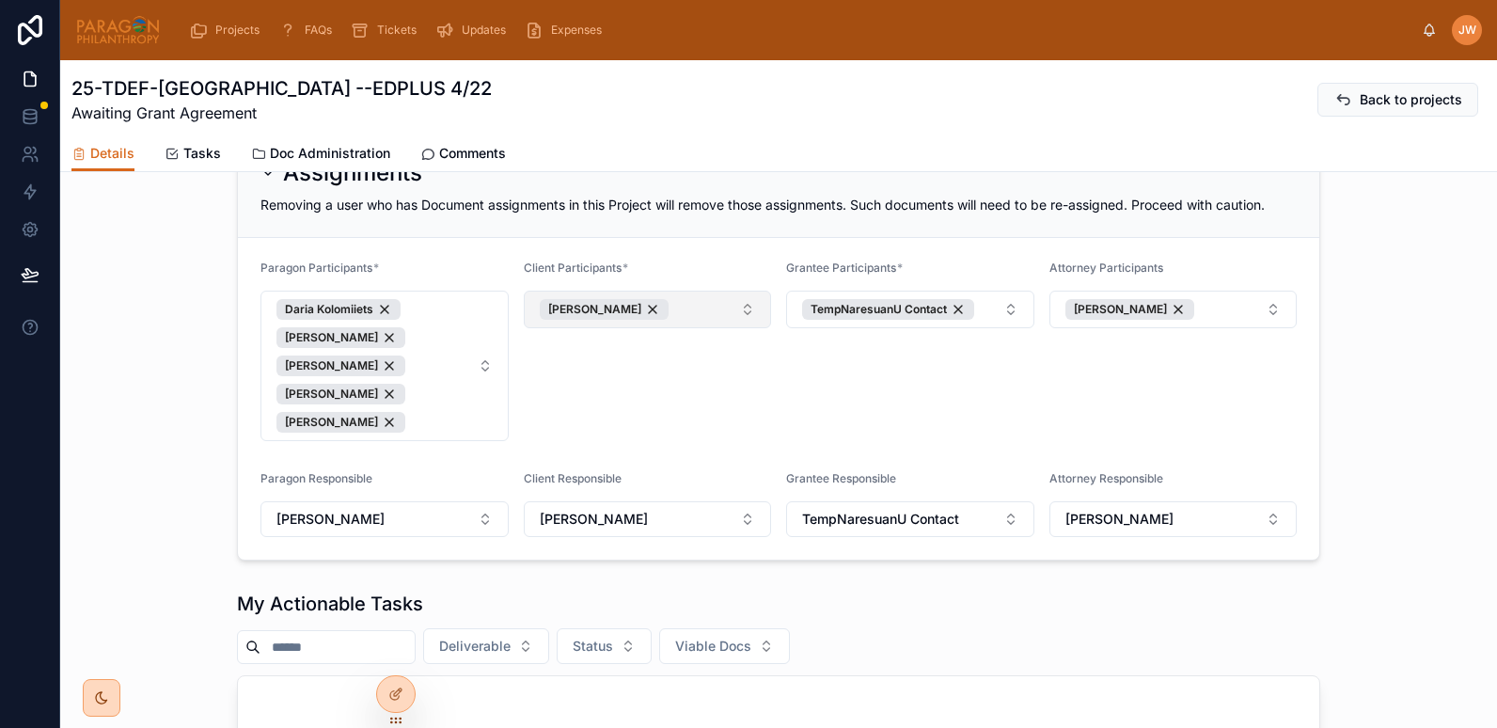
click at [747, 328] on button "Anne Kerwin" at bounding box center [648, 310] width 248 height 38
type input "****"
click at [535, 404] on span "[PERSON_NAME]" at bounding box center [571, 400] width 108 height 19
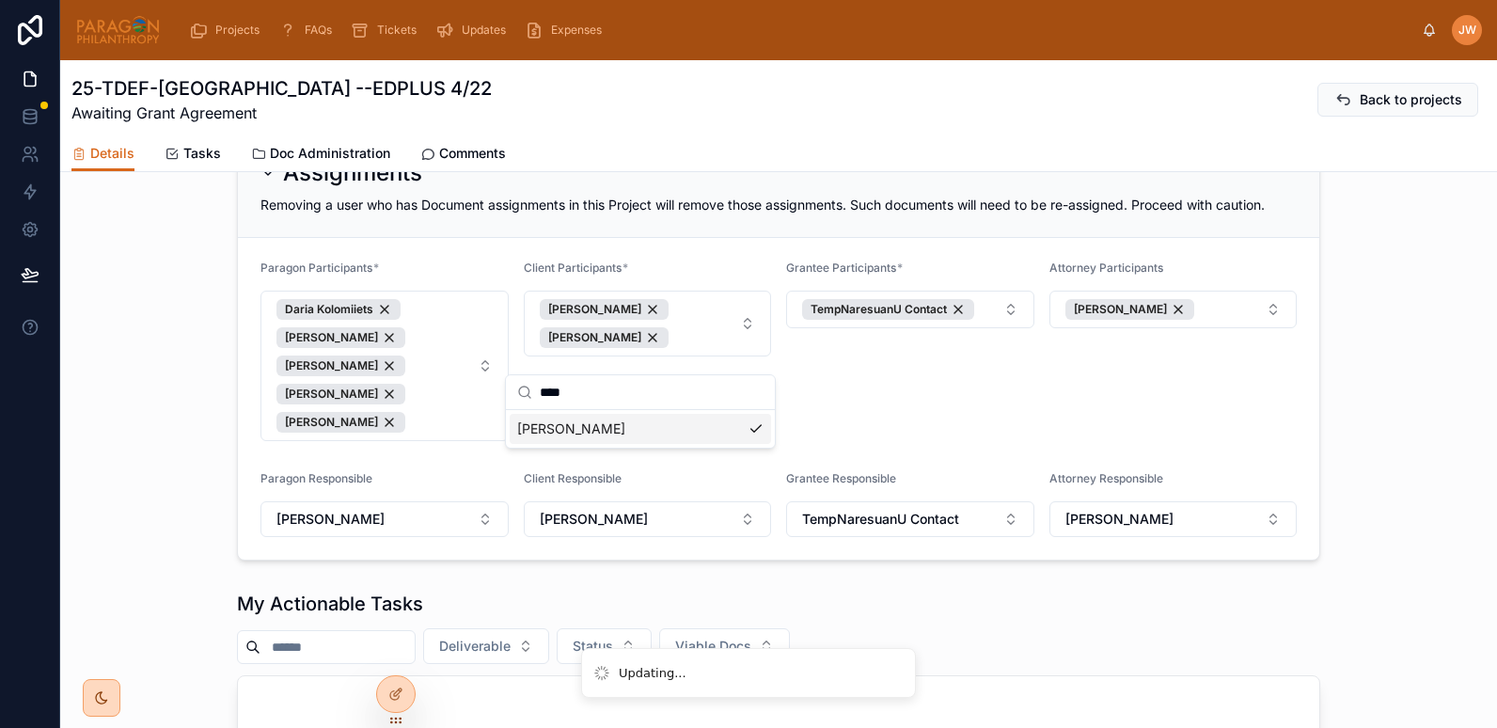
click at [966, 409] on div "Grantee Participants * TempNaresuanU Contact" at bounding box center [910, 351] width 248 height 181
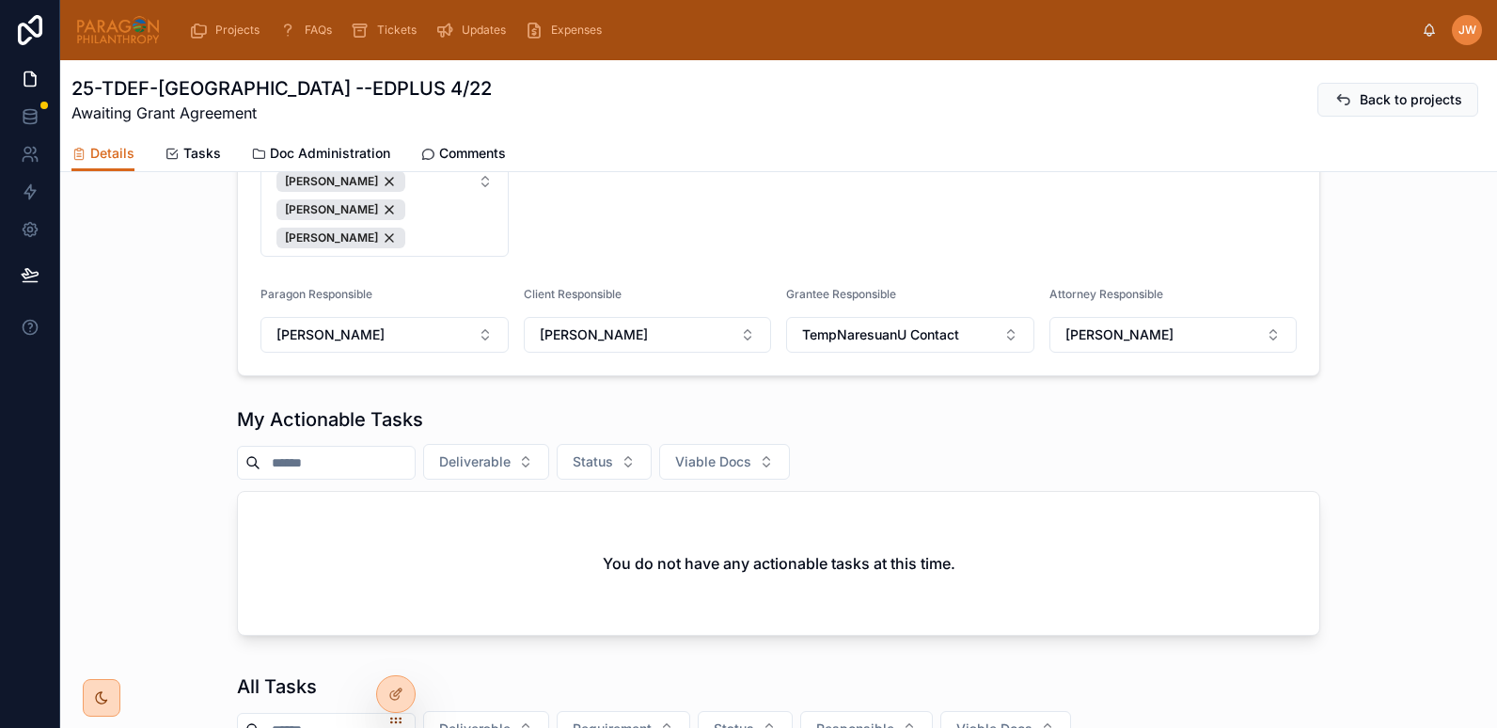
click at [786, 236] on div "Grantee Participants * TempNaresuanU Contact" at bounding box center [910, 166] width 248 height 181
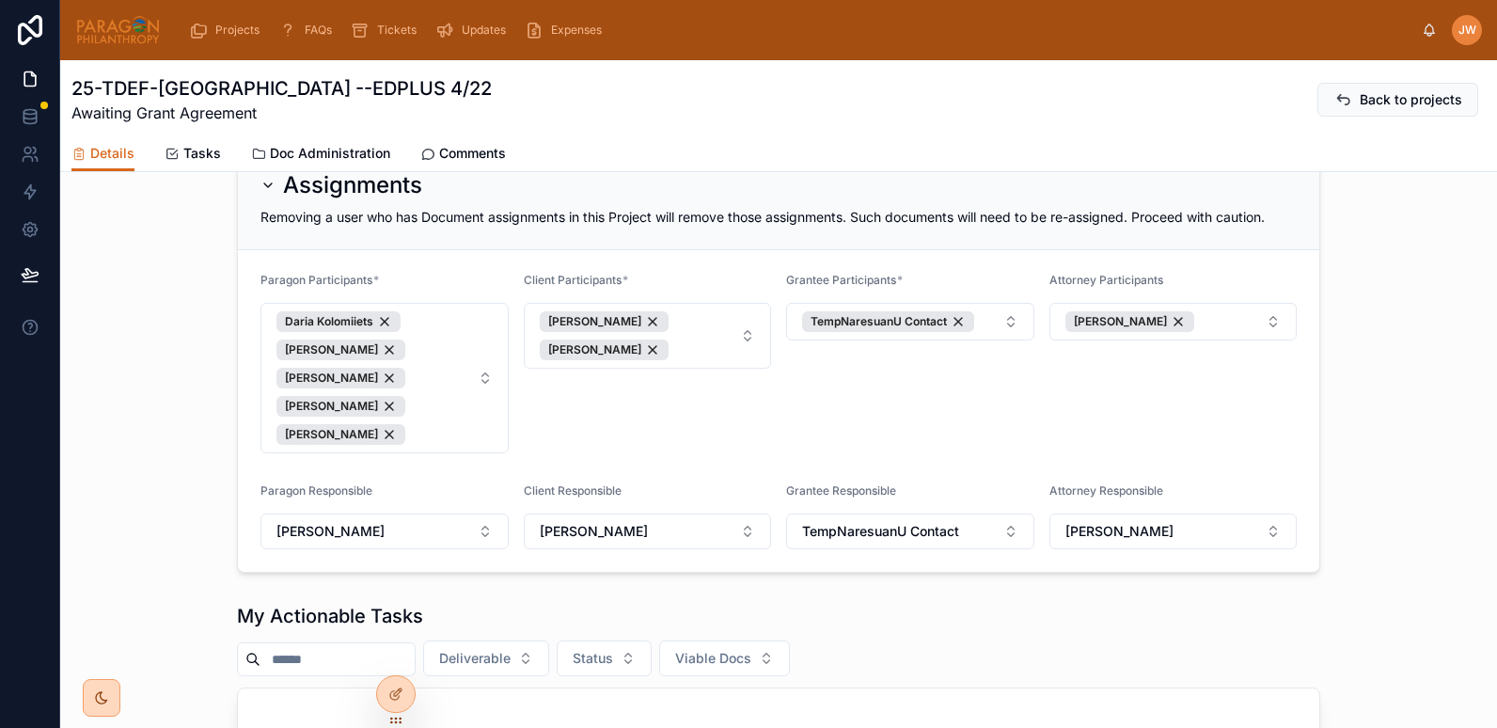
scroll to position [492, 0]
click at [344, 151] on span "Doc Administration" at bounding box center [330, 153] width 120 height 19
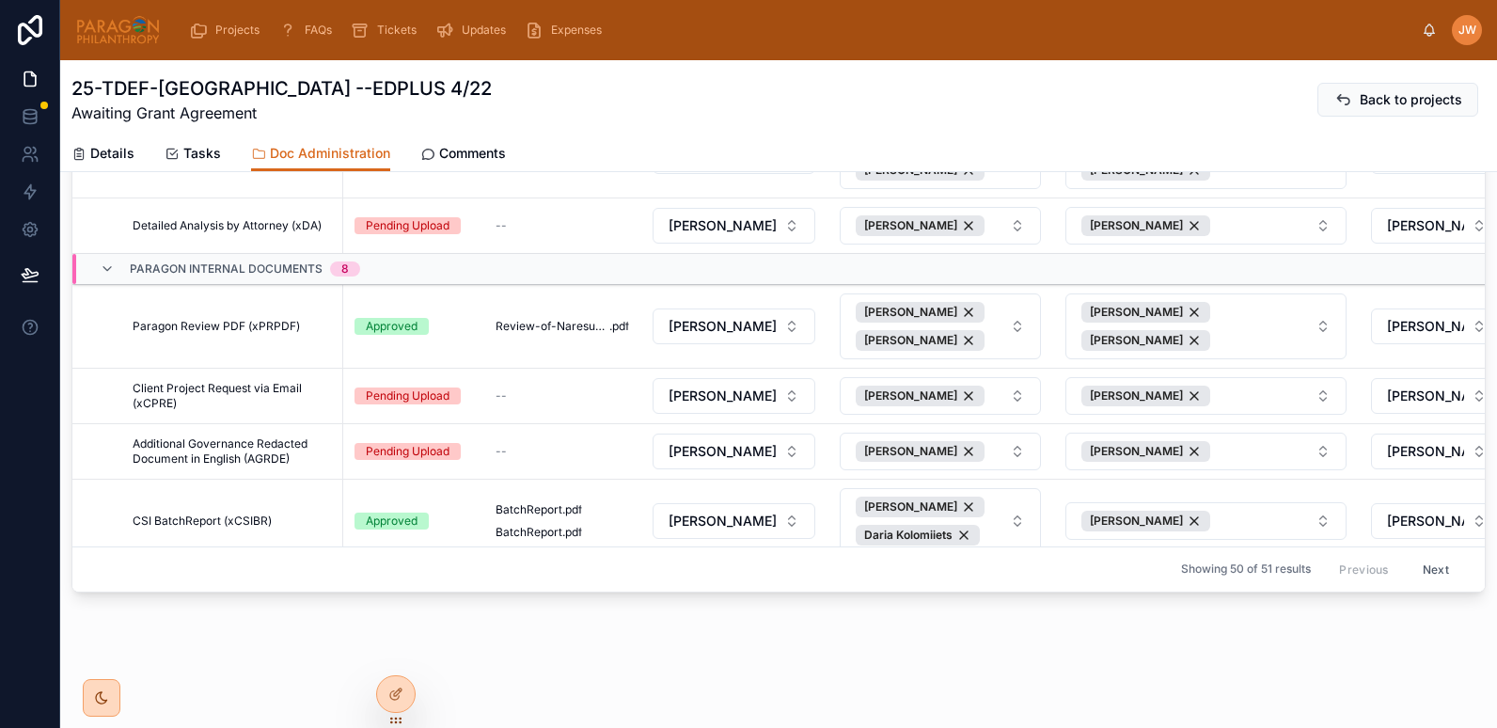
scroll to position [363, 0]
click at [106, 159] on span "Details" at bounding box center [112, 153] width 44 height 19
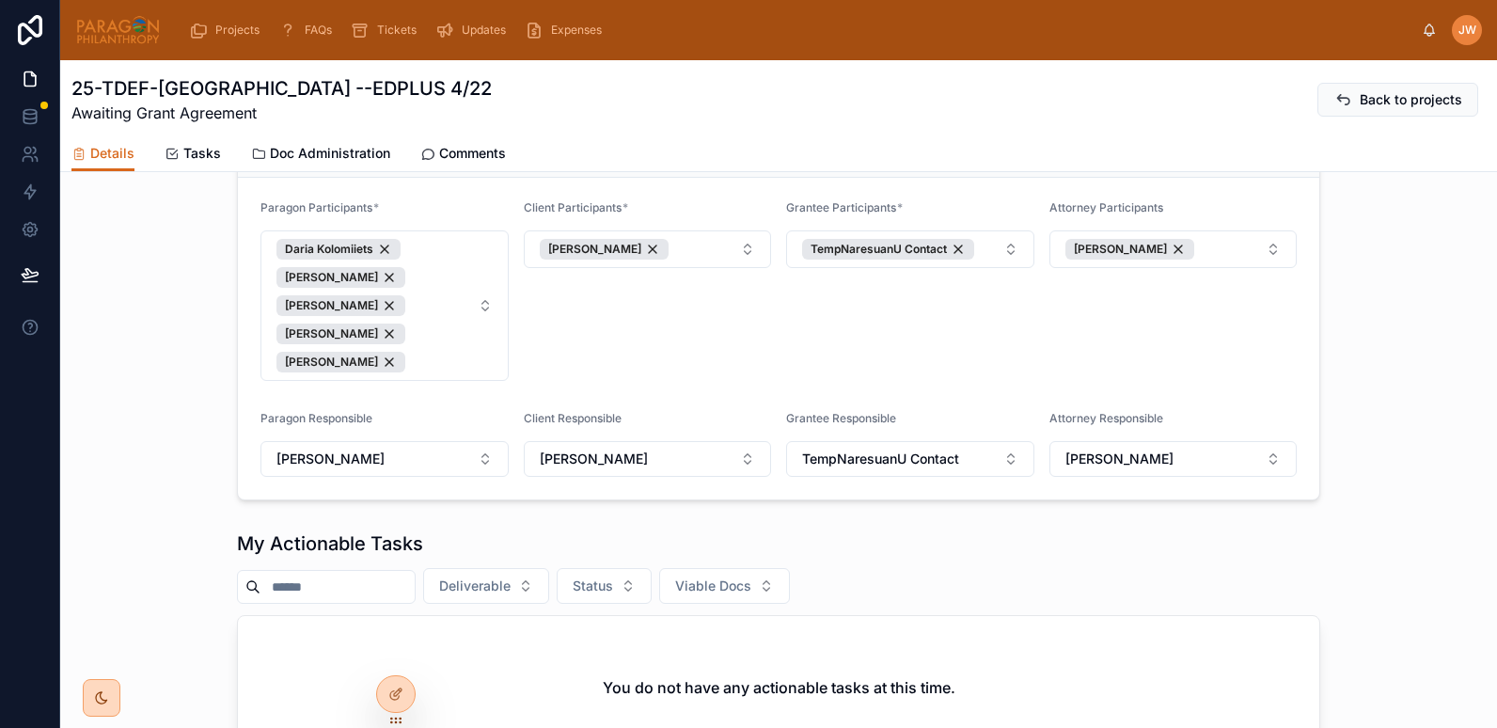
scroll to position [578, 0]
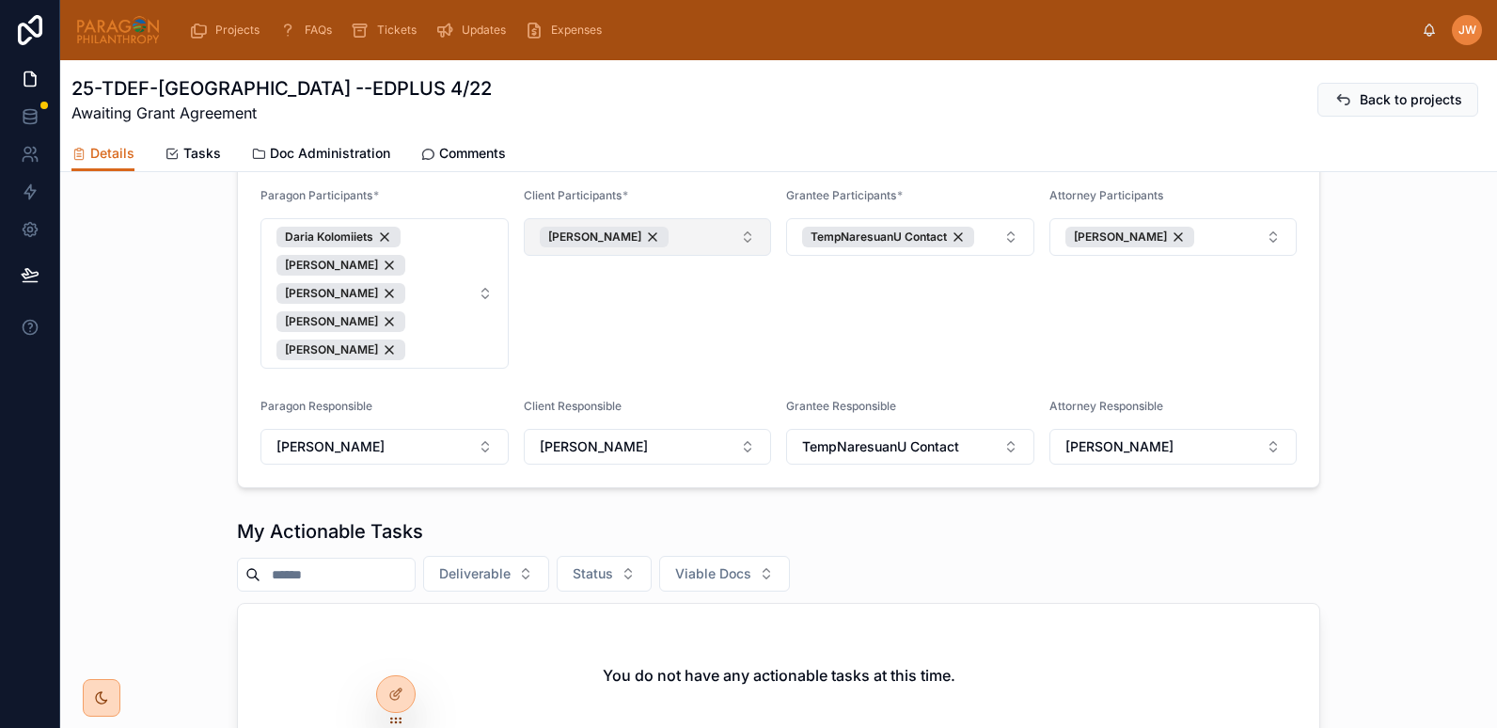
click at [748, 253] on button "[PERSON_NAME]" at bounding box center [648, 237] width 248 height 38
type input "****"
click at [550, 328] on span "[PERSON_NAME]" at bounding box center [571, 328] width 108 height 19
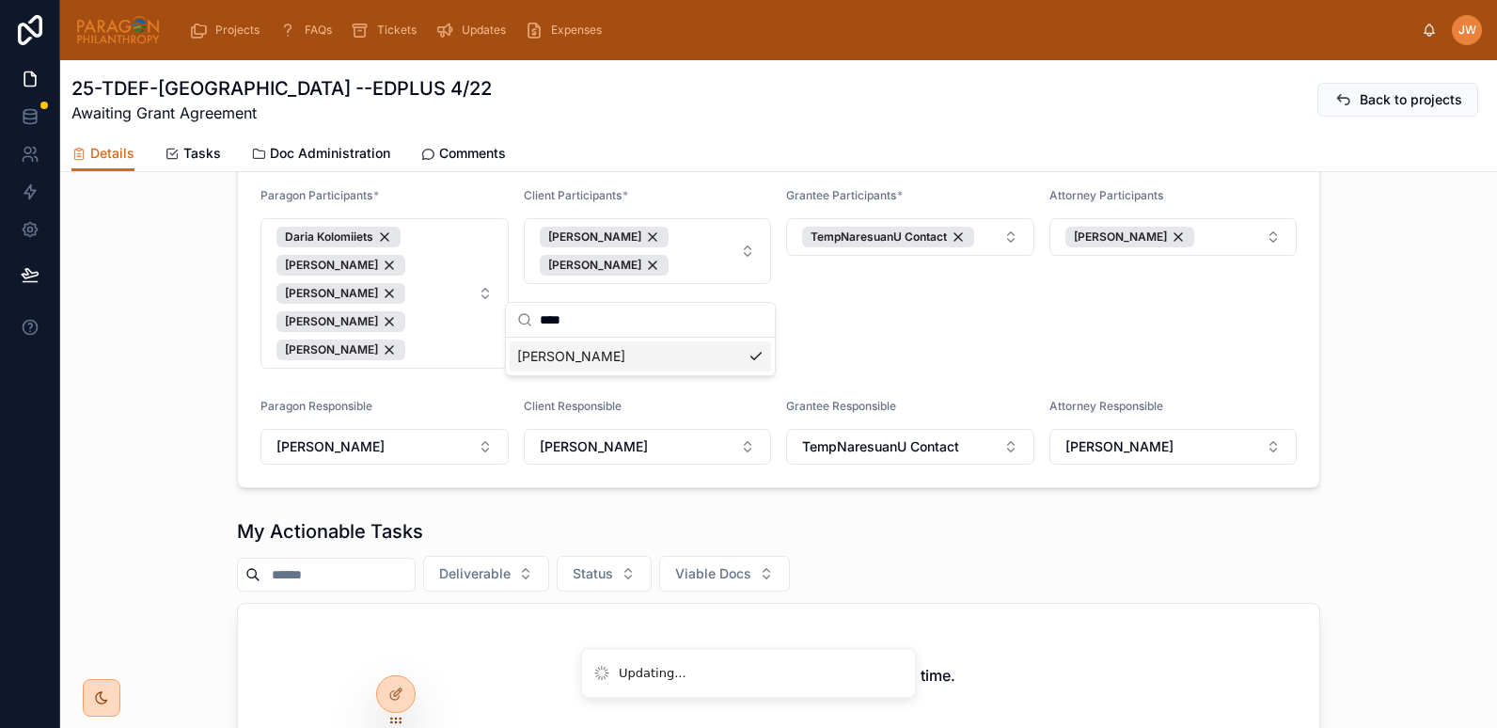
click at [915, 350] on div "Grantee Participants * TempNaresuanU Contact" at bounding box center [910, 278] width 248 height 181
click at [283, 151] on span "Doc Administration" at bounding box center [330, 153] width 120 height 19
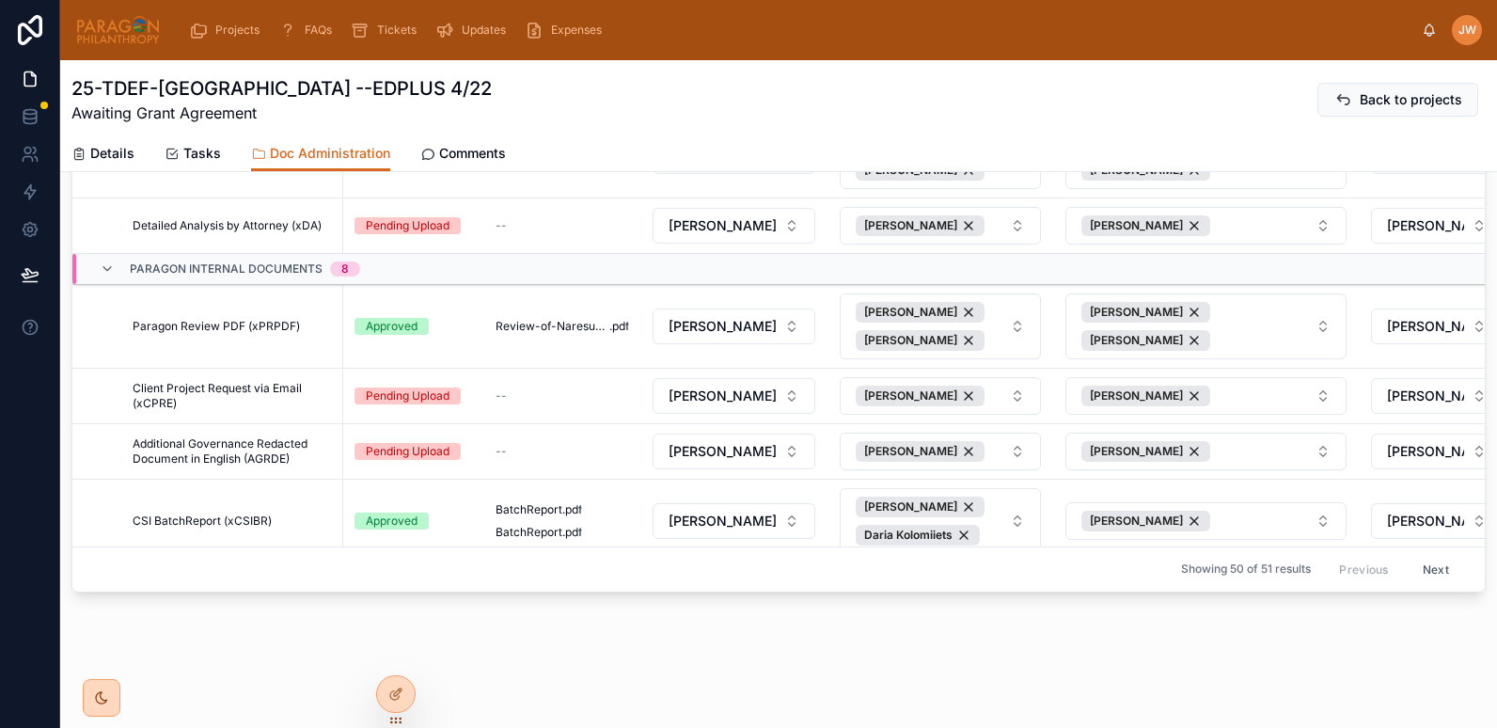
scroll to position [363, 0]
click at [97, 161] on span "Details" at bounding box center [112, 153] width 44 height 19
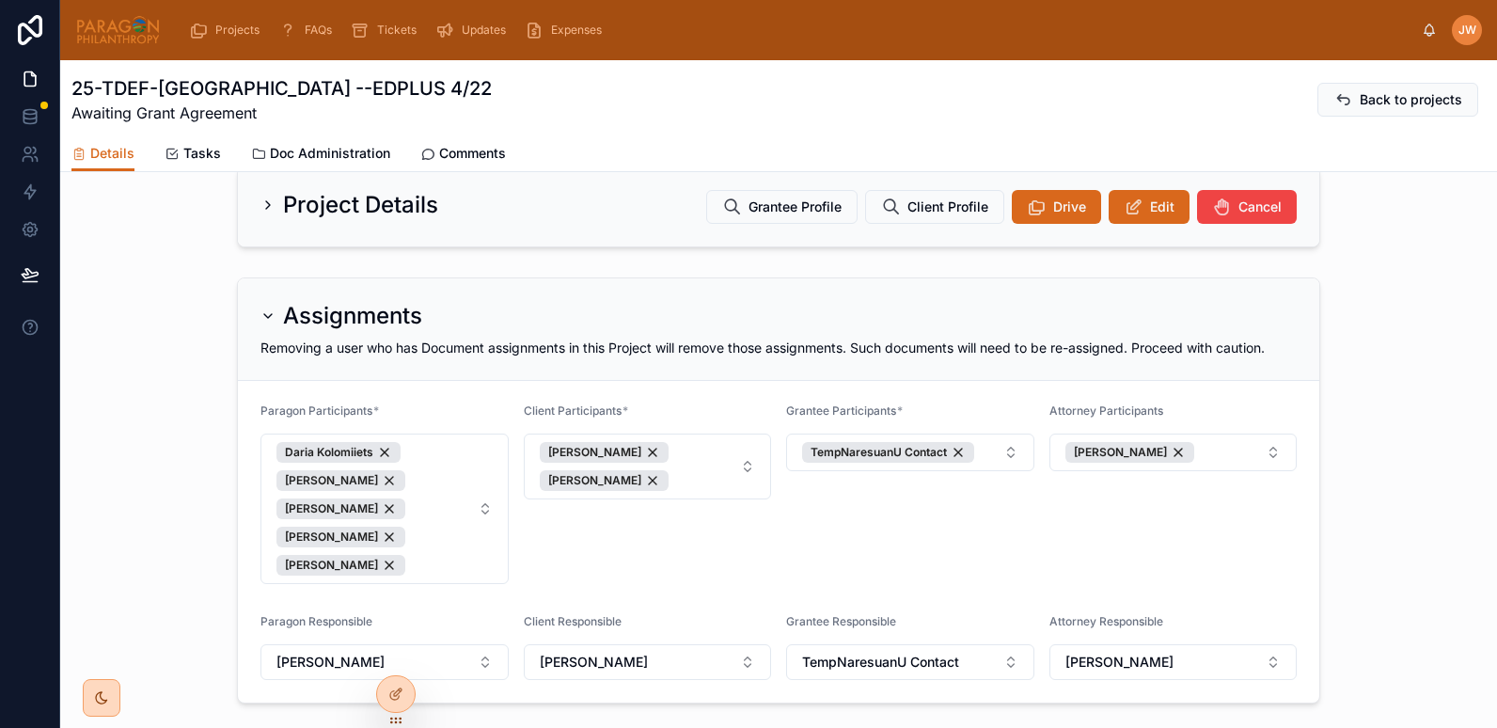
click at [619, 563] on div "Client Participants * Dana Perry Anne Kerwin" at bounding box center [648, 494] width 248 height 181
click at [0, 0] on icon at bounding box center [0, 0] width 0 height 0
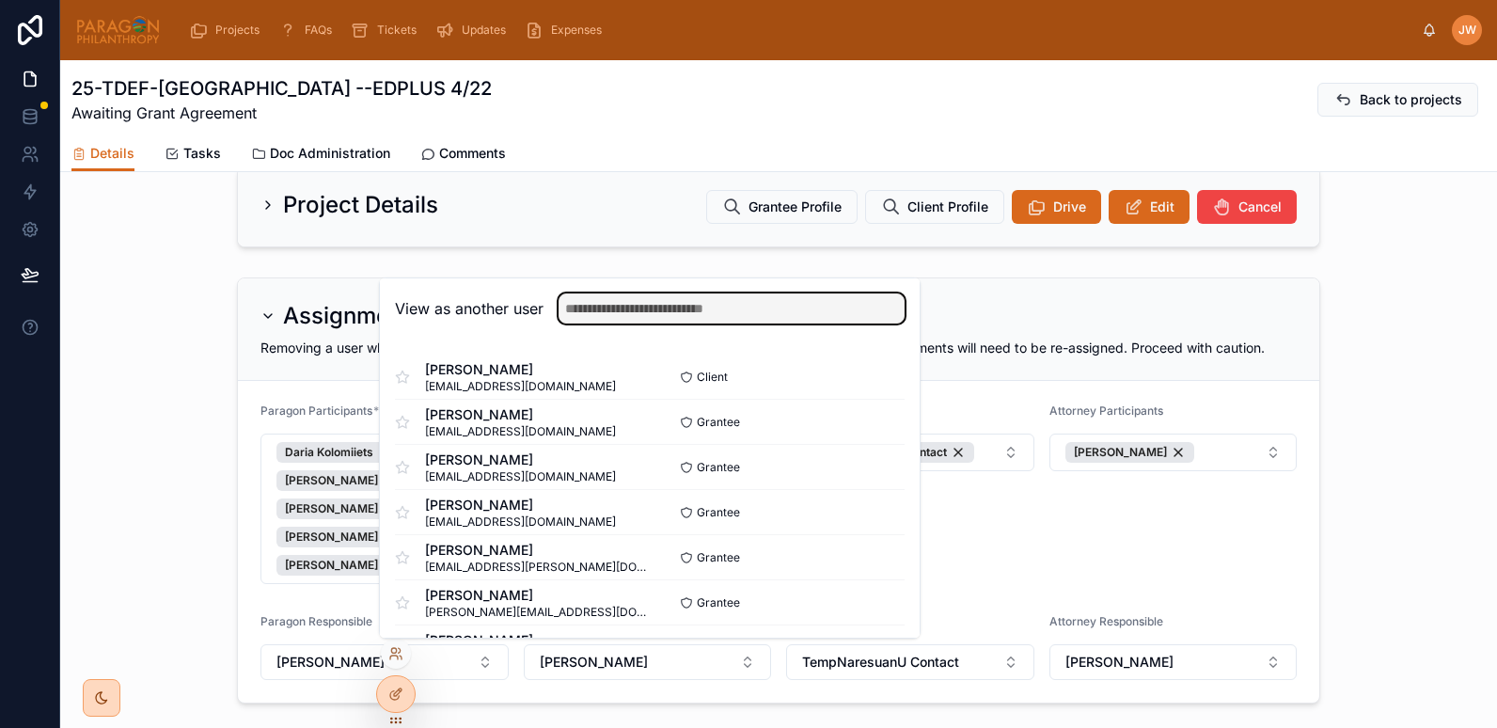
click at [641, 315] on input "text" at bounding box center [732, 308] width 346 height 30
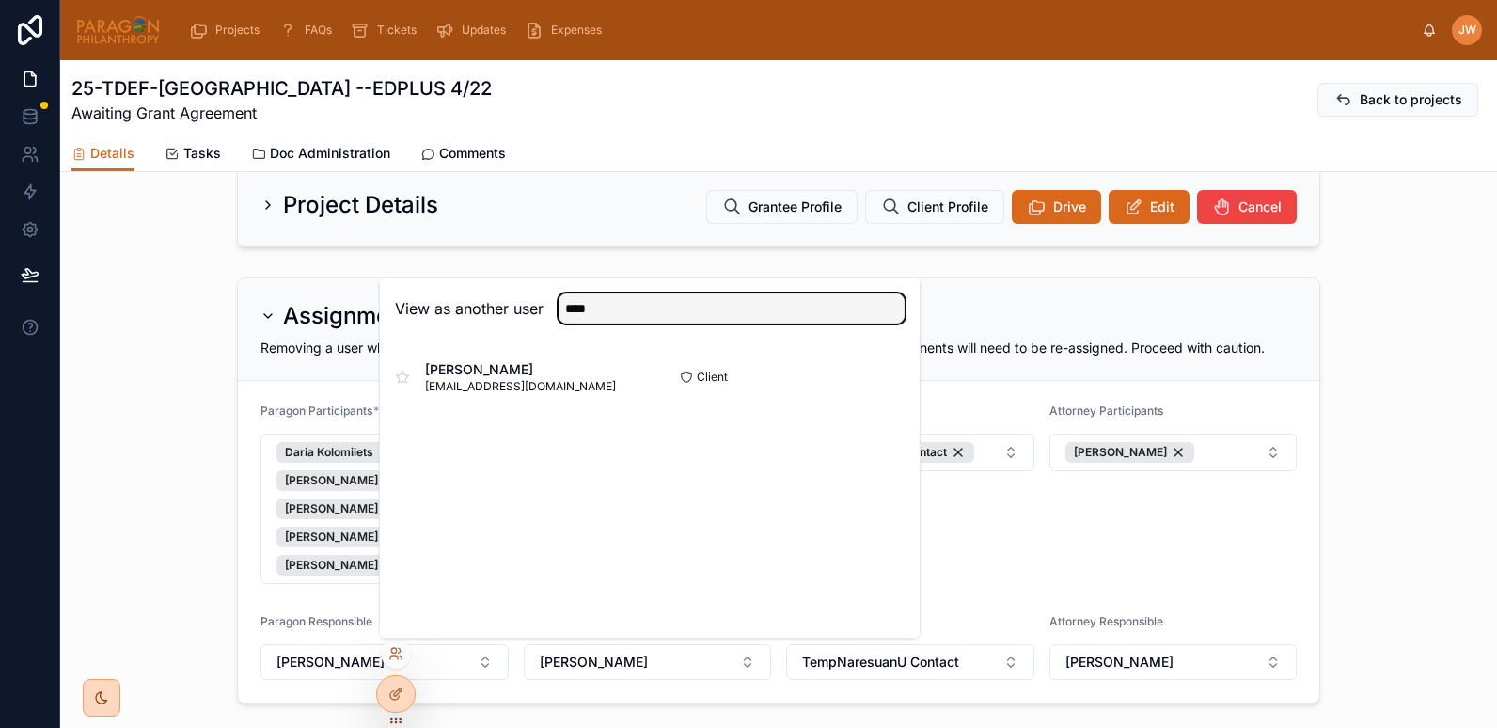
type input "****"
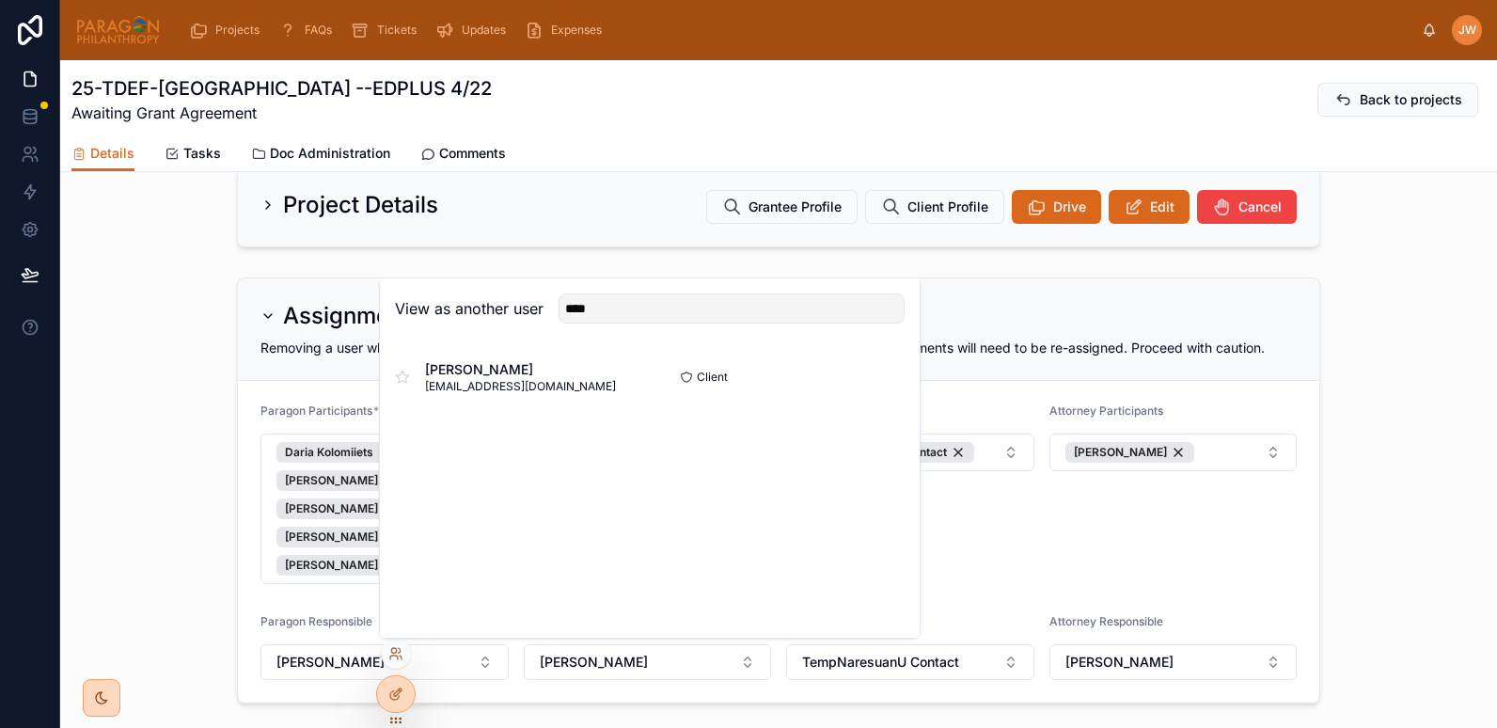
click at [0, 0] on button "Select" at bounding box center [0, 0] width 0 height 0
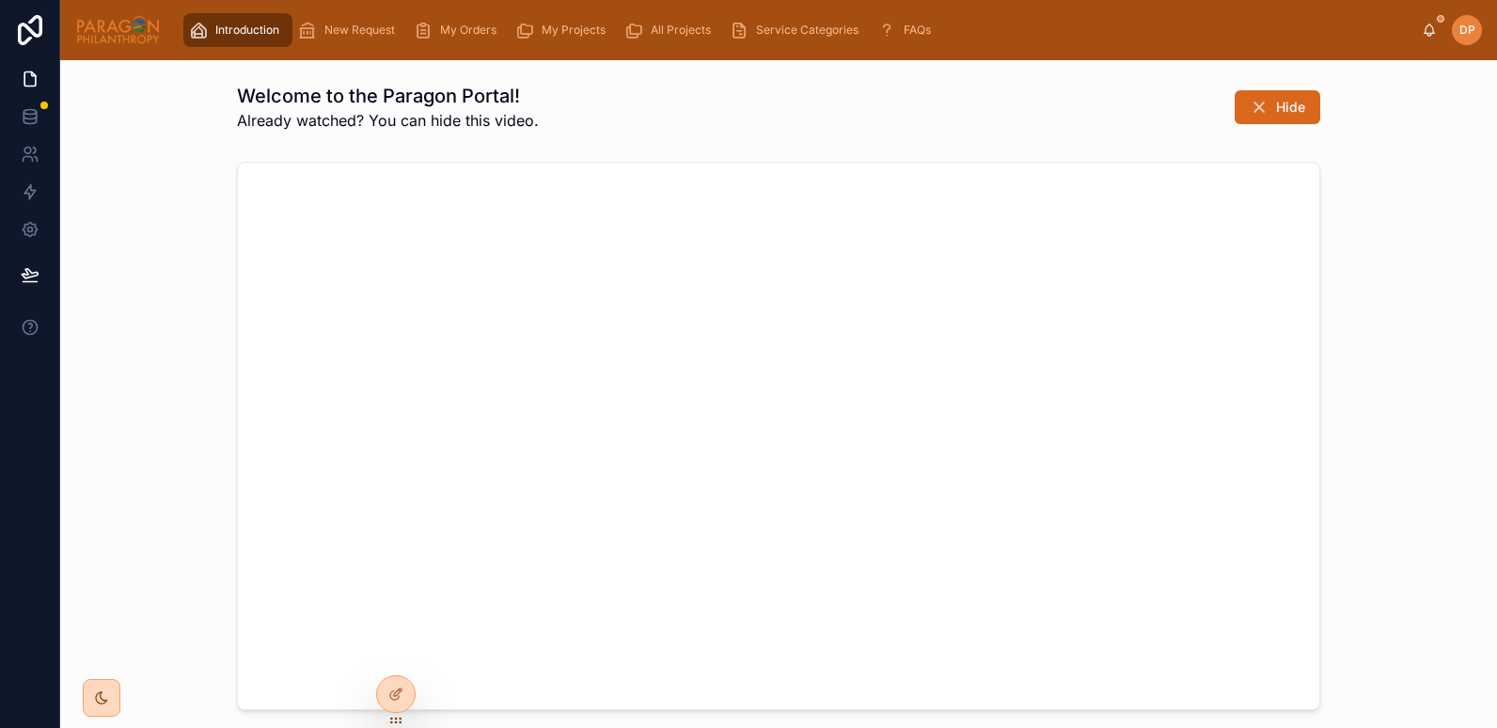
click at [578, 33] on span "My Projects" at bounding box center [574, 30] width 64 height 15
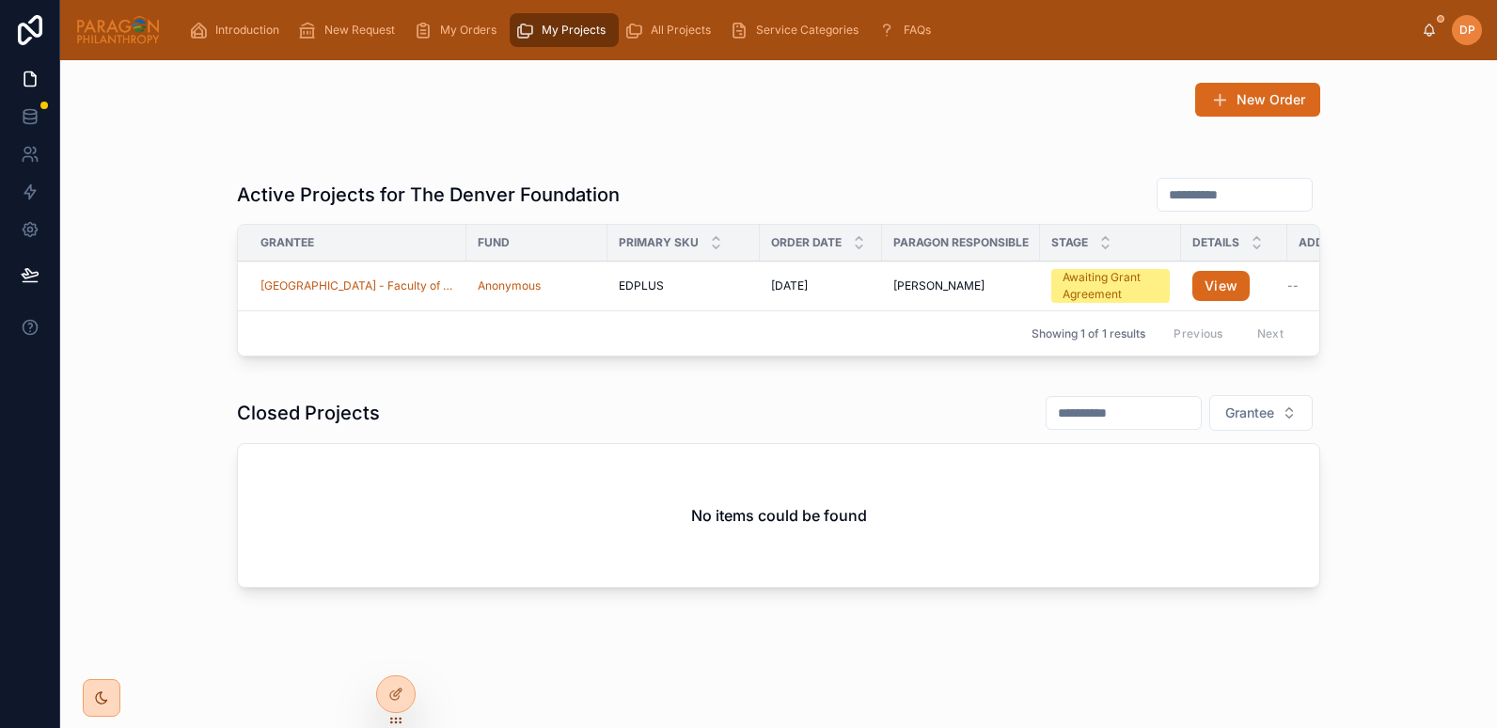
click at [402, 296] on td "[GEOGRAPHIC_DATA] - Faculty of Medicine" at bounding box center [352, 286] width 229 height 50
click at [573, 291] on div "Anonymous" at bounding box center [537, 285] width 119 height 15
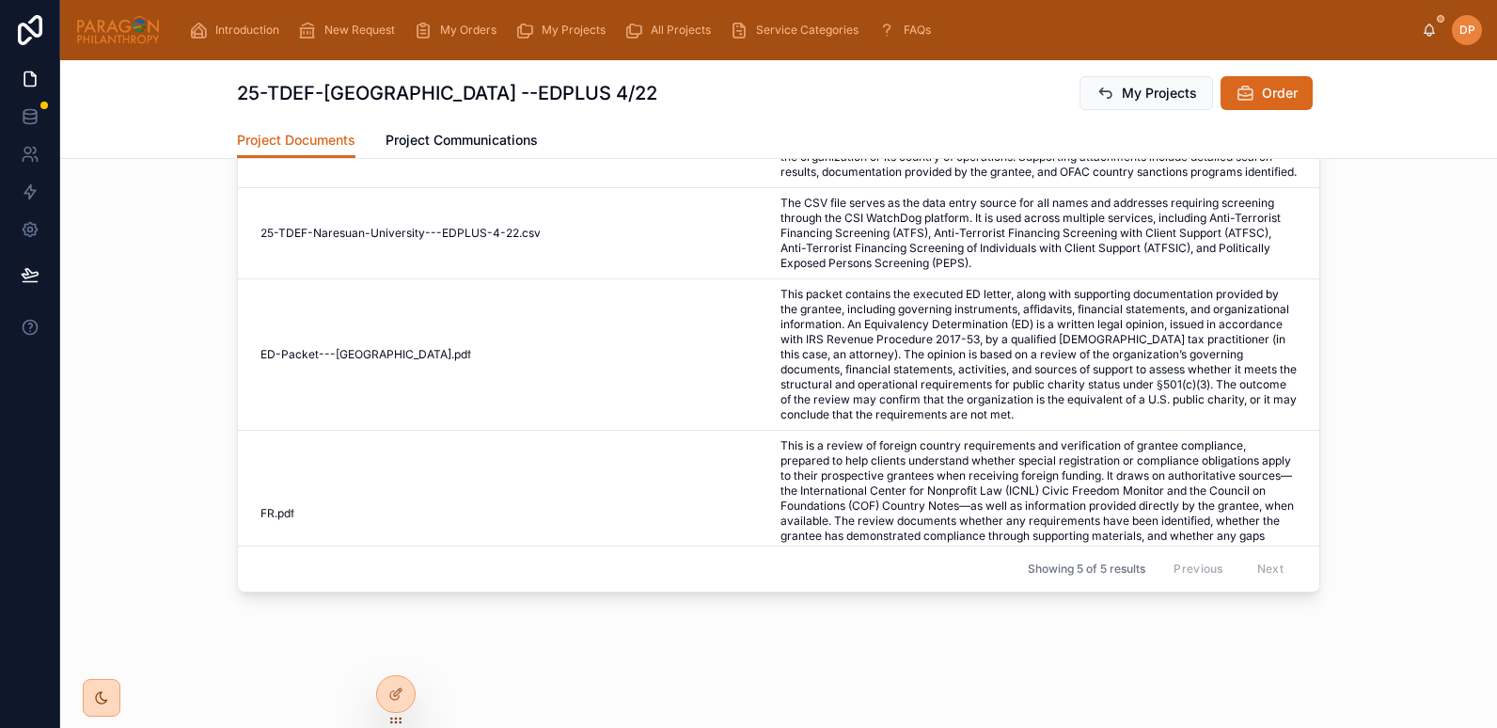
click at [0, 0] on div at bounding box center [0, 0] width 0 height 0
click at [0, 0] on icon at bounding box center [0, 0] width 0 height 0
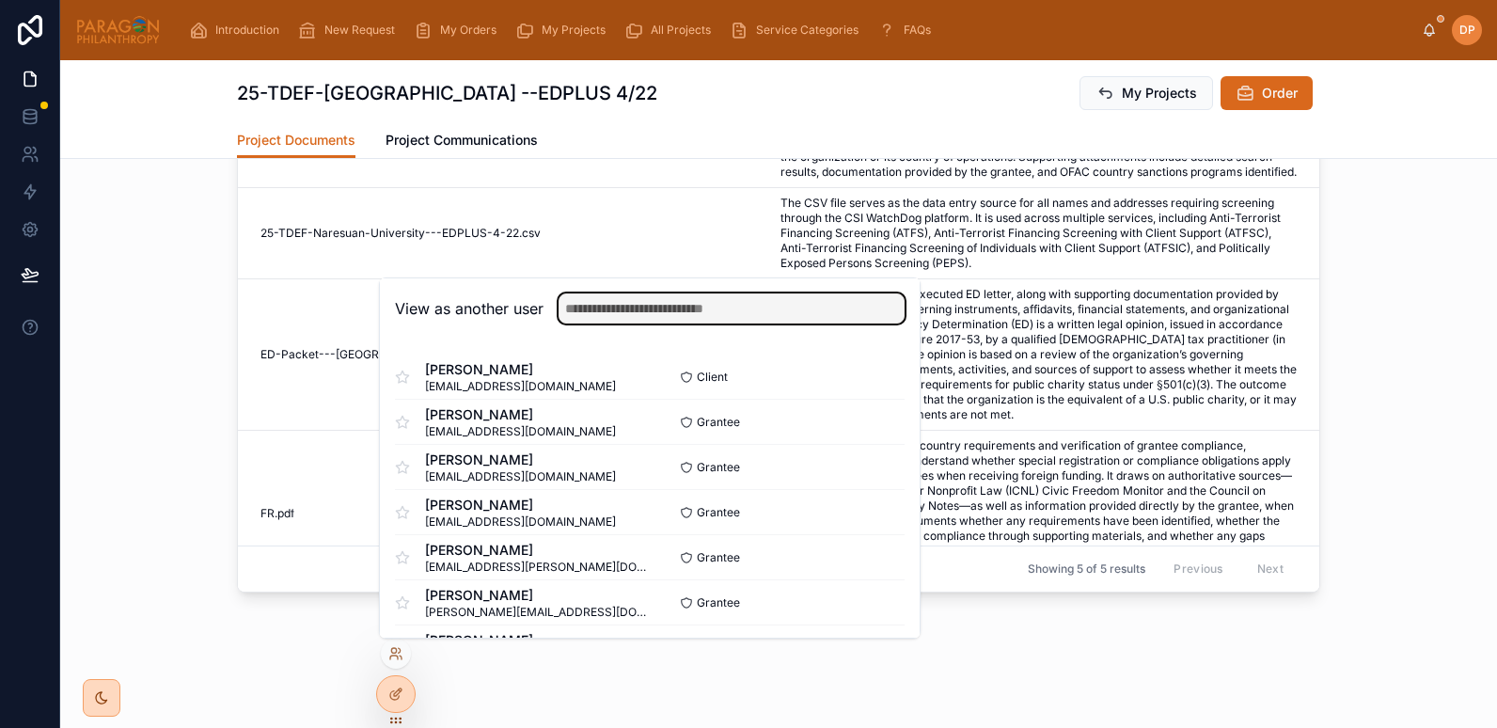
click at [650, 308] on input "text" at bounding box center [732, 308] width 346 height 30
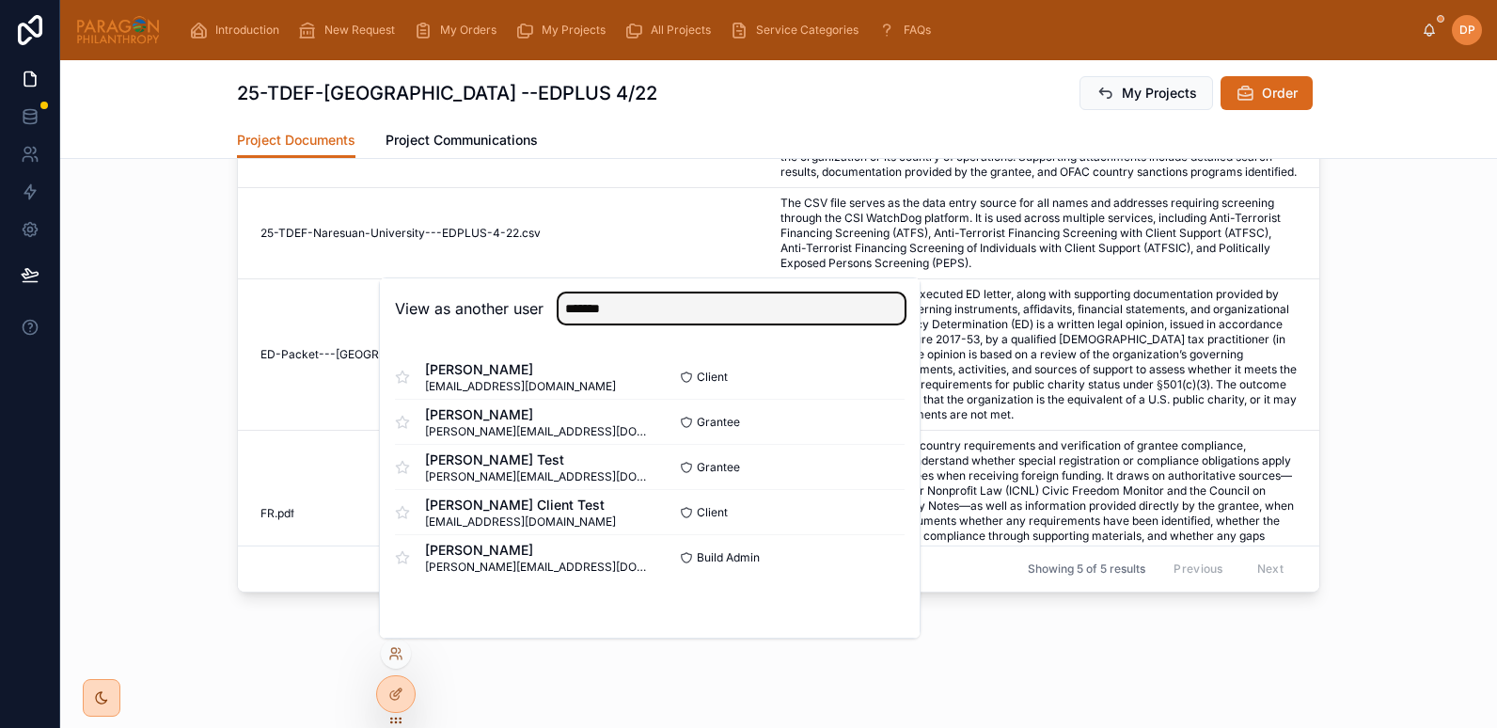
type input "*******"
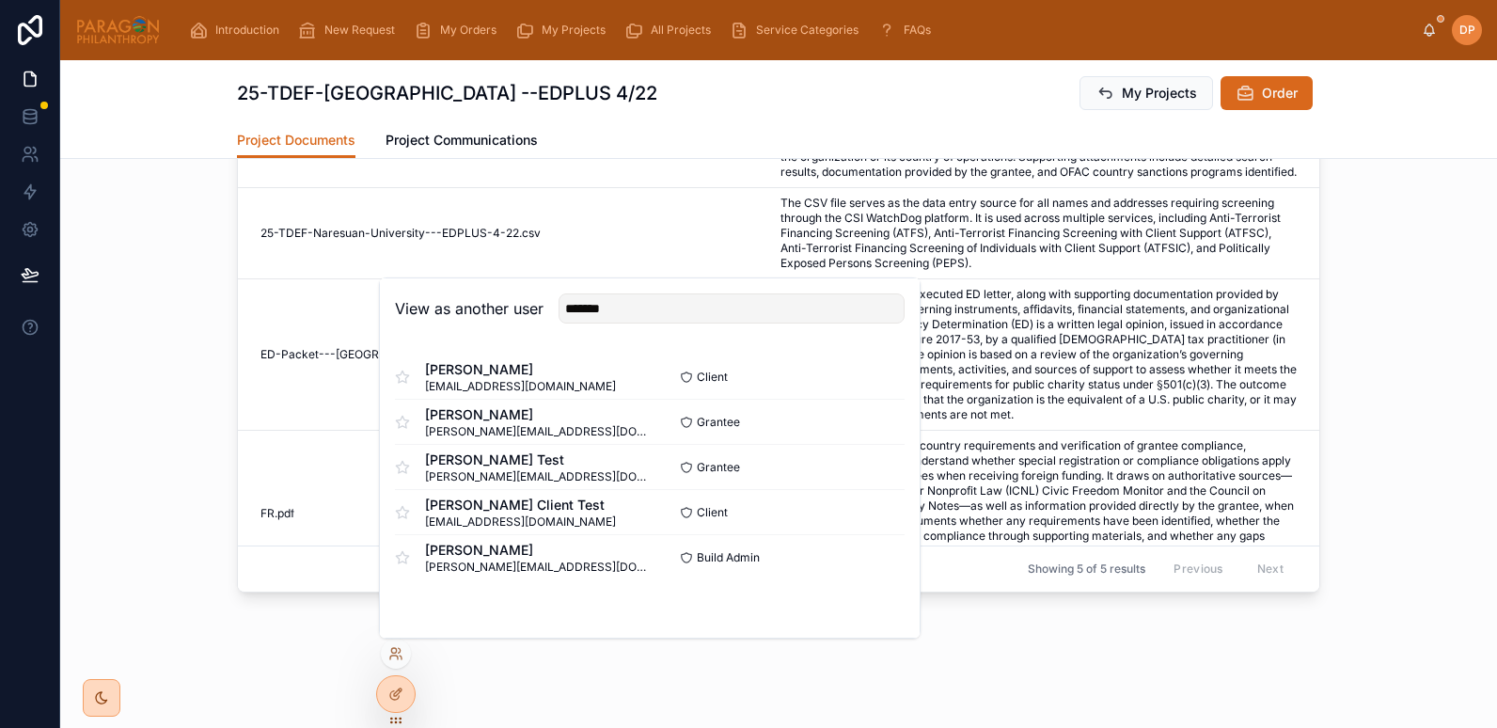
click at [0, 0] on button "Select" at bounding box center [0, 0] width 0 height 0
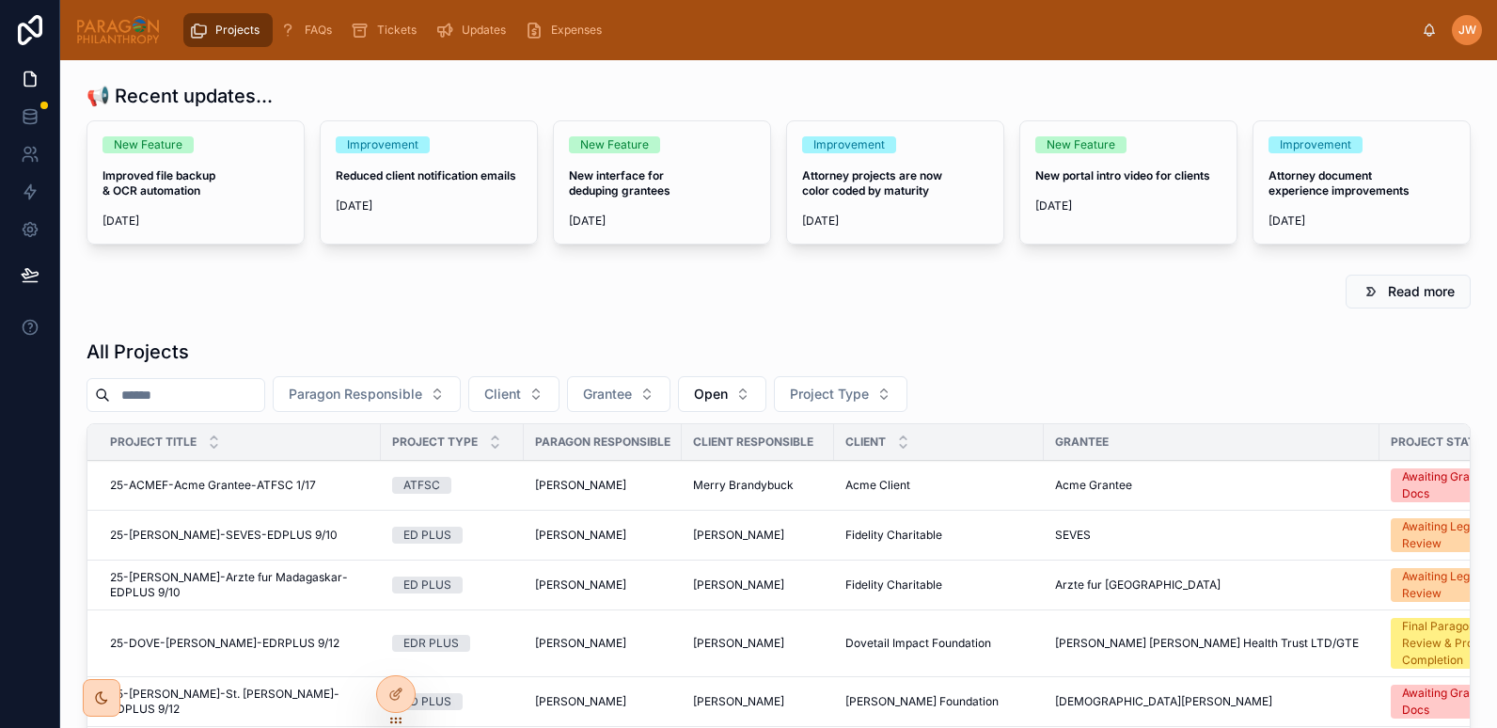
click at [155, 404] on input "text" at bounding box center [187, 395] width 154 height 26
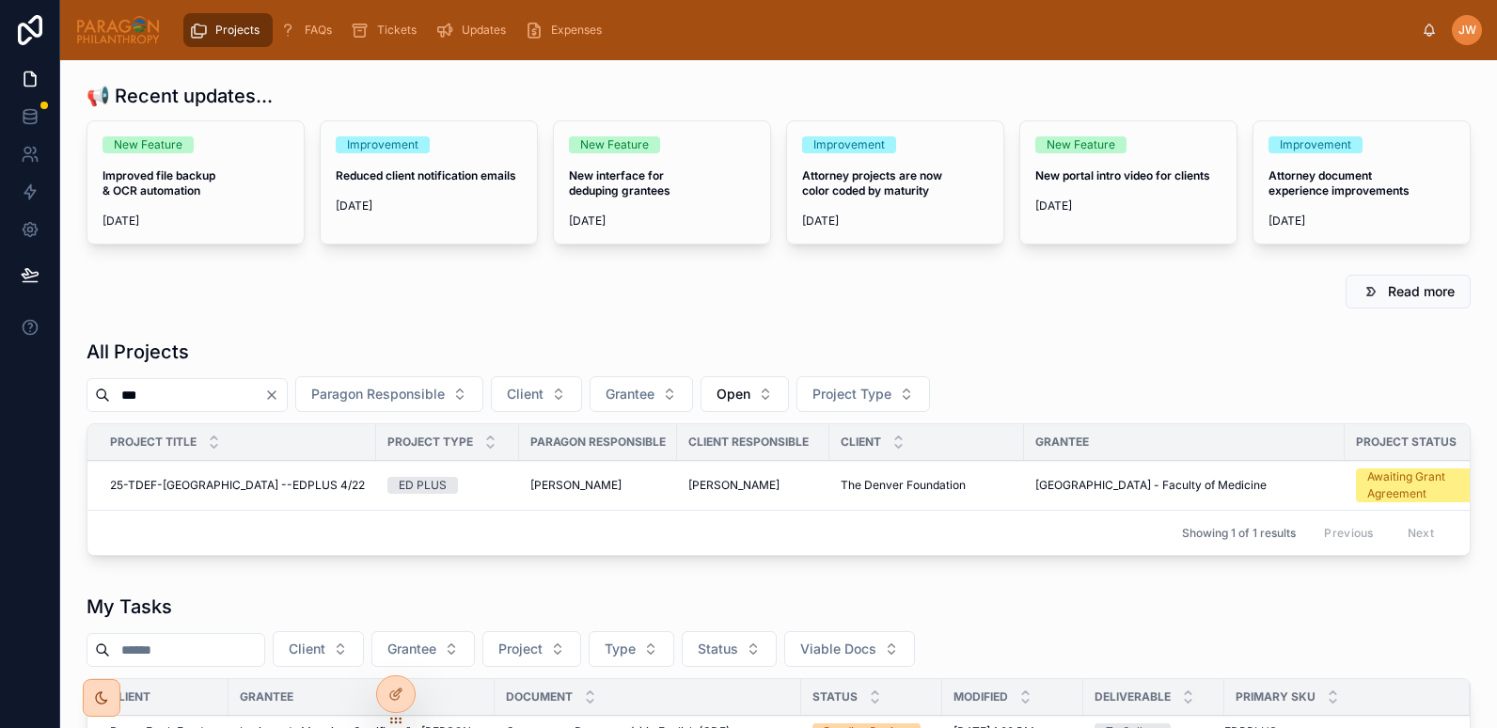
type input "***"
click at [193, 481] on span "25-TDEF-[GEOGRAPHIC_DATA] --EDPLUS 4/22" at bounding box center [237, 485] width 255 height 15
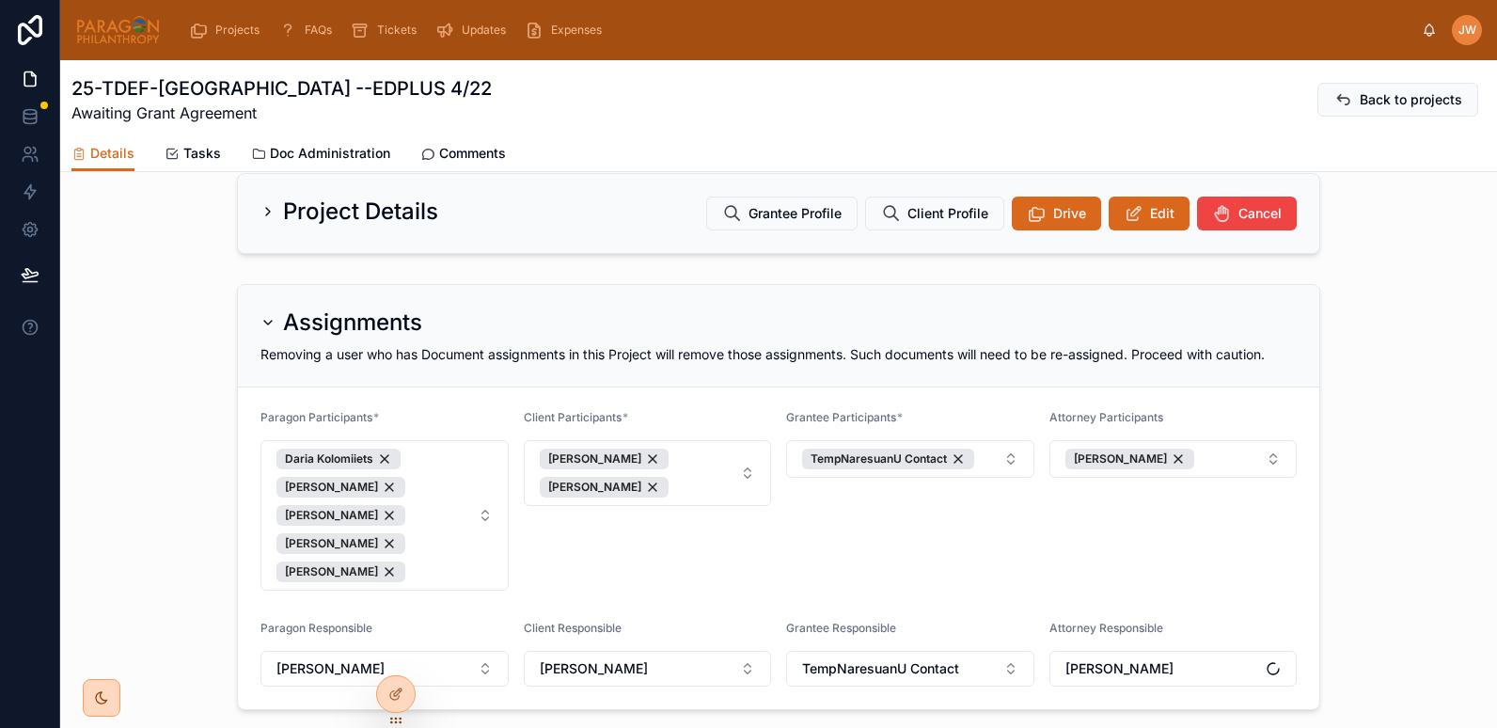
scroll to position [357, 0]
click at [298, 144] on span "Doc Administration" at bounding box center [330, 153] width 120 height 19
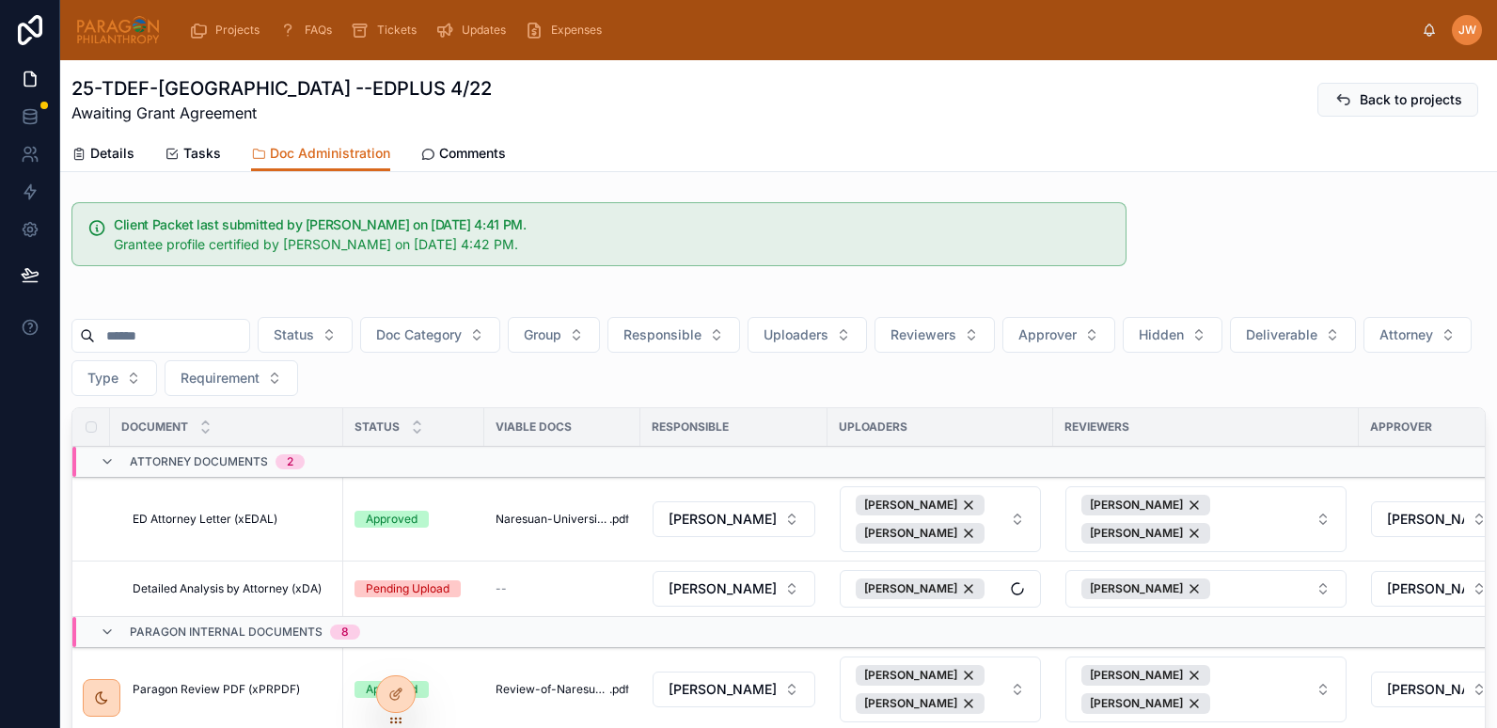
click at [224, 336] on input "text" at bounding box center [172, 336] width 154 height 26
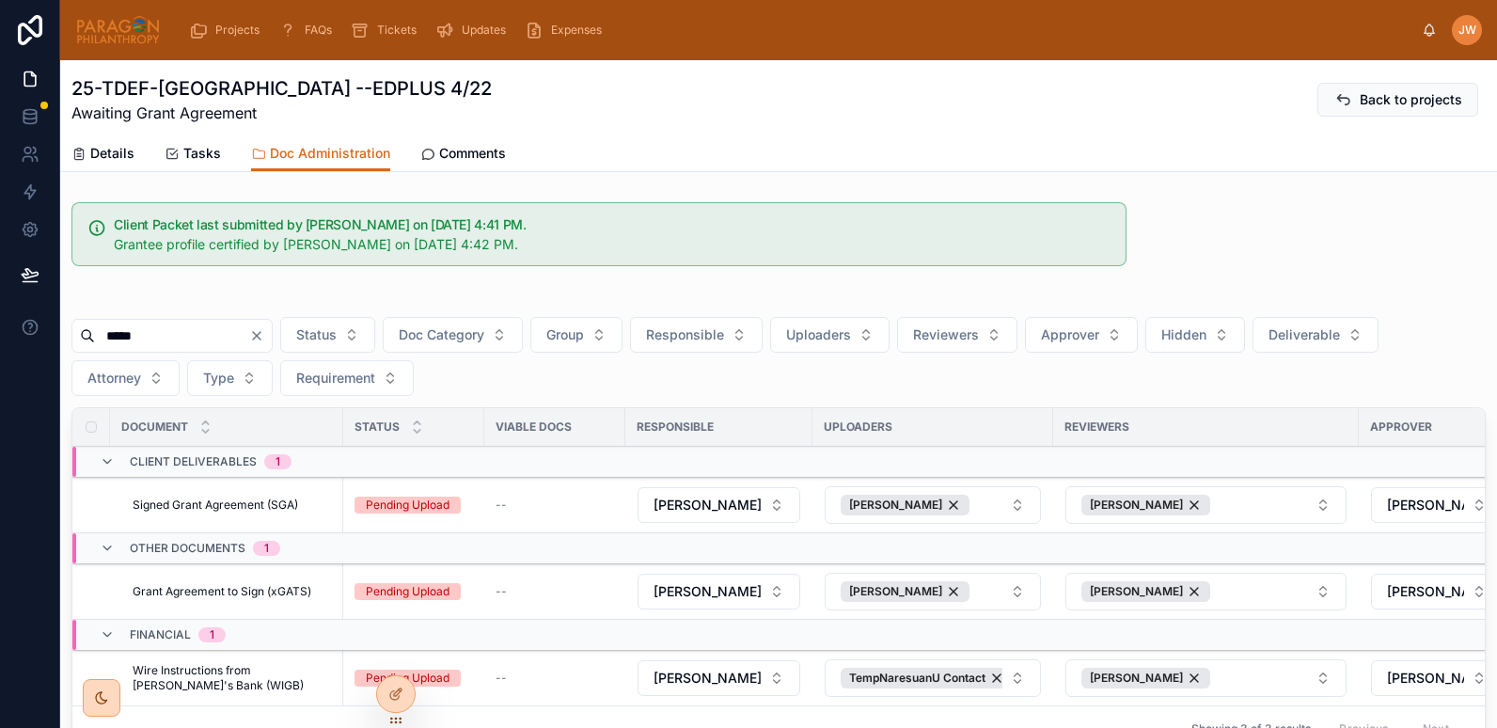
scroll to position [173, 0]
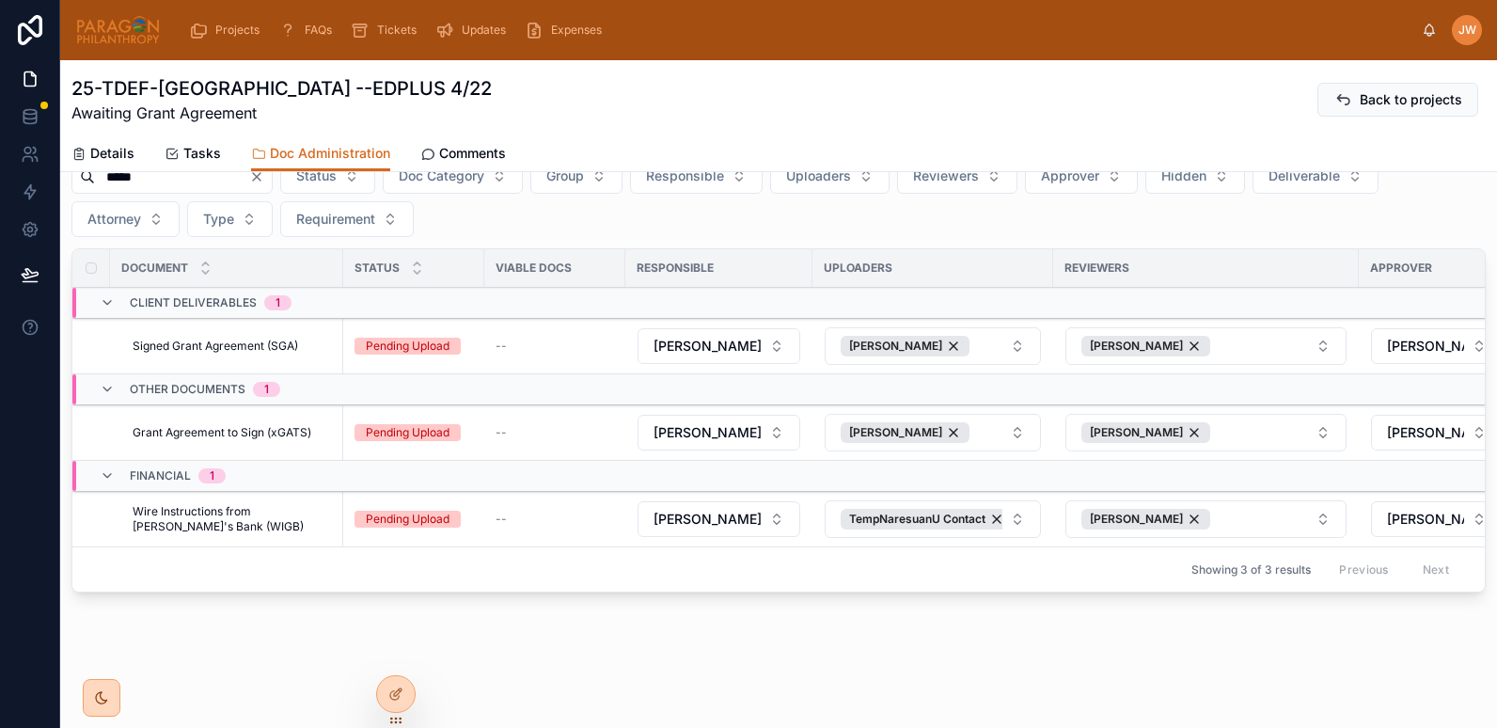
type input "*****"
click at [0, 0] on icon at bounding box center [0, 0] width 0 height 0
click at [237, 425] on span "Grant Agreement to Sign (xGATS)" at bounding box center [222, 432] width 179 height 15
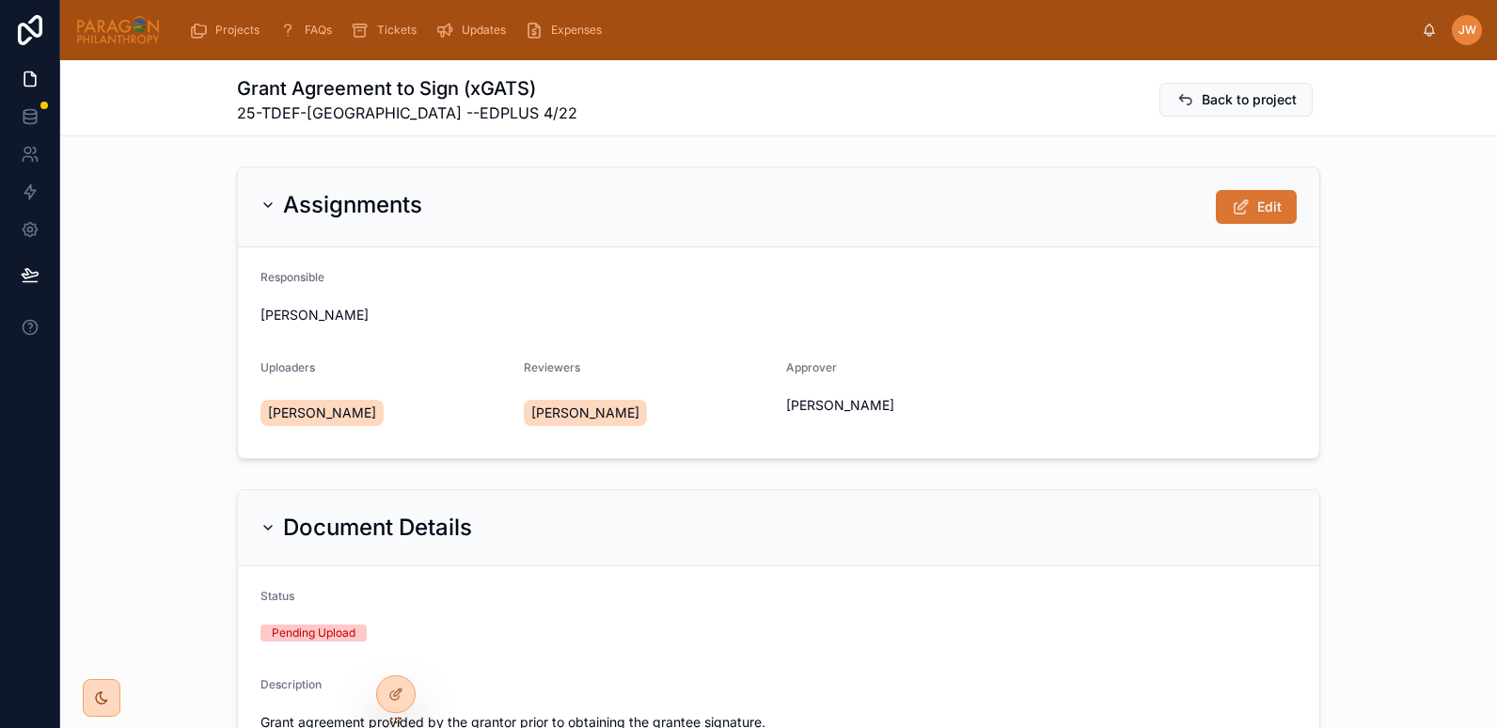
click at [1262, 204] on span "Edit" at bounding box center [1270, 207] width 24 height 19
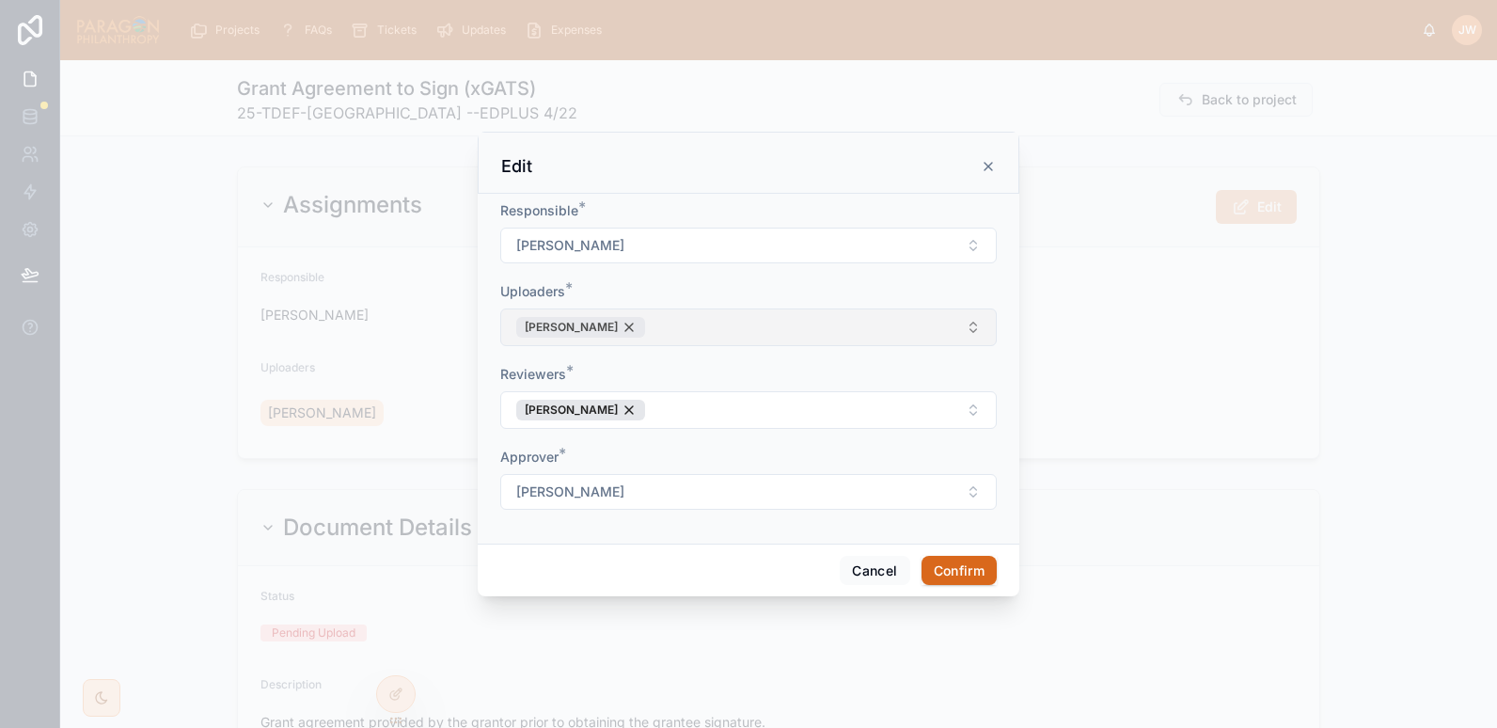
click at [618, 325] on div "[PERSON_NAME]" at bounding box center [580, 327] width 129 height 21
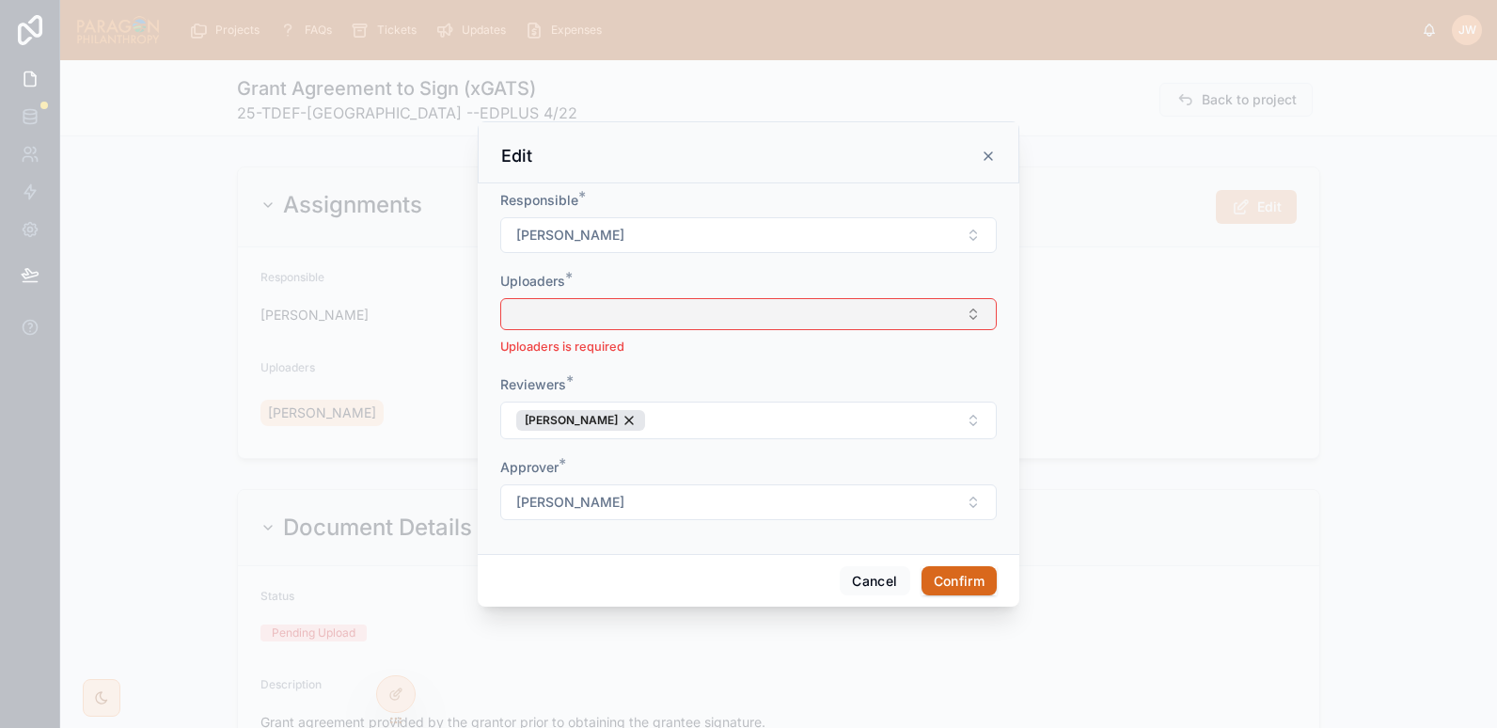
click at [585, 311] on button "Select Button" at bounding box center [748, 314] width 497 height 32
type input "****"
click at [945, 375] on div "Reviewers *" at bounding box center [748, 384] width 497 height 19
click at [607, 322] on button "Select Button" at bounding box center [748, 314] width 497 height 32
type input "***"
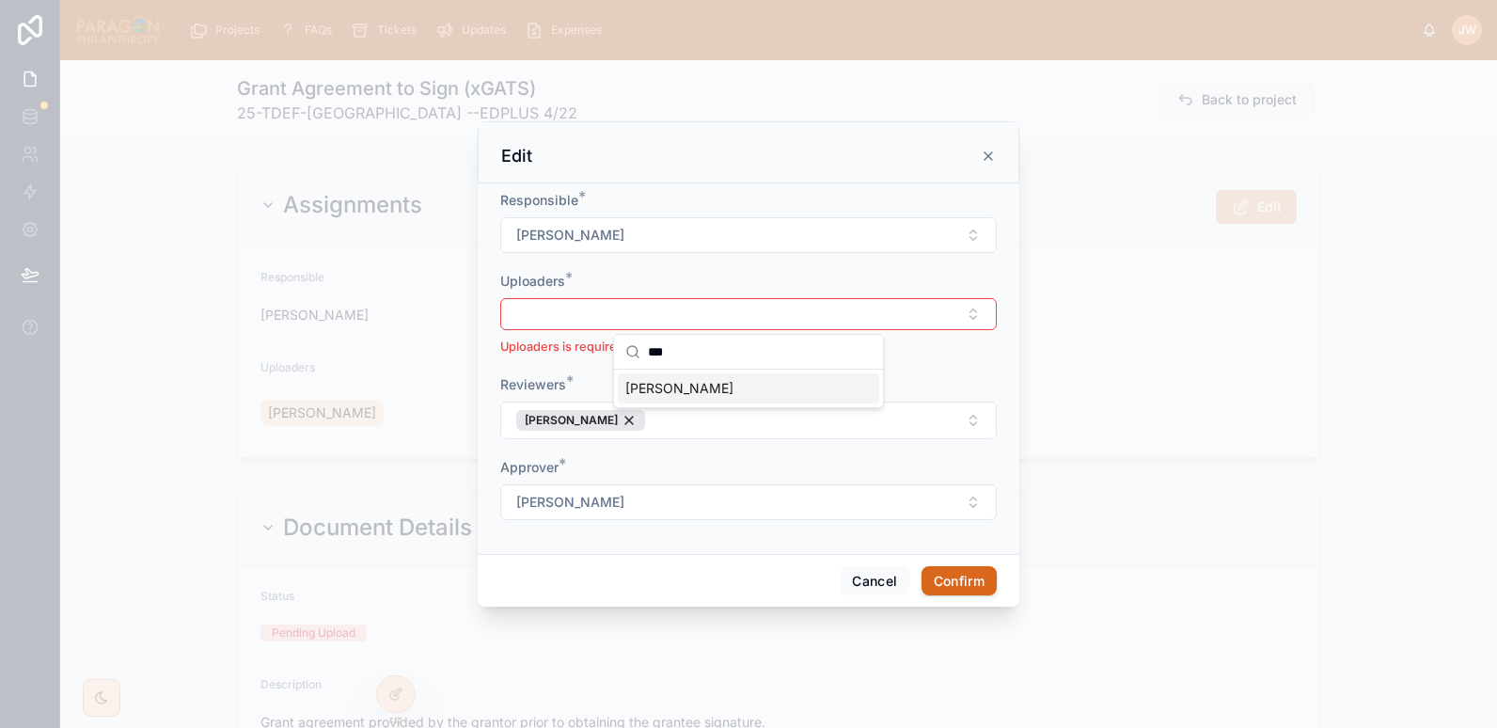
click at [940, 375] on div "Reviewers *" at bounding box center [748, 384] width 497 height 19
click at [862, 582] on button "Cancel" at bounding box center [875, 581] width 70 height 30
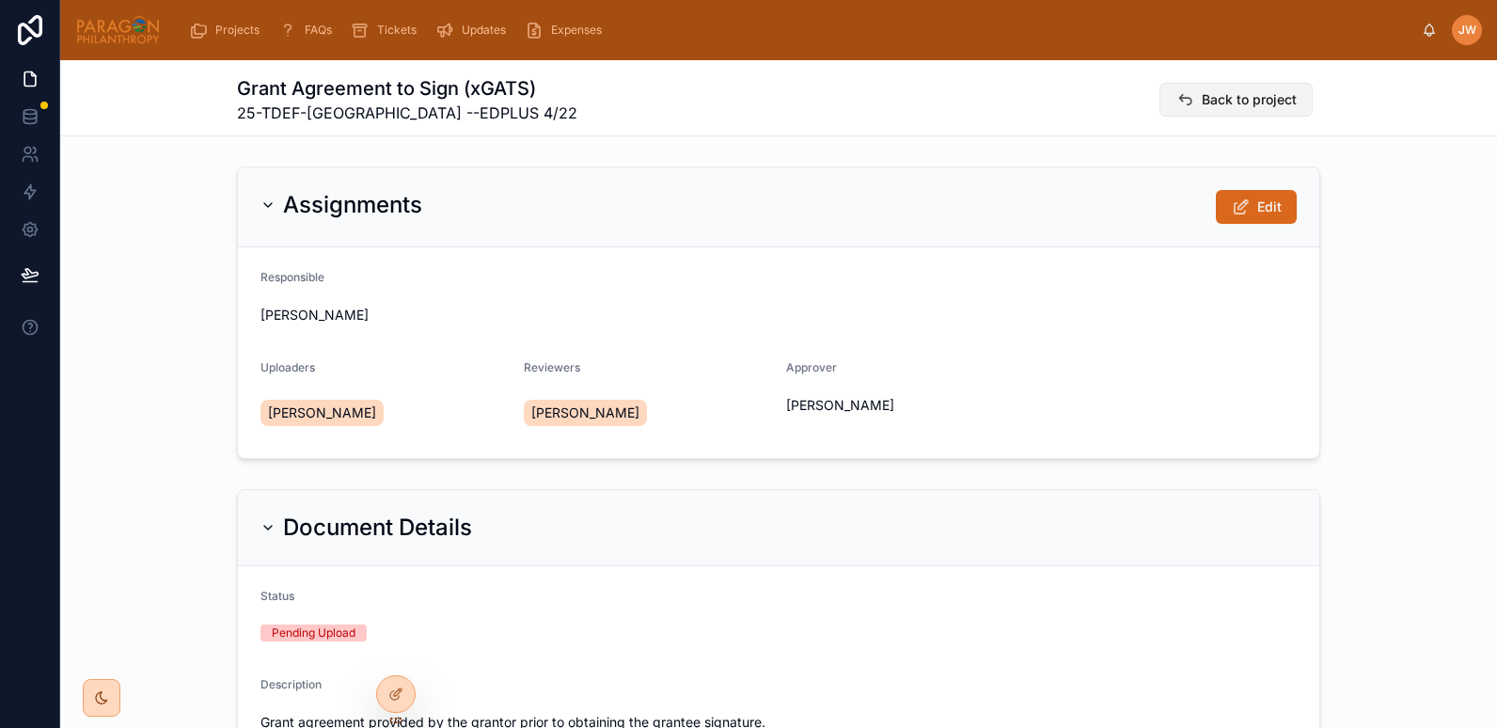
click at [1160, 98] on button "Back to project" at bounding box center [1236, 100] width 153 height 34
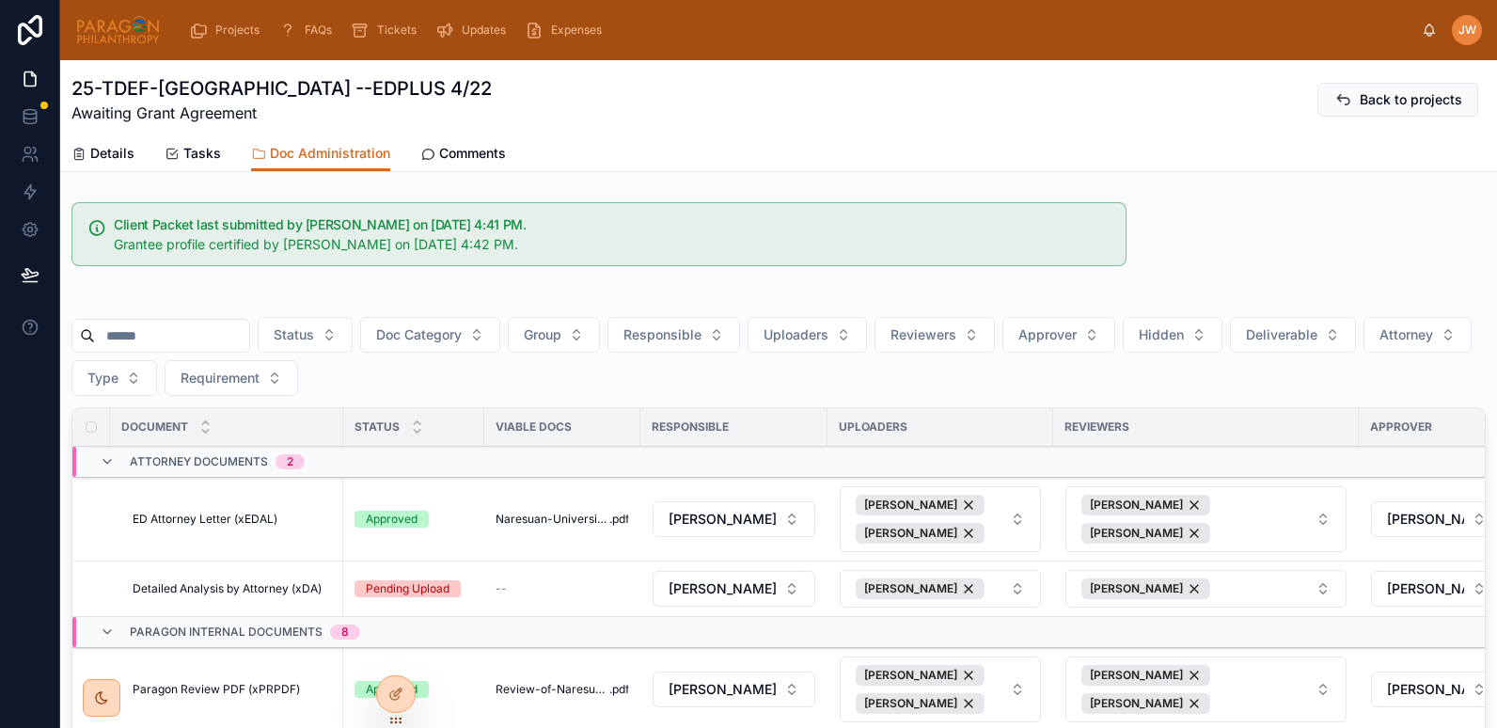
click at [143, 335] on input "text" at bounding box center [172, 336] width 154 height 26
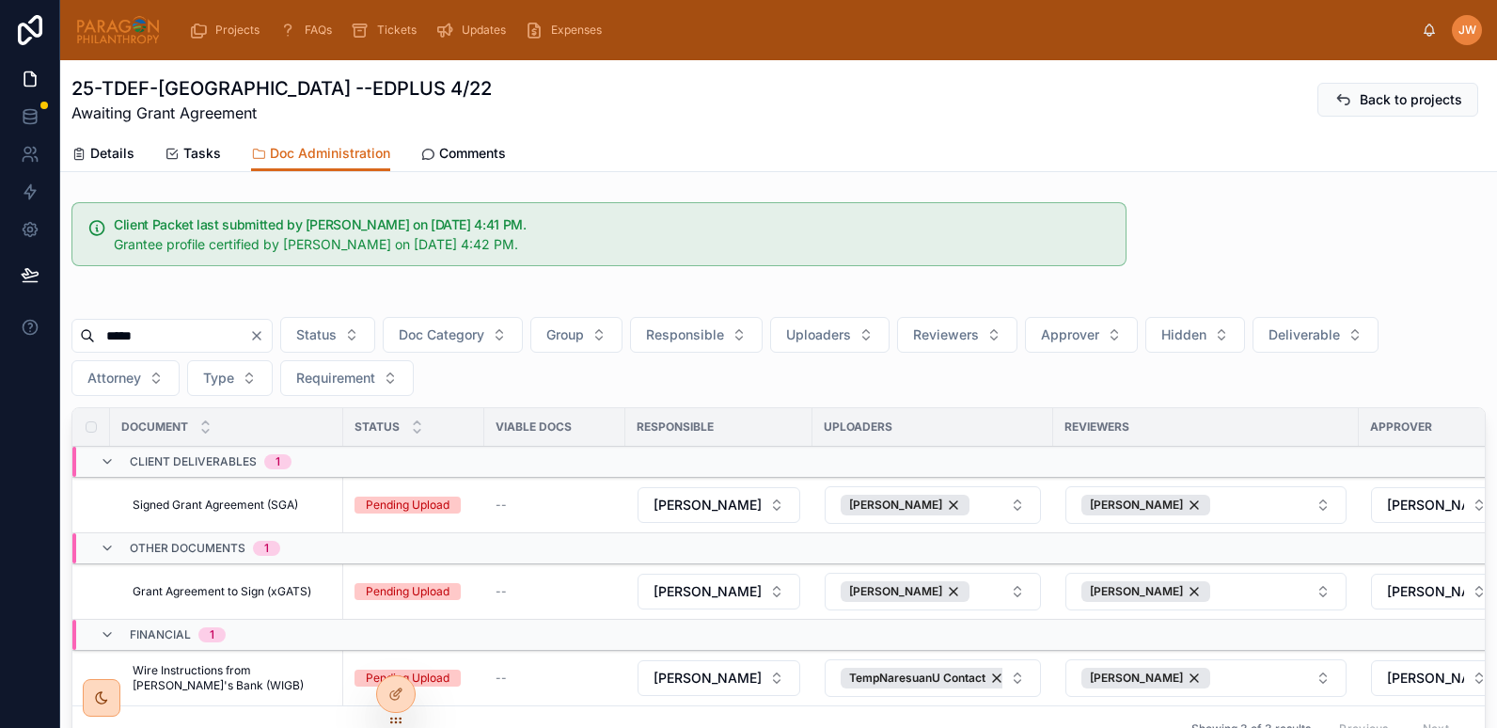
scroll to position [173, 0]
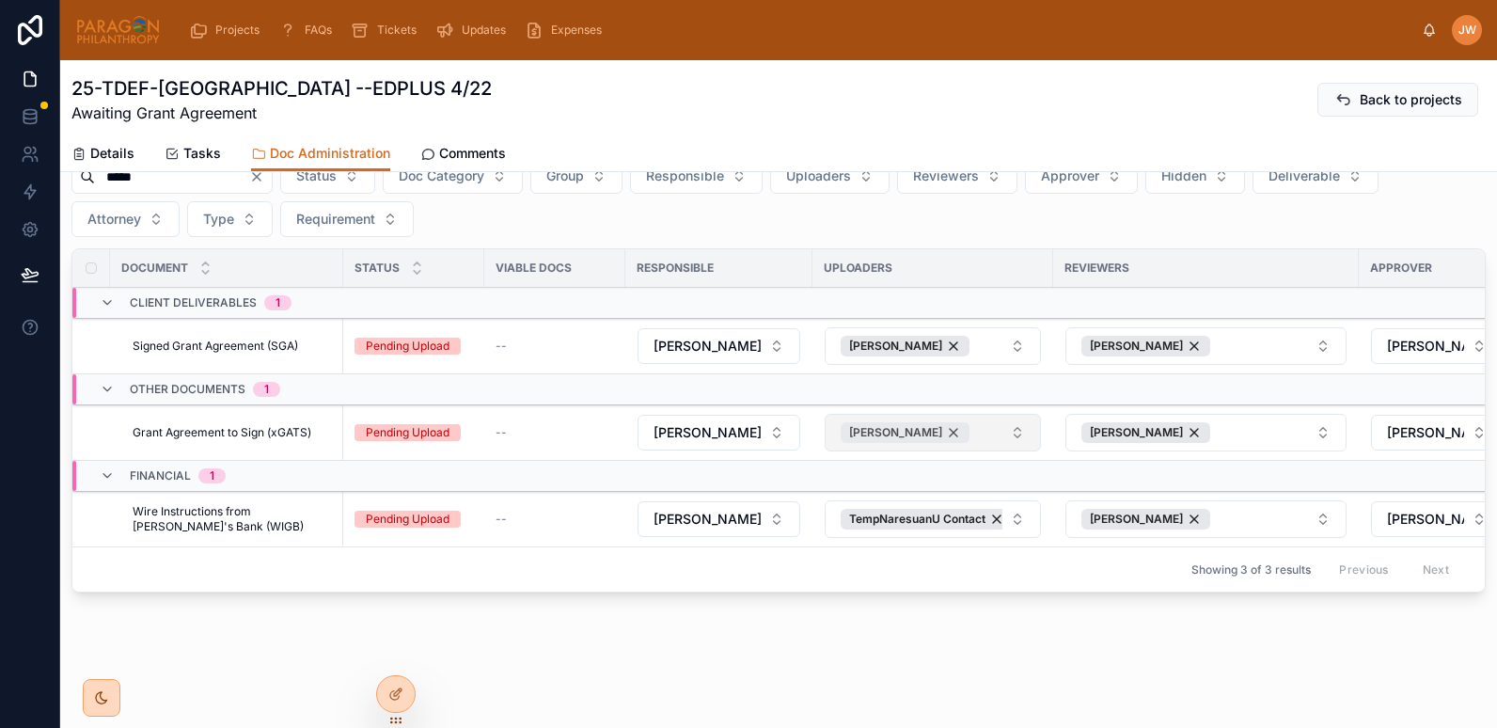
type input "*****"
click at [930, 422] on div "[PERSON_NAME]" at bounding box center [905, 432] width 129 height 21
click at [914, 419] on button "Select Button" at bounding box center [933, 433] width 216 height 32
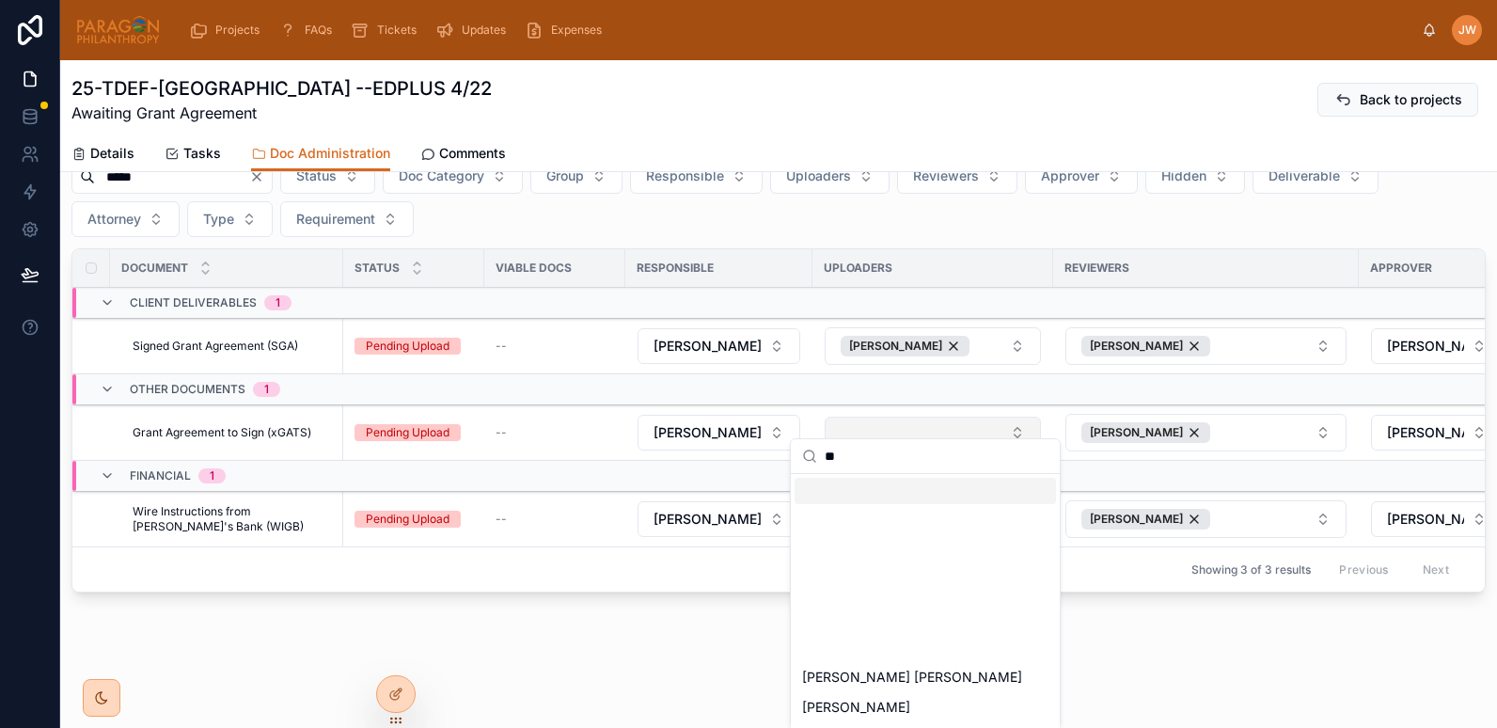
type input "***"
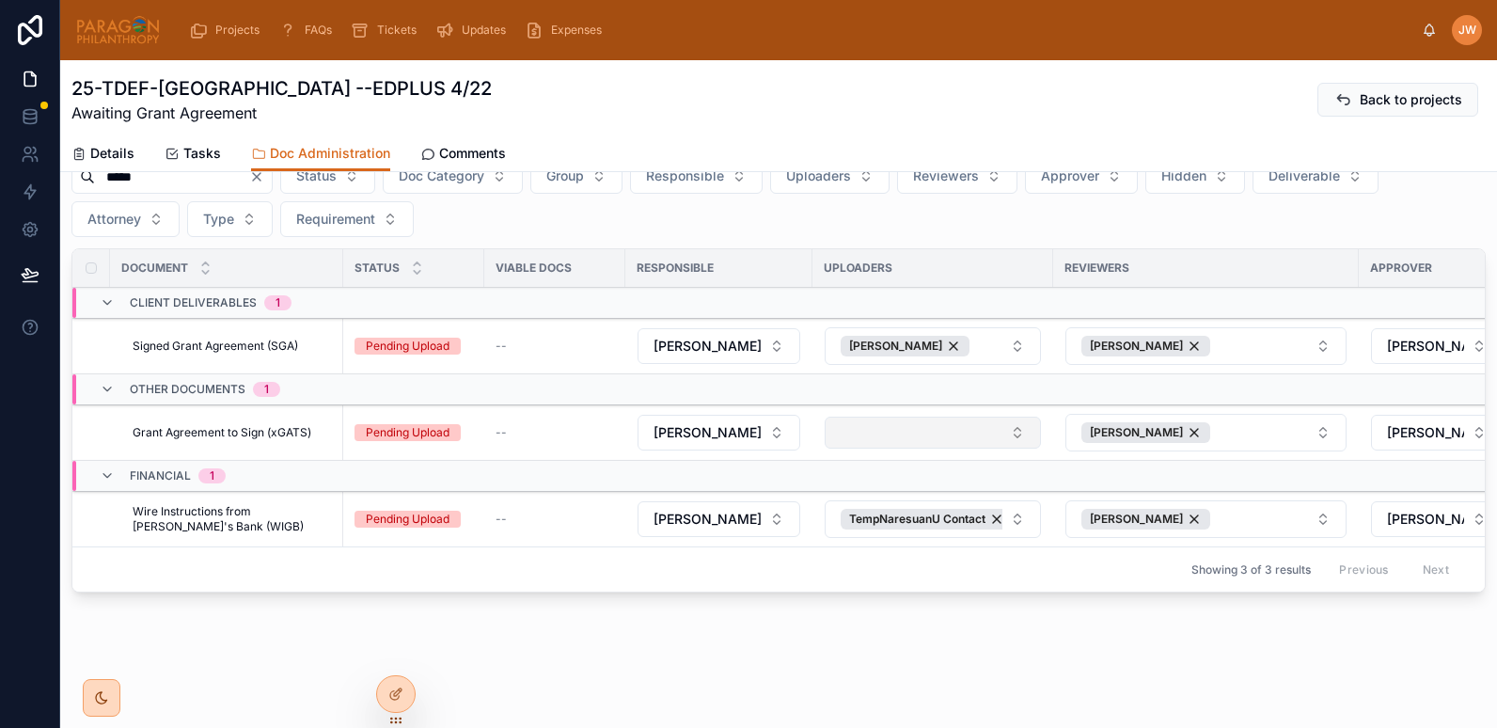
click at [896, 419] on button "Select Button" at bounding box center [933, 433] width 216 height 32
click at [1016, 420] on button "Select Button" at bounding box center [933, 433] width 216 height 32
type input "****"
click at [816, 490] on span "[PERSON_NAME]" at bounding box center [856, 492] width 108 height 19
click at [103, 151] on span "Details" at bounding box center [112, 153] width 44 height 19
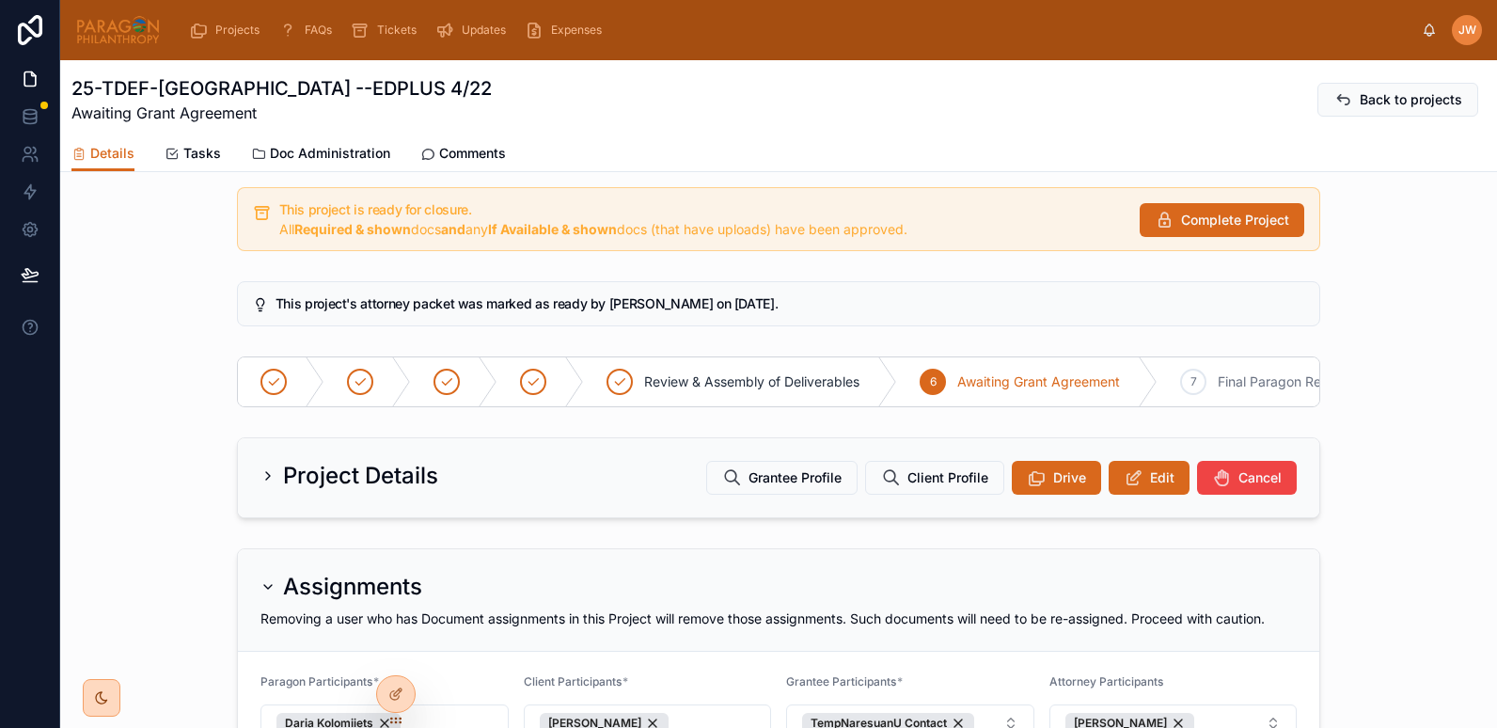
scroll to position [90, 0]
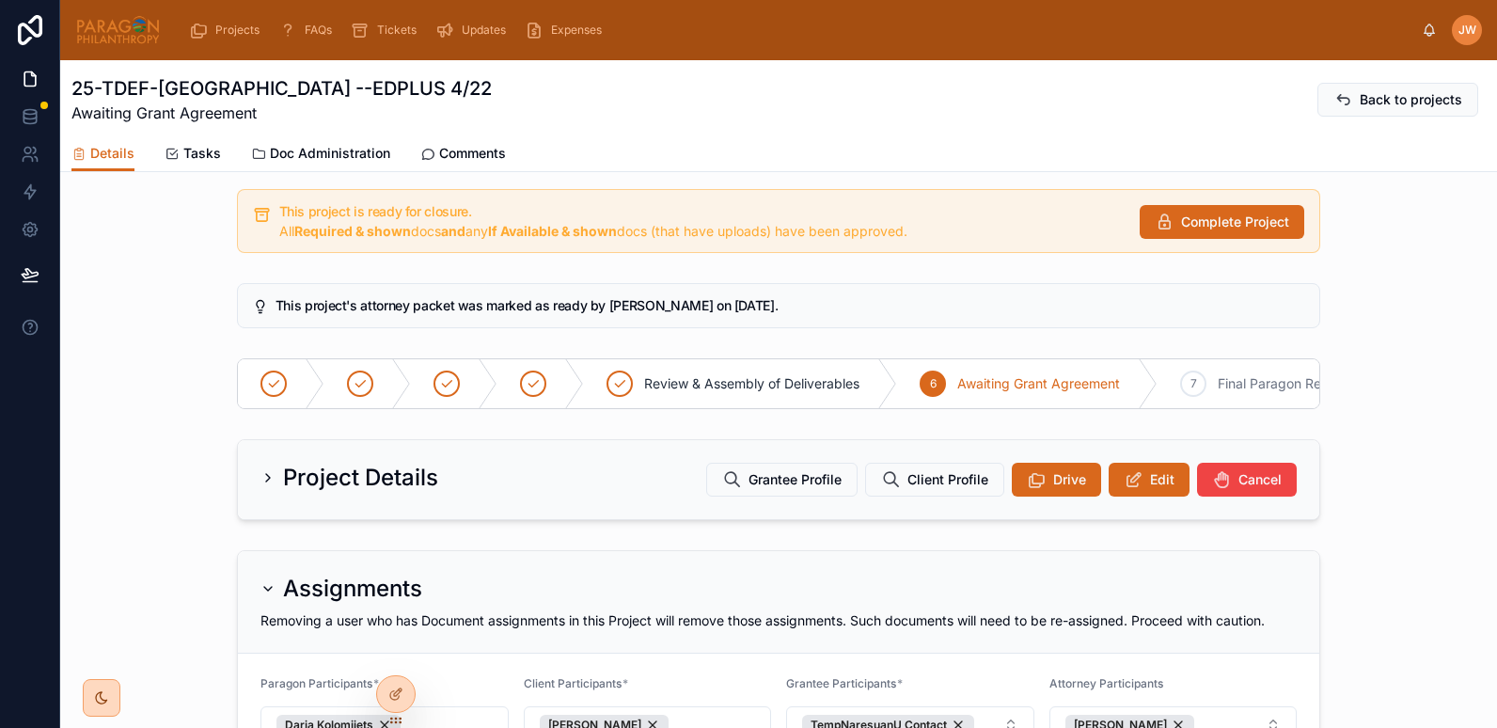
click at [303, 157] on span "Doc Administration" at bounding box center [330, 153] width 120 height 19
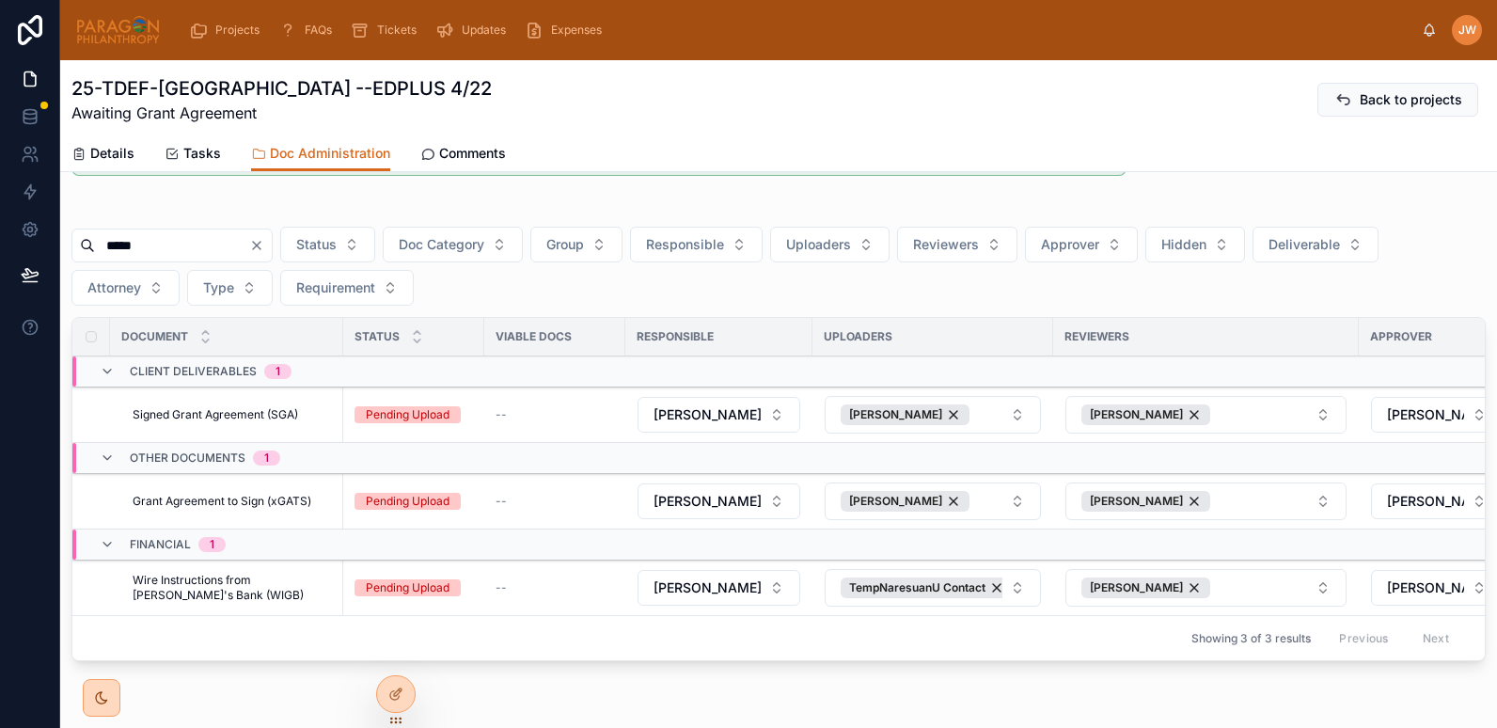
click at [112, 150] on span "Details" at bounding box center [112, 153] width 44 height 19
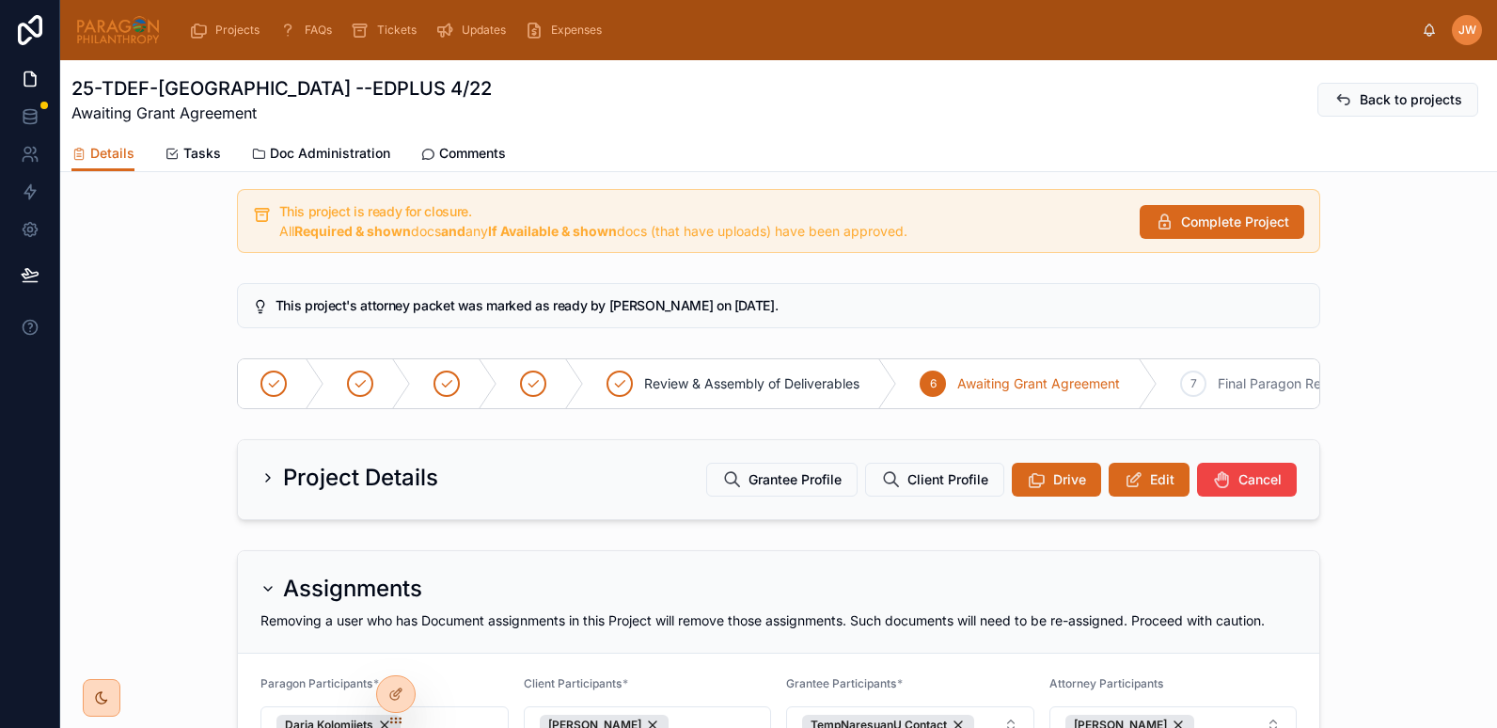
click at [324, 151] on span "Doc Administration" at bounding box center [330, 153] width 120 height 19
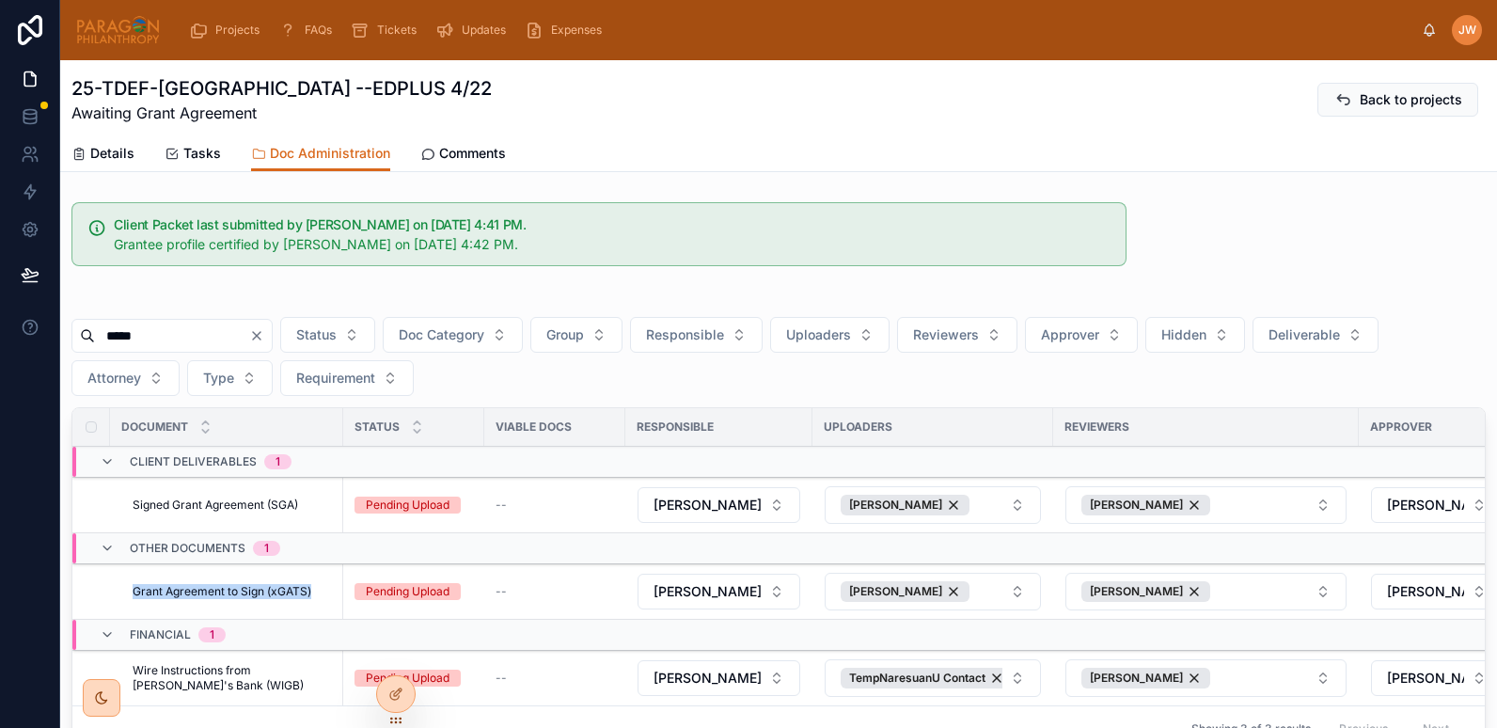
drag, startPoint x: 132, startPoint y: 573, endPoint x: 312, endPoint y: 604, distance: 183.3
click at [312, 604] on td "Grant Agreement to Sign (xGATS) Grant Agreement to Sign (xGATS)" at bounding box center [226, 591] width 233 height 55
copy span "Grant Agreement to Sign (xGATS)"
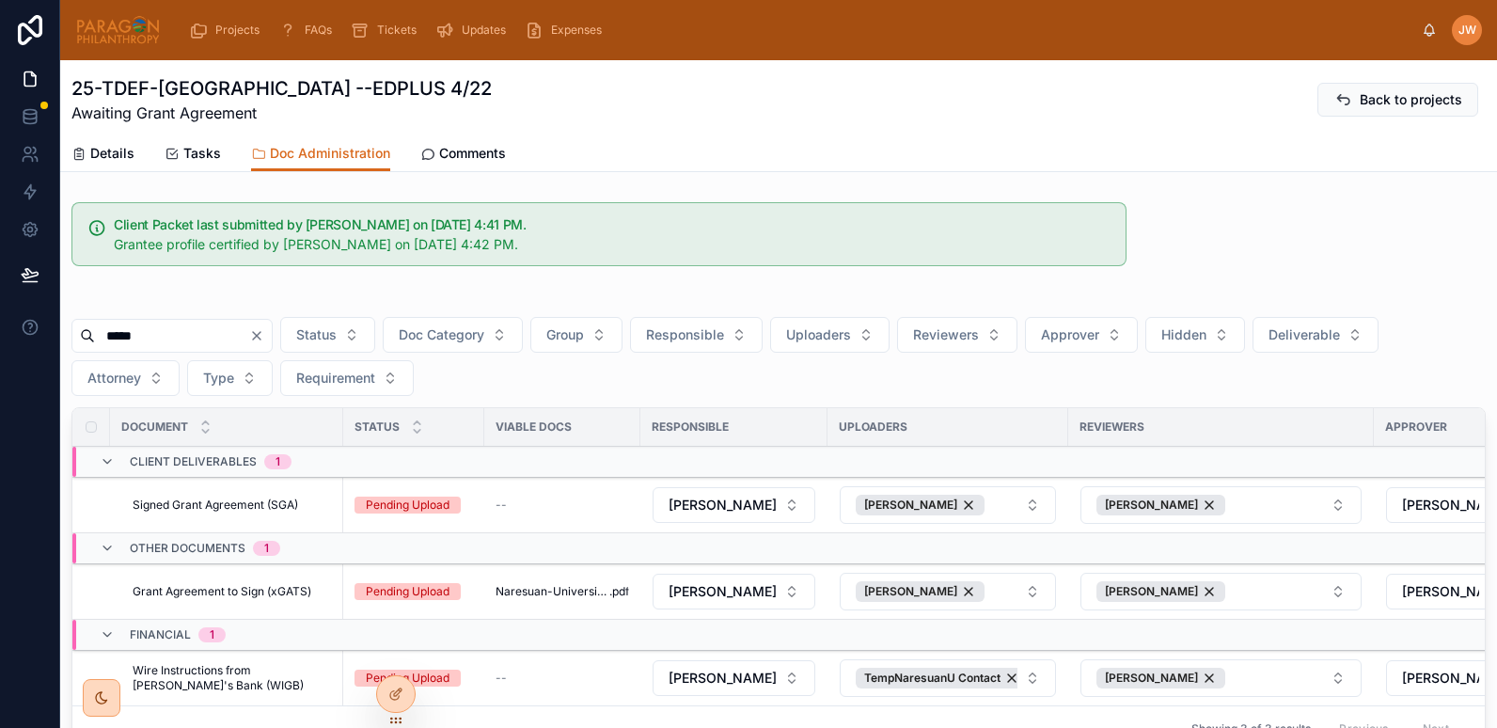
click at [115, 153] on span "Details" at bounding box center [112, 153] width 44 height 19
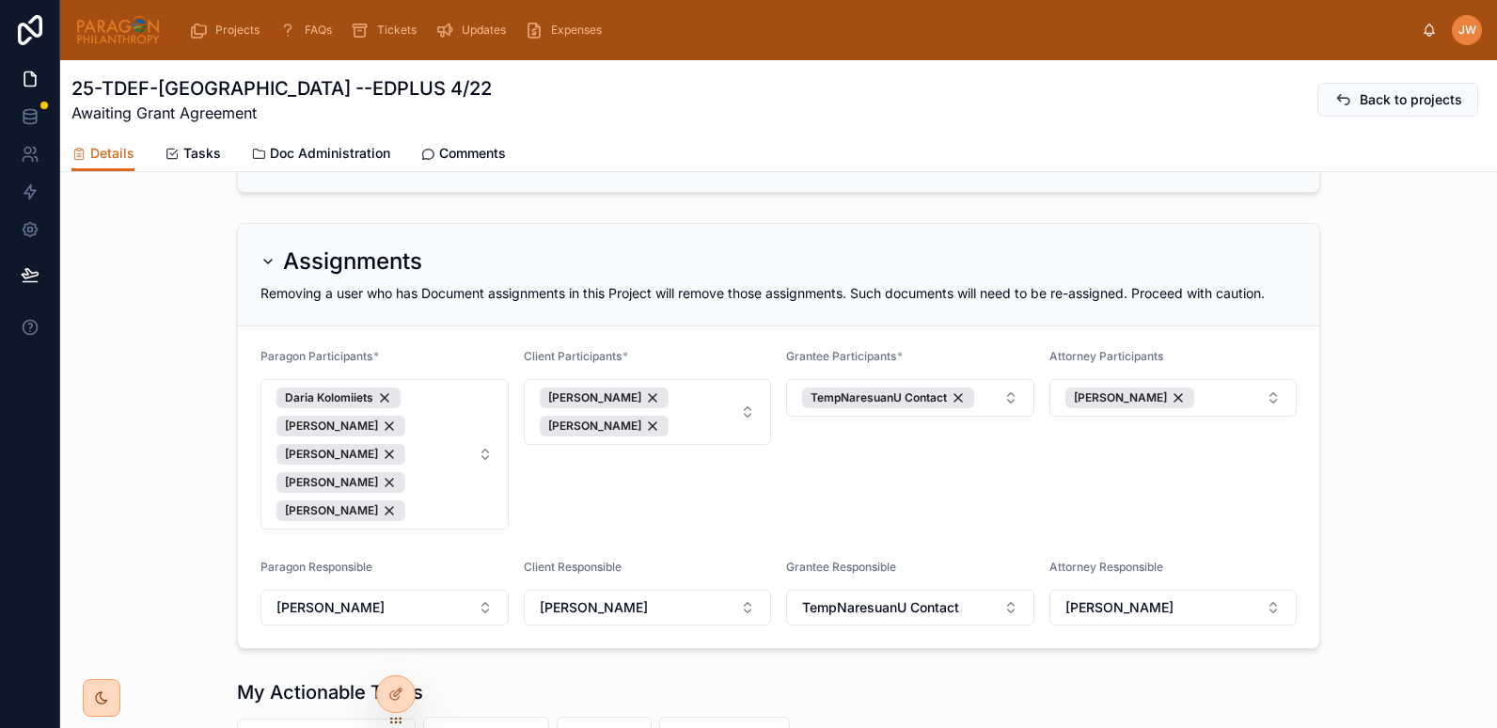
scroll to position [327, 0]
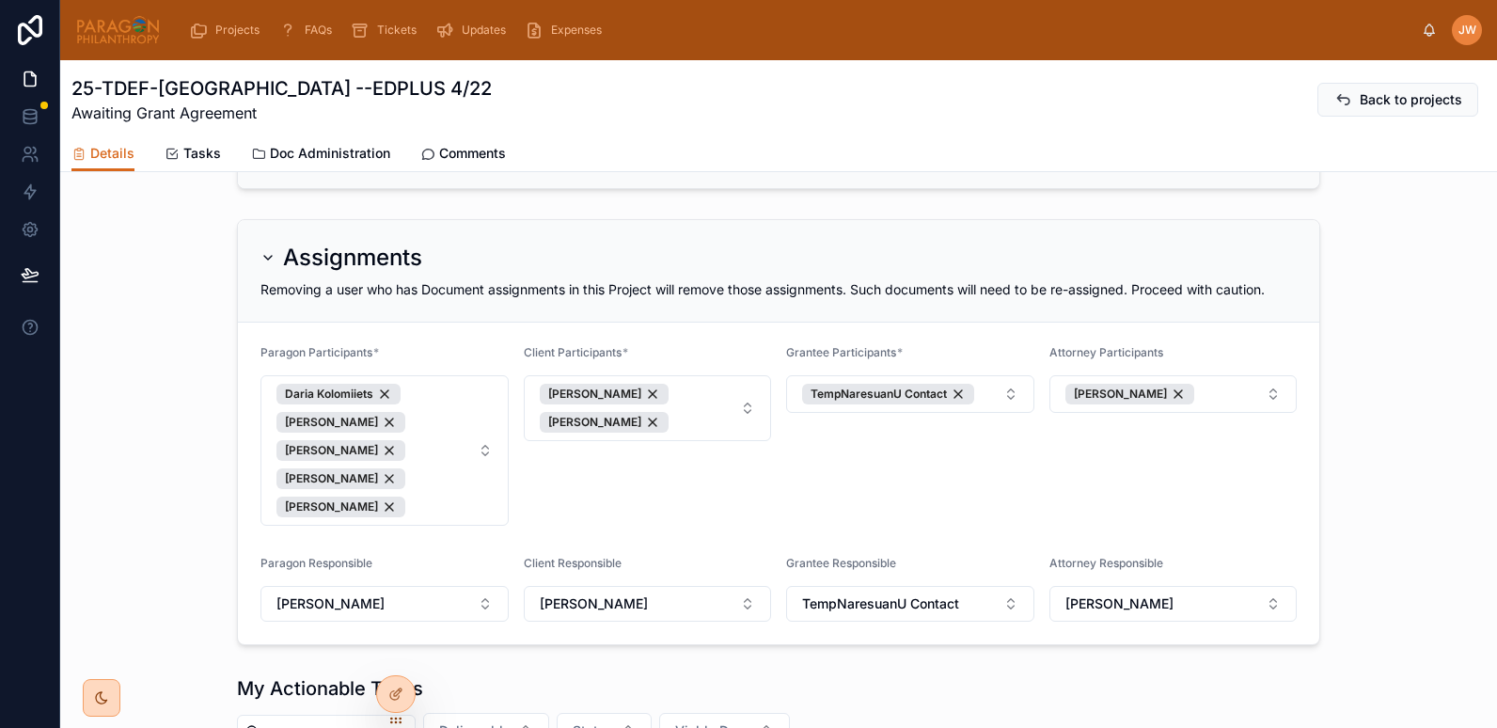
click at [307, 158] on span "Doc Administration" at bounding box center [330, 153] width 120 height 19
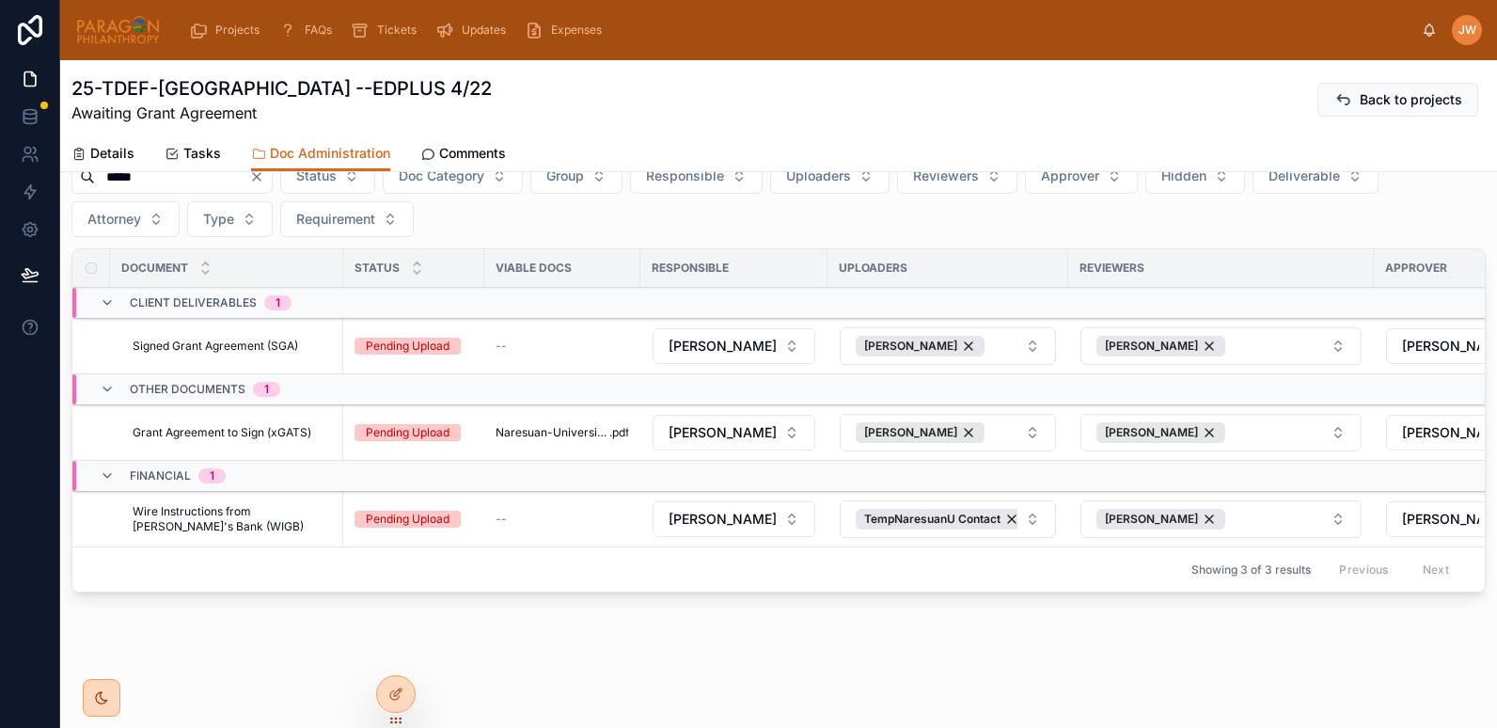
scroll to position [173, 0]
click at [120, 158] on span "Details" at bounding box center [112, 153] width 44 height 19
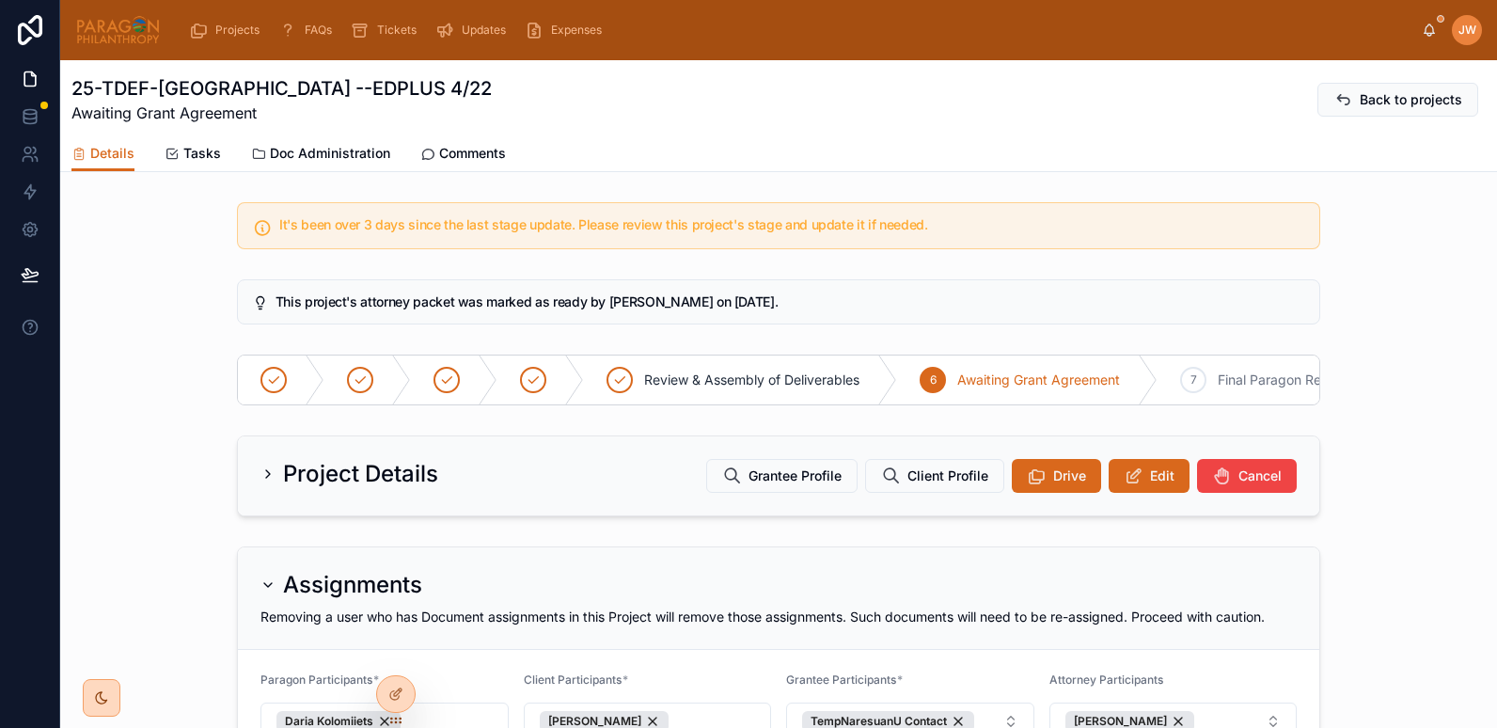
scroll to position [236, 0]
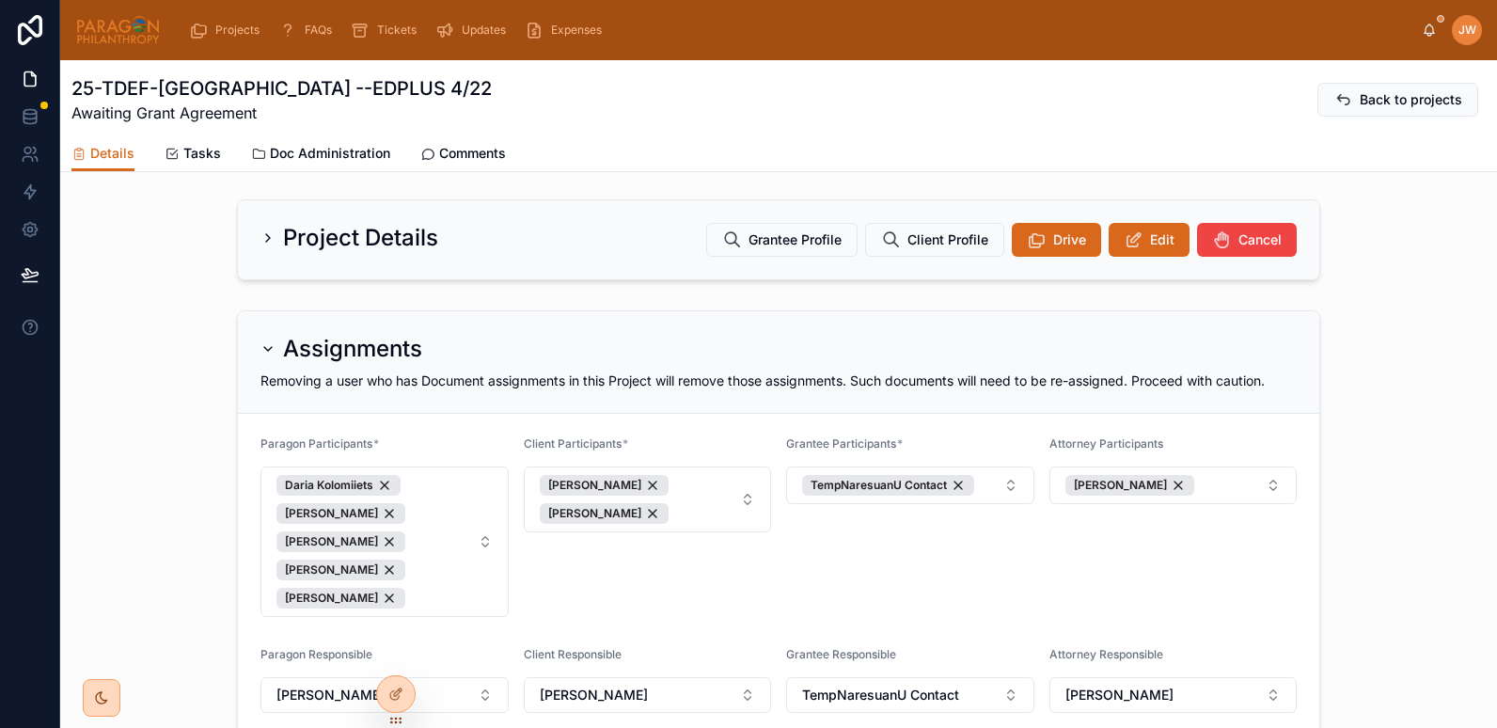
click at [100, 29] on img at bounding box center [118, 30] width 86 height 30
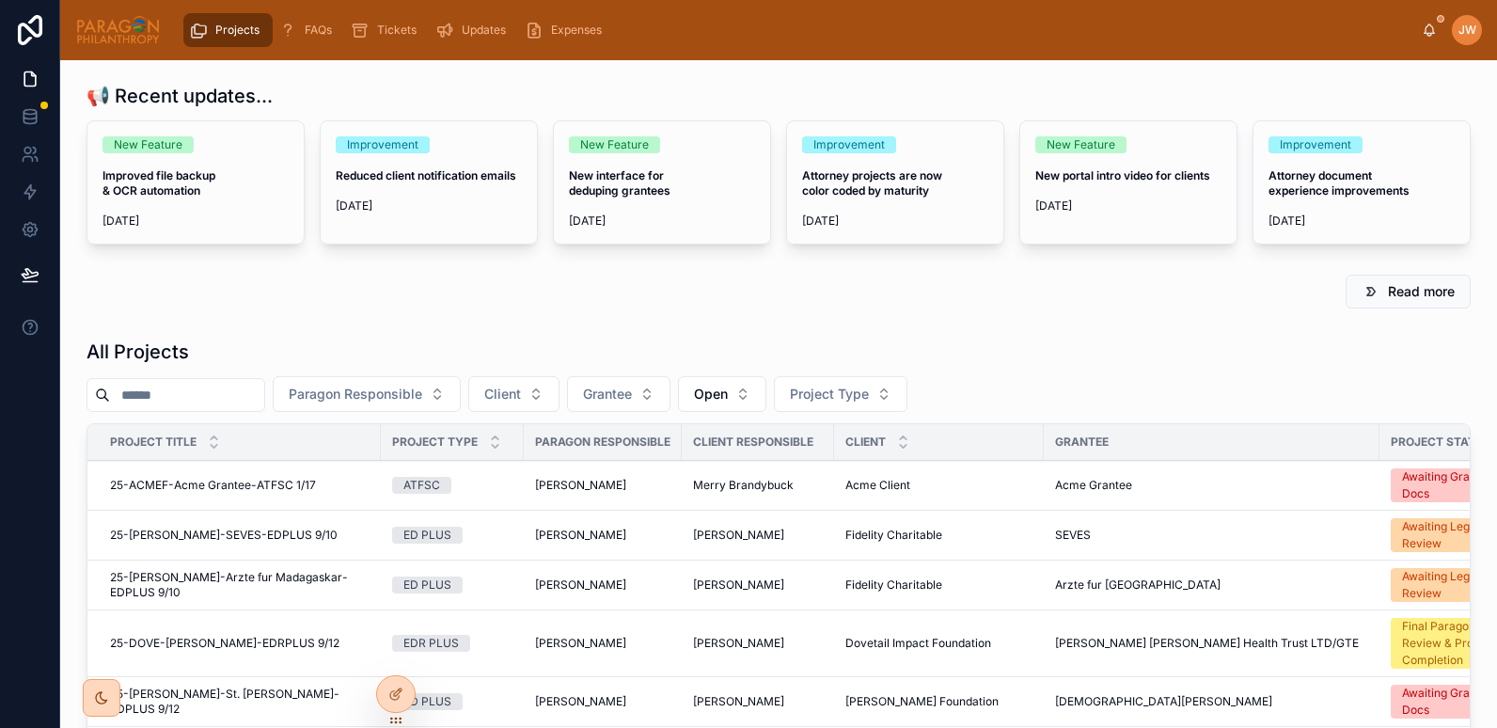
click at [165, 391] on input "text" at bounding box center [187, 395] width 154 height 26
paste input "**********"
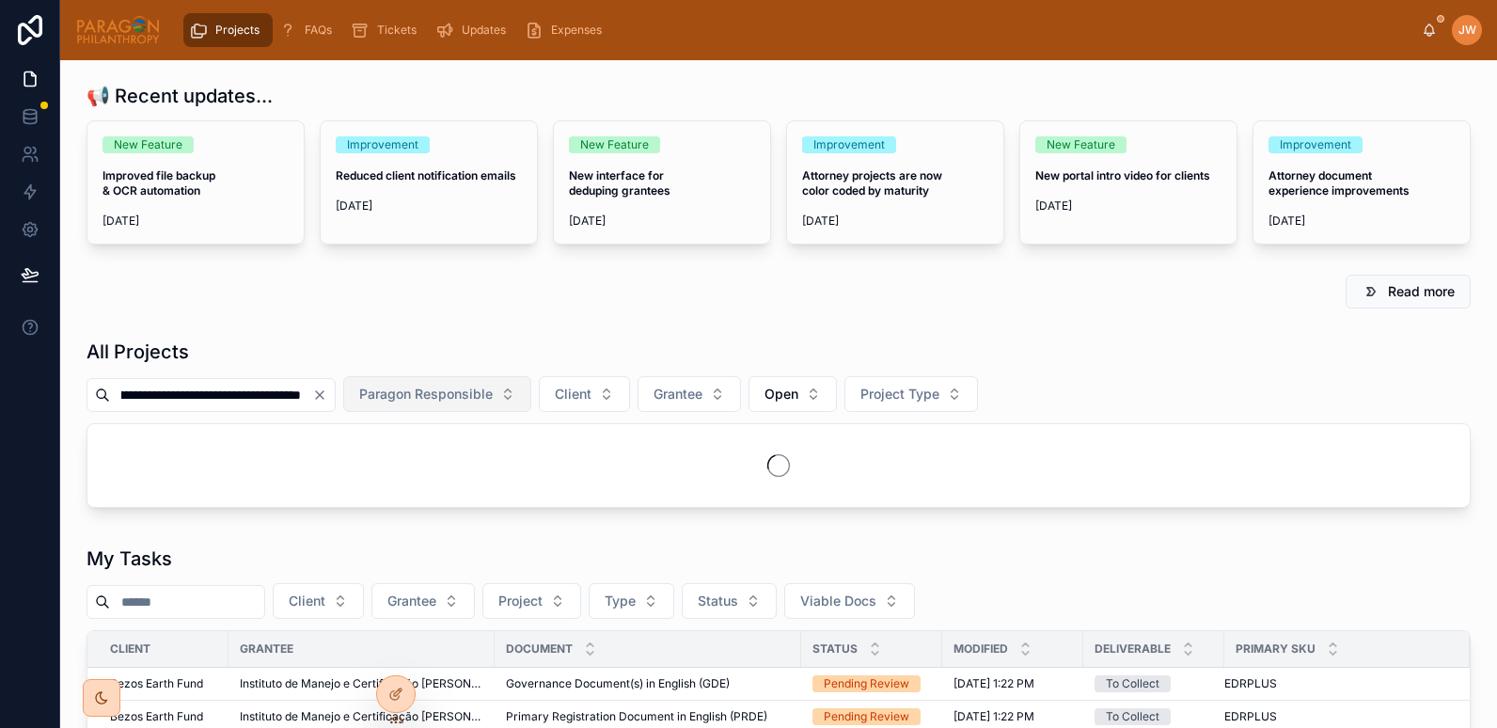
click at [523, 391] on div "**********" at bounding box center [779, 394] width 1385 height 36
type input "**********"
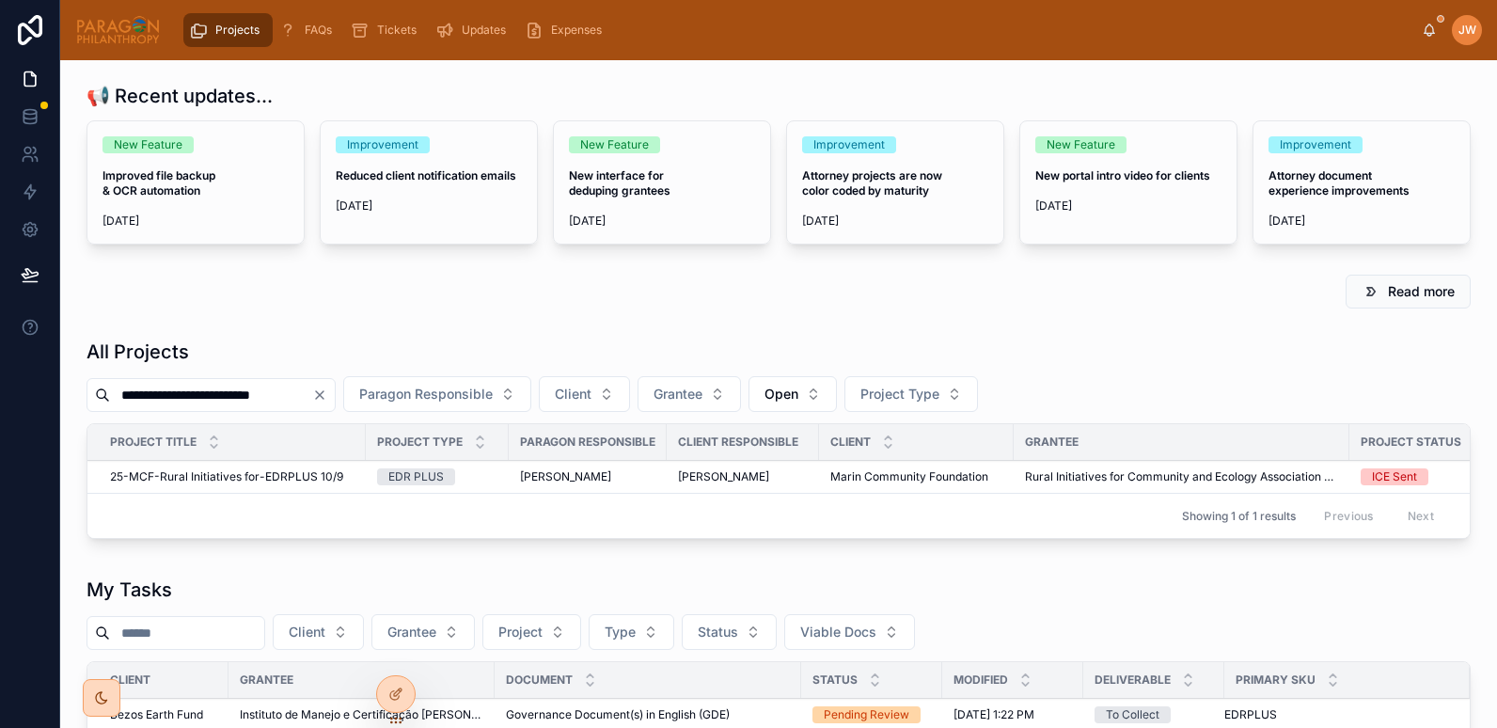
click at [223, 472] on span "25-MCF-Rural Initiatives for-EDRPLUS 10/9" at bounding box center [226, 476] width 233 height 15
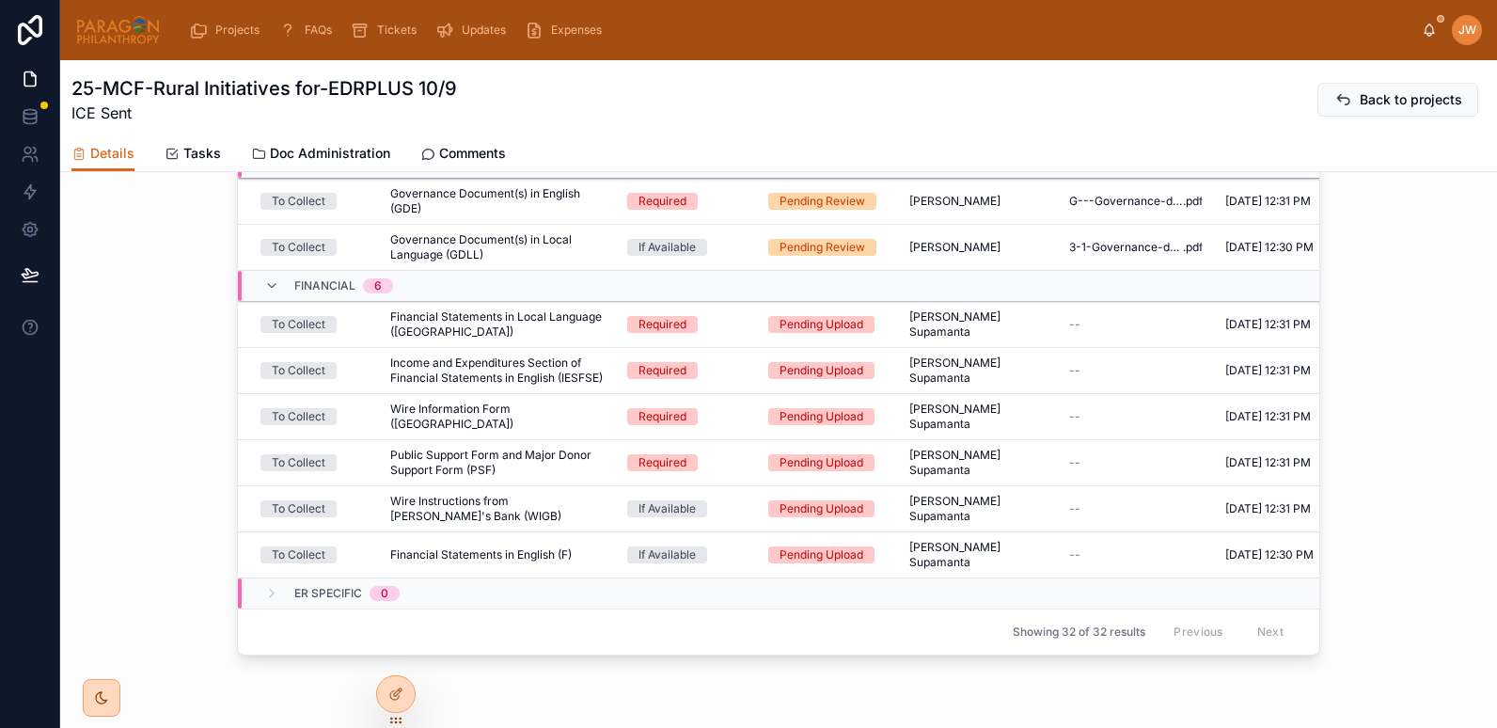
scroll to position [1144, 0]
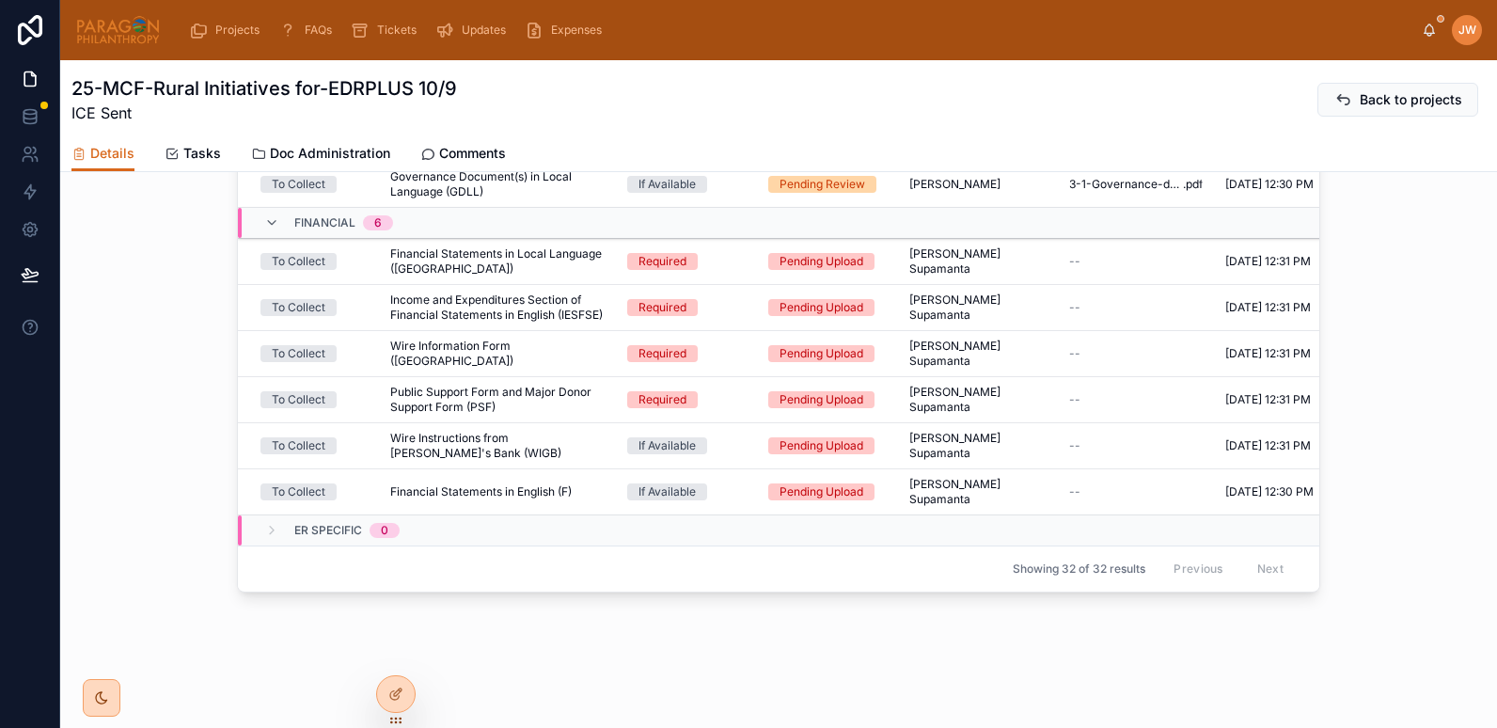
click at [438, 385] on span "Public Support Form and Major Donor Support Form (PSF)" at bounding box center [497, 400] width 214 height 30
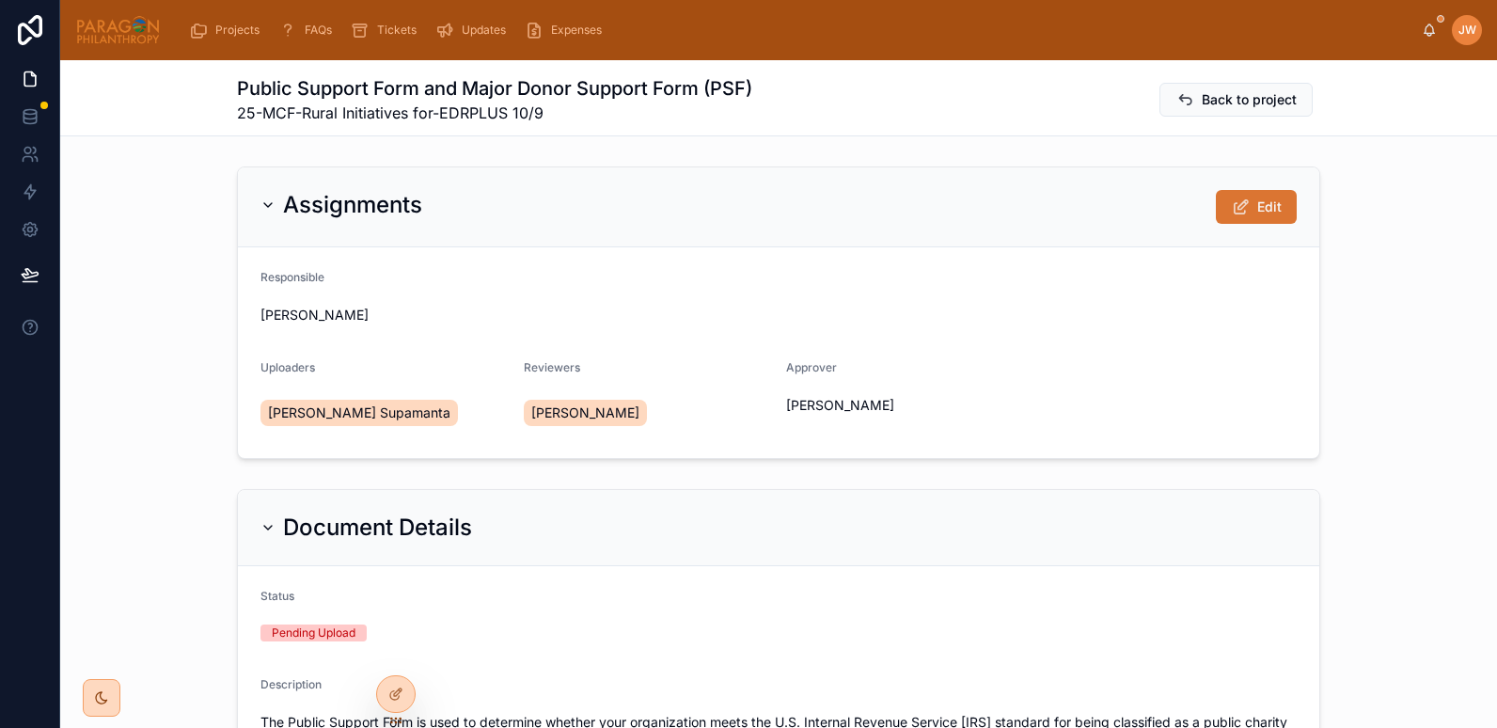
click at [1246, 209] on button "Edit" at bounding box center [1256, 207] width 81 height 34
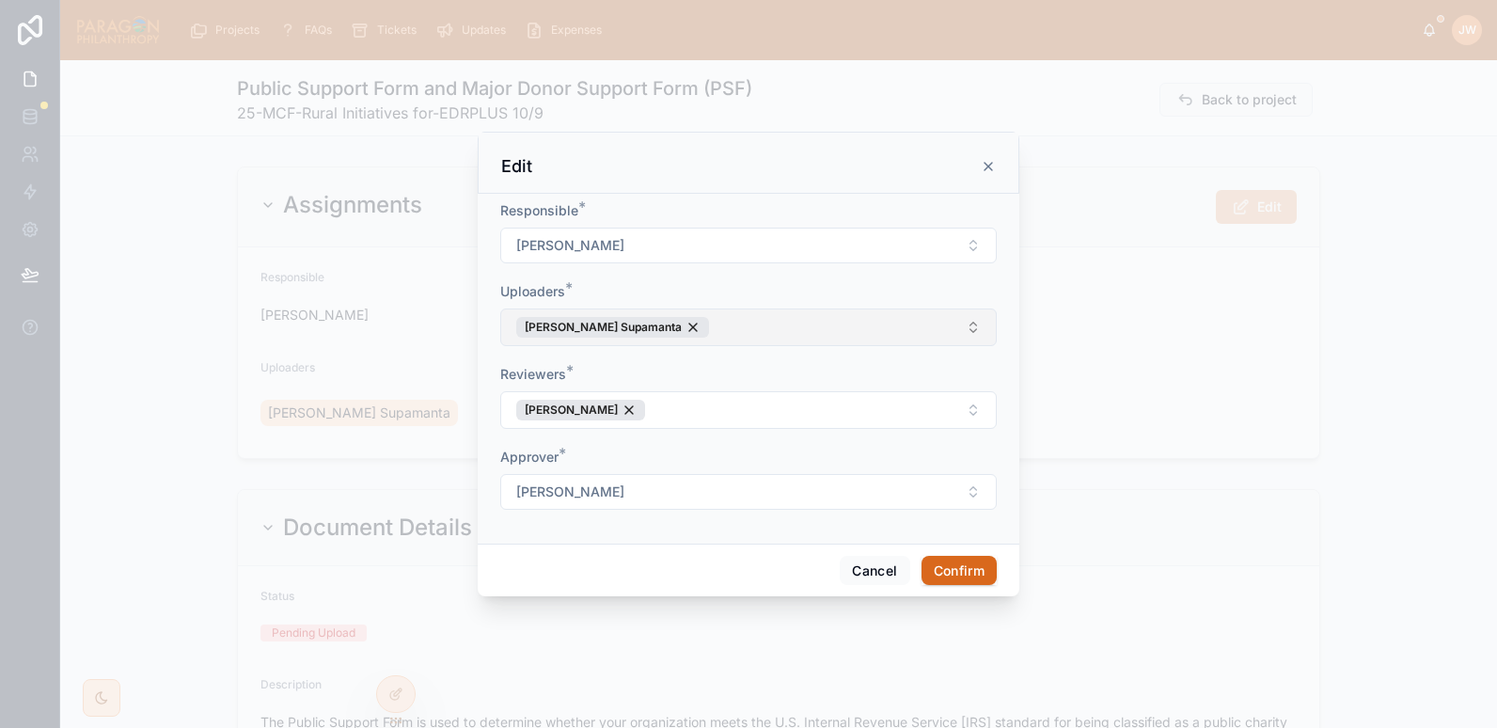
click at [756, 334] on button "[PERSON_NAME] Supamanta" at bounding box center [748, 328] width 497 height 38
type input "*******"
click at [674, 407] on span "[PERSON_NAME]" at bounding box center [680, 404] width 108 height 19
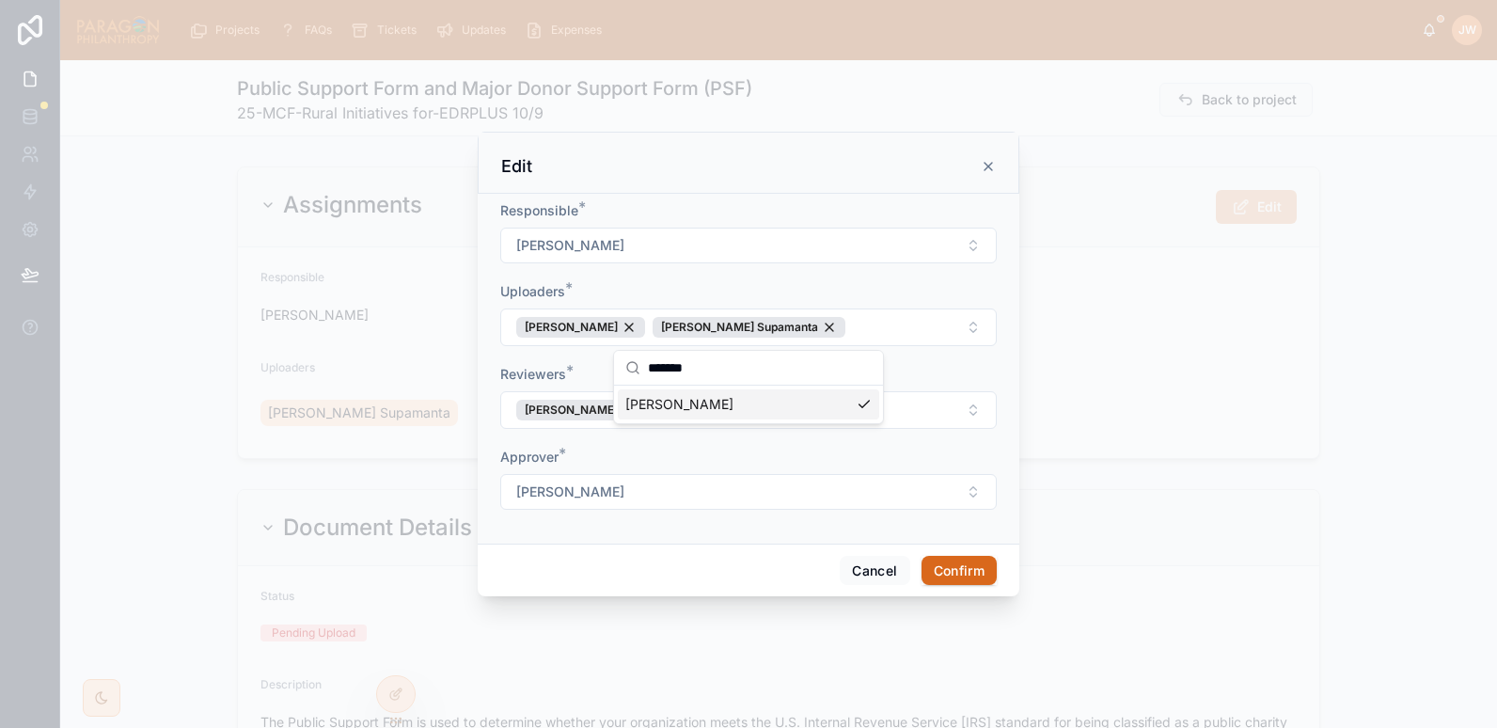
click at [727, 288] on div "Uploaders *" at bounding box center [748, 291] width 497 height 19
click at [951, 562] on button "Confirm" at bounding box center [959, 571] width 75 height 30
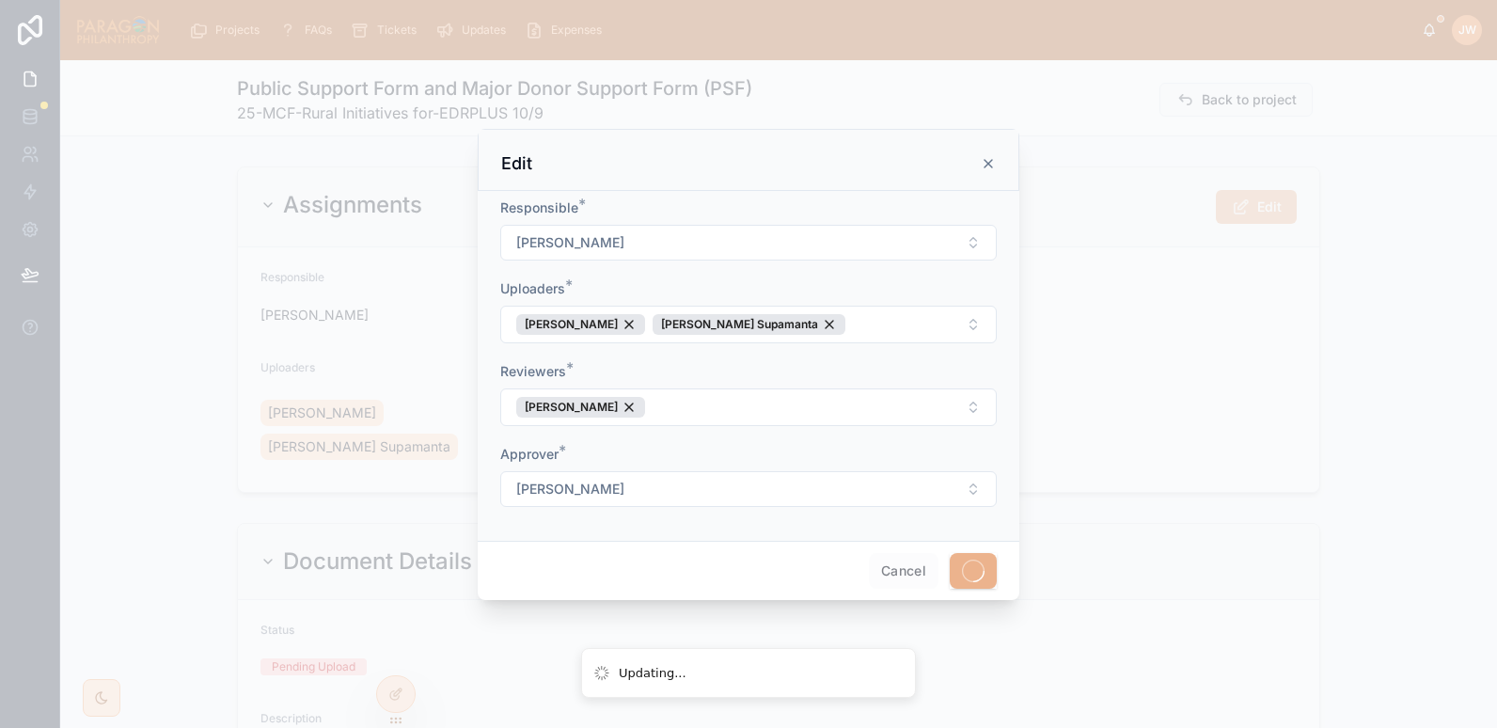
click at [149, 396] on div at bounding box center [748, 364] width 1497 height 728
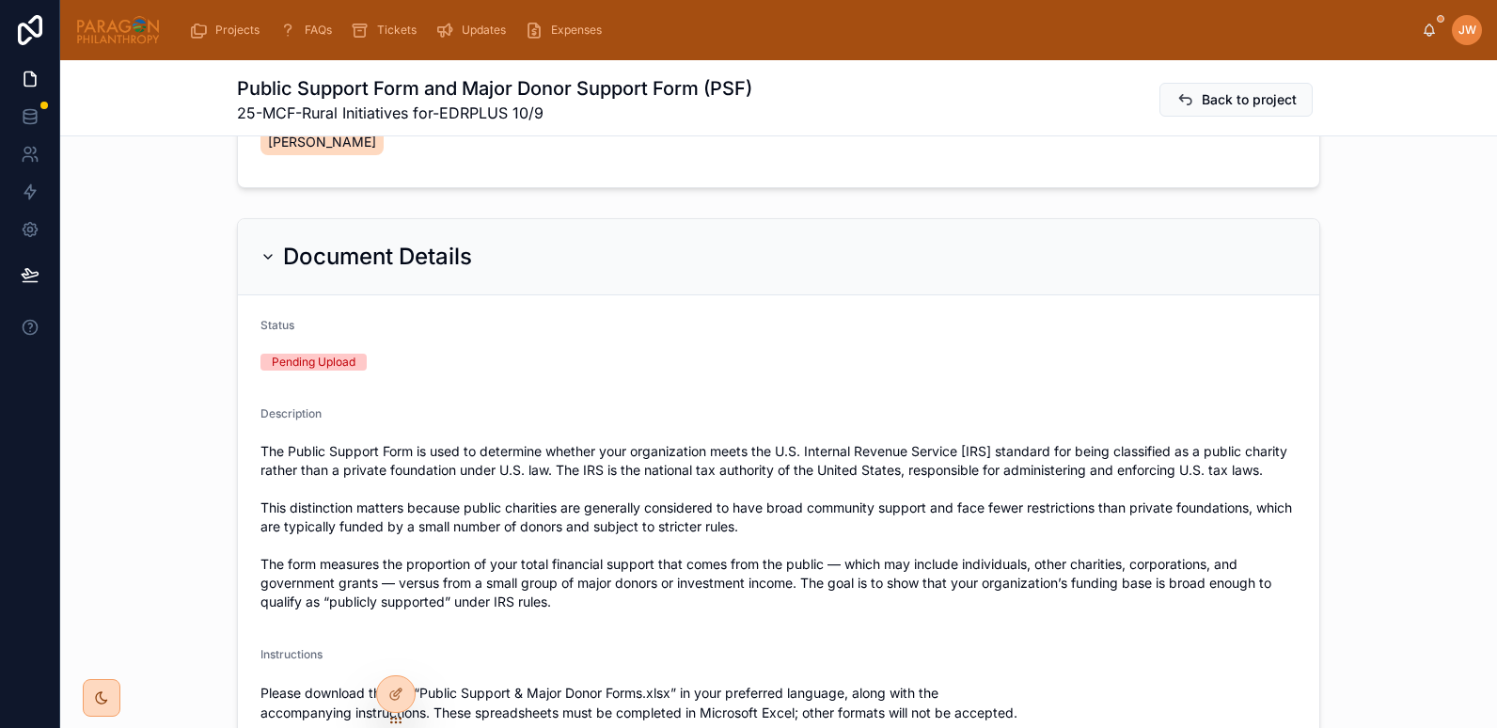
scroll to position [290, 0]
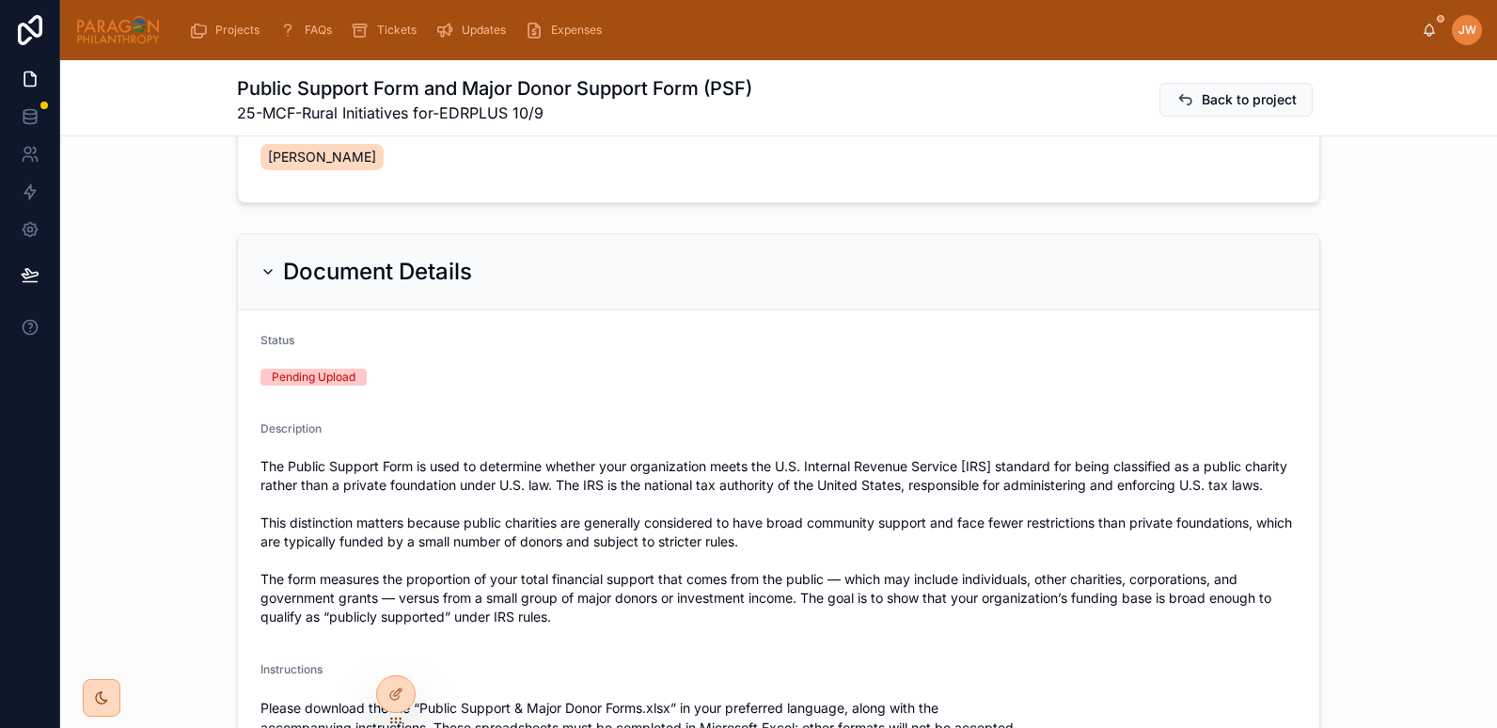
click at [261, 268] on icon at bounding box center [268, 271] width 15 height 15
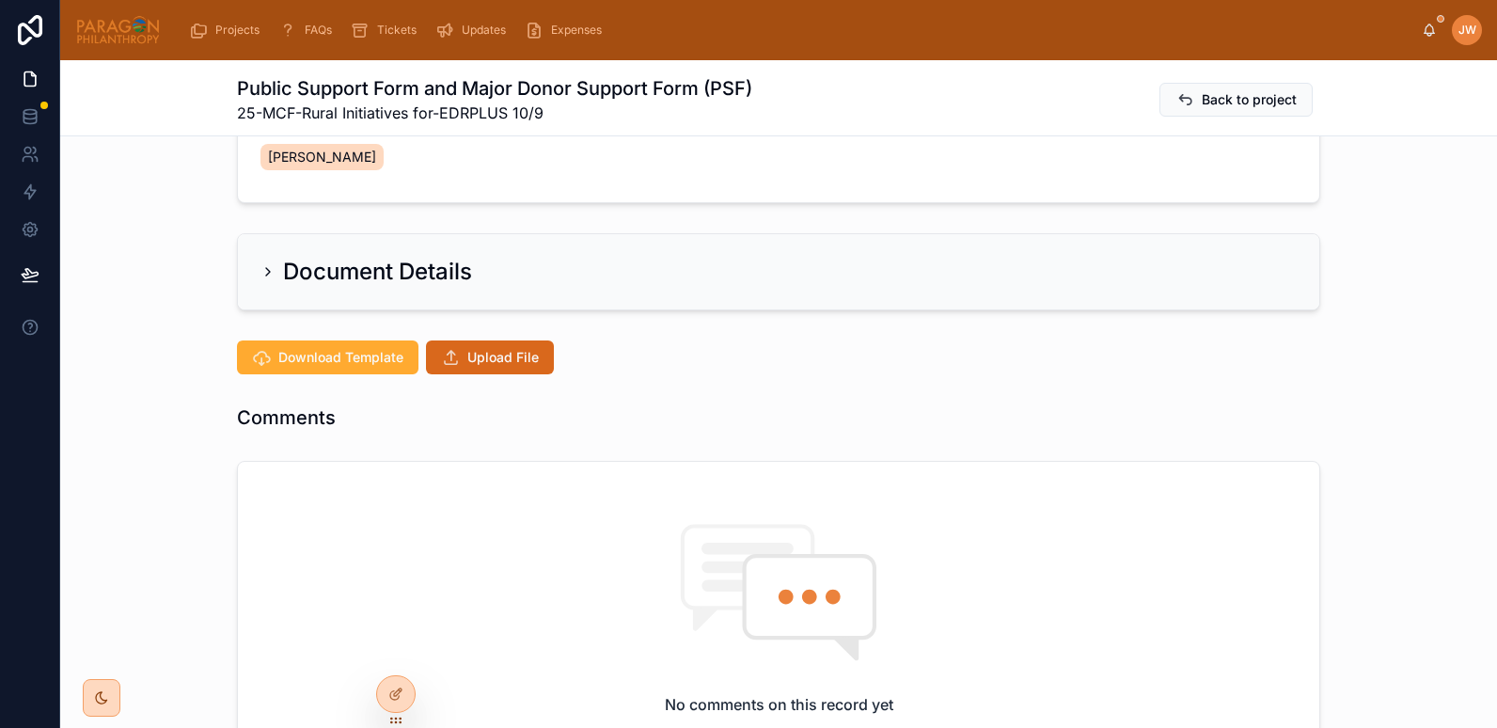
scroll to position [472, 0]
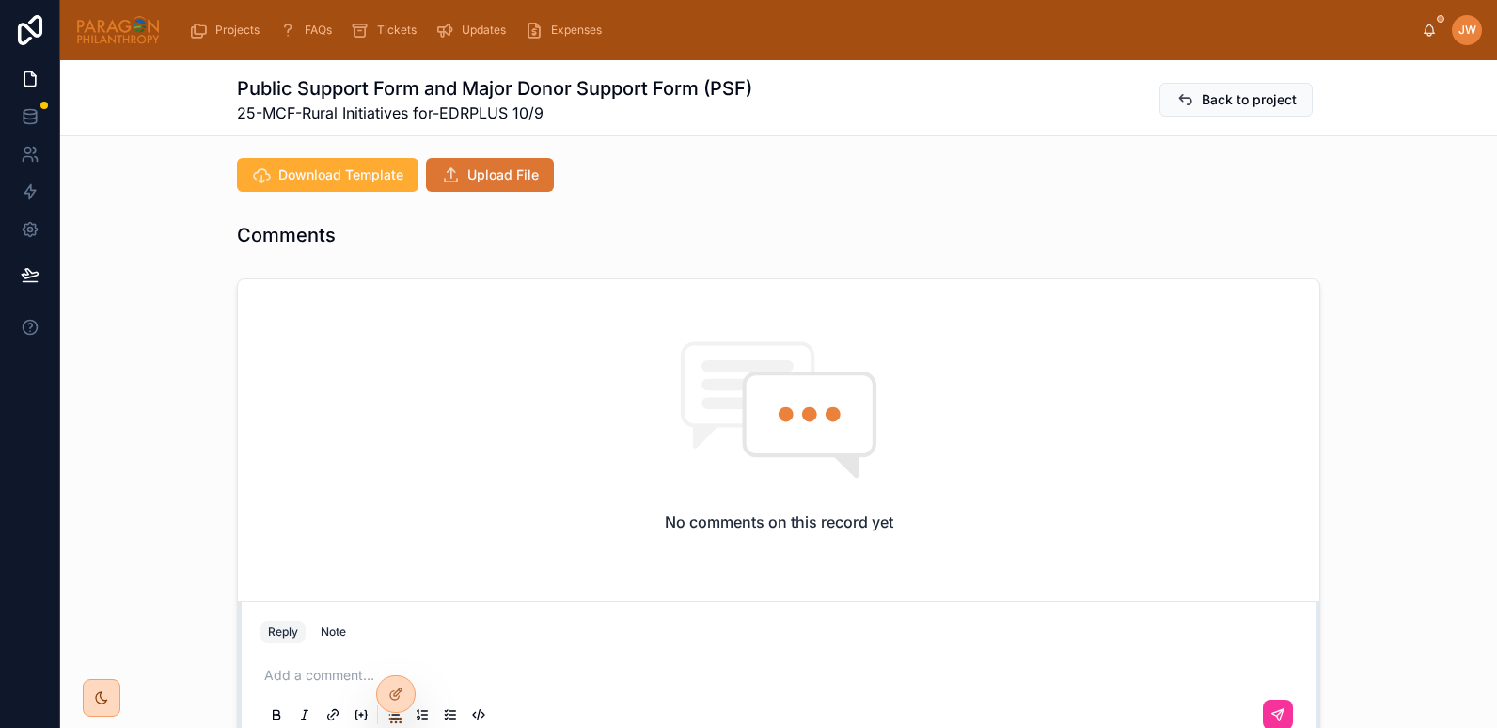
click at [467, 182] on span "Upload File" at bounding box center [502, 175] width 71 height 19
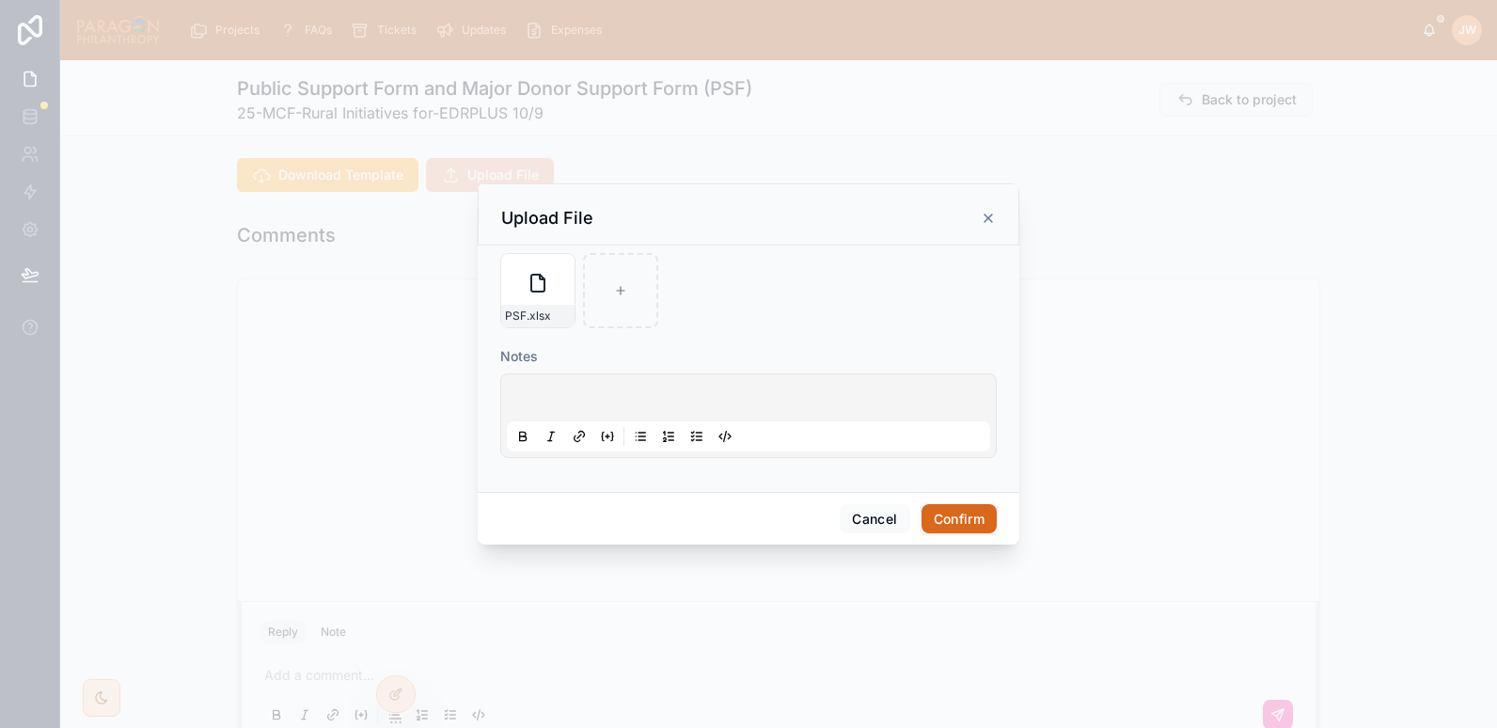
click at [968, 521] on button "Confirm" at bounding box center [959, 519] width 75 height 30
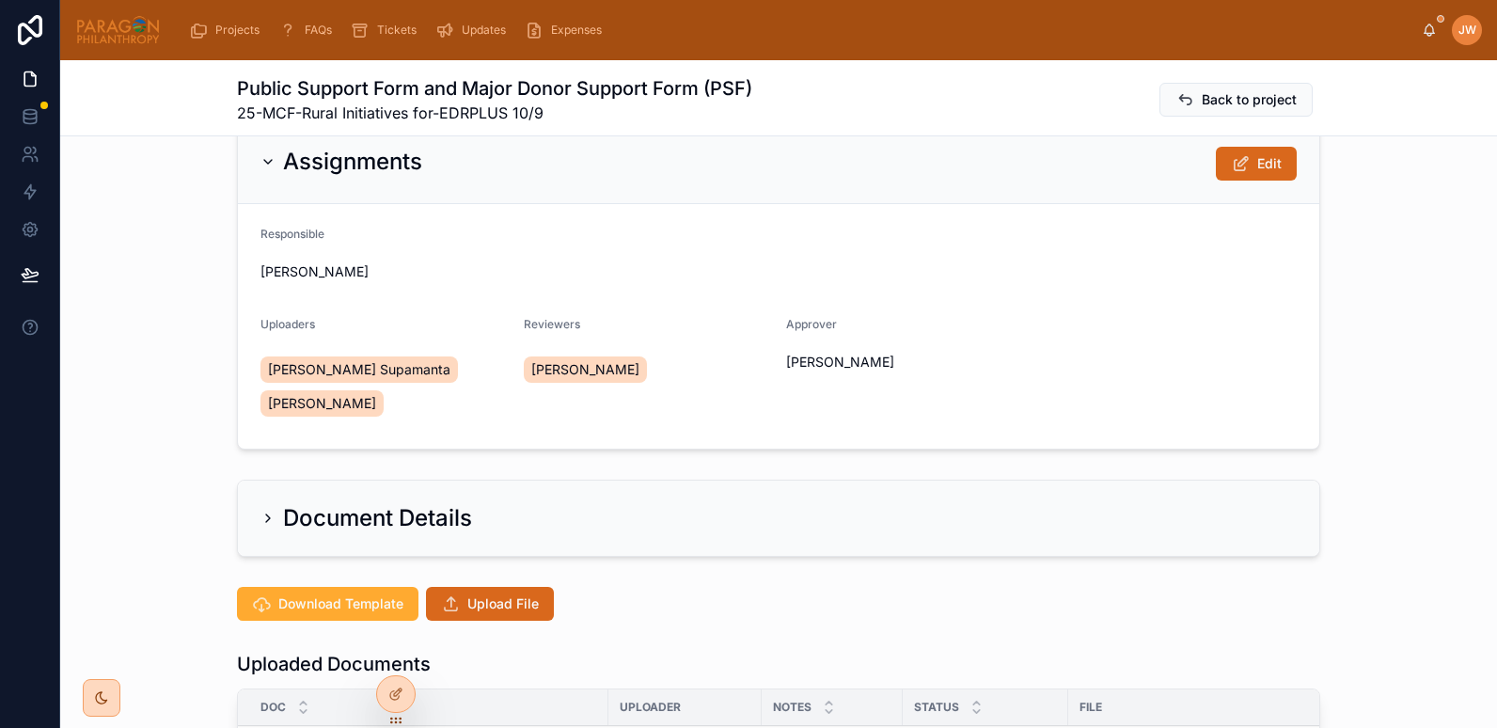
scroll to position [0, 0]
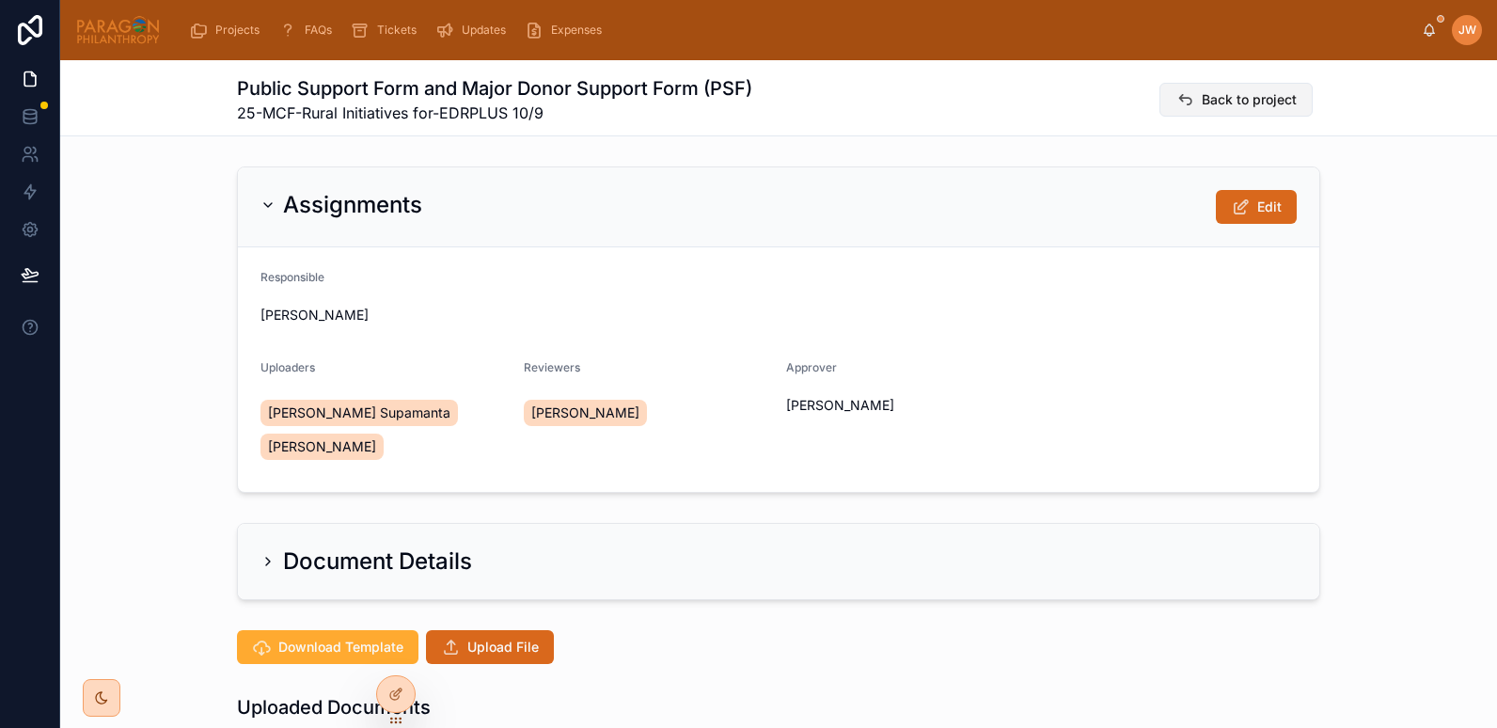
click at [1213, 95] on span "Back to project" at bounding box center [1249, 99] width 95 height 19
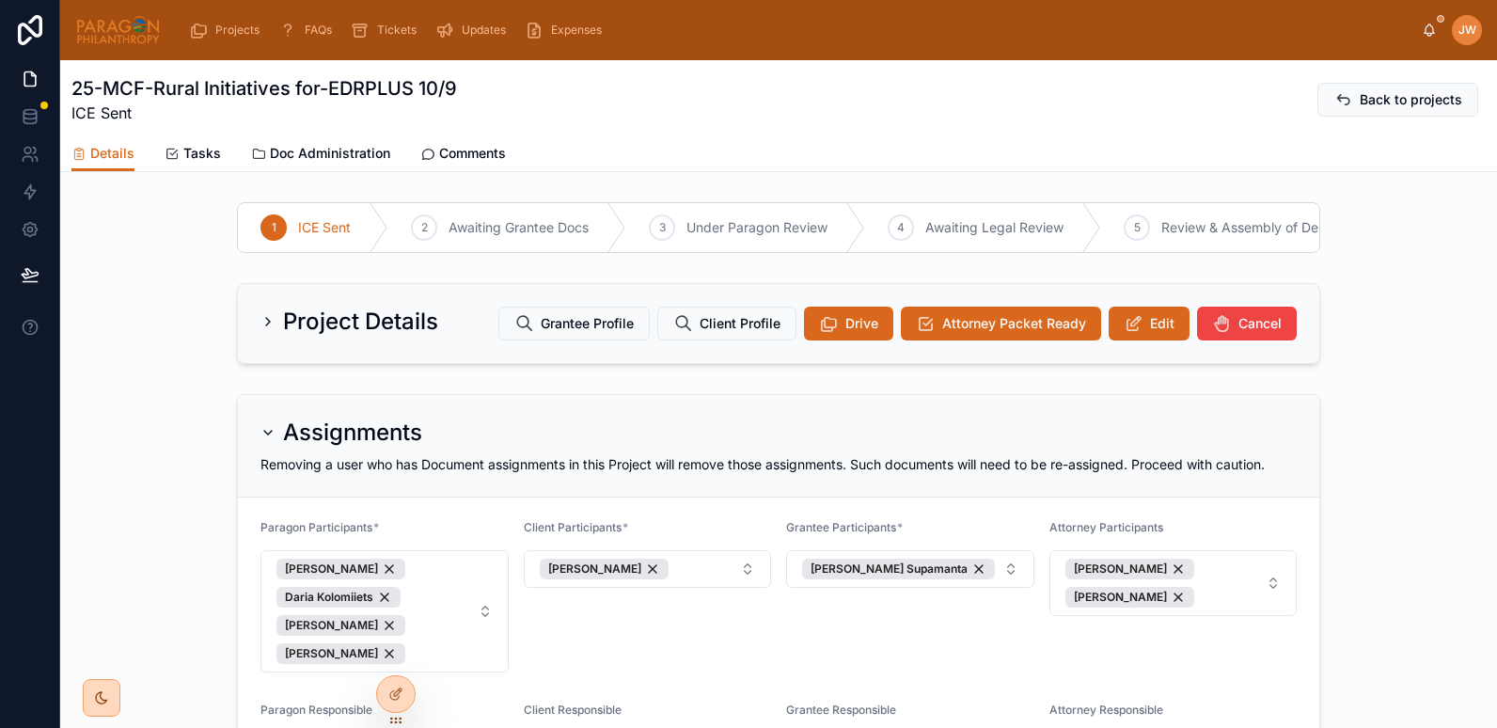
click at [89, 31] on img at bounding box center [118, 30] width 86 height 30
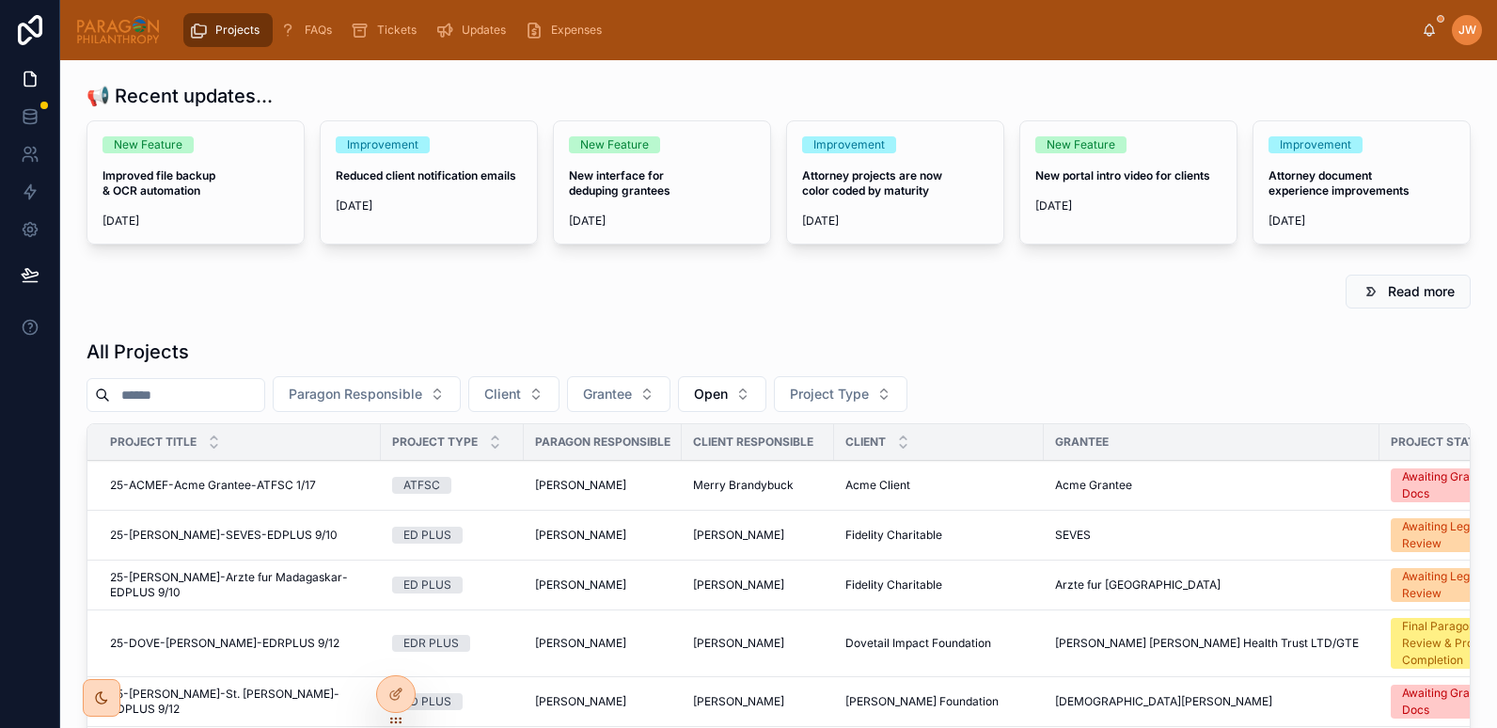
click at [180, 390] on input "text" at bounding box center [187, 395] width 154 height 26
paste input "**********"
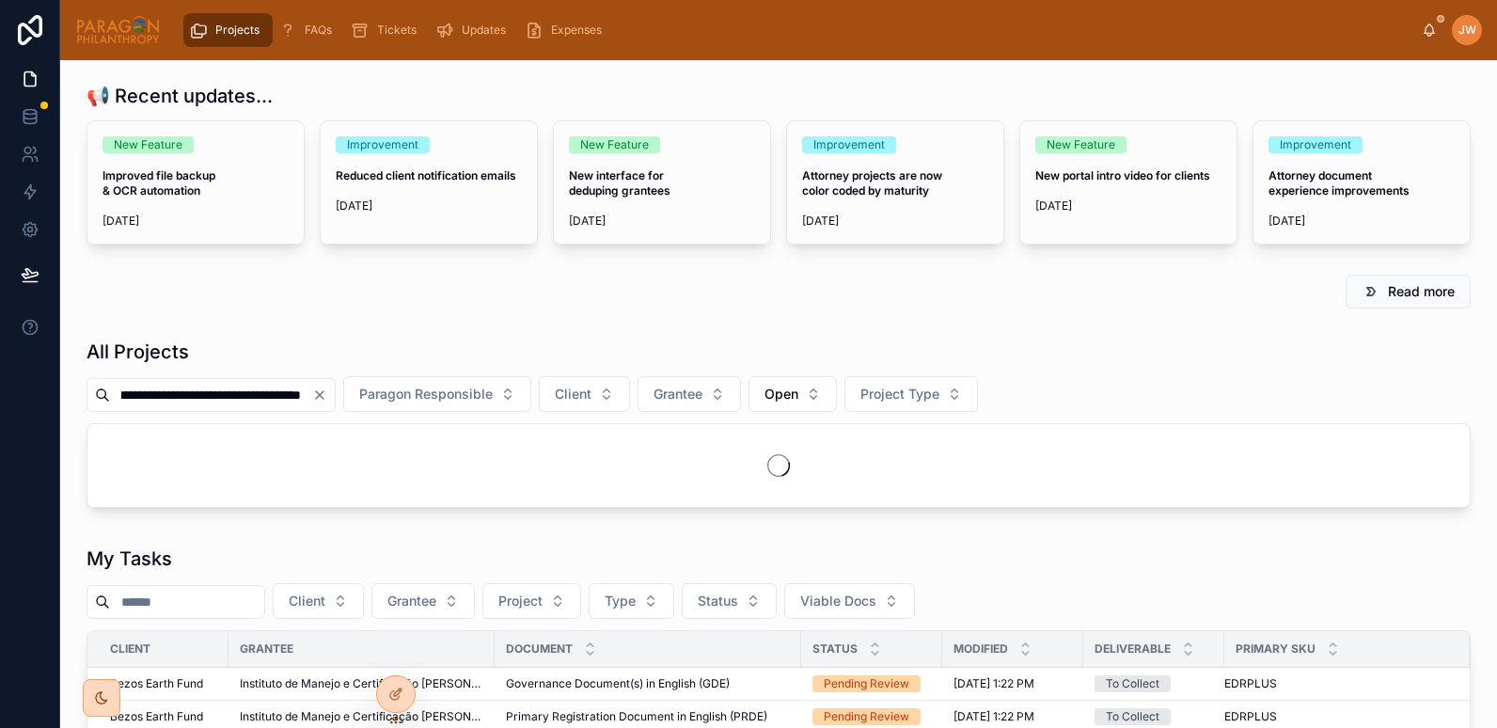
scroll to position [0, 98]
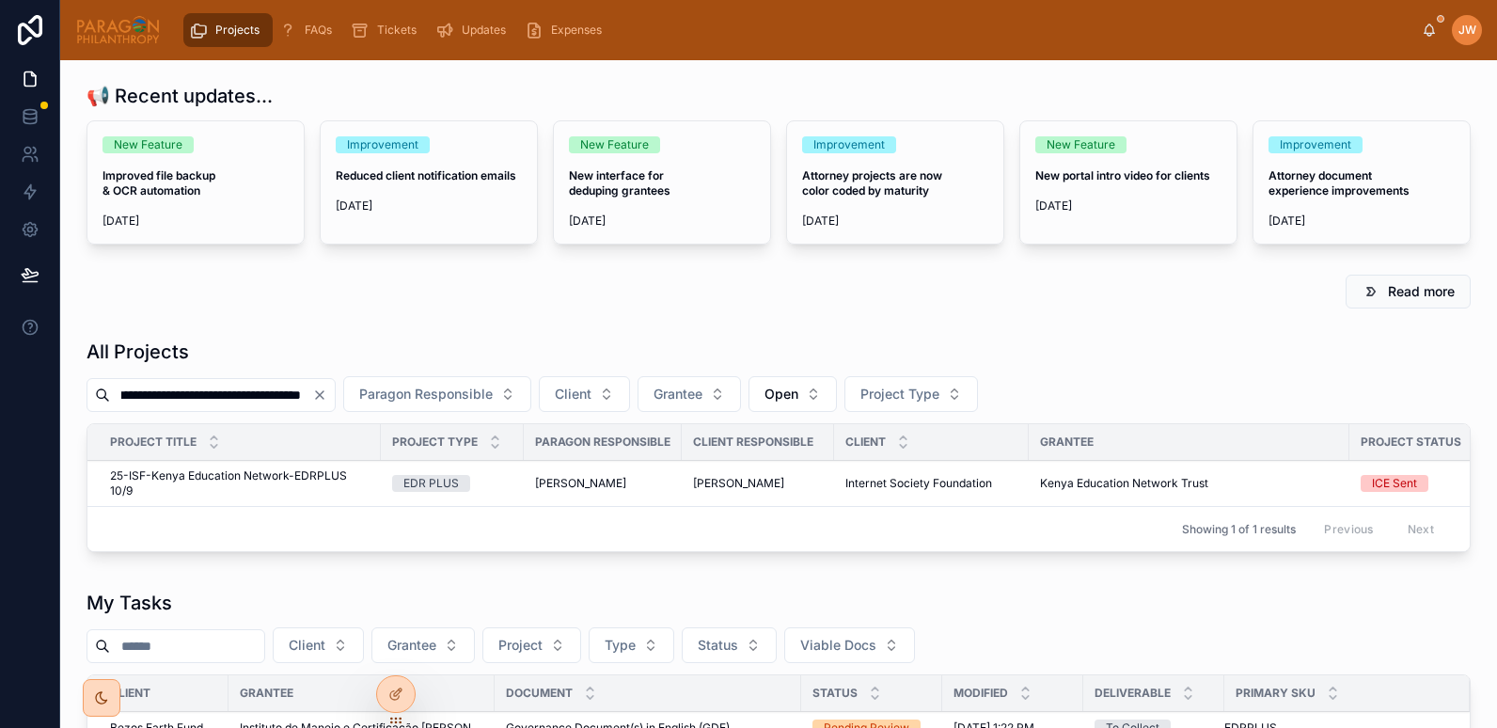
type input "**********"
click at [177, 471] on span "25-ISF-Kenya Education Network-EDRPLUS 10/9" at bounding box center [240, 483] width 260 height 30
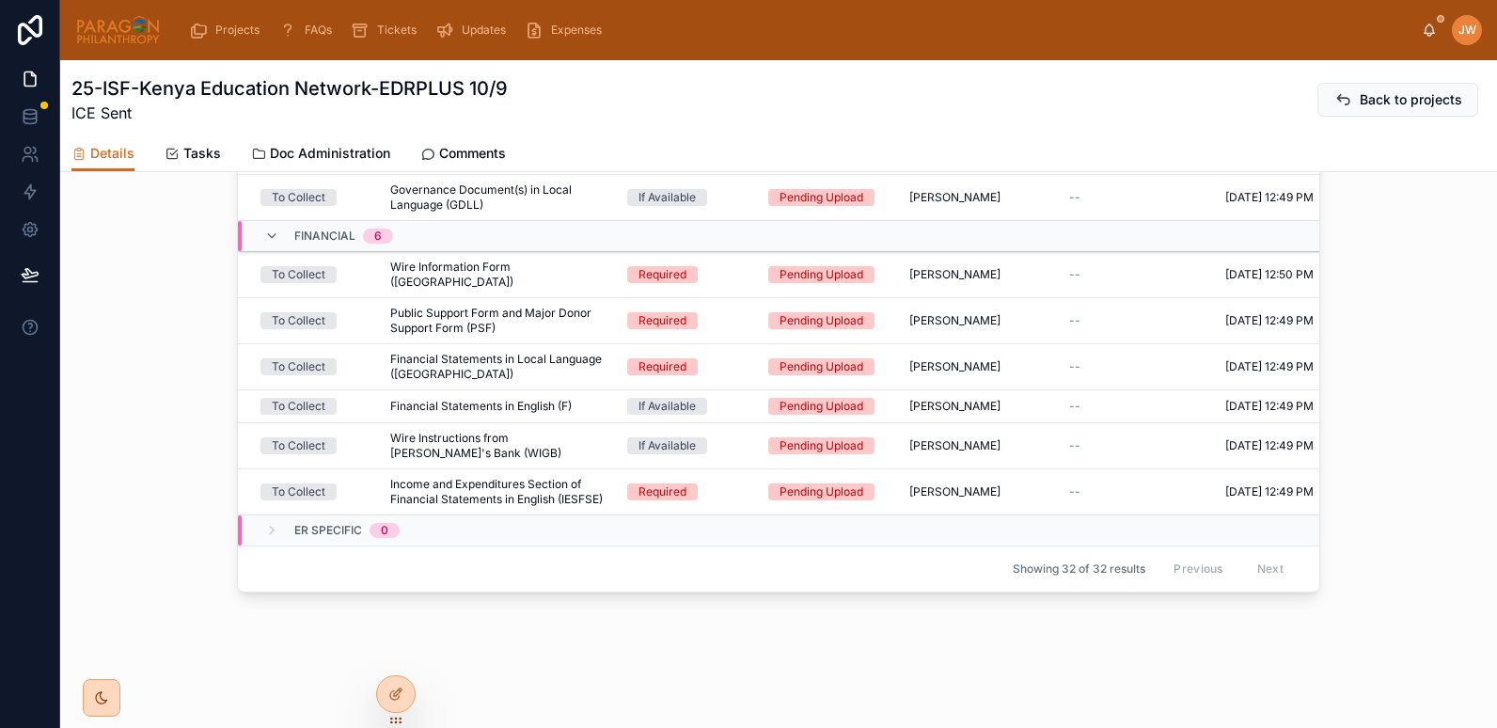
scroll to position [1158, 0]
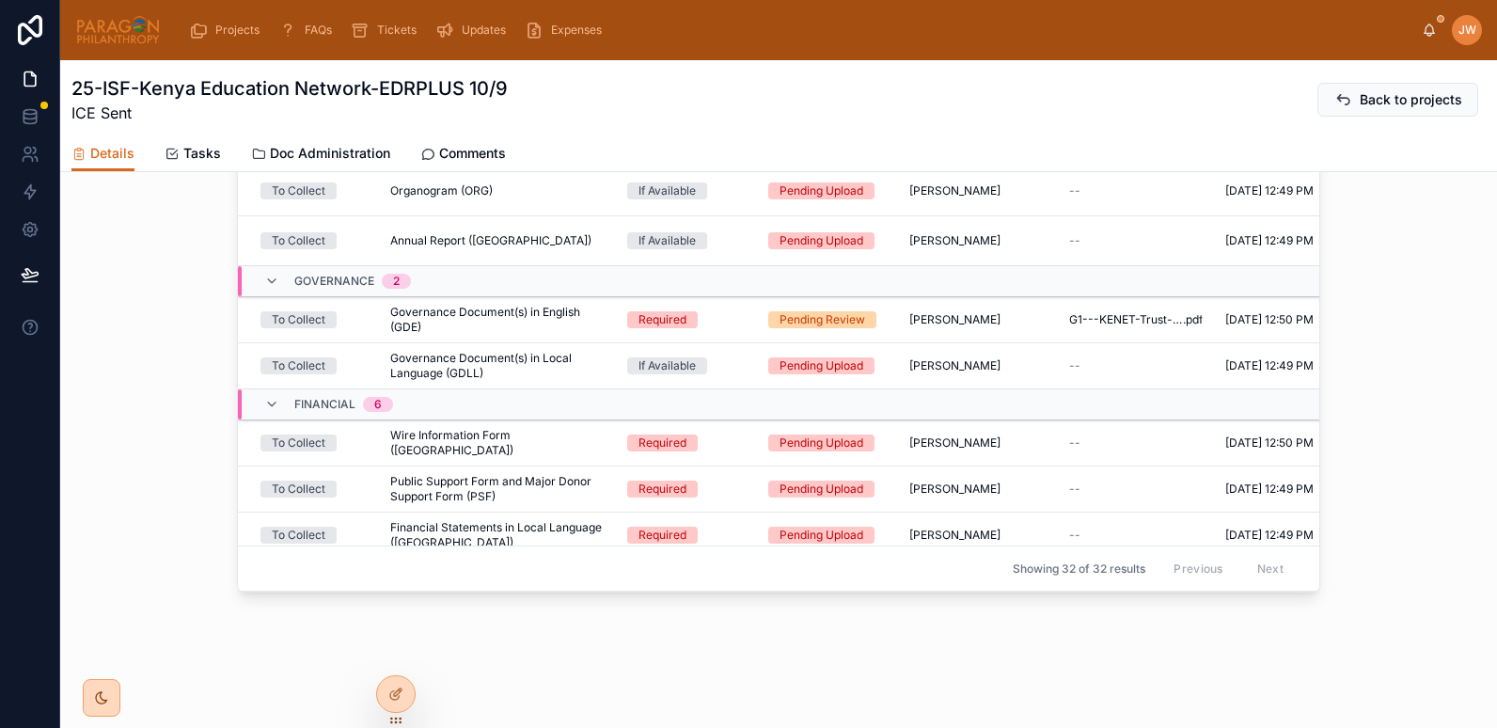
click at [399, 474] on span "Public Support Form and Major Donor Support Form (PSF)" at bounding box center [497, 489] width 214 height 30
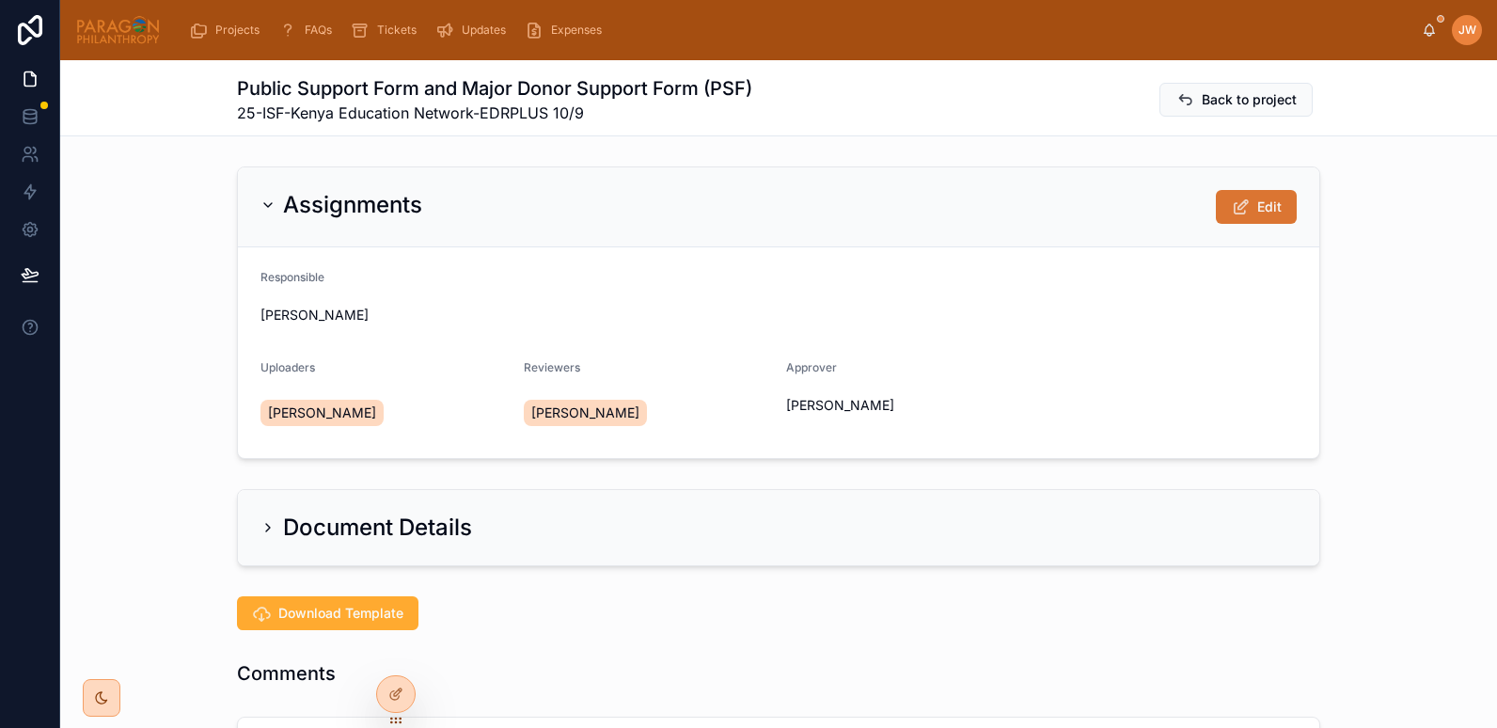
click at [1258, 200] on span "Edit" at bounding box center [1270, 207] width 24 height 19
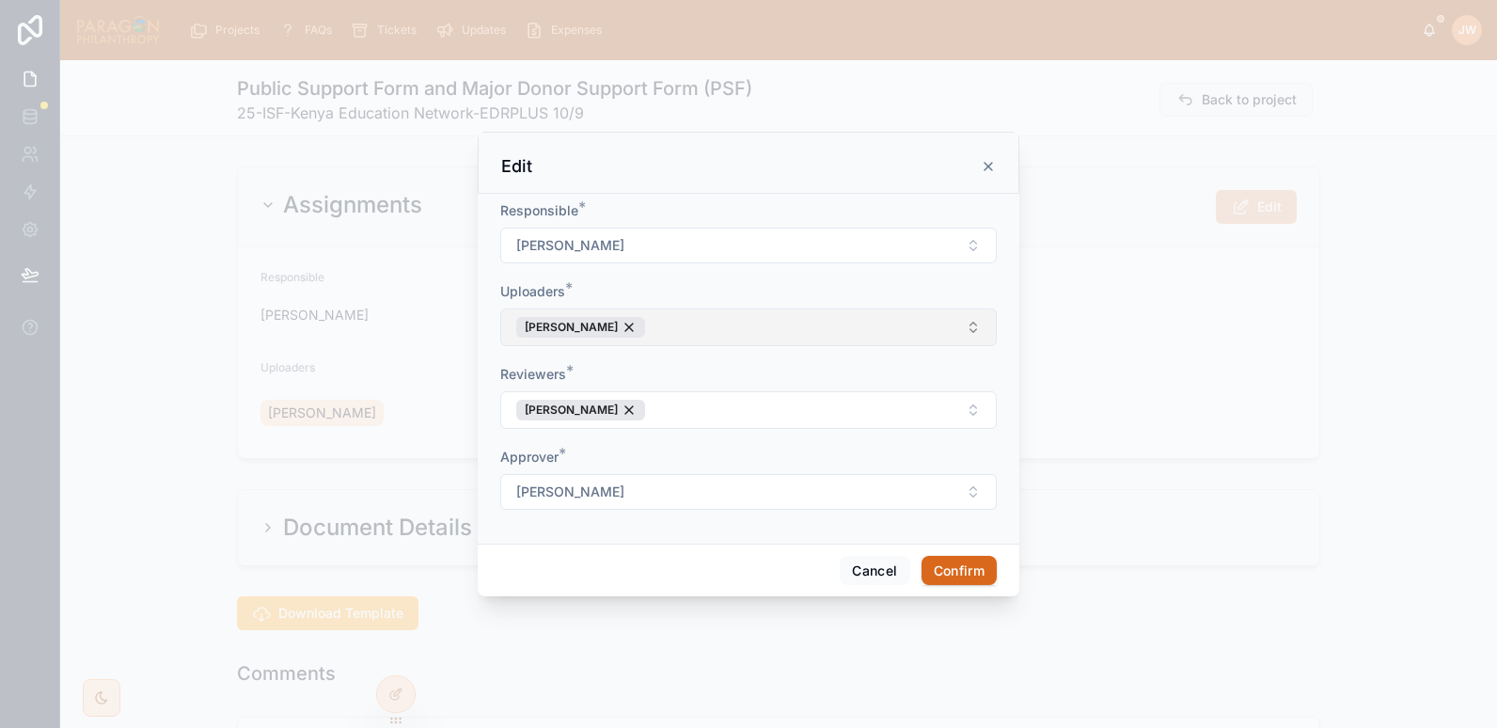
click at [721, 323] on button "Joan Masai" at bounding box center [748, 328] width 497 height 38
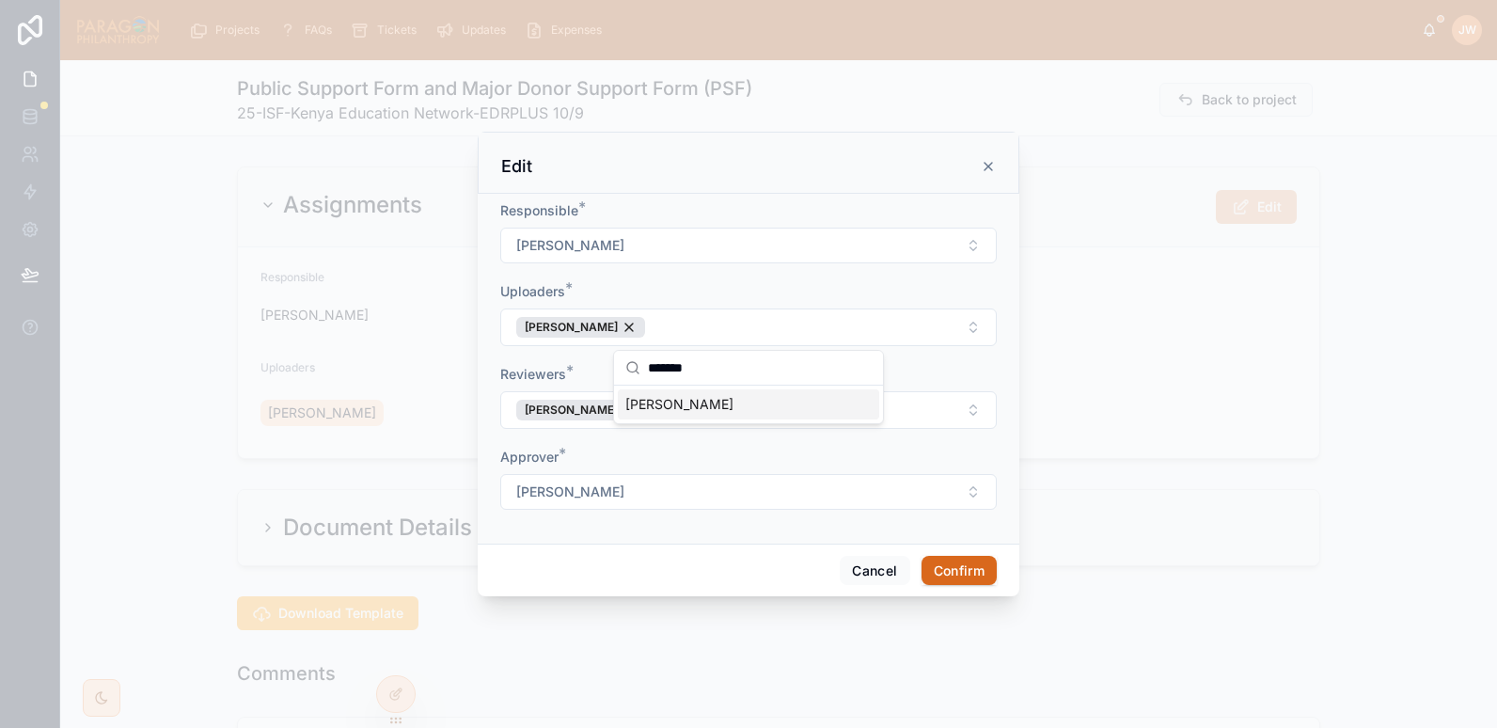
type input "*******"
click at [673, 406] on span "[PERSON_NAME]" at bounding box center [680, 404] width 108 height 19
click at [949, 570] on button "Confirm" at bounding box center [959, 571] width 75 height 30
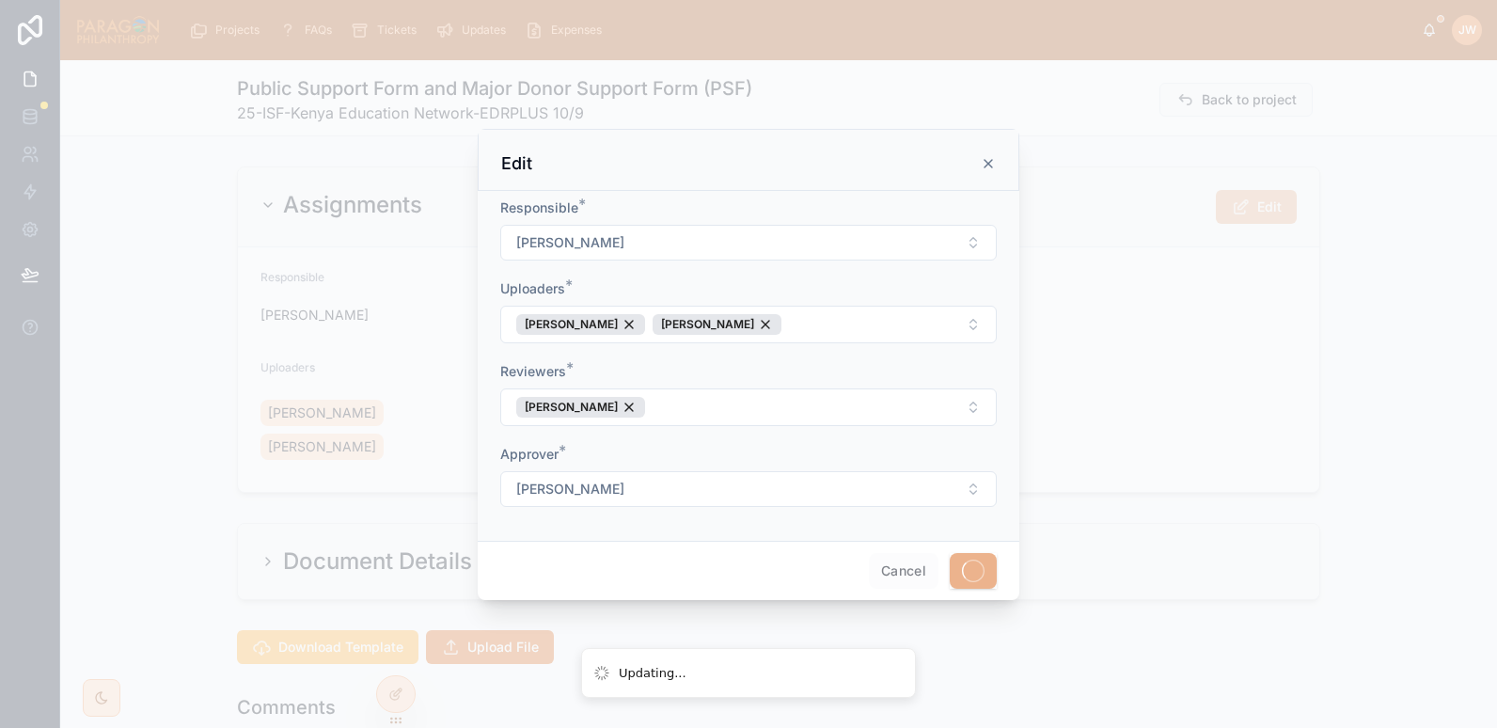
click at [192, 381] on div at bounding box center [748, 364] width 1497 height 728
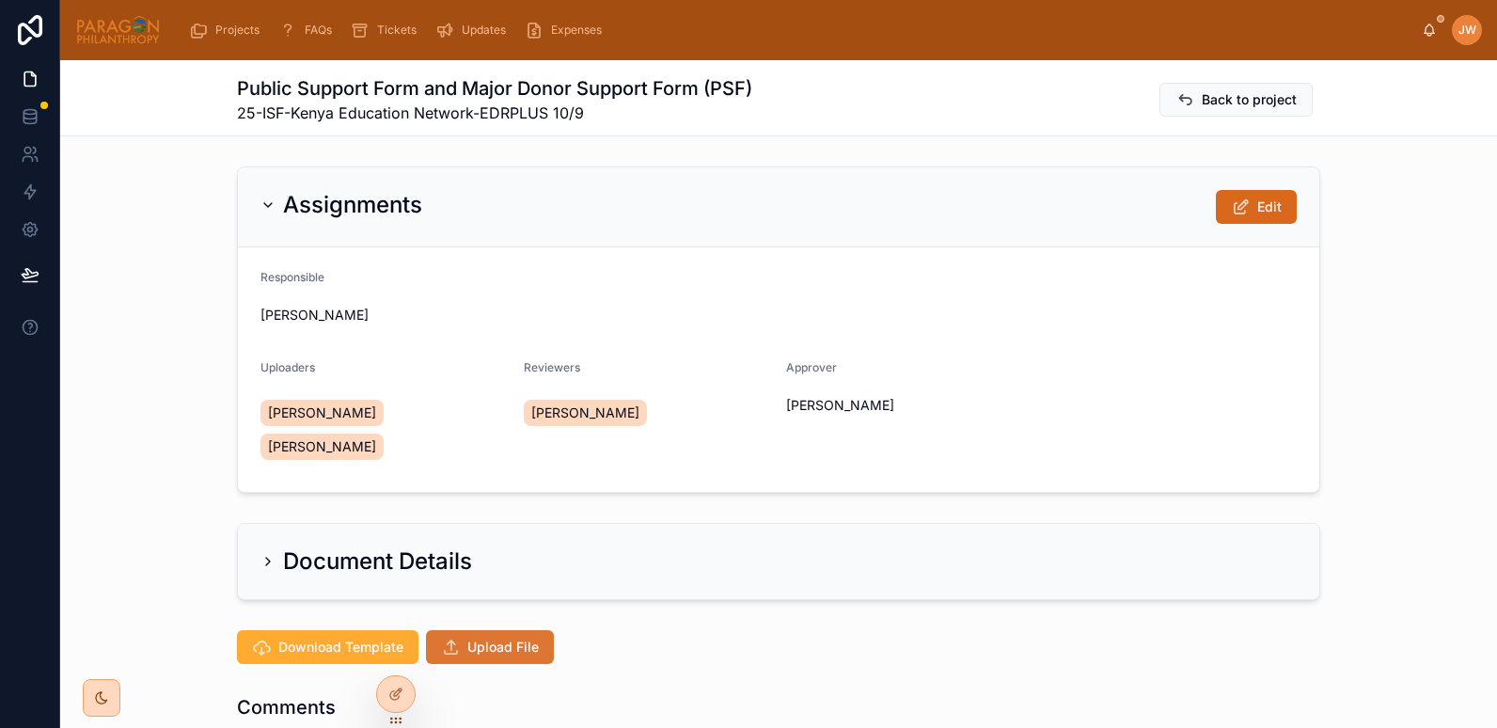
click at [480, 638] on span "Upload File" at bounding box center [502, 647] width 71 height 19
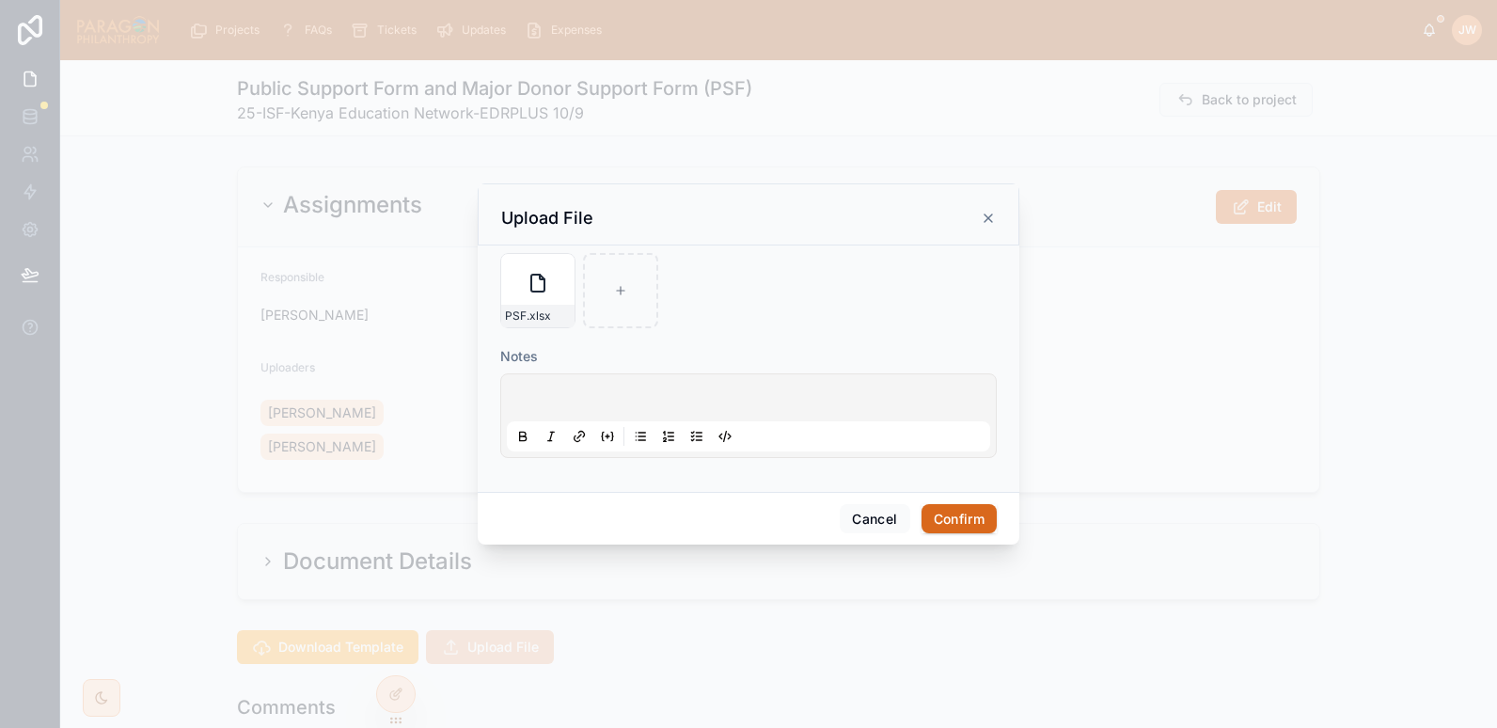
click at [636, 214] on div "Upload File" at bounding box center [748, 218] width 495 height 23
click at [938, 523] on button "Confirm" at bounding box center [959, 519] width 75 height 30
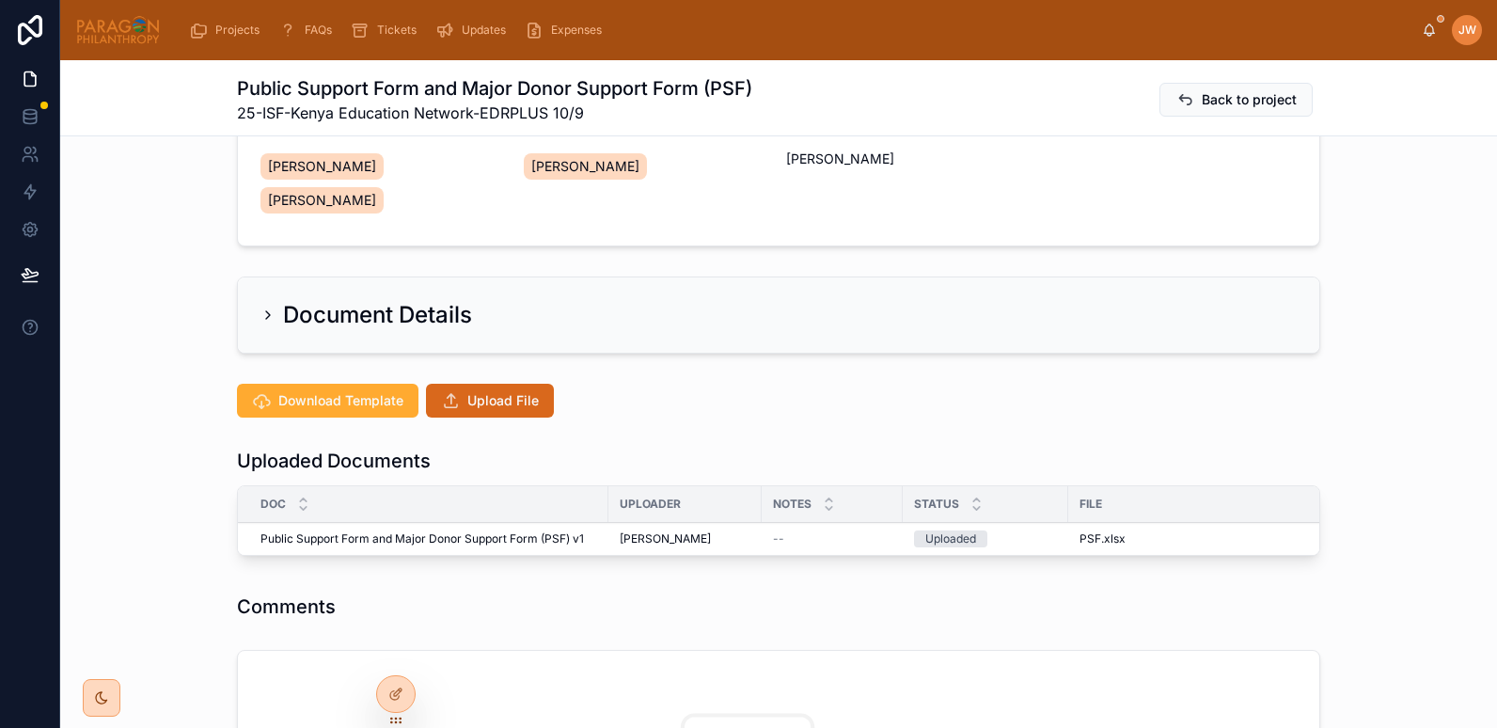
scroll to position [247, 0]
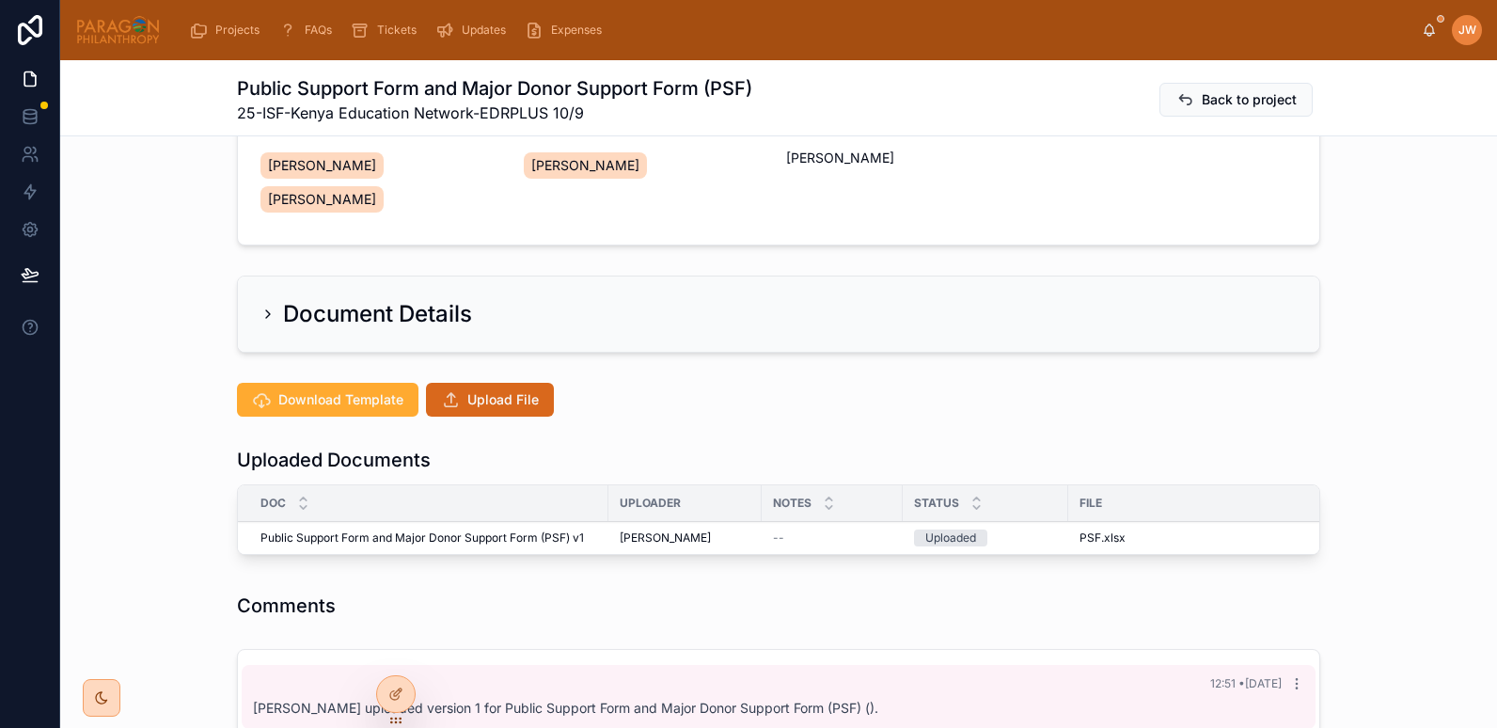
click at [0, 0] on icon at bounding box center [0, 0] width 0 height 0
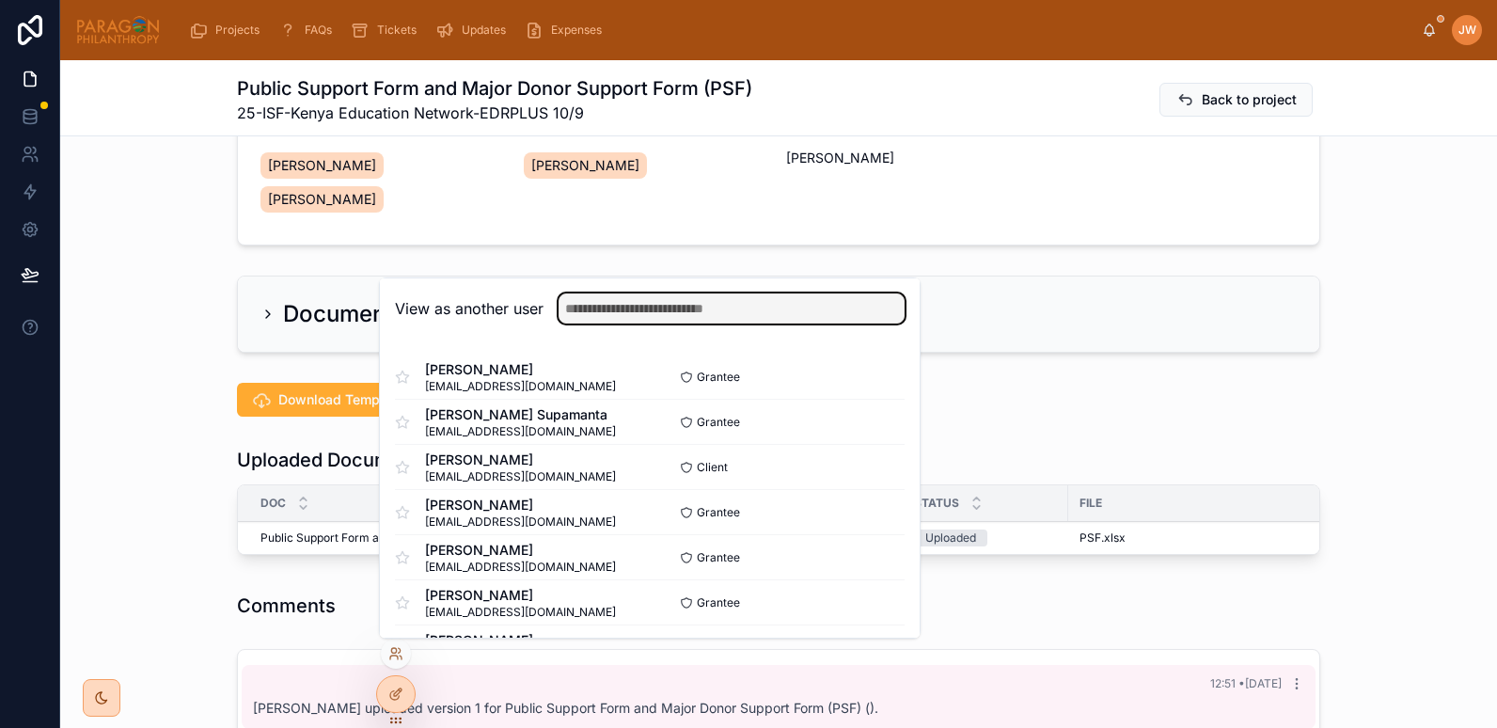
click at [592, 320] on input "text" at bounding box center [732, 308] width 346 height 30
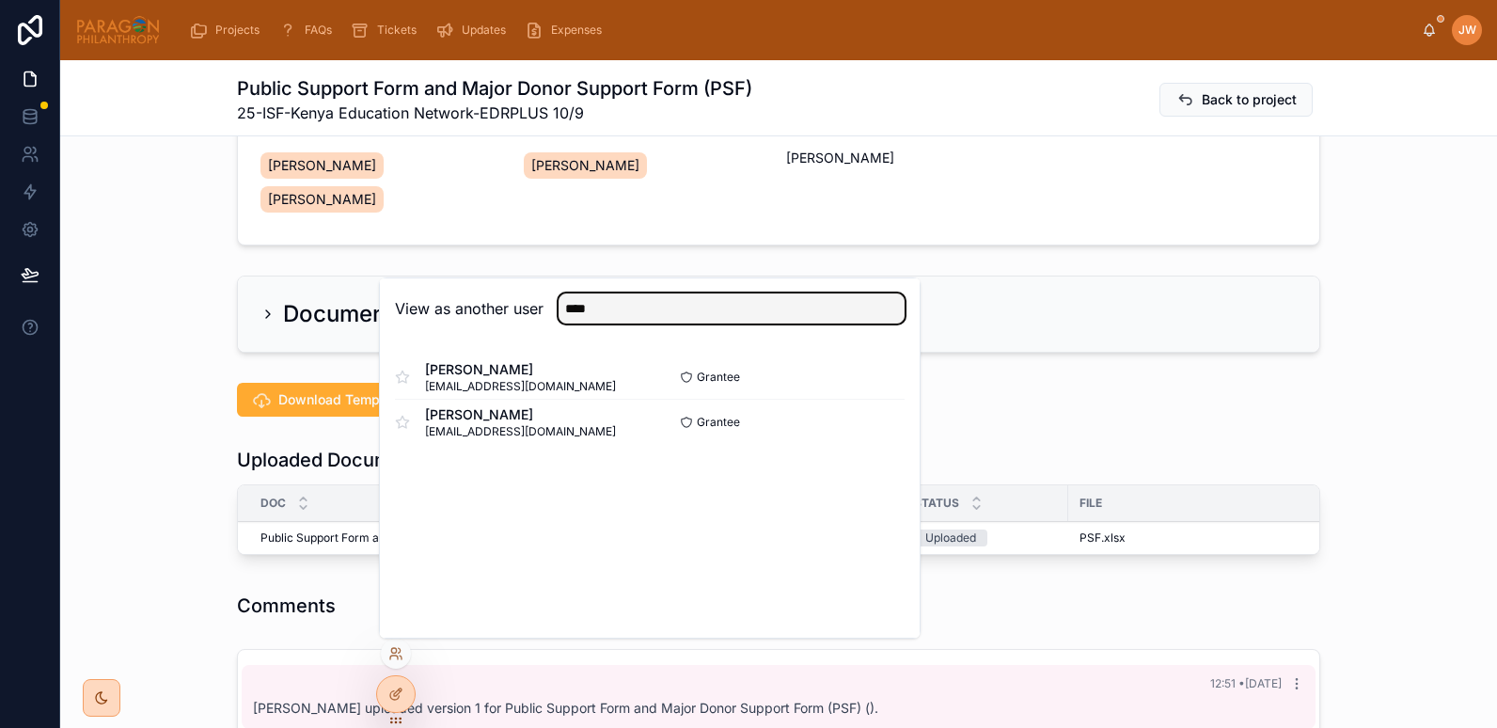
type input "****"
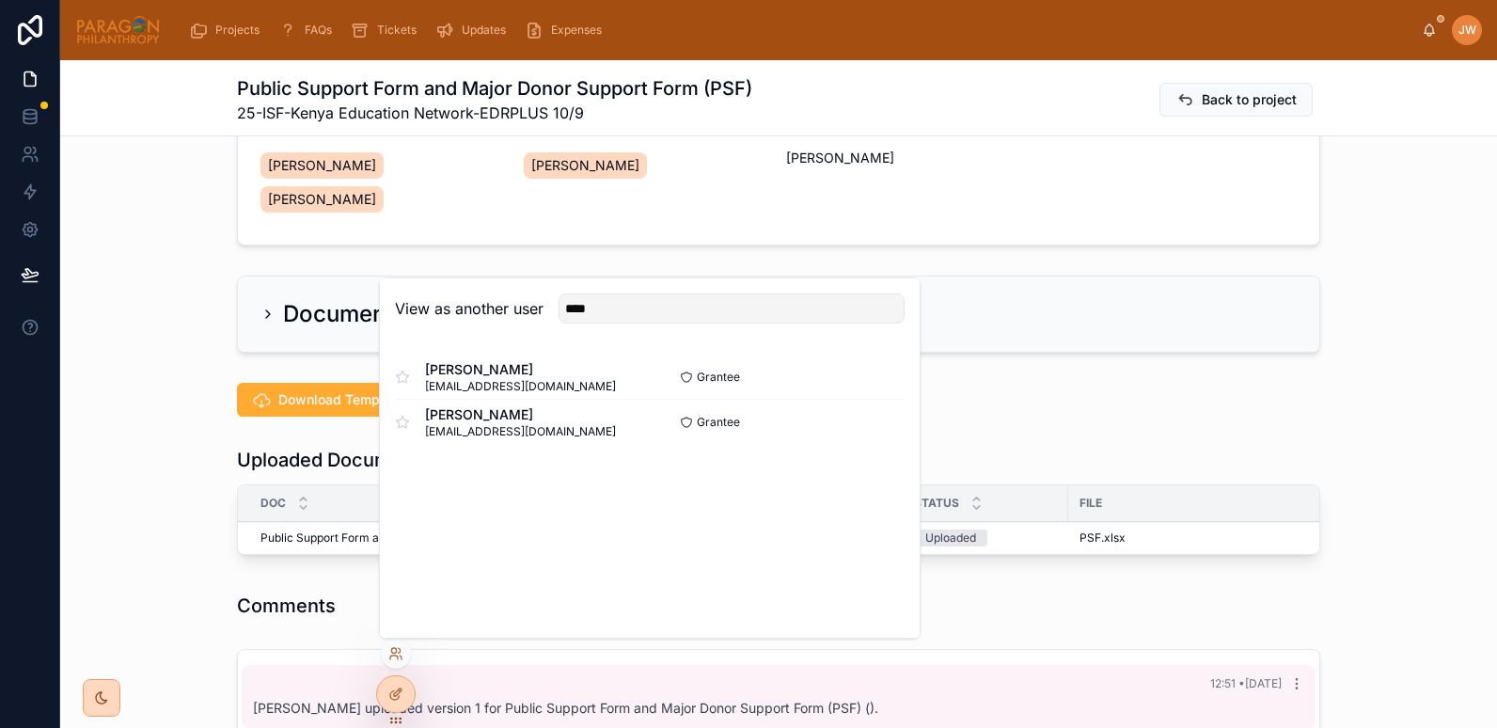
click at [0, 0] on button "Select" at bounding box center [0, 0] width 0 height 0
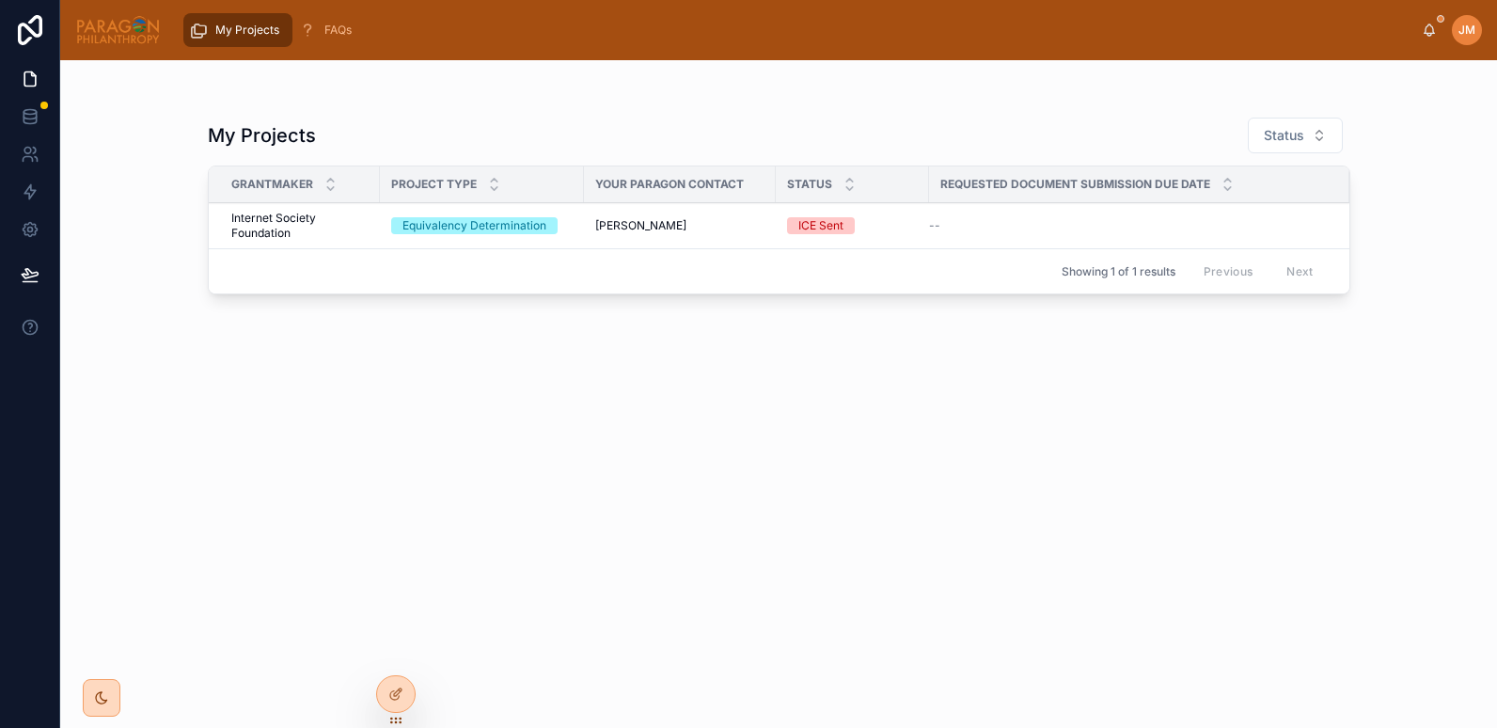
click at [764, 228] on div "[PERSON_NAME]" at bounding box center [679, 225] width 169 height 15
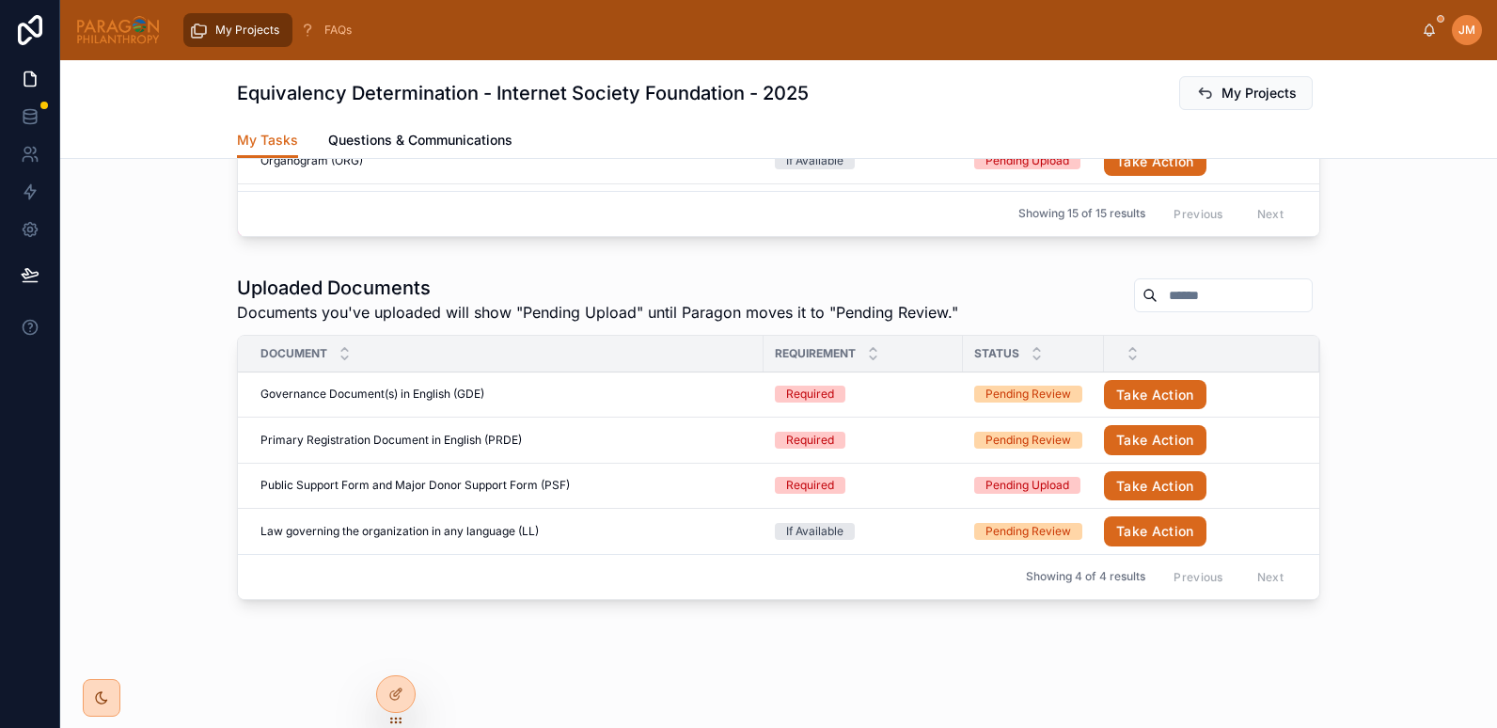
scroll to position [987, 0]
click at [613, 495] on td "Public Support Form and Major Donor Support Form (PSF) Public Support Form and …" at bounding box center [501, 485] width 526 height 46
click at [1152, 489] on button "Take Action" at bounding box center [1155, 485] width 103 height 30
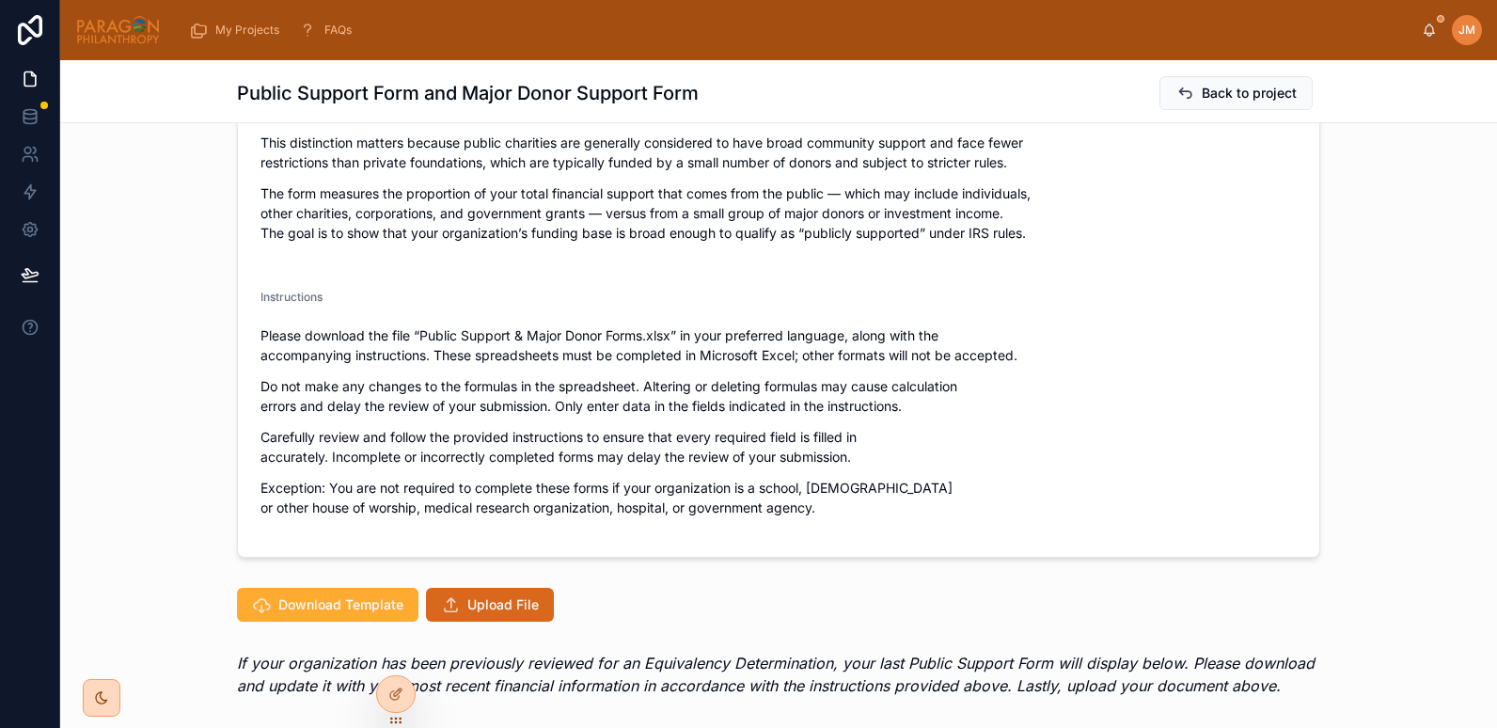
scroll to position [208, 0]
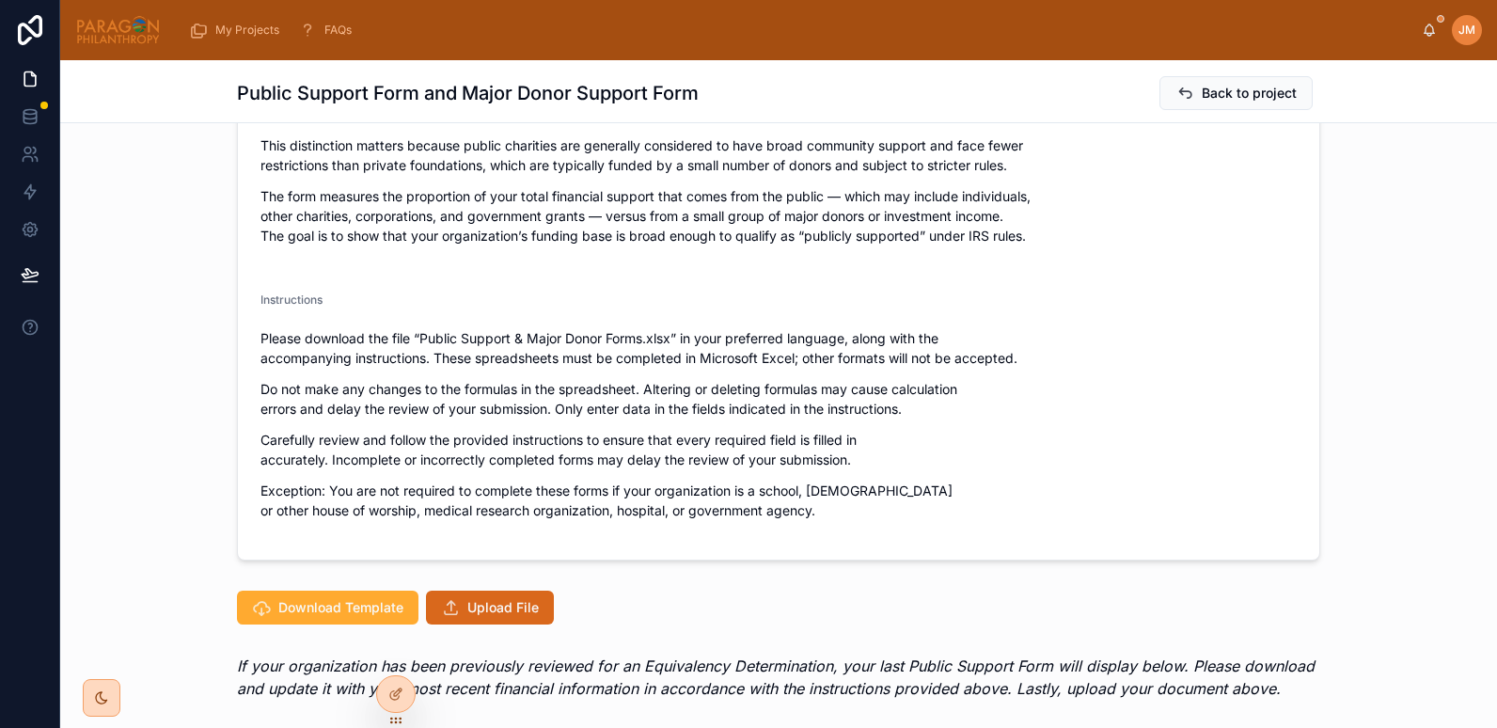
click at [0, 0] on icon at bounding box center [0, 0] width 0 height 0
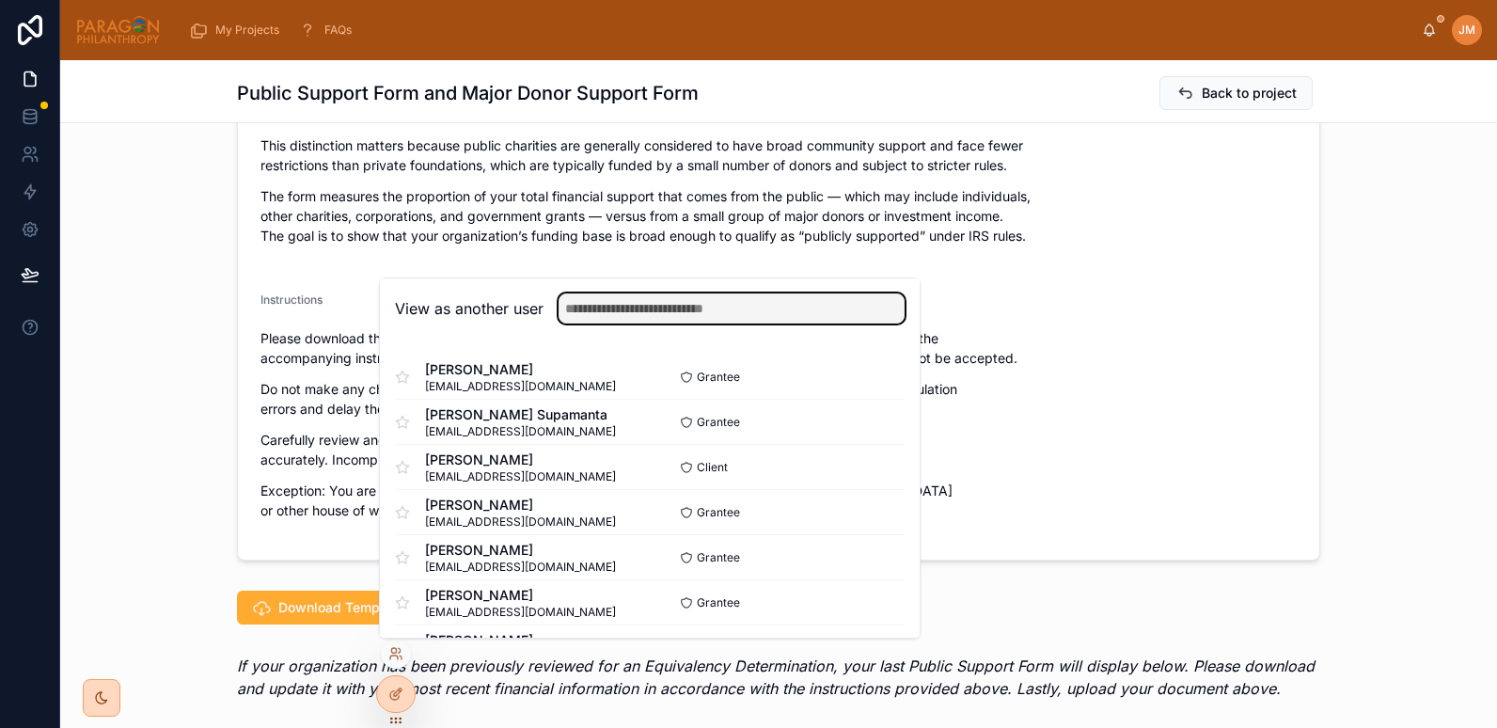
click at [608, 316] on input "text" at bounding box center [732, 308] width 346 height 30
type input "**"
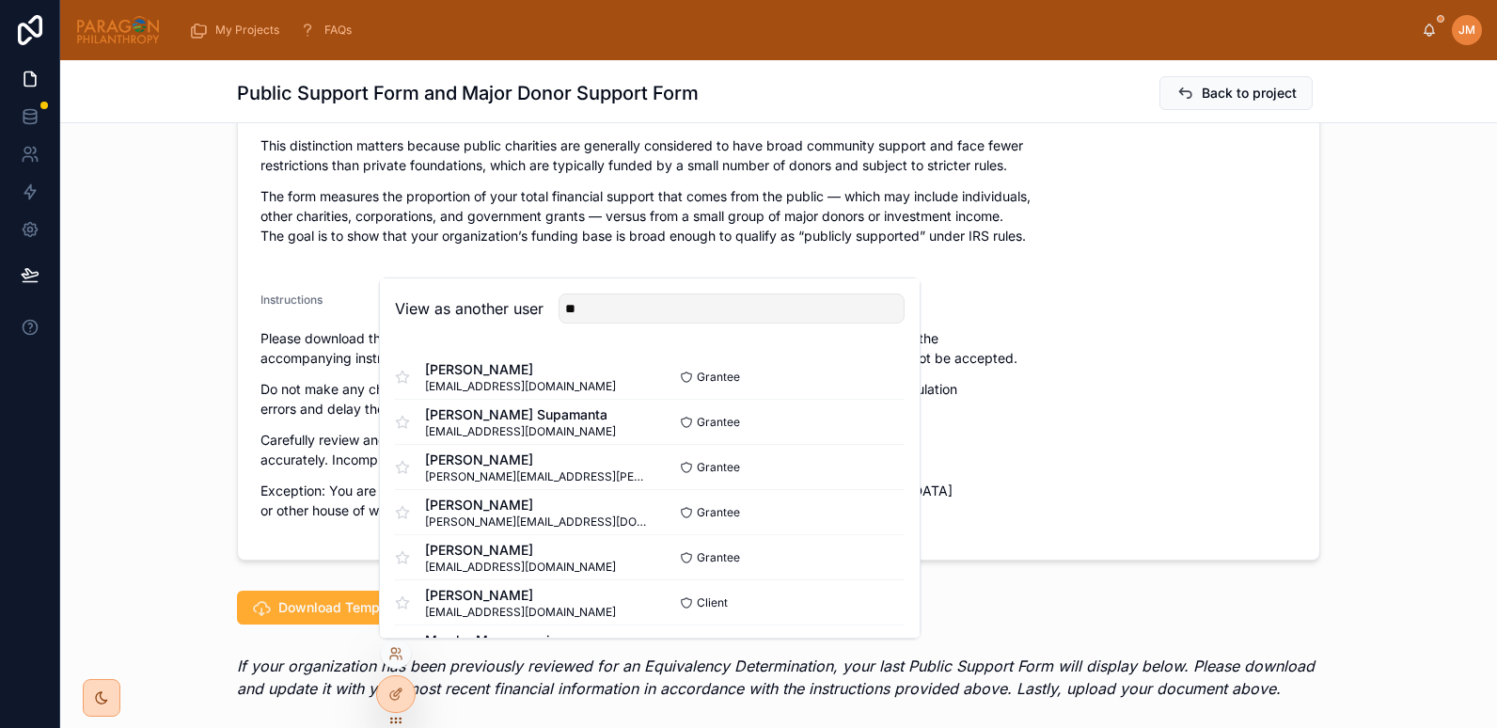
click at [543, 418] on span "[PERSON_NAME] Supamanta" at bounding box center [520, 414] width 191 height 19
click at [0, 0] on button "Select" at bounding box center [0, 0] width 0 height 0
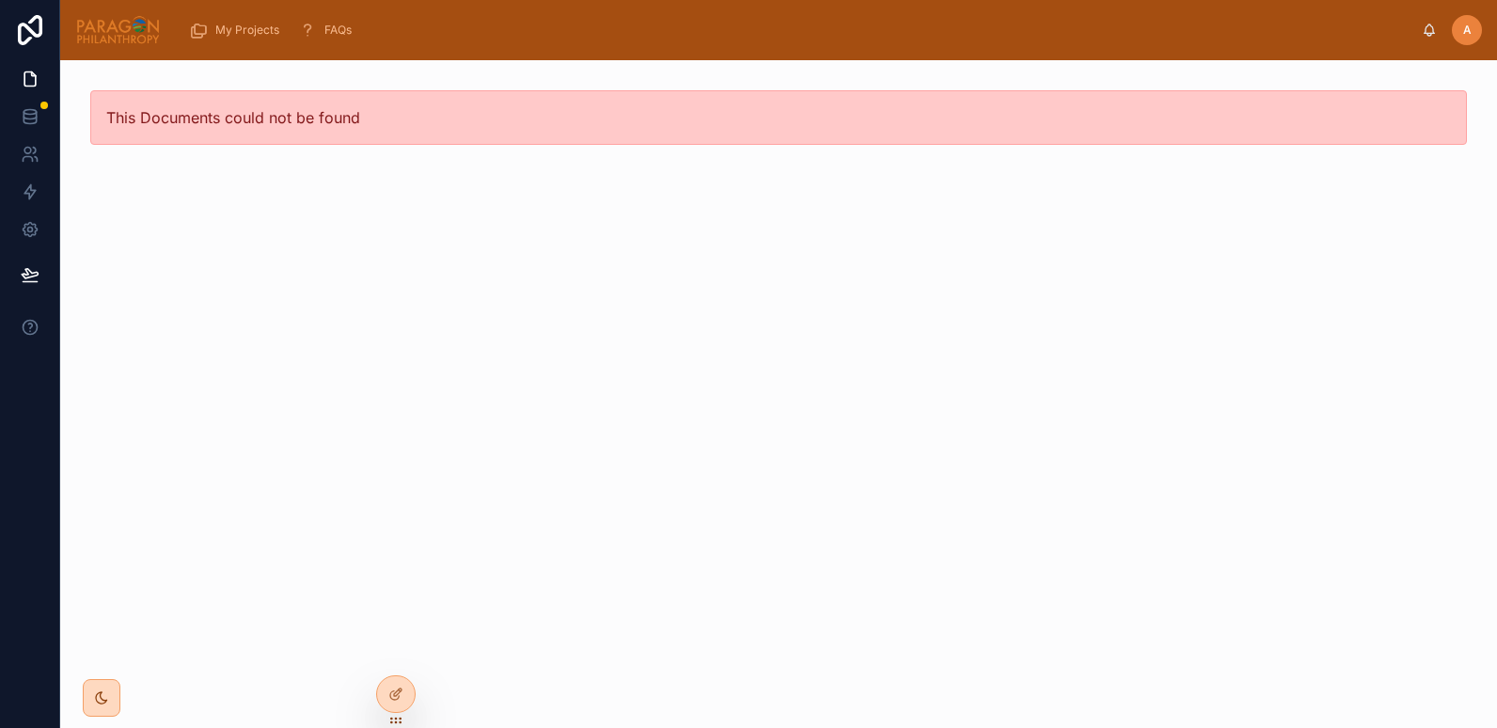
click at [118, 35] on img at bounding box center [118, 30] width 86 height 30
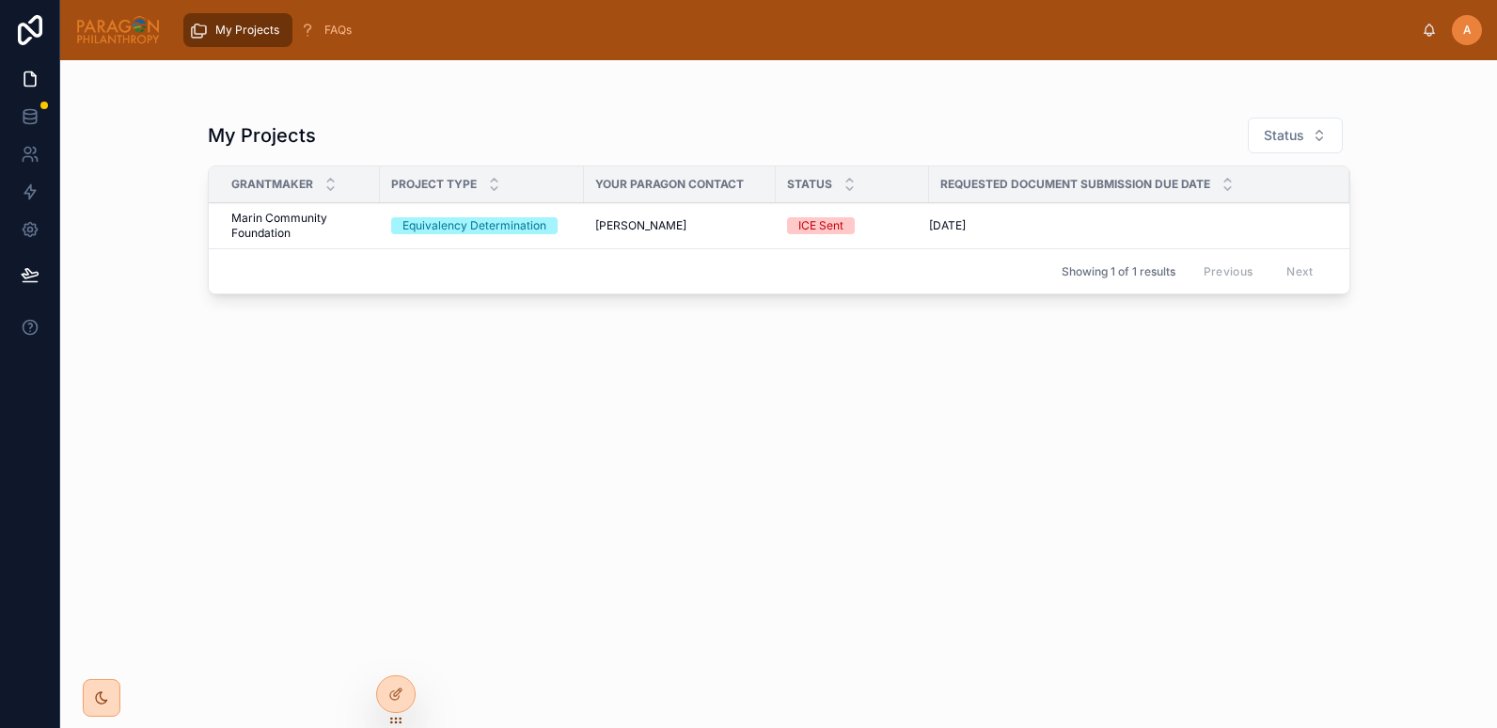
click at [739, 224] on div "[PERSON_NAME]" at bounding box center [679, 225] width 169 height 15
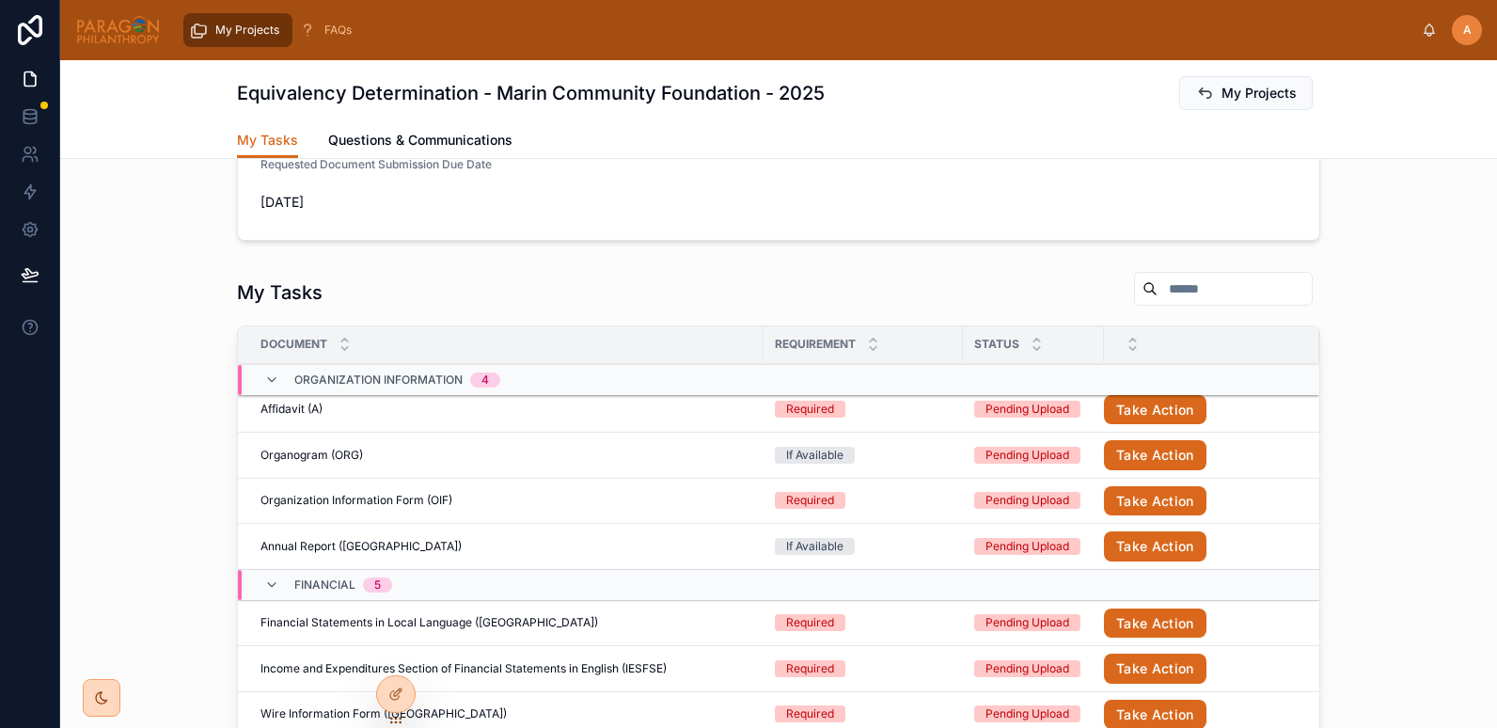
scroll to position [1038, 0]
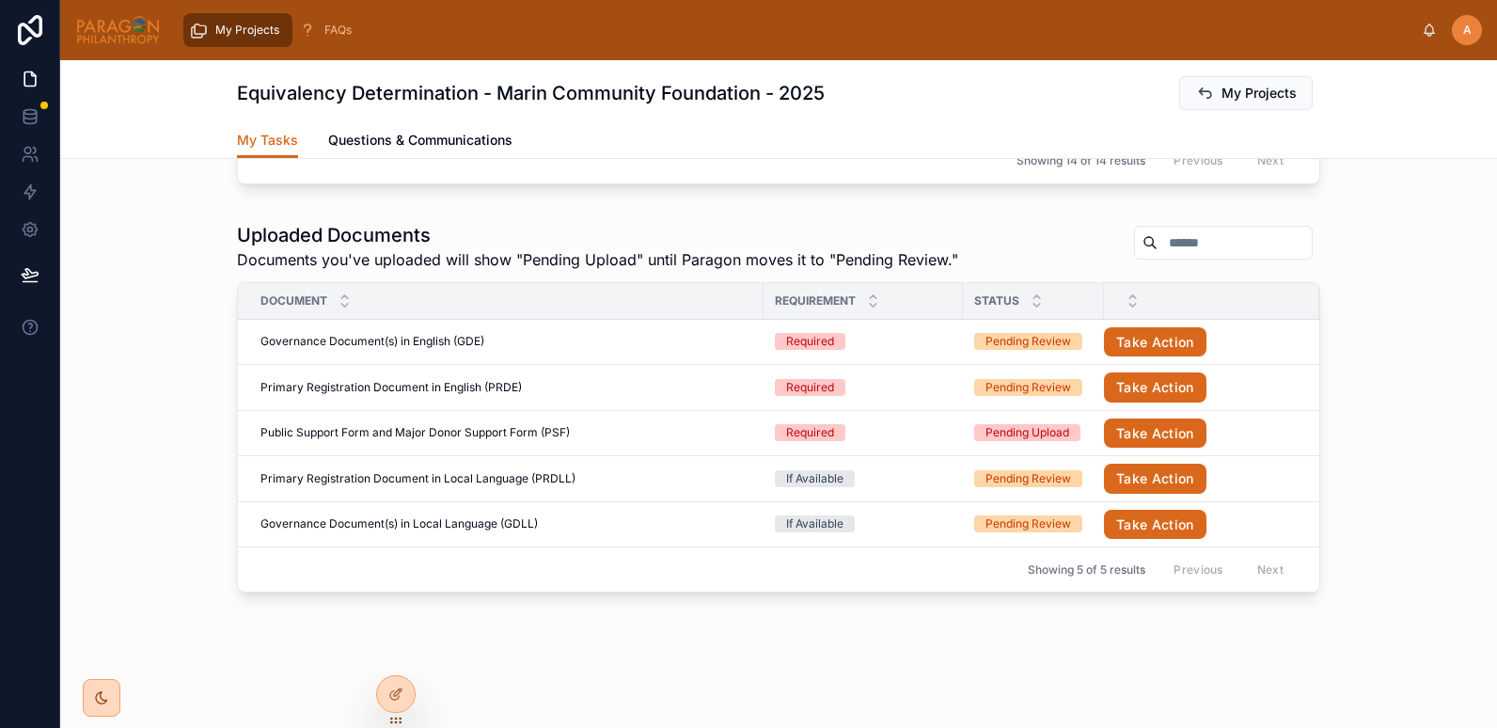
click at [1149, 434] on button "Take Action" at bounding box center [1155, 434] width 103 height 30
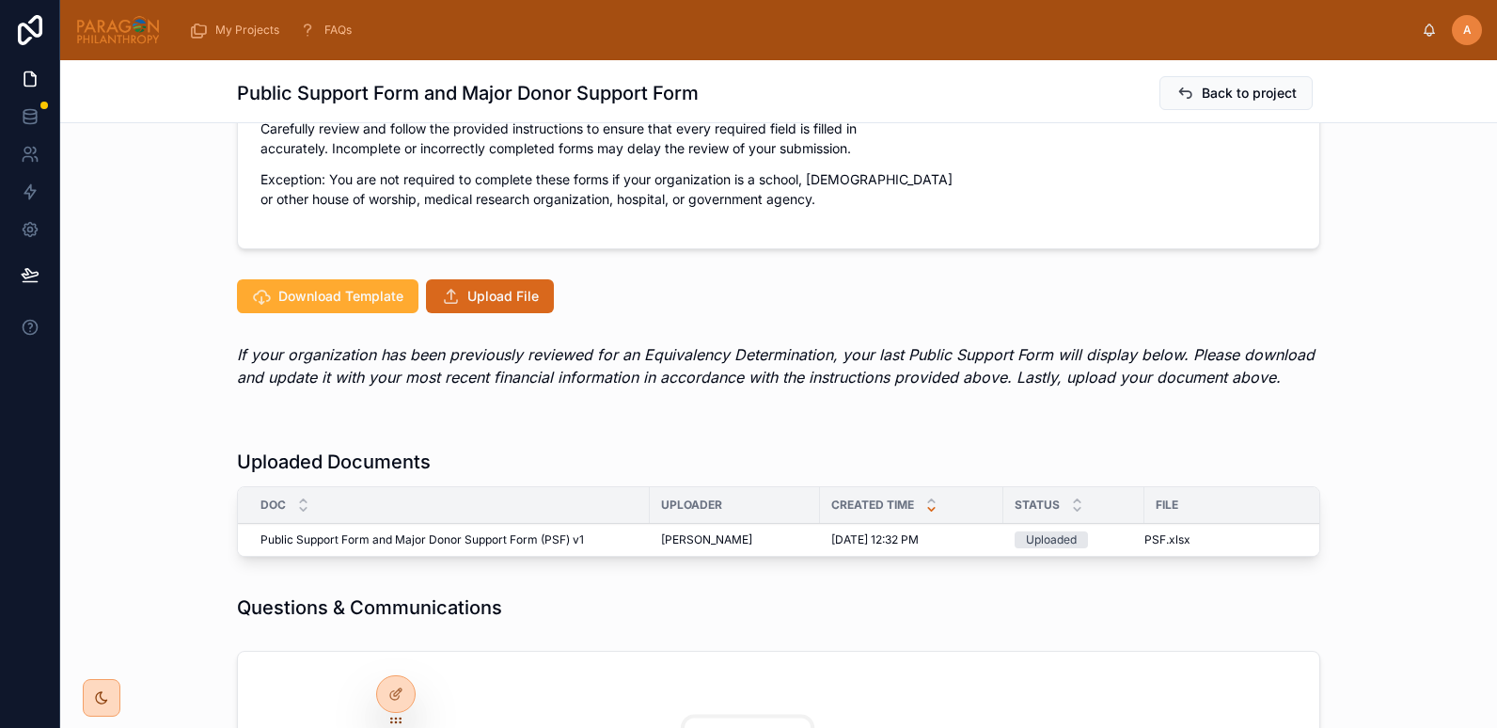
scroll to position [575, 0]
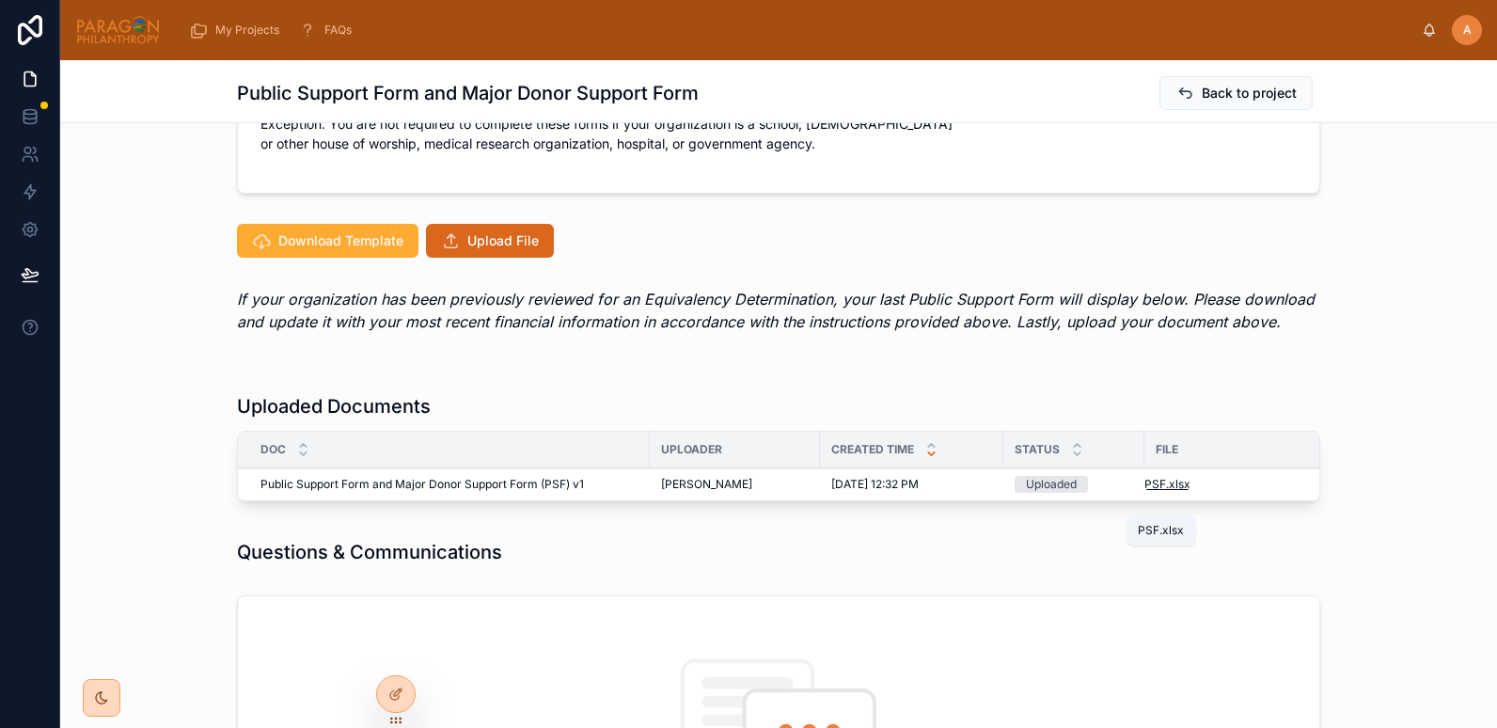
click at [1155, 492] on span "PSF" at bounding box center [1156, 484] width 22 height 15
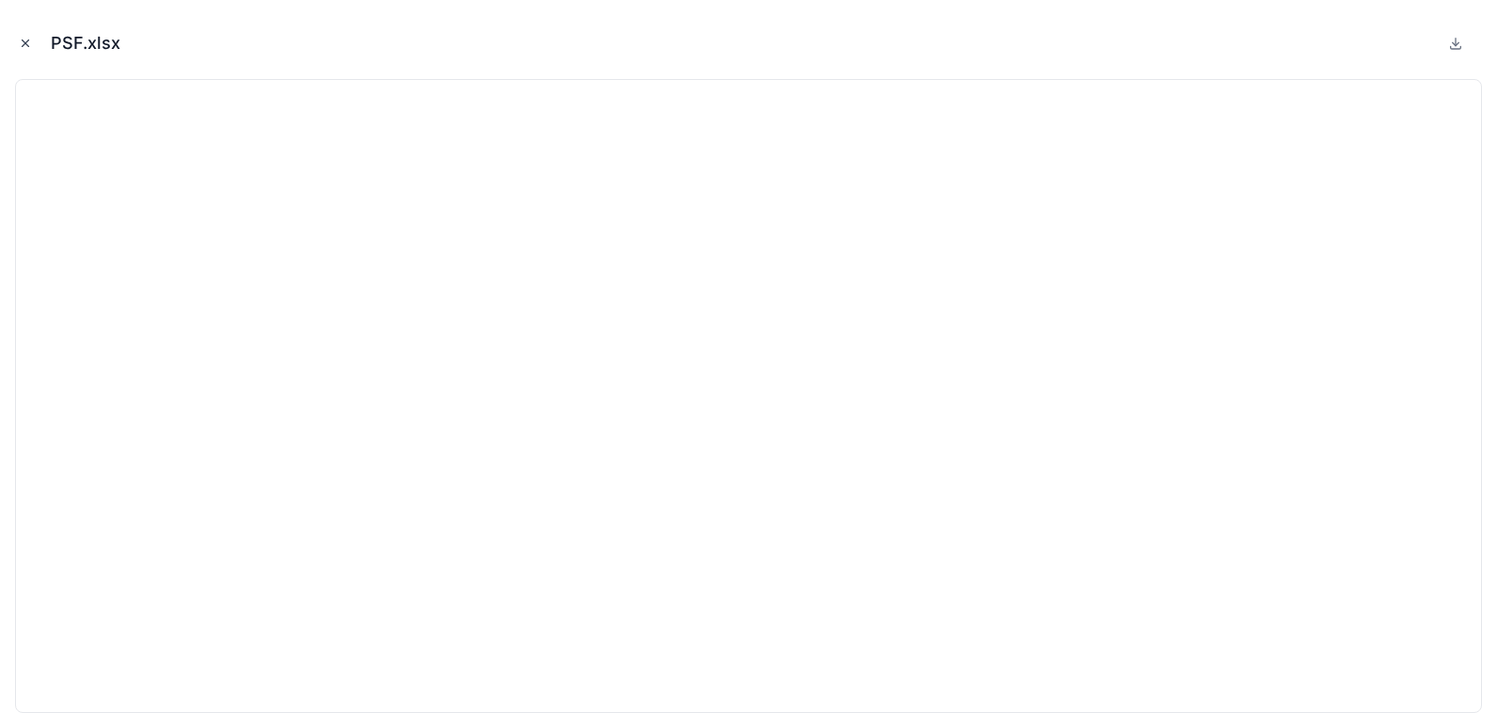
click at [20, 46] on icon "Close modal" at bounding box center [25, 43] width 13 height 13
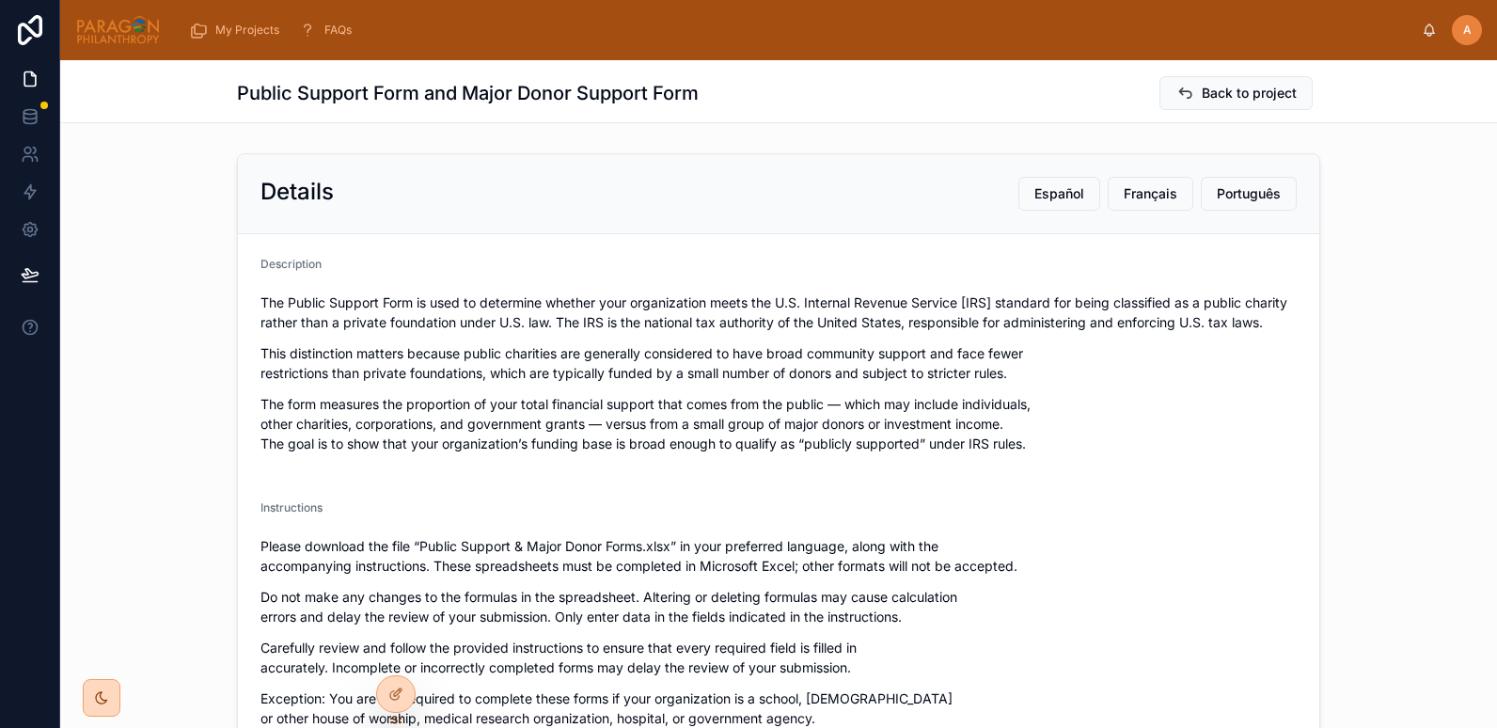
click at [127, 35] on img at bounding box center [118, 30] width 86 height 30
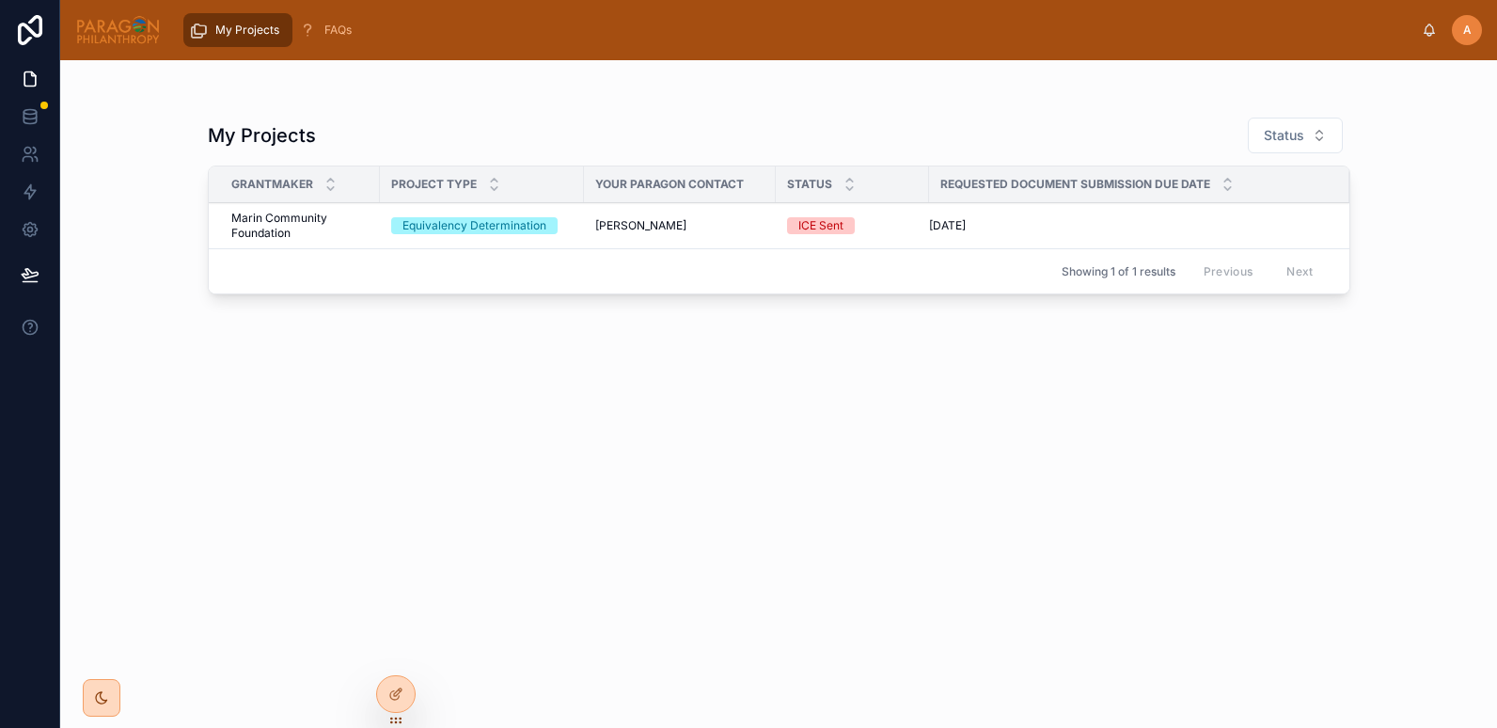
click at [0, 0] on icon at bounding box center [0, 0] width 0 height 0
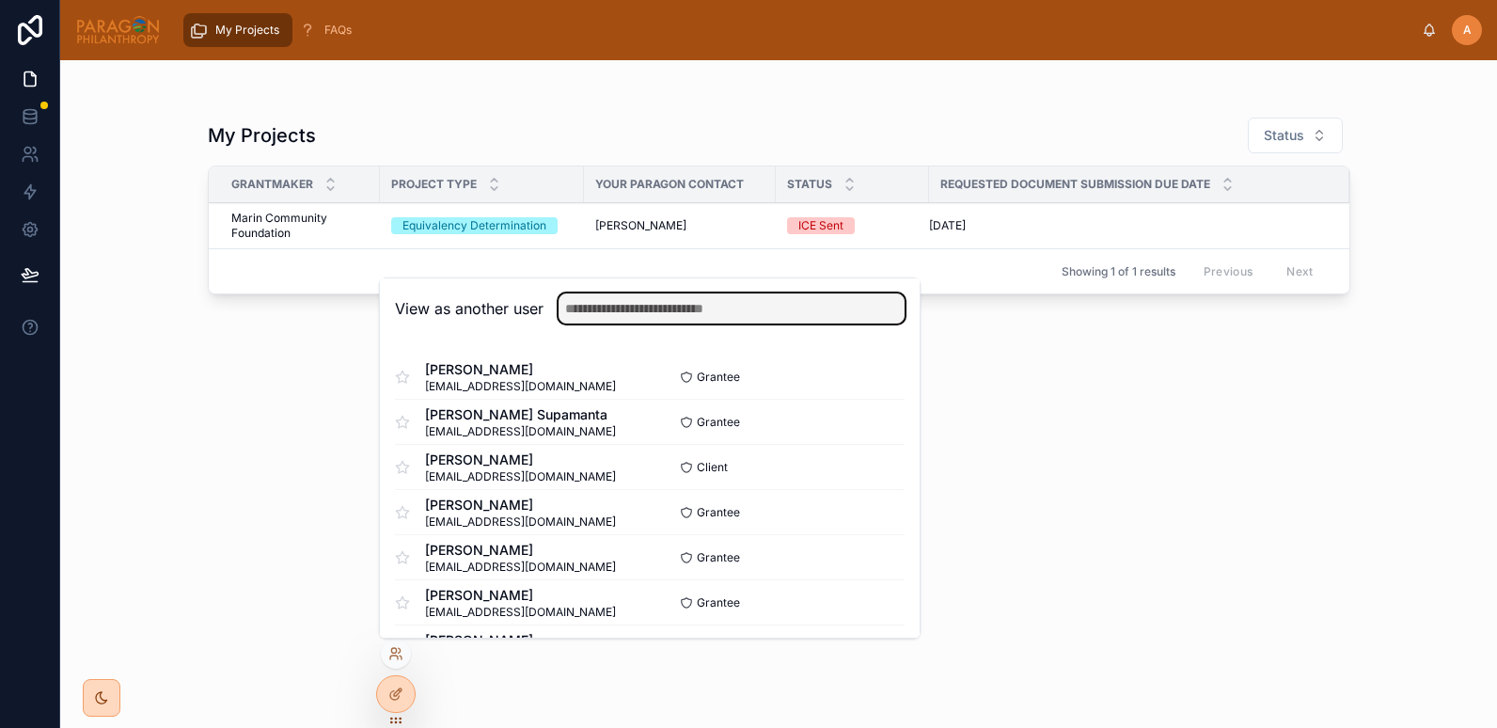
click at [639, 306] on input "text" at bounding box center [732, 308] width 346 height 30
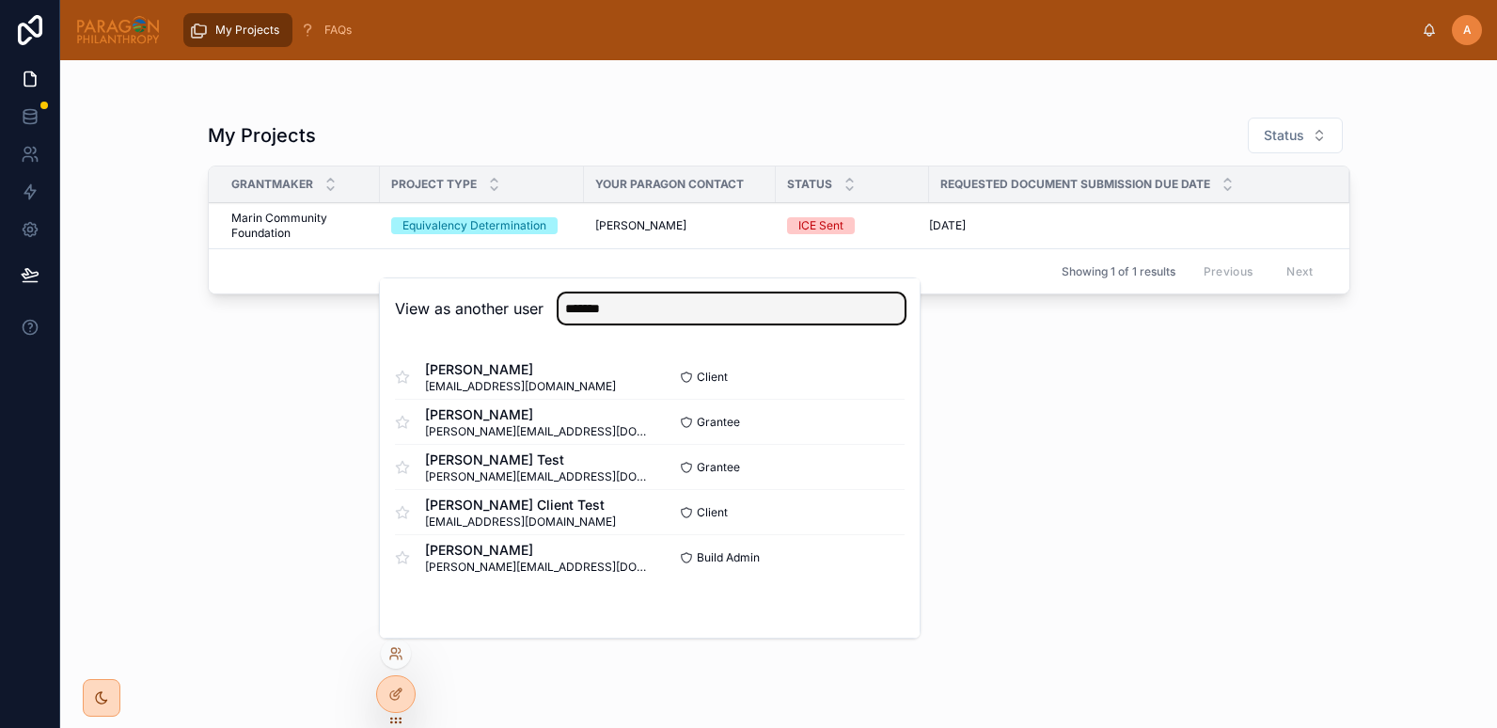
type input "*******"
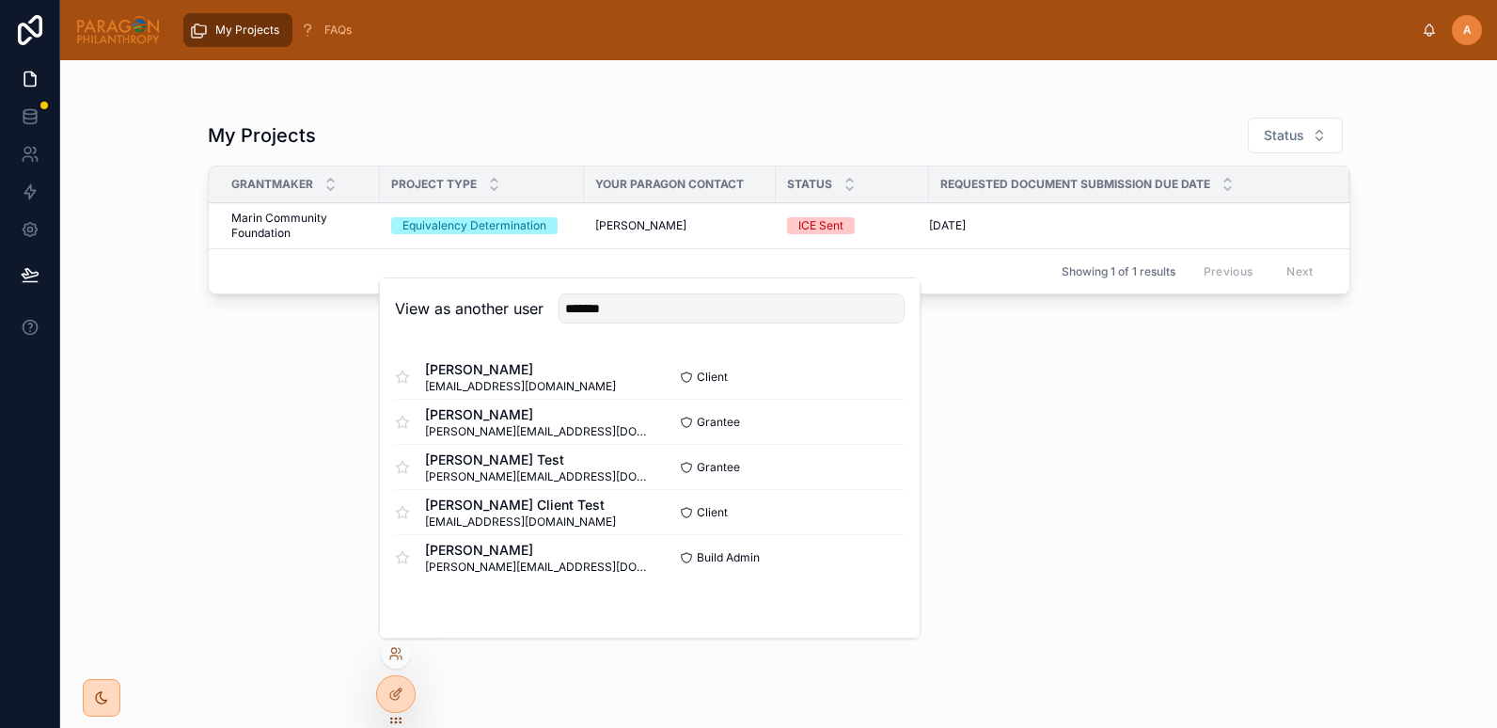
click at [0, 0] on button "Select" at bounding box center [0, 0] width 0 height 0
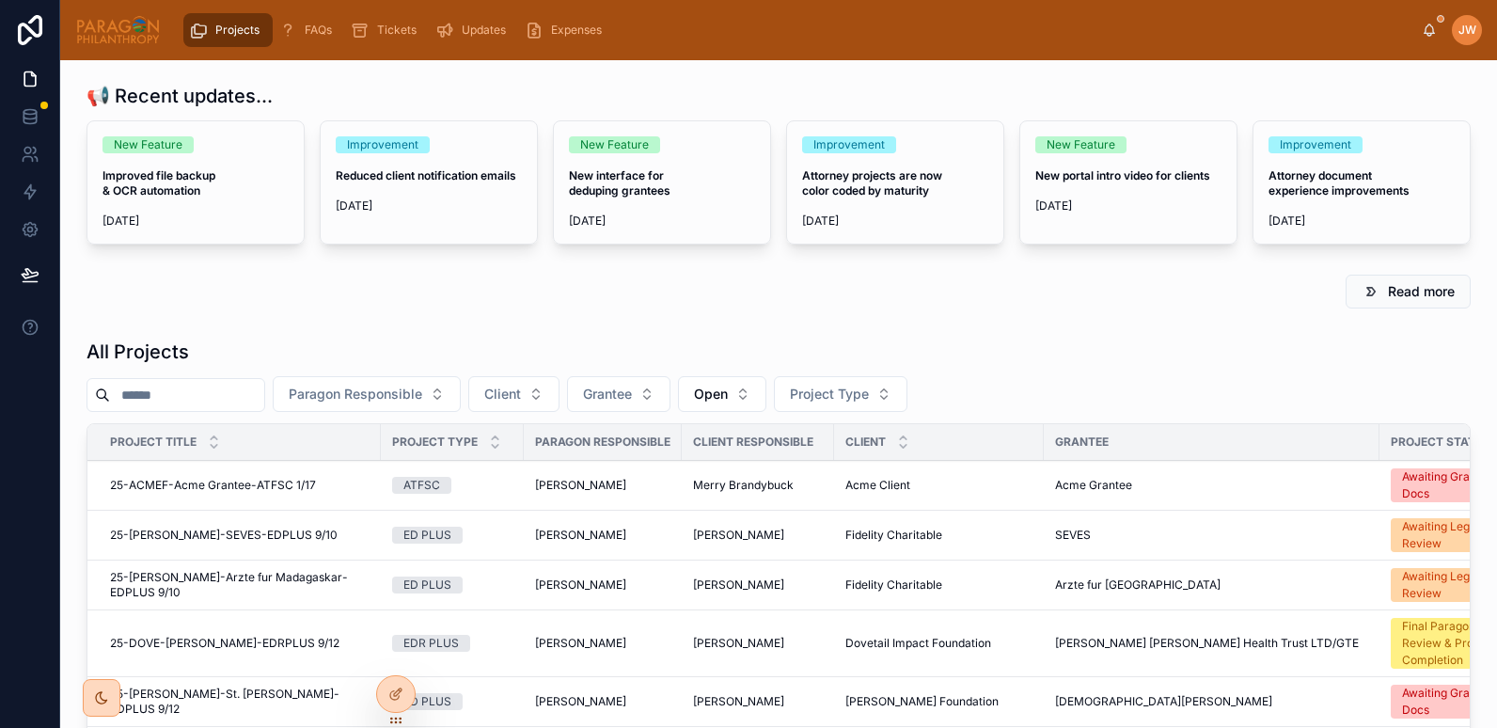
click at [162, 399] on input "text" at bounding box center [187, 395] width 154 height 26
paste input "**********"
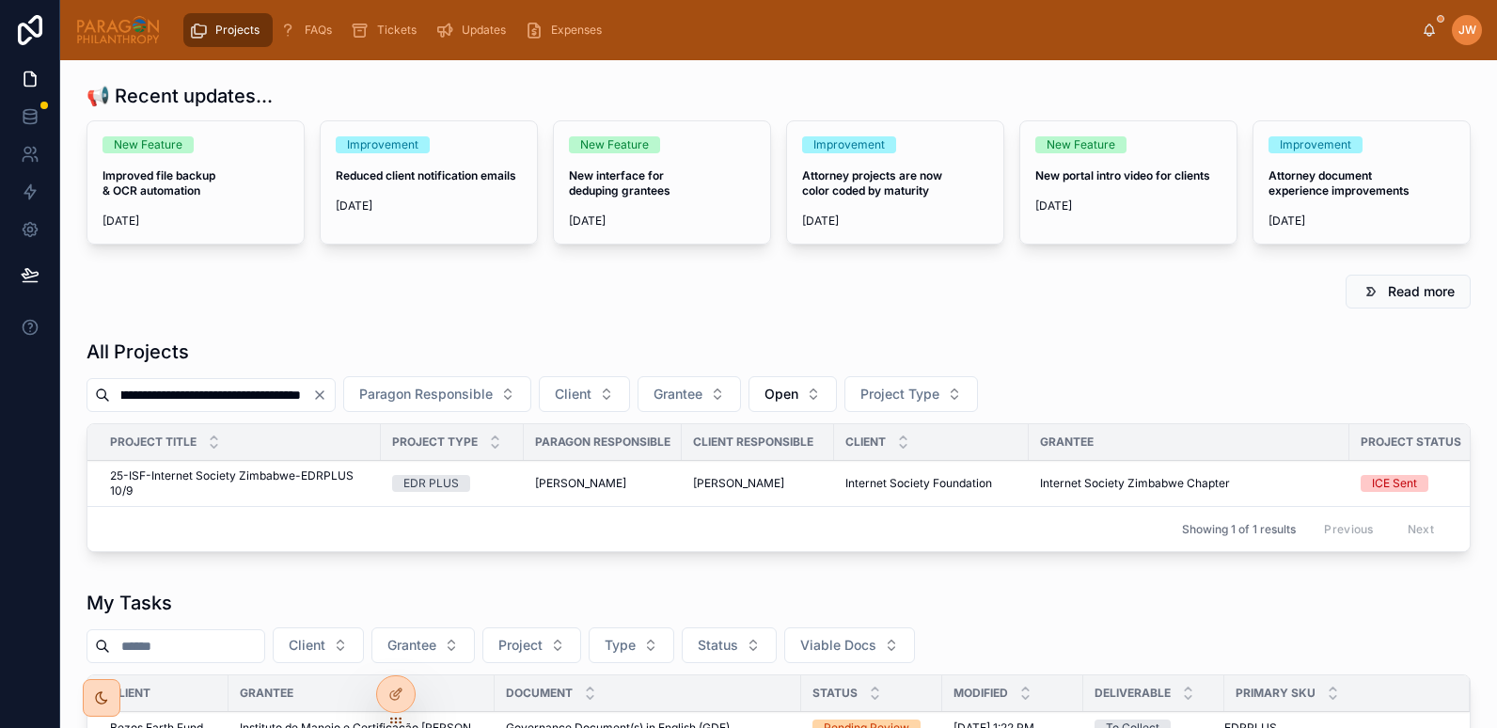
type input "**********"
click at [167, 475] on span "25-ISF-Internet Society Zimbabwe-EDRPLUS 10/9" at bounding box center [240, 483] width 260 height 30
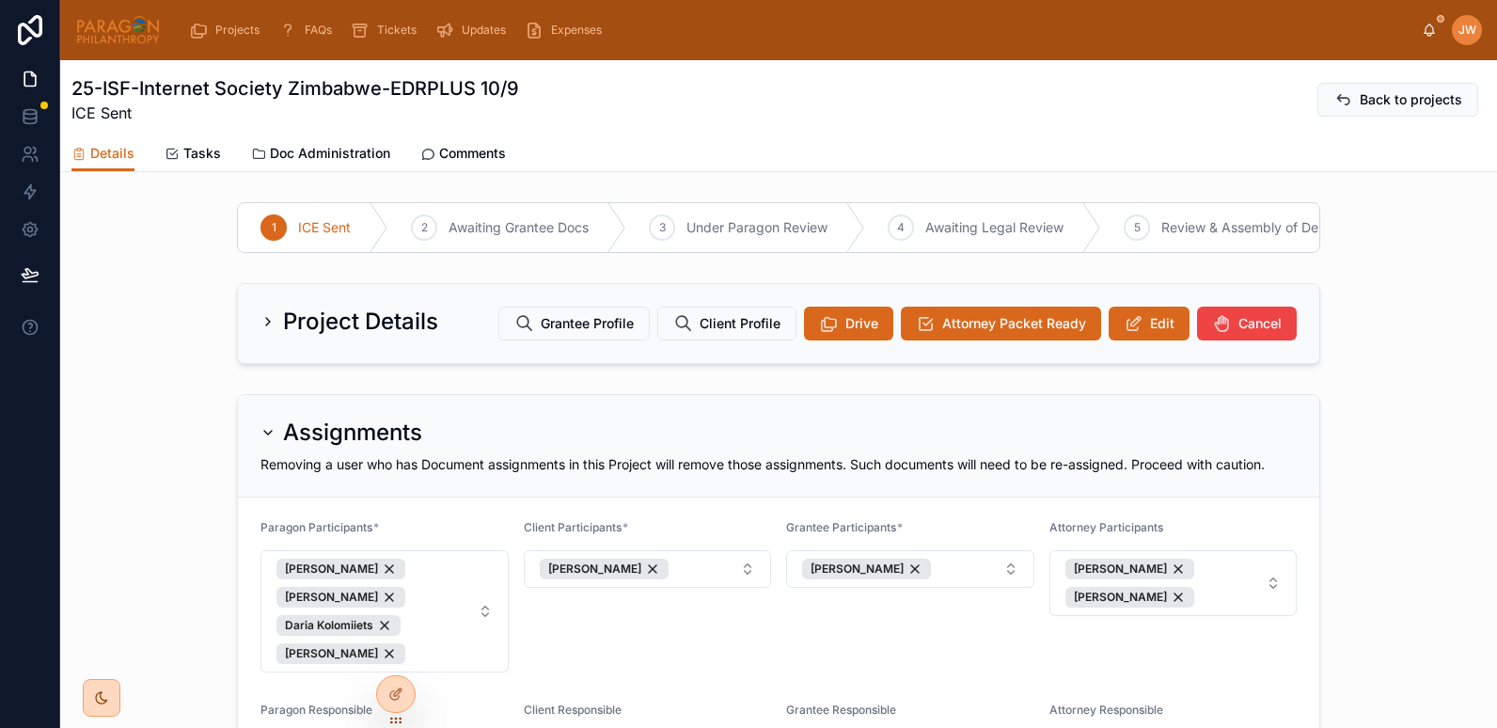
click at [124, 401] on div "Assignments Removing a user who has Document assignments in this Project will r…" at bounding box center [778, 593] width 1437 height 413
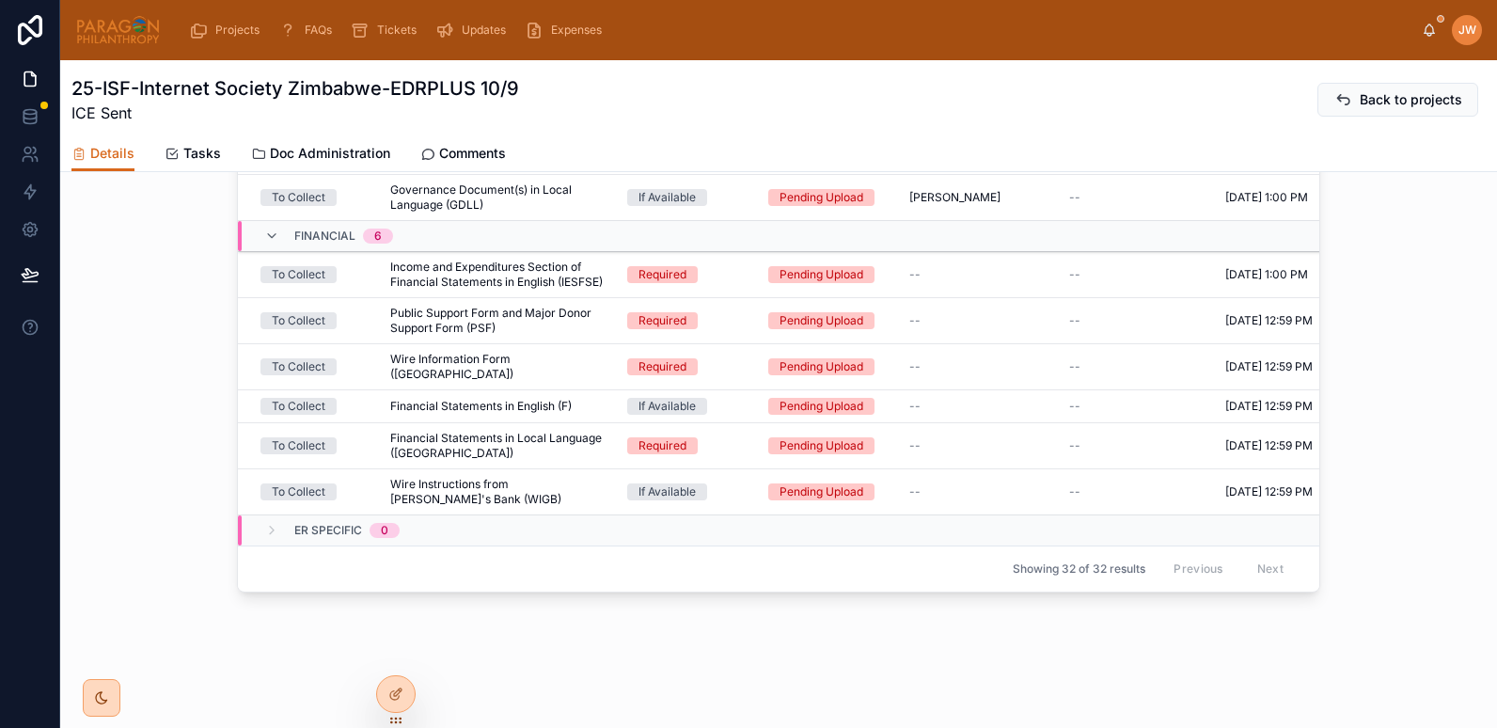
scroll to position [1144, 0]
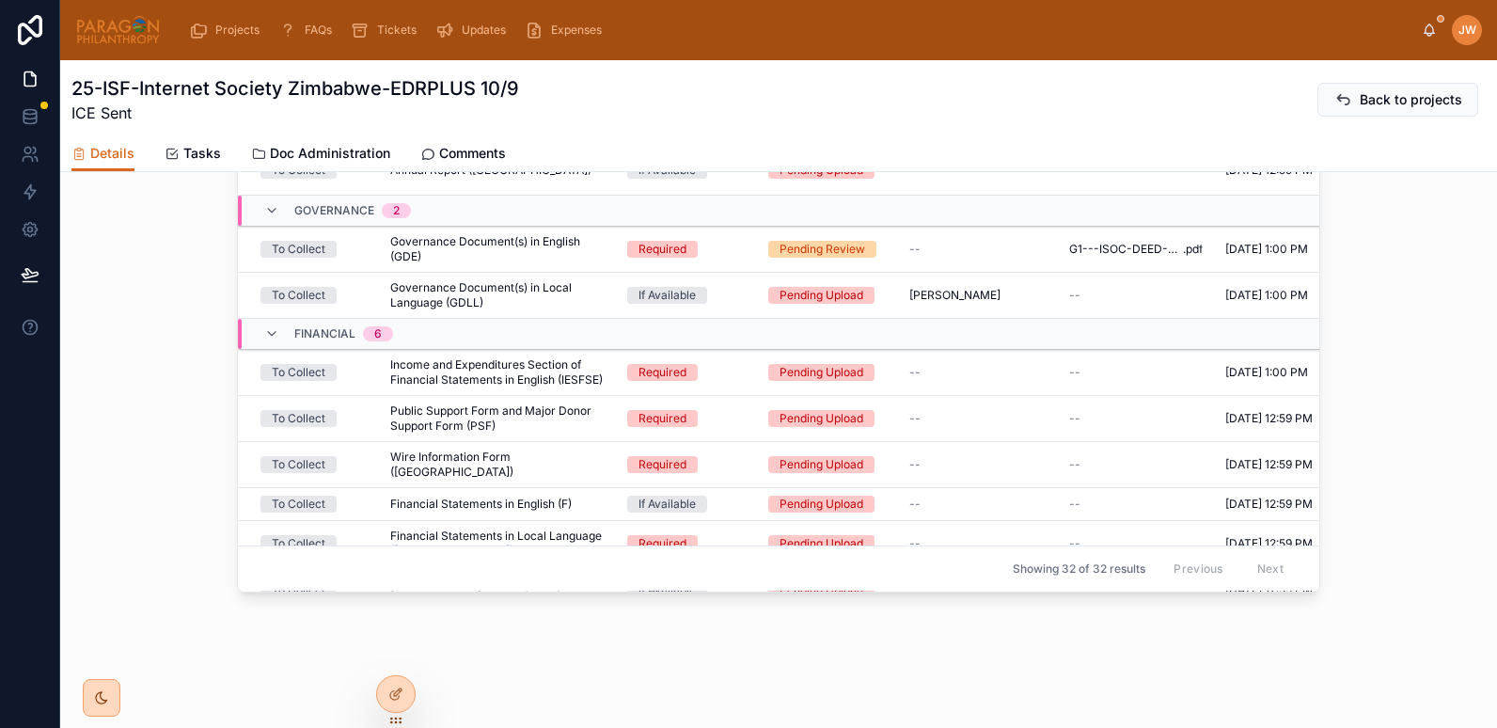
click at [359, 417] on div "To Collect" at bounding box center [314, 418] width 107 height 17
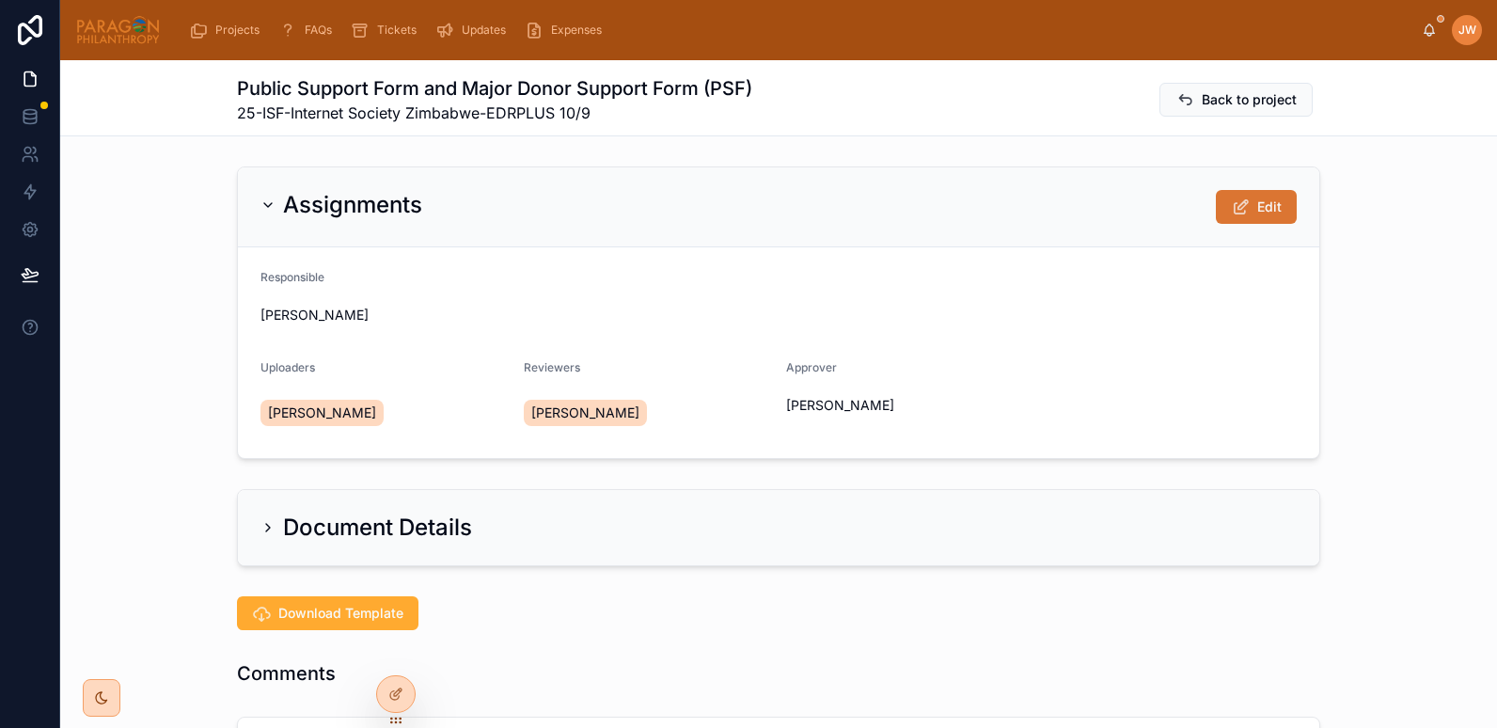
click at [1232, 201] on icon at bounding box center [1241, 207] width 20 height 19
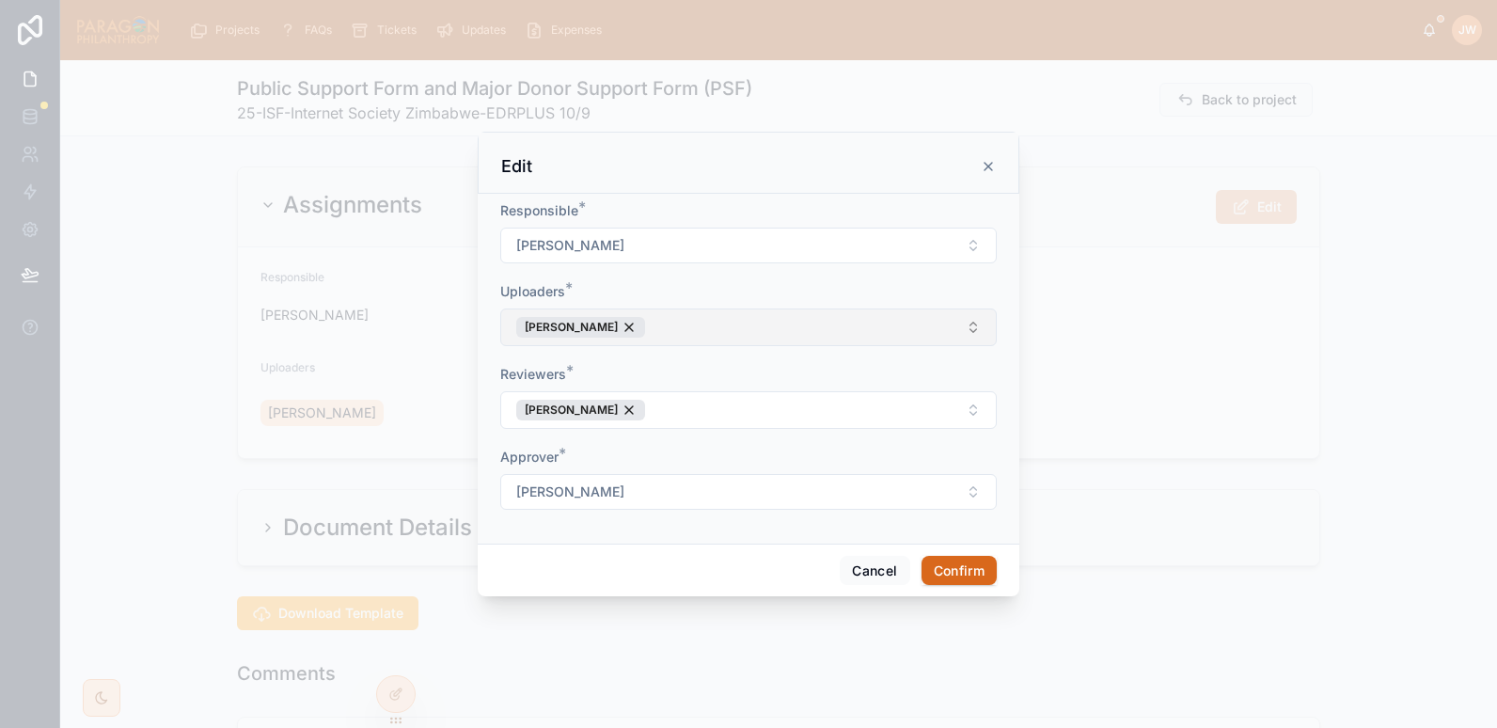
click at [674, 327] on button "[PERSON_NAME]" at bounding box center [748, 328] width 497 height 38
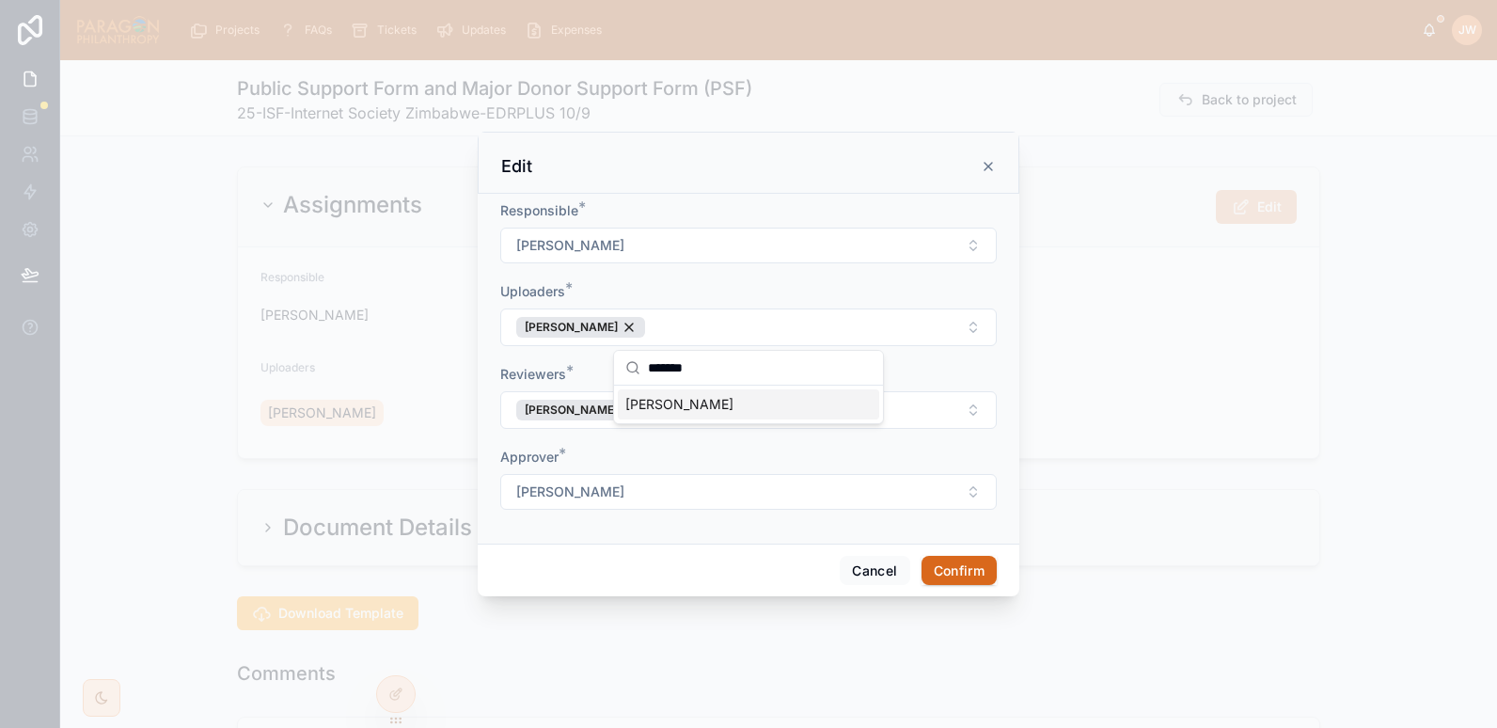
type input "*******"
click at [686, 413] on span "[PERSON_NAME]" at bounding box center [680, 404] width 108 height 19
click at [645, 277] on form "Responsible * [PERSON_NAME] Uploaders * [PERSON_NAME] [PERSON_NAME] Reviewers *…" at bounding box center [748, 364] width 497 height 327
click at [949, 566] on button "Confirm" at bounding box center [959, 571] width 75 height 30
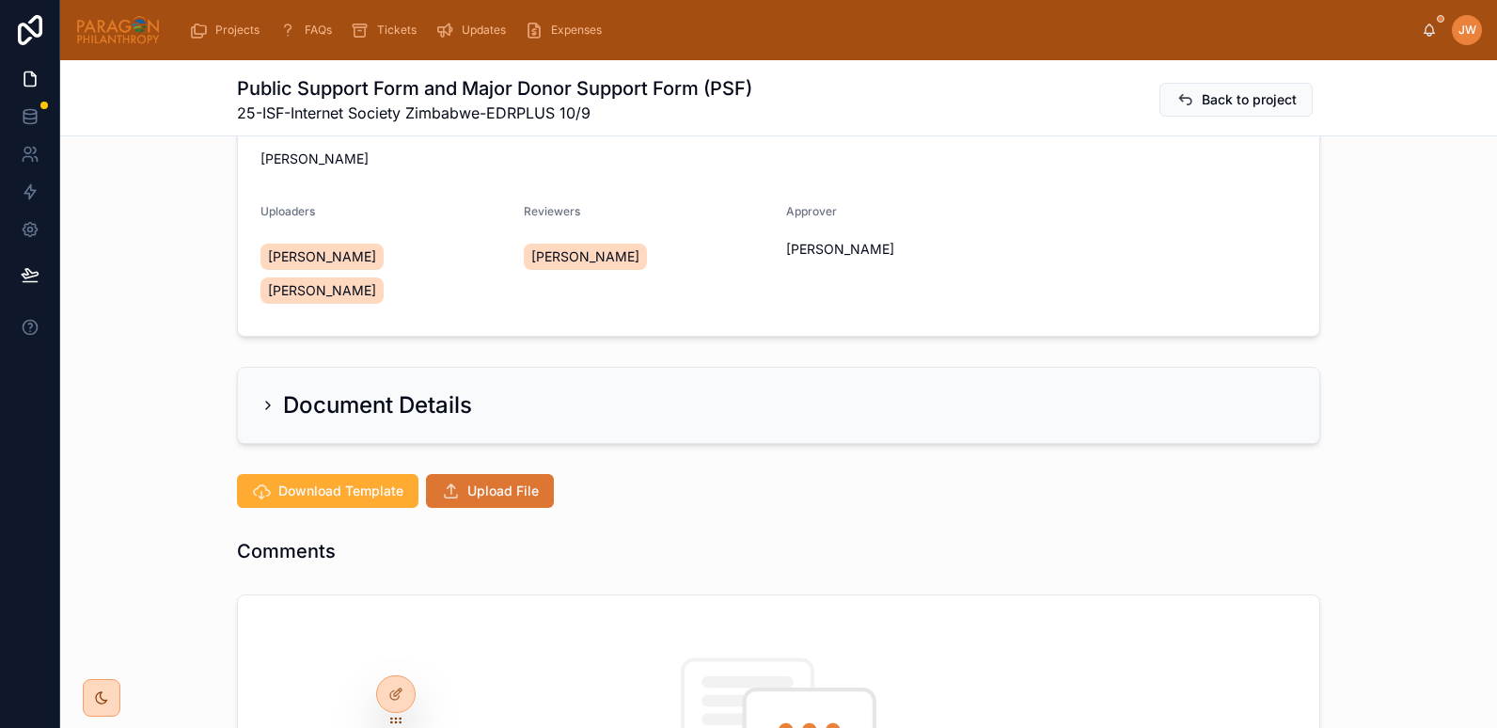
scroll to position [157, 0]
click at [467, 481] on span "Upload File" at bounding box center [502, 490] width 71 height 19
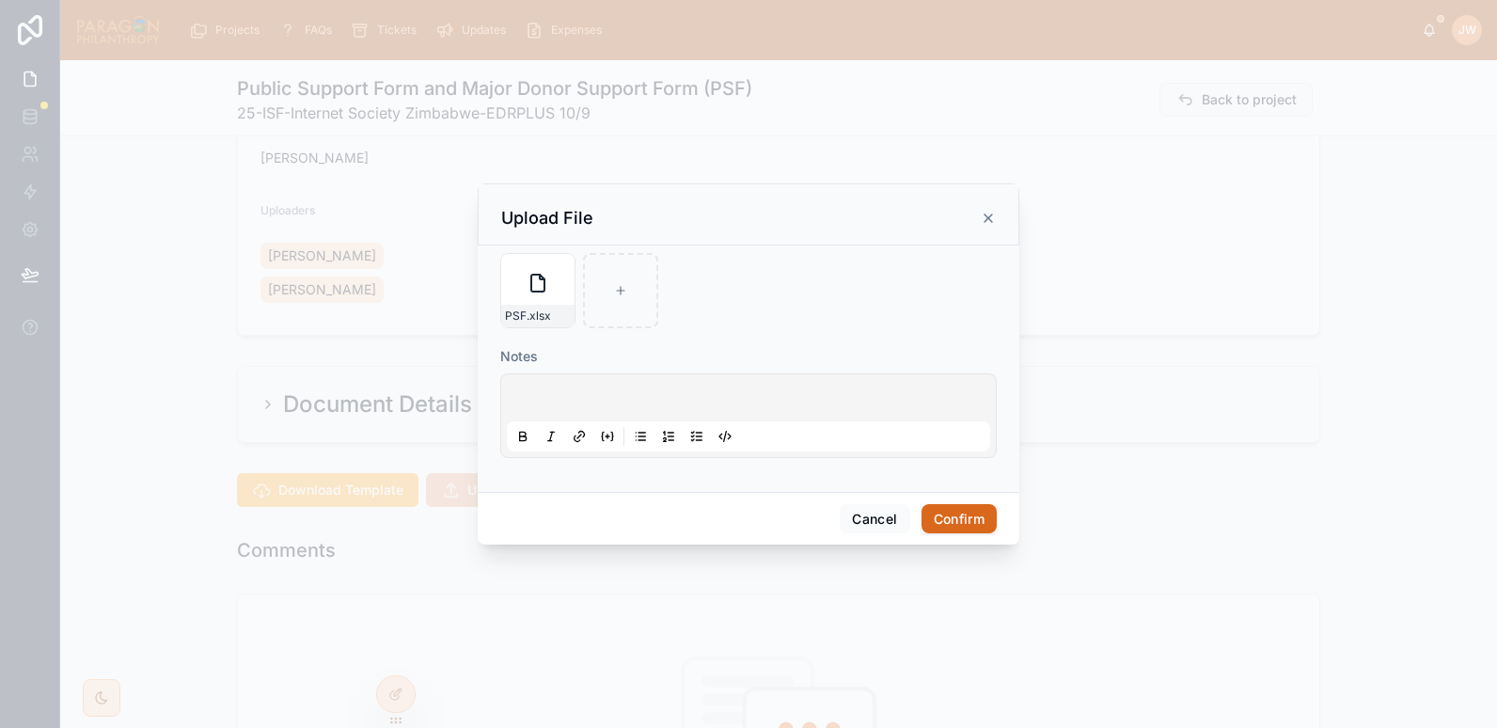
click at [952, 515] on button "Confirm" at bounding box center [959, 519] width 75 height 30
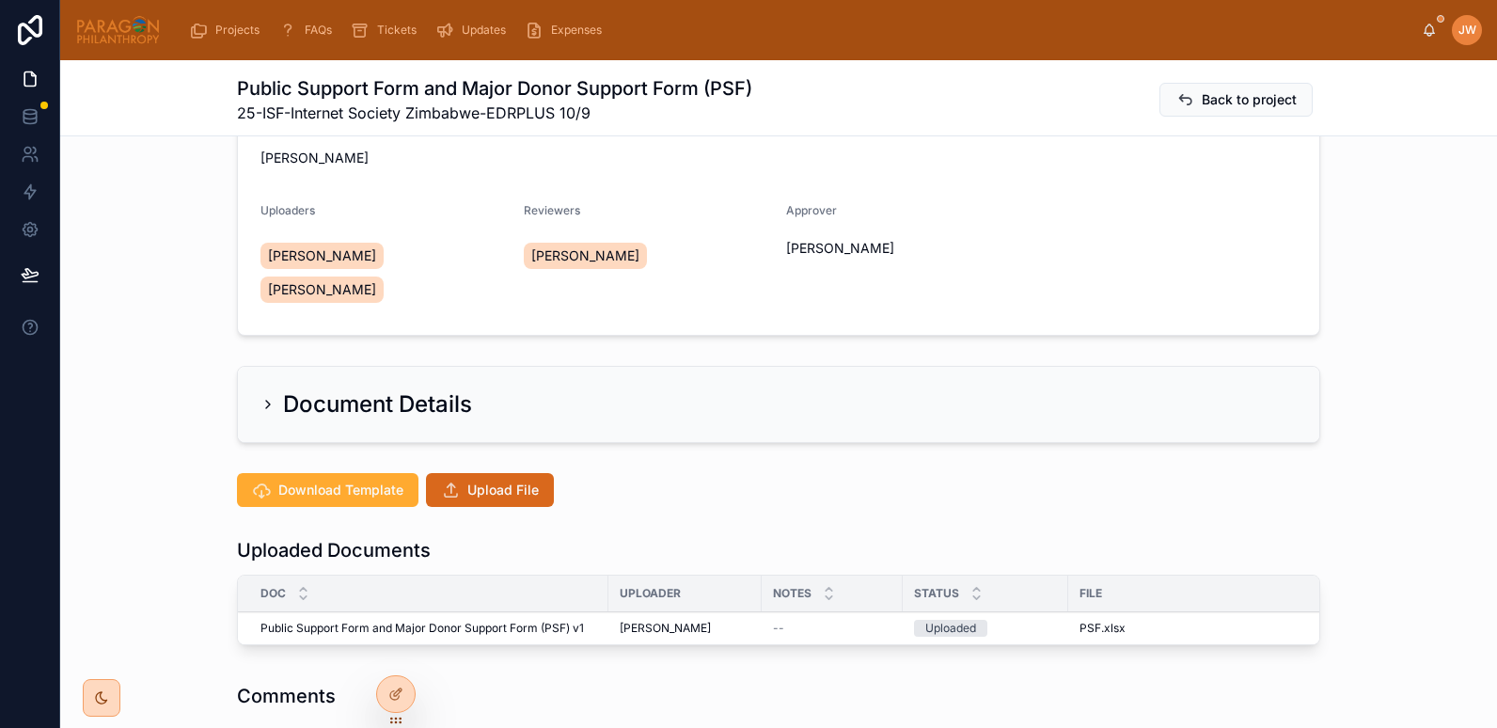
scroll to position [347, 0]
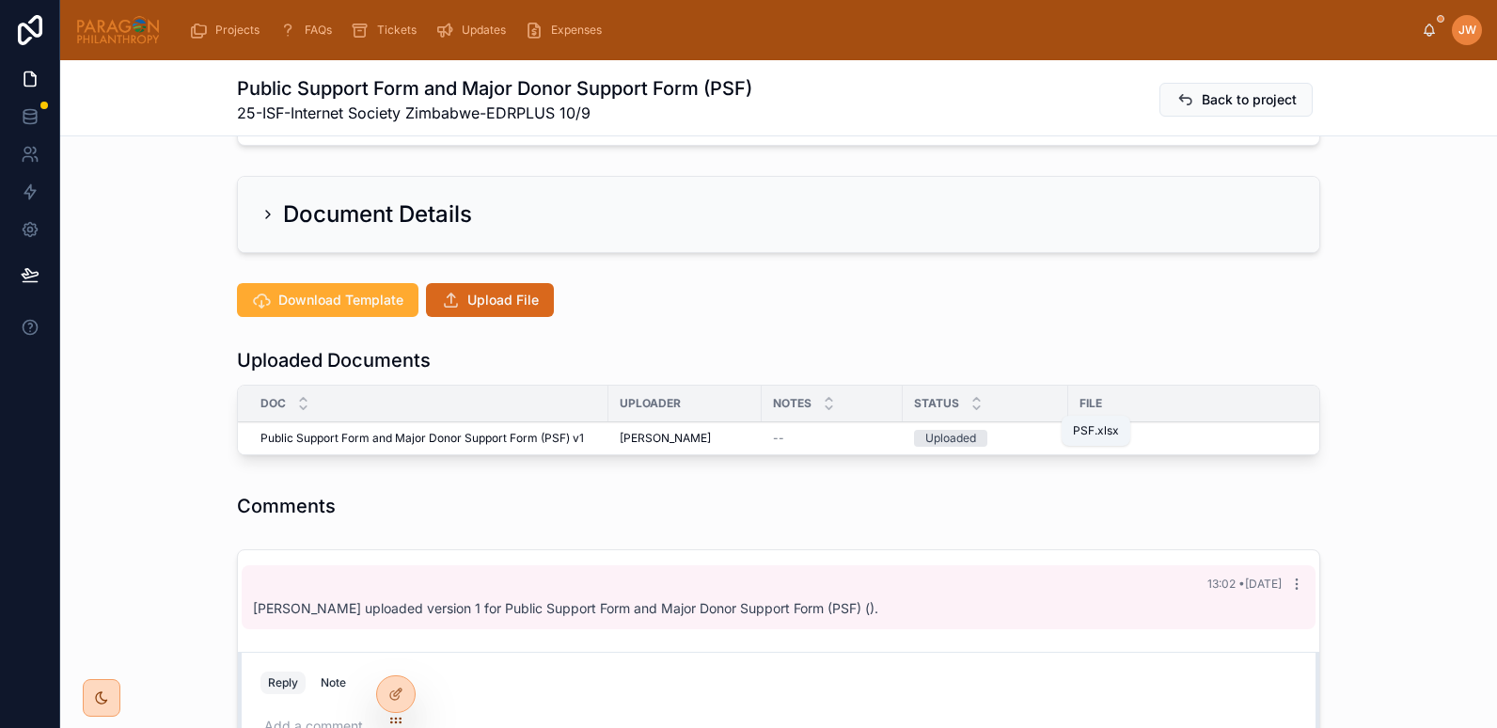
click at [1086, 431] on span "PSF" at bounding box center [1091, 438] width 22 height 15
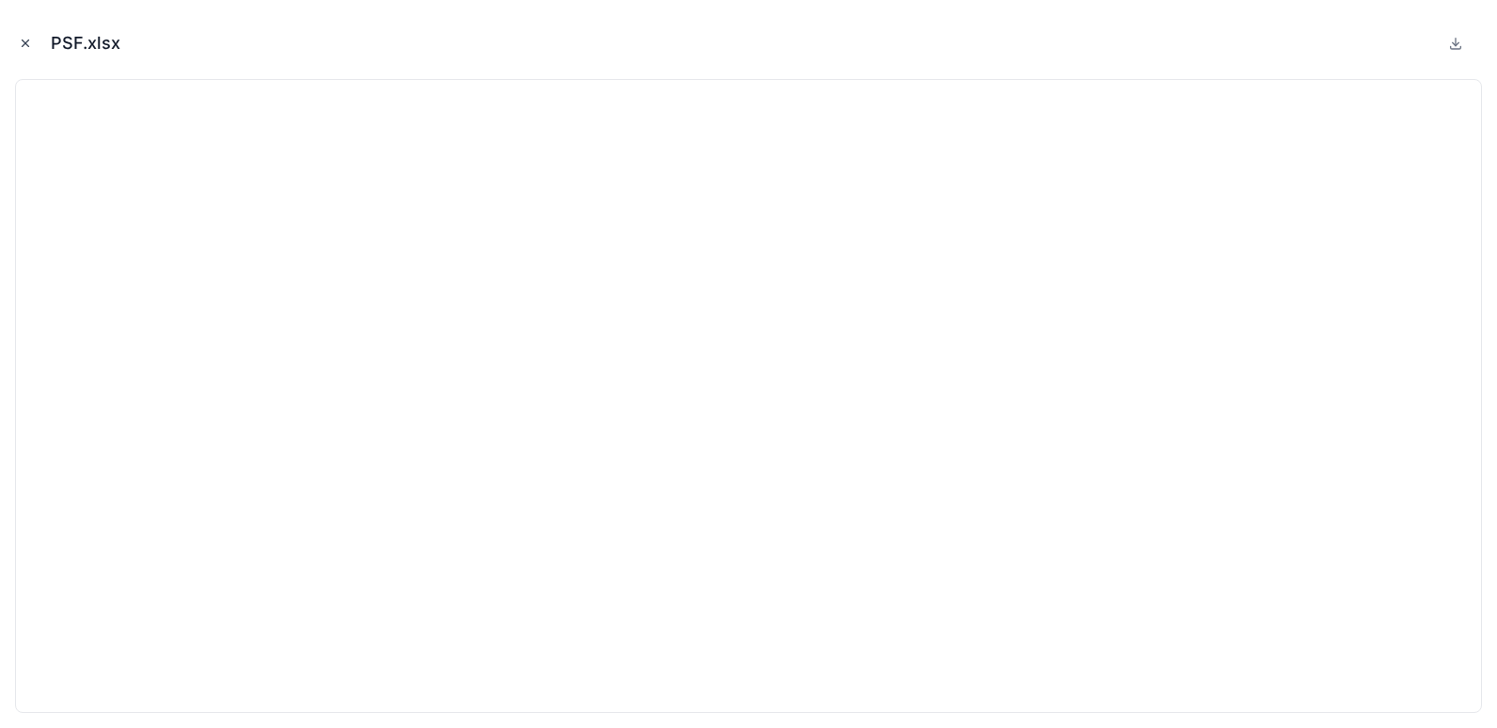
click at [27, 40] on icon "Close modal" at bounding box center [25, 43] width 13 height 13
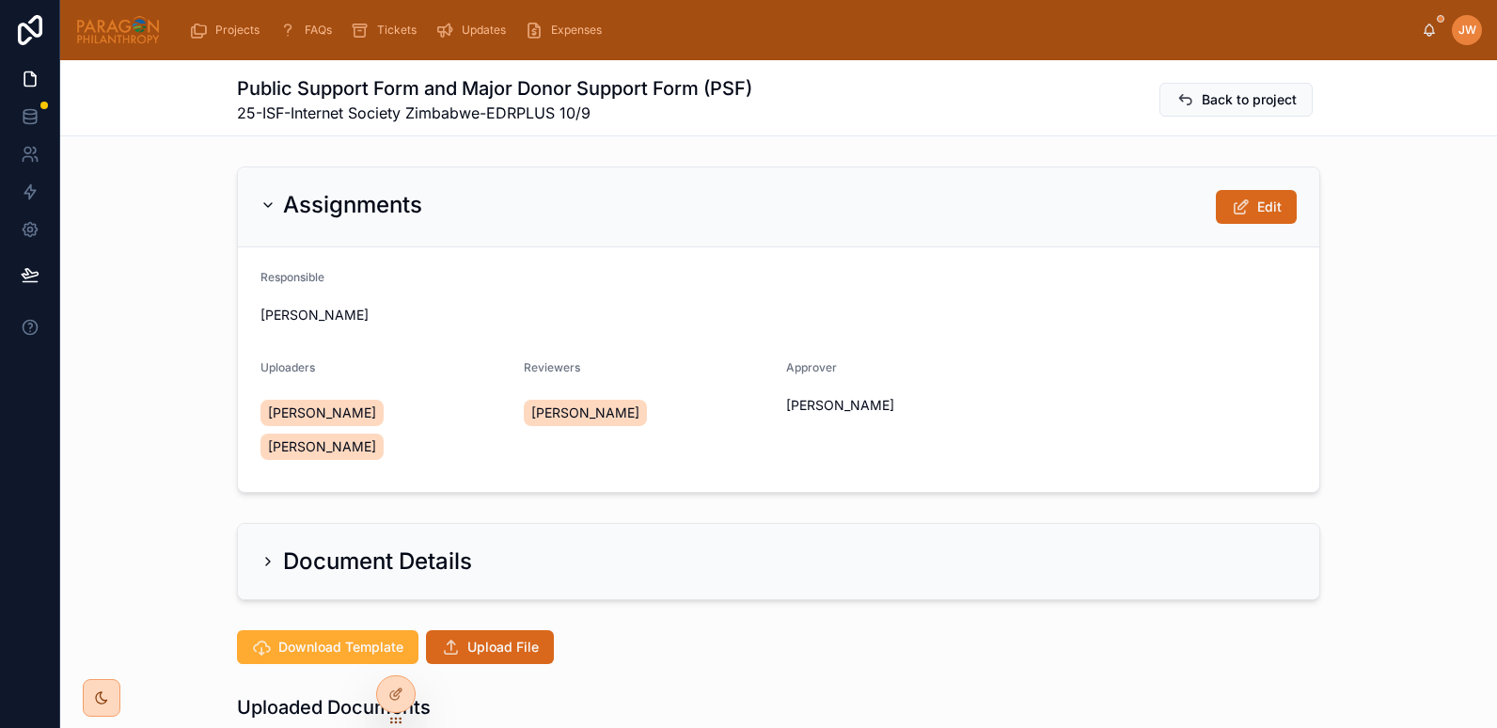
click at [122, 38] on img at bounding box center [118, 30] width 86 height 30
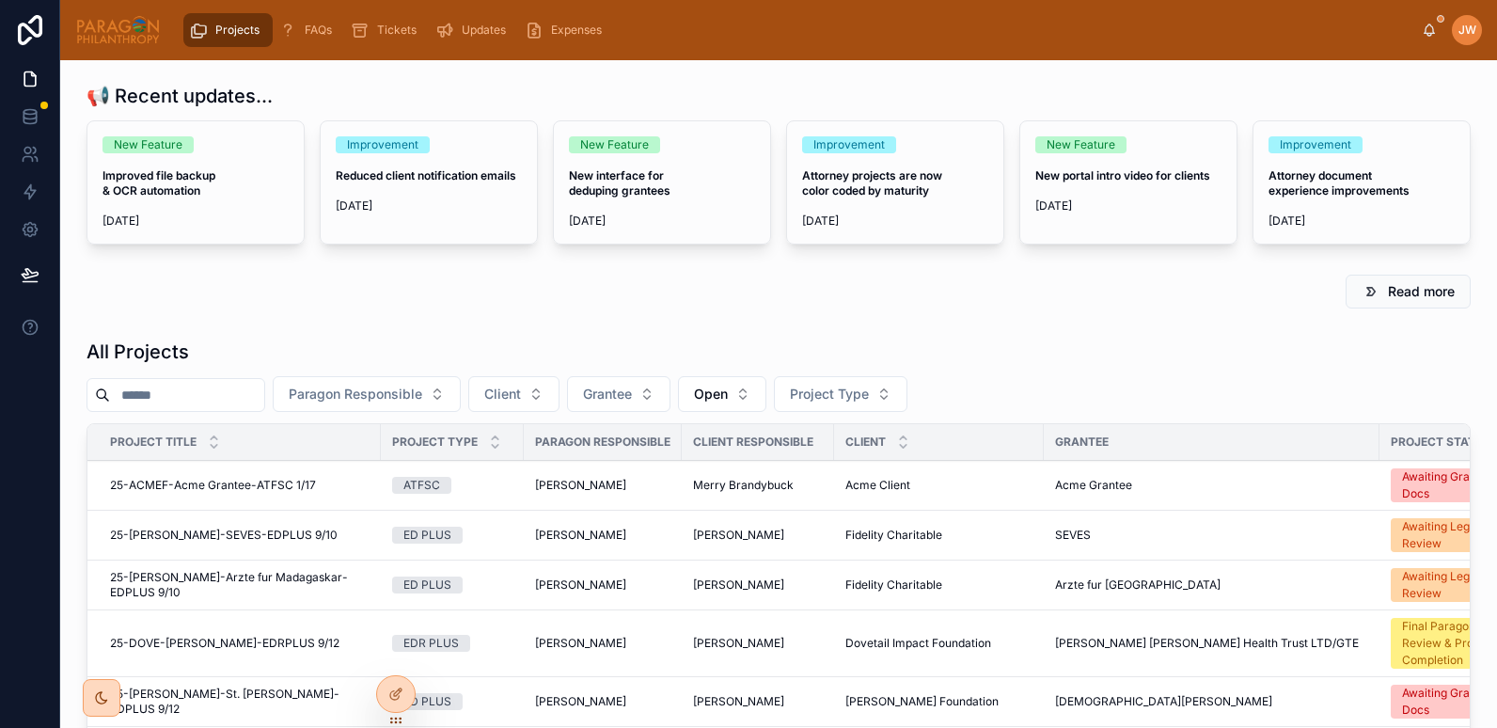
click at [163, 397] on input "text" at bounding box center [187, 395] width 154 height 26
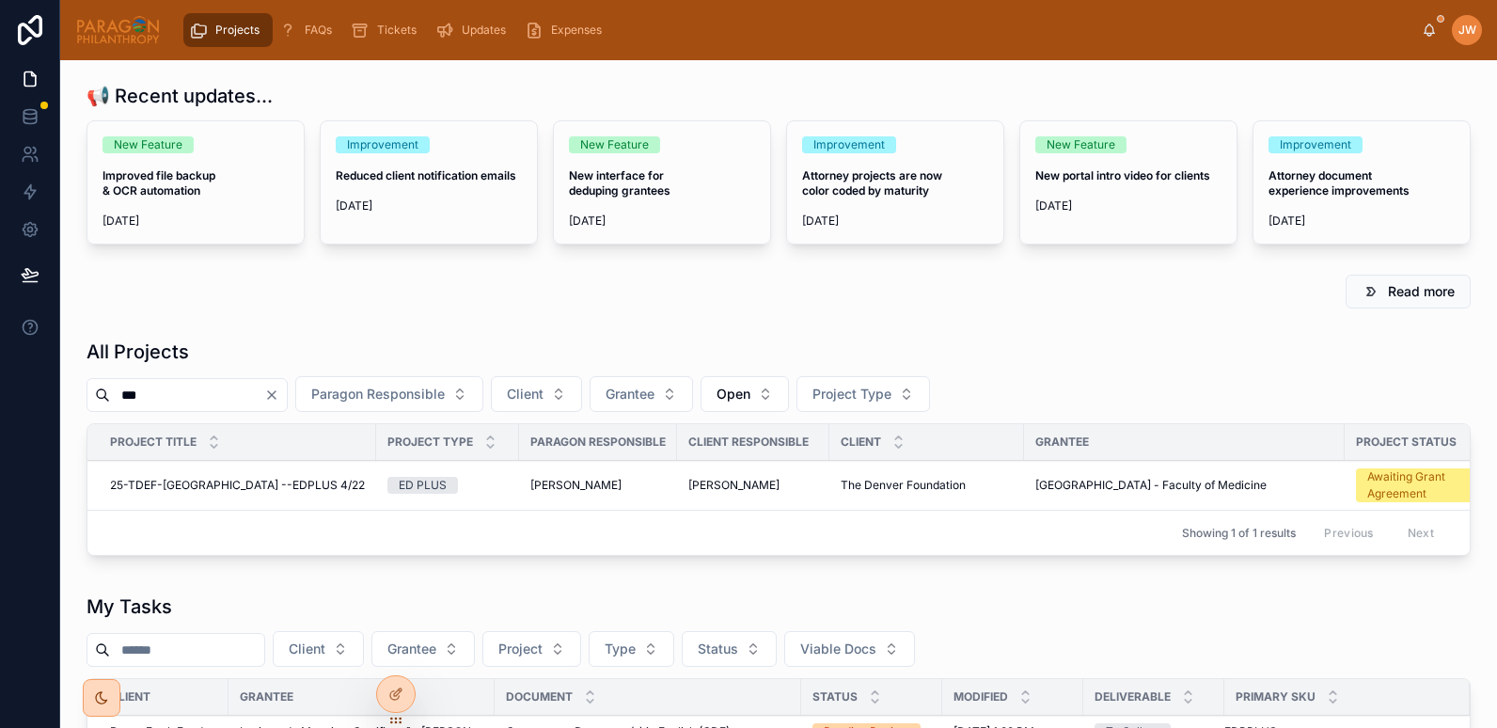
type input "***"
click at [200, 487] on span "25-TDEF-[GEOGRAPHIC_DATA] --EDPLUS 4/22" at bounding box center [237, 485] width 255 height 15
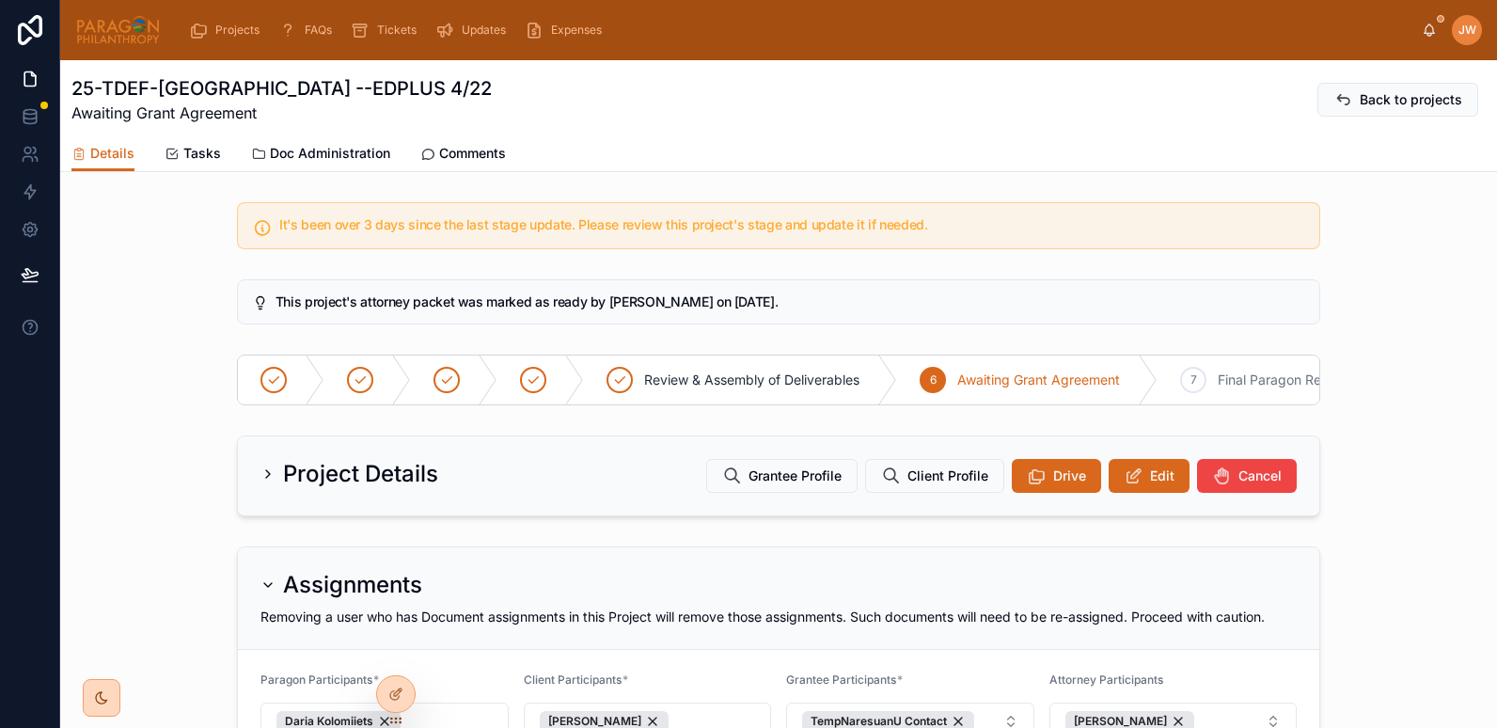
click at [319, 145] on span "Doc Administration" at bounding box center [330, 153] width 120 height 19
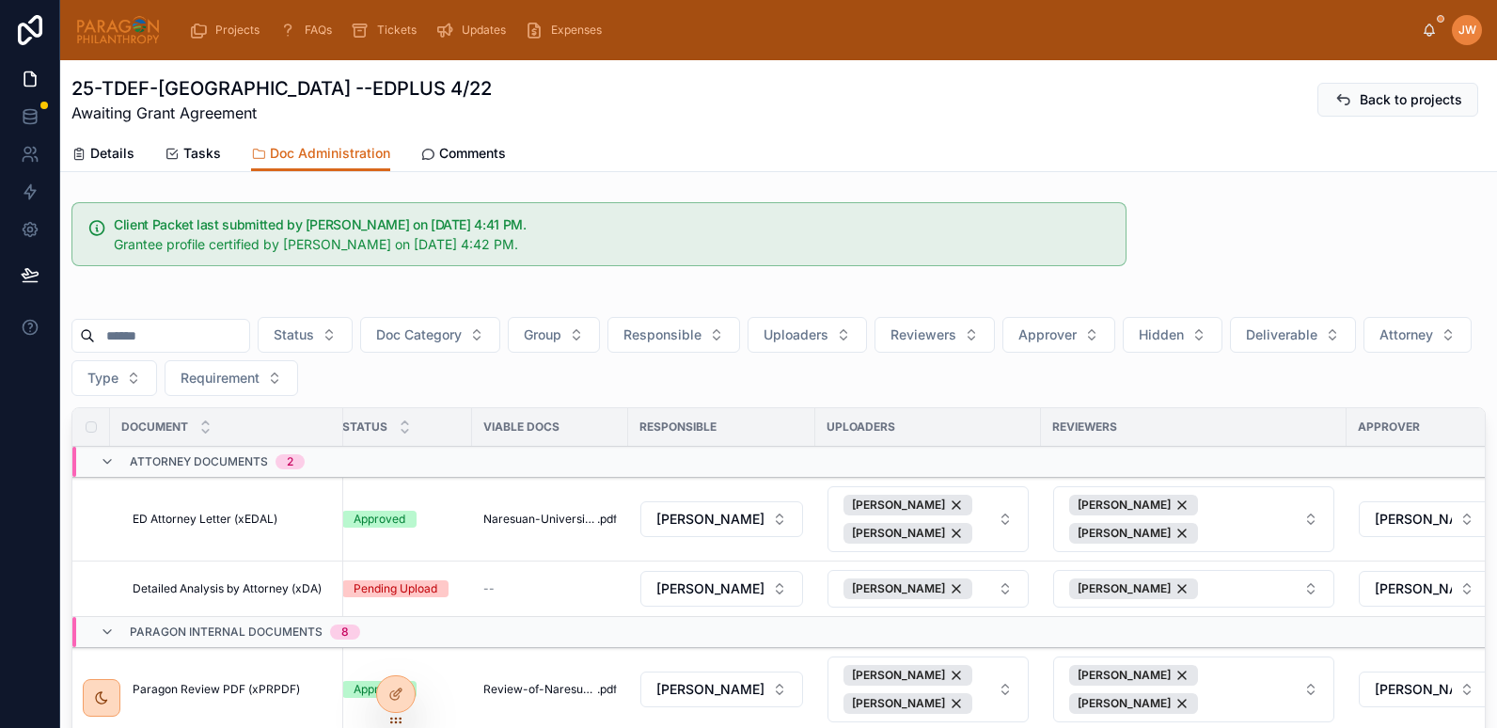
click at [162, 348] on input "text" at bounding box center [172, 336] width 154 height 26
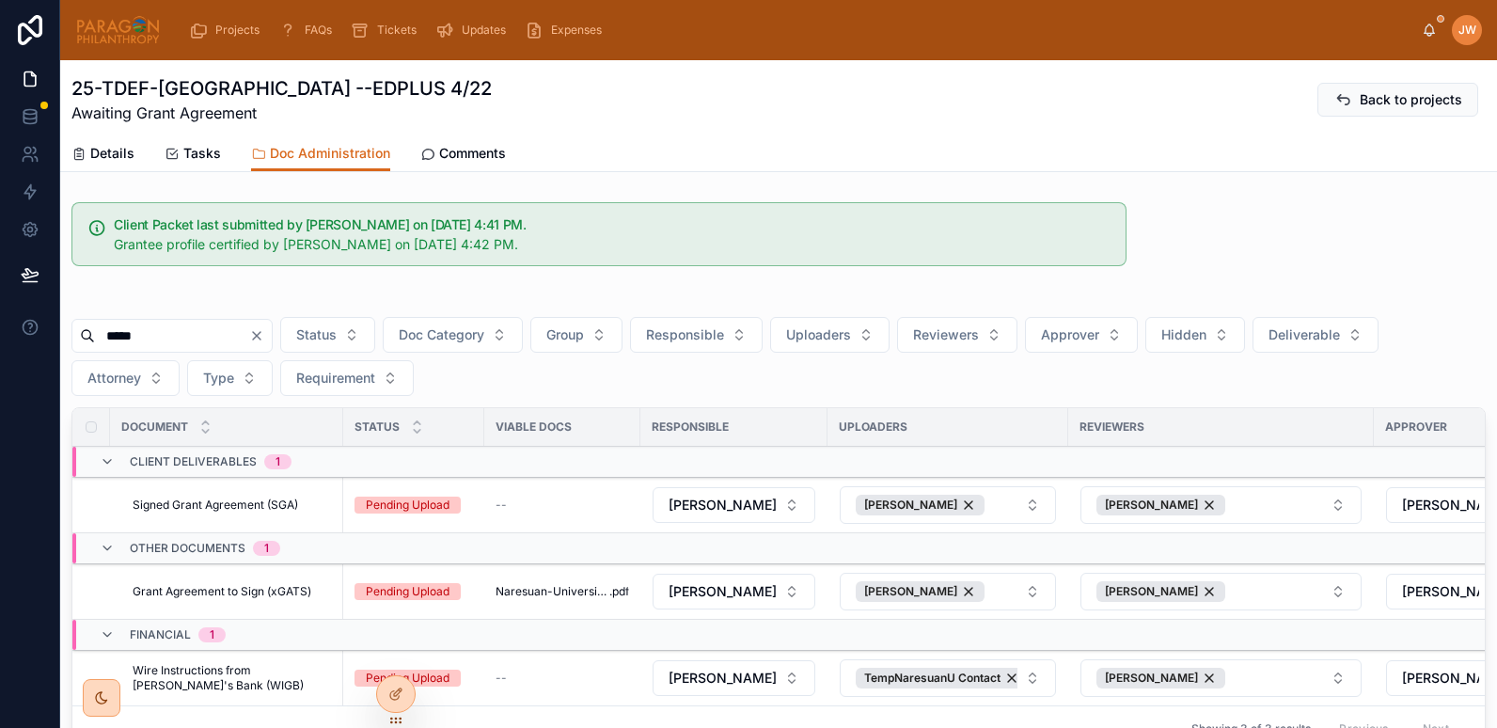
type input "*****"
click at [182, 586] on span "Grant Agreement to Sign (xGATS)" at bounding box center [222, 591] width 179 height 15
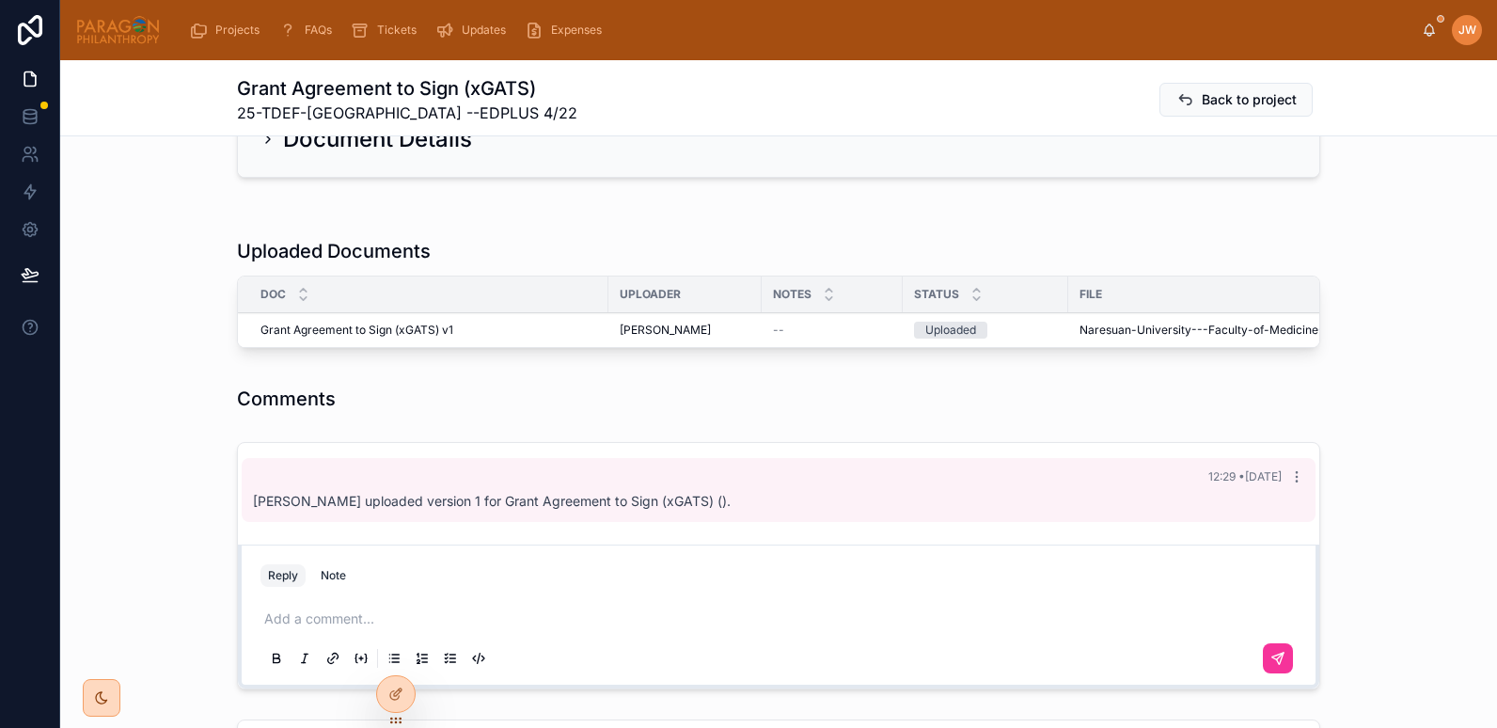
scroll to position [391, 0]
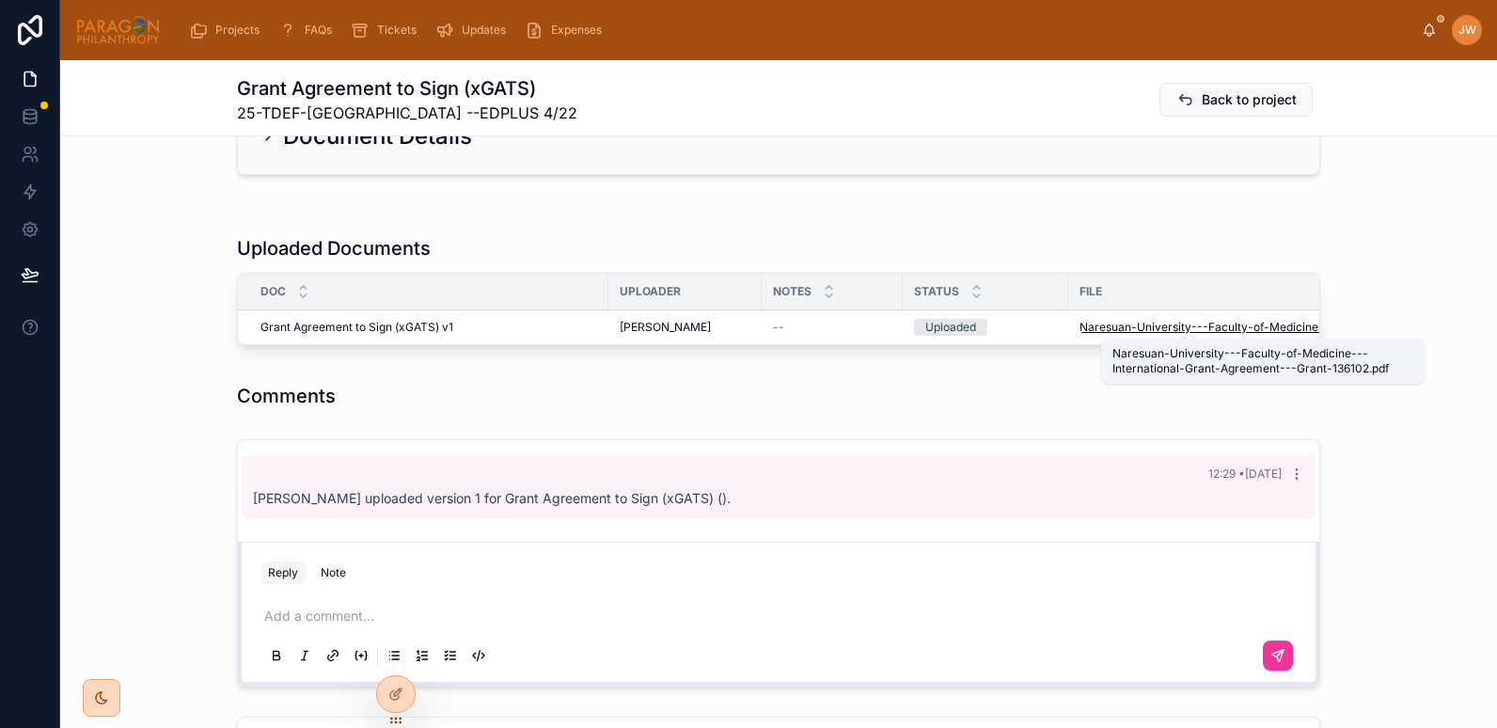
click at [1088, 328] on span "Naresuan-University---Faculty-of-Medicine---International-Grant-Agreement---Gra…" at bounding box center [1260, 327] width 360 height 15
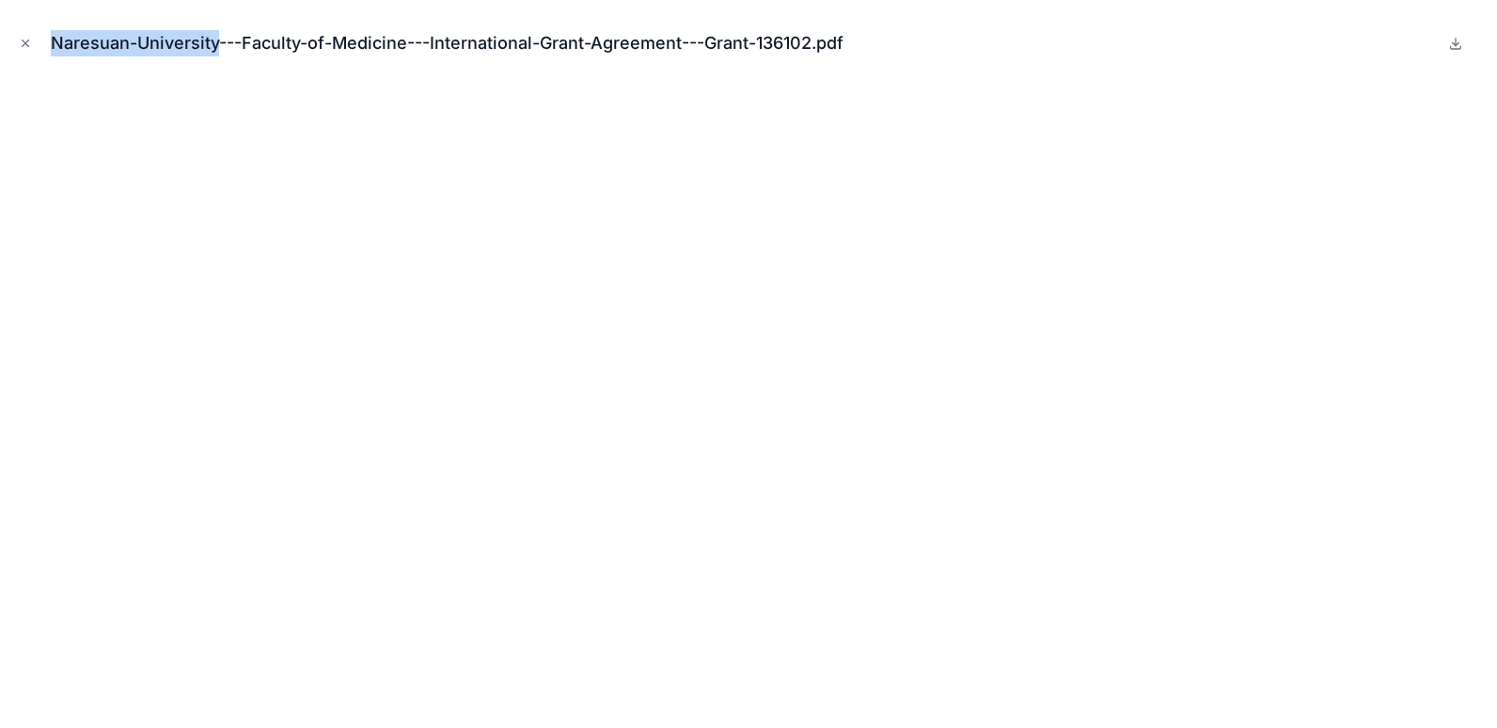
drag, startPoint x: 52, startPoint y: 42, endPoint x: 217, endPoint y: 48, distance: 165.6
click at [217, 48] on div "Naresuan-University---Faculty-of-Medicine---International-Grant-Agreement---Gra…" at bounding box center [455, 43] width 808 height 26
copy div "[GEOGRAPHIC_DATA]"
click at [18, 45] on button "Close modal" at bounding box center [25, 43] width 21 height 21
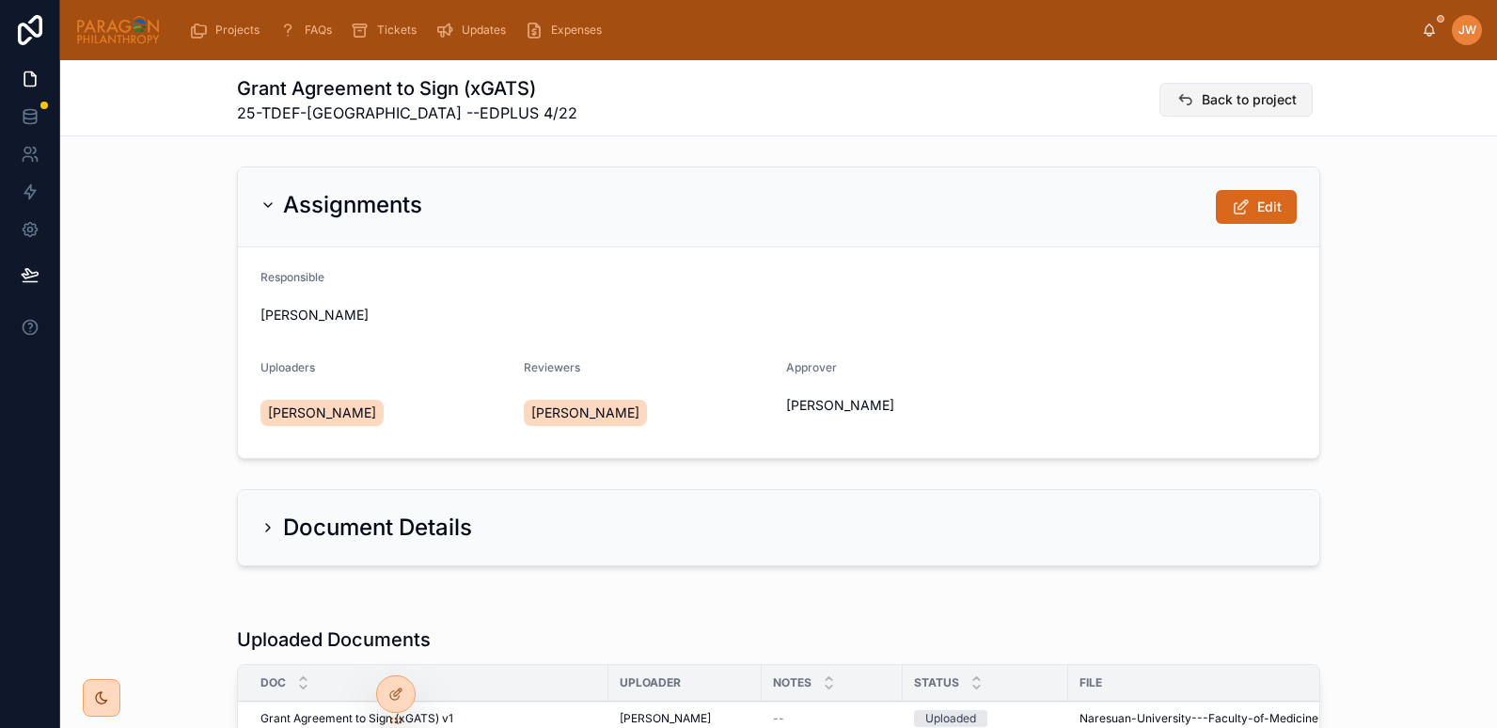
click at [1209, 101] on span "Back to project" at bounding box center [1249, 99] width 95 height 19
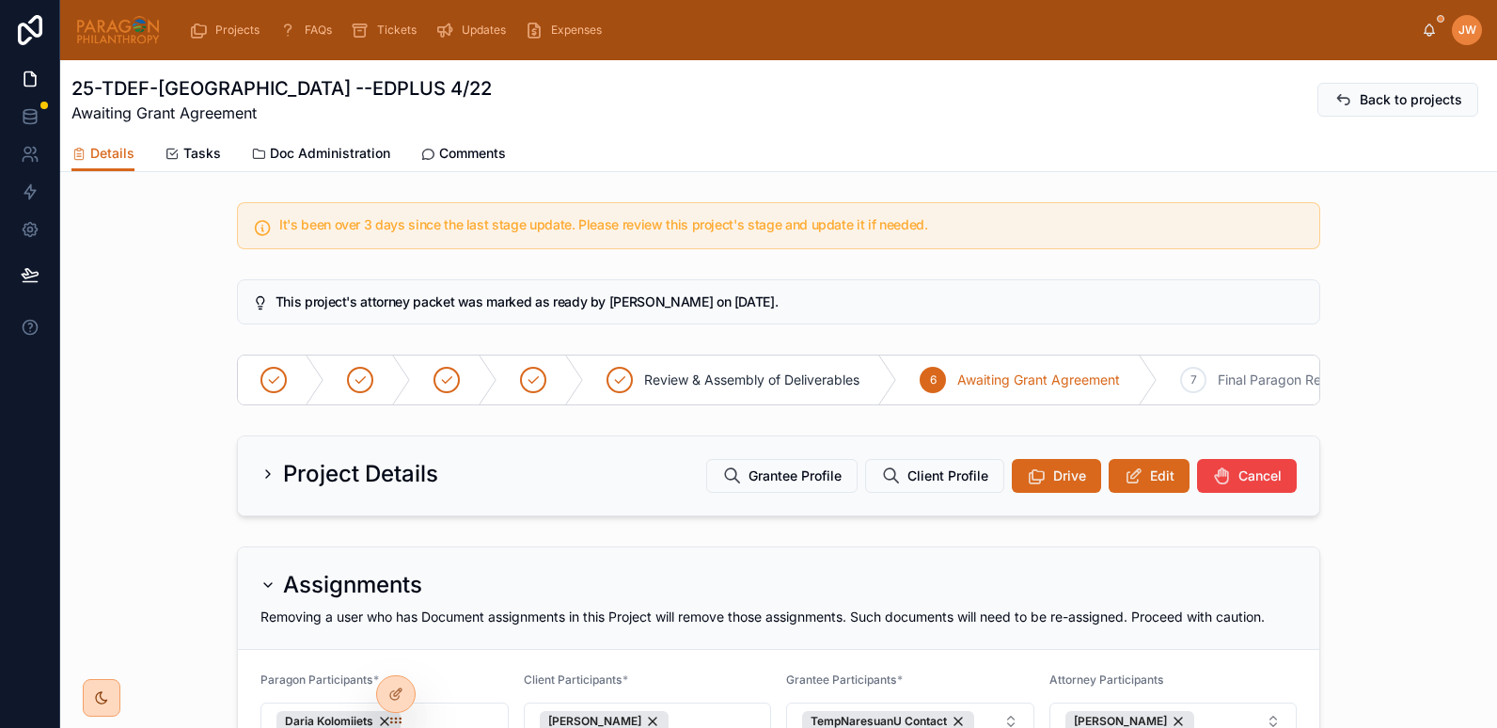
scroll to position [454, 0]
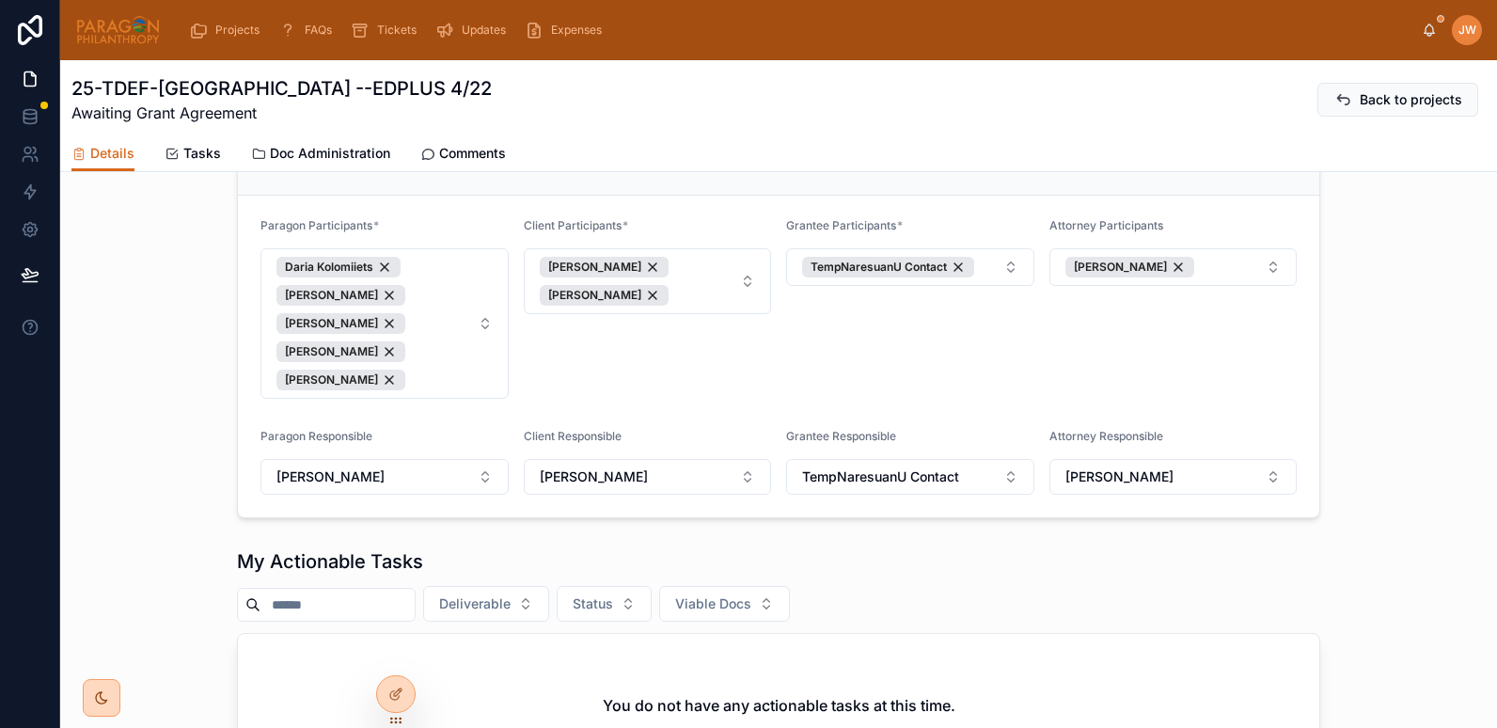
drag, startPoint x: 99, startPoint y: 26, endPoint x: 375, endPoint y: 55, distance: 278.0
click at [99, 26] on img at bounding box center [118, 30] width 86 height 30
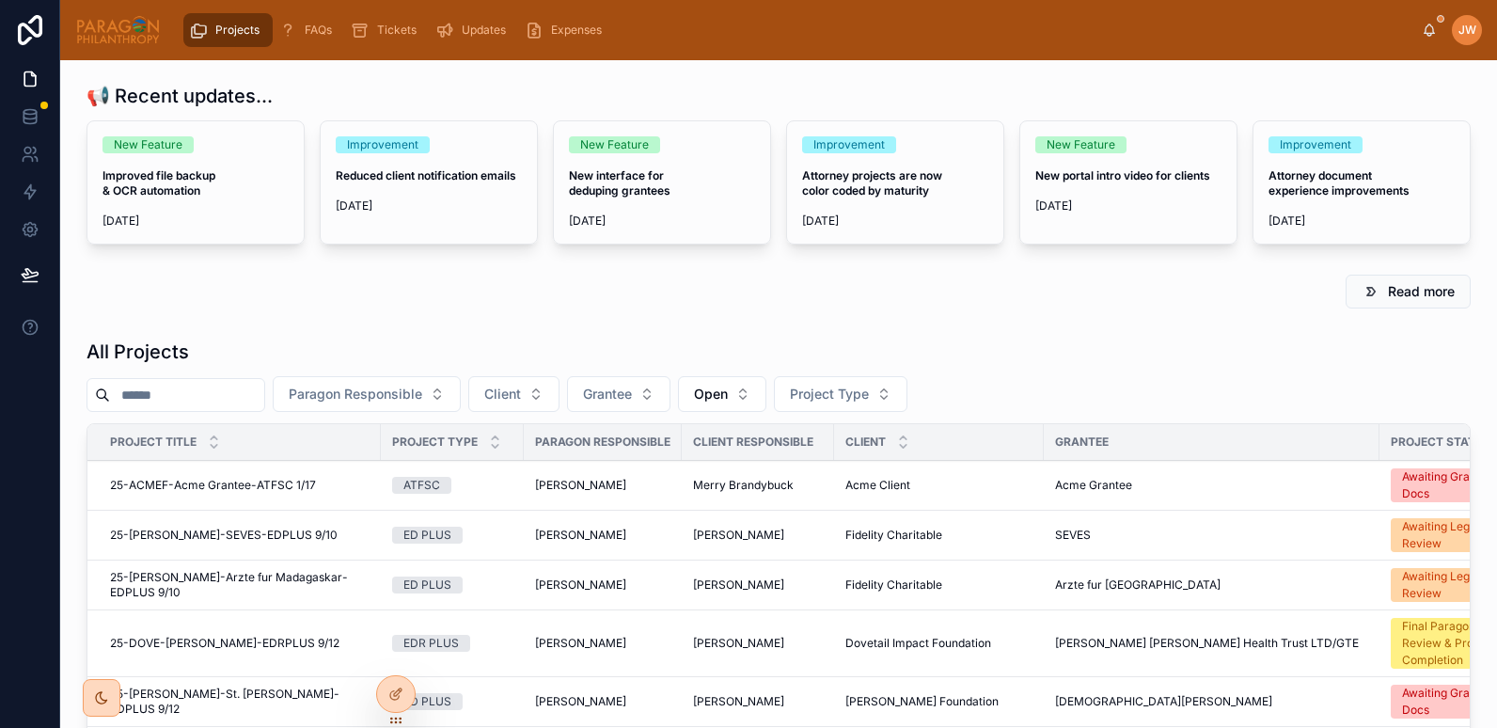
click at [1424, 32] on icon at bounding box center [1429, 30] width 15 height 15
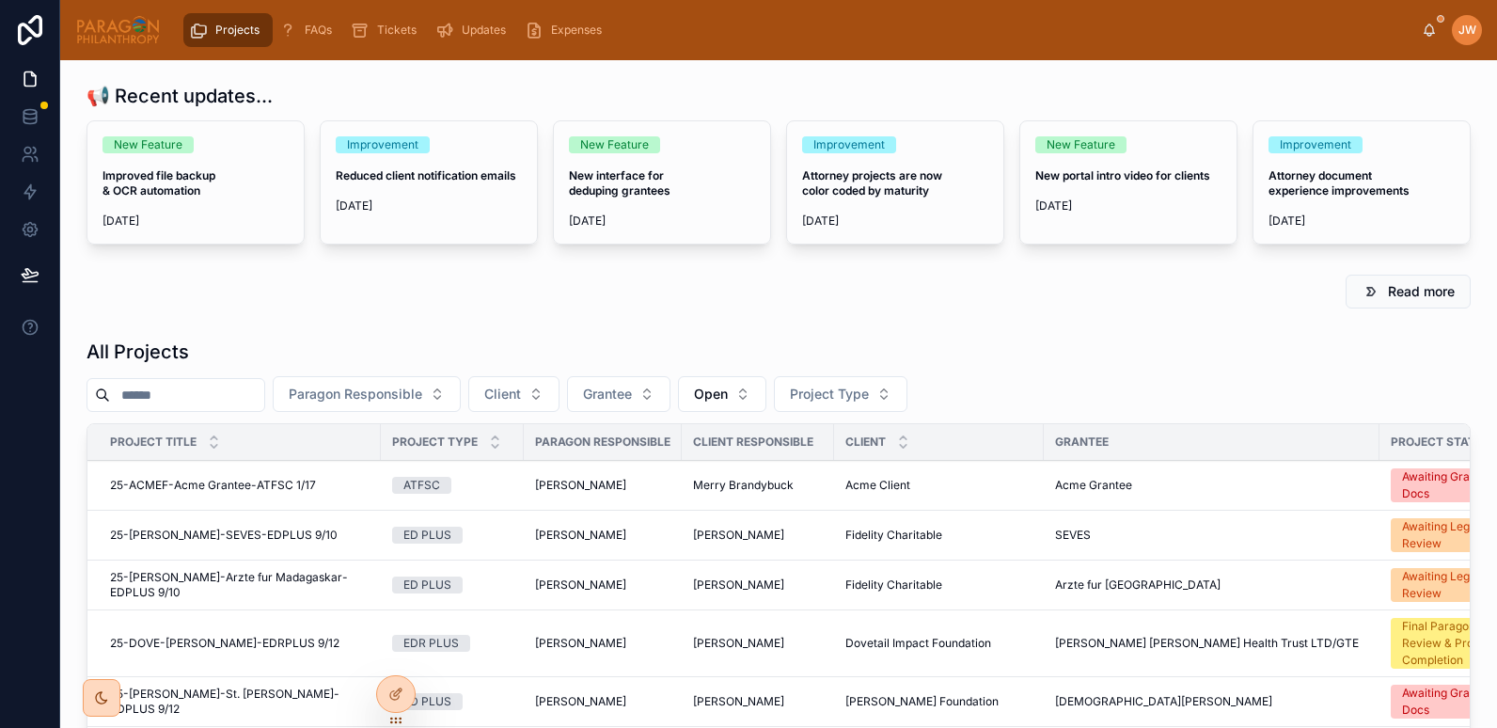
click at [198, 398] on input "text" at bounding box center [187, 395] width 154 height 26
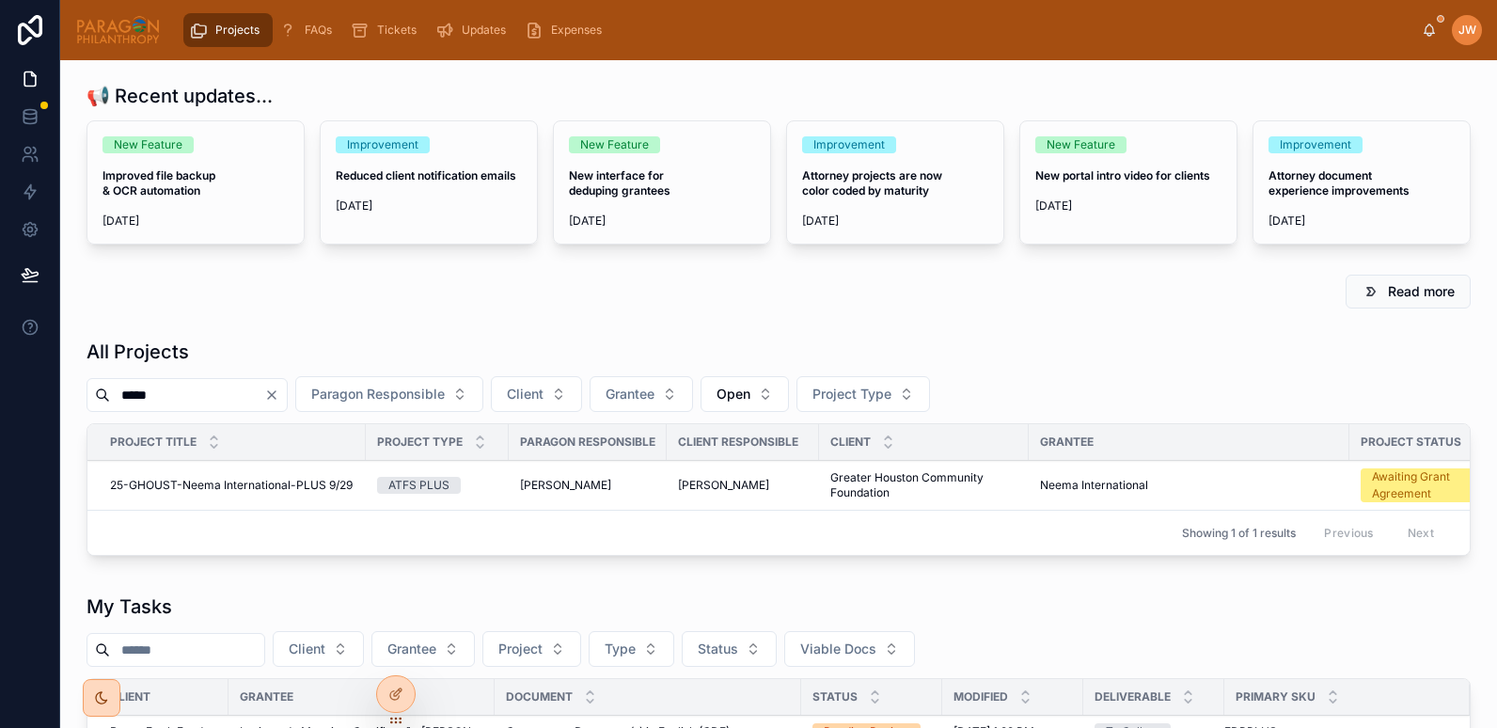
type input "*****"
click at [173, 486] on span "25-GHOUST-Neema International-PLUS 9/29" at bounding box center [231, 485] width 243 height 15
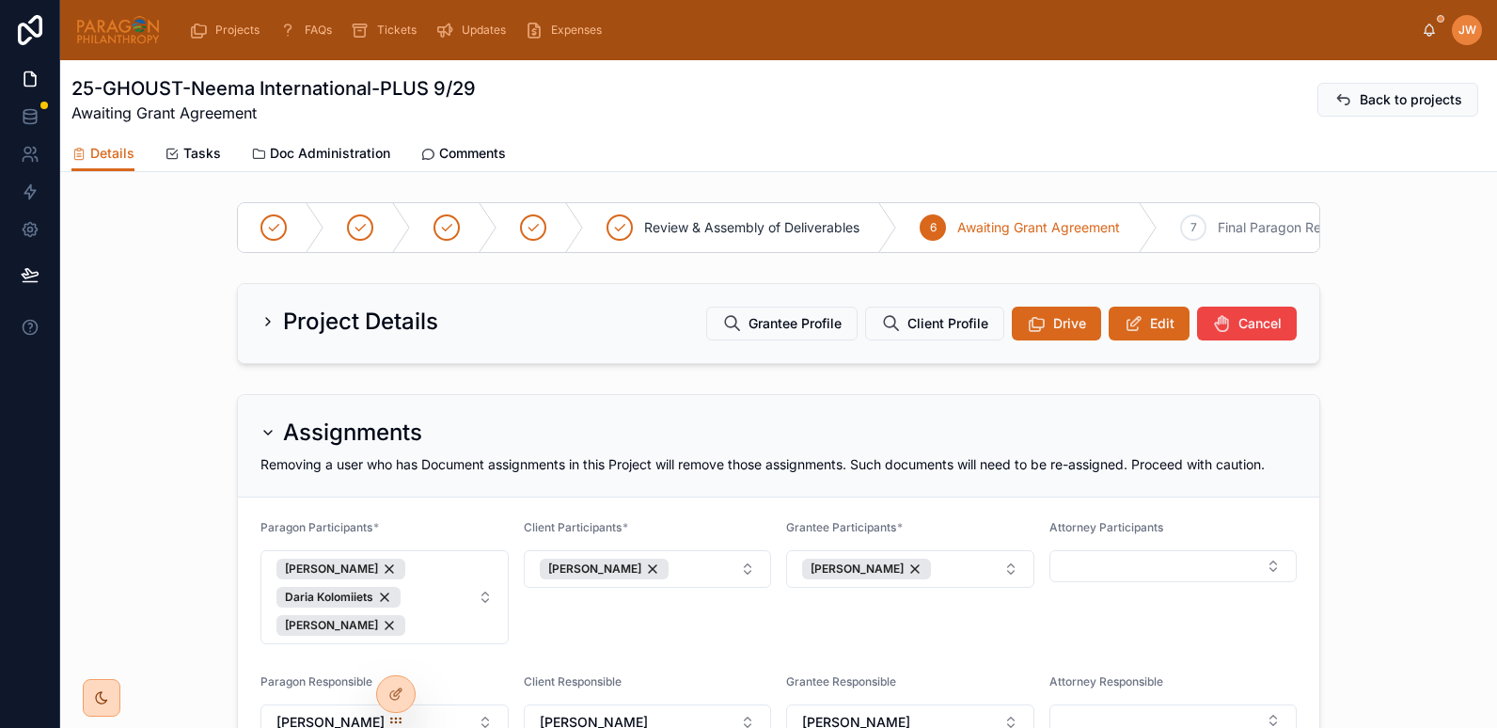
click at [282, 138] on link "Doc Administration" at bounding box center [320, 155] width 139 height 38
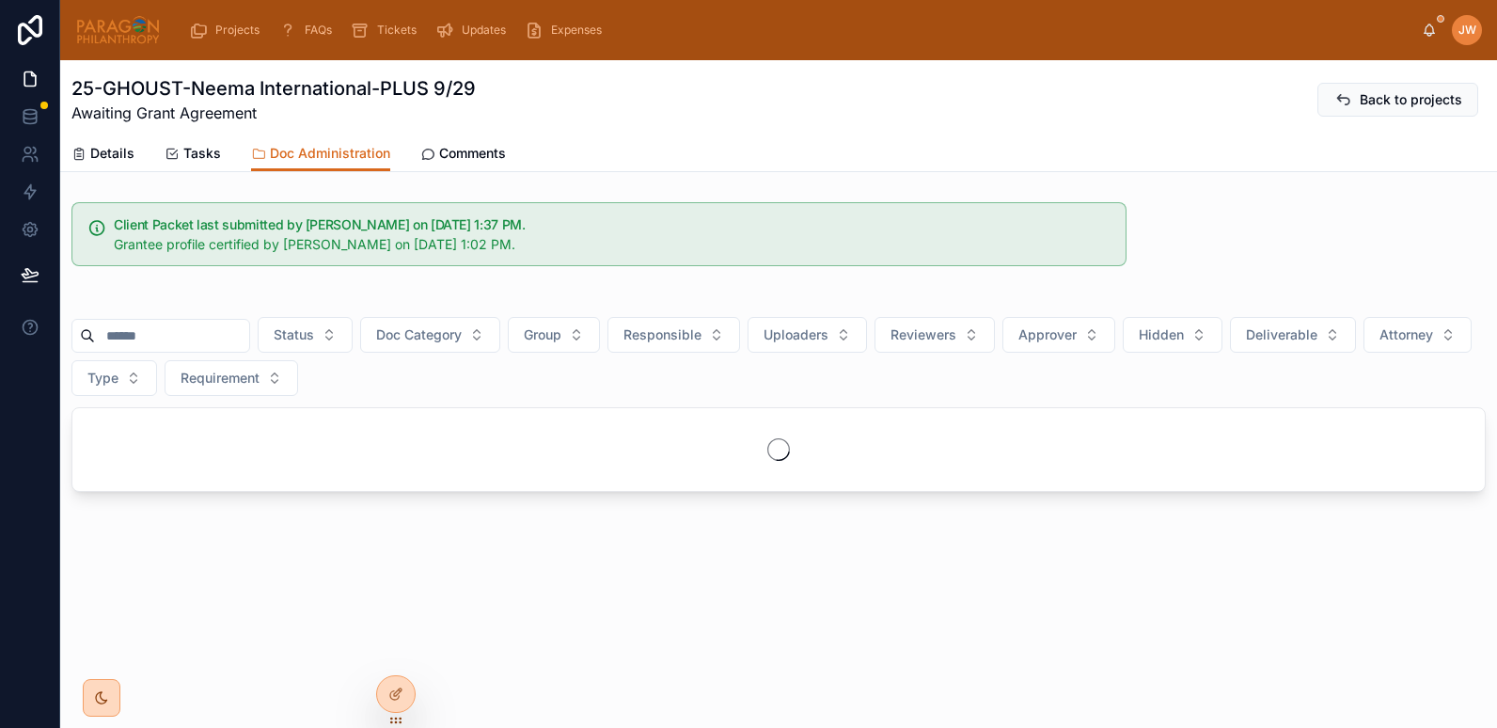
click at [134, 343] on input "text" at bounding box center [172, 336] width 154 height 26
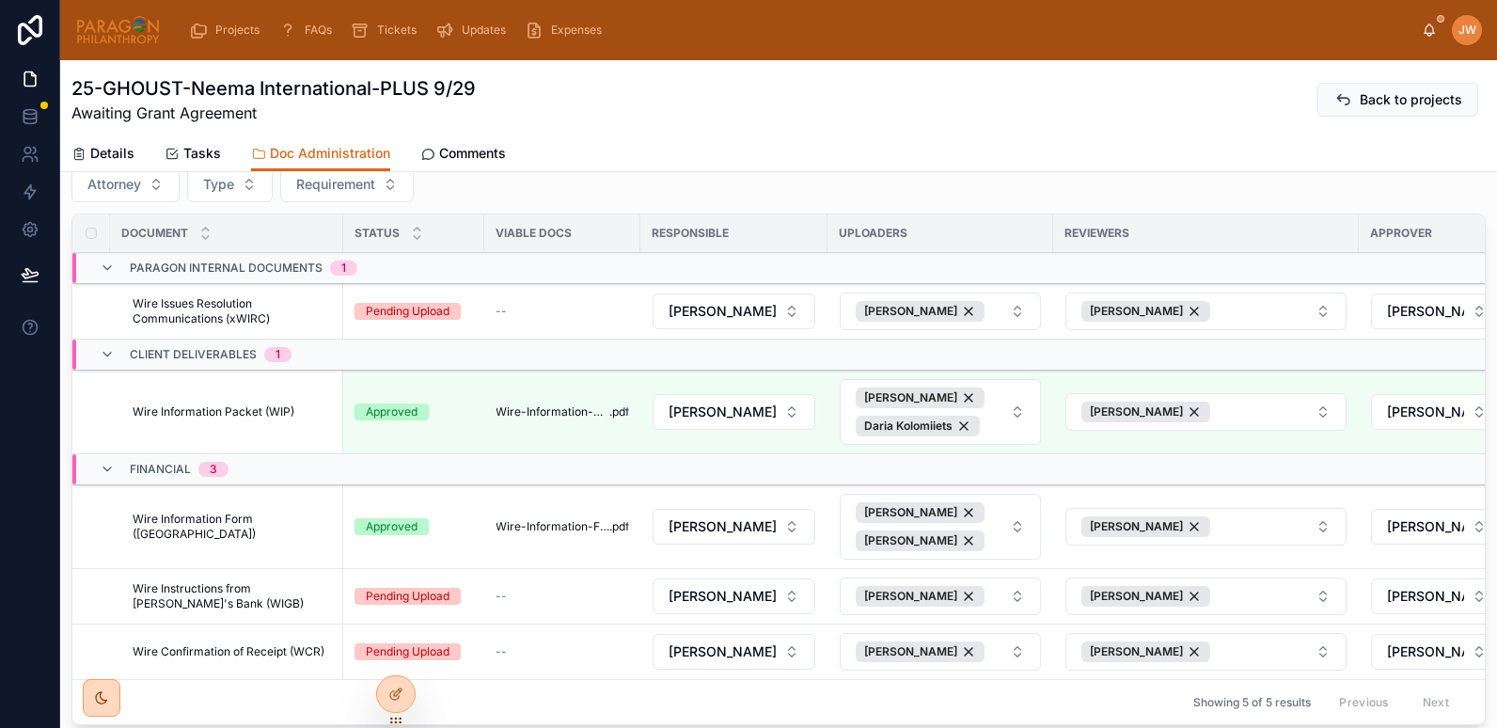
scroll to position [197, 0]
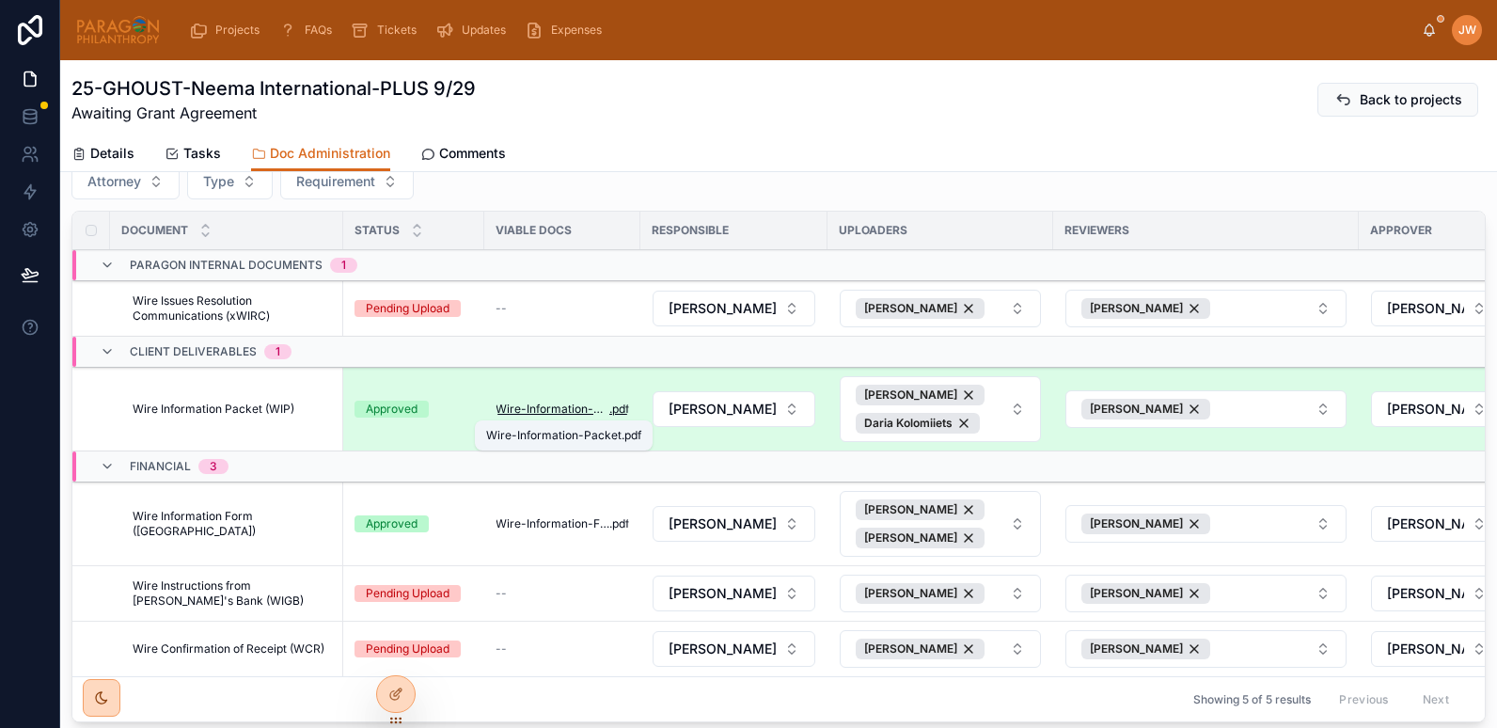
type input "****"
click at [566, 410] on span "Wire-Information-Packet" at bounding box center [553, 409] width 114 height 15
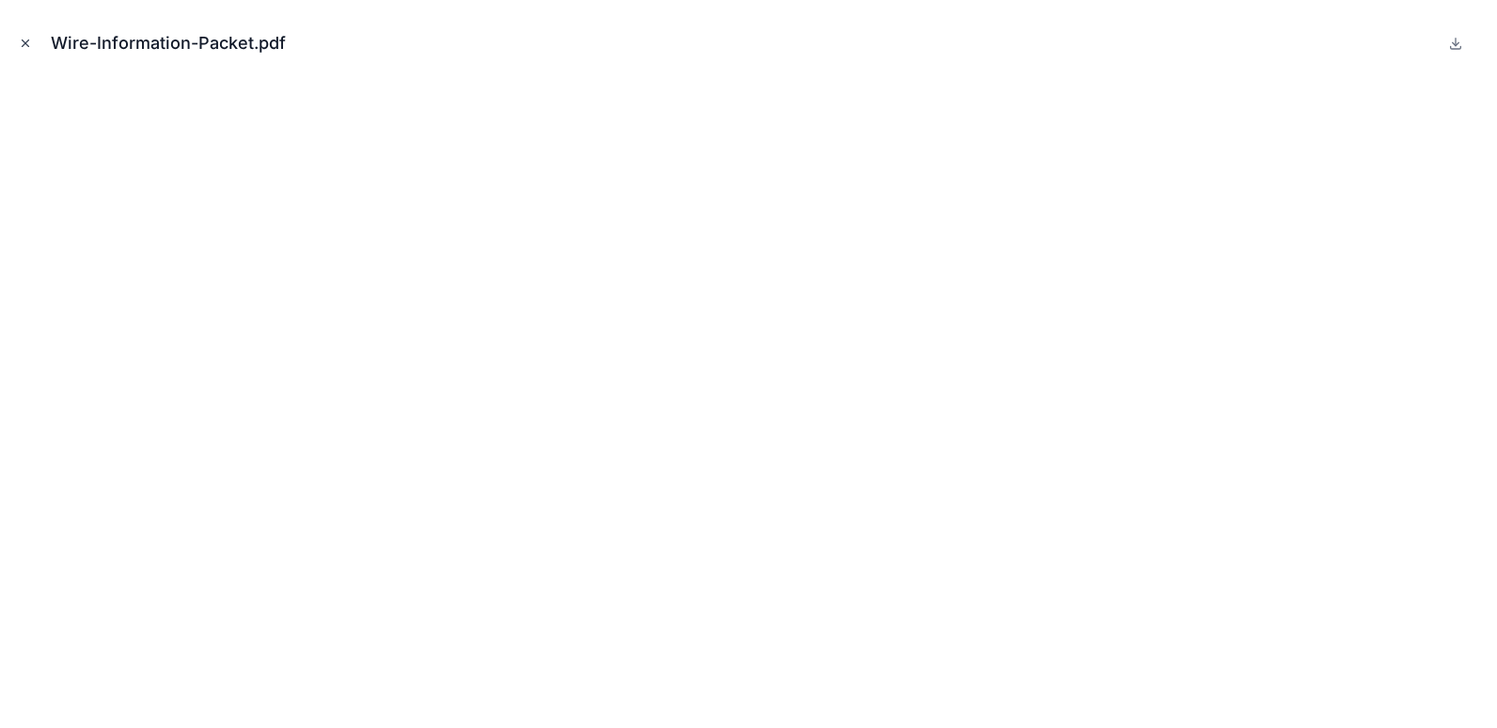
click at [23, 40] on icon "Close modal" at bounding box center [26, 43] width 7 height 7
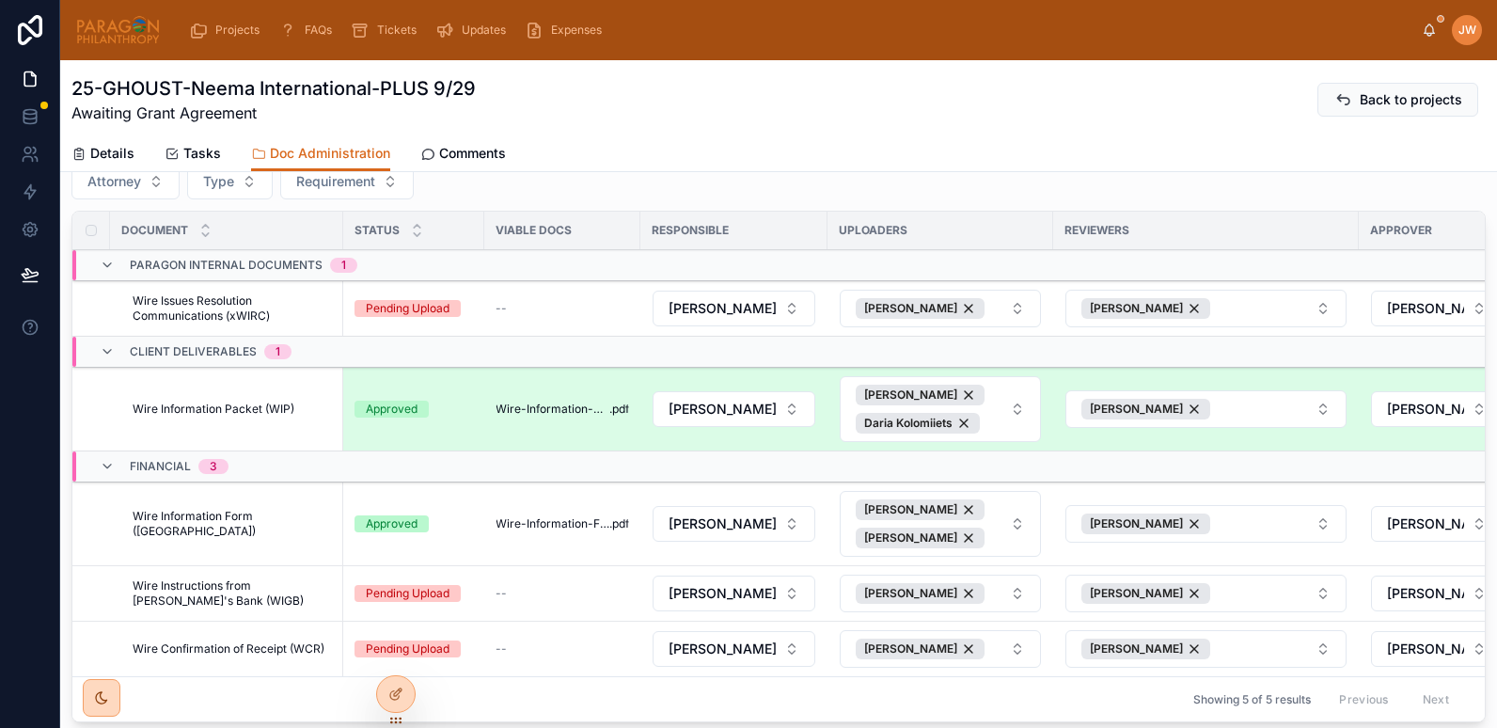
scroll to position [341, 0]
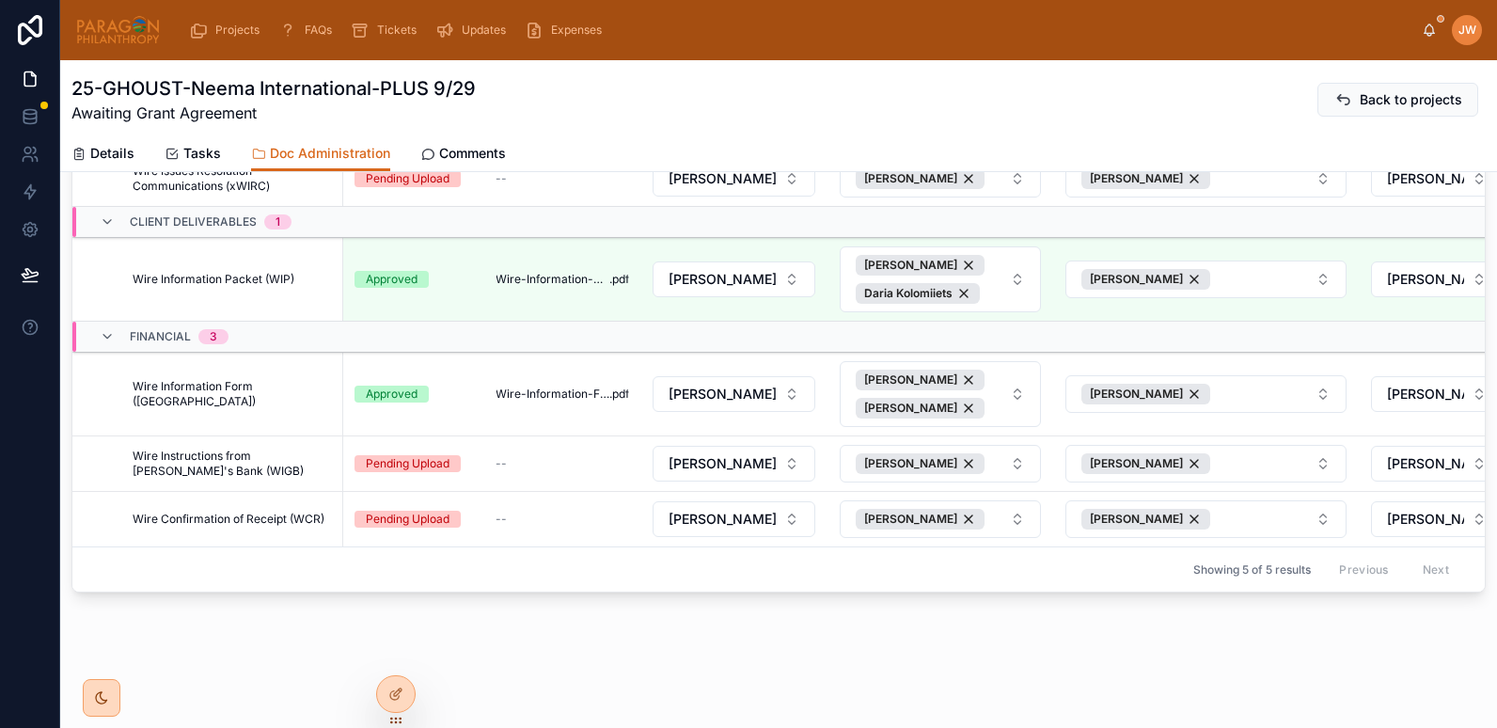
click at [193, 379] on span "Wire Information Form ([GEOGRAPHIC_DATA])" at bounding box center [232, 394] width 199 height 30
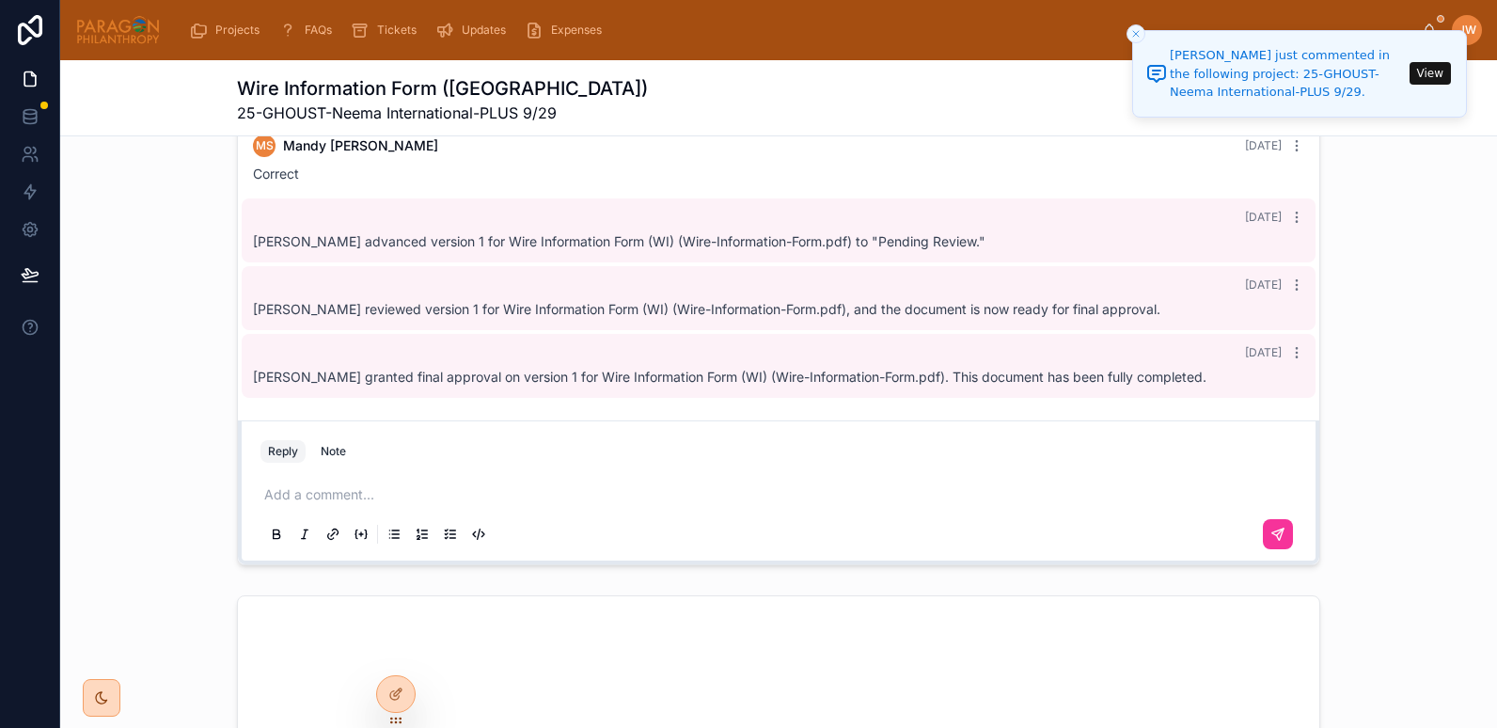
scroll to position [1502, 0]
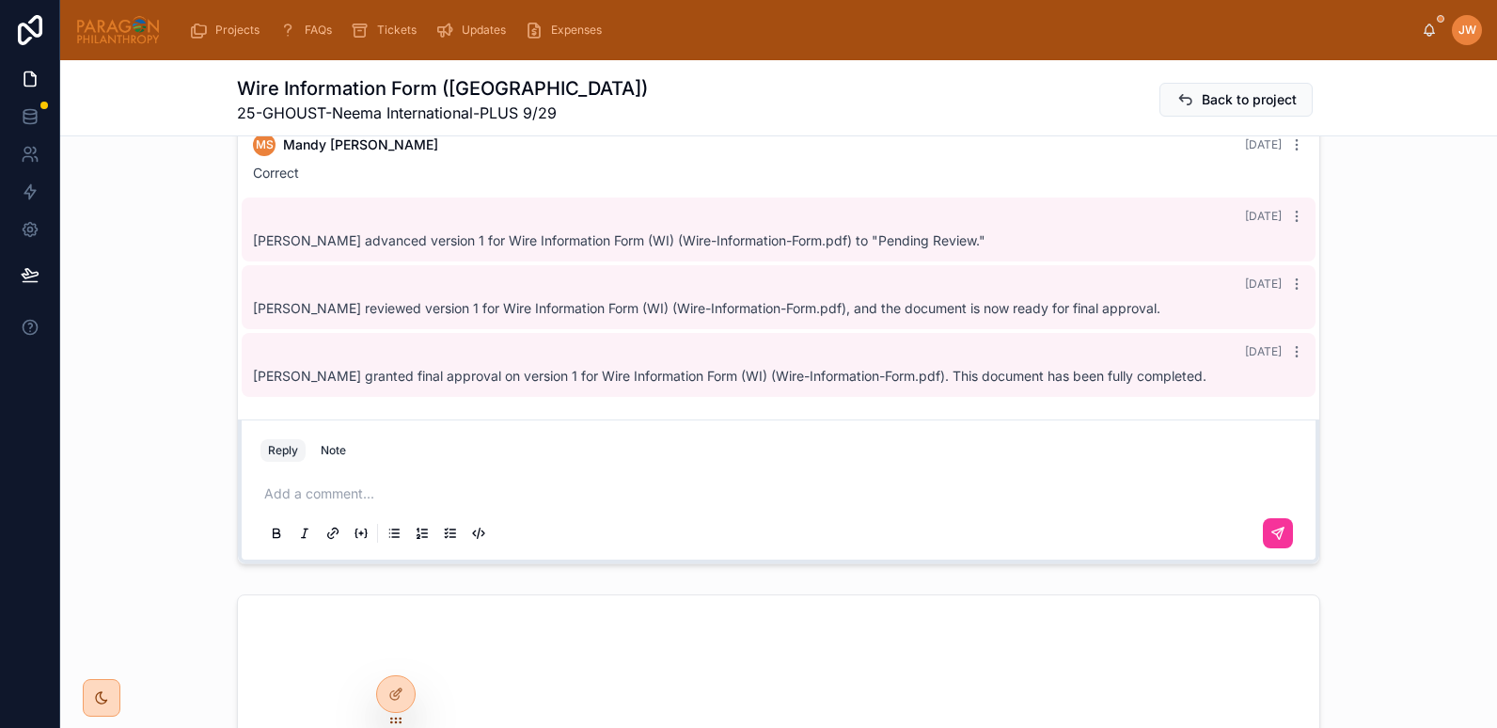
click at [299, 484] on p at bounding box center [782, 493] width 1037 height 19
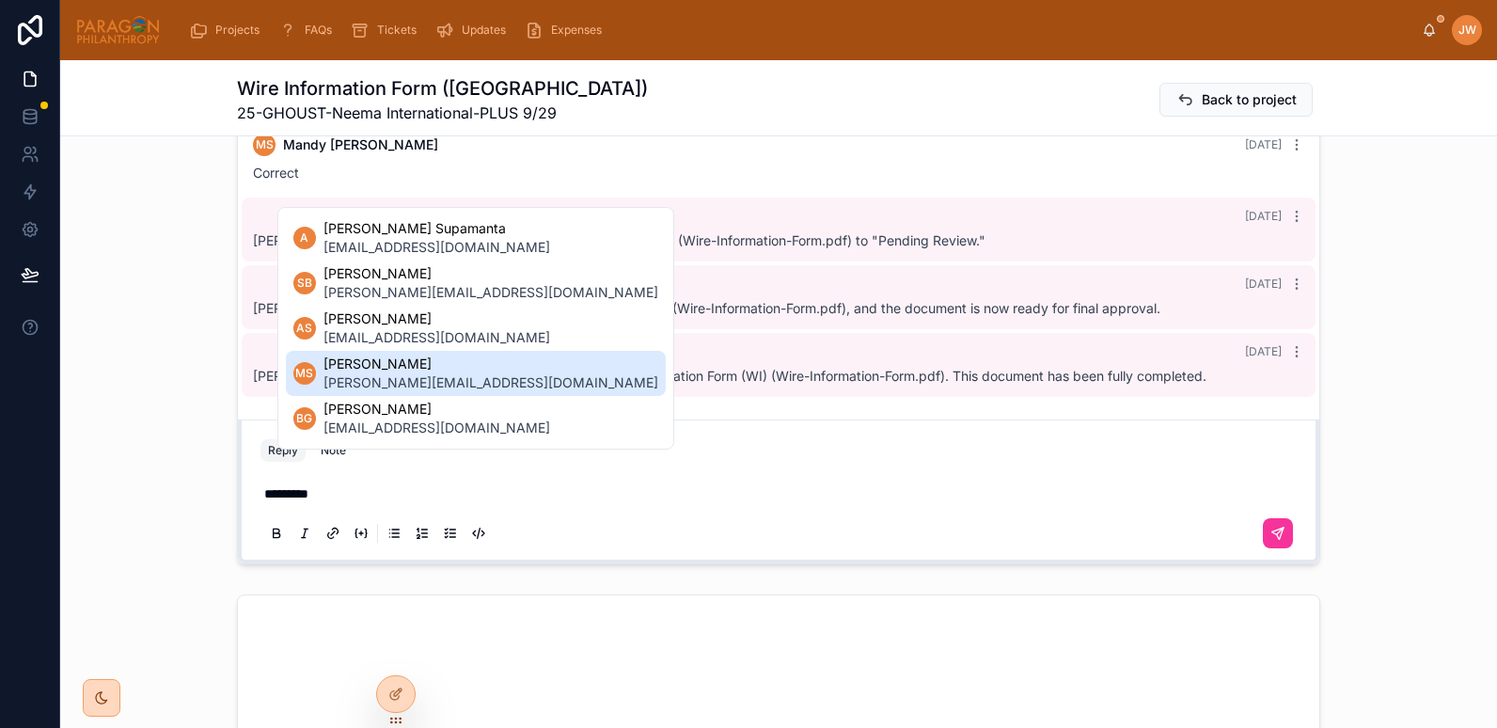
click at [354, 372] on span "[PERSON_NAME]" at bounding box center [491, 364] width 335 height 19
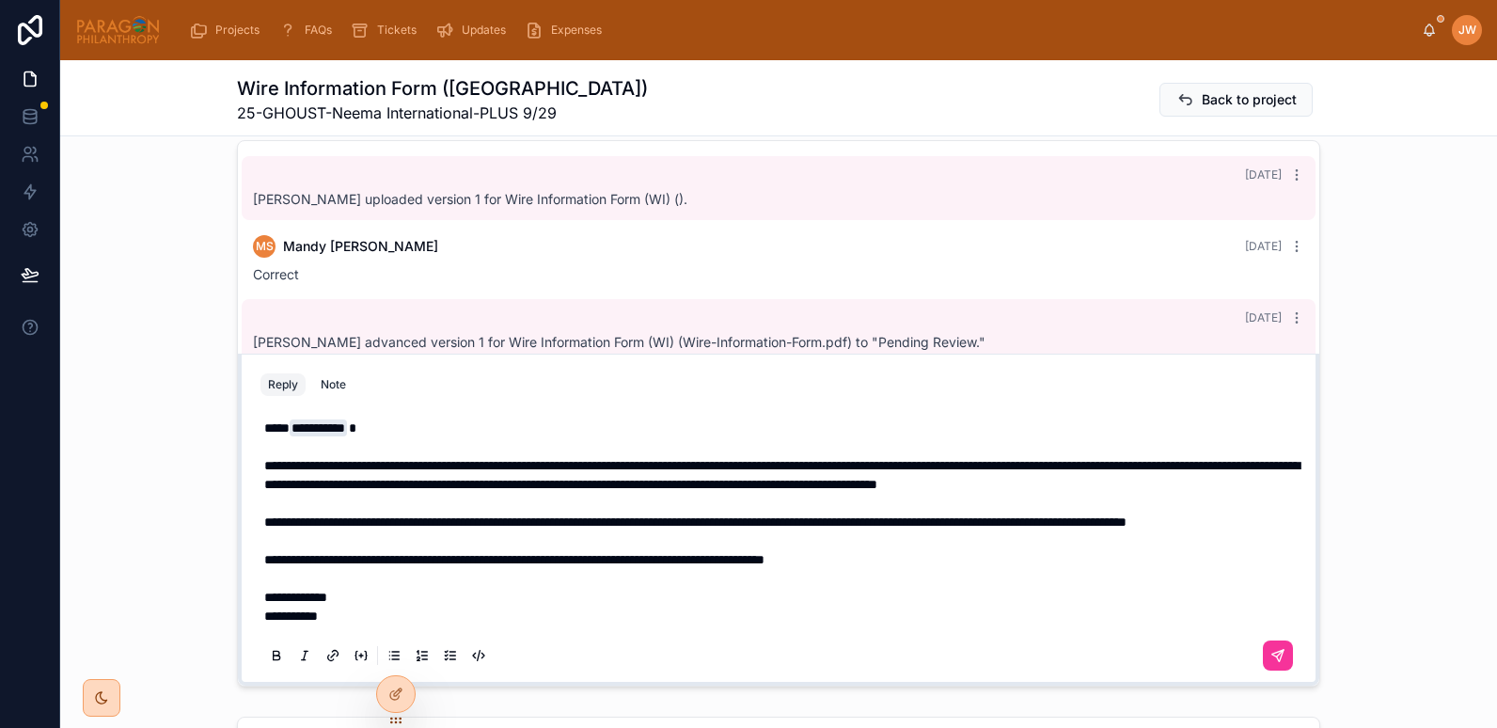
scroll to position [1402, 0]
click at [411, 515] on span "**********" at bounding box center [695, 521] width 863 height 13
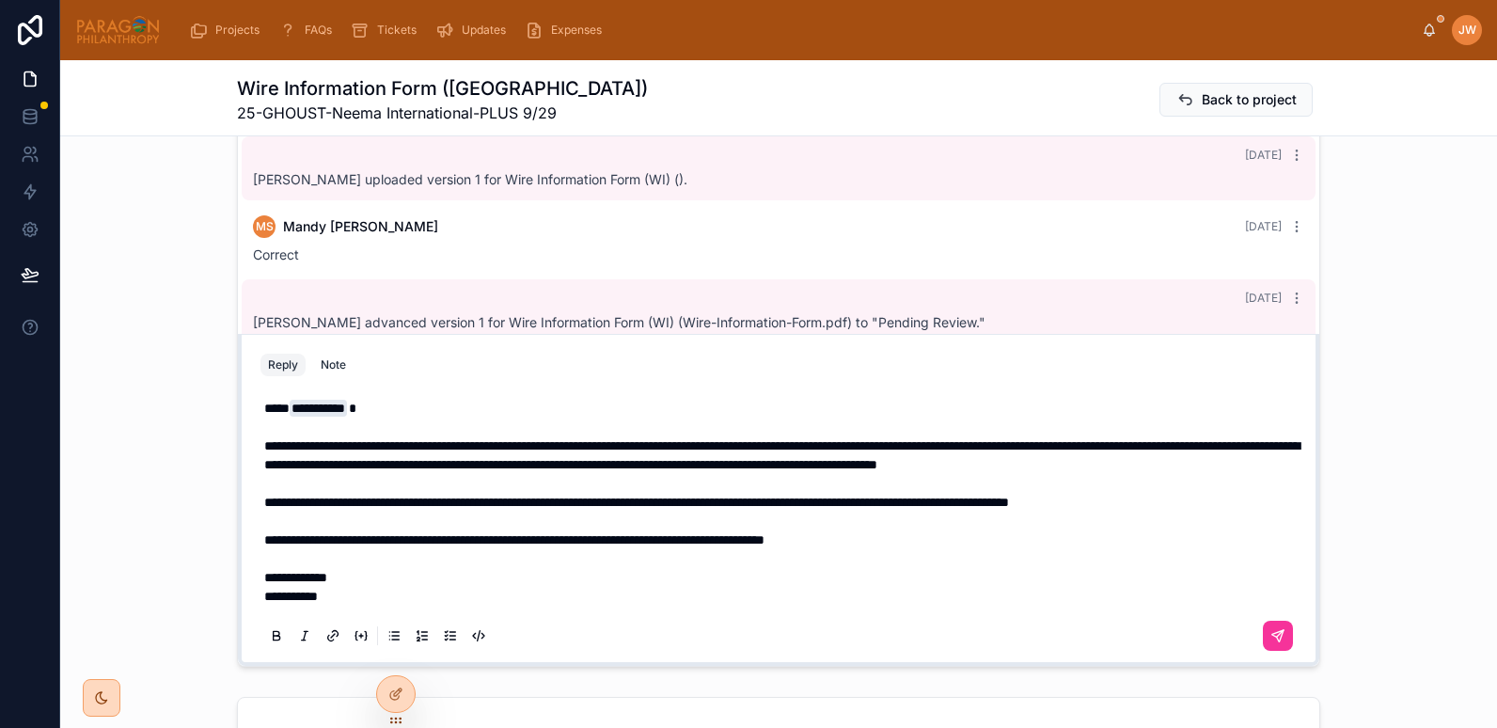
click at [379, 533] on span "**********" at bounding box center [514, 539] width 500 height 13
drag, startPoint x: 346, startPoint y: 561, endPoint x: 253, endPoint y: 567, distance: 93.4
click at [261, 567] on div "**********" at bounding box center [779, 521] width 1037 height 267
click at [472, 528] on p "**********" at bounding box center [782, 502] width 1037 height 207
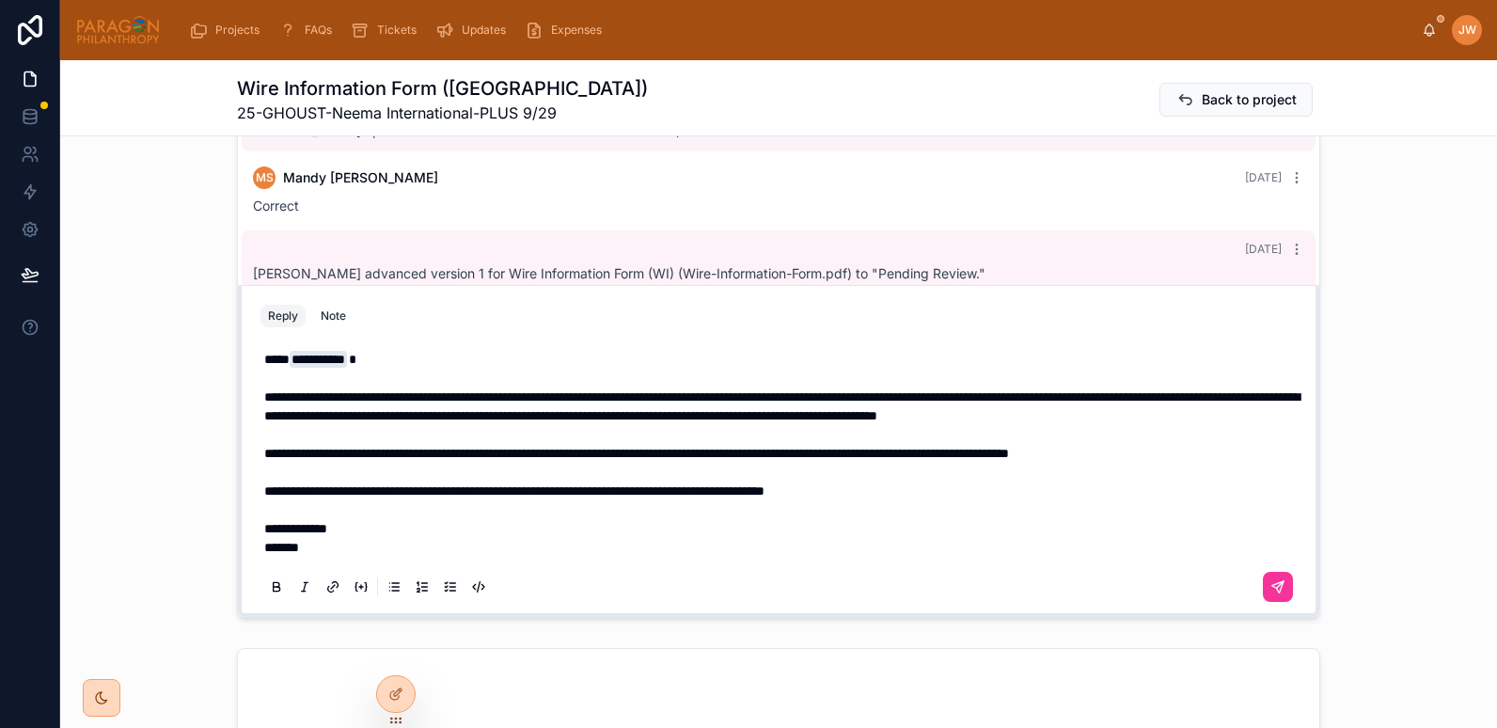
scroll to position [1470, 0]
click at [1276, 578] on icon at bounding box center [1278, 585] width 15 height 15
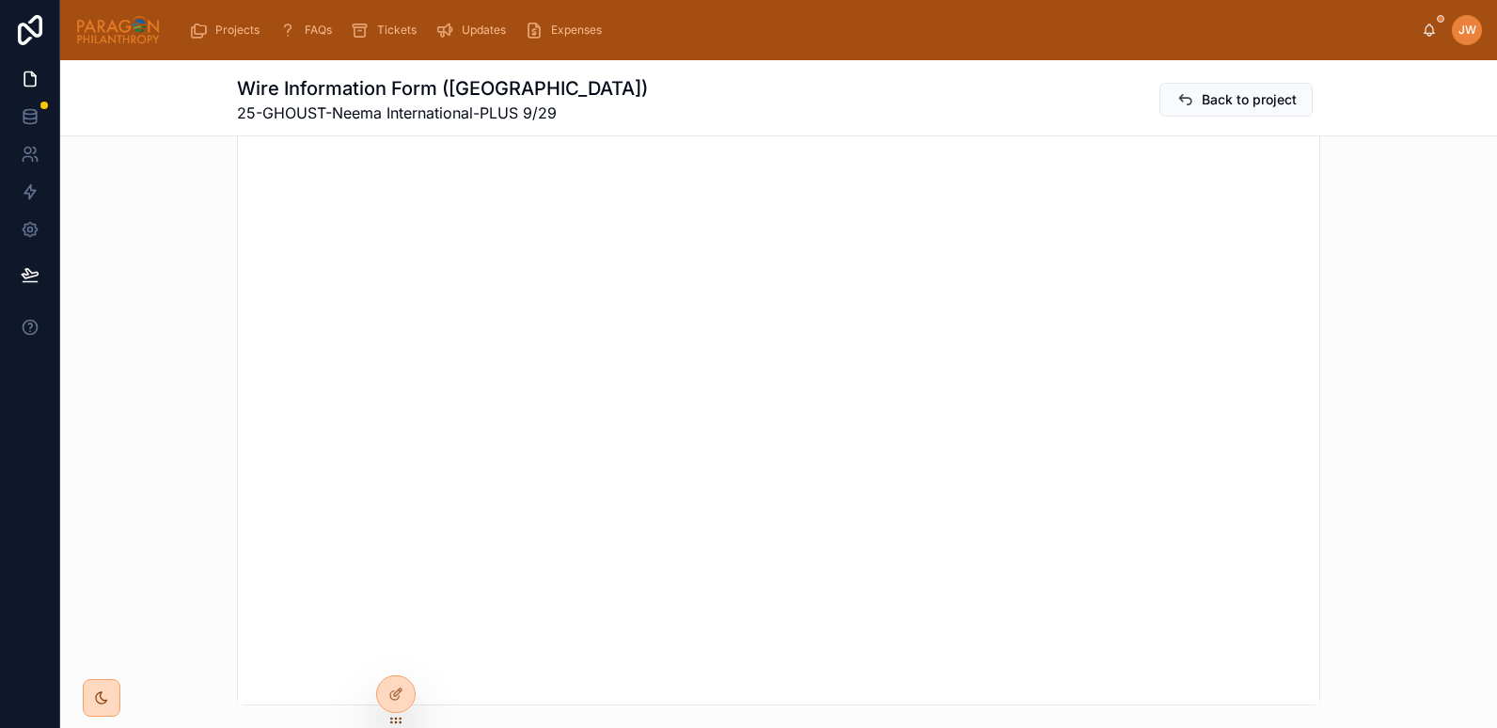
scroll to position [0, 0]
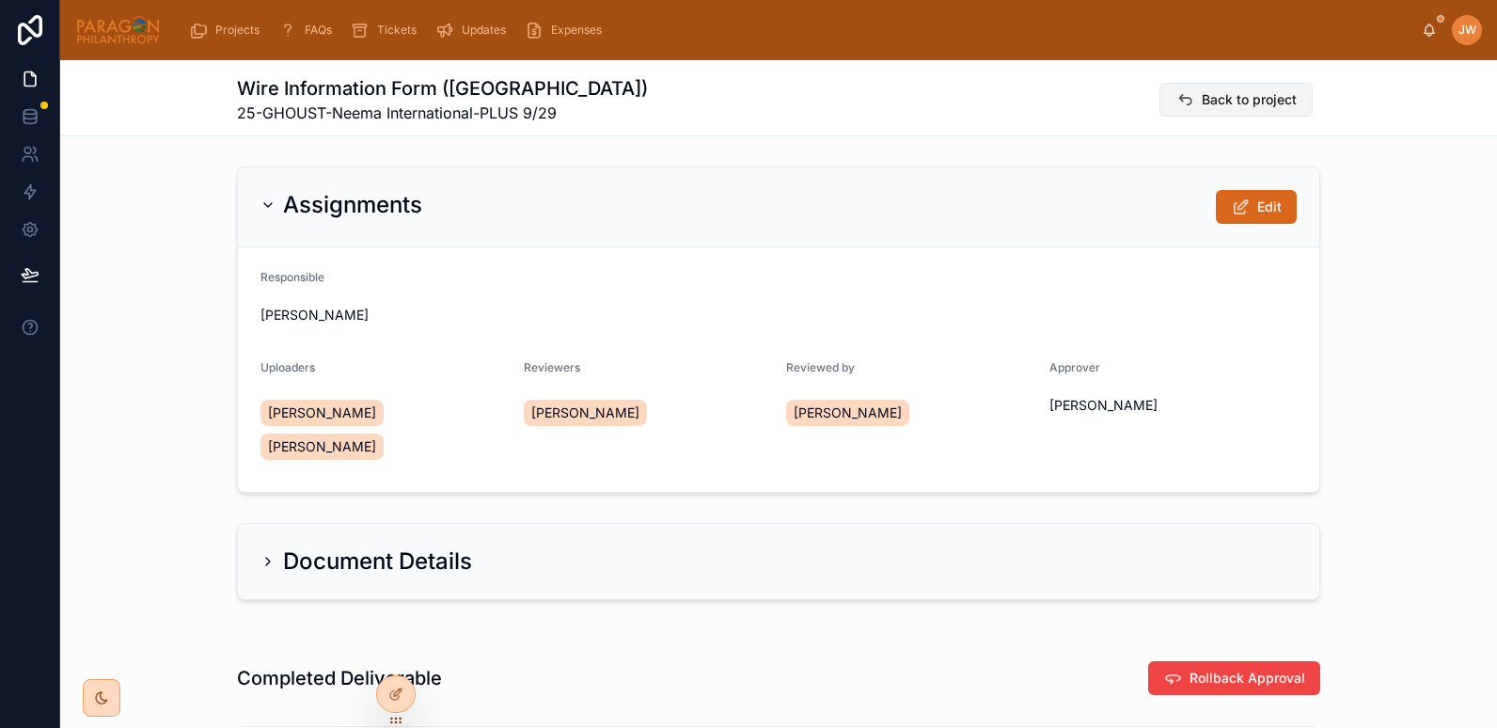
click at [1231, 103] on span "Back to project" at bounding box center [1249, 99] width 95 height 19
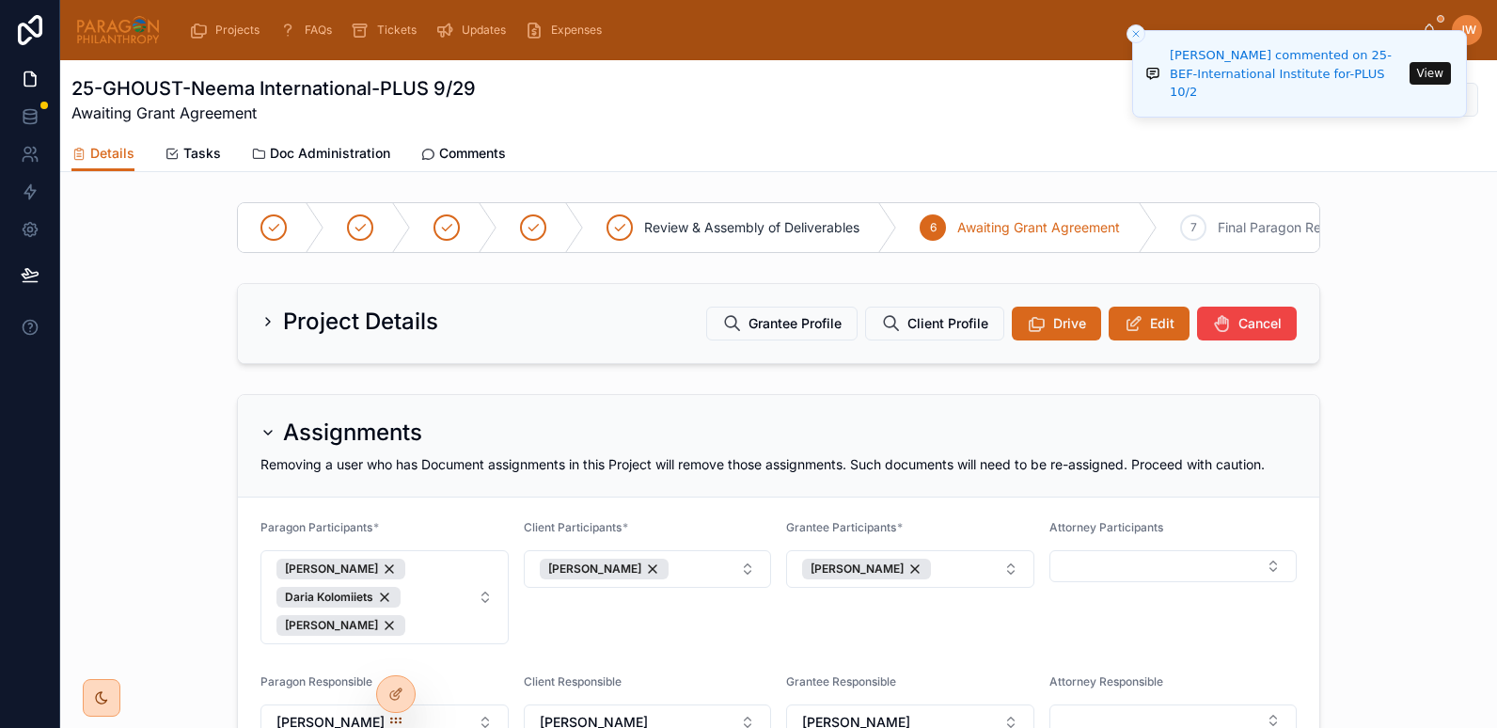
click at [452, 157] on span "Comments" at bounding box center [472, 153] width 67 height 19
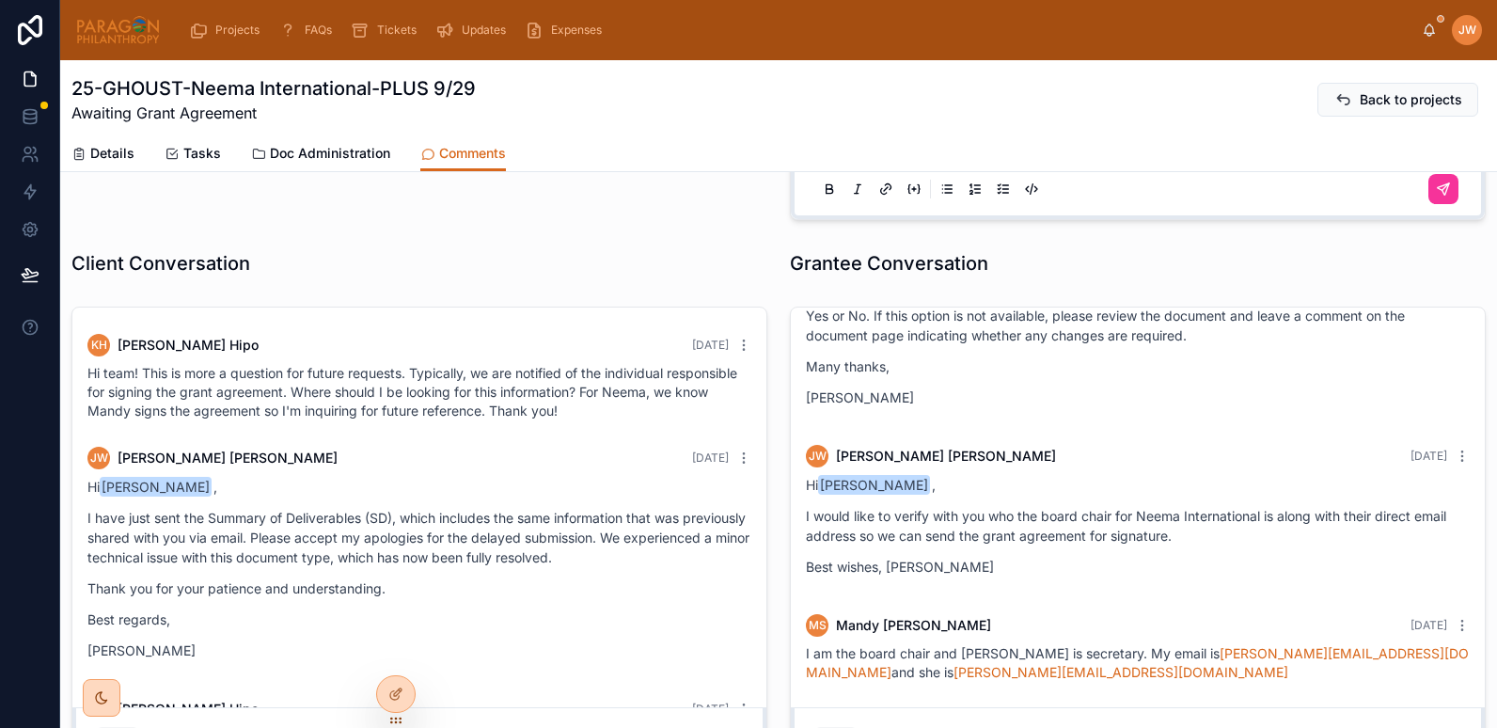
scroll to position [493, 0]
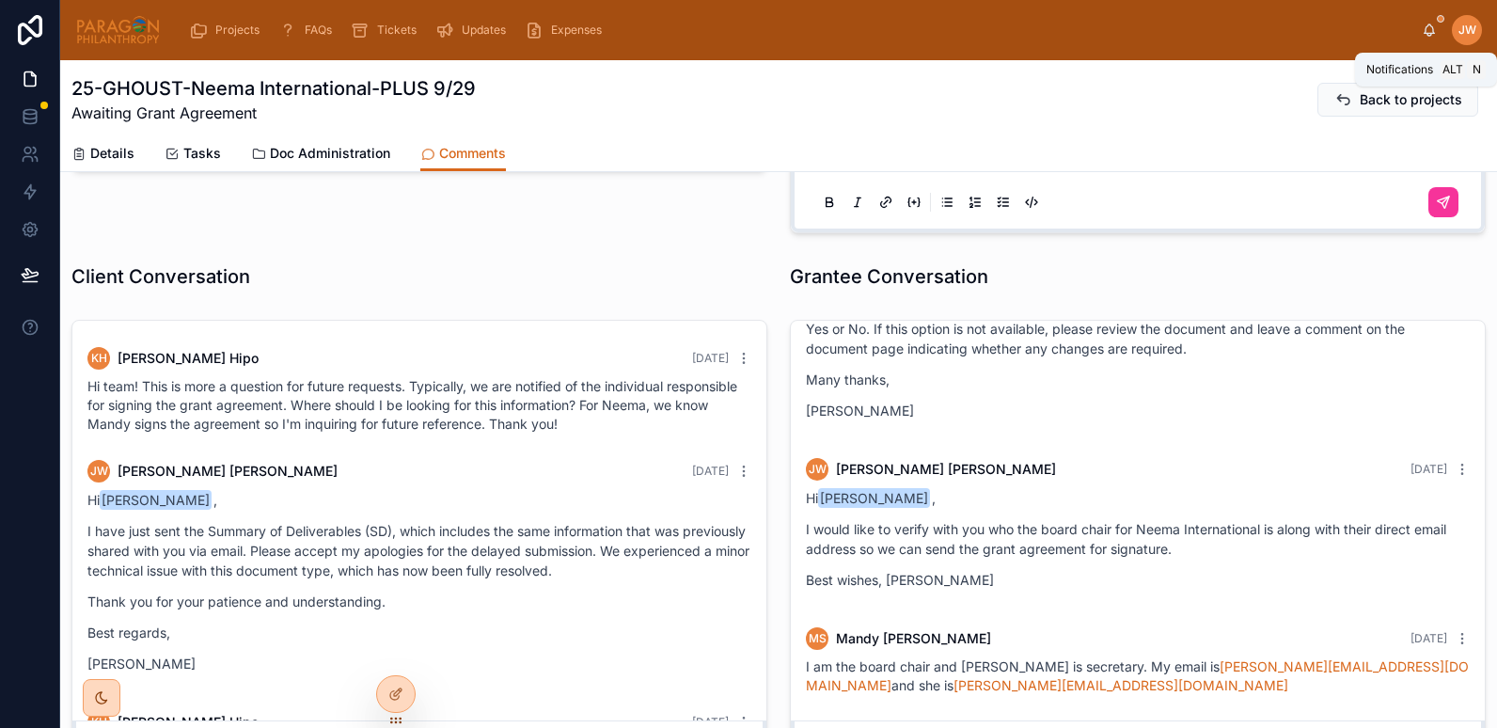
click at [1424, 25] on icon at bounding box center [1429, 30] width 15 height 15
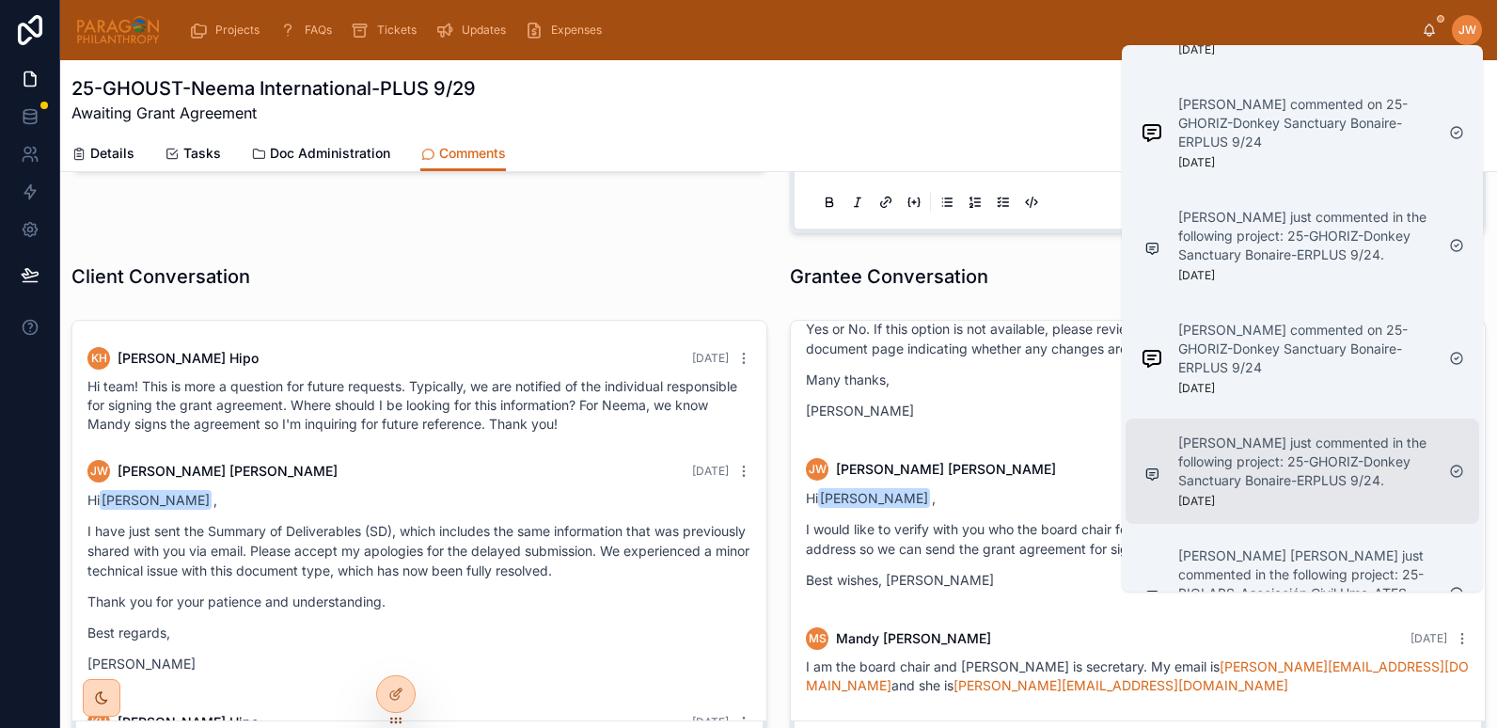
scroll to position [3292, 0]
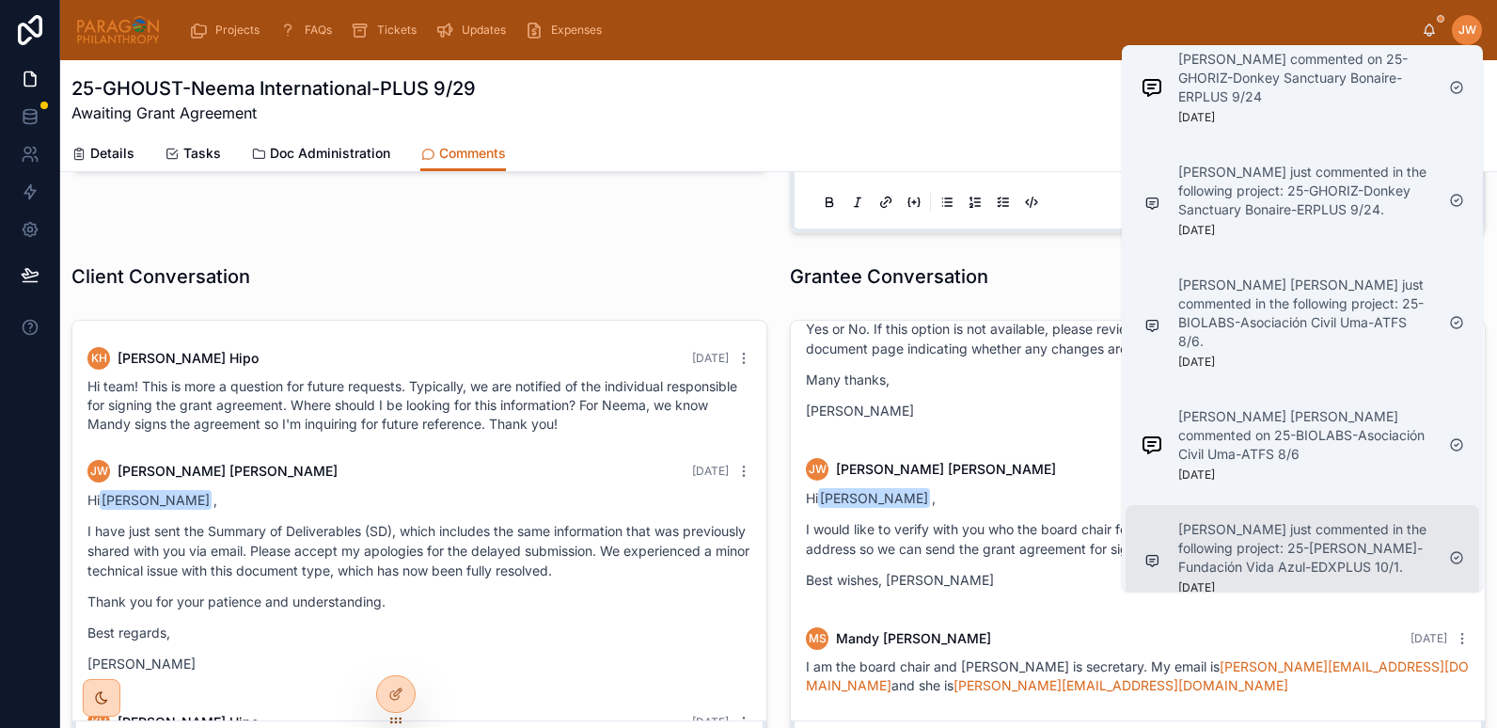
click at [1293, 523] on p "[PERSON_NAME] just commented in the following project: 25-[PERSON_NAME]-Fundaci…" at bounding box center [1307, 548] width 256 height 56
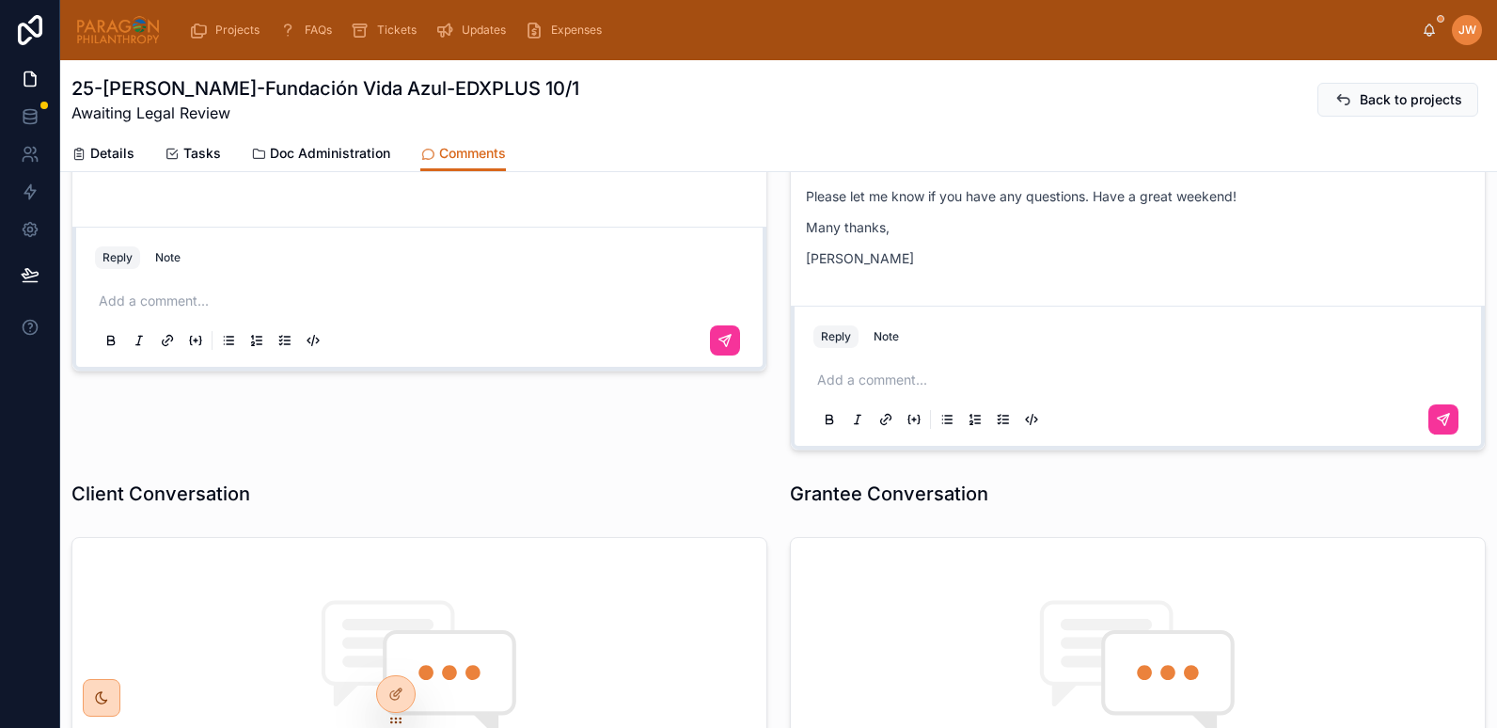
scroll to position [363, 0]
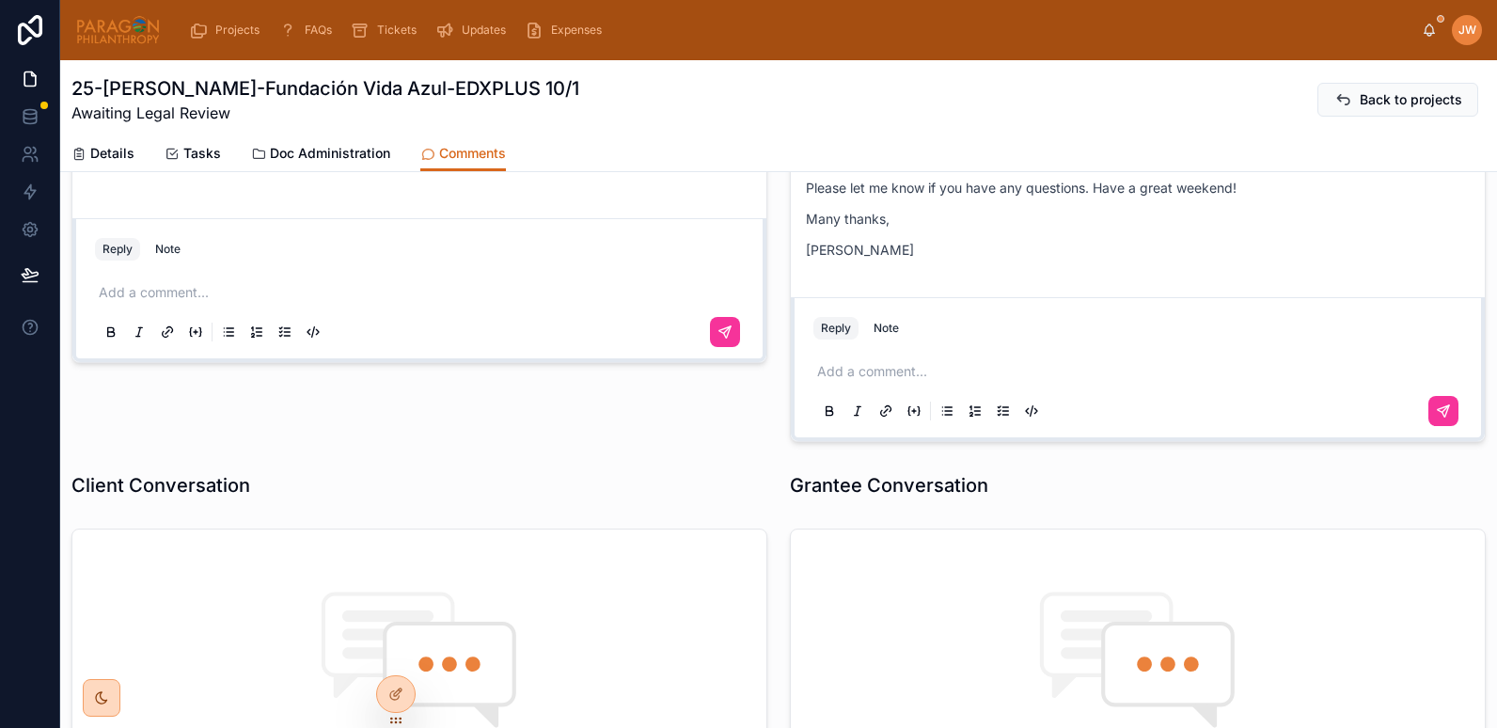
click at [851, 365] on p at bounding box center [1141, 371] width 649 height 19
click at [289, 143] on link "Doc Administration" at bounding box center [320, 155] width 139 height 38
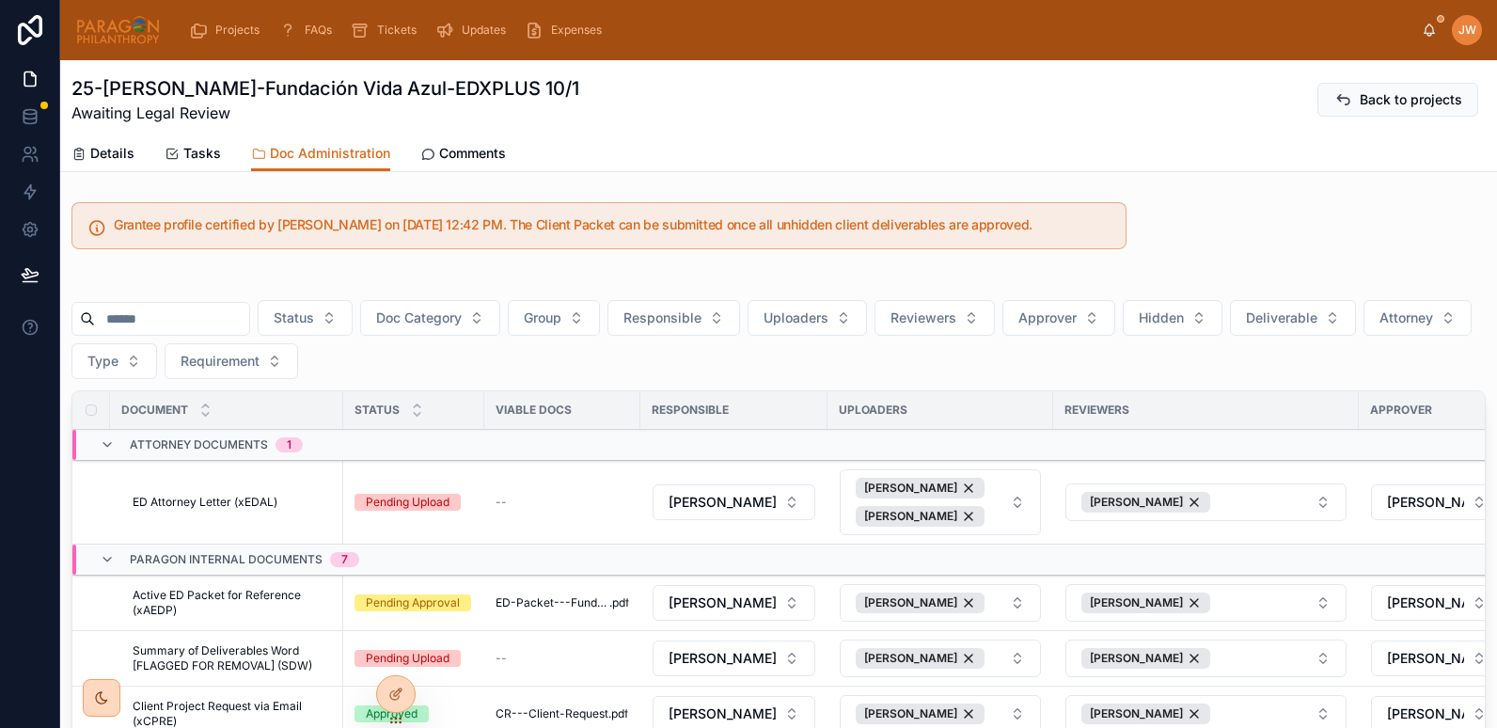
click at [457, 168] on link "Comments" at bounding box center [463, 155] width 86 height 38
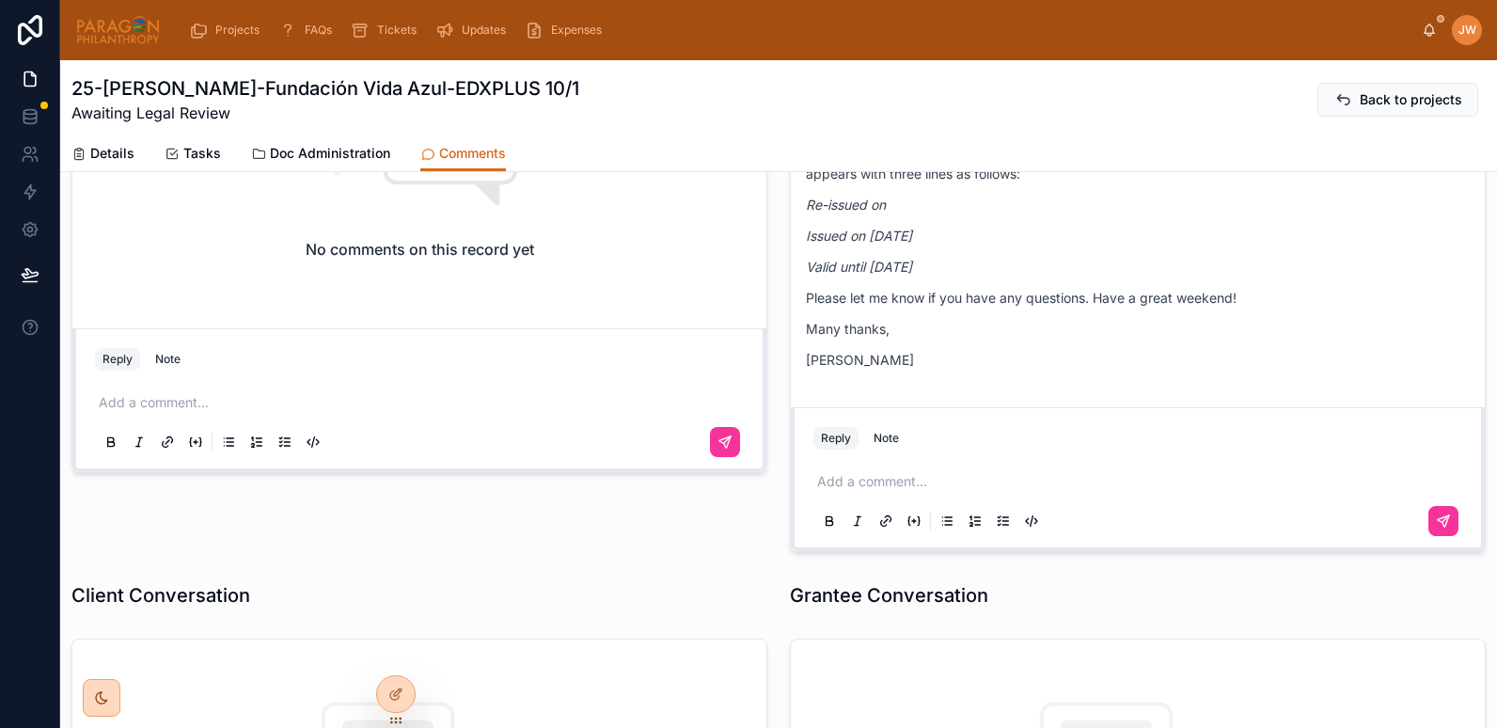
scroll to position [260, 0]
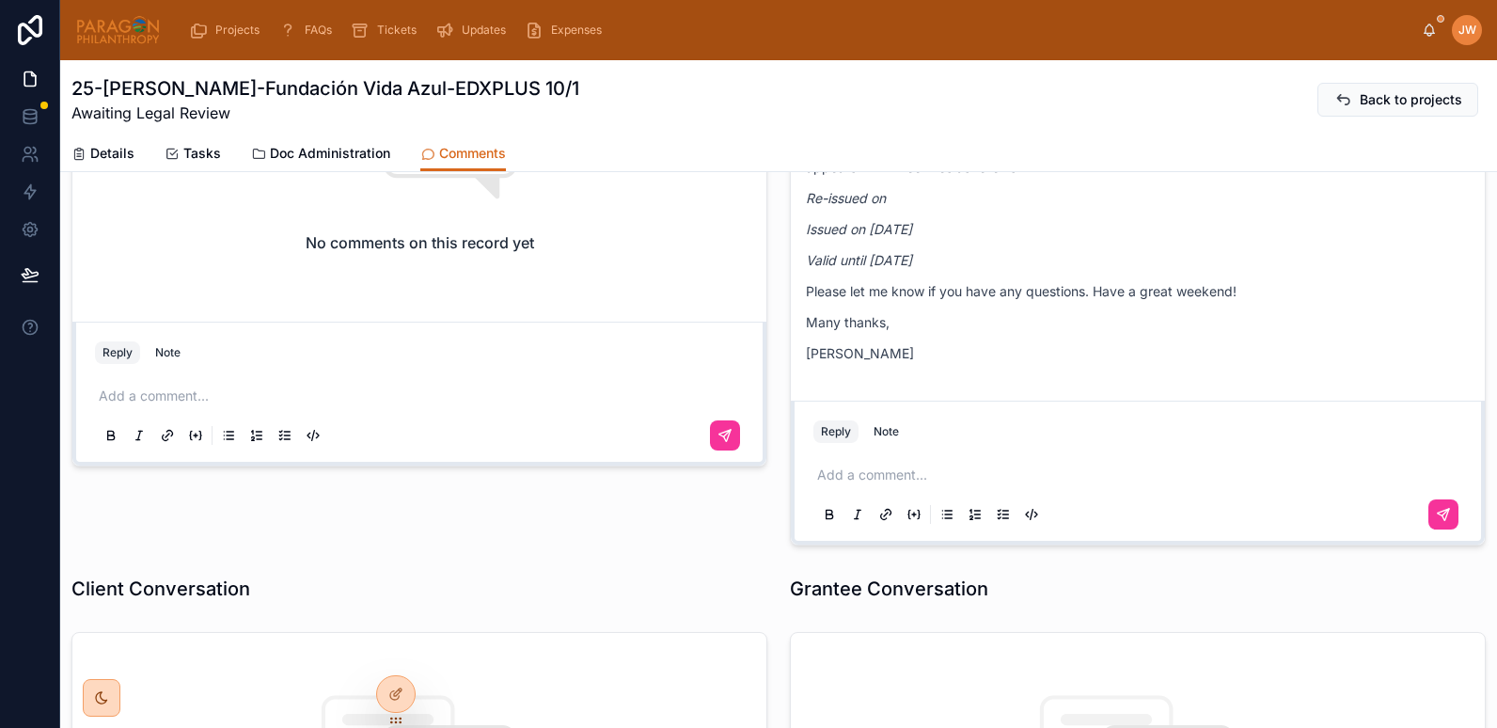
click at [850, 486] on div "Add a comment..." at bounding box center [1138, 493] width 649 height 79
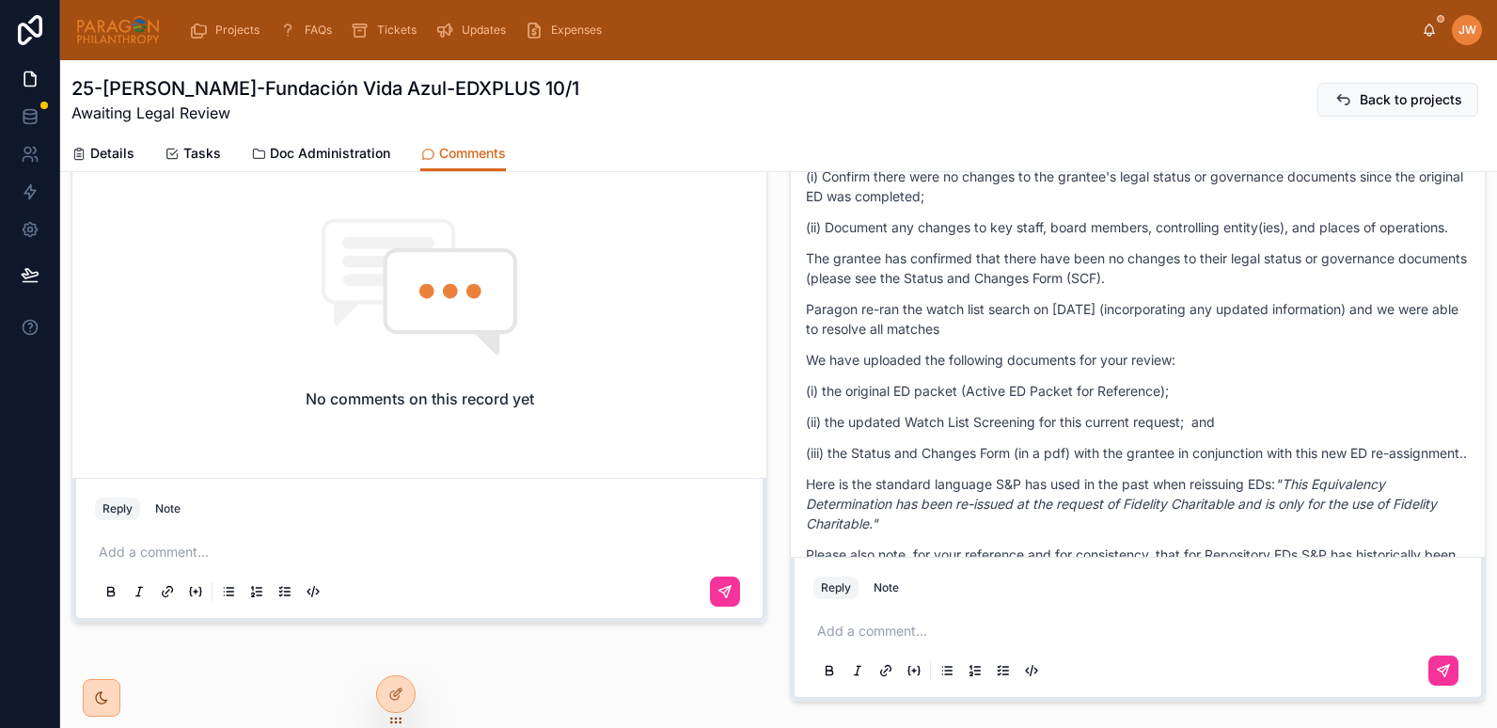
scroll to position [469, 0]
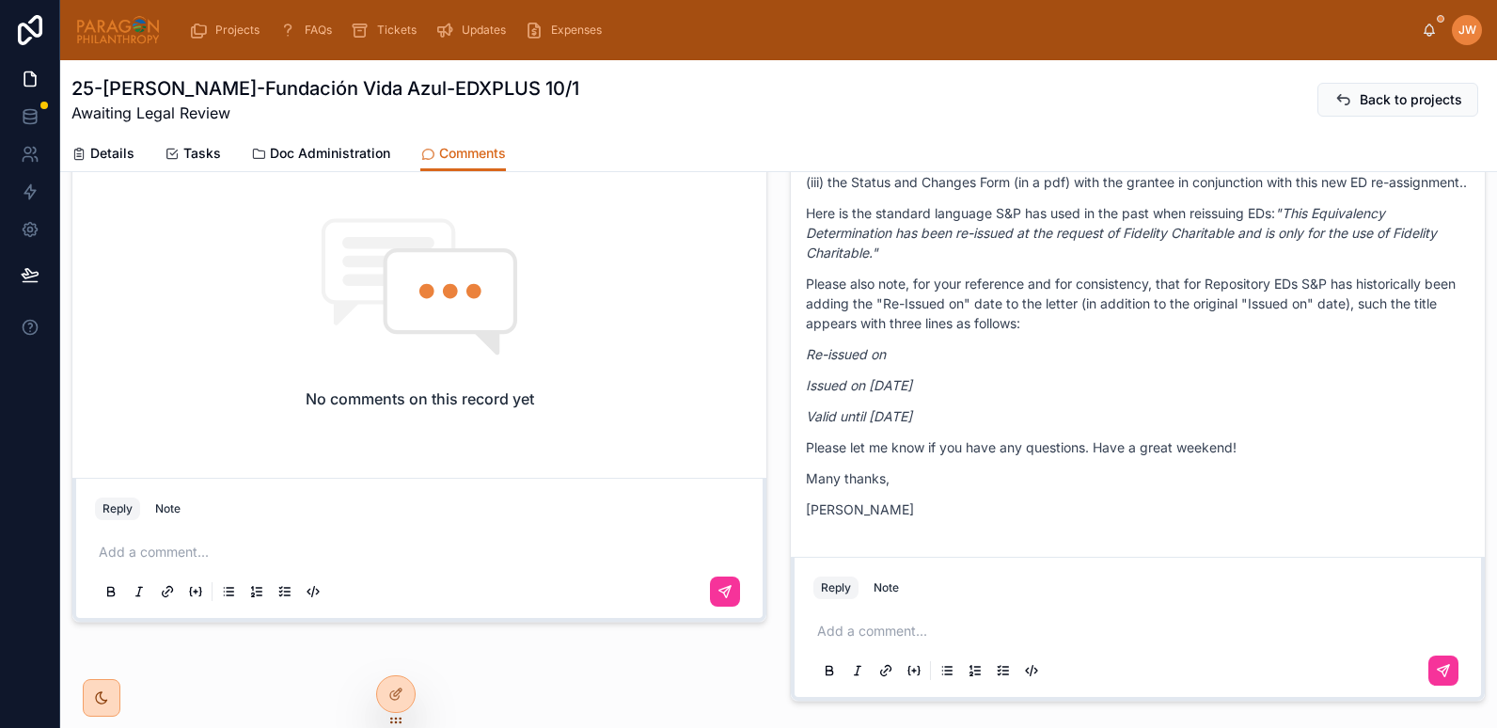
click at [862, 631] on p at bounding box center [1141, 631] width 649 height 19
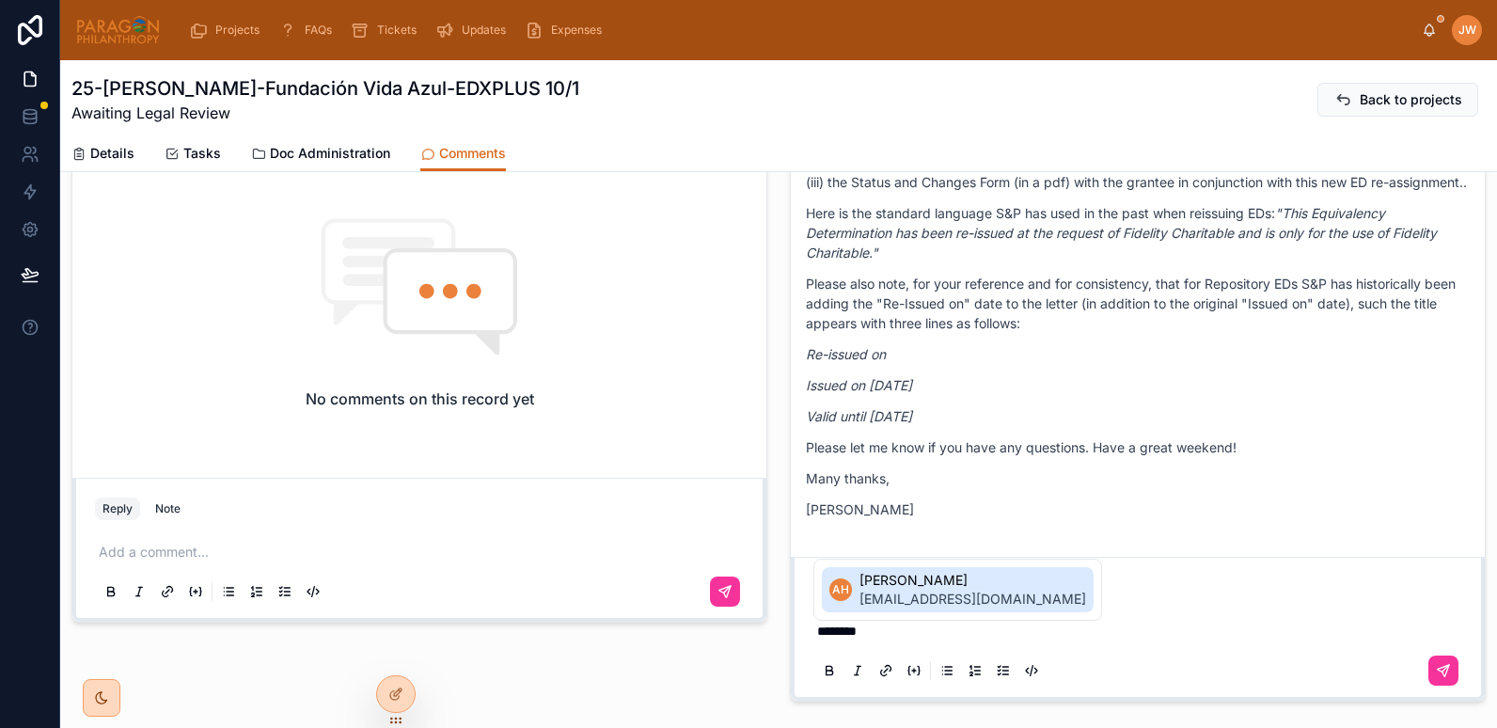
click at [910, 561] on div "AH [PERSON_NAME] [PERSON_NAME][EMAIL_ADDRESS][DOMAIN_NAME]" at bounding box center [958, 590] width 289 height 62
click at [917, 583] on span "[PERSON_NAME]" at bounding box center [973, 580] width 227 height 19
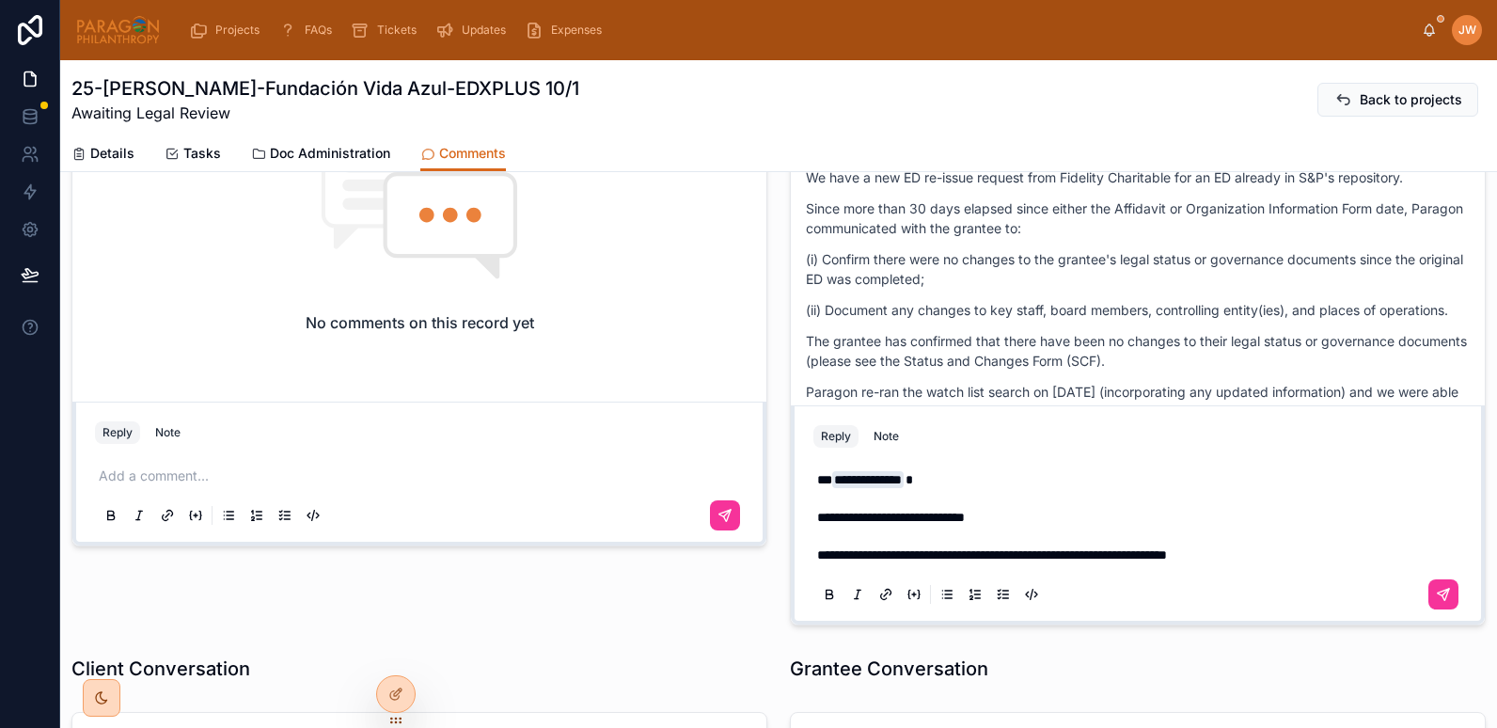
scroll to position [24, 0]
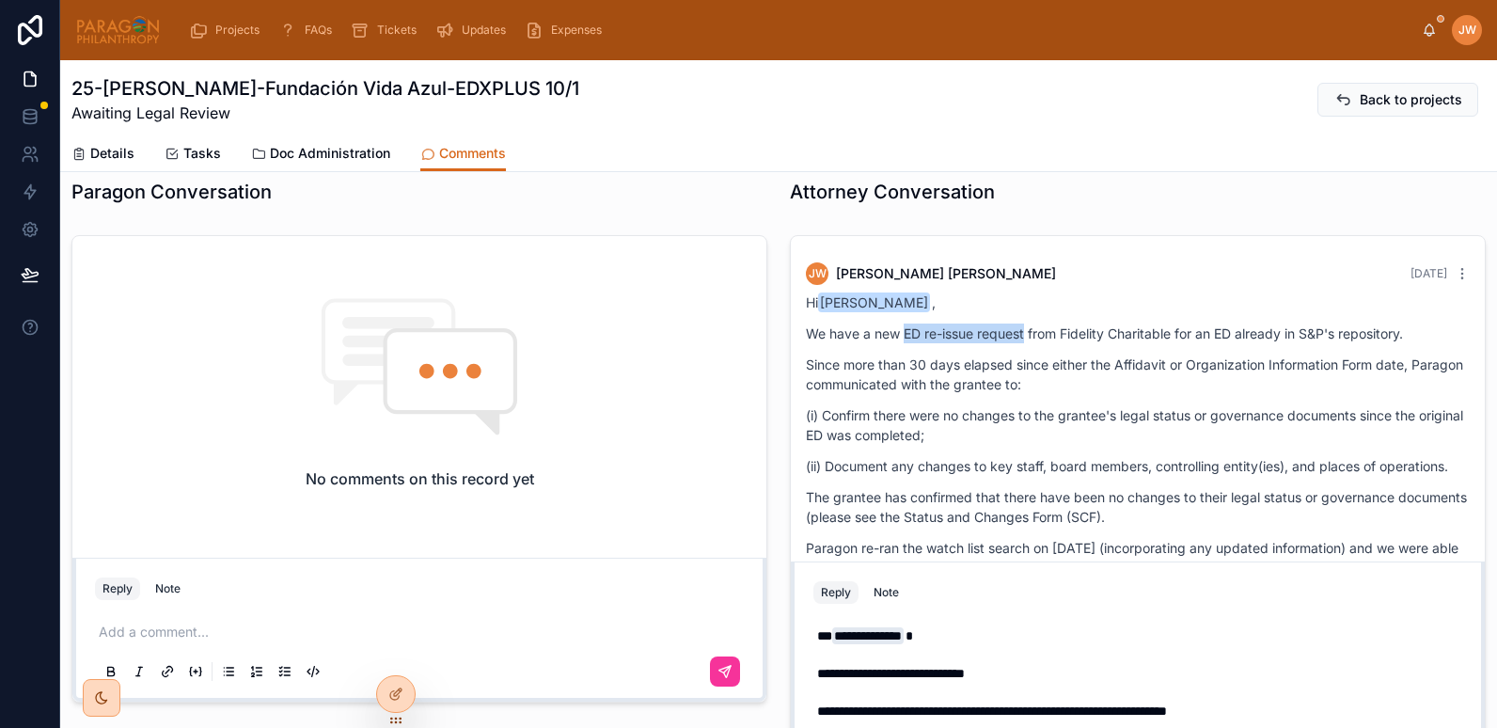
drag, startPoint x: 897, startPoint y: 333, endPoint x: 1020, endPoint y: 334, distance: 122.3
click at [1020, 334] on p "We have a new ED re-issue request from Fidelity Charitable for an ED already in…" at bounding box center [1138, 334] width 664 height 20
copy p "ED re-issue request"
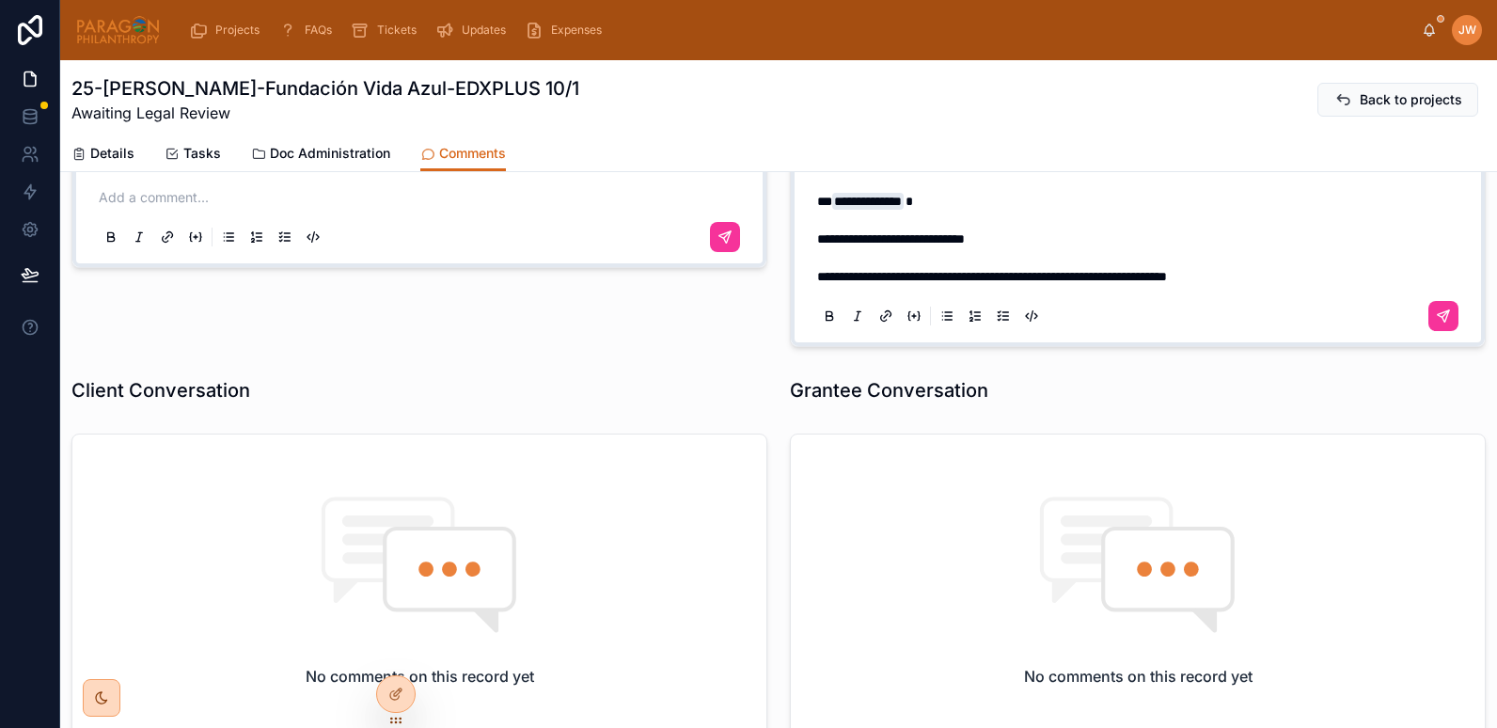
scroll to position [474, 0]
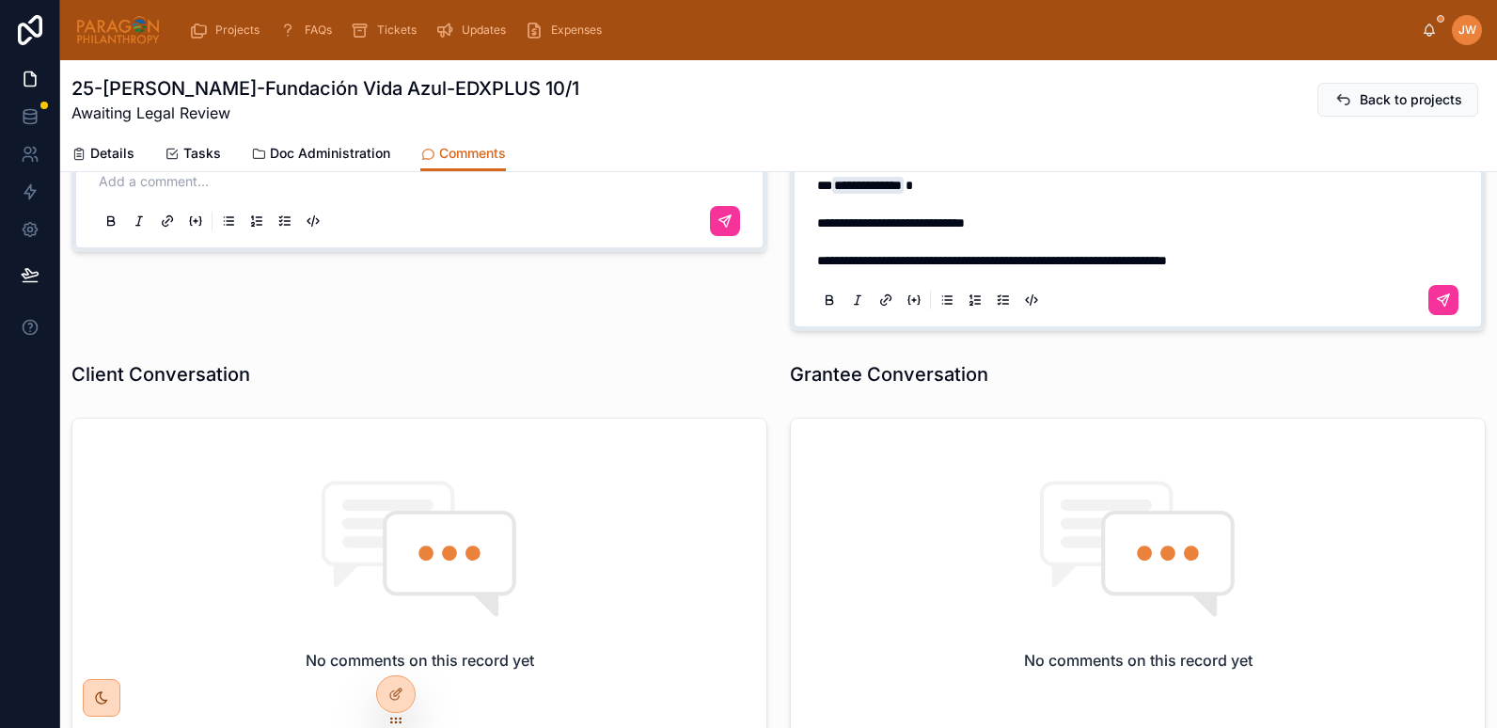
click at [1268, 261] on p "**********" at bounding box center [1141, 223] width 649 height 94
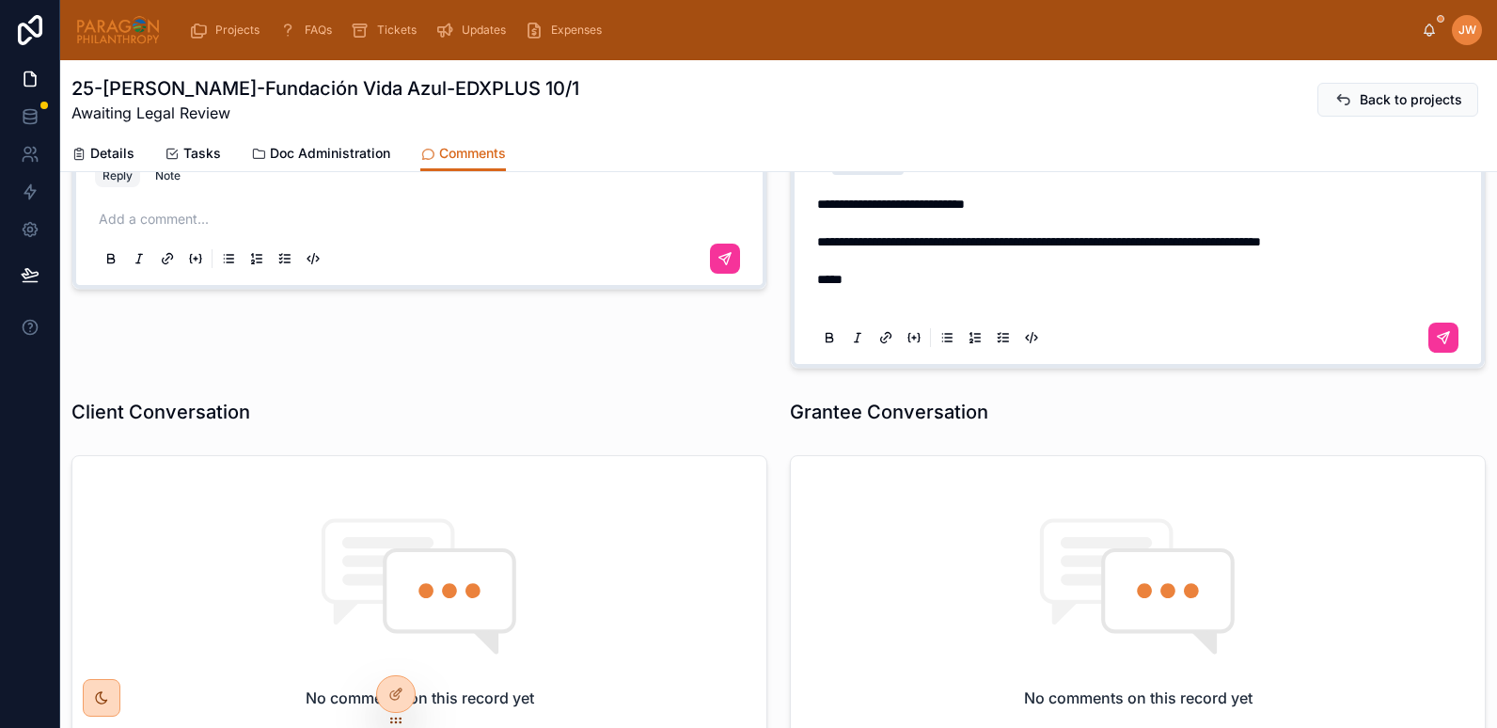
scroll to position [418, 0]
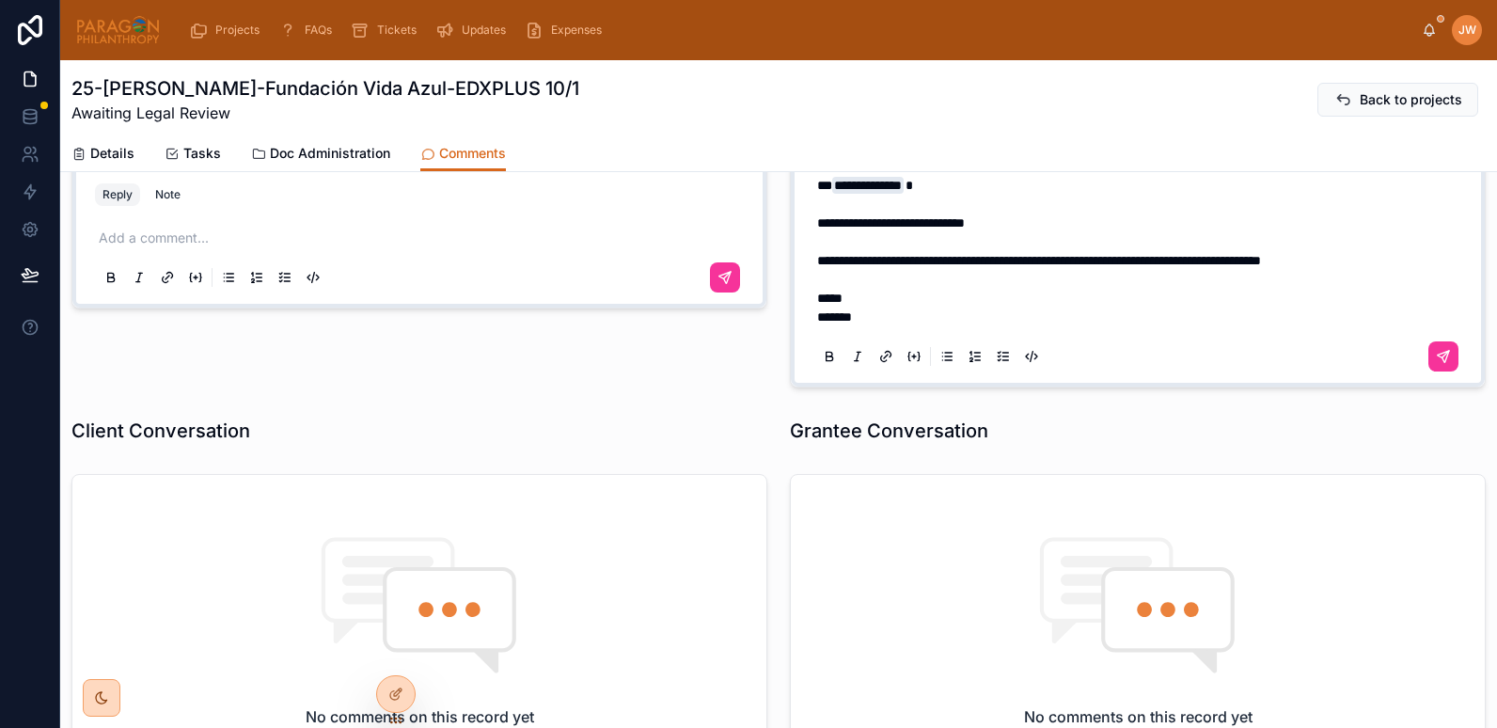
click at [1401, 264] on p "**********" at bounding box center [1141, 251] width 649 height 151
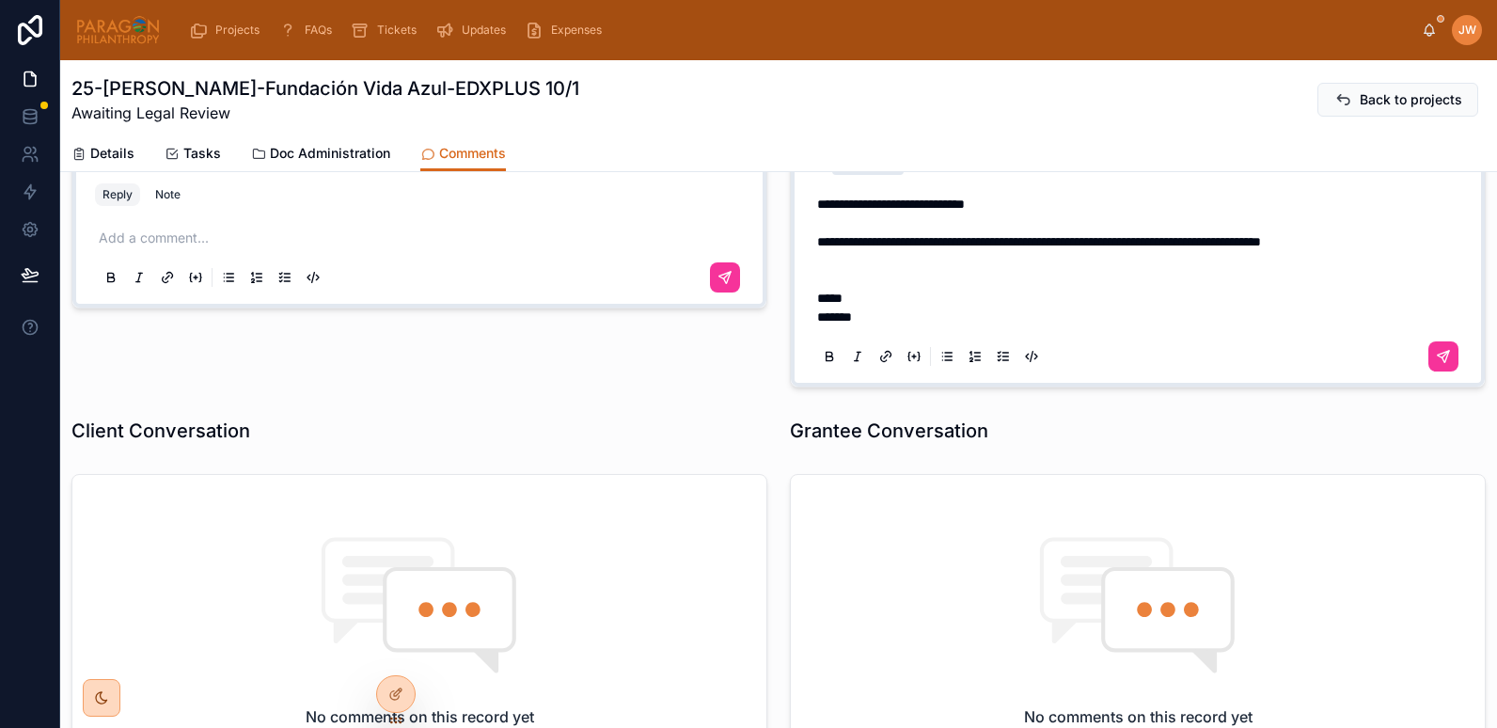
scroll to position [380, 0]
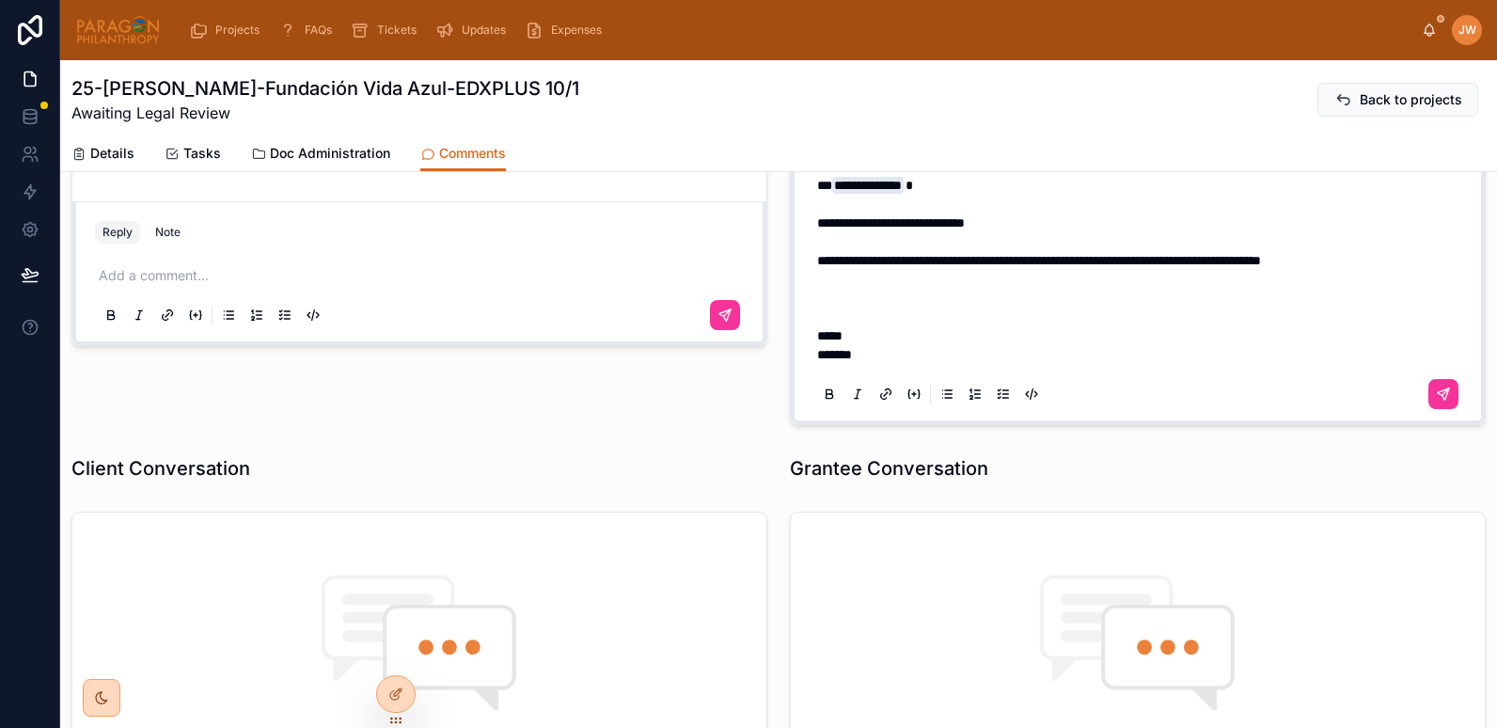
click at [1144, 265] on span "**********" at bounding box center [1039, 260] width 444 height 13
drag, startPoint x: 811, startPoint y: 261, endPoint x: 879, endPoint y: 263, distance: 67.8
click at [879, 263] on span "**********" at bounding box center [1036, 260] width 439 height 13
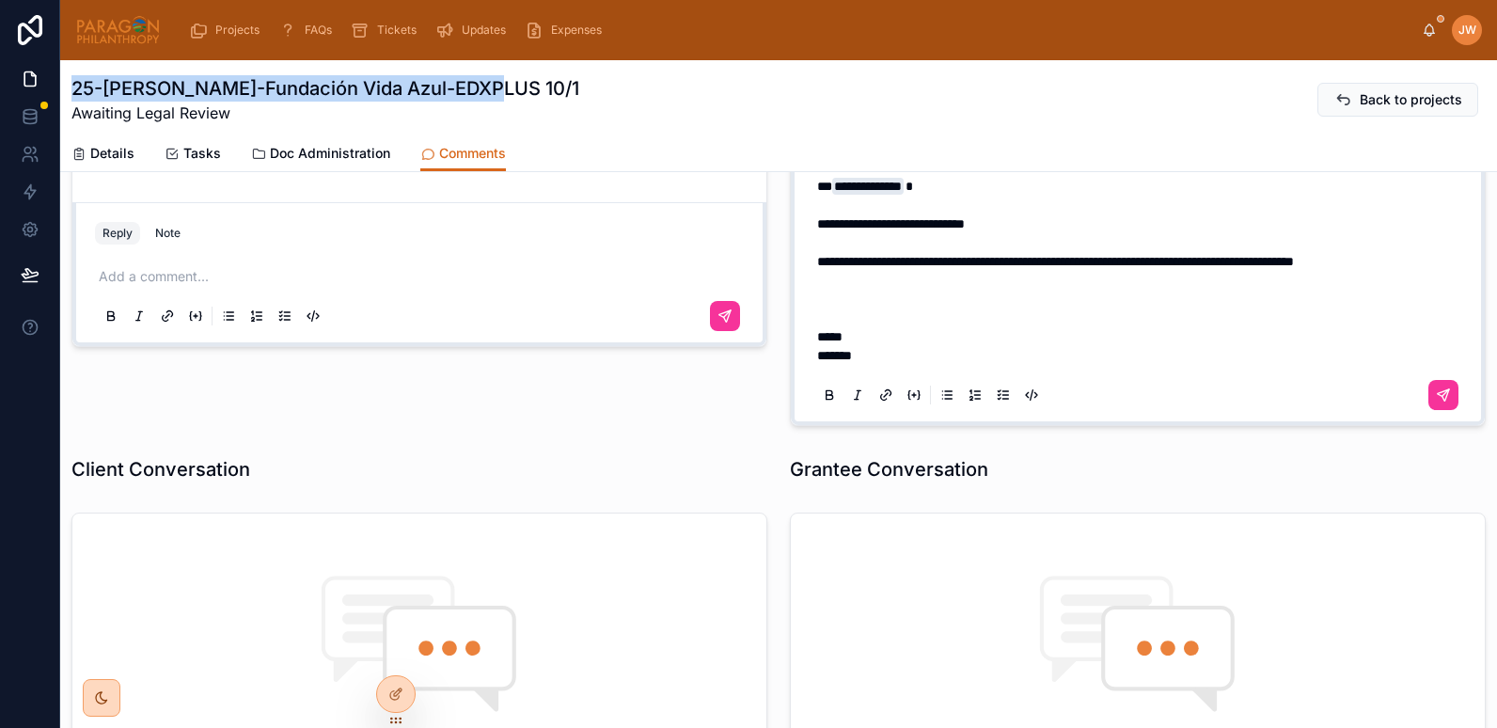
drag, startPoint x: 506, startPoint y: 70, endPoint x: 74, endPoint y: 90, distance: 432.2
click at [74, 90] on div "25-[PERSON_NAME]-Fundación Vida Azul-EDXPLUS 10/1 Awaiting Legal Review Back to…" at bounding box center [778, 97] width 1415 height 75
copy h1 "25-[PERSON_NAME]-Fundación Vida Azul-EDXPLUS 10/1"
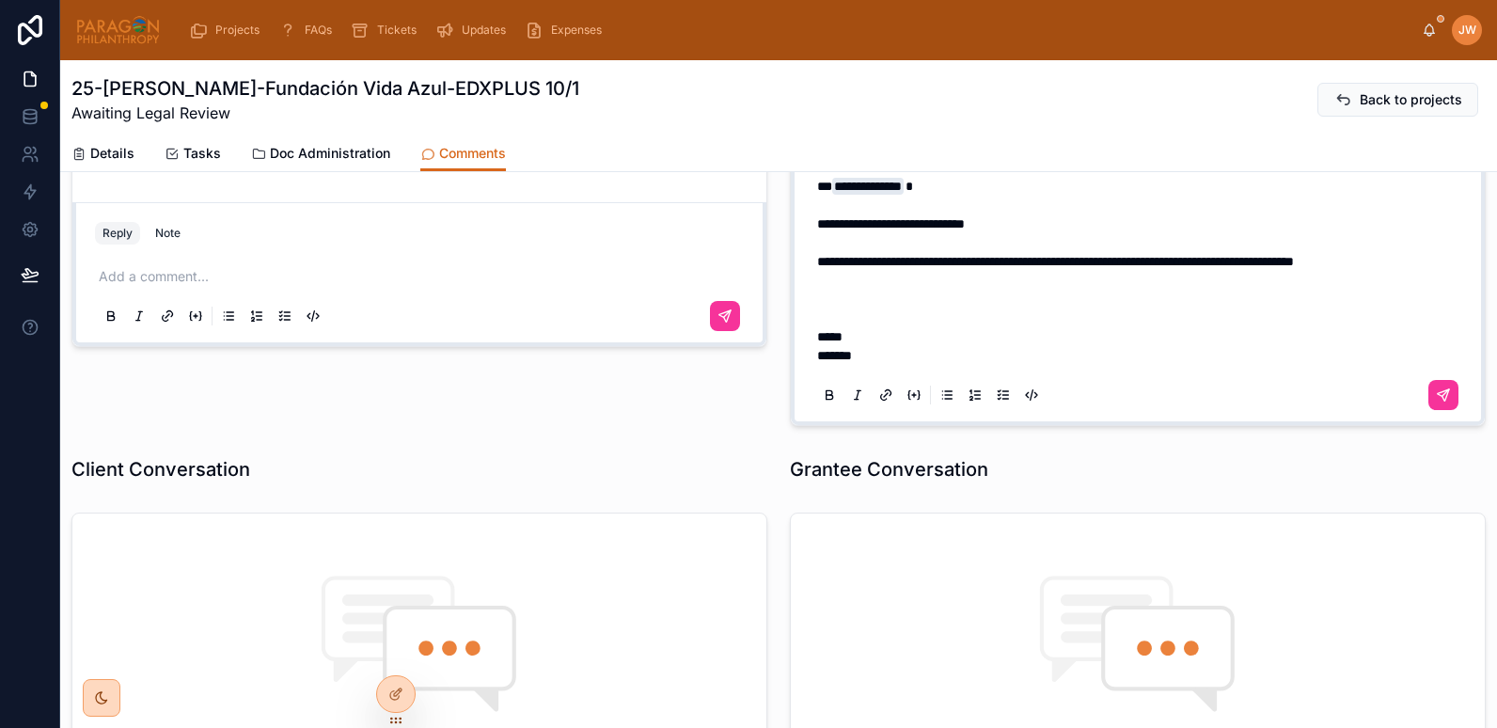
click at [932, 262] on span "**********" at bounding box center [1055, 261] width 477 height 13
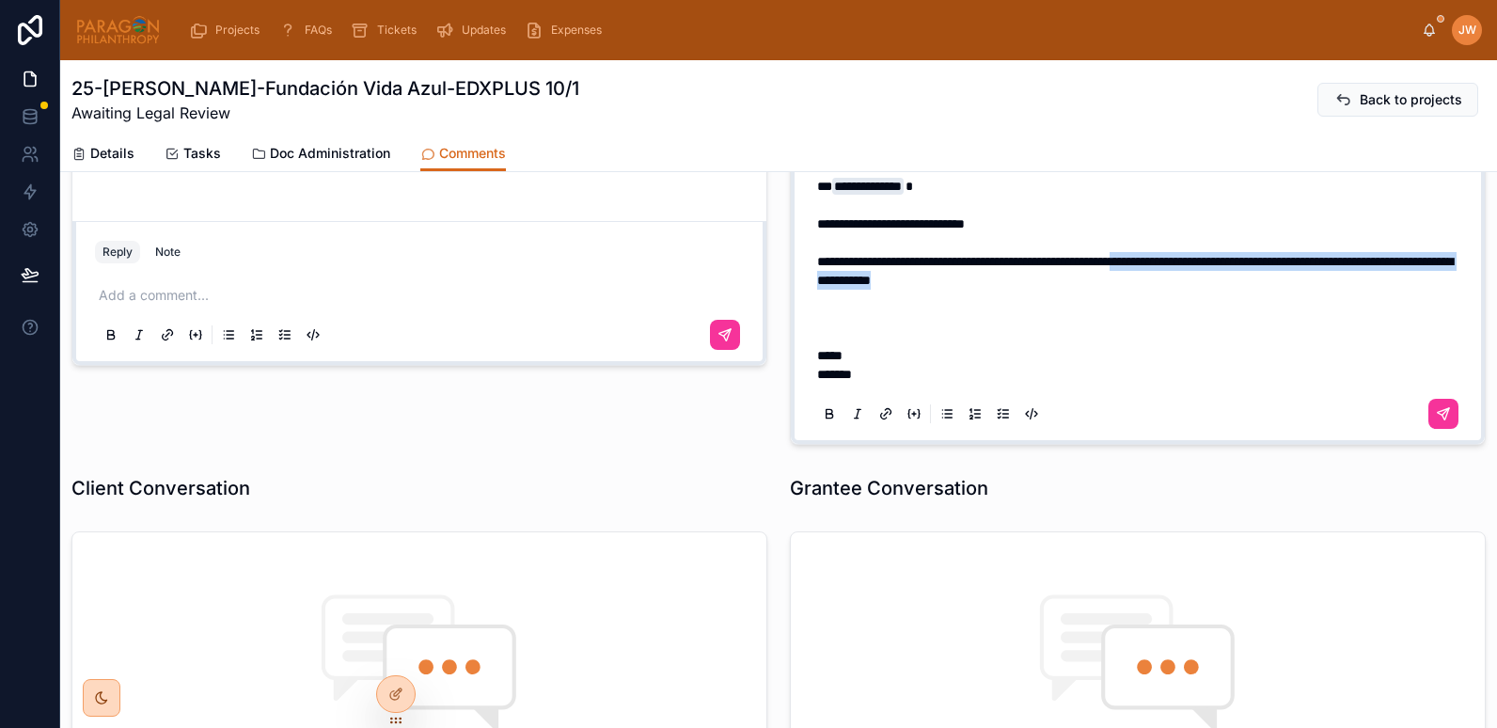
drag, startPoint x: 1218, startPoint y: 262, endPoint x: 1228, endPoint y: 277, distance: 17.5
click at [1228, 277] on p "**********" at bounding box center [1141, 280] width 649 height 207
click at [1224, 273] on p "**********" at bounding box center [1141, 280] width 649 height 207
drag, startPoint x: 1222, startPoint y: 264, endPoint x: 964, endPoint y: 281, distance: 258.3
click at [964, 281] on span "**********" at bounding box center [1135, 271] width 636 height 32
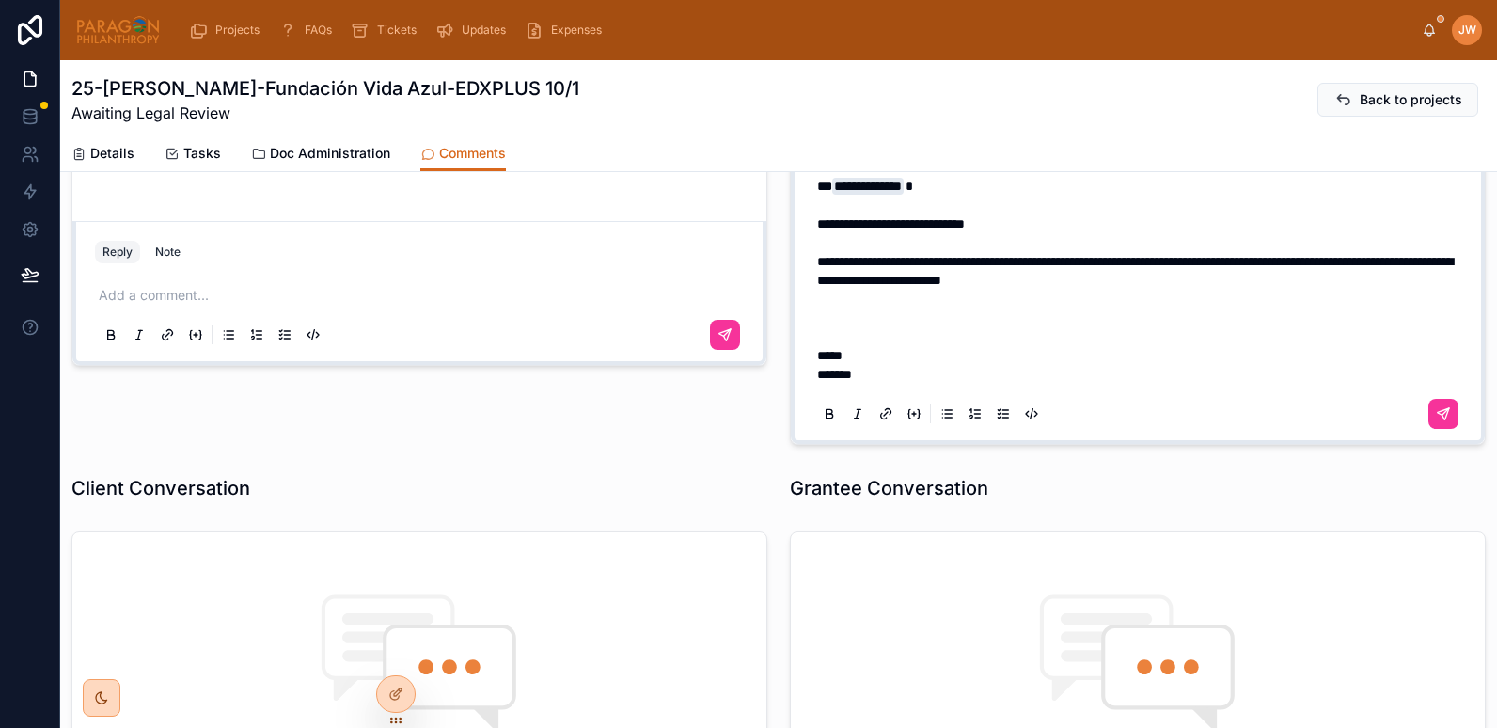
click at [1230, 262] on span "**********" at bounding box center [1135, 271] width 636 height 32
drag, startPoint x: 1133, startPoint y: 277, endPoint x: 1202, endPoint y: 286, distance: 70.1
click at [1202, 286] on span "**********" at bounding box center [1135, 271] width 636 height 32
copy span "**********"
click at [965, 281] on span "**********" at bounding box center [1135, 271] width 636 height 32
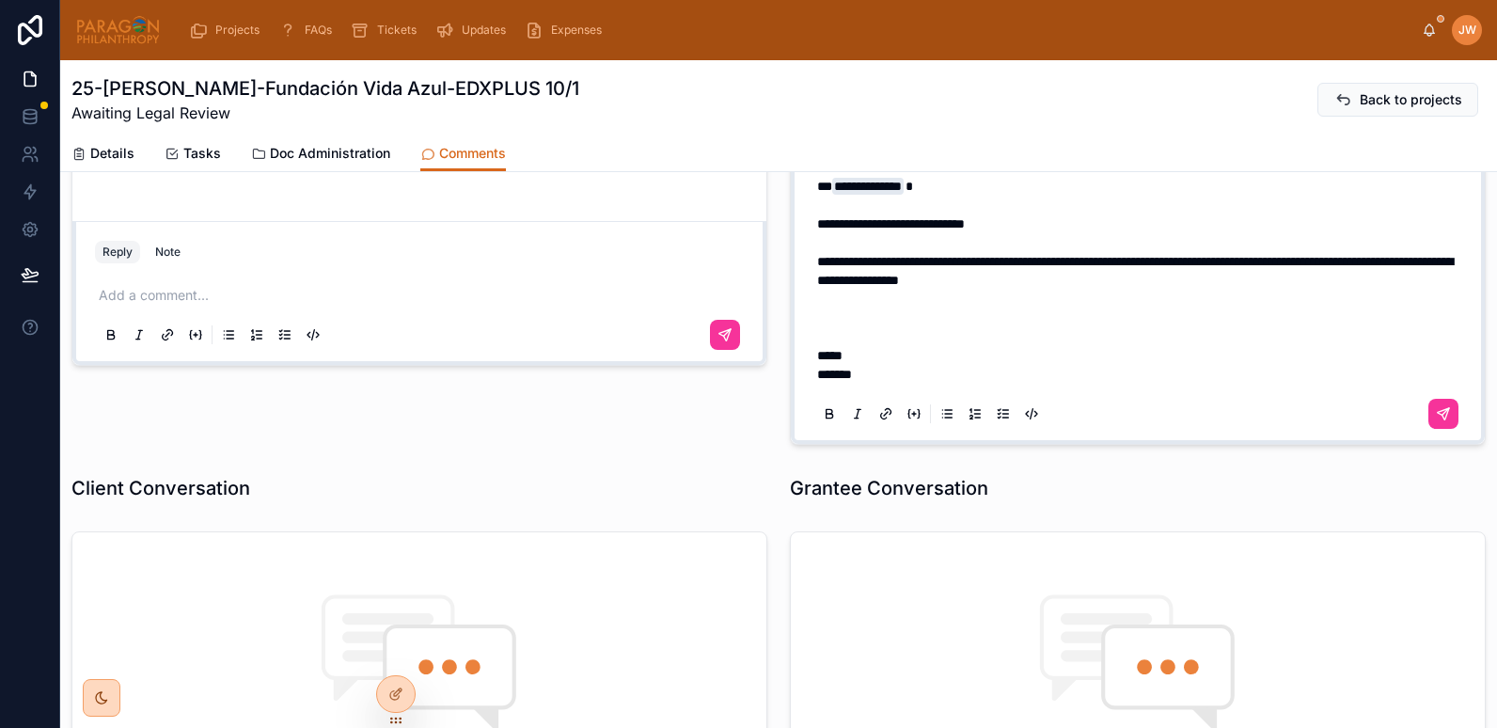
click at [1216, 275] on p "**********" at bounding box center [1141, 280] width 649 height 207
click at [841, 325] on p "**********" at bounding box center [1141, 280] width 649 height 207
click at [1154, 318] on p "**********" at bounding box center [1141, 280] width 649 height 207
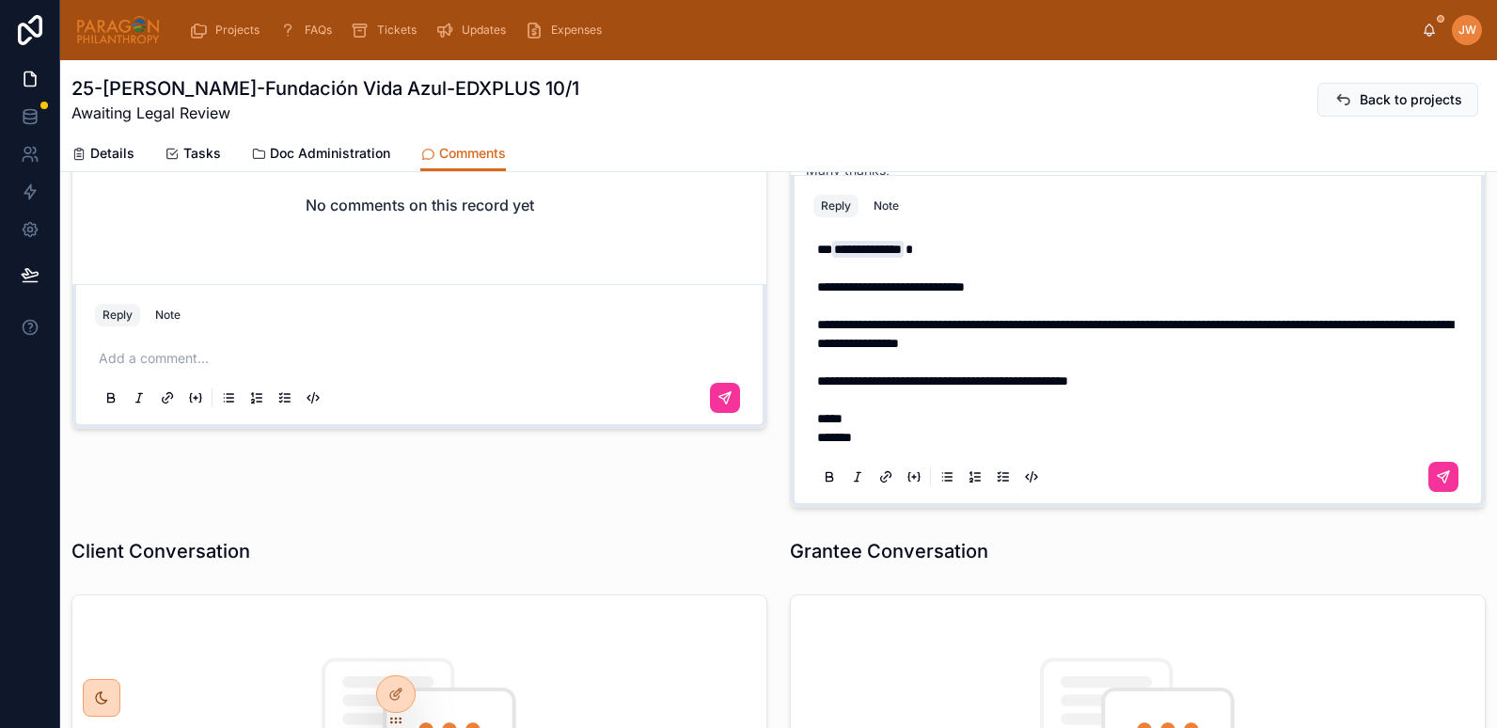
scroll to position [298, 0]
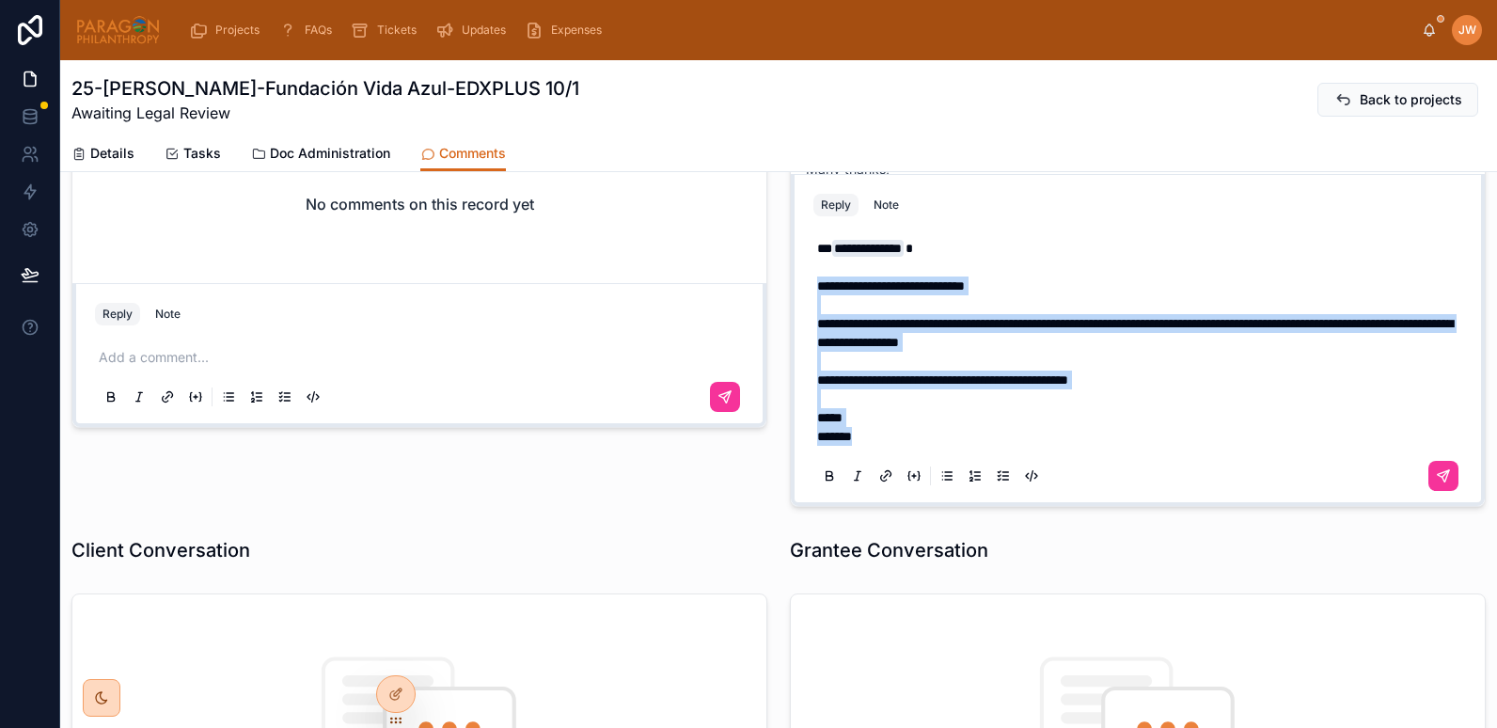
drag, startPoint x: 891, startPoint y: 442, endPoint x: 808, endPoint y: 280, distance: 181.7
click at [814, 280] on div "**********" at bounding box center [1138, 361] width 649 height 267
copy p "**********"
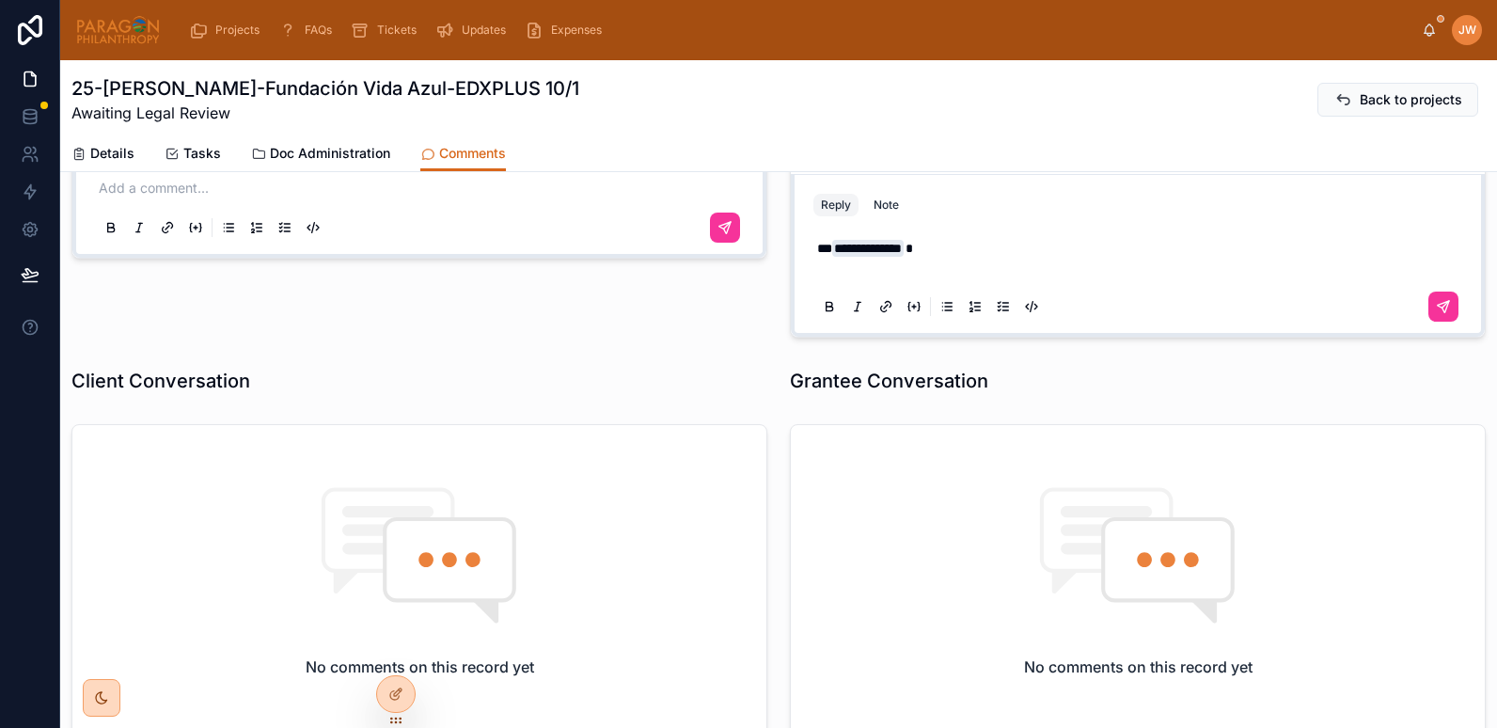
scroll to position [486, 0]
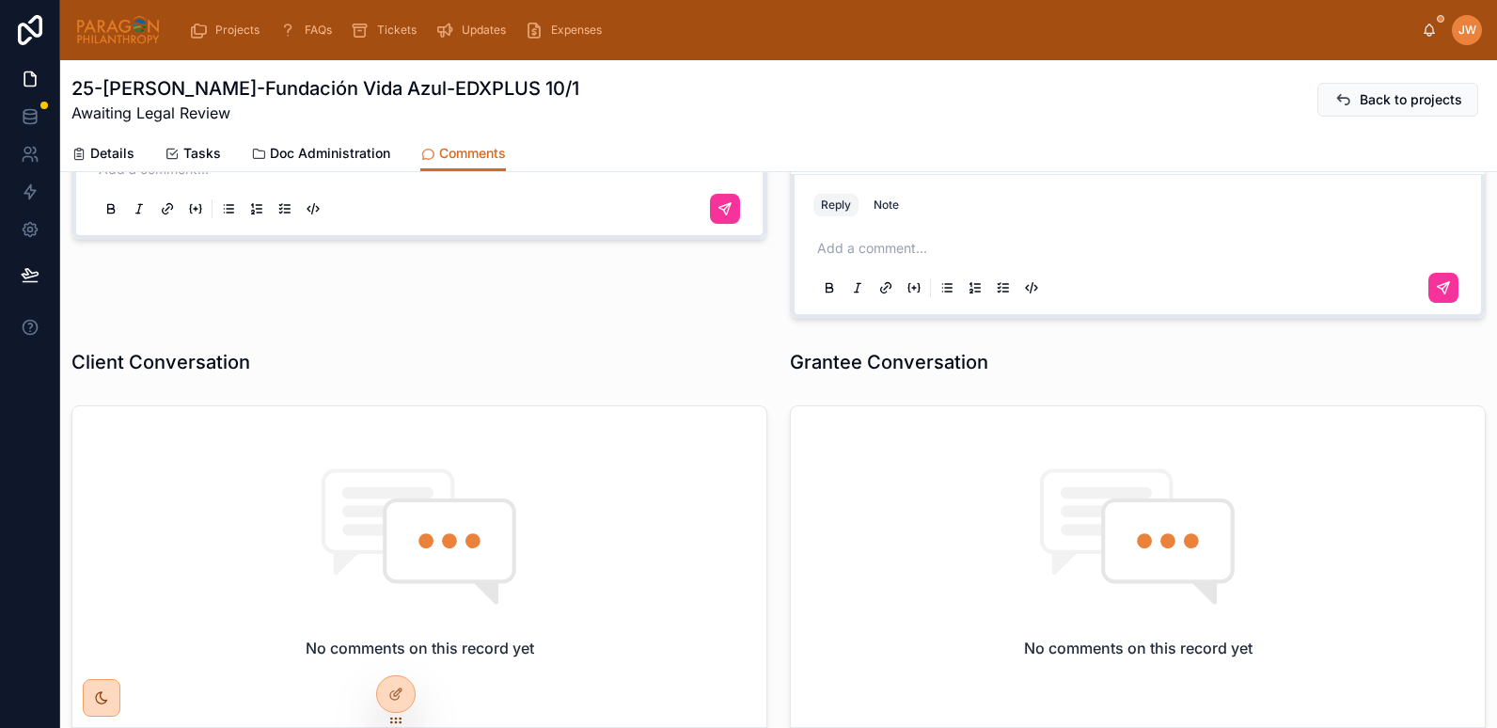
click at [770, 325] on div "No comments on this record yet Reply Note Add a comment..." at bounding box center [419, 46] width 719 height 562
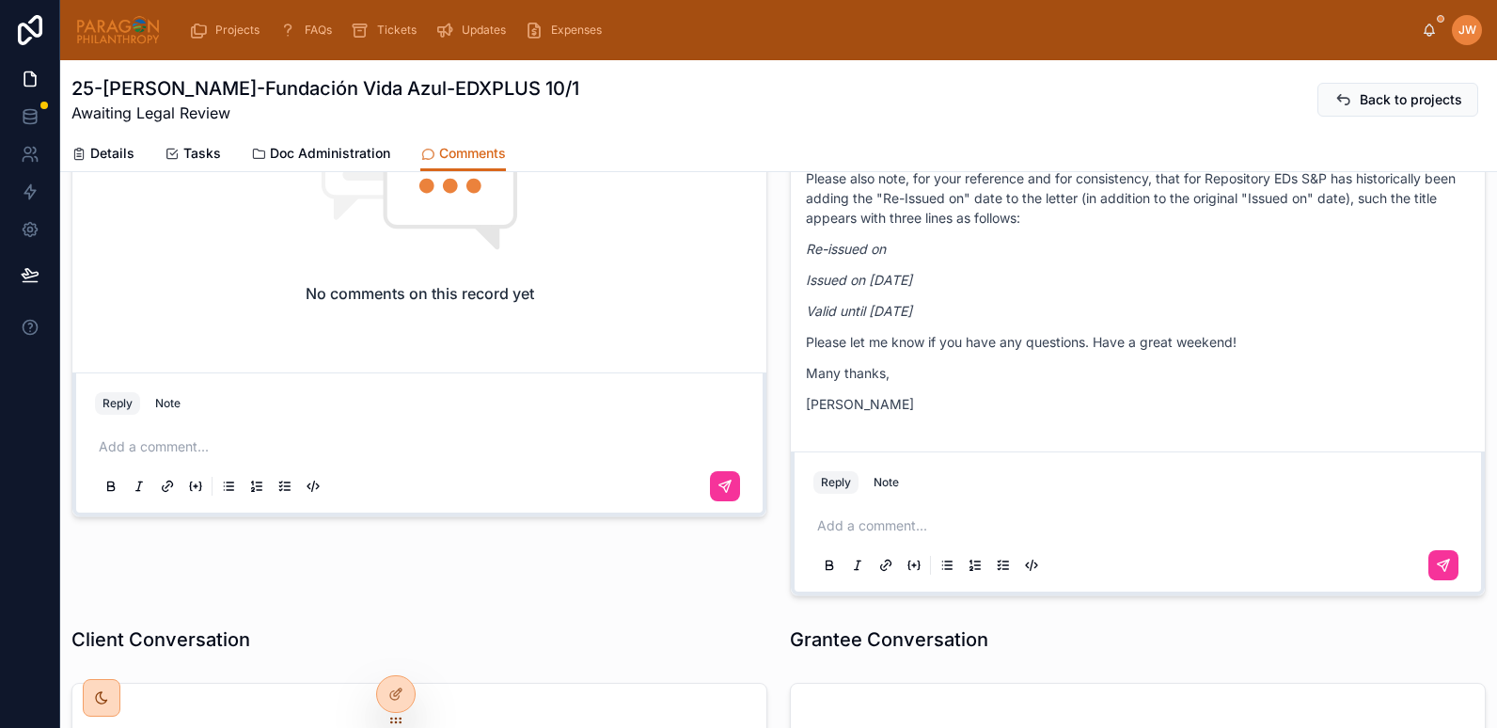
scroll to position [0, 0]
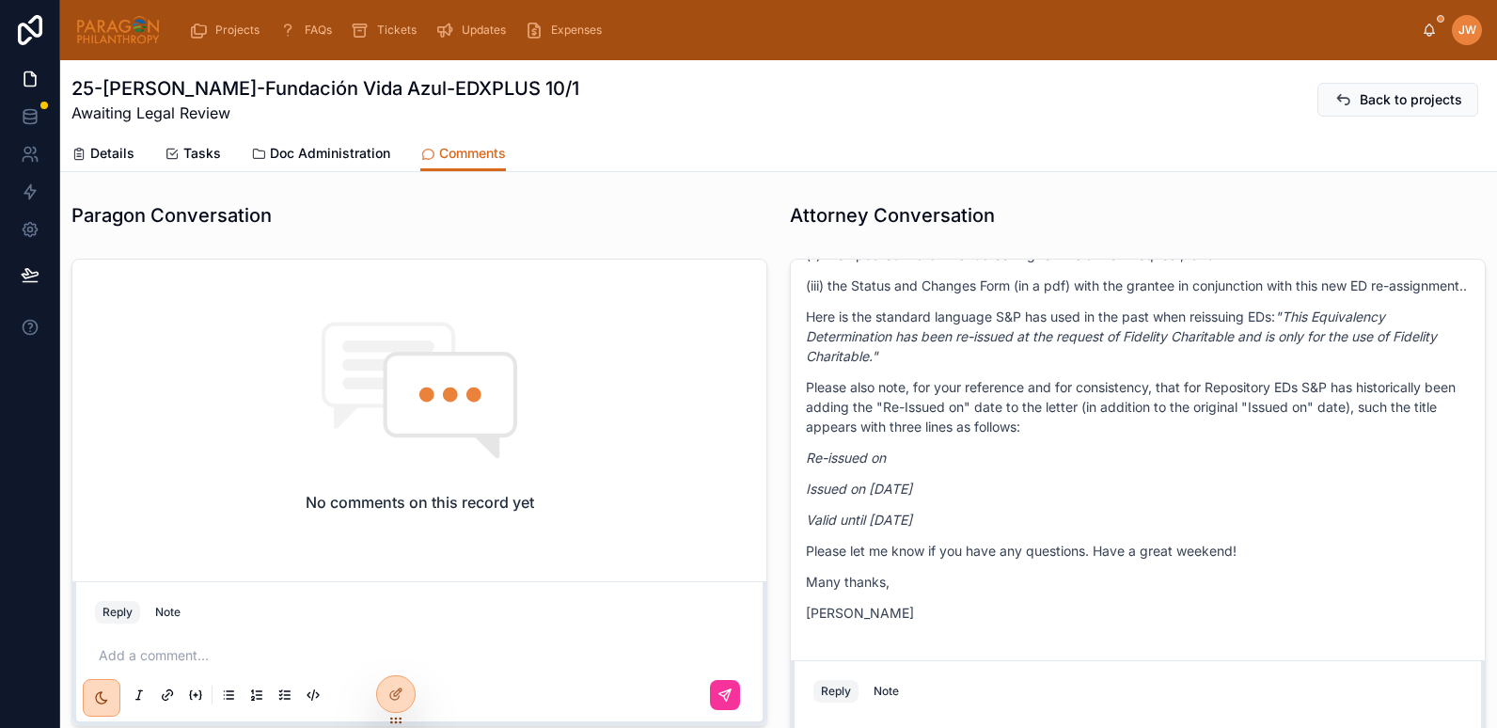
click at [128, 140] on link "Details" at bounding box center [102, 155] width 63 height 38
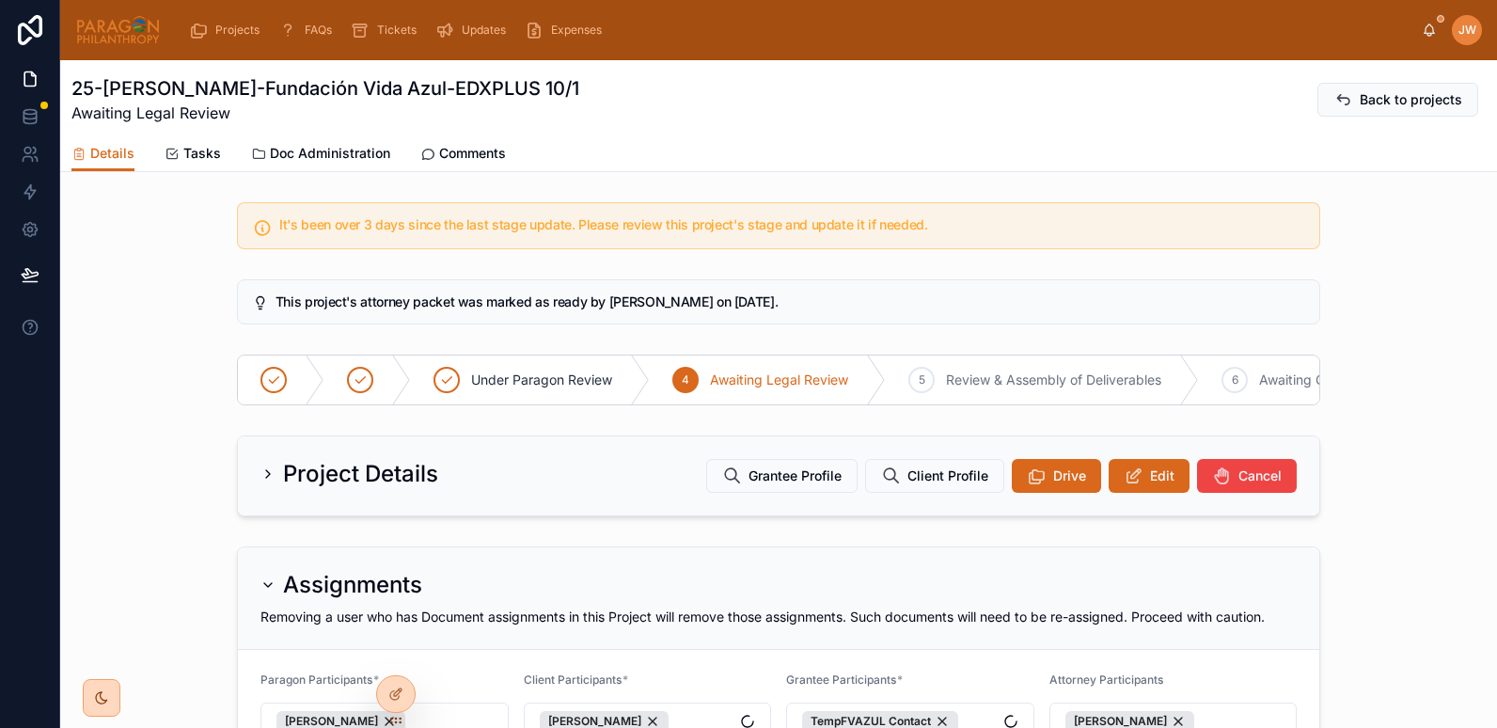
click at [110, 10] on div at bounding box center [118, 30] width 86 height 60
click at [1431, 33] on icon at bounding box center [1430, 28] width 10 height 8
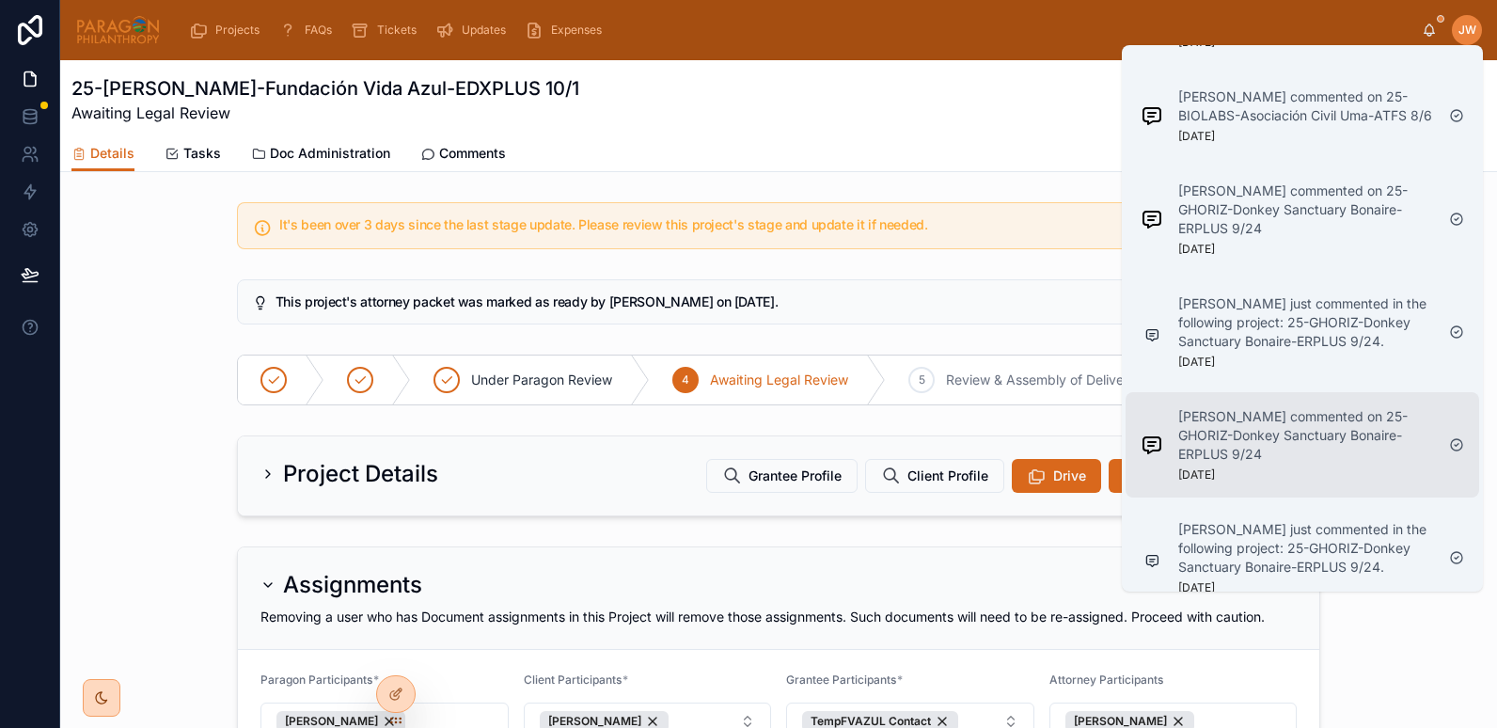
scroll to position [3179, 0]
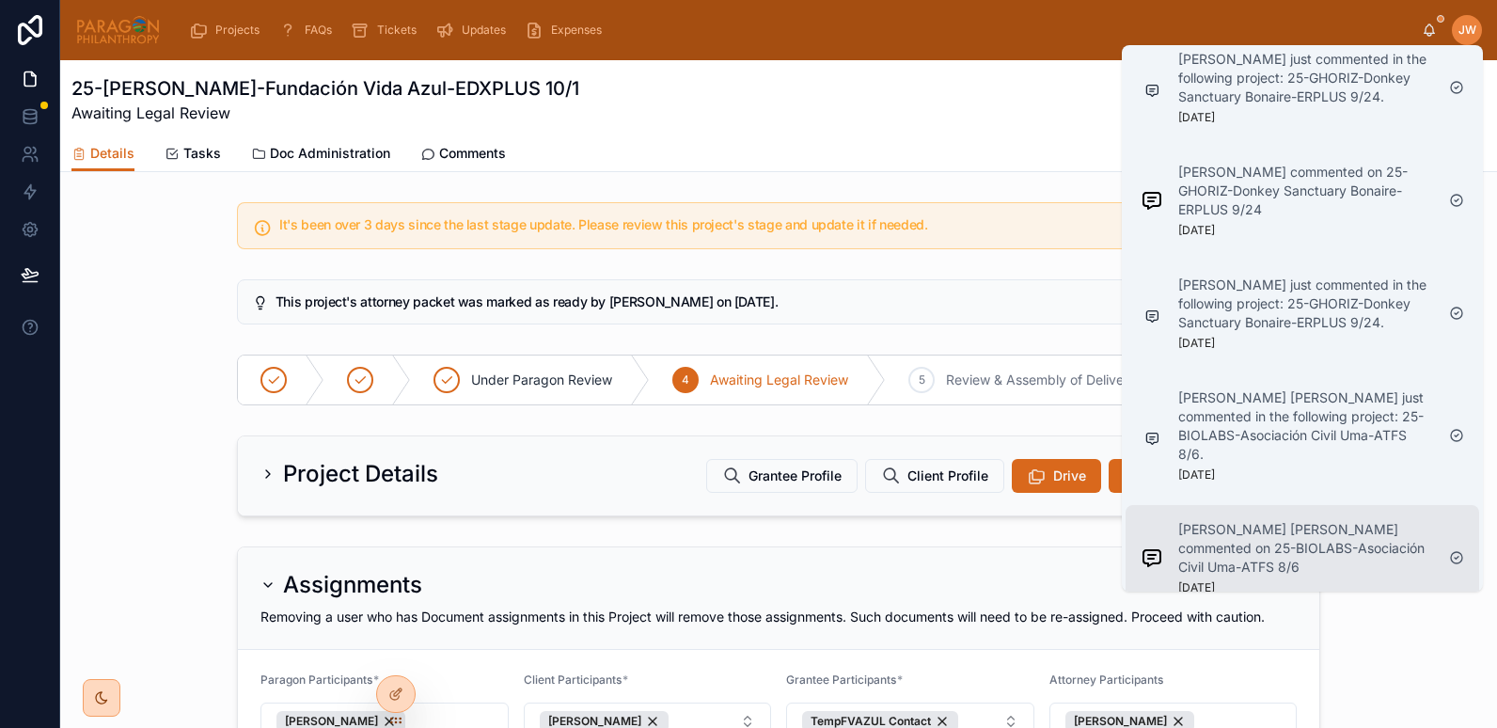
click at [1246, 539] on p "[PERSON_NAME] [PERSON_NAME] commented on 25-BIOLABS-Asociación Civil Uma-ATFS 8…" at bounding box center [1307, 548] width 256 height 56
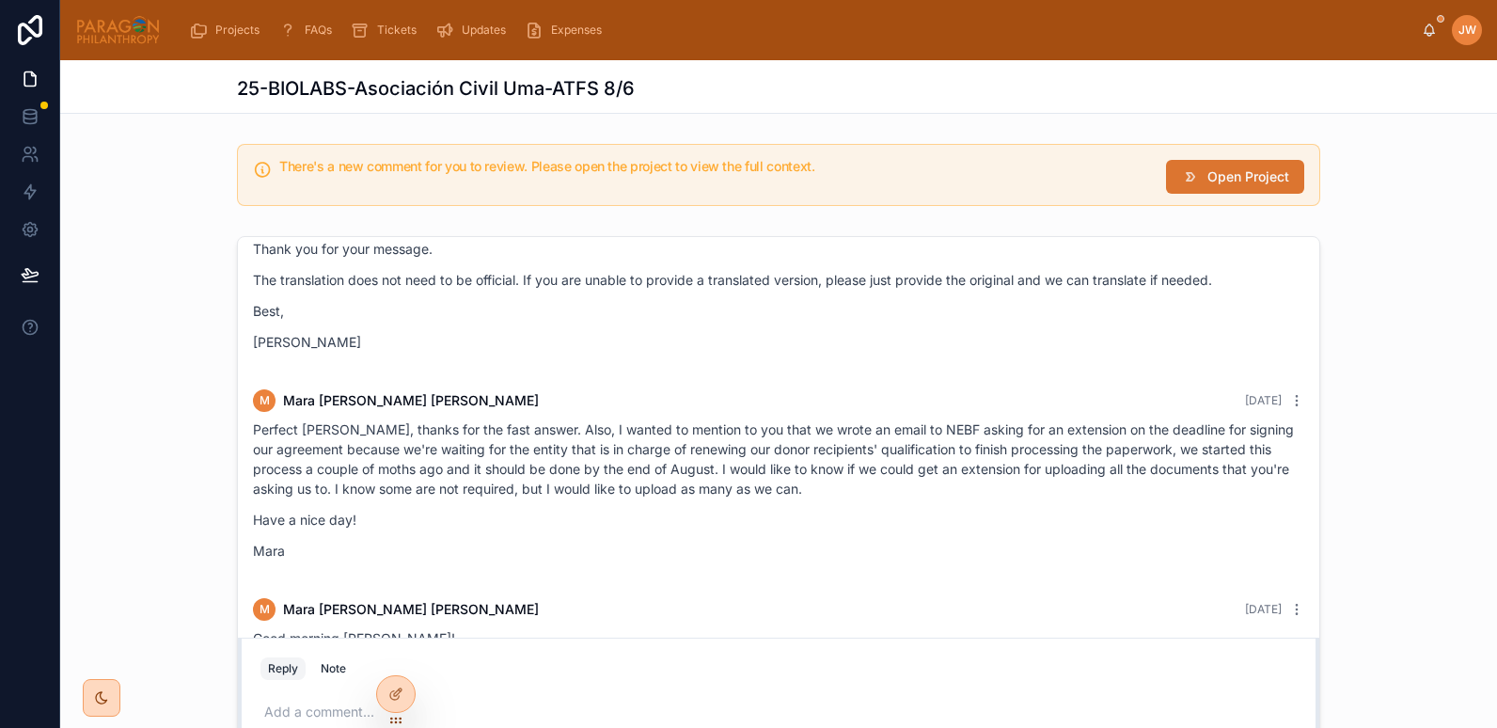
click at [1233, 160] on button "Open Project" at bounding box center [1235, 177] width 138 height 34
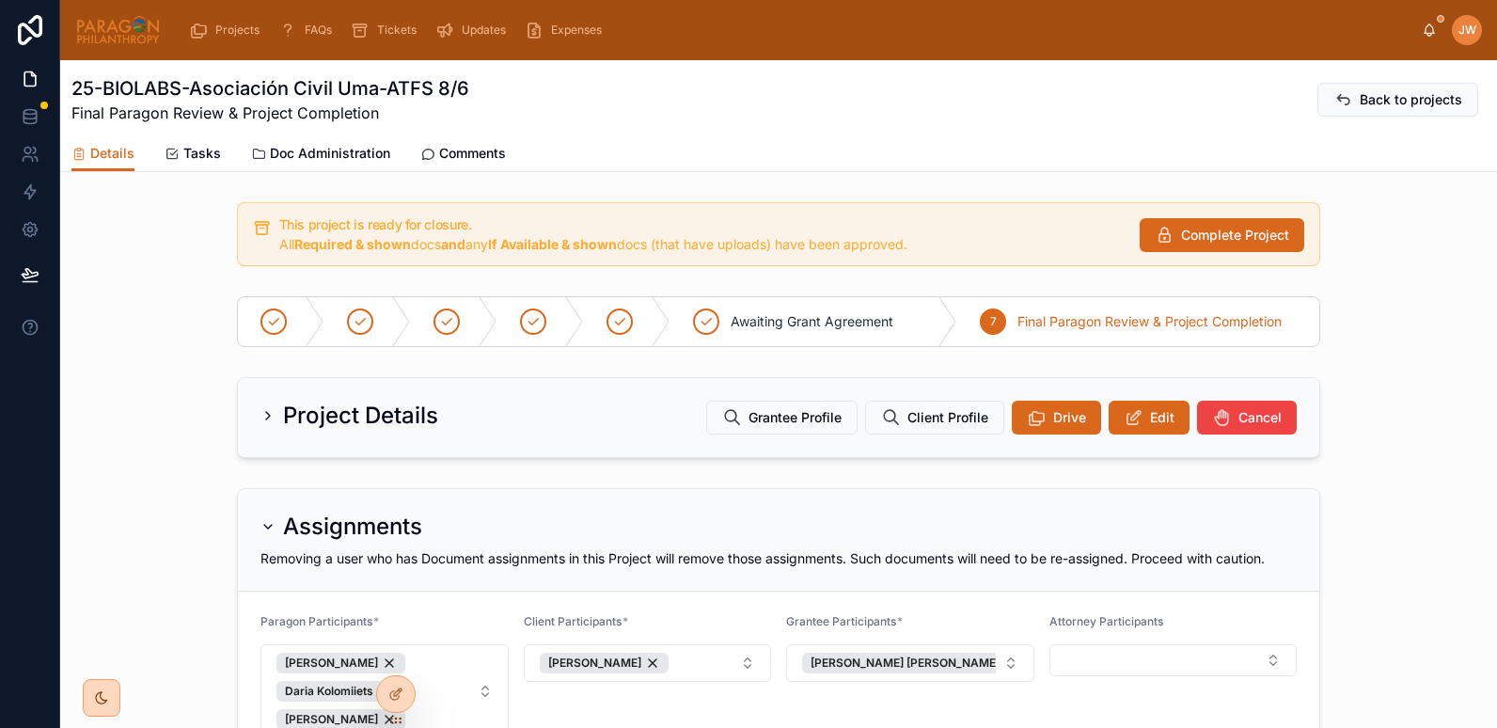
click at [329, 158] on span "Doc Administration" at bounding box center [330, 153] width 120 height 19
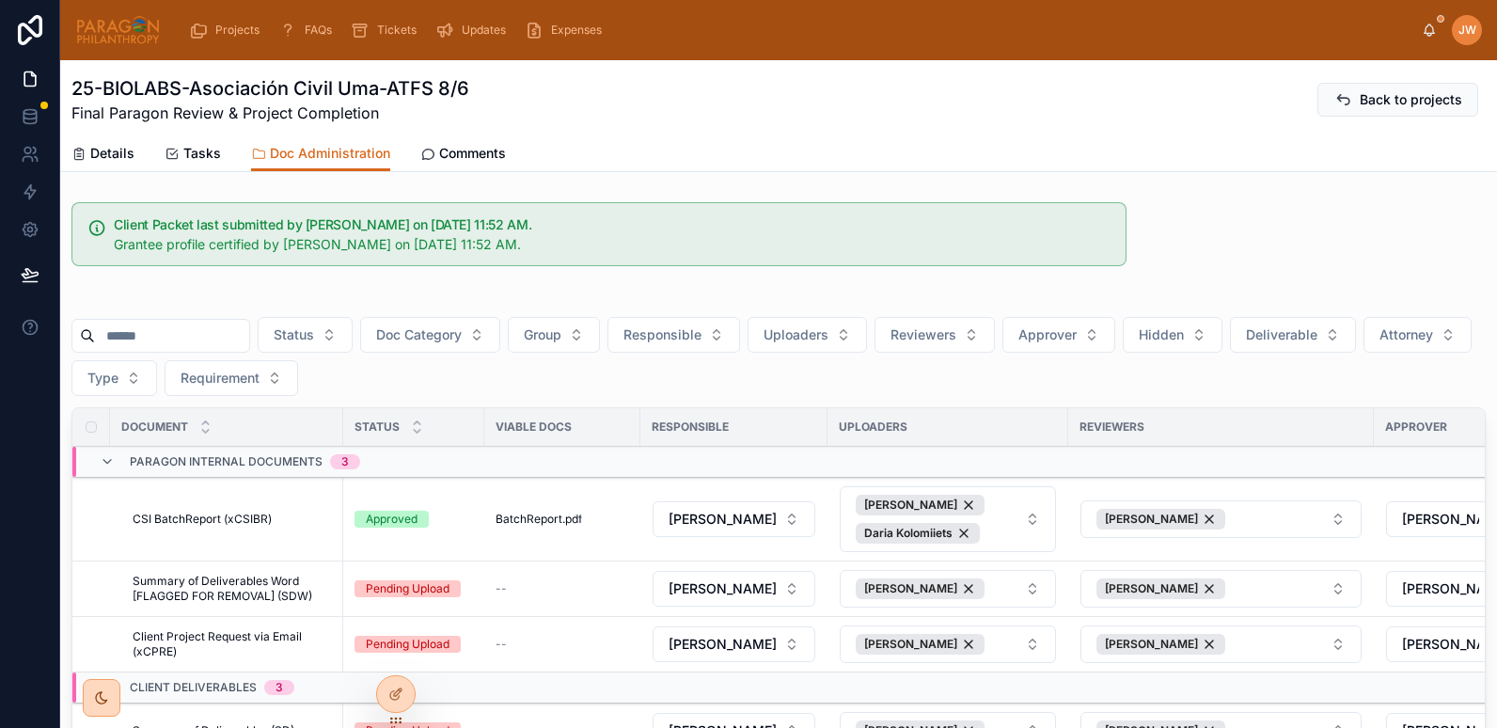
click at [110, 167] on link "Details" at bounding box center [102, 155] width 63 height 38
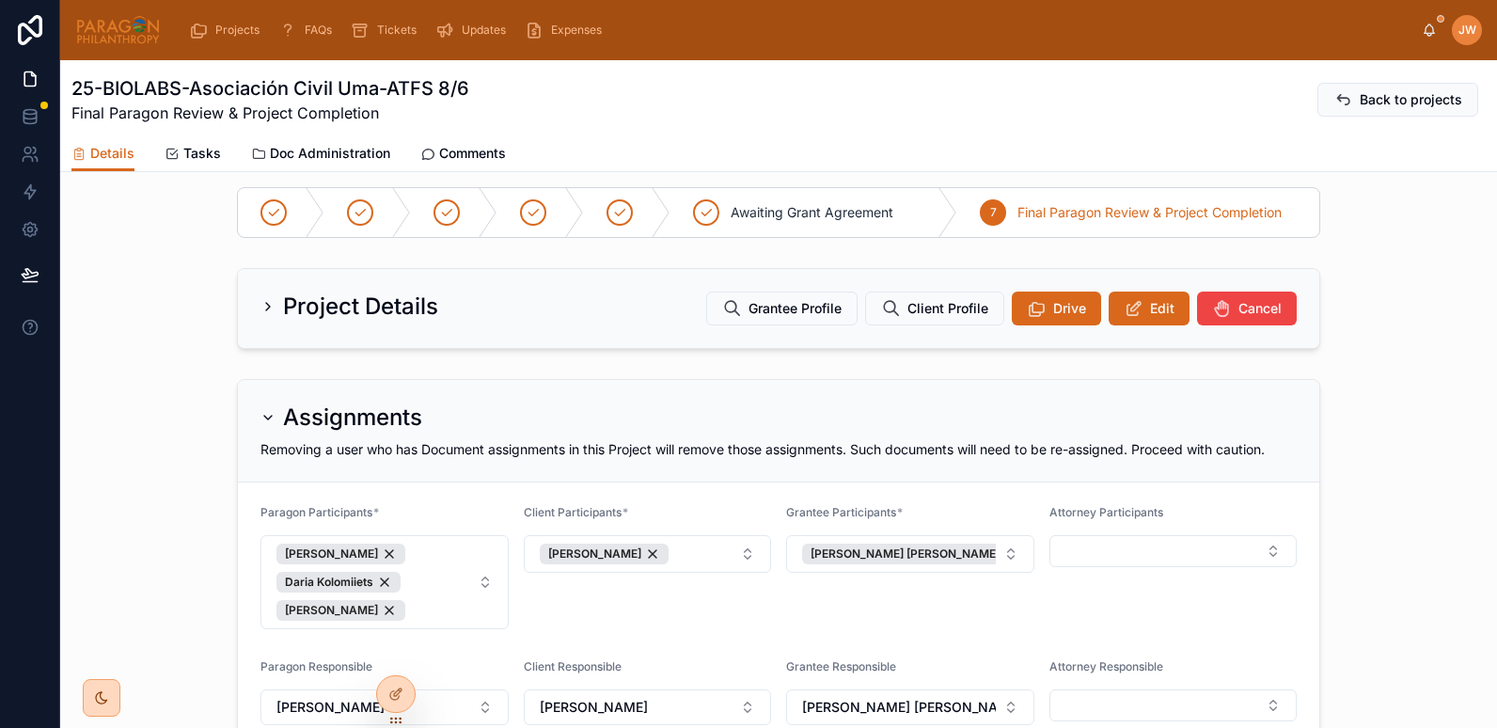
scroll to position [124, 0]
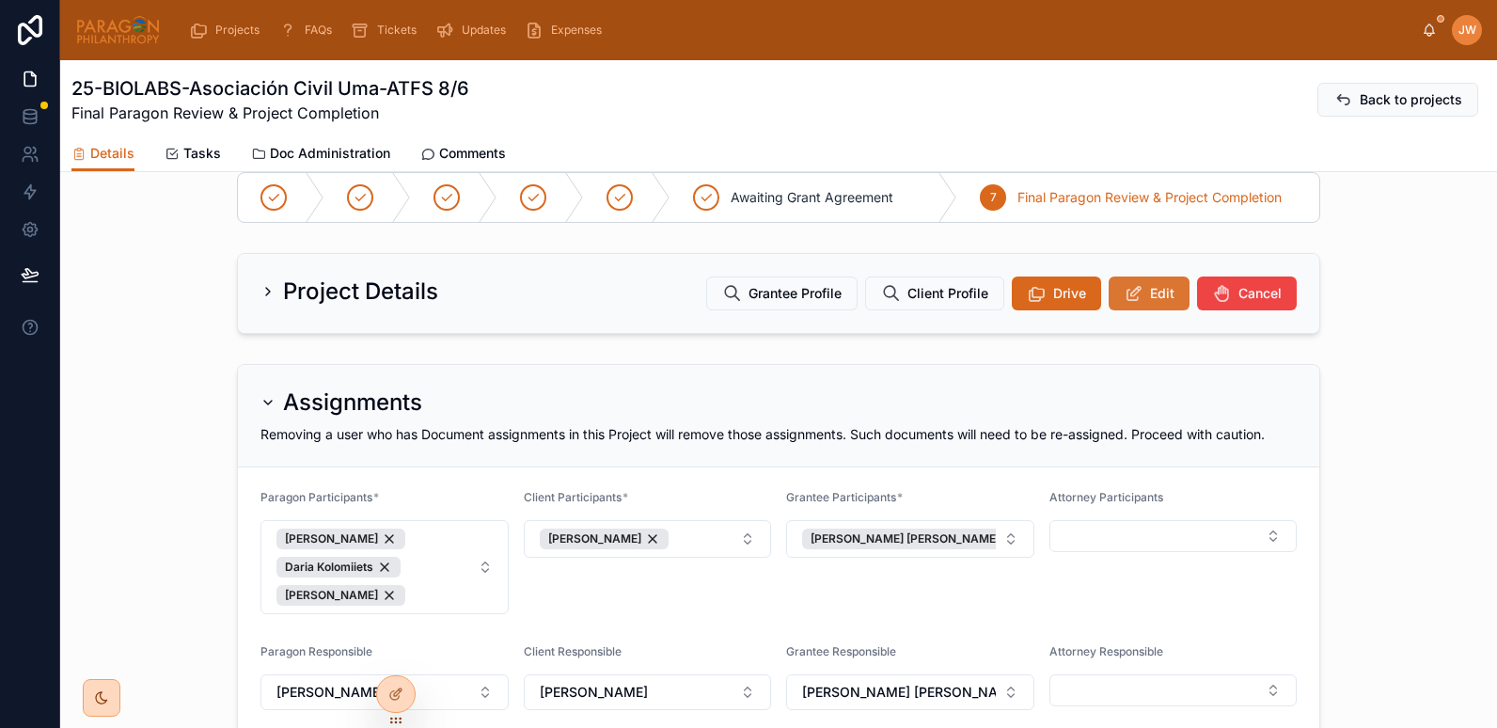
click at [1114, 307] on button "Edit" at bounding box center [1149, 294] width 81 height 34
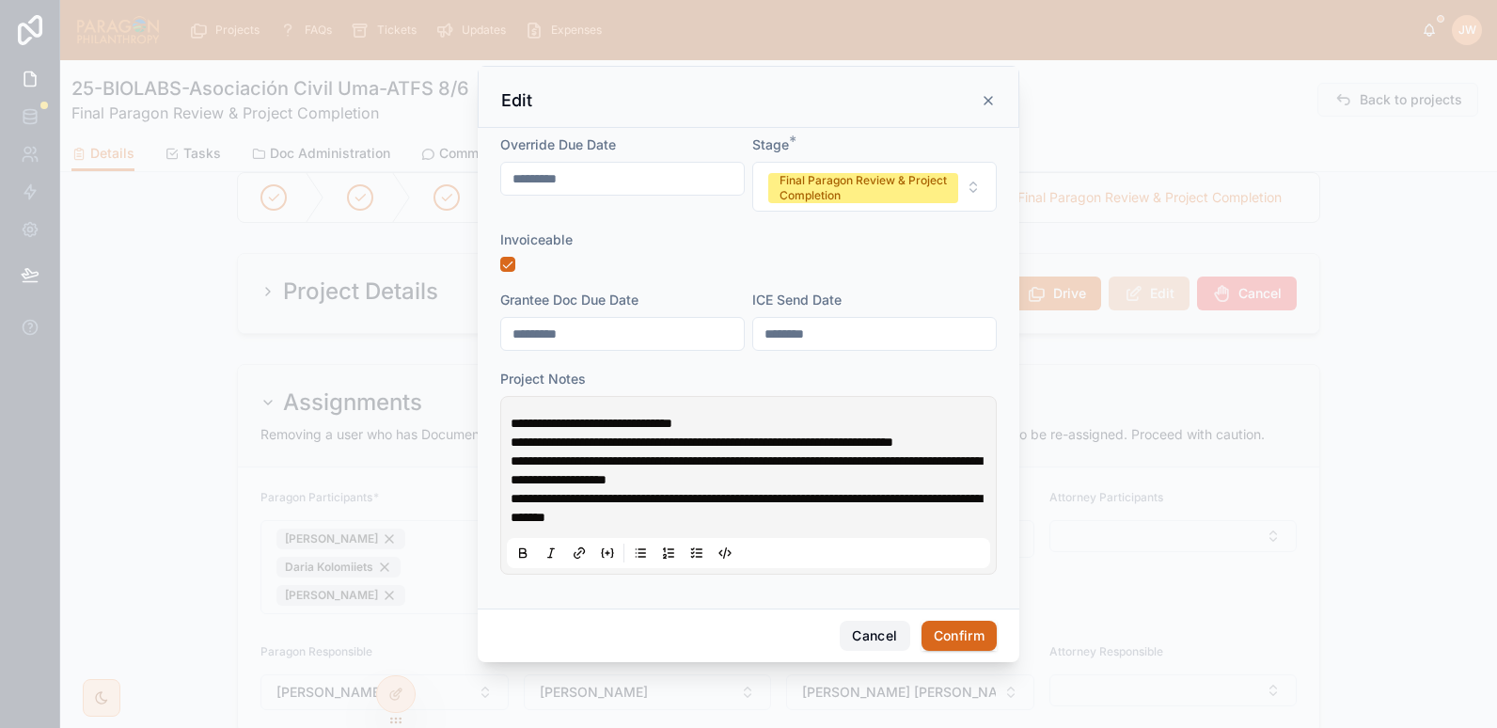
click at [865, 632] on button "Cancel" at bounding box center [875, 636] width 70 height 30
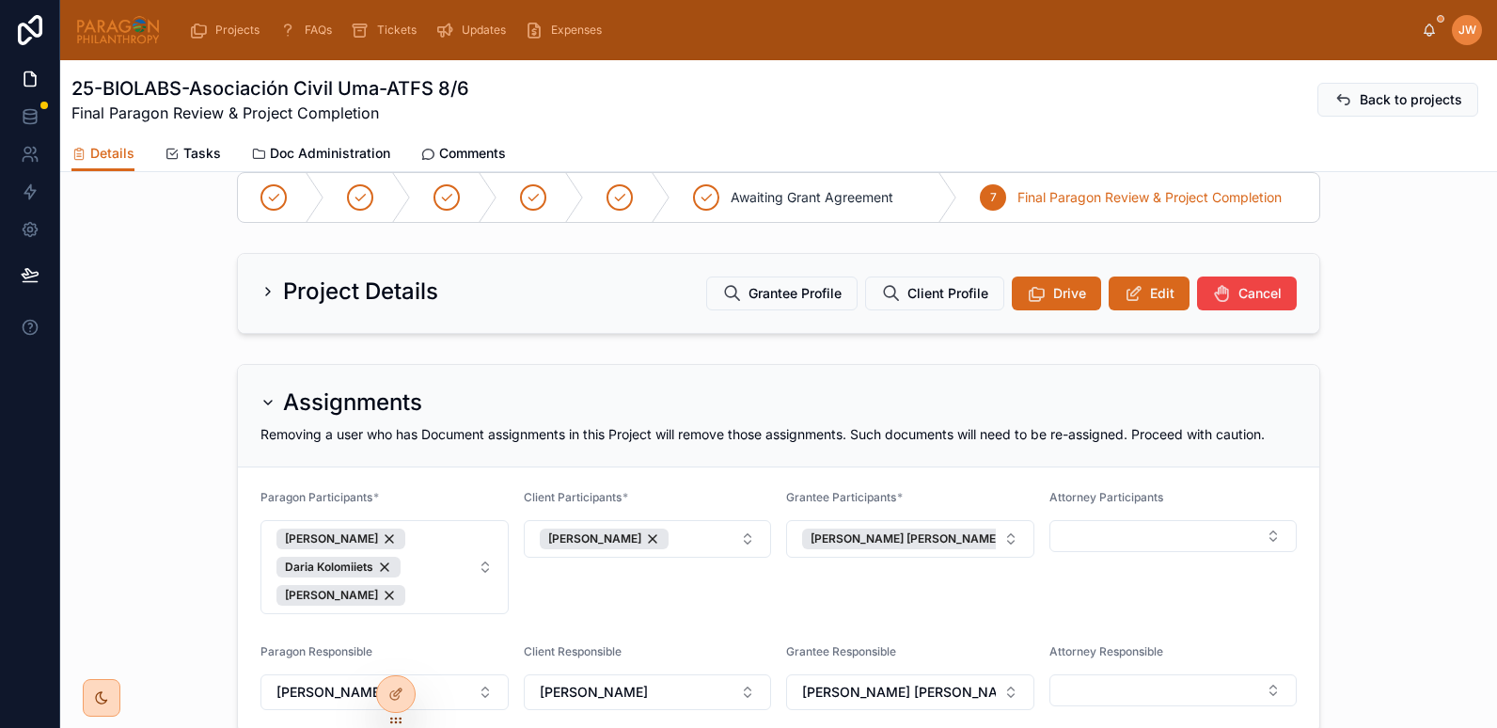
scroll to position [0, 0]
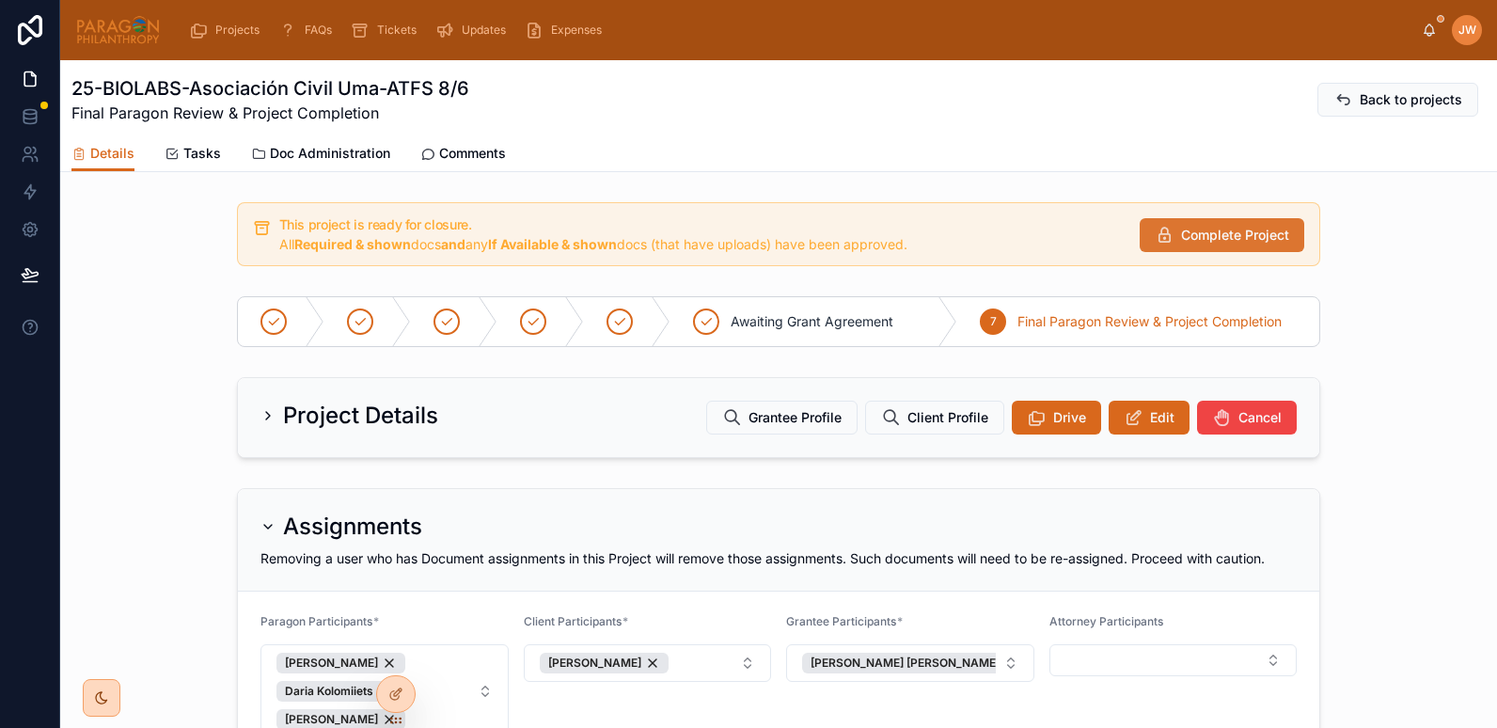
click at [1218, 235] on span "Complete Project" at bounding box center [1235, 235] width 108 height 19
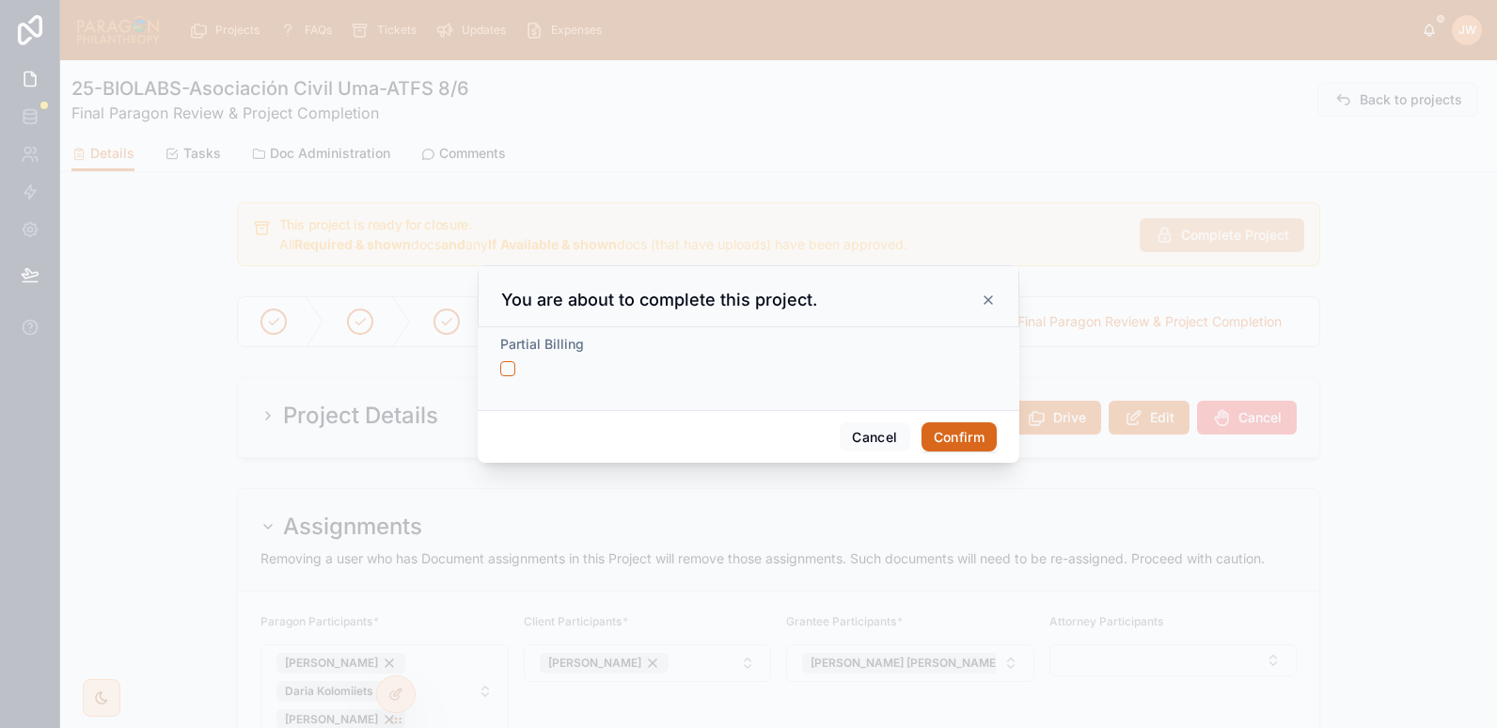
click at [963, 437] on button "Confirm" at bounding box center [959, 437] width 75 height 30
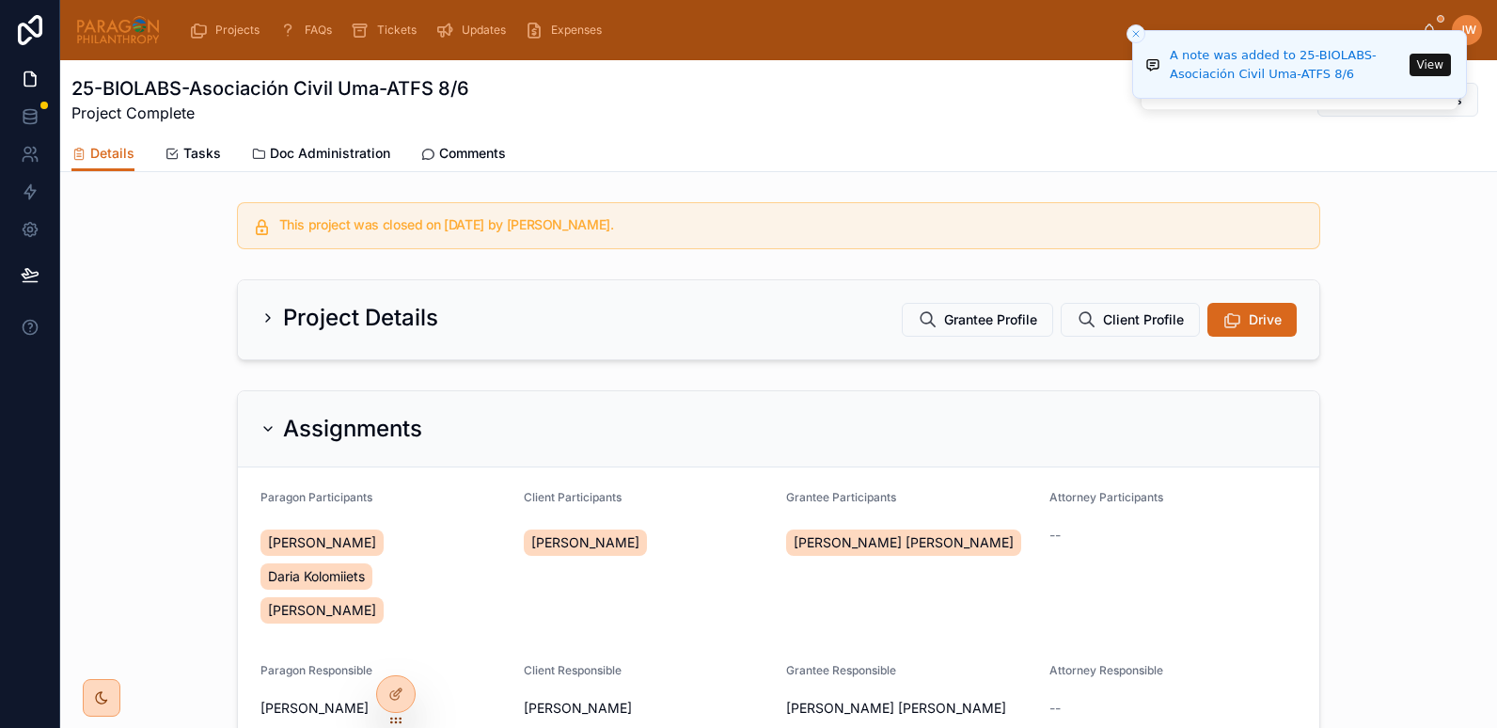
click at [1056, 103] on div "25-BIOLABS-Asociación Civil Uma-ATFS 8/6 Project Complete Back to projects" at bounding box center [778, 99] width 1415 height 49
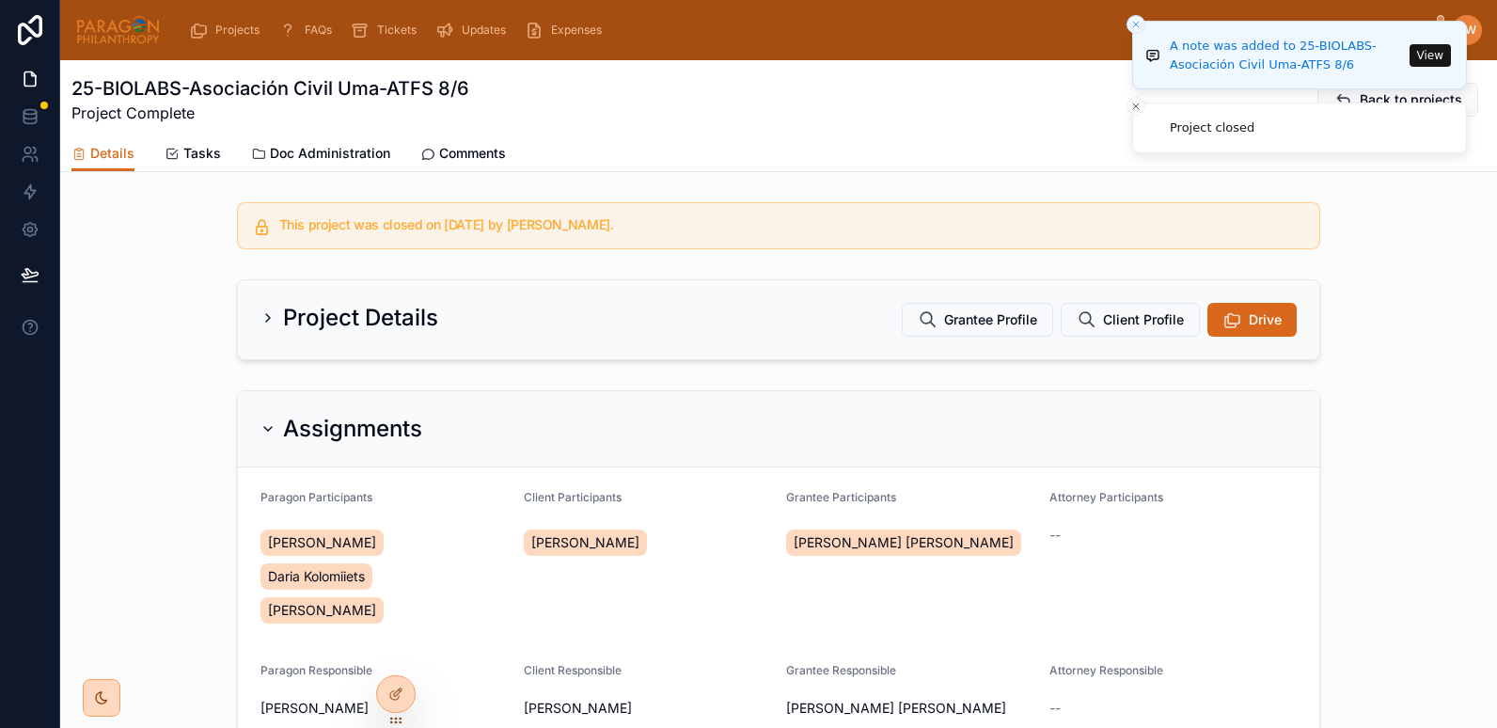
click at [1433, 64] on button "View" at bounding box center [1430, 55] width 41 height 23
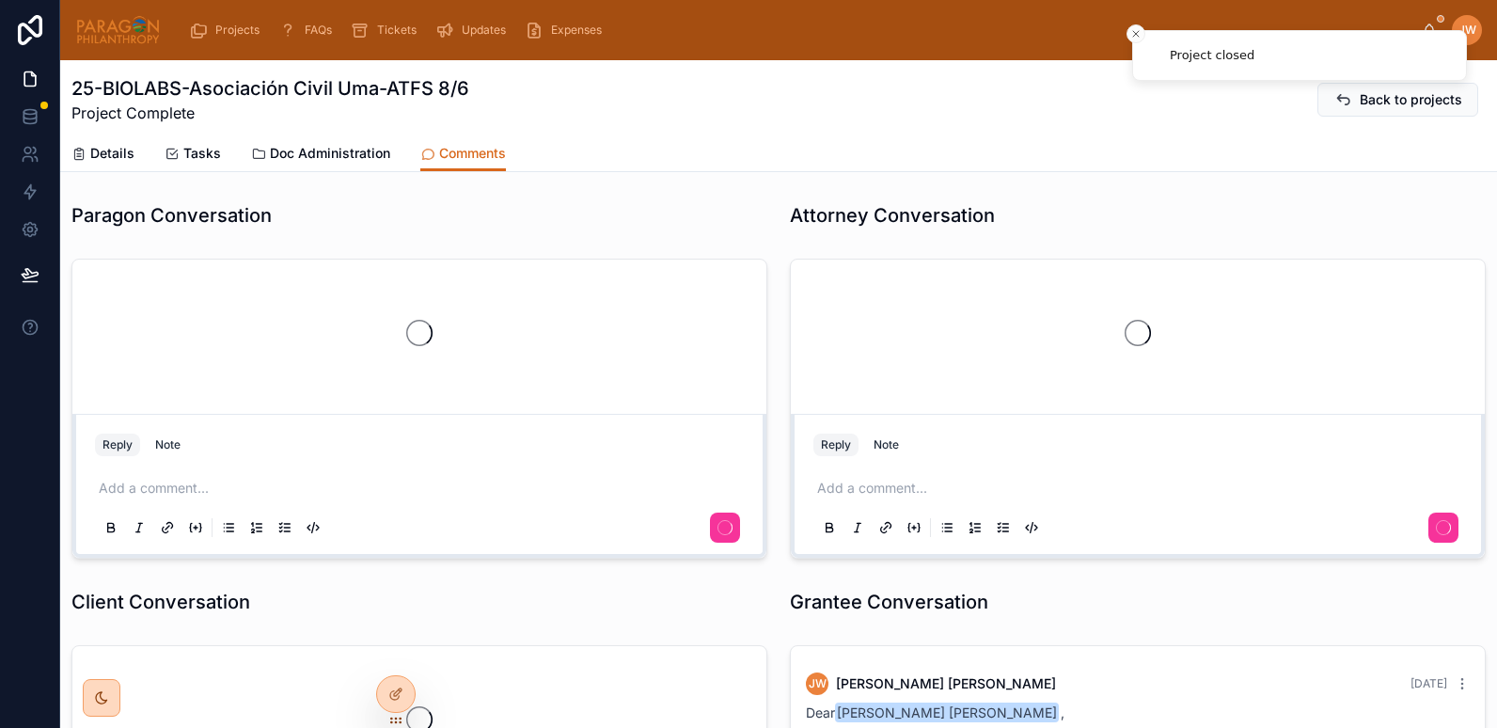
scroll to position [3561, 0]
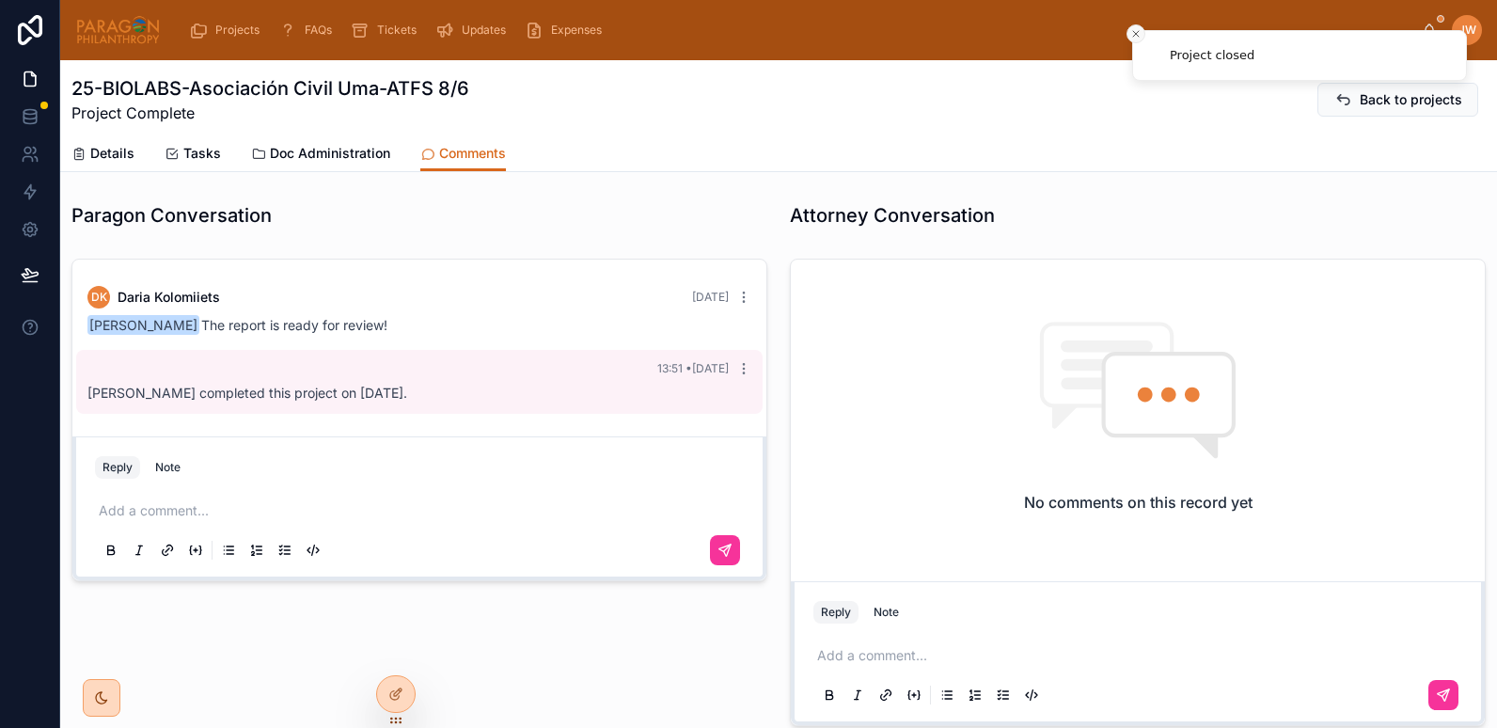
click at [1138, 33] on icon "Close toast" at bounding box center [1136, 33] width 11 height 11
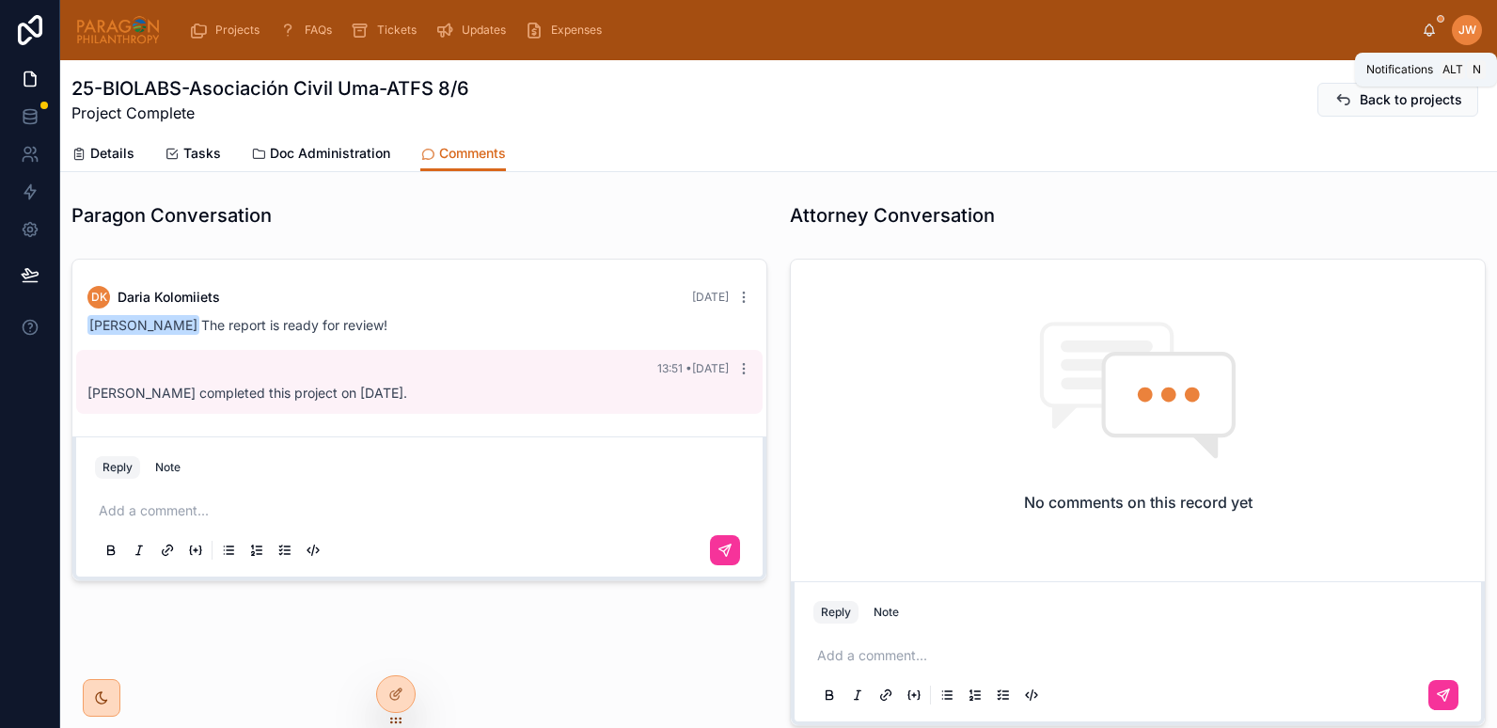
click at [1422, 36] on icon at bounding box center [1429, 30] width 15 height 15
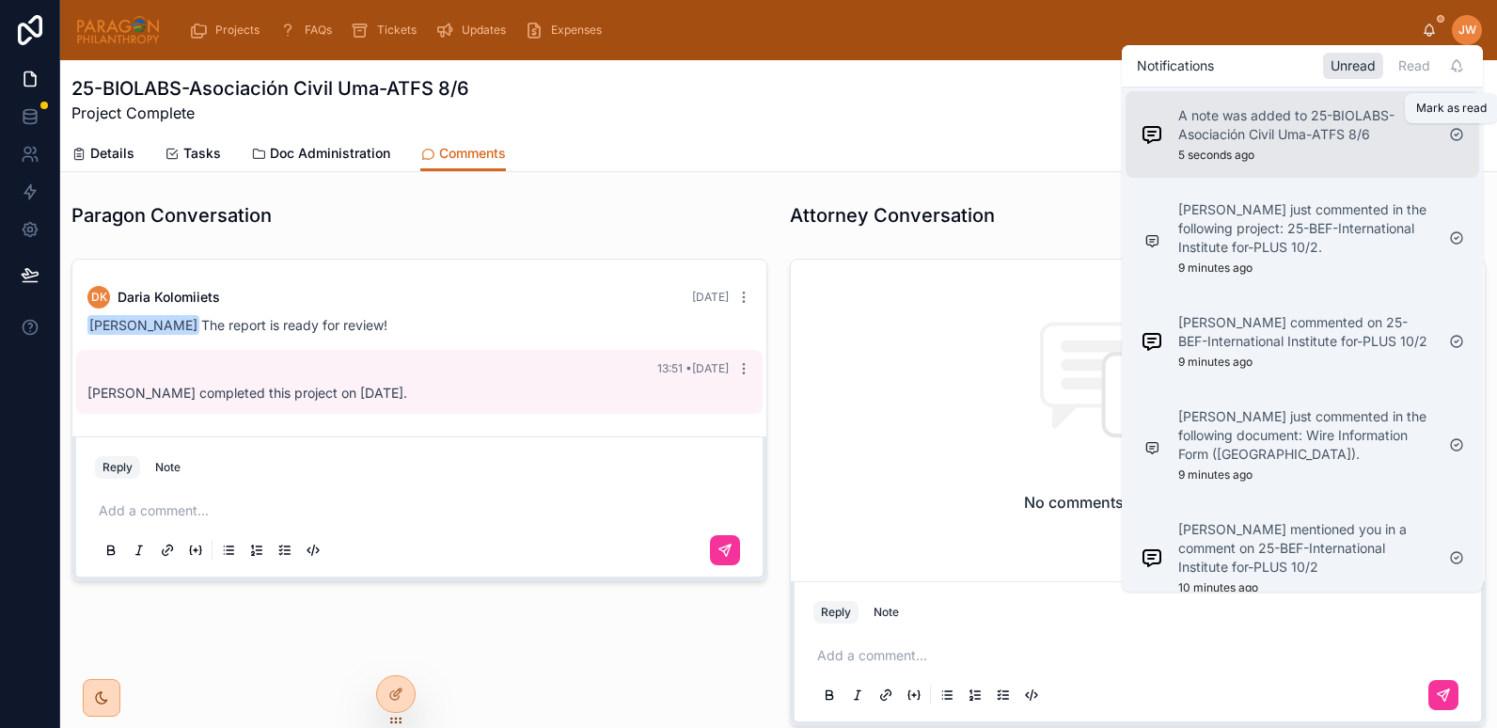
click at [1454, 133] on icon at bounding box center [1457, 134] width 15 height 15
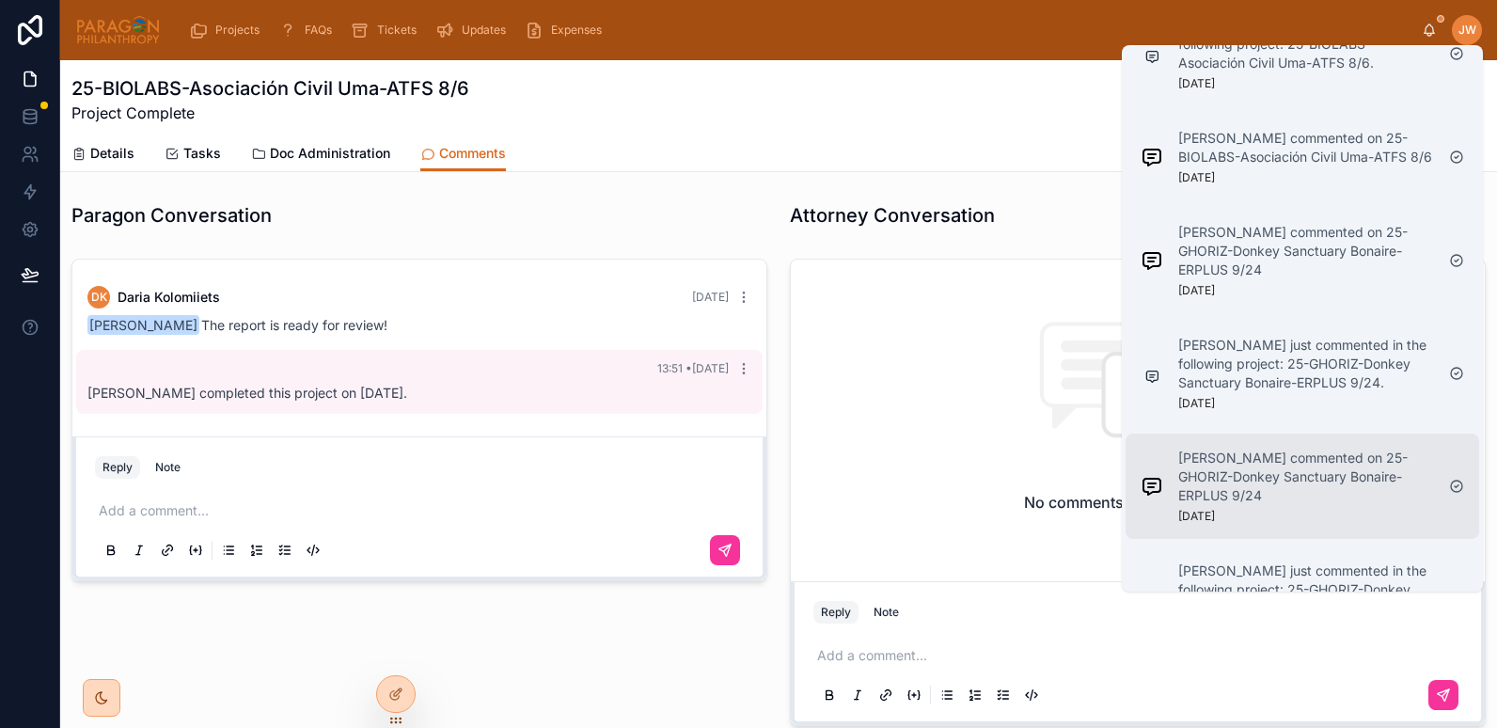
scroll to position [3085, 0]
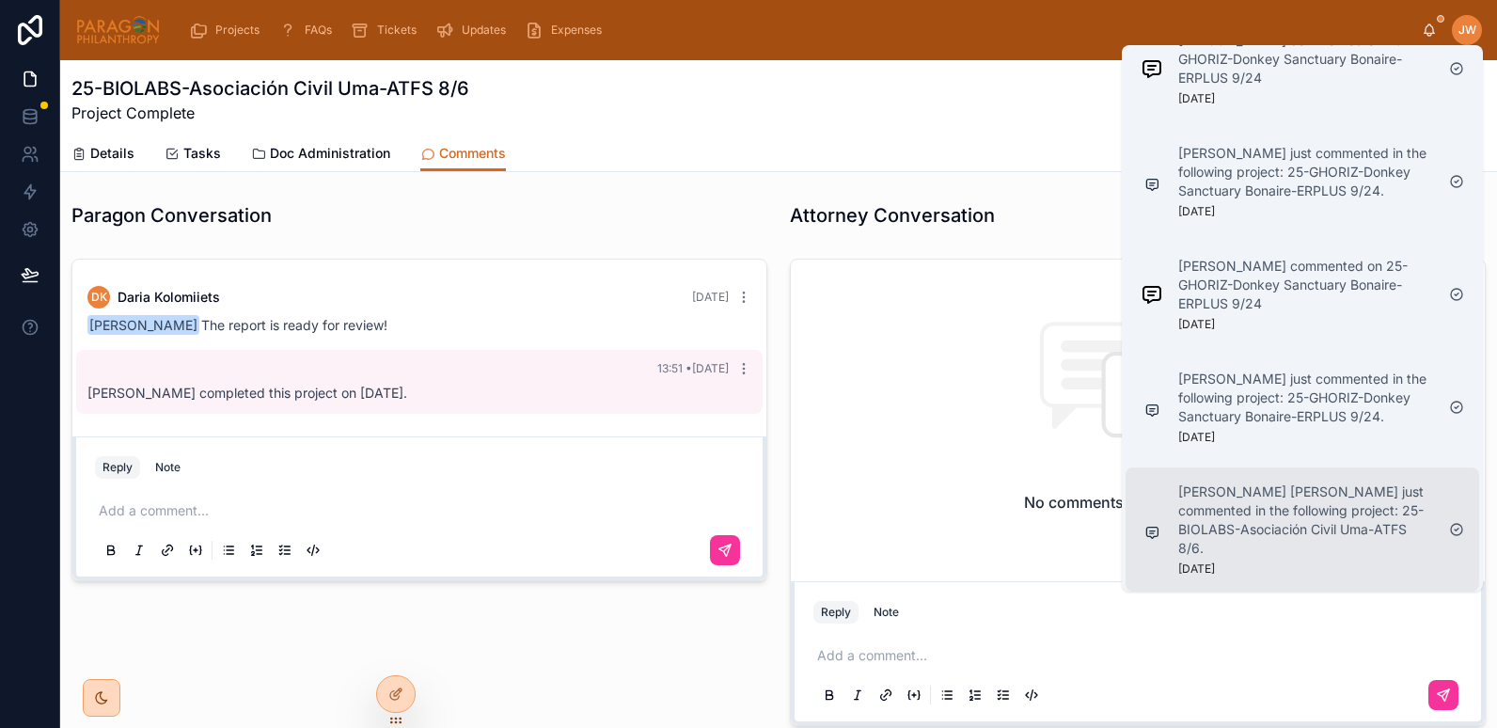
click at [1262, 533] on p "[PERSON_NAME] [PERSON_NAME] just commented in the following project: 25-BIOLABS…" at bounding box center [1307, 520] width 256 height 75
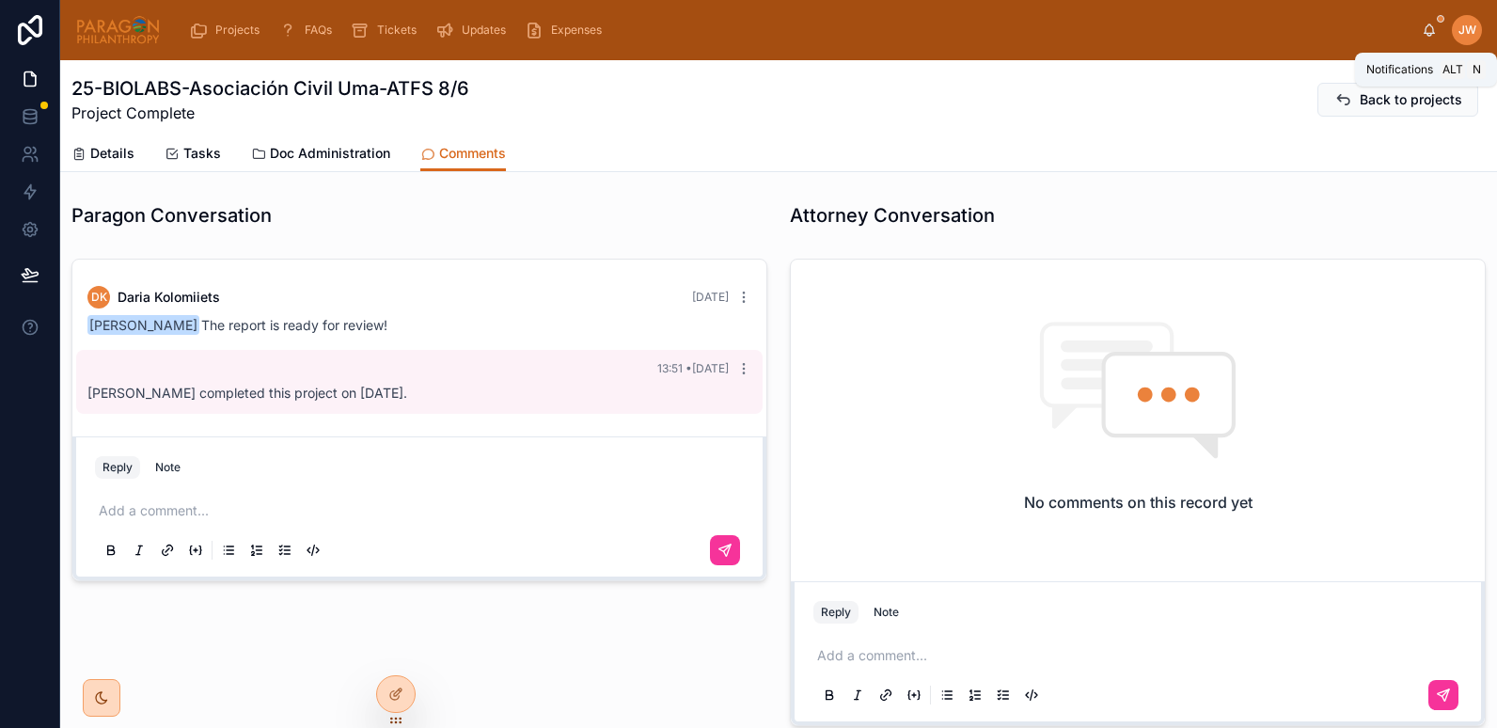
click at [1428, 36] on icon at bounding box center [1430, 34] width 4 height 3
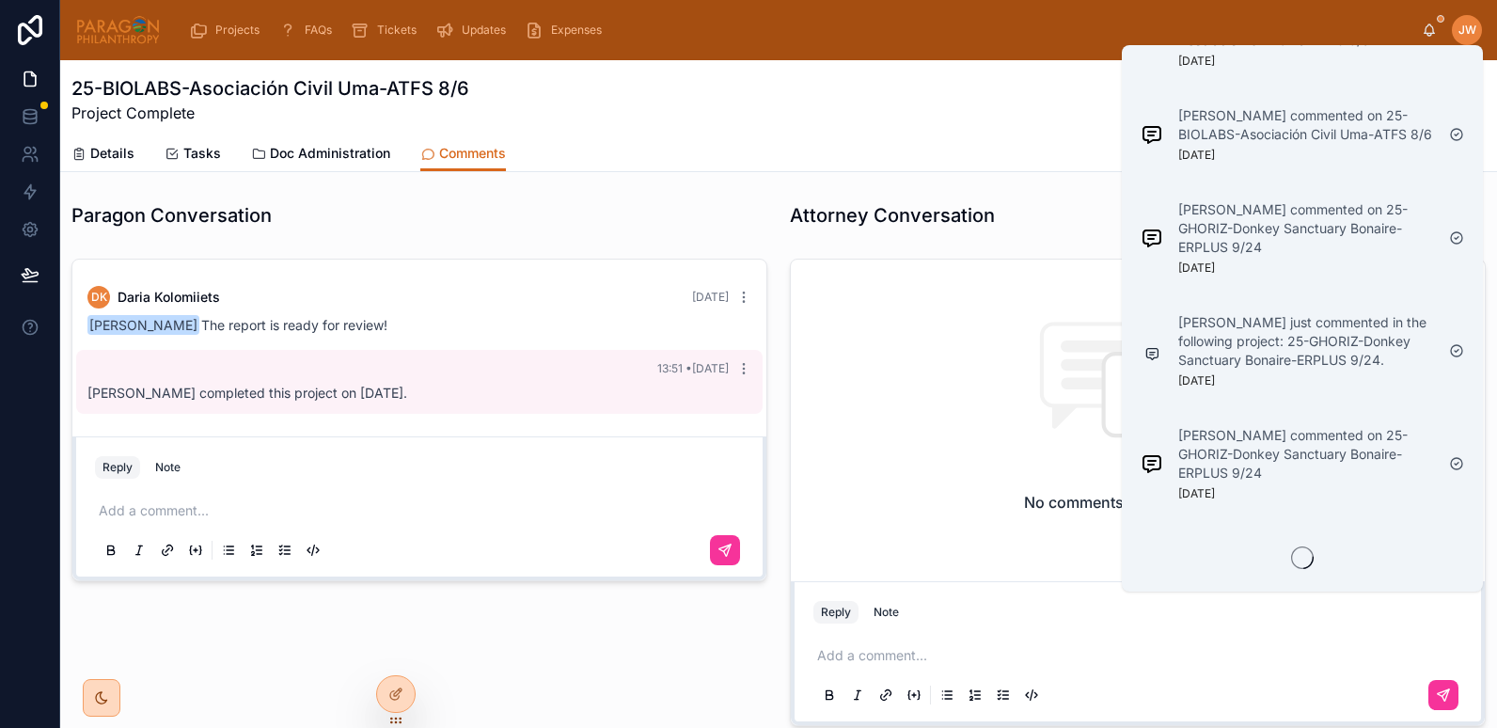
scroll to position [2972, 0]
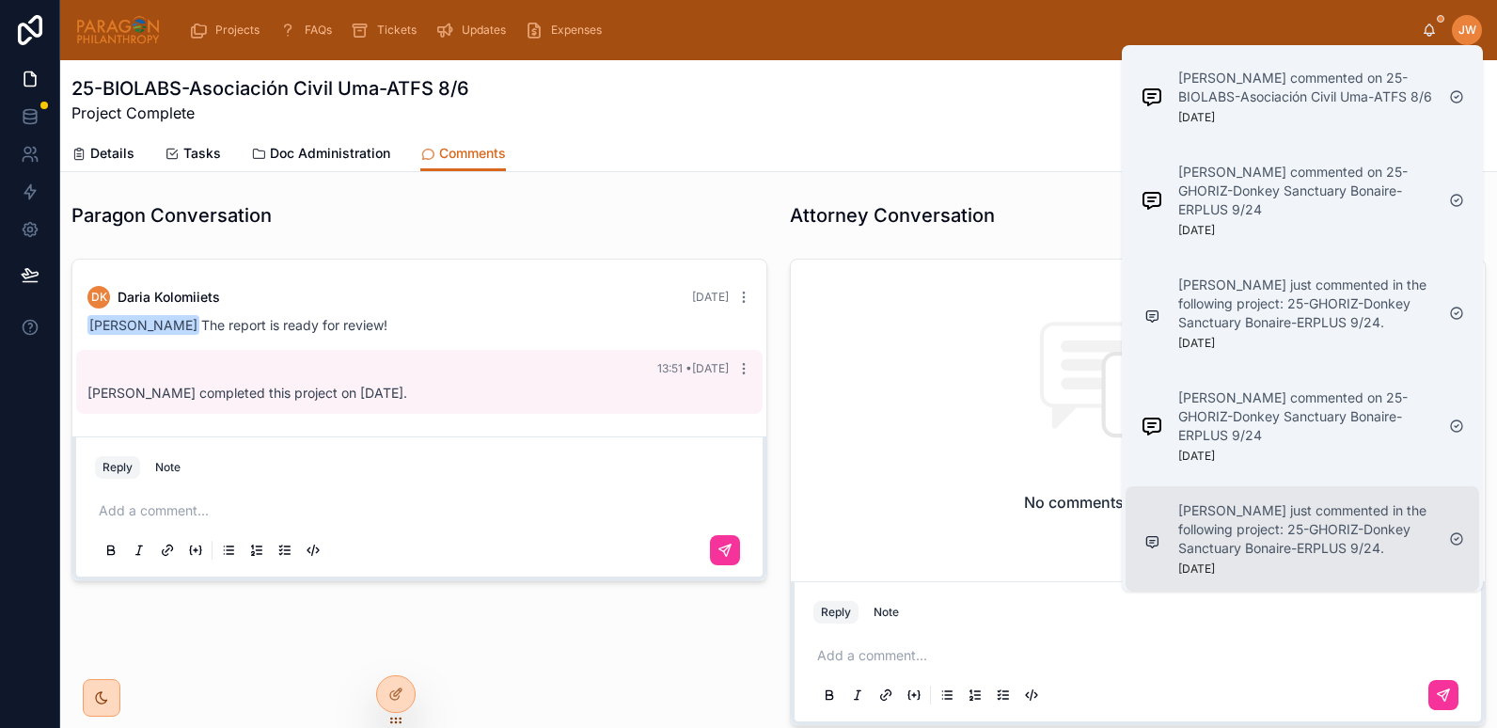
click at [1351, 540] on p "[PERSON_NAME] just commented in the following project: 25-GHORIZ-Donkey Sanctua…" at bounding box center [1307, 529] width 256 height 56
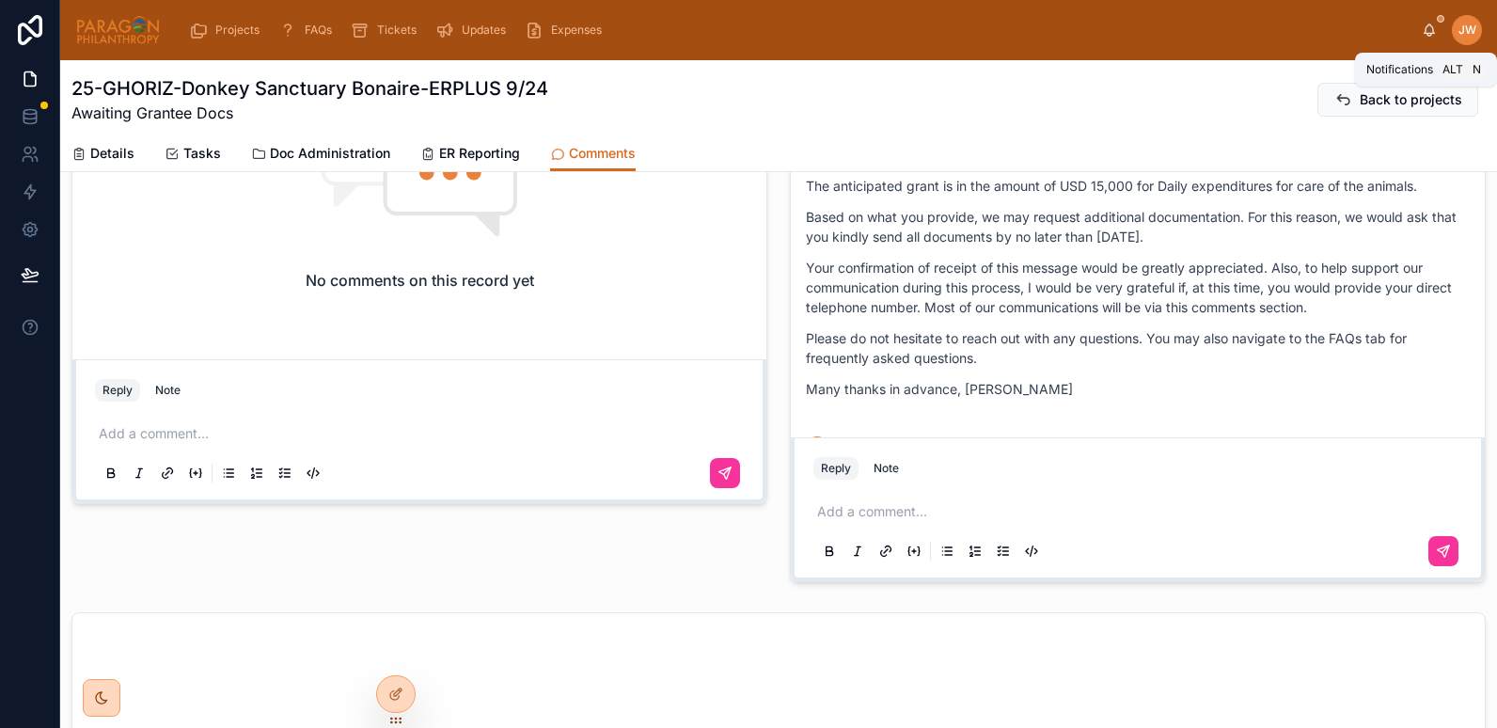
click at [1430, 26] on icon at bounding box center [1429, 30] width 15 height 15
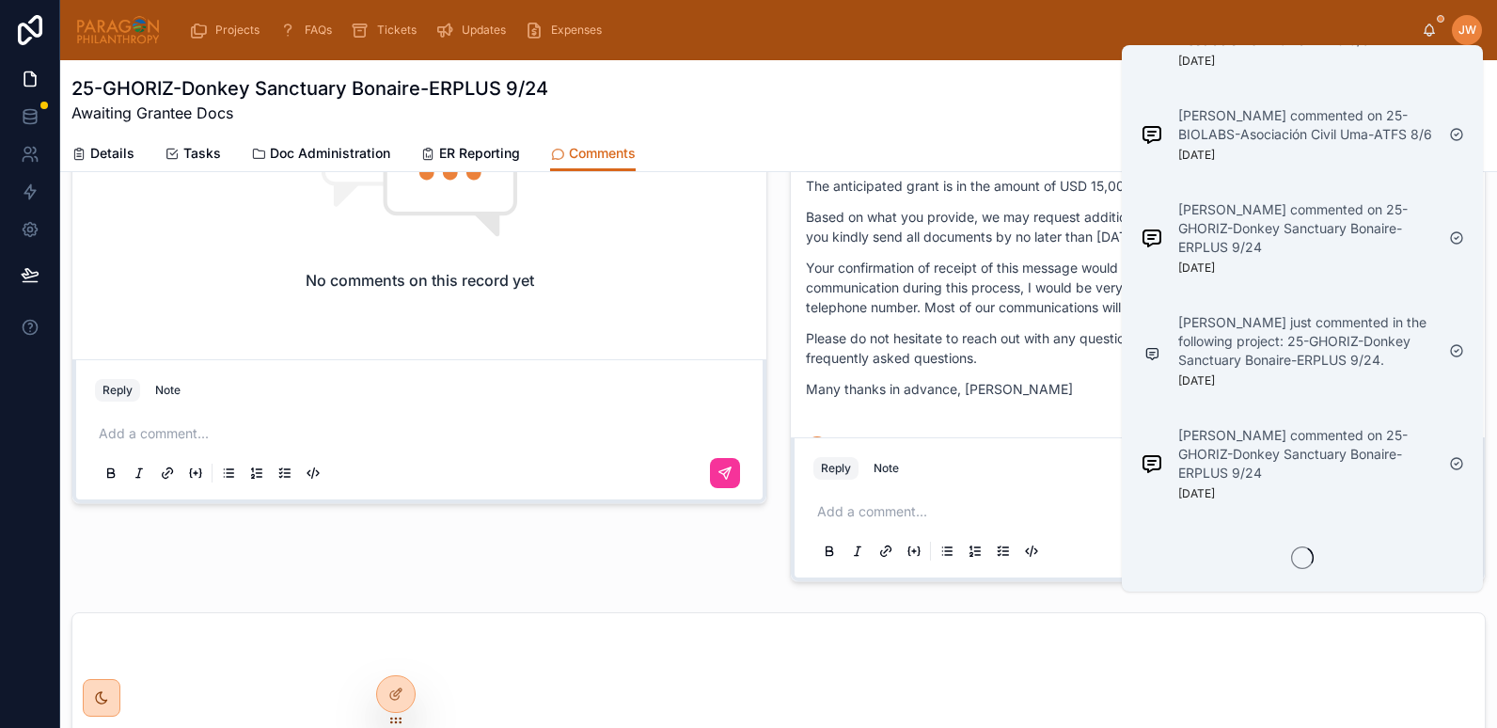
scroll to position [2860, 0]
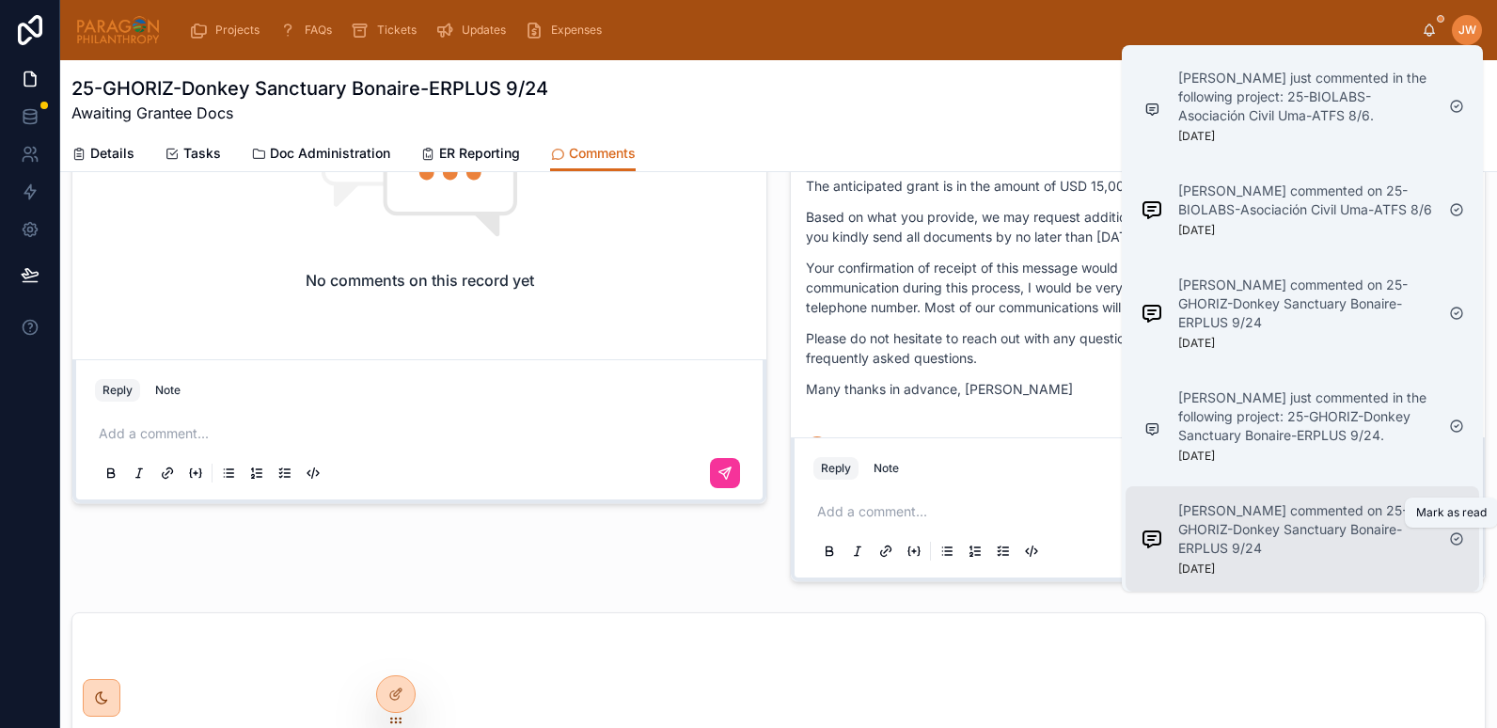
click at [1457, 538] on icon at bounding box center [1457, 538] width 15 height 15
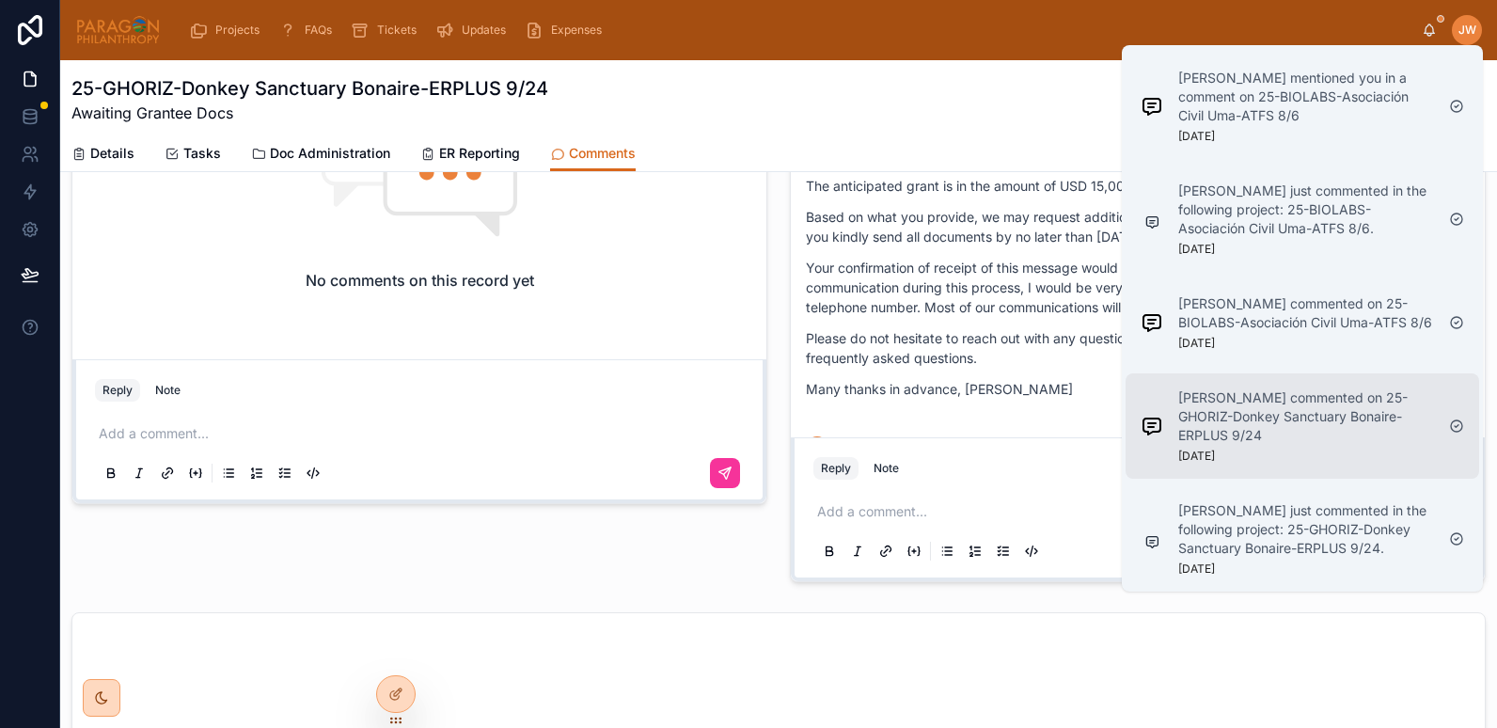
scroll to position [2747, 0]
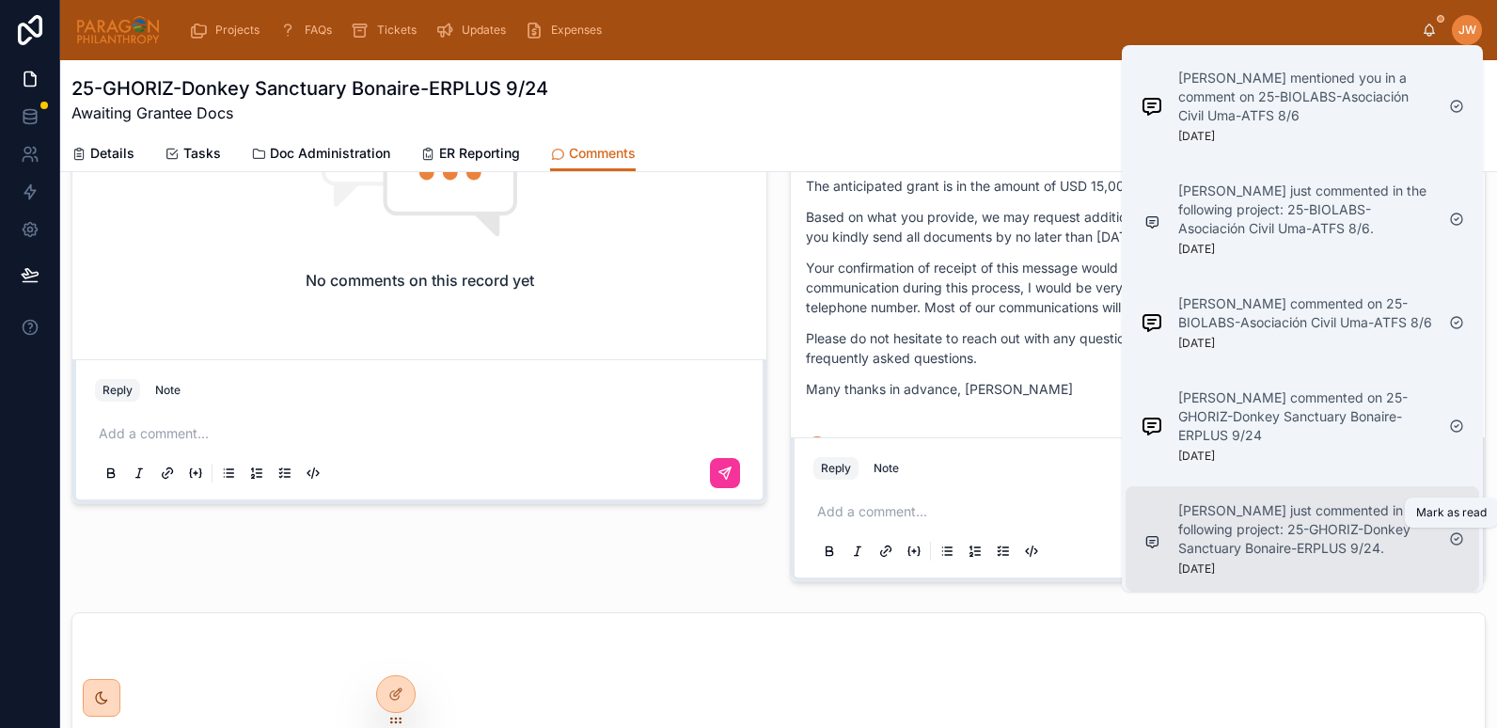
click at [1458, 542] on icon at bounding box center [1457, 538] width 15 height 15
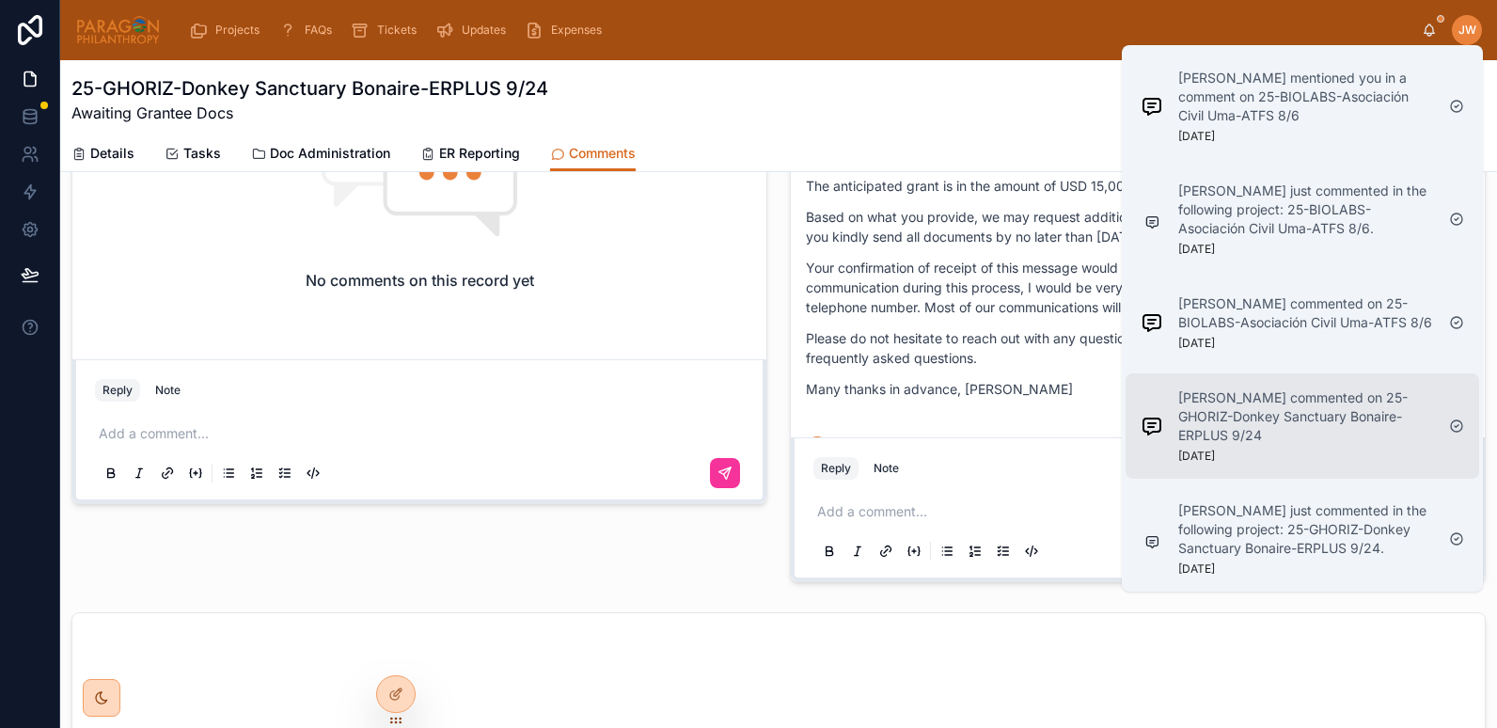
scroll to position [2634, 0]
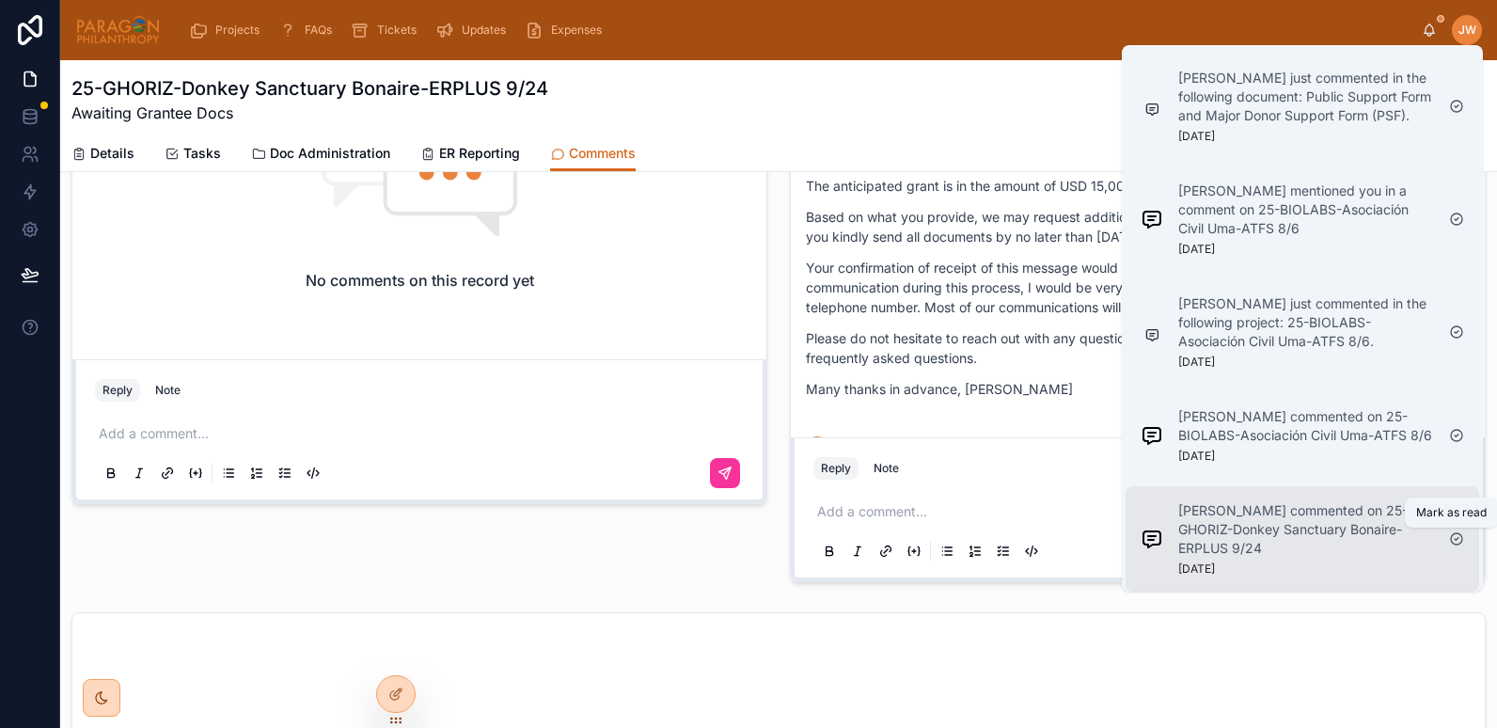
click at [1459, 540] on icon at bounding box center [1457, 538] width 15 height 15
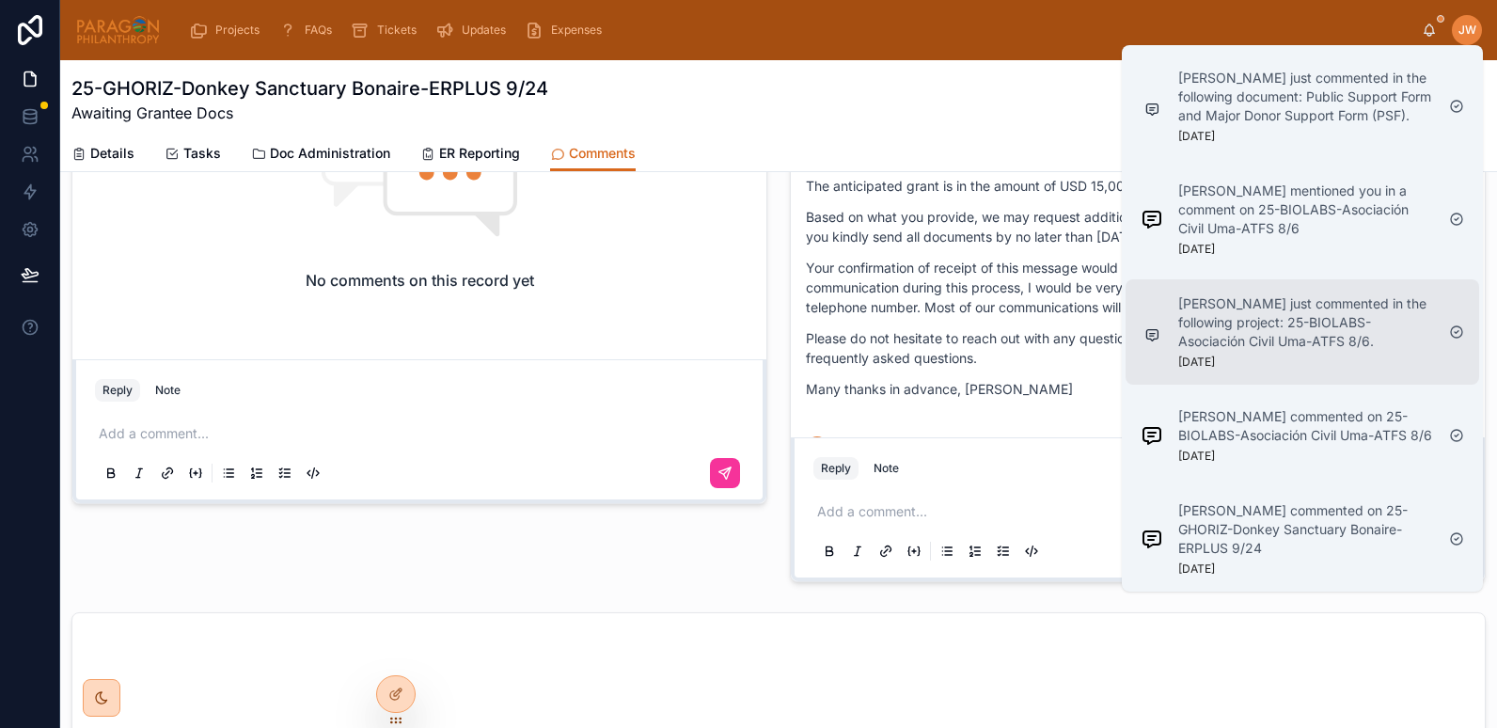
scroll to position [2521, 0]
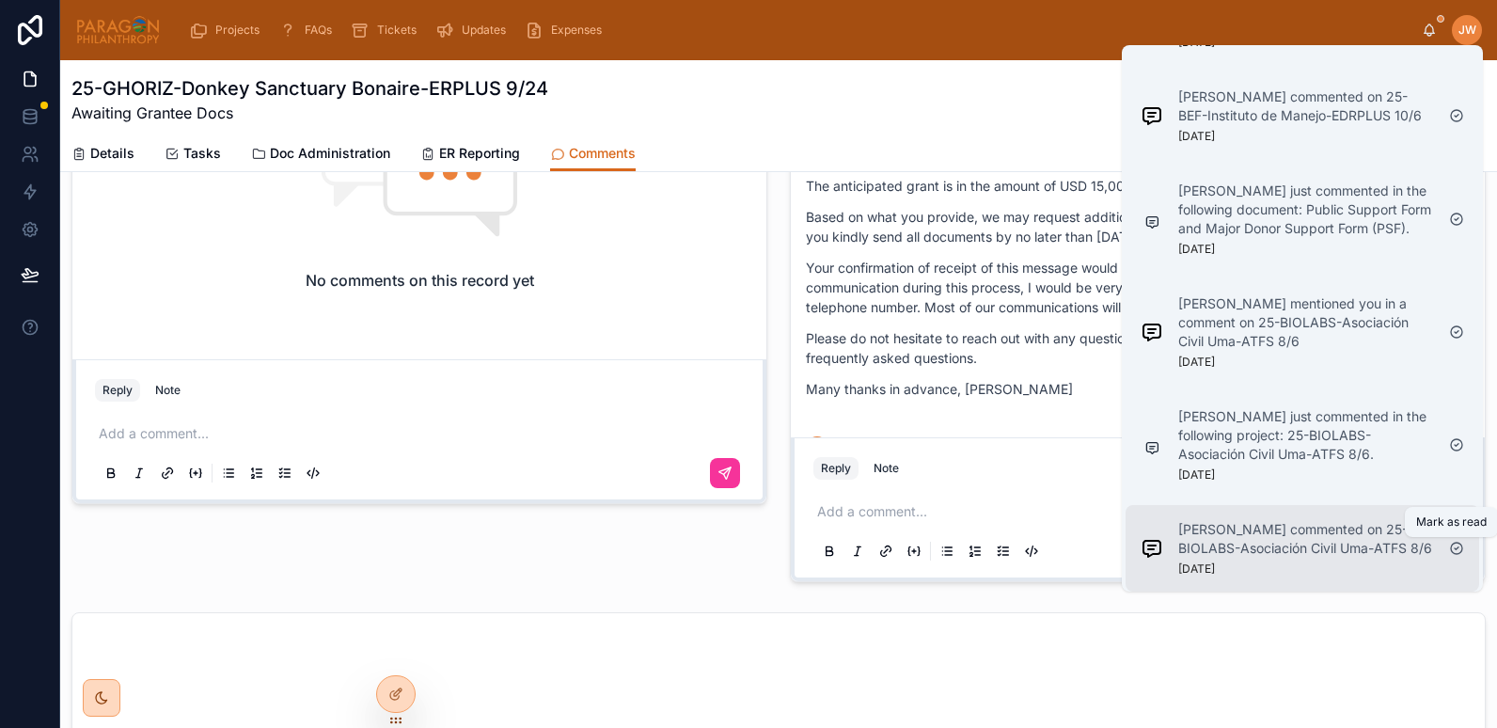
click at [1462, 548] on icon at bounding box center [1457, 548] width 15 height 15
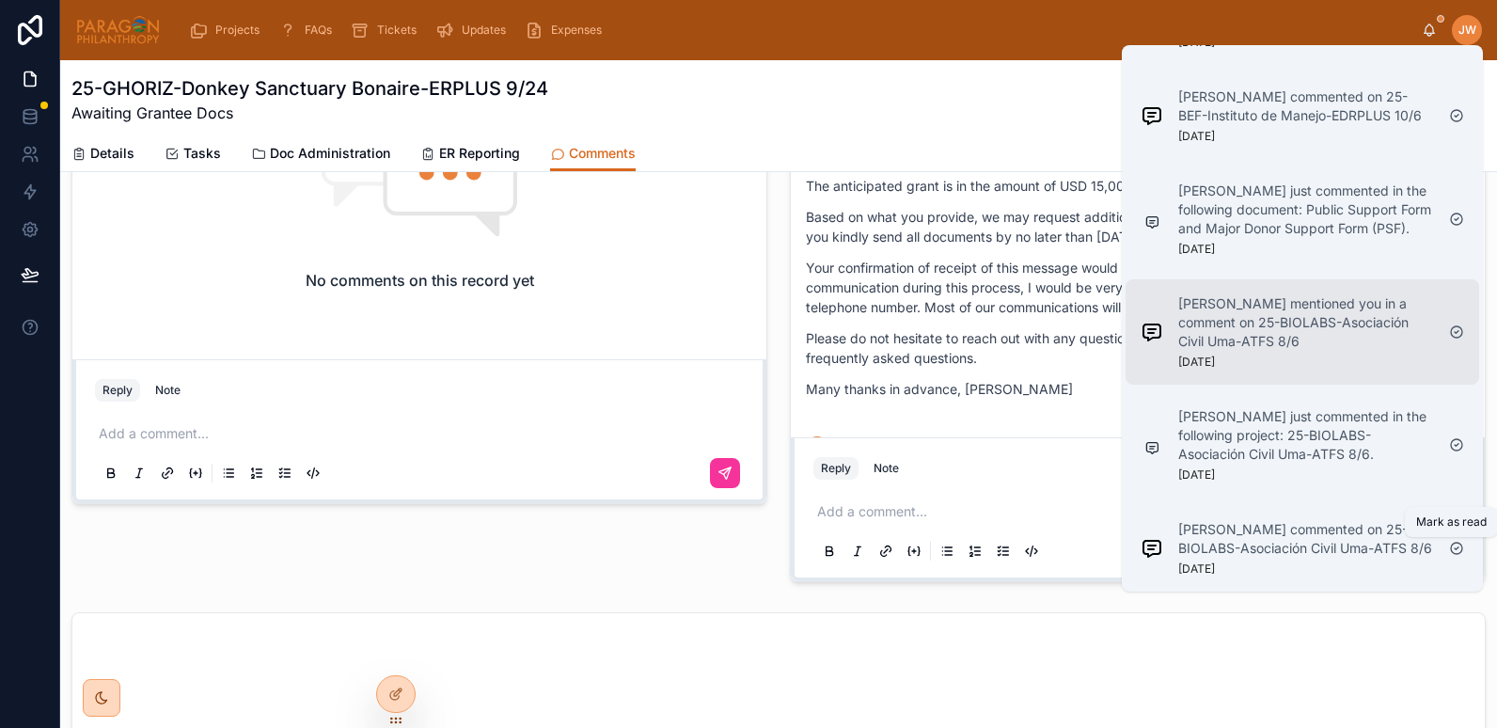
scroll to position [2427, 0]
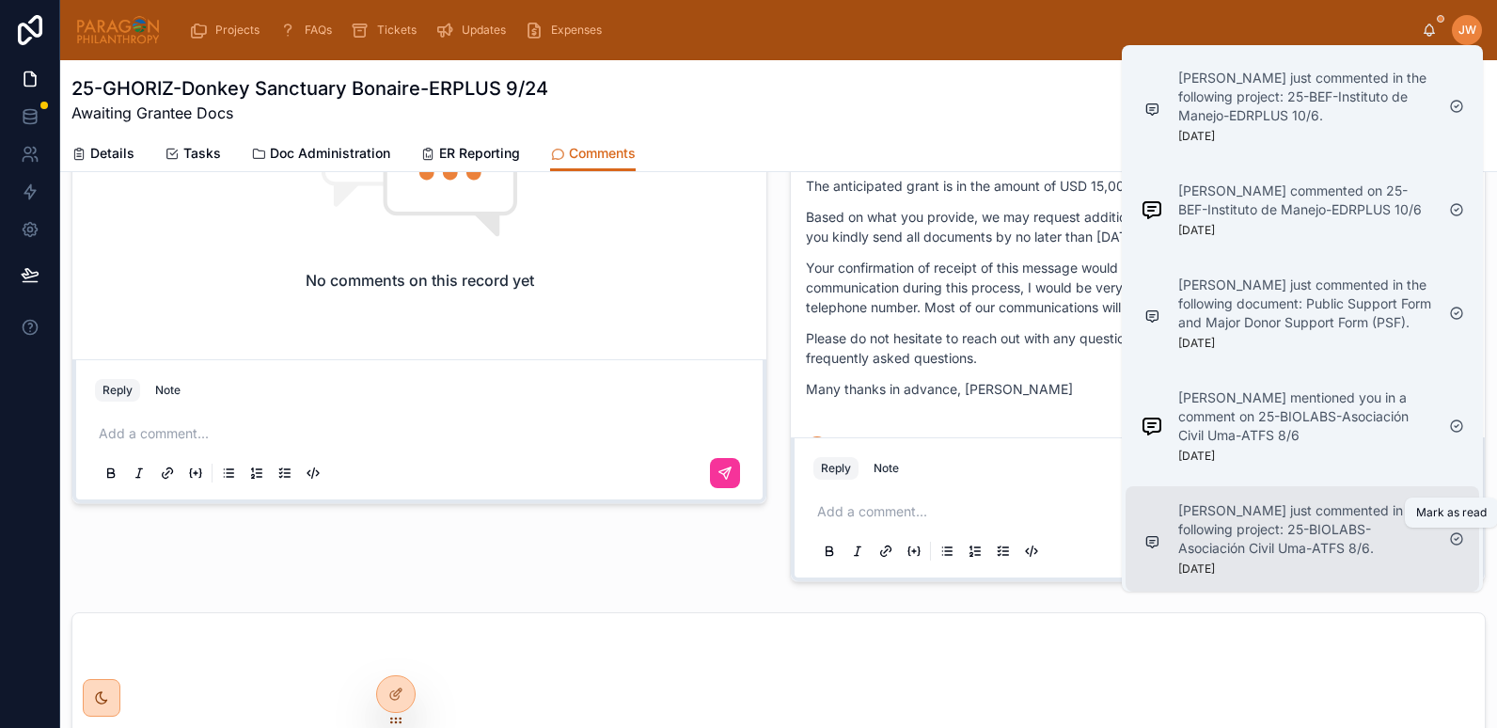
click at [1460, 538] on icon at bounding box center [1457, 538] width 15 height 15
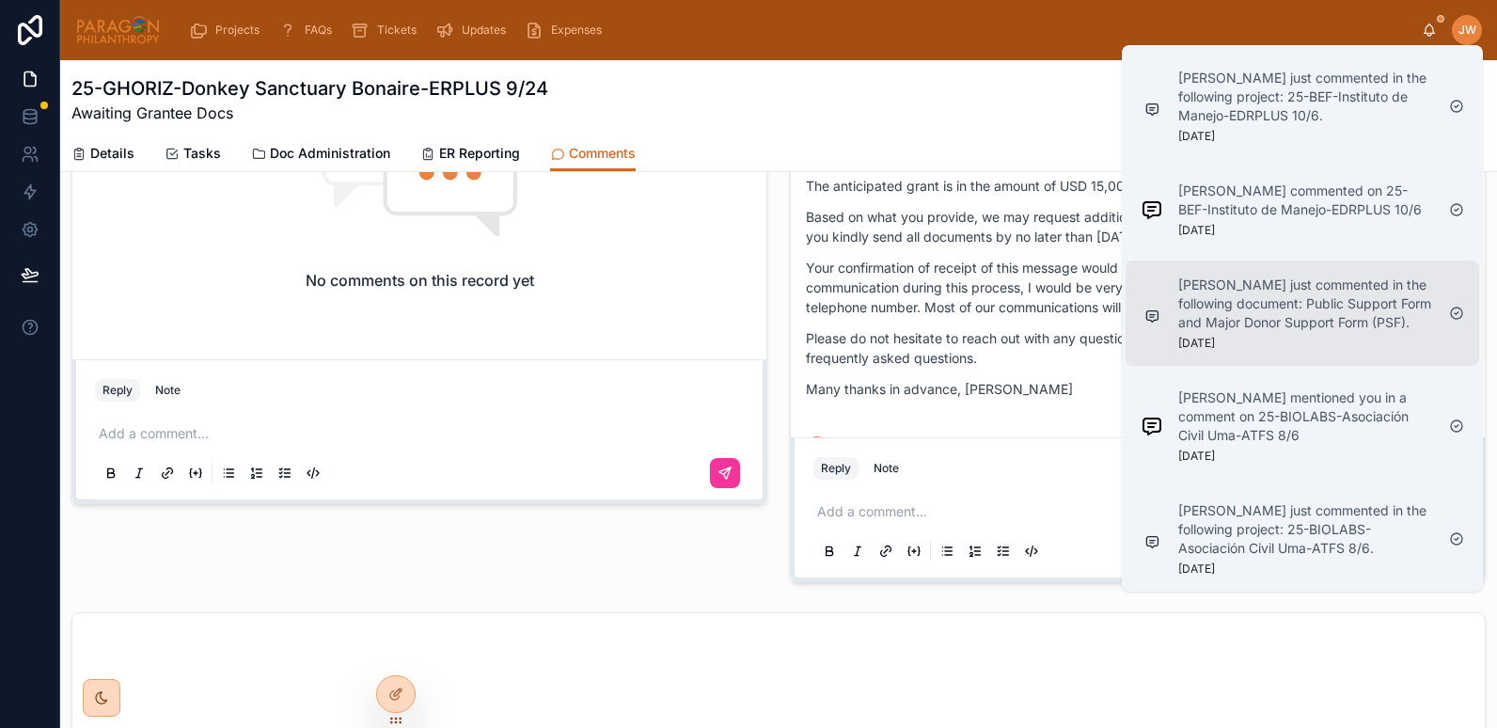
scroll to position [2314, 0]
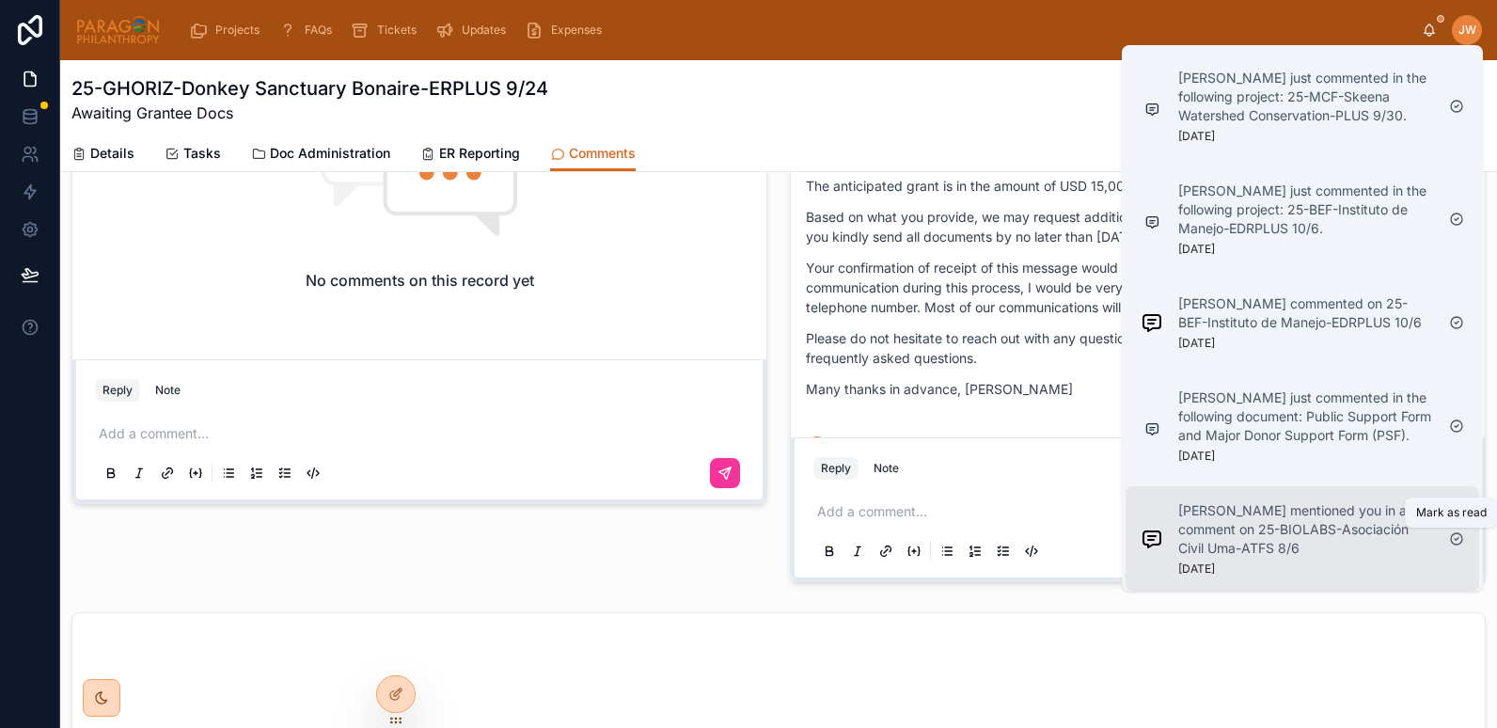
click at [1457, 542] on icon at bounding box center [1457, 538] width 15 height 15
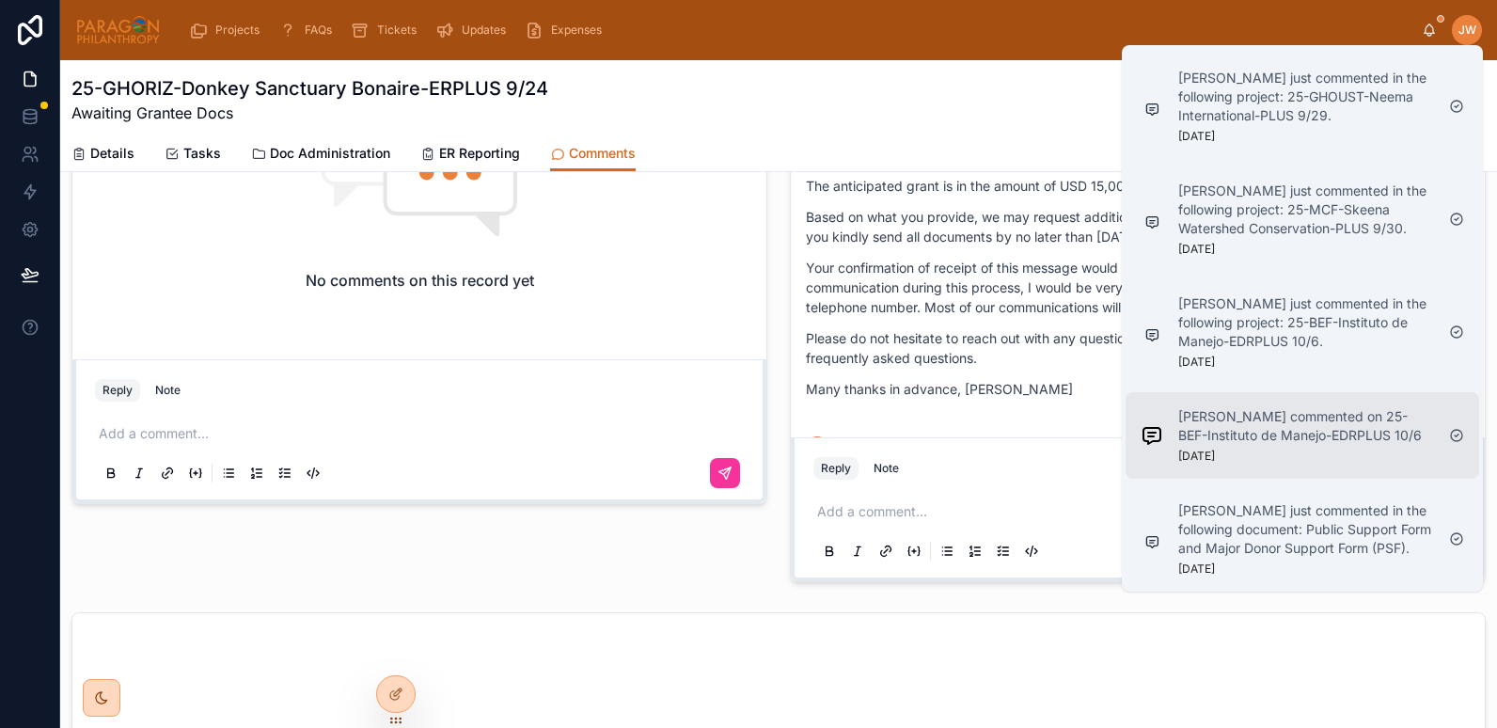
scroll to position [2201, 0]
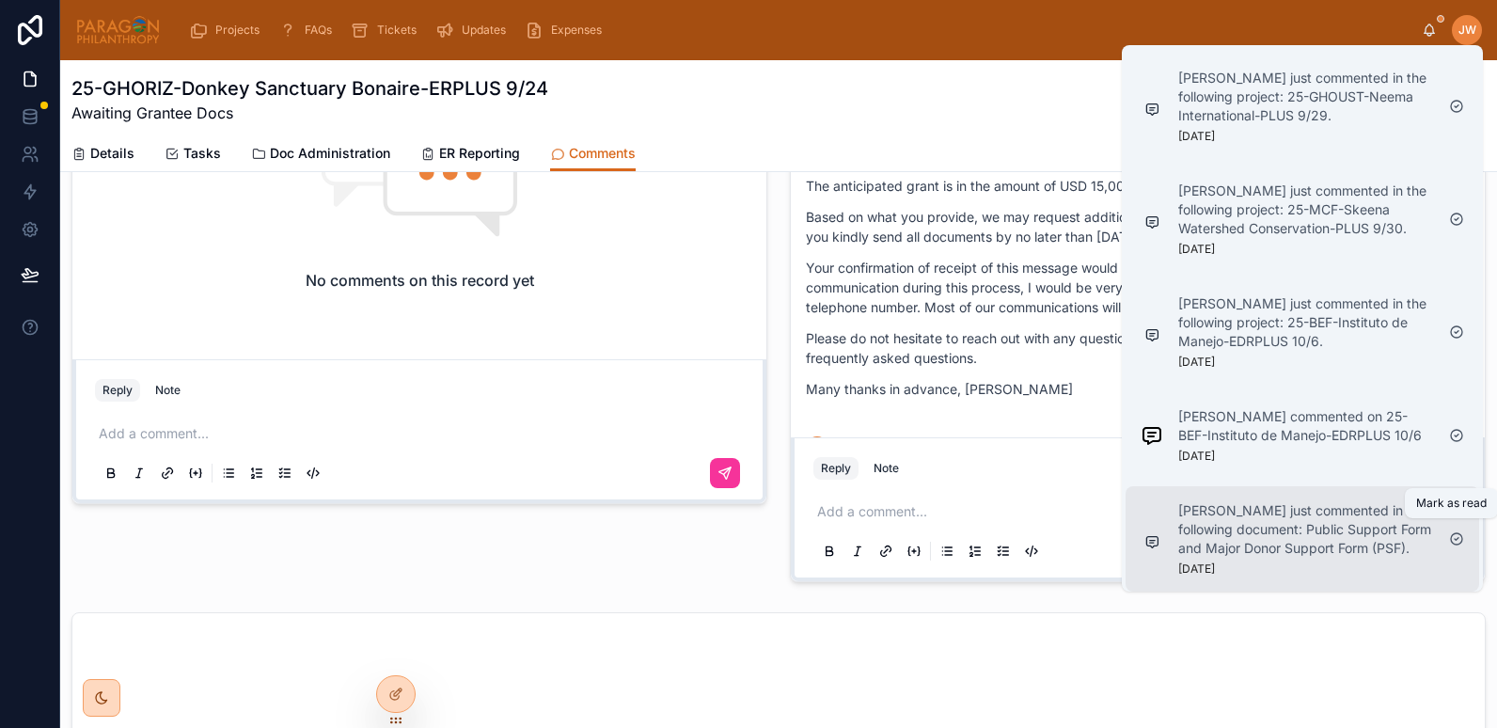
click at [1460, 531] on icon at bounding box center [1457, 538] width 15 height 15
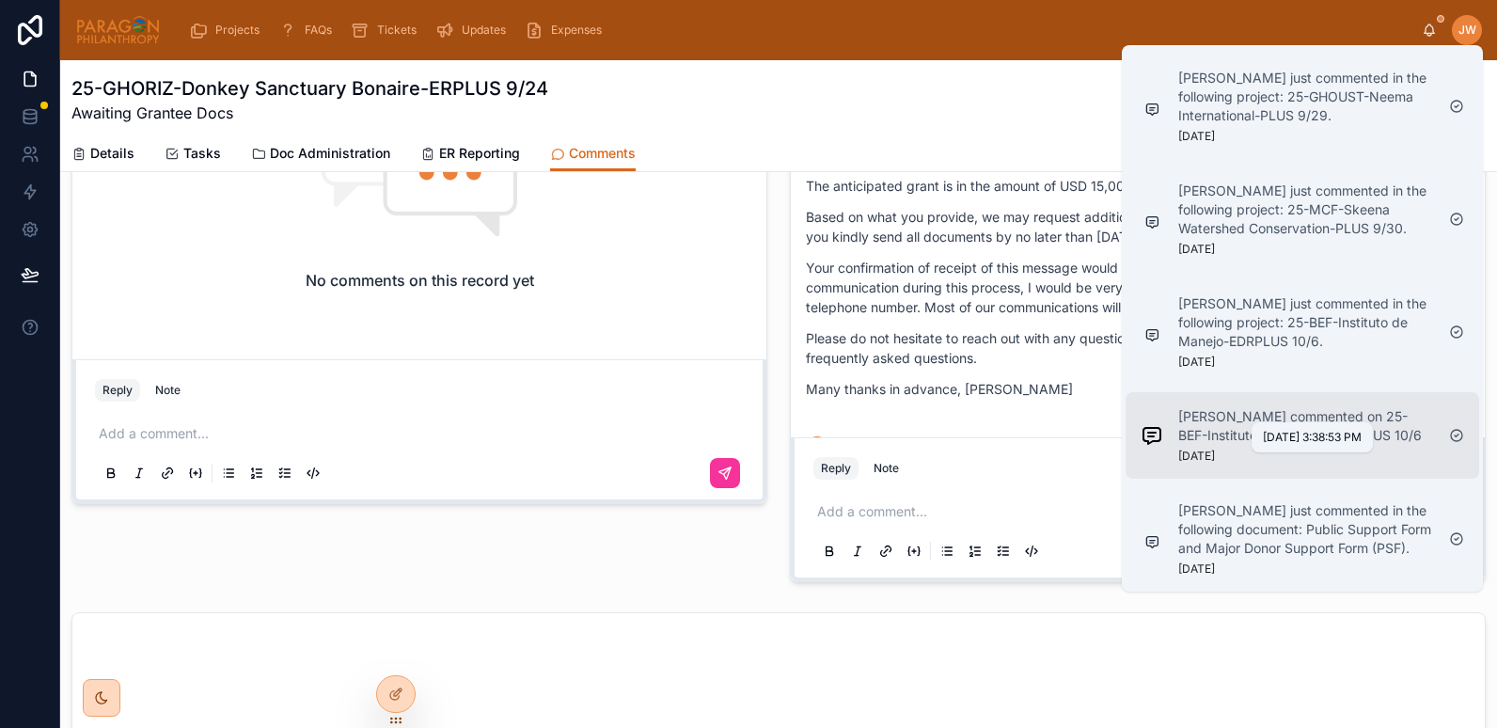
scroll to position [2069, 0]
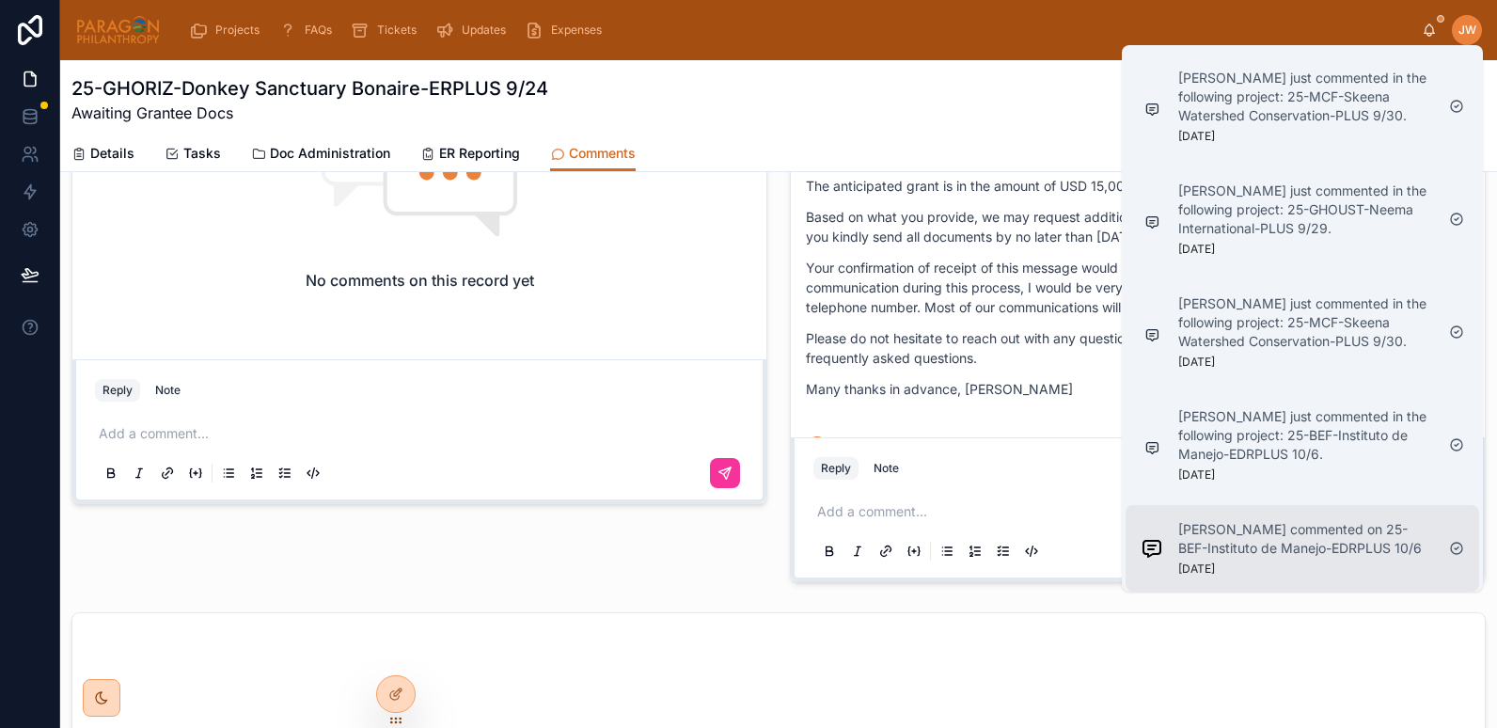
click at [1254, 551] on p "[PERSON_NAME] commented on 25-BEF-Instituto de Manejo-EDRPLUS 10/6" at bounding box center [1307, 539] width 256 height 38
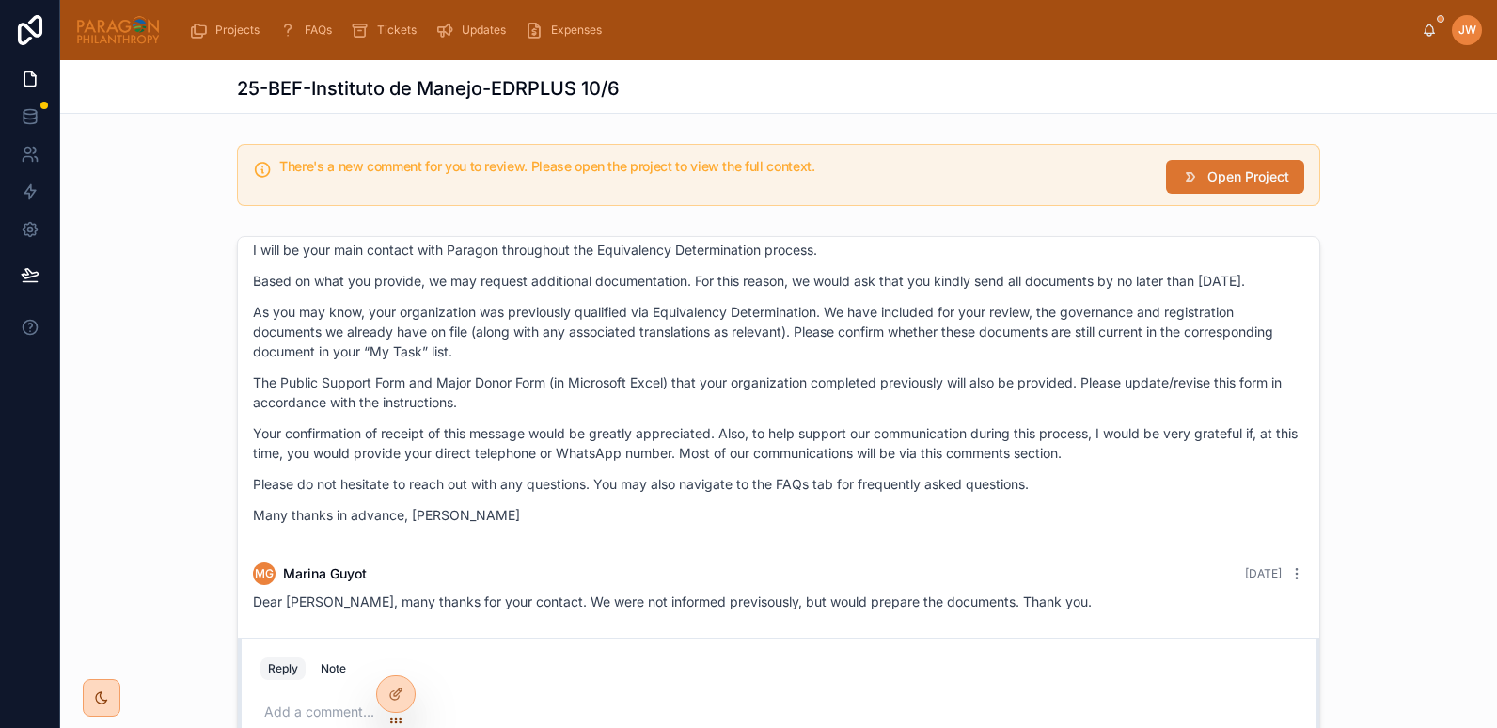
click at [1180, 188] on button "Open Project" at bounding box center [1235, 177] width 138 height 34
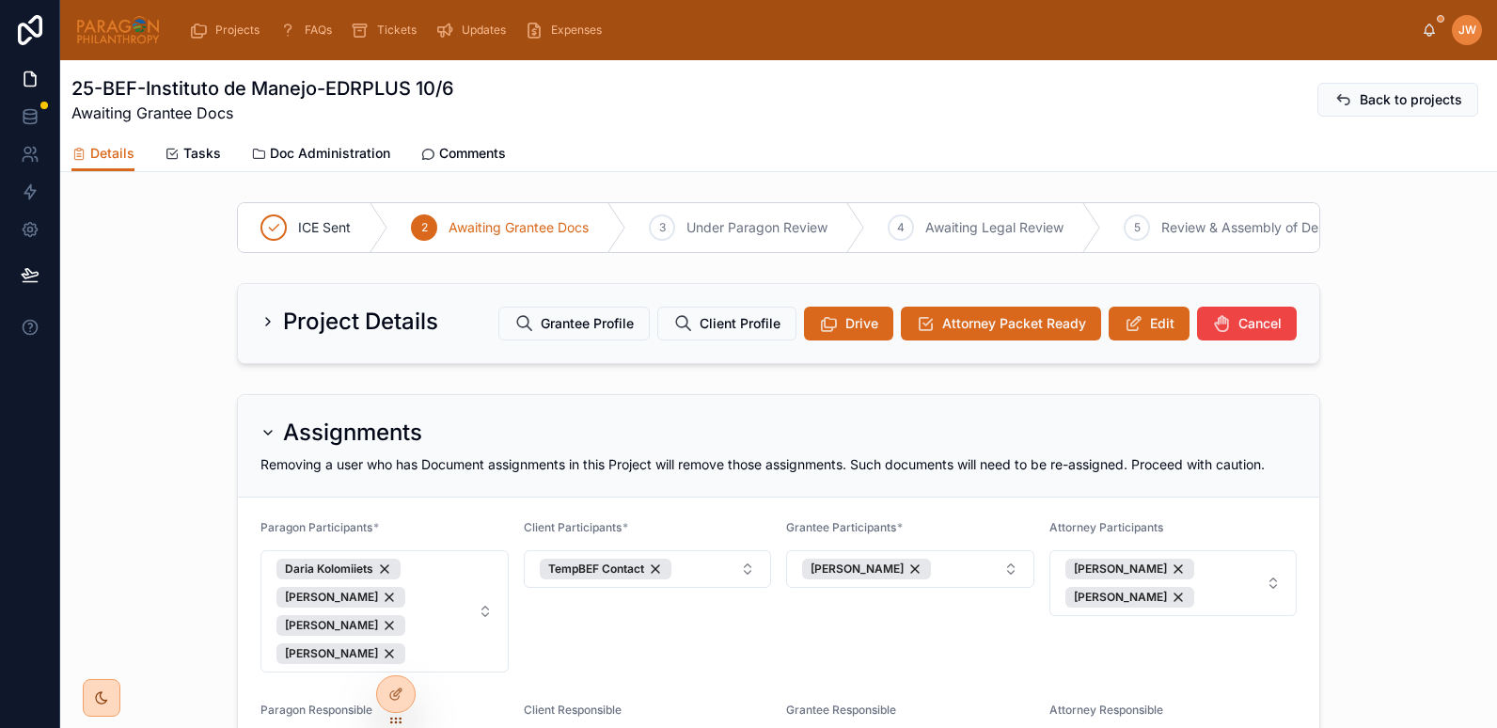
click at [478, 147] on span "Comments" at bounding box center [472, 153] width 67 height 19
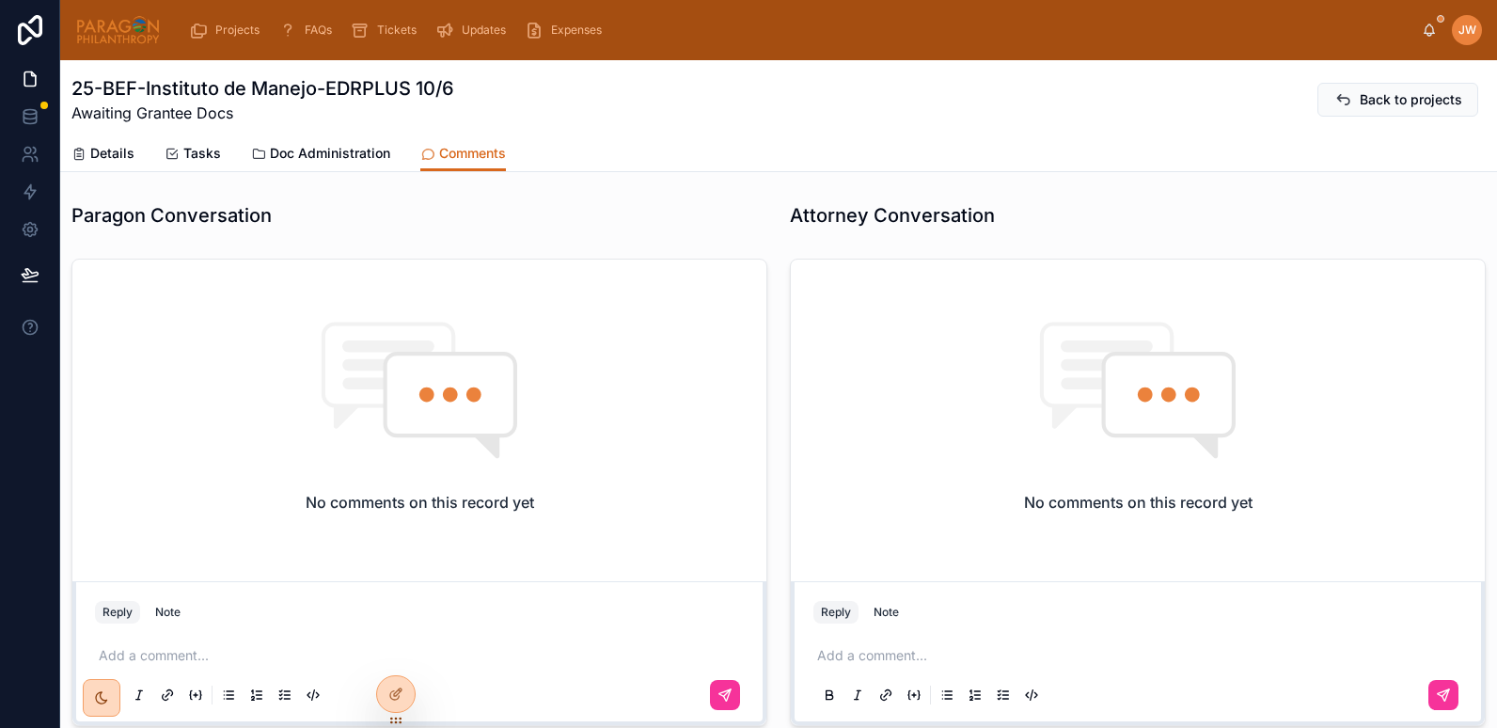
click at [98, 151] on span "Details" at bounding box center [112, 153] width 44 height 19
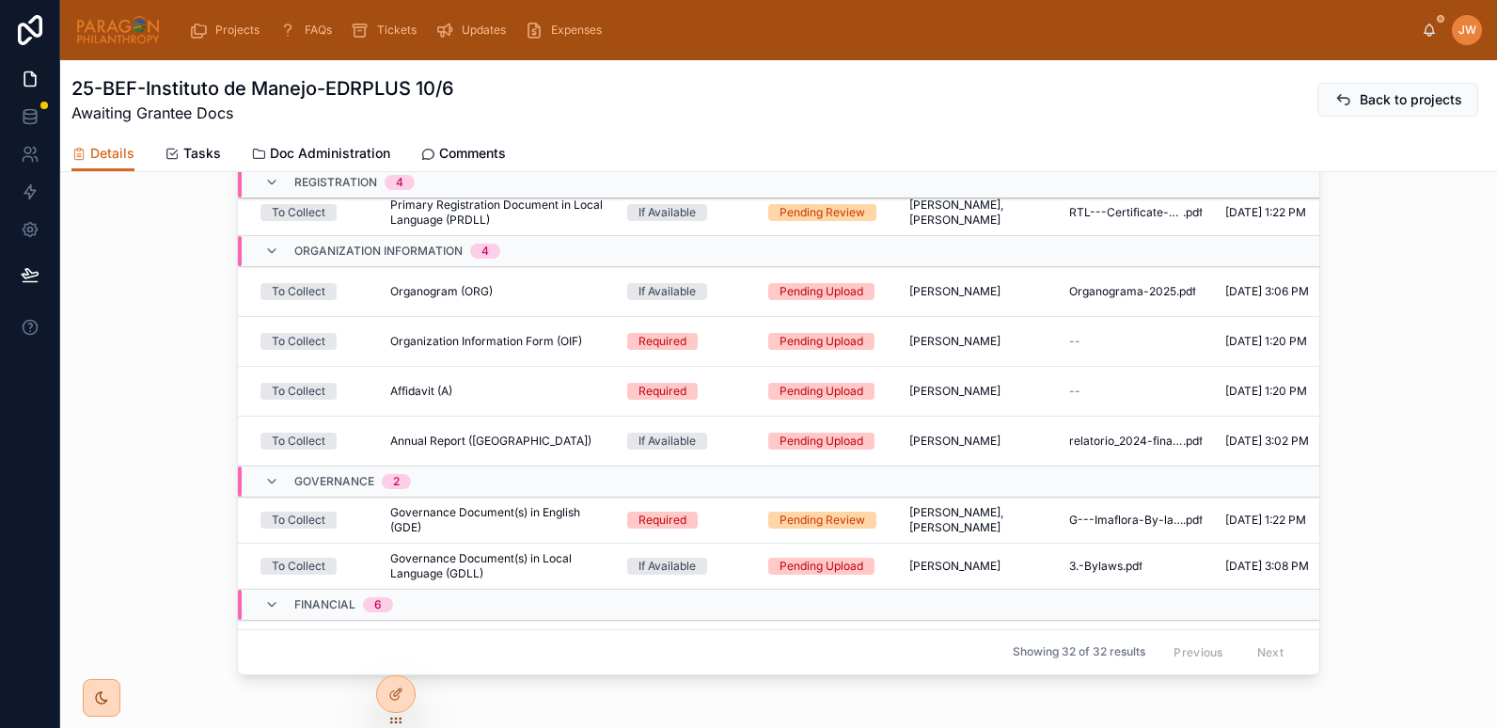
scroll to position [1054, 0]
click at [462, 151] on span "Comments" at bounding box center [472, 153] width 67 height 19
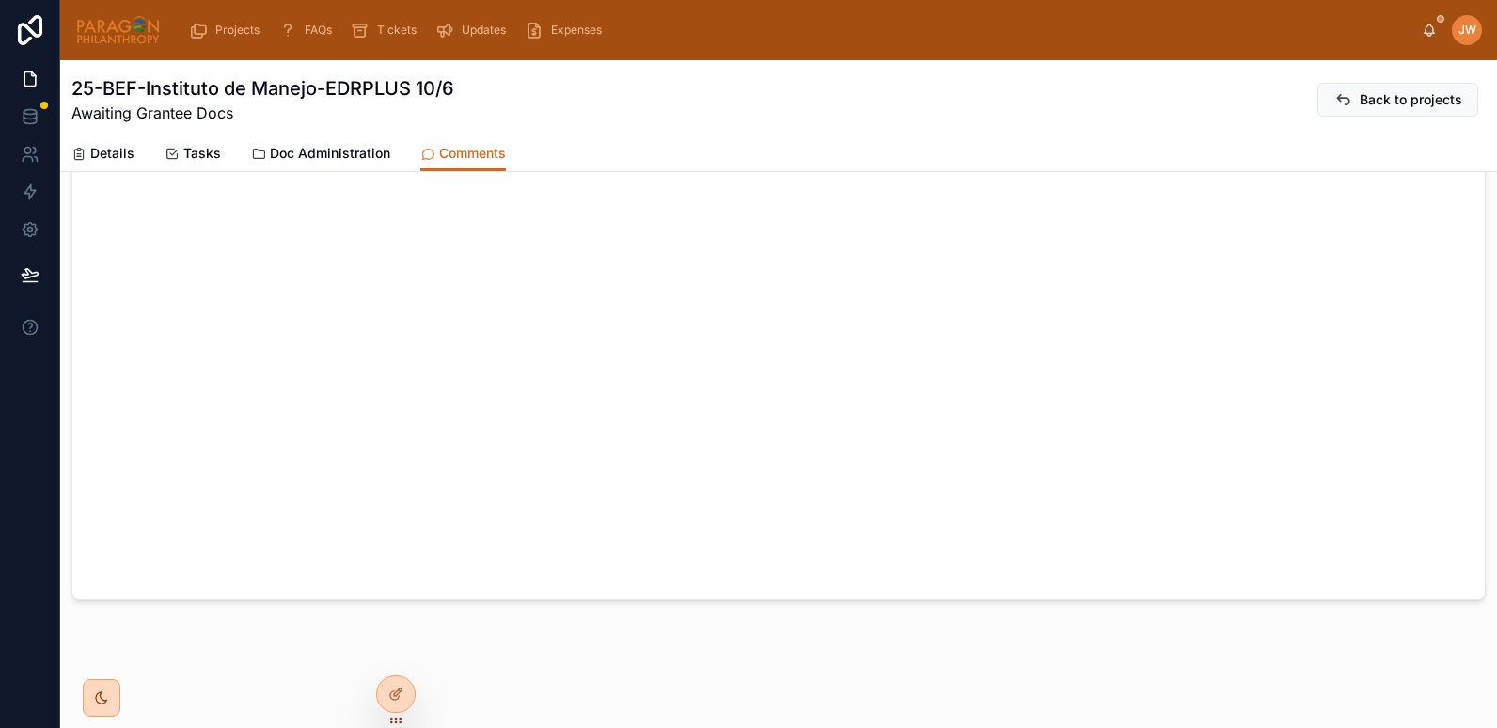
scroll to position [214, 0]
click at [116, 151] on span "Details" at bounding box center [112, 153] width 44 height 19
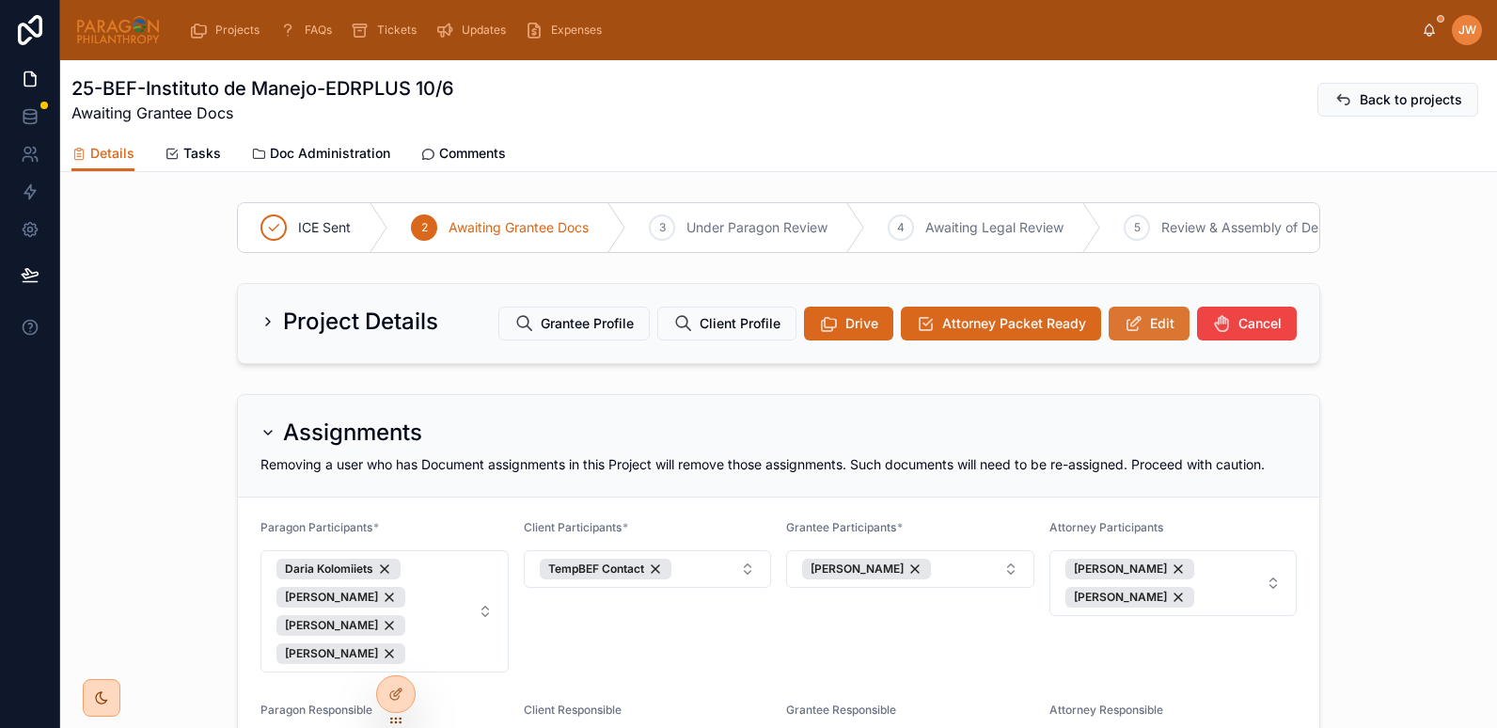
click at [1163, 333] on span "Edit" at bounding box center [1162, 323] width 24 height 19
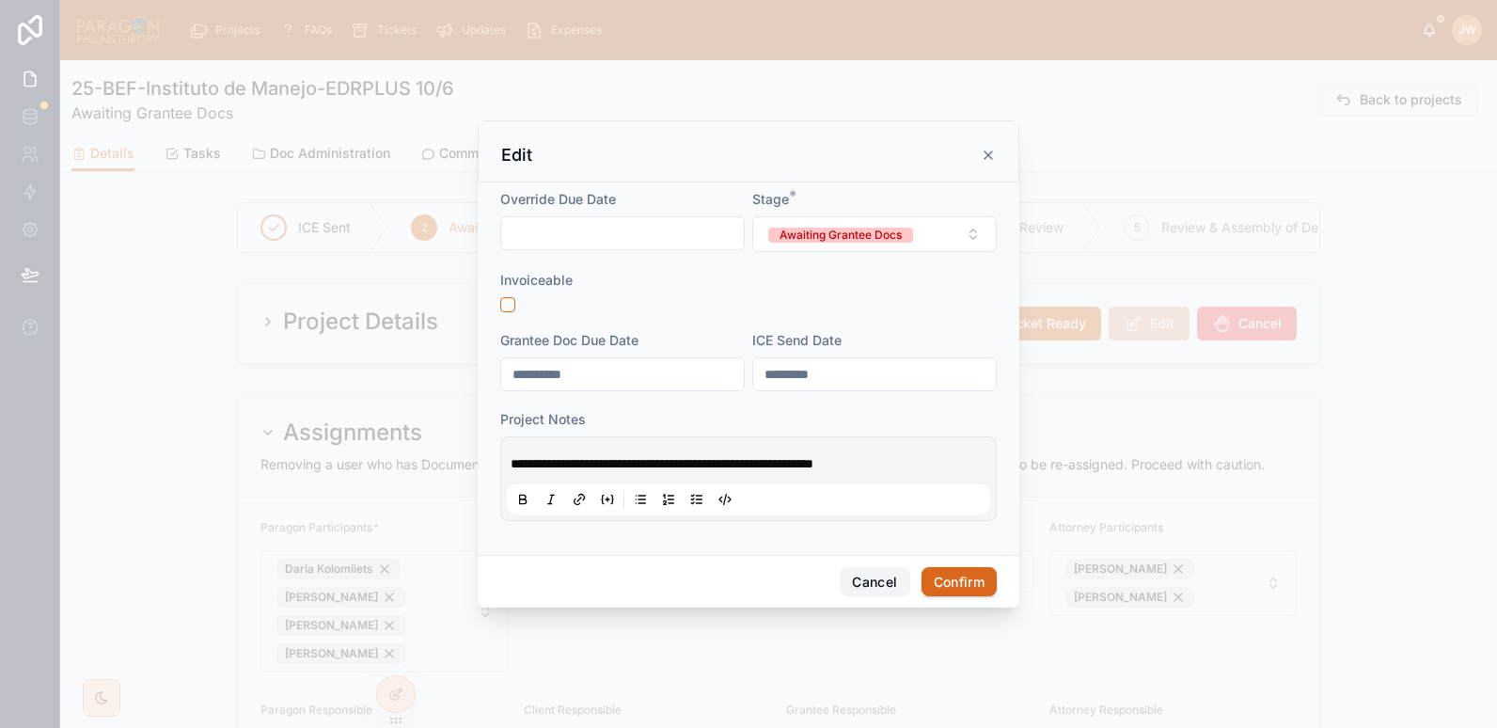
click at [860, 575] on button "Cancel" at bounding box center [875, 582] width 70 height 30
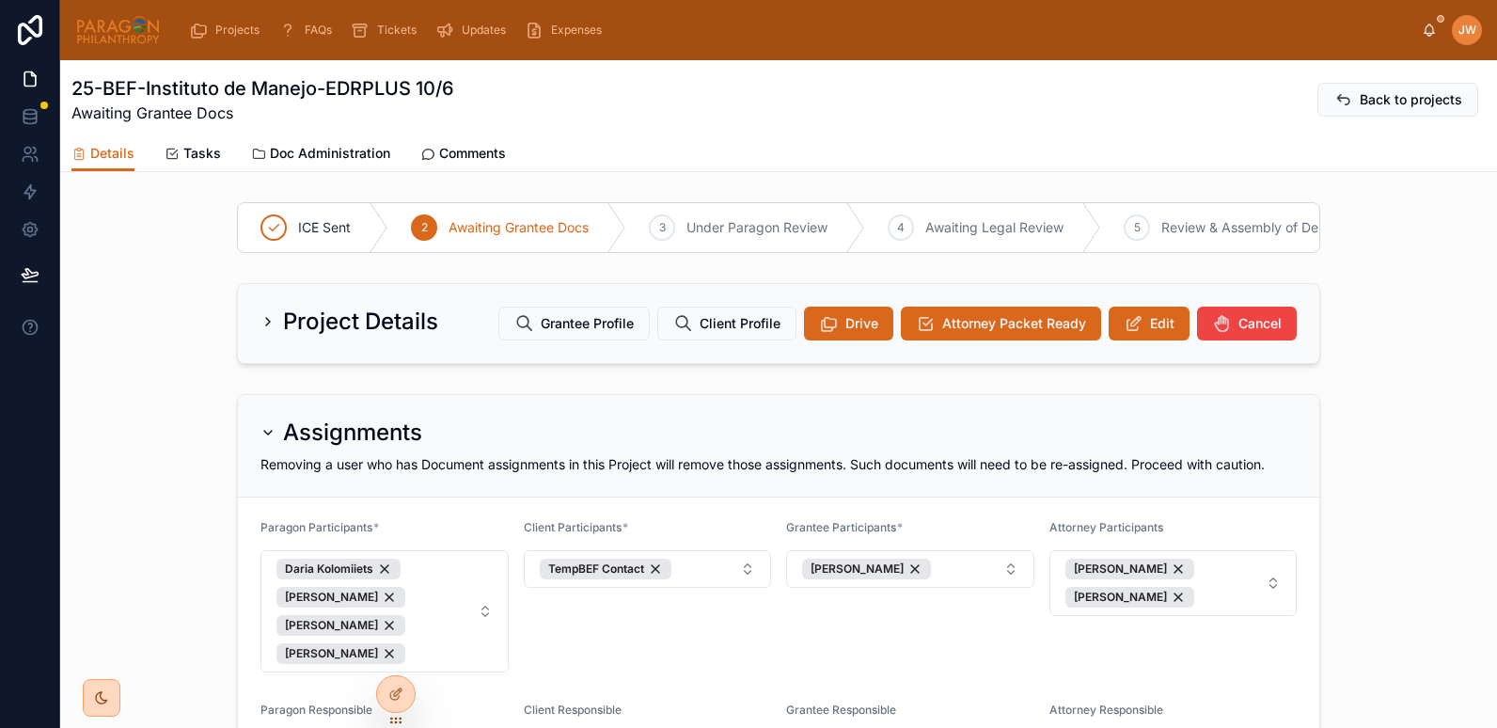
click at [454, 149] on span "Comments" at bounding box center [472, 153] width 67 height 19
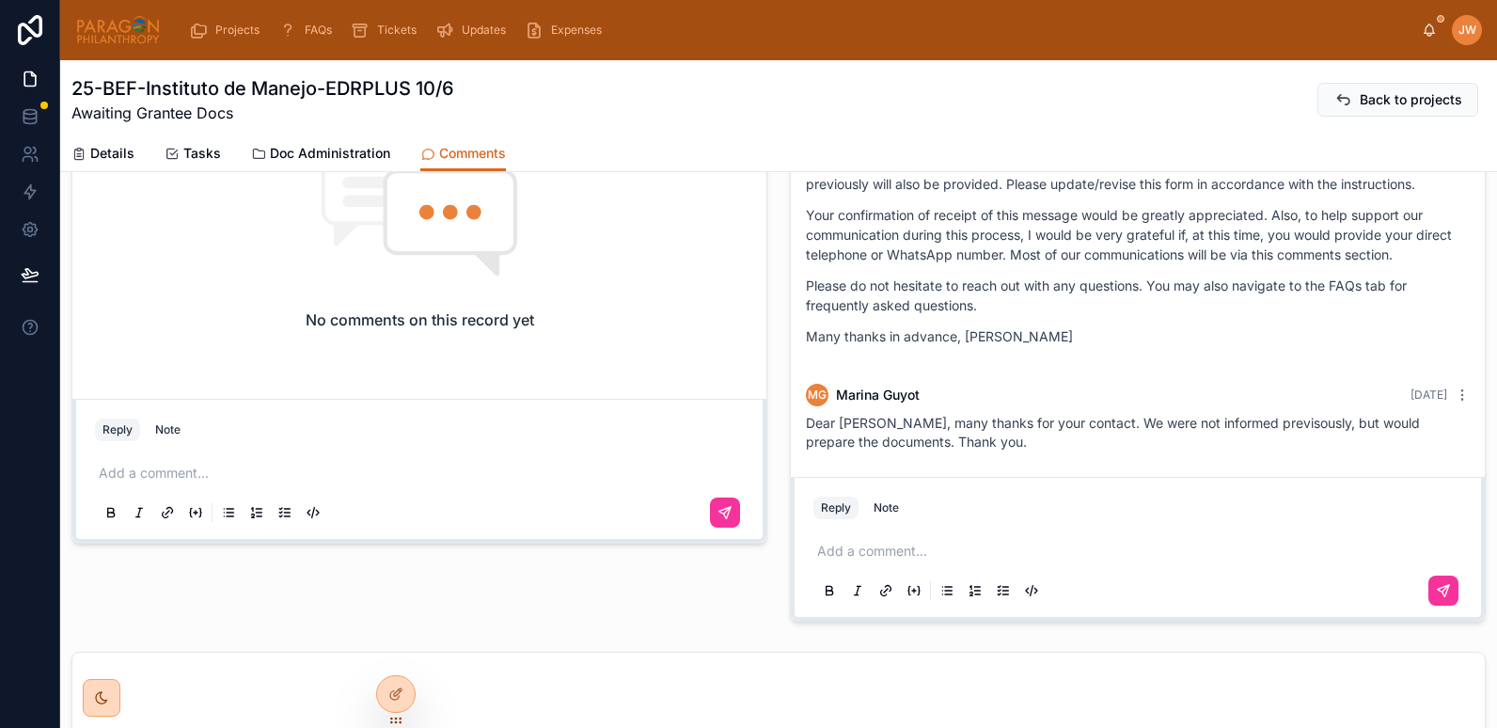
scroll to position [736, 0]
click at [892, 544] on p at bounding box center [1141, 552] width 649 height 19
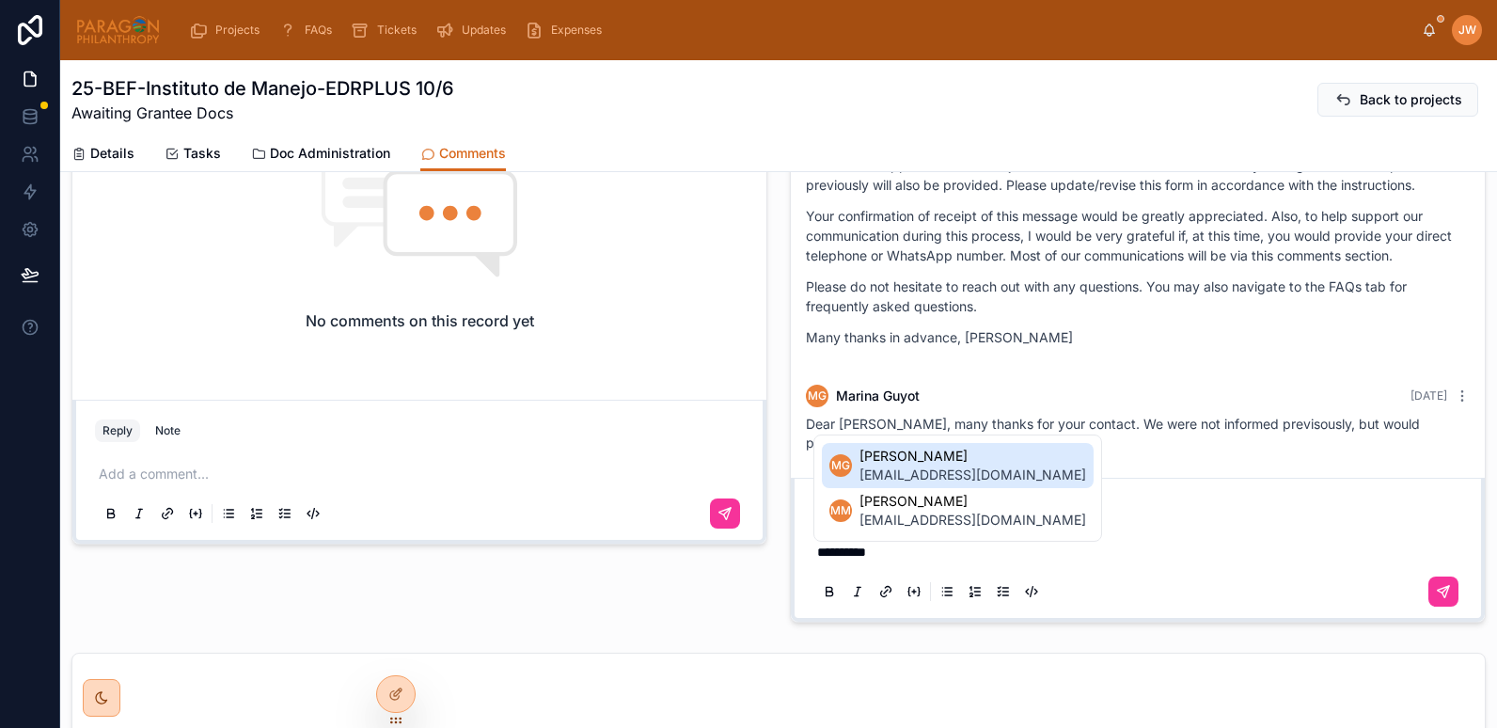
click at [887, 469] on span "[EMAIL_ADDRESS][DOMAIN_NAME]" at bounding box center [973, 475] width 227 height 19
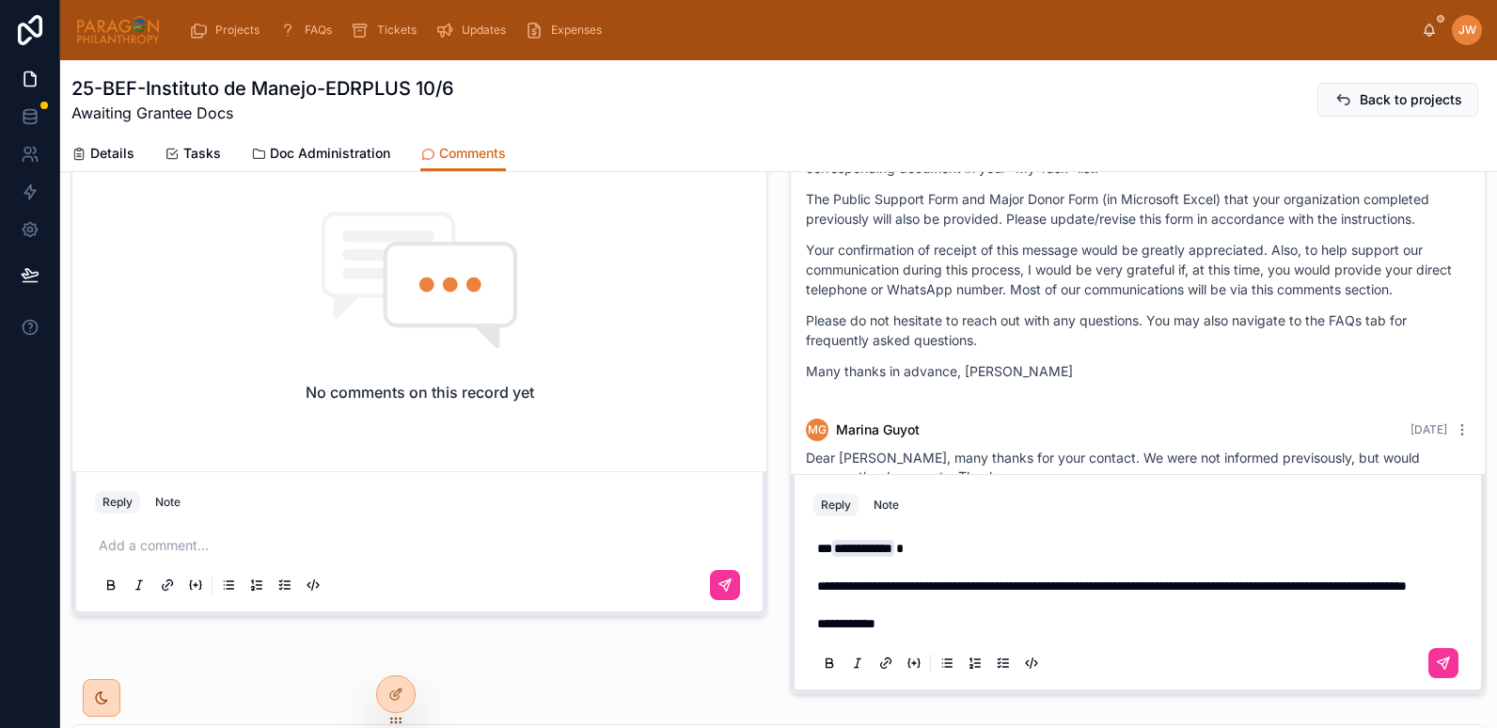
scroll to position [645, 0]
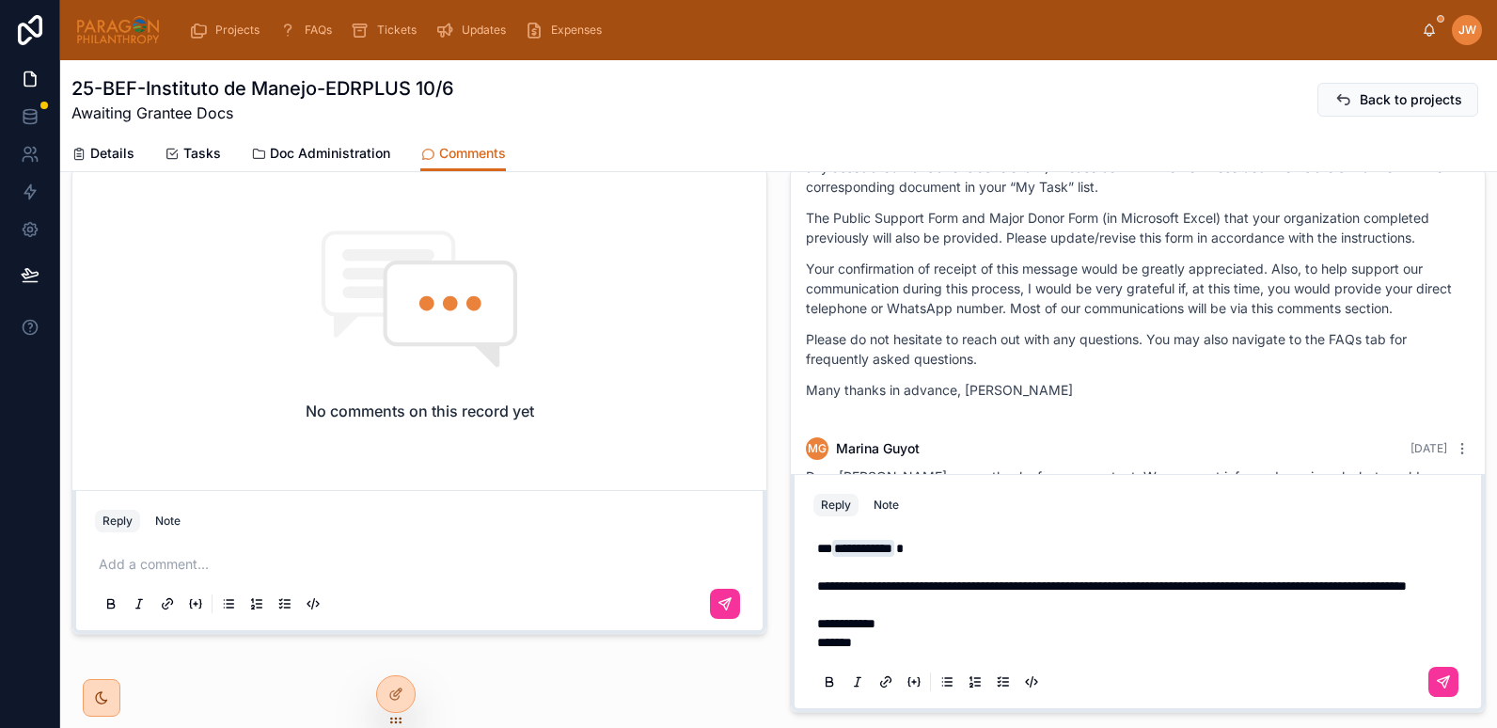
drag, startPoint x: 809, startPoint y: 569, endPoint x: 897, endPoint y: 617, distance: 100.6
click at [897, 617] on div "**********" at bounding box center [1138, 614] width 649 height 173
click at [856, 579] on span "**********" at bounding box center [1112, 585] width 590 height 13
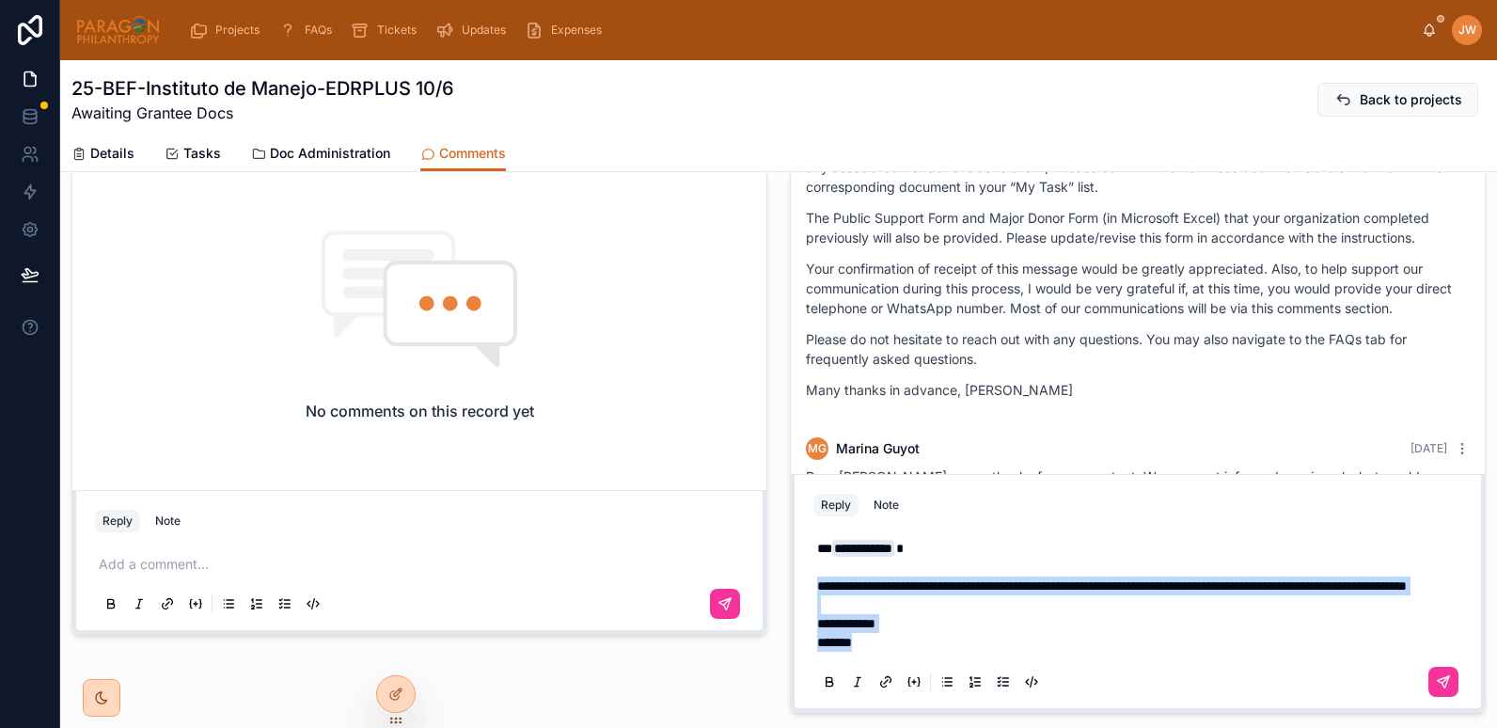
drag, startPoint x: 811, startPoint y: 562, endPoint x: 908, endPoint y: 642, distance: 125.6
click at [908, 642] on p "**********" at bounding box center [1141, 595] width 649 height 113
copy p "**********"
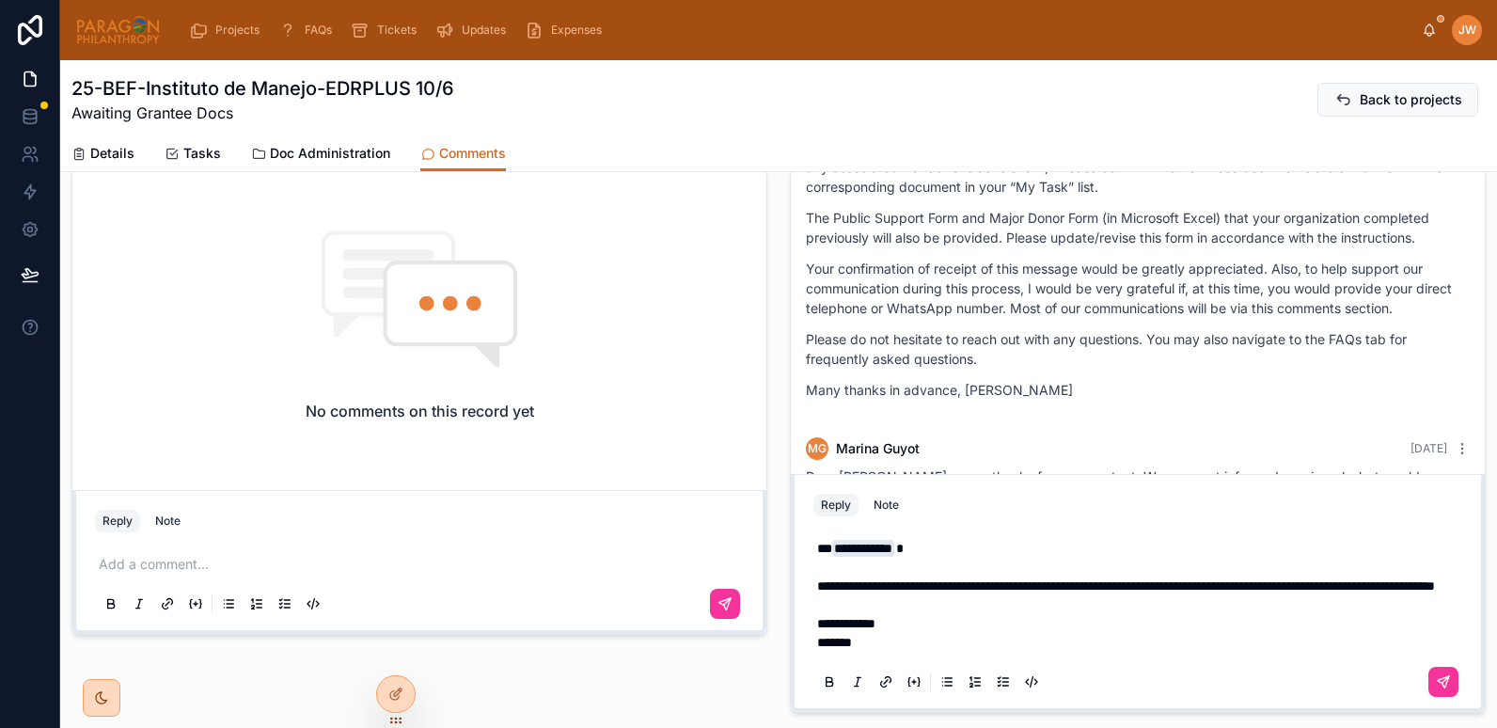
click at [952, 608] on p at bounding box center [1141, 604] width 649 height 19
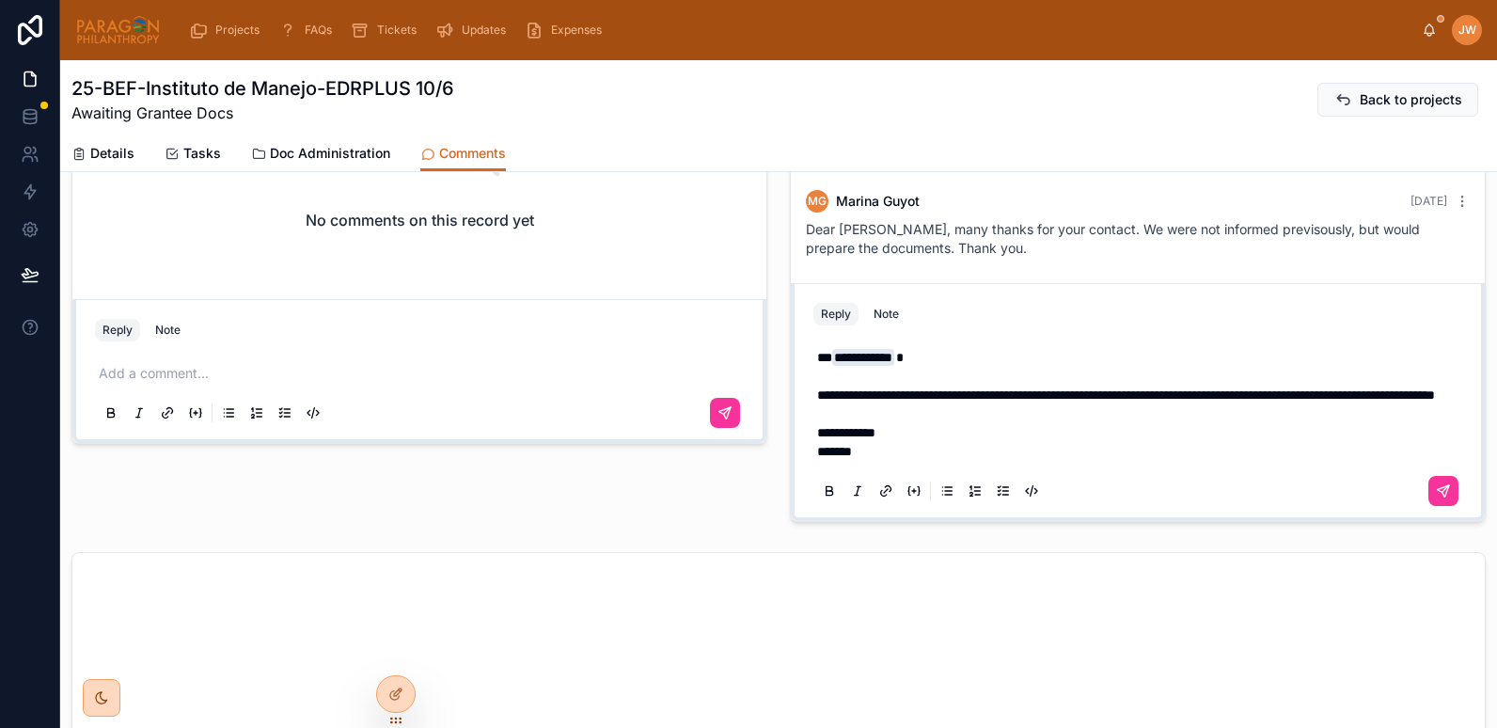
scroll to position [837, 0]
click at [1436, 492] on icon at bounding box center [1443, 490] width 15 height 15
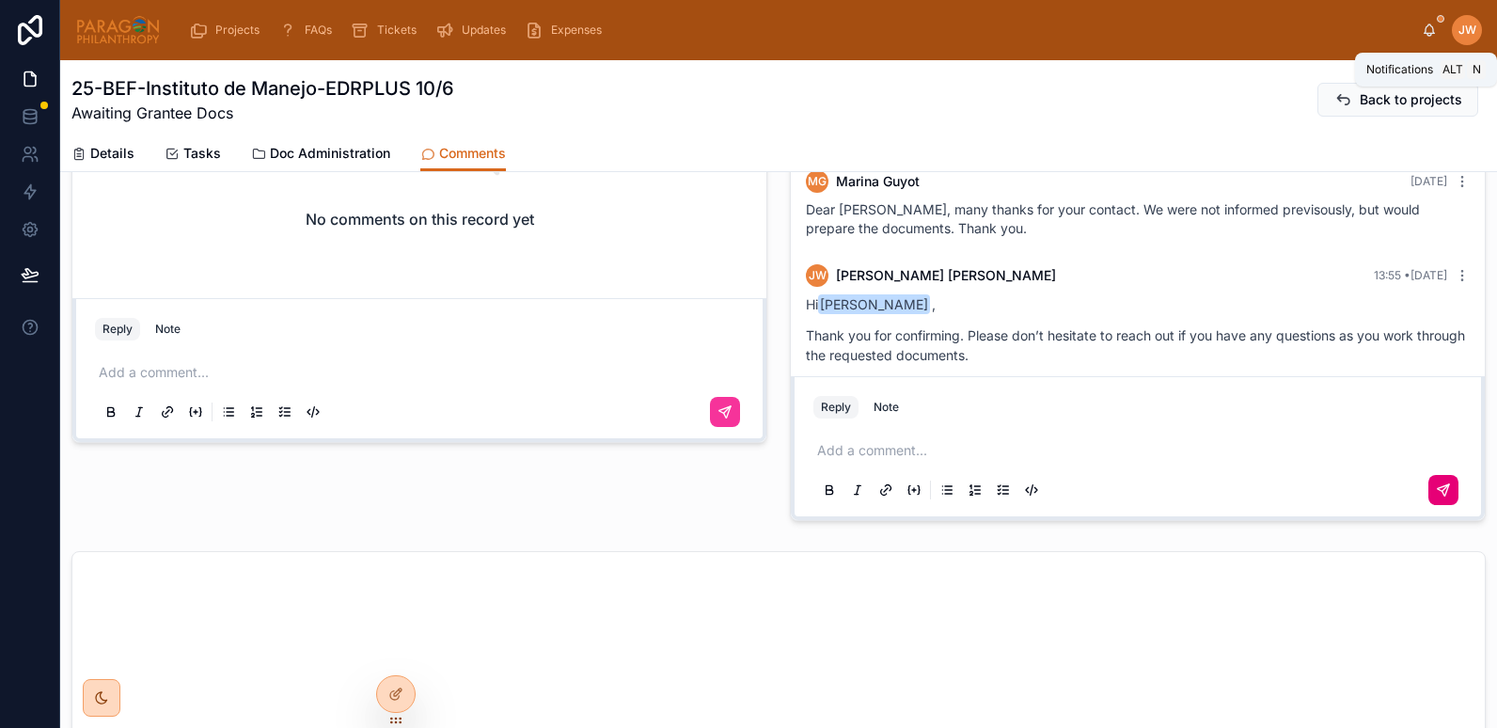
click at [1425, 28] on icon at bounding box center [1429, 30] width 15 height 15
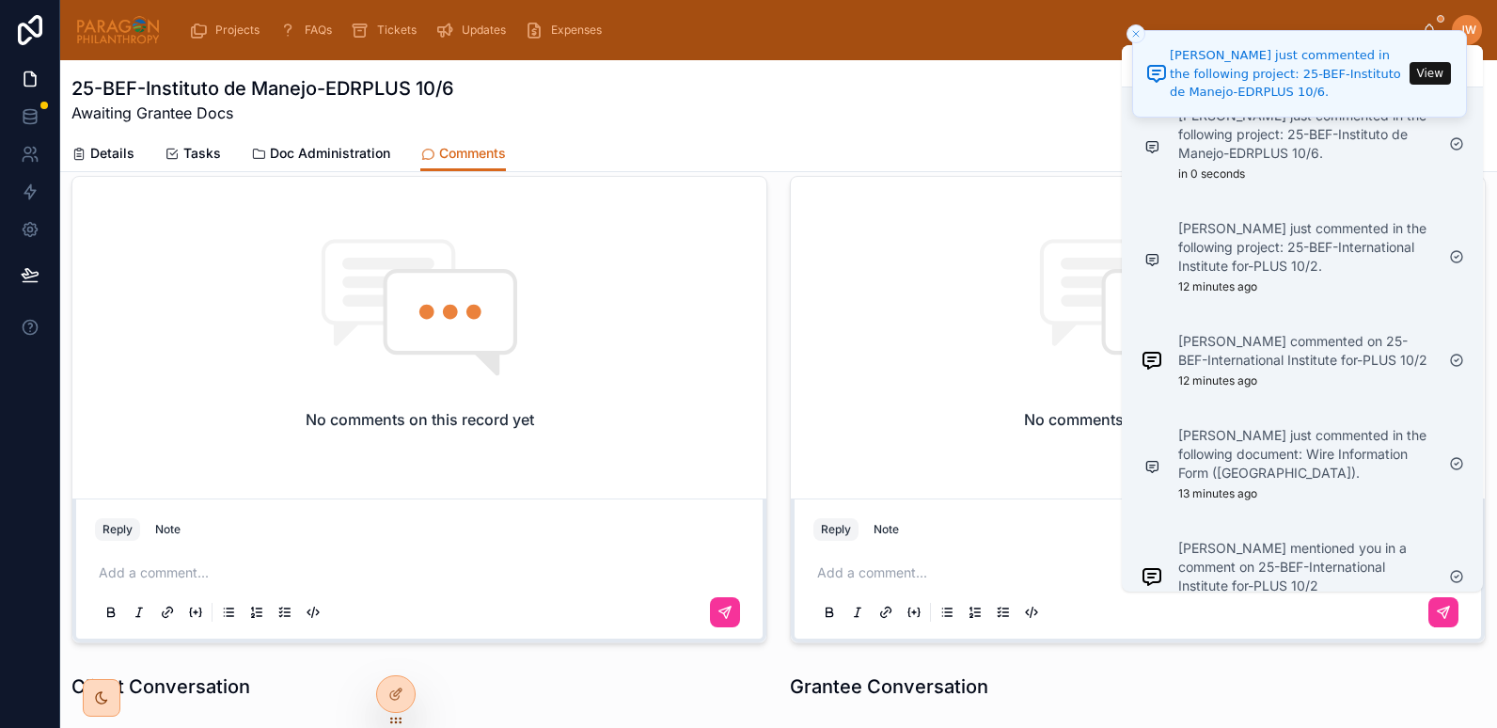
scroll to position [0, 0]
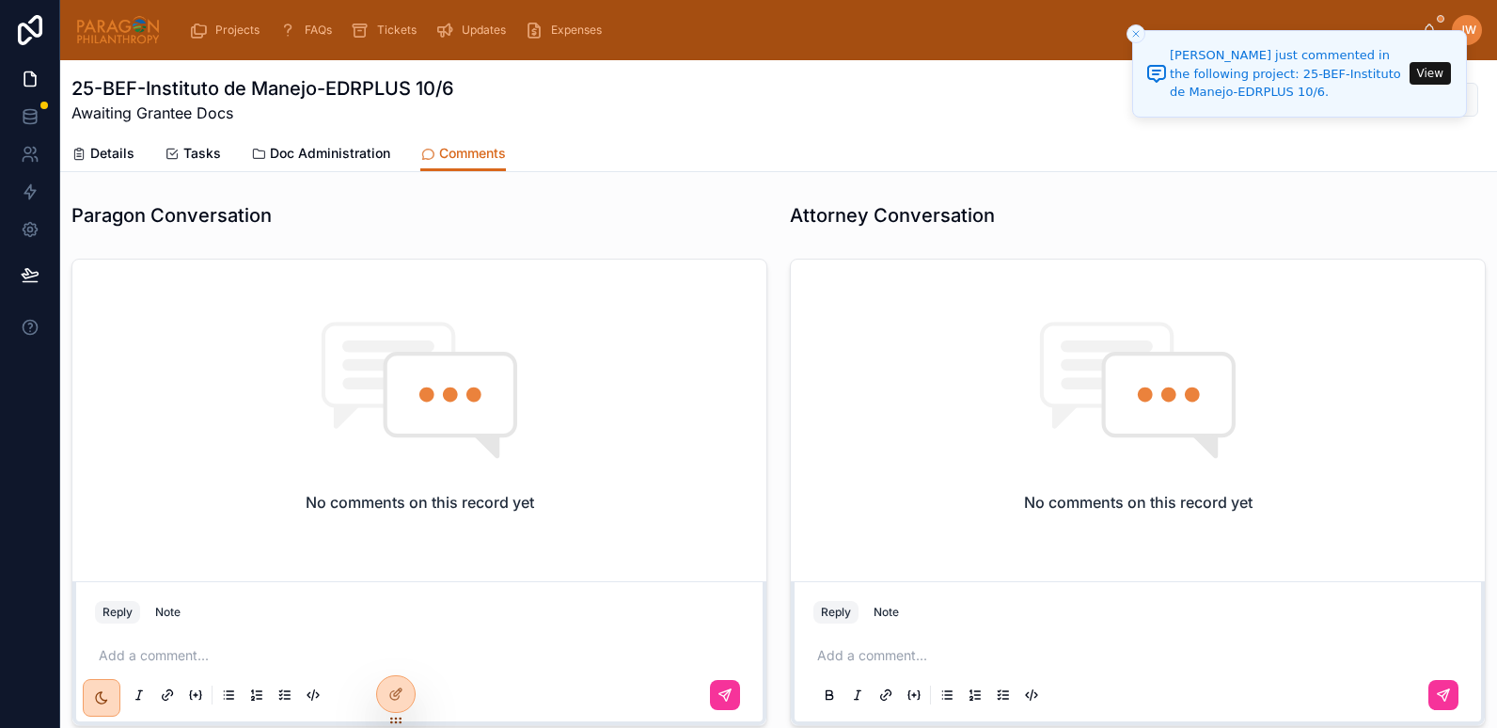
click at [1010, 117] on div "25-BEF-Instituto de Manejo-EDRPLUS 10/6 Awaiting Grantee Docs Back to projects" at bounding box center [778, 99] width 1415 height 49
click at [1432, 70] on button "View" at bounding box center [1430, 73] width 41 height 23
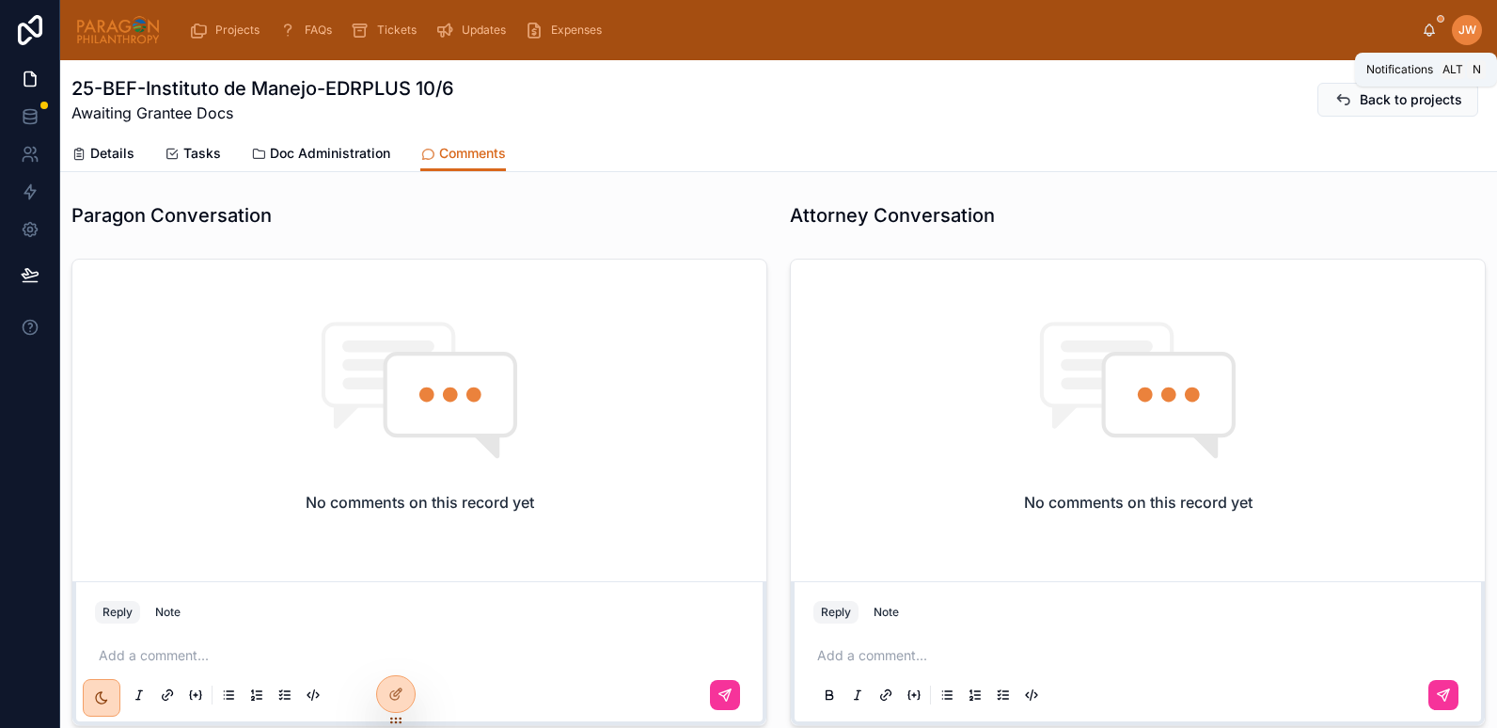
click at [1429, 33] on icon at bounding box center [1430, 28] width 10 height 8
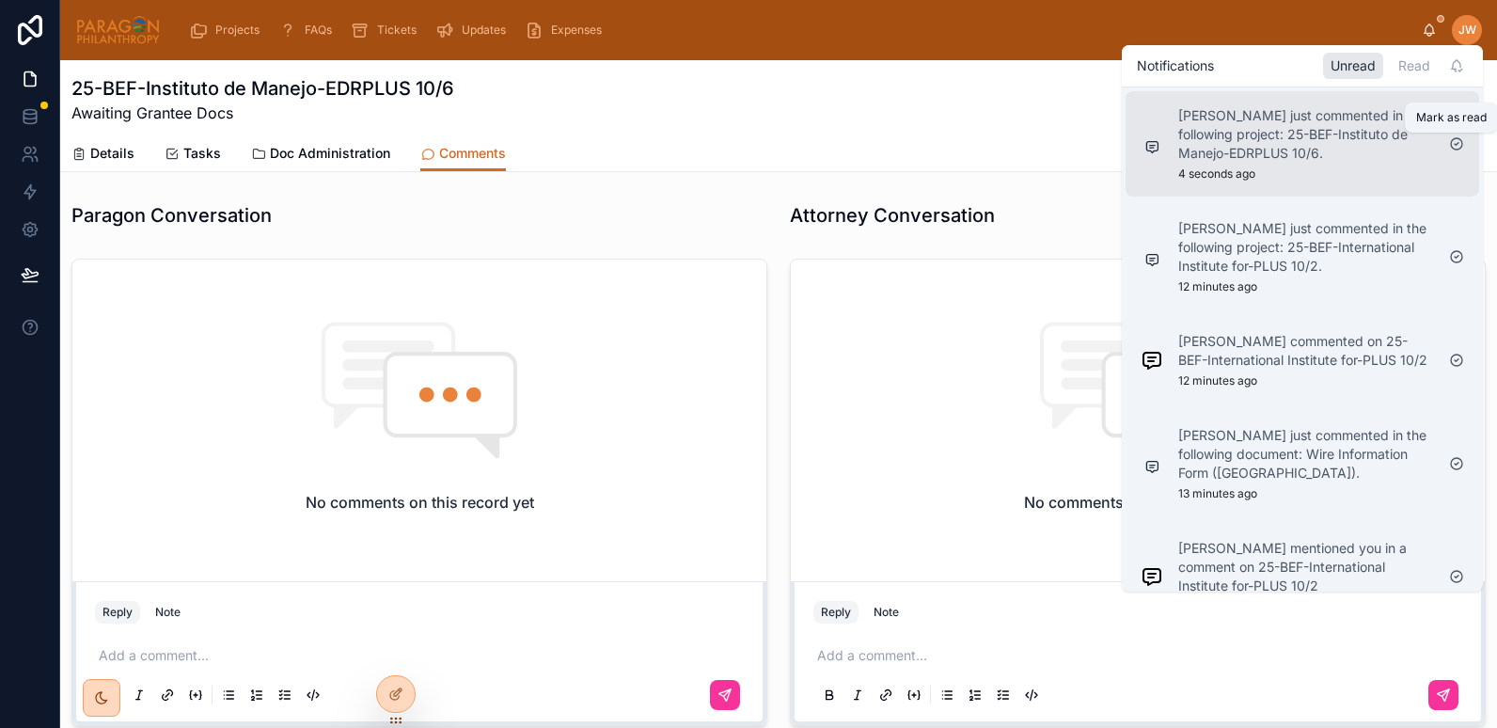
click at [1456, 143] on icon at bounding box center [1457, 143] width 15 height 15
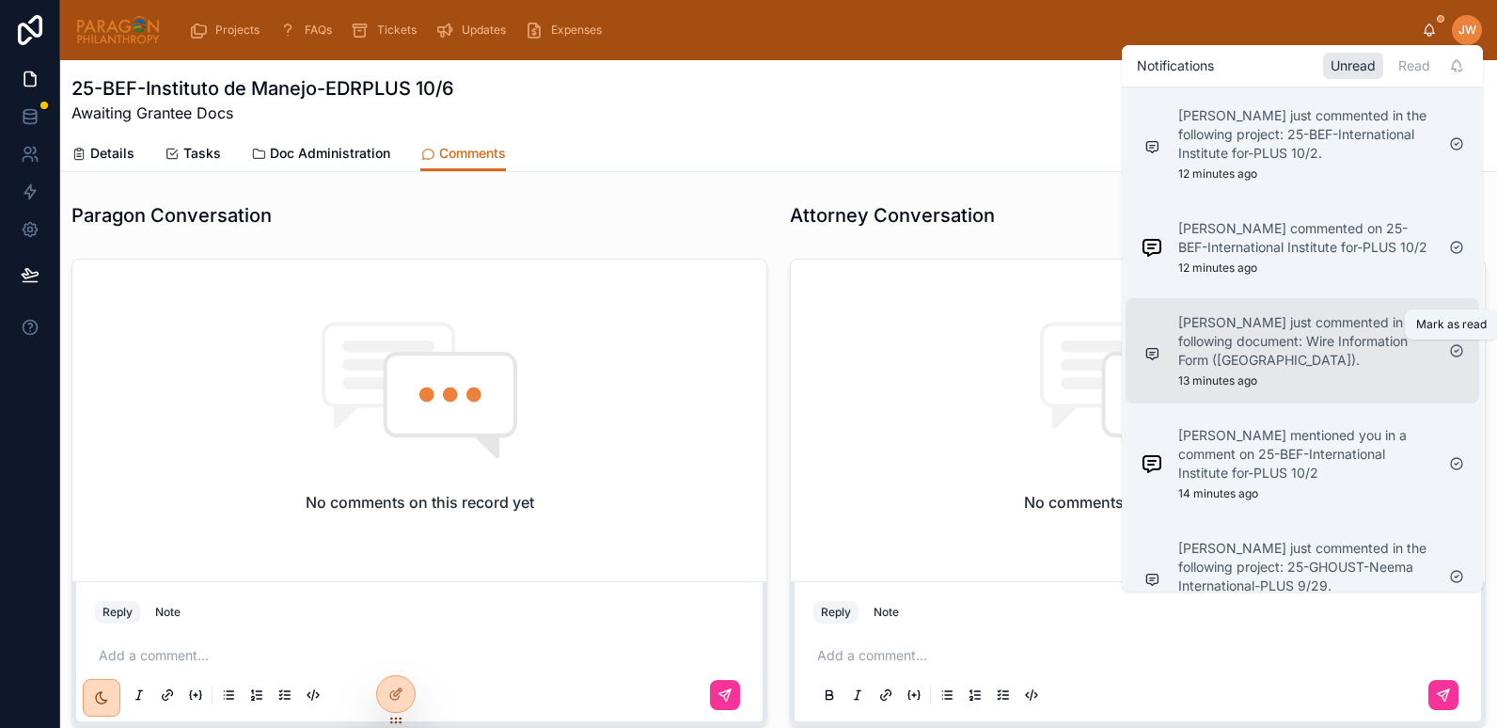
click at [1455, 352] on icon at bounding box center [1457, 350] width 15 height 15
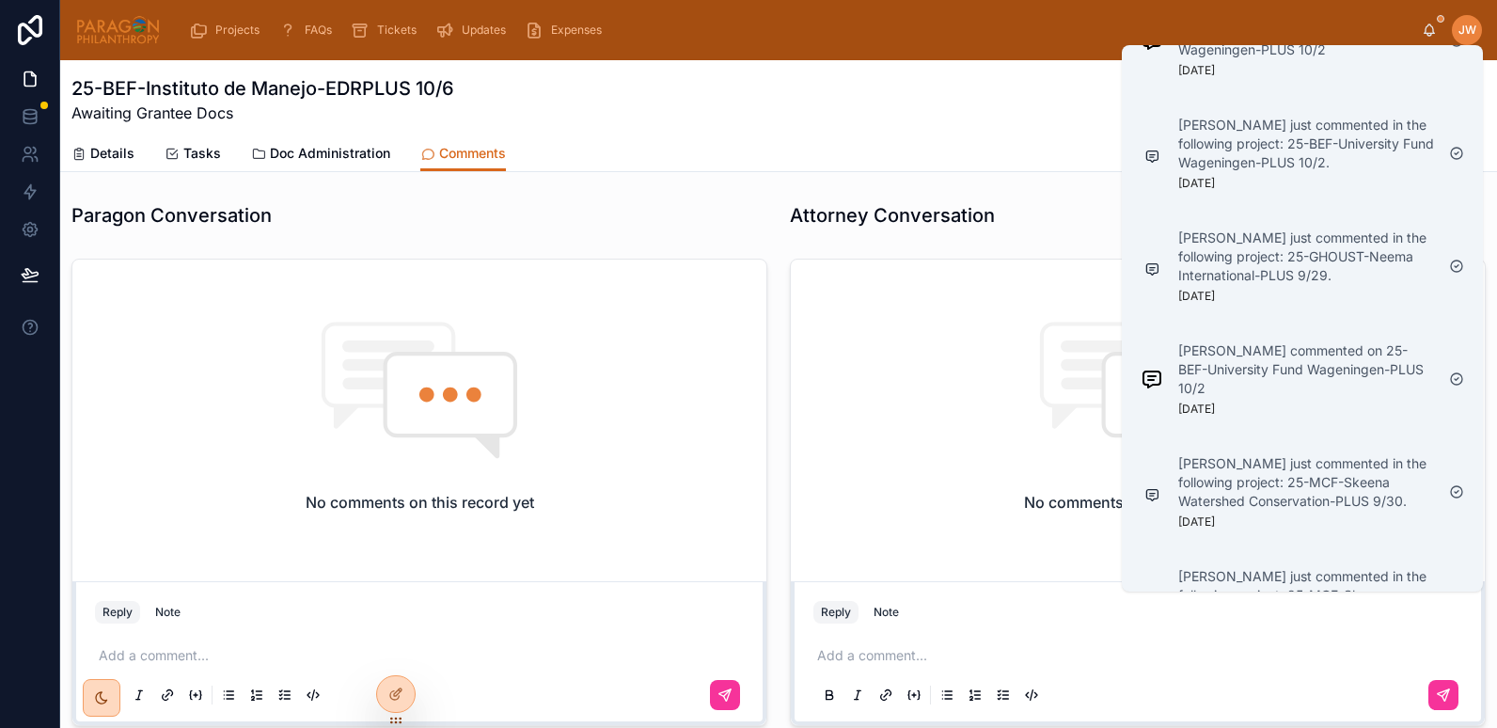
scroll to position [1862, 0]
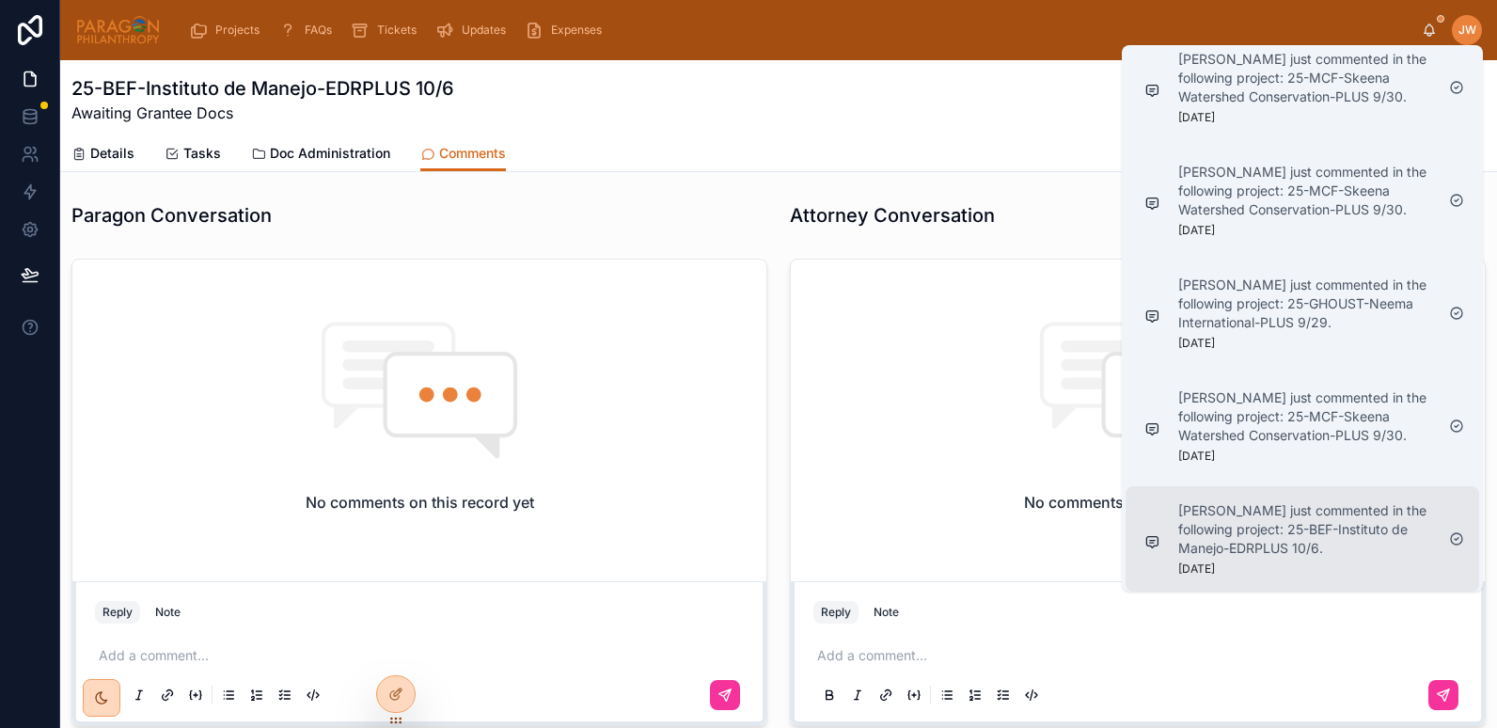
click at [1275, 534] on p "[PERSON_NAME] just commented in the following project: 25-BEF-Instituto de Mane…" at bounding box center [1307, 529] width 256 height 56
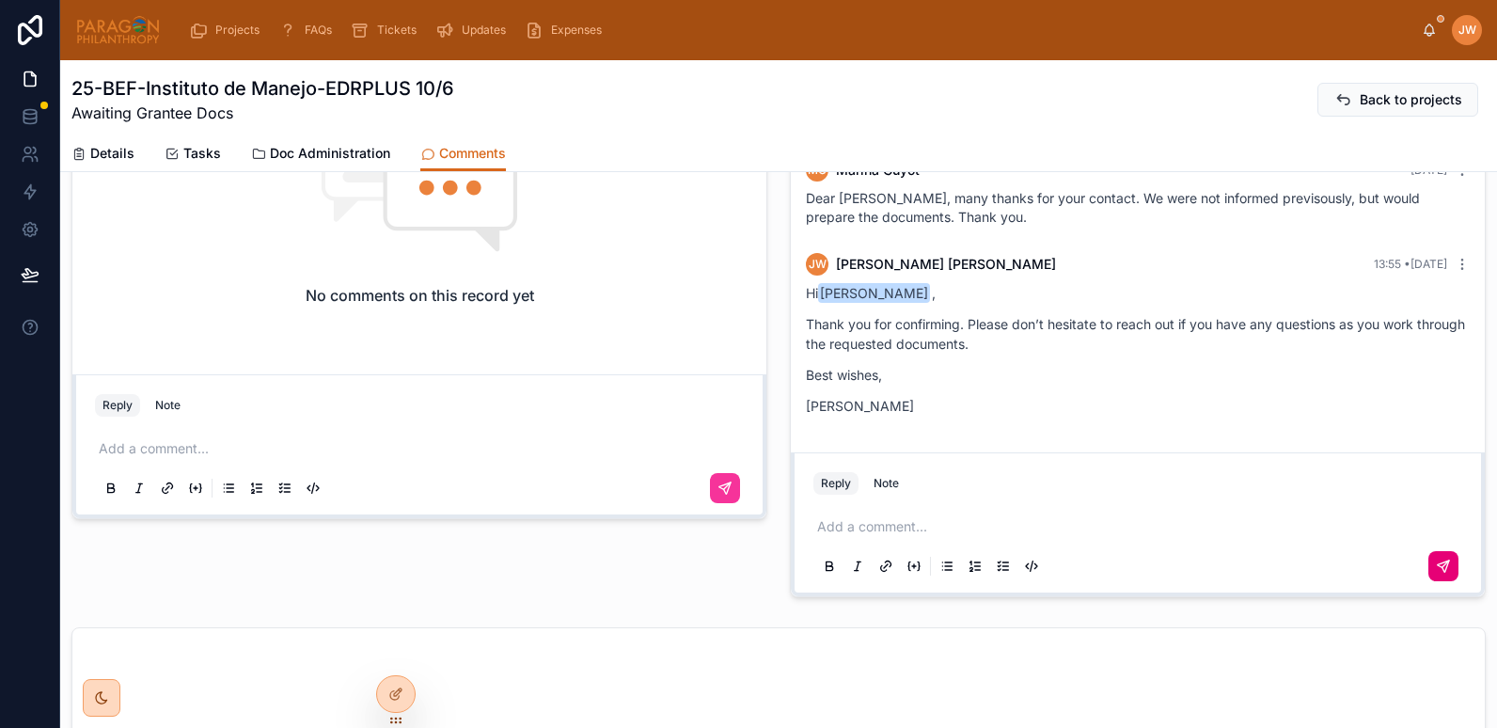
scroll to position [0, 0]
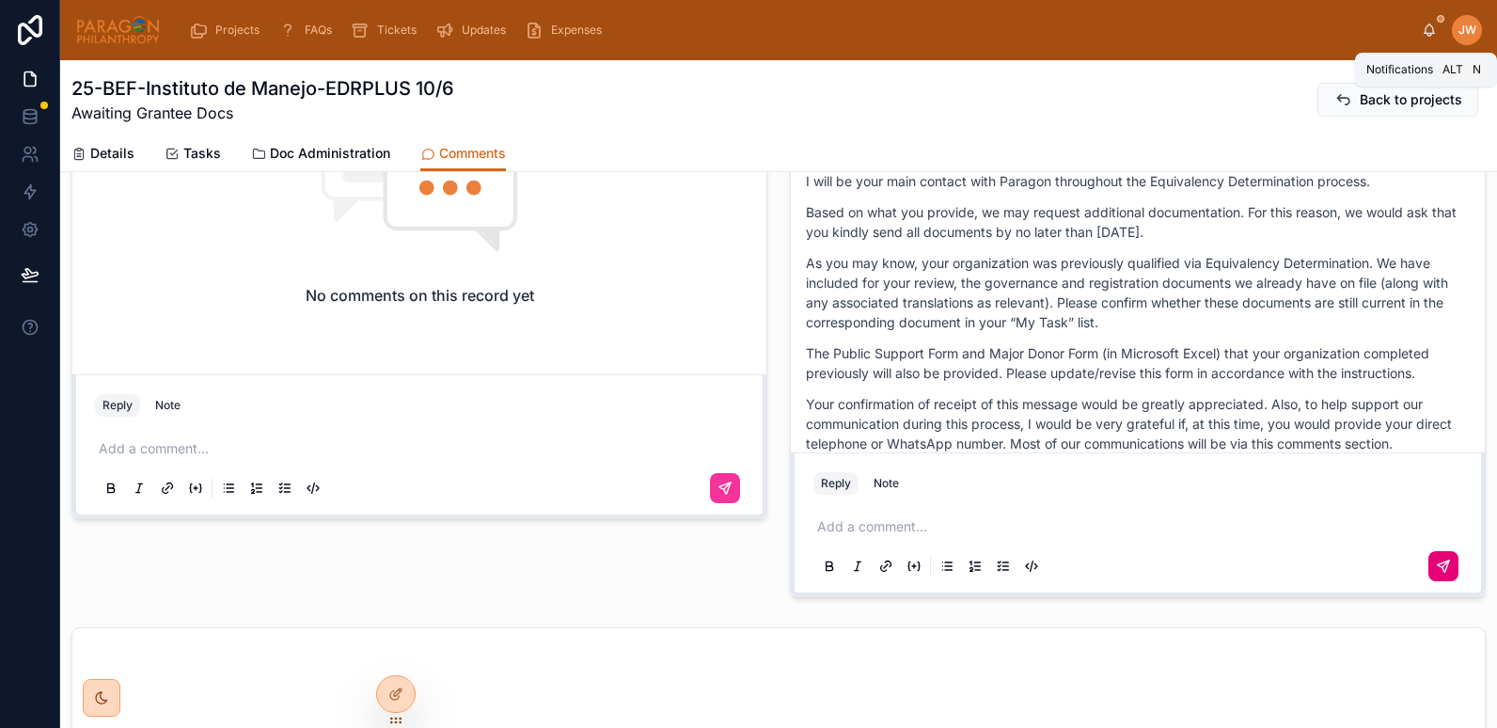
click at [1428, 33] on icon at bounding box center [1430, 34] width 4 height 3
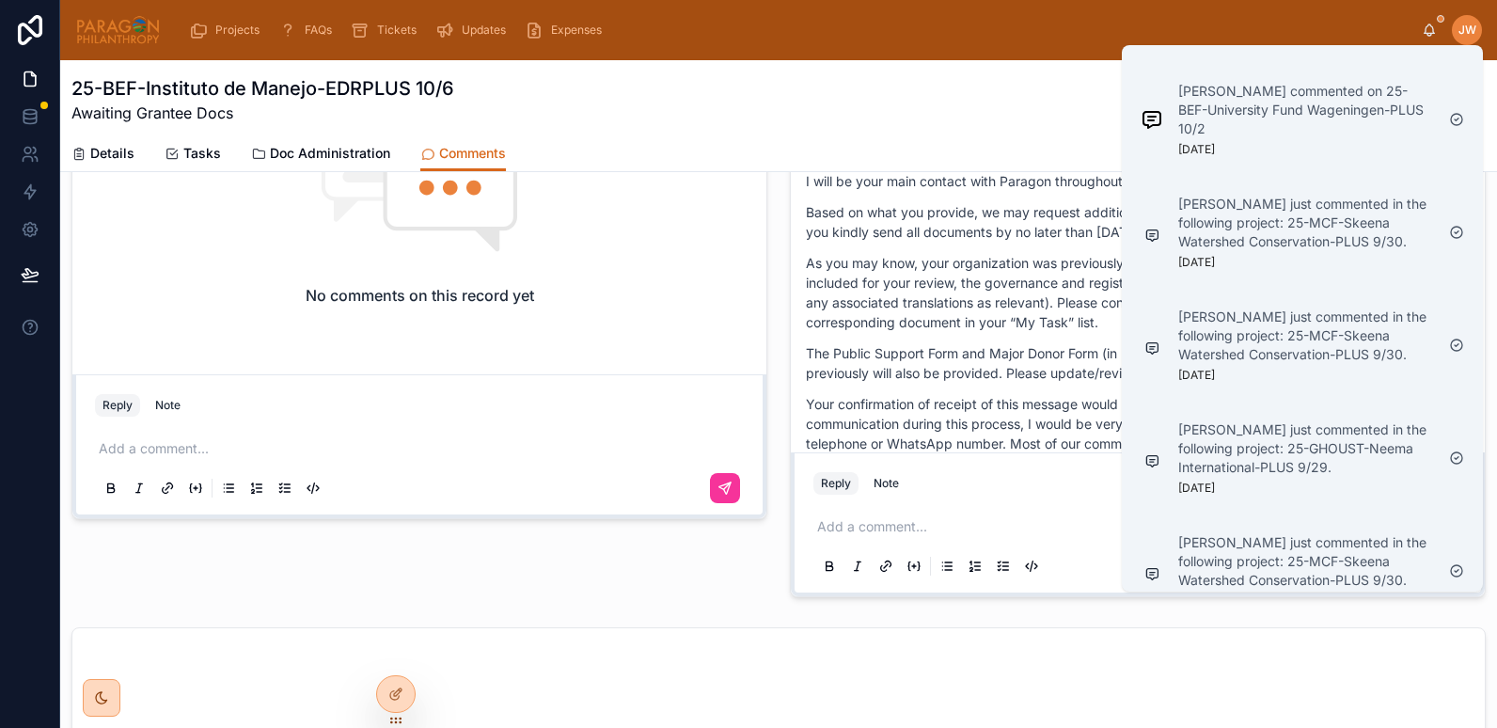
scroll to position [1750, 0]
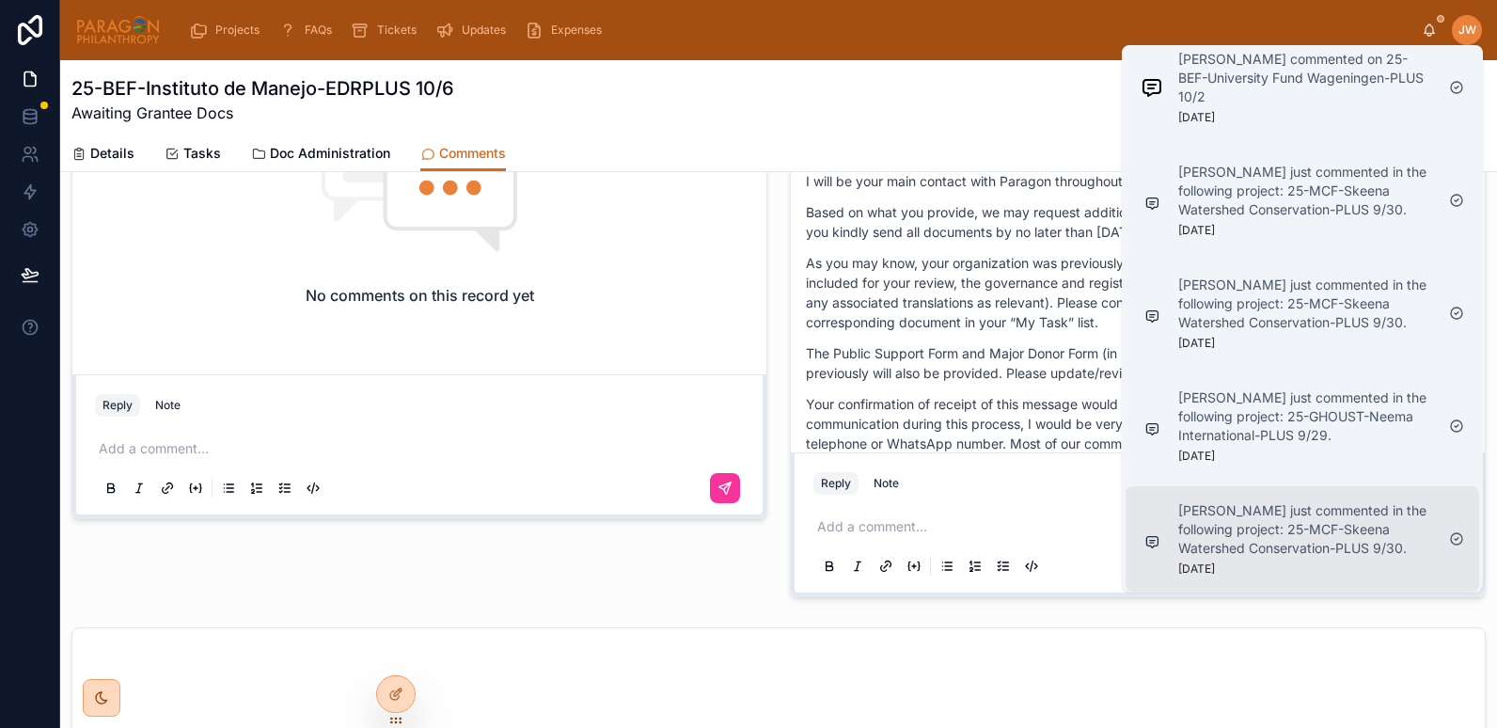
click at [1238, 532] on p "[PERSON_NAME] just commented in the following project: 25-MCF-Skeena Watershed …" at bounding box center [1307, 529] width 256 height 56
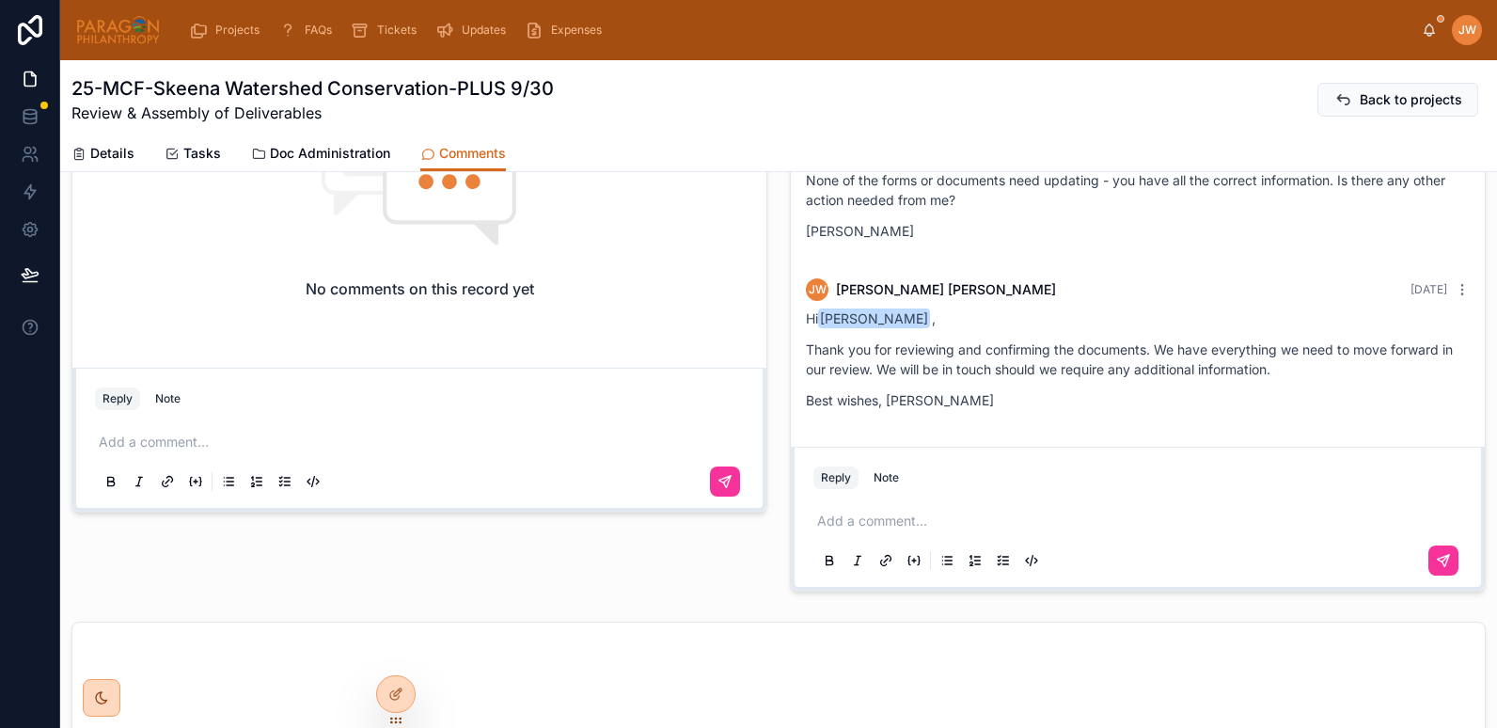
scroll to position [845, 0]
click at [1427, 38] on div "[PERSON_NAME]" at bounding box center [1452, 30] width 60 height 30
click at [1427, 29] on icon at bounding box center [1429, 30] width 15 height 15
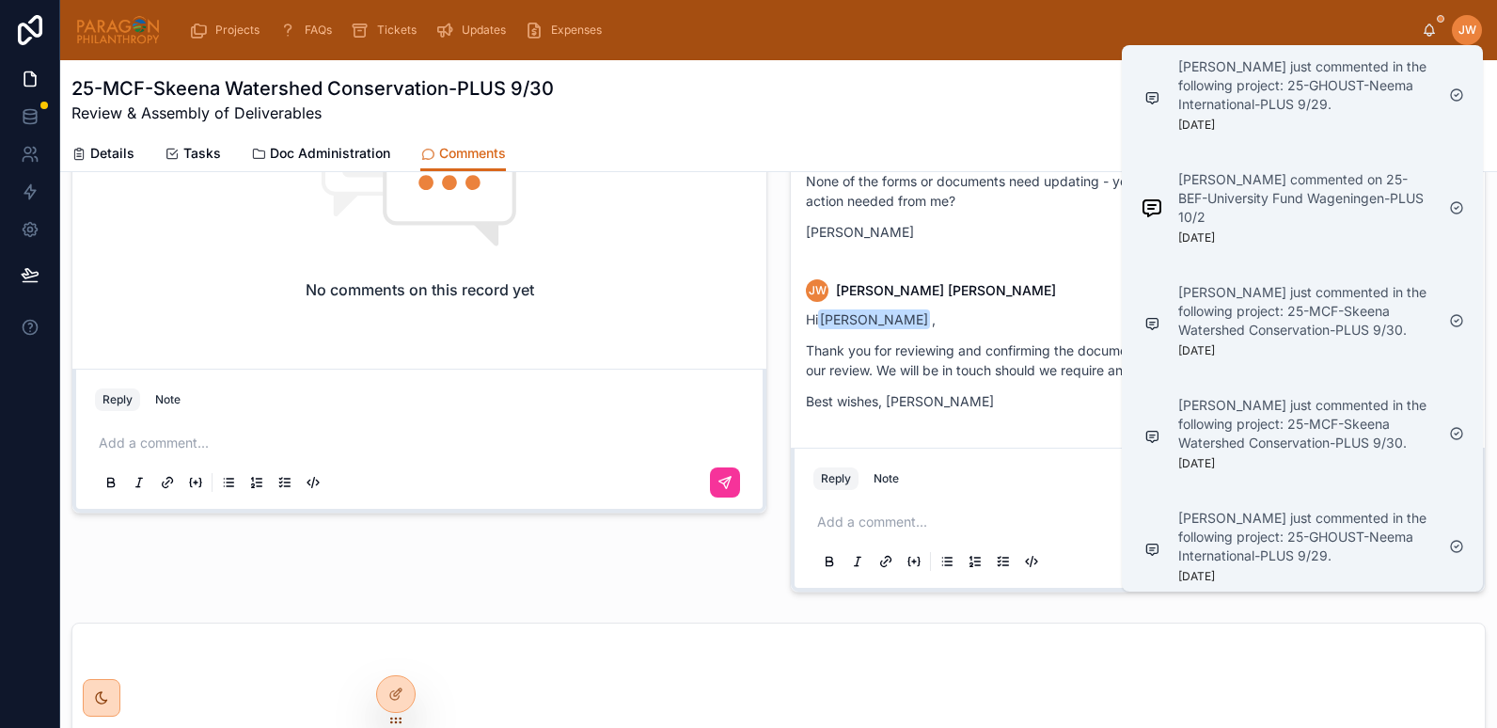
scroll to position [1637, 0]
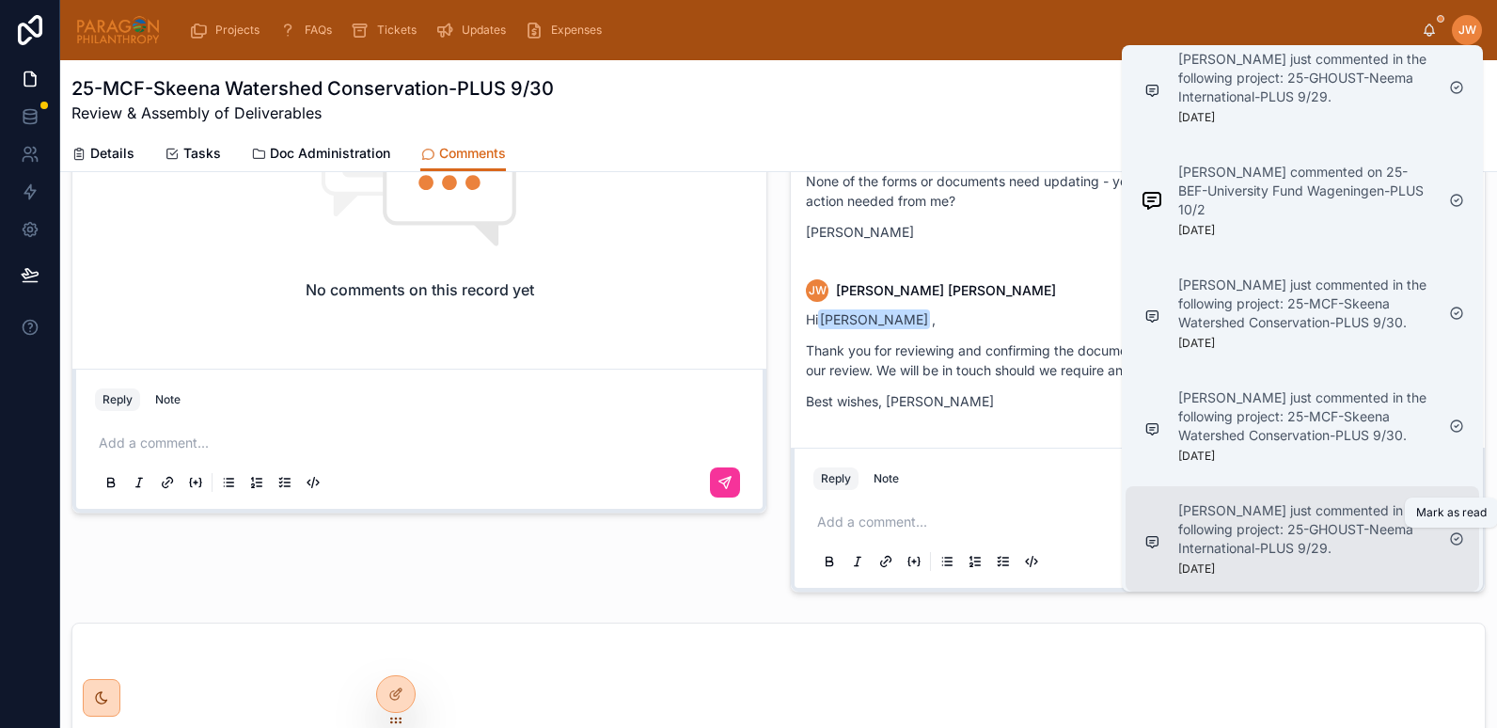
click at [1454, 540] on icon at bounding box center [1457, 538] width 15 height 15
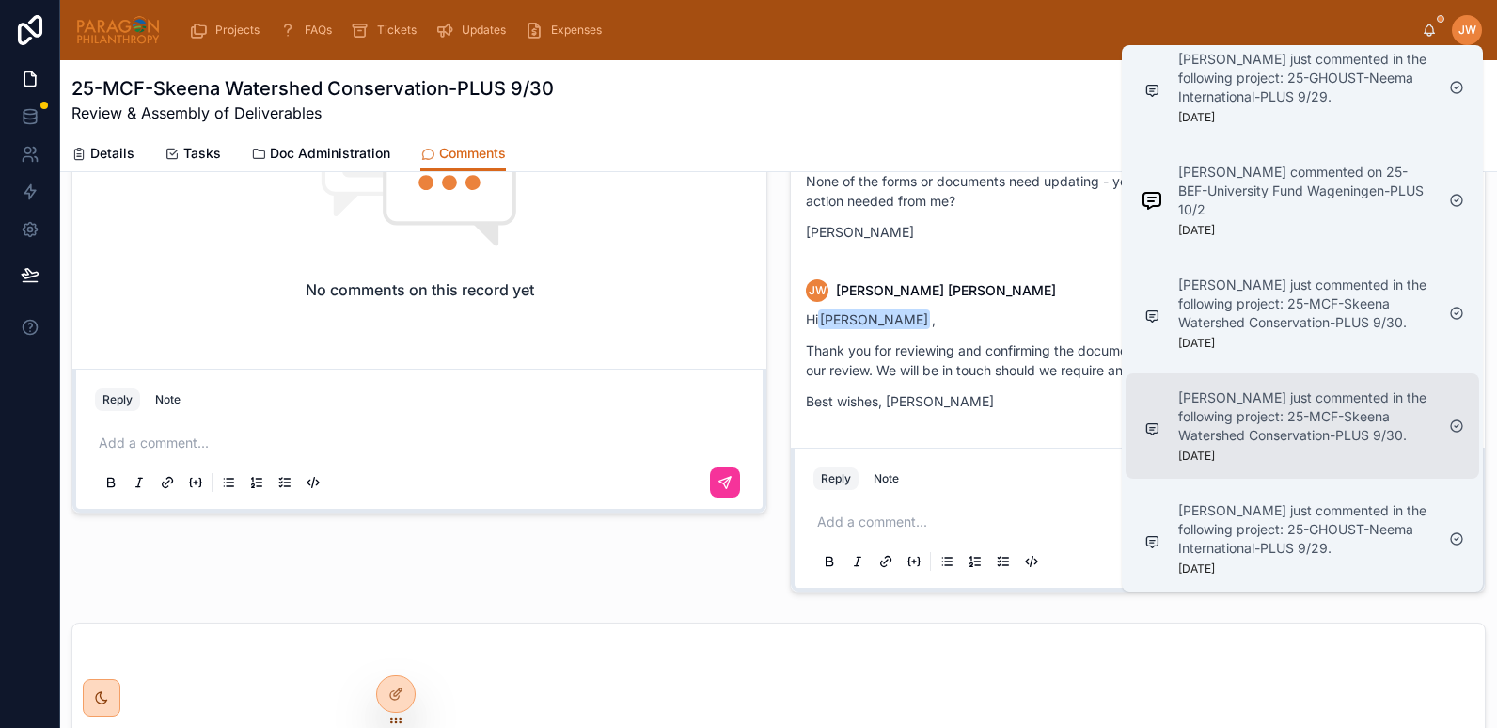
scroll to position [1524, 0]
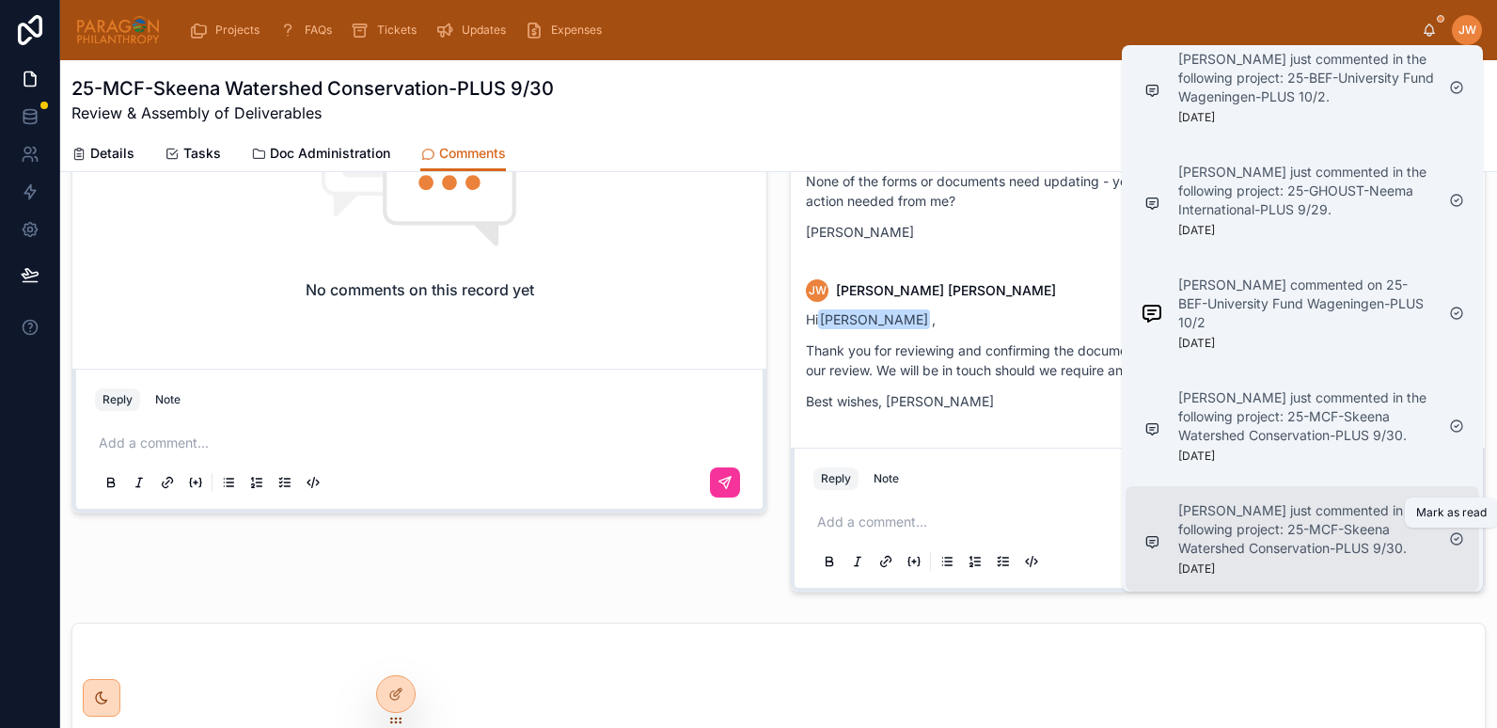
click at [1459, 541] on icon at bounding box center [1457, 538] width 15 height 15
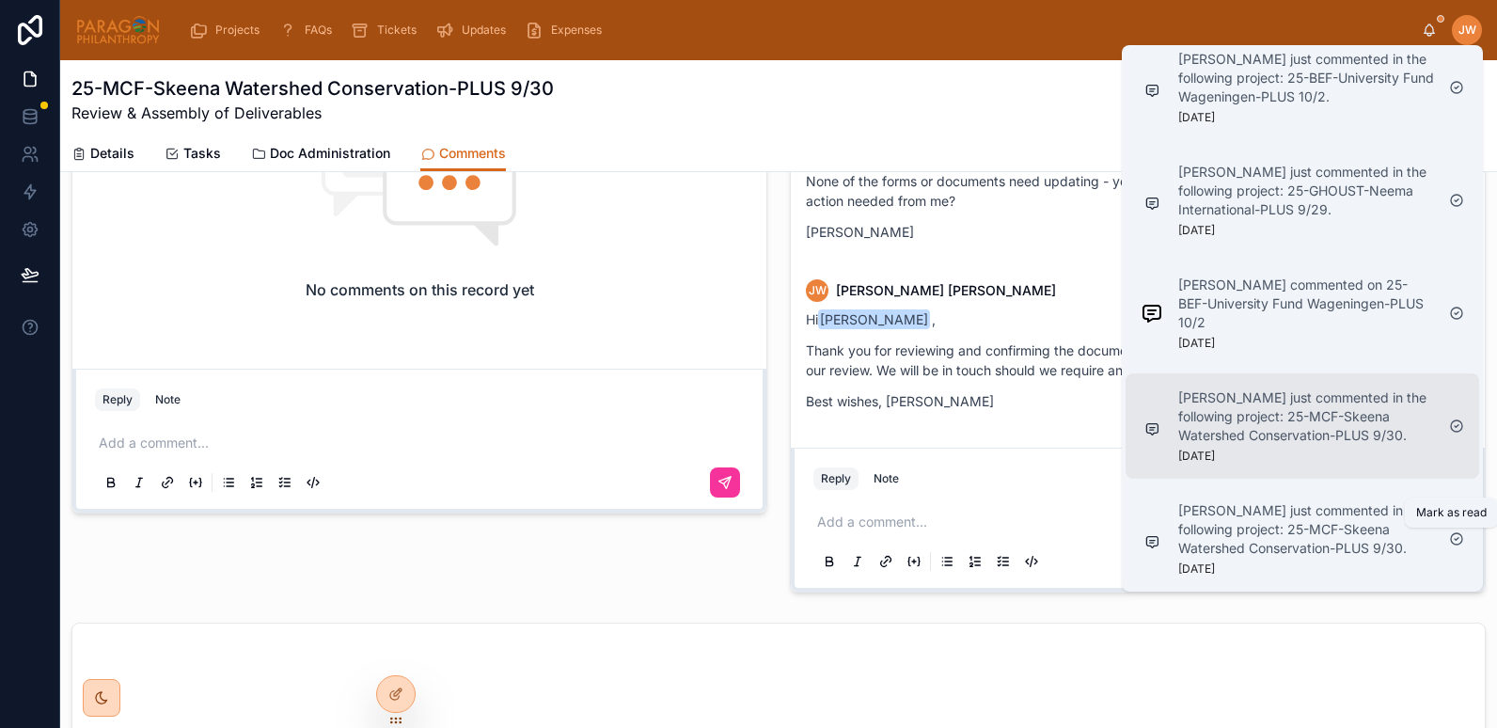
scroll to position [1411, 0]
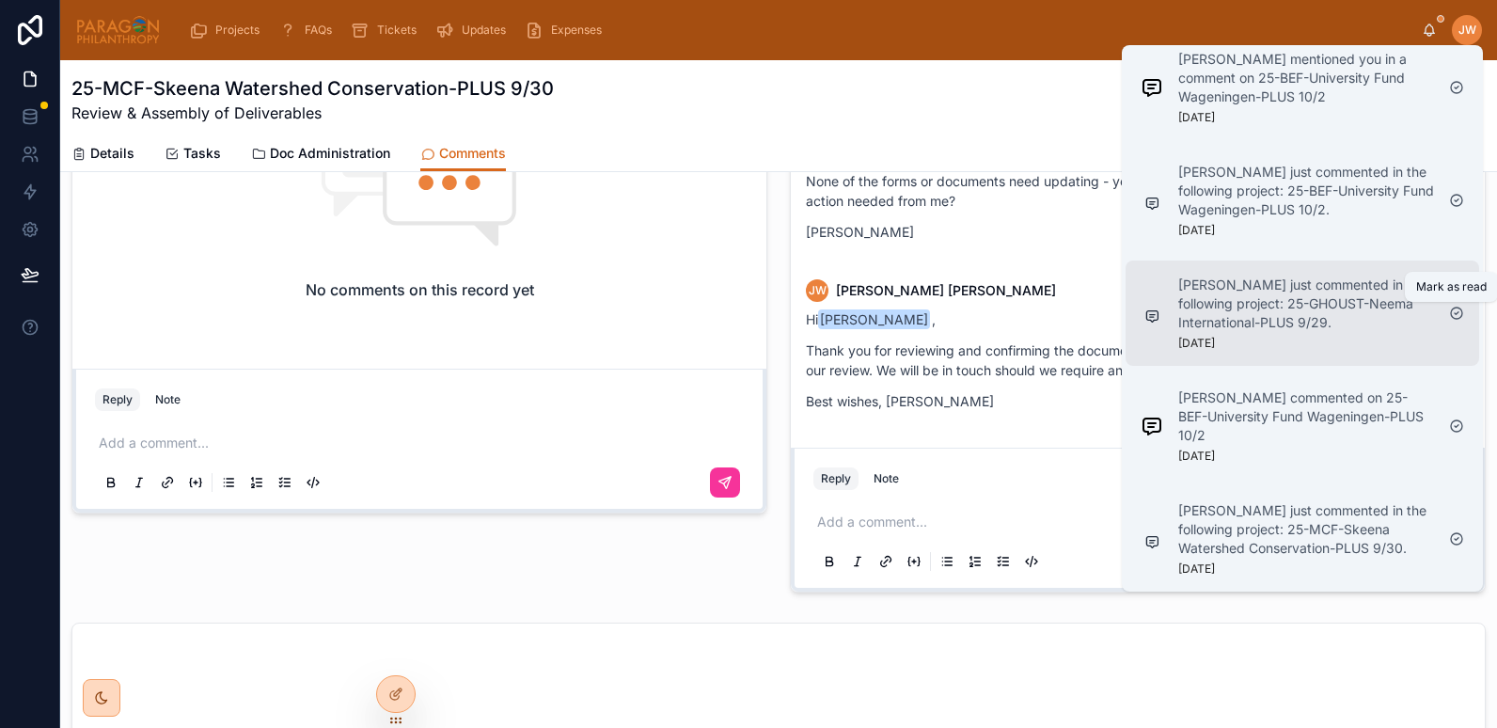
click at [1455, 314] on icon at bounding box center [1457, 313] width 15 height 15
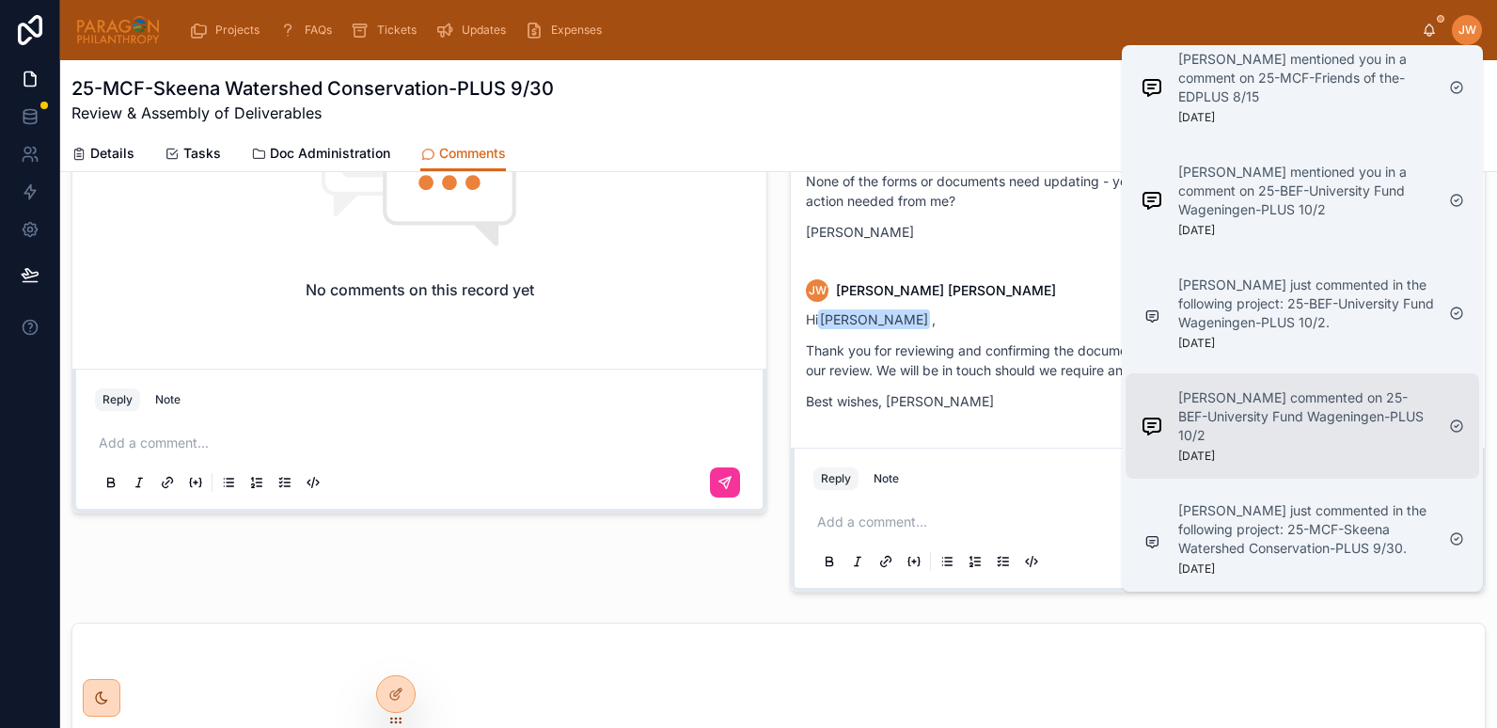
scroll to position [1298, 0]
click at [1458, 425] on icon at bounding box center [1457, 426] width 4 height 3
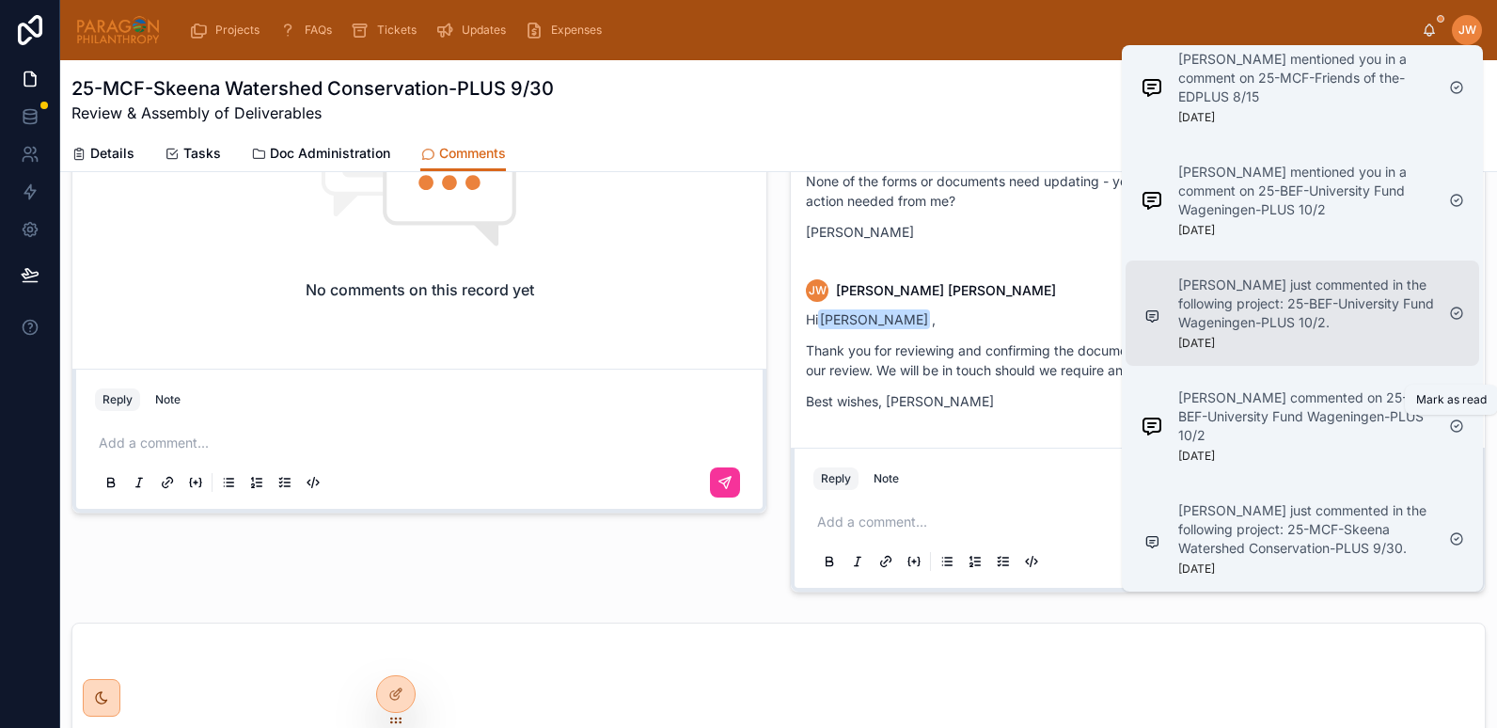
scroll to position [1185, 0]
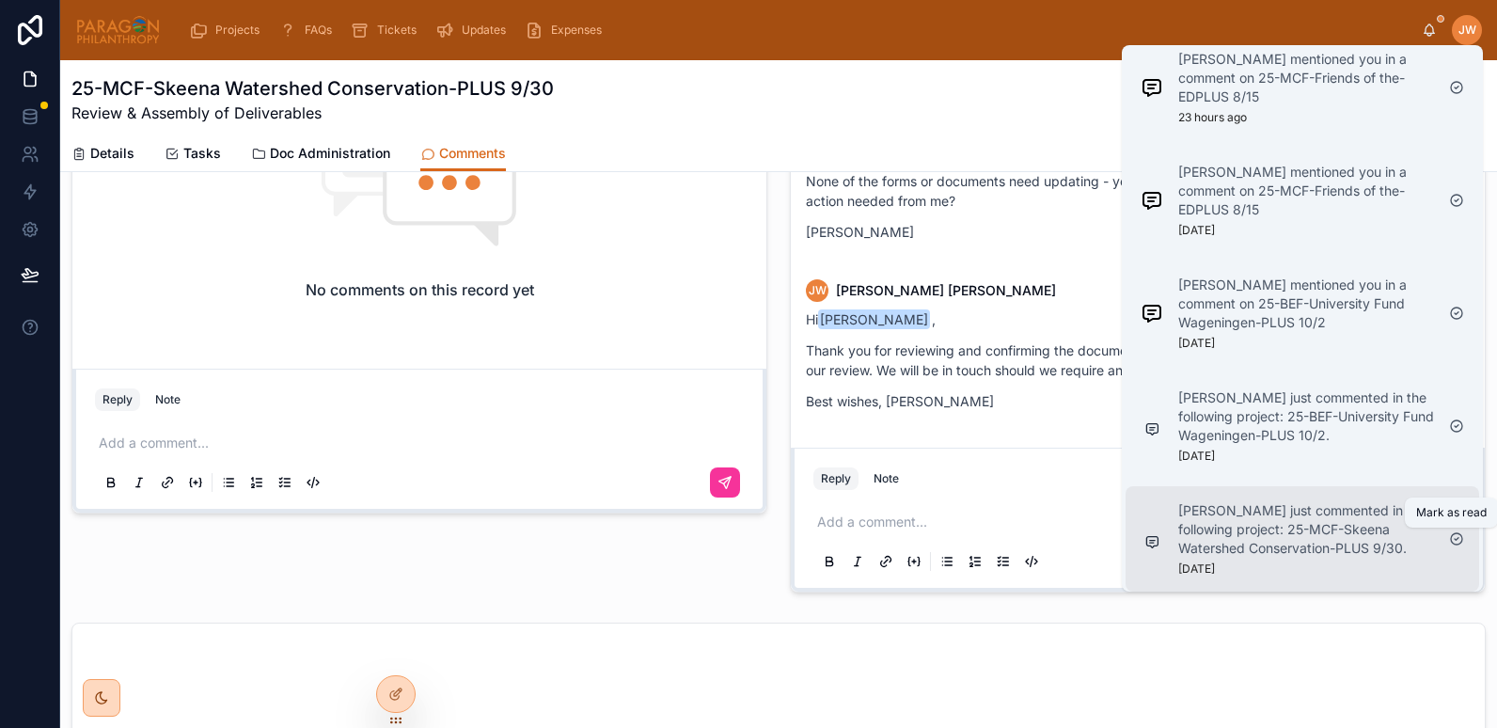
click at [1456, 538] on icon at bounding box center [1457, 538] width 15 height 15
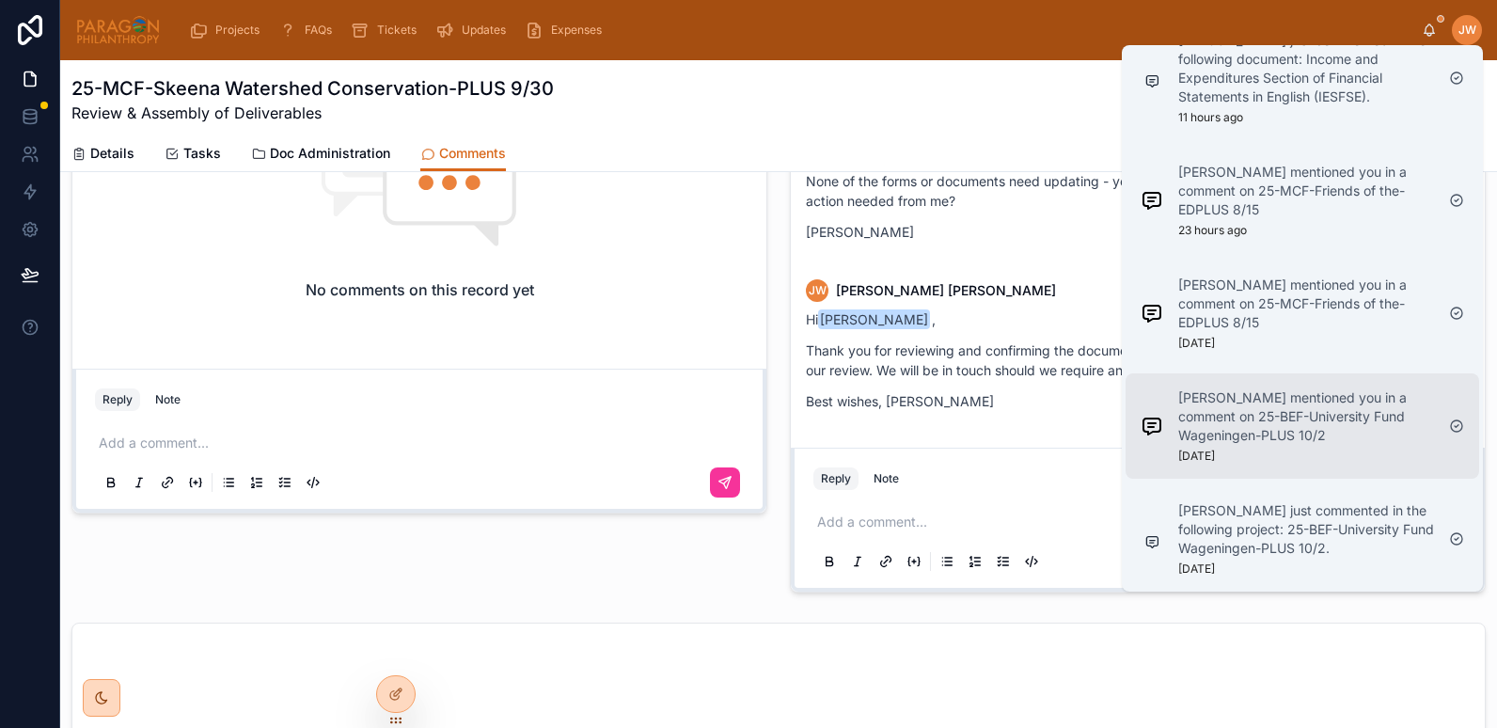
scroll to position [1072, 0]
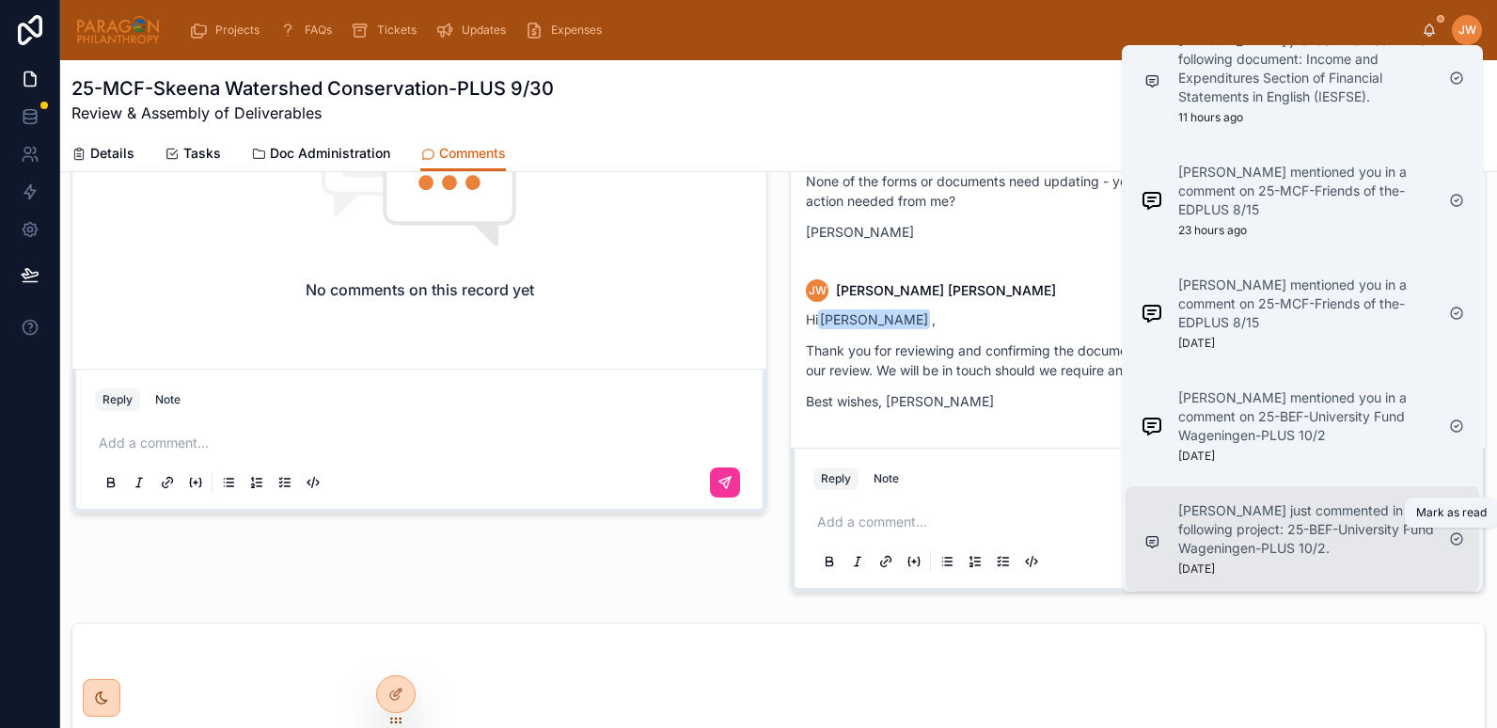
click at [1459, 539] on icon at bounding box center [1457, 538] width 15 height 15
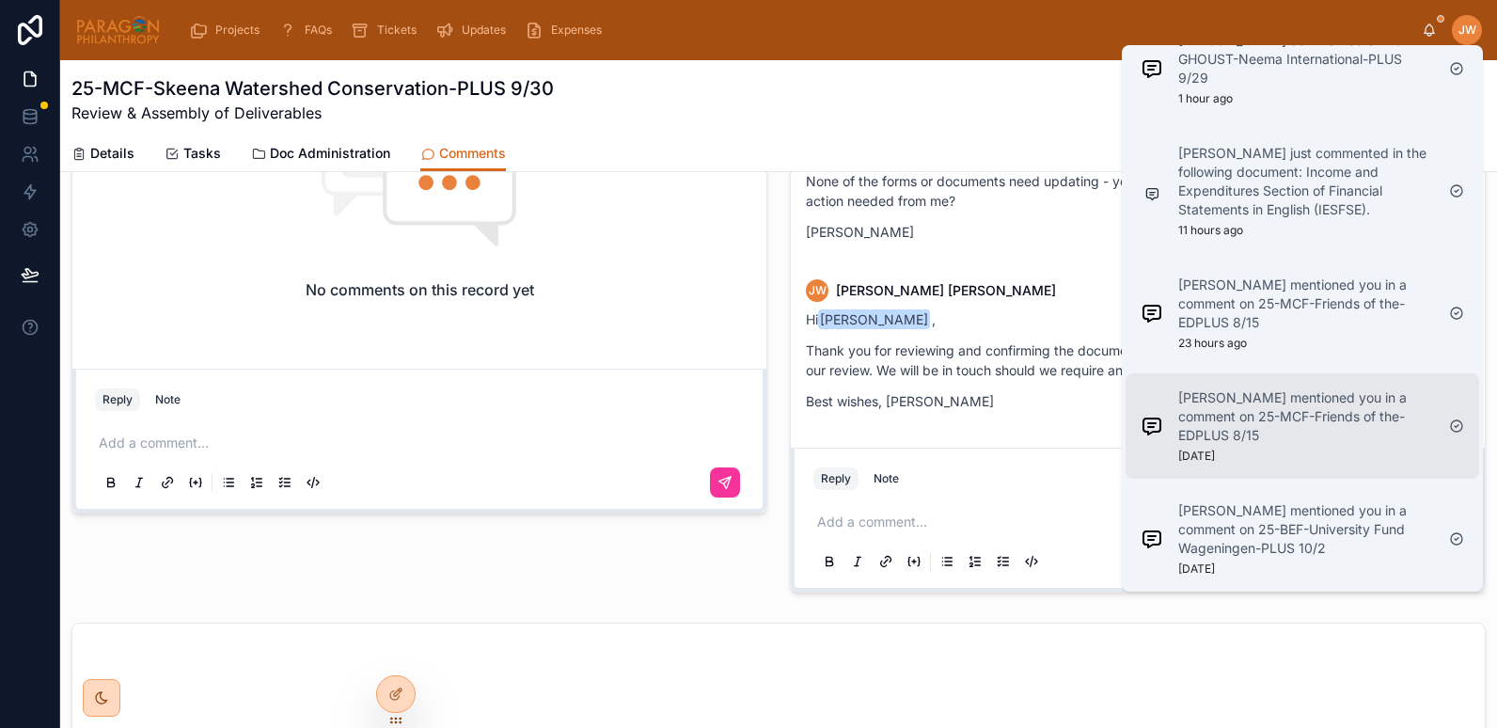
scroll to position [959, 0]
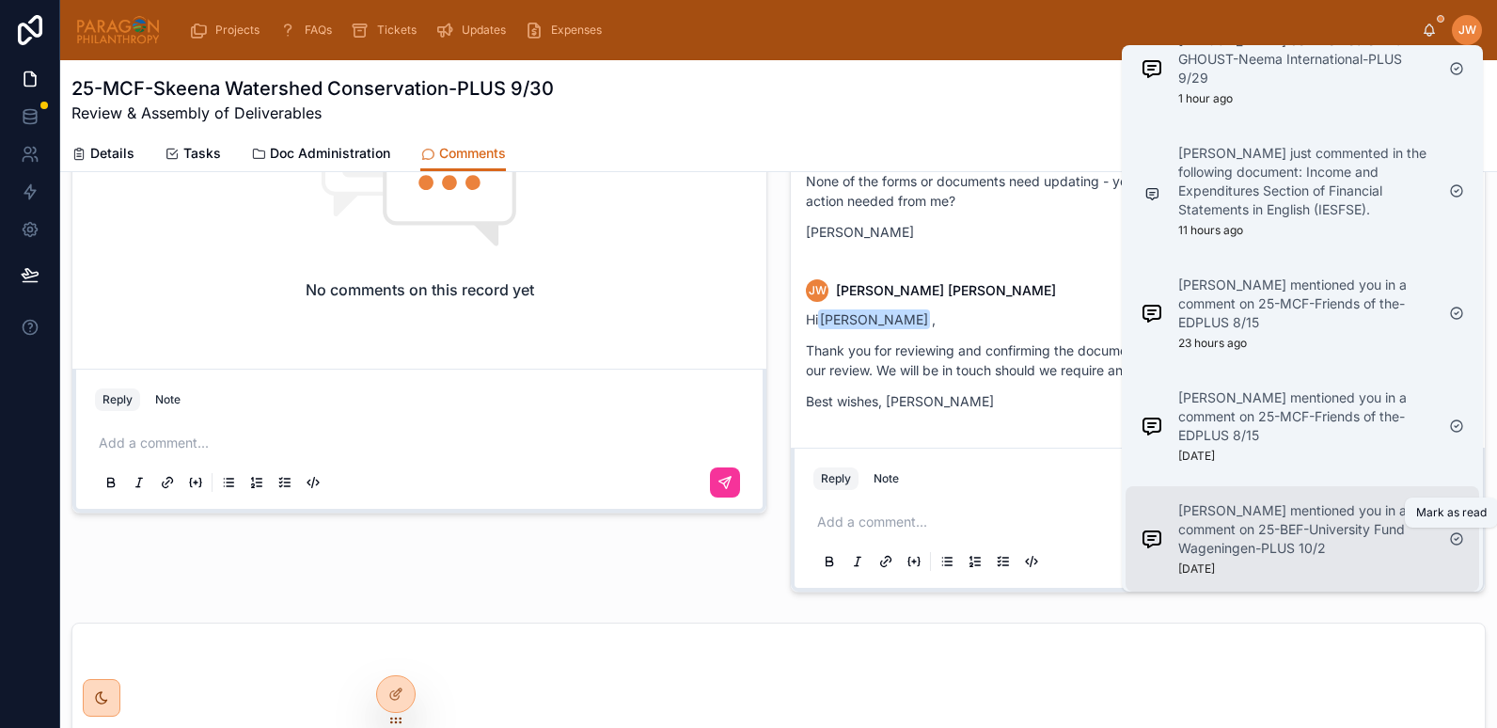
click at [1459, 542] on icon at bounding box center [1457, 538] width 15 height 15
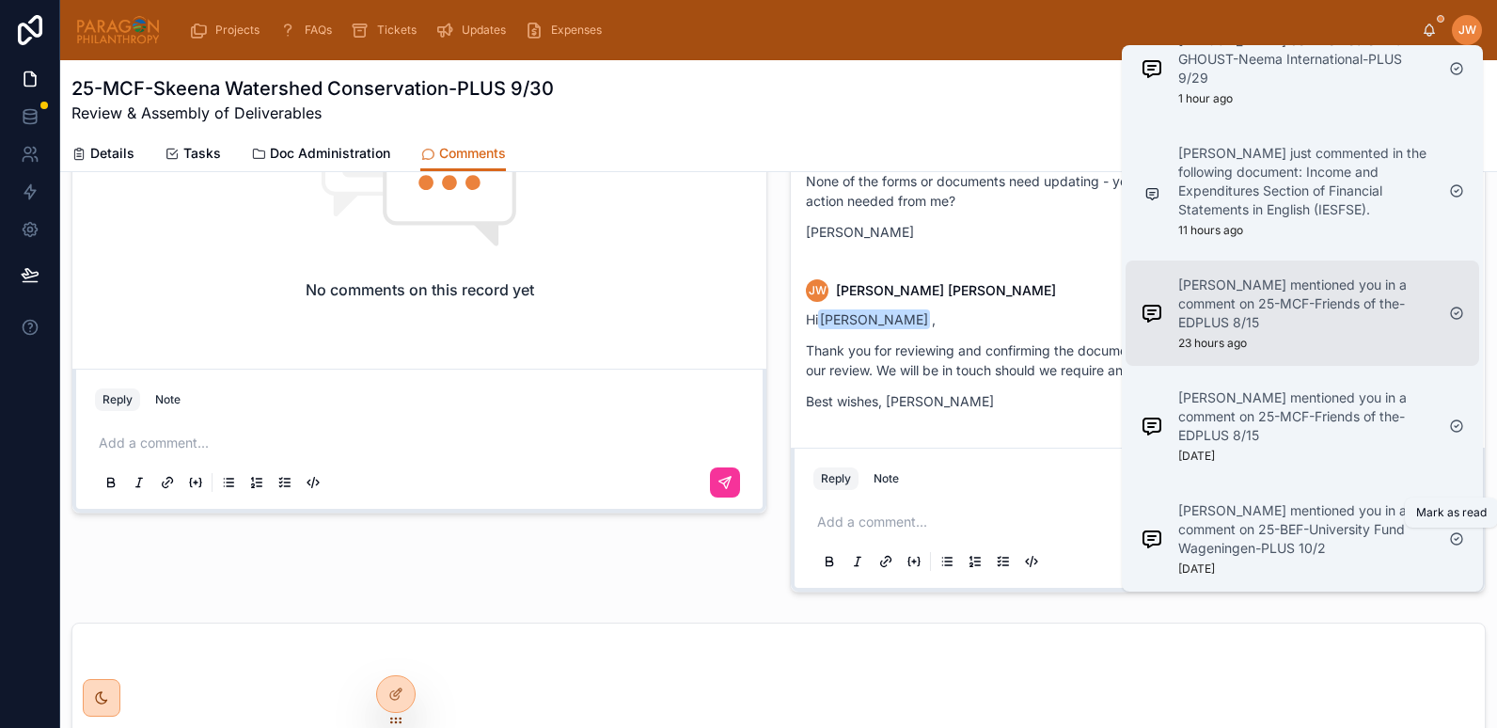
scroll to position [847, 0]
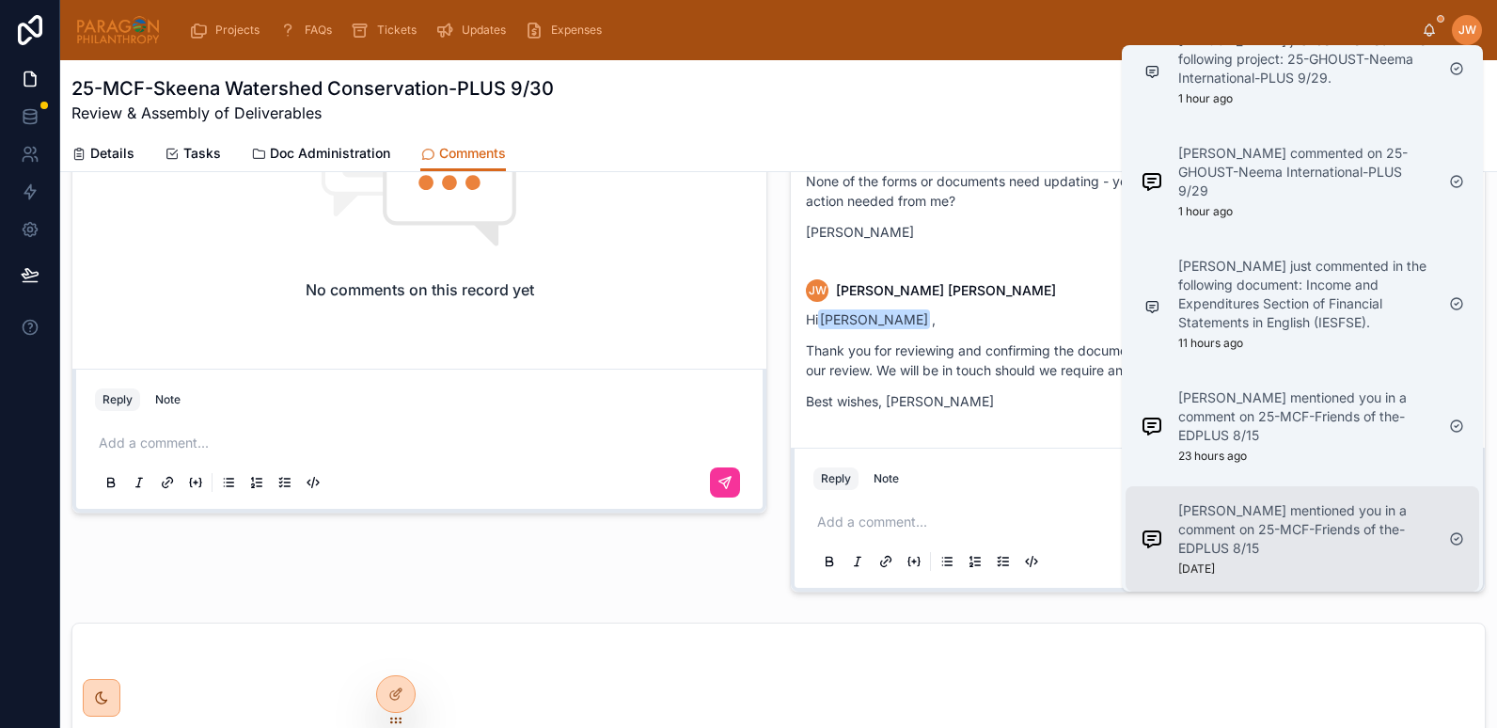
click at [1300, 528] on p "[PERSON_NAME] mentioned you in a comment on 25-MCF-Friends of the-EDPLUS 8/15" at bounding box center [1307, 529] width 256 height 56
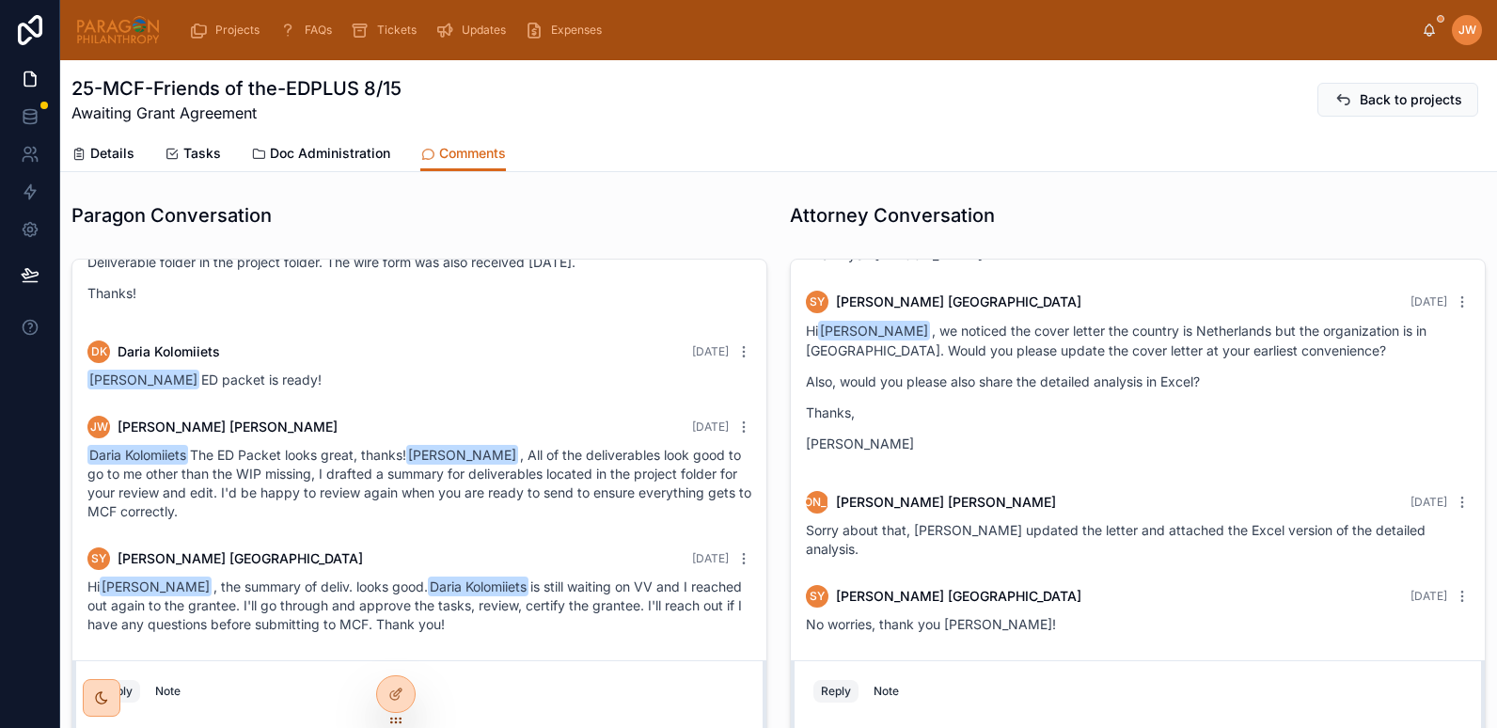
click at [277, 151] on span "Doc Administration" at bounding box center [330, 153] width 120 height 19
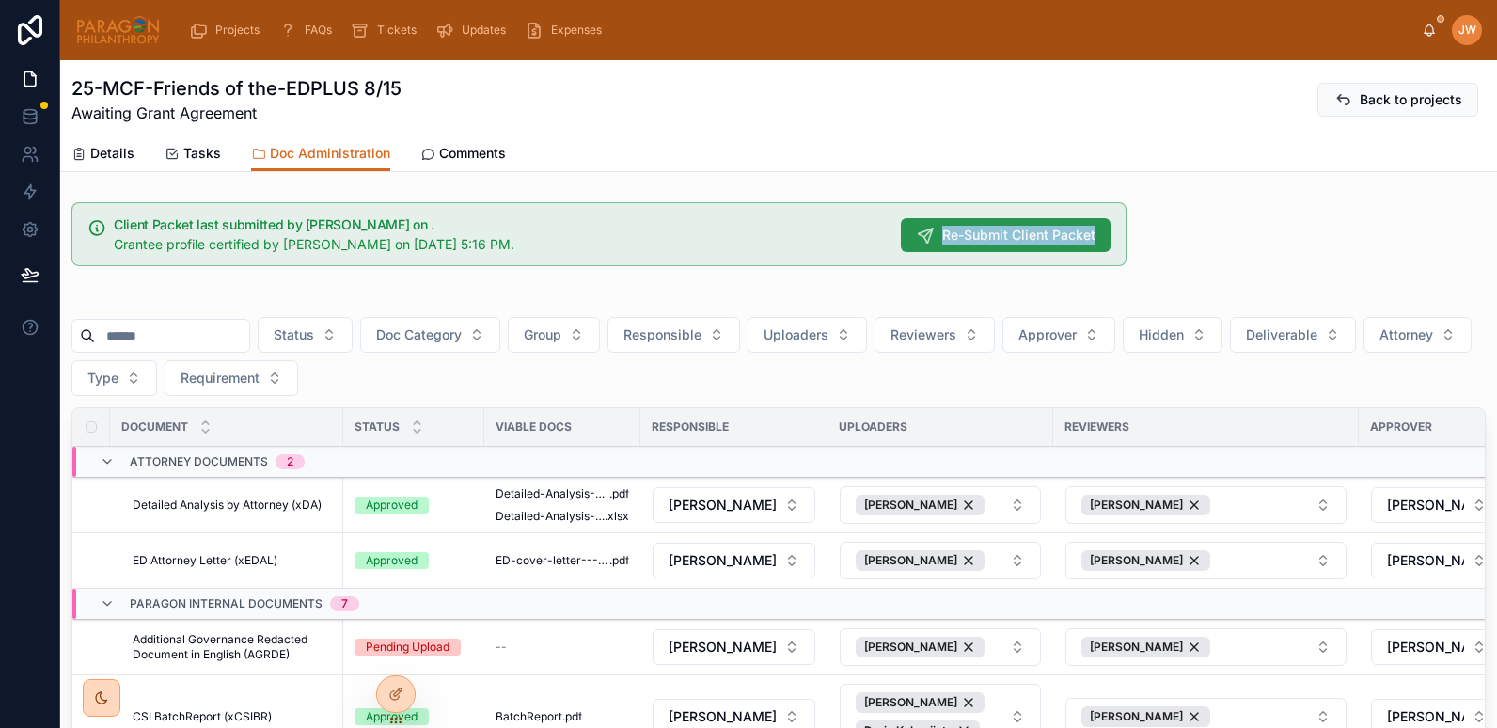
drag, startPoint x: 1133, startPoint y: 228, endPoint x: 929, endPoint y: 240, distance: 204.5
click at [929, 240] on div "Client Packet last submitted by [PERSON_NAME] on . Grantee profile certified by…" at bounding box center [778, 583] width 1437 height 776
copy span "Re-Submit Client Packet"
click at [1324, 277] on div "Client Packet last submitted by [PERSON_NAME] on . Grantee profile certified by…" at bounding box center [778, 583] width 1437 height 776
